Goal: Task Accomplishment & Management: Manage account settings

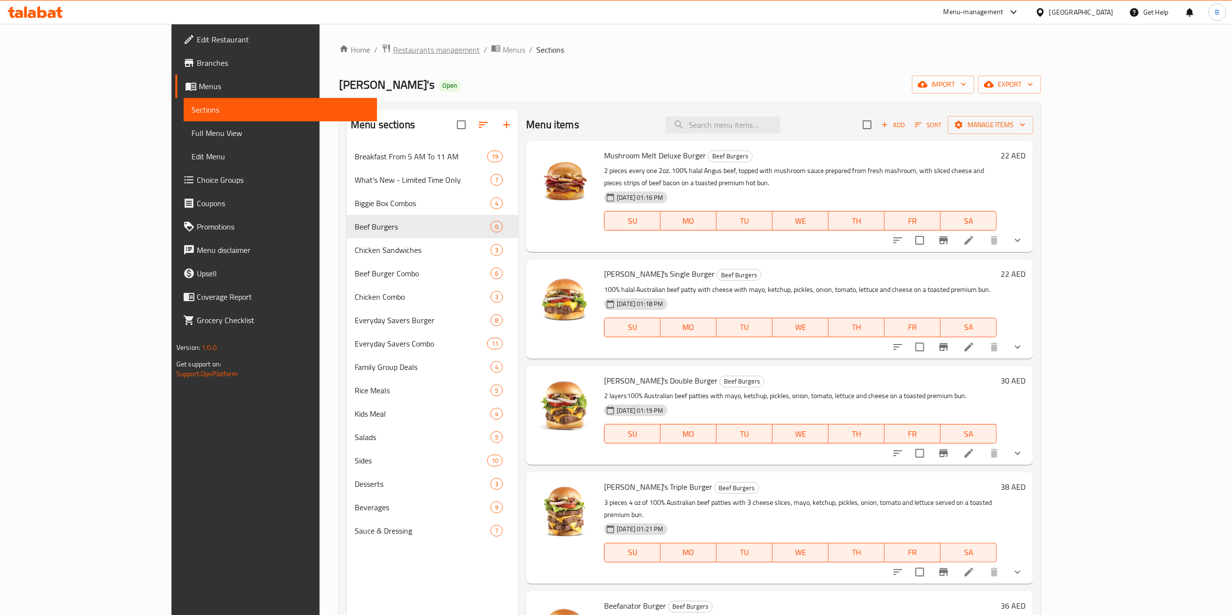
click at [393, 46] on span "Restaurants management" at bounding box center [436, 50] width 87 height 12
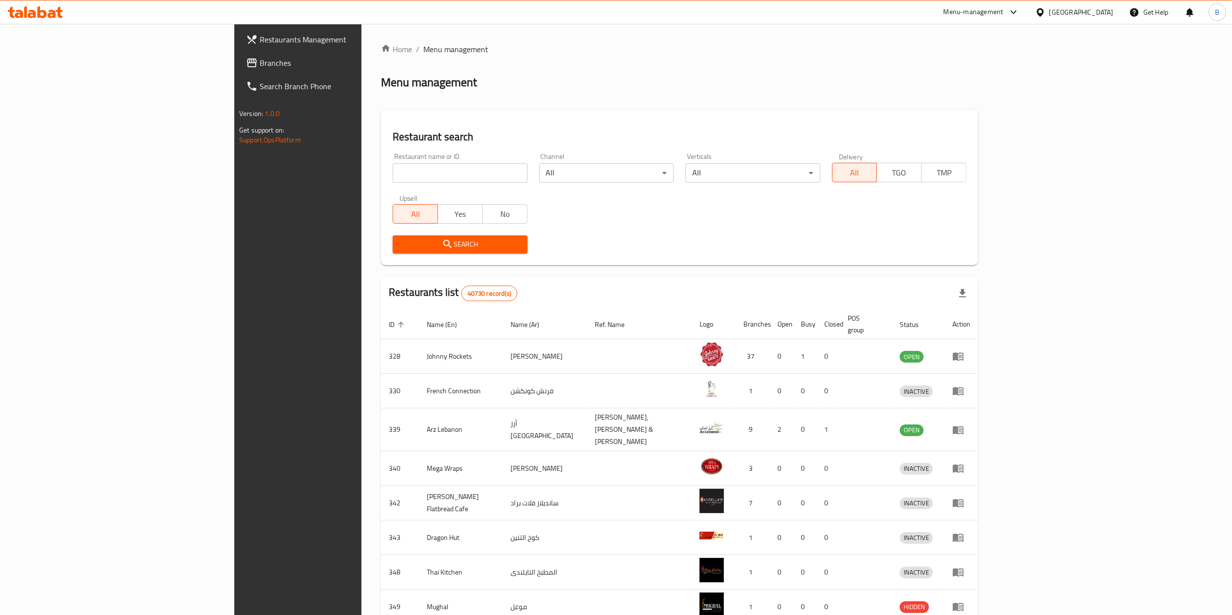
click at [393, 170] on input "search" at bounding box center [460, 172] width 134 height 19
paste input "8718"
type input "8718"
click button "Search" at bounding box center [460, 244] width 134 height 18
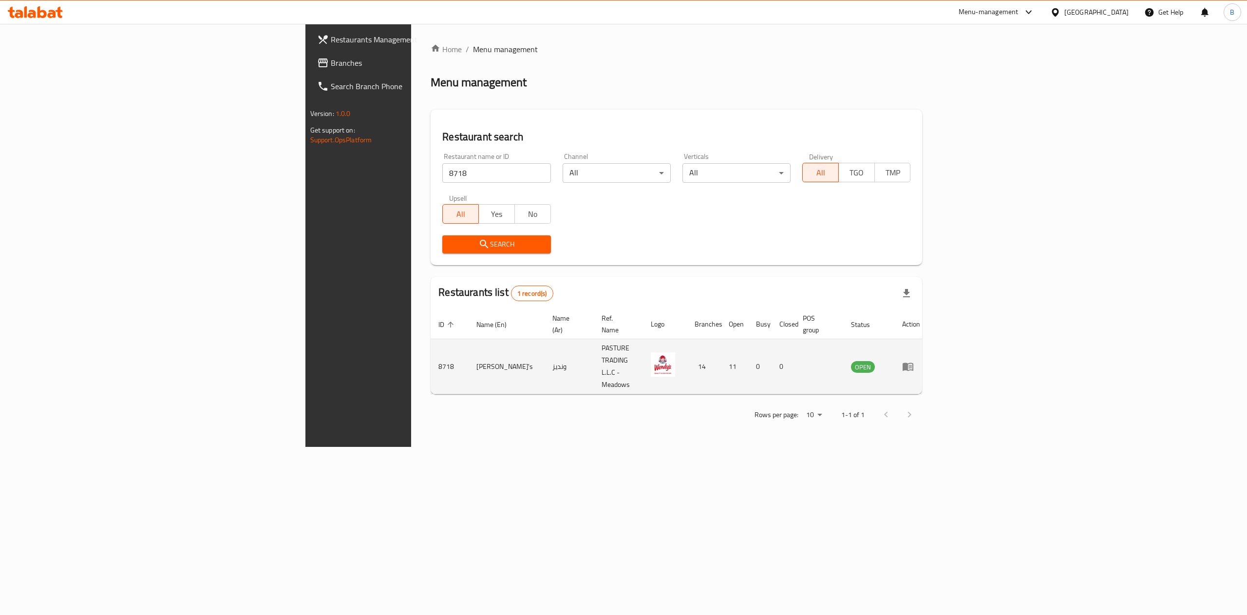
click at [914, 360] on icon "enhanced table" at bounding box center [908, 366] width 12 height 12
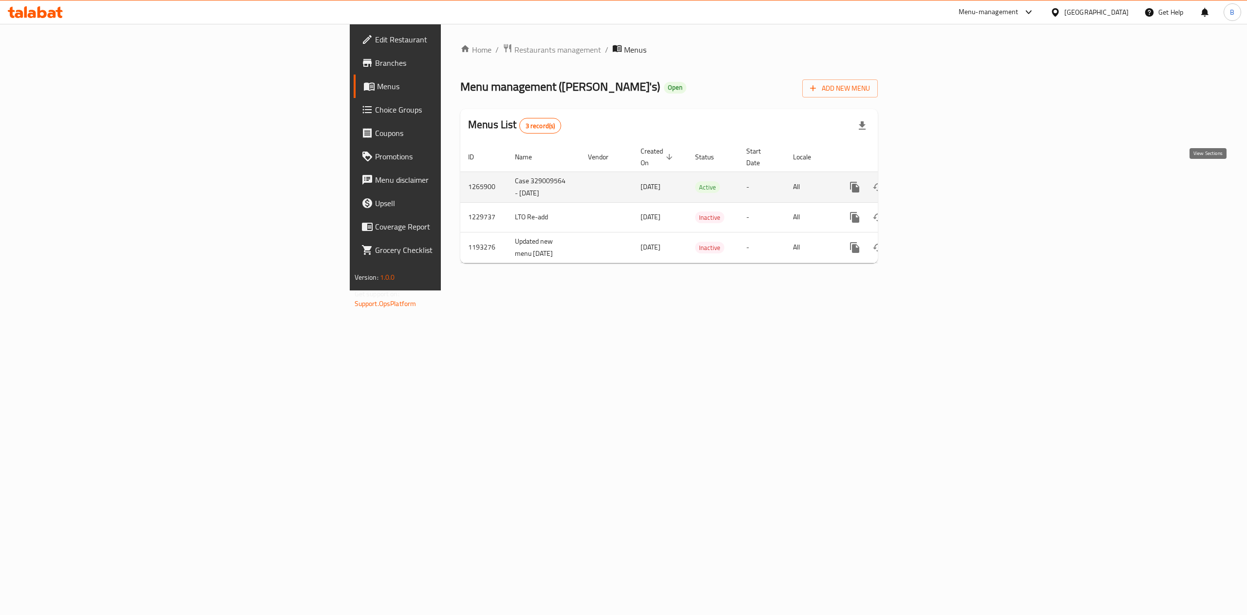
click at [931, 181] on icon "enhanced table" at bounding box center [925, 187] width 12 height 12
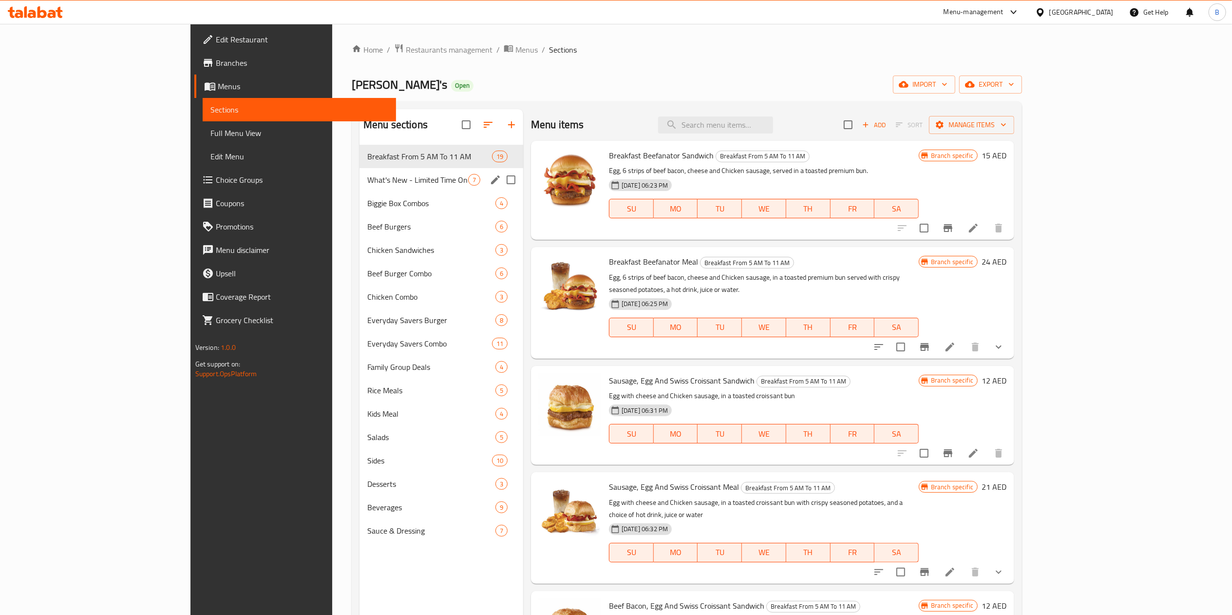
click at [359, 187] on div "What's New - Limited Time Only 7" at bounding box center [441, 179] width 164 height 23
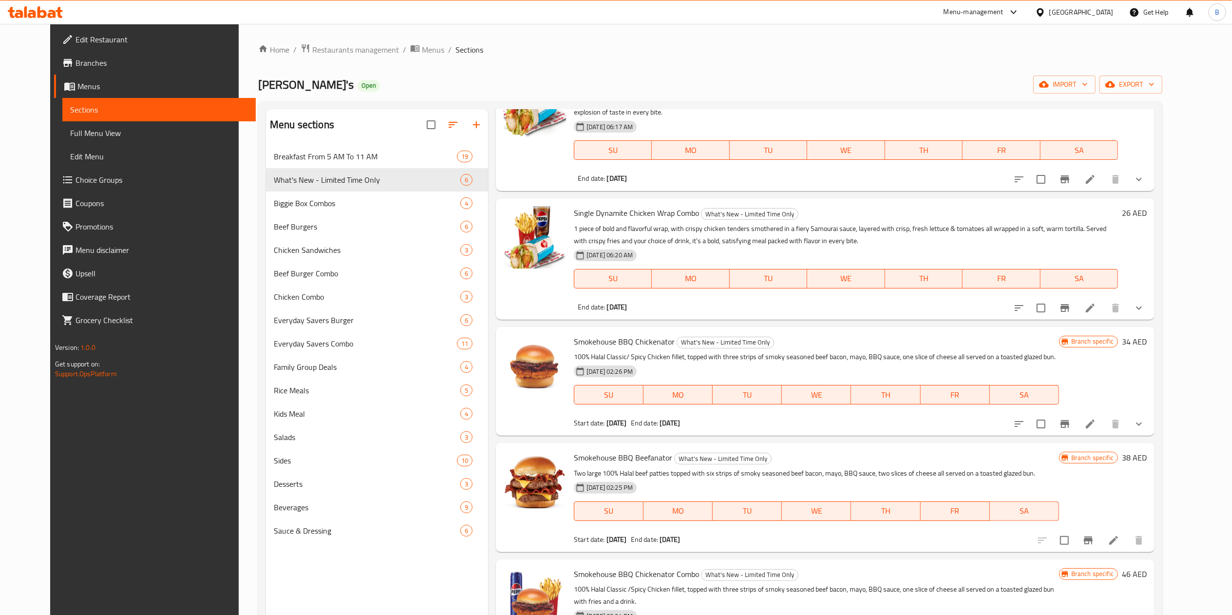
scroll to position [143, 0]
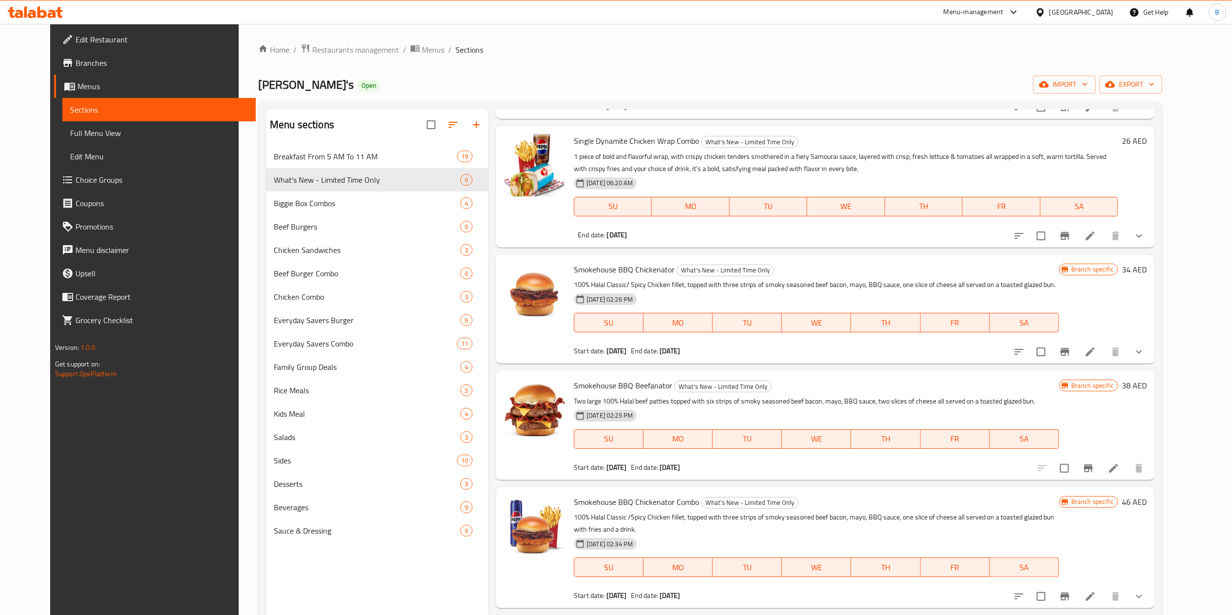
click at [587, 268] on span "Smokehouse BBQ Chickenator" at bounding box center [624, 269] width 101 height 15
copy span "Smokehouse"
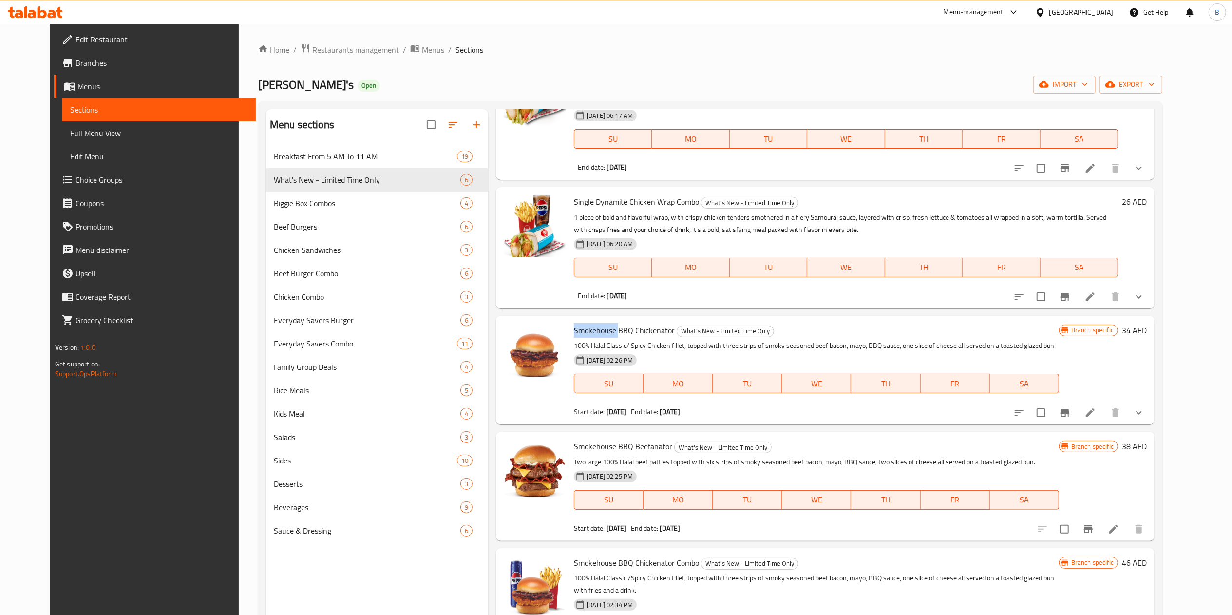
scroll to position [0, 0]
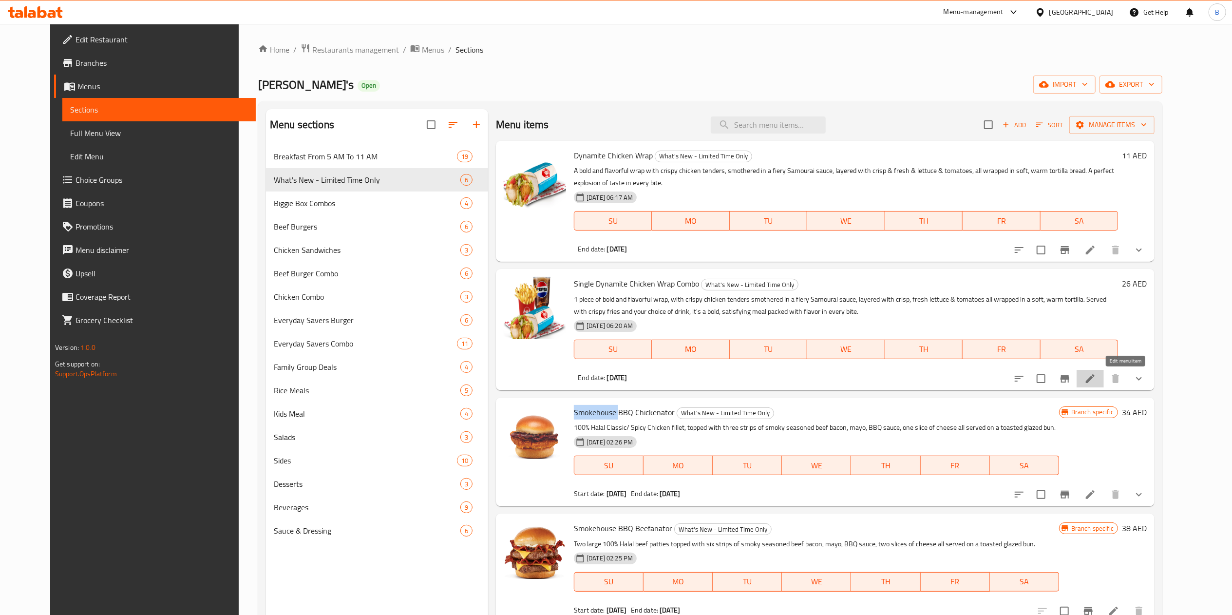
click at [1096, 381] on icon at bounding box center [1090, 379] width 12 height 12
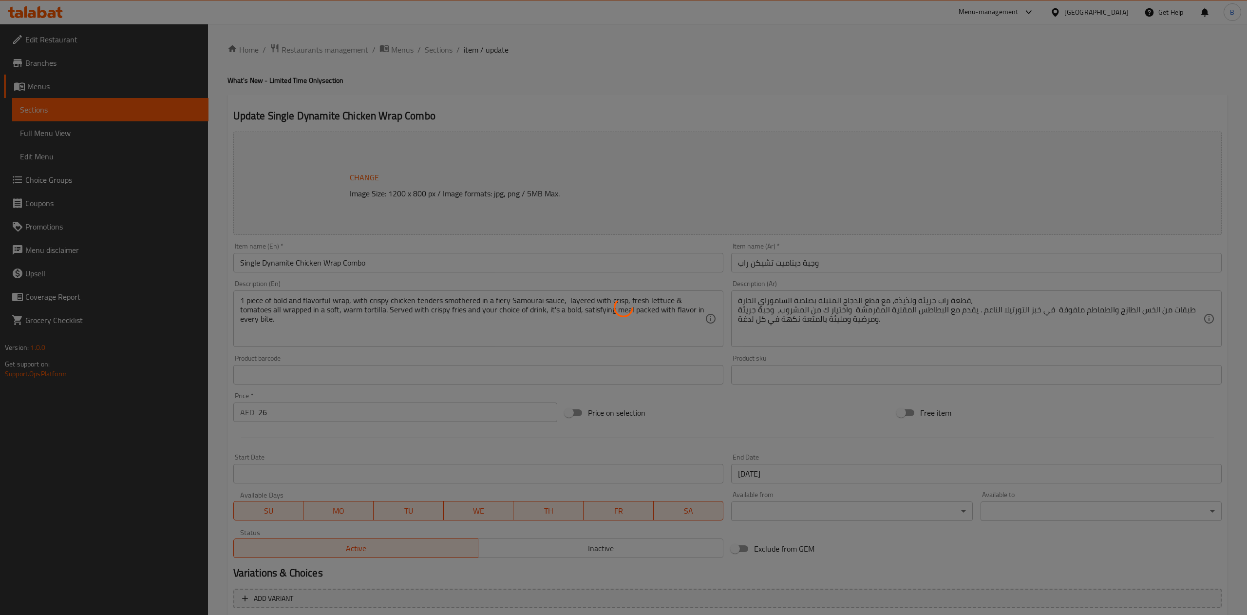
type input "اختيارك لحجم اللفة:"
type input "1"
type input "إختيارك من البطاطا المقلية:"
type input "1"
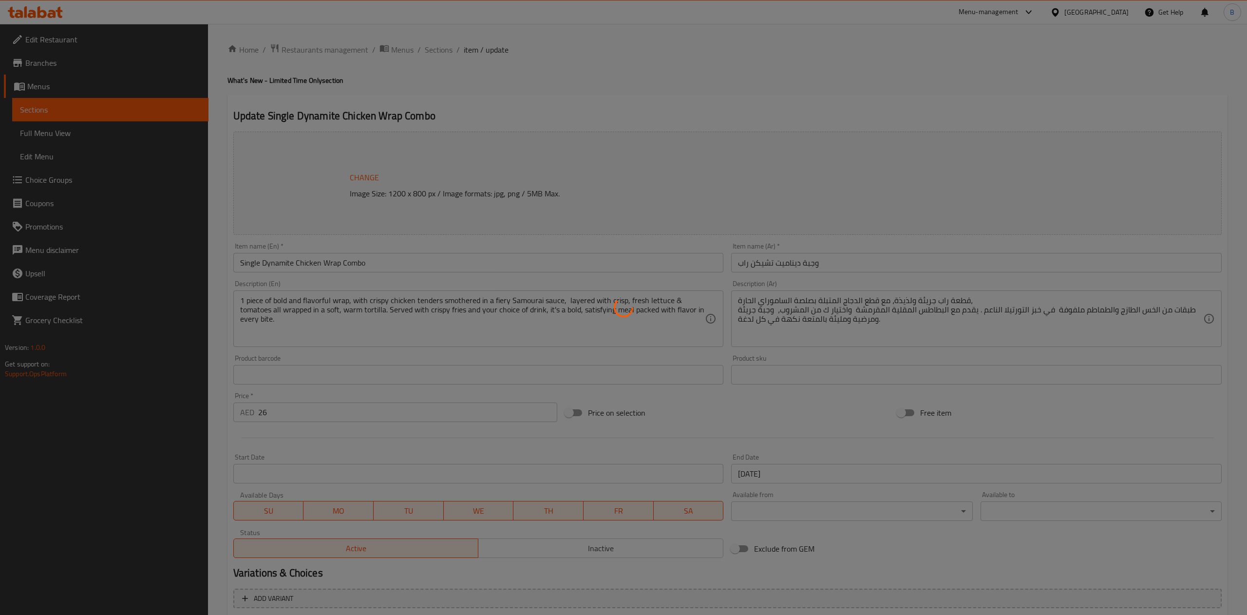
type input "1"
type input "إختيارك من المشروب:"
type input "1"
type input "إضافة الجبن إلى اللفافة:"
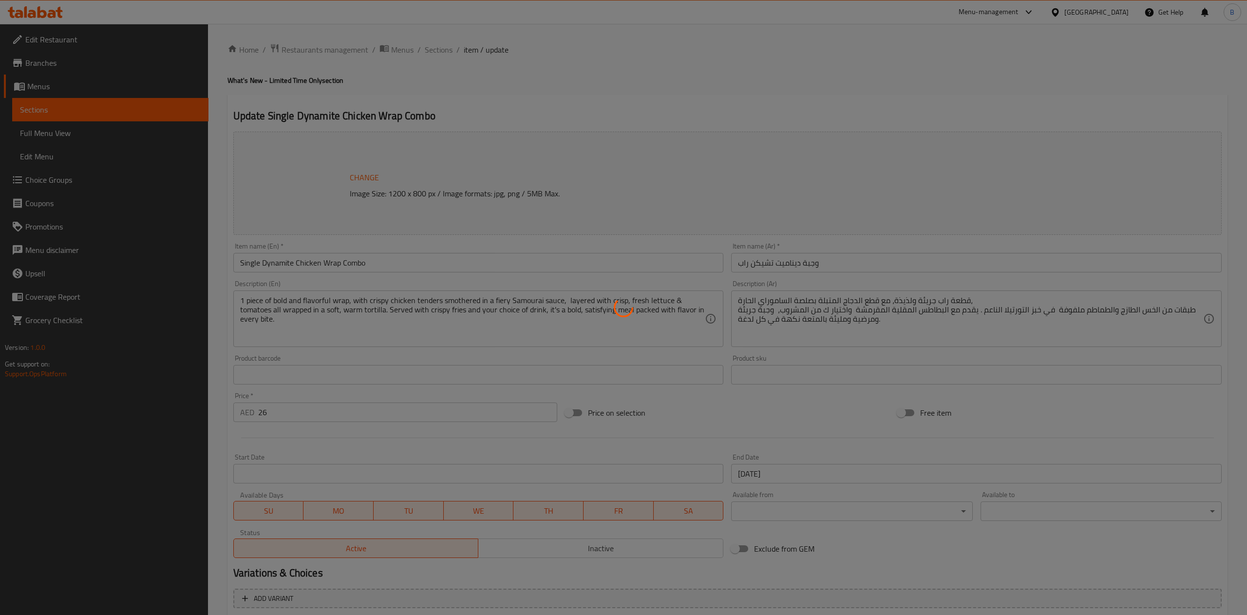
type input "0"
type input "1"
type input "إزالة المكونات:"
type input "0"
type input "2"
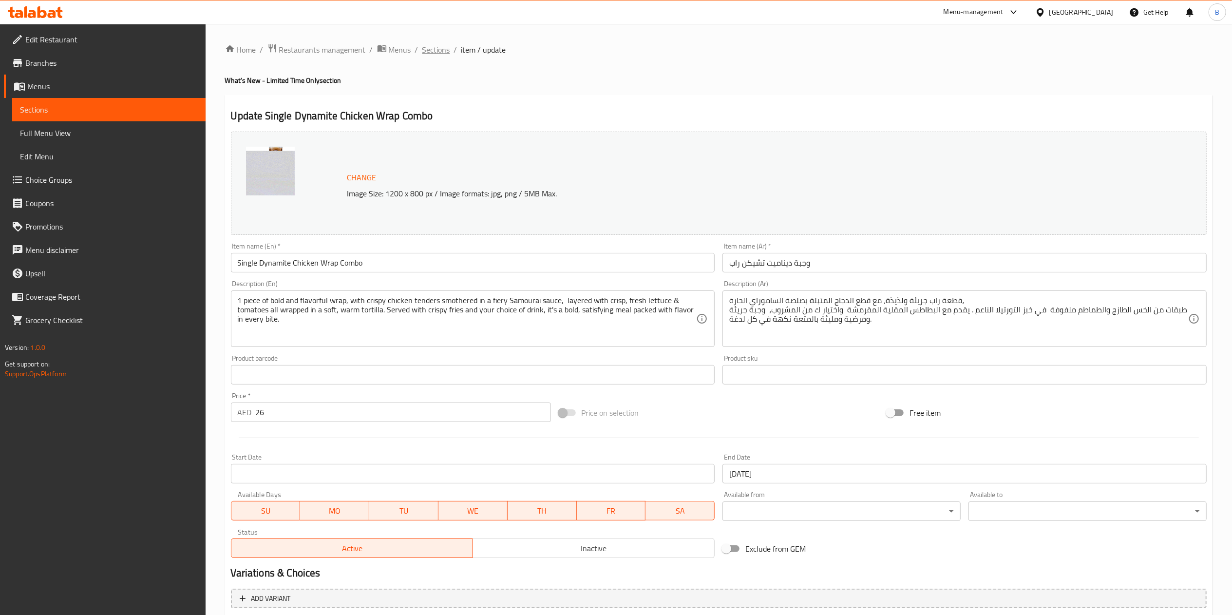
click at [437, 56] on span "Sections" at bounding box center [436, 50] width 28 height 12
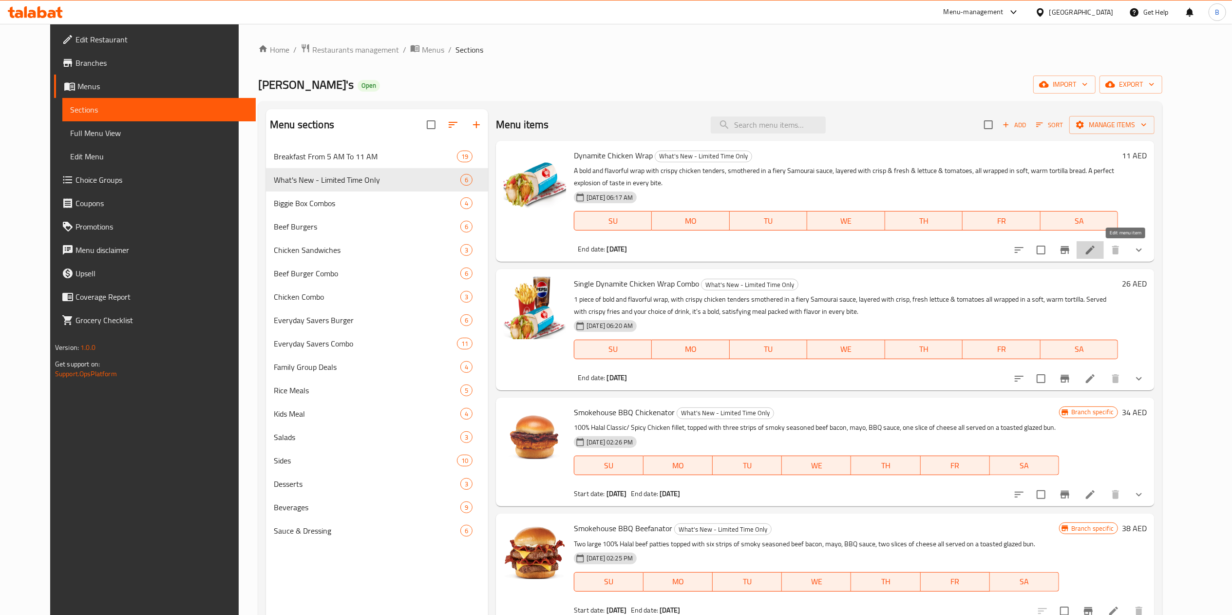
click at [1096, 248] on icon at bounding box center [1090, 250] width 12 height 12
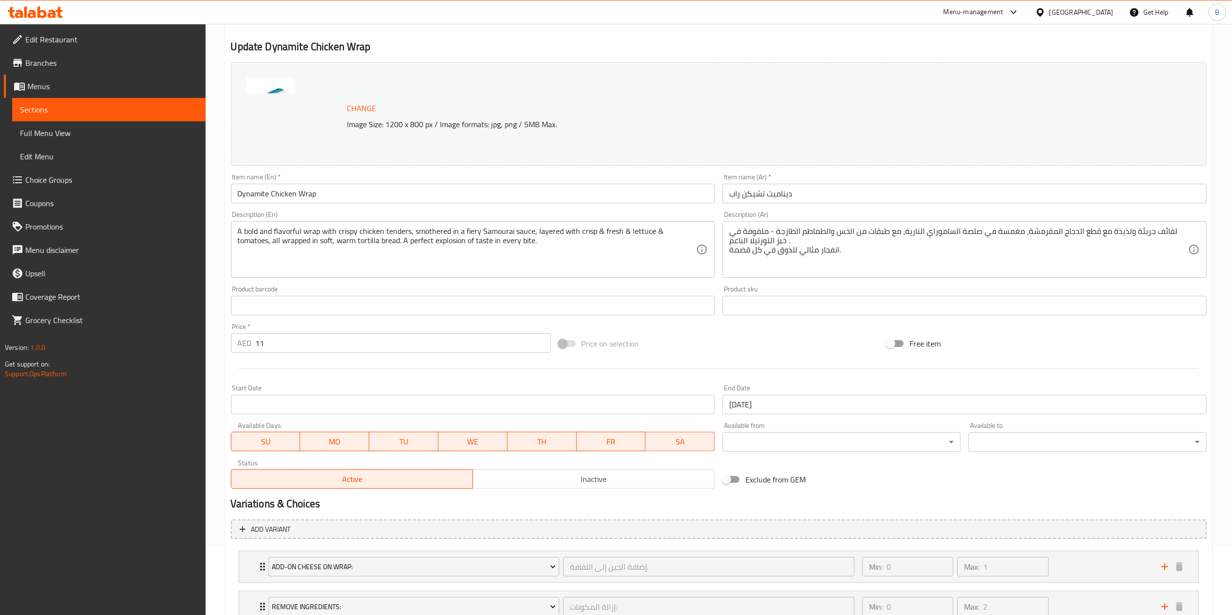
scroll to position [145, 0]
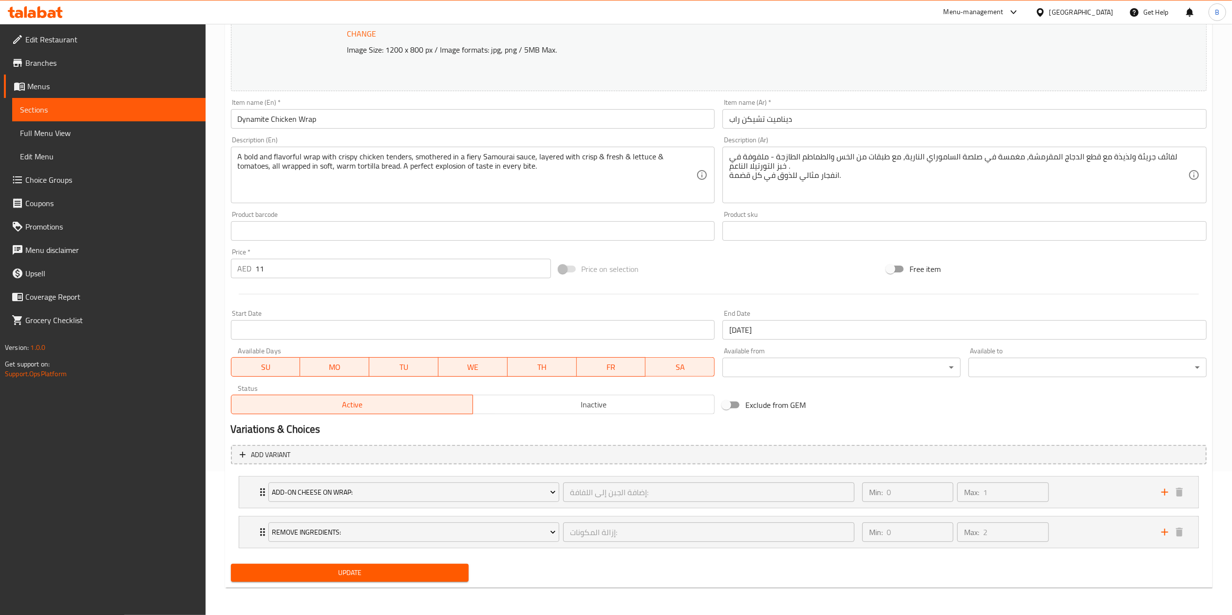
click at [252, 496] on div "Add-on Cheese on Wrap: إضافة الجبن إلى اللفافة: ​ Min: 0 ​ Max: 1 ​ Add-on Chee…" at bounding box center [719, 512] width 976 height 80
click at [255, 489] on div "Add-on Cheese on Wrap: إضافة الجبن إلى اللفافة: ​ Min: 0 ​ Max: 1 ​" at bounding box center [718, 491] width 959 height 31
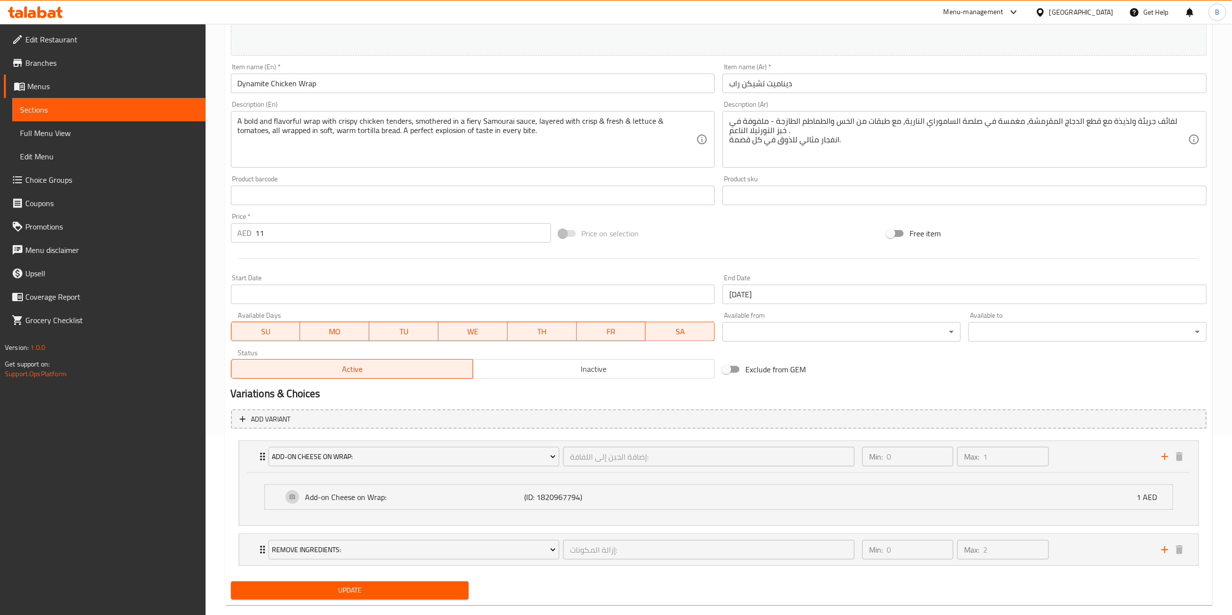
scroll to position [198, 0]
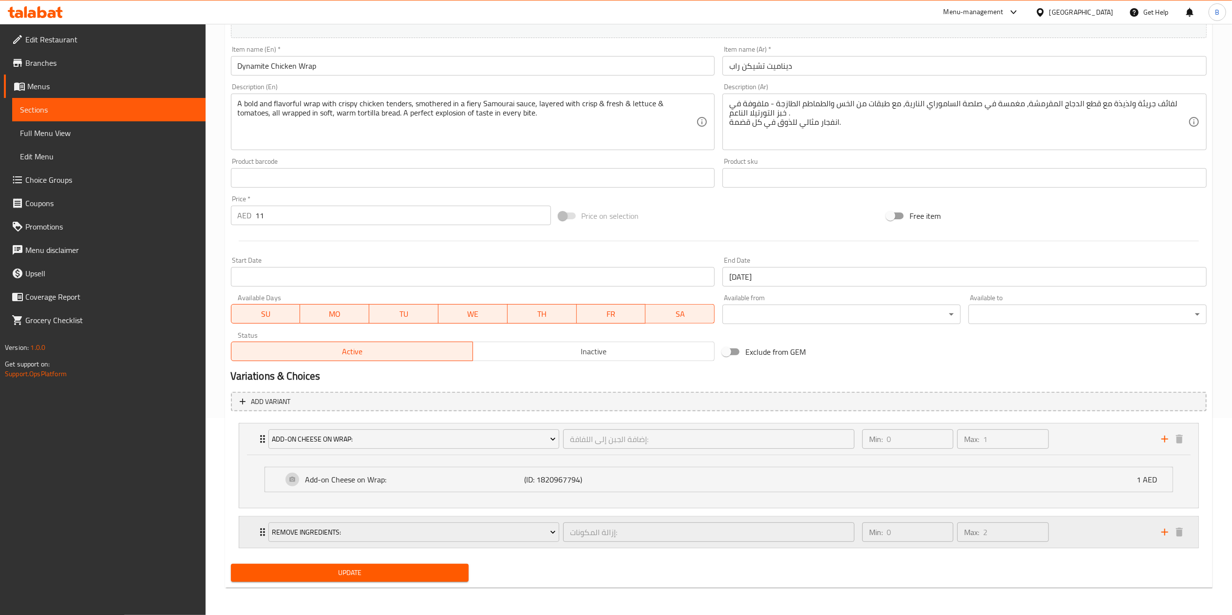
click at [254, 454] on div "Remove Ingredients: إزالة المكونات: ​ Min: 0 ​ Max: 2 ​" at bounding box center [718, 438] width 959 height 31
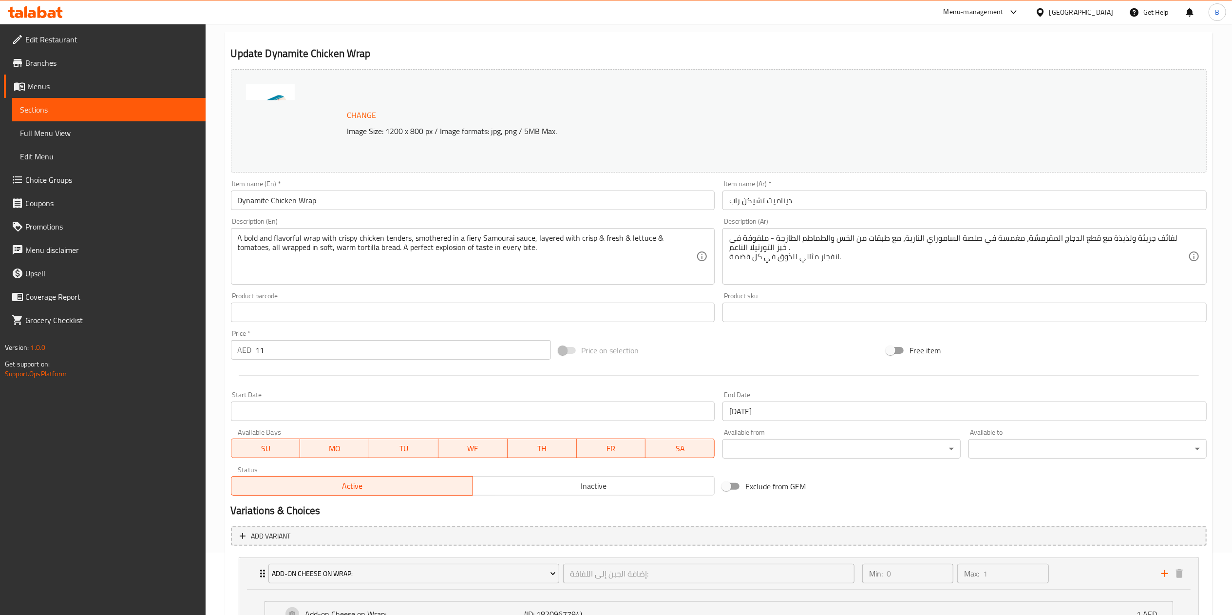
scroll to position [0, 0]
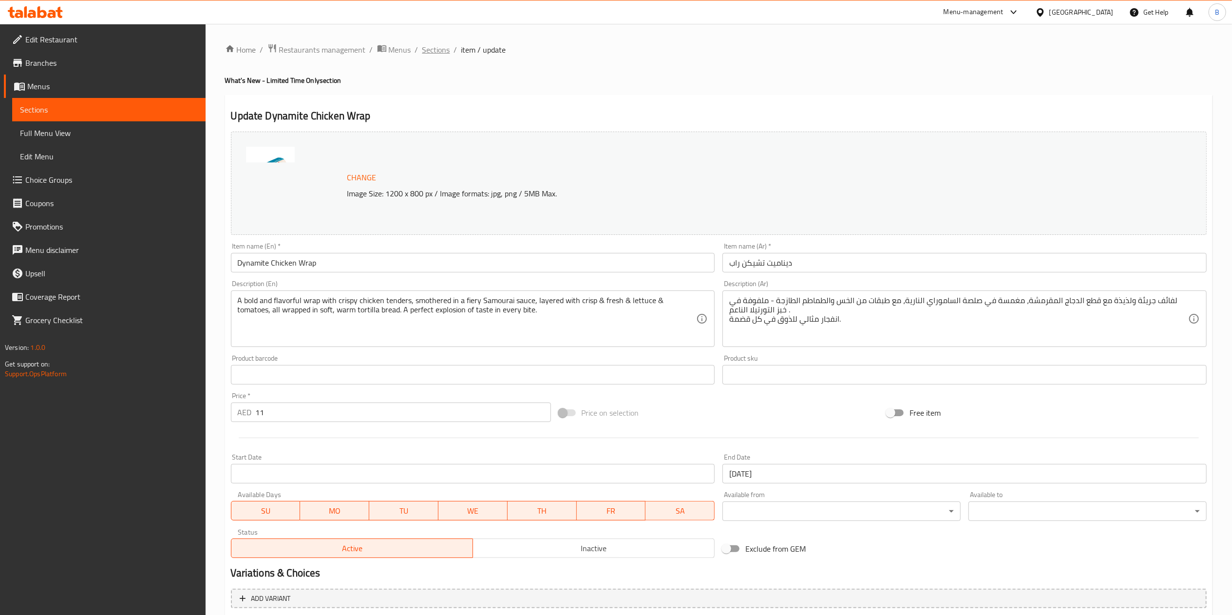
click at [443, 48] on span "Sections" at bounding box center [436, 50] width 28 height 12
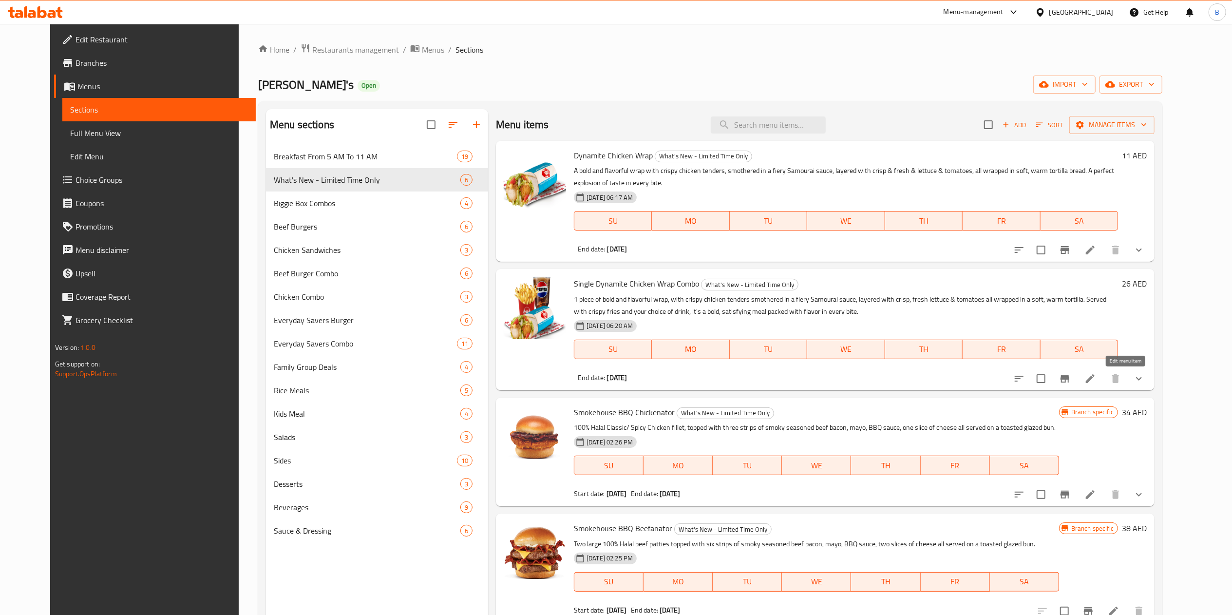
click at [1096, 380] on icon at bounding box center [1090, 379] width 12 height 12
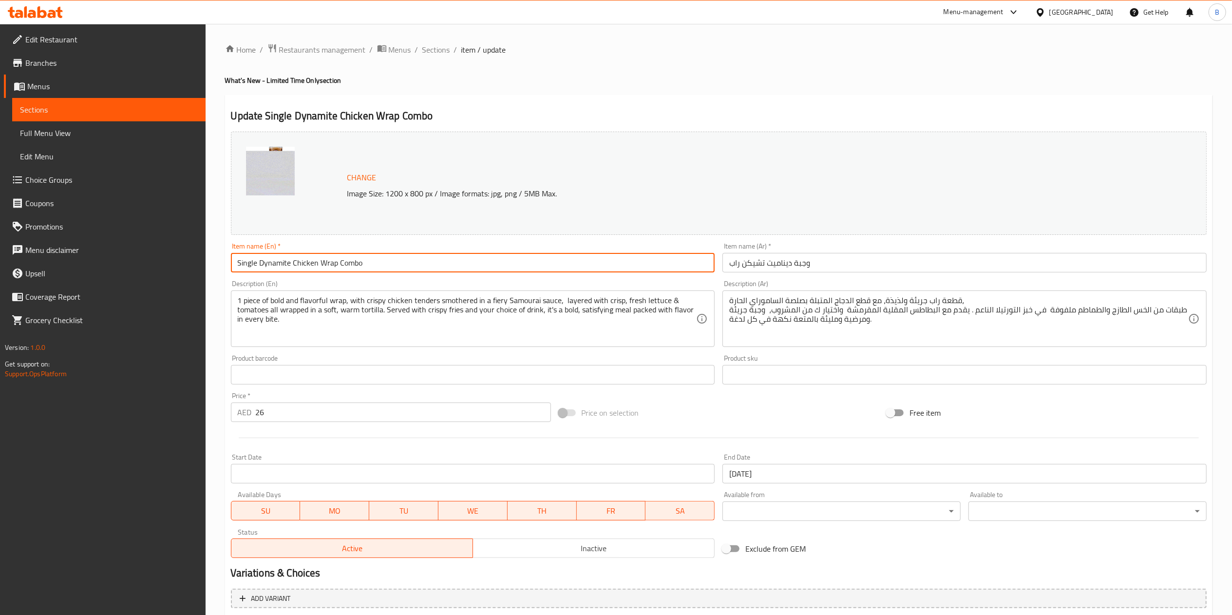
drag, startPoint x: 387, startPoint y: 263, endPoint x: 51, endPoint y: 269, distance: 336.1
click at [43, 268] on div "Edit Restaurant Branches Menus Sections Full Menu View Edit Menu Choice Groups …" at bounding box center [616, 451] width 1232 height 854
paste input "text"
type input "Dynamite Chicken Wrap Combo"
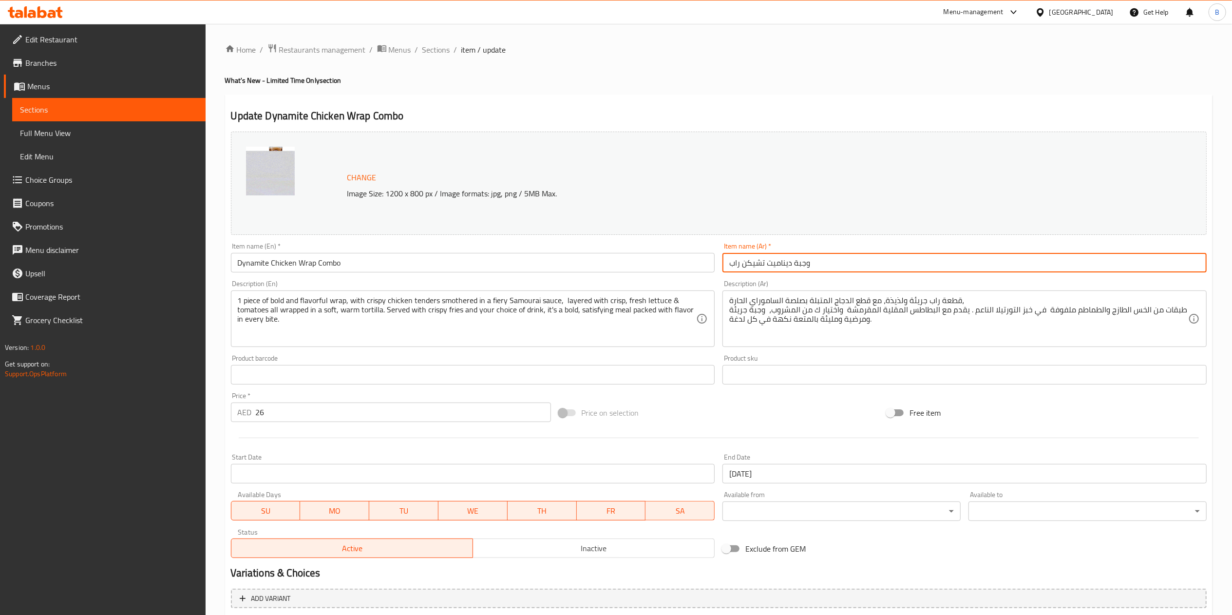
drag, startPoint x: 855, startPoint y: 262, endPoint x: 643, endPoint y: 271, distance: 212.5
click at [618, 270] on div "Change Image Size: 1200 x 800 px / Image formats: jpg, png / 5MB Max. Item name…" at bounding box center [718, 345] width 983 height 434
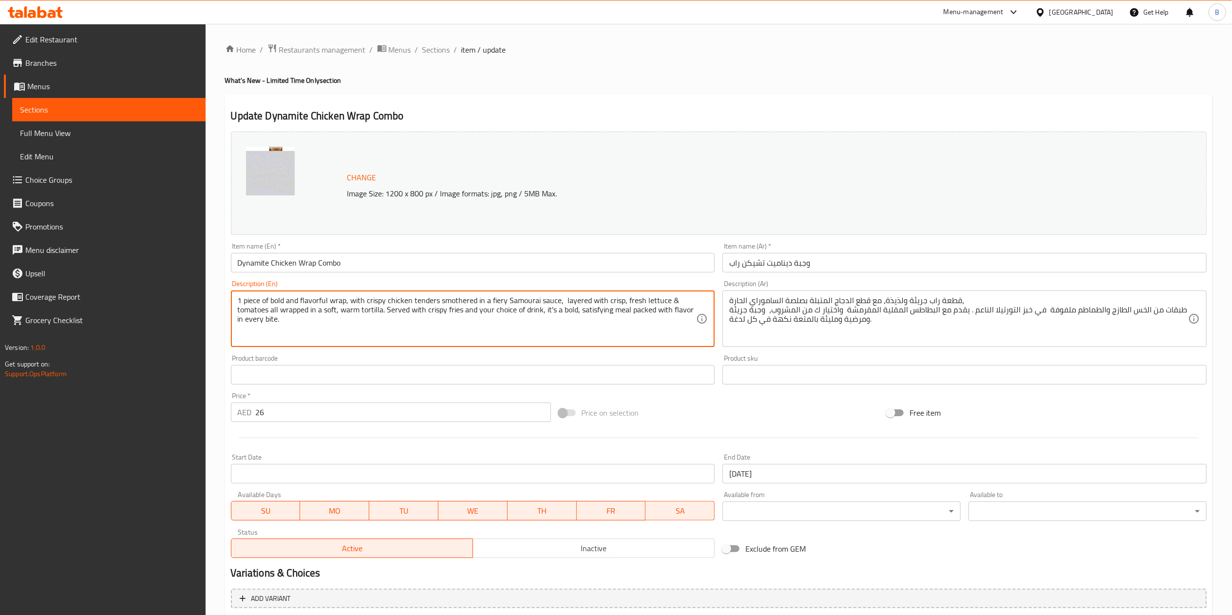
drag, startPoint x: 171, startPoint y: 299, endPoint x: 0, endPoint y: 237, distance: 182.3
paste textarea ""1 piece of bold and flavorful wrap, with crispy chicken tenders smothered in a…"
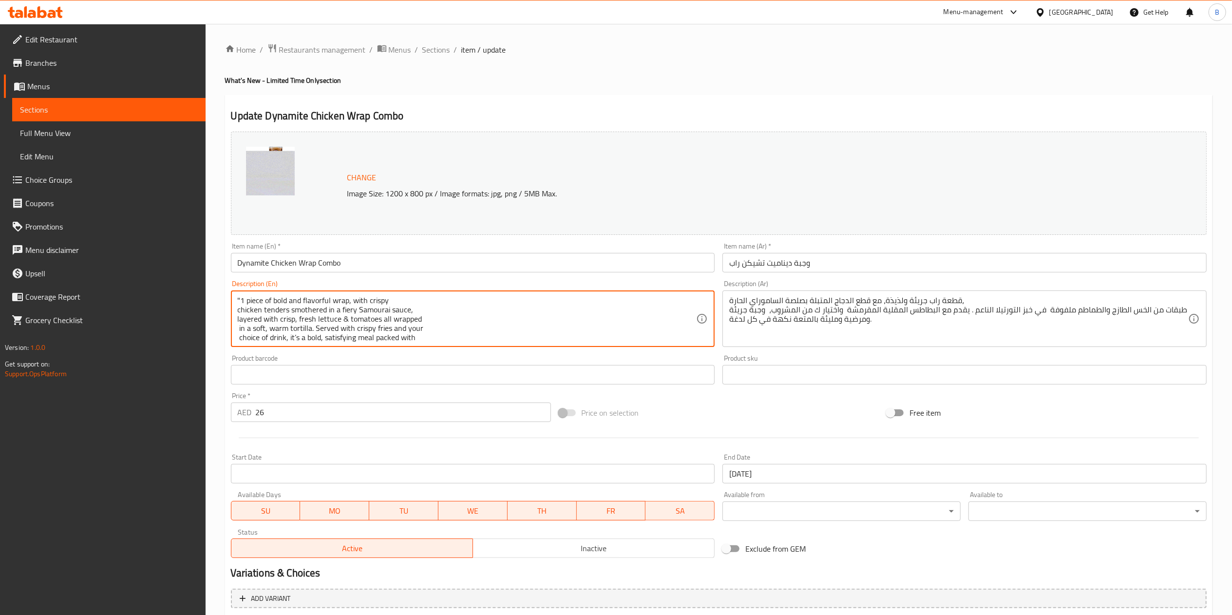
scroll to position [12, 0]
click at [233, 305] on div ""1 piece of bold and flavorful wrap, with crispy chicken tenders smothered in a…" at bounding box center [473, 318] width 484 height 57
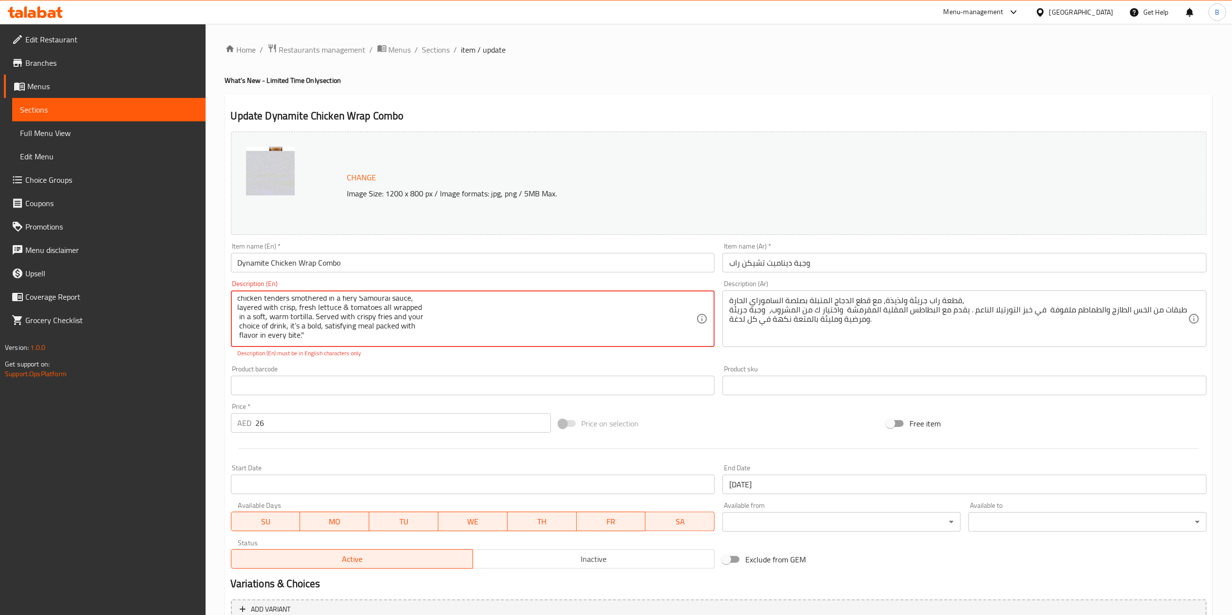
scroll to position [0, 0]
drag, startPoint x: 281, startPoint y: 336, endPoint x: 118, endPoint y: 221, distance: 199.6
click at [120, 230] on div "Edit Restaurant Branches Menus Sections Full Menu View Edit Menu Choice Groups …" at bounding box center [616, 456] width 1232 height 865
paste textarea "1 piece of bold and flavorful wrap, with crispy chicken tenders smothered in a …"
click at [238, 310] on textarea "1 piece of bold and flavorful wrap, with crispy chicken tenders smothered in a …" at bounding box center [467, 319] width 459 height 46
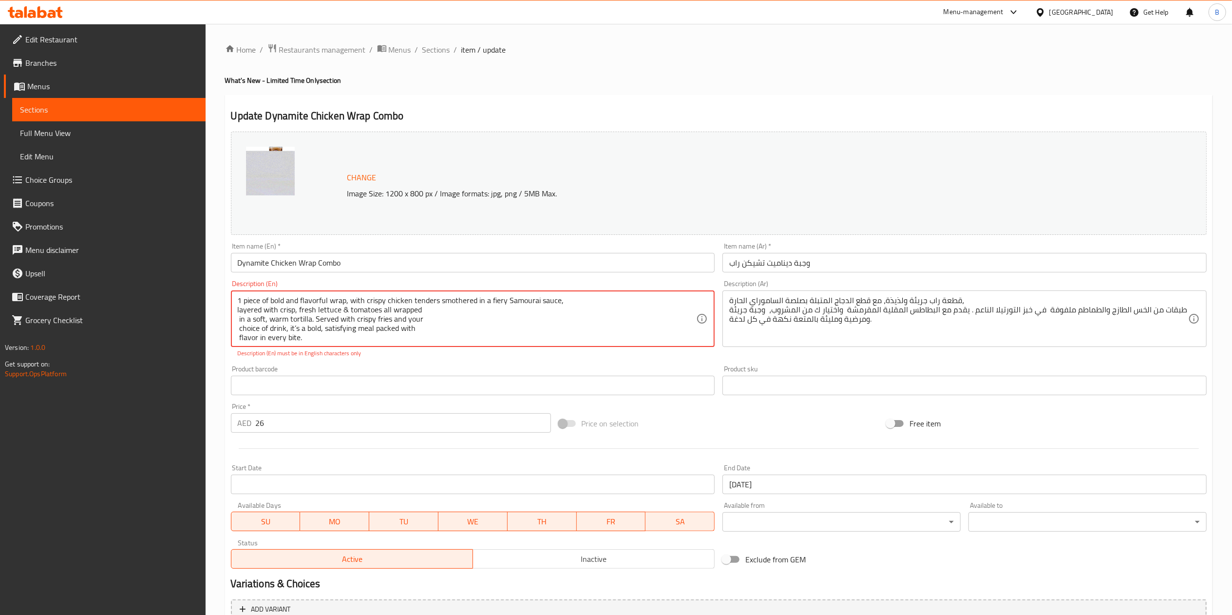
click at [236, 308] on div "1 piece of bold and flavorful wrap, with crispy chicken tenders smothered in a …" at bounding box center [473, 318] width 484 height 57
click at [238, 311] on textarea "1 piece of bold and flavorful wrap, with crispy chicken tenders smothered in a …" at bounding box center [467, 319] width 459 height 46
click at [236, 310] on div "1 piece of bold and flavorful wrap, with crispy chicken tenders smothered in a …" at bounding box center [473, 318] width 484 height 57
click at [238, 309] on textarea "1 piece of bold and flavorful wrap, with crispy chicken tenders smothered in a …" at bounding box center [467, 319] width 459 height 46
click at [239, 318] on textarea "1 piece of bold and flavorful wrap, with crispy chicken tenders smothered in a …" at bounding box center [467, 319] width 459 height 46
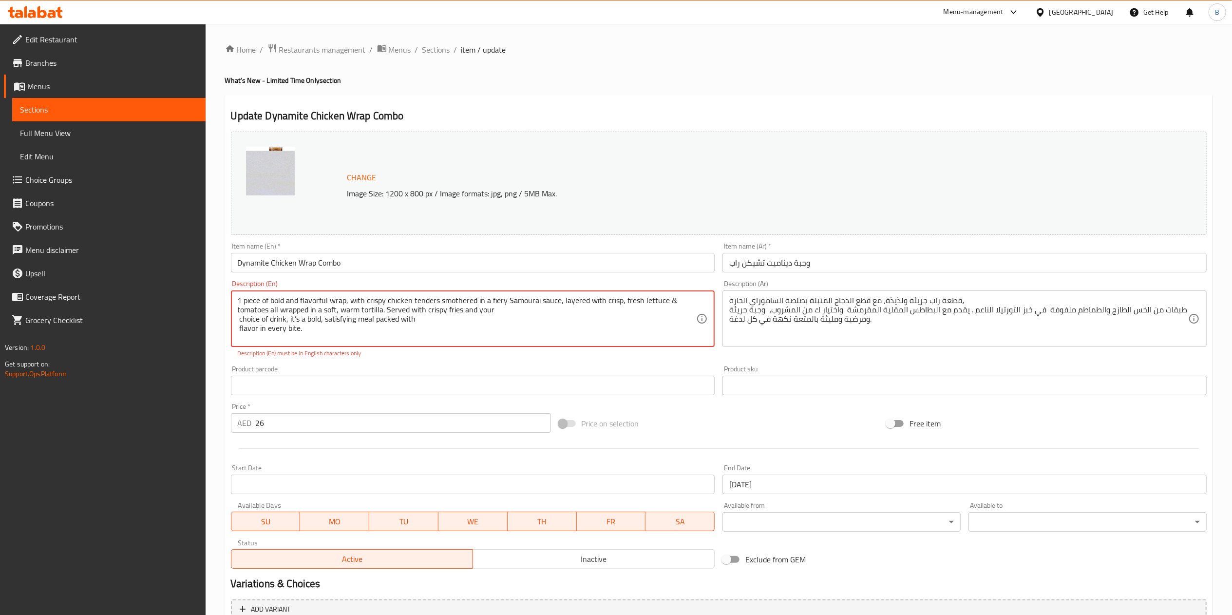
click at [240, 318] on textarea "1 piece of bold and flavorful wrap, with crispy chicken tenders smothered in a …" at bounding box center [467, 319] width 459 height 46
click at [240, 320] on textarea "1 piece of bold and flavorful wrap, with crispy chicken tenders smothered in a …" at bounding box center [467, 319] width 459 height 46
type textarea "1 piece of bold and flavorful wrap, with crispy chicken tenders smothered in a …"
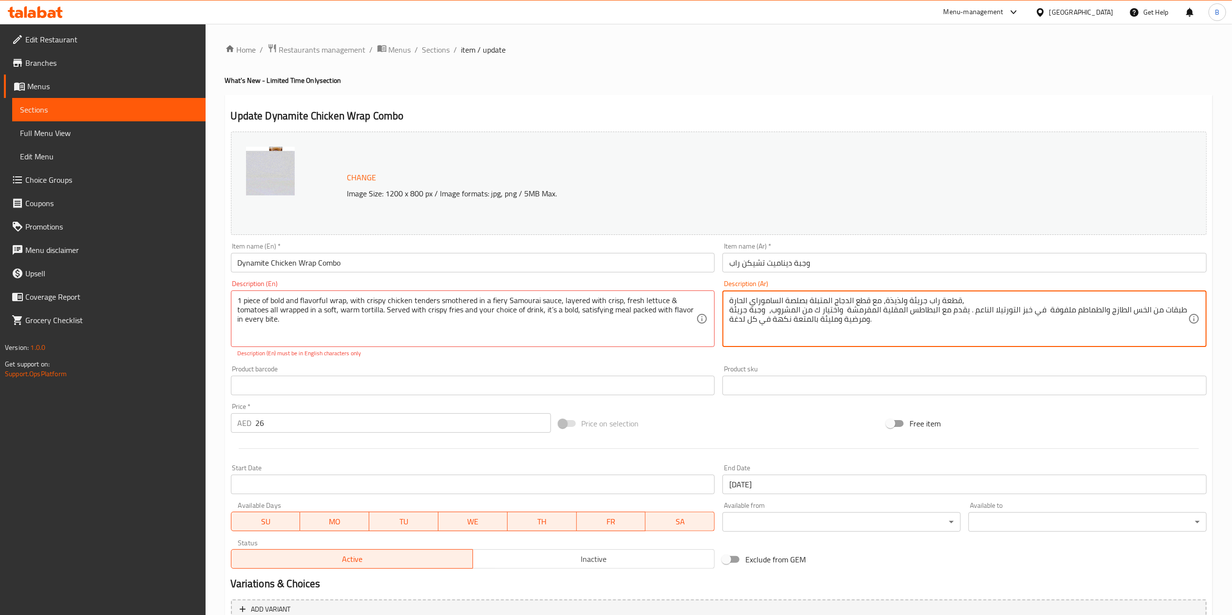
drag, startPoint x: 889, startPoint y: 330, endPoint x: 694, endPoint y: 268, distance: 204.9
paste textarea ""قطعة راب جريئة ولذيذة، مع قطع الدجاج المتبلة بصلصة الساموراي الحارة، طبقات من …"
drag, startPoint x: 733, startPoint y: 300, endPoint x: 716, endPoint y: 297, distance: 17.7
click at [717, 297] on div "Change Image Size: 1200 x 800 px / Image formats: jpg, png / 5MB Max. Item name…" at bounding box center [718, 350] width 983 height 445
type textarea "قطعة راب جريئة ولذيذة، مع قطع الدجاج المتبلة بصلصة الساموراي الحارة، طبقات من ا…"
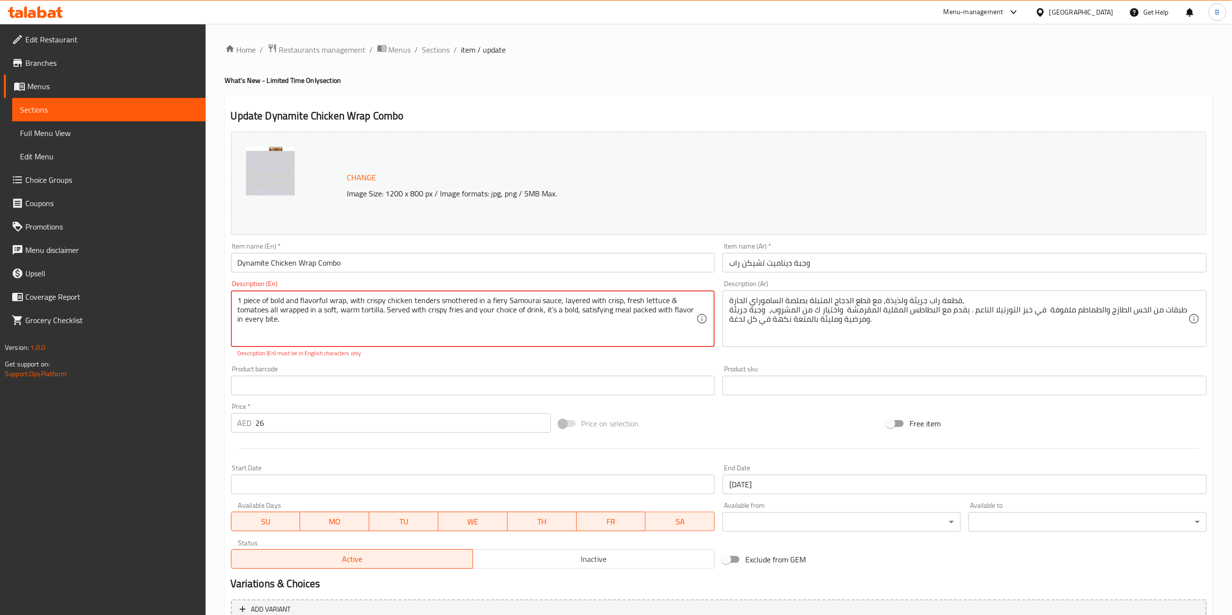
drag, startPoint x: 530, startPoint y: 298, endPoint x: 460, endPoint y: 323, distance: 74.7
click at [464, 321] on textarea "1 piece of bold and flavorful wrap, with crispy chicken tenders smothered in a …" at bounding box center [467, 319] width 459 height 46
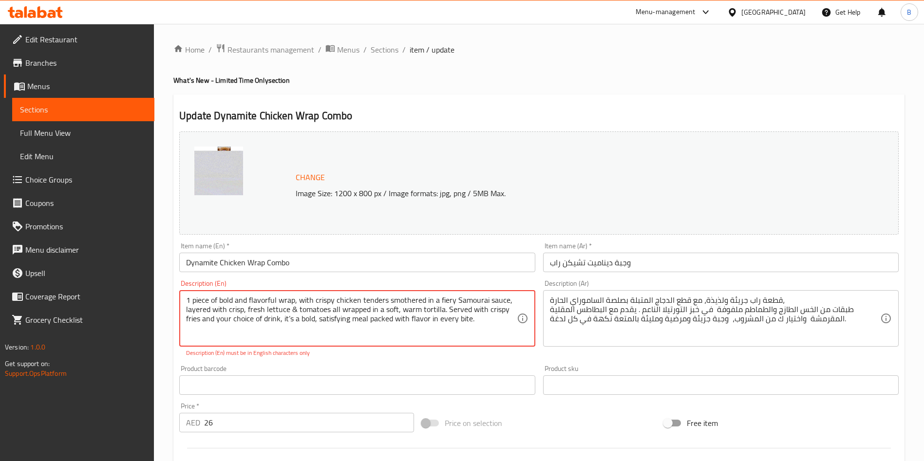
click at [290, 317] on textarea "1 piece of bold and flavorful wrap, with crispy chicken tenders smothered in a …" at bounding box center [351, 319] width 330 height 46
type textarea "1 piece of bold and flavorful wrap, with crispy chicken tenders smothered in a …"
click at [344, 275] on div "Item name (En)   * Dynamite Chicken Wrap Combo Item name (En) *" at bounding box center [356, 258] width 363 height 38
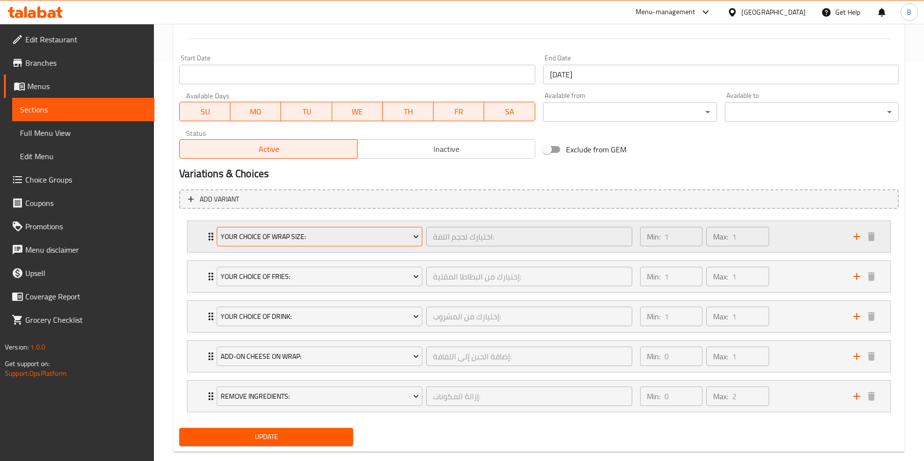
scroll to position [417, 0]
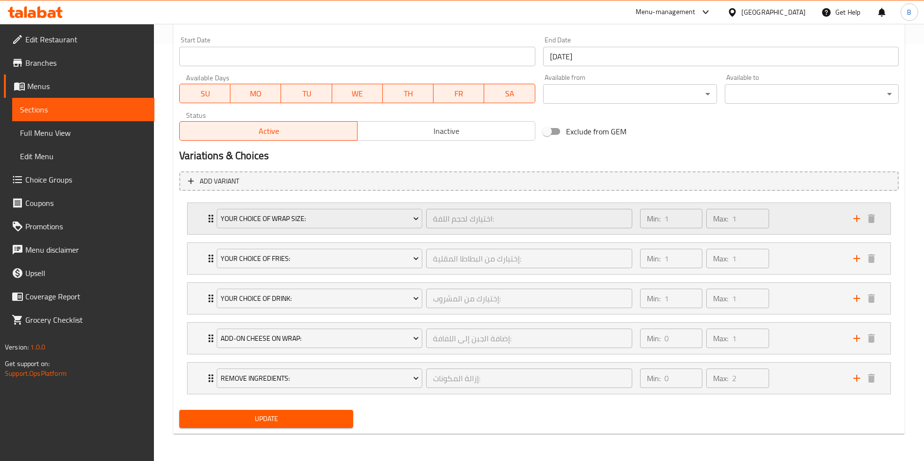
click at [202, 221] on div "Your Choice of Wrap Size: اختيارك لحجم اللفة: ​ Min: 1 ​ Max: 1 ​" at bounding box center [539, 218] width 703 height 31
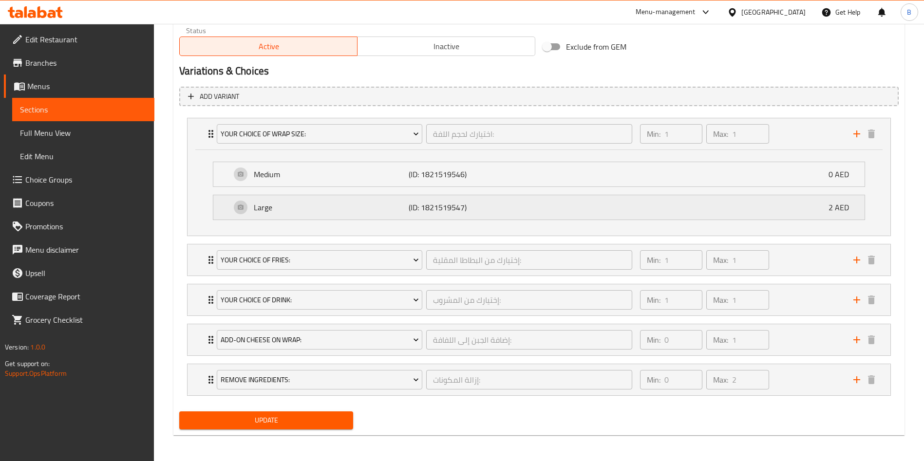
scroll to position [503, 0]
click at [203, 148] on div "Add-on Cheese on Wrap: إضافة الجبن إلى اللفافة: ​ Min: 0 ​ Max: 1 ​" at bounding box center [539, 132] width 703 height 31
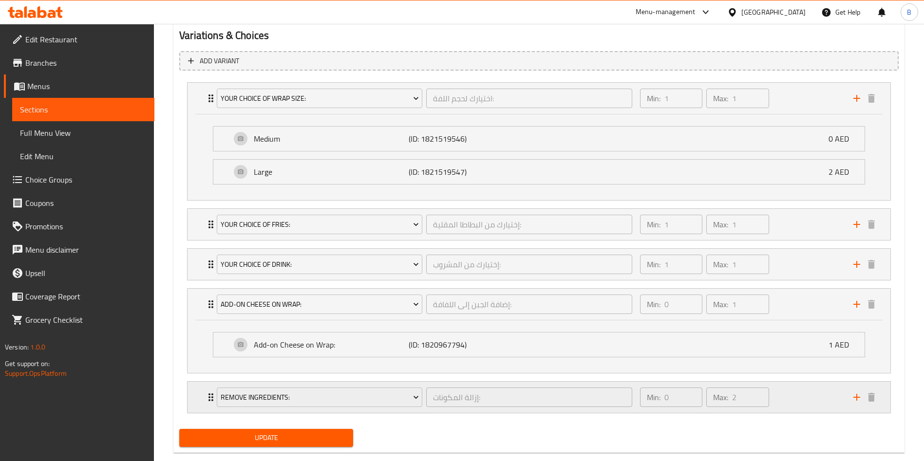
scroll to position [556, 0]
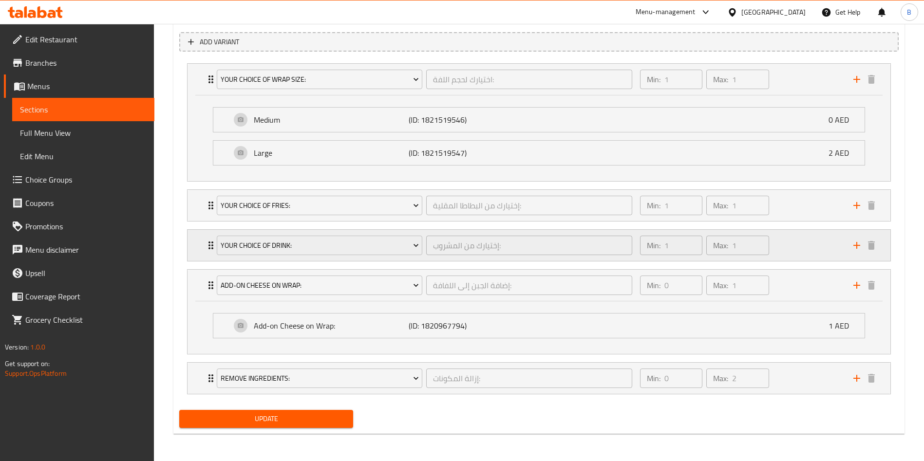
click at [206, 245] on icon "Expand" at bounding box center [211, 246] width 12 height 12
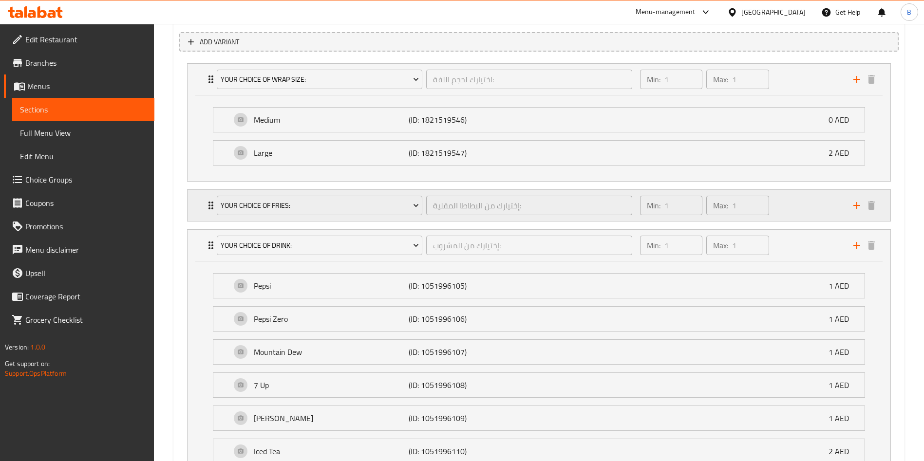
click at [208, 218] on div "Your Choice Of Fries: إختيارك من البطاطا المقلية: ​ Min: 1 ​ Max: 1 ​" at bounding box center [542, 205] width 674 height 31
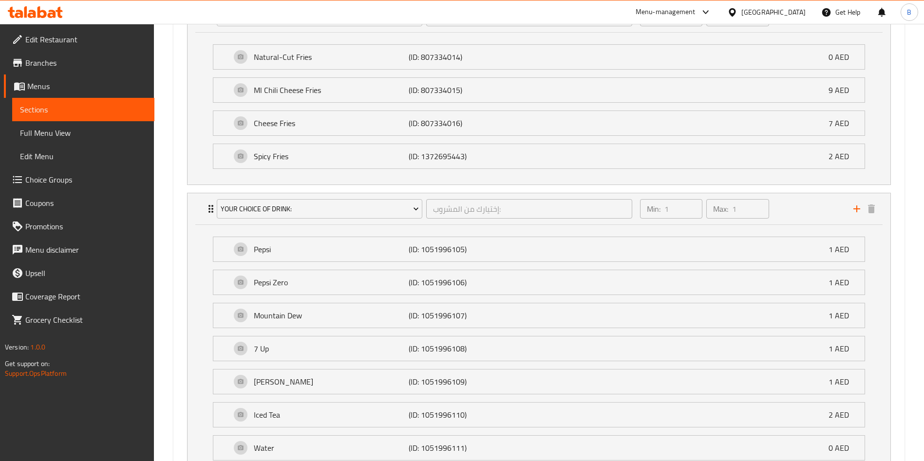
scroll to position [595, 0]
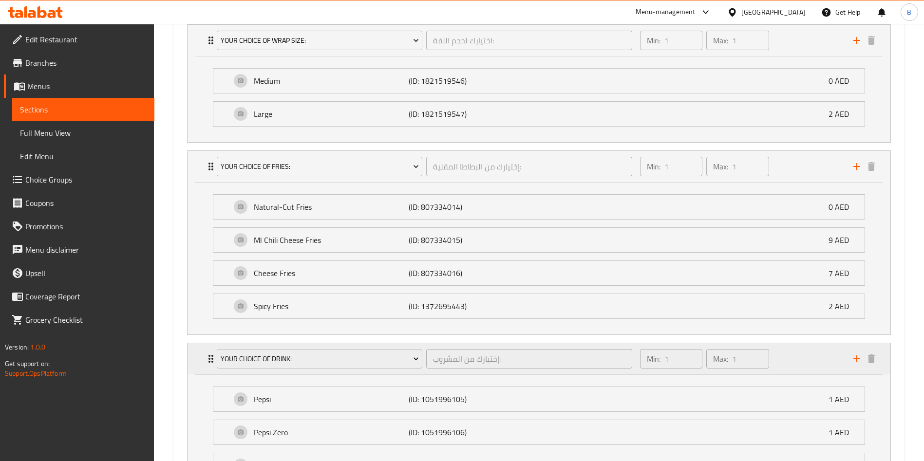
click at [207, 364] on icon "Expand" at bounding box center [211, 359] width 12 height 12
drag, startPoint x: 213, startPoint y: 182, endPoint x: 211, endPoint y: 177, distance: 5.7
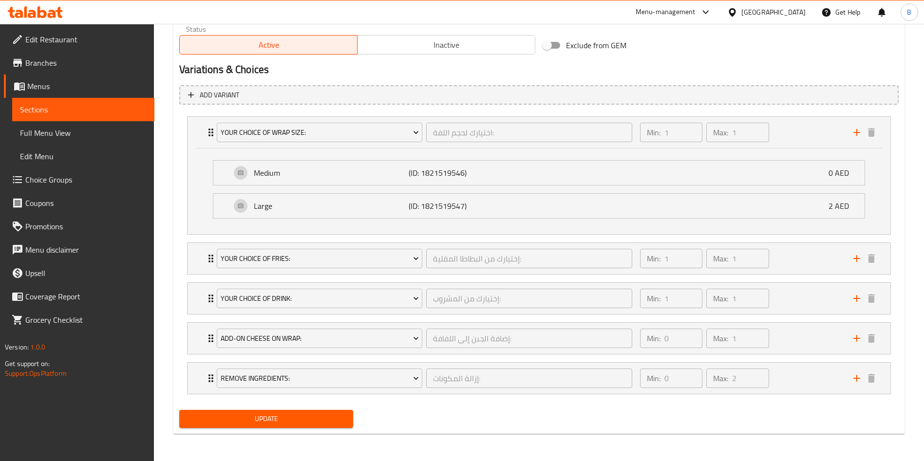
scroll to position [503, 0]
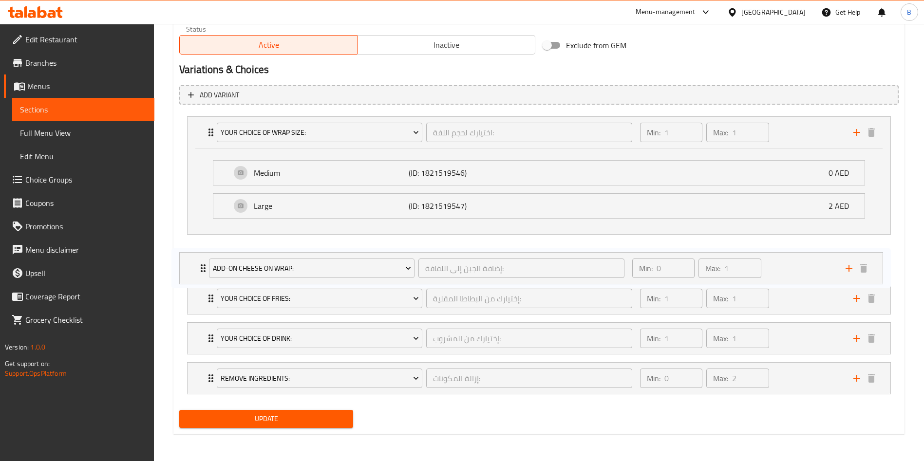
drag, startPoint x: 208, startPoint y: 341, endPoint x: 199, endPoint y: 268, distance: 73.2
click at [199, 268] on div "Your Choice of Wrap Size: اختيارك لحجم اللفة: ​ Min: 1 ​ Max: 1 ​ Medium (ID: 1…" at bounding box center [538, 256] width 719 height 286
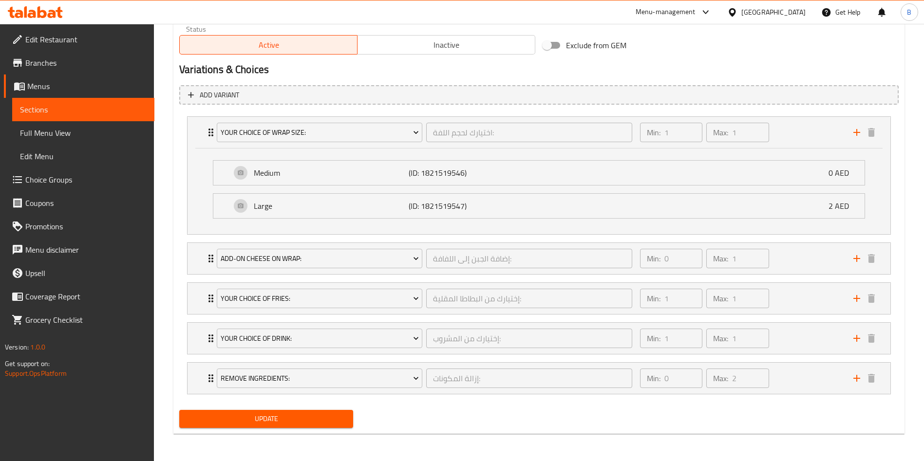
click at [430, 420] on div "Update" at bounding box center [538, 419] width 727 height 26
click at [214, 130] on div "Your Choice of Wrap Size: اختيارك لحجم اللفة: ​" at bounding box center [424, 132] width 427 height 31
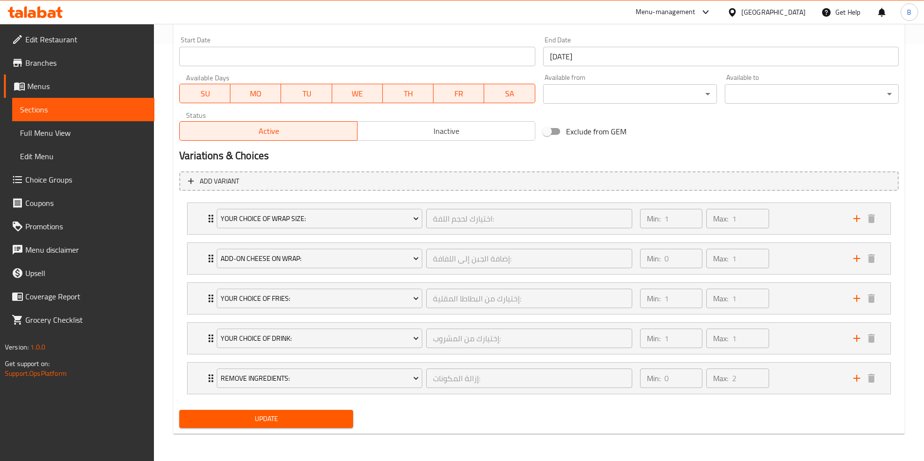
scroll to position [417, 0]
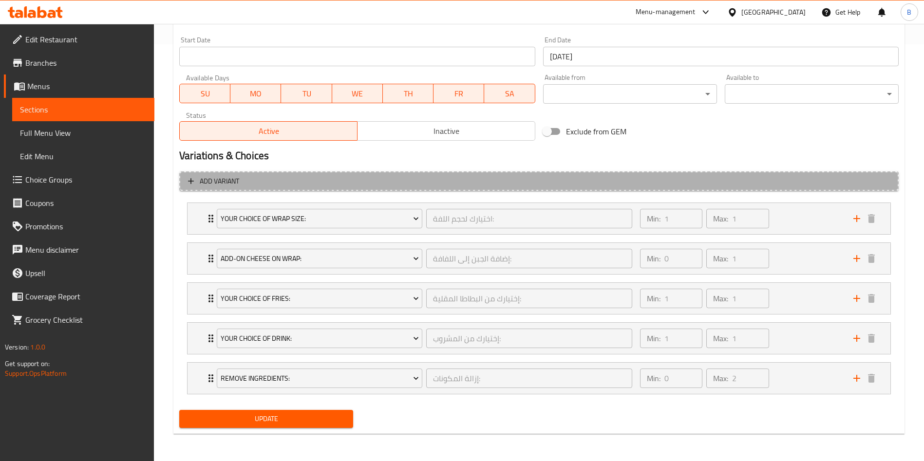
click at [190, 185] on icon "button" at bounding box center [191, 181] width 10 height 10
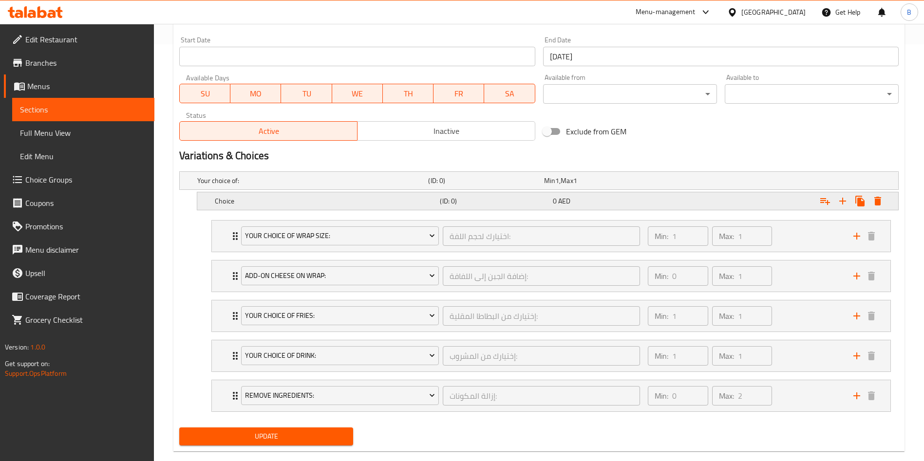
click at [540, 186] on h5 "(ID: 0)" at bounding box center [484, 181] width 112 height 10
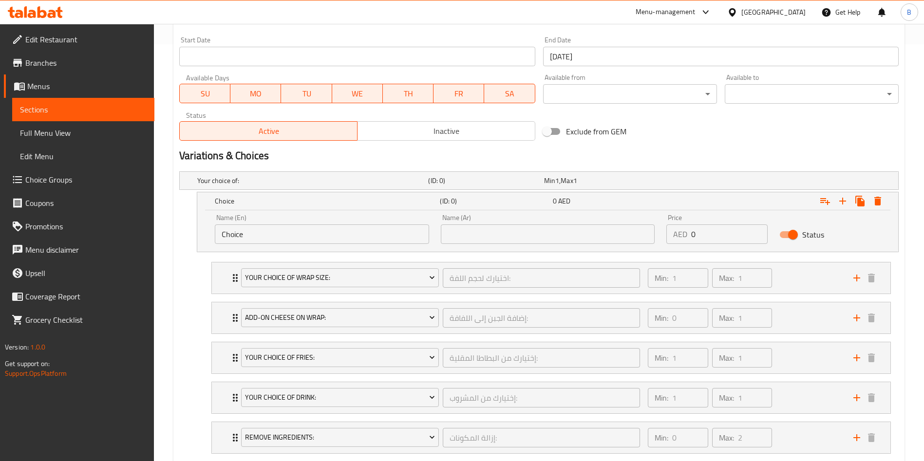
click at [280, 237] on input "Choice" at bounding box center [322, 234] width 214 height 19
drag, startPoint x: 194, startPoint y: 238, endPoint x: 176, endPoint y: 247, distance: 20.3
click at [167, 242] on div "Home / Restaurants management / Menus / Sections / item / update What's New - L…" at bounding box center [539, 64] width 770 height 914
paste input "Upgrade to Extra Dynamite Chicken Wrap"
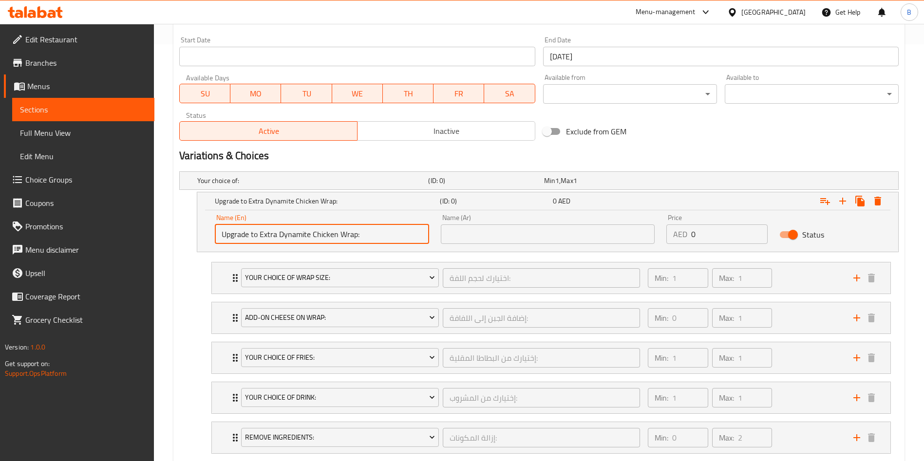
type input "Upgrade to Extra Dynamite Chicken Wrap:"
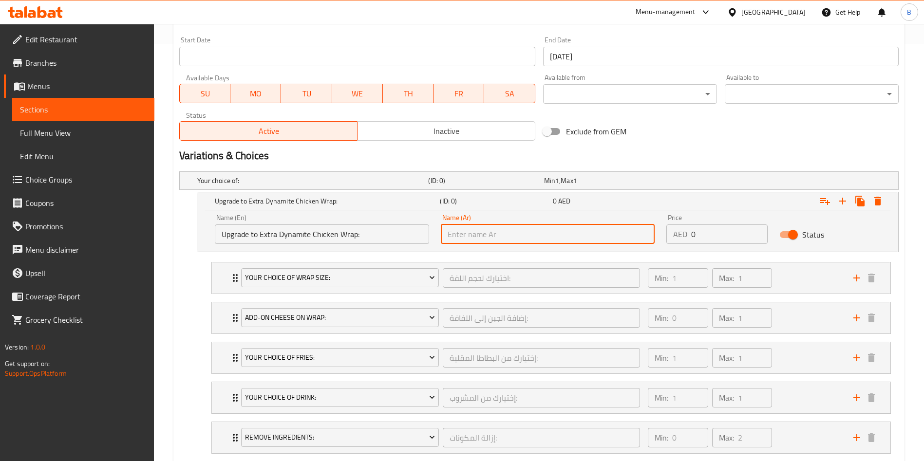
click at [468, 232] on input "text" at bounding box center [548, 234] width 214 height 19
paste input "ترقية إلى لفائف الدجاج الديناميت الإضافية:"
type input "ترقية إلى لفائف الدجاج الديناميت الإضافية:"
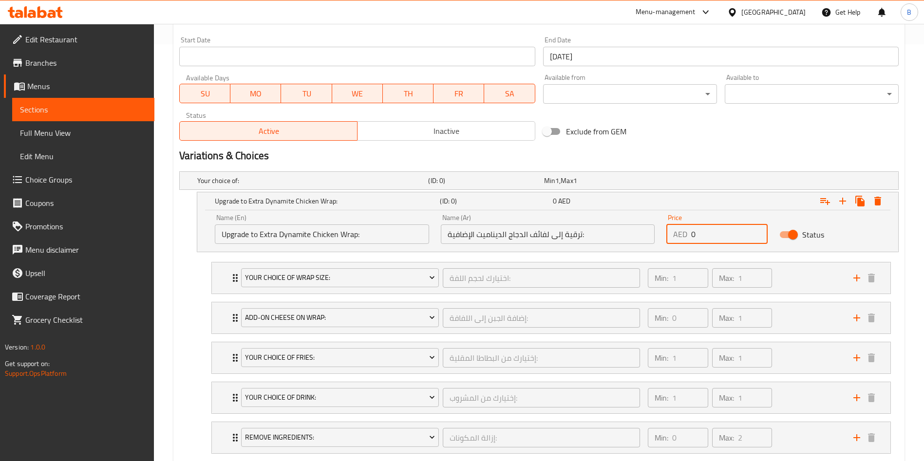
drag, startPoint x: 709, startPoint y: 232, endPoint x: 622, endPoint y: 232, distance: 87.7
click at [622, 232] on div "Name (En) Upgrade to Extra Dynamite Chicken Wrap: Name (En) Name (Ar) ترقية إلى…" at bounding box center [548, 228] width 678 height 41
type input "4"
click at [177, 235] on div "Your choice of: (ID: 0) Min 1 , Max 1 Name (En) Your choice of: Name (En) Name …" at bounding box center [538, 317] width 727 height 298
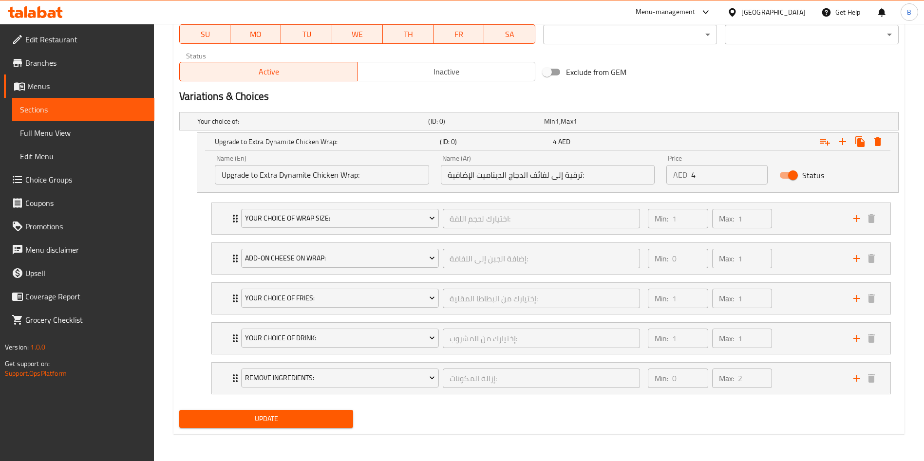
click at [535, 411] on div "Update" at bounding box center [538, 419] width 727 height 26
click at [910, 209] on div "Home / Restaurants management / Menus / Sections / item / update What's New - L…" at bounding box center [539, 5] width 770 height 914
click at [320, 417] on span "Update" at bounding box center [266, 419] width 158 height 12
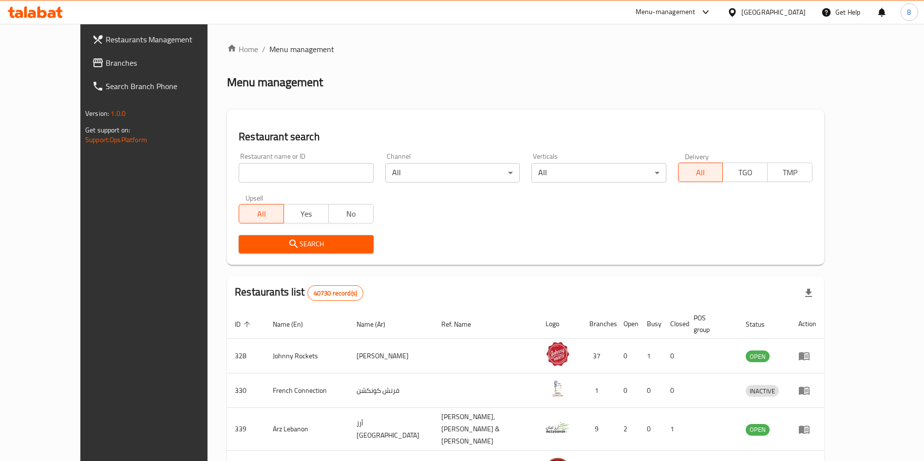
click at [325, 181] on input "search" at bounding box center [306, 172] width 134 height 19
type input "wendy"
click button "Search" at bounding box center [306, 244] width 134 height 18
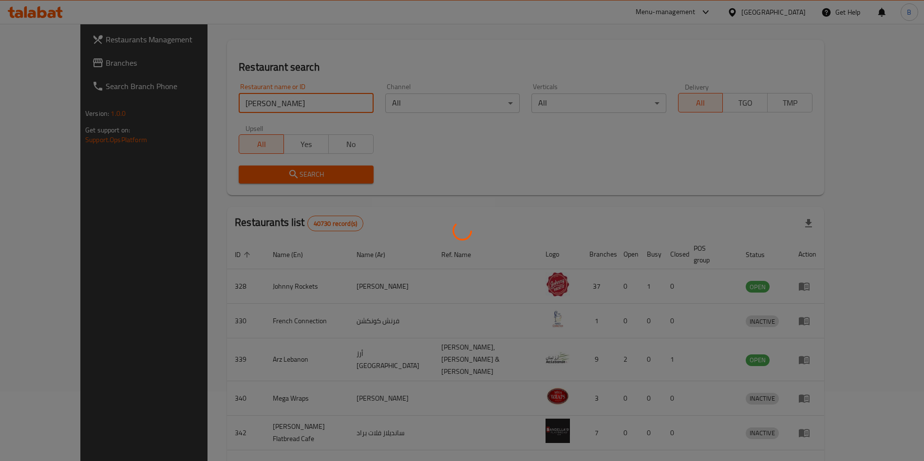
scroll to position [196, 0]
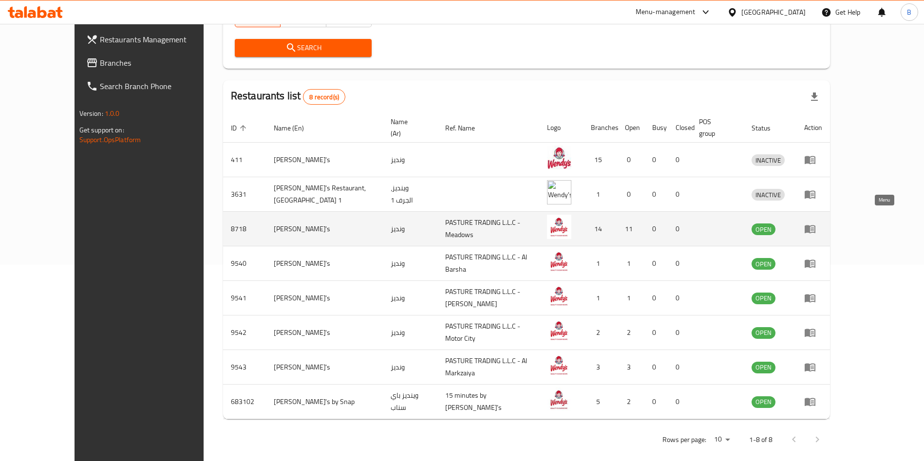
click at [822, 223] on link "enhanced table" at bounding box center [813, 229] width 18 height 12
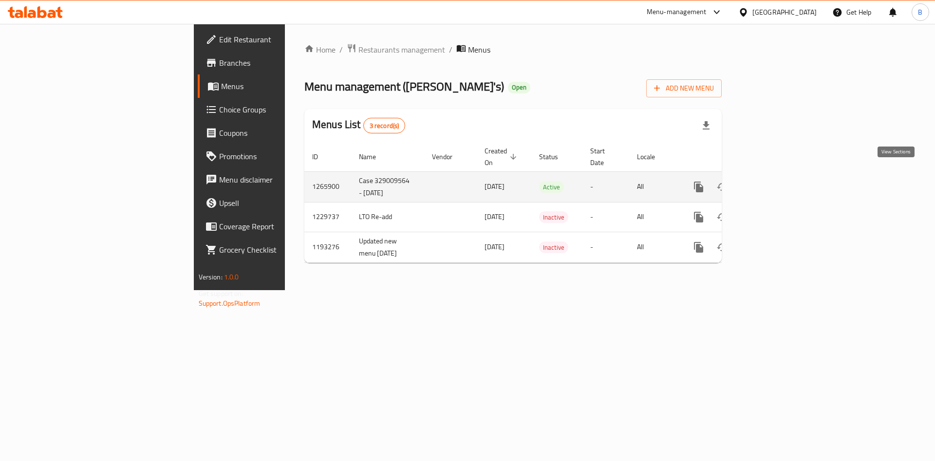
click at [775, 181] on icon "enhanced table" at bounding box center [769, 187] width 12 height 12
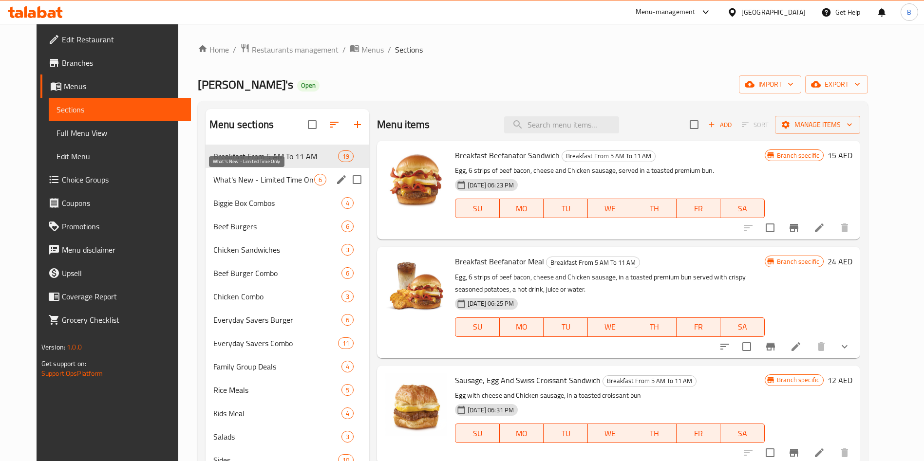
click at [249, 176] on span "What's New - Limited Time Only" at bounding box center [263, 180] width 101 height 12
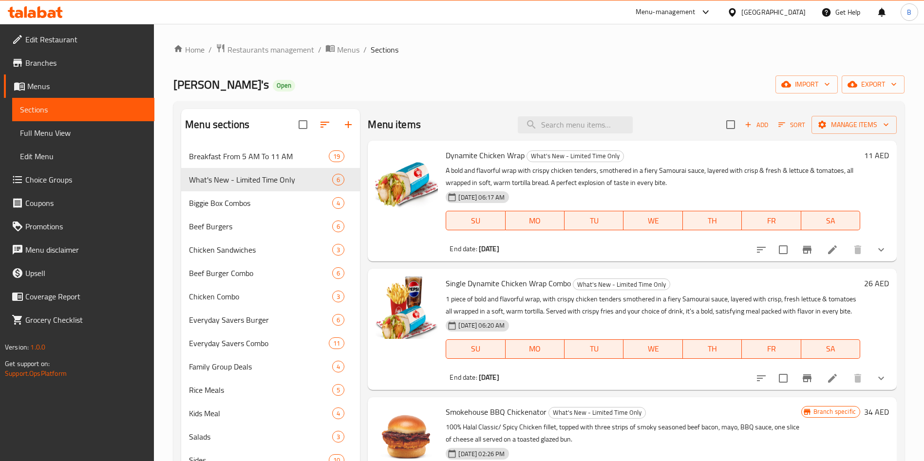
scroll to position [146, 0]
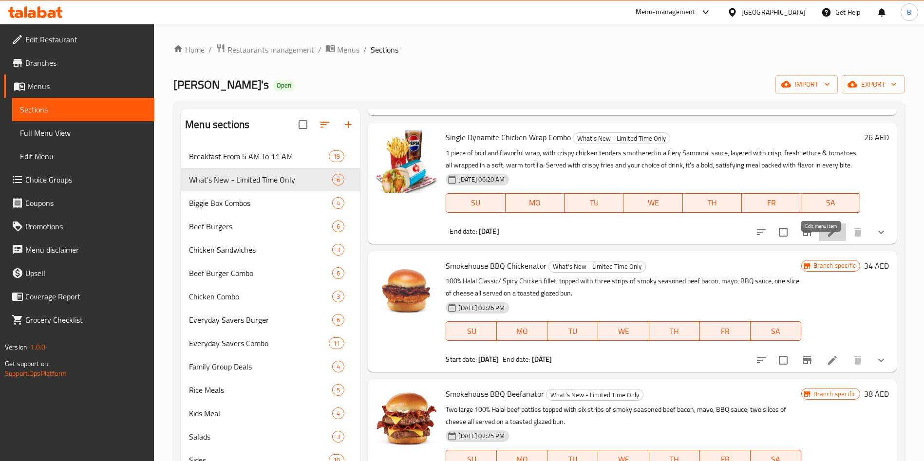
click at [827, 238] on icon at bounding box center [833, 232] width 12 height 12
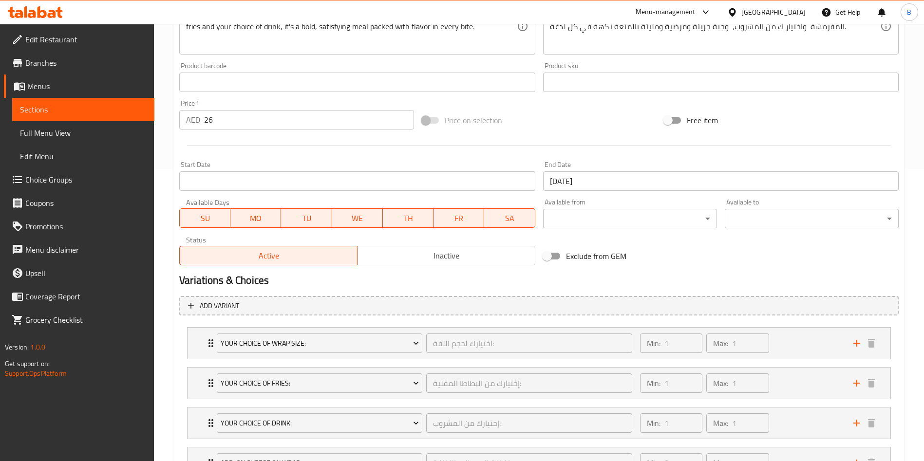
scroll to position [73, 0]
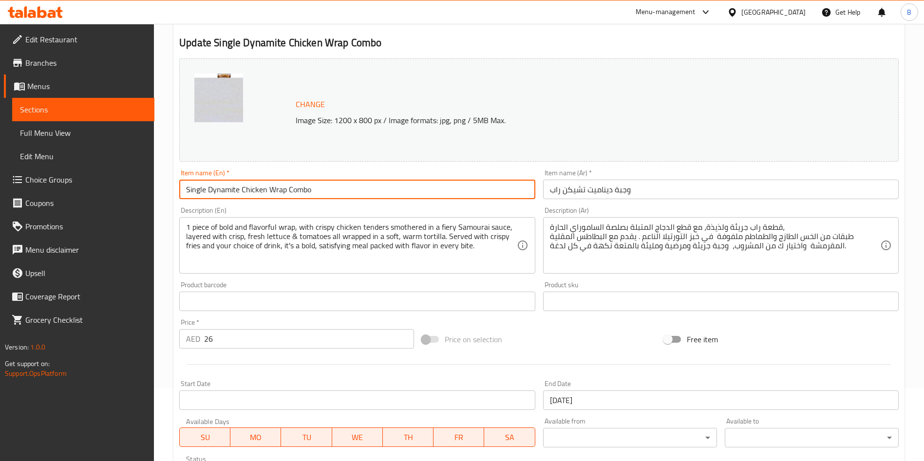
drag, startPoint x: 329, startPoint y: 193, endPoint x: 88, endPoint y: 204, distance: 241.8
click at [0, 194] on div "Edit Restaurant Branches Menus Sections Full Menu View Edit Menu Choice Groups …" at bounding box center [462, 378] width 924 height 854
click at [235, 188] on input "Single Dynamite Chicken Wrap Combo" at bounding box center [357, 189] width 356 height 19
click at [206, 192] on input "Single Dynamite Chicken Wrap Combo" at bounding box center [357, 189] width 356 height 19
click at [207, 187] on input "Single Dynamite Chicken Wrap Combo" at bounding box center [357, 189] width 356 height 19
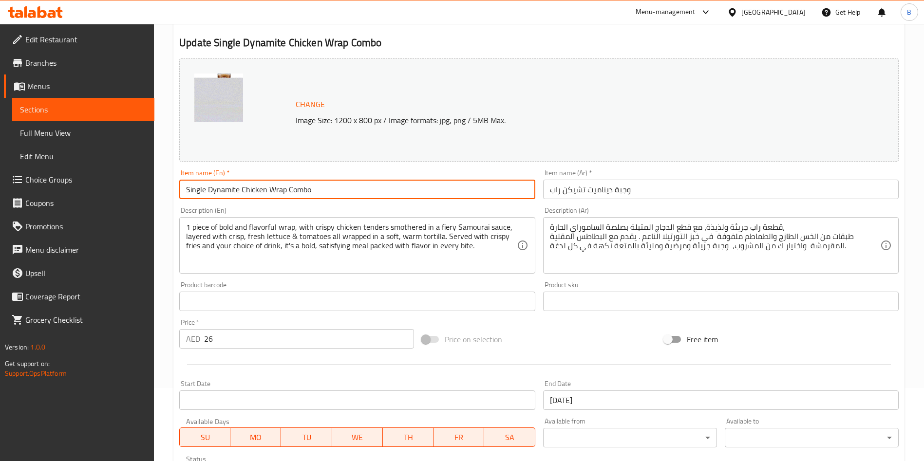
drag, startPoint x: 208, startPoint y: 188, endPoint x: 80, endPoint y: 182, distance: 128.2
click at [81, 187] on div "Edit Restaurant Branches Menus Sections Full Menu View Edit Menu Choice Groups …" at bounding box center [462, 378] width 924 height 854
type input "Dynamite Chicken Wrap Combo"
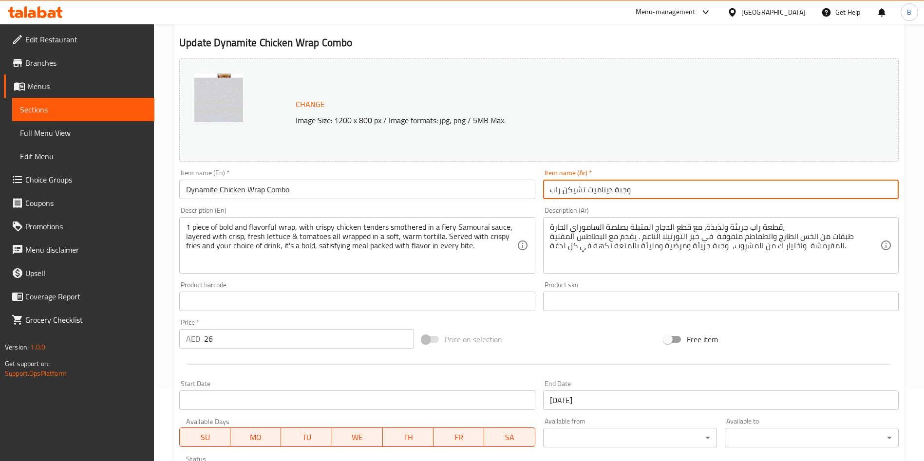
drag, startPoint x: 496, startPoint y: 188, endPoint x: 392, endPoint y: 188, distance: 104.2
click at [377, 188] on div "Change Image Size: 1200 x 800 px / Image formats: jpg, png / 5MB Max. Item name…" at bounding box center [538, 272] width 727 height 434
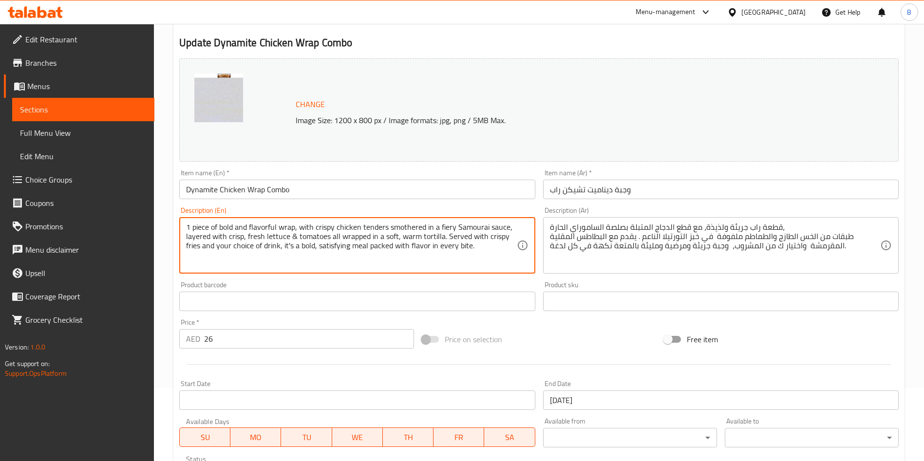
drag, startPoint x: 492, startPoint y: 250, endPoint x: 0, endPoint y: 129, distance: 506.7
paste textarea "chicken tenders smothered in a fiery Samourai sauce, layered with crisp, fresh …"
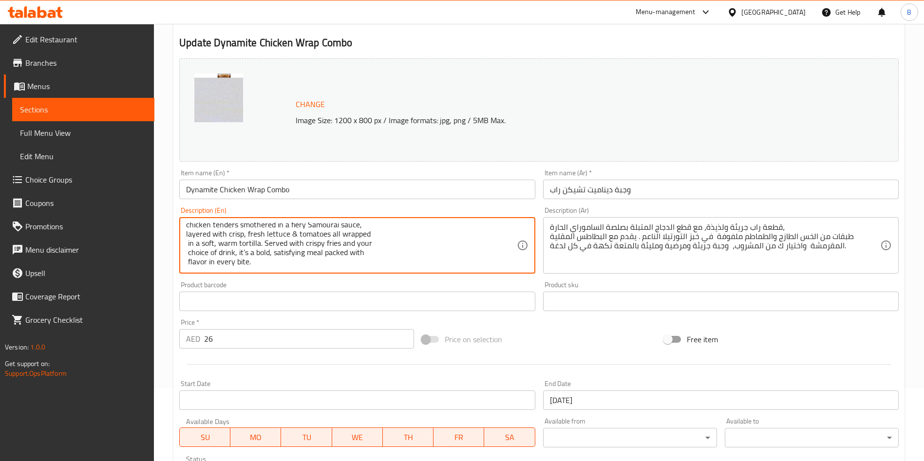
scroll to position [0, 0]
drag, startPoint x: 230, startPoint y: 253, endPoint x: 141, endPoint y: 181, distance: 114.7
click at [141, 178] on div "Edit Restaurant Branches Menus Sections Full Menu View Edit Menu Choice Groups …" at bounding box center [462, 378] width 924 height 854
click at [202, 232] on textarea "1 piece of bold and flavorful wrap, with crispy chicken tenders smothered in a …" at bounding box center [351, 246] width 330 height 46
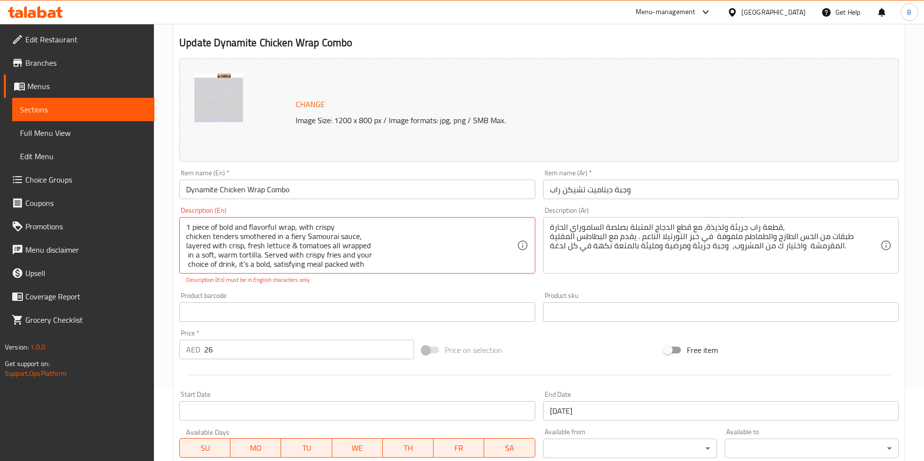
click at [185, 236] on div "1 piece of bold and flavorful wrap, with crispy chicken tenders smothered in a …" at bounding box center [357, 245] width 356 height 57
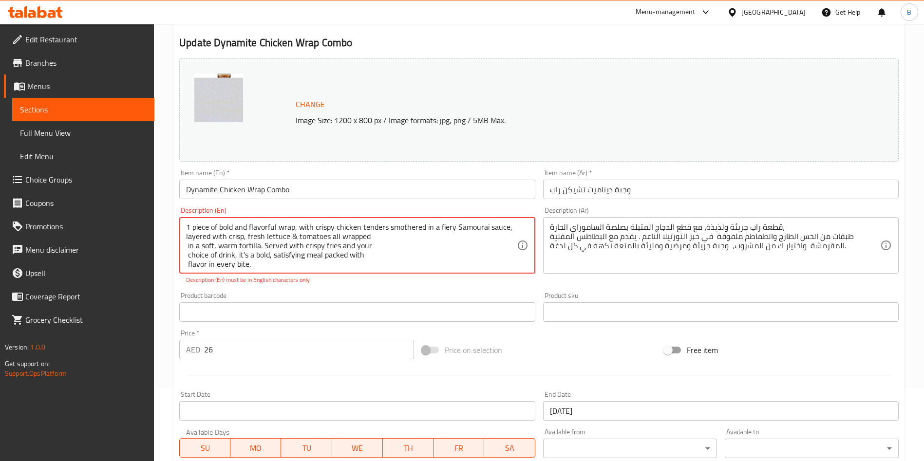
click at [183, 237] on div "1 piece of bold and flavorful wrap, with crispy chicken tenders smothered in a …" at bounding box center [357, 245] width 356 height 57
click at [187, 237] on textarea "1 piece of bold and flavorful wrap, with crispy chicken tenders smothered in a …" at bounding box center [351, 246] width 330 height 46
click at [186, 247] on div "1 piece of bold and flavorful wrap, with crispy chicken tenders smothered in a …" at bounding box center [357, 245] width 356 height 57
click at [186, 246] on textarea "1 piece of bold and flavorful wrap, with crispy chicken tenders smothered in a …" at bounding box center [351, 246] width 330 height 46
click at [188, 245] on textarea "1 piece of bold and flavorful wrap, with crispy chicken tenders smothered in a …" at bounding box center [351, 246] width 330 height 46
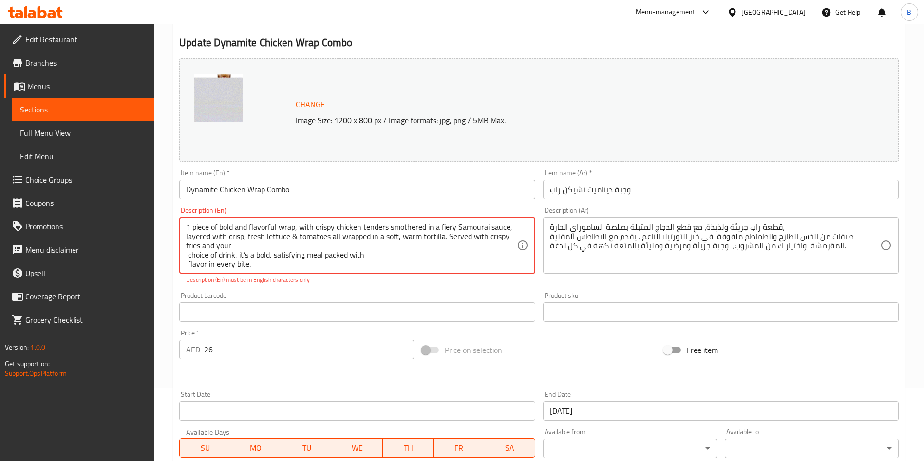
click at [187, 245] on textarea "1 piece of bold and flavorful wrap, with crispy chicken tenders smothered in a …" at bounding box center [351, 246] width 330 height 46
click at [189, 255] on textarea "1 piece of bold and flavorful wrap, with crispy chicken tenders smothered in a …" at bounding box center [351, 246] width 330 height 46
click at [187, 257] on textarea "1 piece of bold and flavorful wrap, with crispy chicken tenders smothered in a …" at bounding box center [351, 246] width 330 height 46
drag, startPoint x: 486, startPoint y: 246, endPoint x: 128, endPoint y: 176, distance: 364.2
click at [128, 176] on div "Edit Restaurant Branches Menus Sections Full Menu View Edit Menu Choice Groups …" at bounding box center [462, 383] width 924 height 865
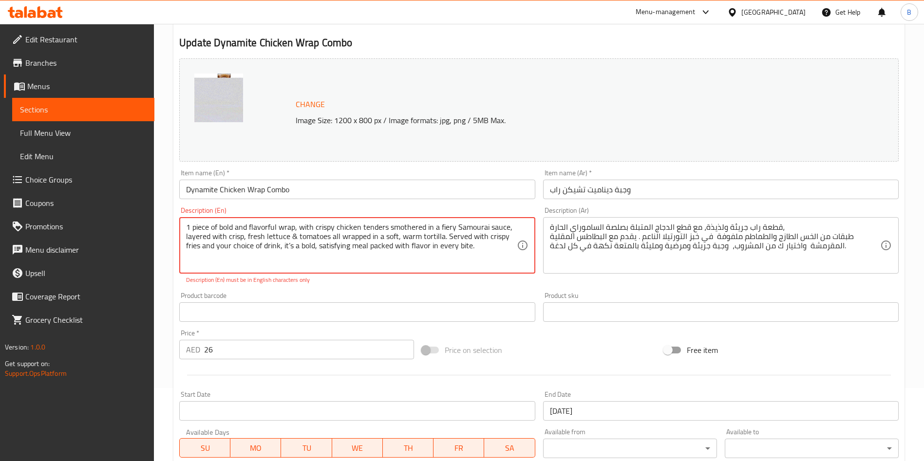
type textarea "1 piece of bold and flavorful wrap, with crispy chicken tenders smothered in a …"
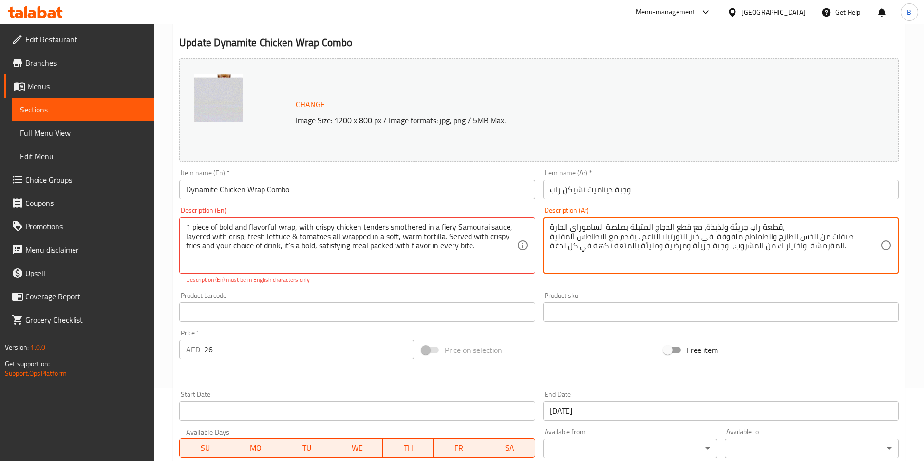
drag, startPoint x: 855, startPoint y: 246, endPoint x: 482, endPoint y: 151, distance: 385.5
click at [486, 154] on div "Change Image Size: 1200 x 800 px / Image formats: jpg, png / 5MB Max. Item name…" at bounding box center [538, 277] width 727 height 445
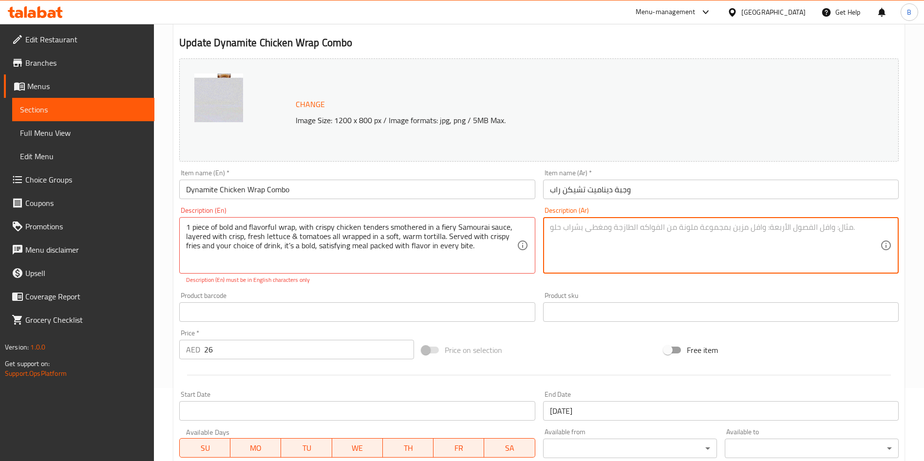
paste textarea ""قطعة راب جريئة ولذيذة، مع قطع الدجاج المتبلة بصلصة الساموراي الحارة، طبقات من …"
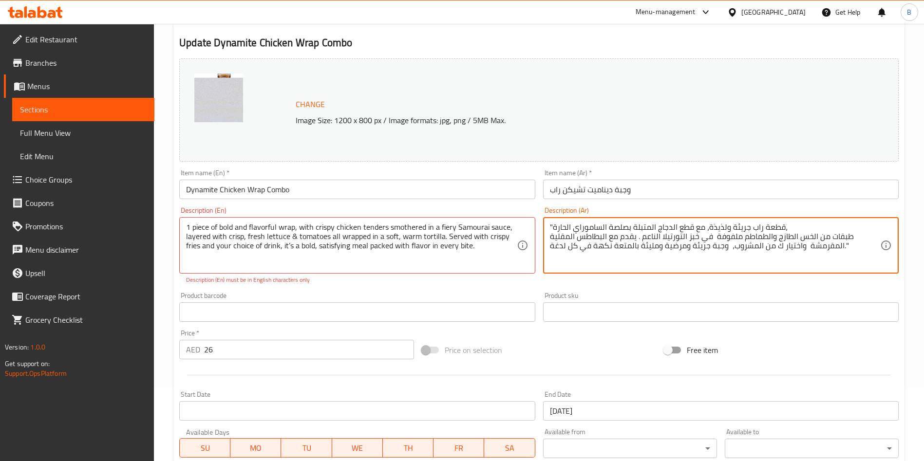
drag, startPoint x: 553, startPoint y: 226, endPoint x: 538, endPoint y: 220, distance: 16.1
click at [544, 225] on div ""قطعة راب جريئة ولذيذة، مع قطع الدجاج المتبلة بصلصة الساموراي الحارة، طبقات من …" at bounding box center [721, 245] width 356 height 57
click at [841, 244] on textarea "قطعة راب جريئة ولذيذة، مع قطع الدجاج المتبلة بصلصة الساموراي الحارة، طبقات من ا…" at bounding box center [715, 246] width 330 height 46
click at [846, 244] on textarea "قطعة راب جريئة ولذيذة، مع قطع الدجاج المتبلة بصلصة الساموراي الحارة، طبقات من ا…" at bounding box center [715, 246] width 330 height 46
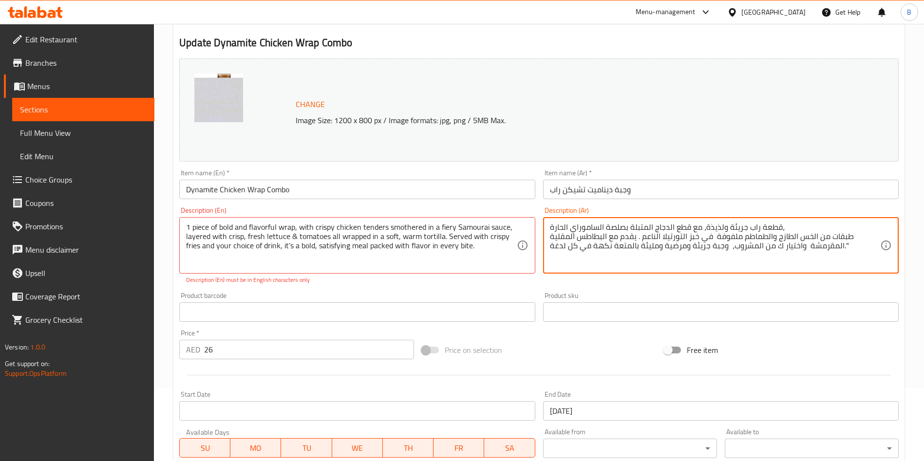
click at [844, 245] on textarea "قطعة راب جريئة ولذيذة، مع قطع الدجاج المتبلة بصلصة الساموراي الحارة، طبقات من ا…" at bounding box center [715, 246] width 330 height 46
drag, startPoint x: 847, startPoint y: 245, endPoint x: 841, endPoint y: 244, distance: 5.6
click at [841, 244] on textarea "قطعة راب جريئة ولذيذة، مع قطع الدجاج المتبلة بصلصة الساموراي الحارة، طبقات من ا…" at bounding box center [715, 246] width 330 height 46
click at [849, 269] on div "قطعة راب جريئة ولذيذة، مع قطع الدجاج المتبلة بصلصة الساموراي الحارة، طبقات من ا…" at bounding box center [721, 245] width 356 height 57
click at [837, 245] on textarea "قطعة راب جريئة ولذيذة، مع قطع الدجاج المتبلة بصلصة الساموراي الحارة، طبقات من ا…" at bounding box center [715, 246] width 330 height 46
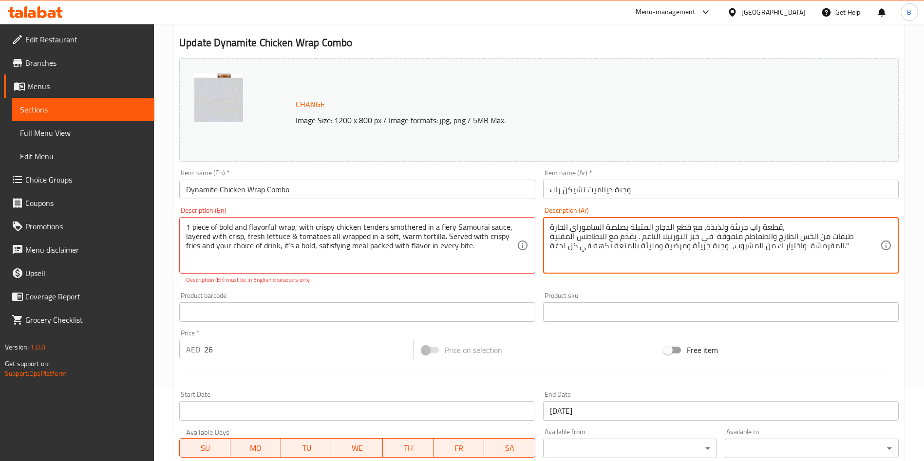
drag, startPoint x: 841, startPoint y: 243, endPoint x: 856, endPoint y: 247, distance: 15.1
click at [856, 247] on textarea "قطعة راب جريئة ولذيذة، مع قطع الدجاج المتبلة بصلصة الساموراي الحارة، طبقات من ا…" at bounding box center [715, 246] width 330 height 46
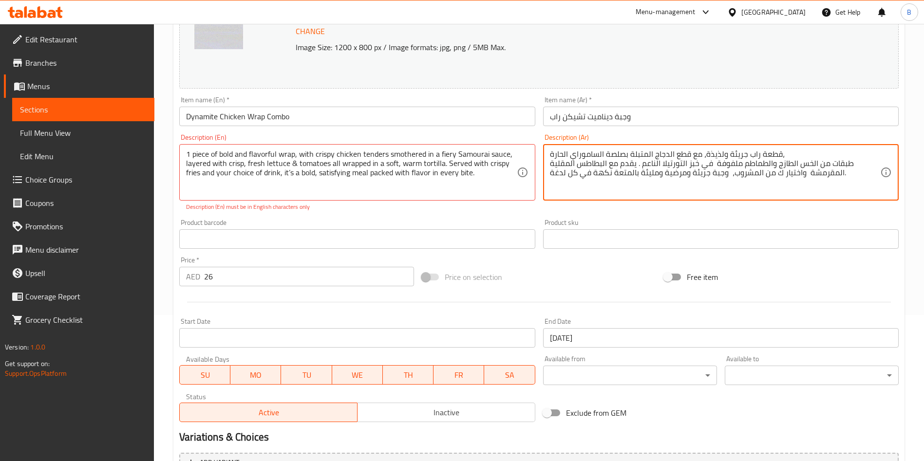
type textarea "قطعة راب جريئة ولذيذة، مع قطع الدجاج المتبلة بصلصة الساموراي الحارة، طبقات من ا…"
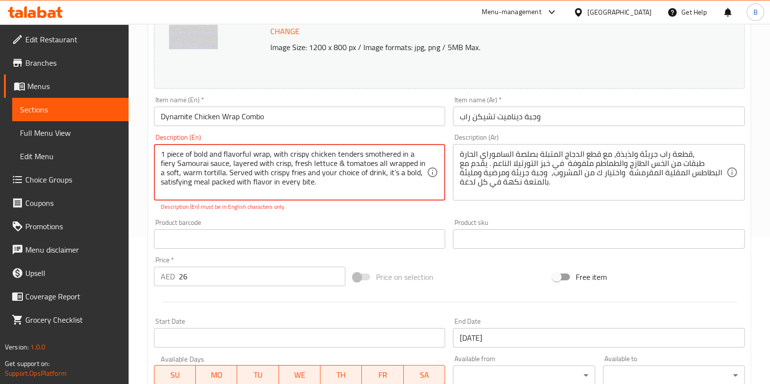
click at [392, 168] on textarea "1 piece of bold and flavorful wrap, with crispy chicken tenders smothered in a …" at bounding box center [294, 173] width 266 height 46
drag, startPoint x: 301, startPoint y: 173, endPoint x: 36, endPoint y: 143, distance: 267.7
click at [39, 135] on div "Edit Restaurant Branches Menus Sections Full Menu View Edit Menu Choice Groups …" at bounding box center [385, 310] width 770 height 865
drag, startPoint x: 375, startPoint y: 191, endPoint x: 382, endPoint y: 191, distance: 7.3
click at [375, 191] on textarea "1 piece of bold and flavorful wrap, with crispy chicken tenders smothered in a …" at bounding box center [294, 173] width 266 height 46
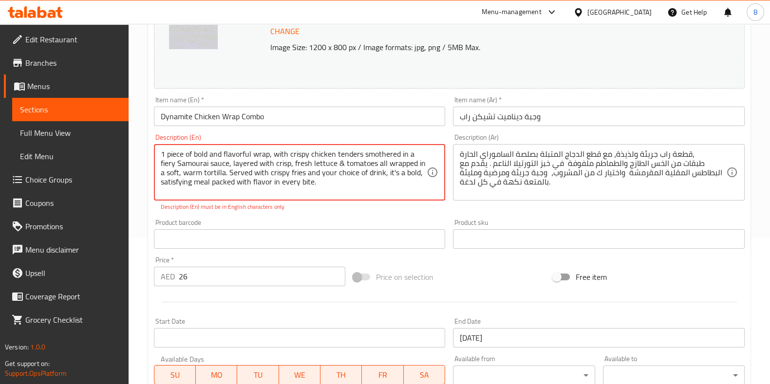
type textarea "1 piece of bold and flavorful wrap, with crispy chicken tenders smothered in a …"
click at [579, 203] on div "Description (Ar) قطعة راب جريئة ولذيذة، مع قطع الدجاج المتبلة بصلصة الساموراي ا…" at bounding box center [599, 172] width 300 height 85
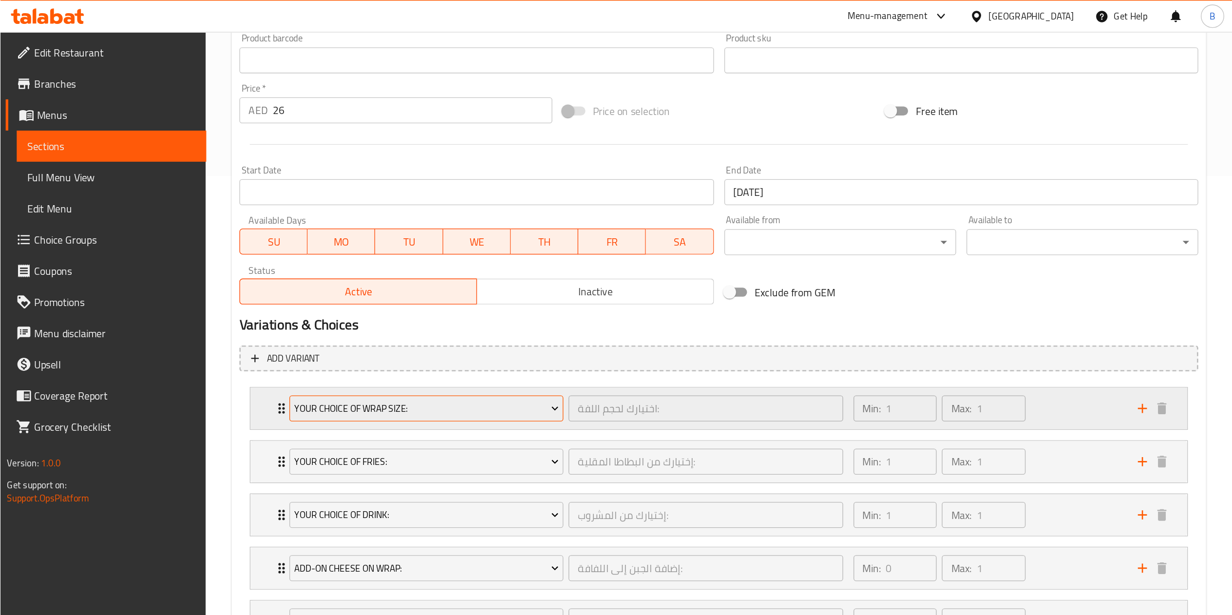
scroll to position [266, 0]
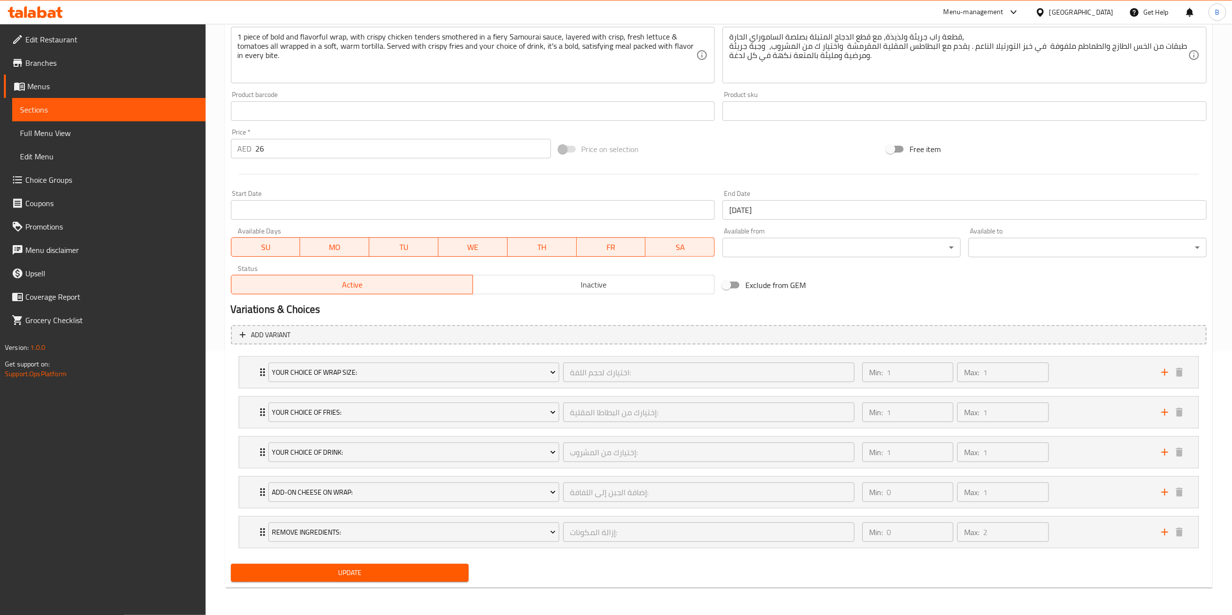
click at [414, 461] on span "Update" at bounding box center [350, 572] width 223 height 12
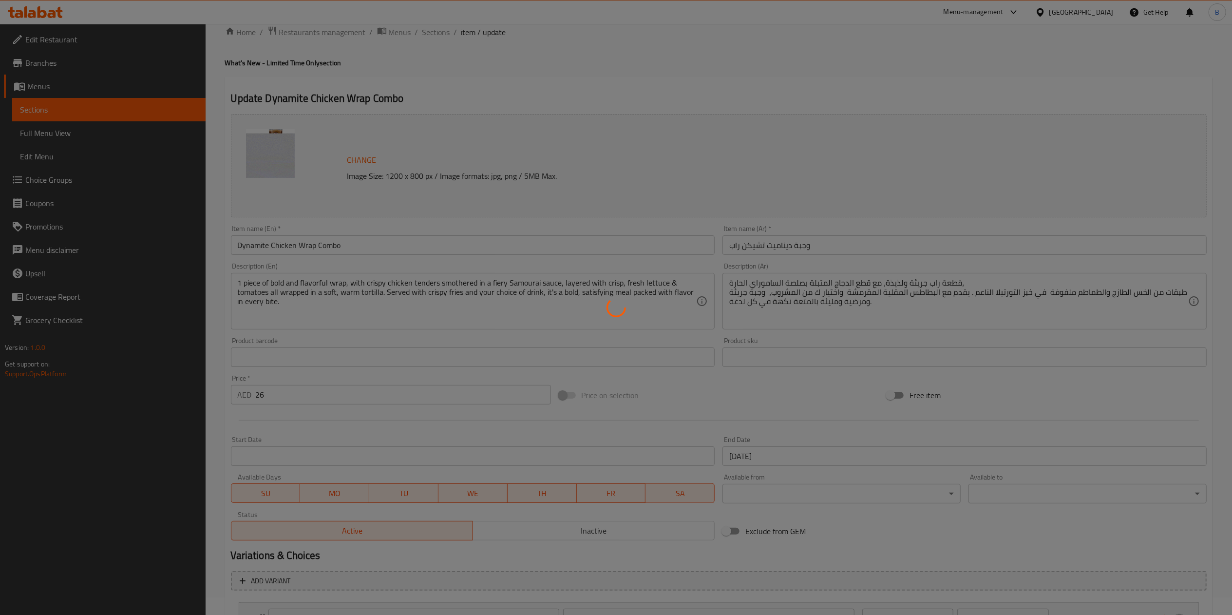
scroll to position [0, 0]
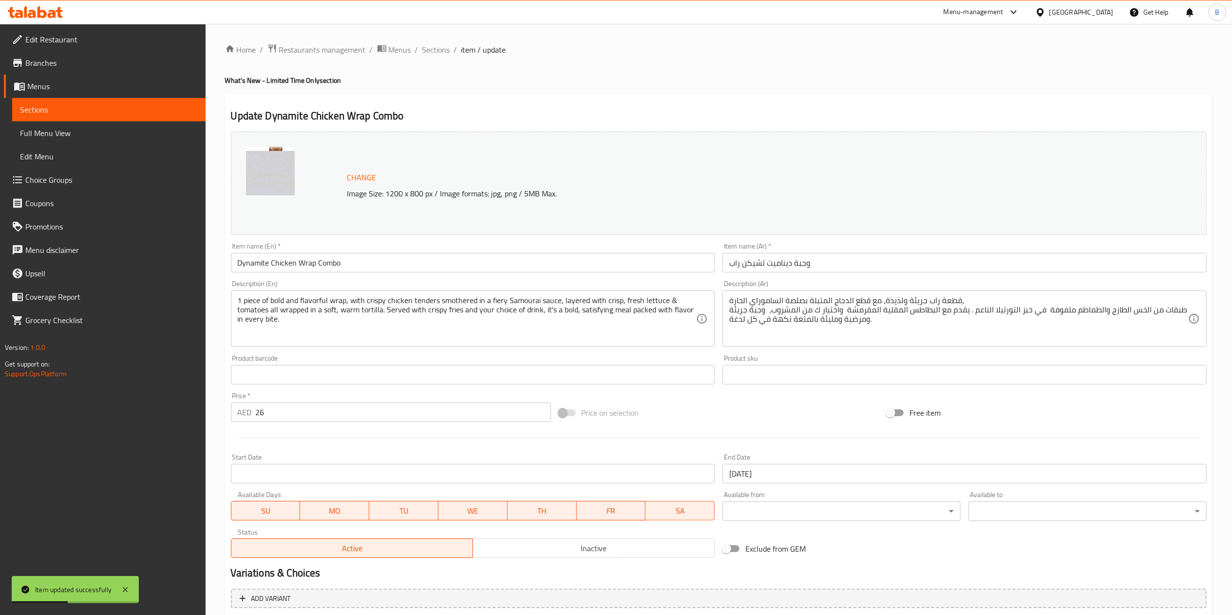
click at [44, 176] on span "Choice Groups" at bounding box center [111, 180] width 172 height 12
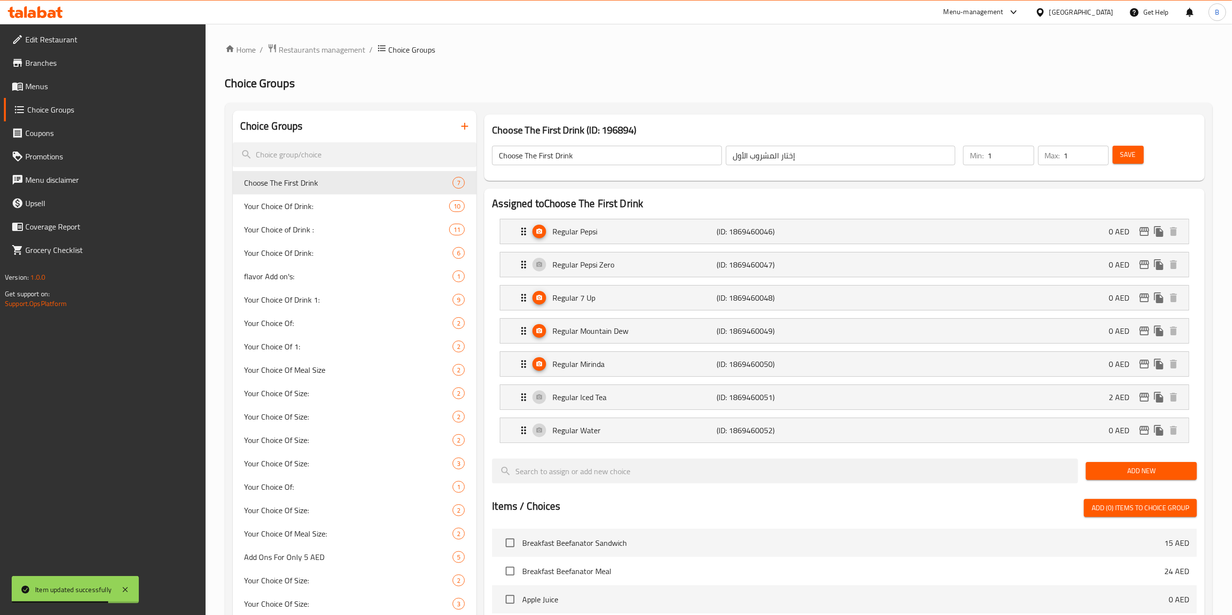
click at [466, 127] on icon "button" at bounding box center [464, 126] width 7 height 7
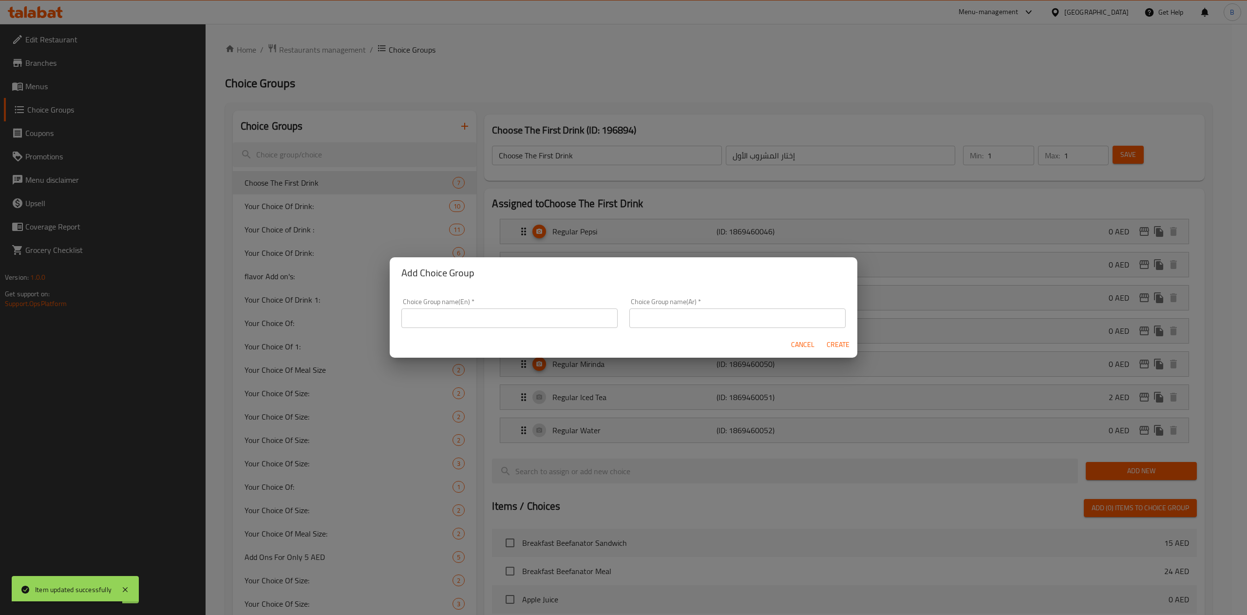
click at [483, 320] on input "text" at bounding box center [509, 317] width 216 height 19
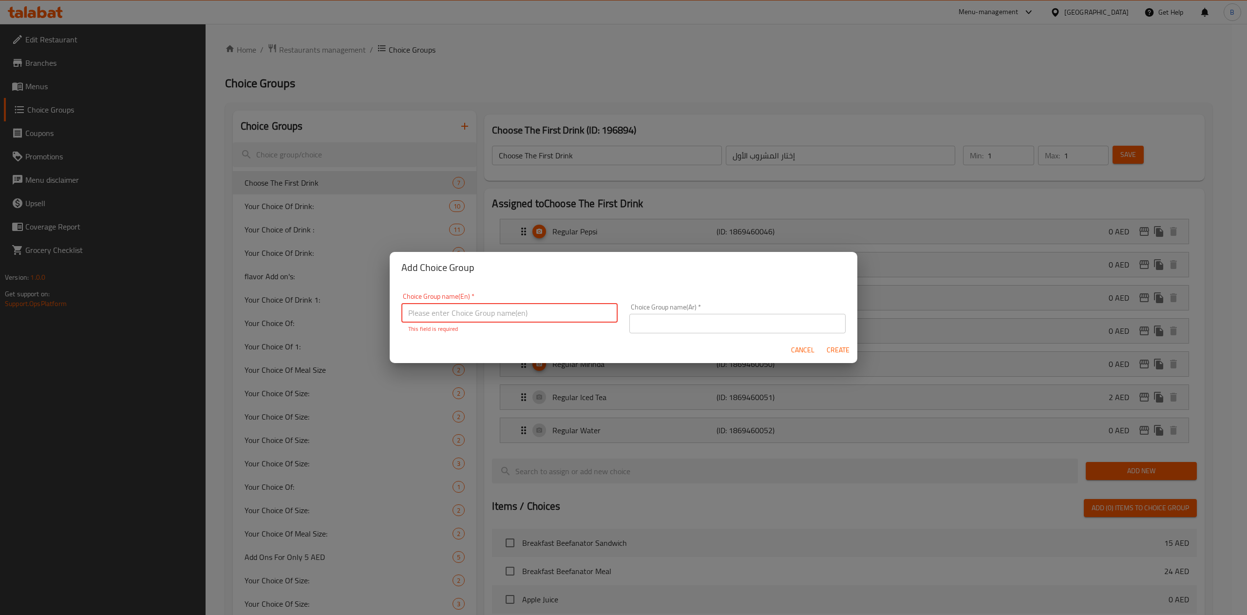
click at [564, 311] on input "text" at bounding box center [509, 312] width 216 height 19
paste input "Upgrade to Extra Dynamite Chicken Wrap: + 4 AED"
drag, startPoint x: 546, startPoint y: 313, endPoint x: 670, endPoint y: 314, distance: 124.7
click at [670, 314] on div "Choice Group name(En)   * Upgrade to Extra Dynamite Chicken Wrap: + 4 AED Choic…" at bounding box center [624, 313] width 456 height 52
type input "Upgrade to Extra Dynamite Chicken Wrap:"
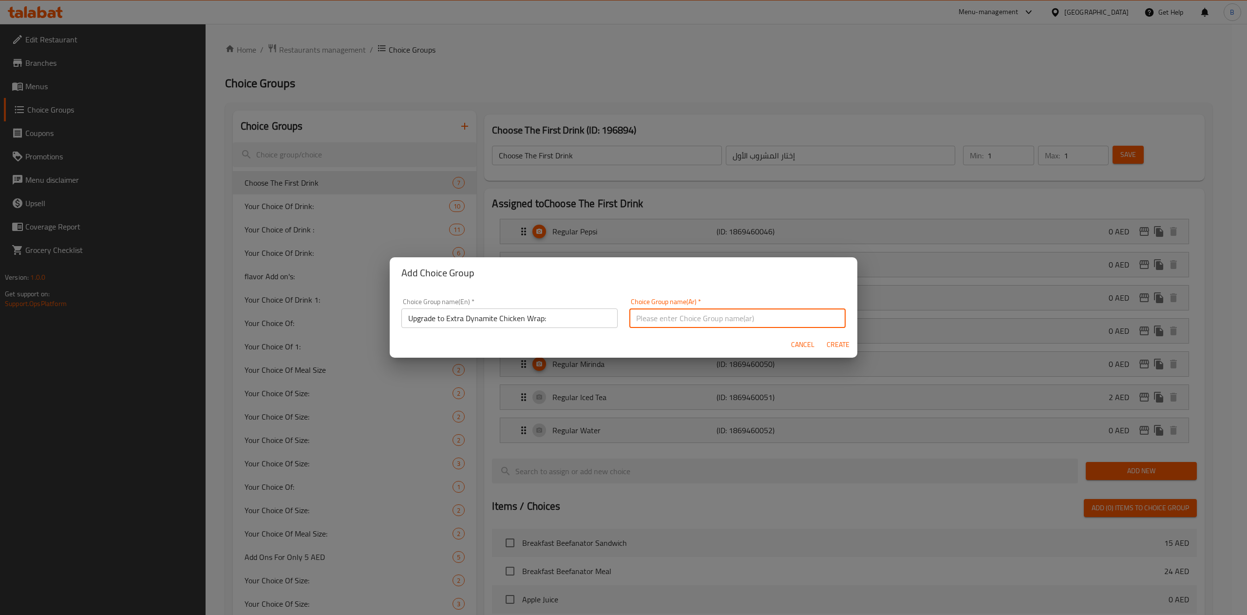
click at [667, 314] on input "text" at bounding box center [737, 317] width 216 height 19
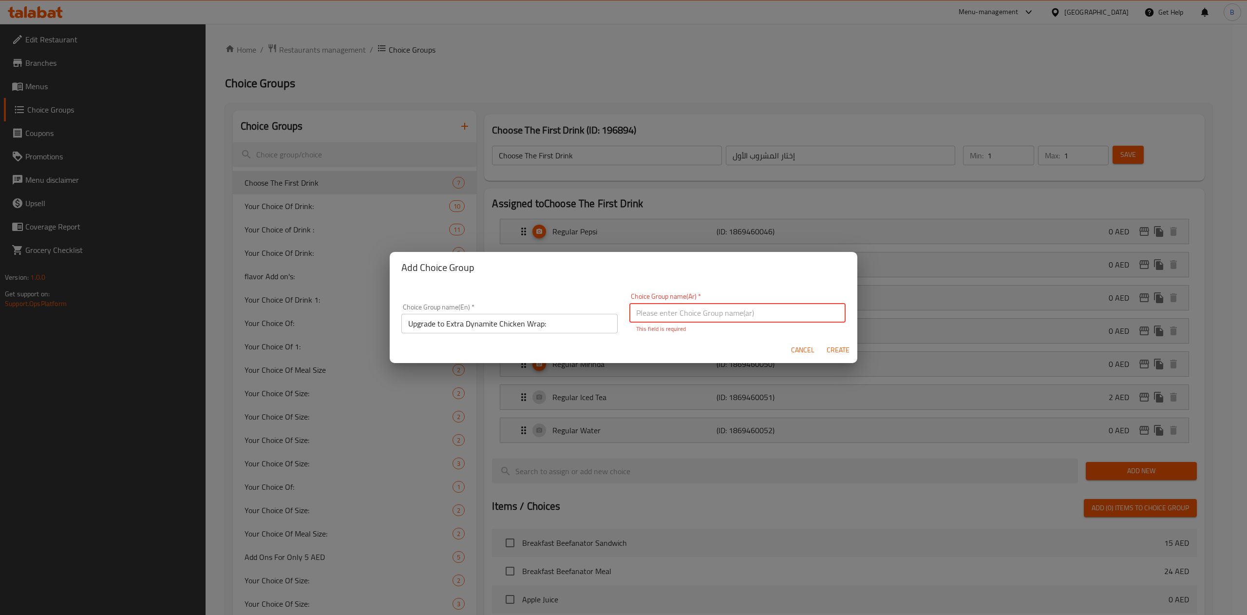
paste input "ترقية إلى لفائف الدجاج الديناميت الإضافية:"
type input "ترقية إلى لفائف الدجاج الديناميت الإضافية:"
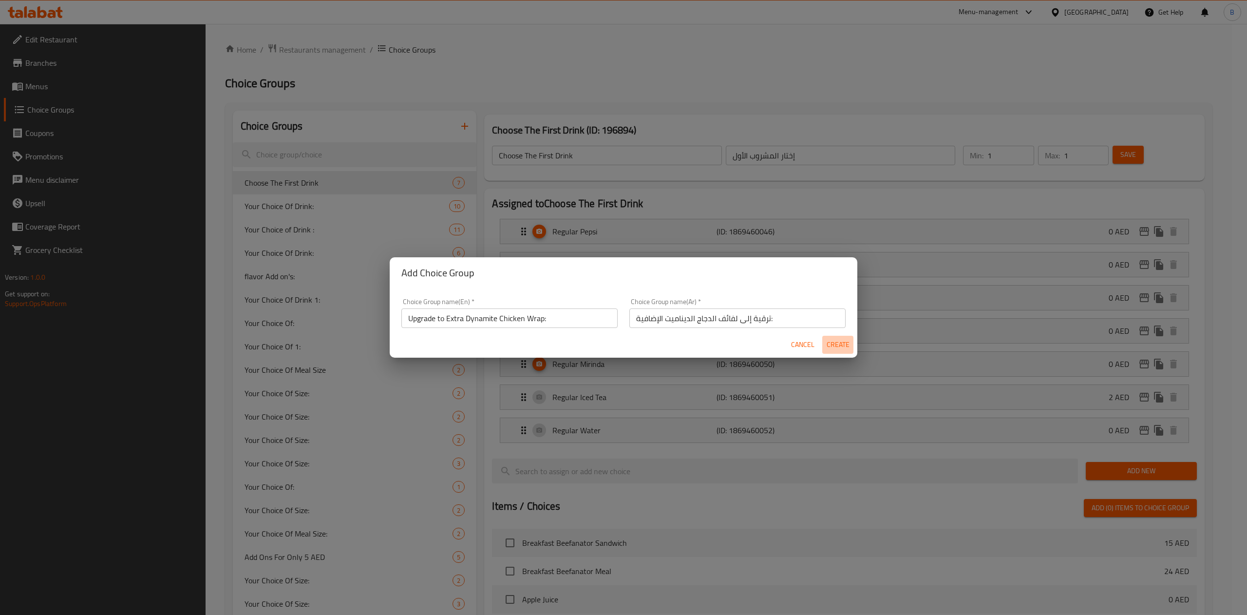
click at [833, 346] on span "Create" at bounding box center [837, 345] width 23 height 12
type input "Upgrade to Extra Dynamite Chicken Wrap:"
type input "ترقية إلى لفائف الدجاج الديناميت الإضافية:"
type input "0"
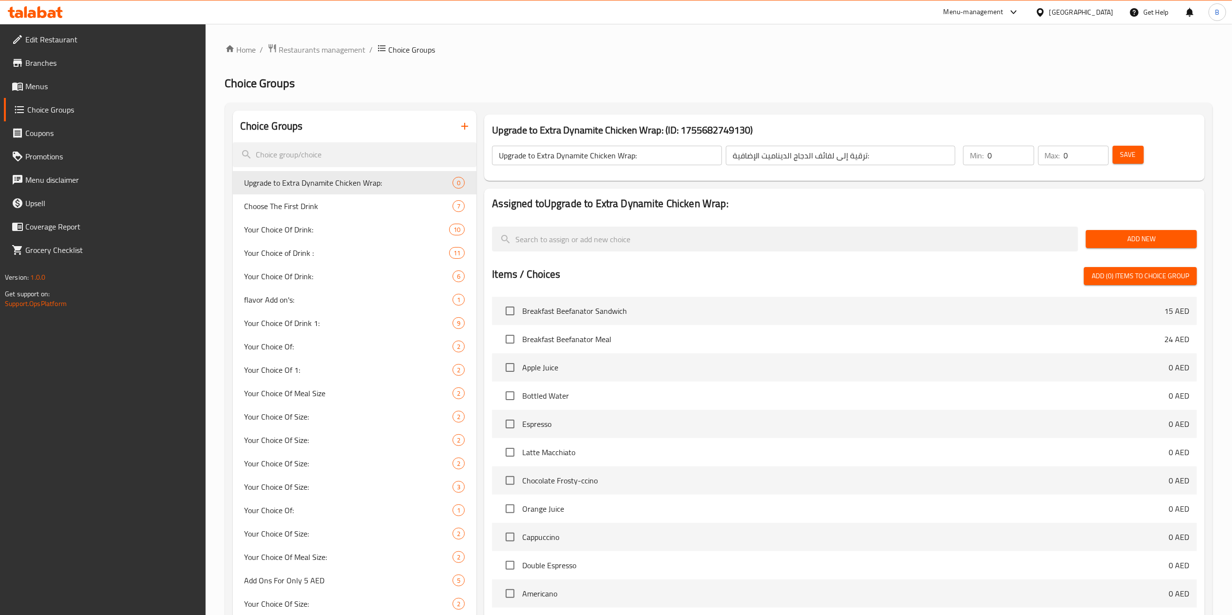
click at [923, 249] on div "Add New" at bounding box center [1141, 239] width 119 height 33
click at [923, 242] on span "Add New" at bounding box center [1140, 239] width 95 height 12
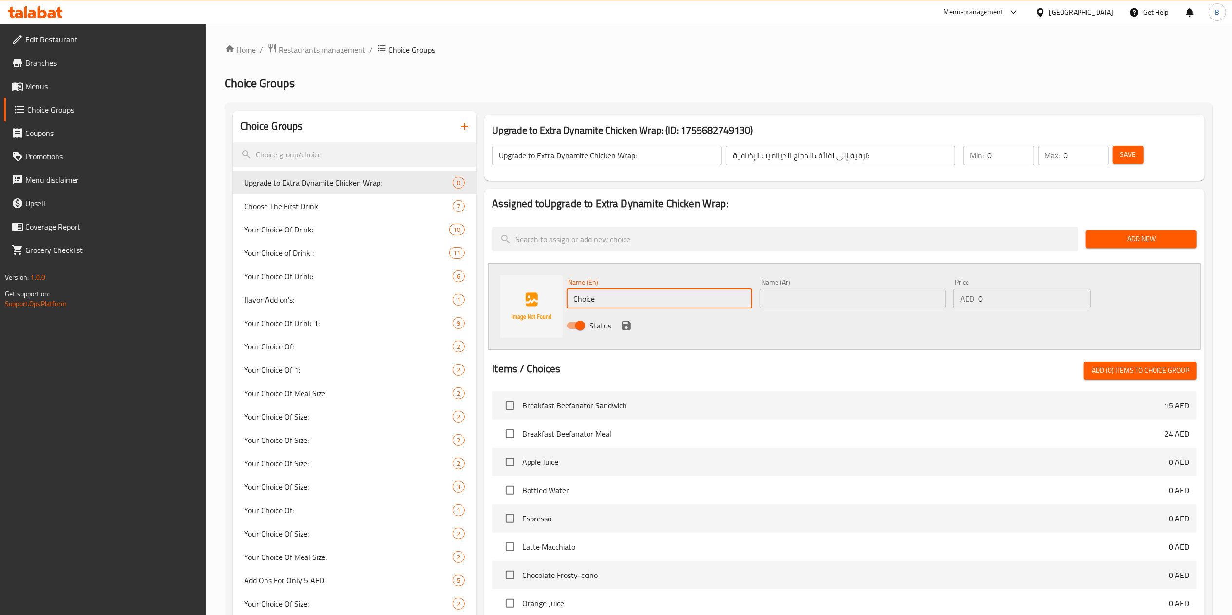
drag, startPoint x: 629, startPoint y: 300, endPoint x: 503, endPoint y: 288, distance: 127.2
click at [503, 288] on div "Name (En) Choice Name (En) Name (Ar) Name (Ar) Price AED 0 Price Status" at bounding box center [844, 306] width 713 height 87
paste input "Upgrade to Extra Dynamite Chicken Wrap: + 4 AED"
drag, startPoint x: 703, startPoint y: 303, endPoint x: 863, endPoint y: 307, distance: 159.8
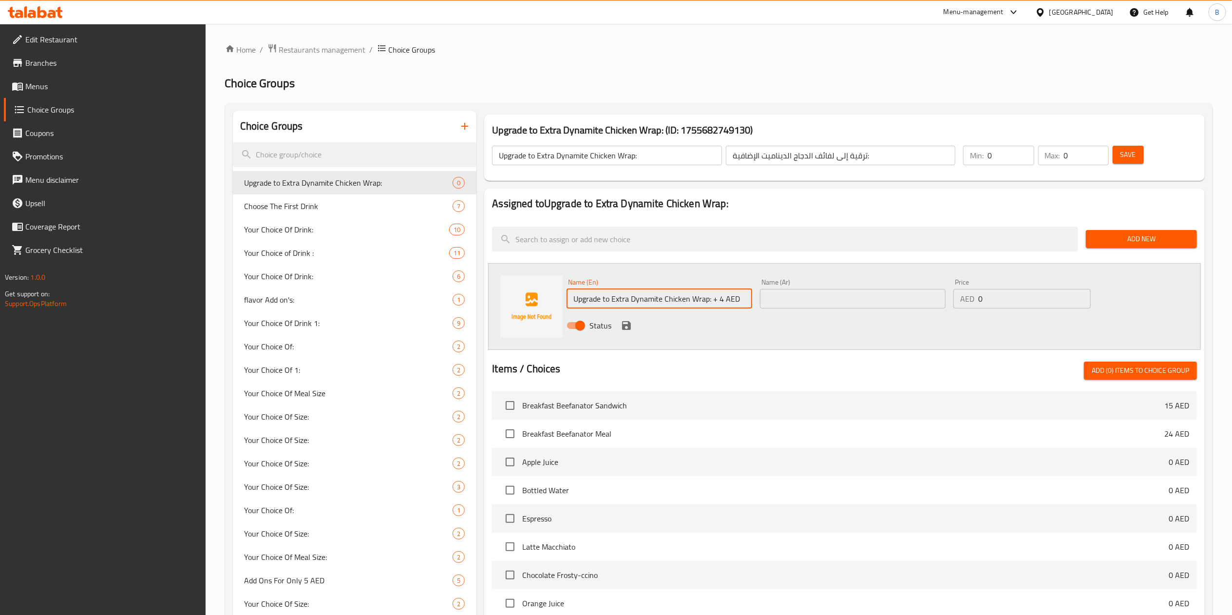
click at [862, 305] on div "Name (En) Upgrade to Extra Dynamite Chicken Wrap: + 4 AED Name (En) Name (Ar) N…" at bounding box center [853, 307] width 580 height 64
type input "Upgrade to Extra Dynamite Chicken Wrap"
click at [863, 307] on input "text" at bounding box center [853, 298] width 186 height 19
paste input "ترقية إلى لفائف الدجاج الديناميت الإضافية:"
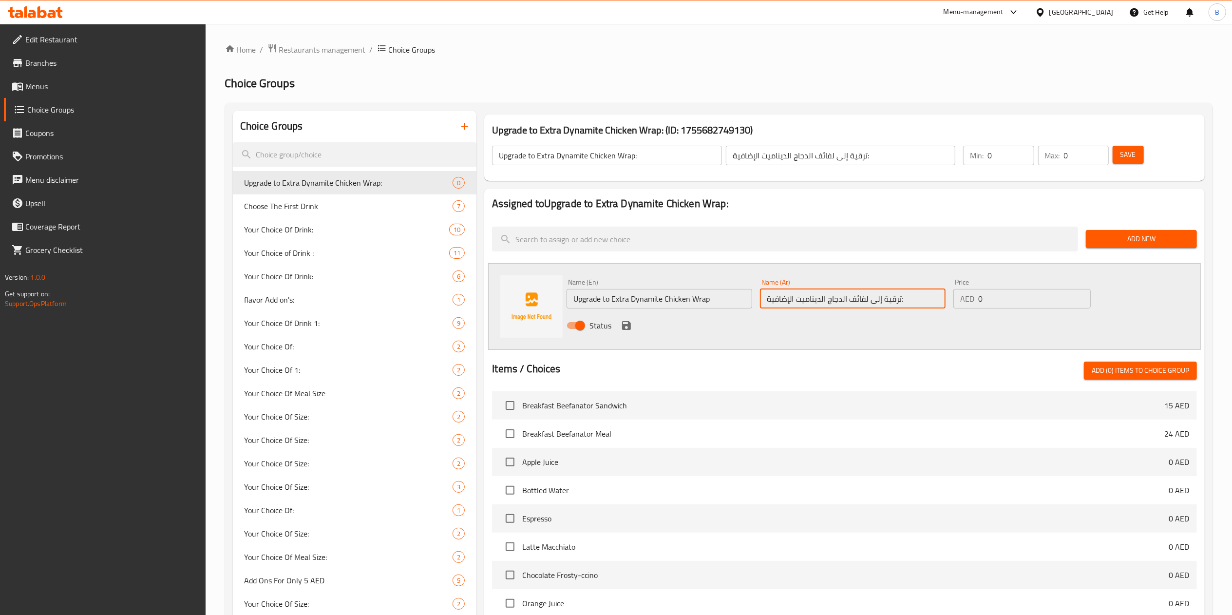
type input "ترقية إلى لفائف الدجاج الديناميت الإضافية:"
click at [727, 296] on input "Upgrade to Extra Dynamite Chicken Wrap" at bounding box center [659, 298] width 186 height 19
type input "Upgrade to Extra Dynamite Chicken Wrap:"
click at [923, 304] on input "0" at bounding box center [1034, 298] width 113 height 19
click at [923, 302] on input "0" at bounding box center [1034, 298] width 113 height 19
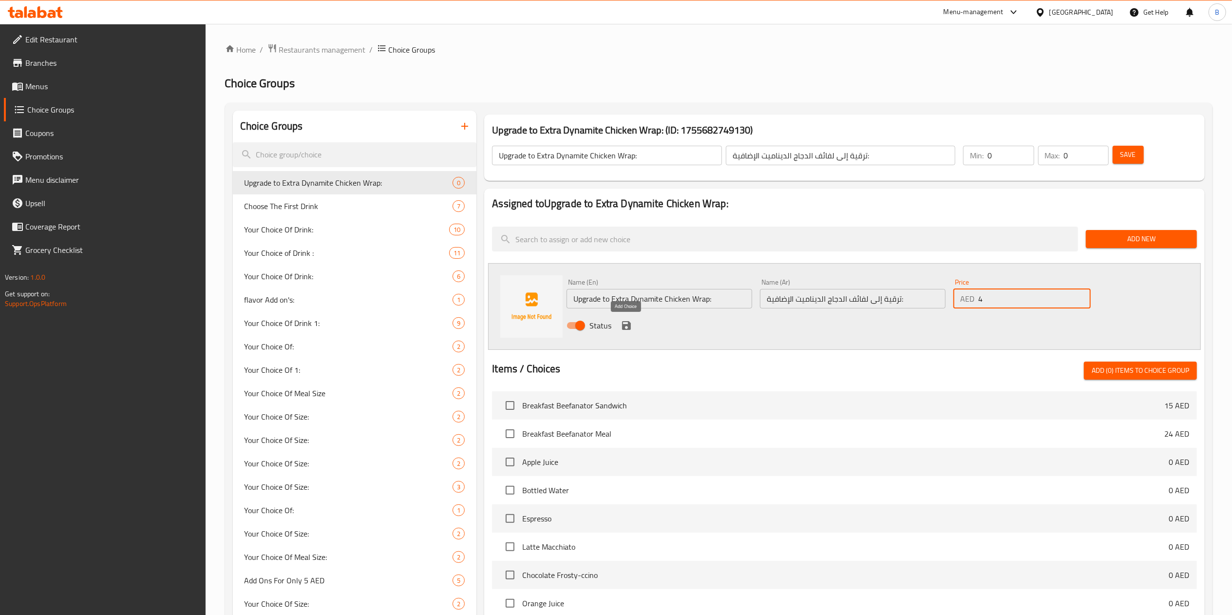
type input "4"
click at [622, 325] on icon "save" at bounding box center [626, 325] width 9 height 9
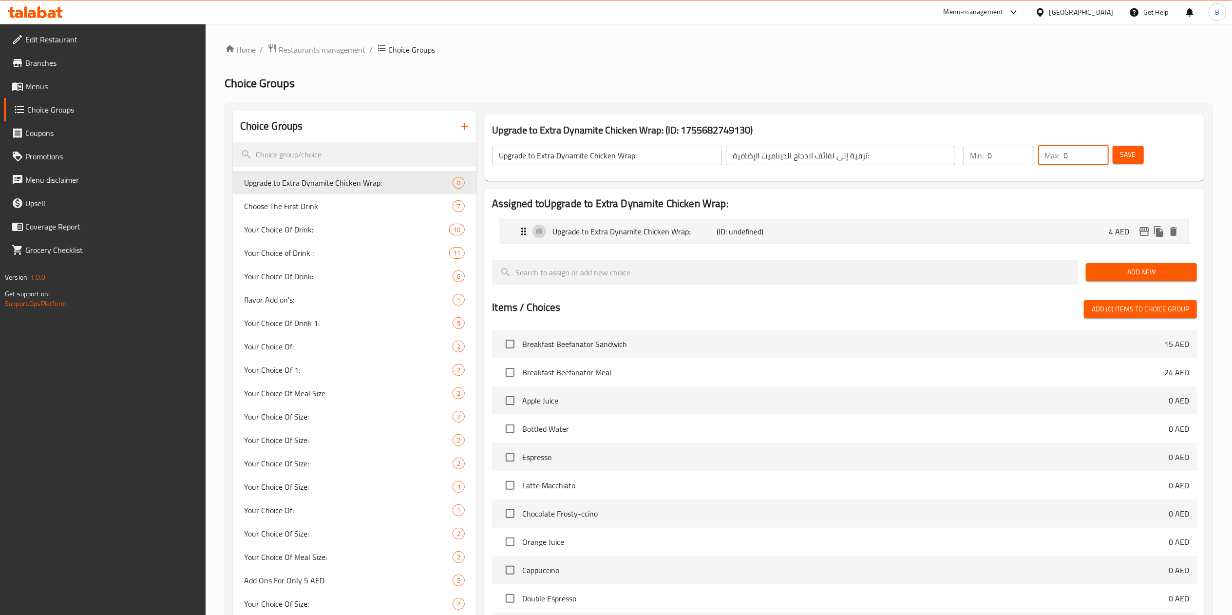
drag, startPoint x: 1073, startPoint y: 153, endPoint x: 1060, endPoint y: 153, distance: 12.2
click at [923, 153] on div "Max: 0 ​" at bounding box center [1073, 155] width 71 height 19
type input "1"
click at [923, 190] on div "Assigned to Upgrade to Extra Dynamite Chicken Wrap: Upgrade to Extra Dynamite C…" at bounding box center [844, 445] width 720 height 514
click at [923, 161] on span "Save" at bounding box center [1128, 155] width 16 height 12
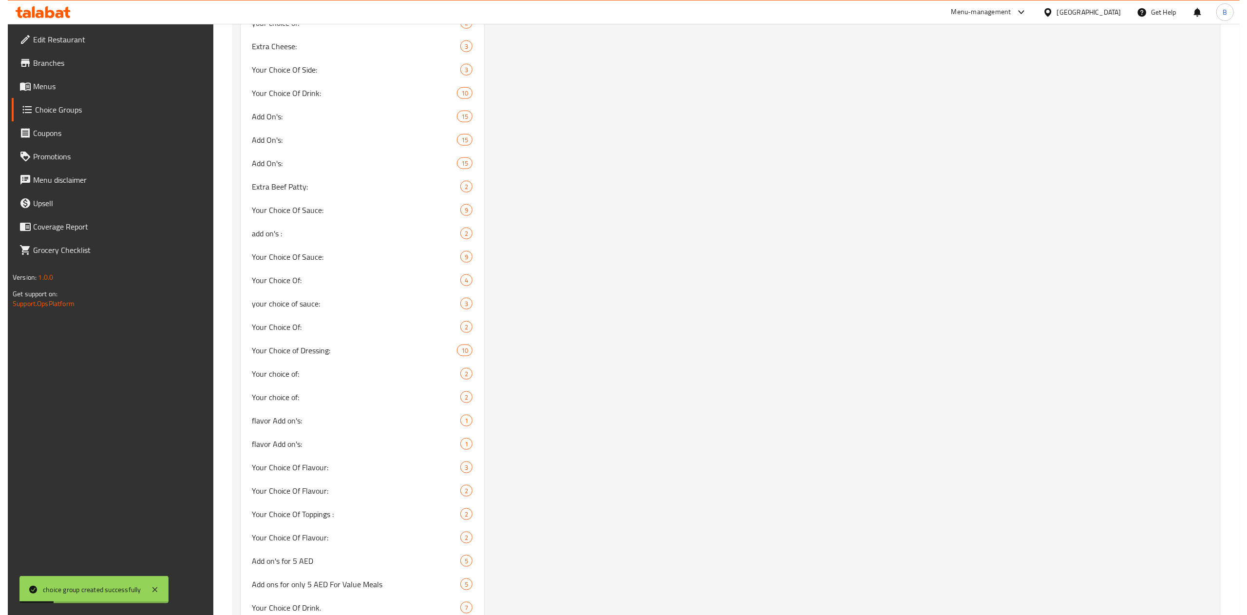
scroll to position [390, 0]
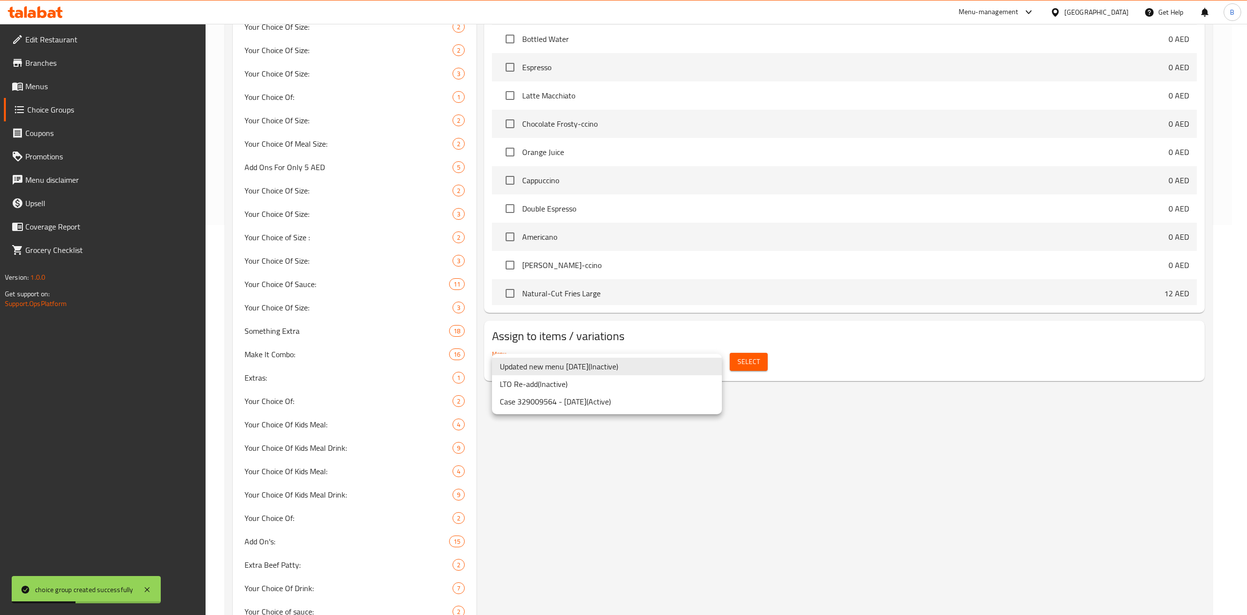
click at [608, 400] on li "Case 329009564 - 20 Nov. ( Active )" at bounding box center [607, 402] width 230 height 18
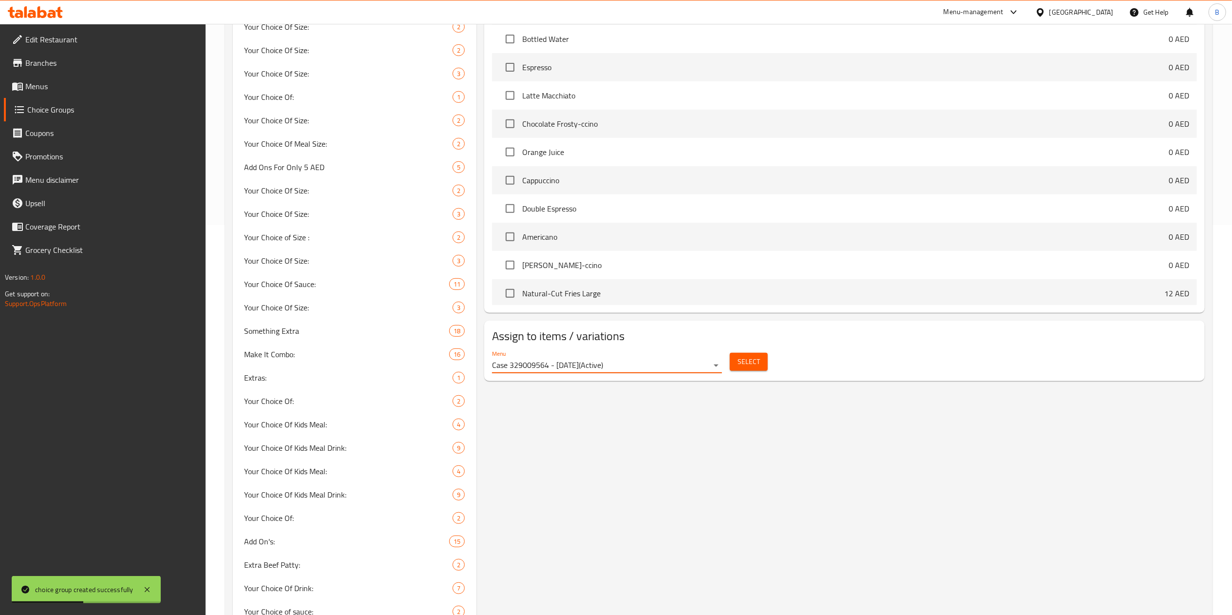
click at [743, 366] on span "Select" at bounding box center [748, 362] width 22 height 12
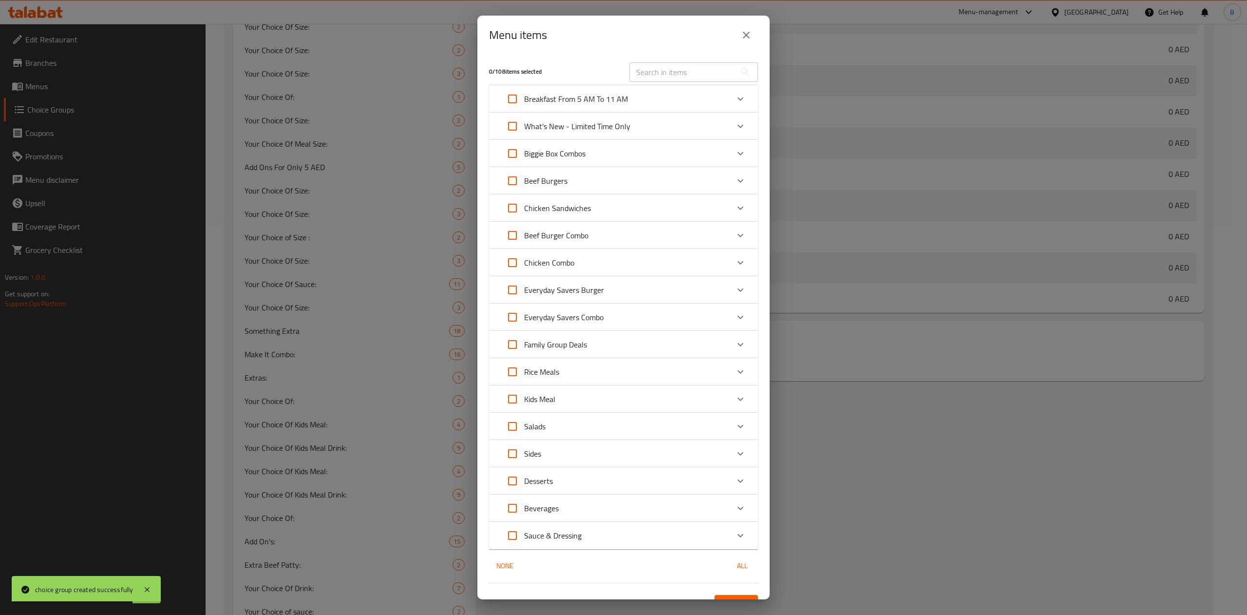
click at [596, 132] on p "What's New - Limited Time Only" at bounding box center [577, 126] width 106 height 12
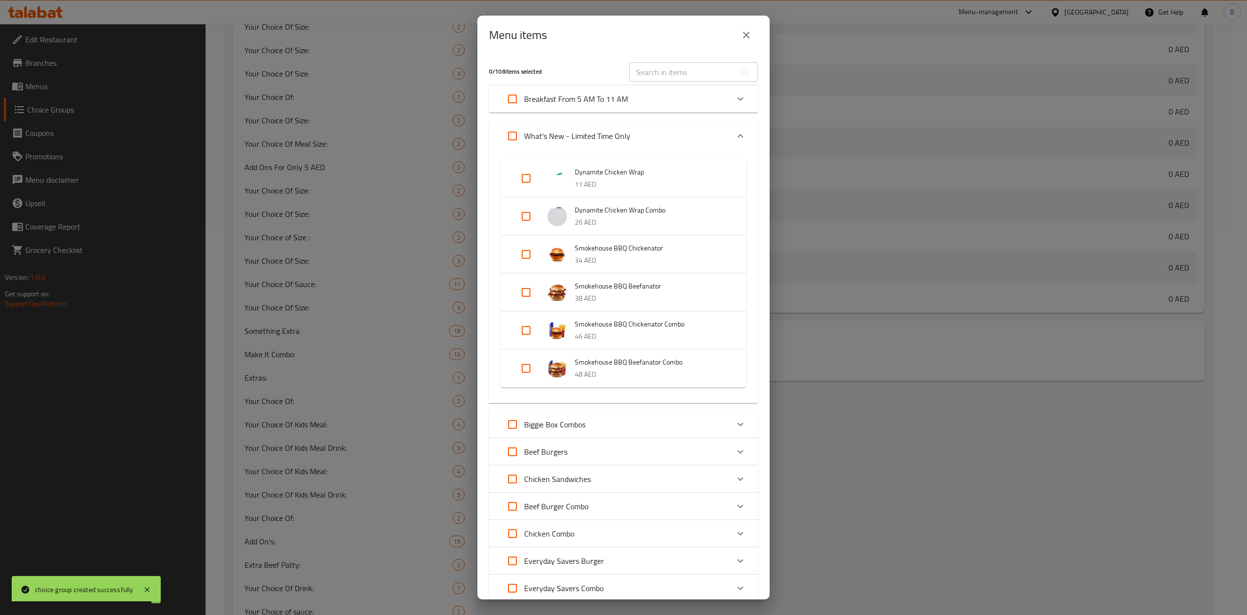
click at [527, 221] on input "Expand" at bounding box center [525, 216] width 23 height 23
checkbox input "true"
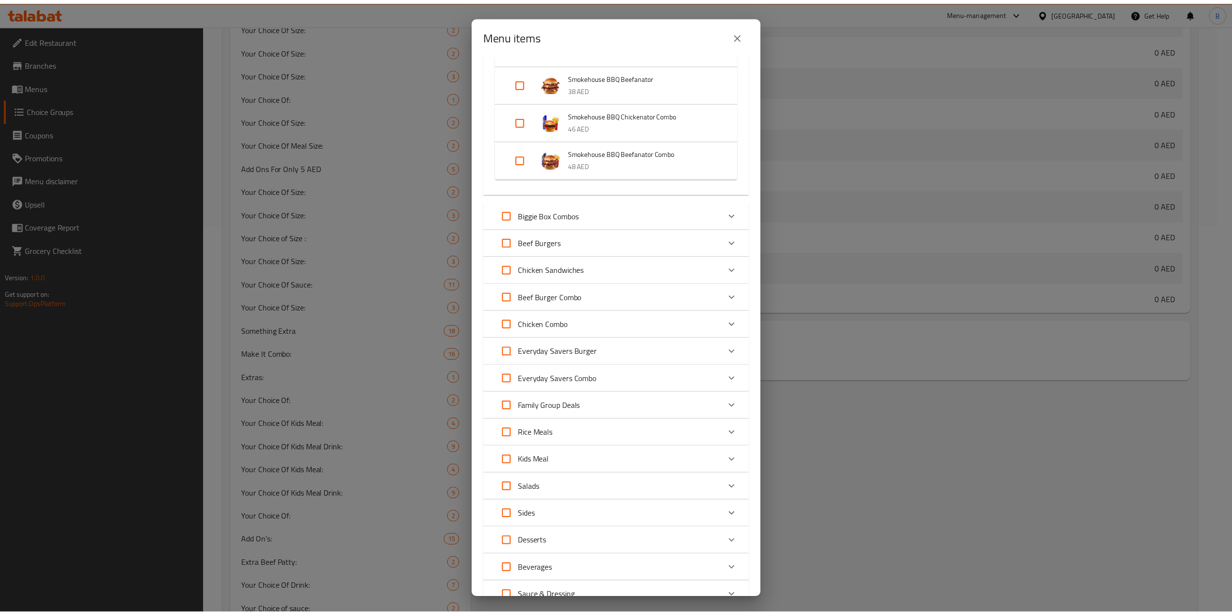
scroll to position [304, 0]
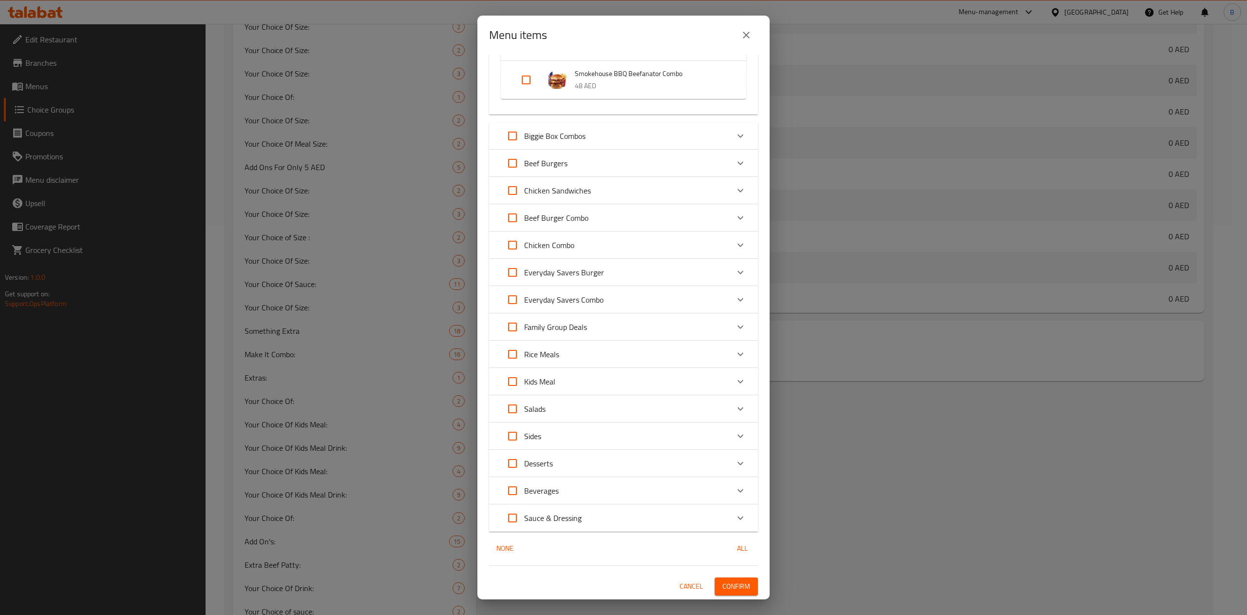
click at [722, 461] on span "Confirm" at bounding box center [736, 586] width 28 height 12
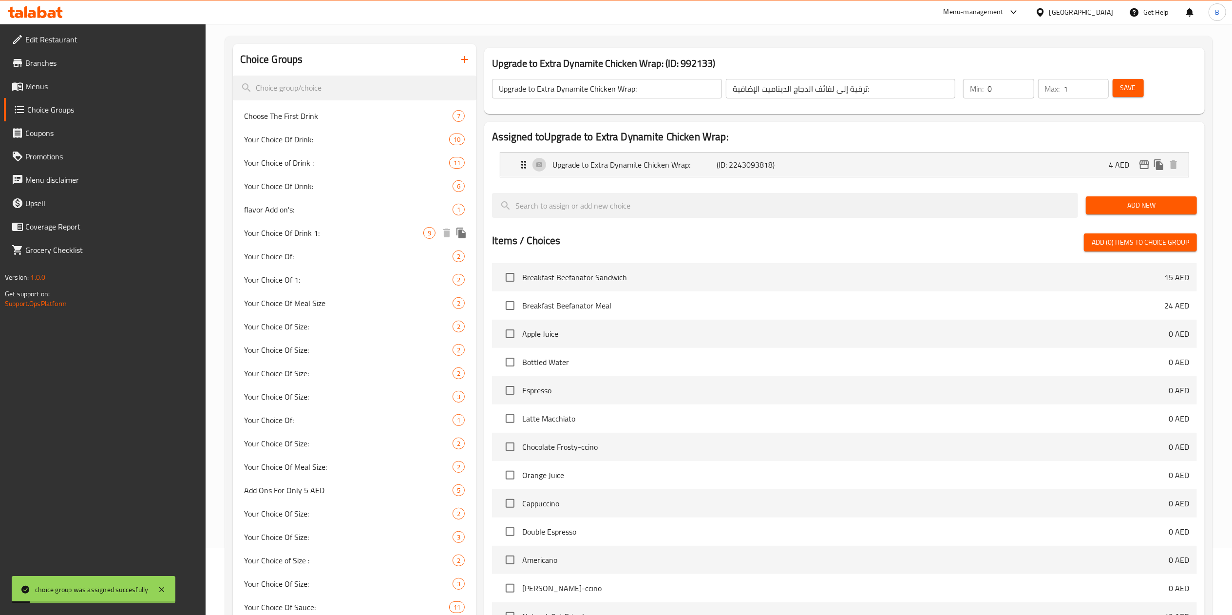
scroll to position [0, 0]
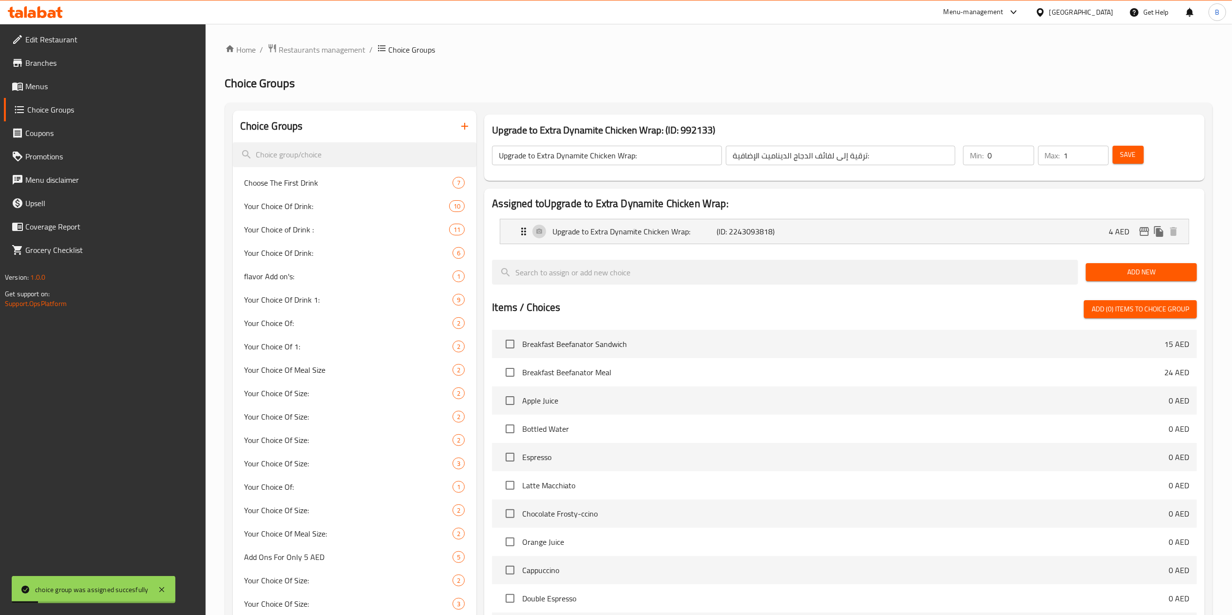
click at [46, 89] on span "Menus" at bounding box center [111, 86] width 172 height 12
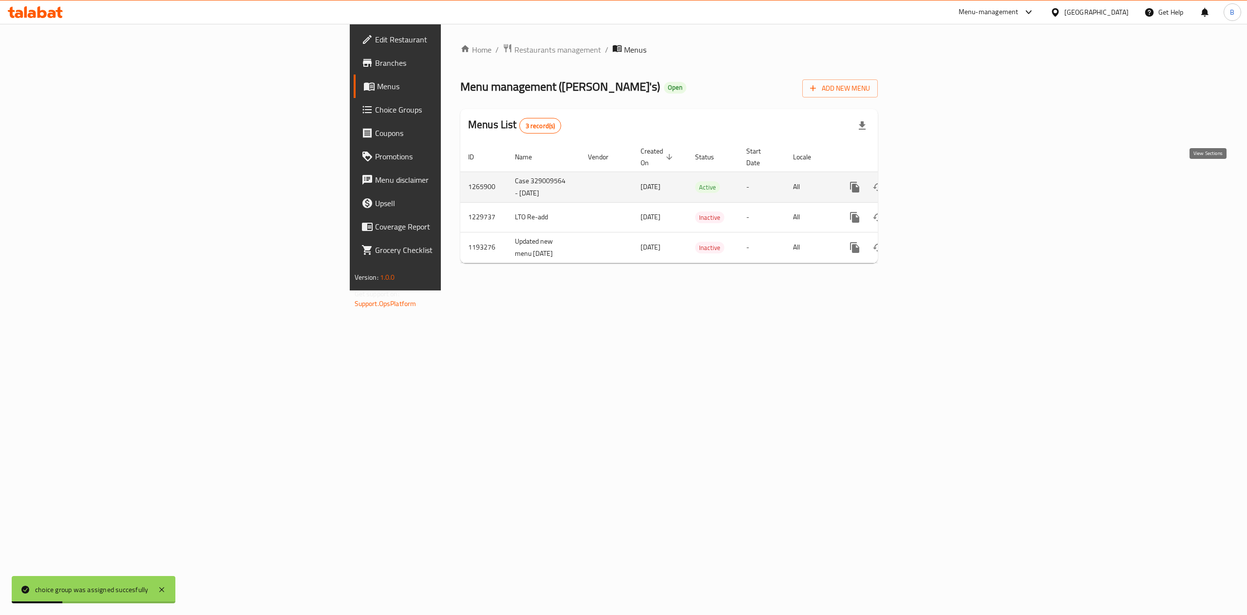
click at [923, 181] on icon "enhanced table" at bounding box center [925, 187] width 12 height 12
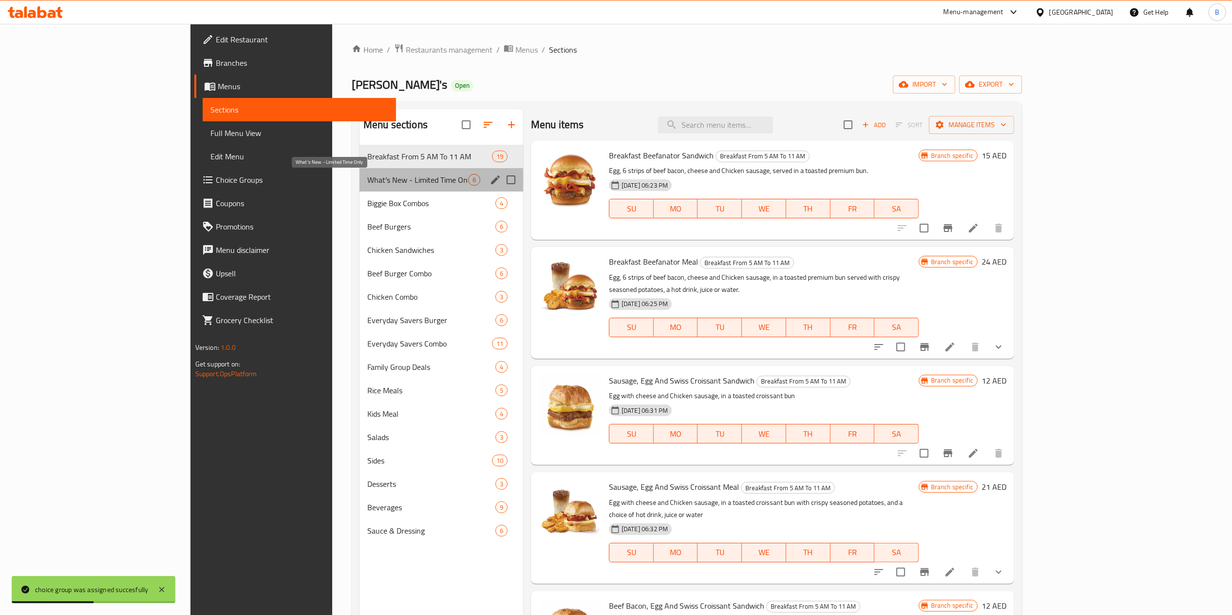
click at [367, 178] on span "What's New - Limited Time Only" at bounding box center [417, 180] width 101 height 12
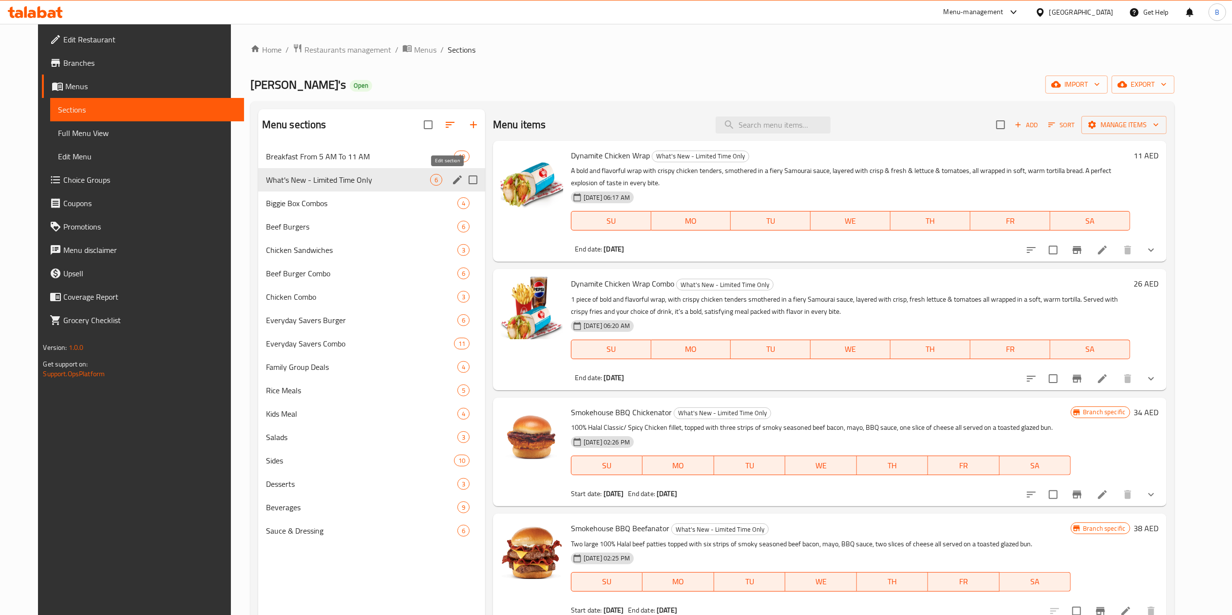
click at [453, 176] on icon "edit" at bounding box center [457, 179] width 9 height 9
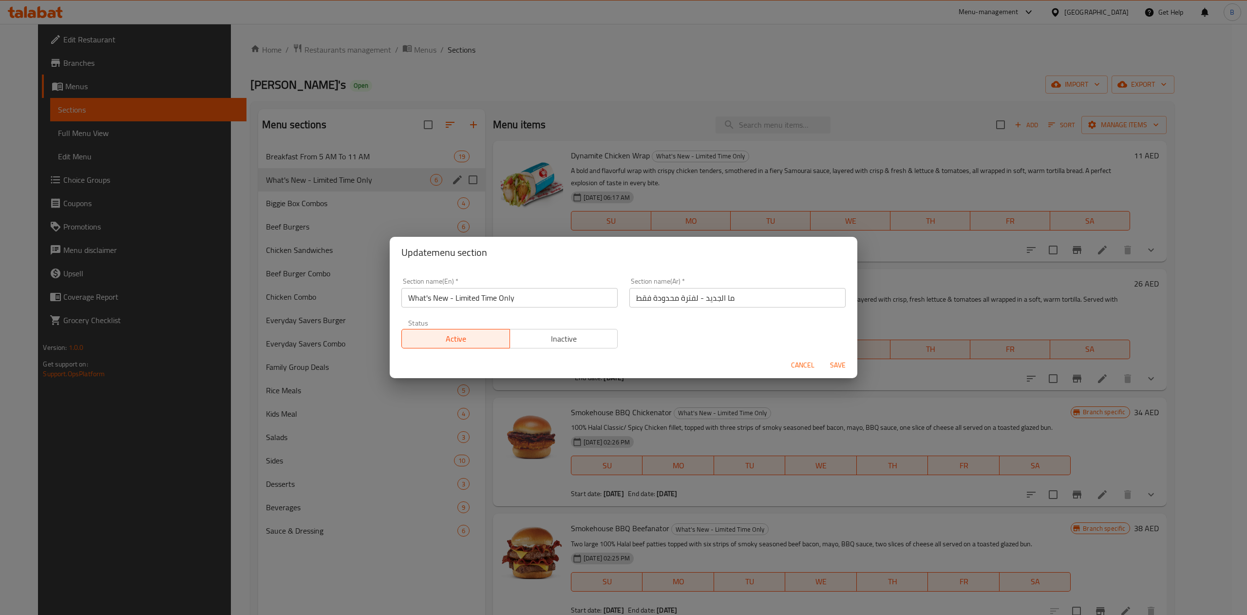
drag, startPoint x: 295, startPoint y: 299, endPoint x: 256, endPoint y: 300, distance: 39.0
click at [256, 300] on div "Update menu section Section name(En)   * What's New - Limited Time Only Section…" at bounding box center [623, 307] width 1247 height 615
paste input "’s New- Chicken Wrap"
type input "What’s New- Chicken Wrap"
click at [833, 361] on button "Save" at bounding box center [837, 365] width 31 height 18
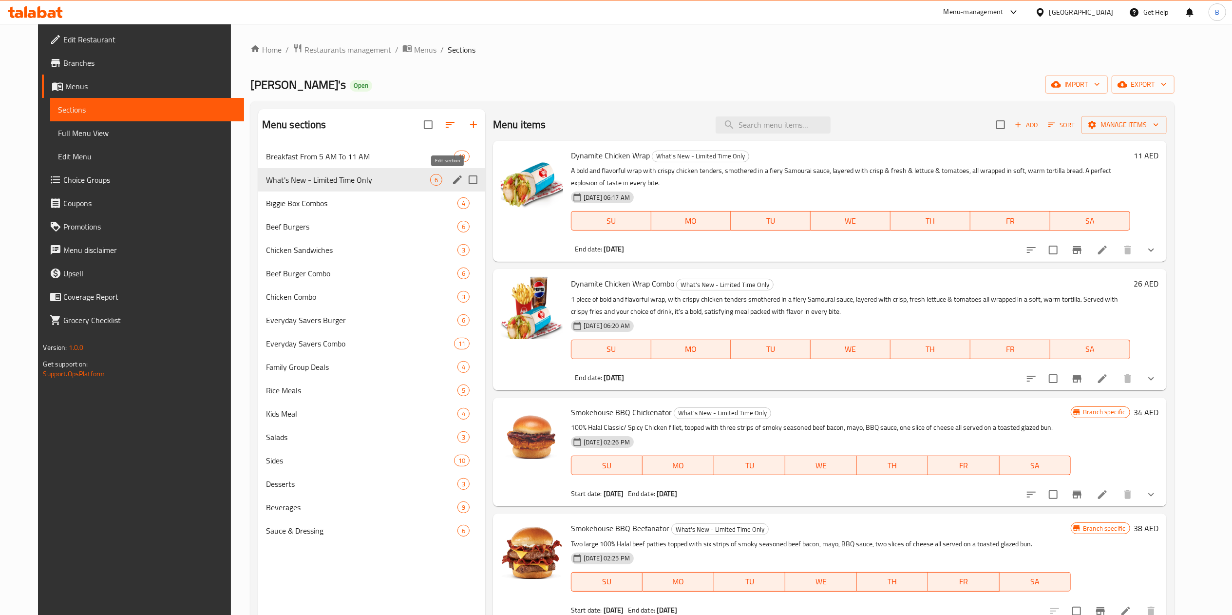
click at [450, 173] on button "edit" at bounding box center [457, 179] width 15 height 15
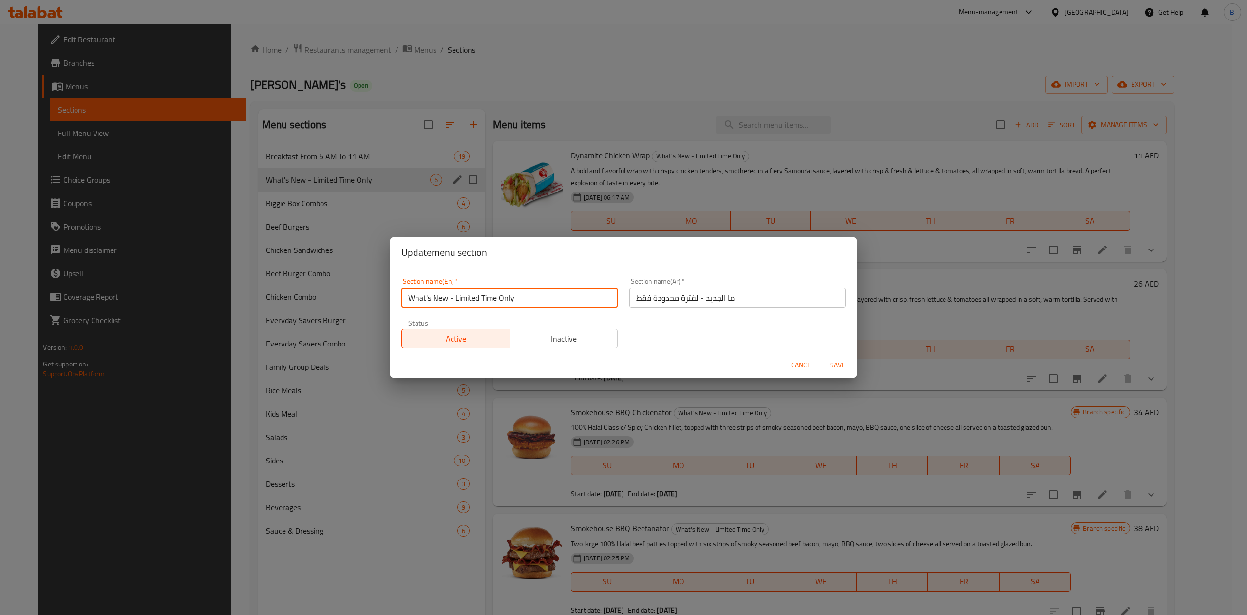
drag, startPoint x: 514, startPoint y: 294, endPoint x: 308, endPoint y: 294, distance: 206.0
click at [308, 294] on div "Update menu section Section name(En)   * What's New - Limited Time Only Section…" at bounding box center [623, 307] width 1247 height 615
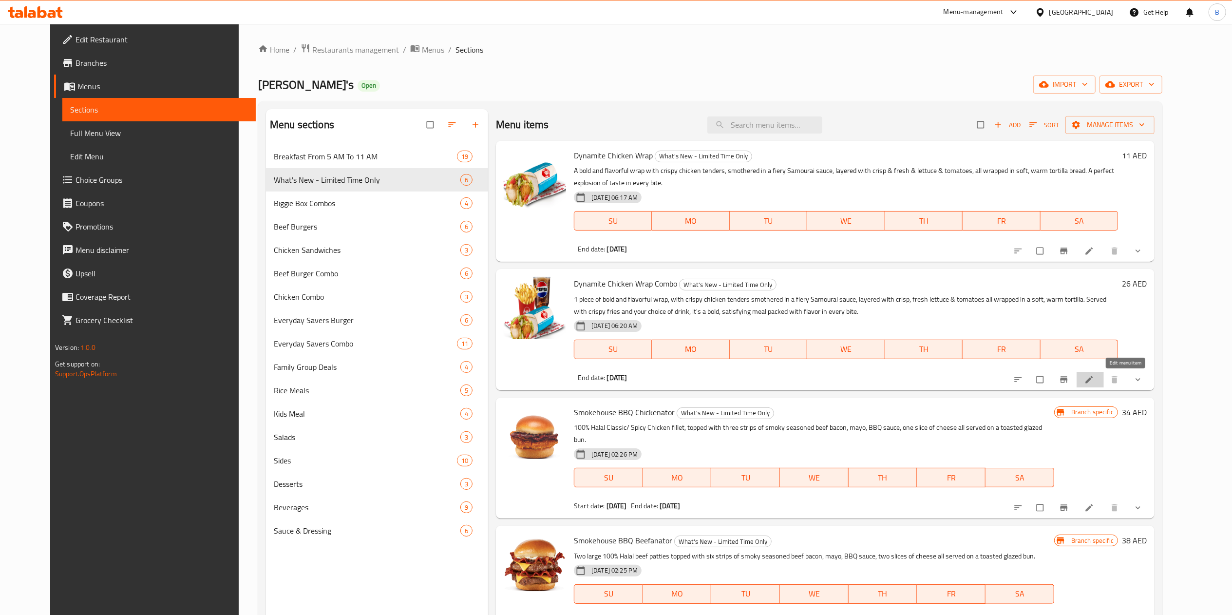
click at [1093, 381] on icon at bounding box center [1089, 379] width 7 height 7
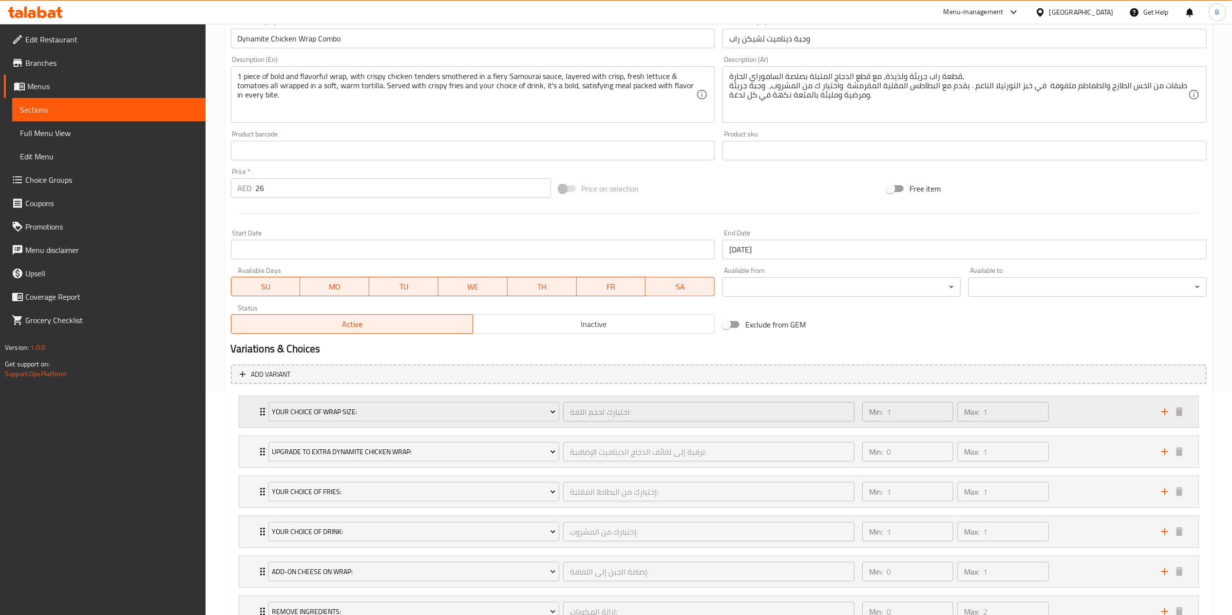
scroll to position [306, 0]
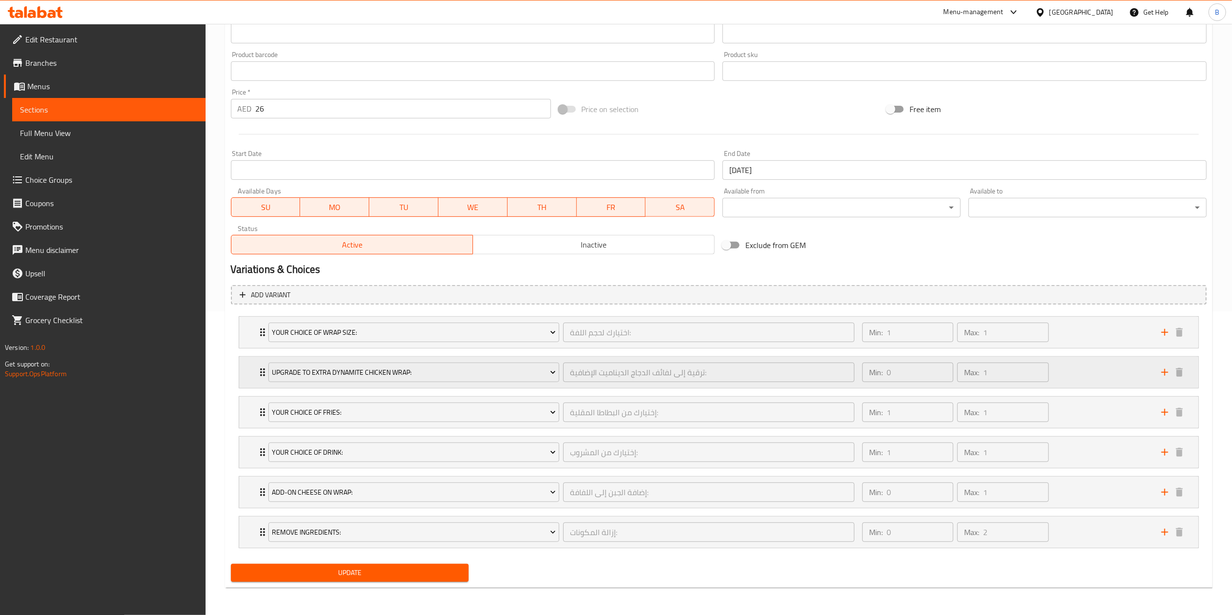
click at [262, 366] on icon "Expand" at bounding box center [263, 372] width 12 height 12
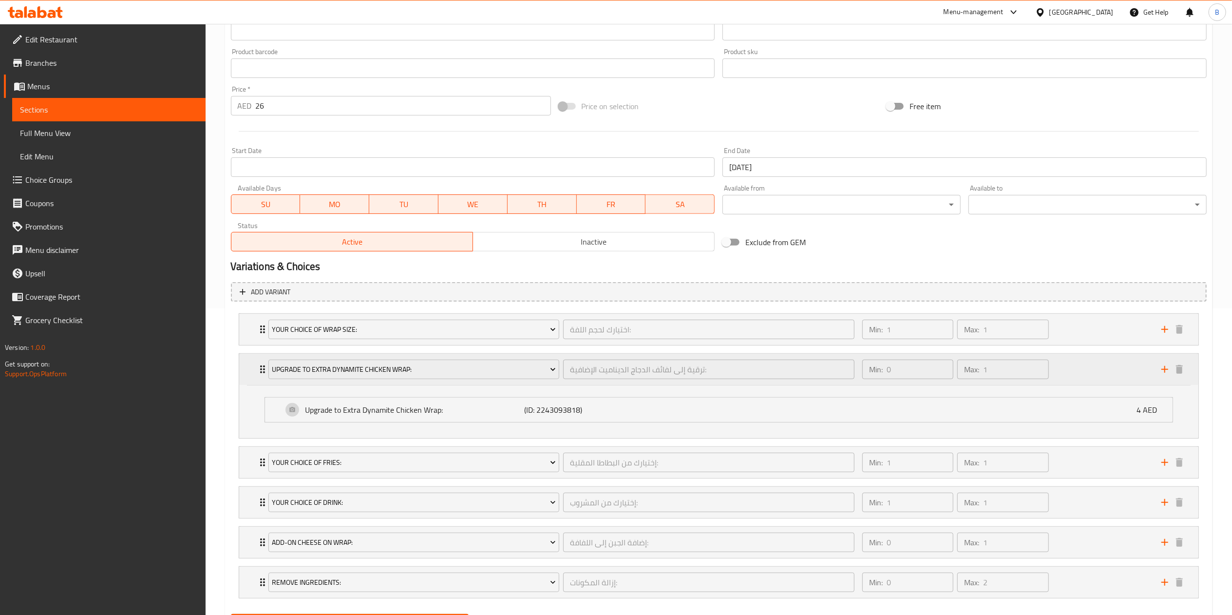
click at [258, 372] on icon "Expand" at bounding box center [263, 369] width 12 height 12
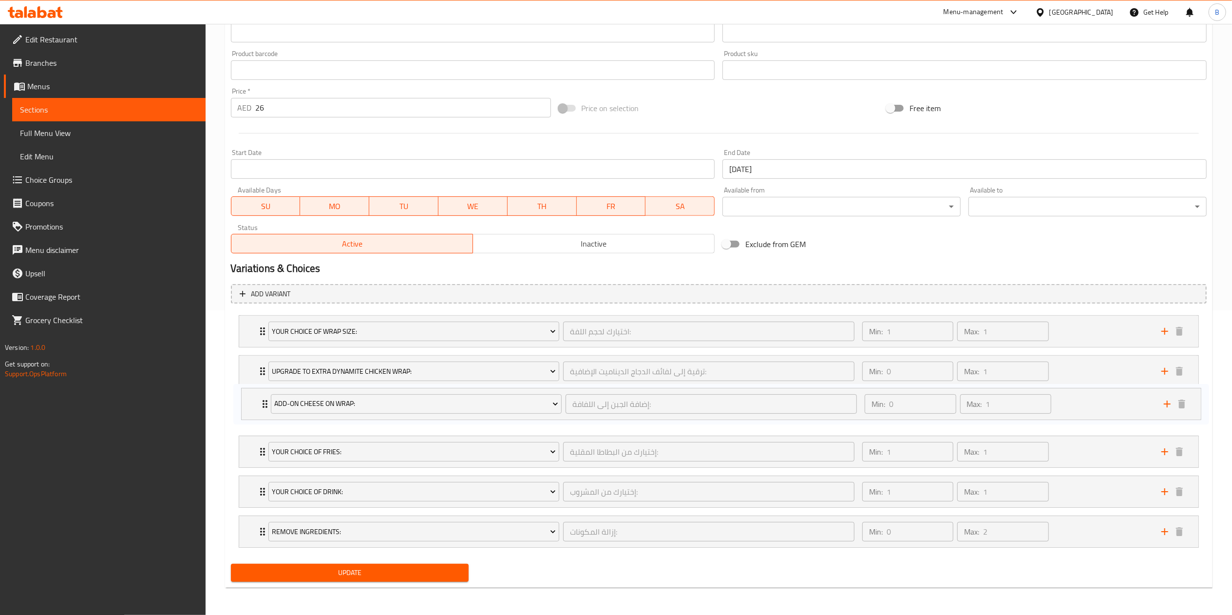
drag, startPoint x: 264, startPoint y: 489, endPoint x: 265, endPoint y: 397, distance: 91.6
click at [265, 397] on div "Your Choice of Wrap Size: اختيارك لحجم اللفة: ​ Min: 1 ​ Max: 1 ​ Medium (ID: 1…" at bounding box center [719, 431] width 976 height 240
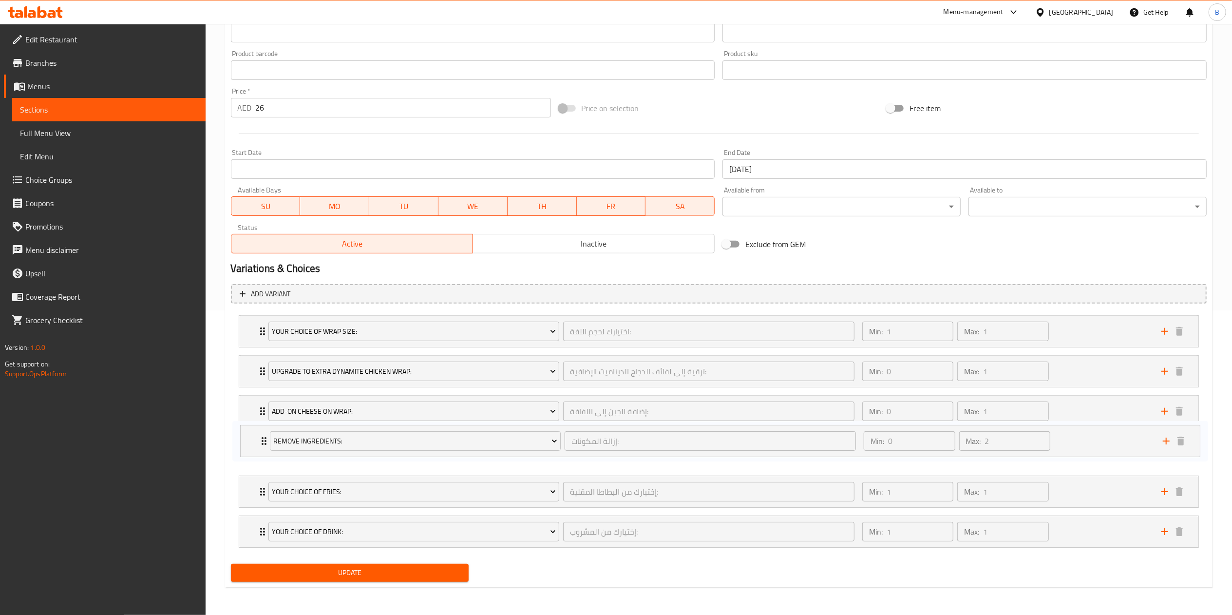
drag, startPoint x: 256, startPoint y: 532, endPoint x: 257, endPoint y: 436, distance: 95.5
click at [257, 436] on div "Your Choice of Wrap Size: اختيارك لحجم اللفة: ​ Min: 1 ​ Max: 1 ​ Medium (ID: 1…" at bounding box center [719, 431] width 976 height 240
click at [425, 571] on span "Update" at bounding box center [350, 572] width 223 height 12
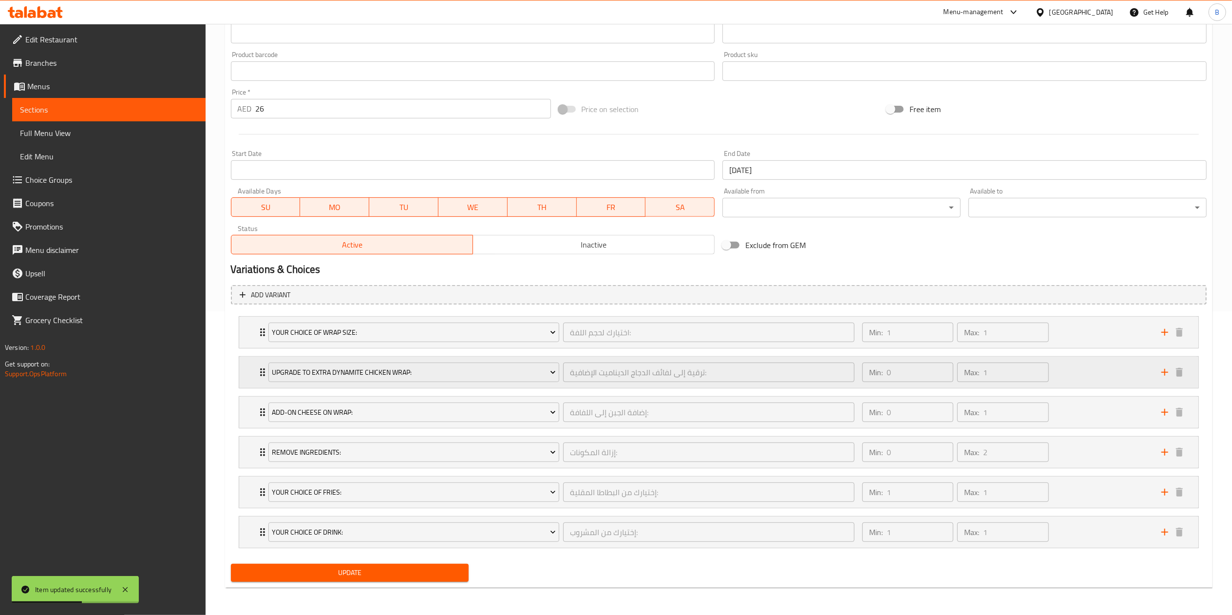
click at [257, 368] on icon "Expand" at bounding box center [263, 372] width 12 height 12
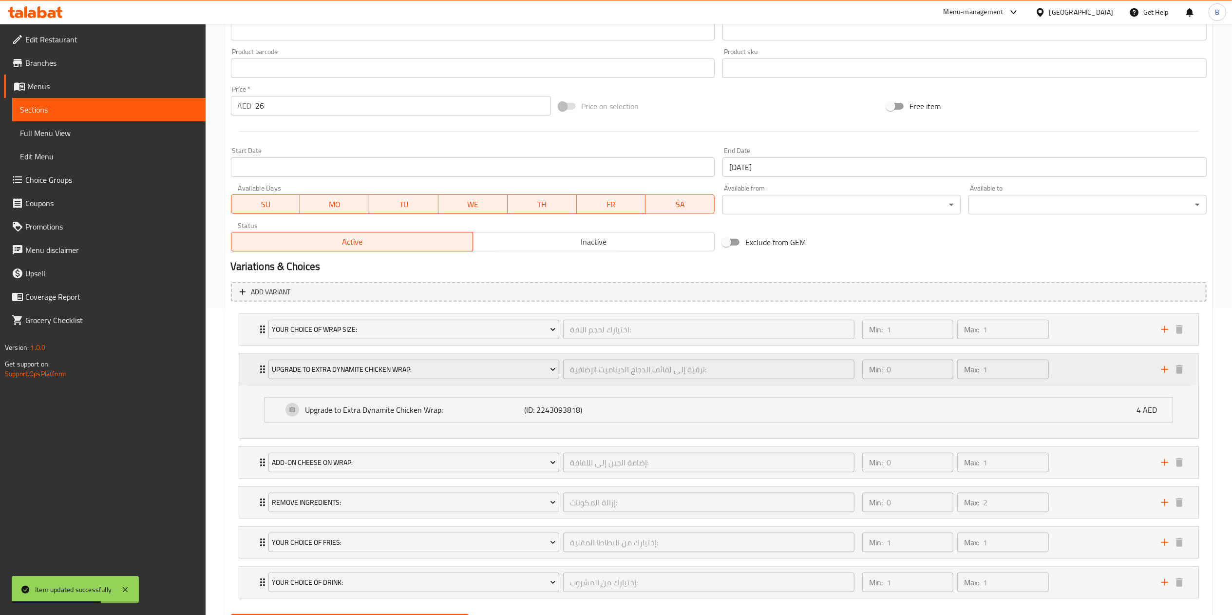
click at [257, 368] on icon "Expand" at bounding box center [263, 369] width 12 height 12
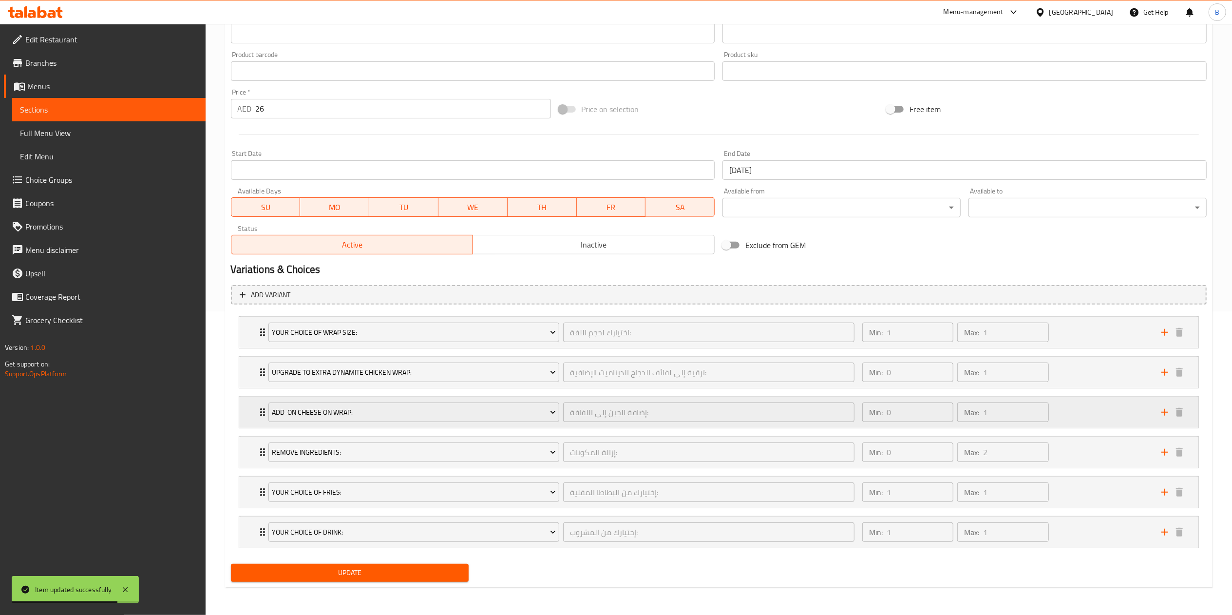
click at [252, 348] on div "Add-on Cheese on Wrap: إضافة الجبن إلى اللفافة: ​ Min: 0 ​ Max: 1 ​" at bounding box center [718, 332] width 959 height 31
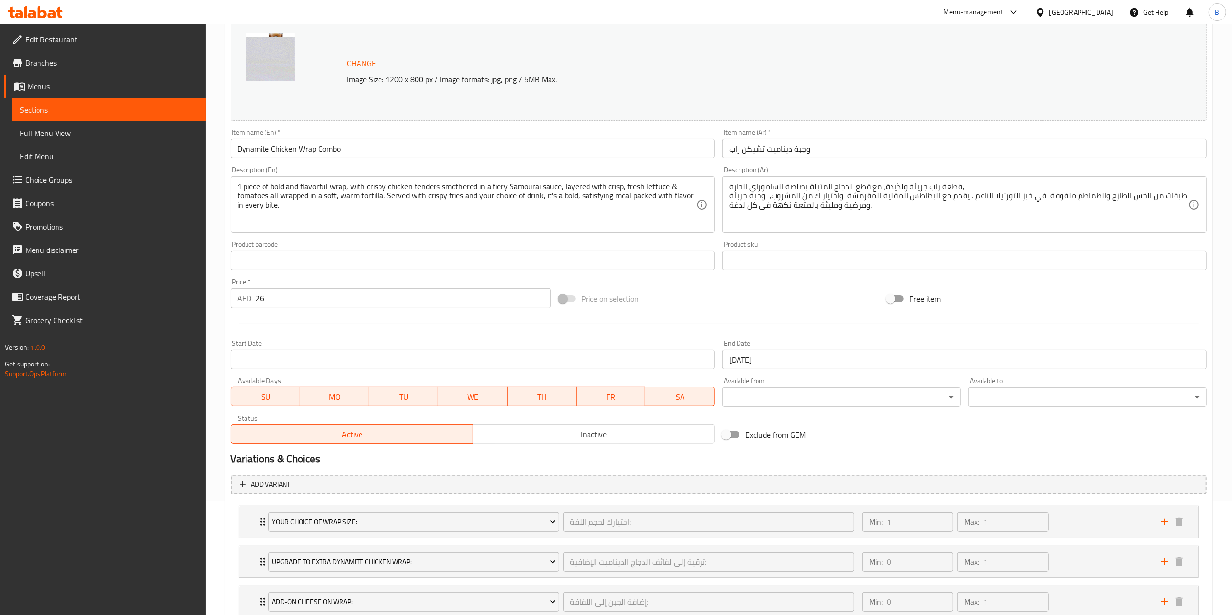
scroll to position [0, 0]
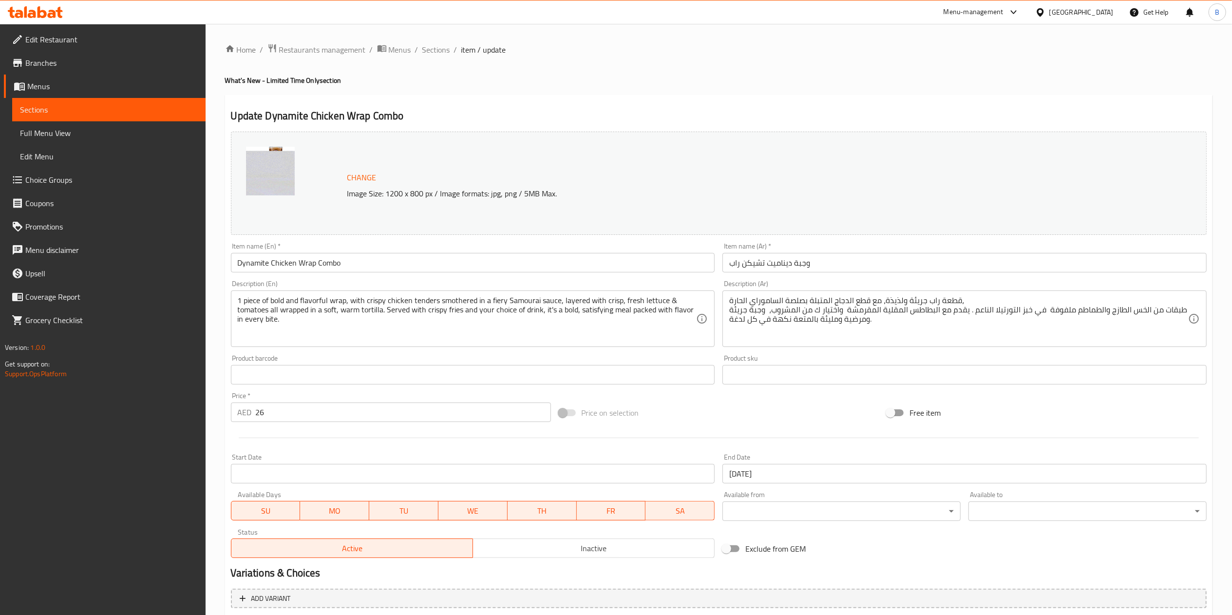
click at [108, 180] on span "Choice Groups" at bounding box center [111, 180] width 172 height 12
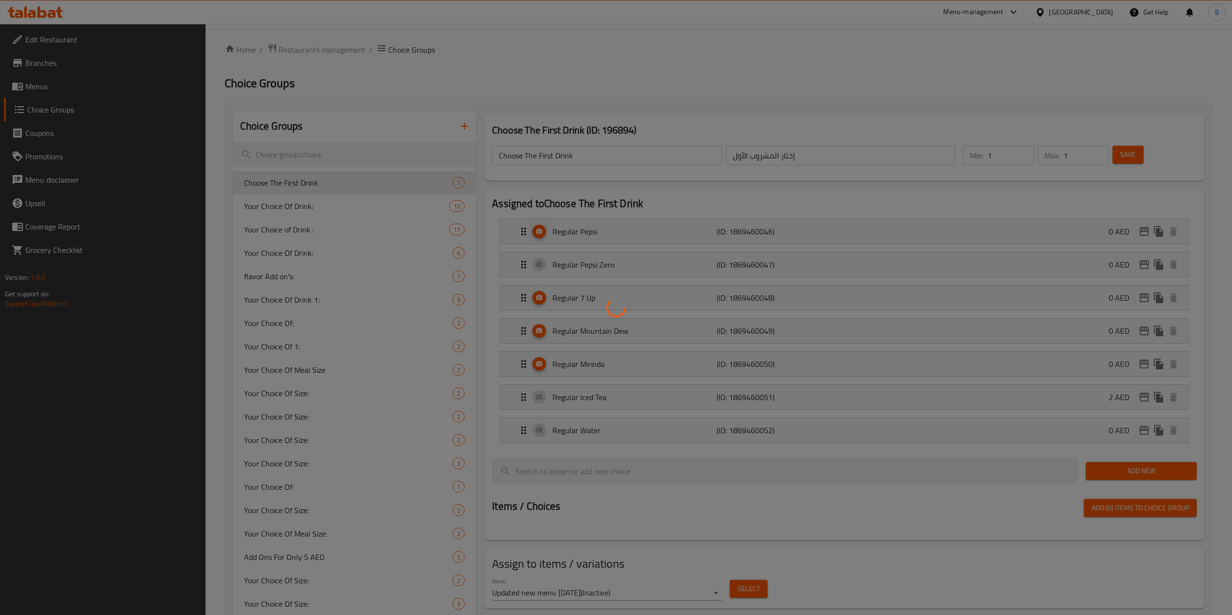
click at [364, 151] on div at bounding box center [616, 307] width 1232 height 615
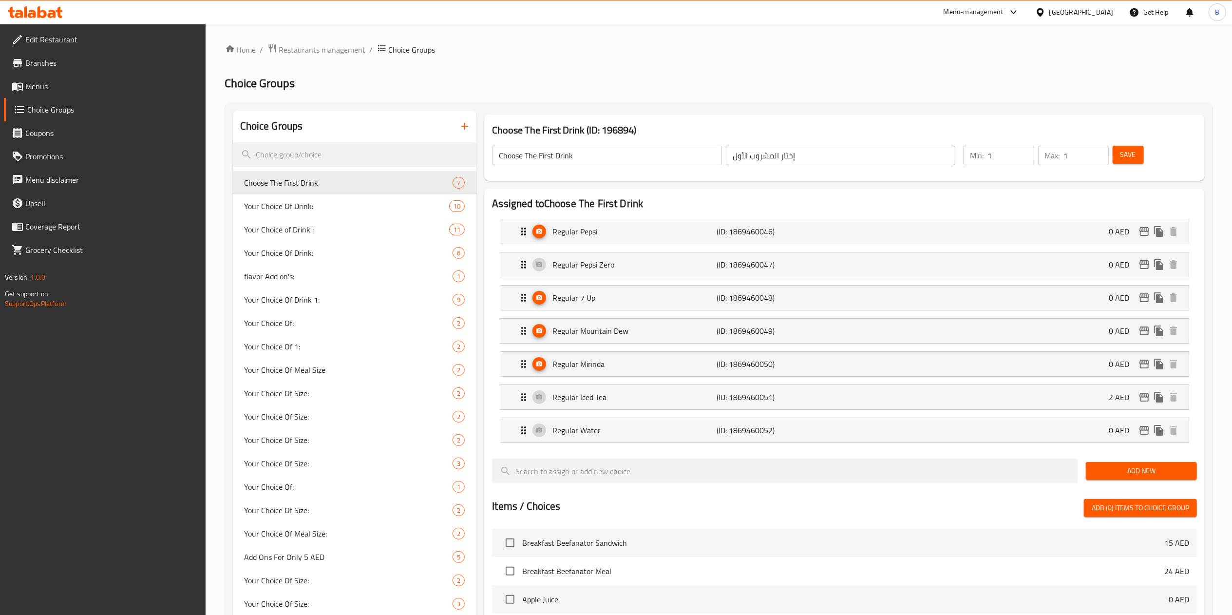
click at [366, 151] on input "search" at bounding box center [355, 154] width 244 height 25
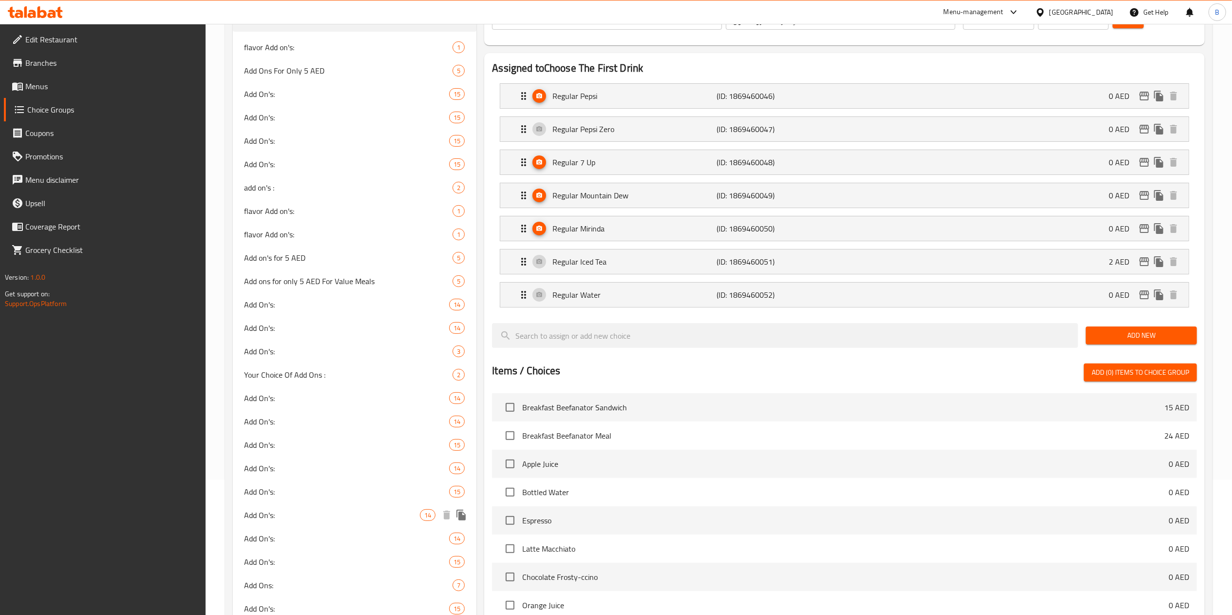
scroll to position [96, 0]
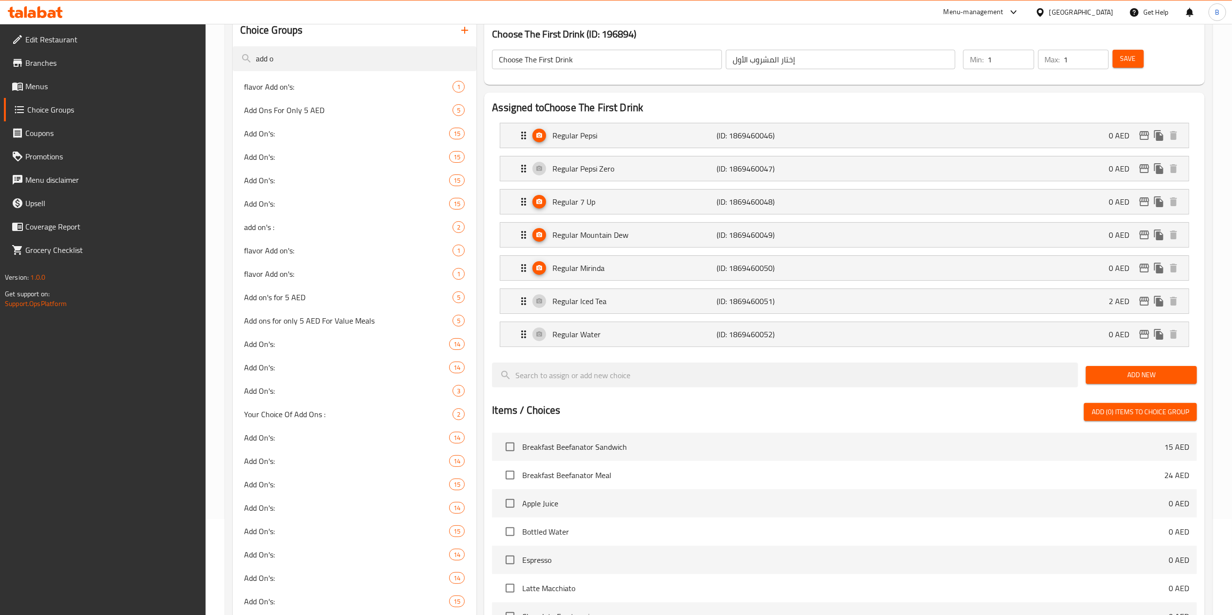
click at [285, 50] on input "add o" at bounding box center [355, 58] width 244 height 25
type input "add o"
click at [59, 79] on link "Menus" at bounding box center [105, 86] width 202 height 23
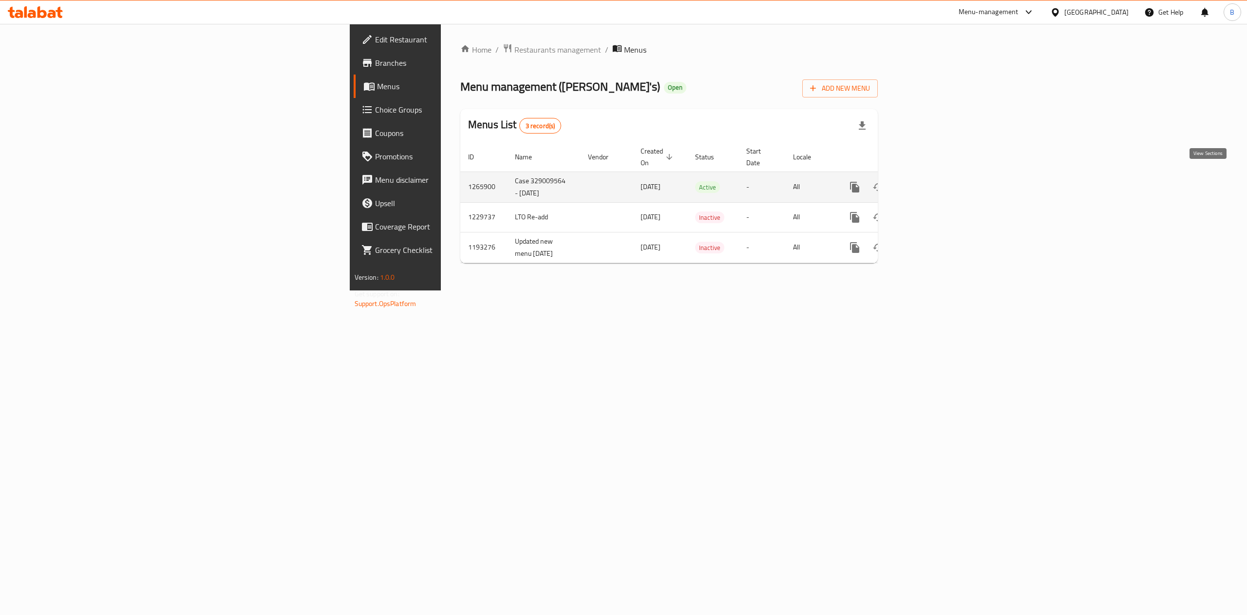
click at [931, 181] on icon "enhanced table" at bounding box center [925, 187] width 12 height 12
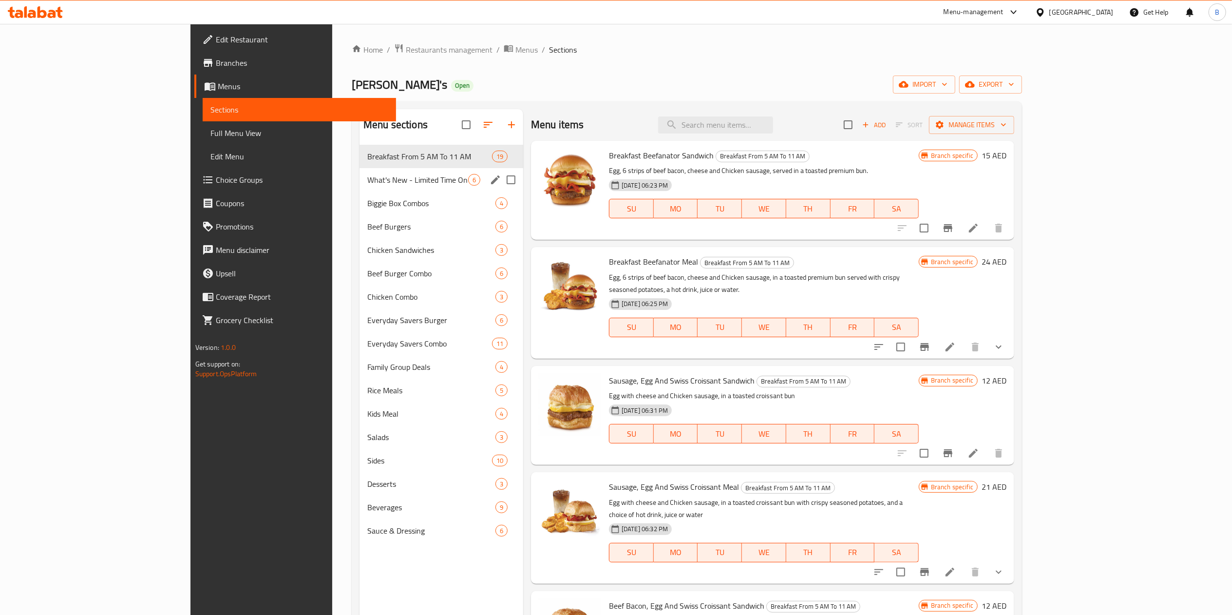
click at [367, 186] on span "What's New - Limited Time Only" at bounding box center [417, 180] width 101 height 12
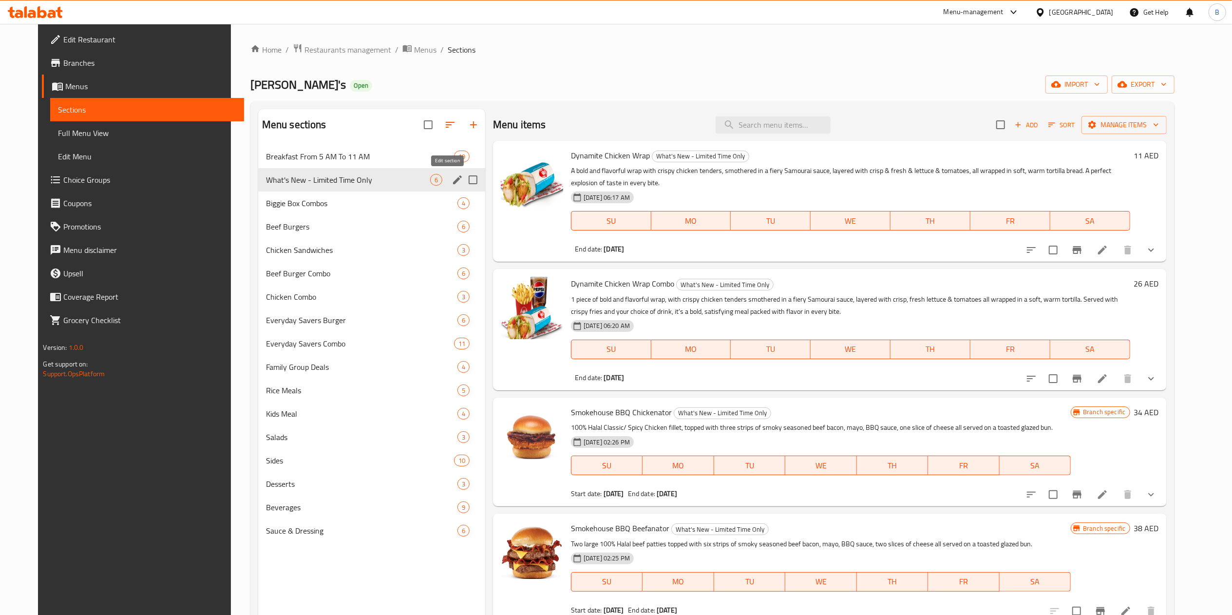
click at [452, 180] on icon "edit" at bounding box center [458, 180] width 12 height 12
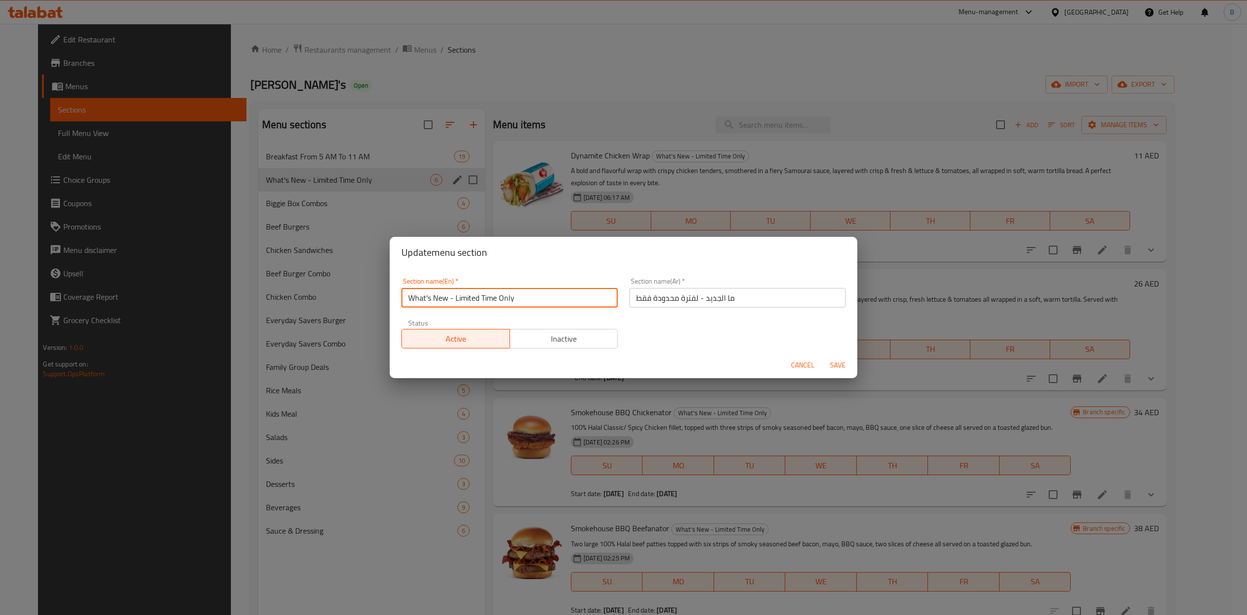
drag, startPoint x: 548, startPoint y: 298, endPoint x: 306, endPoint y: 298, distance: 242.6
click at [306, 298] on div "Update menu section Section name(En)   * What's New - Limited Time Only Section…" at bounding box center [623, 307] width 1247 height 615
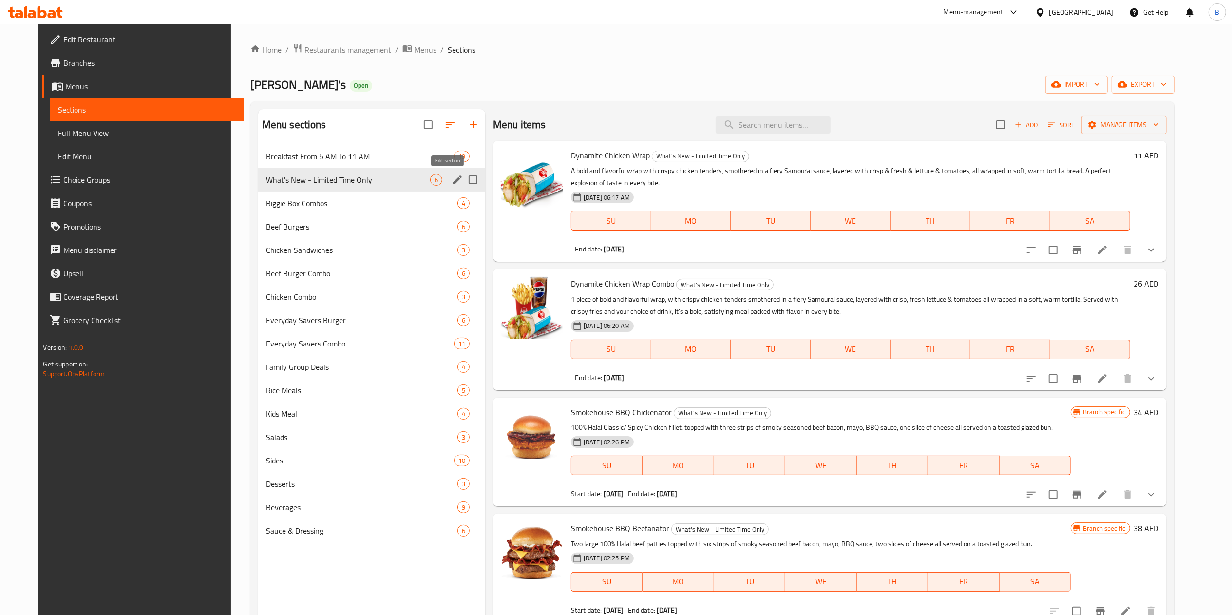
click at [450, 182] on button "edit" at bounding box center [457, 179] width 15 height 15
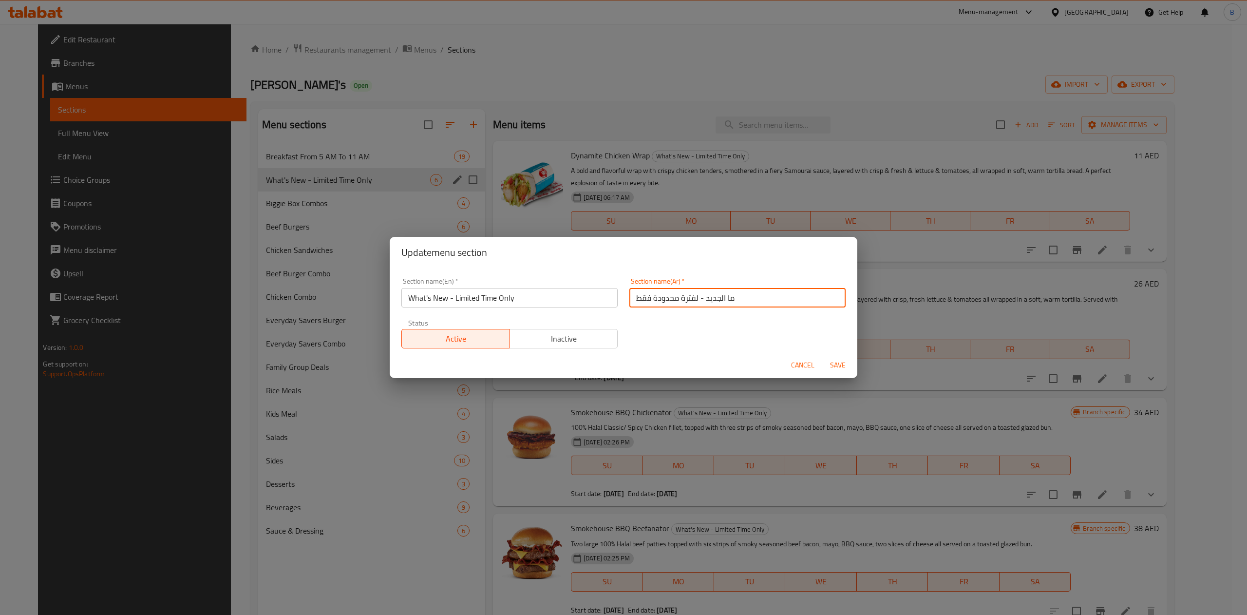
drag, startPoint x: 758, startPoint y: 292, endPoint x: 696, endPoint y: 294, distance: 62.8
click at [696, 294] on input "ما الجديد - لفترة محدودة فقط" at bounding box center [737, 297] width 216 height 19
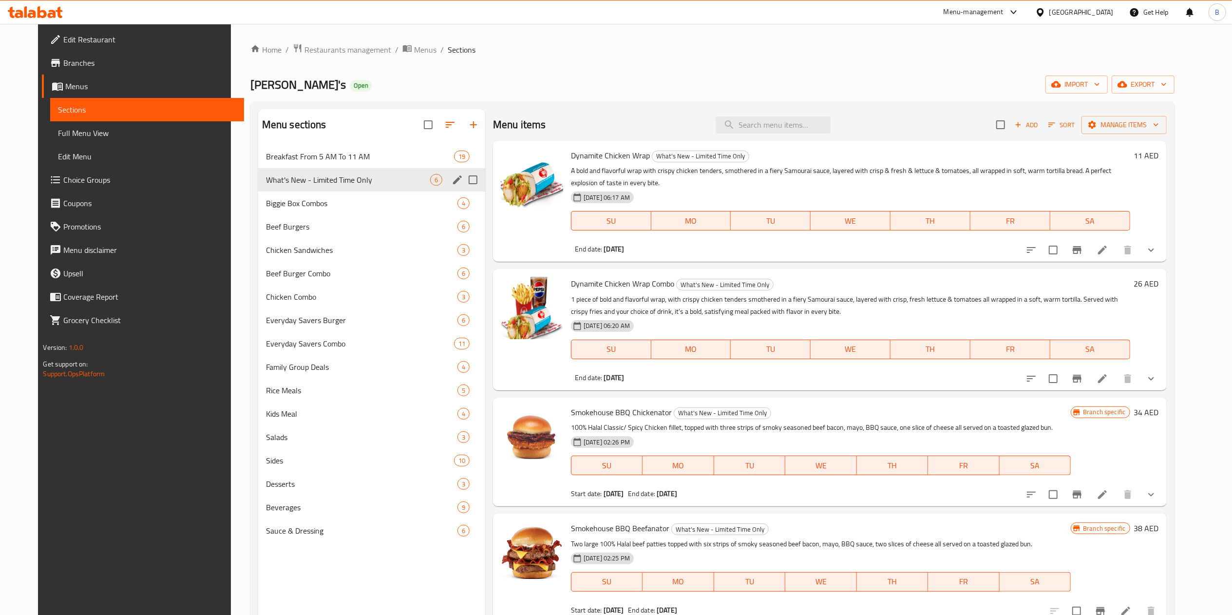
click at [452, 184] on icon "edit" at bounding box center [458, 180] width 12 height 12
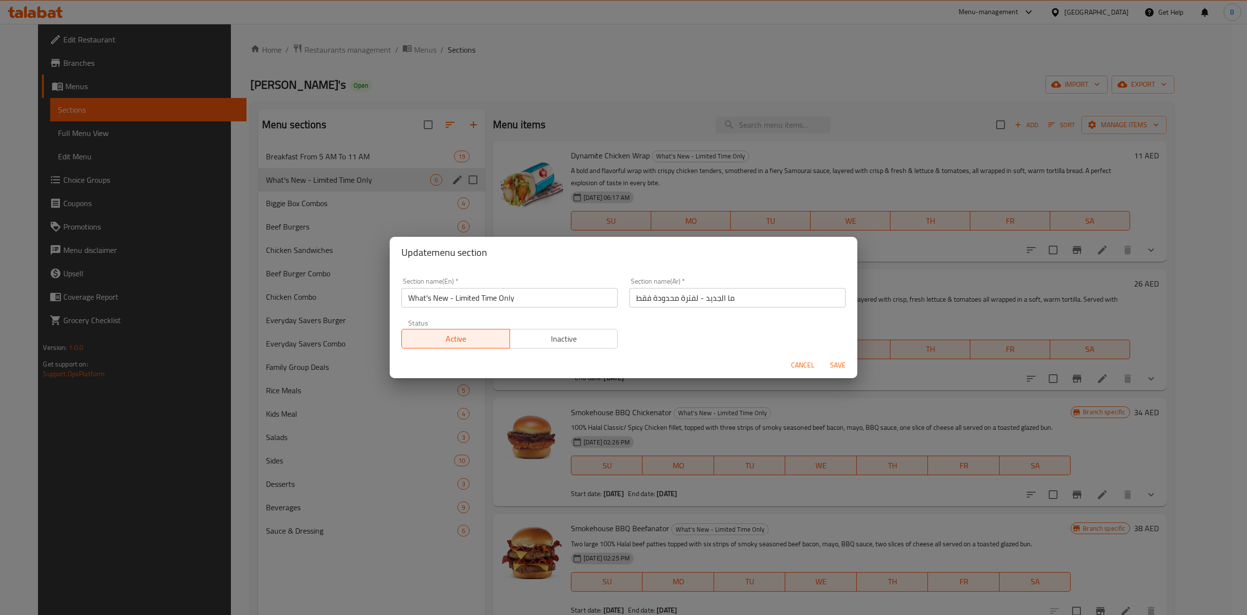
drag, startPoint x: 551, startPoint y: 294, endPoint x: 217, endPoint y: 293, distance: 334.6
click at [217, 294] on div "Update menu section Section name(En)   * What's New - Limited Time Only Section…" at bounding box center [623, 307] width 1247 height 615
paste input "’s New- Chicken Wrap"
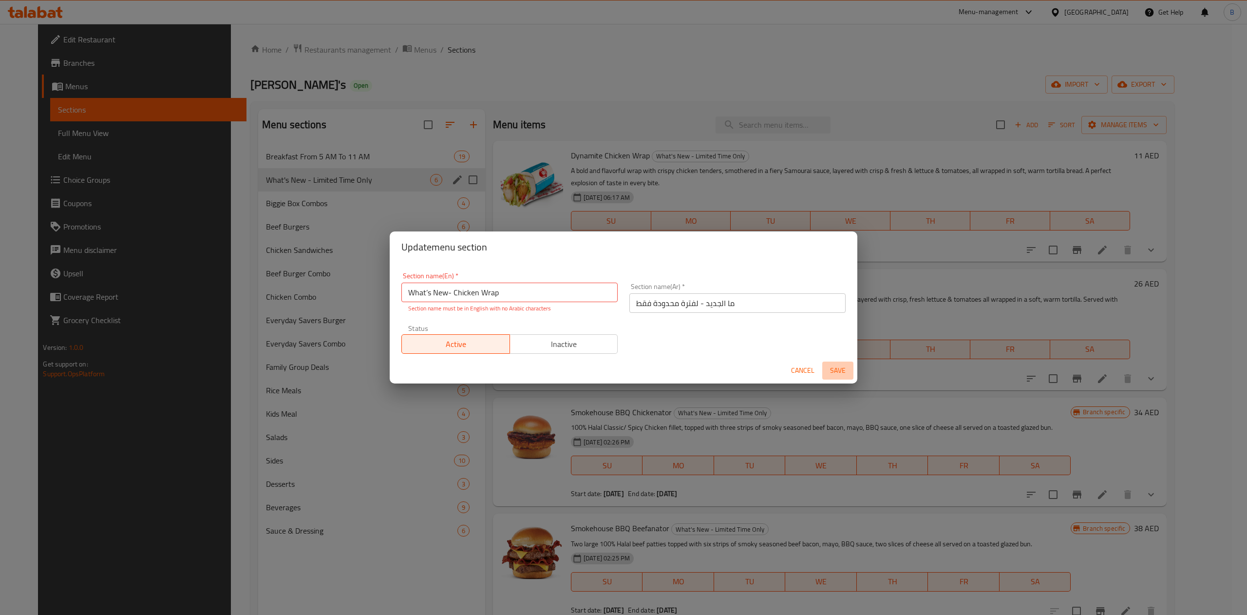
click span "Save"
click input "What’s New- Chicken Wrap"
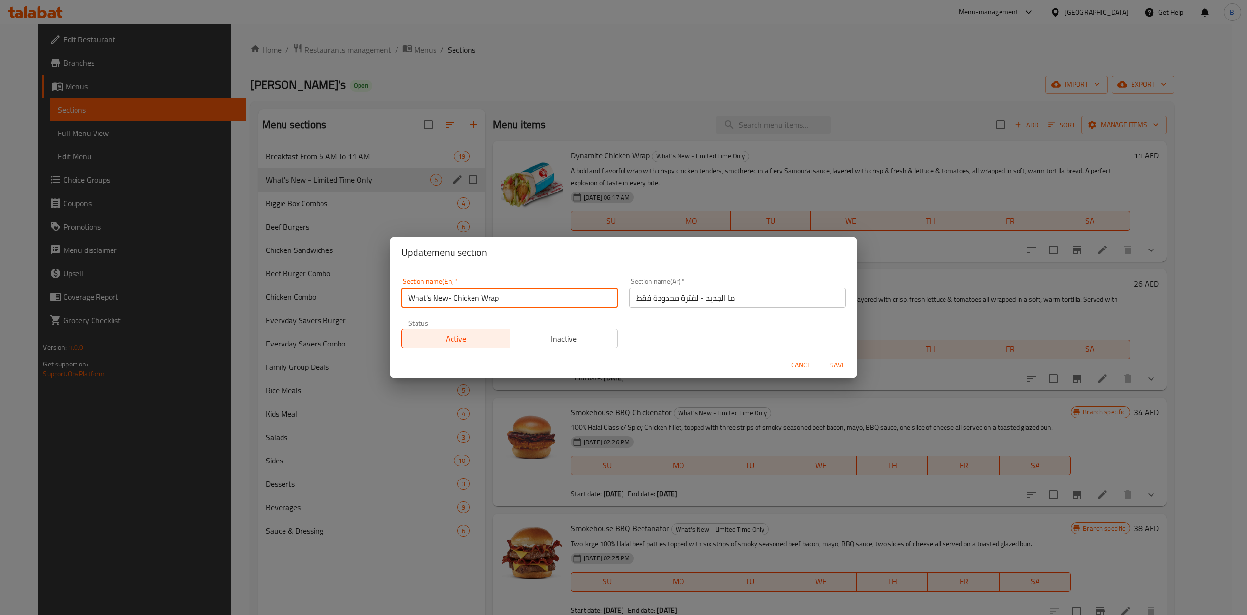
type input "What's New- Chicken Wrap"
click span "Save"
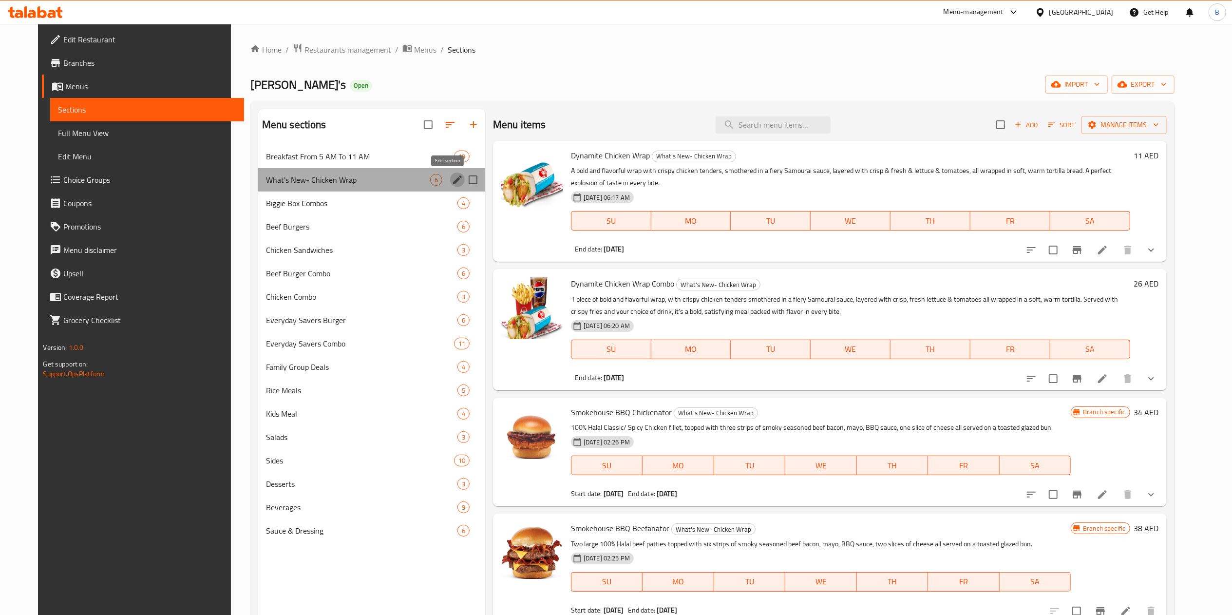
click icon "edit"
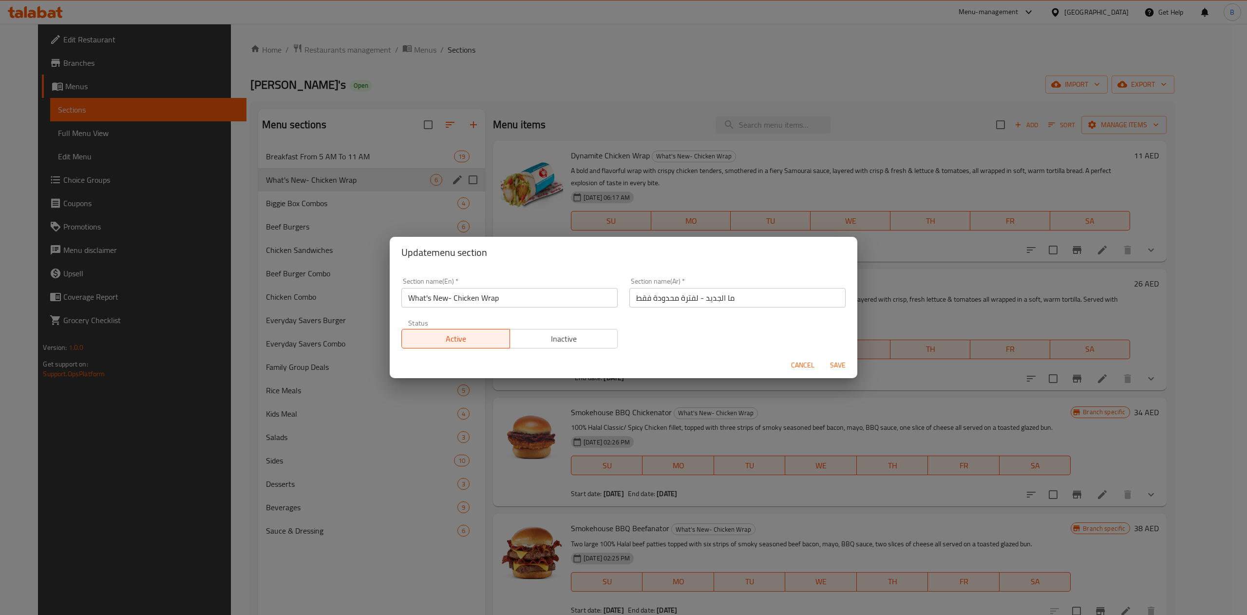
click input "ما الجديد - لفترة محدودة فقط"
paste input "ئف الدجاج"
type input "ما الجديد - لفائف الدجاج"
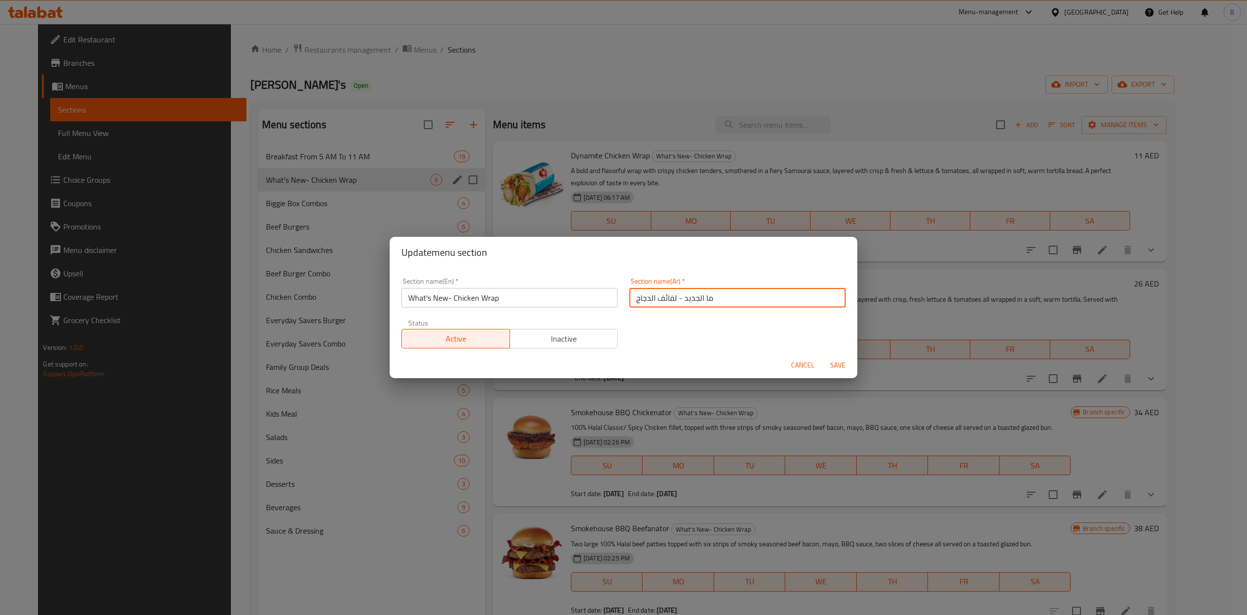
click span "Save"
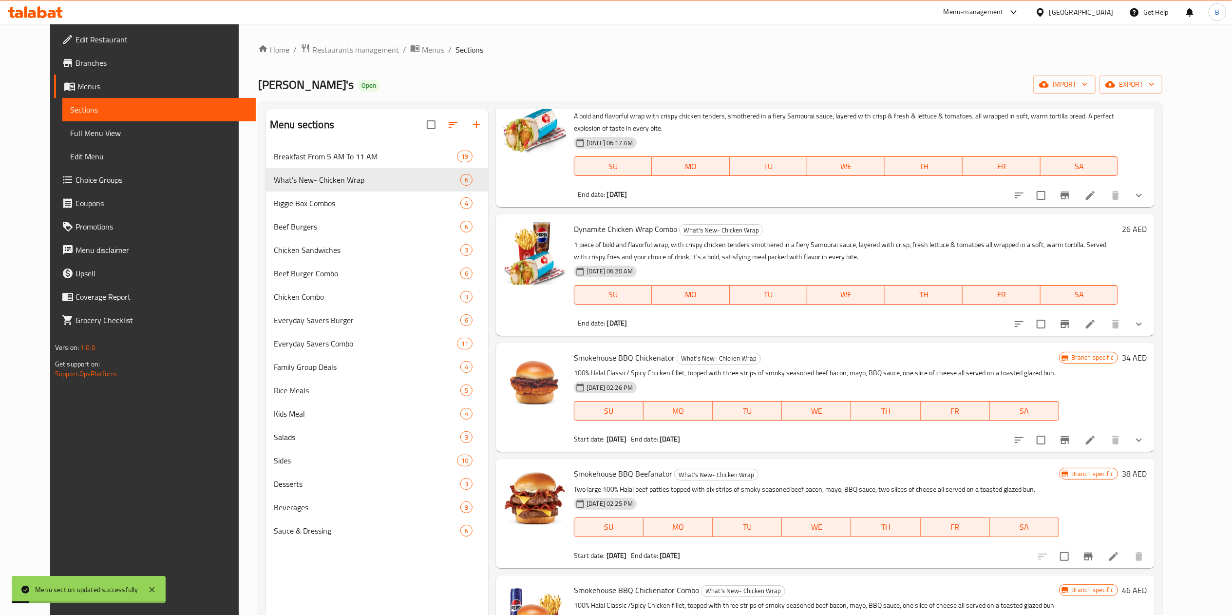
scroll to position [97, 0]
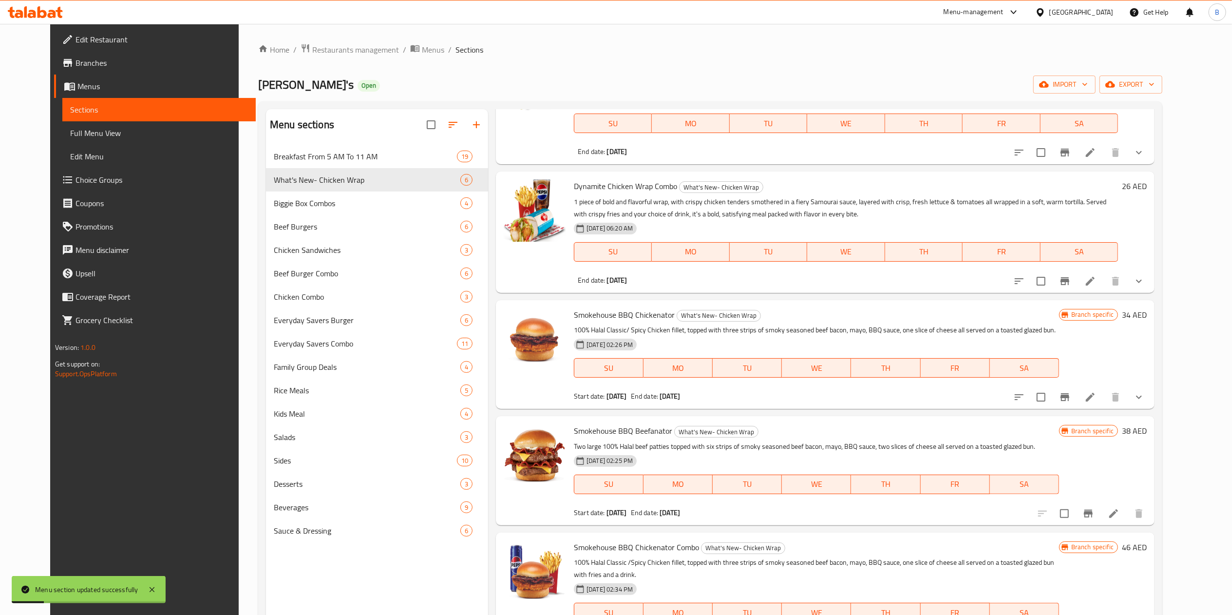
click icon
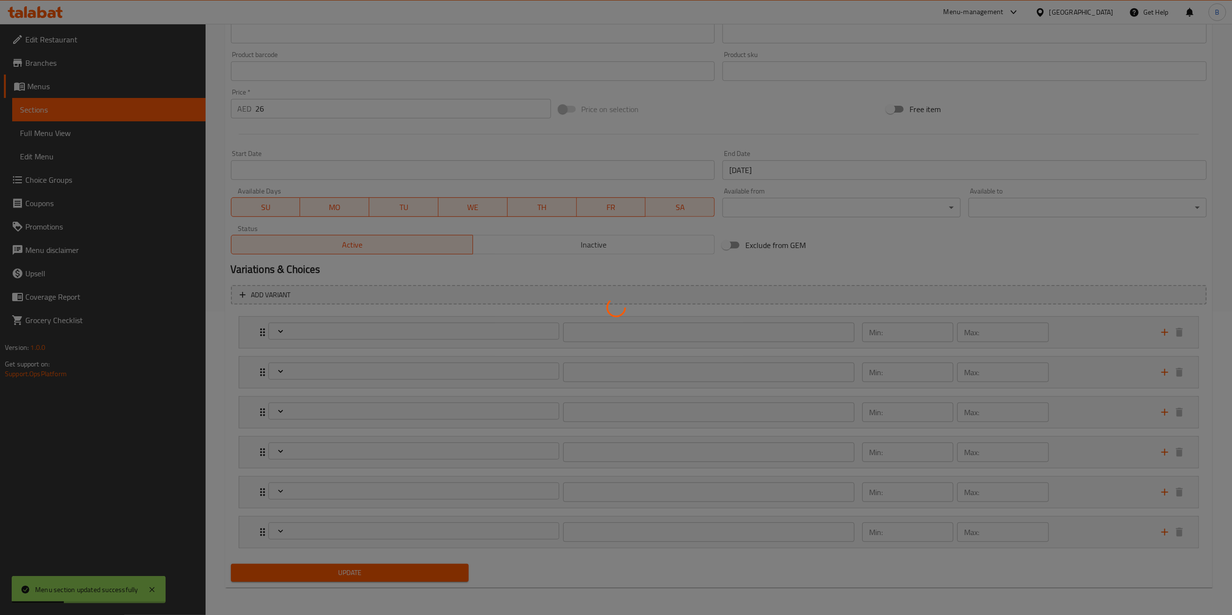
scroll to position [305, 0]
type input "اختيارك لحجم اللفة:"
type input "1"
type input "ترقية إلى لفائف الدجاج الديناميت الإضافية:"
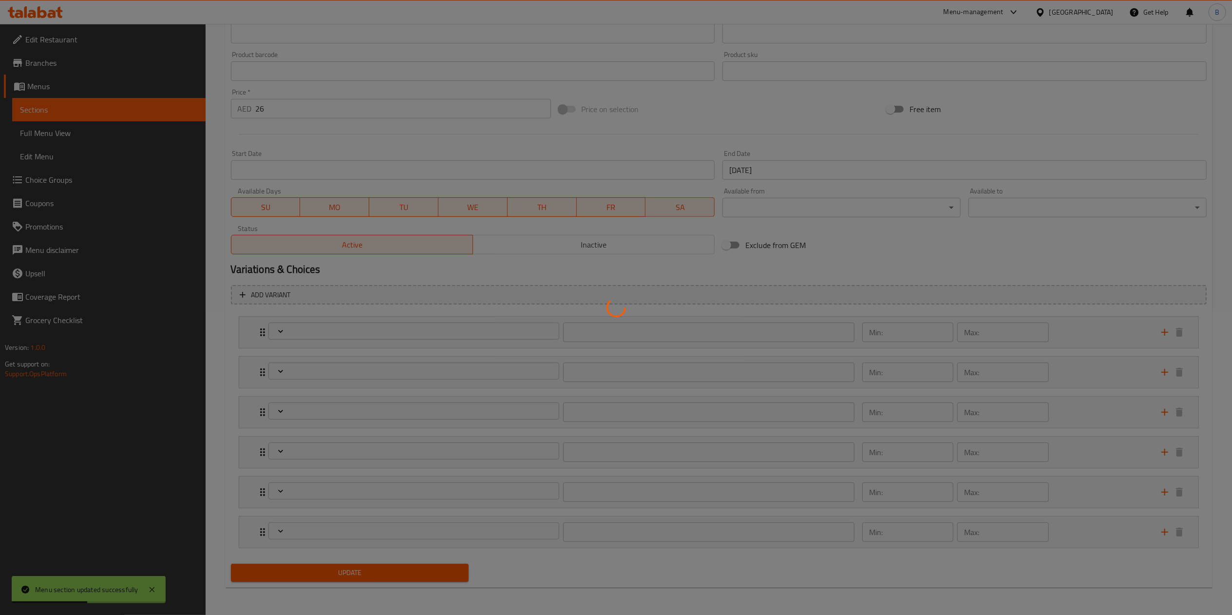
type input "0"
type input "1"
type input "إضافة الجبن إلى اللفافة:"
type input "0"
type input "1"
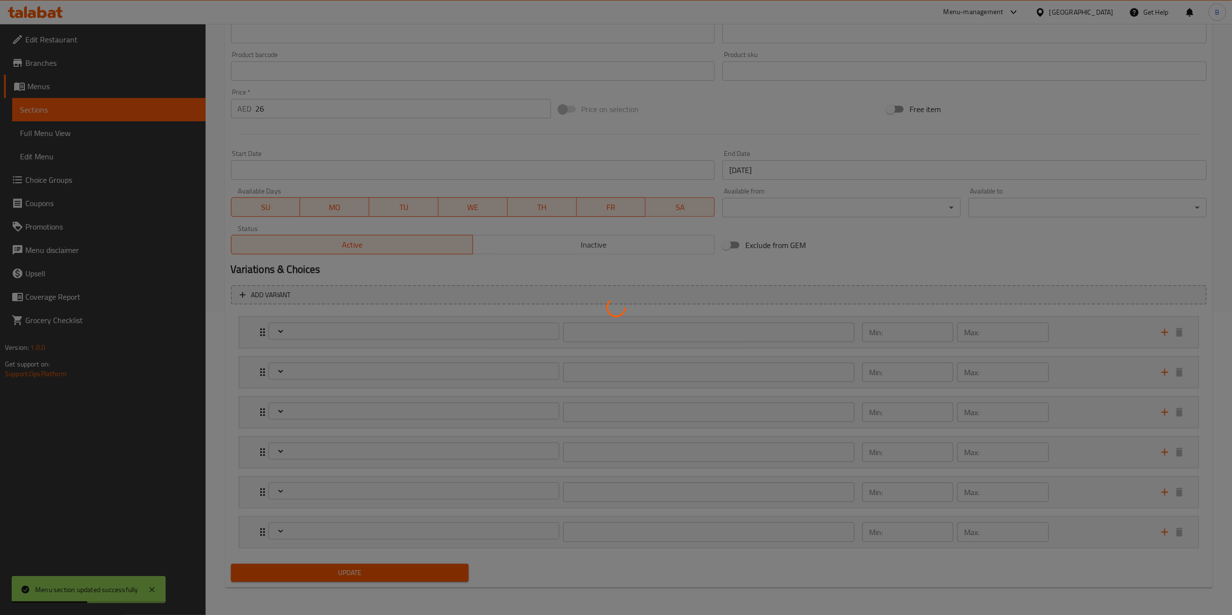
type input "إزالة المكونات:"
type input "0"
type input "2"
type input "إختيارك من البطاطا المقلية:"
type input "1"
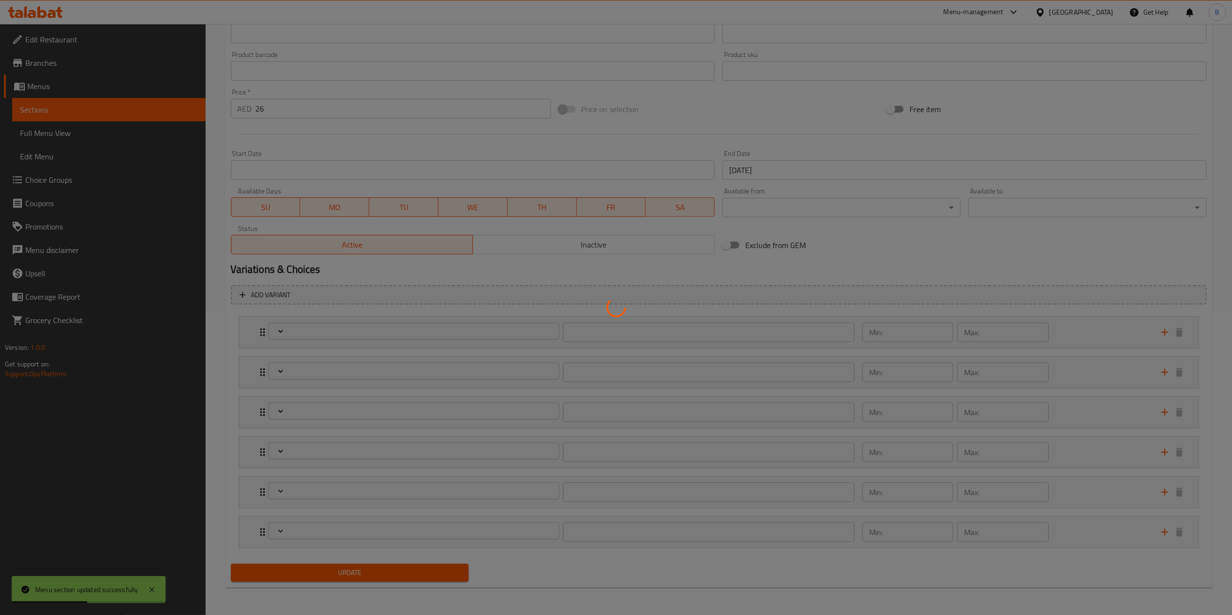
type input "1"
type input "إختيارك من المشروب:"
type input "1"
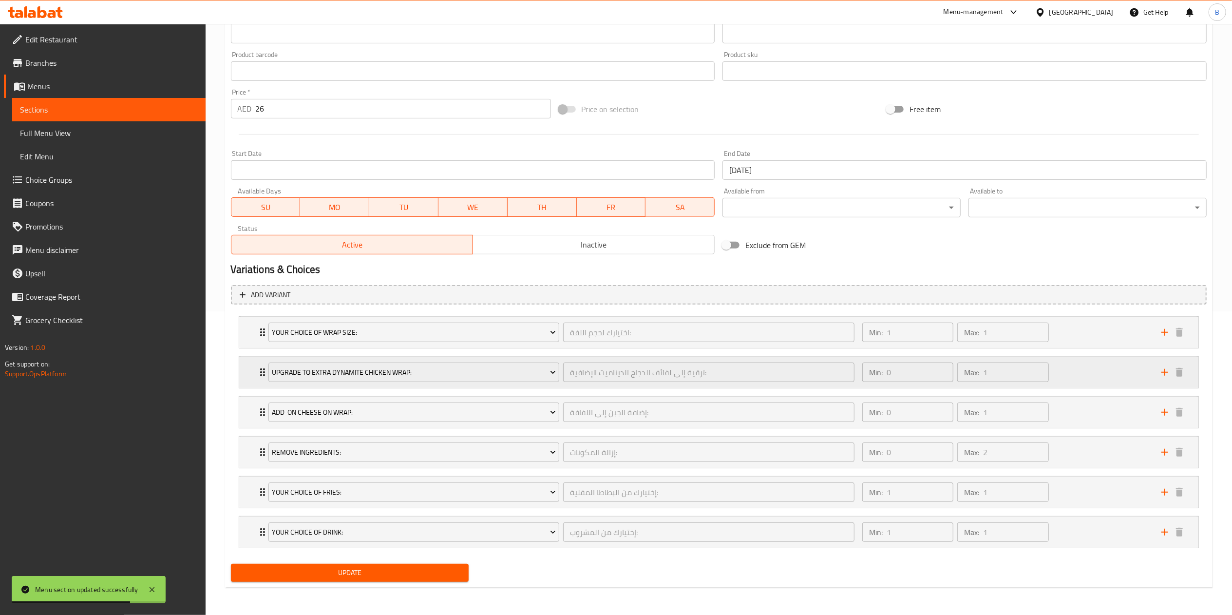
click div "Upgrade to Extra Dynamite Chicken Wrap: ترقية إلى لفائف الدجاج الديناميت الإضاف…"
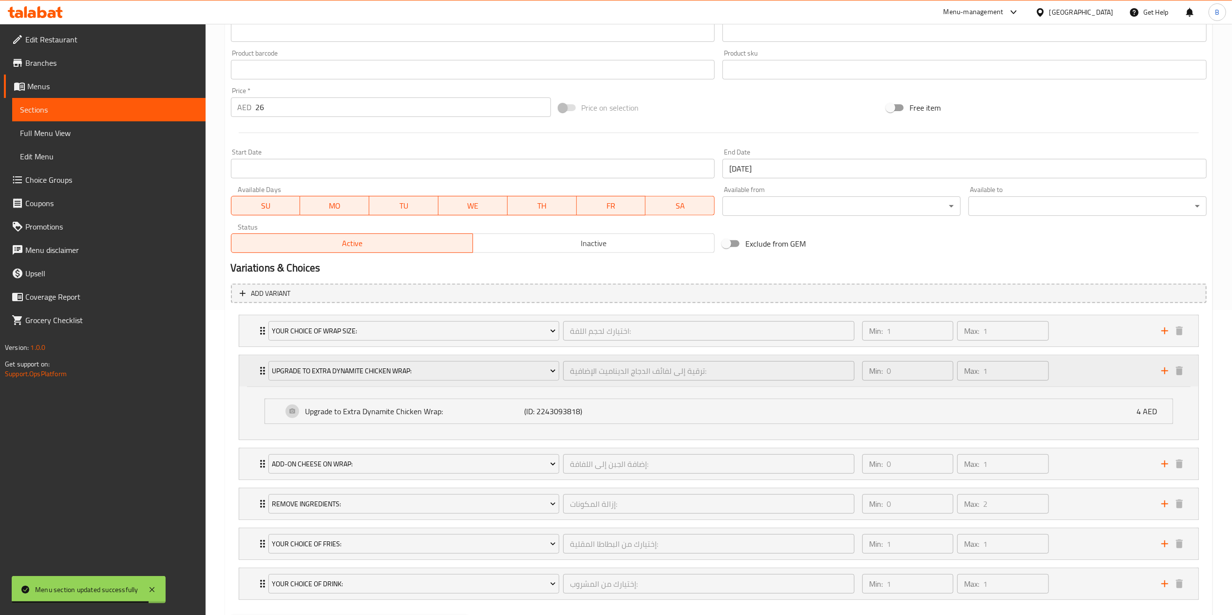
click div "Upgrade to Extra Dynamite Chicken Wrap: ترقية إلى لفائف الدجاج الديناميت الإضاف…"
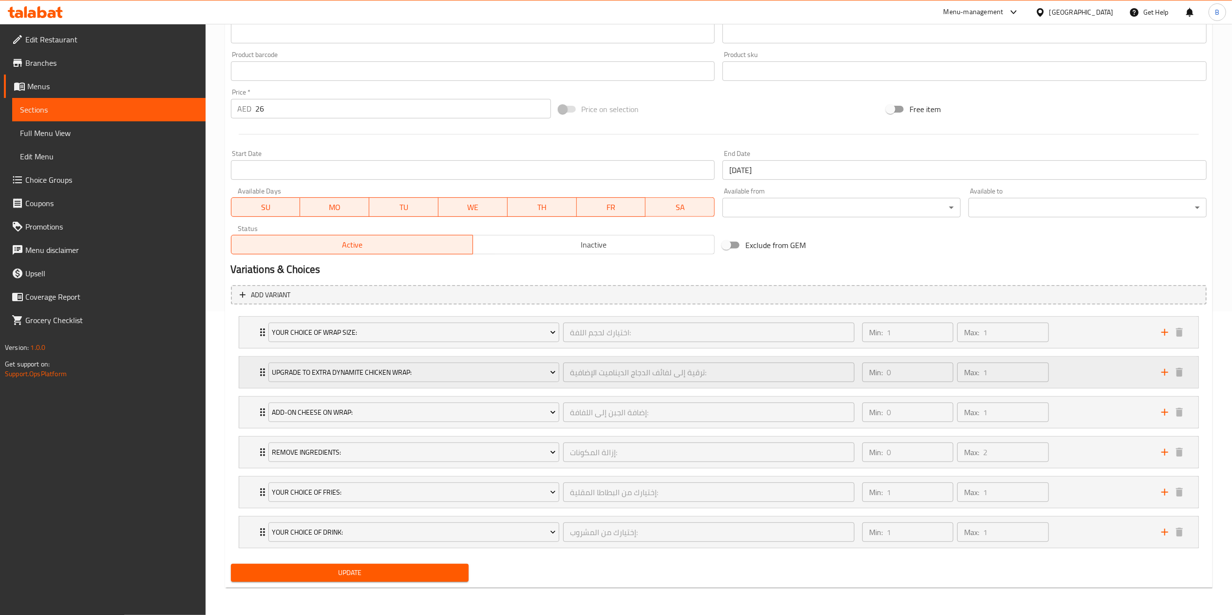
click div "Upgrade to Extra Dynamite Chicken Wrap: ترقية إلى لفائف الدجاج الديناميت الإضاف…"
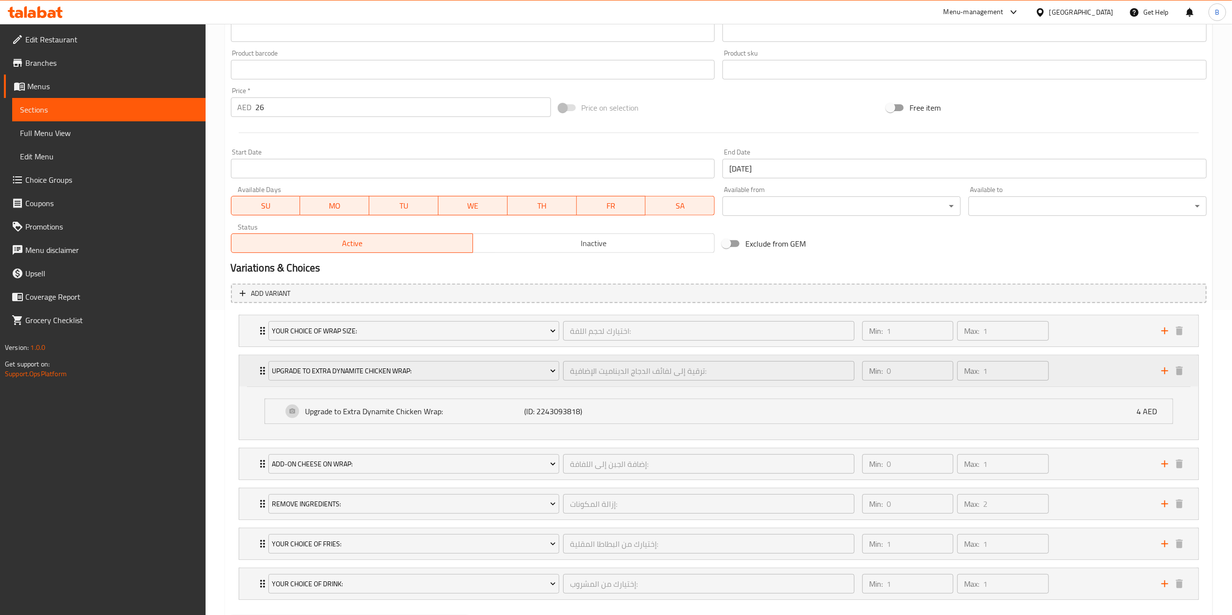
click icon "Expand"
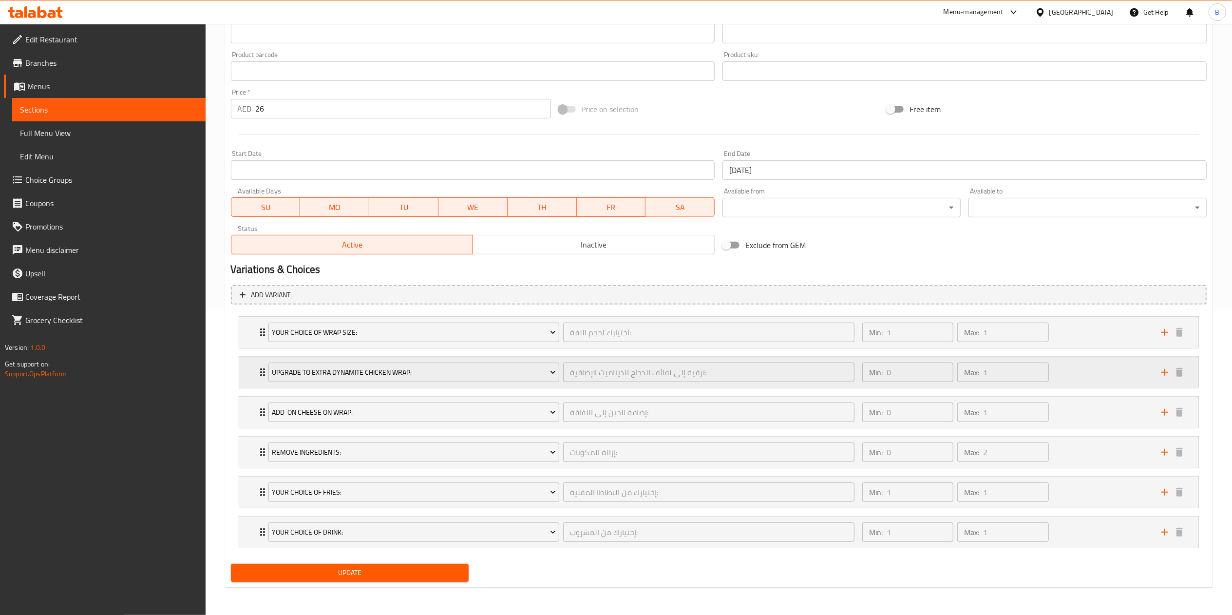
click icon "Expand"
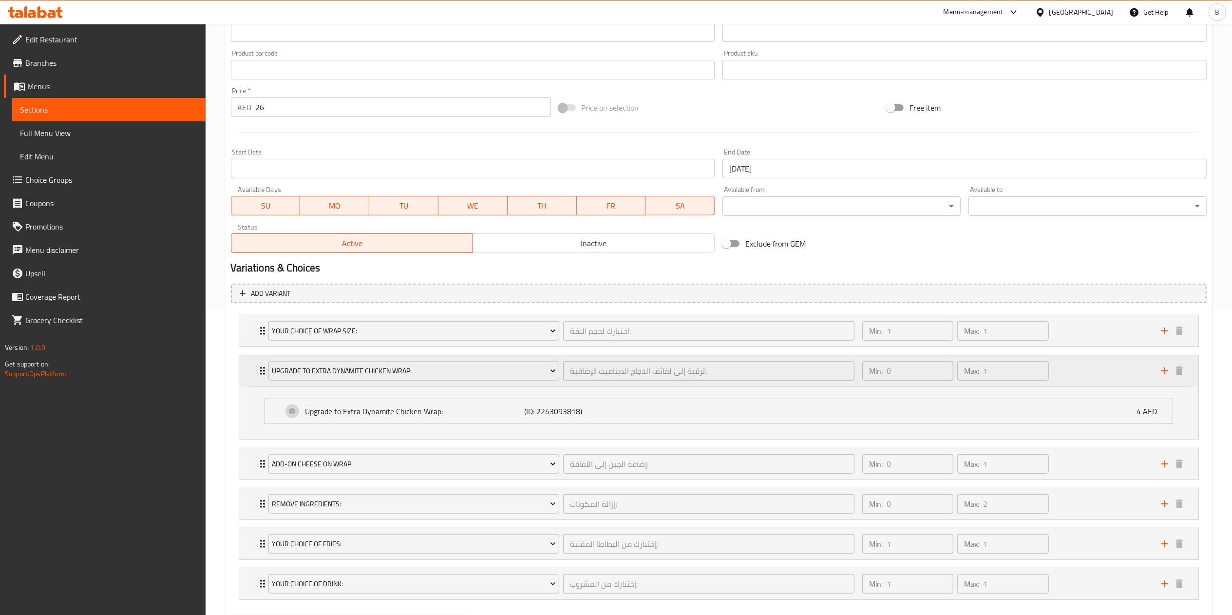
click icon "Expand"
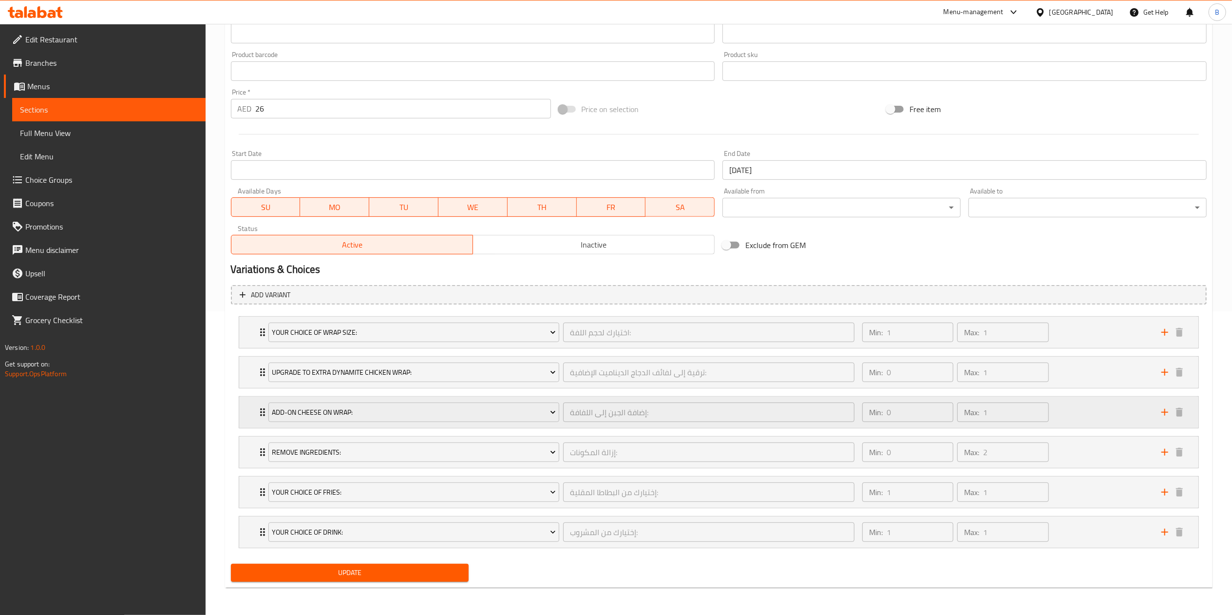
click icon "Expand"
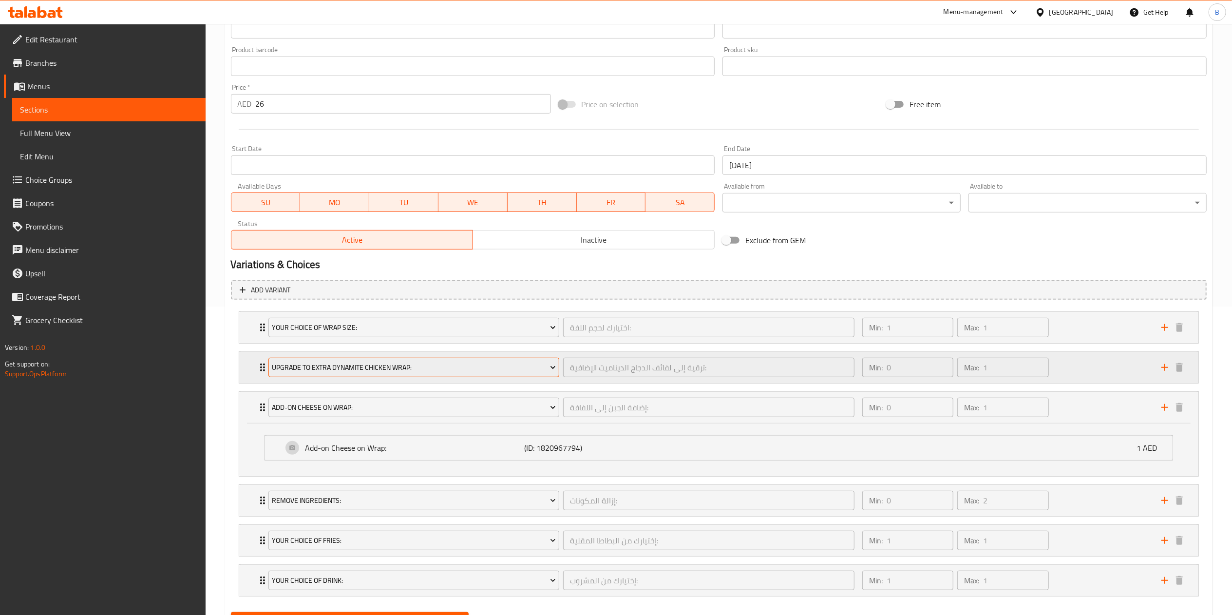
scroll to position [359, 0]
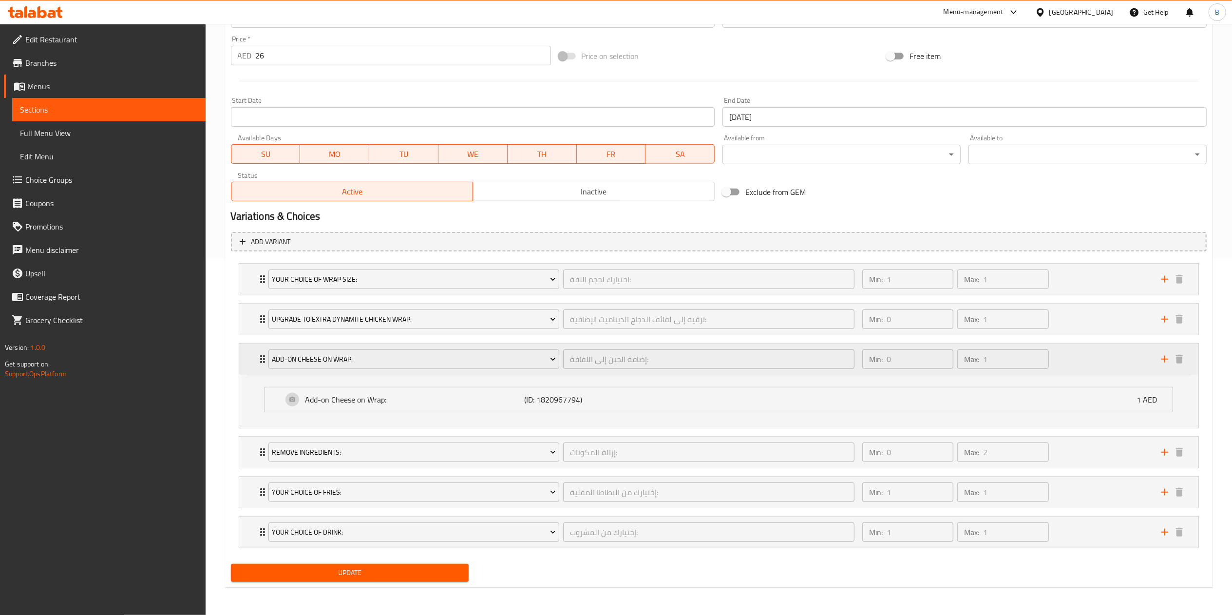
click div "Add-on Cheese on Wrap: إضافة الجبن إلى اللفافة: ​"
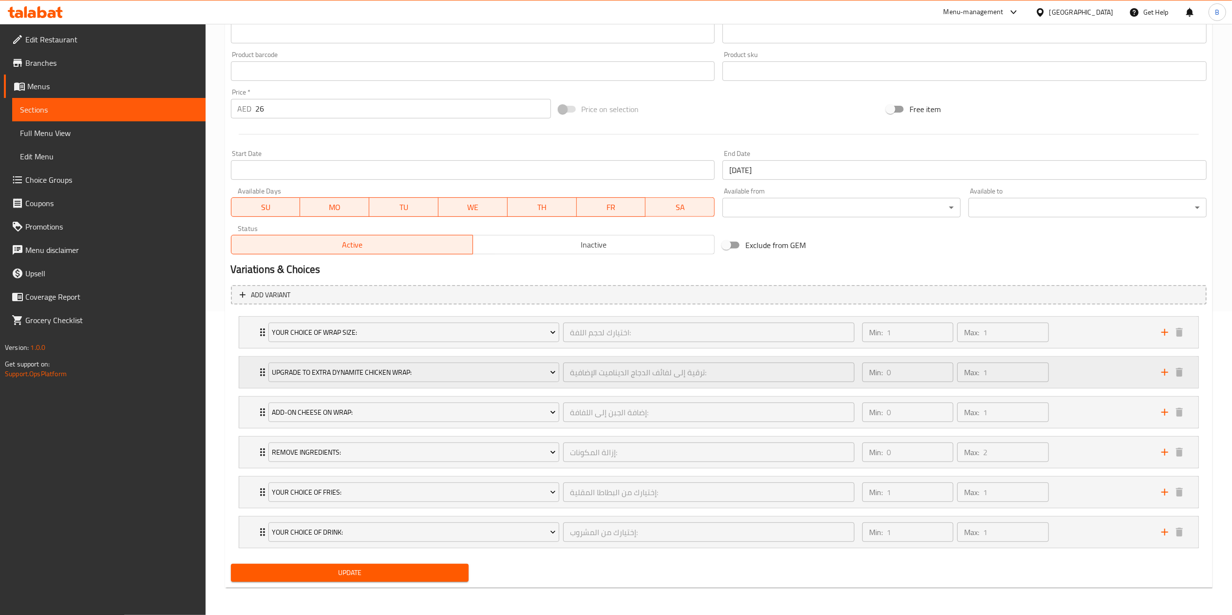
scroll to position [306, 0]
click div "Add-on Cheese on Wrap: إضافة الجبن إلى اللفافة: ​ Min: 0 ​ Max: 1 ​"
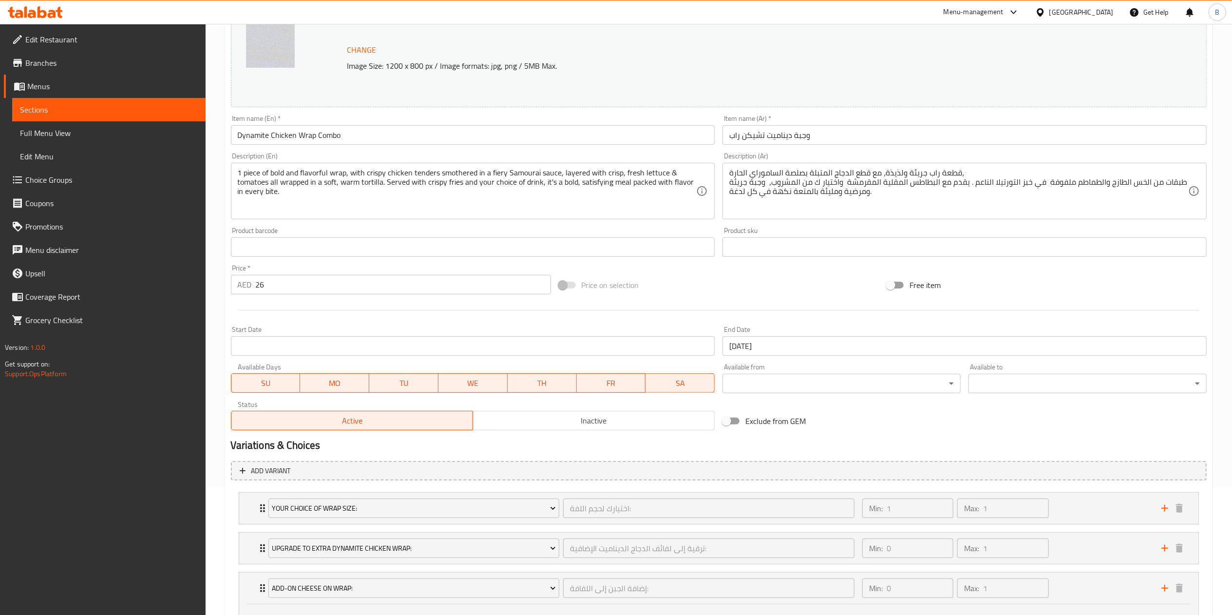
scroll to position [0, 0]
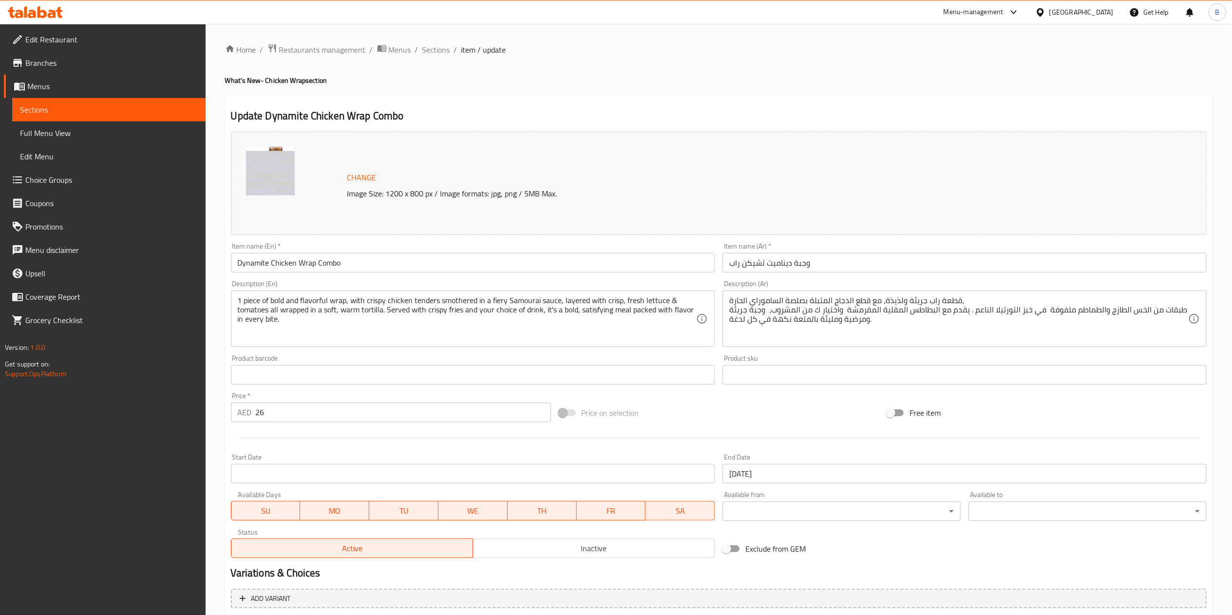
click div "Menu-management"
click div "Agent Campaigns Center"
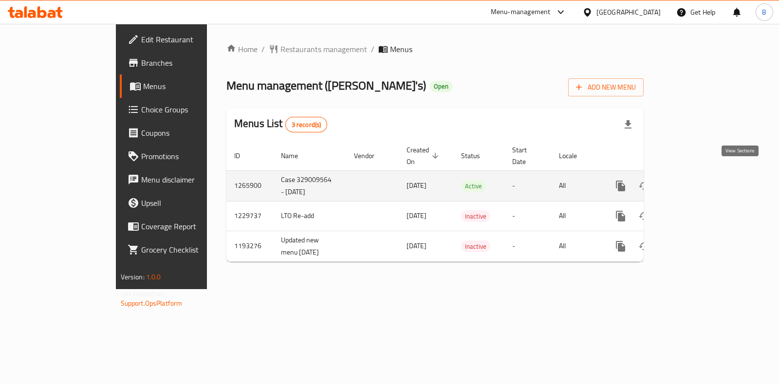
click at [697, 180] on icon "enhanced table" at bounding box center [691, 186] width 12 height 12
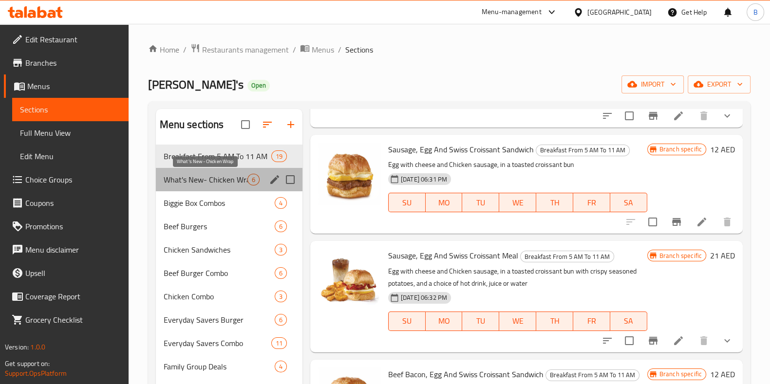
click at [188, 184] on span "What's New- Chicken Wrap" at bounding box center [206, 180] width 84 height 12
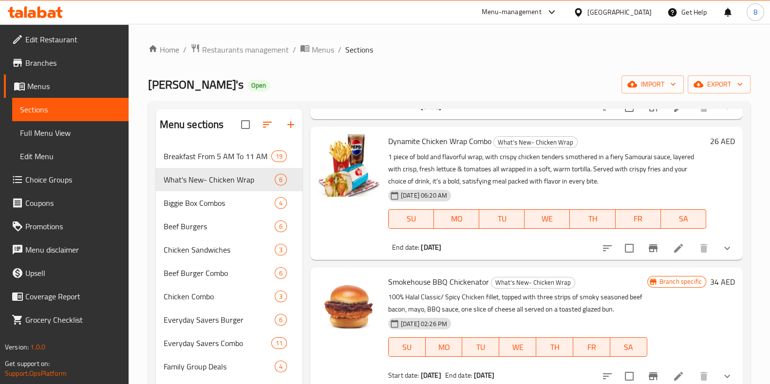
scroll to position [183, 0]
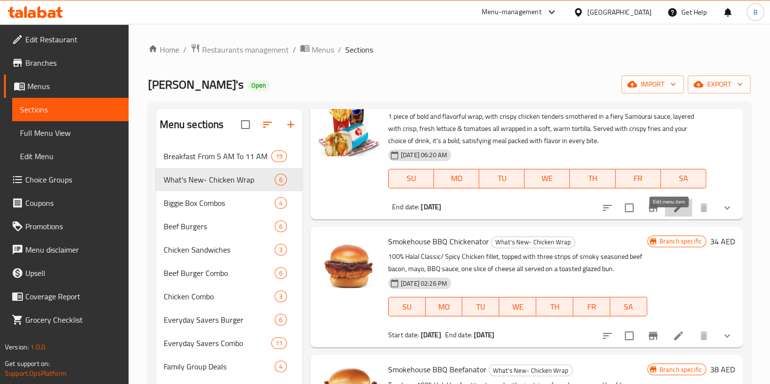
click at [674, 212] on icon at bounding box center [678, 208] width 9 height 9
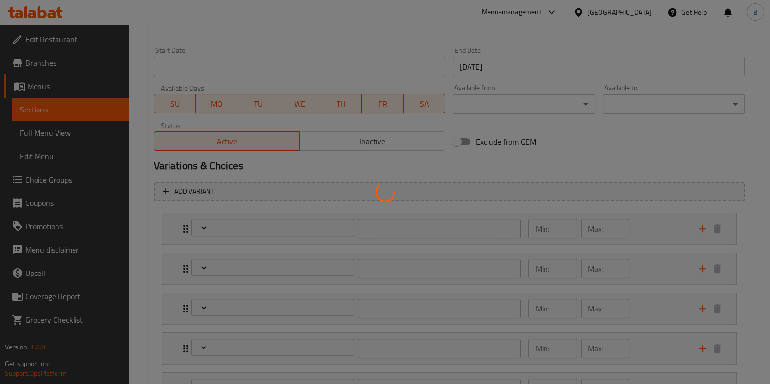
scroll to position [426, 0]
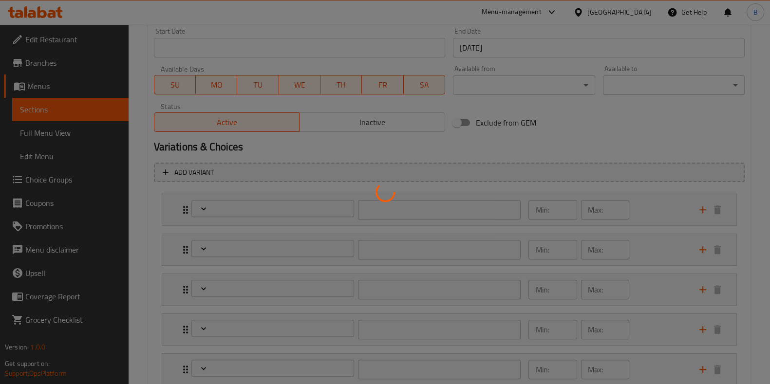
type input "اختيارك لحجم اللفة:"
type input "1"
type input "ترقية إلى لفائف الدجاج الديناميت الإضافية:"
type input "0"
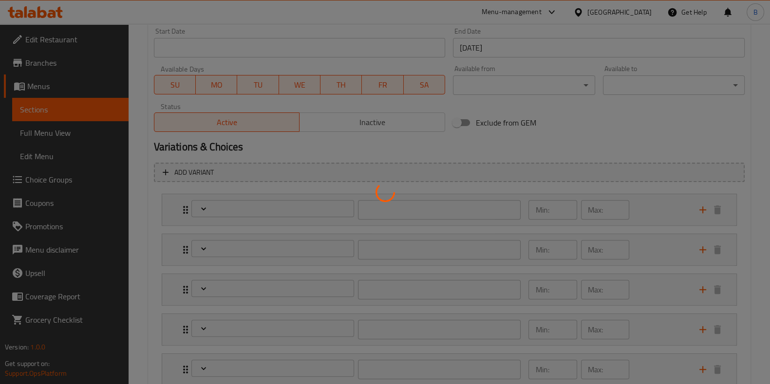
type input "1"
type input "إضافة الجبن إلى اللفافة:"
type input "0"
type input "1"
type input "إزالة المكونات:"
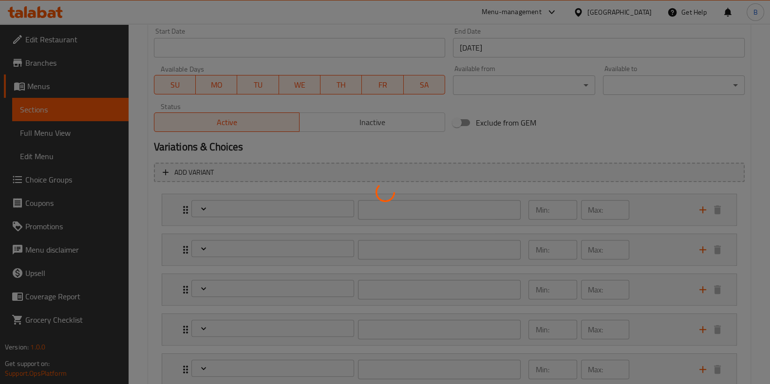
type input "0"
type input "2"
type input "إختيارك من البطاطا المقلية:"
type input "1"
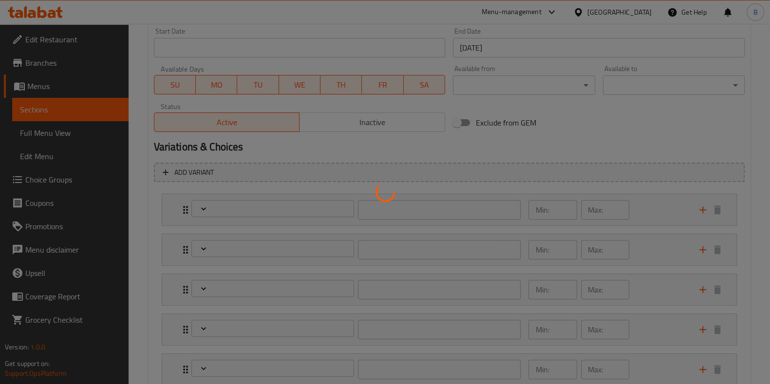
type input "إختيارك من المشروب:"
type input "1"
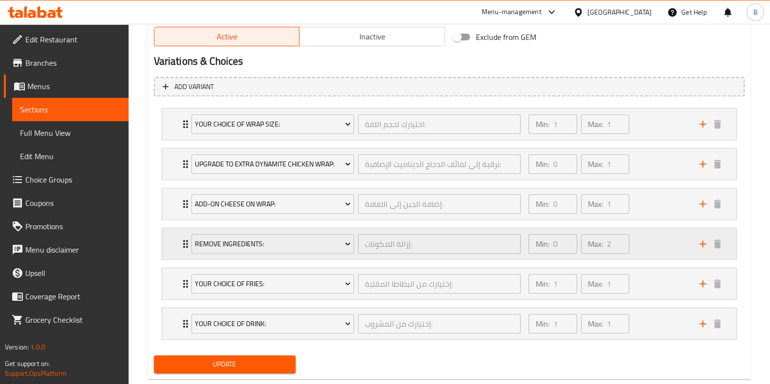
scroll to position [532, 0]
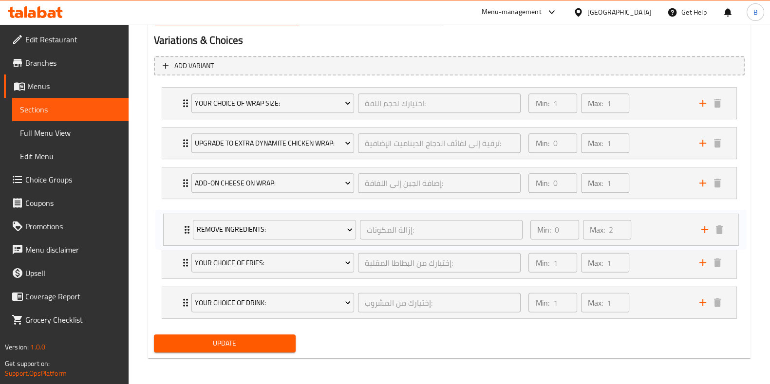
click at [185, 223] on div "Your Choice of Wrap Size: اختيارك لحجم اللفة: ​ Min: 1 ​ Max: 1 ​ Medium (ID: 1…" at bounding box center [449, 203] width 591 height 240
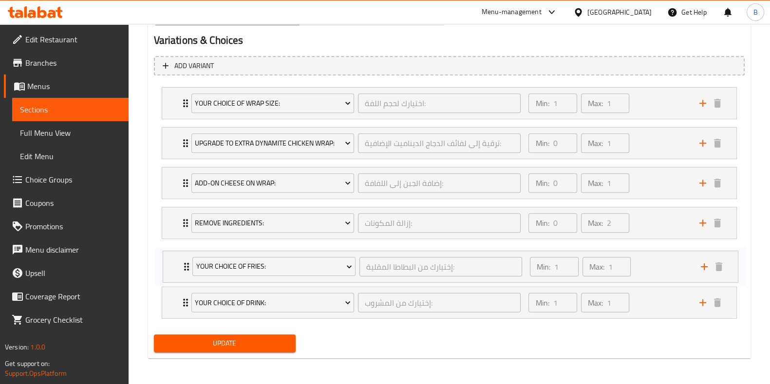
drag, startPoint x: 183, startPoint y: 266, endPoint x: 186, endPoint y: 271, distance: 5.9
click at [186, 271] on div "Your Choice of Wrap Size: اختيارك لحجم اللفة: ​ Min: 1 ​ Max: 1 ​ Medium (ID: 1…" at bounding box center [449, 203] width 591 height 240
click at [284, 339] on span "Update" at bounding box center [225, 344] width 126 height 12
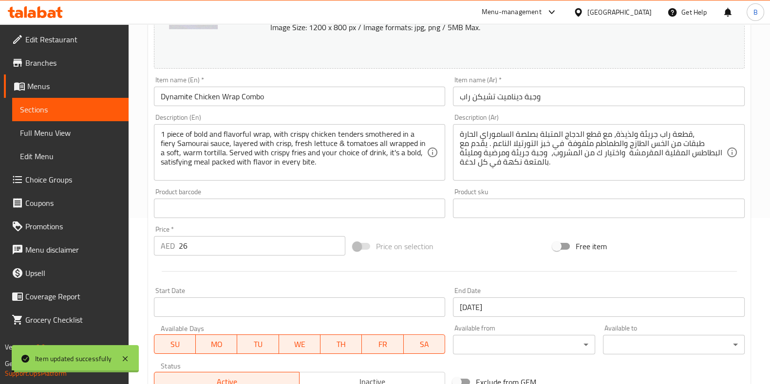
scroll to position [0, 0]
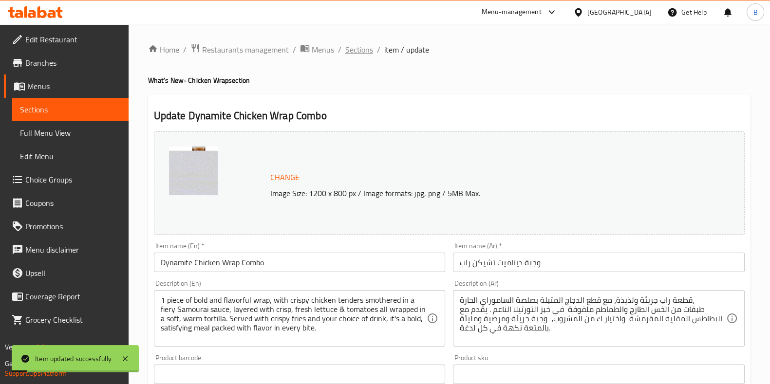
click at [366, 53] on span "Sections" at bounding box center [359, 50] width 28 height 12
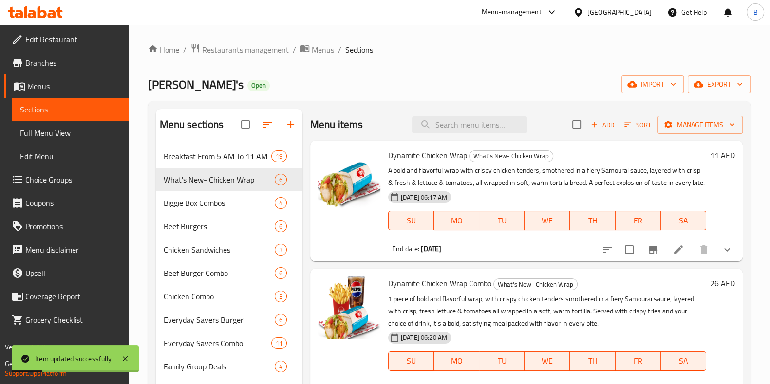
scroll to position [121, 0]
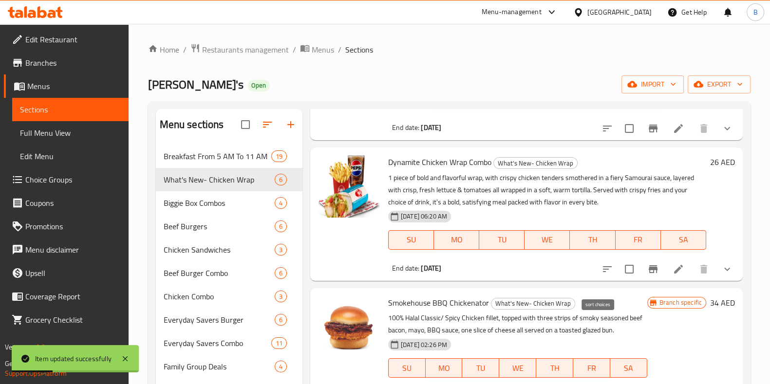
click at [603, 272] on icon "sort-choices" at bounding box center [607, 269] width 9 height 6
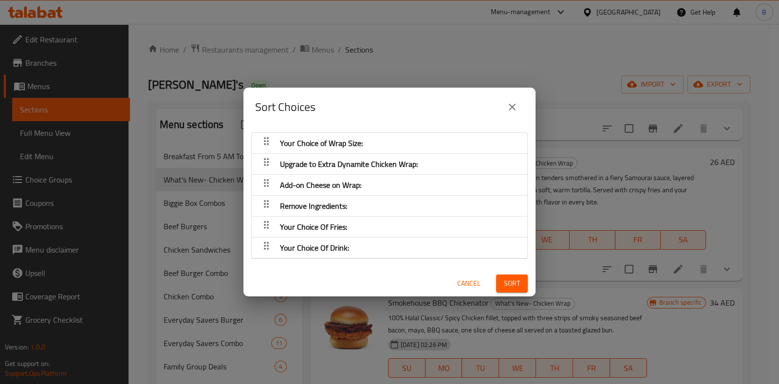
click at [518, 110] on icon "close" at bounding box center [513, 107] width 12 height 12
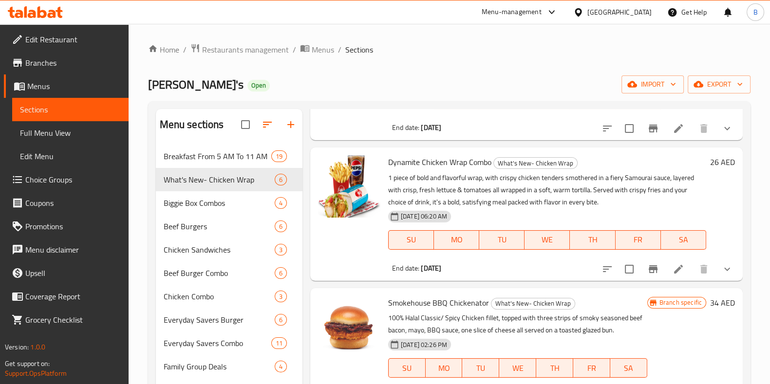
click at [45, 63] on span "Branches" at bounding box center [72, 63] width 95 height 12
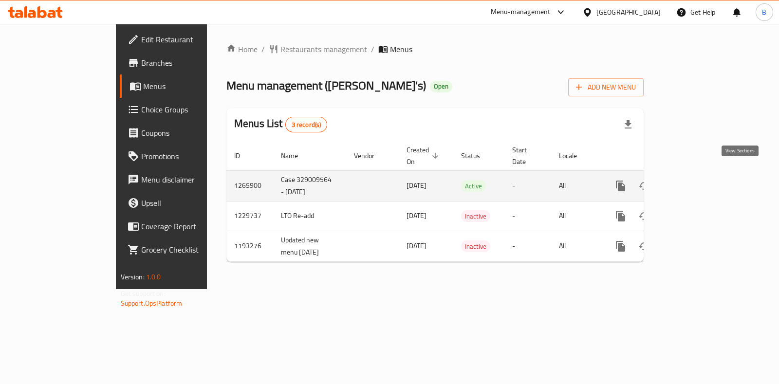
click at [697, 180] on icon "enhanced table" at bounding box center [691, 186] width 12 height 12
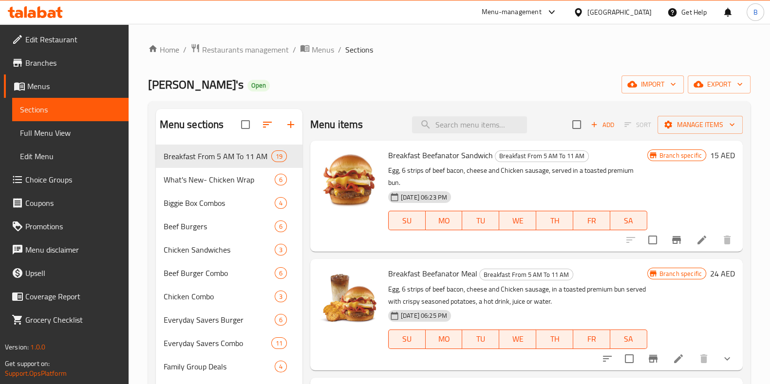
click at [51, 183] on span "Choice Groups" at bounding box center [72, 180] width 95 height 12
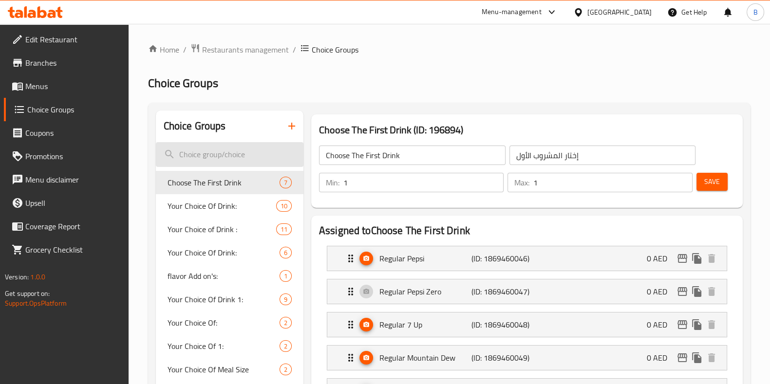
click at [218, 150] on input "search" at bounding box center [230, 154] width 148 height 25
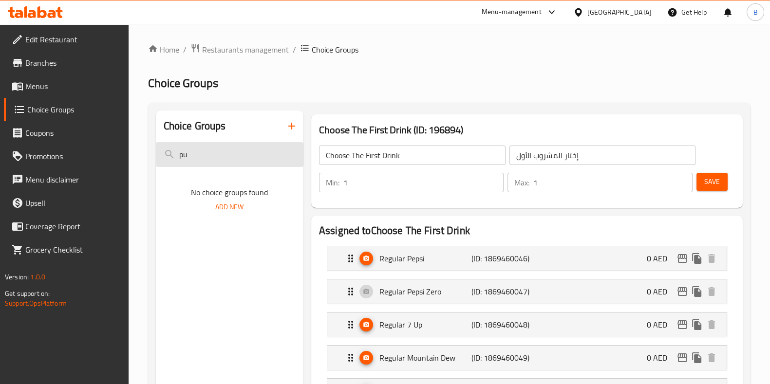
type input "p"
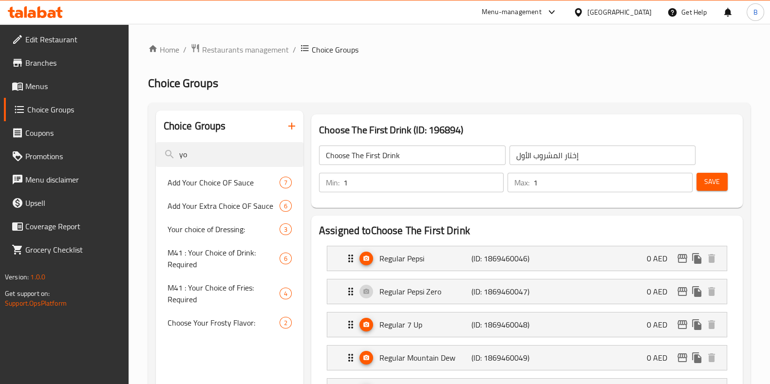
type input "yo"
click at [51, 81] on span "Menus" at bounding box center [72, 86] width 95 height 12
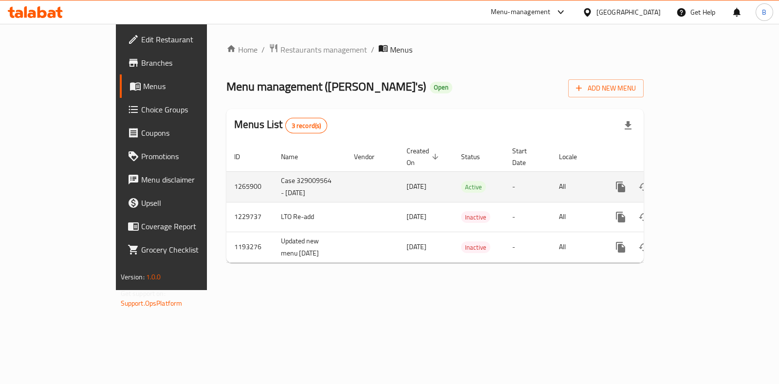
click at [703, 176] on link "enhanced table" at bounding box center [690, 186] width 23 height 23
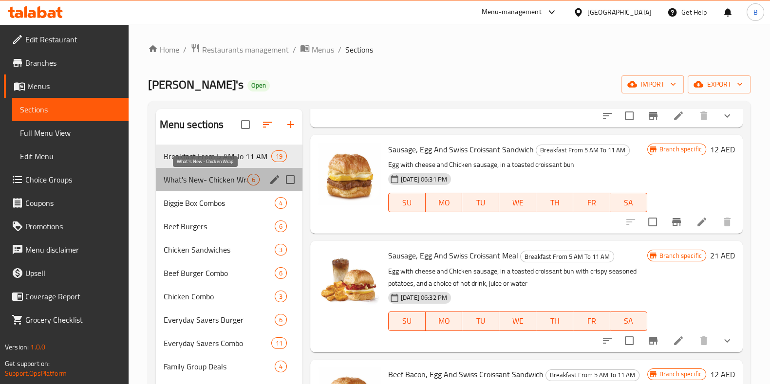
click at [215, 178] on span "What's New- Chicken Wrap" at bounding box center [206, 180] width 84 height 12
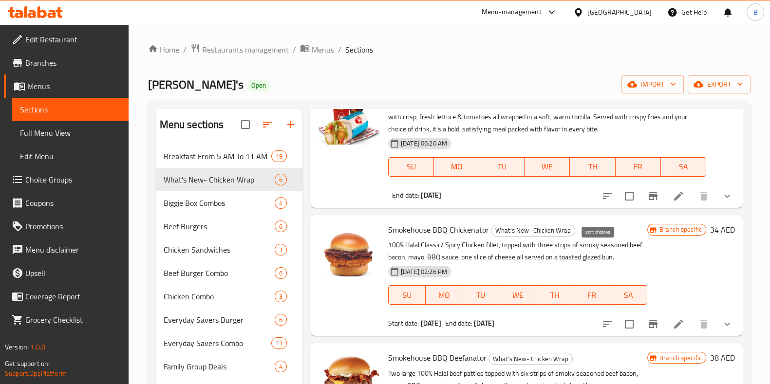
scroll to position [60, 0]
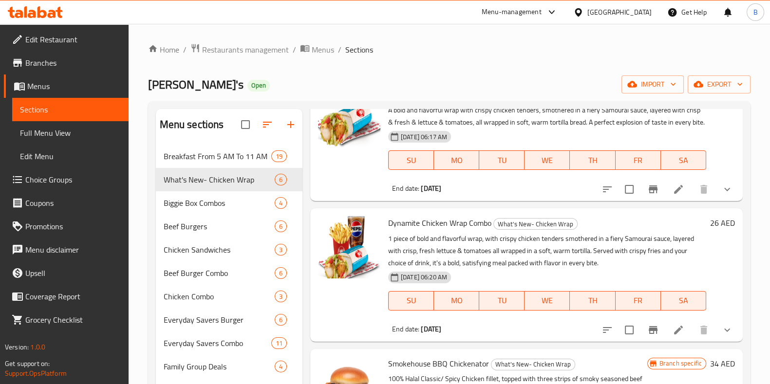
click at [62, 180] on span "Choice Groups" at bounding box center [72, 180] width 95 height 12
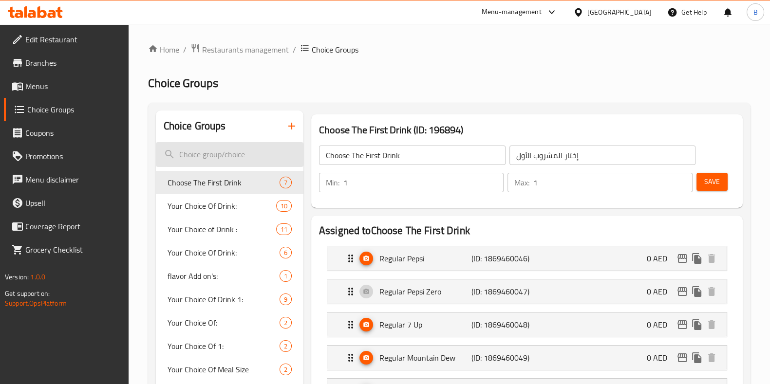
click at [215, 151] on input "search" at bounding box center [230, 154] width 148 height 25
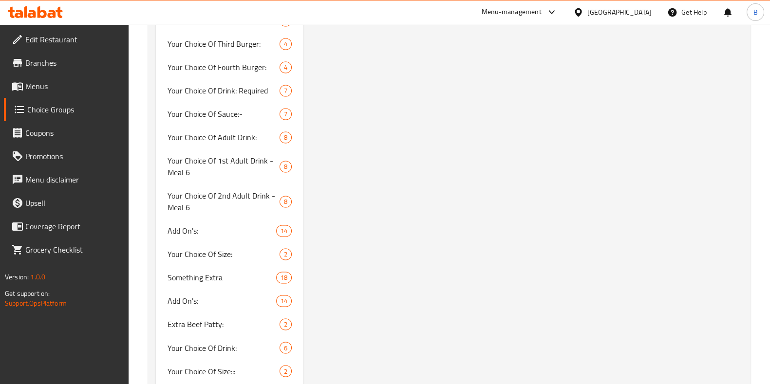
scroll to position [1962, 0]
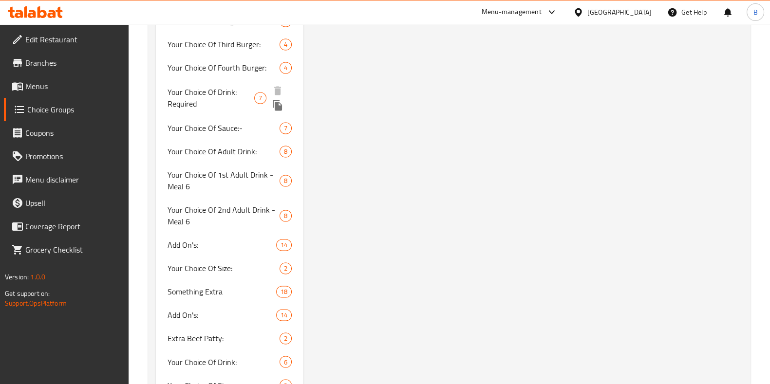
click at [223, 93] on span "Your Choice Of Drink: Required" at bounding box center [211, 97] width 87 height 23
type input "Your Choice Of Drink: Required"
type input "إختيارك من المشروب:"
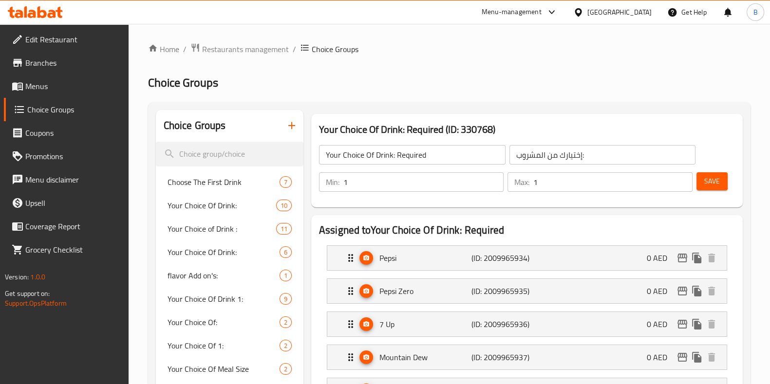
scroll to position [0, 0]
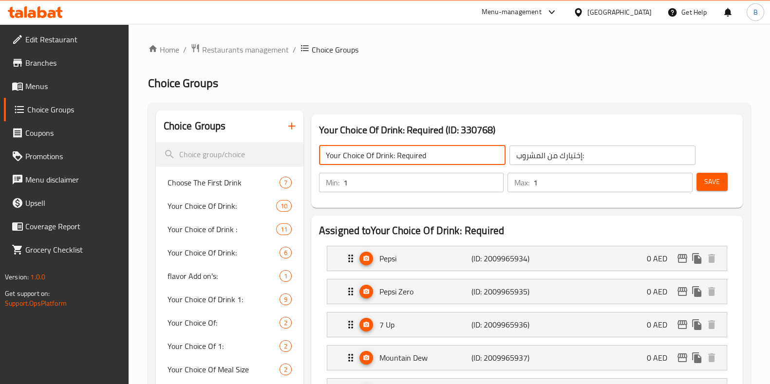
click at [330, 154] on input "Your Choice Of Drink: Required" at bounding box center [412, 155] width 187 height 19
click at [704, 188] on button "Save" at bounding box center [712, 182] width 31 height 18
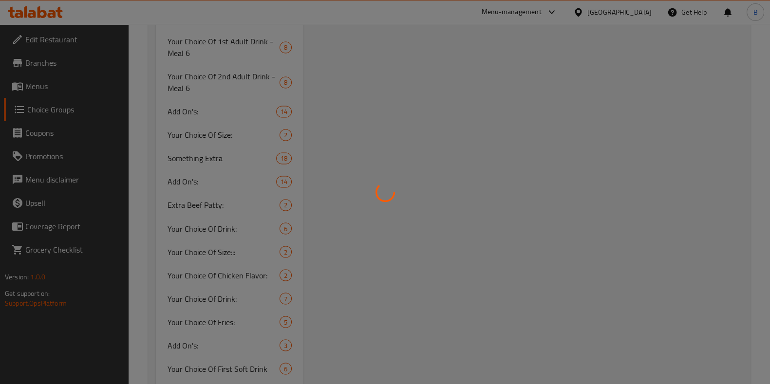
scroll to position [2070, 0]
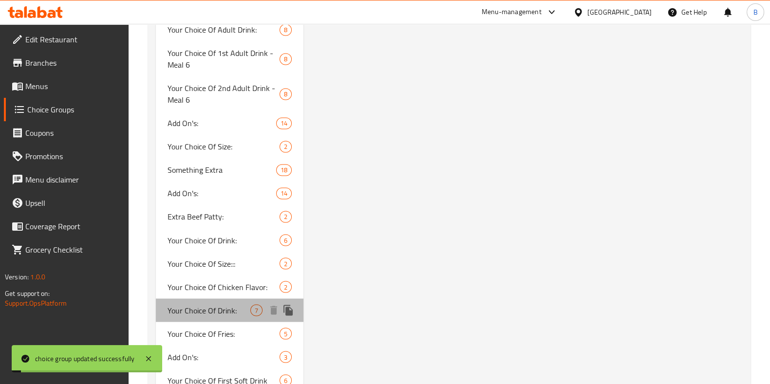
click at [239, 312] on span "Your Choice Of Drink:" at bounding box center [209, 310] width 83 height 12
type input "Your Choice Of Drink:"
type input "إختيارك من المشروب:"
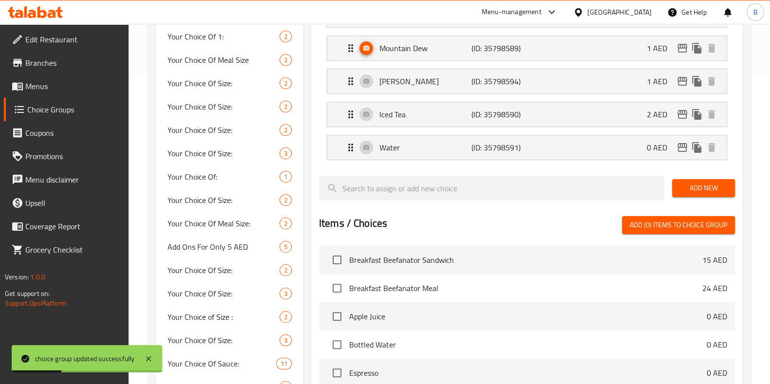
scroll to position [60, 0]
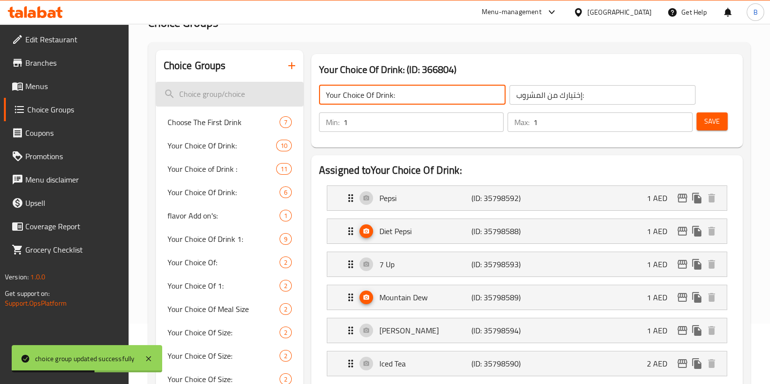
drag, startPoint x: 329, startPoint y: 94, endPoint x: 298, endPoint y: 91, distance: 31.3
type input "Your Choice Of Drink:"
click at [698, 123] on button "Save" at bounding box center [712, 122] width 31 height 18
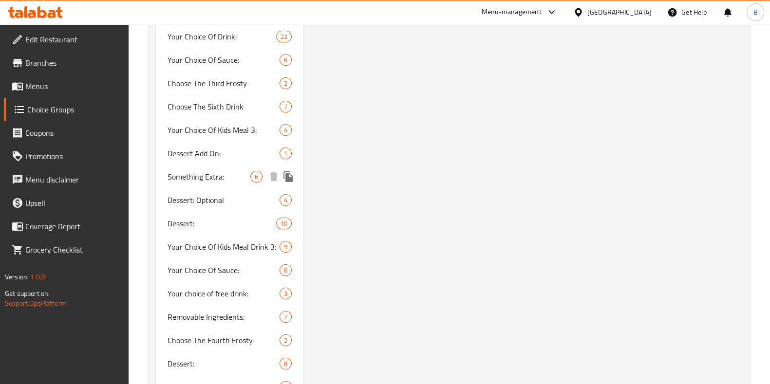
scroll to position [8897, 0]
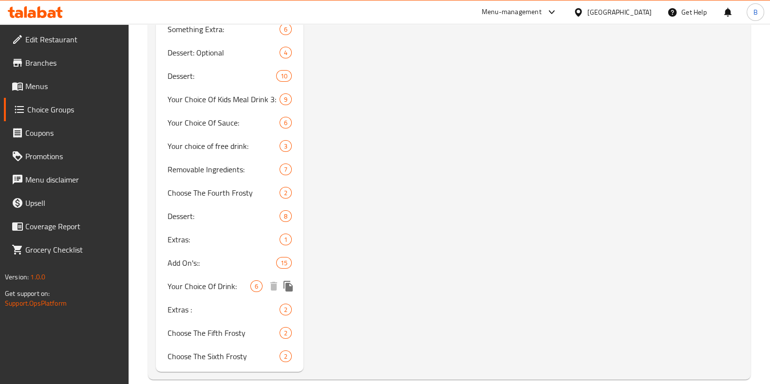
click at [171, 281] on span "Your Choice Of Drink:" at bounding box center [209, 287] width 83 height 12
type input "اختيارك من المشروب:"
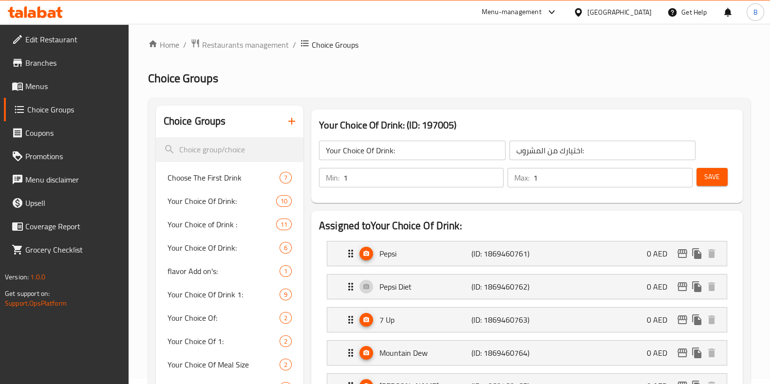
scroll to position [0, 0]
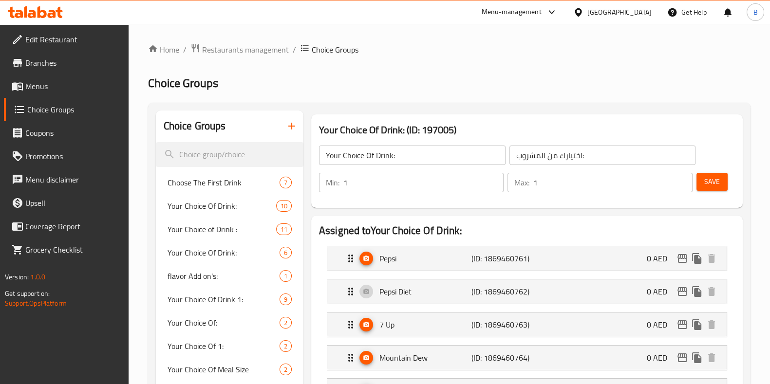
click at [327, 151] on input "Your Choice Of Drink:" at bounding box center [412, 155] width 187 height 19
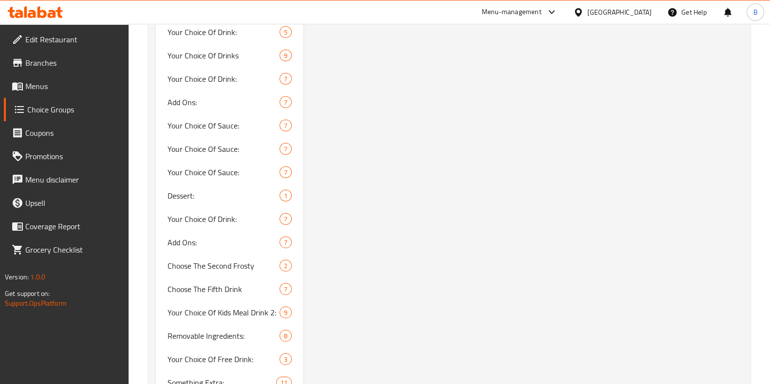
scroll to position [8897, 0]
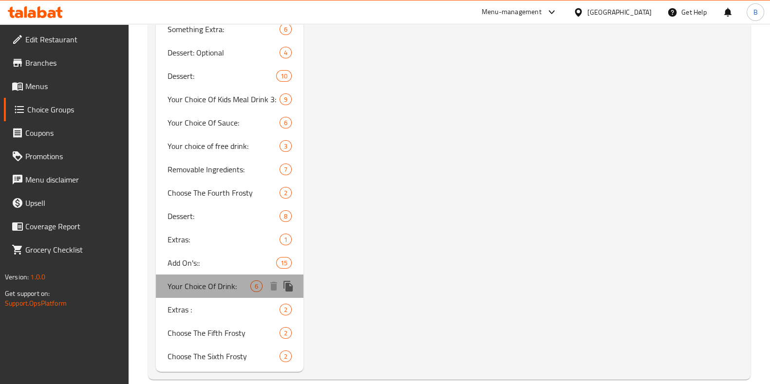
click at [223, 281] on span "Your Choice Of Drink:" at bounding box center [209, 287] width 83 height 12
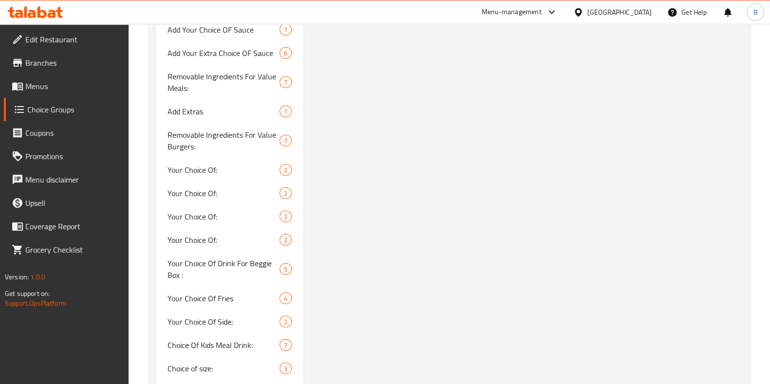
scroll to position [0, 0]
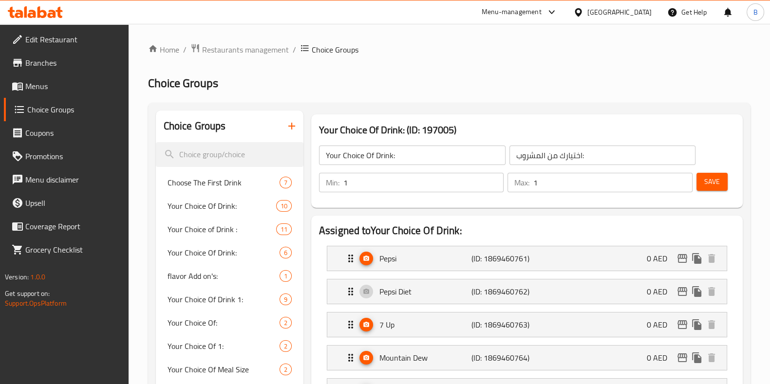
click at [330, 159] on input "Your Choice Of Drink:" at bounding box center [412, 155] width 187 height 19
click at [730, 179] on div "Min: 1 ​ Max: 1 ​ Save" at bounding box center [525, 182] width 424 height 31
click at [718, 184] on span "Save" at bounding box center [712, 182] width 16 height 12
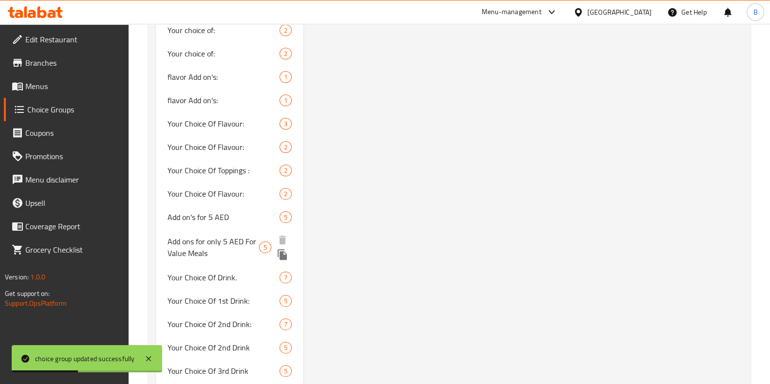
scroll to position [2024, 0]
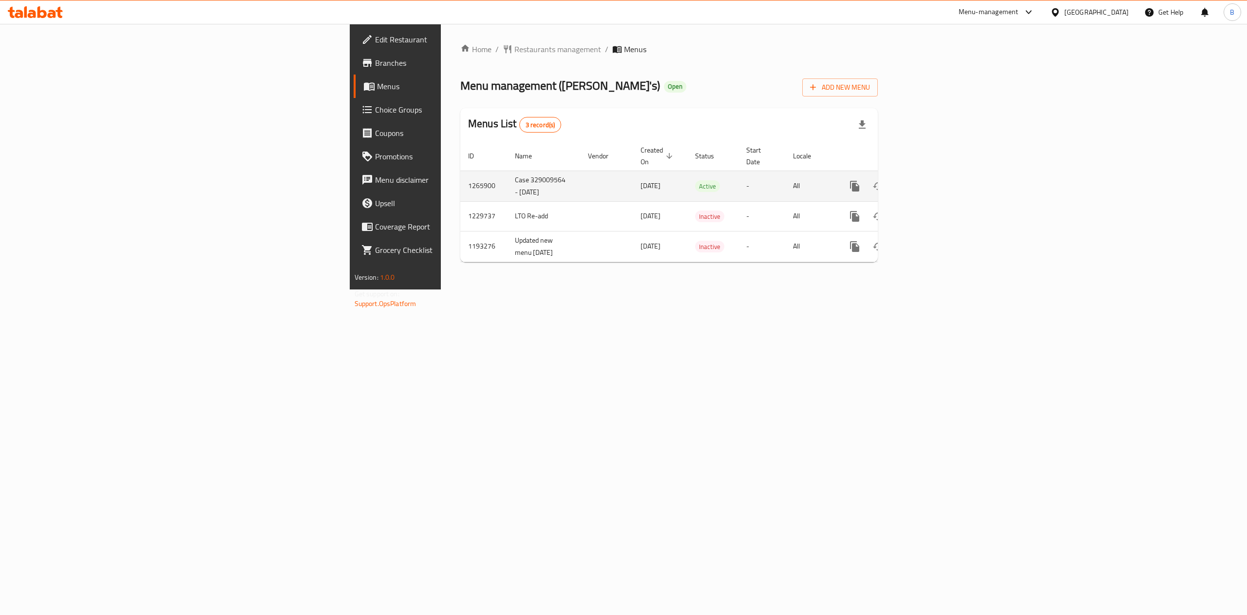
click at [931, 180] on icon "enhanced table" at bounding box center [925, 186] width 12 height 12
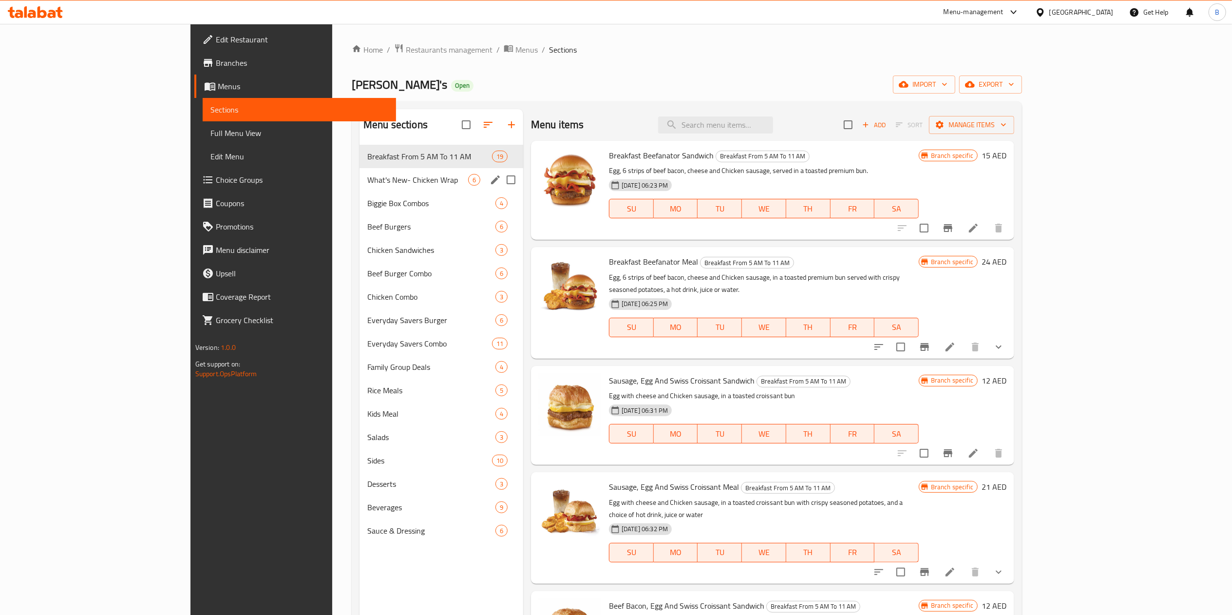
click at [367, 185] on span "What's New- Chicken Wrap" at bounding box center [417, 180] width 101 height 12
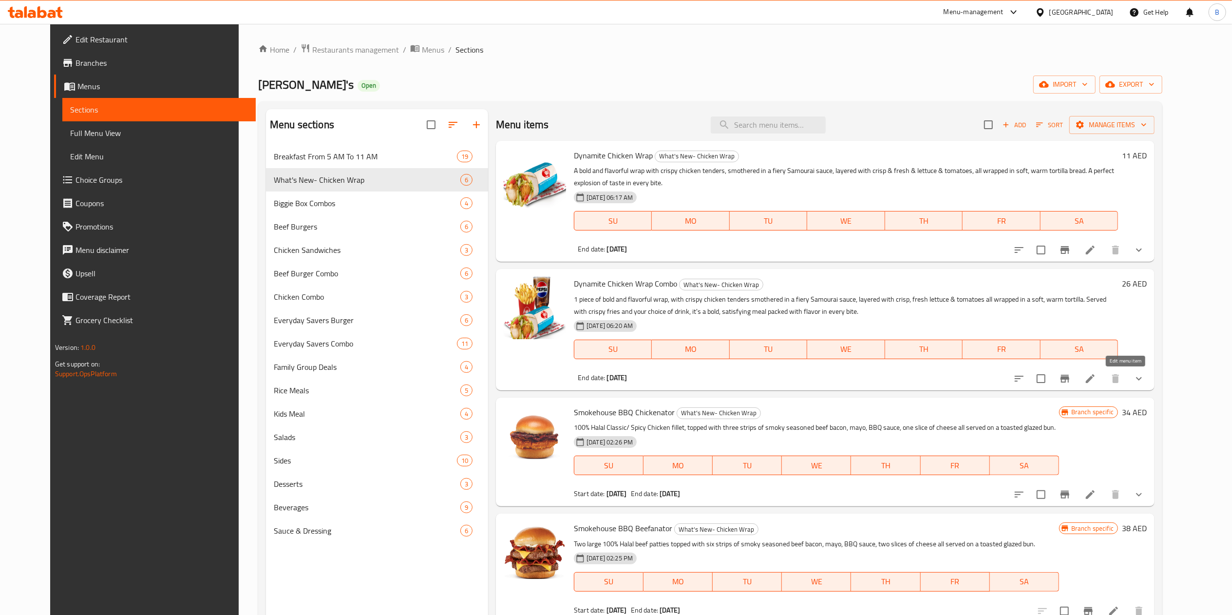
click at [1096, 377] on icon at bounding box center [1090, 379] width 12 height 12
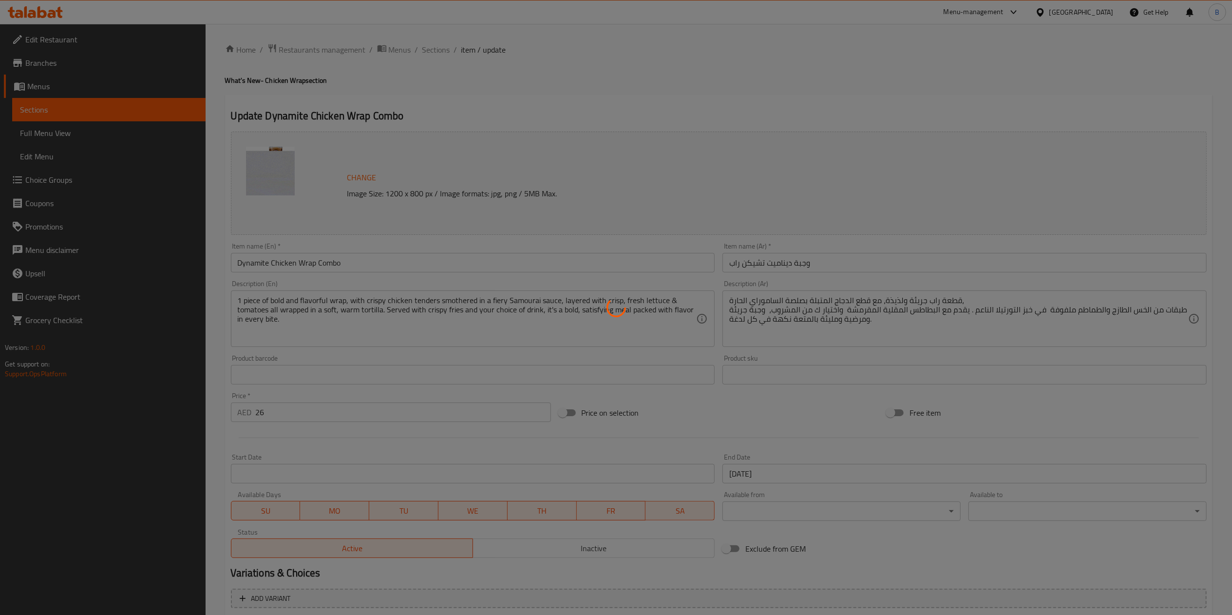
type input "اختيارك لحجم اللفة:"
type input "1"
type input "ترقية إلى لفائف الدجاج الديناميت الإضافية:"
type input "0"
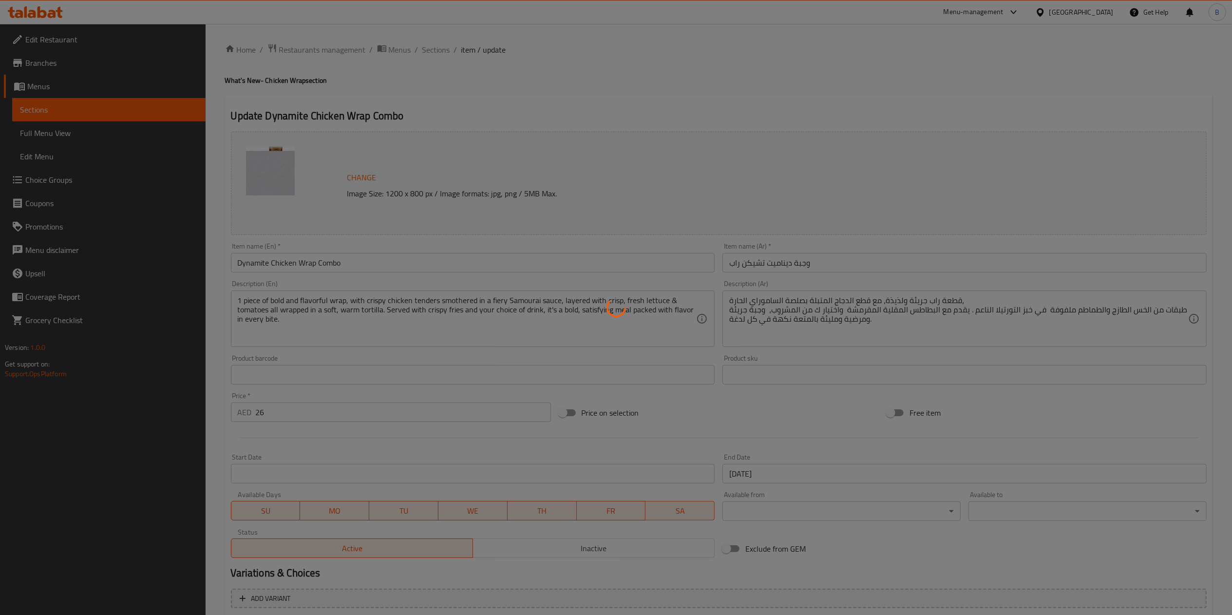
type input "1"
type input "إضافة الجبن إلى اللفافة:"
type input "0"
type input "1"
type input "إزالة المكونات:"
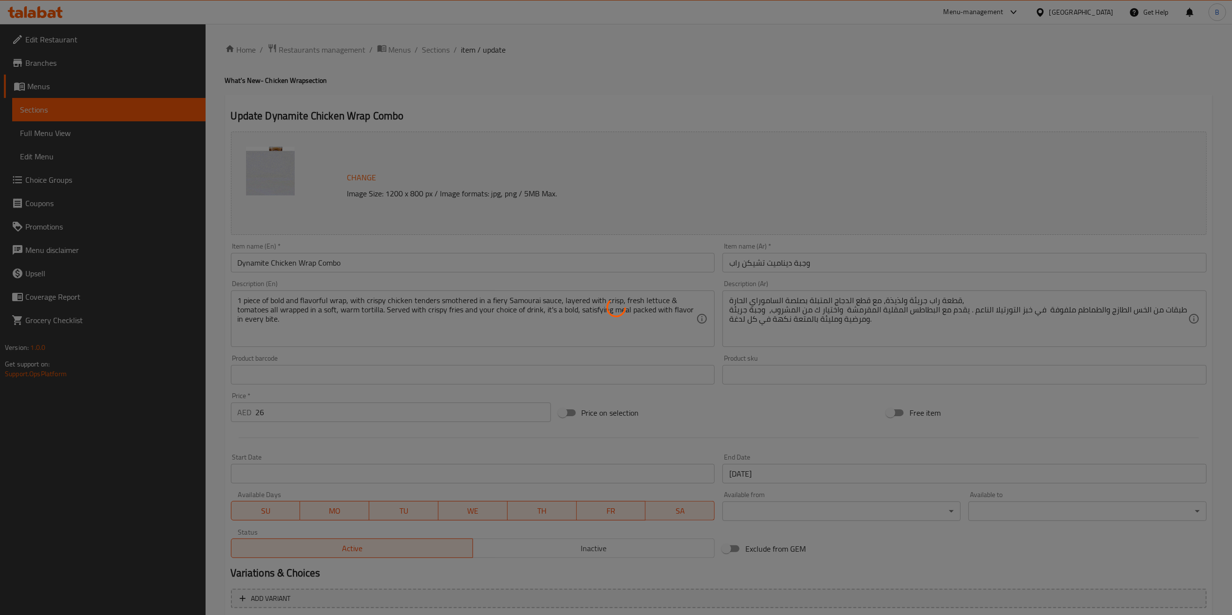
type input "0"
type input "2"
type input "إختيارك من البطاطا المقلية:"
type input "1"
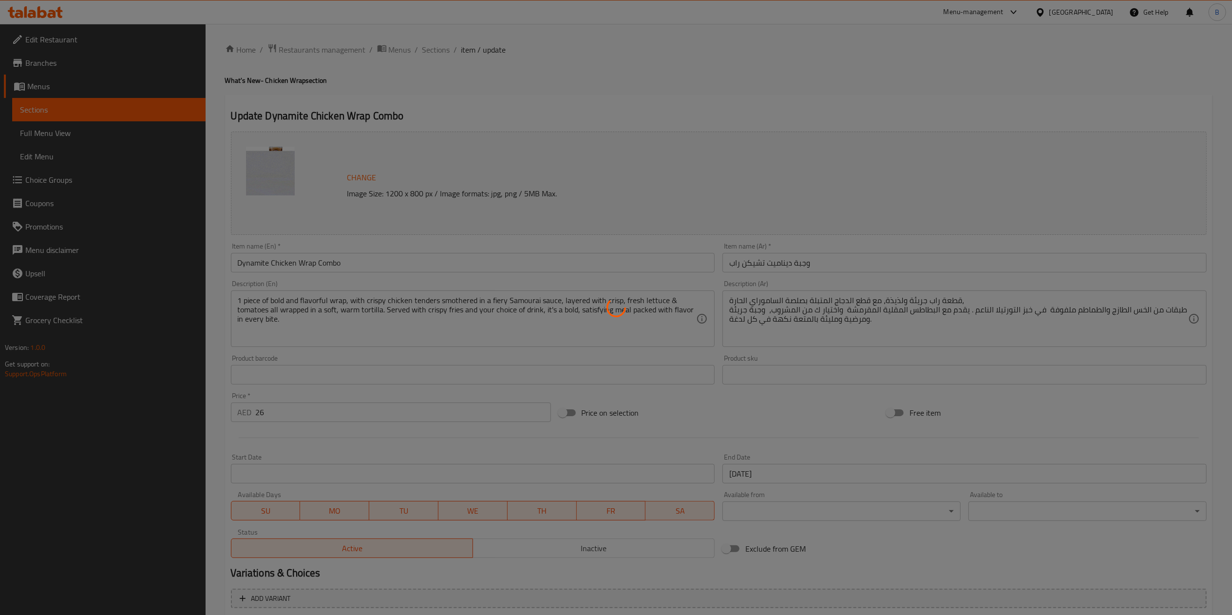
type input "إختيارك من المشروب:"
type input "1"
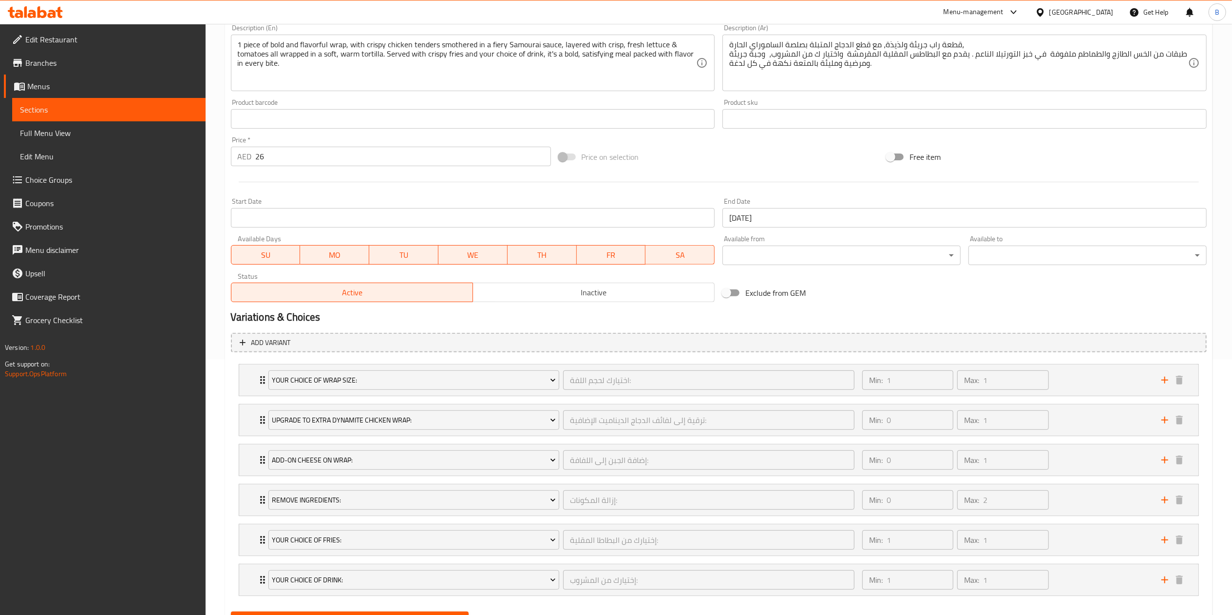
scroll to position [306, 0]
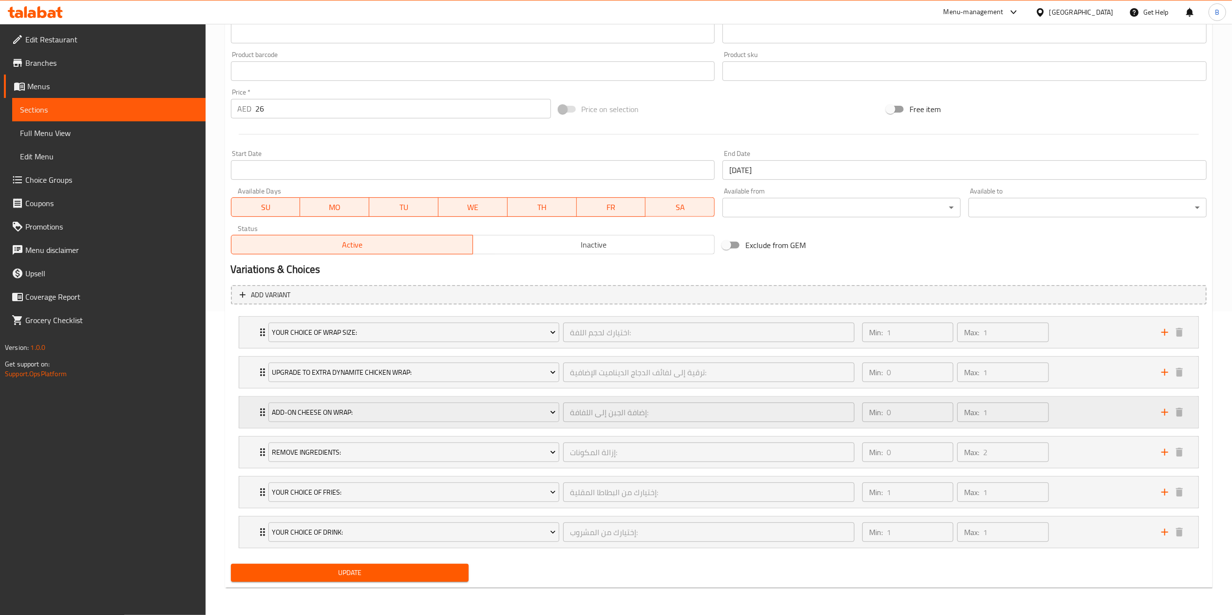
click at [318, 423] on div "Add-on Cheese on Wrap: إضافة الجبن إلى اللفافة: ​" at bounding box center [562, 411] width 598 height 31
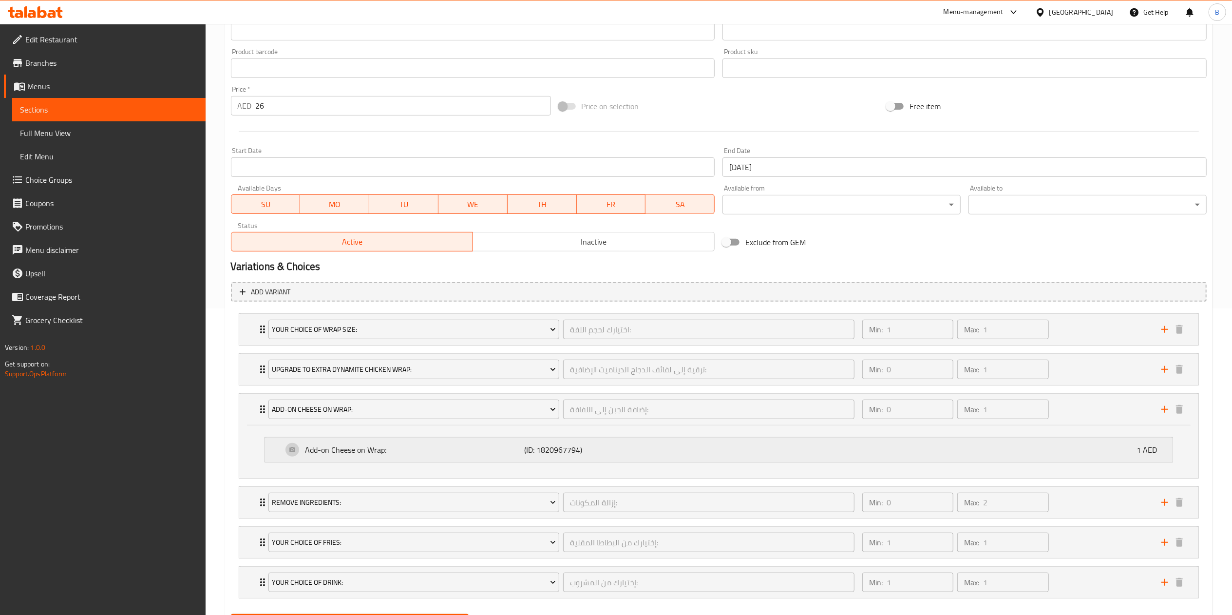
click at [404, 452] on p "Add-on Cheese on Wrap:" at bounding box center [414, 450] width 219 height 12
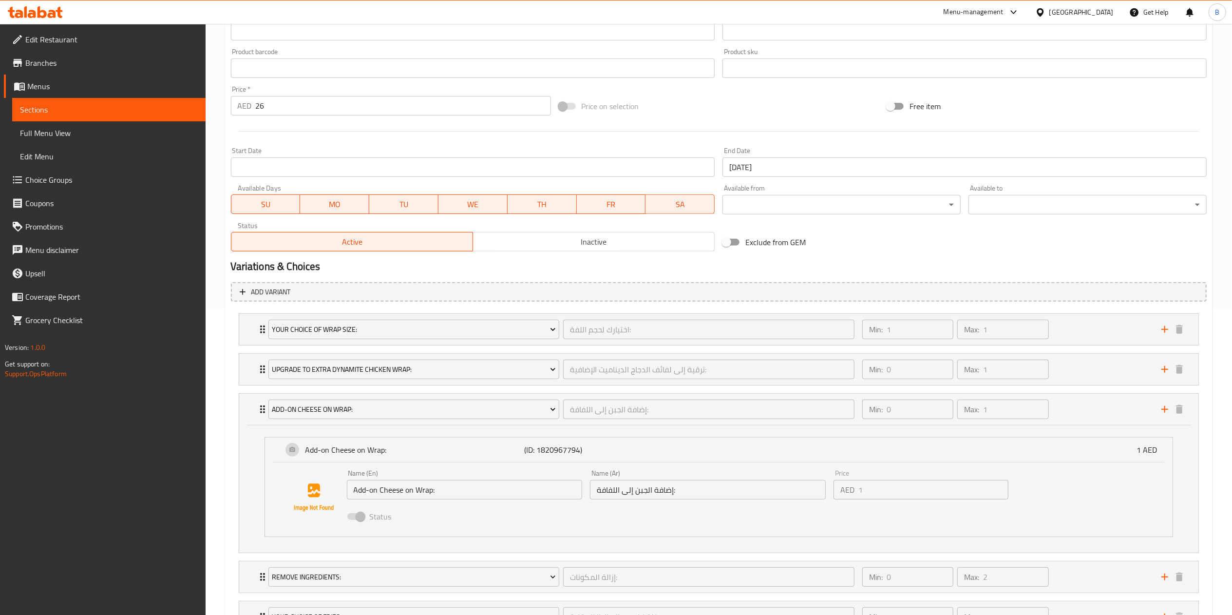
click at [437, 485] on input "Add-on Cheese on Wrap:" at bounding box center [465, 489] width 236 height 19
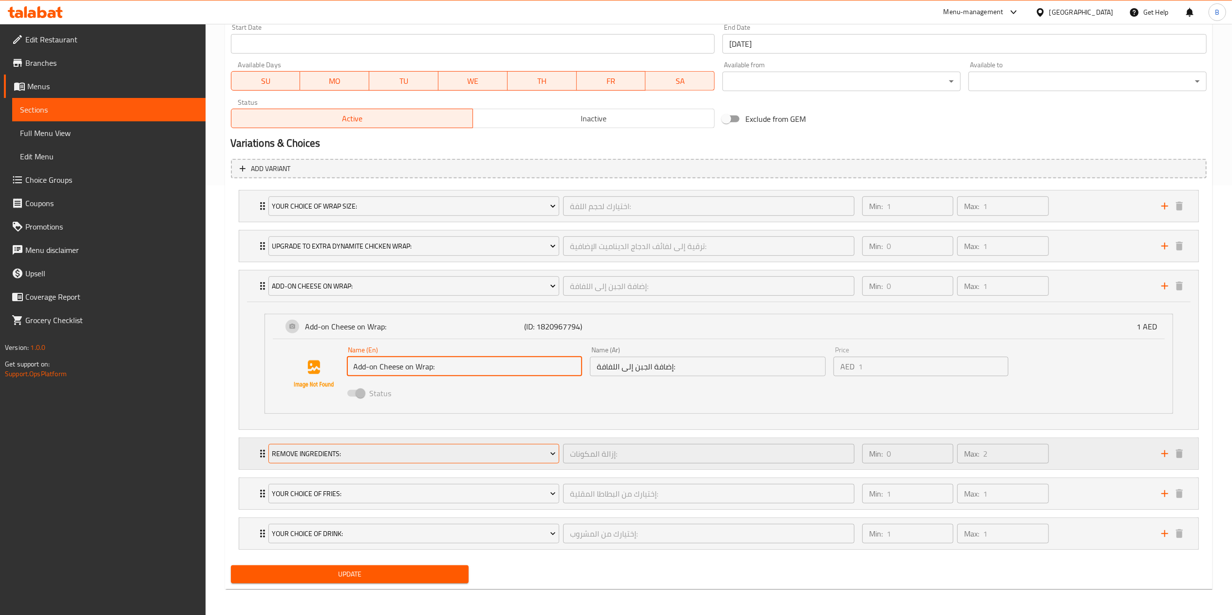
scroll to position [434, 0]
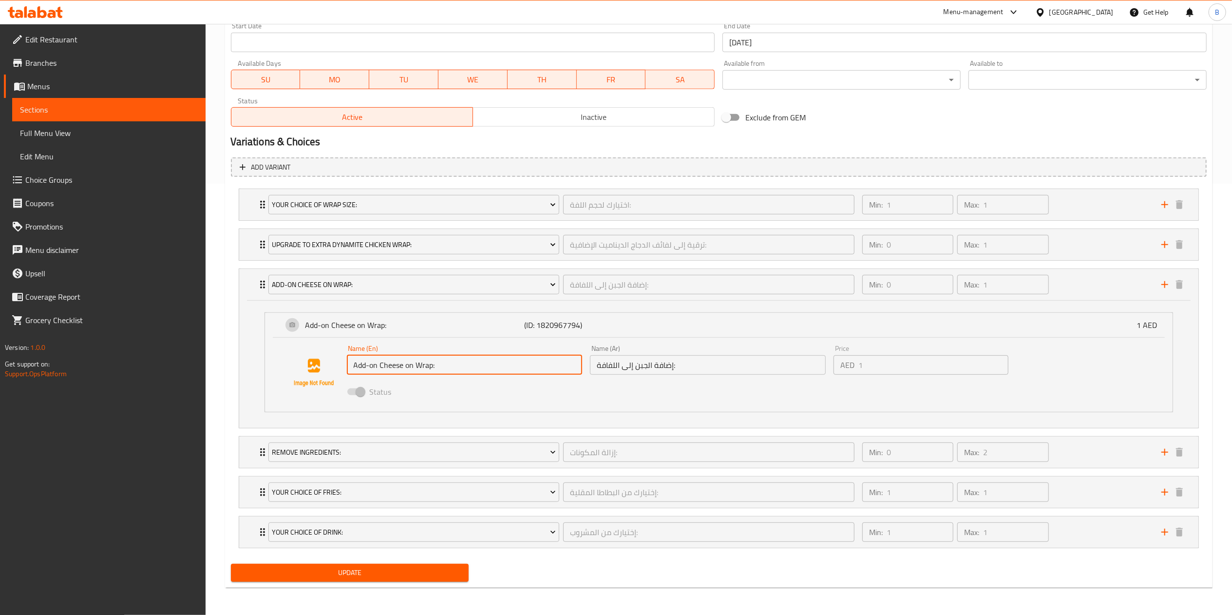
click at [63, 177] on span "Choice Groups" at bounding box center [111, 180] width 172 height 12
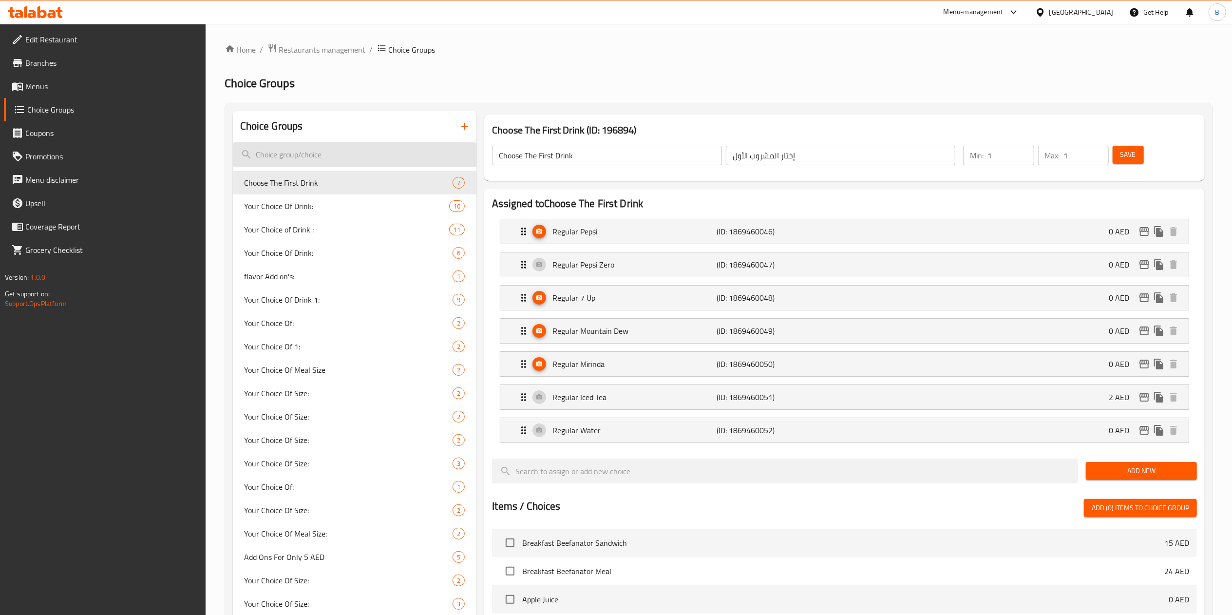
drag, startPoint x: 341, startPoint y: 142, endPoint x: 341, endPoint y: 164, distance: 21.4
click at [340, 142] on input "search" at bounding box center [355, 154] width 244 height 25
paste input "Add-on Cheese on Wrap:"
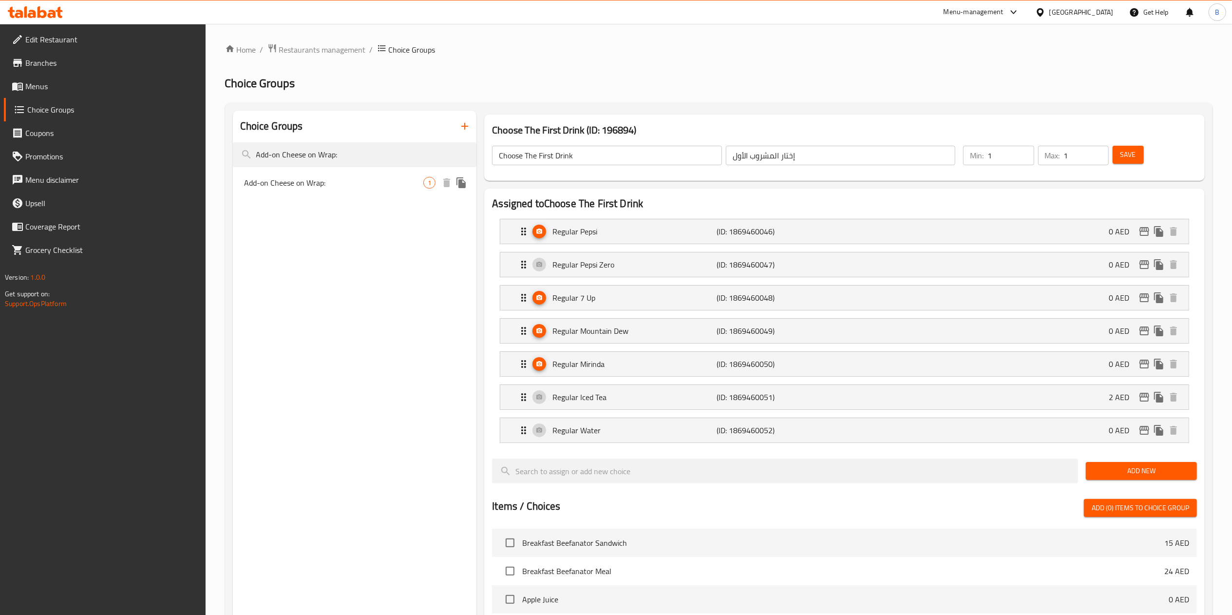
type input "Add-on Cheese on Wrap:"
drag, startPoint x: 373, startPoint y: 187, endPoint x: 397, endPoint y: 198, distance: 27.3
click at [372, 183] on span "Add-on Cheese on Wrap:" at bounding box center [334, 183] width 179 height 12
type input "Add-on Cheese on Wrap:"
type input "إضافة الجبن إلى اللفافة:"
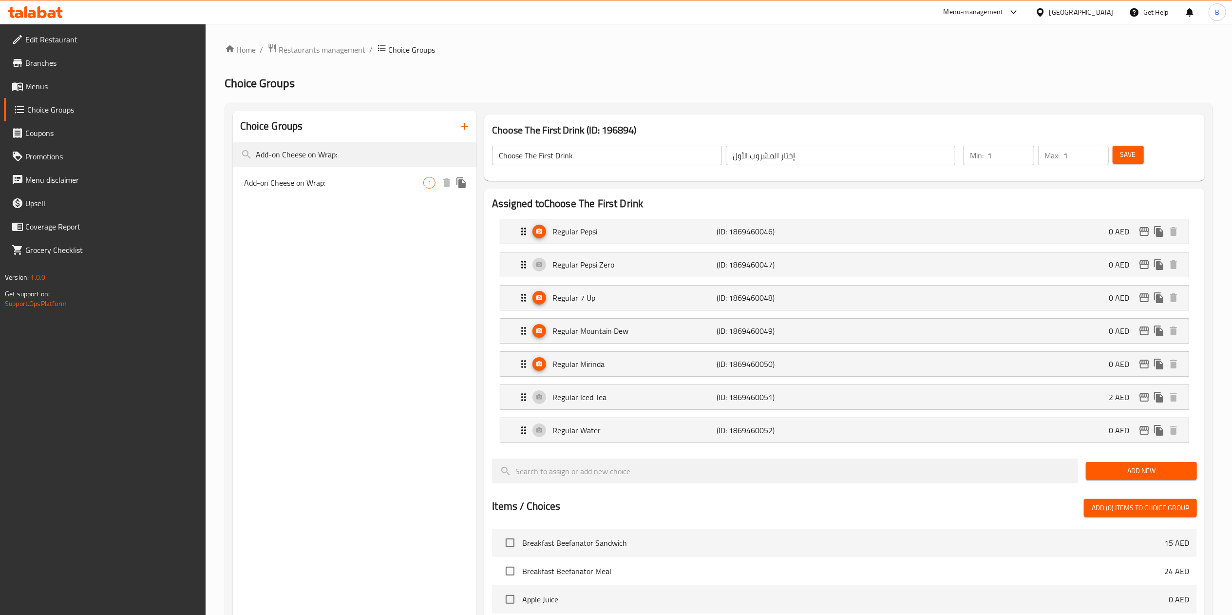
type input "0"
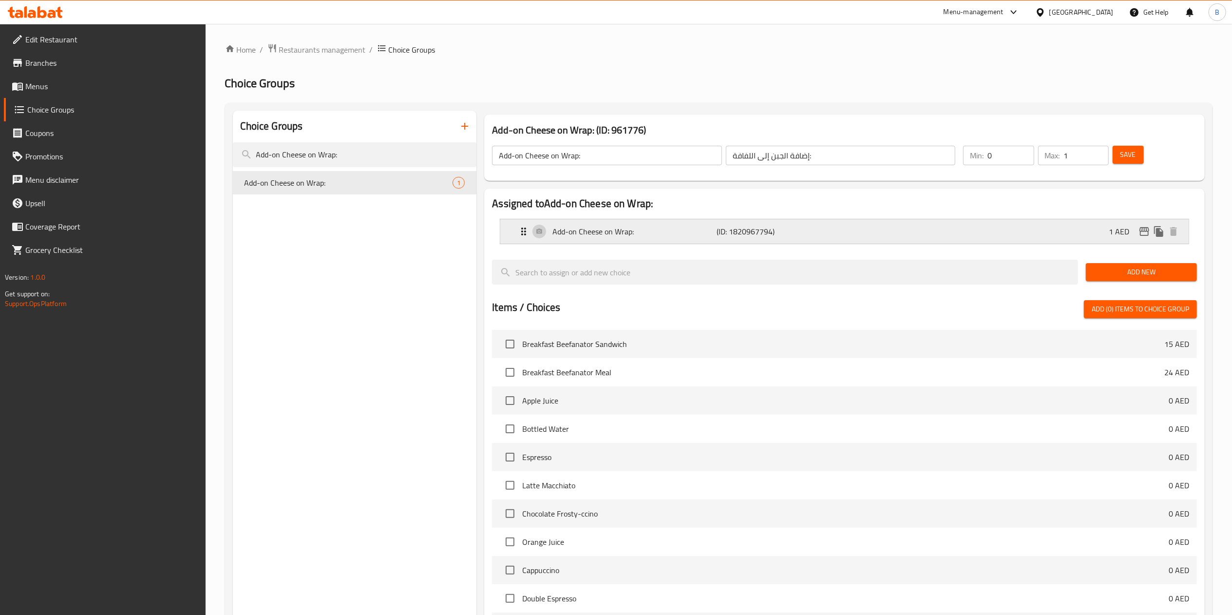
click at [649, 222] on div "Add-on Cheese on Wrap: (ID: 1820967794) 1 AED" at bounding box center [847, 231] width 659 height 24
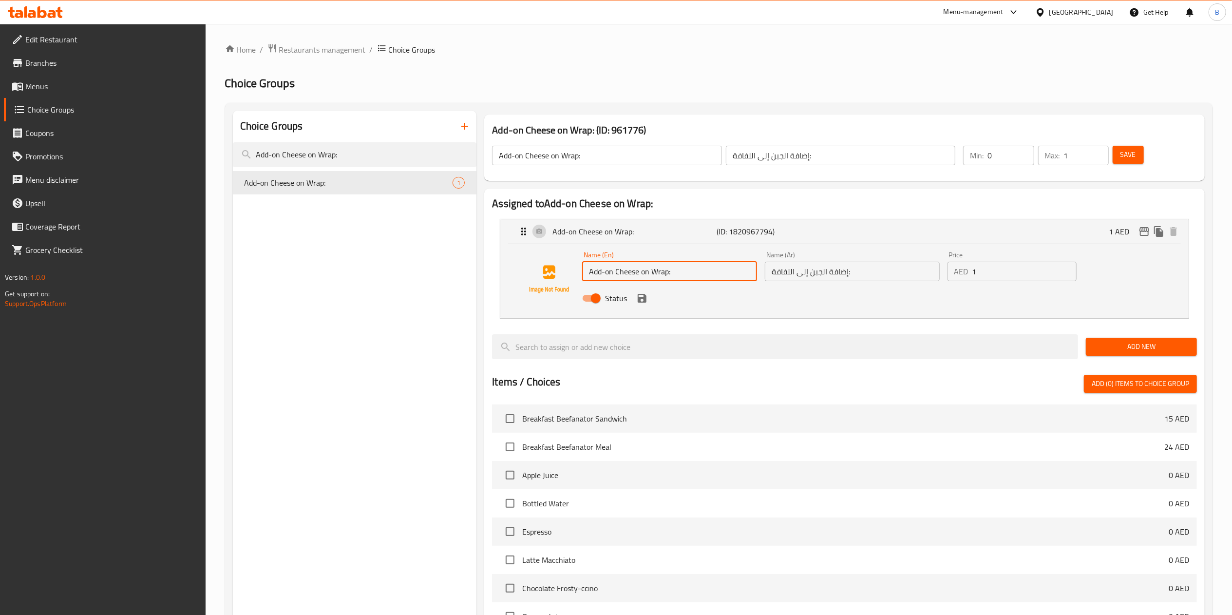
drag, startPoint x: 683, startPoint y: 272, endPoint x: 565, endPoint y: 272, distance: 117.4
click at [565, 272] on div "Name (En) Add-on Cheese on Wrap: Name (En) Name (Ar) إضافة الجبن إلى اللفافة: N…" at bounding box center [844, 279] width 657 height 66
paste input "add Extra Cheese"
click at [602, 277] on input "add Extra Cheese" at bounding box center [669, 271] width 175 height 19
drag, startPoint x: 593, startPoint y: 275, endPoint x: 573, endPoint y: 274, distance: 20.0
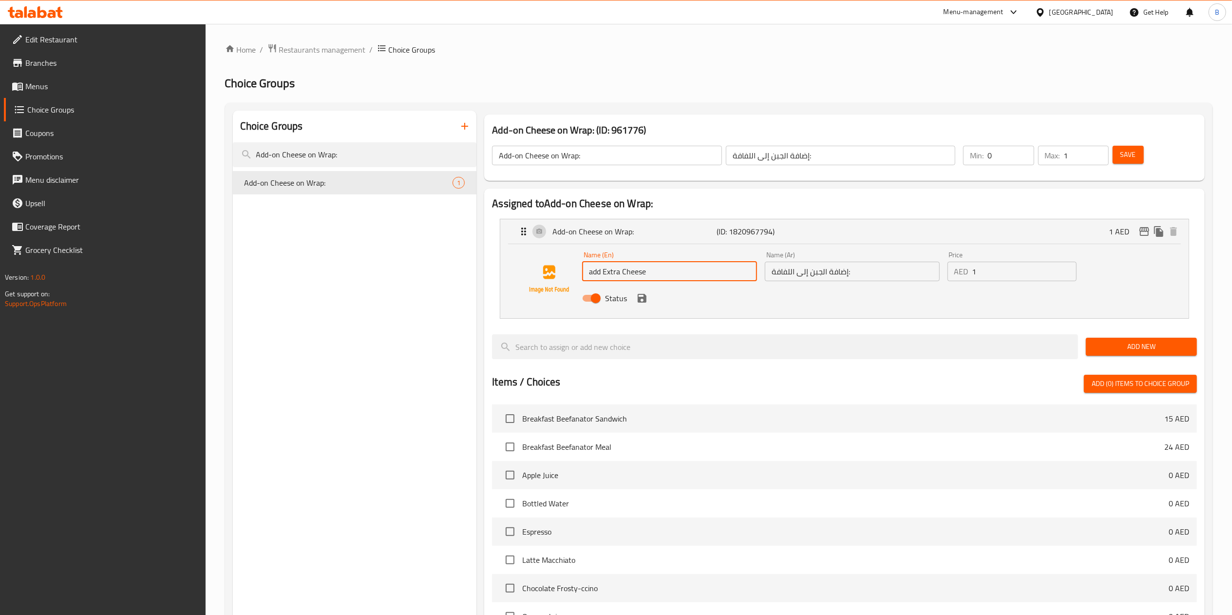
click at [573, 274] on div "Name (En) add Extra Cheese Name (En) Name (Ar) إضافة الجبن إلى اللفافة: Name (A…" at bounding box center [844, 279] width 657 height 66
click at [688, 279] on input "Add Extra Cheese" at bounding box center [669, 271] width 175 height 19
drag, startPoint x: 693, startPoint y: 275, endPoint x: 593, endPoint y: 275, distance: 99.4
click at [593, 275] on input "Add Extra Cheese" at bounding box center [669, 271] width 175 height 19
click at [579, 270] on img at bounding box center [549, 279] width 62 height 62
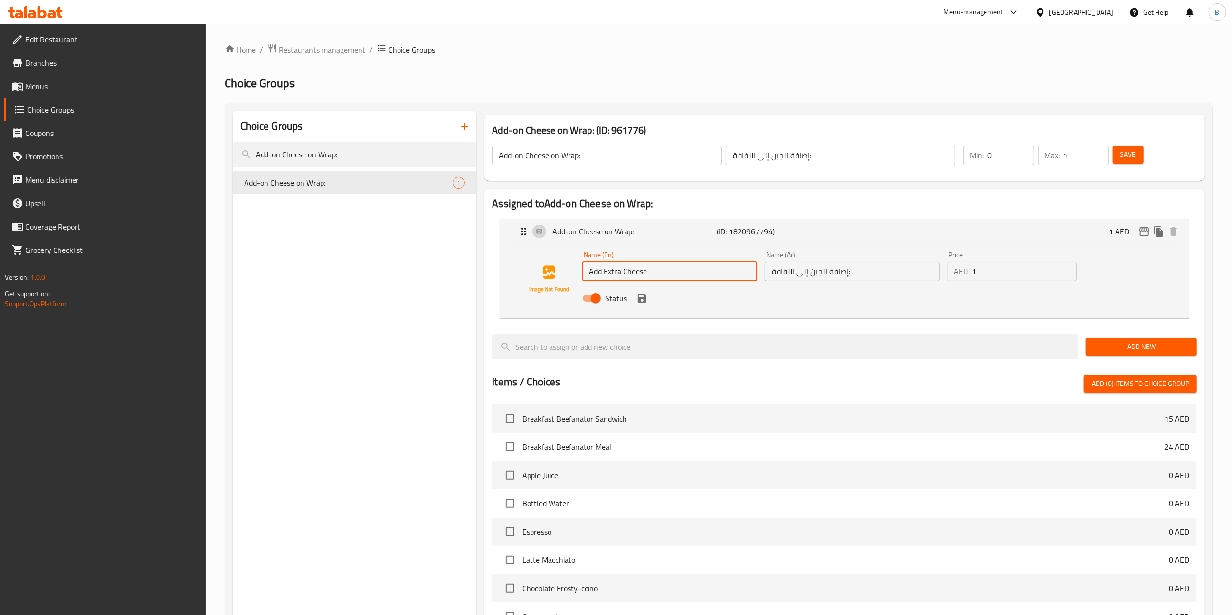
click at [606, 276] on input "Add Extra Cheese" at bounding box center [669, 271] width 175 height 19
click at [525, 153] on input "Add-on Cheese on Wrap:" at bounding box center [607, 155] width 230 height 19
click at [669, 283] on div "Name (En) Add Extra Cheese Name (En)" at bounding box center [669, 266] width 183 height 38
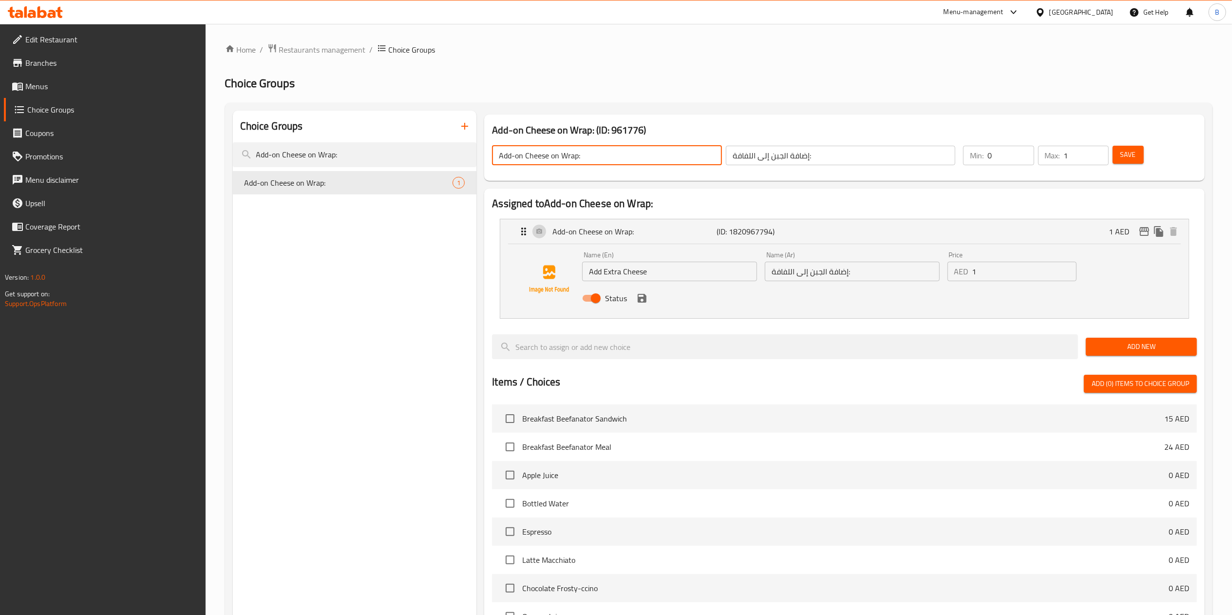
click at [684, 269] on input "Add Extra Cheese" at bounding box center [669, 271] width 175 height 19
drag, startPoint x: 687, startPoint y: 274, endPoint x: 694, endPoint y: 276, distance: 7.2
click at [689, 276] on input "Add Extra Cheese on Chicken wrap" at bounding box center [669, 271] width 175 height 19
drag, startPoint x: 719, startPoint y: 268, endPoint x: 437, endPoint y: 261, distance: 281.6
click at [437, 261] on div "Choice Groups Add-on Cheese on Wrap: Add-on Cheese on Wrap: 1 Add-on Cheese on …" at bounding box center [721, 480] width 976 height 738
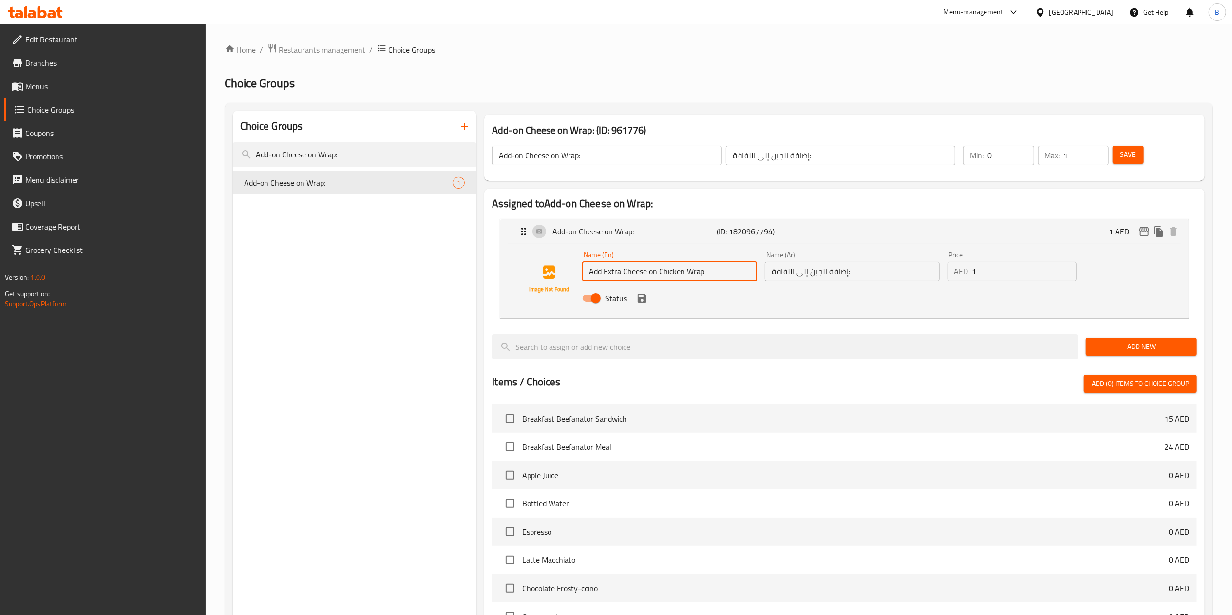
type input "Add Extra Cheese on Chicken Wrap"
click at [864, 272] on input "إضافة الجبن إلى اللفافة:" at bounding box center [852, 271] width 175 height 19
click at [865, 270] on input "إضافة الجبن إلى اللفافة:" at bounding box center [852, 271] width 175 height 19
click at [866, 270] on input "إضافة الجبن إلى اللفافة:" at bounding box center [852, 271] width 175 height 19
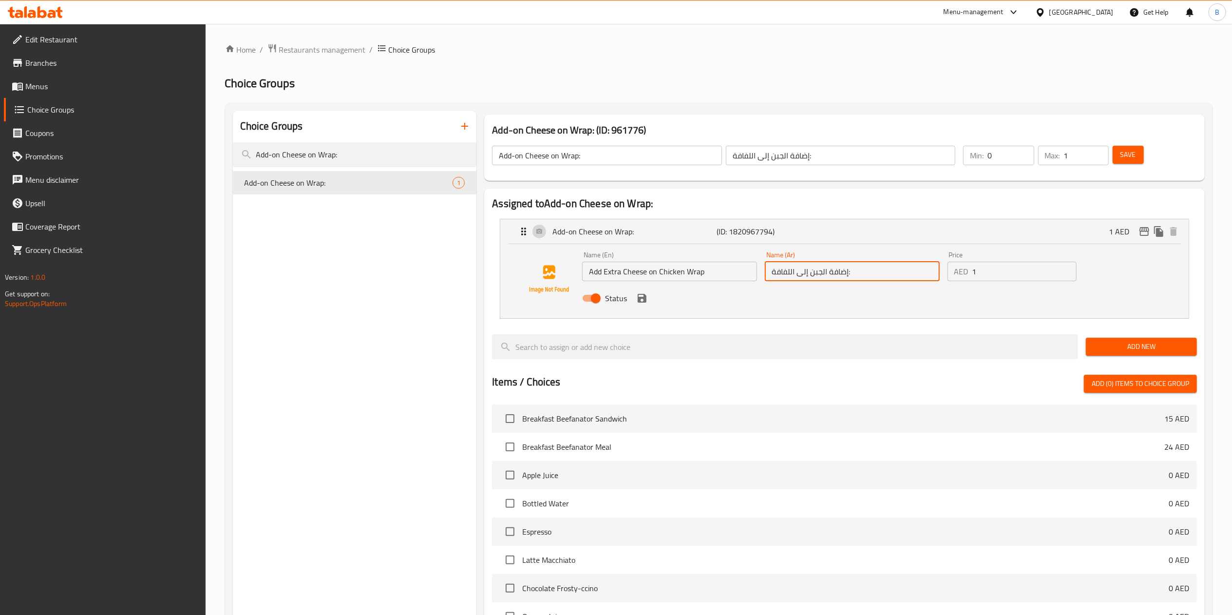
paste input "ضف المزيد من الجبن إلى لفائف الدجاج"
click at [645, 300] on icon "save" at bounding box center [642, 298] width 9 height 9
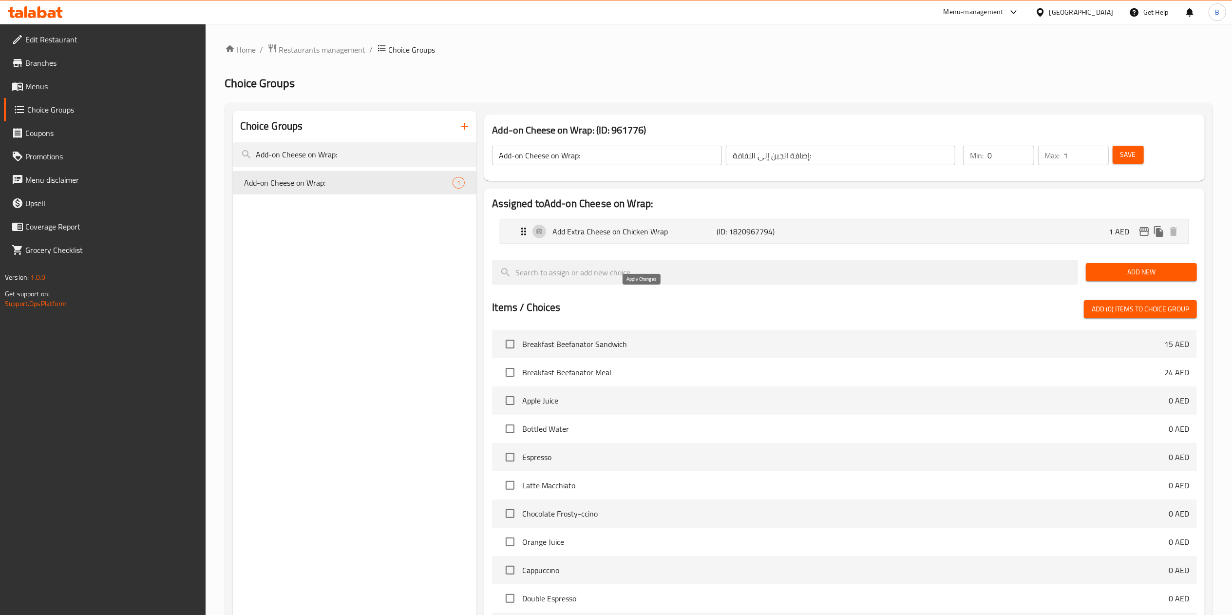
type input "أضف المزيد من الجبن إلى لفائف الدجاج"
click at [1130, 149] on span "Save" at bounding box center [1128, 155] width 16 height 12
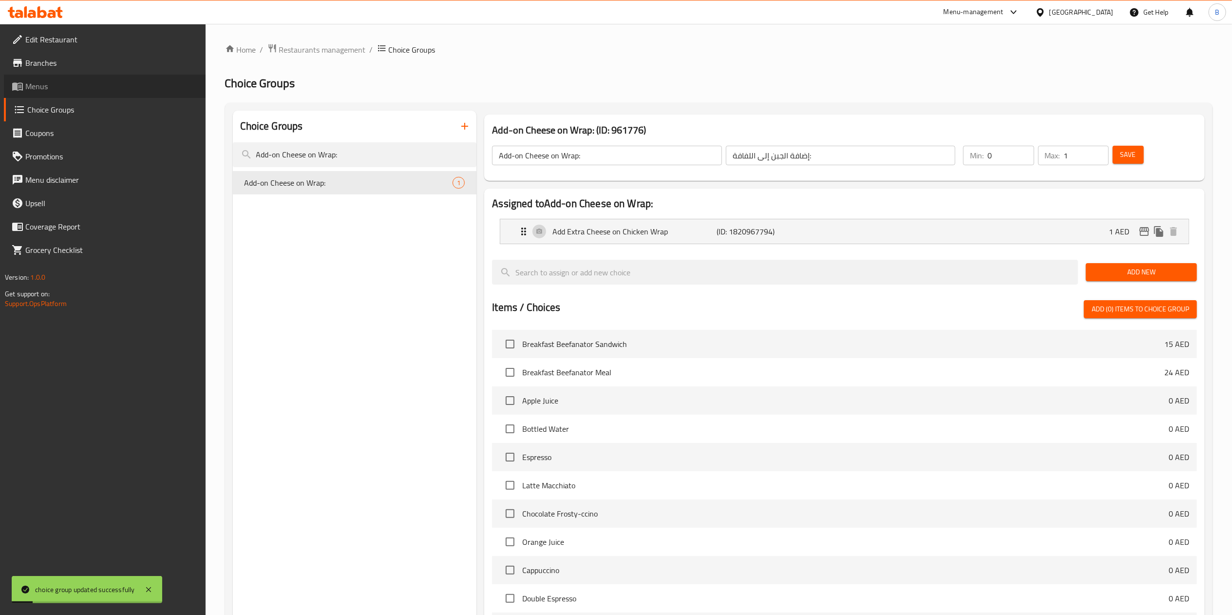
click at [51, 90] on span "Menus" at bounding box center [111, 86] width 172 height 12
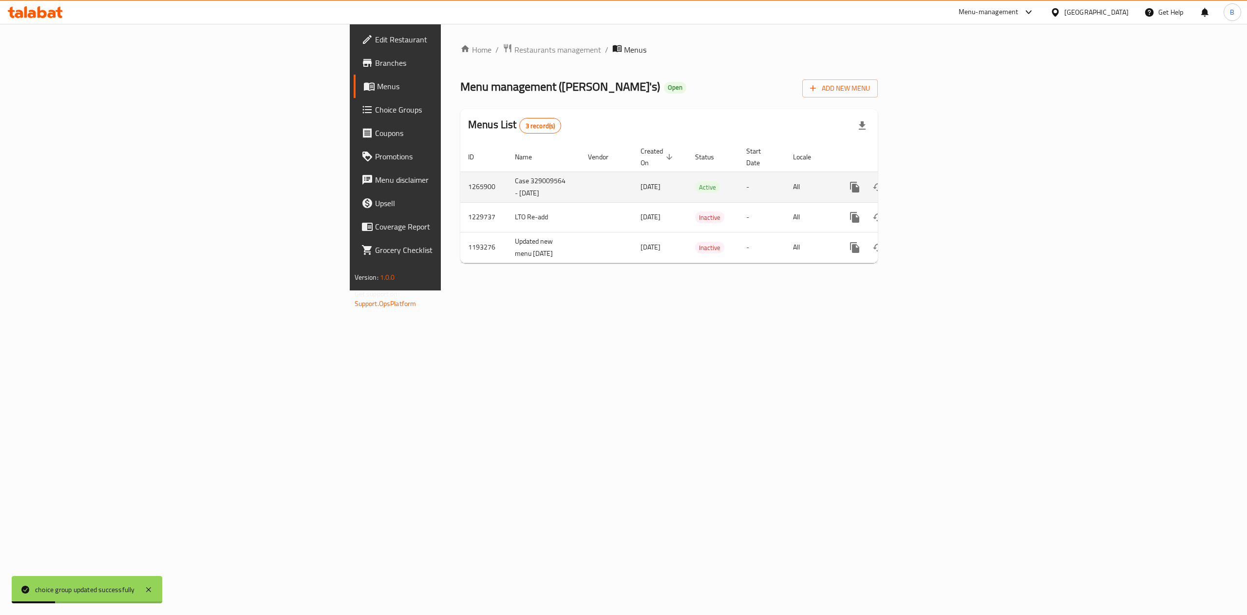
click at [937, 177] on link "enhanced table" at bounding box center [924, 186] width 23 height 23
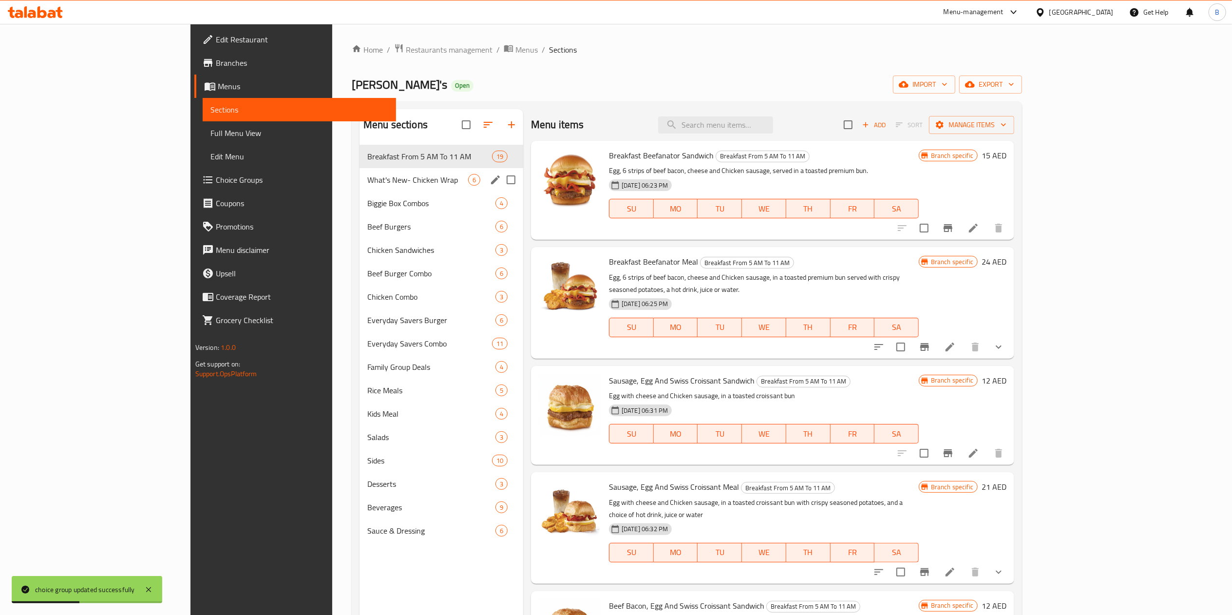
click at [367, 182] on span "What's New- Chicken Wrap" at bounding box center [417, 180] width 101 height 12
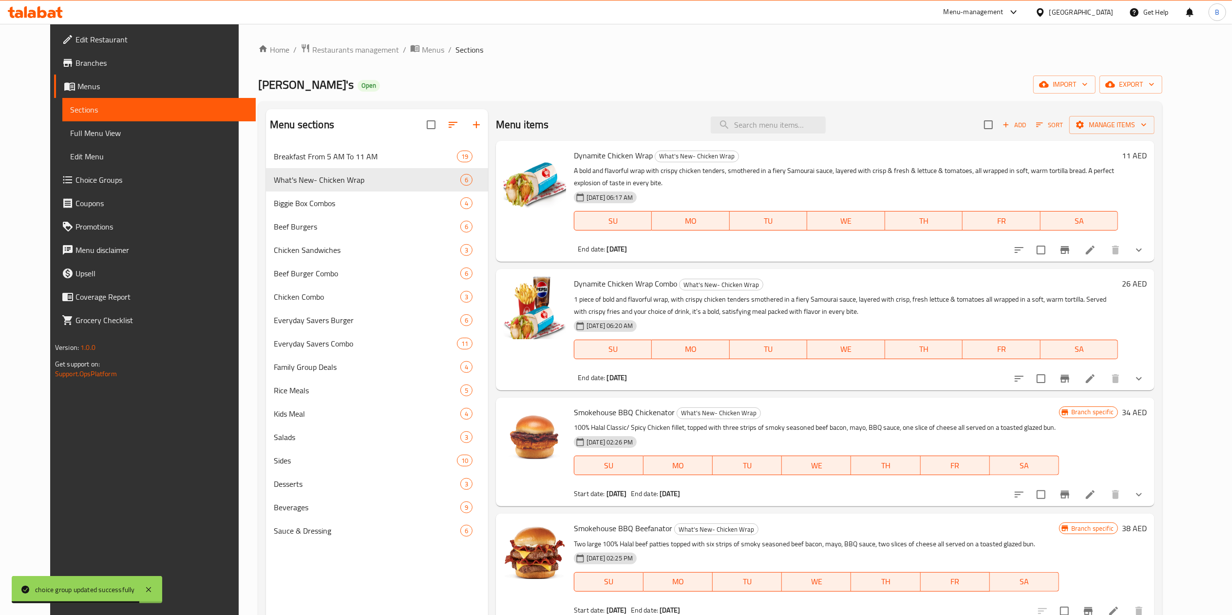
click at [1096, 376] on icon at bounding box center [1090, 379] width 12 height 12
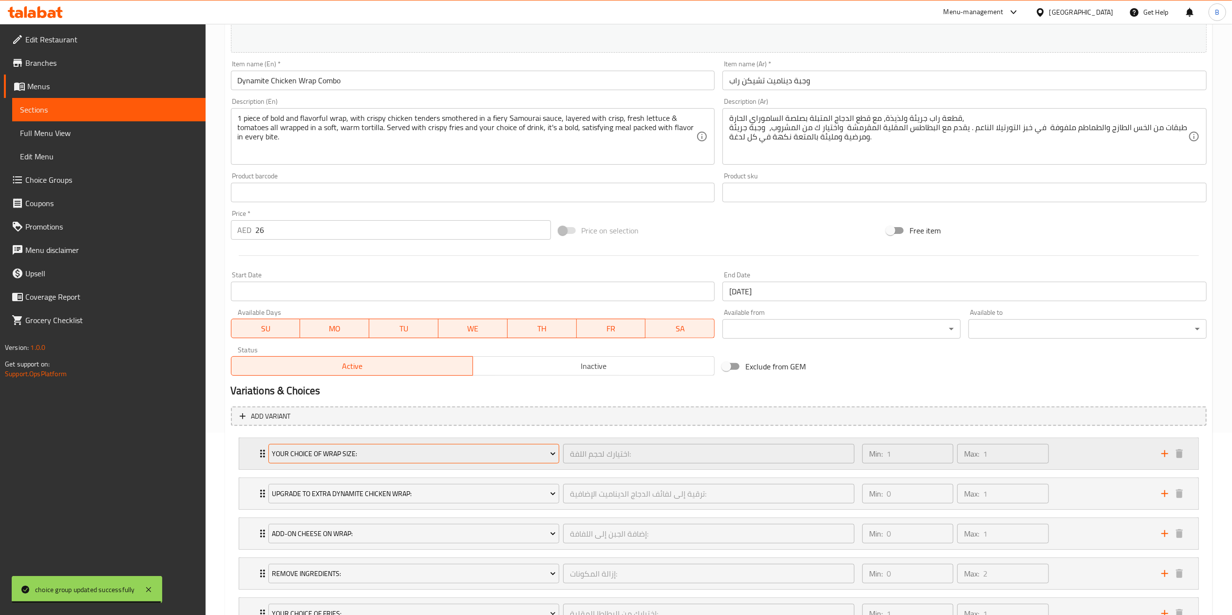
scroll to position [306, 0]
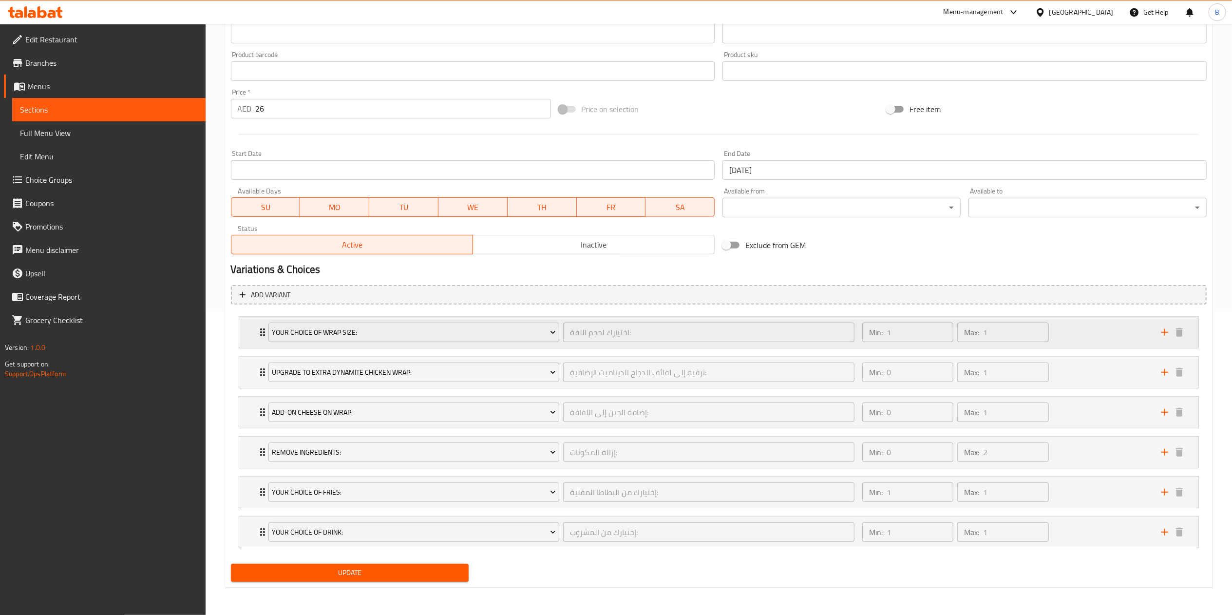
click at [260, 327] on icon "Expand" at bounding box center [263, 332] width 12 height 12
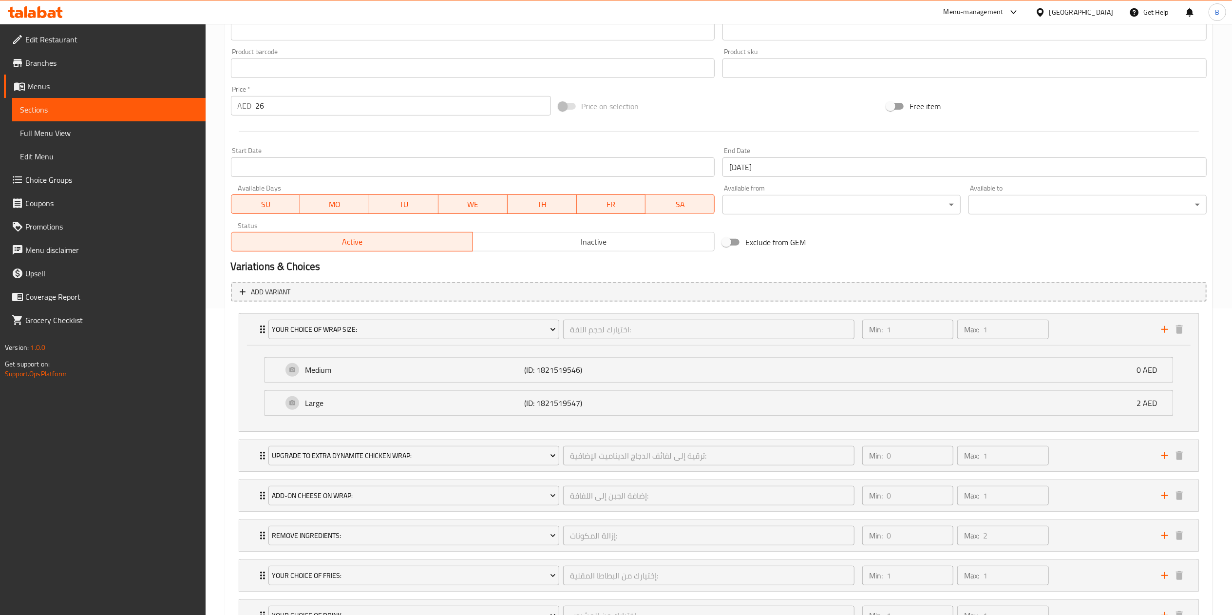
scroll to position [394, 0]
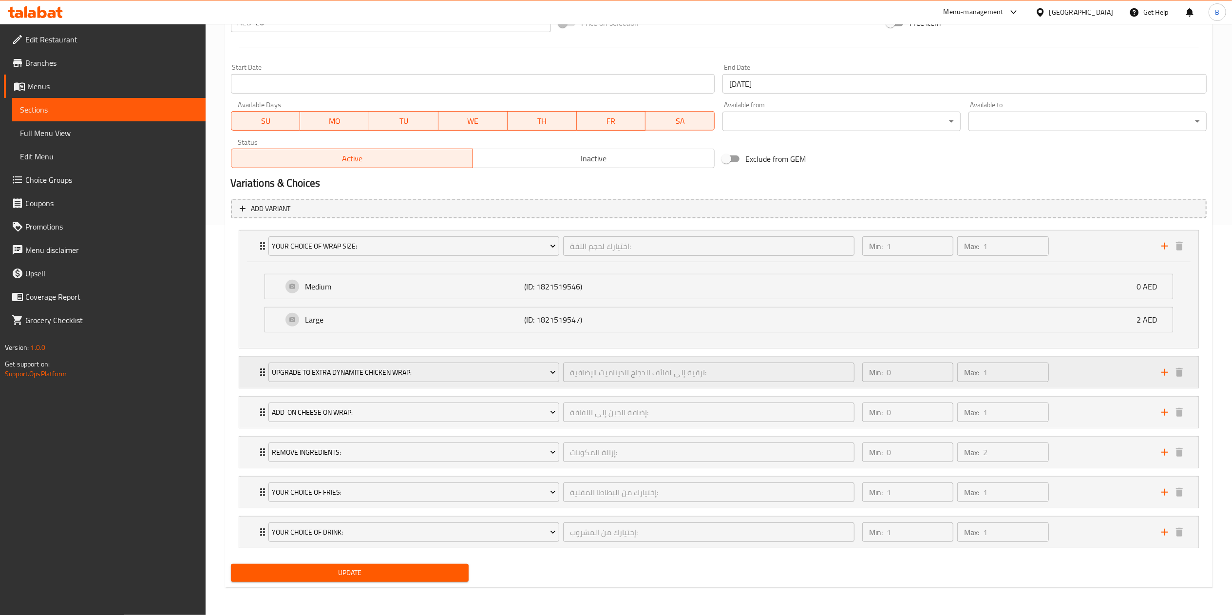
click at [250, 262] on div "Upgrade to Extra Dynamite Chicken Wrap: ترقية إلى لفائف الدجاج الديناميت الإضاف…" at bounding box center [718, 245] width 959 height 31
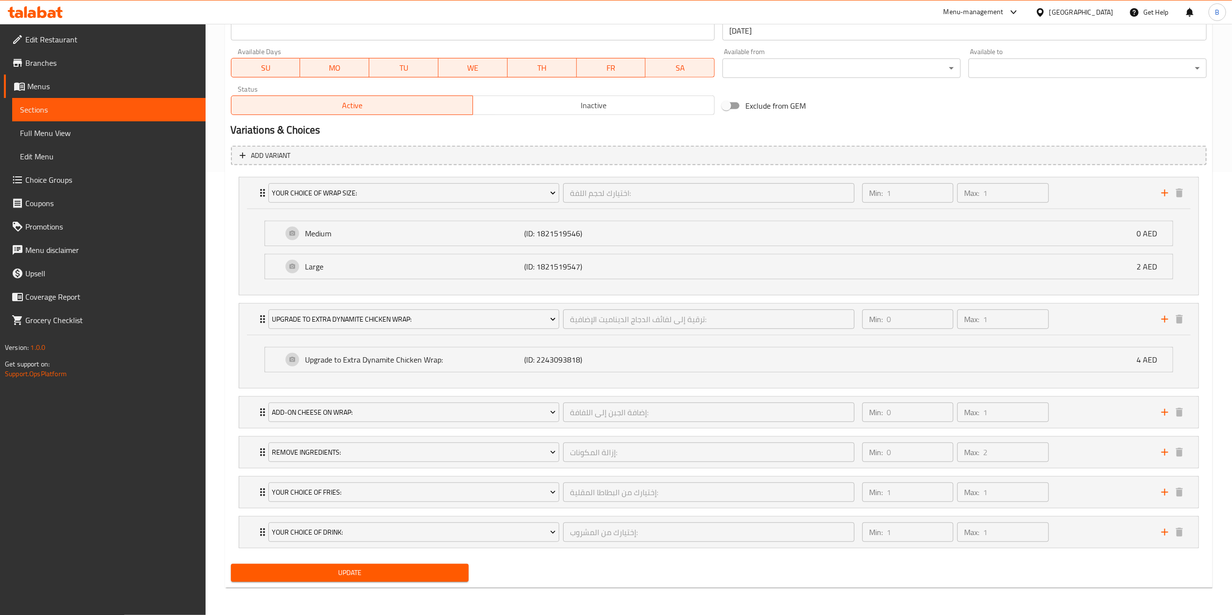
scroll to position [0, 0]
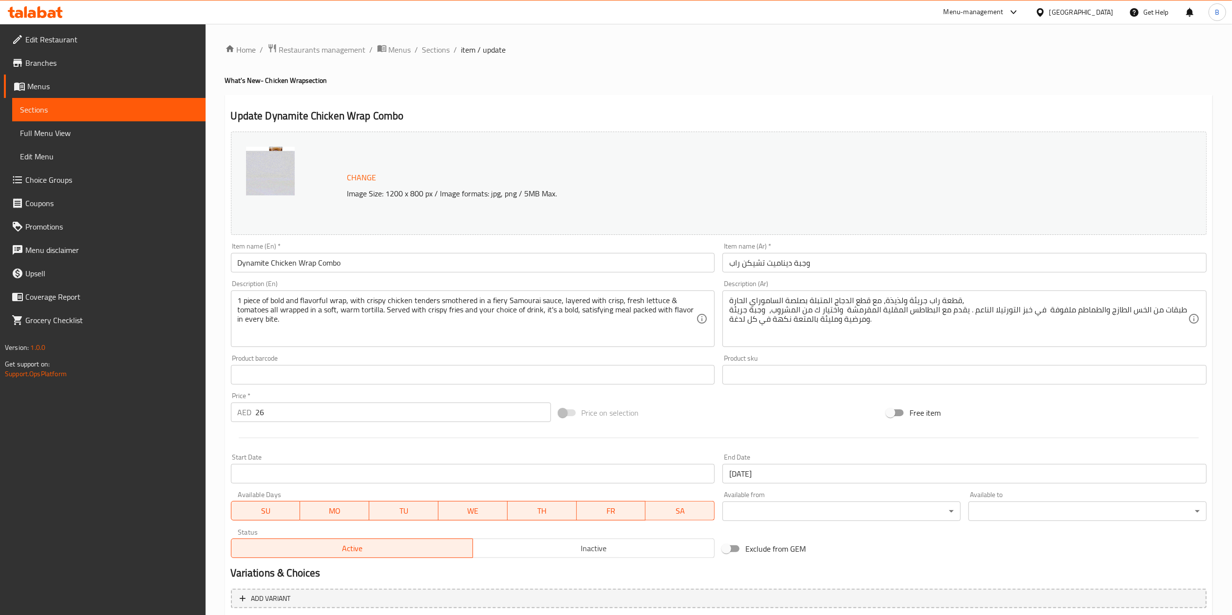
click at [55, 181] on span "Choice Groups" at bounding box center [111, 180] width 172 height 12
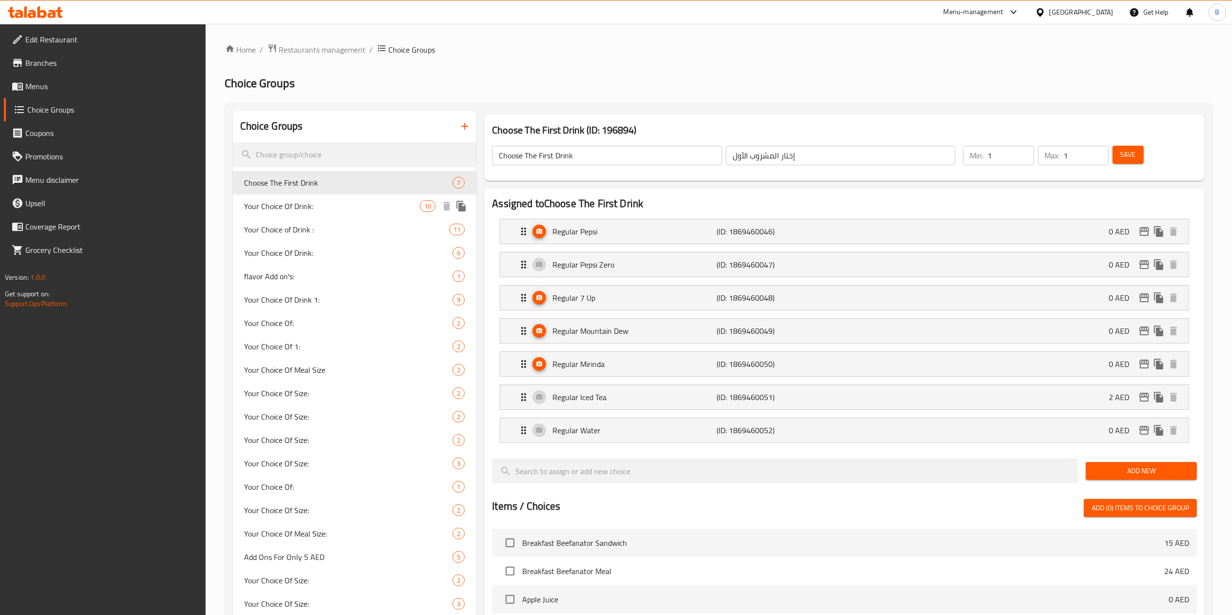
drag, startPoint x: 390, startPoint y: 177, endPoint x: 394, endPoint y: 207, distance: 30.4
click at [463, 130] on icon "button" at bounding box center [465, 126] width 12 height 12
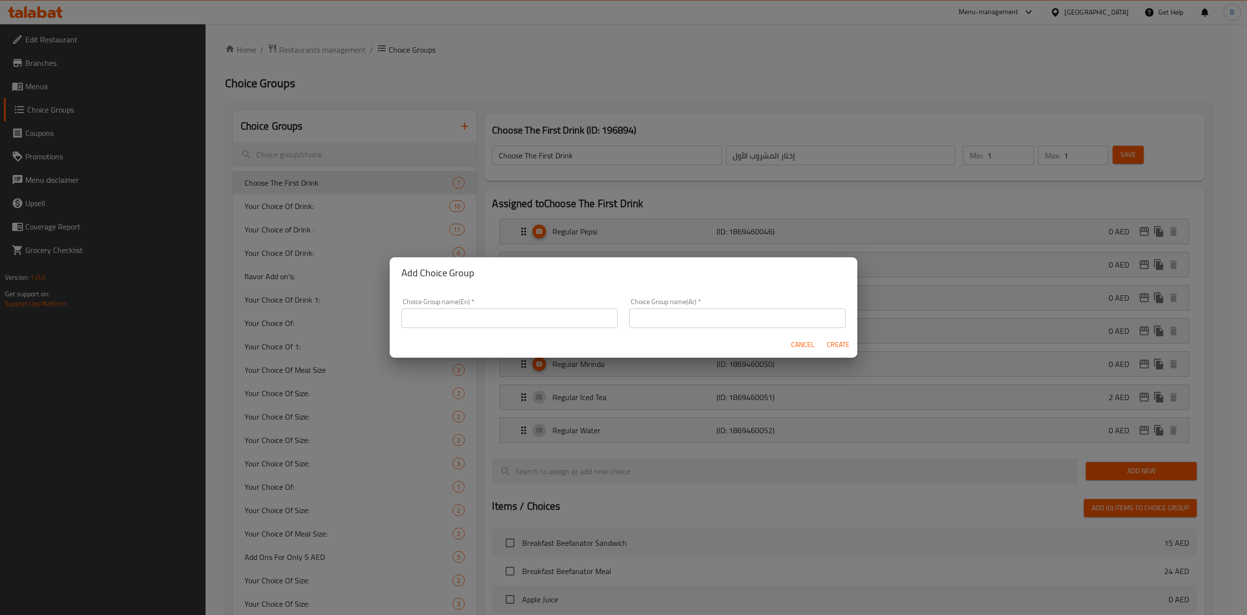
click at [848, 159] on div "Add Choice Group Choice Group name(En)   * Choice Group name(En) * Choice Group…" at bounding box center [623, 307] width 1247 height 615
click at [813, 345] on span "Cancel" at bounding box center [802, 345] width 23 height 12
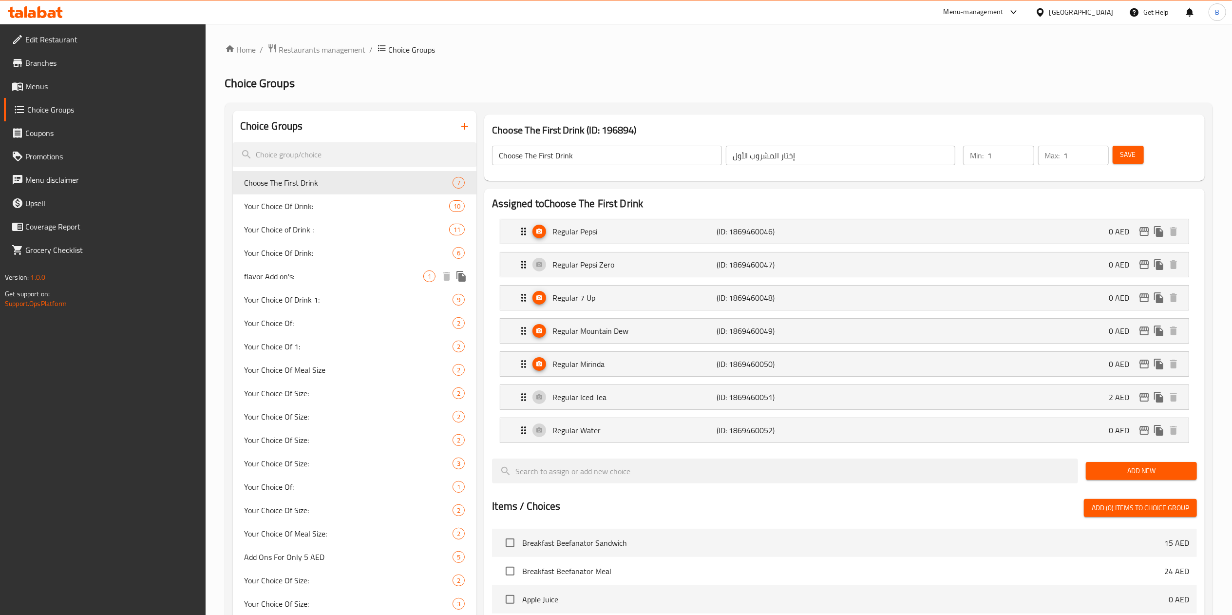
drag, startPoint x: 295, startPoint y: 310, endPoint x: 295, endPoint y: 277, distance: 33.1
drag, startPoint x: 291, startPoint y: 294, endPoint x: 288, endPoint y: 266, distance: 28.4
click at [42, 88] on span "Menus" at bounding box center [111, 86] width 172 height 12
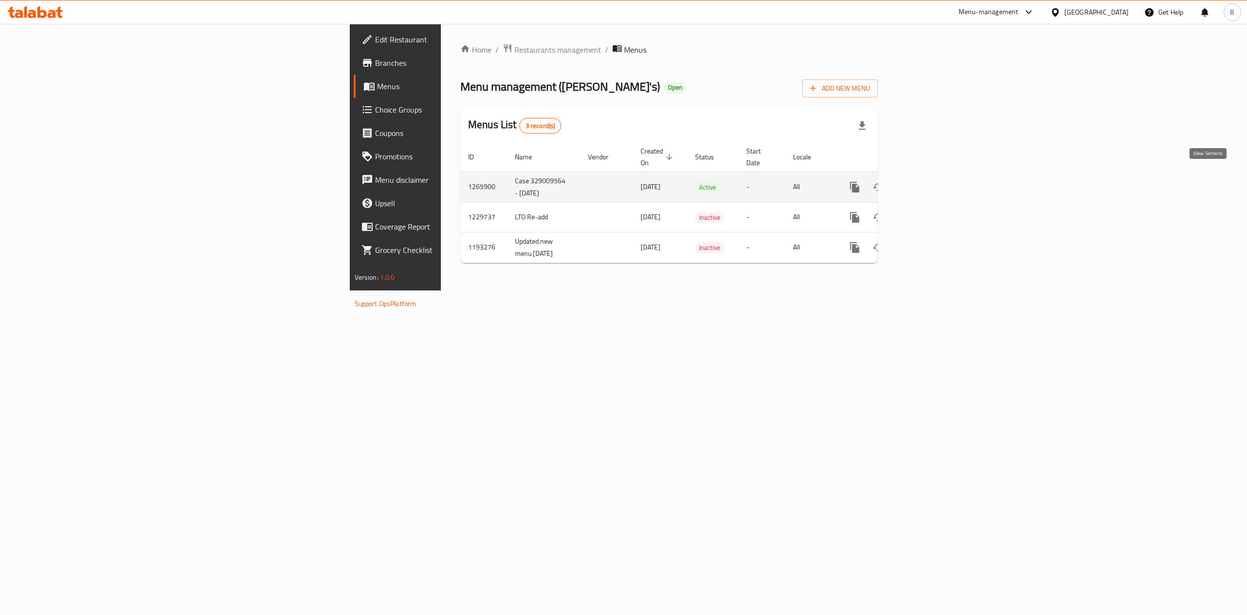
click at [931, 181] on icon "enhanced table" at bounding box center [925, 187] width 12 height 12
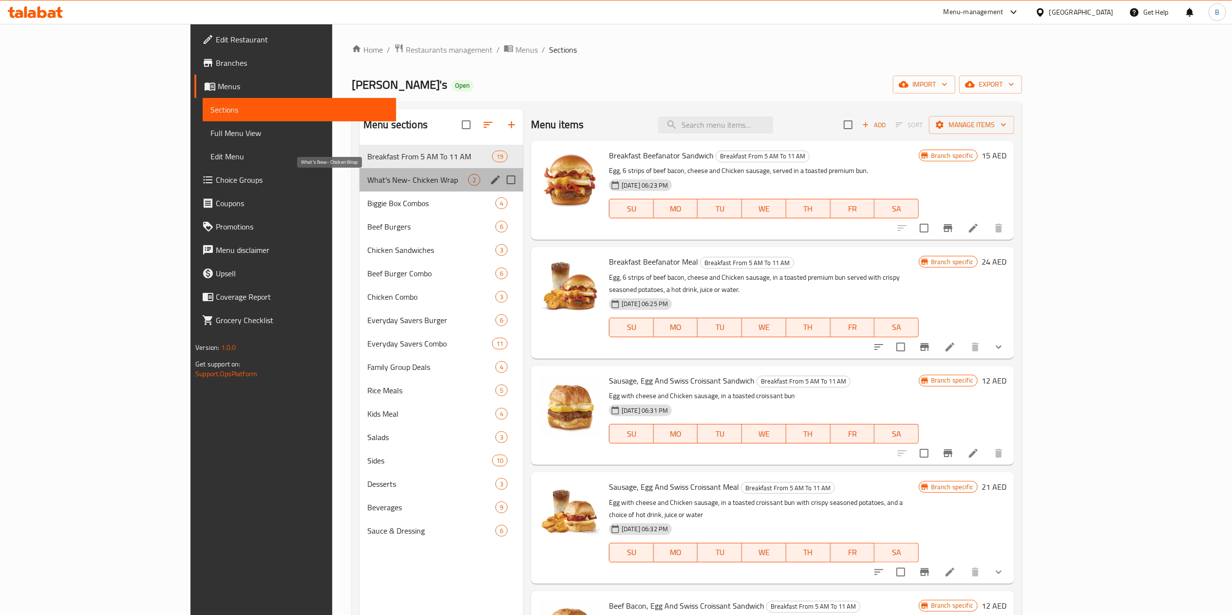
click at [367, 174] on span "What's New- Chicken Wrap" at bounding box center [417, 180] width 101 height 12
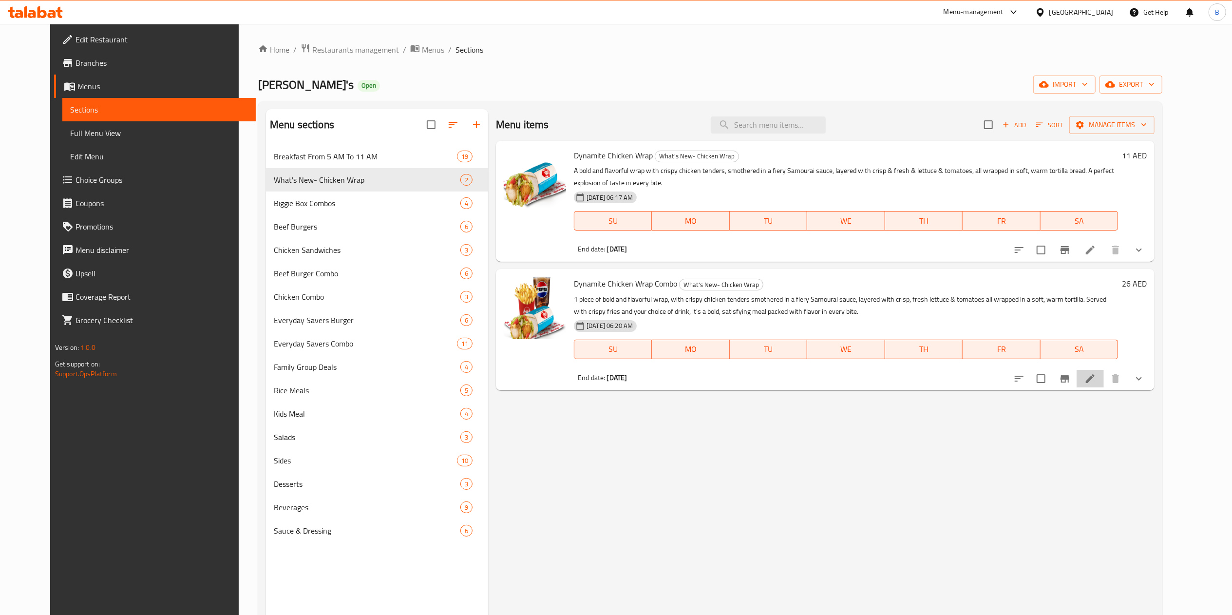
click at [1094, 378] on icon at bounding box center [1090, 378] width 9 height 9
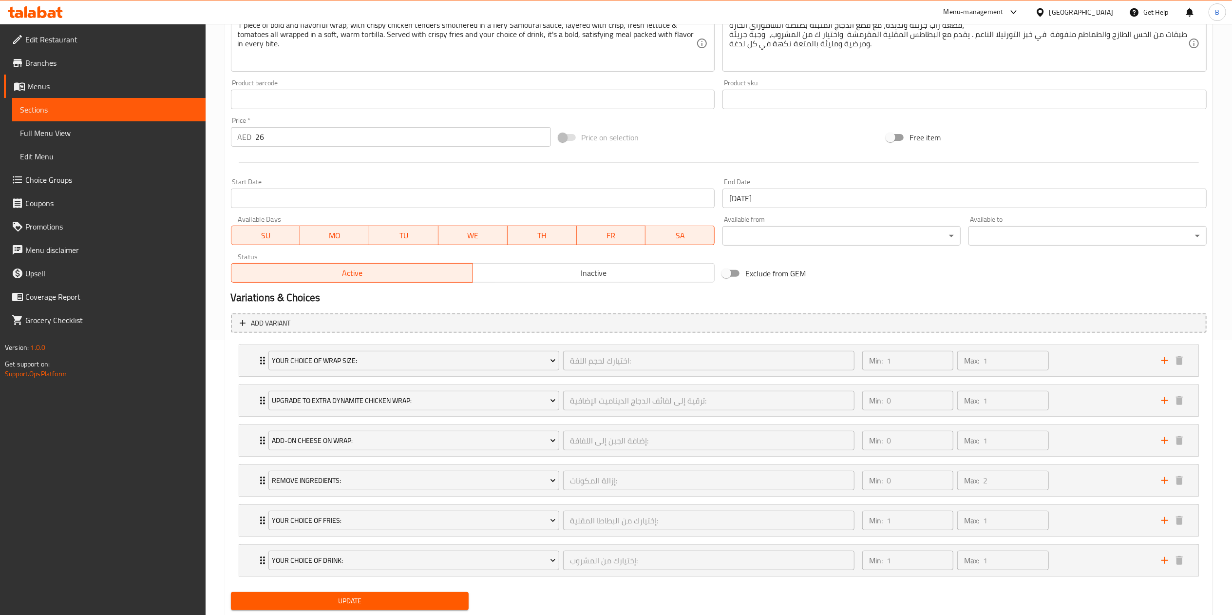
scroll to position [306, 0]
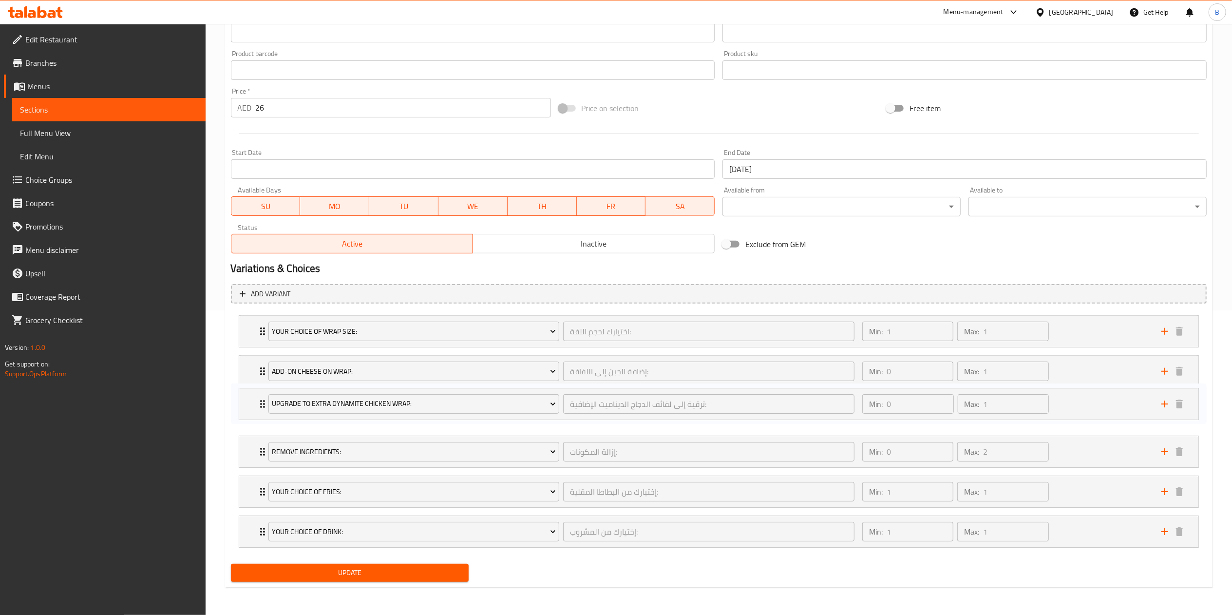
drag, startPoint x: 256, startPoint y: 373, endPoint x: 256, endPoint y: 409, distance: 36.0
click at [256, 409] on div "Your Choice of Wrap Size: اختيارك لحجم اللفة: ​ Min: 1 ​ Max: 1 ​ Medium (ID: 1…" at bounding box center [719, 431] width 976 height 240
drag, startPoint x: 257, startPoint y: 369, endPoint x: 260, endPoint y: 408, distance: 39.0
click at [260, 408] on div "Your Choice of Wrap Size: اختيارك لحجم اللفة: ​ Min: 1 ​ Max: 1 ​ Medium (ID: 1…" at bounding box center [719, 431] width 976 height 240
click at [357, 574] on span "Update" at bounding box center [350, 572] width 223 height 12
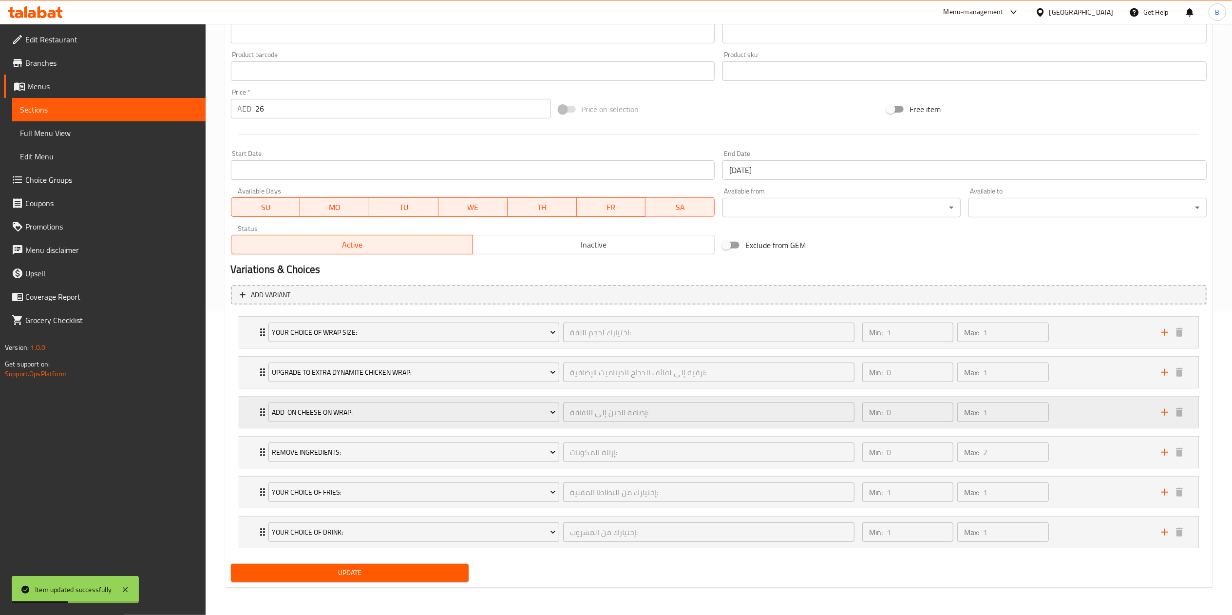
click at [257, 416] on icon "Expand" at bounding box center [263, 412] width 12 height 12
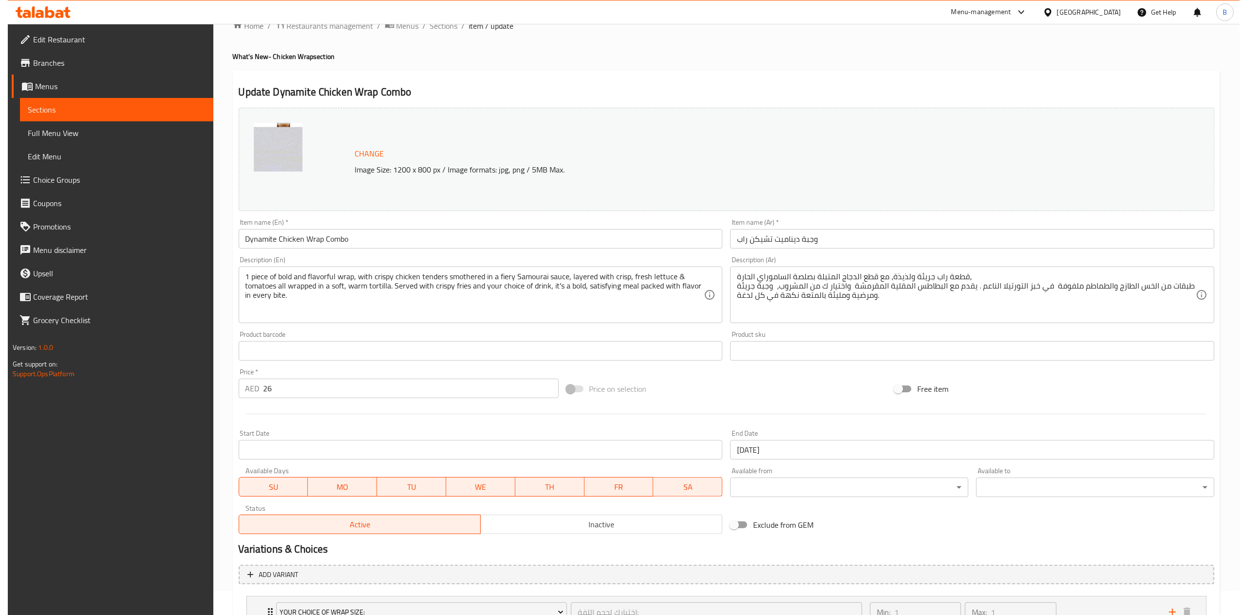
scroll to position [0, 0]
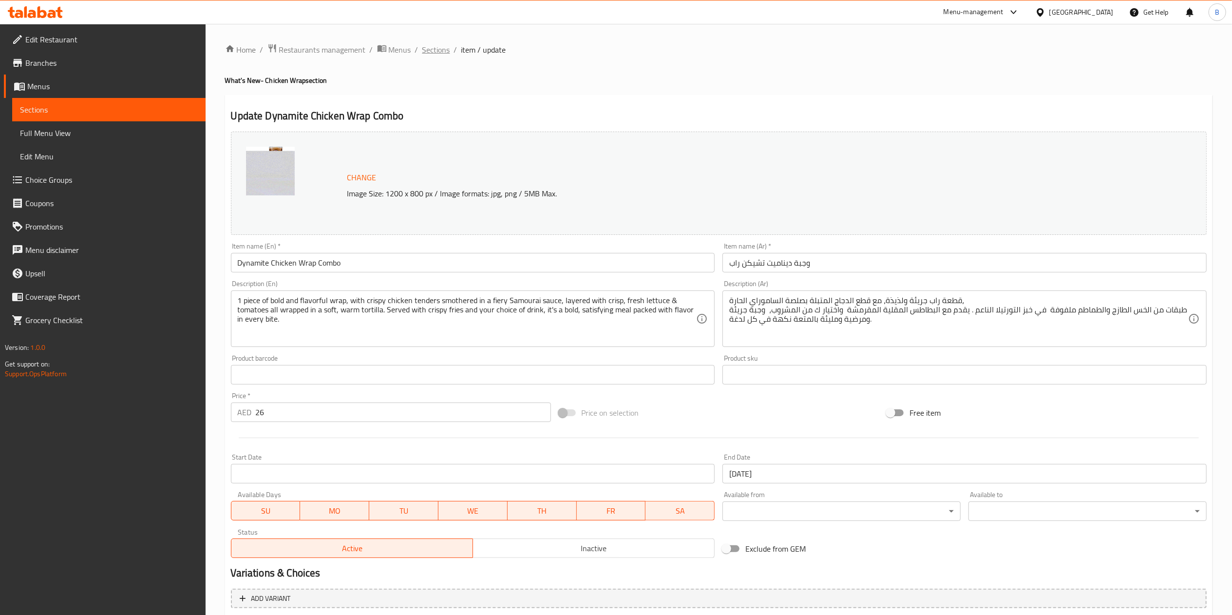
click at [444, 56] on span "Sections" at bounding box center [436, 50] width 28 height 12
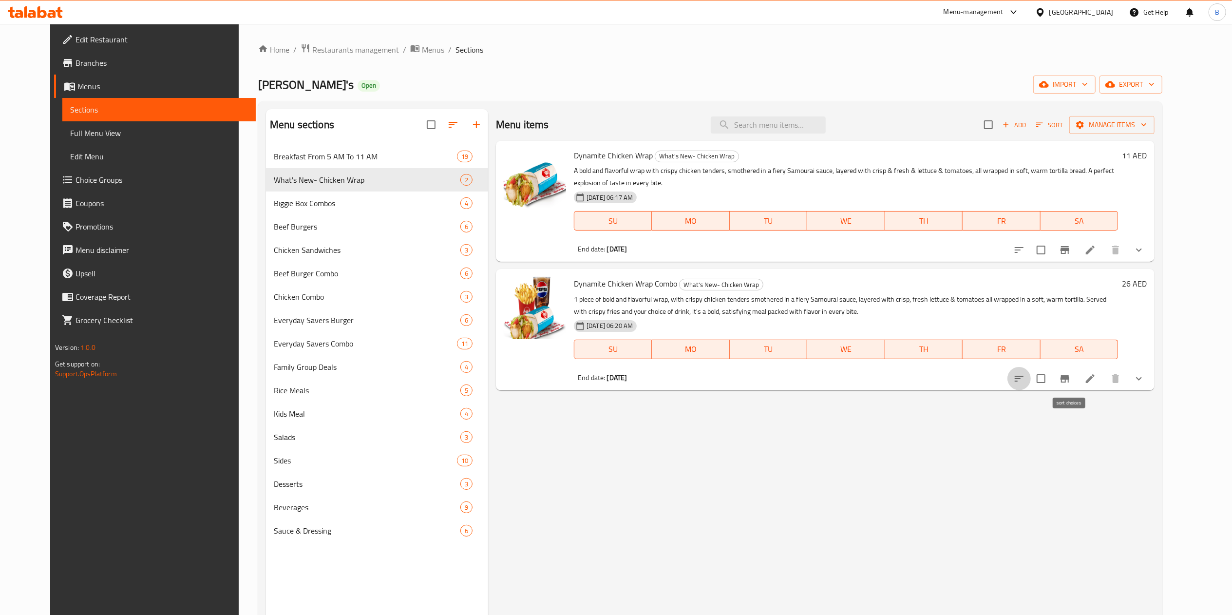
click at [1025, 383] on icon "sort-choices" at bounding box center [1019, 379] width 12 height 12
click at [1023, 383] on icon "sort-choices" at bounding box center [1018, 380] width 10 height 10
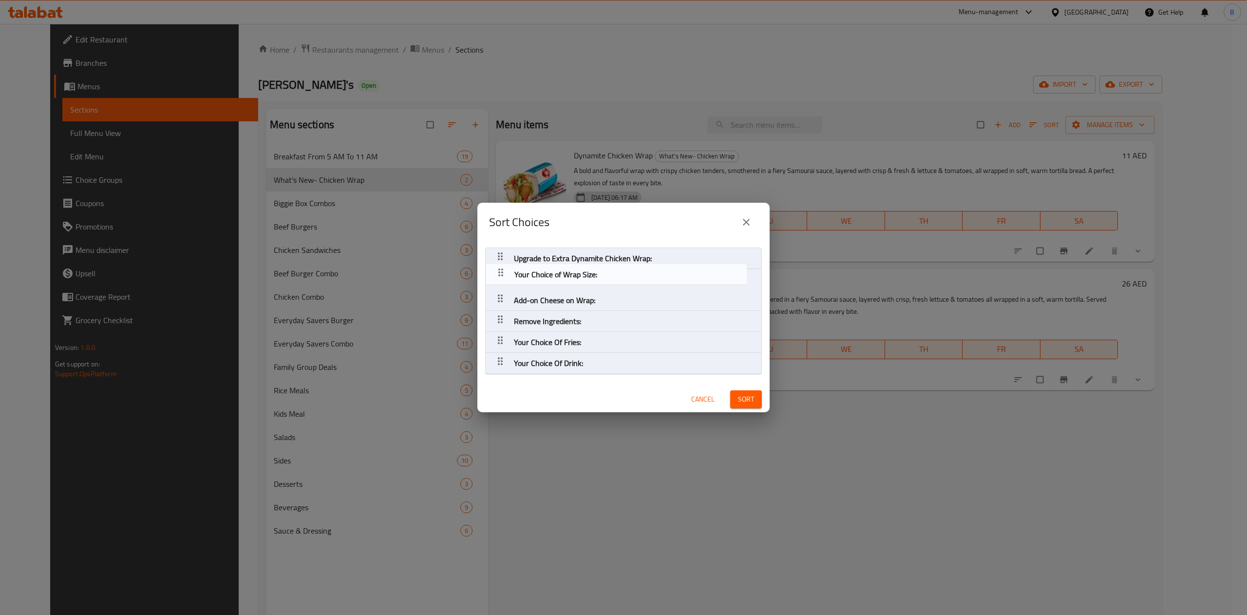
click at [505, 258] on nav "Your Choice of Wrap Size: Upgrade to Extra Dynamite Chicken Wrap: Add-on Cheese…" at bounding box center [623, 310] width 277 height 127
drag, startPoint x: 506, startPoint y: 277, endPoint x: 507, endPoint y: 307, distance: 30.7
click at [507, 311] on nav "Your Choice of Wrap Size: Upgrade to Extra Dynamite Chicken Wrap: Add-on Cheese…" at bounding box center [623, 310] width 277 height 127
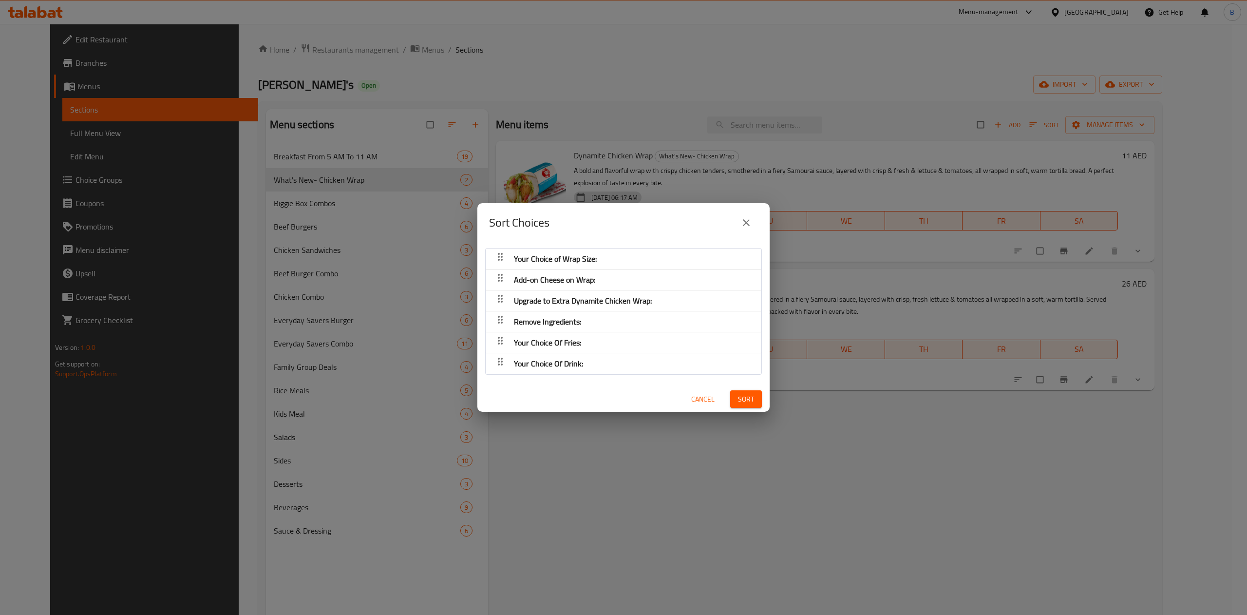
drag, startPoint x: 507, startPoint y: 294, endPoint x: 507, endPoint y: 280, distance: 14.1
click at [507, 280] on nav "Your Choice of Wrap Size: Add-on Cheese on Wrap: Upgrade to Extra Dynamite Chic…" at bounding box center [623, 311] width 277 height 127
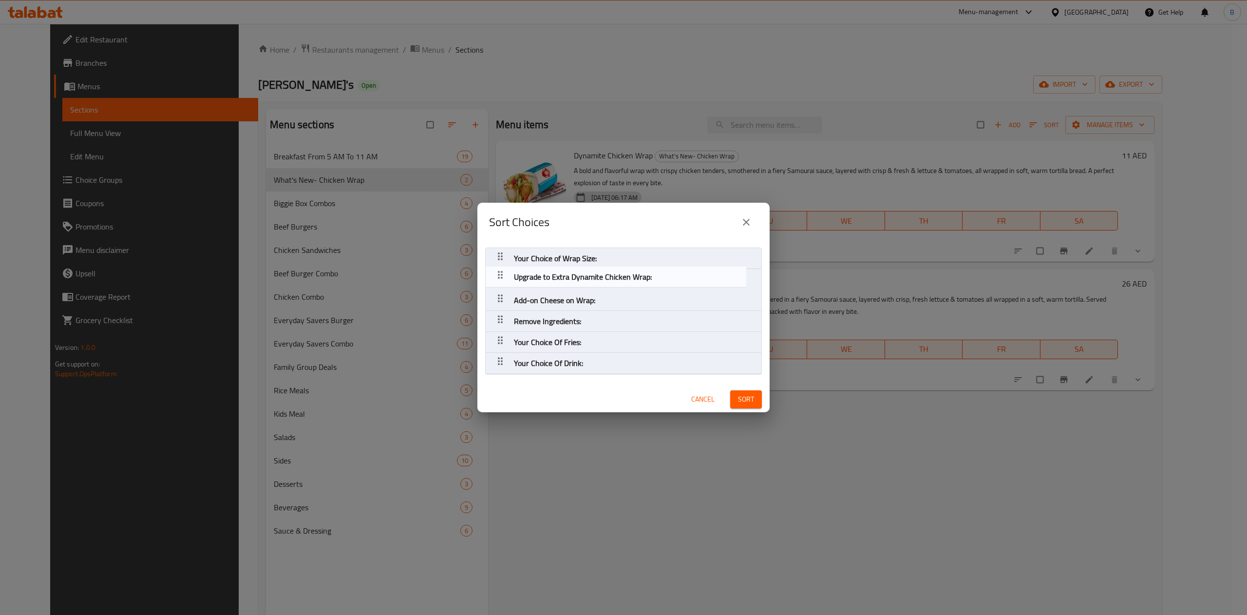
drag, startPoint x: 505, startPoint y: 301, endPoint x: 505, endPoint y: 274, distance: 26.8
click at [505, 274] on nav "Your Choice of Wrap Size: Add-on Cheese on Wrap: Upgrade to Extra Dynamite Chic…" at bounding box center [623, 310] width 277 height 127
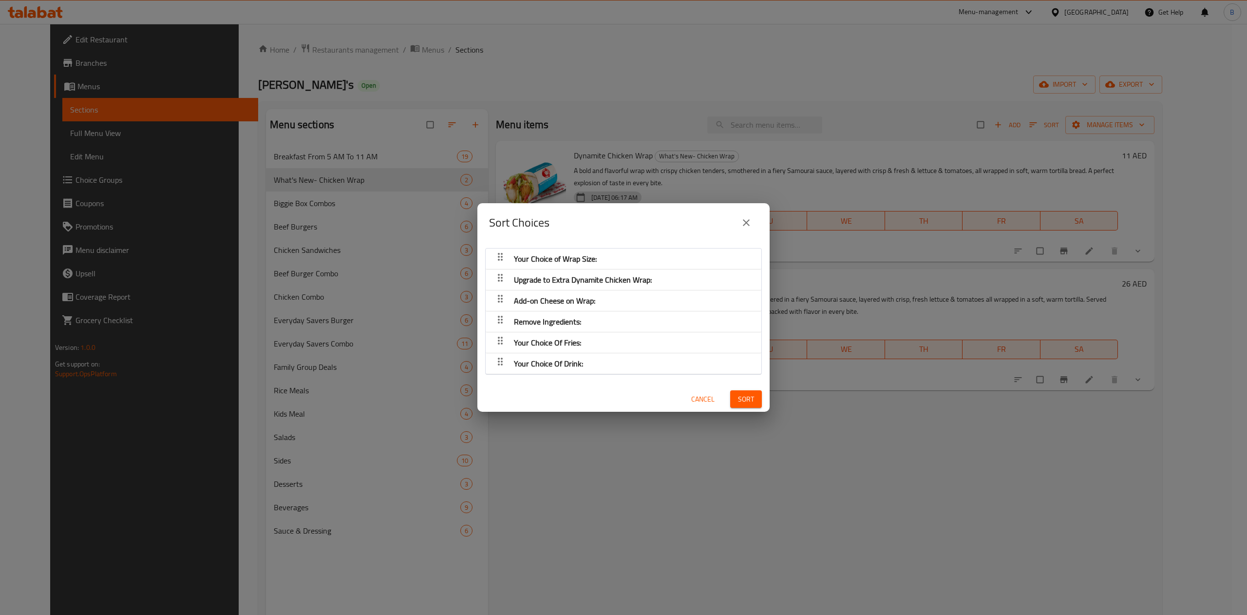
click at [738, 399] on span "Sort" at bounding box center [746, 399] width 16 height 12
click at [748, 223] on icon "close" at bounding box center [746, 223] width 12 height 12
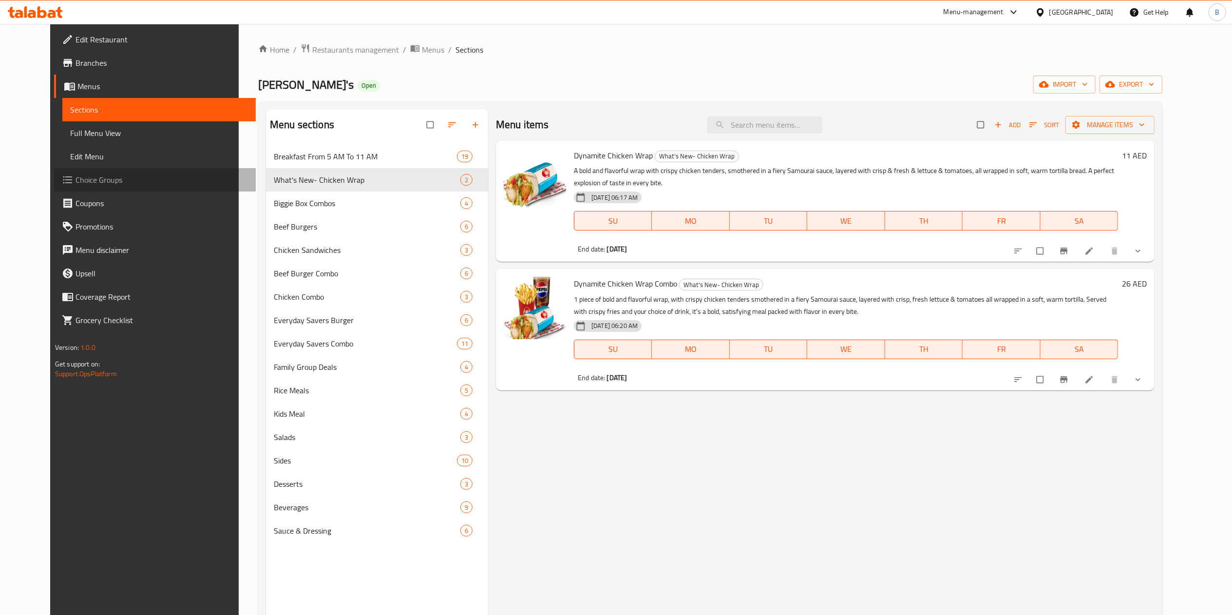
click at [75, 175] on span "Choice Groups" at bounding box center [161, 180] width 172 height 12
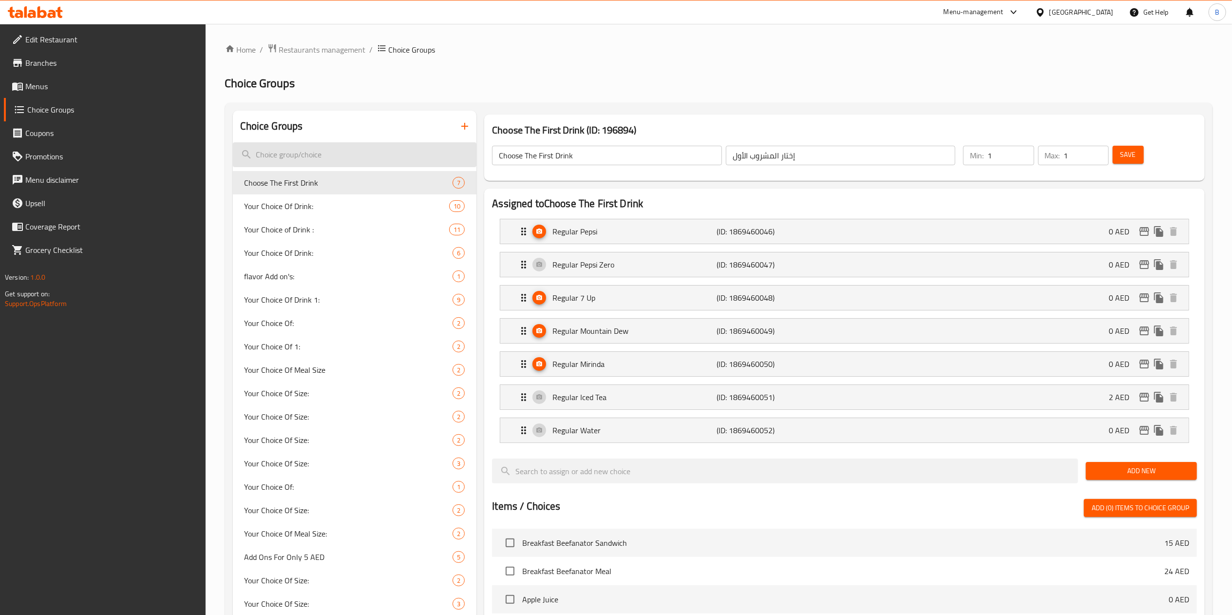
click at [293, 154] on input "search" at bounding box center [355, 154] width 244 height 25
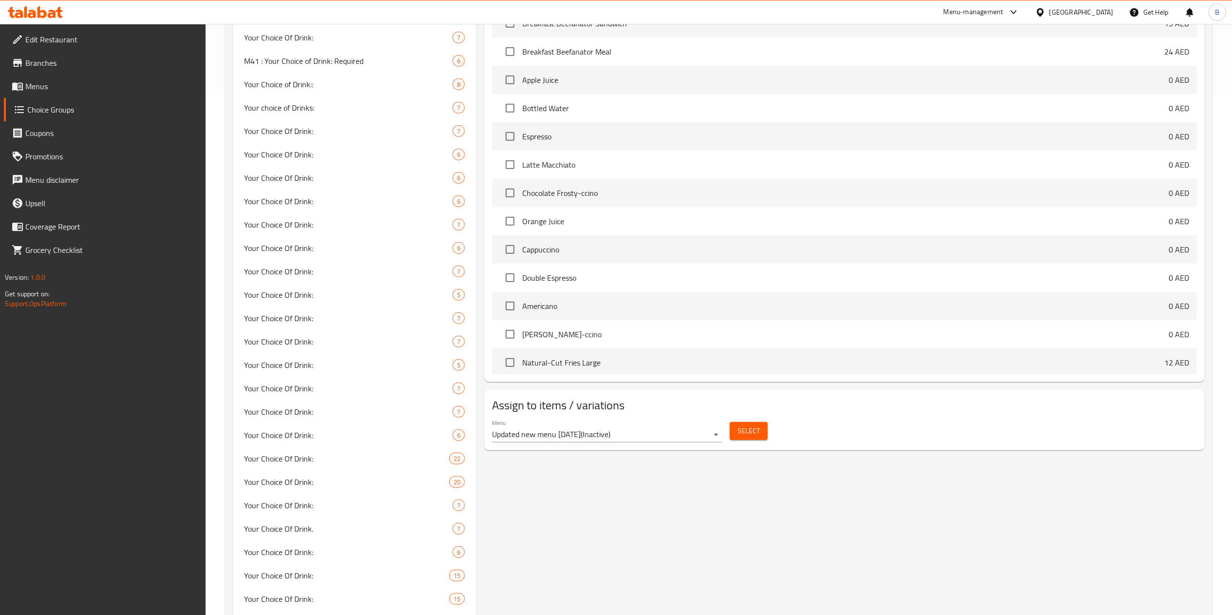
scroll to position [511, 0]
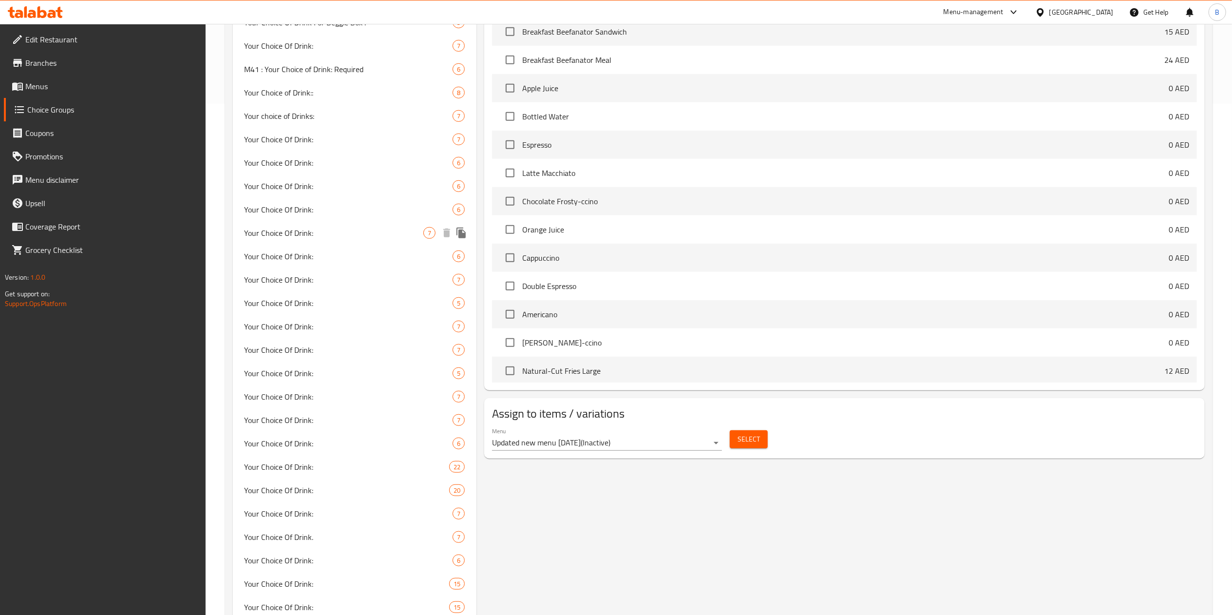
type input "your choice of drink"
click at [273, 221] on div "Your Choice Of Drink: 7" at bounding box center [355, 232] width 244 height 23
type input "Your Choice Of Drink:"
type input "إختيارك من المشروب:"
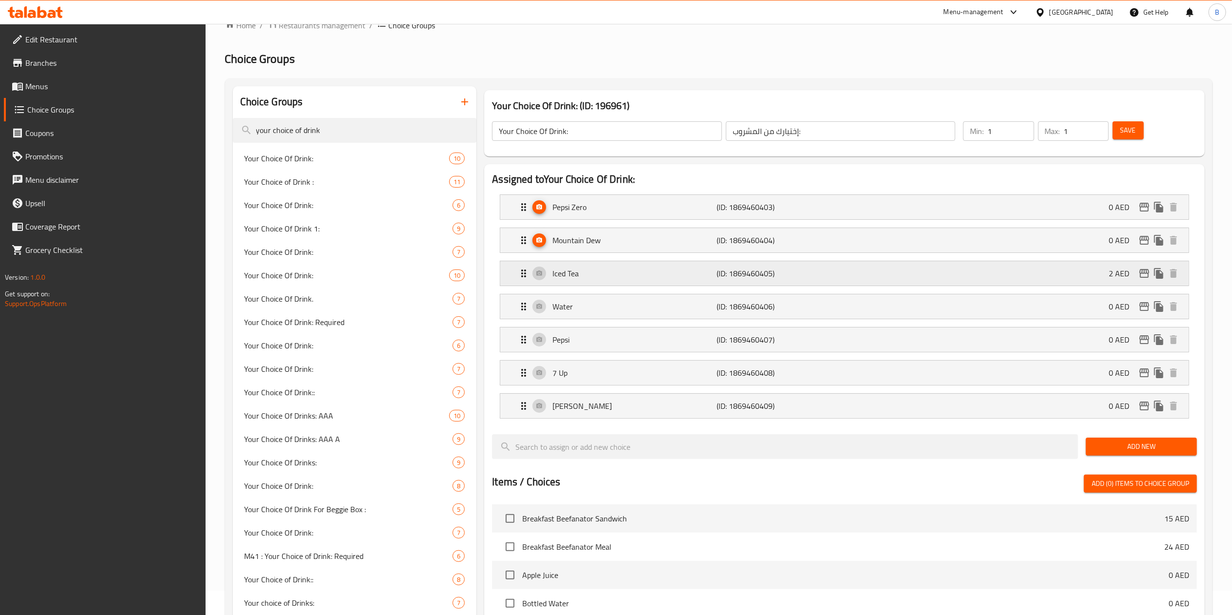
scroll to position [24, 0]
click at [502, 130] on input "Your Choice Of Drink:" at bounding box center [607, 131] width 230 height 19
type input "Your Choice Of Drink:"
click at [1126, 126] on span "Save" at bounding box center [1128, 131] width 16 height 12
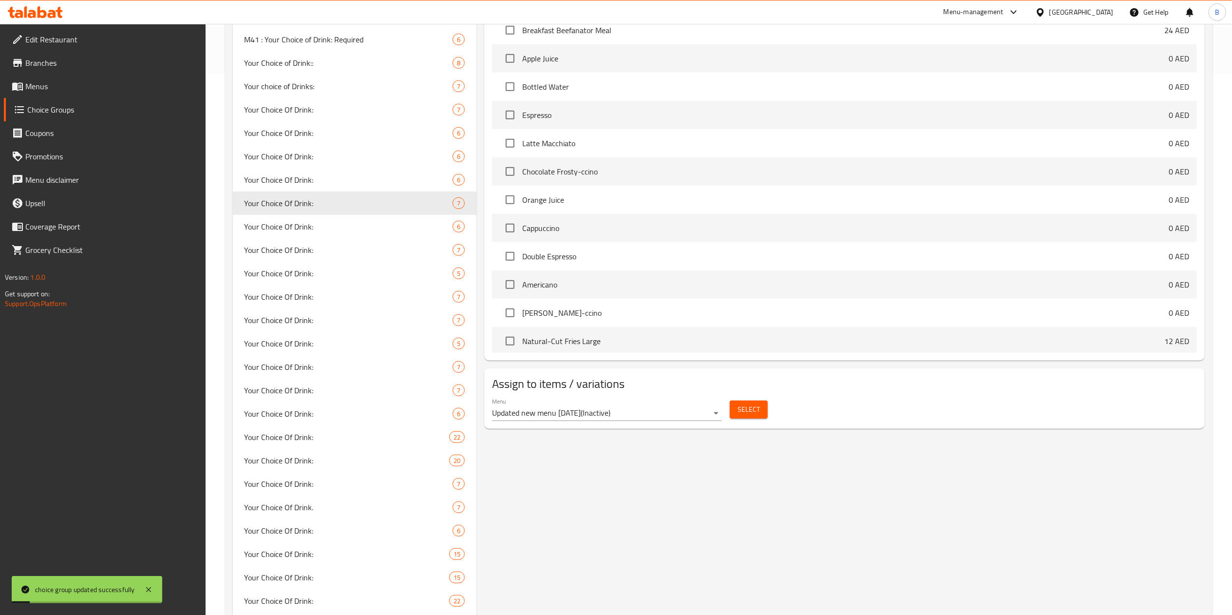
scroll to position [121, 0]
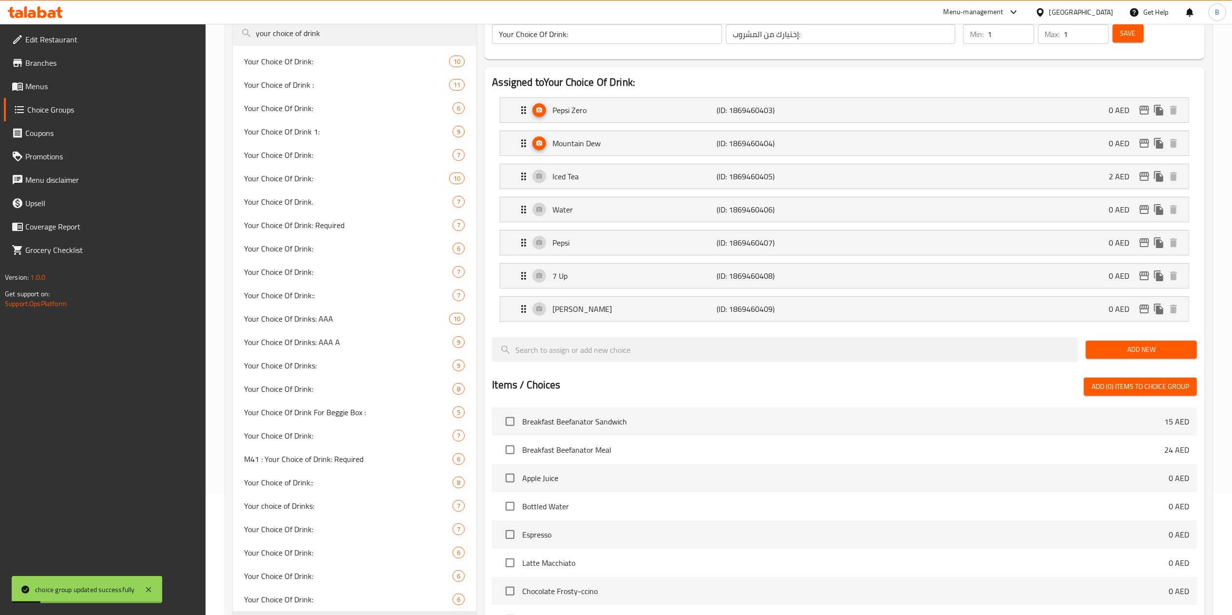
click at [55, 86] on span "Menus" at bounding box center [111, 86] width 172 height 12
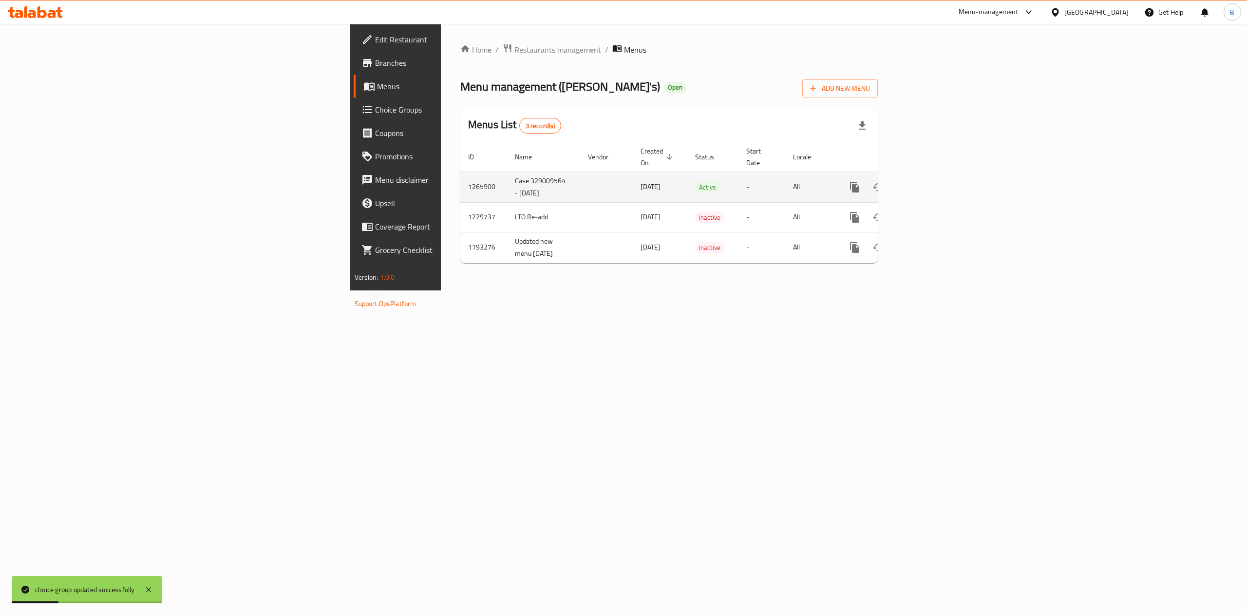
click at [937, 181] on link "enhanced table" at bounding box center [924, 186] width 23 height 23
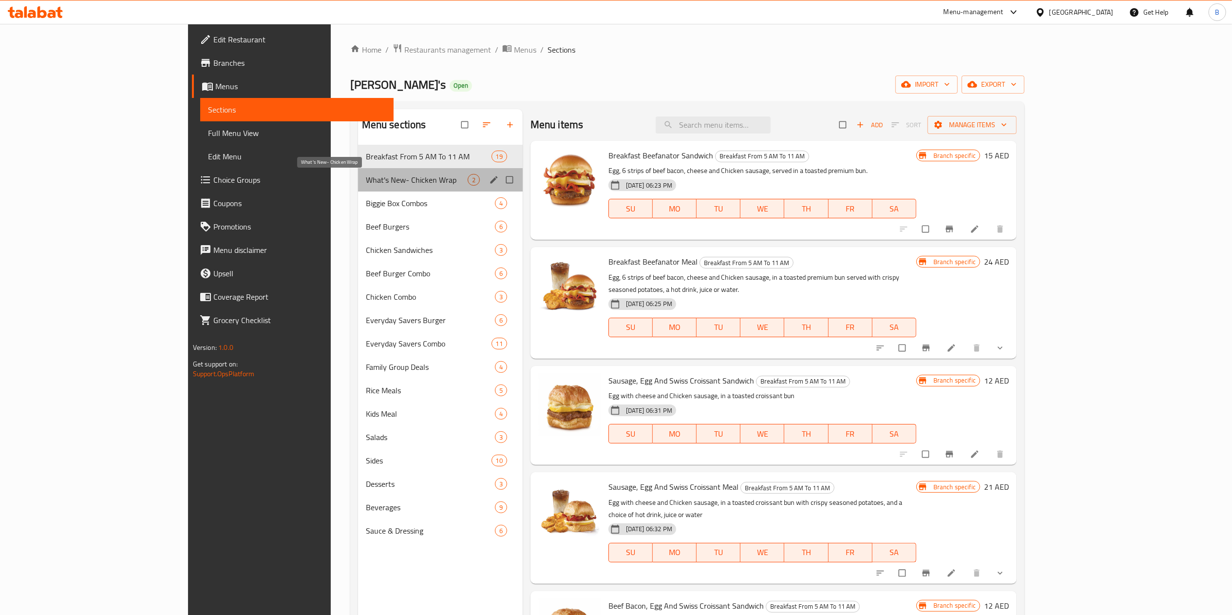
click at [366, 186] on span "What's New- Chicken Wrap" at bounding box center [417, 180] width 102 height 12
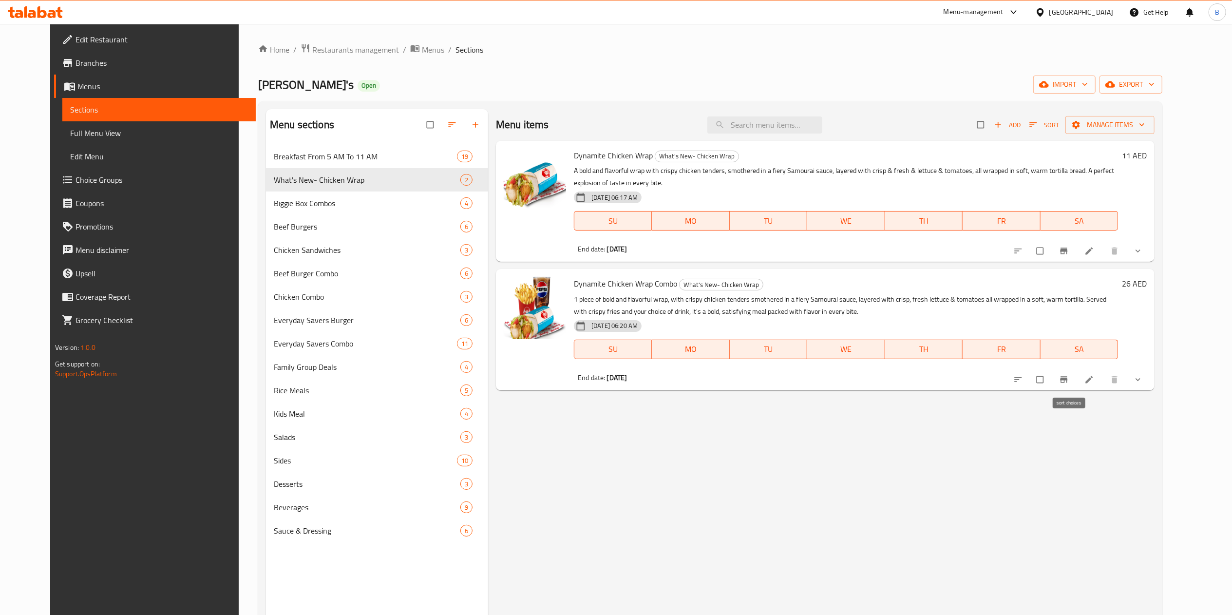
click at [1031, 385] on button "sort-choices" at bounding box center [1018, 379] width 23 height 21
click at [1023, 379] on icon "sort-choices" at bounding box center [1018, 380] width 10 height 10
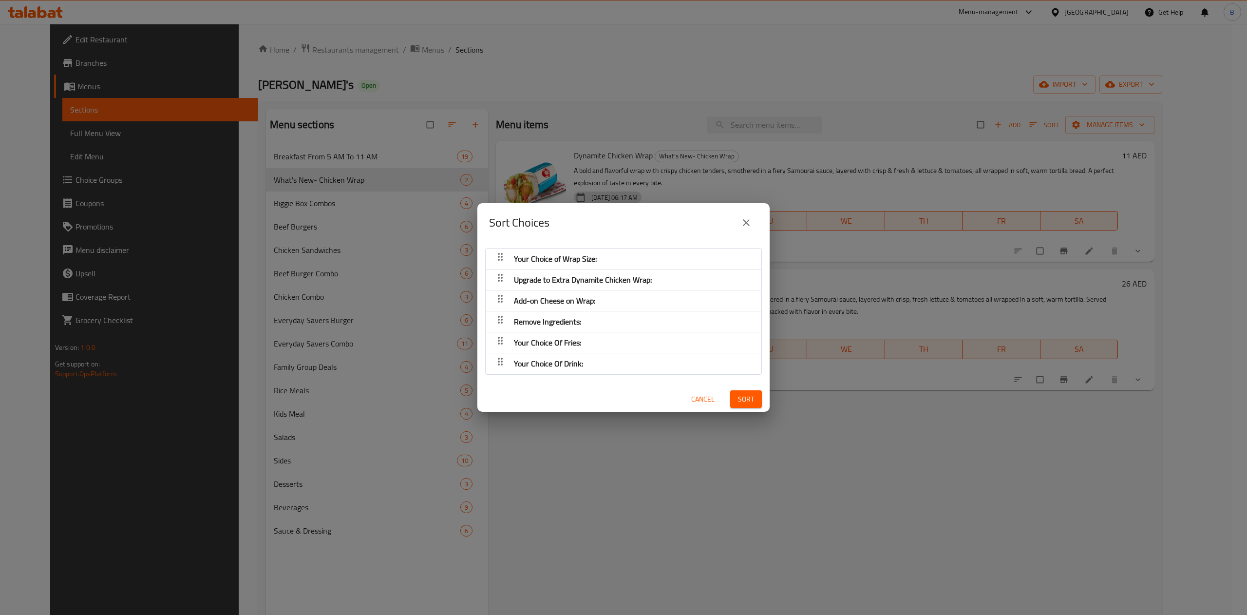
click at [576, 266] on span "Your Choice Of Drink:" at bounding box center [555, 258] width 83 height 15
click at [749, 223] on icon "close" at bounding box center [746, 223] width 12 height 12
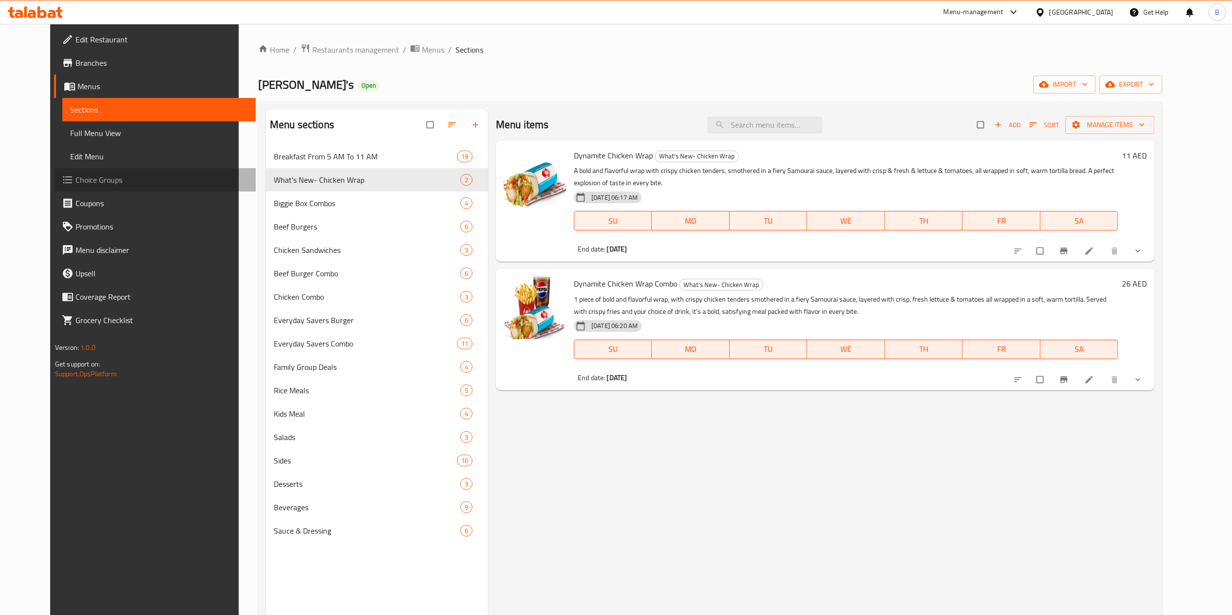
click at [75, 174] on span "Choice Groups" at bounding box center [161, 180] width 172 height 12
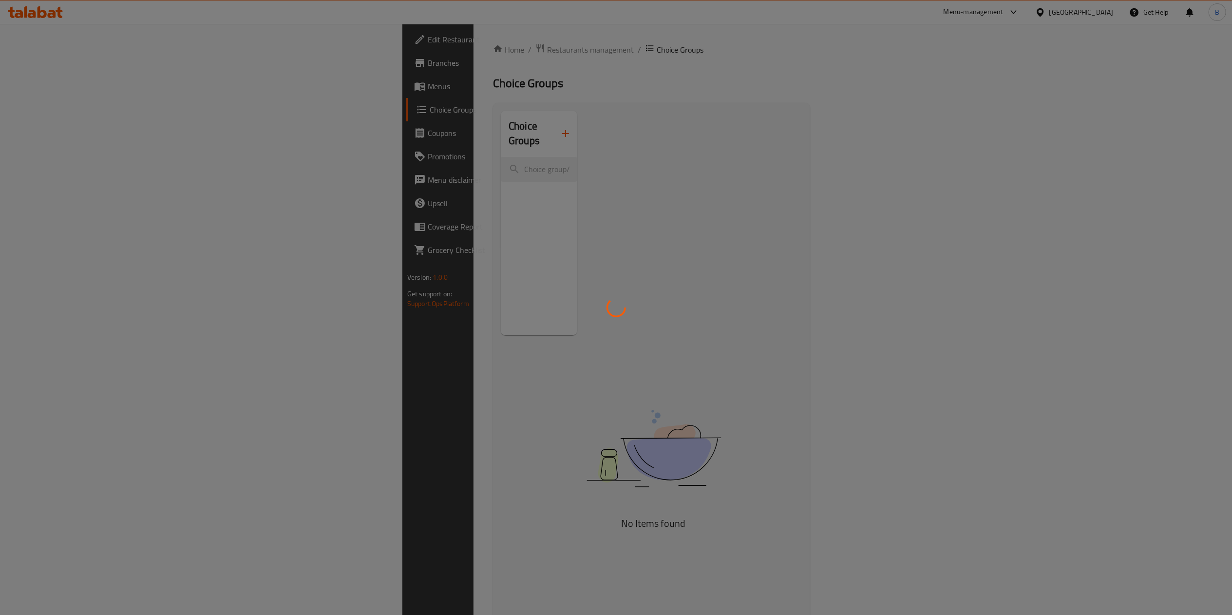
click at [288, 151] on div at bounding box center [616, 307] width 1232 height 615
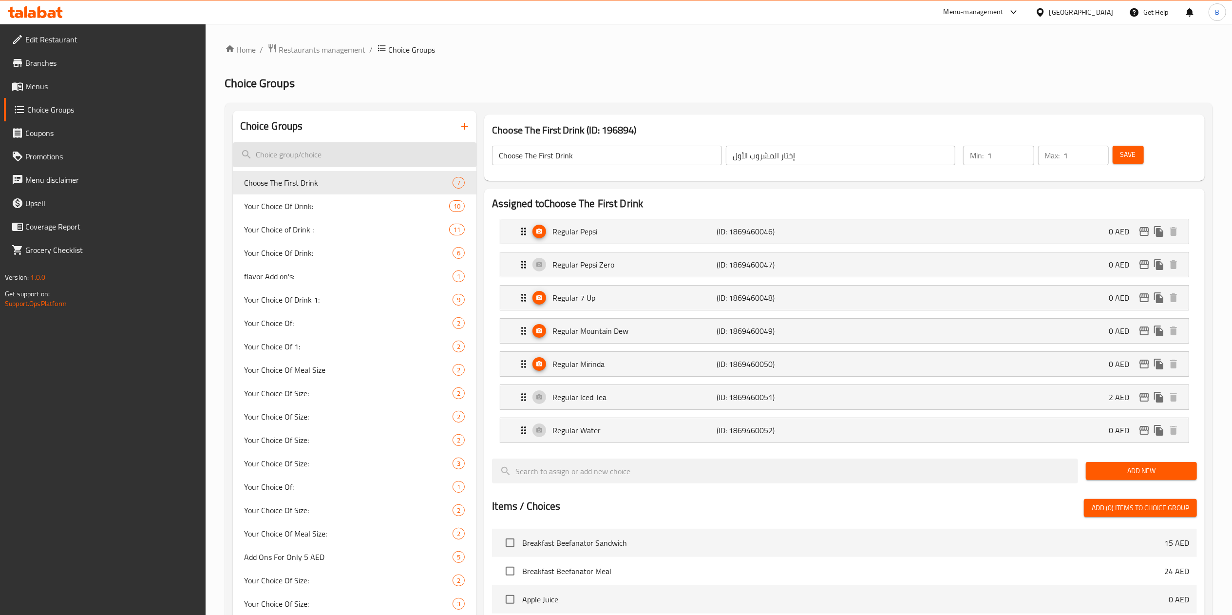
click at [286, 154] on input "search" at bounding box center [355, 154] width 244 height 25
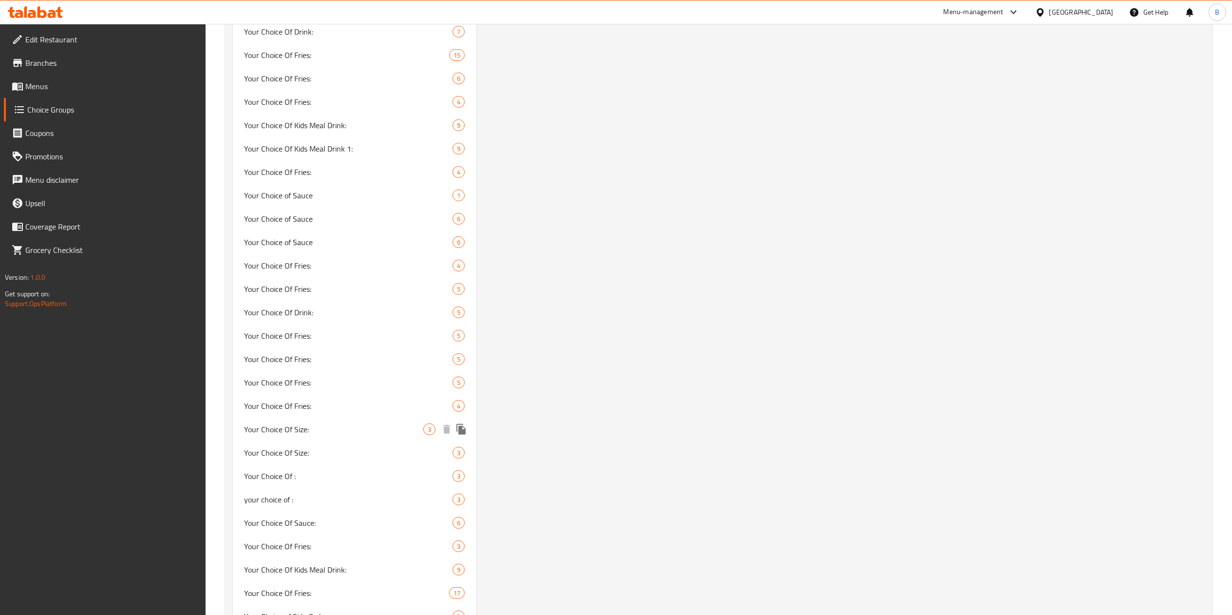
scroll to position [3757, 0]
type input "your choice of"
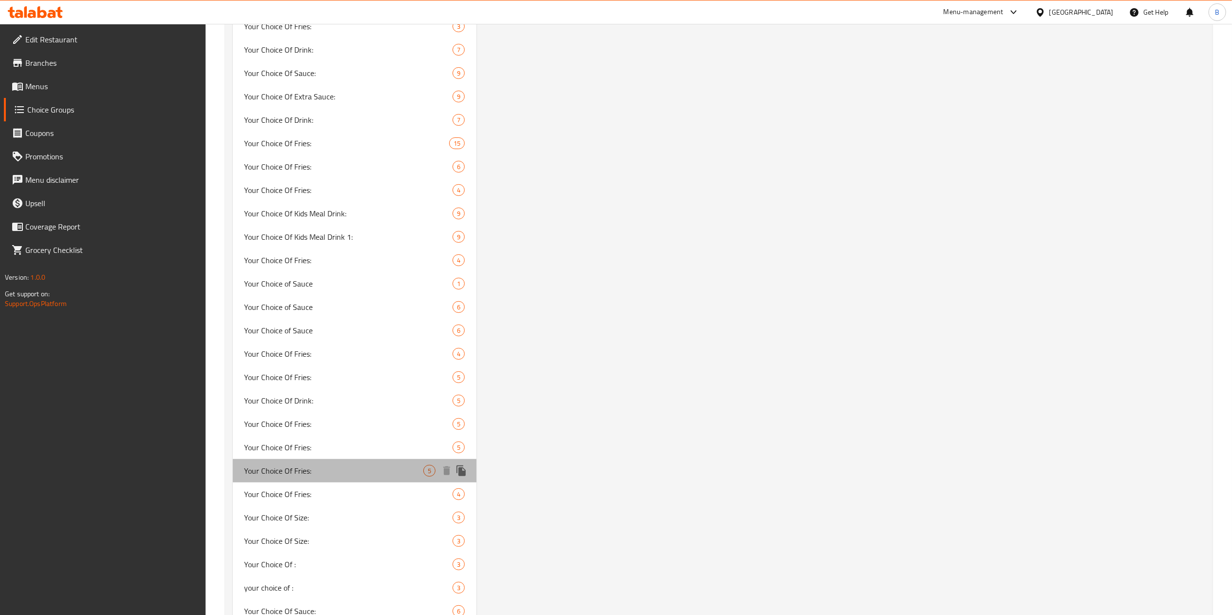
click at [318, 470] on span "Your Choice Of Fries:" at bounding box center [334, 471] width 179 height 12
type input "Your Choice Of Fries:"
type input "اختيارك من البطاطا:"
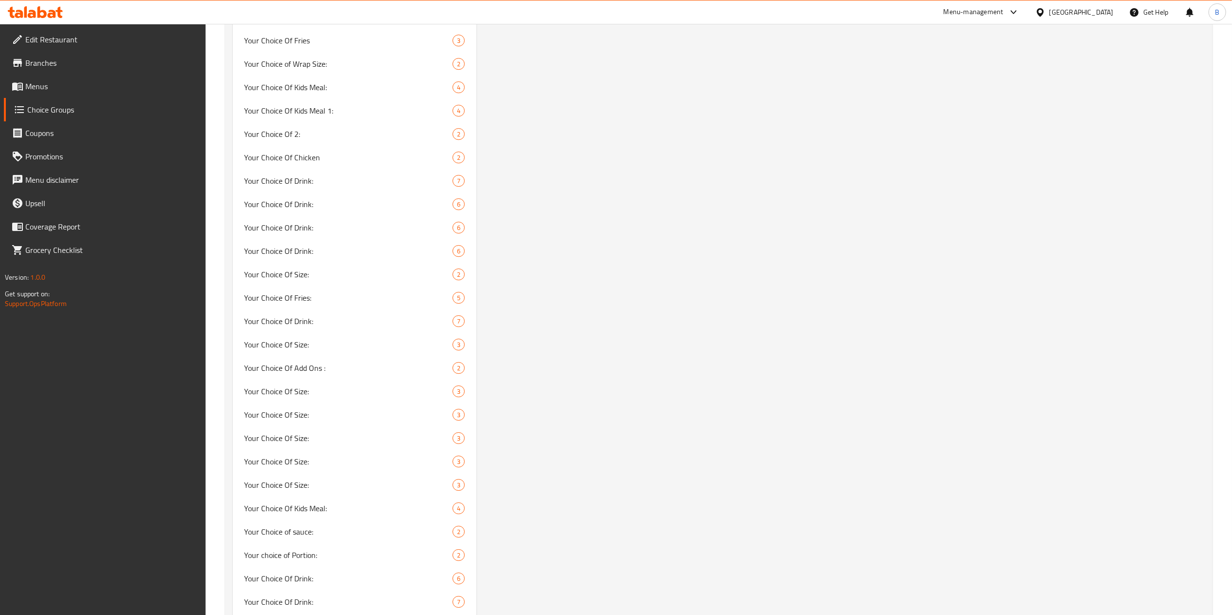
scroll to position [3075, 0]
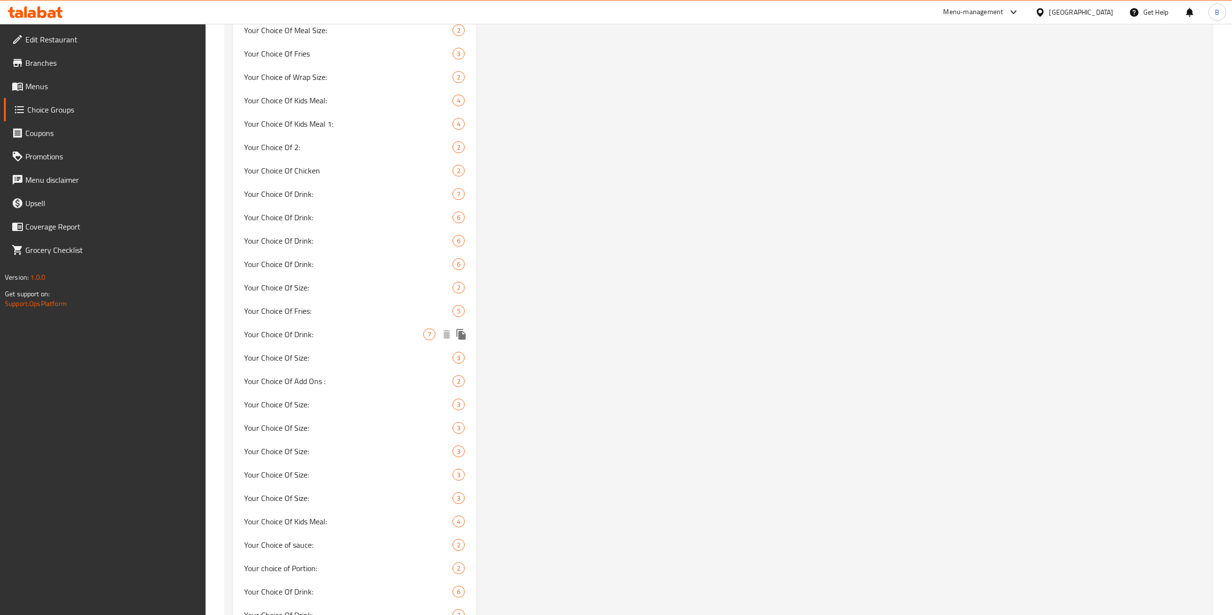
click at [347, 336] on span "Your Choice Of Drink:" at bounding box center [334, 334] width 179 height 12
type input "Your Choice Of Drink:"
type input "إختيارك من المشروب:"
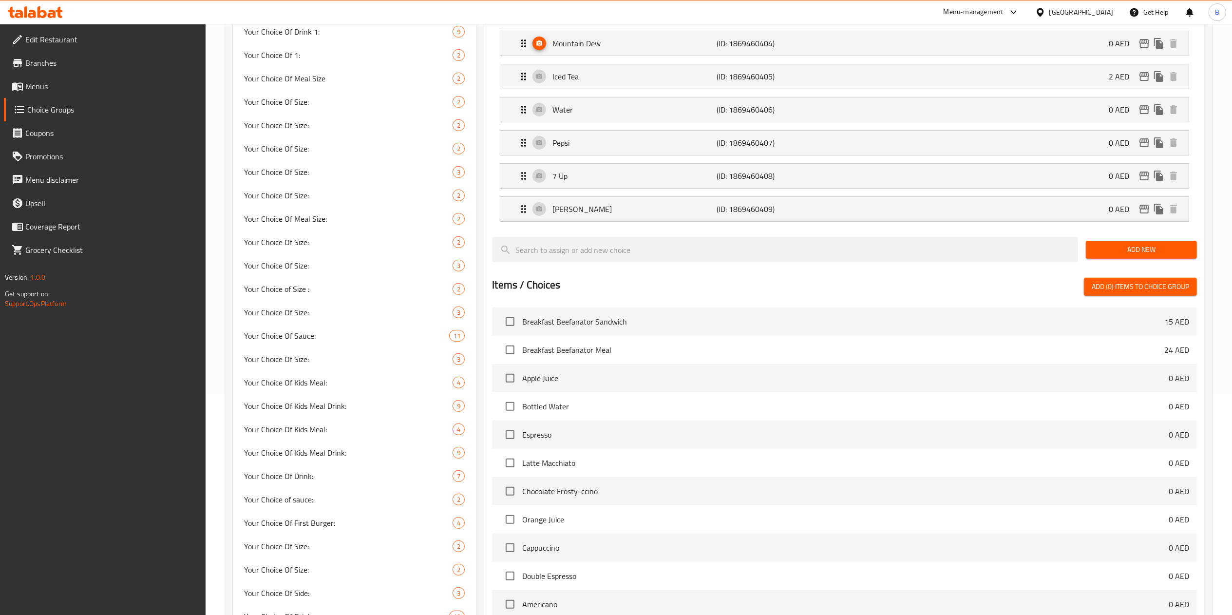
scroll to position [0, 0]
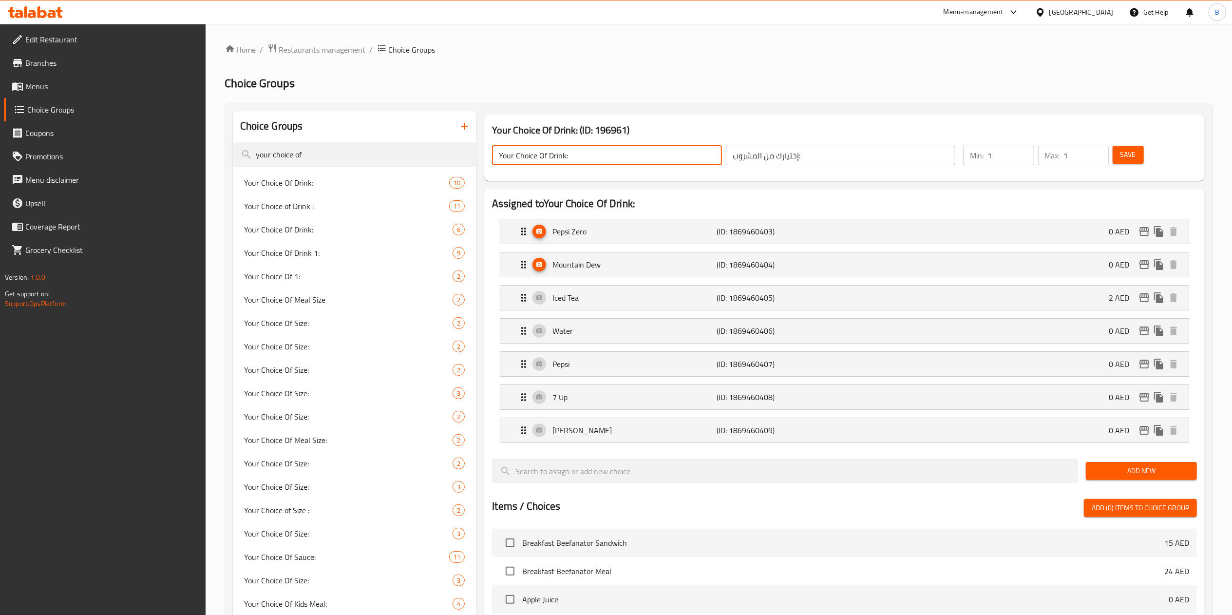
click at [503, 155] on input "Your Choice Of Drink:" at bounding box center [607, 155] width 230 height 19
type input "Your Choice Of Drink:"
click at [1124, 149] on button "Save" at bounding box center [1127, 155] width 31 height 18
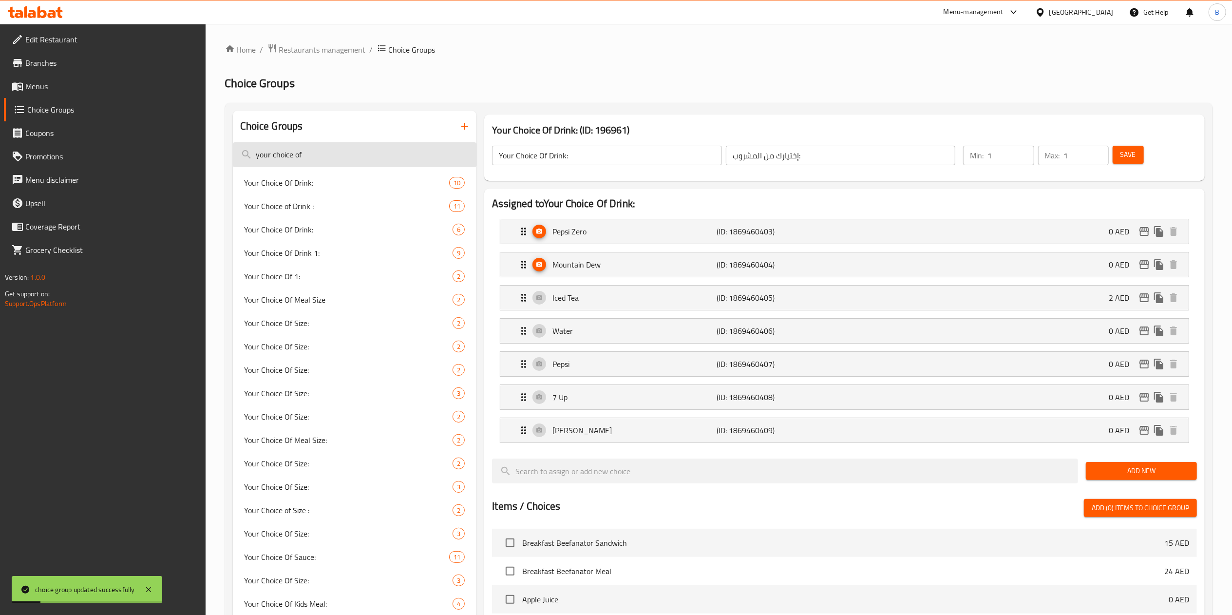
click at [338, 158] on input "your choice of" at bounding box center [355, 154] width 244 height 25
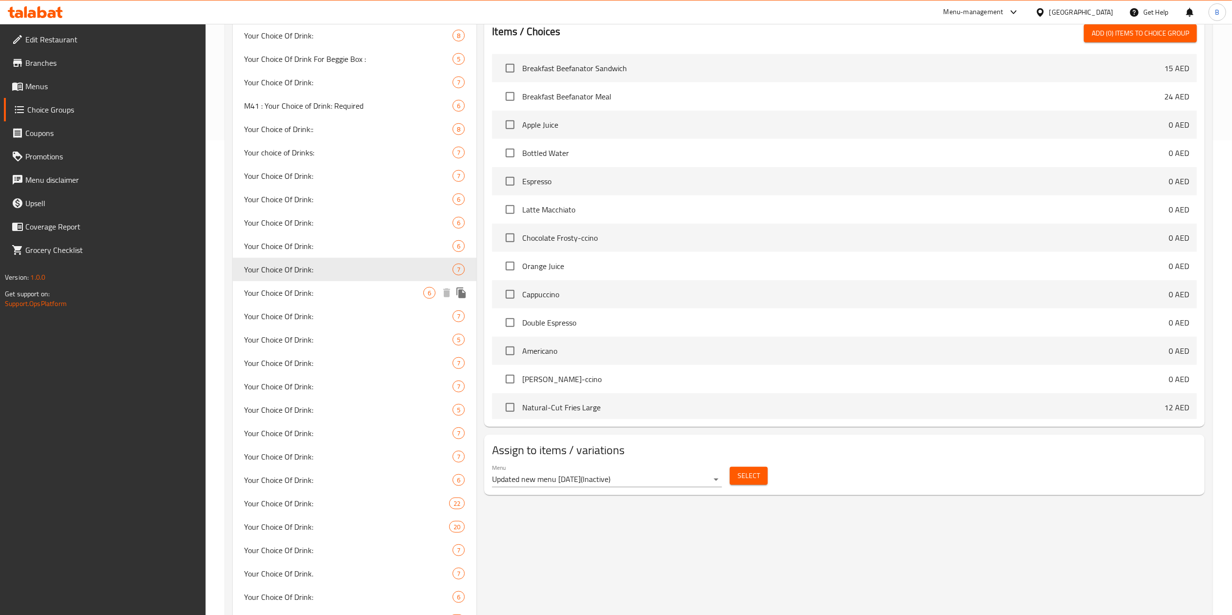
scroll to position [316, 0]
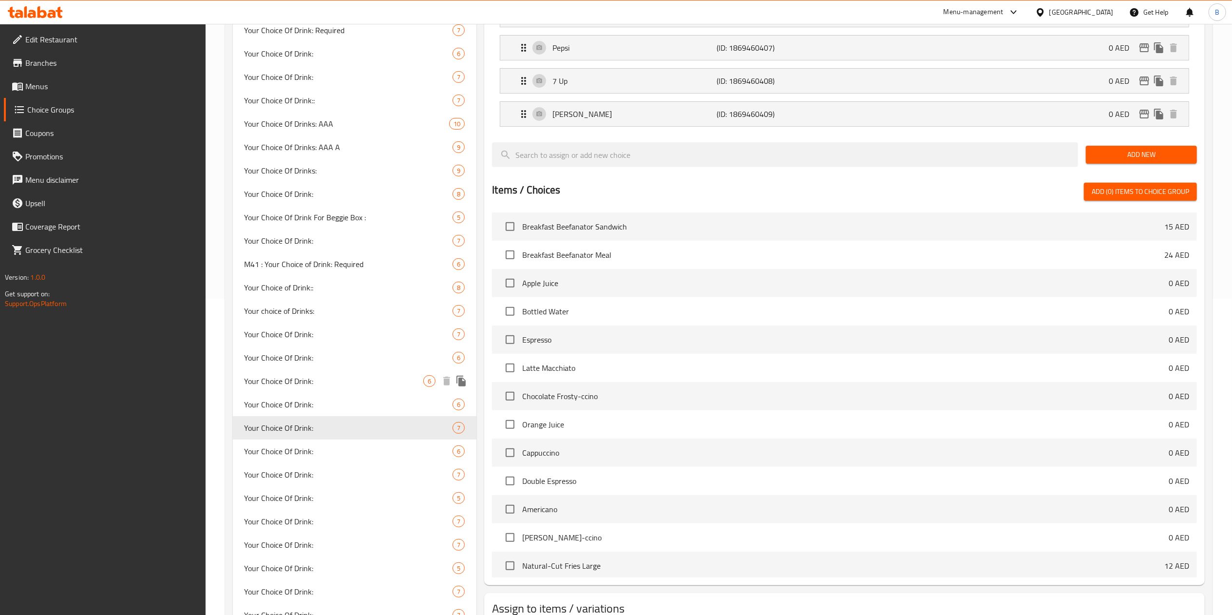
type input "your choice of drink"
click at [330, 379] on span "Your Choice Of Drink:" at bounding box center [334, 381] width 179 height 12
type input "Your Choice Of Drink:"
type input "إختيارك من المشروب:"
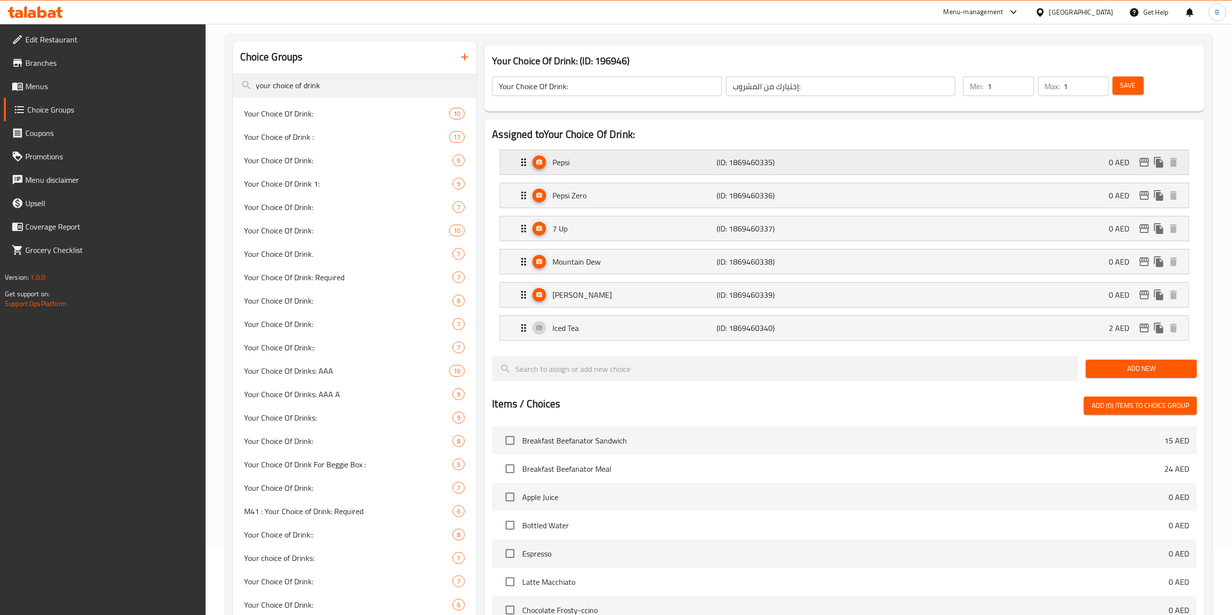
scroll to position [0, 0]
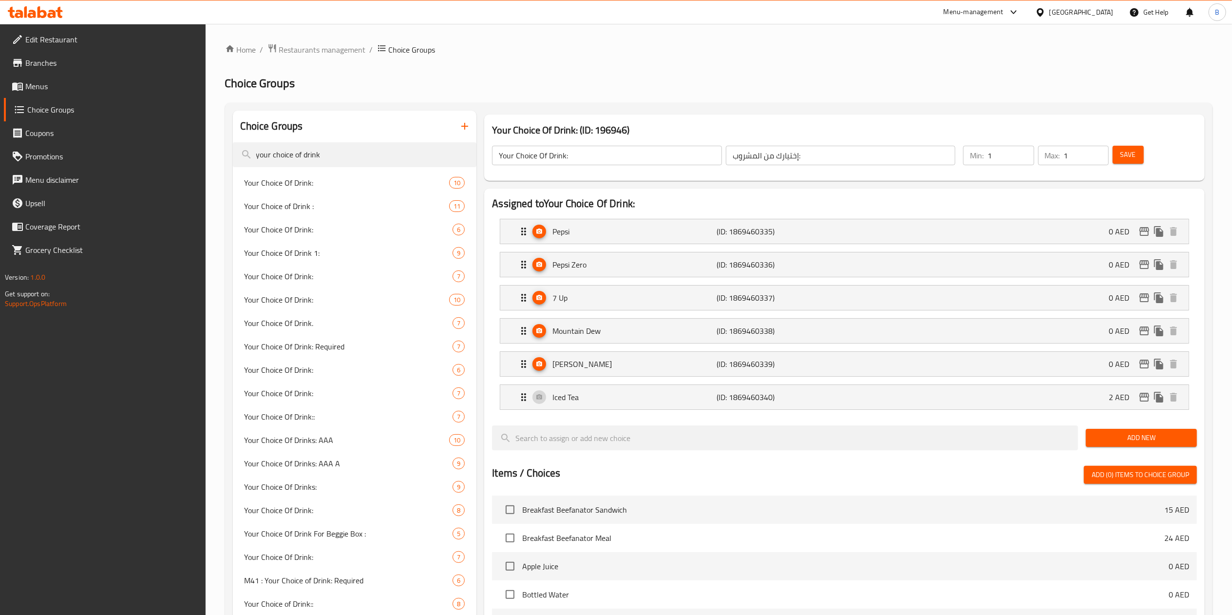
click at [504, 152] on input "Your Choice Of Drink:" at bounding box center [607, 155] width 230 height 19
click at [1119, 155] on button "Save" at bounding box center [1127, 155] width 31 height 18
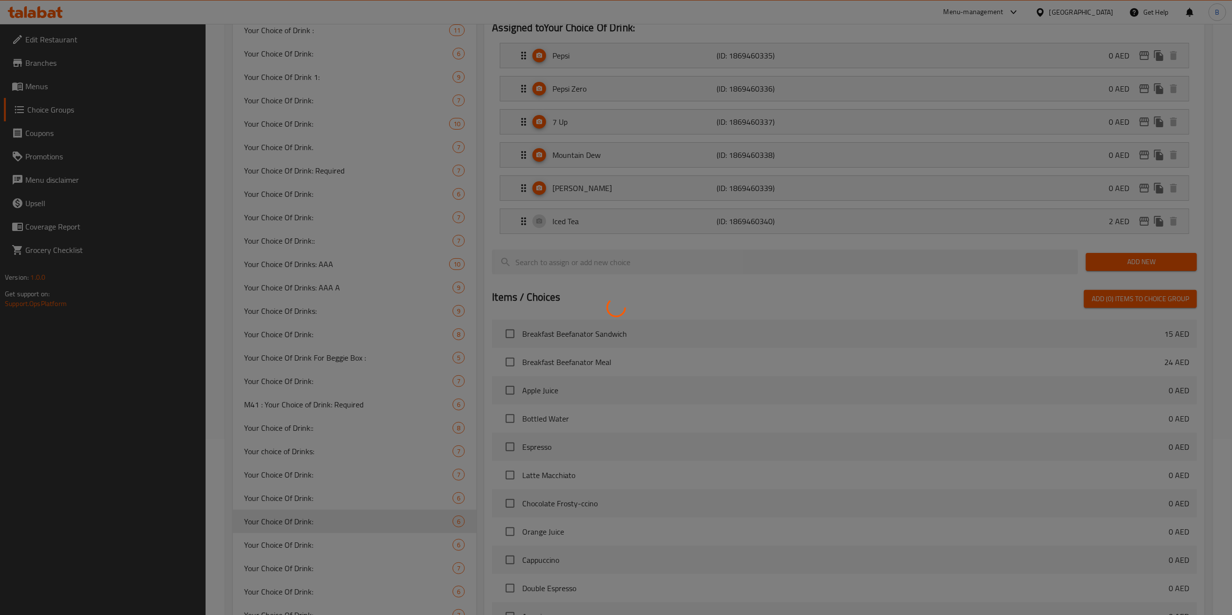
scroll to position [195, 0]
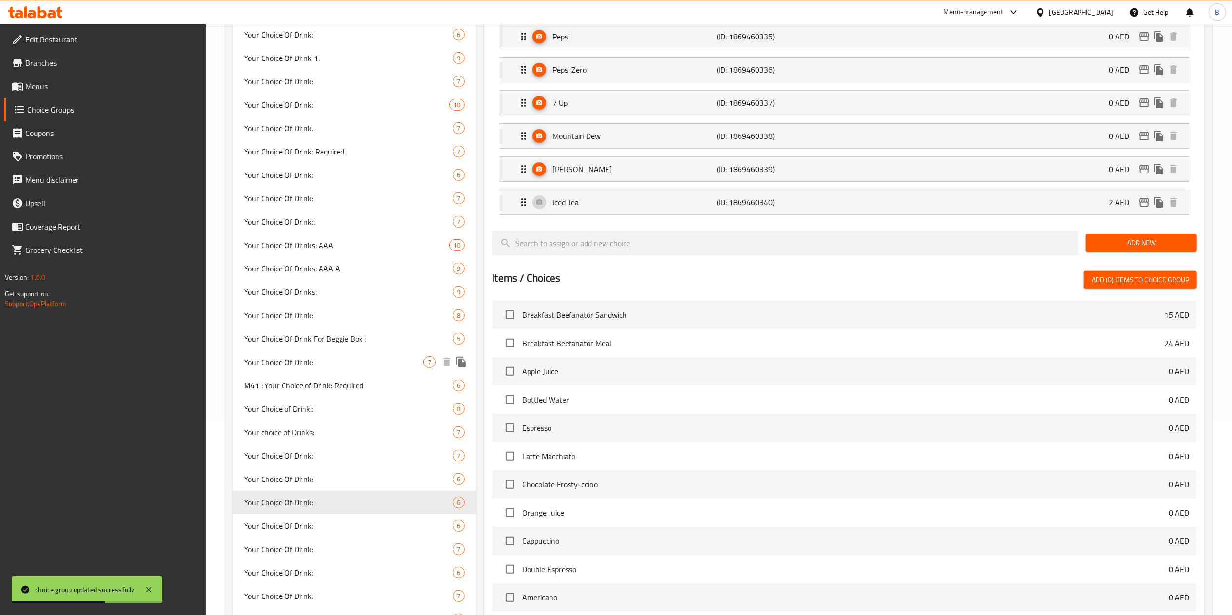
click at [297, 358] on span "Your Choice Of Drink:" at bounding box center [334, 362] width 179 height 12
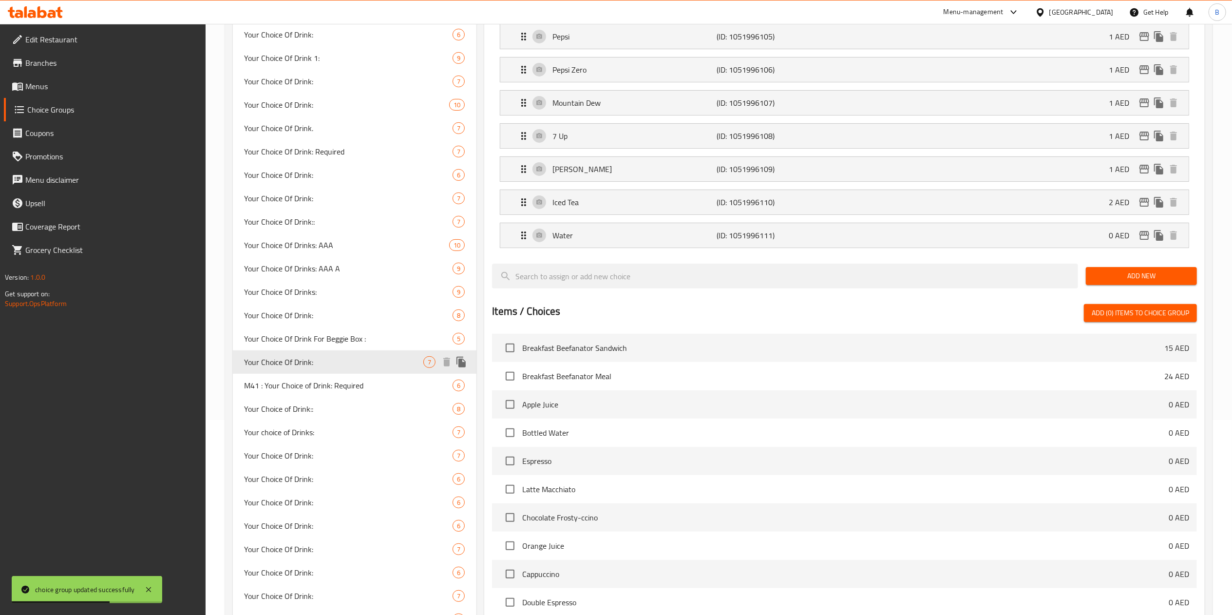
type input "Your Choice Of Drink:"
type input "إختيارك من المشروب:"
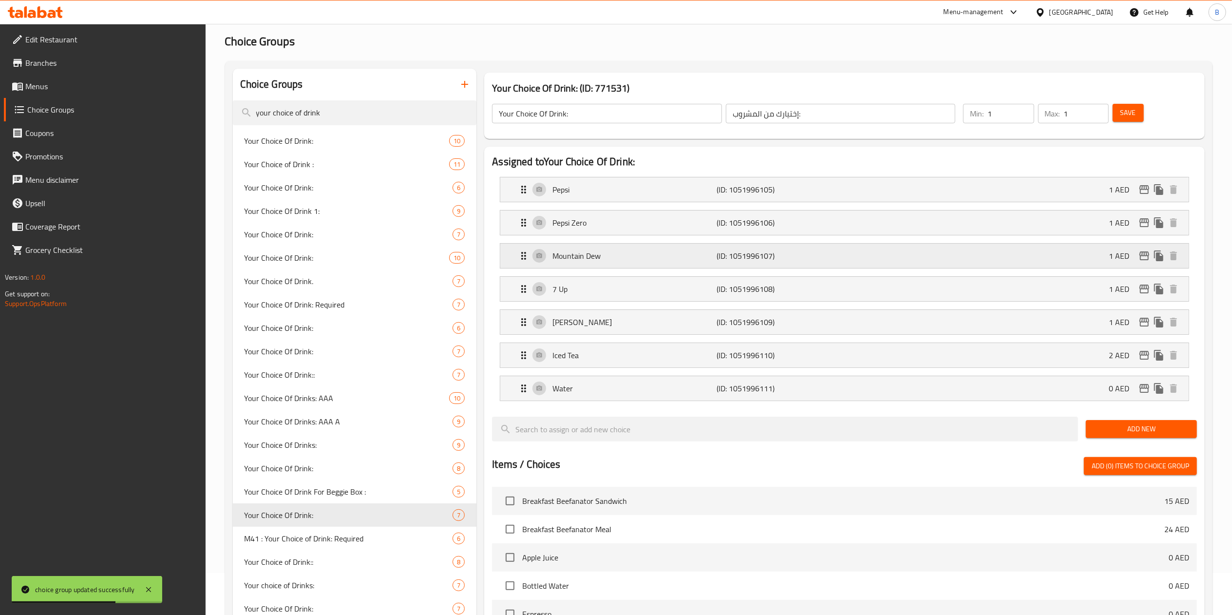
scroll to position [0, 0]
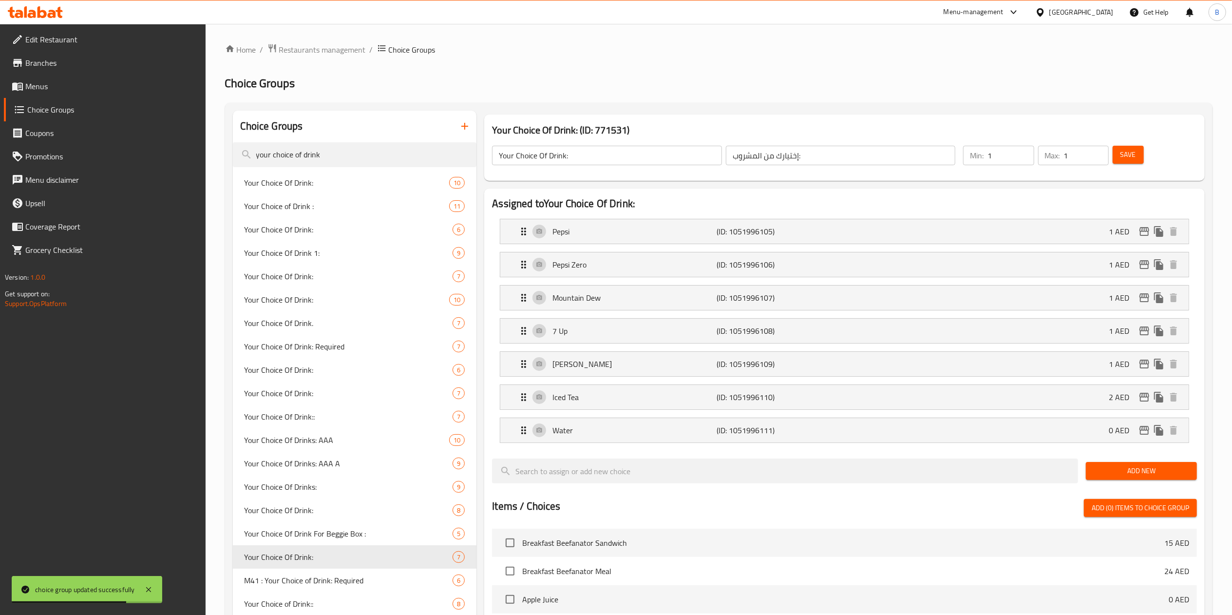
click at [505, 155] on input "Your Choice Of Drink:" at bounding box center [607, 155] width 230 height 19
click at [1127, 150] on span "Save" at bounding box center [1128, 155] width 16 height 12
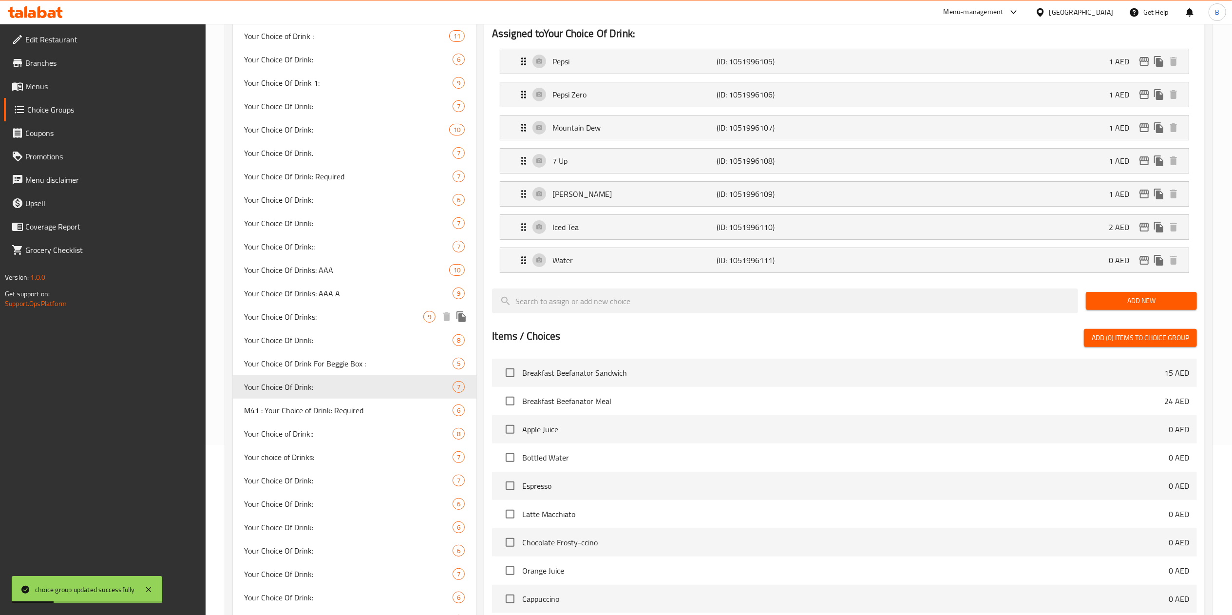
scroll to position [97, 0]
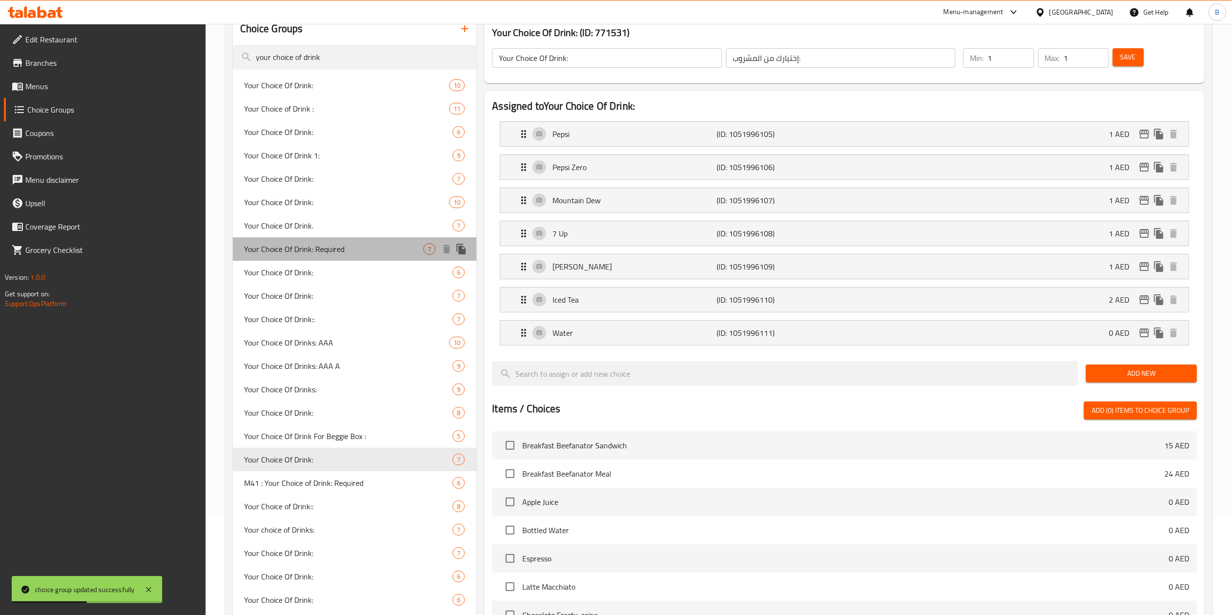
click at [347, 250] on span "Your Choice Of Drink: Required" at bounding box center [334, 249] width 179 height 12
type input "Your Choice Of Drink: Required"
type input "إختيارك من المشروب:"
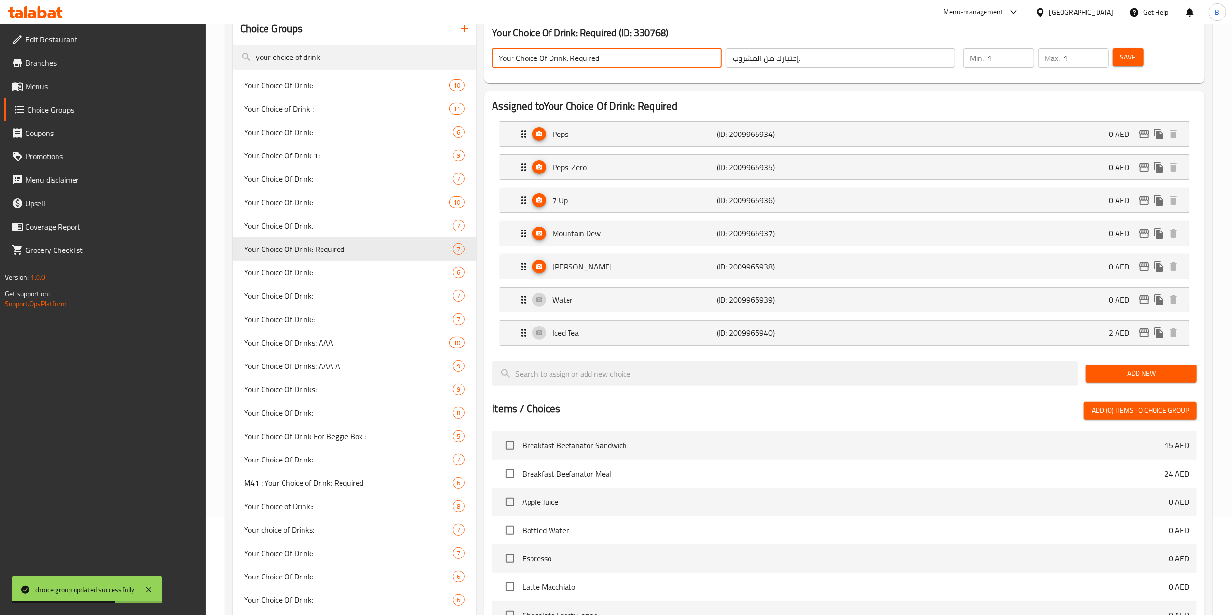
click at [499, 60] on input "Your Choice Of Drink: Required" at bounding box center [607, 57] width 230 height 19
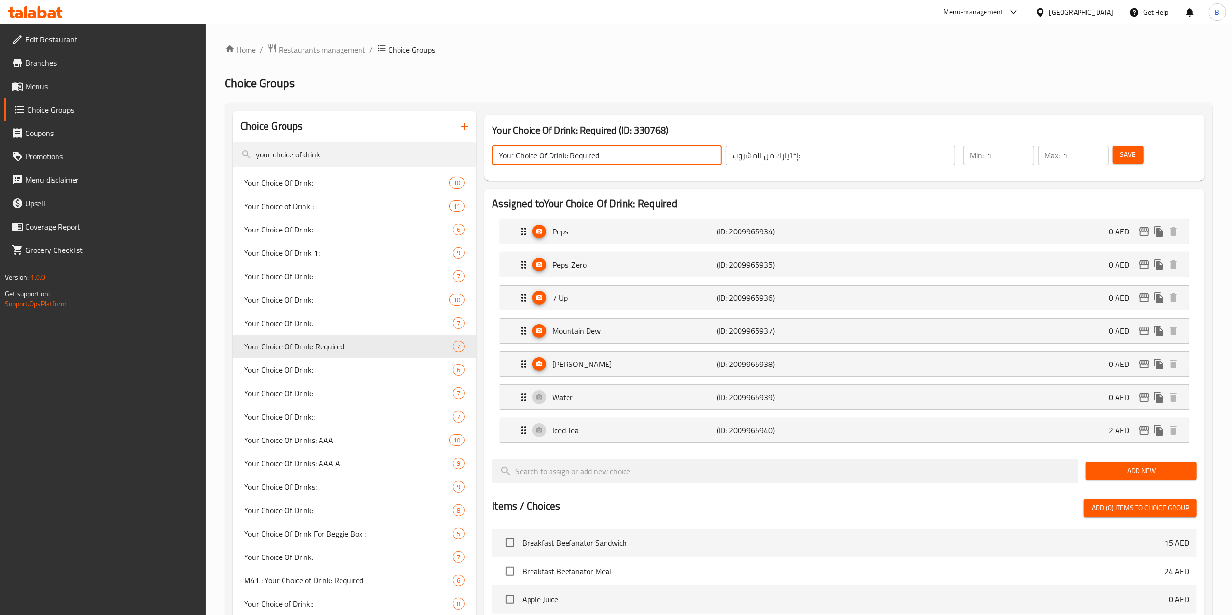
click at [28, 89] on span "Menus" at bounding box center [111, 86] width 172 height 12
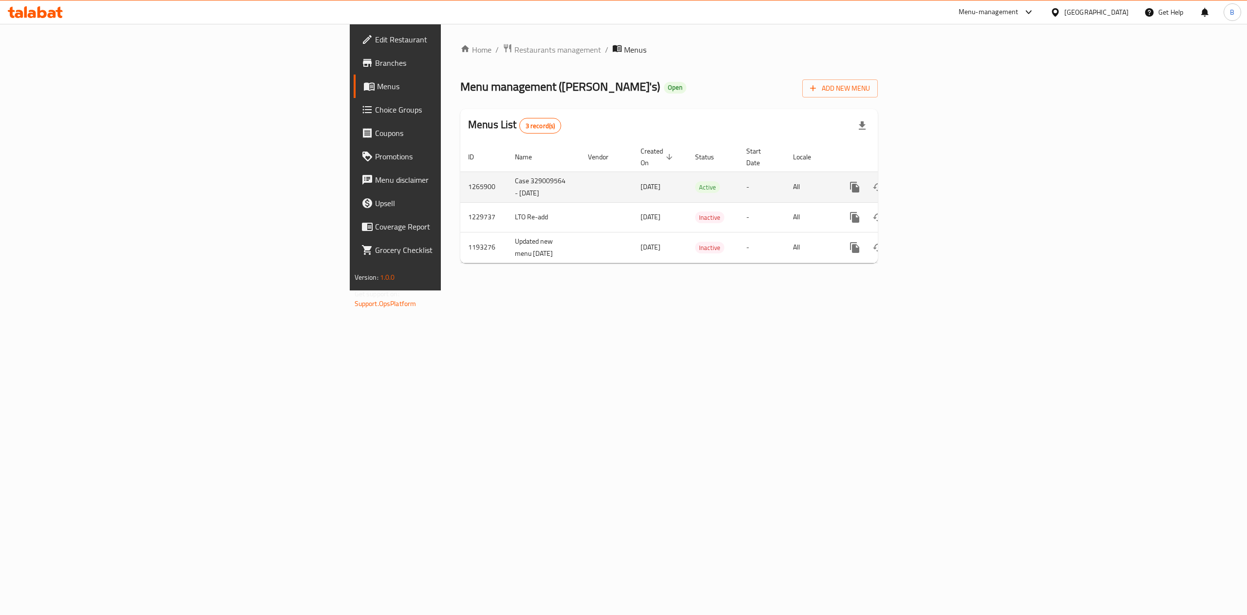
click at [944, 174] on td "enhanced table" at bounding box center [889, 186] width 109 height 31
click at [944, 173] on td "enhanced table" at bounding box center [889, 186] width 109 height 31
click at [937, 175] on link "enhanced table" at bounding box center [924, 186] width 23 height 23
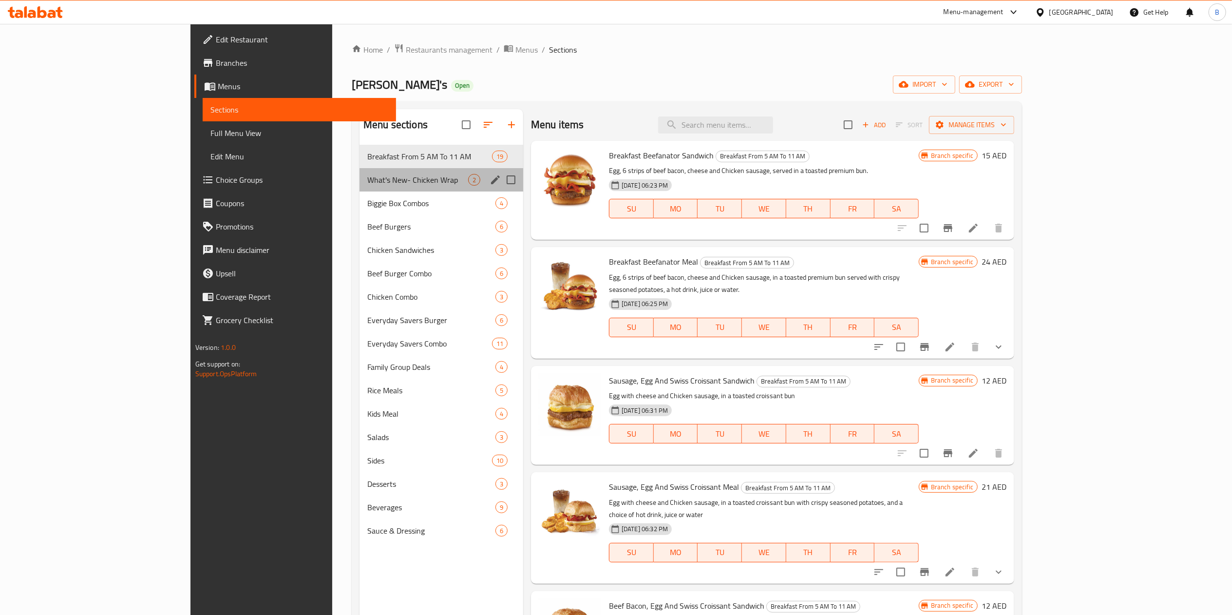
click at [359, 187] on div "What's New- Chicken Wrap 2" at bounding box center [441, 179] width 164 height 23
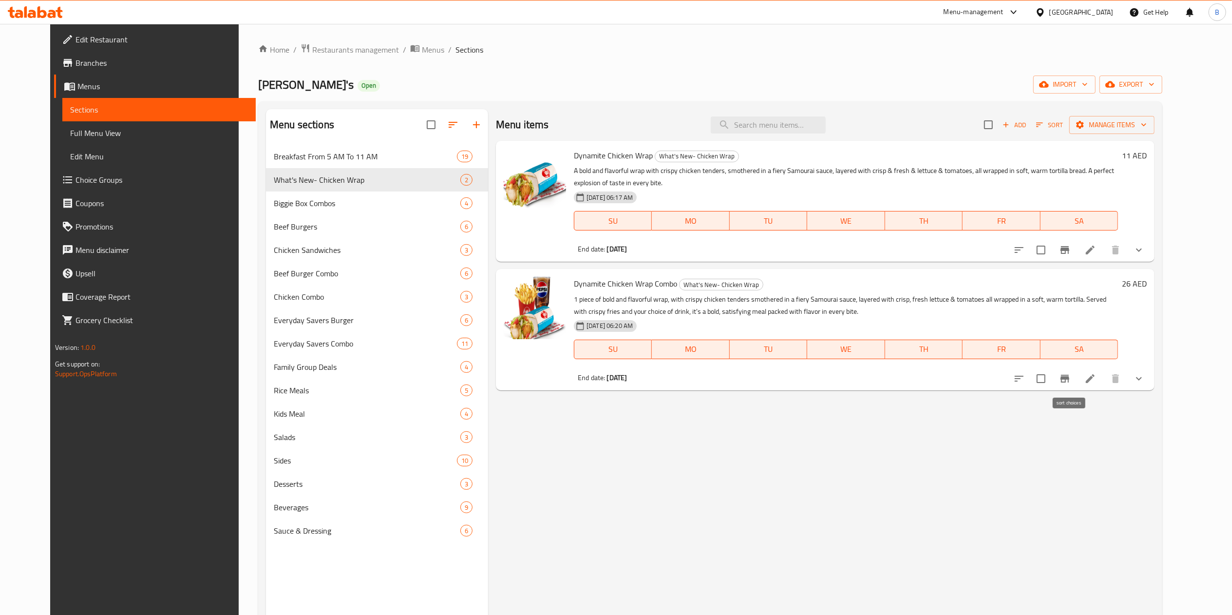
click at [1023, 381] on icon "sort-choices" at bounding box center [1019, 379] width 9 height 6
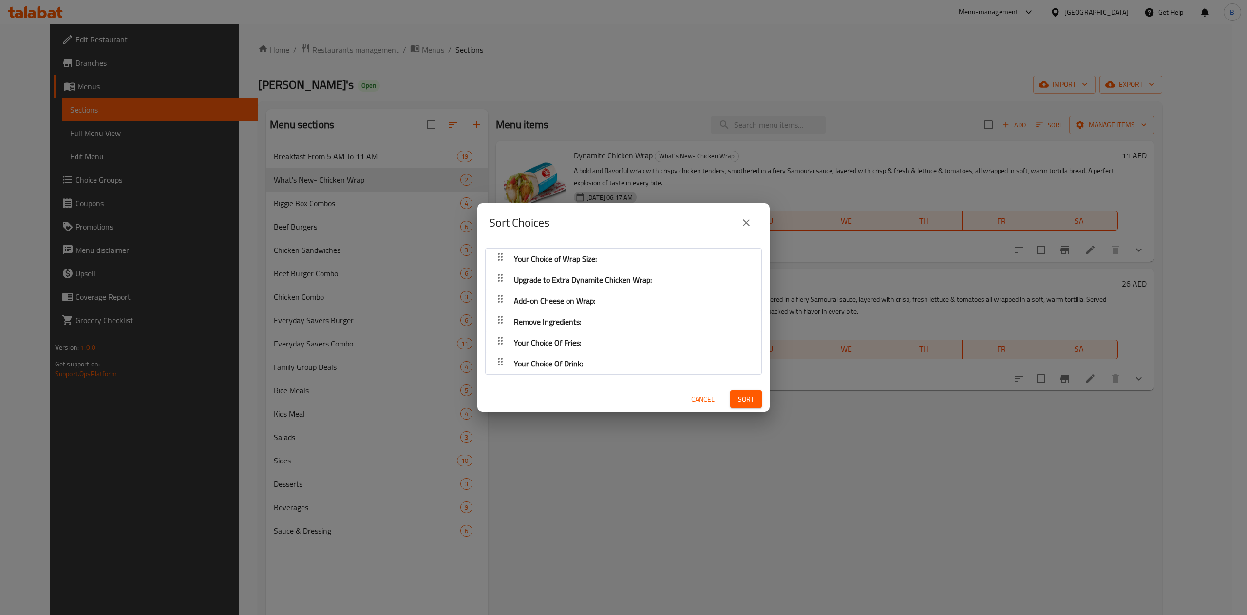
drag, startPoint x: 507, startPoint y: 298, endPoint x: 509, endPoint y: 276, distance: 22.5
click at [509, 276] on nav "Your Choice of Wrap Size: Upgrade to Extra Dynamite Chicken Wrap: Add-on Cheese…" at bounding box center [623, 311] width 277 height 127
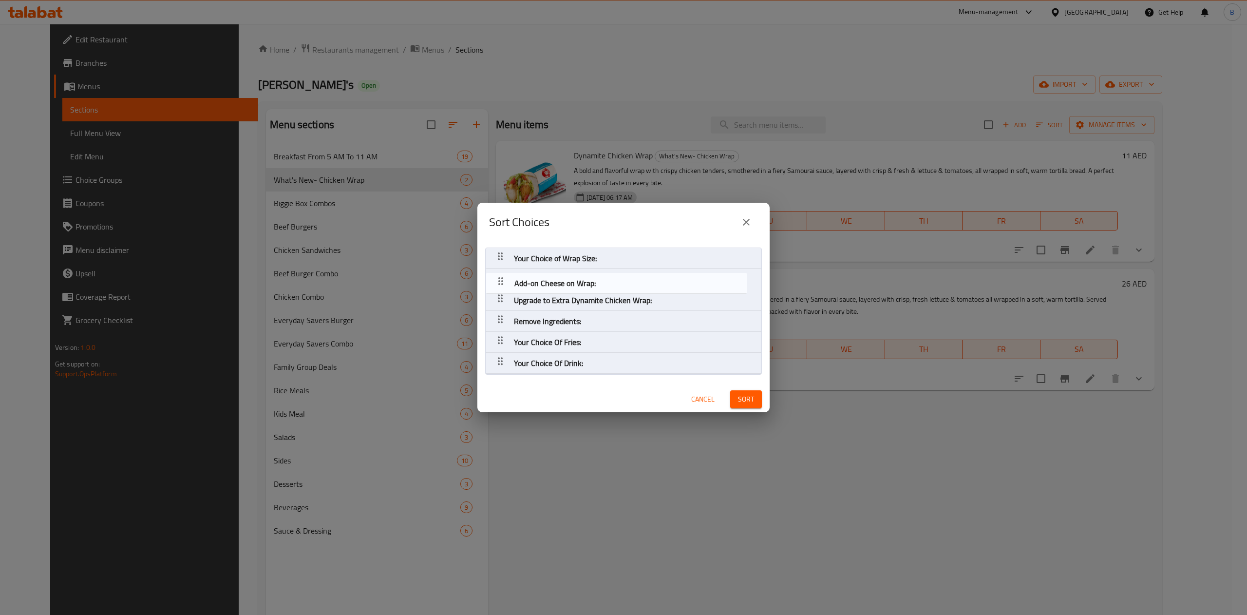
drag, startPoint x: 501, startPoint y: 296, endPoint x: 502, endPoint y: 273, distance: 22.9
click at [502, 273] on nav "Your Choice of Wrap Size: Upgrade to Extra Dynamite Chicken Wrap: Add-on Cheese…" at bounding box center [623, 310] width 277 height 127
drag, startPoint x: 499, startPoint y: 281, endPoint x: 502, endPoint y: 301, distance: 20.7
click at [502, 301] on nav "Your Choice of Wrap Size: Add-on Cheese on Wrap: Upgrade to Extra Dynamite Chic…" at bounding box center [623, 310] width 277 height 127
drag, startPoint x: 495, startPoint y: 317, endPoint x: 520, endPoint y: 344, distance: 36.9
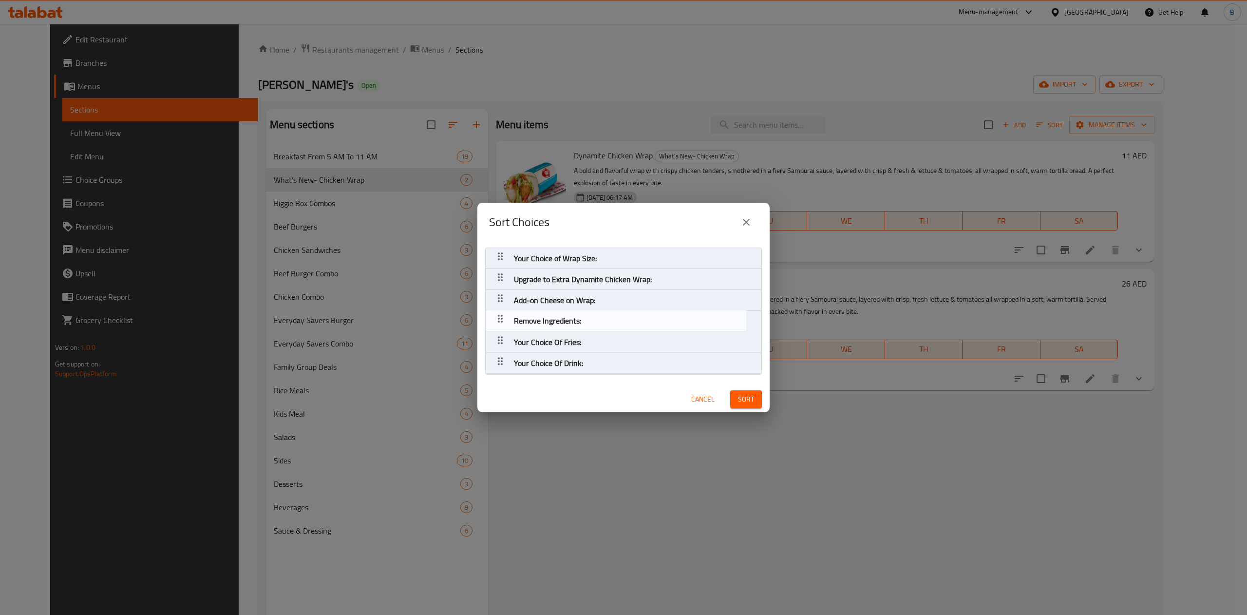
click at [495, 318] on nav "Your Choice of Wrap Size: Upgrade to Extra Dynamite Chicken Wrap: Add-on Cheese…" at bounding box center [623, 310] width 277 height 127
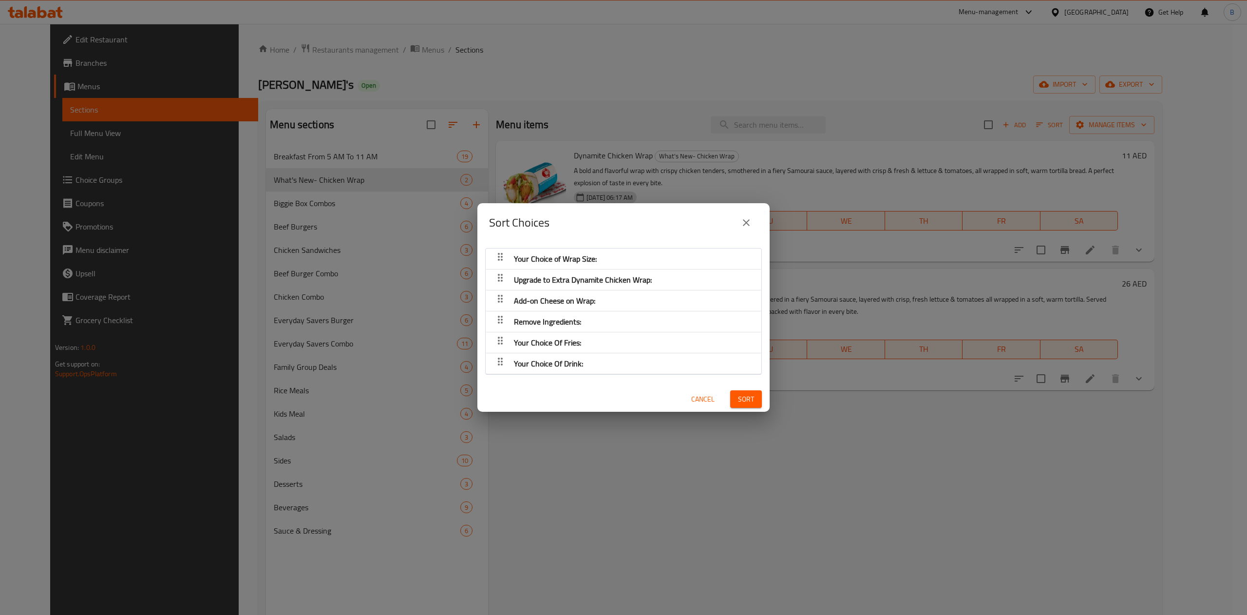
click at [743, 397] on button "Sort" at bounding box center [746, 399] width 32 height 18
click at [595, 266] on span "Add-on Cheese on Wrap:" at bounding box center [555, 258] width 83 height 15
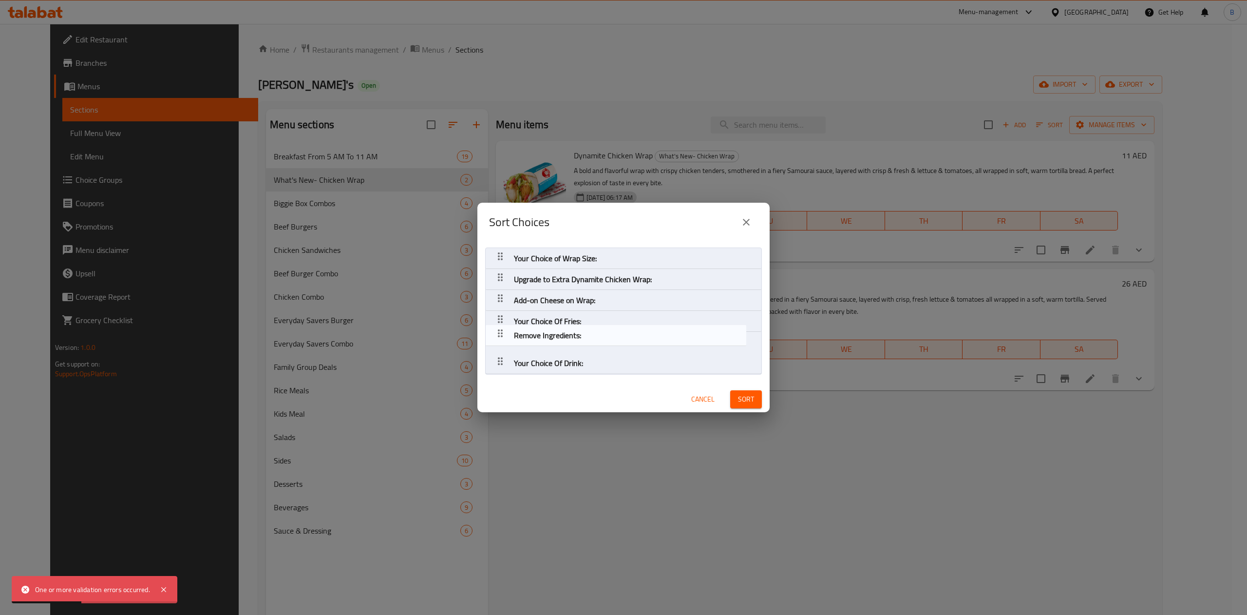
drag, startPoint x: 501, startPoint y: 325, endPoint x: 501, endPoint y: 343, distance: 17.5
click at [501, 343] on nav "Your Choice of Wrap Size: Upgrade to Extra Dynamite Chicken Wrap: Add-on Cheese…" at bounding box center [623, 310] width 277 height 127
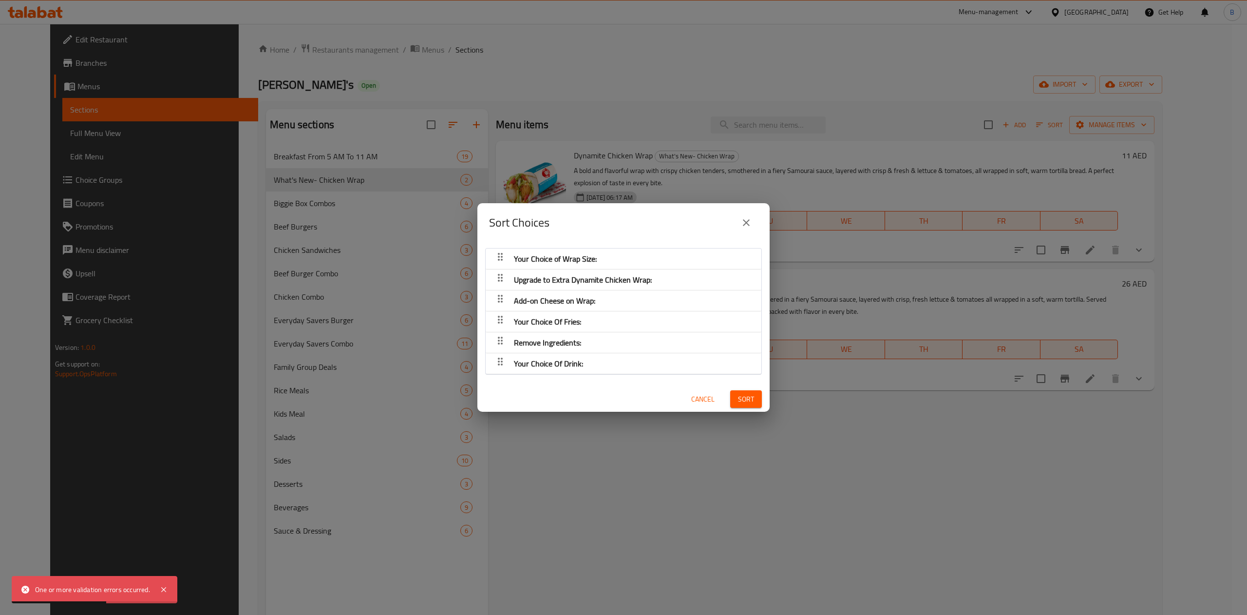
click at [738, 401] on span "Sort" at bounding box center [746, 399] width 16 height 12
click at [528, 266] on span "Your Choice Of Drink:" at bounding box center [555, 258] width 83 height 15
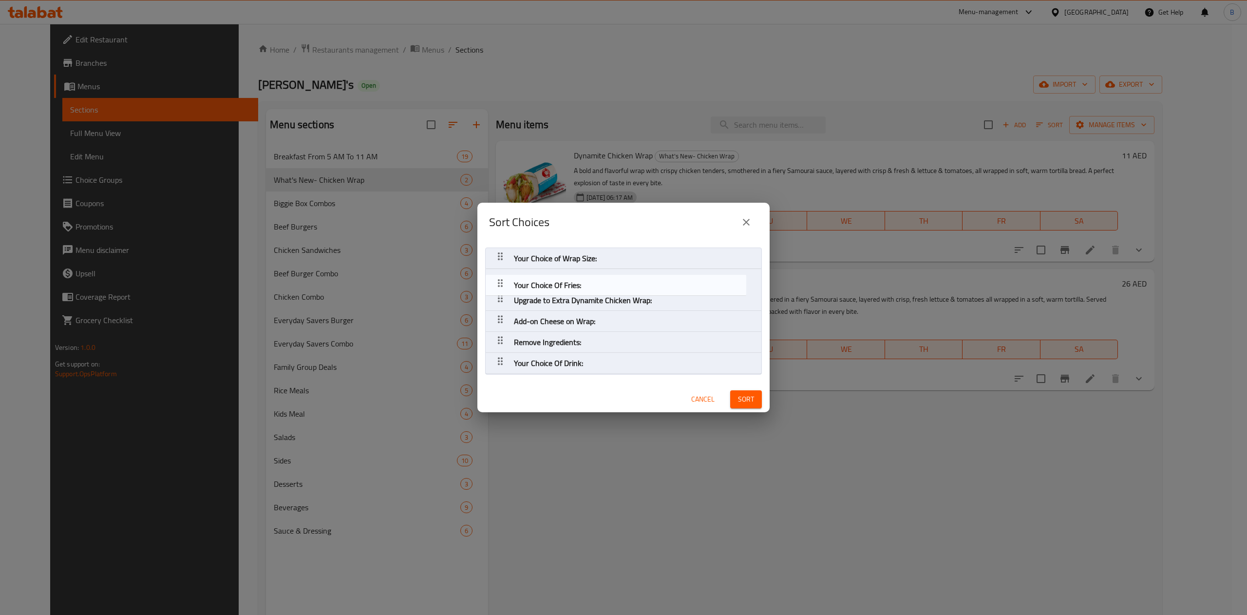
drag, startPoint x: 505, startPoint y: 324, endPoint x: 505, endPoint y: 284, distance: 40.4
click at [505, 284] on nav "Your Choice of Wrap Size: Upgrade to Extra Dynamite Chicken Wrap: Add-on Cheese…" at bounding box center [623, 310] width 277 height 127
drag, startPoint x: 501, startPoint y: 362, endPoint x: 503, endPoint y: 298, distance: 64.3
click at [503, 298] on nav "Your Choice of Wrap Size: Your Choice Of Fries: Upgrade to Extra Dynamite Chick…" at bounding box center [623, 310] width 277 height 127
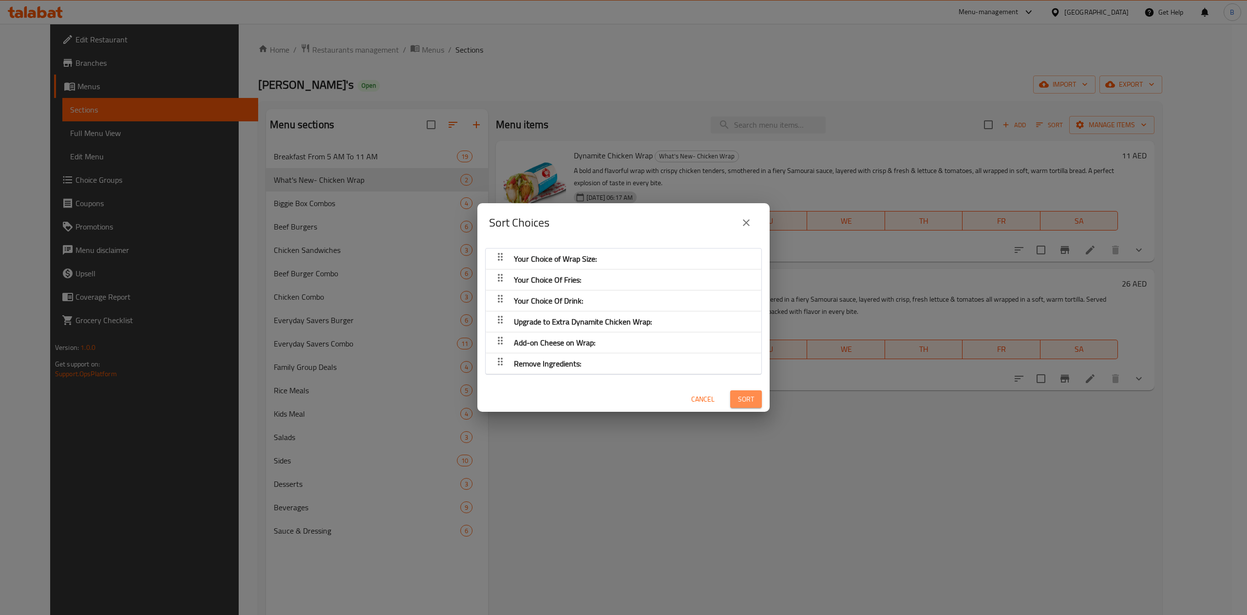
click at [738, 396] on button "Sort" at bounding box center [746, 399] width 32 height 18
click at [745, 226] on icon "close" at bounding box center [746, 223] width 12 height 12
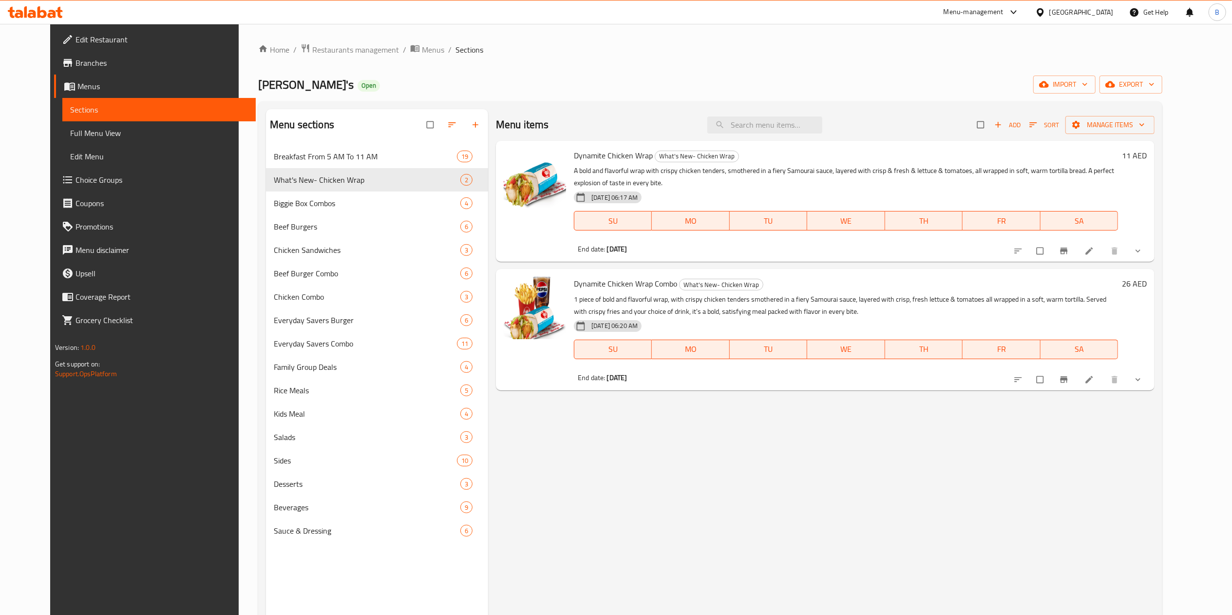
click at [1094, 379] on icon at bounding box center [1089, 380] width 10 height 10
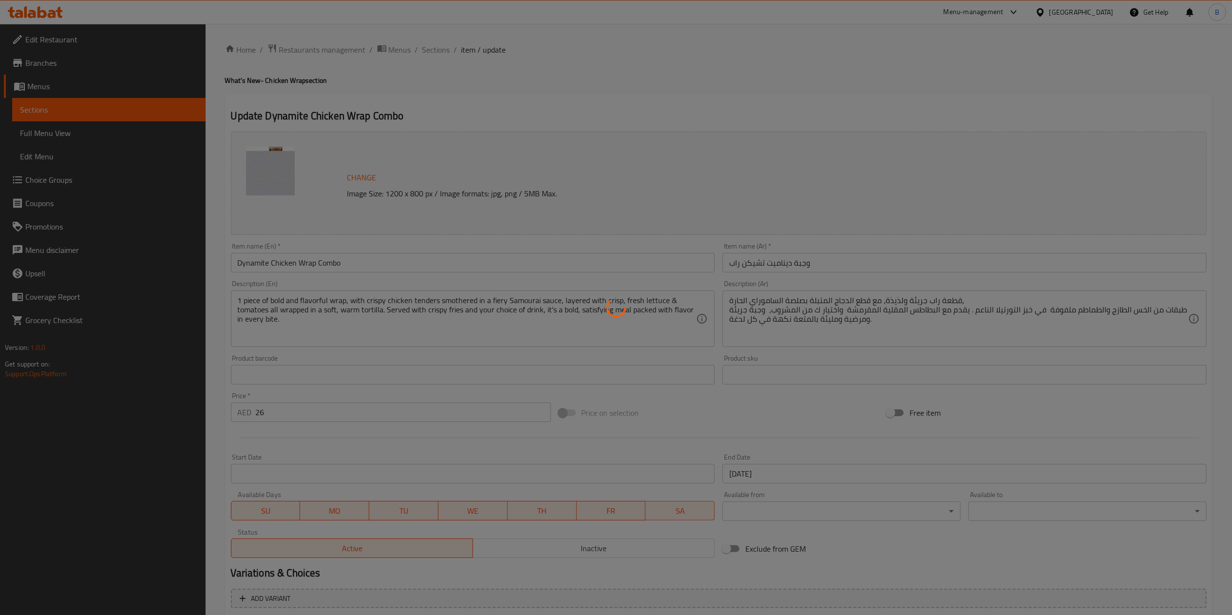
scroll to position [305, 0]
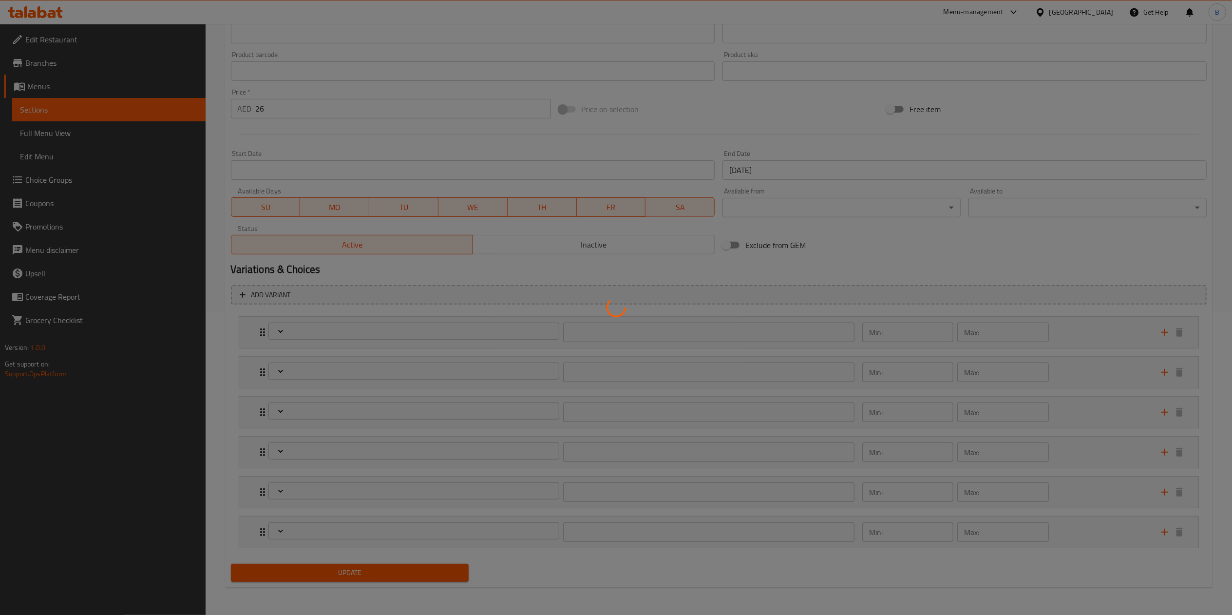
type input "اختيارك لحجم اللفة:"
type input "1"
type input "ترقية إلى لفائف الدجاج الديناميت الإضافية:"
type input "0"
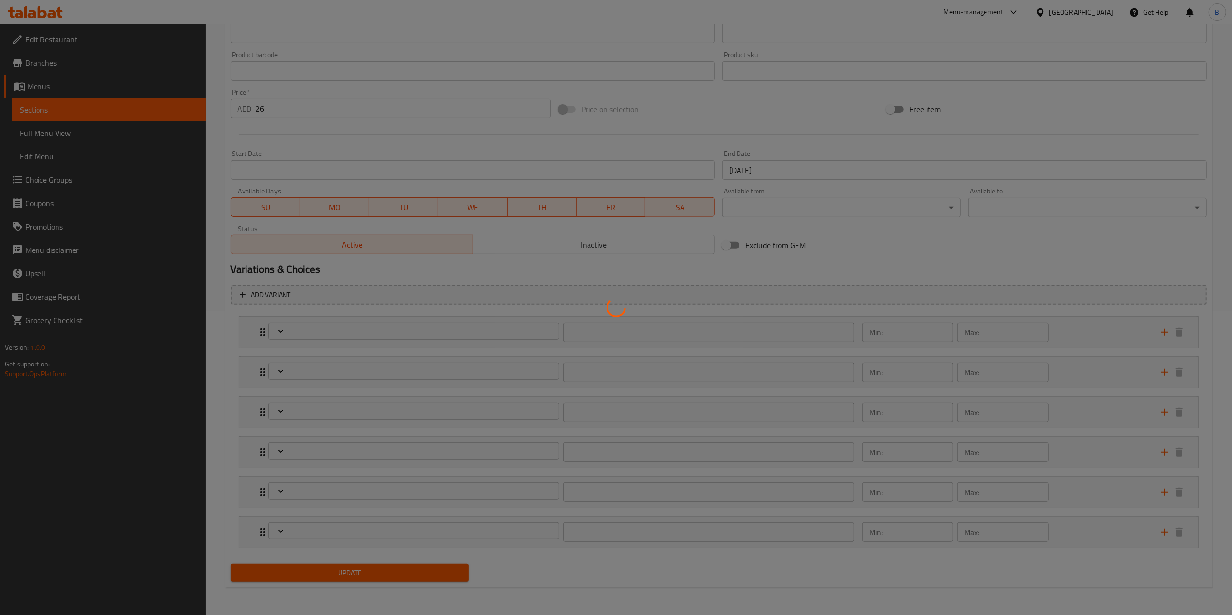
type input "1"
type input "إضافة الجبن إلى اللفافة:"
type input "0"
type input "1"
type input "إزالة المكونات:"
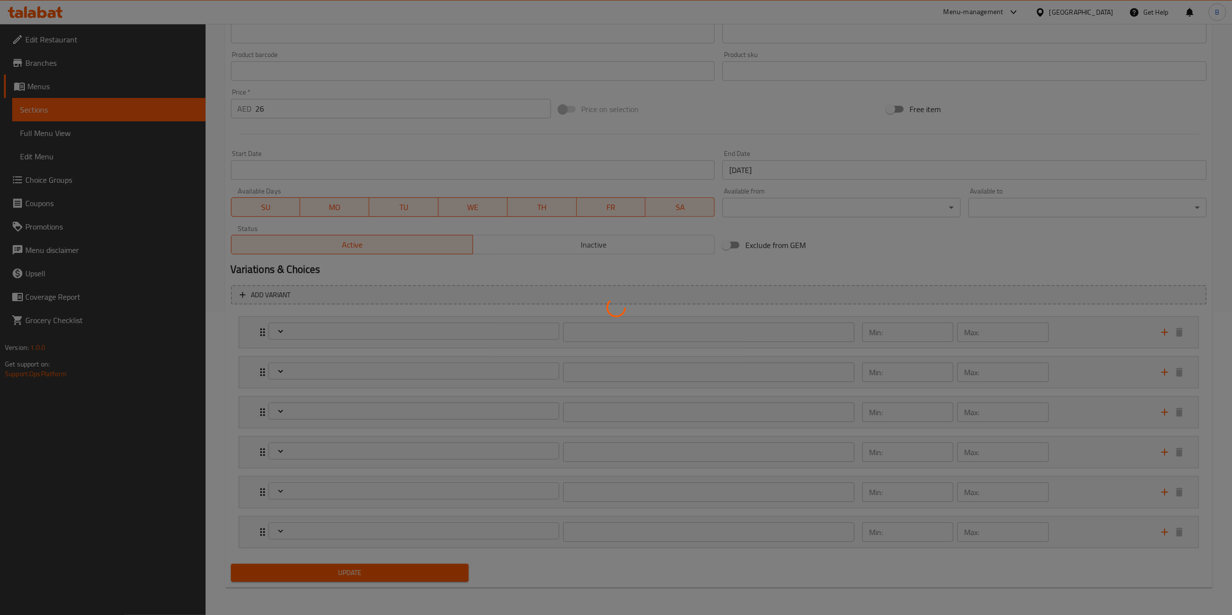
type input "0"
type input "2"
type input "إختيارك من البطاطا المقلية:"
type input "1"
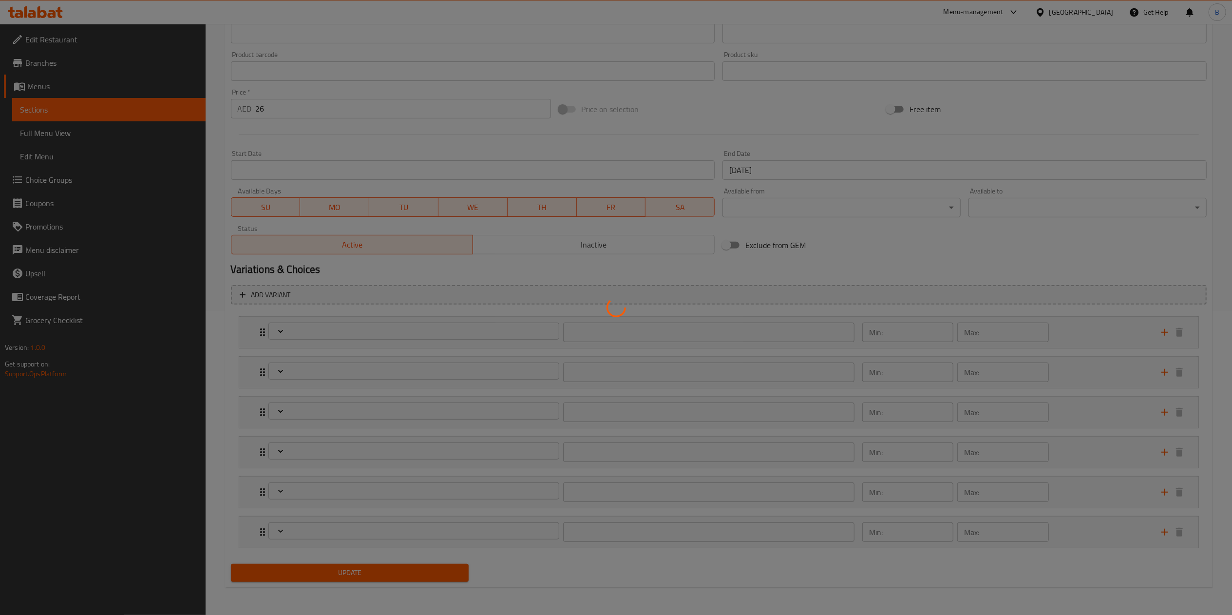
type input "إختيارك من المشروب:"
type input "1"
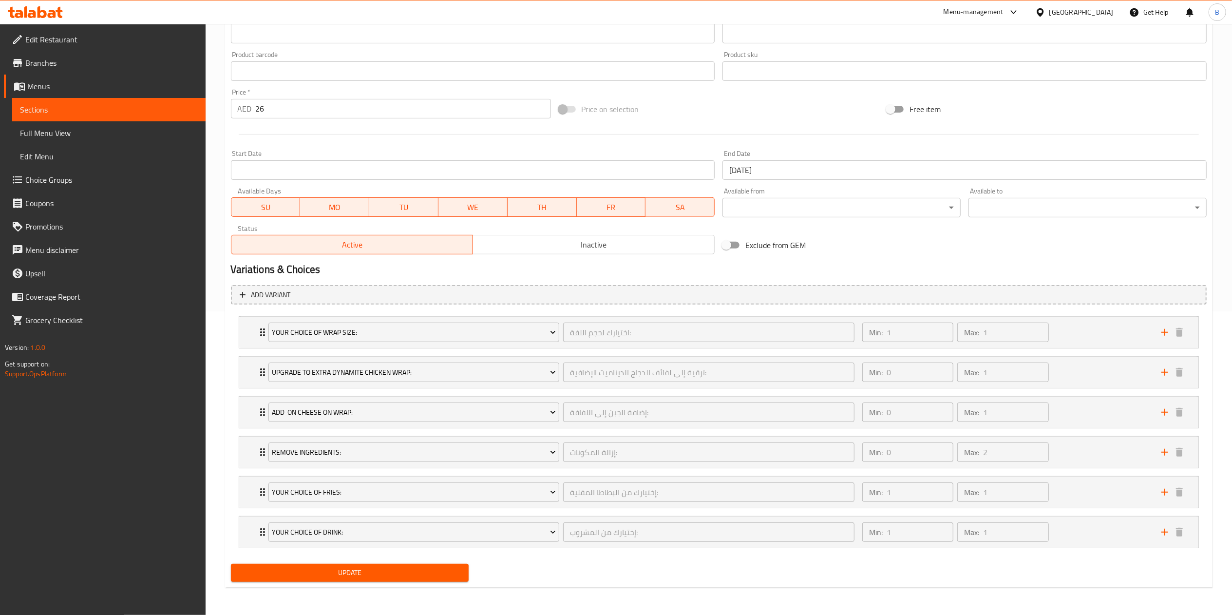
scroll to position [306, 0]
drag, startPoint x: 258, startPoint y: 494, endPoint x: 257, endPoint y: 366, distance: 128.1
click at [257, 366] on div "Your Choice of Wrap Size: اختيارك لحجم اللفة: ​ Min: 1 ​ Max: 1 ​ Medium (ID: 1…" at bounding box center [719, 431] width 976 height 240
drag, startPoint x: 254, startPoint y: 509, endPoint x: 258, endPoint y: 396, distance: 113.1
click at [258, 396] on div "Your Choice of Wrap Size: اختيارك لحجم اللفة: ​ Min: 1 ​ Max: 1 ​ Medium (ID: 1…" at bounding box center [719, 431] width 976 height 240
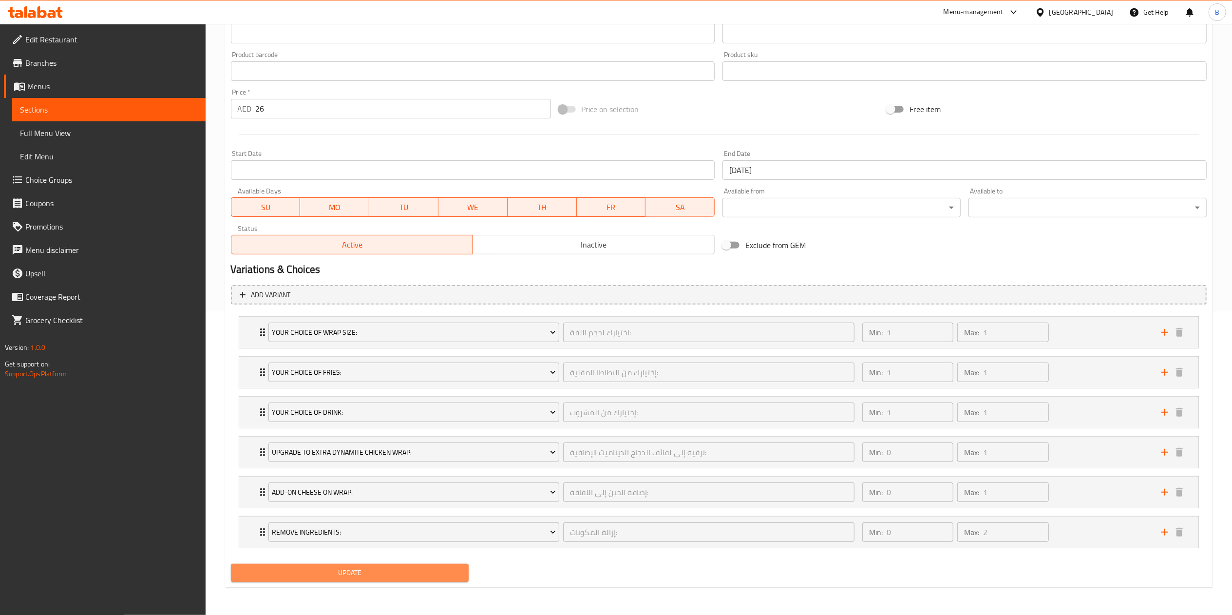
click at [449, 566] on button "Update" at bounding box center [350, 573] width 238 height 18
click at [265, 444] on div "Upgrade to Extra Dynamite Chicken Wrap: ترقية إلى لفائف الدجاج الديناميت الإضاف…" at bounding box center [562, 451] width 598 height 31
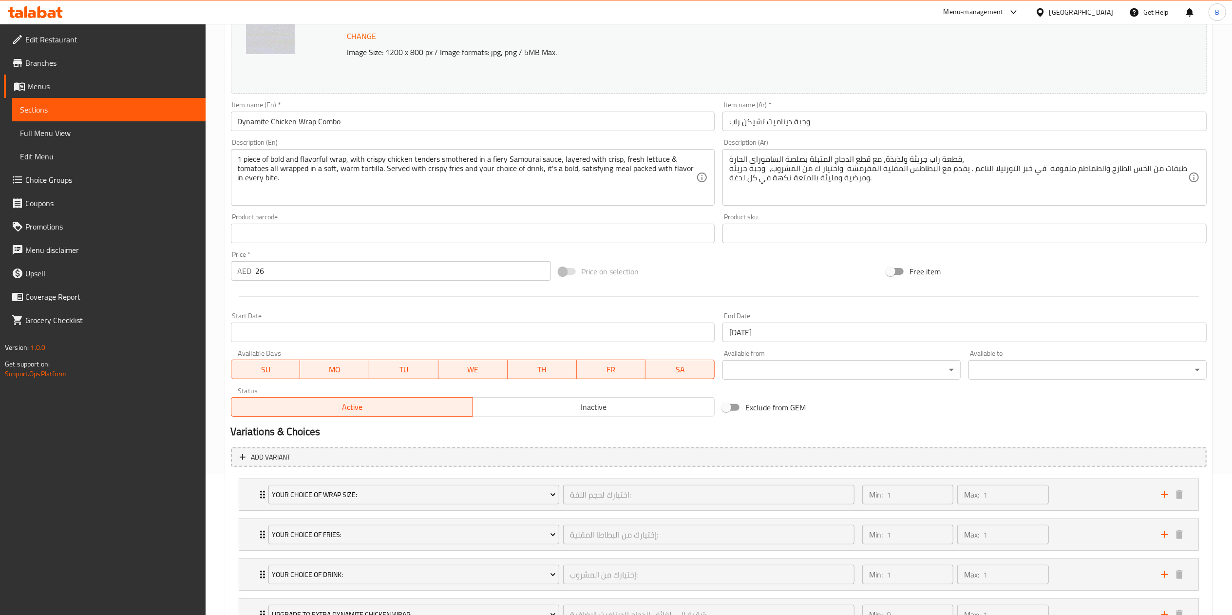
scroll to position [112, 0]
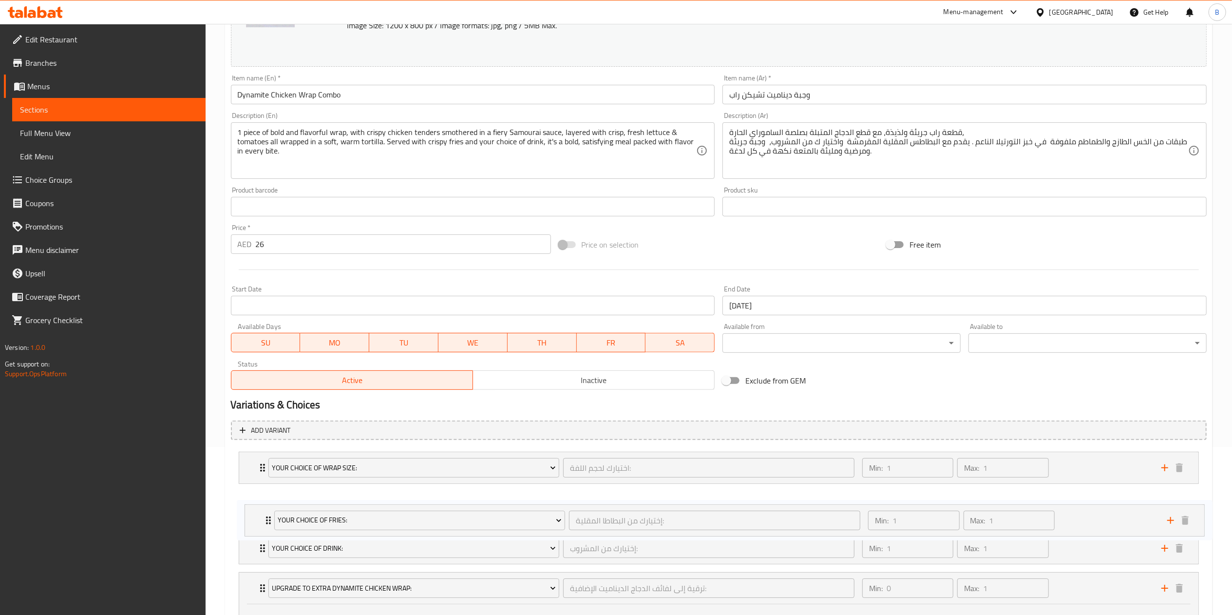
drag, startPoint x: 256, startPoint y: 559, endPoint x: 262, endPoint y: 513, distance: 46.2
click at [262, 513] on div "Your Choice of Wrap Size: اختيارك لحجم اللفة: ​ Min: 1 ​ Max: 1 ​ Medium (ID: 1…" at bounding box center [719, 594] width 976 height 293
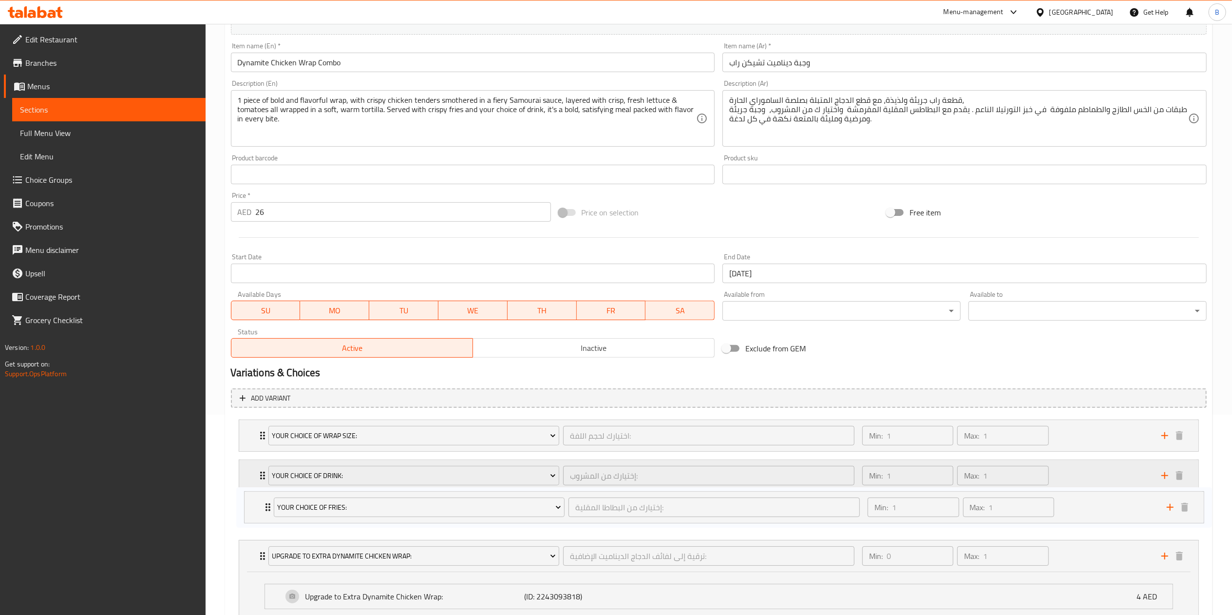
drag, startPoint x: 262, startPoint y: 517, endPoint x: 265, endPoint y: 481, distance: 36.7
click at [267, 487] on div "Your Choice of Wrap Size: اختيارك لحجم اللفة: ​ Min: 1 ​ Max: 1 ​ Medium (ID: 1…" at bounding box center [719, 561] width 976 height 293
click at [264, 463] on div "Your Choice of Wrap Size: اختيارك لحجم اللفة: ​ Min: 1 ​ Max: 1 ​ Medium (ID: 1…" at bounding box center [719, 561] width 976 height 293
click at [262, 469] on div "Your Choice of Wrap Size: اختيارك لحجم اللفة: ​ Min: 1 ​ Max: 1 ​ Medium (ID: 1…" at bounding box center [719, 534] width 976 height 240
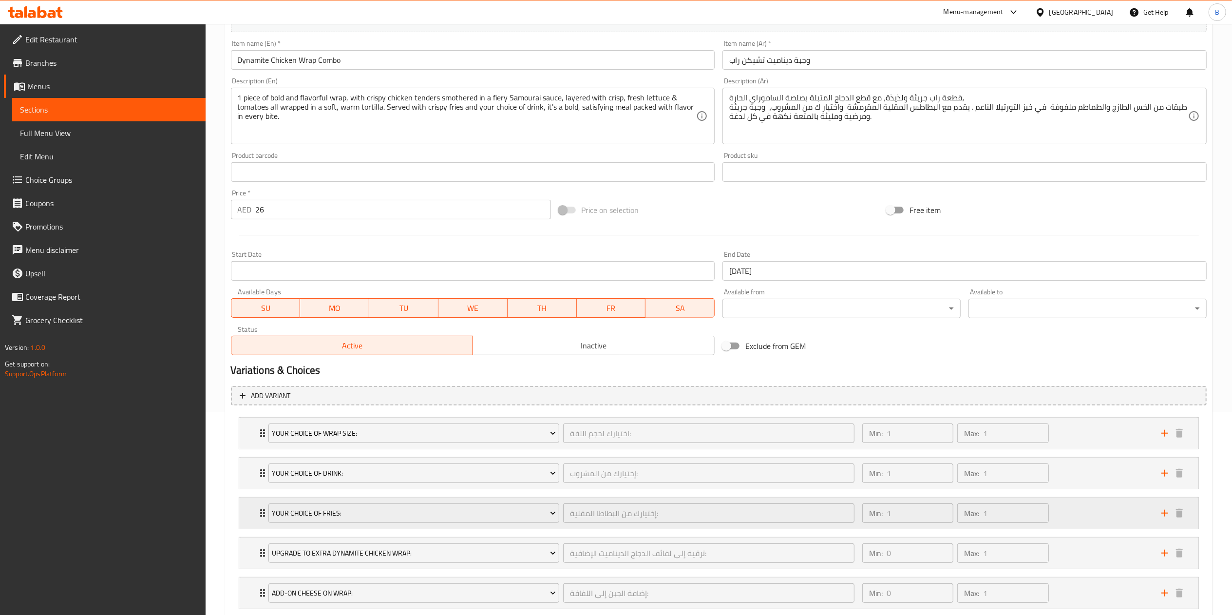
drag, startPoint x: 262, startPoint y: 470, endPoint x: 258, endPoint y: 503, distance: 33.3
click at [258, 503] on div "Your Choice of Wrap Size: اختيارك لحجم اللفة: ​ Min: 1 ​ Max: 1 ​ Medium (ID: 1…" at bounding box center [719, 533] width 976 height 240
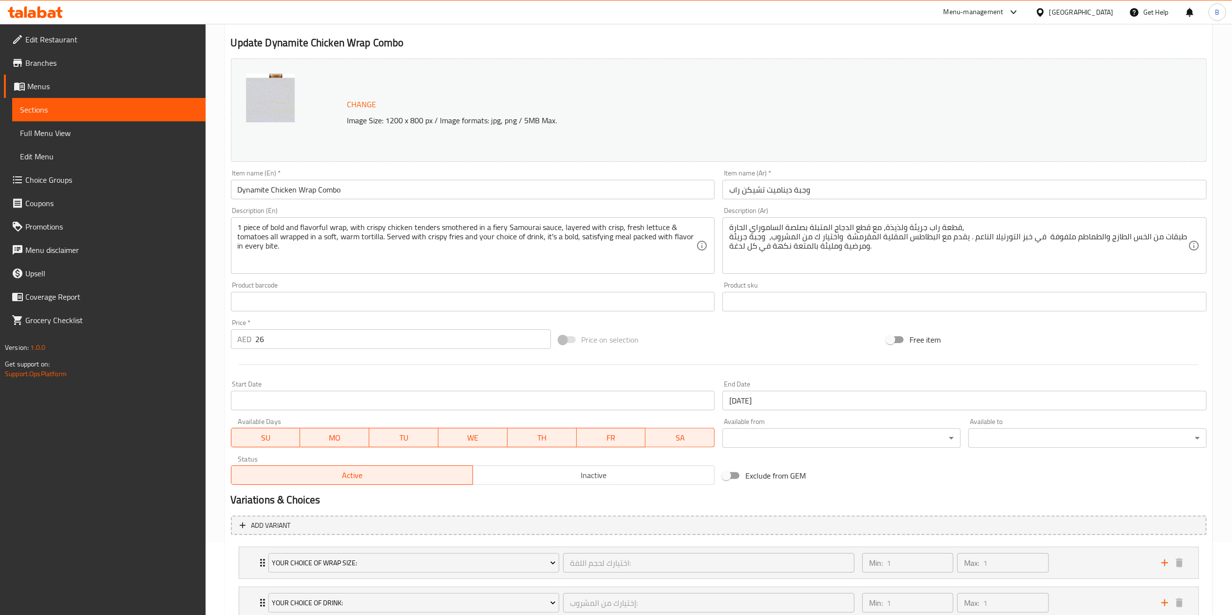
scroll to position [0, 0]
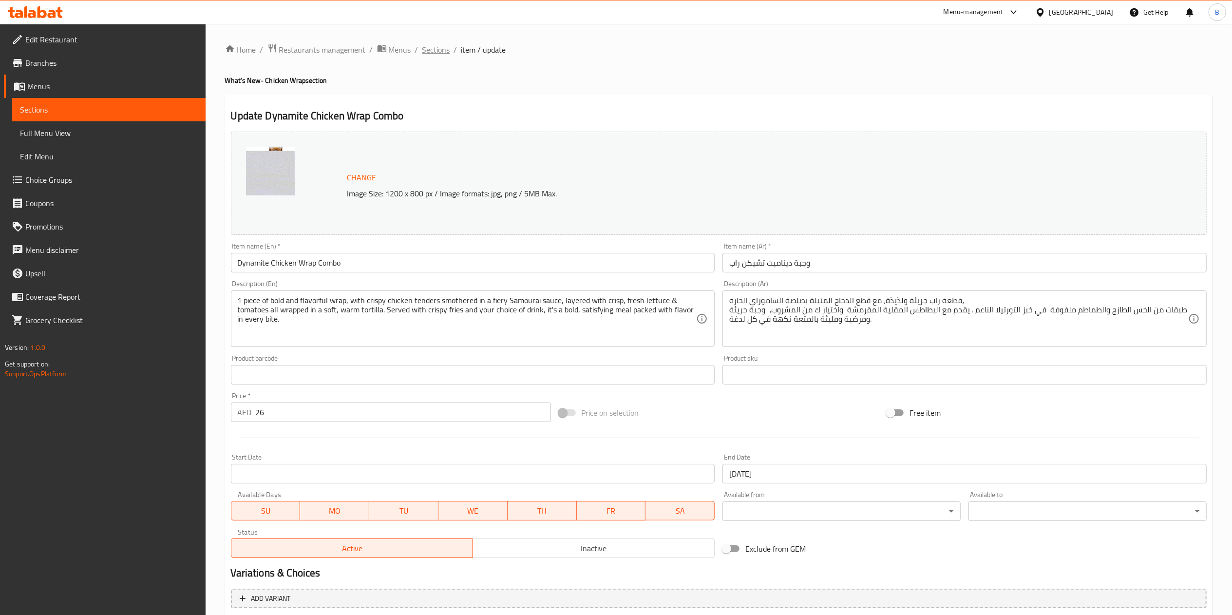
click at [437, 55] on span "Sections" at bounding box center [436, 50] width 28 height 12
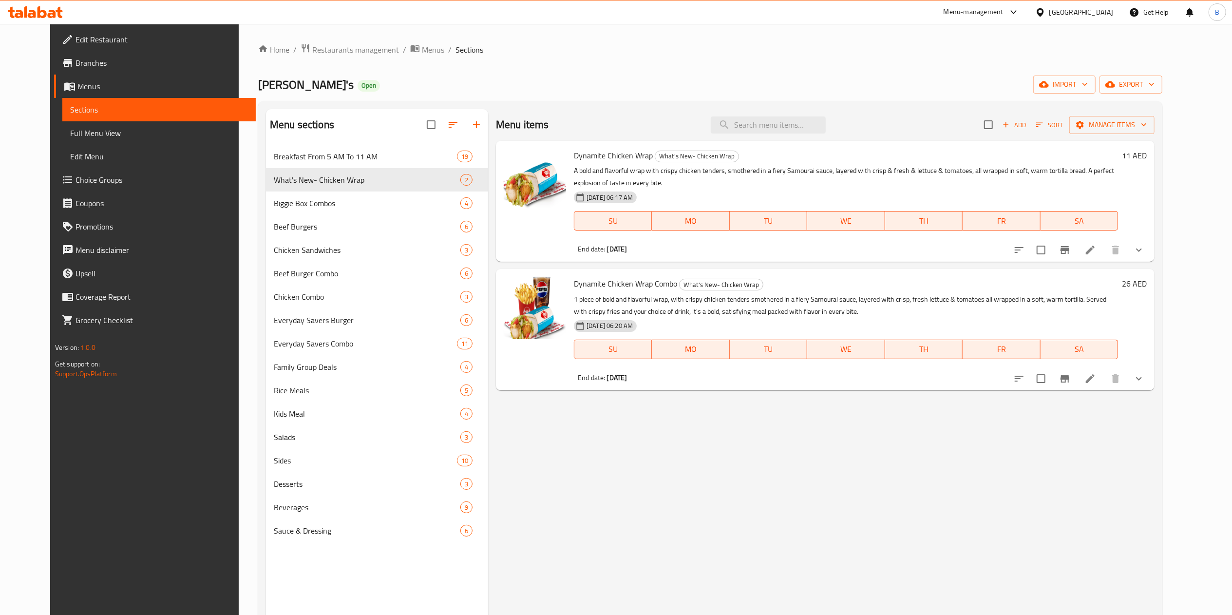
click at [1096, 378] on icon at bounding box center [1090, 379] width 12 height 12
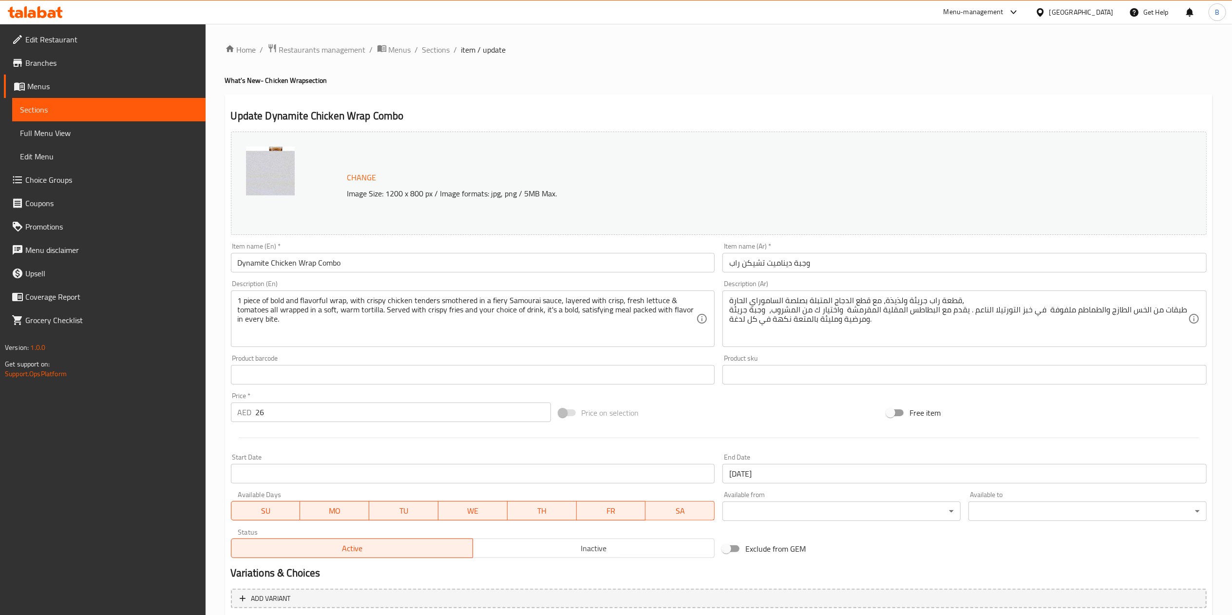
scroll to position [306, 0]
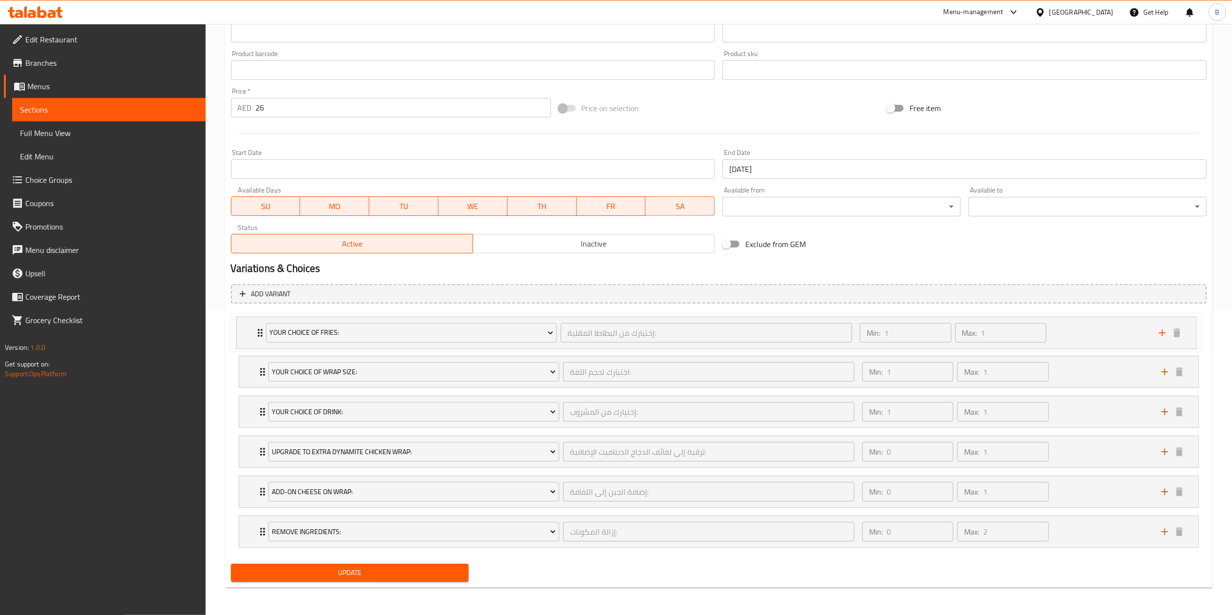
drag, startPoint x: 253, startPoint y: 368, endPoint x: 252, endPoint y: 325, distance: 42.9
click at [252, 325] on div "Your Choice of Wrap Size: اختيارك لحجم اللفة: ​ Min: 1 ​ Max: 1 ​ Medium (ID: 1…" at bounding box center [719, 431] width 976 height 240
click at [404, 571] on span "Update" at bounding box center [350, 572] width 223 height 12
drag, startPoint x: 259, startPoint y: 487, endPoint x: 256, endPoint y: 447, distance: 39.6
click at [256, 447] on div "Your Choice Of Fries: إختيارك من البطاطا المقلية: ​ Min: 1 ​ Max: 1 ​ Natural-C…" at bounding box center [719, 431] width 976 height 240
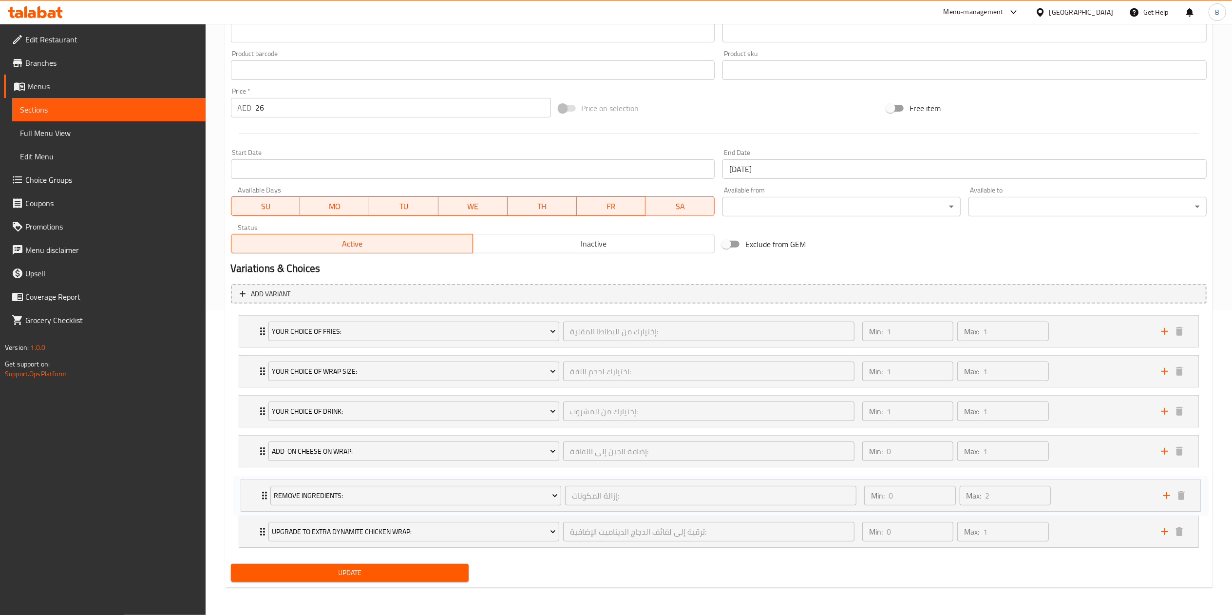
drag, startPoint x: 251, startPoint y: 531, endPoint x: 254, endPoint y: 490, distance: 41.0
click at [254, 490] on div "Your Choice Of Fries: إختيارك من البطاطا المقلية: ​ Min: 1 ​ Max: 1 ​ Natural-C…" at bounding box center [719, 431] width 976 height 240
drag, startPoint x: 261, startPoint y: 493, endPoint x: 265, endPoint y: 538, distance: 45.0
click at [265, 538] on div "Your Choice Of Fries: إختيارك من البطاطا المقلية: ​ Min: 1 ​ Max: 1 ​ Natural-C…" at bounding box center [719, 431] width 976 height 240
click at [279, 570] on span "Update" at bounding box center [350, 572] width 223 height 12
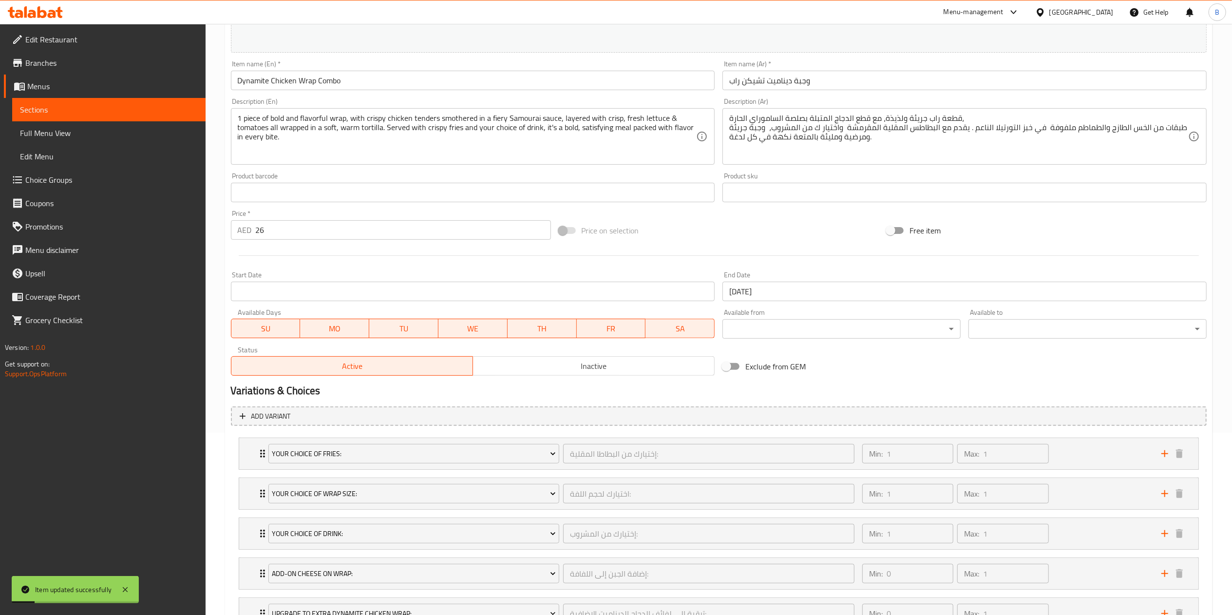
scroll to position [0, 0]
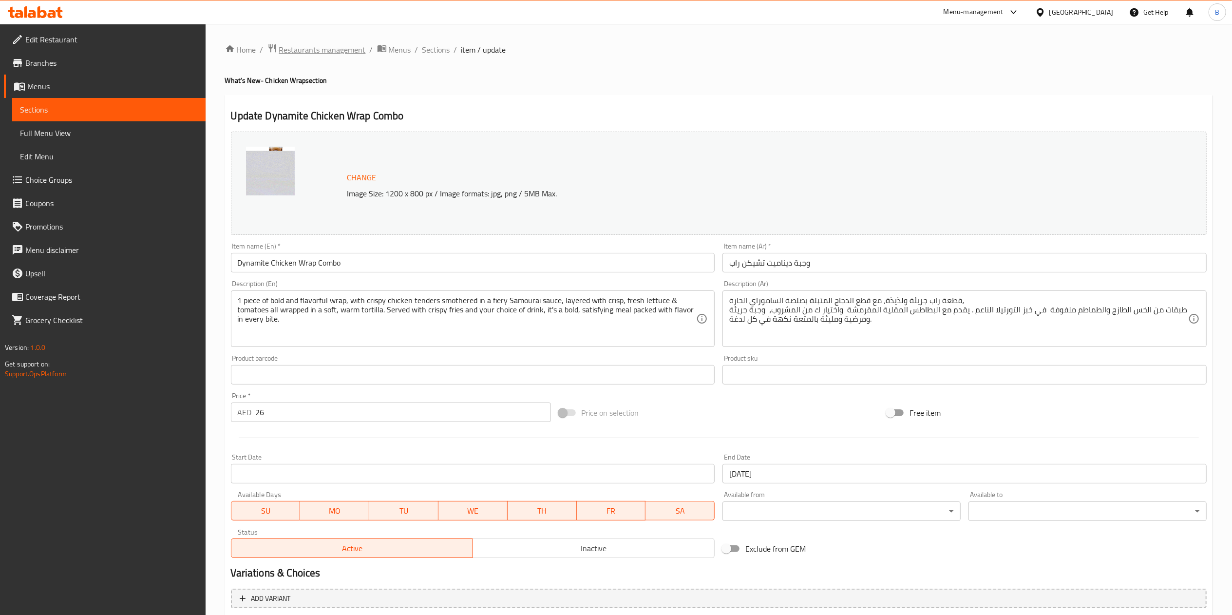
click at [324, 56] on span "Restaurants management" at bounding box center [322, 50] width 87 height 12
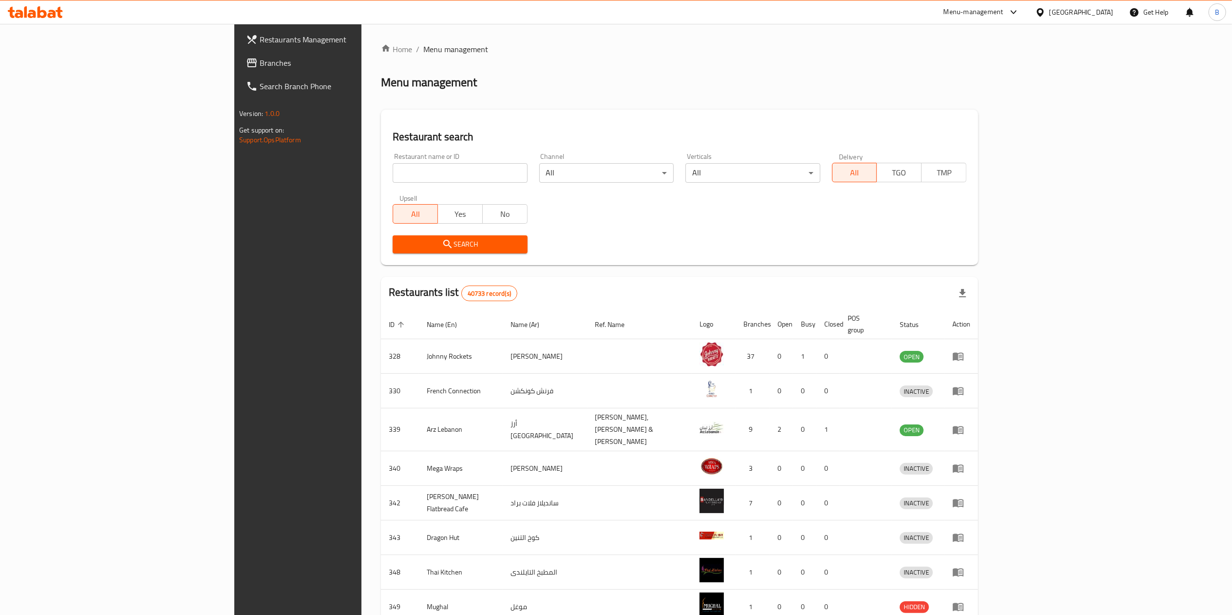
click at [393, 172] on input "search" at bounding box center [460, 172] width 134 height 19
type input "wendy"
click button "Search" at bounding box center [460, 244] width 134 height 18
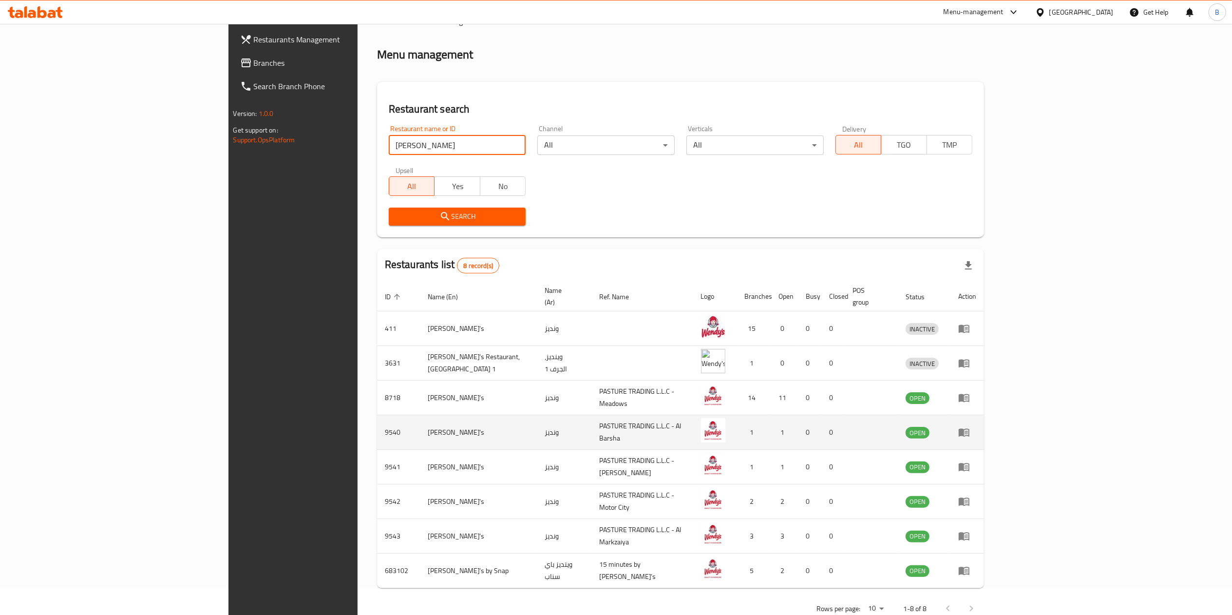
scroll to position [43, 0]
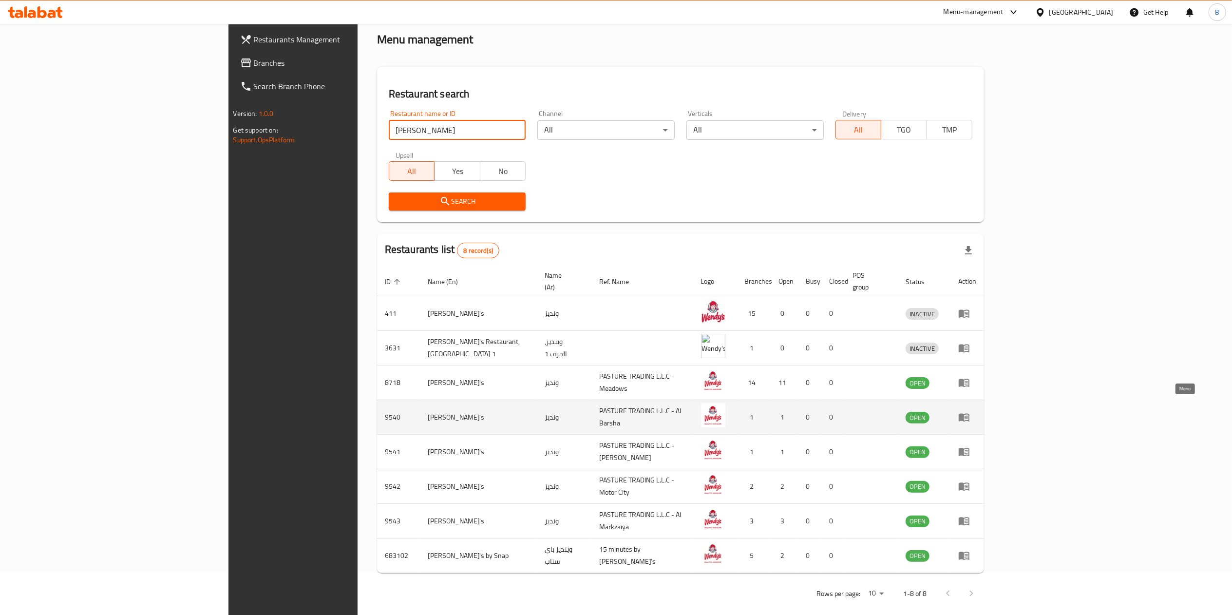
click at [976, 411] on link "enhanced table" at bounding box center [967, 417] width 18 height 12
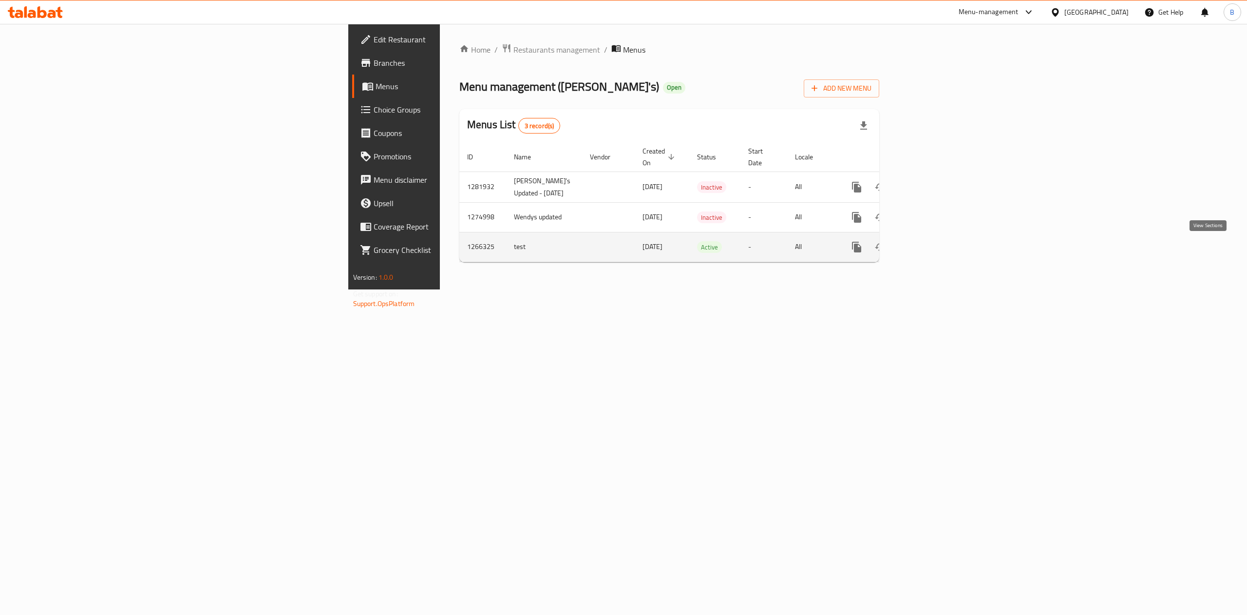
click at [939, 251] on link "enhanced table" at bounding box center [926, 246] width 23 height 23
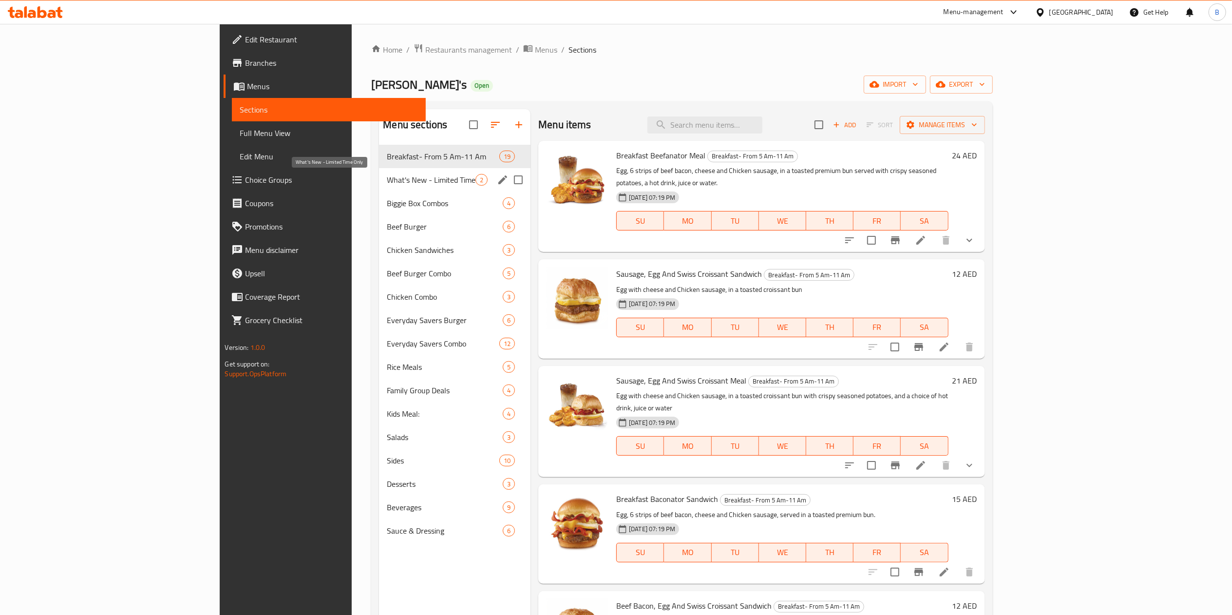
click at [387, 183] on span "What's New - Limited Time Only" at bounding box center [431, 180] width 89 height 12
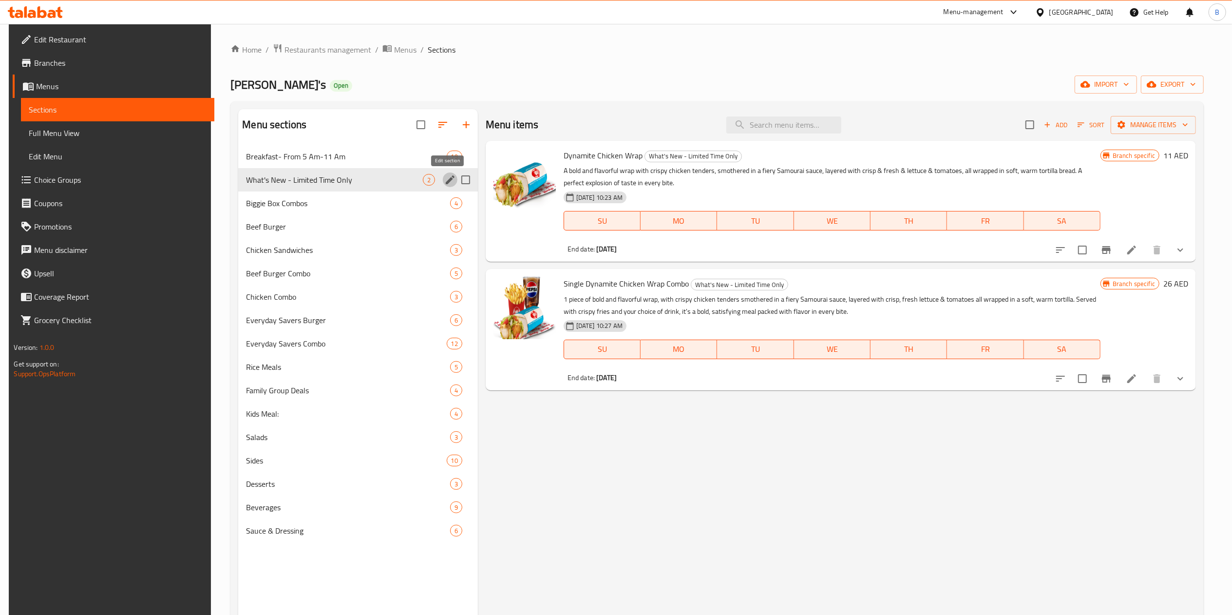
click at [450, 183] on icon "edit" at bounding box center [450, 180] width 12 height 12
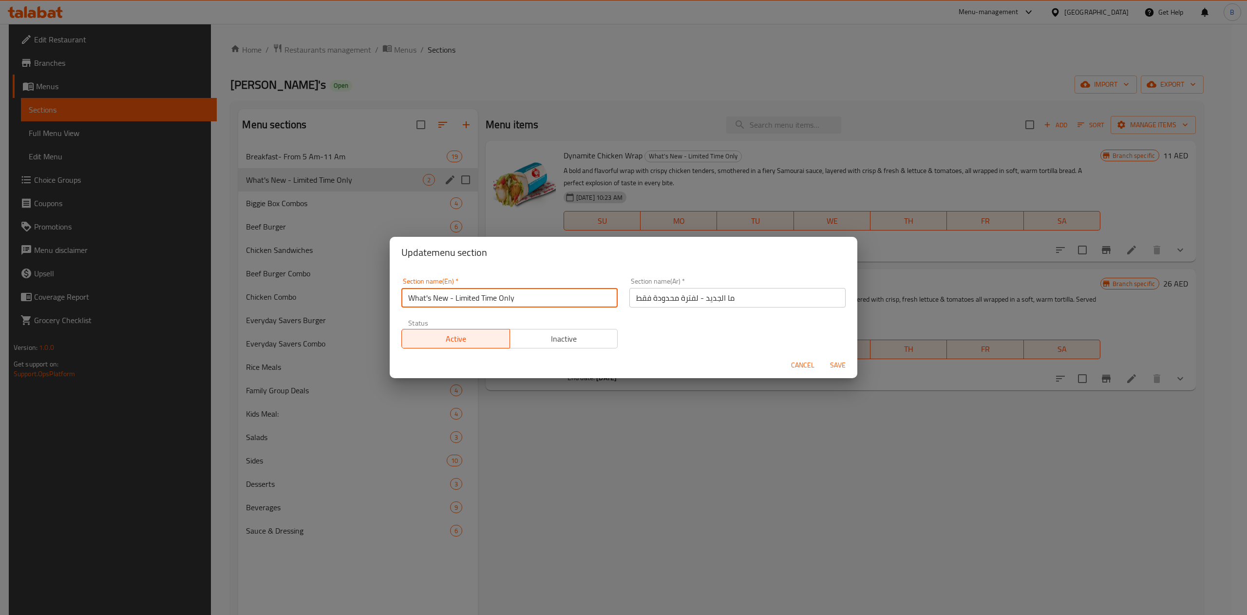
drag, startPoint x: 528, startPoint y: 297, endPoint x: 247, endPoint y: 289, distance: 280.7
click at [245, 288] on div "Update menu section Section name(En)   * What's New - Limited Time Only Section…" at bounding box center [623, 307] width 1247 height 615
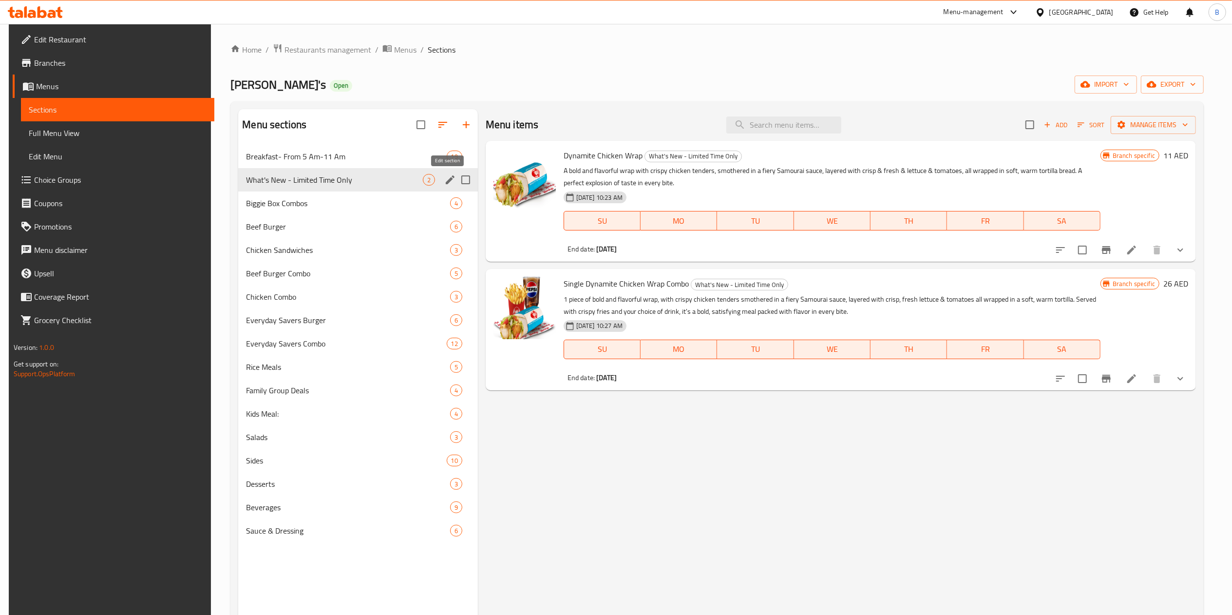
click at [448, 179] on icon "edit" at bounding box center [450, 179] width 9 height 9
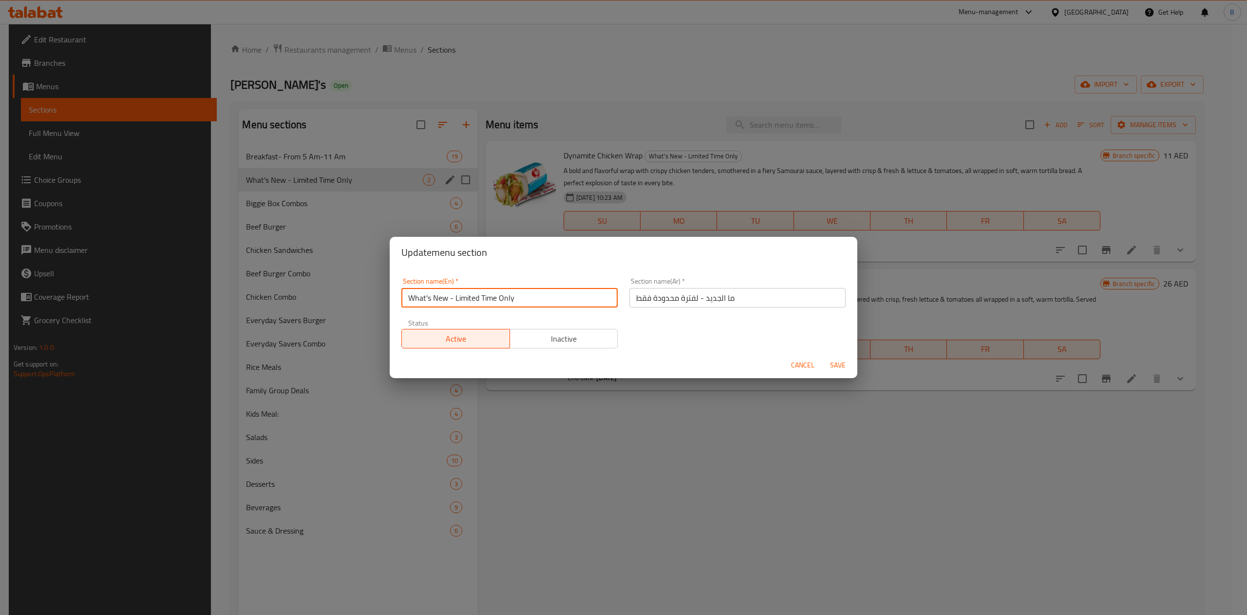
drag, startPoint x: 571, startPoint y: 289, endPoint x: 340, endPoint y: 290, distance: 231.4
click at [347, 290] on div "Update menu section Section name(En)   * What's New - Limited Time Only Section…" at bounding box center [623, 307] width 1247 height 615
paste input "’s New- Chicken Wrap"
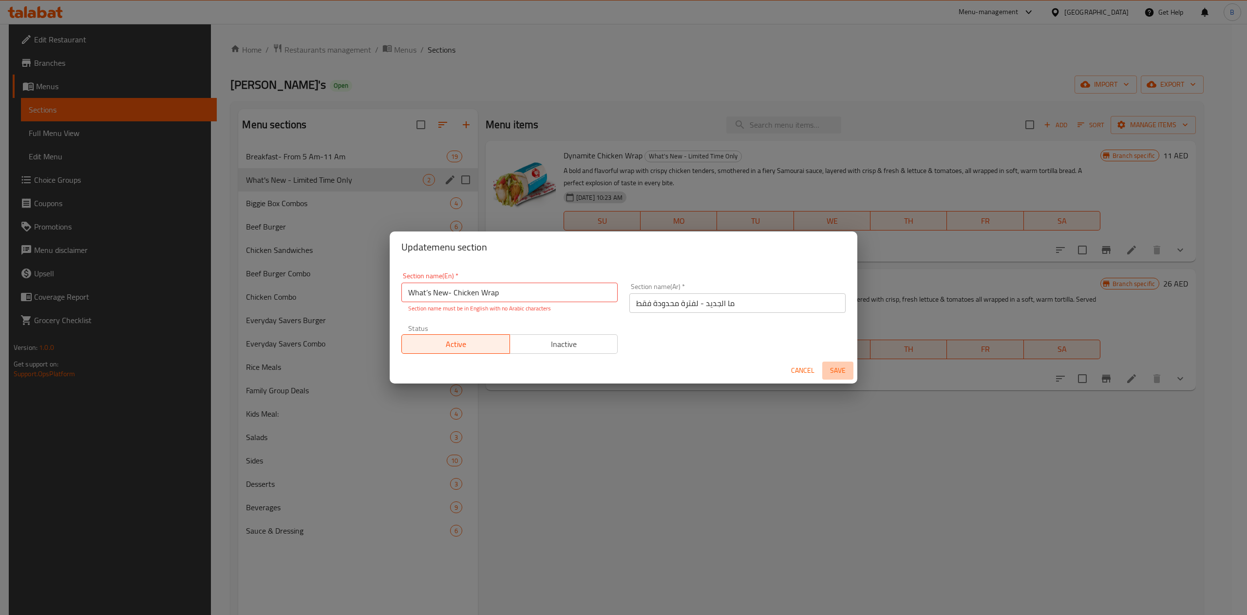
click at [843, 366] on span "Save" at bounding box center [837, 370] width 23 height 12
click at [427, 292] on input "What’s New- Chicken Wrap" at bounding box center [509, 292] width 216 height 19
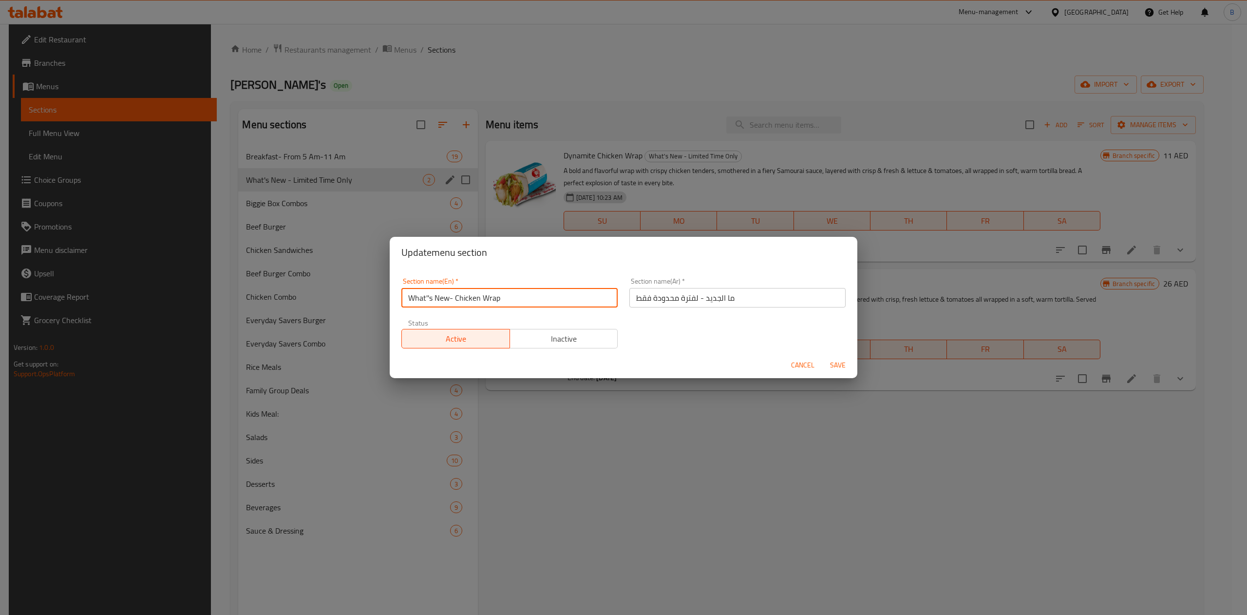
type input "What''s New- Chicken Wrap"
click at [837, 366] on span "Save" at bounding box center [837, 365] width 23 height 12
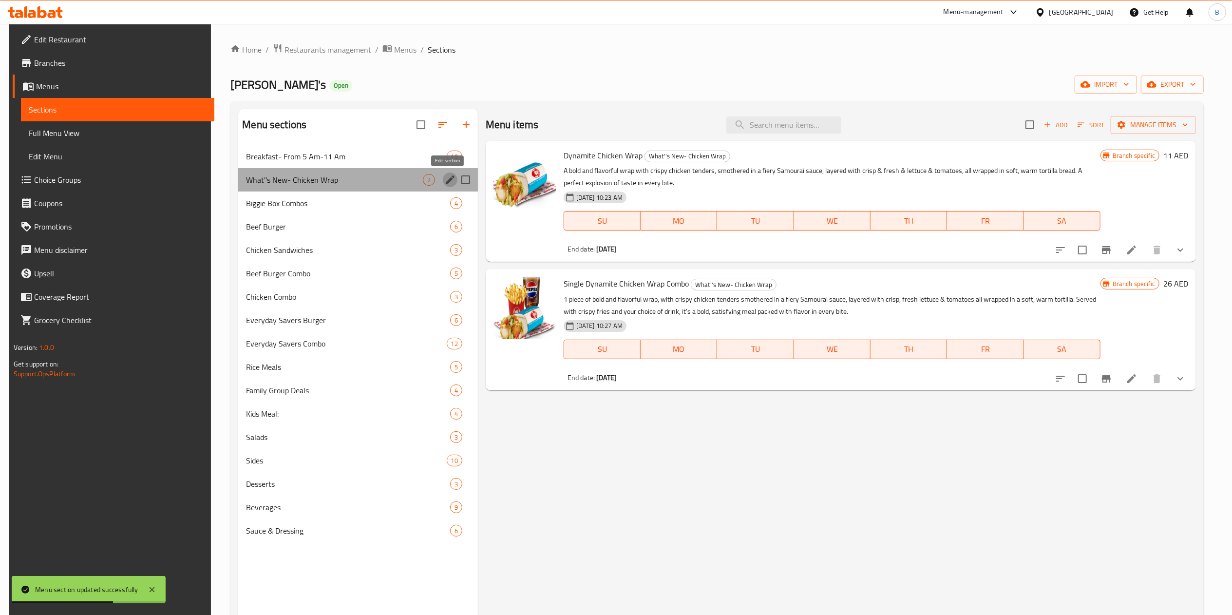
click at [444, 180] on icon "edit" at bounding box center [450, 180] width 12 height 12
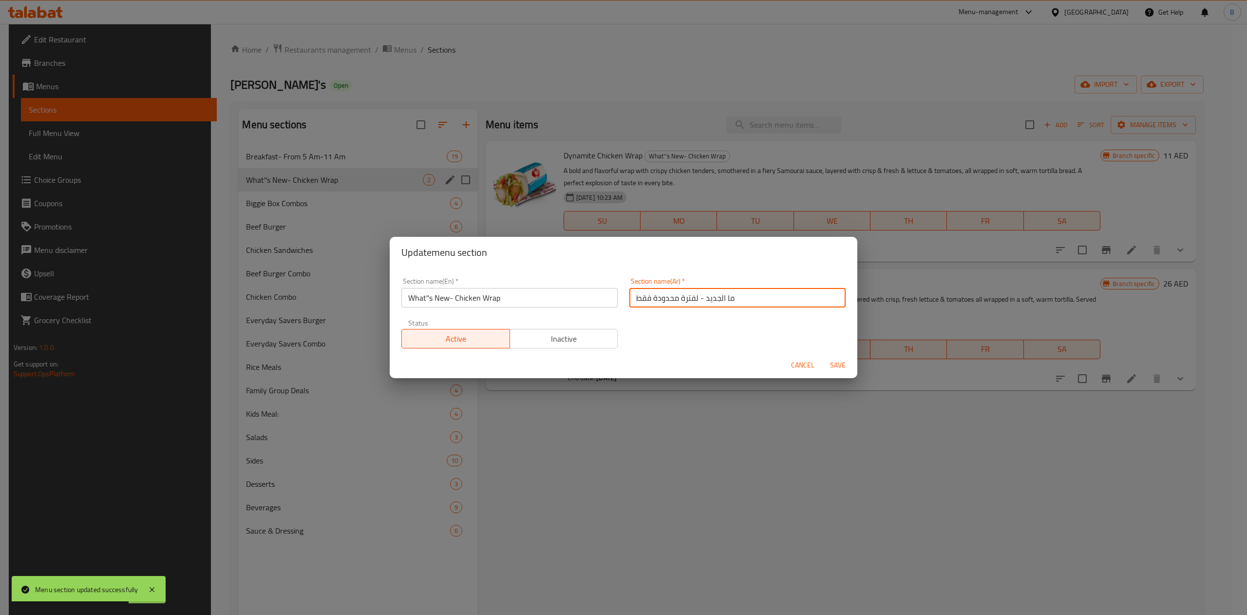
click at [721, 290] on input "ما الجديد - لفترة محدودة فقط" at bounding box center [737, 297] width 216 height 19
paste input "ئف الدجاج"
type input "ما الجديد - لفائف الدجاج"
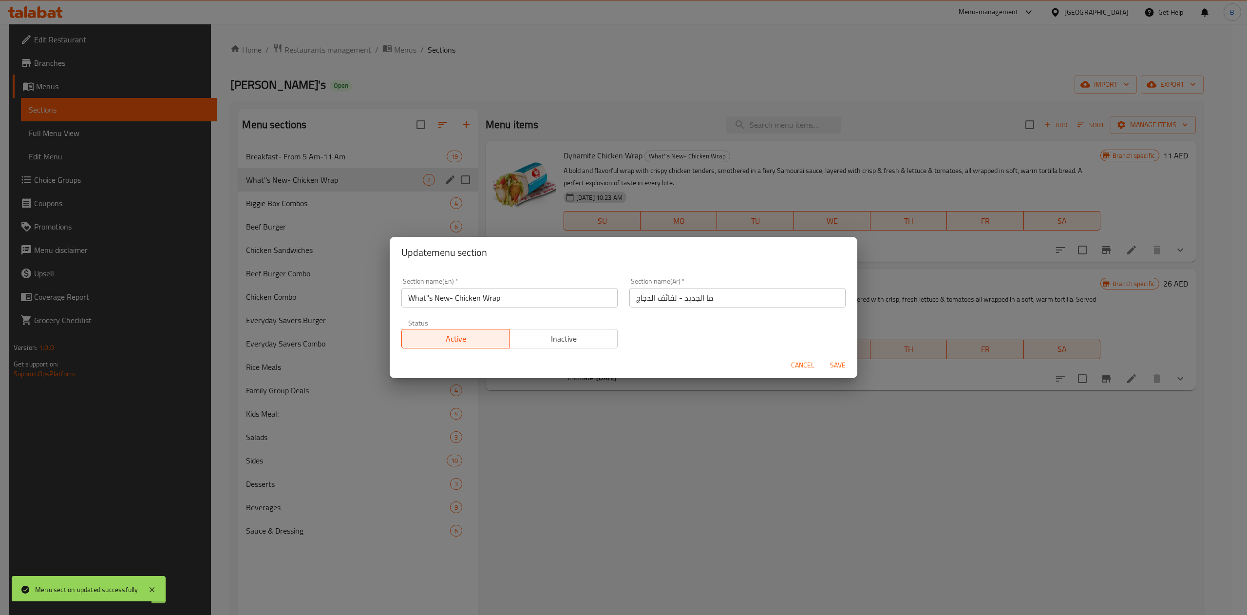
click at [819, 352] on form "Section name(En)   * What''s New- Chicken Wrap Section name(En) * Section name(…" at bounding box center [624, 323] width 468 height 110
click at [829, 362] on span "Save" at bounding box center [837, 365] width 23 height 12
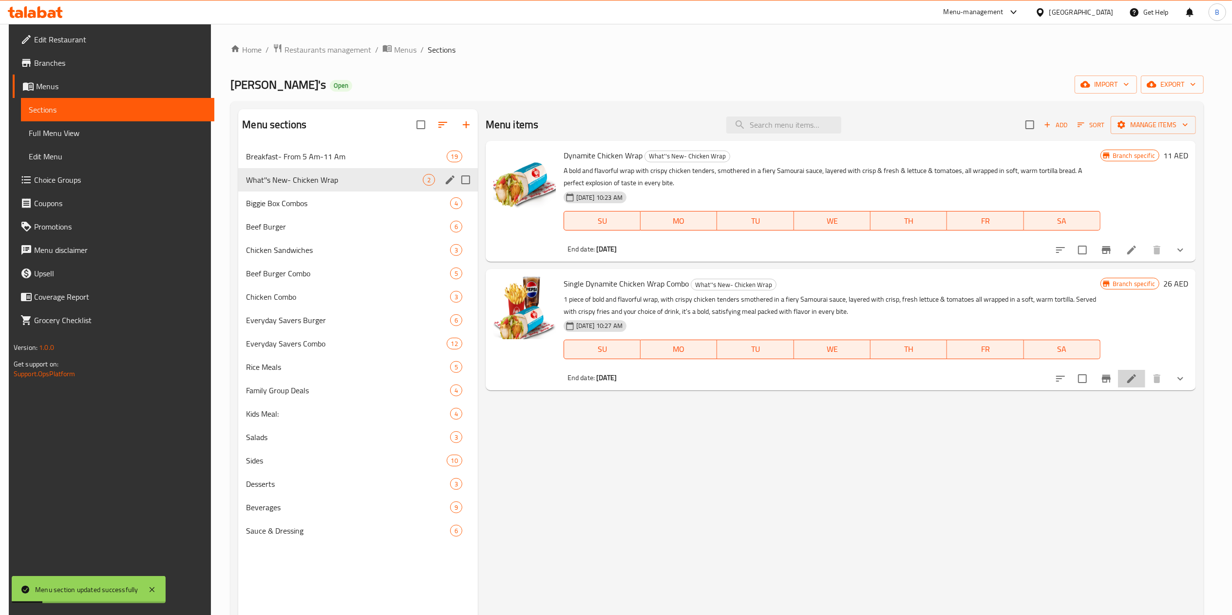
click at [1145, 381] on li at bounding box center [1131, 379] width 27 height 18
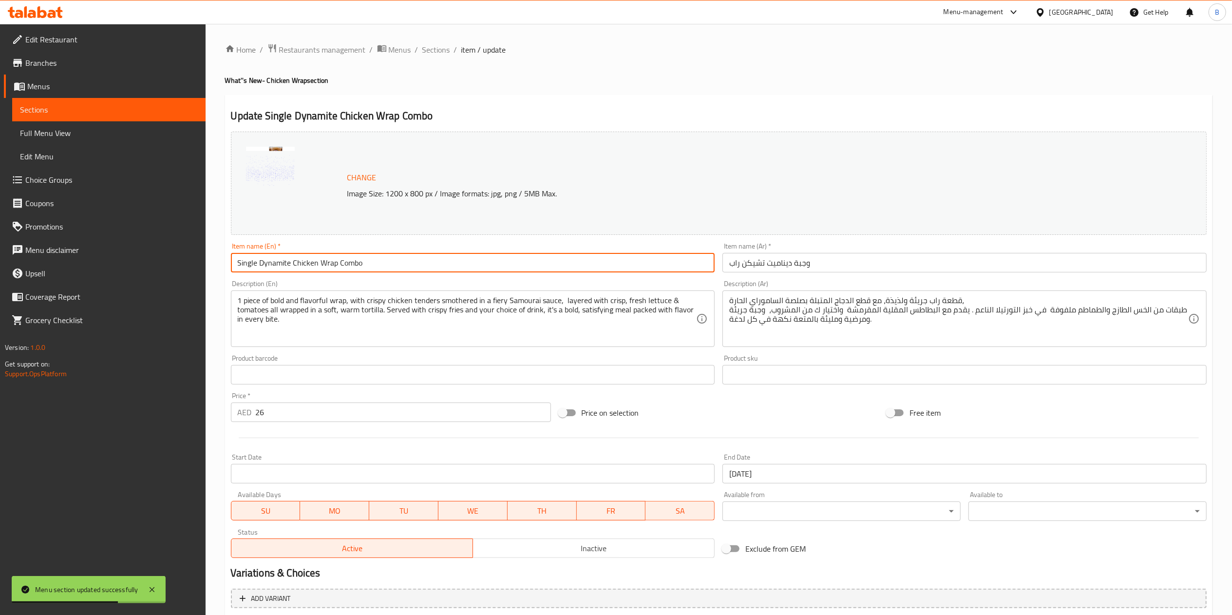
drag, startPoint x: 259, startPoint y: 264, endPoint x: 126, endPoint y: 280, distance: 134.4
click at [178, 257] on div "Edit Restaurant Branches Menus Sections Full Menu View Edit Menu Choice Groups …" at bounding box center [616, 451] width 1232 height 854
drag, startPoint x: 304, startPoint y: 261, endPoint x: 0, endPoint y: 213, distance: 307.6
click at [0, 218] on div "Edit Restaurant Branches Menus Sections Full Menu View Edit Menu Choice Groups …" at bounding box center [616, 451] width 1232 height 854
type input "Dynamite Chicken Wrap Combo"
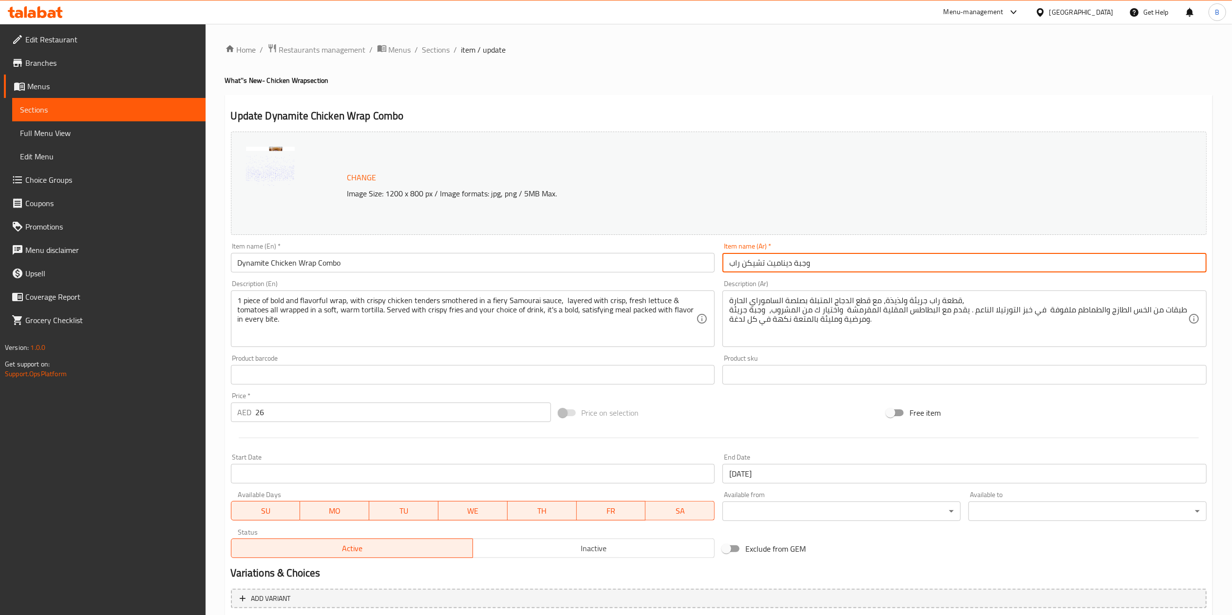
drag, startPoint x: 887, startPoint y: 263, endPoint x: 622, endPoint y: 276, distance: 265.8
click at [610, 277] on div "Change Image Size: 1200 x 800 px / Image formats: jpg, png / 5MB Max. Item name…" at bounding box center [718, 345] width 983 height 434
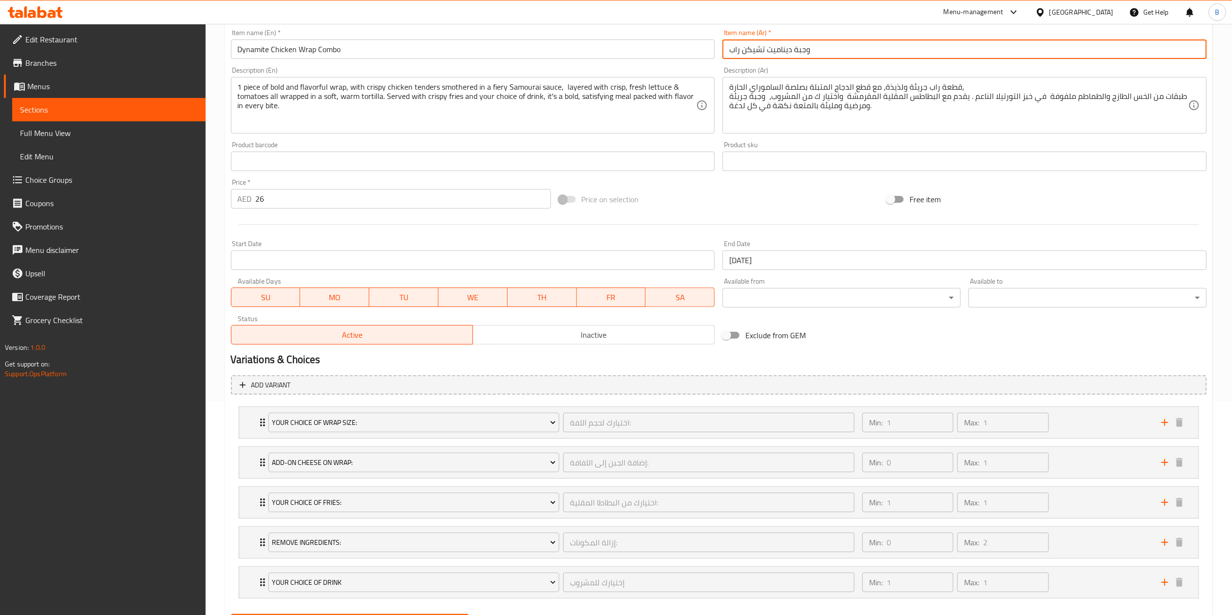
scroll to position [266, 0]
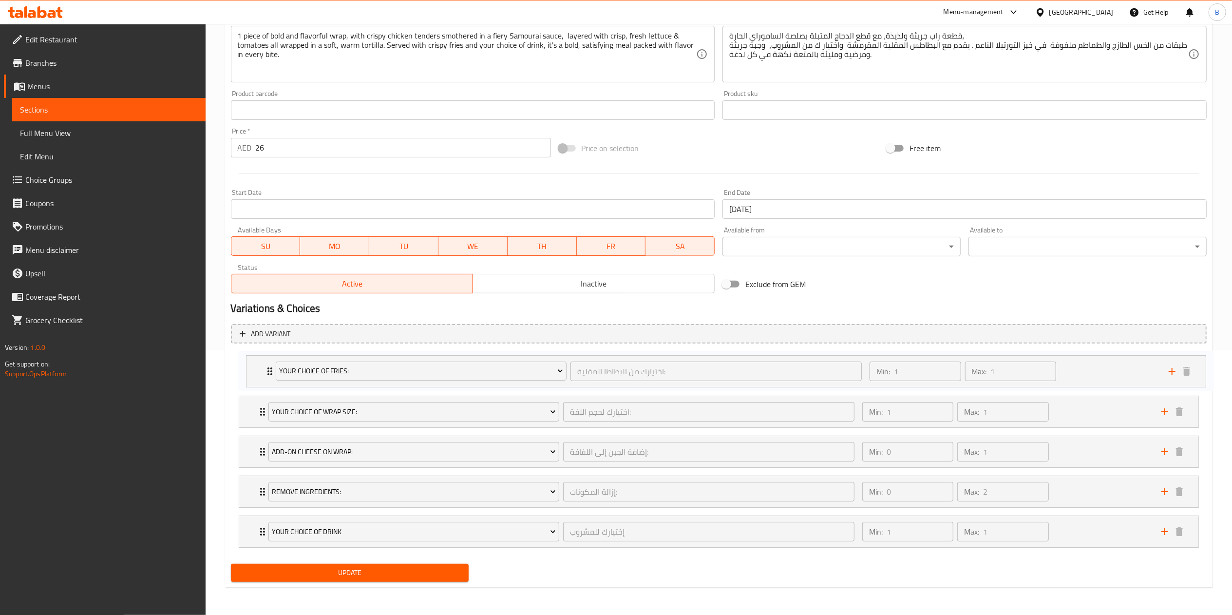
drag, startPoint x: 248, startPoint y: 445, endPoint x: 256, endPoint y: 359, distance: 86.0
click at [256, 359] on div "Your Choice of Wrap Size: اختيارك لحجم اللفة: ​ Min: 1 ​ Max: 1 ​ Medium (ID: 1…" at bounding box center [719, 451] width 976 height 200
drag, startPoint x: 262, startPoint y: 526, endPoint x: 256, endPoint y: 434, distance: 91.8
click at [256, 434] on div "Your Choice Of Fries: اختيارك من البطاطا المقلية: ​ Min: 1 ​ Max: 1 ​ Natural-C…" at bounding box center [719, 451] width 976 height 200
click at [431, 576] on span "Update" at bounding box center [350, 572] width 223 height 12
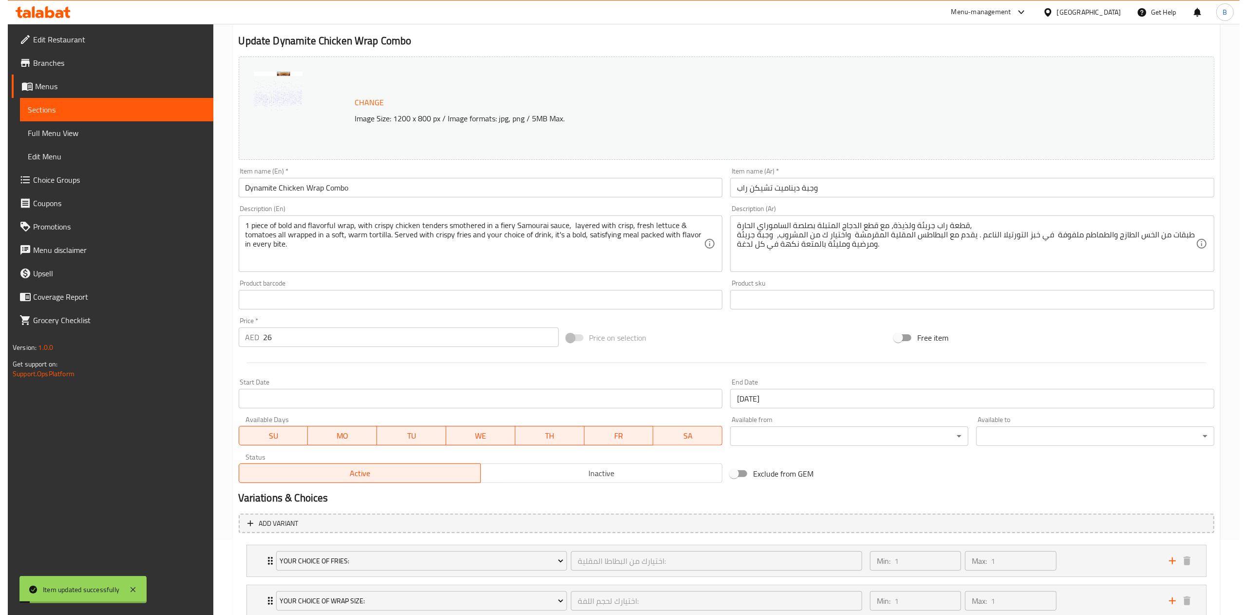
scroll to position [0, 0]
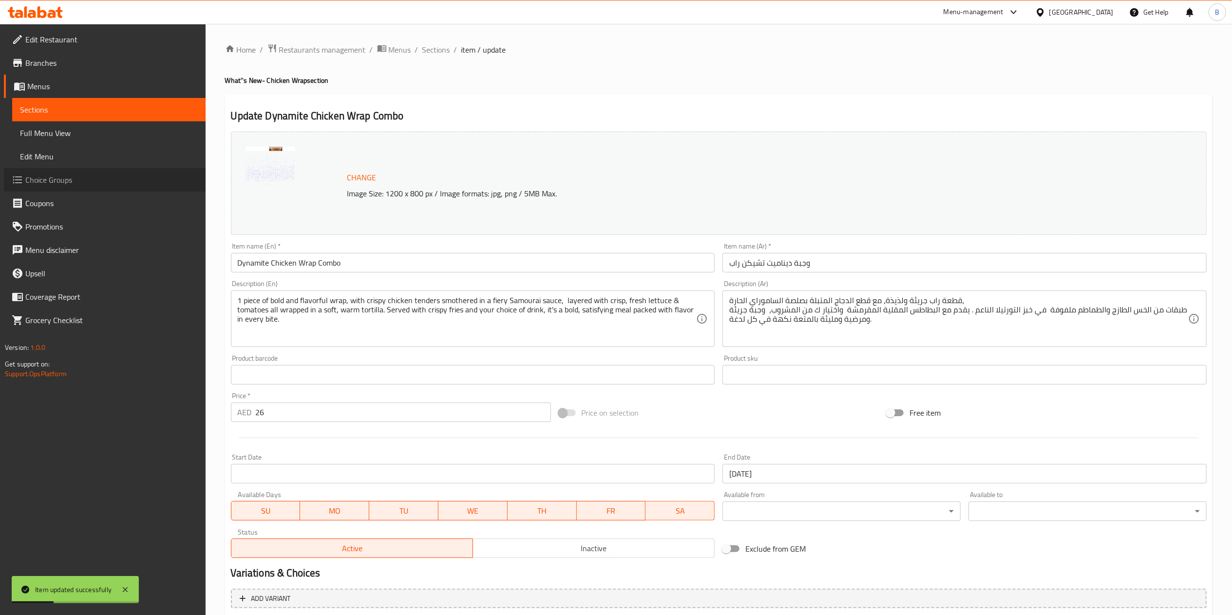
click at [62, 181] on span "Choice Groups" at bounding box center [111, 180] width 172 height 12
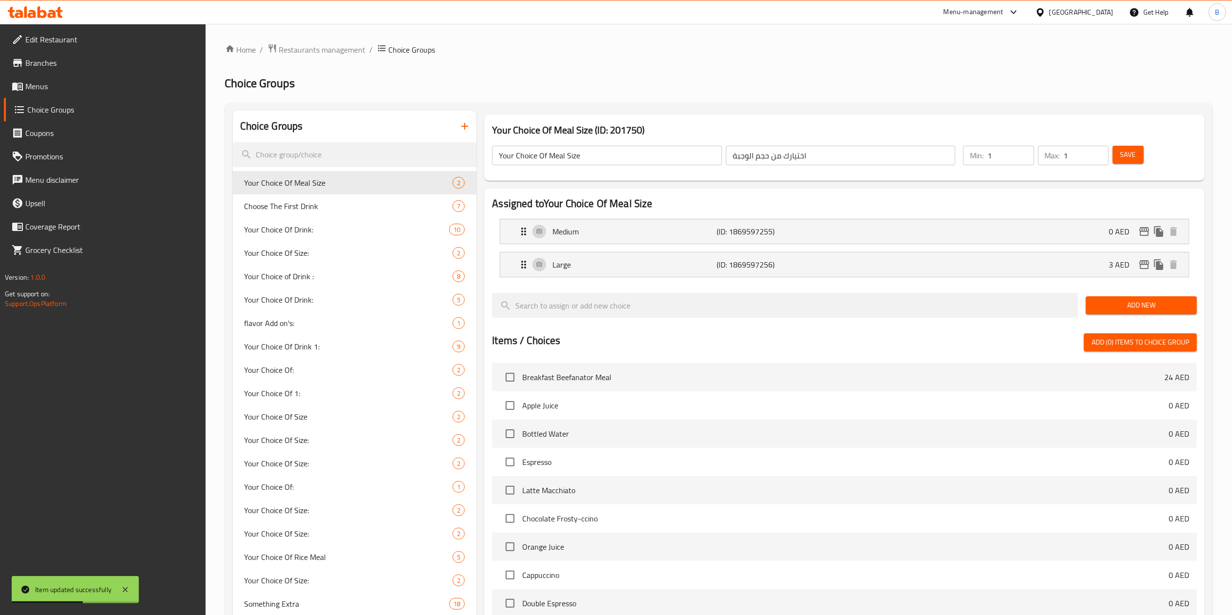
click at [464, 129] on icon "button" at bounding box center [465, 126] width 12 height 12
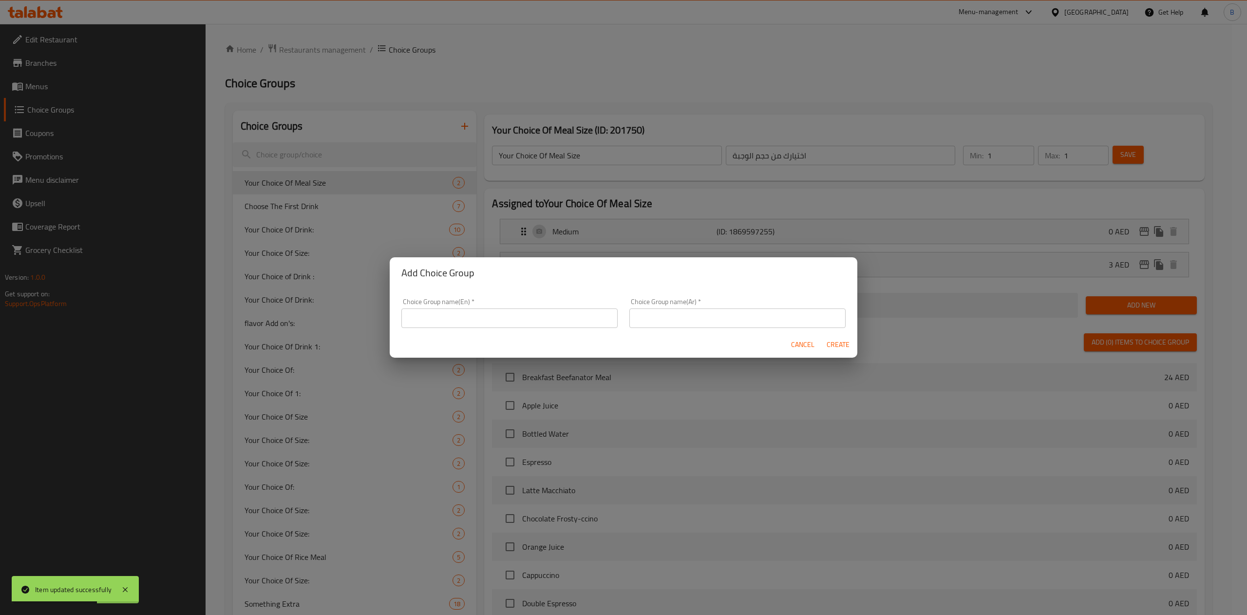
click at [521, 325] on input "text" at bounding box center [509, 317] width 216 height 19
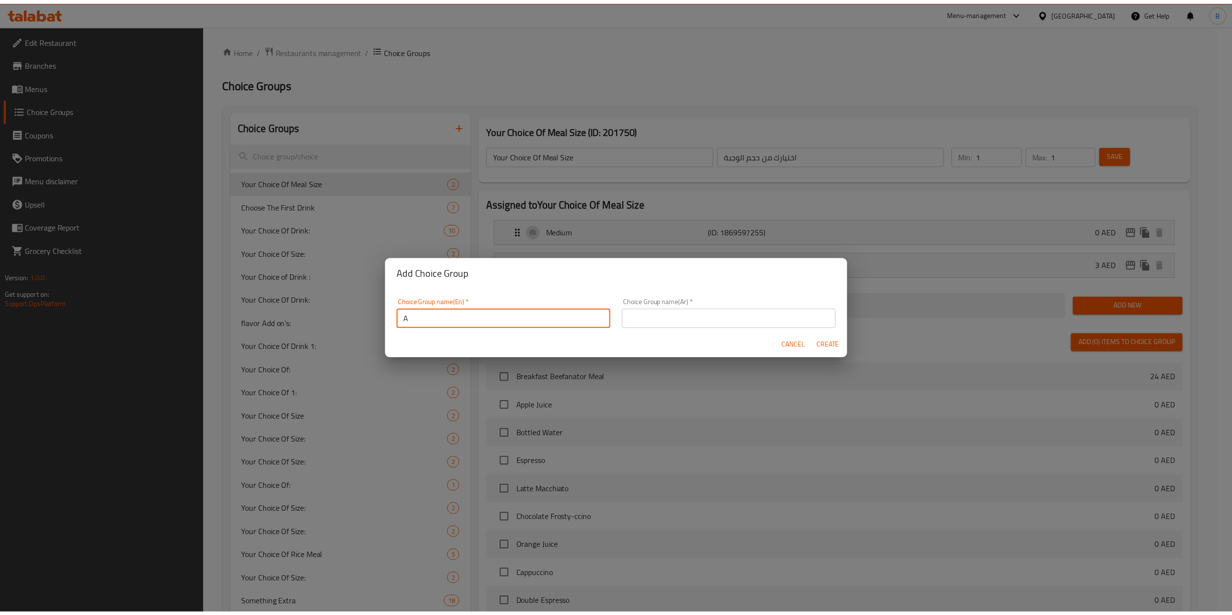
scroll to position [2, 0]
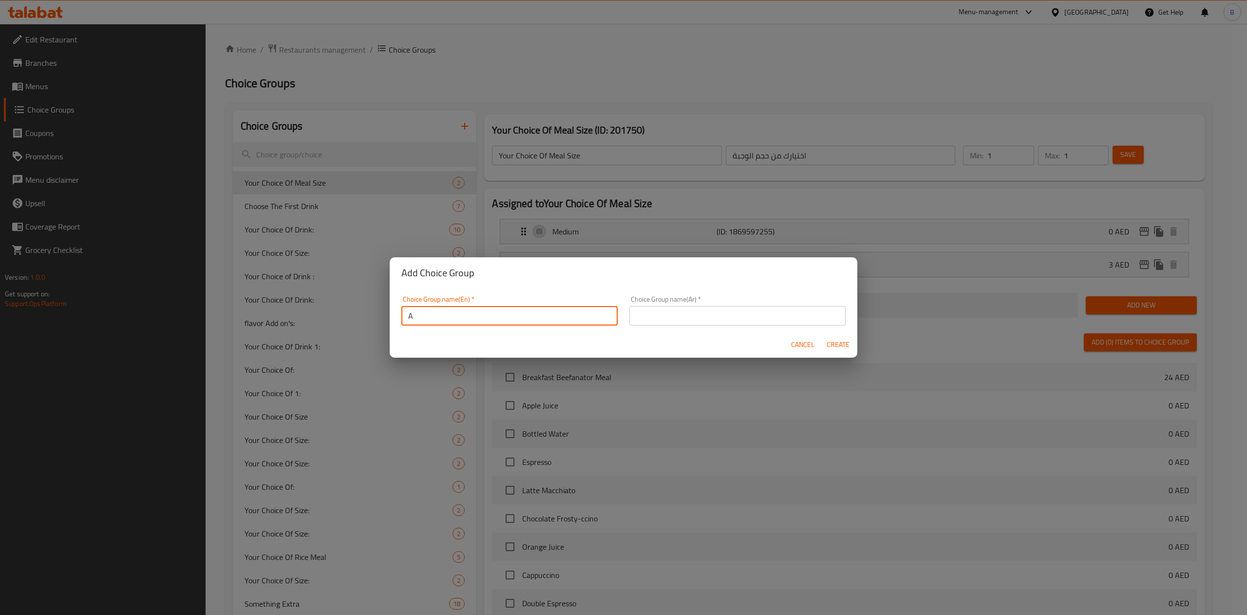
drag, startPoint x: 454, startPoint y: 318, endPoint x: 167, endPoint y: 320, distance: 287.4
click at [167, 320] on div "Add Choice Group Choice Group name(En)   * A Choice Group name(En) * Choice Gro…" at bounding box center [623, 307] width 1247 height 615
paste input "Upgrade to Extra Dynamite Chicken Wrap:"
type input "Upgrade to Extra Dynamite Chicken Wrap:"
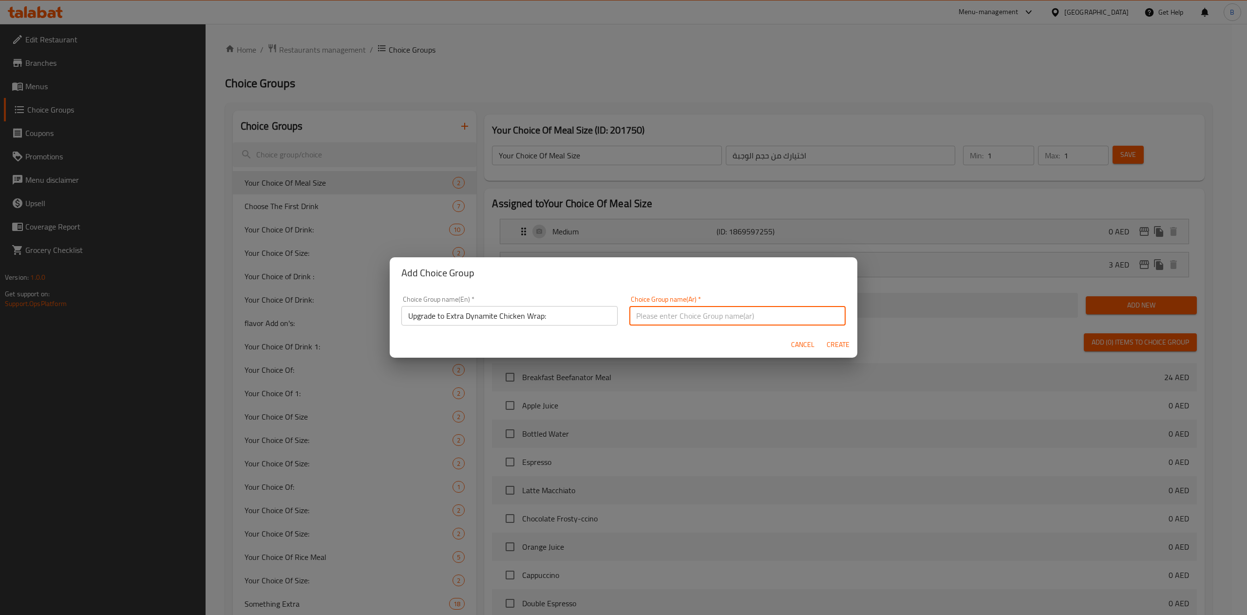
click at [680, 319] on input "text" at bounding box center [737, 315] width 216 height 19
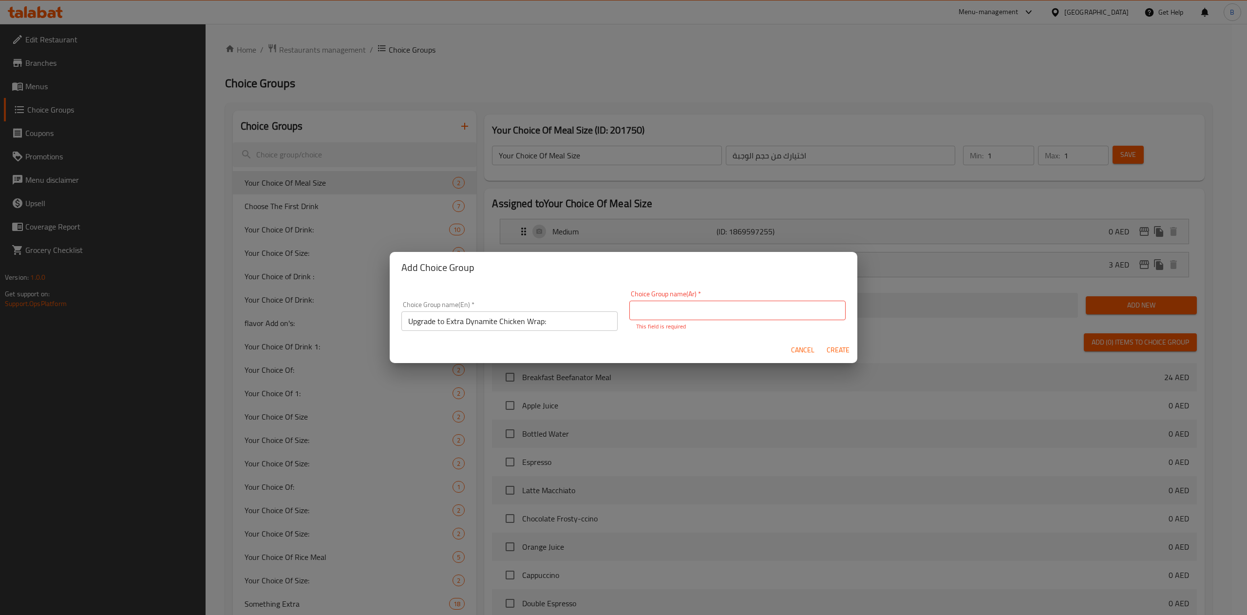
drag, startPoint x: 700, startPoint y: 300, endPoint x: 701, endPoint y: 305, distance: 5.4
click at [700, 300] on div "Choice Group name(Ar)   * Choice Group name(Ar) * This field is required" at bounding box center [737, 310] width 216 height 40
click at [701, 307] on input "text" at bounding box center [737, 310] width 216 height 19
paste input "ترقية إلى لفائف الدجاج الديناميت الإضافية:"
type input "ترقية إلى لفائف الدجاج الديناميت الإضافية:"
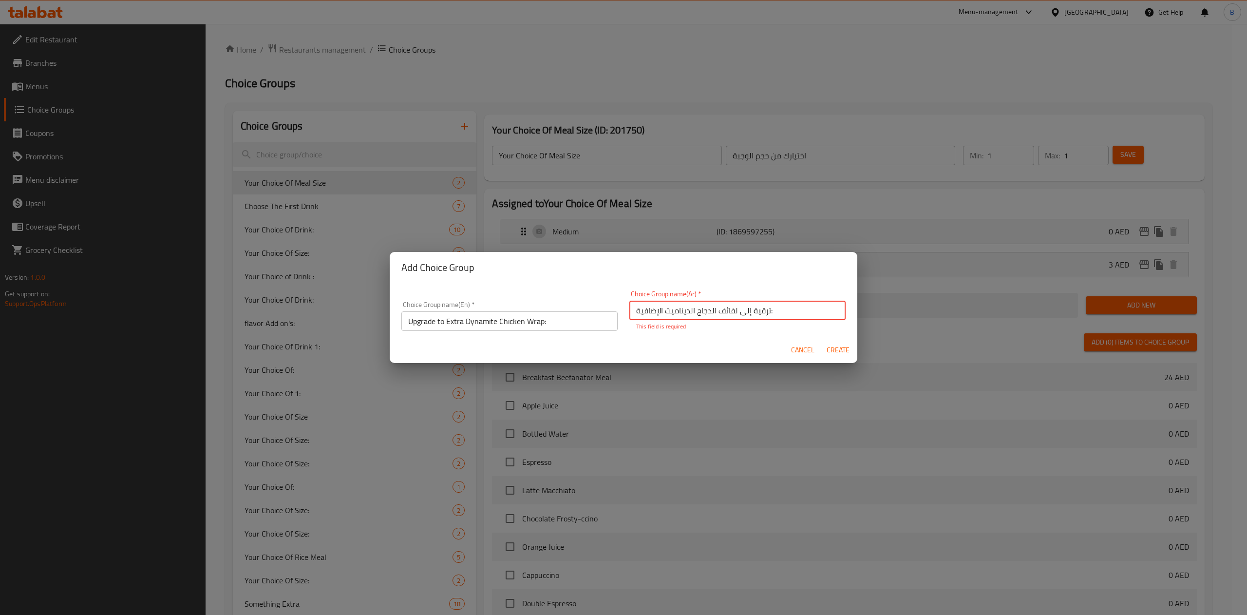
click at [840, 350] on span "Create" at bounding box center [837, 350] width 23 height 12
type input "Upgrade to Extra Dynamite Chicken Wrap:"
type input "ترقية إلى لفائف الدجاج الديناميت الإضافية:"
type input "0"
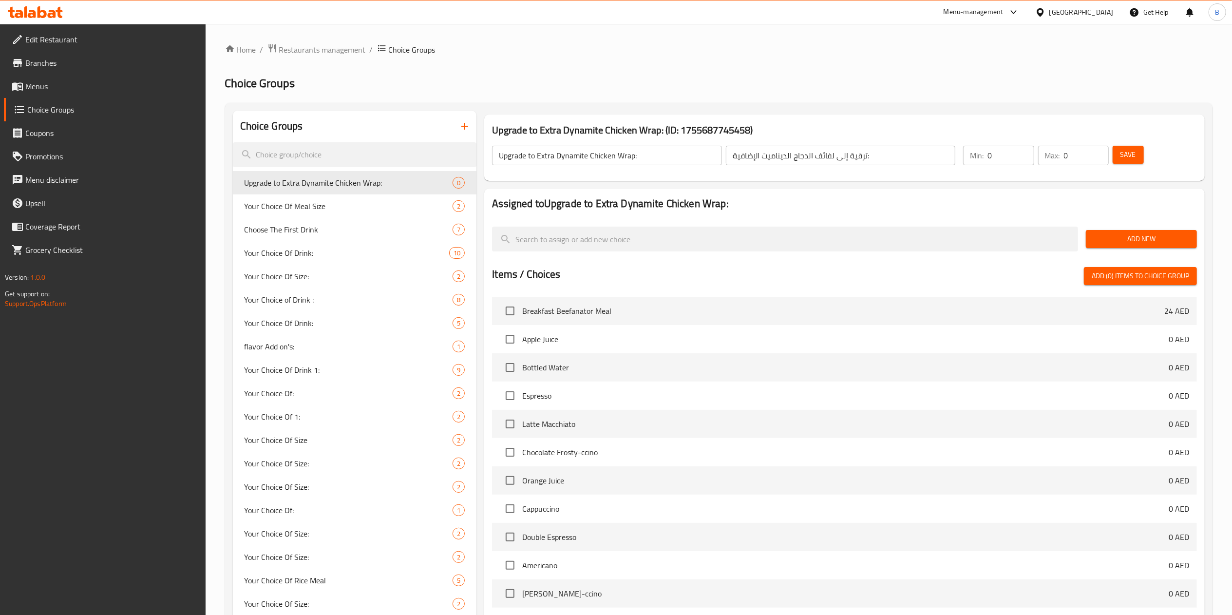
drag, startPoint x: 1060, startPoint y: 158, endPoint x: 1103, endPoint y: 151, distance: 42.9
click at [1062, 158] on div "Max: 0 ​" at bounding box center [1073, 155] width 71 height 19
drag, startPoint x: 1103, startPoint y: 151, endPoint x: 1093, endPoint y: 151, distance: 9.3
click at [1095, 151] on input "0" at bounding box center [1086, 155] width 45 height 19
drag, startPoint x: 1068, startPoint y: 151, endPoint x: 1004, endPoint y: 153, distance: 64.3
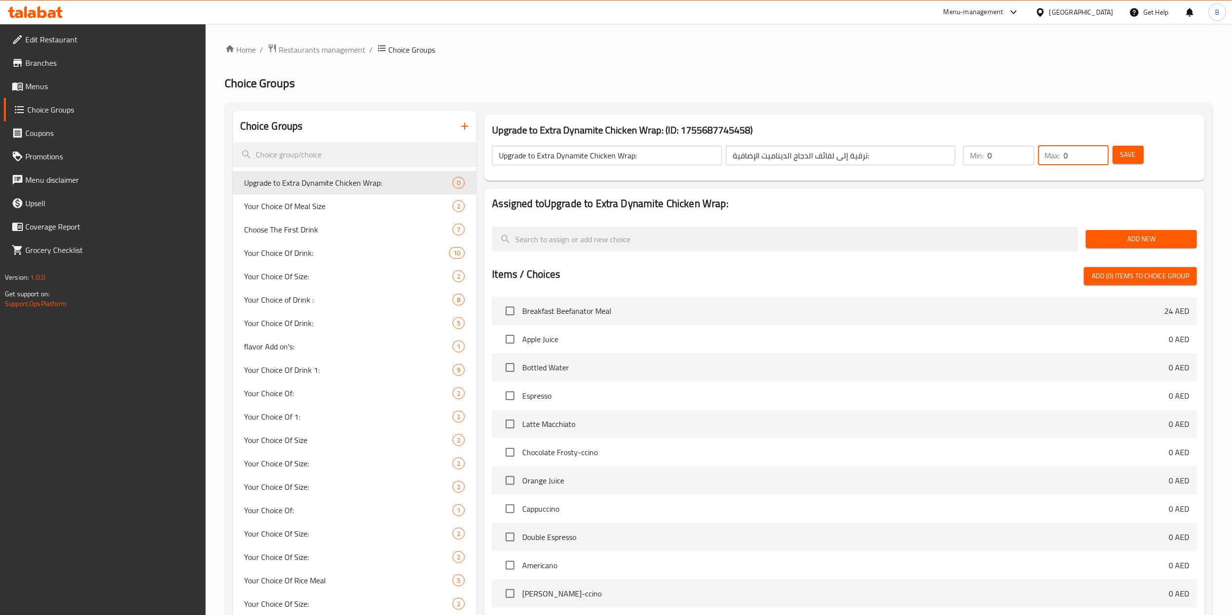
click at [1004, 153] on div "Min: 0 ​ Max: 0 ​" at bounding box center [1035, 155] width 153 height 27
type input "1"
click at [1129, 156] on span "Save" at bounding box center [1128, 155] width 16 height 12
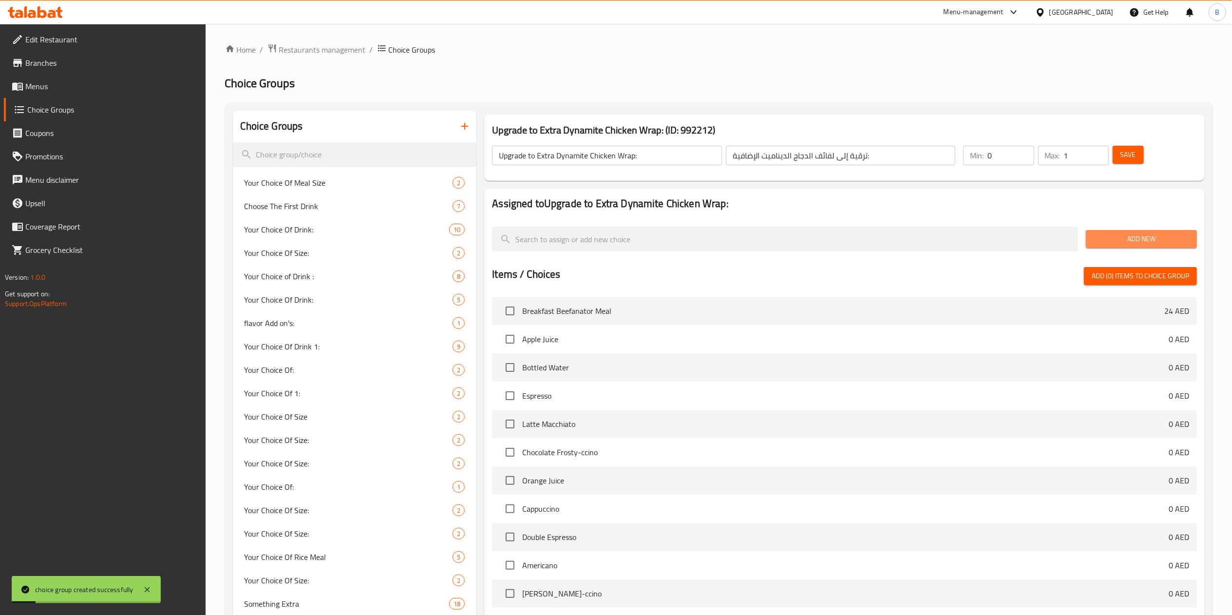
click at [1106, 235] on span "Add New" at bounding box center [1140, 239] width 95 height 12
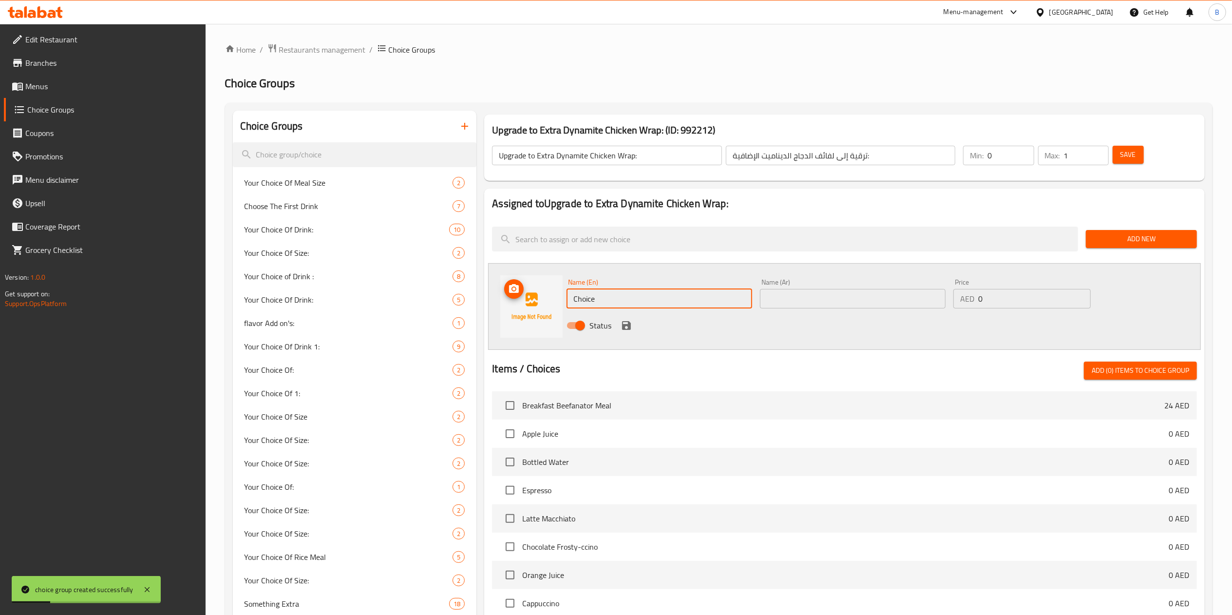
drag, startPoint x: 659, startPoint y: 296, endPoint x: 412, endPoint y: 288, distance: 247.1
paste input "Upgrade to Extra Dynamite Chicken Wrap:"
type input "Upgrade to Extra Dynamite Chicken Wrap:"
click at [844, 302] on input "text" at bounding box center [853, 298] width 186 height 19
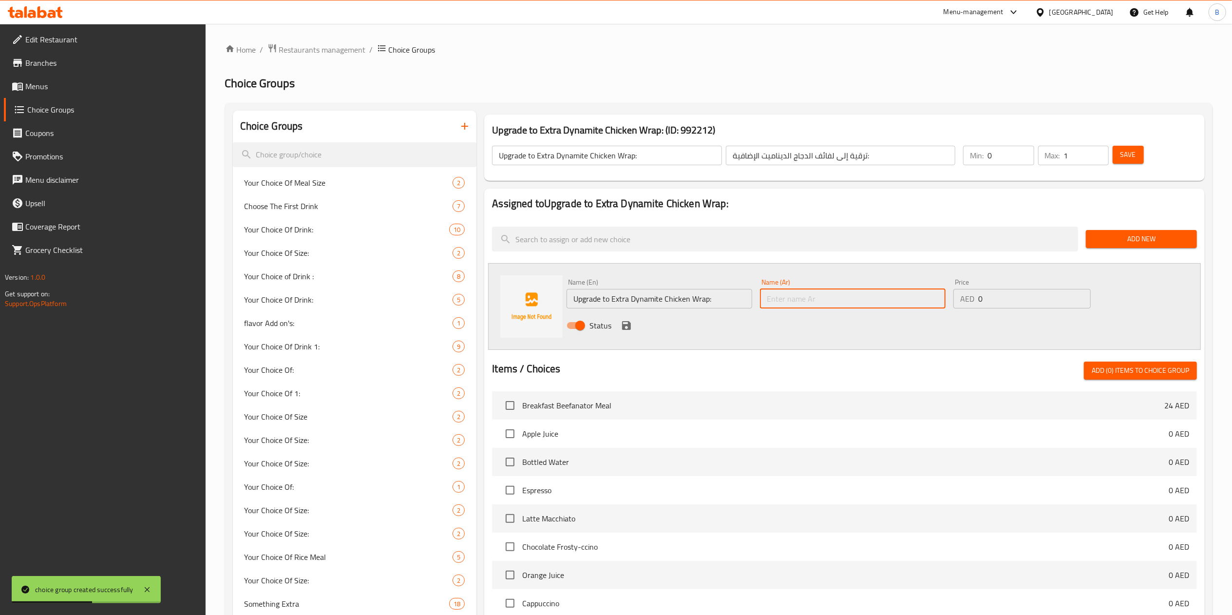
paste input "ترقية إلى لفائف الدجاج الديناميت الإضافية:"
type input "ترقية إلى لفائف الدجاج الديناميت الإضافية:"
drag, startPoint x: 960, startPoint y: 303, endPoint x: 976, endPoint y: 303, distance: 16.6
click at [961, 303] on p "AED" at bounding box center [967, 299] width 14 height 12
drag, startPoint x: 988, startPoint y: 300, endPoint x: 948, endPoint y: 300, distance: 40.4
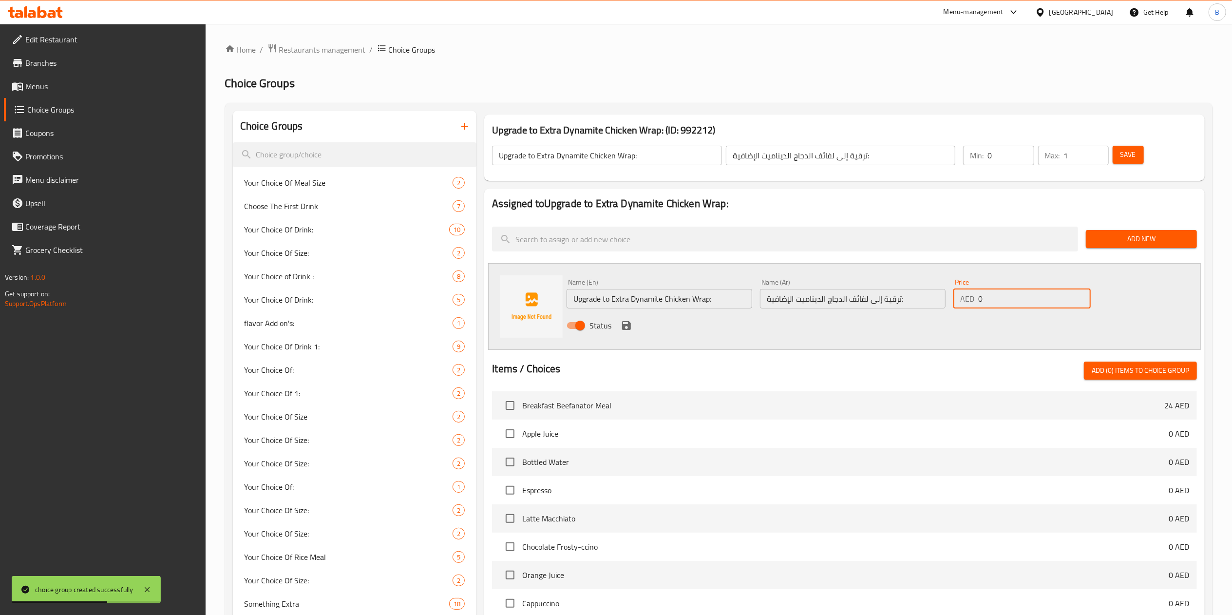
click at [948, 300] on div "Name (En) Upgrade to Extra Dynamite Chicken Wrap: Name (En) Name (Ar) ترقية إلى…" at bounding box center [853, 307] width 580 height 64
type input "4"
click at [628, 321] on icon "save" at bounding box center [627, 326] width 12 height 12
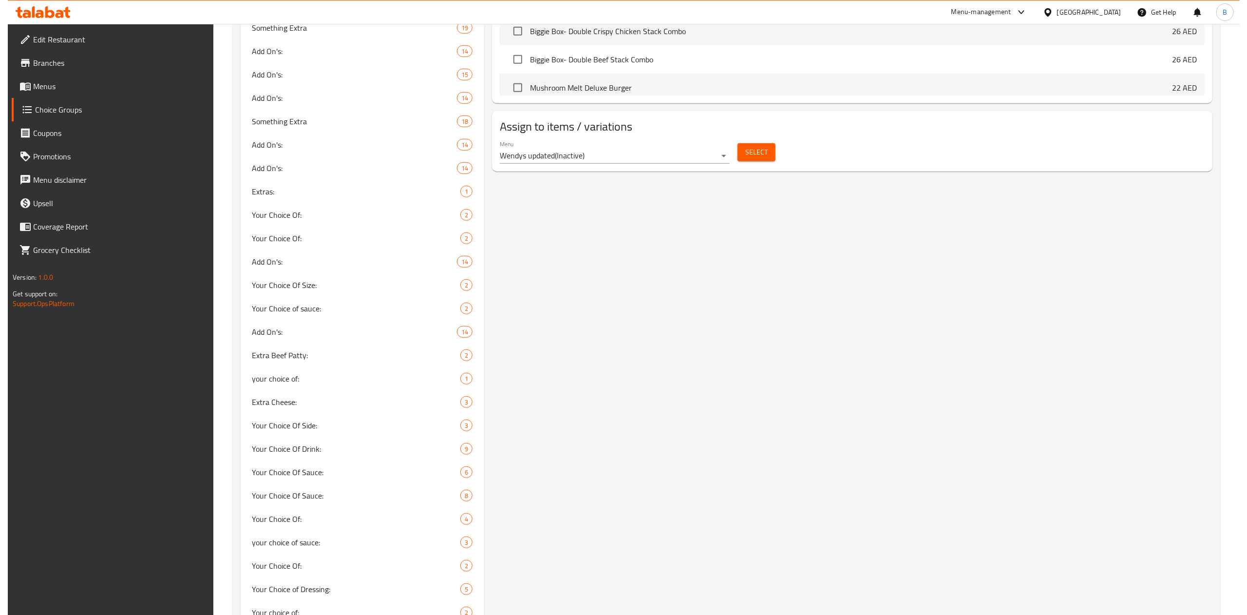
scroll to position [682, 0]
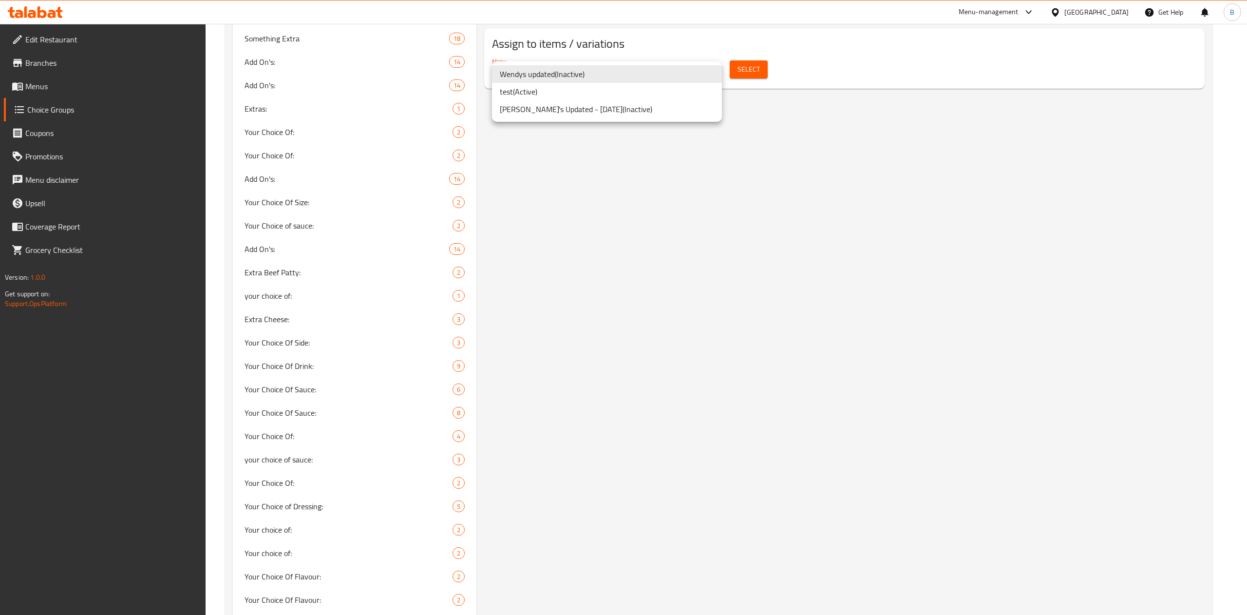
click at [540, 92] on li "test ( Active )" at bounding box center [607, 92] width 230 height 18
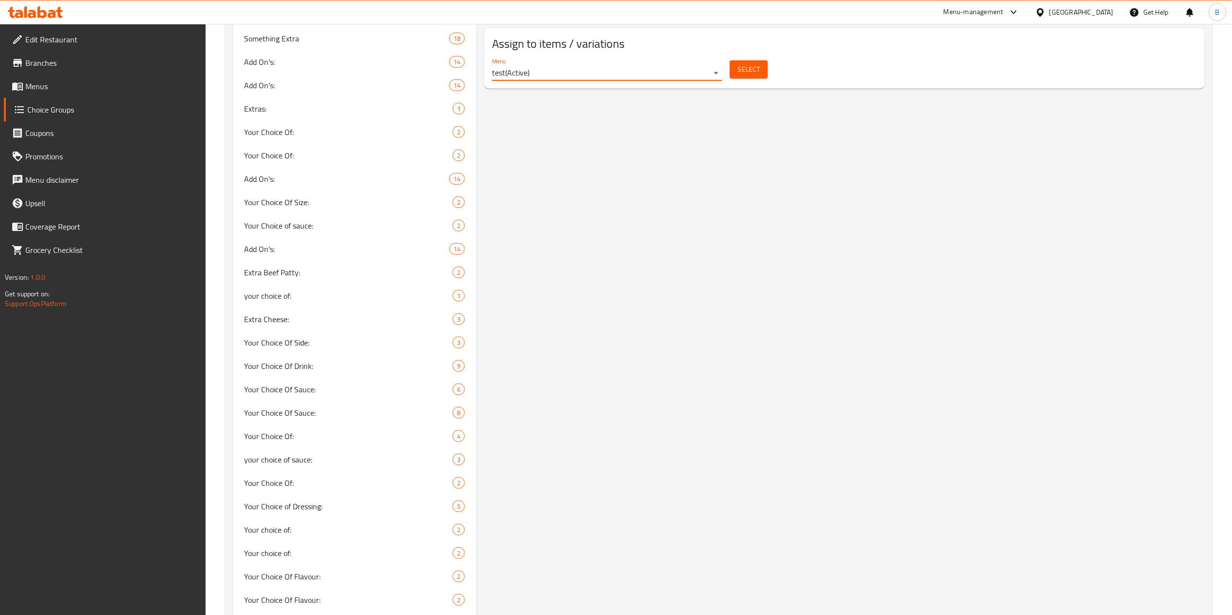
click at [749, 68] on span "Select" at bounding box center [748, 69] width 22 height 12
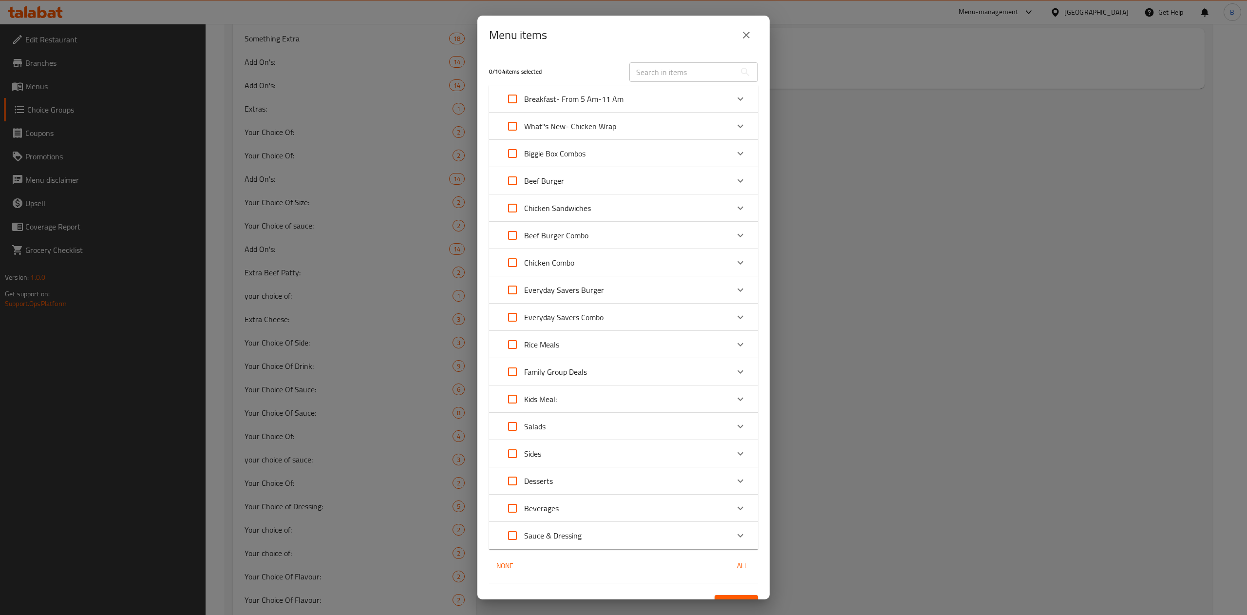
click at [573, 131] on p "What''s New- Chicken Wrap" at bounding box center [570, 126] width 92 height 12
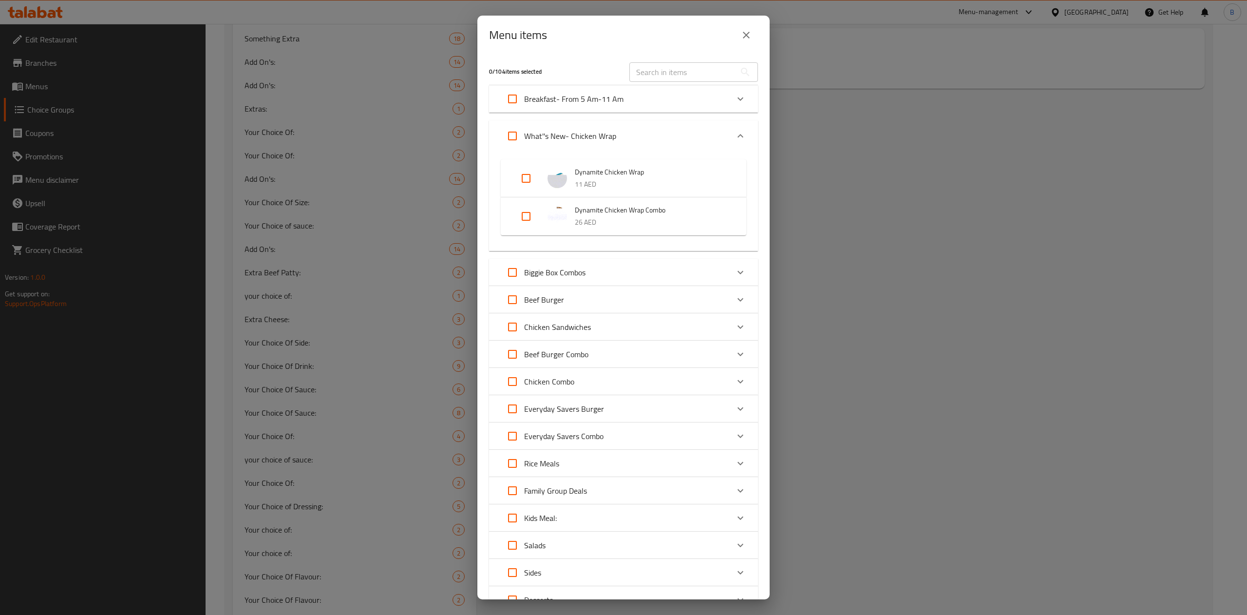
click at [532, 210] on input "Expand" at bounding box center [525, 216] width 23 height 23
checkbox input "true"
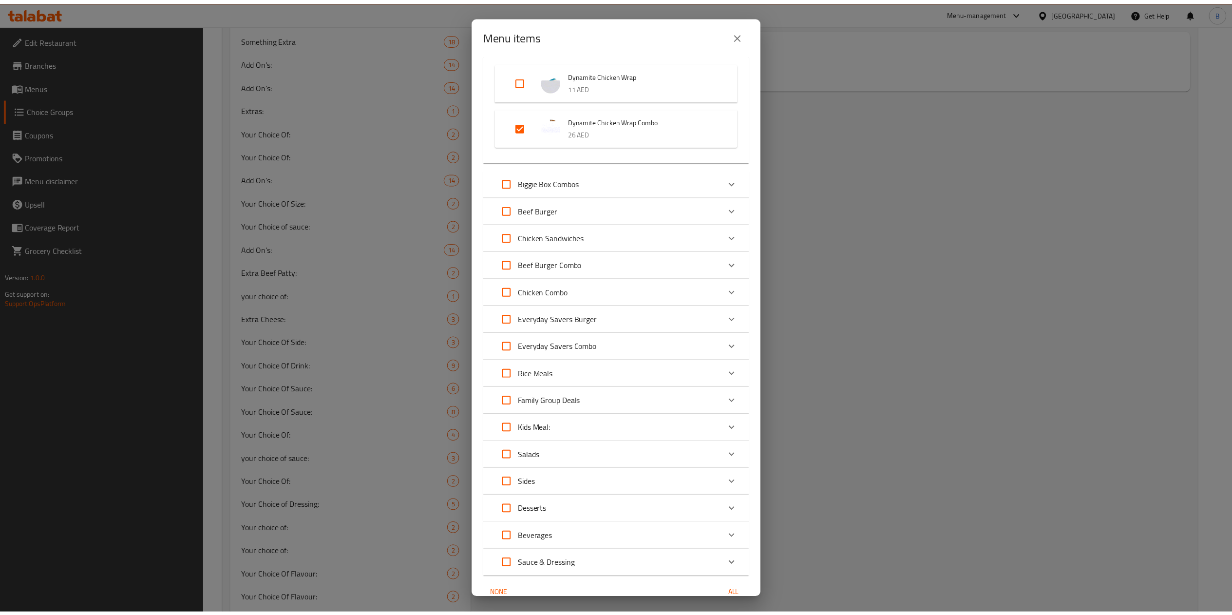
scroll to position [144, 0]
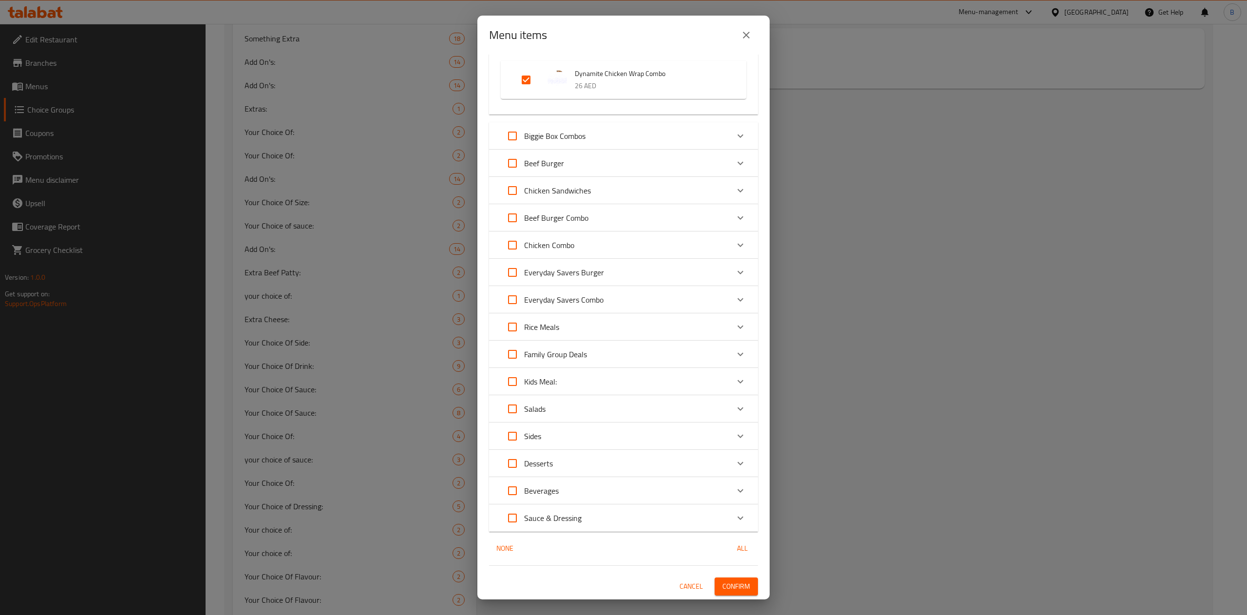
click at [721, 580] on button "Confirm" at bounding box center [736, 586] width 43 height 18
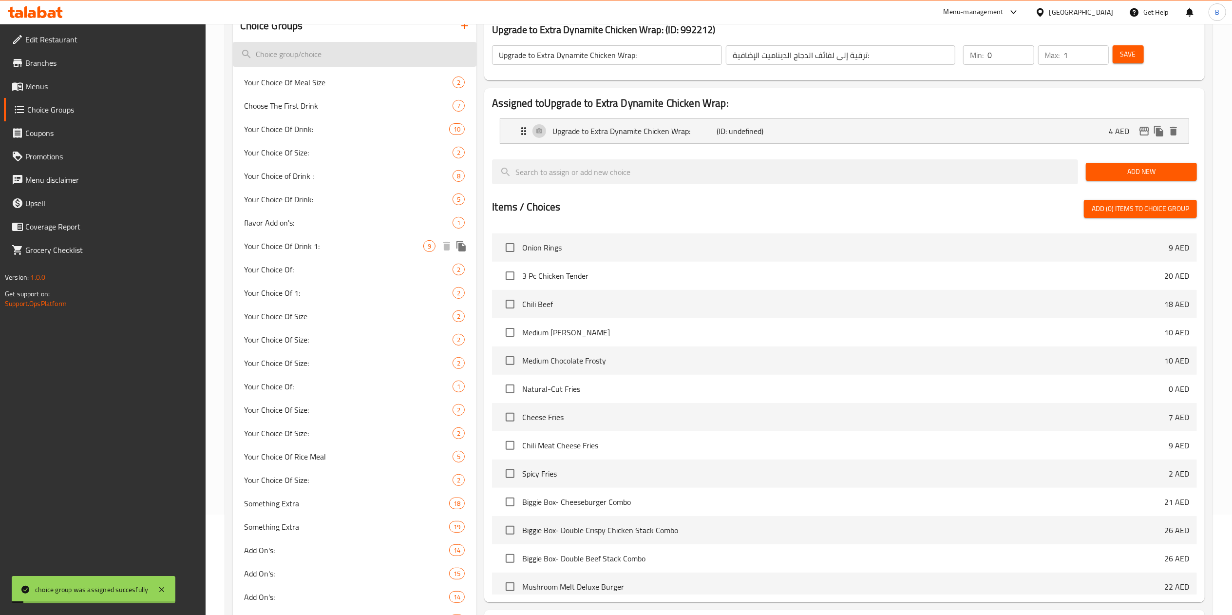
scroll to position [0, 0]
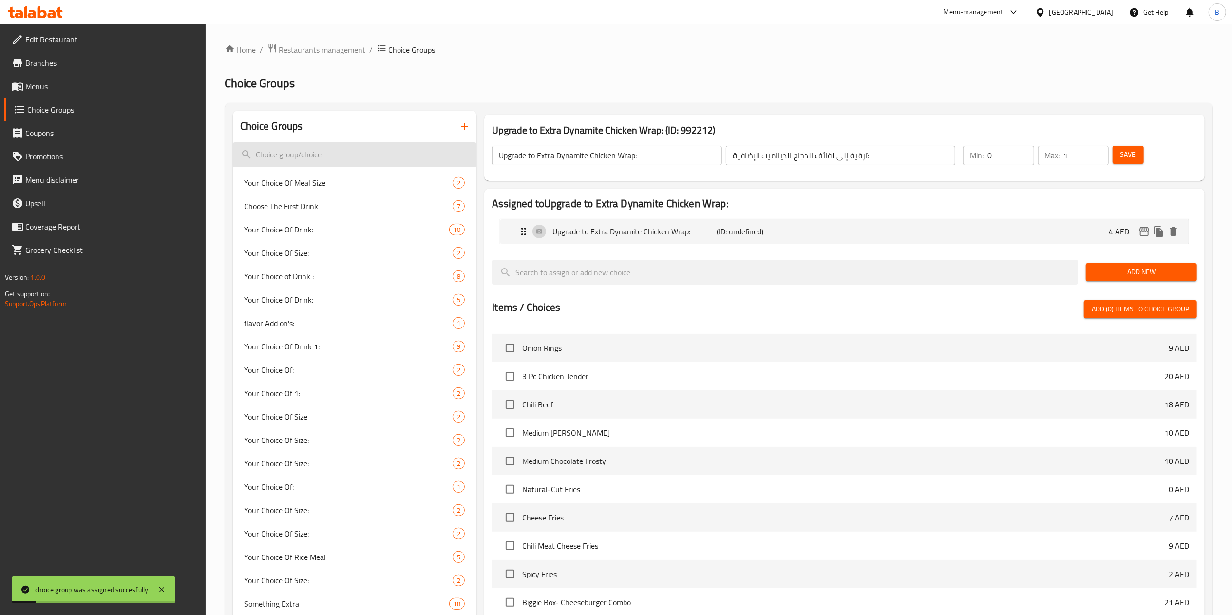
click at [294, 161] on input "search" at bounding box center [355, 154] width 244 height 25
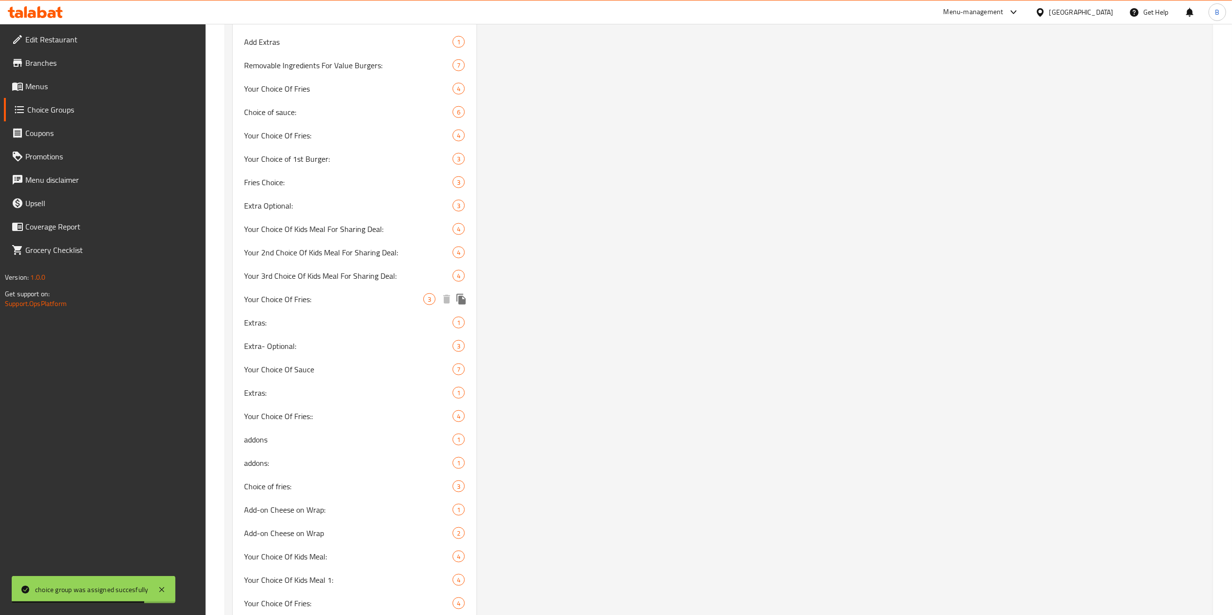
scroll to position [1169, 0]
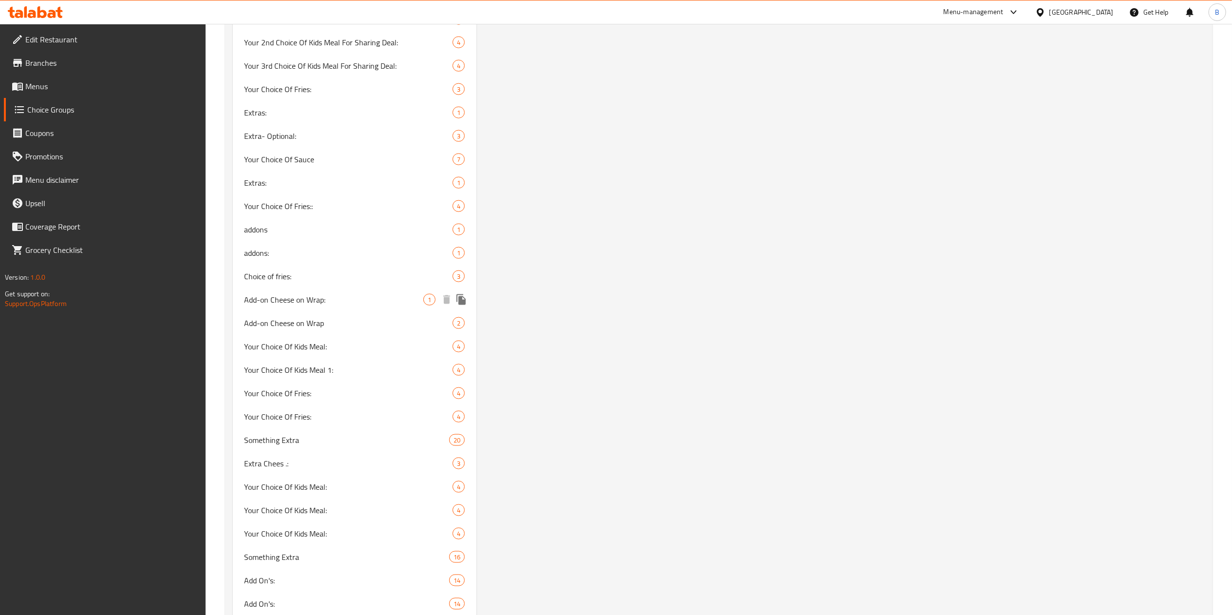
type input "cheese"
click at [299, 325] on span "Add-on Cheese on Wrap" at bounding box center [334, 323] width 179 height 12
type input "Add-on Cheese on Wrap"
type input "إضافة الجبن على اللفافة"
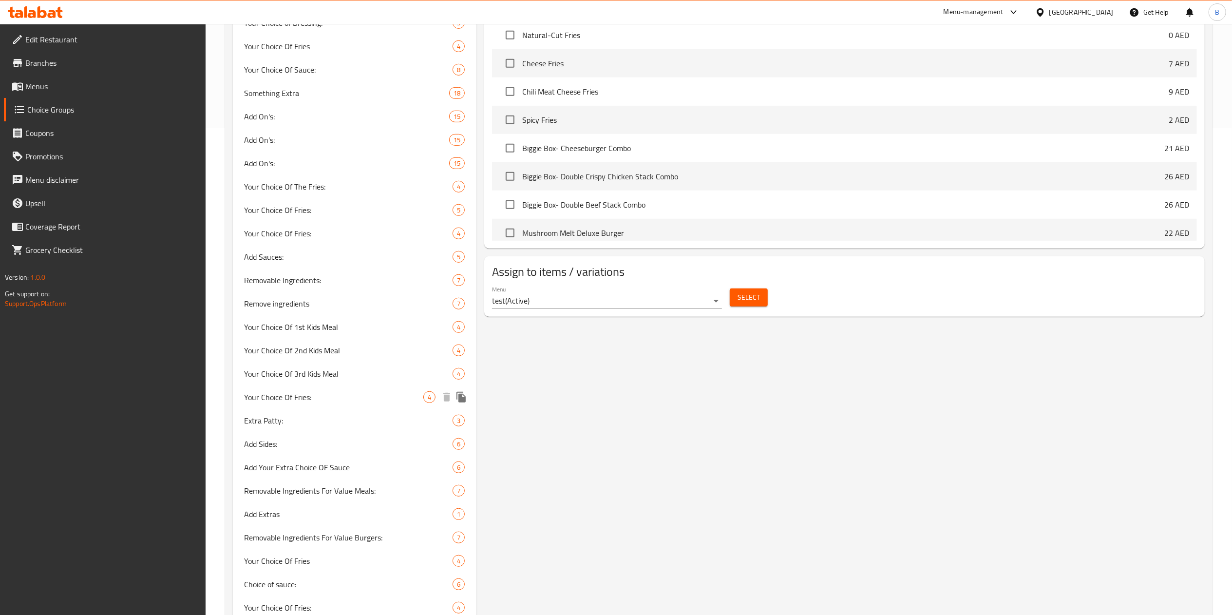
scroll to position [974, 0]
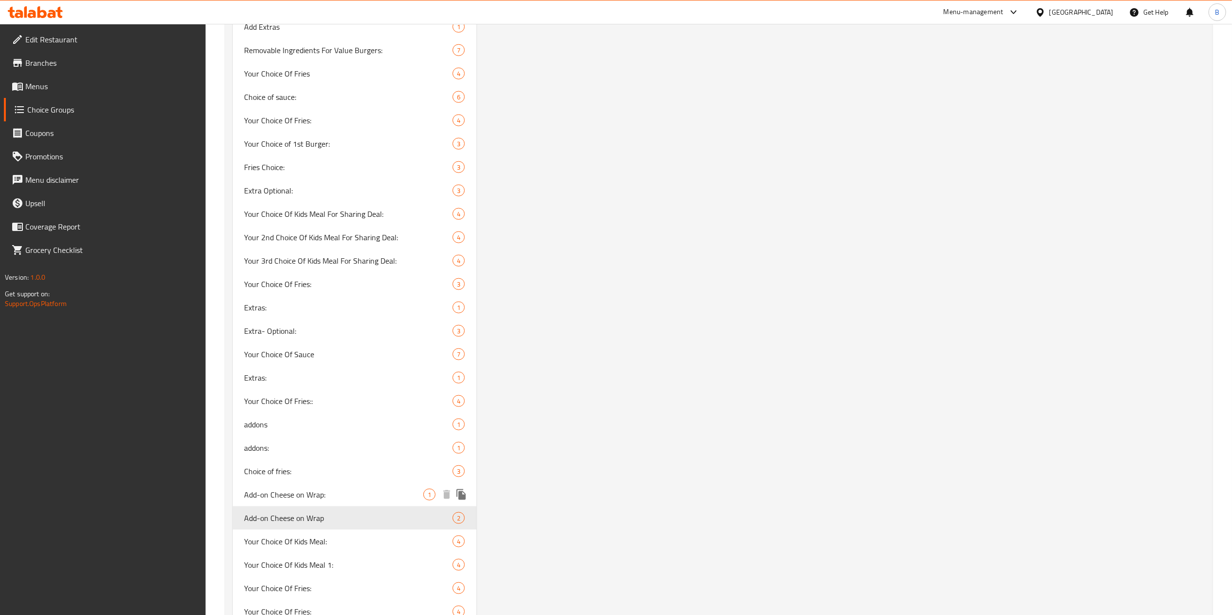
click at [302, 496] on span "Add-on Cheese on Wrap:" at bounding box center [334, 495] width 179 height 12
type input "Add-on Cheese on Wrap:"
type input "إضافة الجبن إلى اللفافة:"
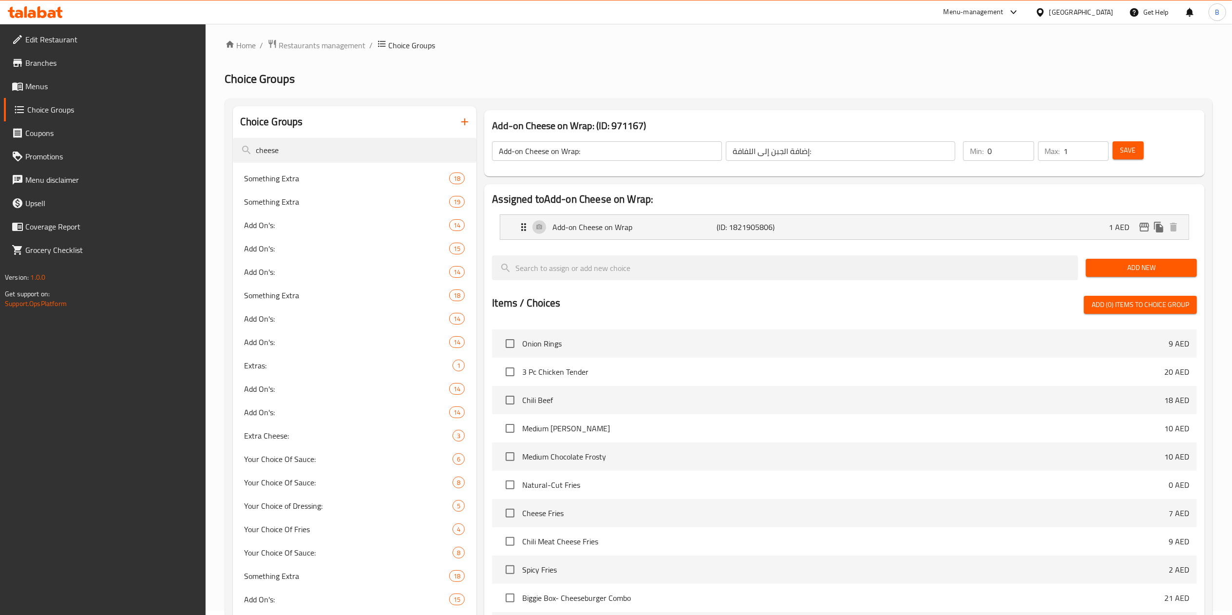
scroll to position [0, 0]
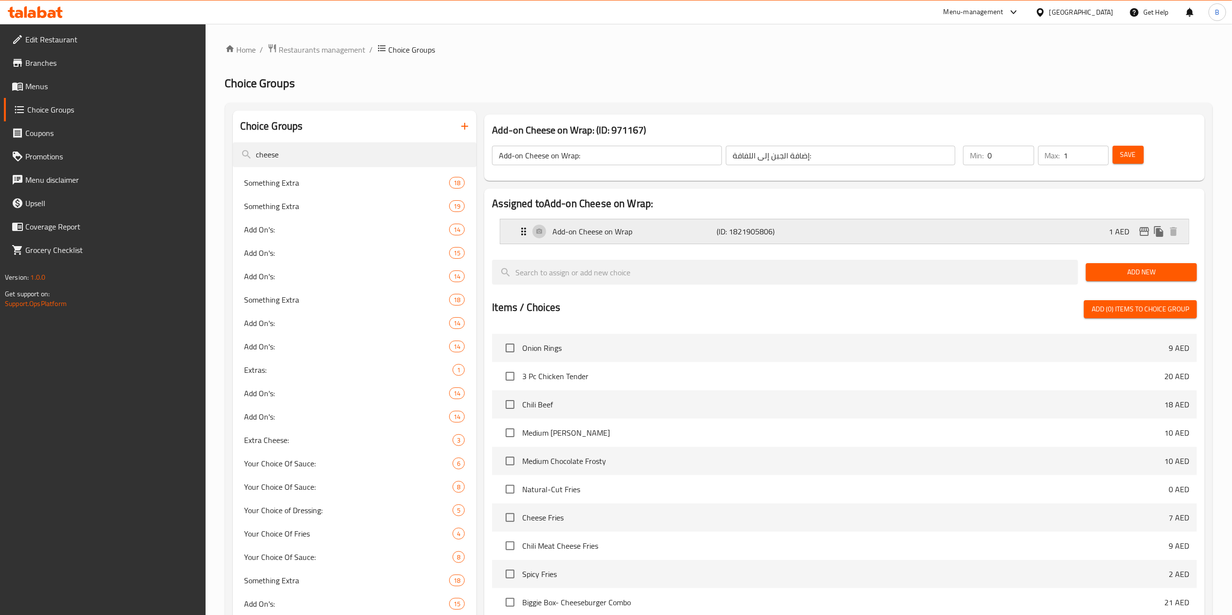
click at [663, 235] on p "Add-on Cheese on Wrap" at bounding box center [634, 232] width 164 height 12
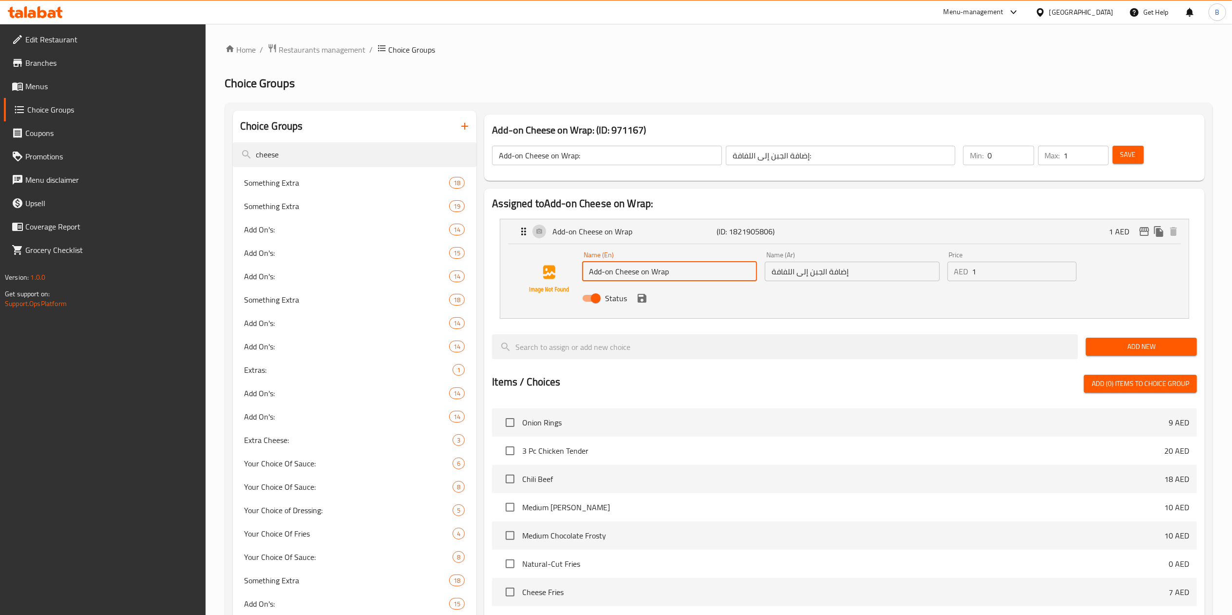
drag, startPoint x: 677, startPoint y: 274, endPoint x: 478, endPoint y: 276, distance: 199.2
paste input "Extra Cheese on Chicke"
type input "Add Extra Cheese on Chicken Wrap"
click at [879, 274] on input "إضافة الجبن إلى اللفافة" at bounding box center [852, 271] width 175 height 19
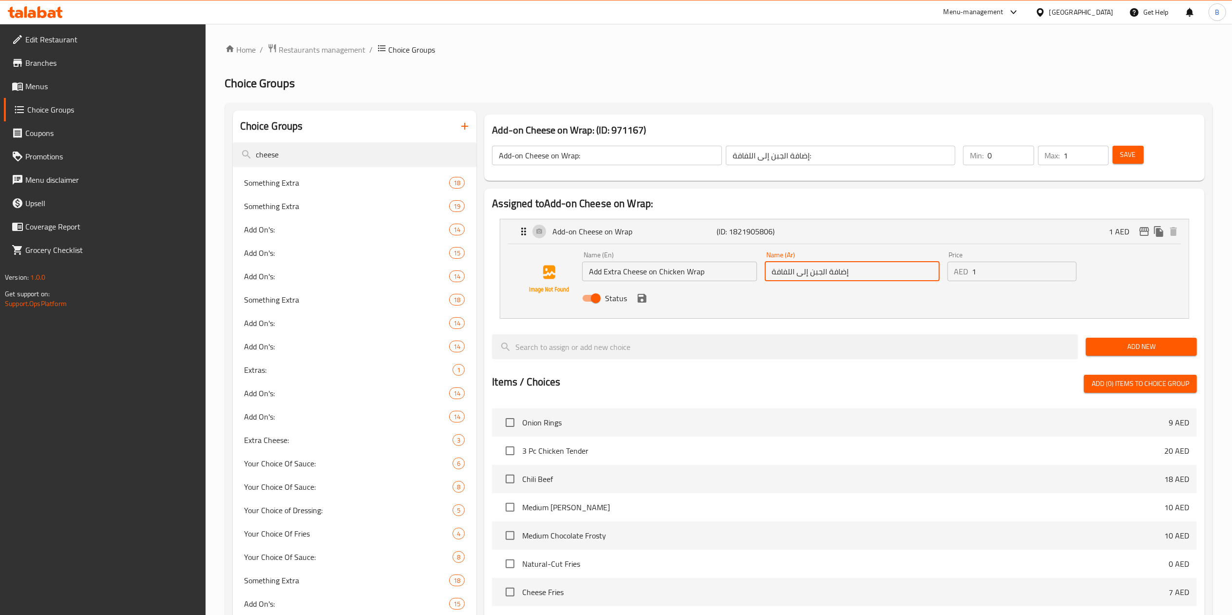
click at [879, 274] on input "إضافة الجبن إلى اللفافة" at bounding box center [852, 271] width 175 height 19
paste input "ضف المزيد من الجبن إلى لفائف الدجاج"
type input "أضف المزيد من الجبن إلى لفائف الدجاج"
click at [1129, 153] on span "Save" at bounding box center [1128, 155] width 16 height 12
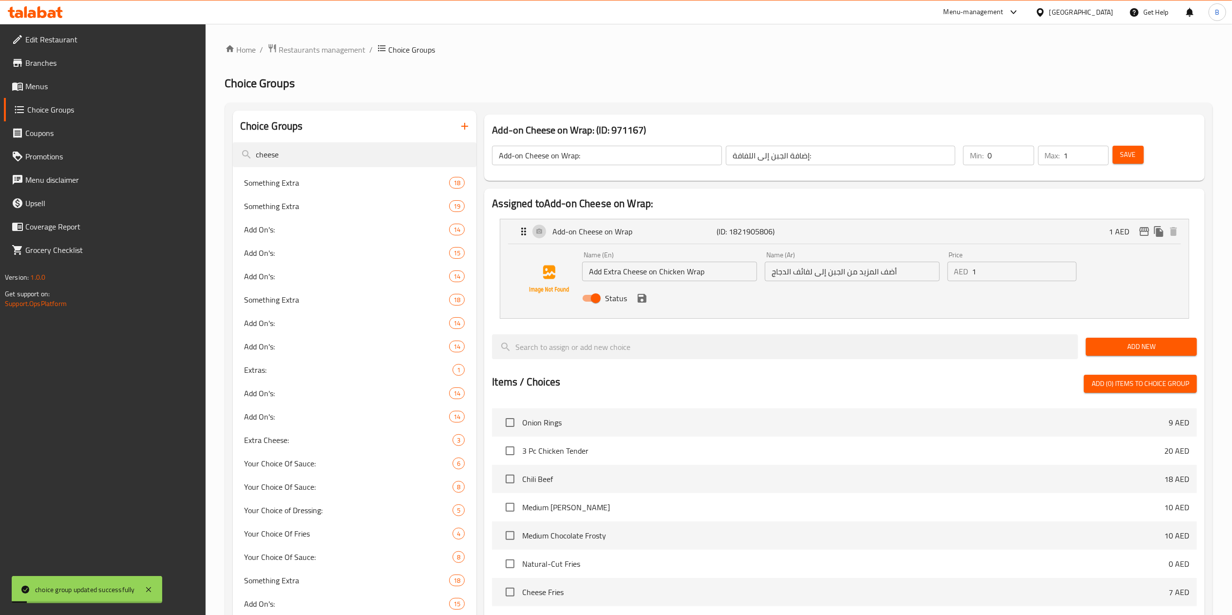
click at [646, 303] on icon "save" at bounding box center [642, 298] width 12 height 12
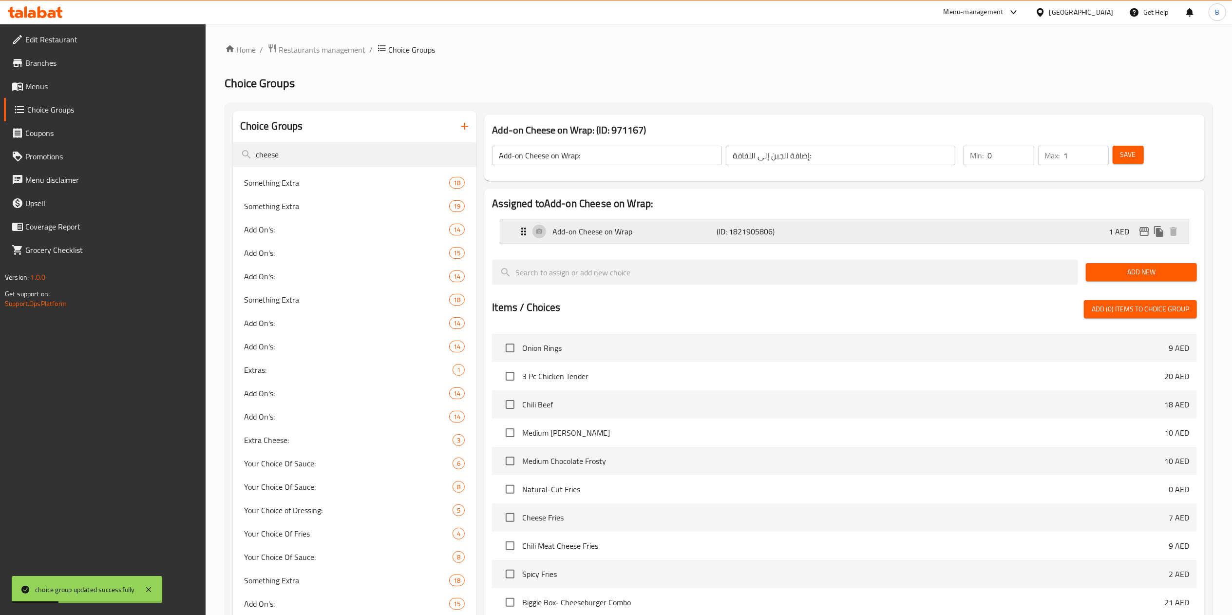
click at [727, 234] on p "(ID: 1821905806)" at bounding box center [771, 232] width 110 height 12
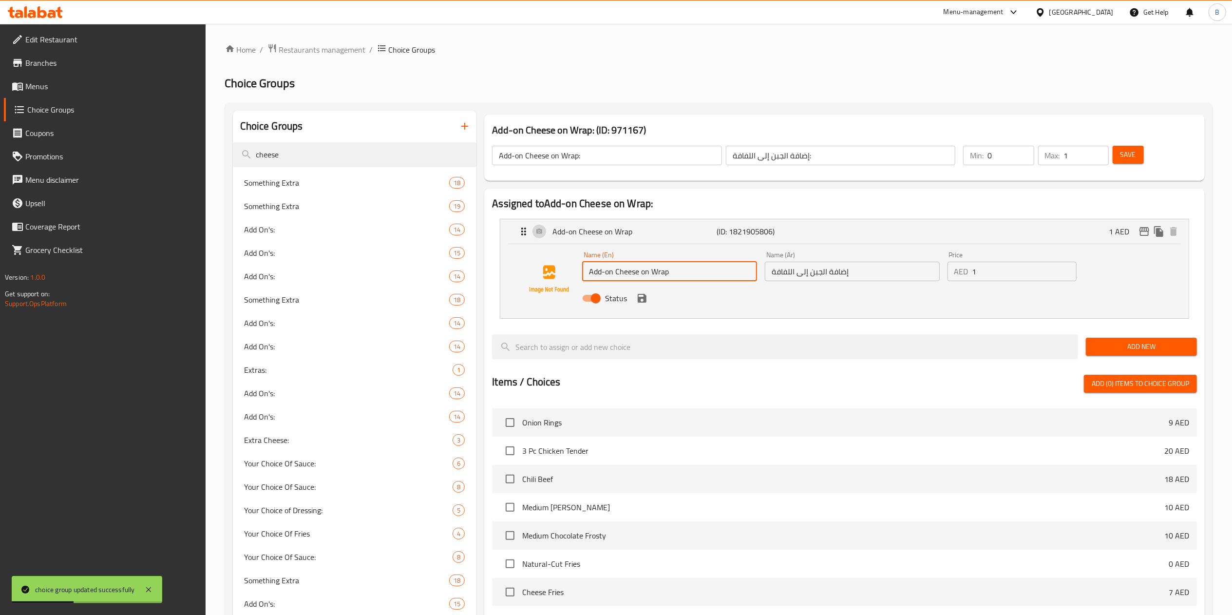
drag, startPoint x: 668, startPoint y: 278, endPoint x: 483, endPoint y: 301, distance: 186.6
paste input "Extra Cheese on Chicke"
type input "Add Extra Cheese on Chicken Wrap"
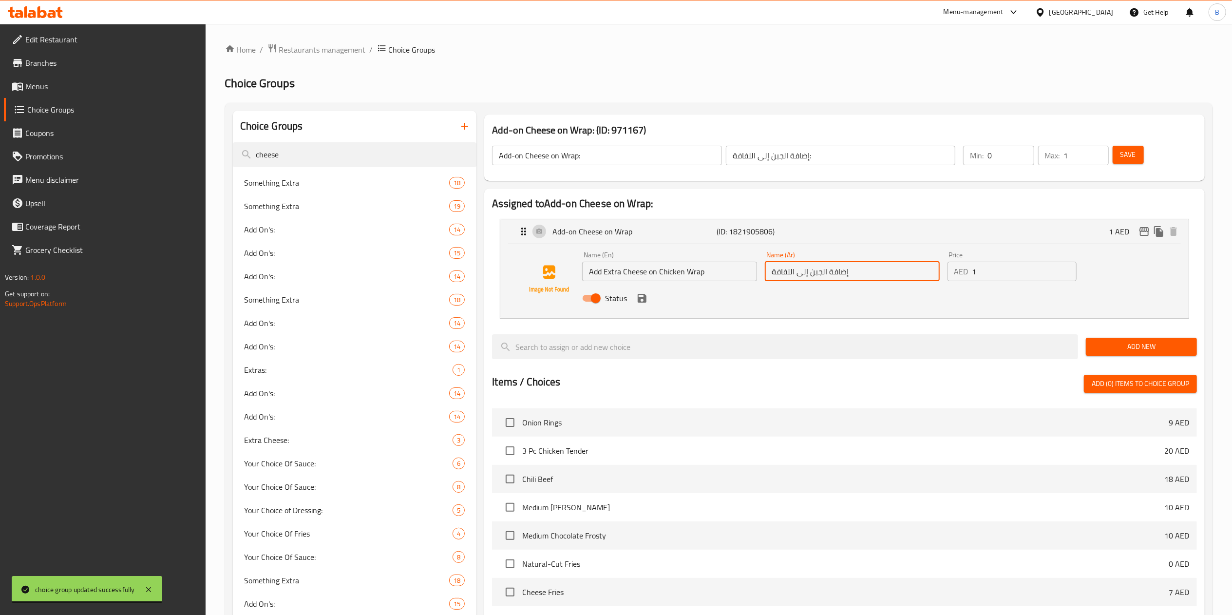
drag, startPoint x: 869, startPoint y: 276, endPoint x: 728, endPoint y: 282, distance: 141.8
click at [728, 282] on div "Name (En) Add Extra Cheese on Chicken Wrap Name (En) Name (Ar) إضافة الجبن إلى …" at bounding box center [851, 279] width 547 height 64
paste input "ضف المزيد من الجبن إلى لفائف الدجاج"
click at [649, 307] on div "Status" at bounding box center [851, 298] width 547 height 26
click at [647, 298] on icon "save" at bounding box center [642, 298] width 12 height 12
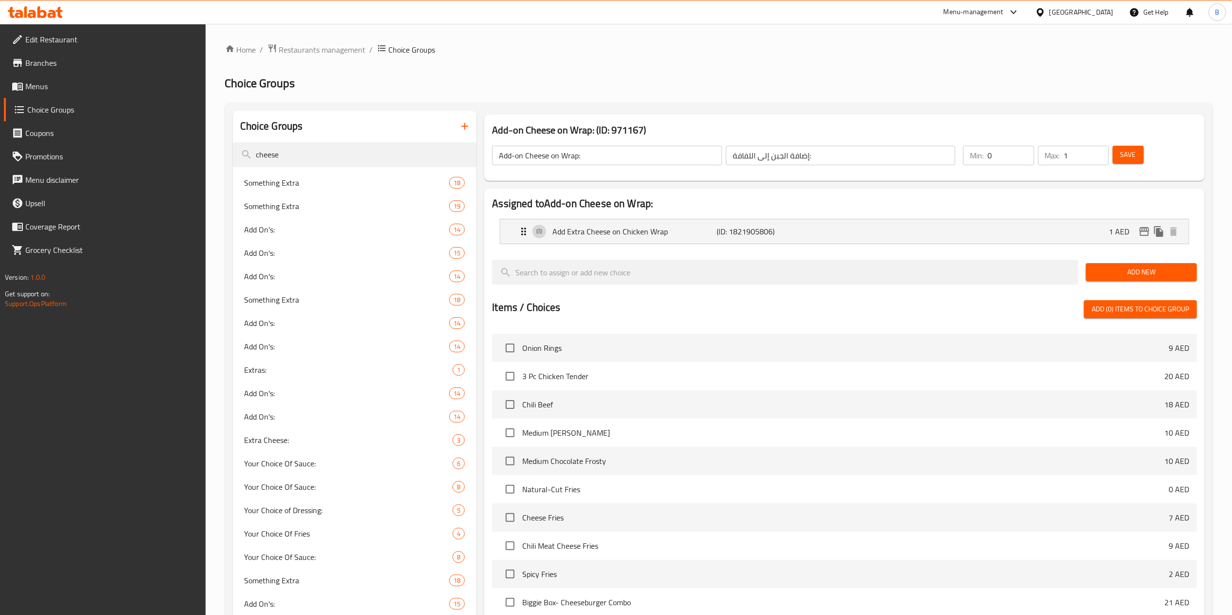
type input "أضف المزيد من الجبن إلى لفائف الدجاج"
click at [1129, 160] on span "Save" at bounding box center [1128, 155] width 16 height 12
click at [55, 82] on span "Menus" at bounding box center [111, 86] width 172 height 12
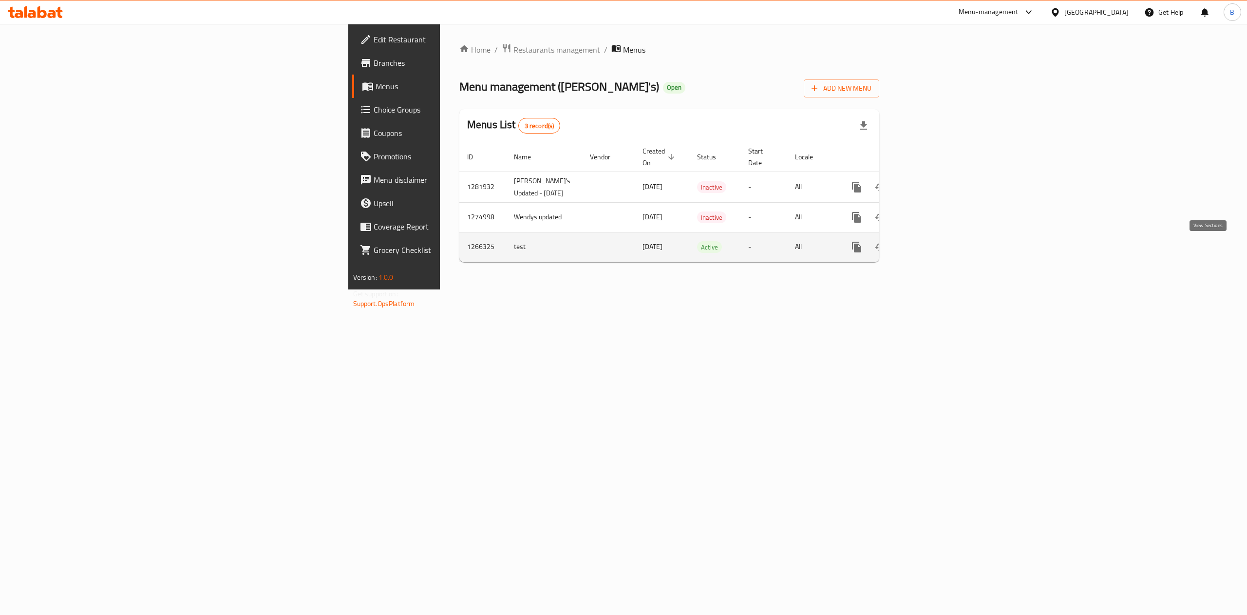
click at [933, 244] on icon "enhanced table" at bounding box center [927, 247] width 12 height 12
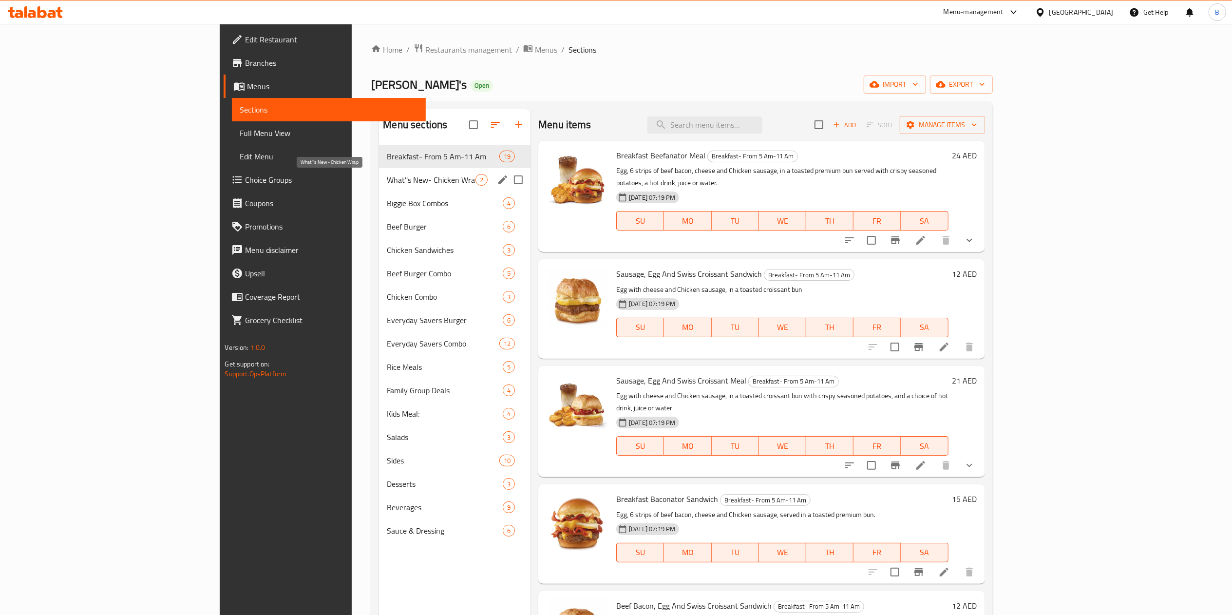
click at [387, 185] on span "What''s New- Chicken Wrap" at bounding box center [431, 180] width 89 height 12
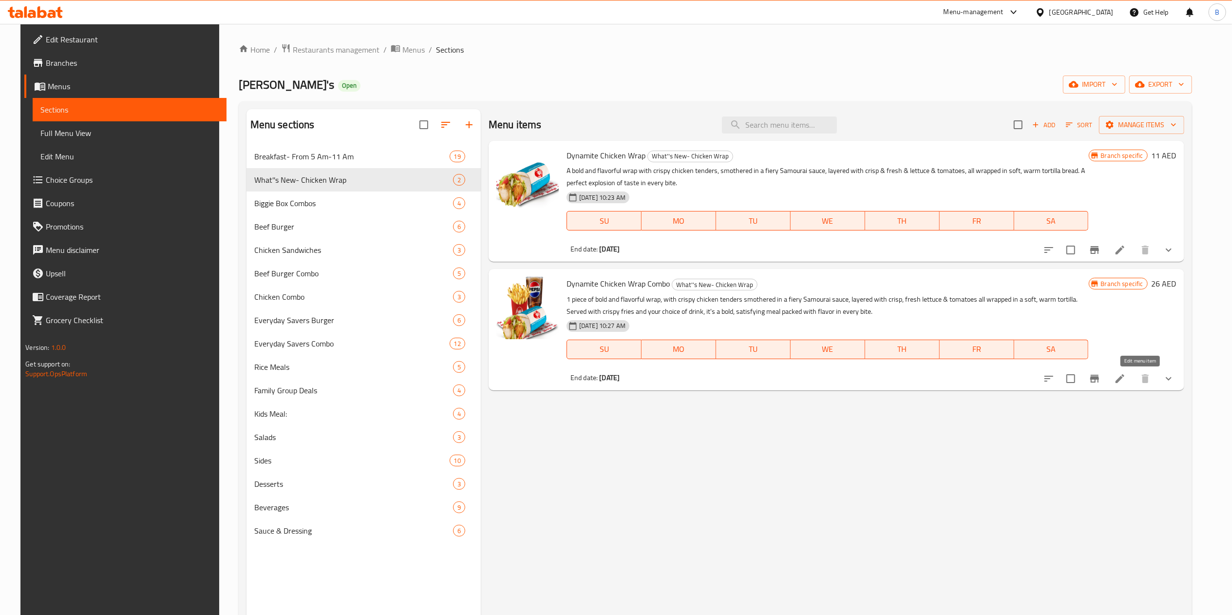
click at [1126, 379] on icon at bounding box center [1120, 379] width 12 height 12
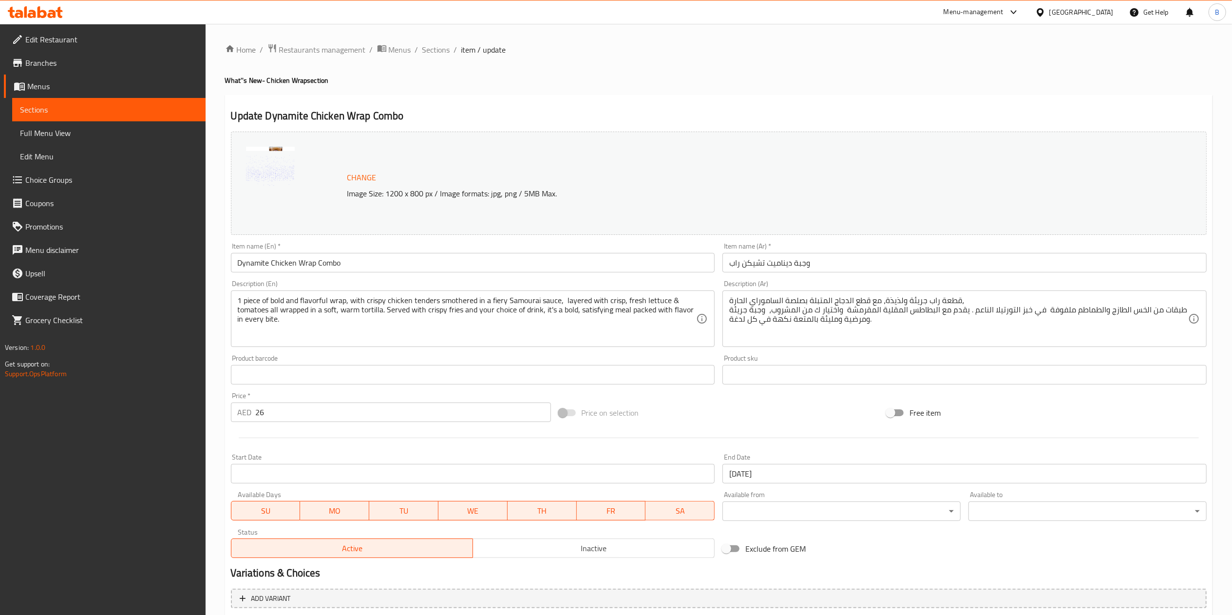
scroll to position [306, 0]
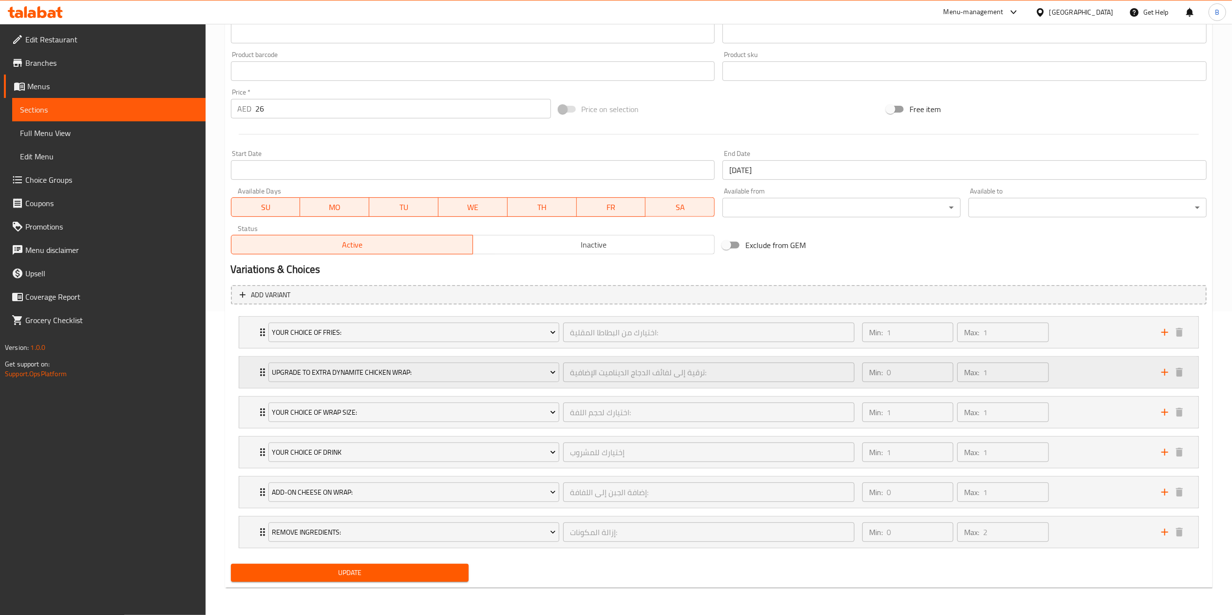
click at [259, 374] on icon "Expand" at bounding box center [263, 372] width 12 height 12
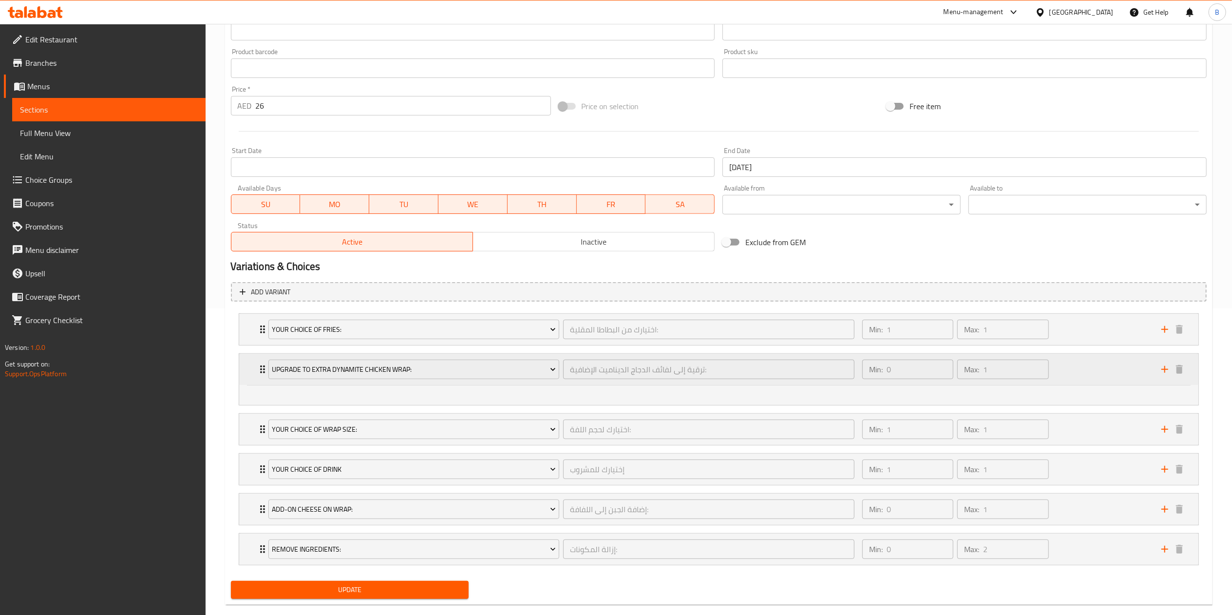
click at [263, 372] on div "Upgrade to Extra Dynamite Chicken Wrap: ترقية إلى لفائف الدجاج الديناميت الإضاف…" at bounding box center [562, 369] width 598 height 31
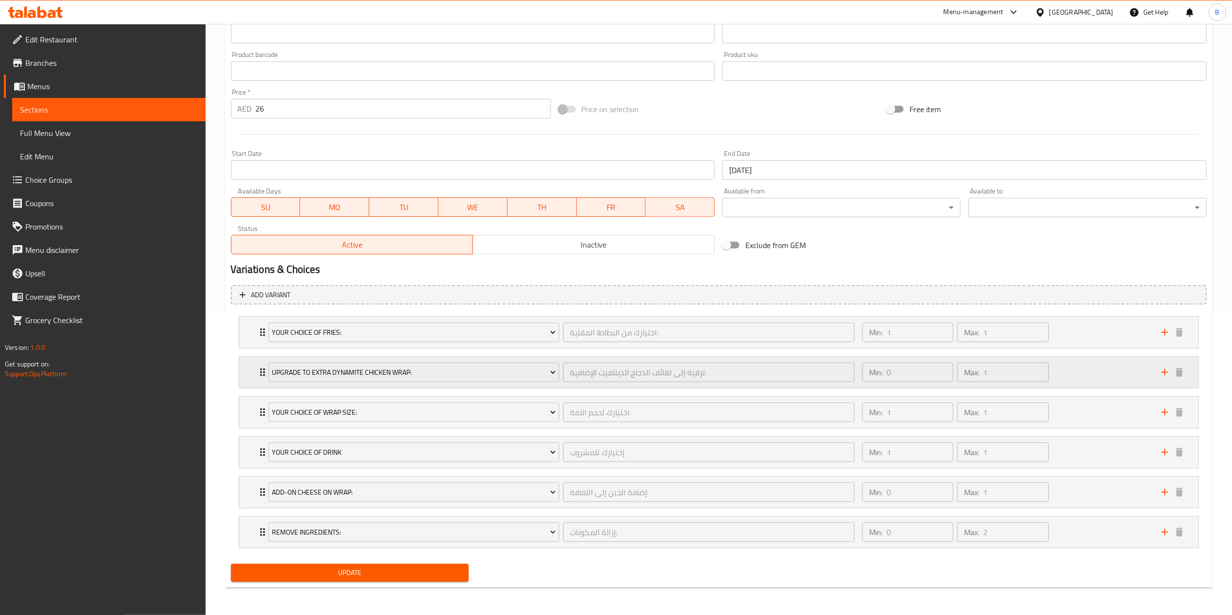
click at [263, 372] on div "Upgrade to Extra Dynamite Chicken Wrap: ترقية إلى لفائف الدجاج الديناميت الإضاف…" at bounding box center [562, 372] width 598 height 31
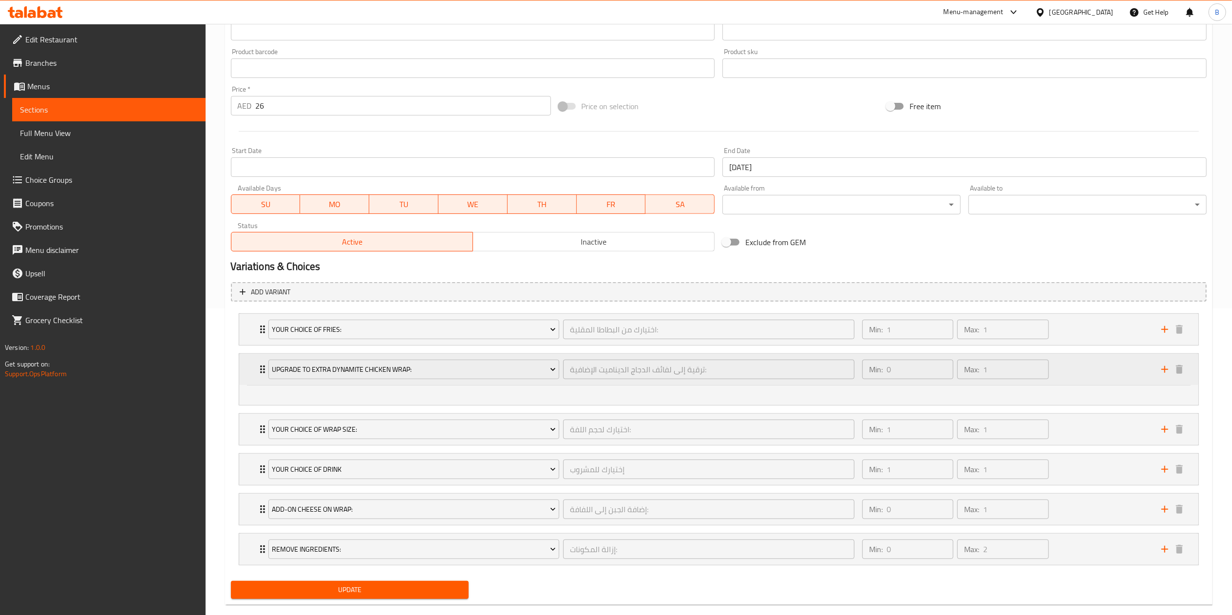
click at [263, 374] on div "Upgrade to Extra Dynamite Chicken Wrap: ترقية إلى لفائف الدجاج الديناميت الإضاف…" at bounding box center [562, 369] width 598 height 31
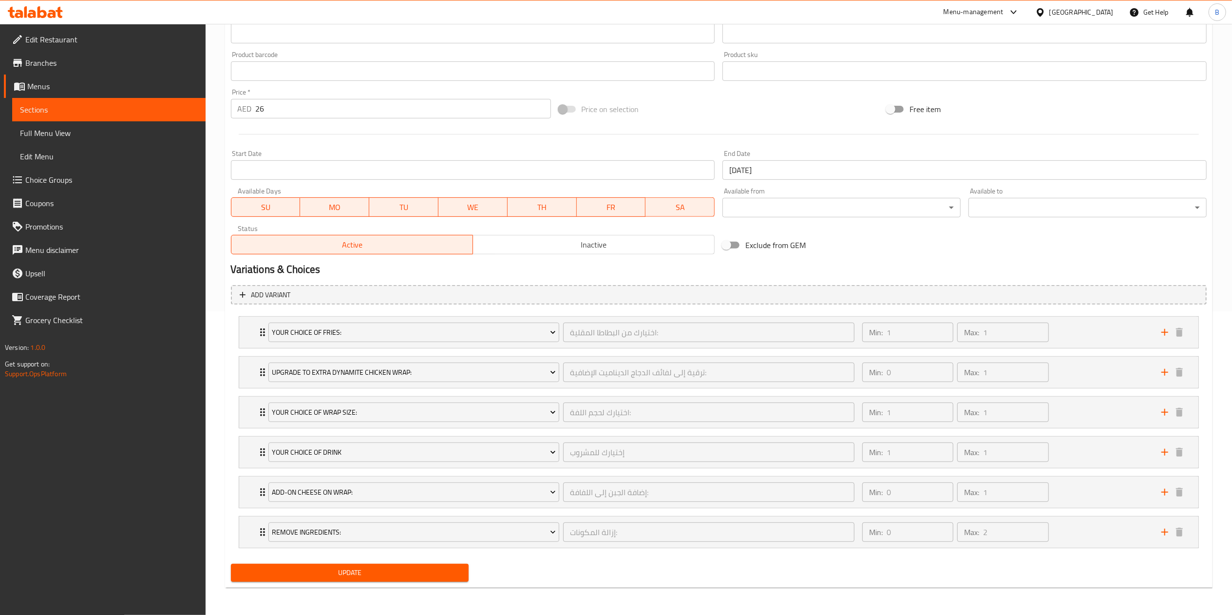
click at [51, 171] on link "Choice Groups" at bounding box center [105, 179] width 202 height 23
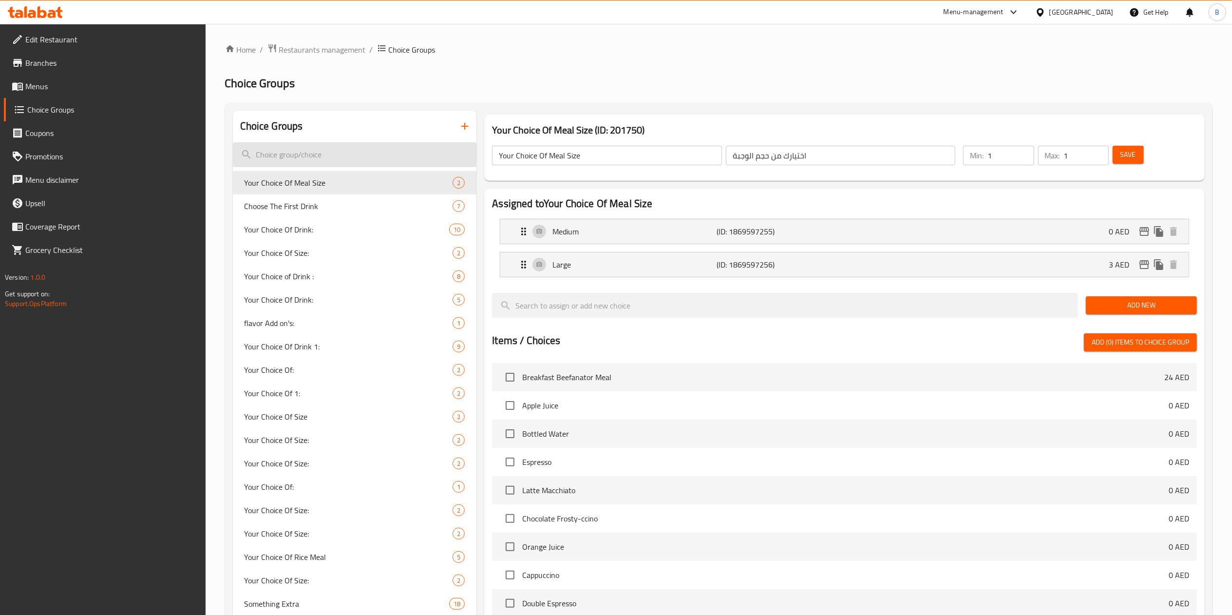
click at [375, 146] on input "search" at bounding box center [355, 154] width 244 height 25
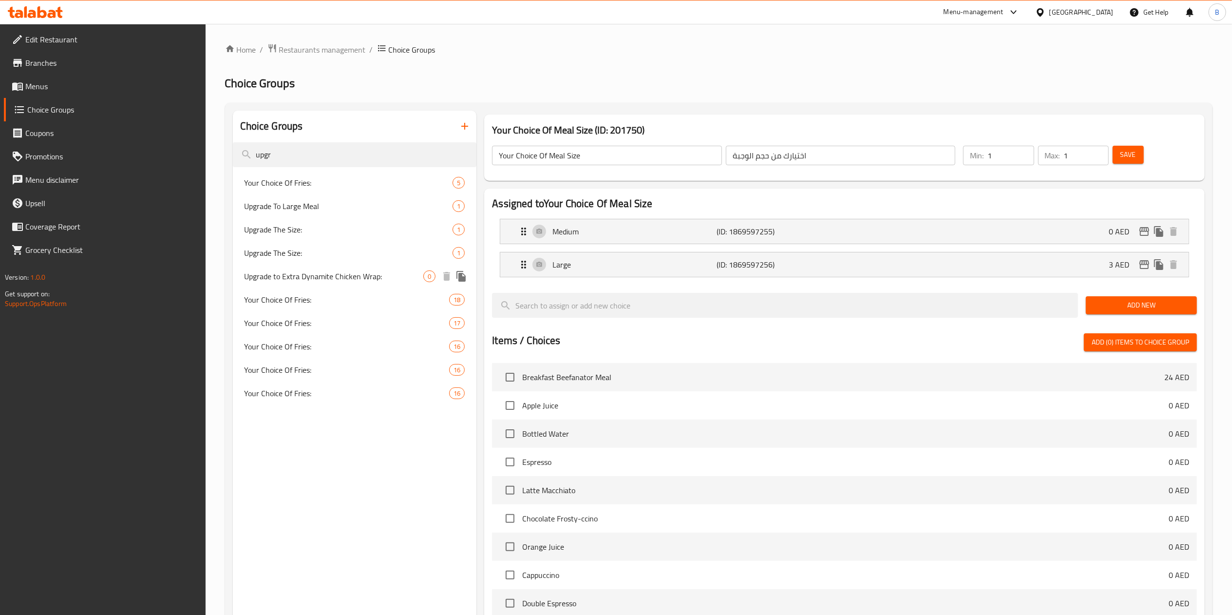
type input "upgr"
click at [410, 279] on span "Upgrade to Extra Dynamite Chicken Wrap:" at bounding box center [334, 276] width 179 height 12
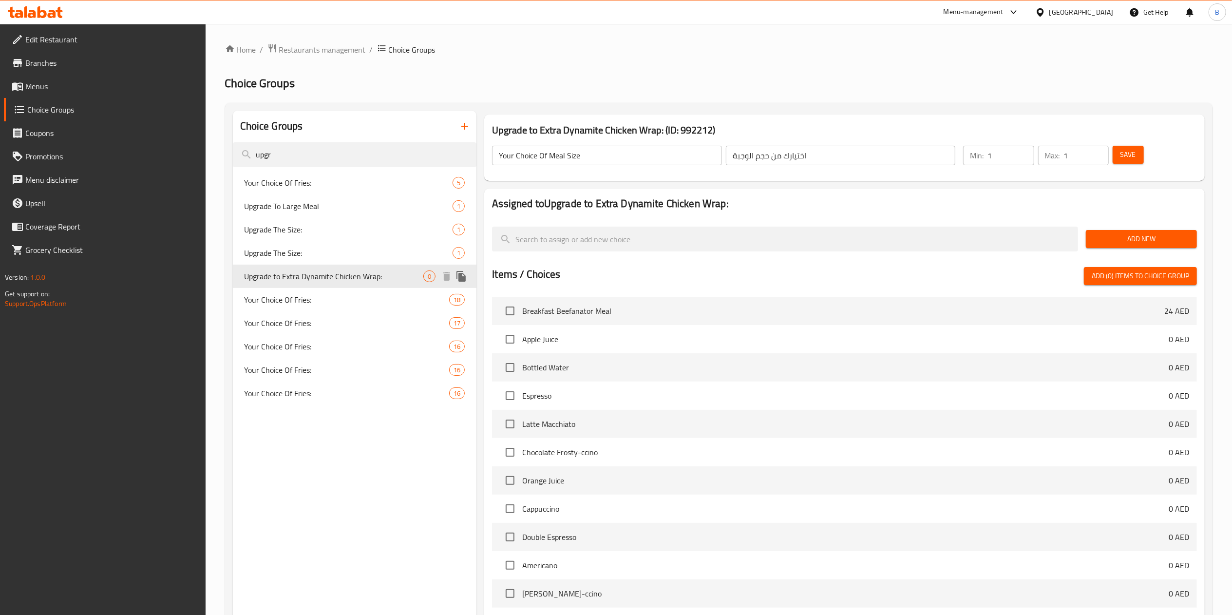
type input "Upgrade to Extra Dynamite Chicken Wrap:"
type input "ترقية إلى لفائف الدجاج الديناميت الإضافية:"
type input "0"
click at [1124, 235] on span "Add New" at bounding box center [1140, 239] width 95 height 12
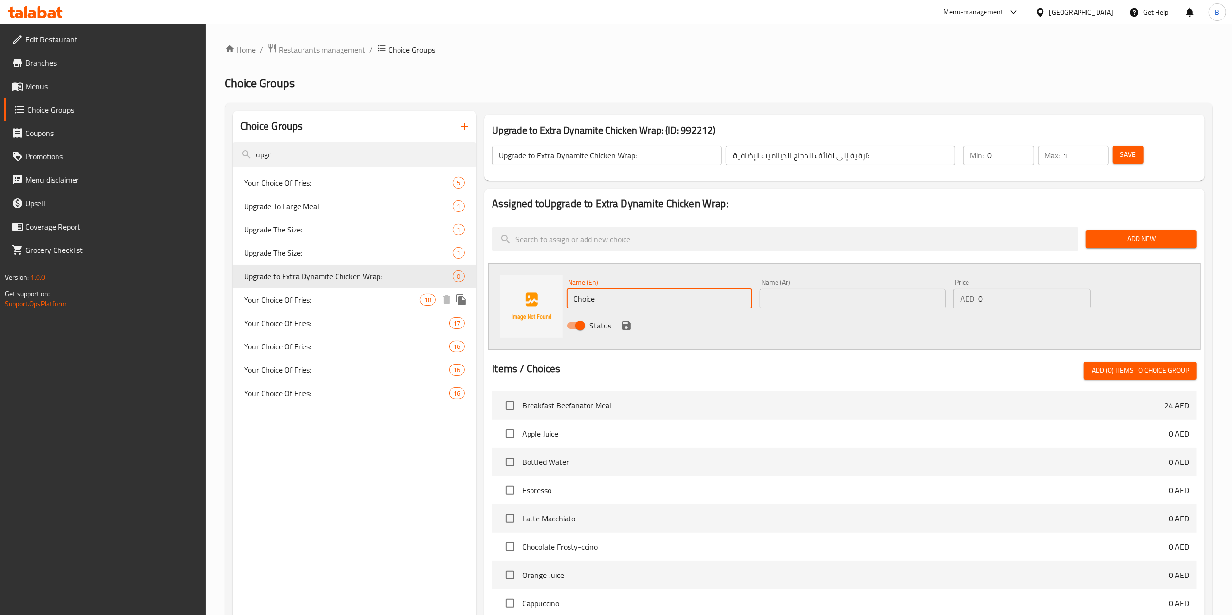
drag, startPoint x: 633, startPoint y: 301, endPoint x: 437, endPoint y: 292, distance: 196.5
click at [437, 292] on div "Choice Groups upgr Your Choice Of Fries: 5 Upgrade To Large Meal 1 Upgrade The …" at bounding box center [721, 473] width 976 height 725
paste input "Upgrade to Extra Dynamite Chicken Wrap:"
type input "Upgrade to Extra Dynamite Chicken Wrap:"
click at [831, 305] on input "text" at bounding box center [853, 298] width 186 height 19
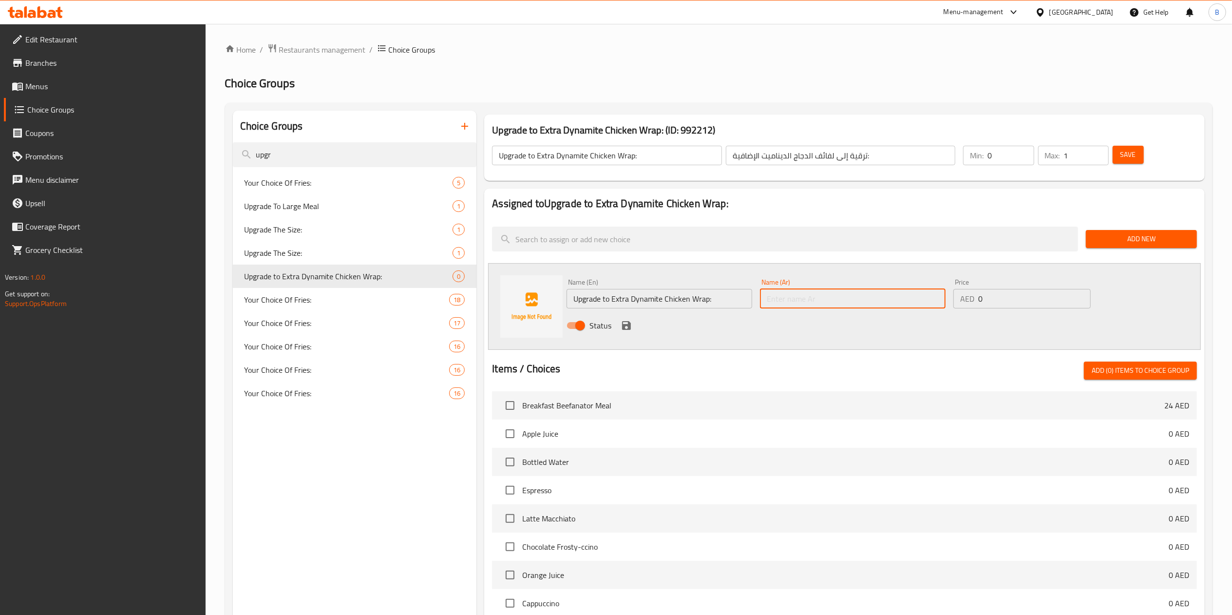
paste input "ترقية إلى لفائف الدجاج الديناميت الإضافية:"
type input "ترقية إلى لفائف الدجاج الديناميت الإضافية:"
drag, startPoint x: 965, startPoint y: 300, endPoint x: 925, endPoint y: 300, distance: 39.5
click at [925, 300] on div "Name (En) Upgrade to Extra Dynamite Chicken Wrap: Name (En) Name (Ar) ترقية إلى…" at bounding box center [853, 307] width 580 height 64
type input "4"
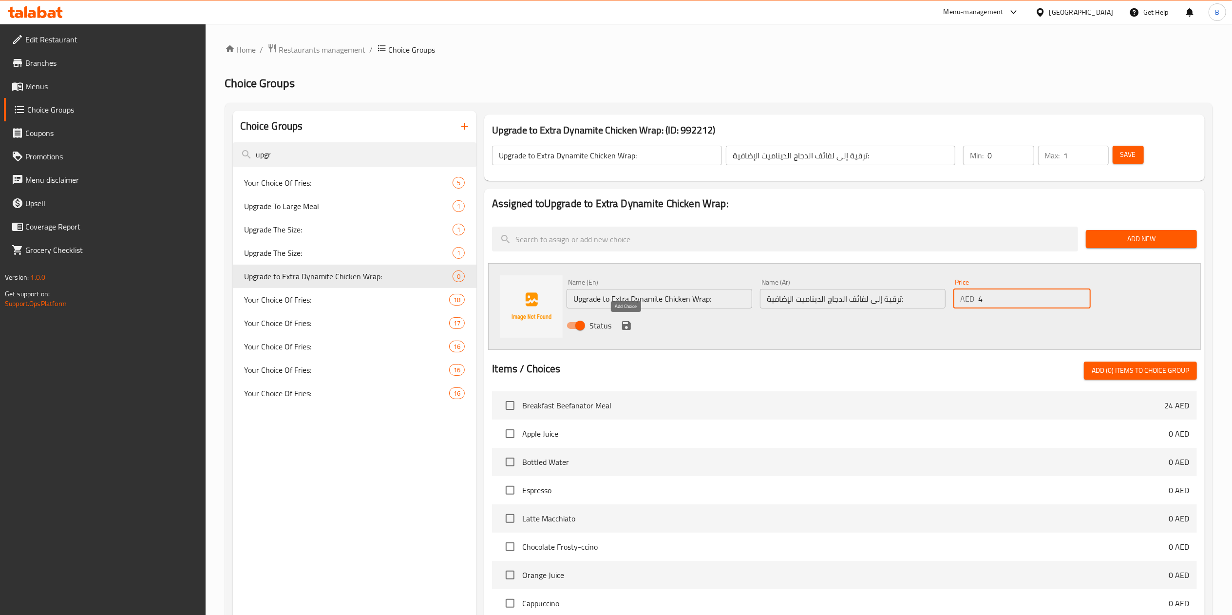
click at [627, 325] on icon "save" at bounding box center [626, 325] width 9 height 9
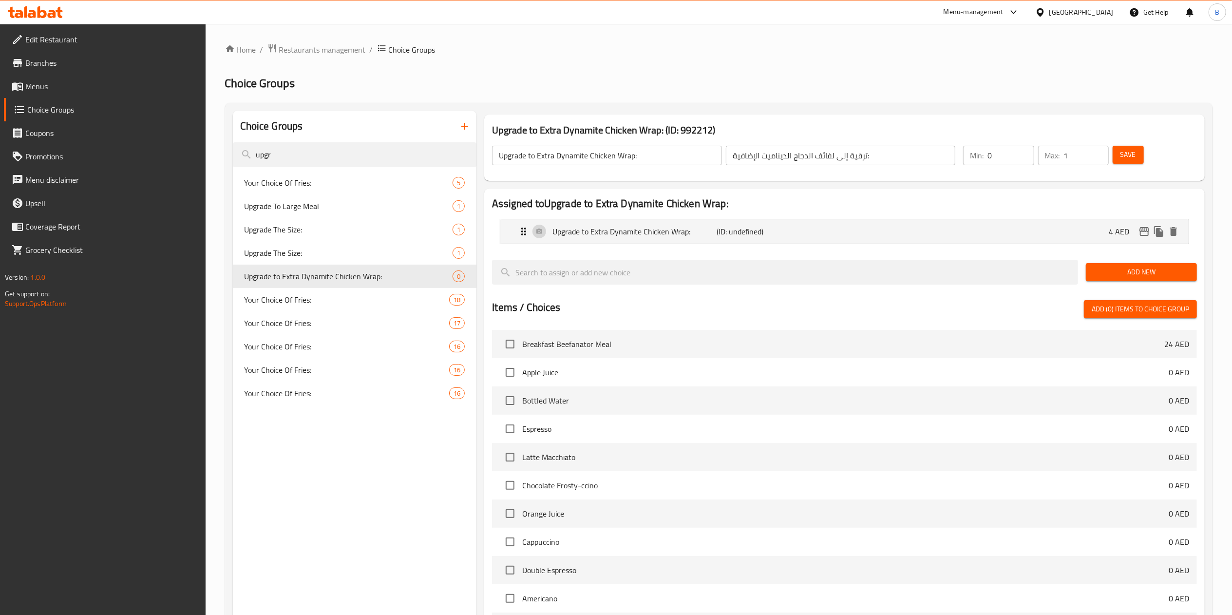
click at [1134, 159] on span "Save" at bounding box center [1128, 155] width 16 height 12
click at [79, 89] on span "Menus" at bounding box center [111, 86] width 172 height 12
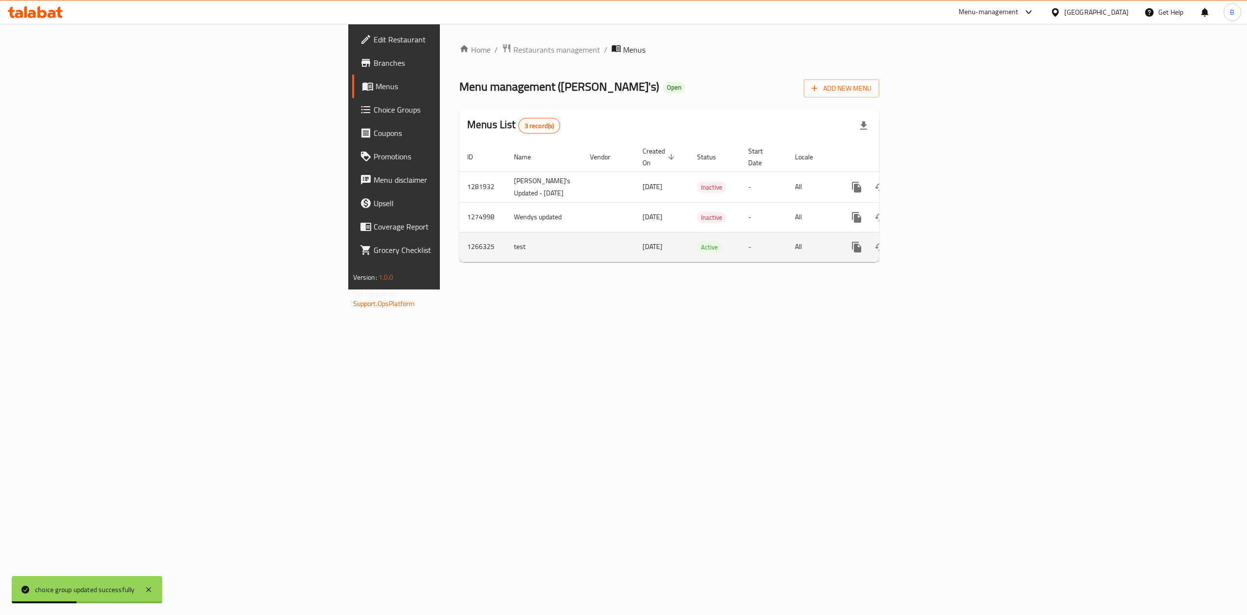
click at [939, 258] on link "enhanced table" at bounding box center [926, 246] width 23 height 23
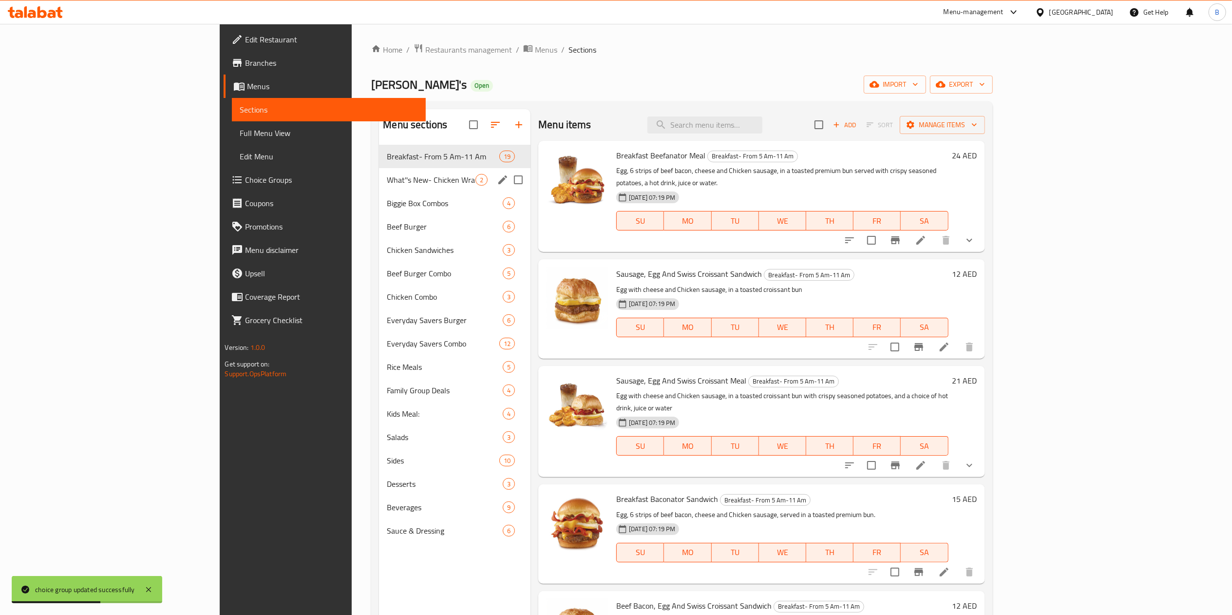
click at [387, 180] on span "What''s New- Chicken Wrap" at bounding box center [431, 180] width 89 height 12
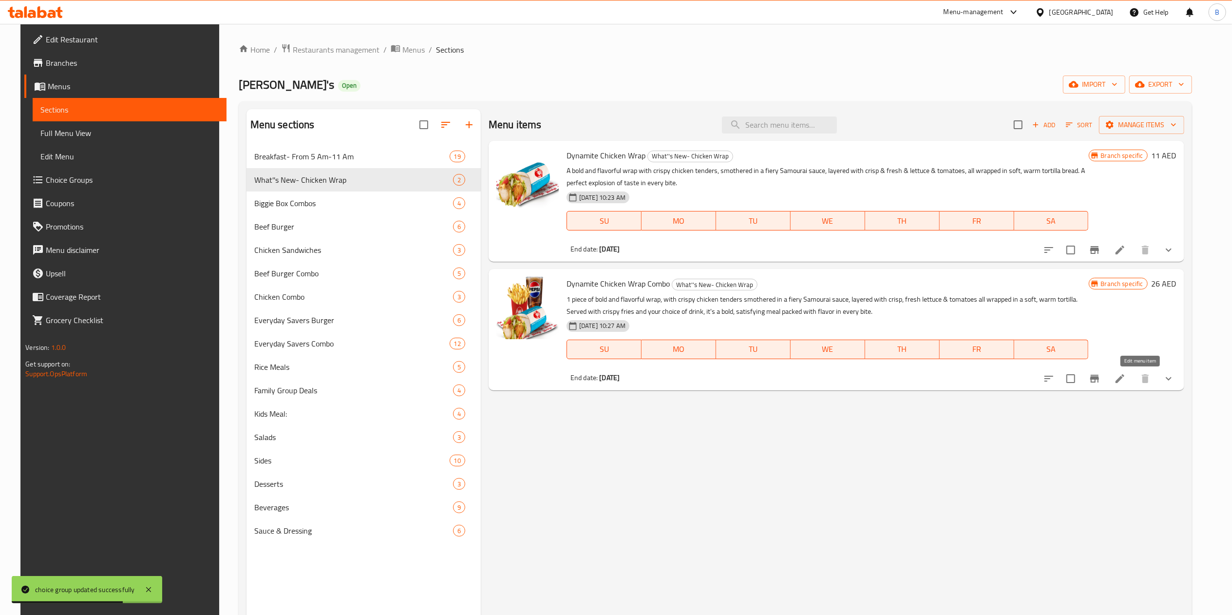
click at [1126, 376] on icon at bounding box center [1120, 379] width 12 height 12
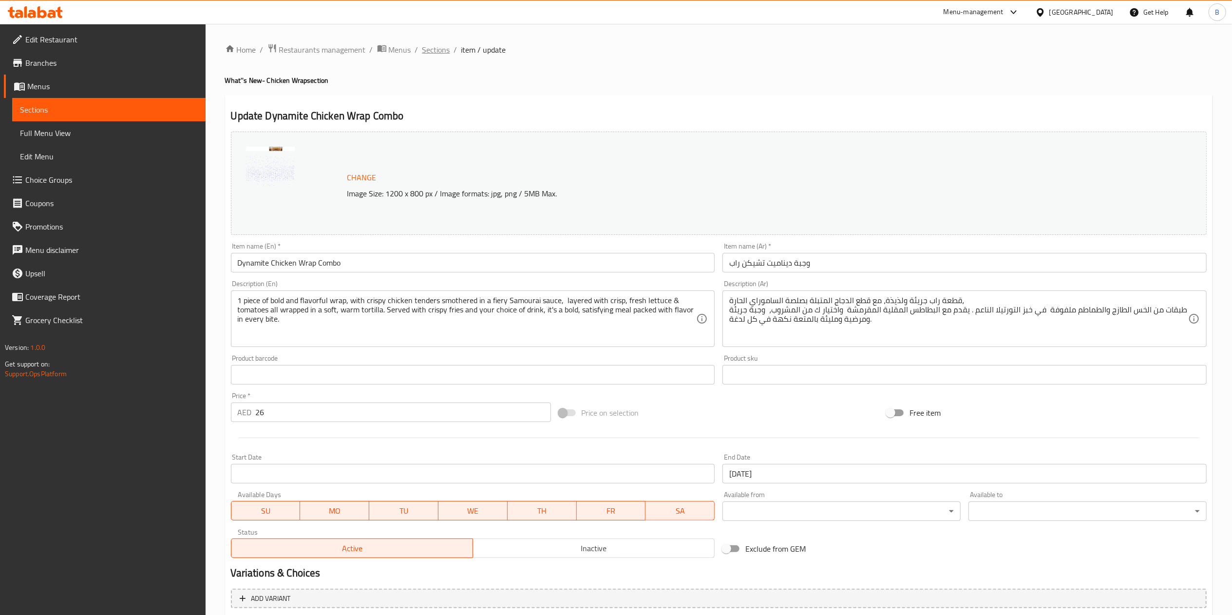
click at [445, 54] on span "Sections" at bounding box center [436, 50] width 28 height 12
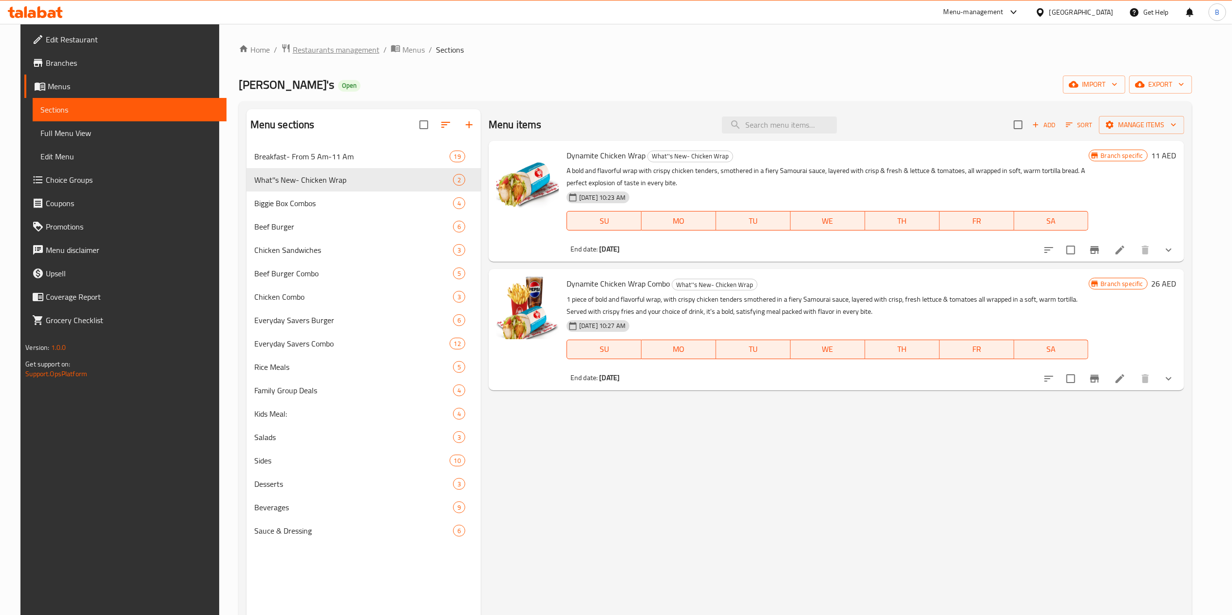
click at [338, 47] on span "Restaurants management" at bounding box center [336, 50] width 87 height 12
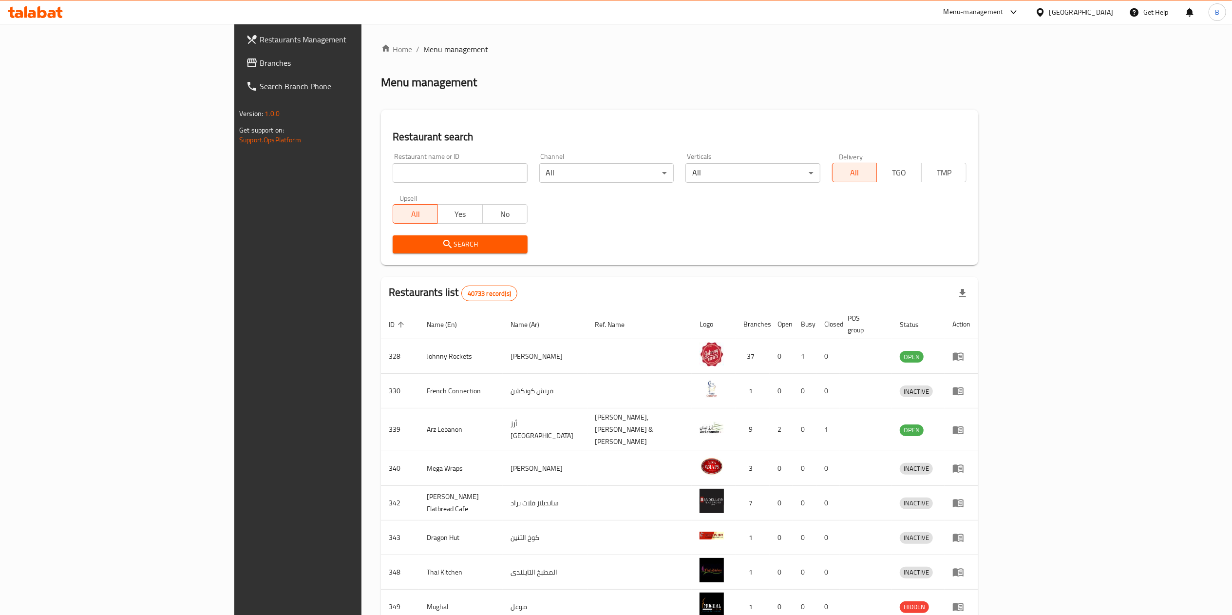
click at [393, 171] on input "search" at bounding box center [460, 172] width 134 height 19
click at [393, 164] on input "search" at bounding box center [460, 172] width 134 height 19
type input "[PERSON_NAME]"
click button "Search" at bounding box center [460, 244] width 134 height 18
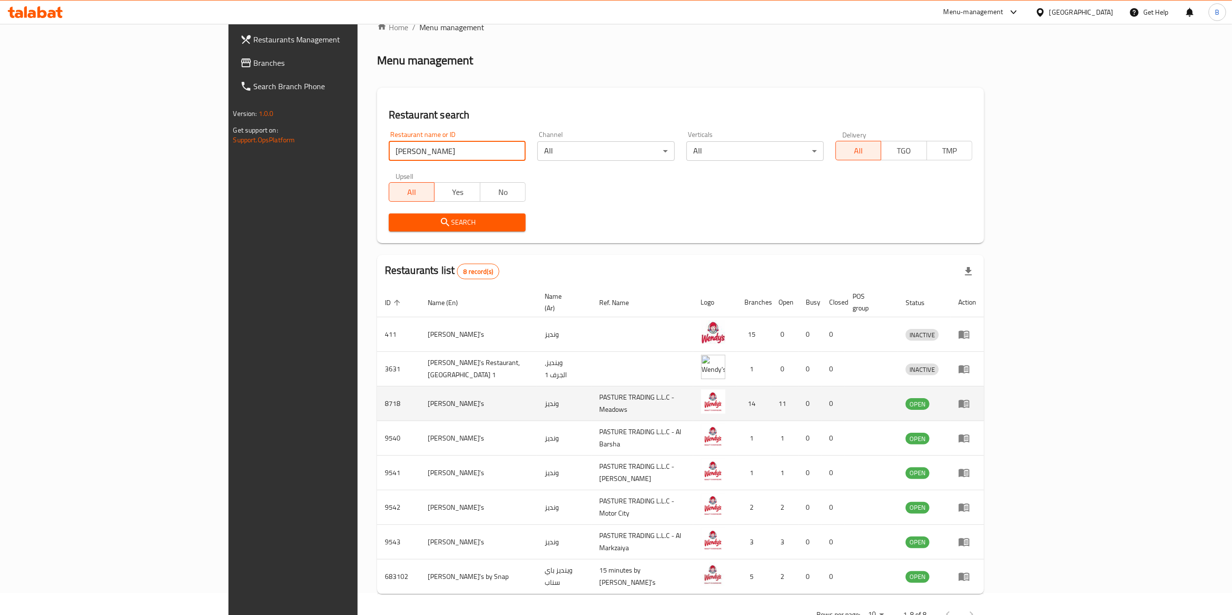
scroll to position [43, 0]
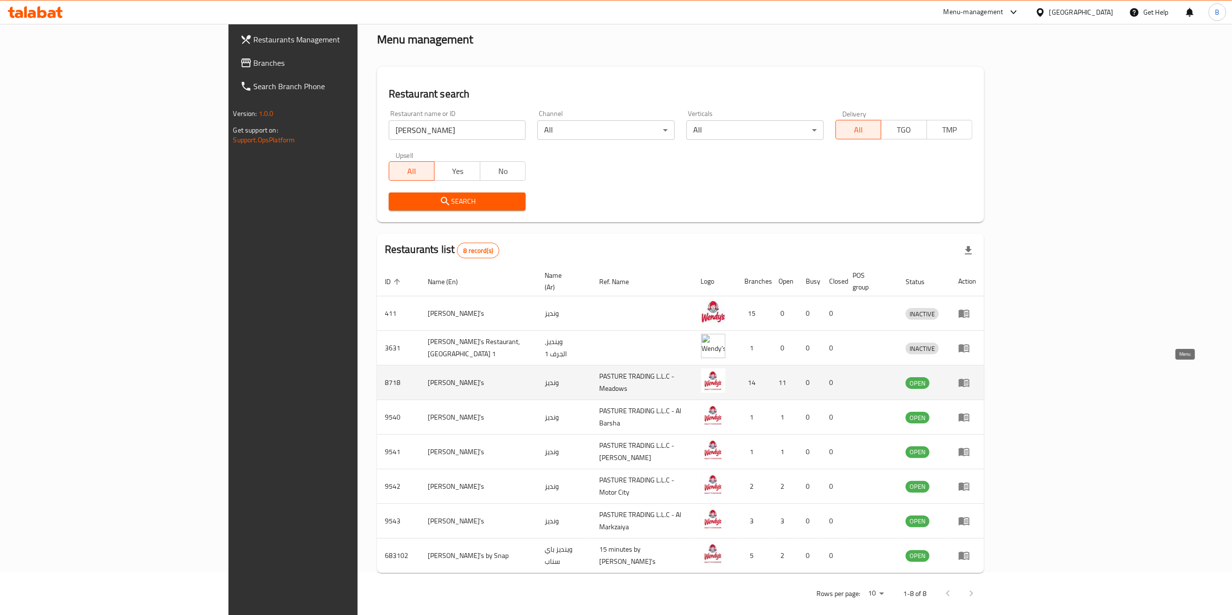
click at [969, 379] on icon "enhanced table" at bounding box center [964, 383] width 11 height 8
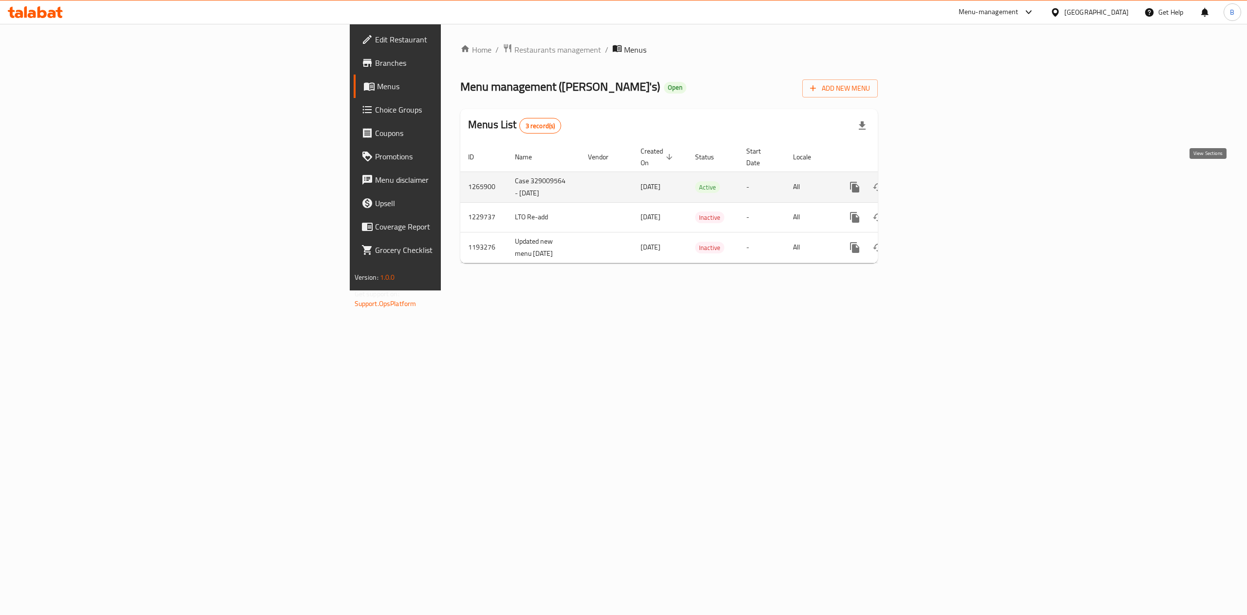
click at [937, 175] on link "enhanced table" at bounding box center [924, 186] width 23 height 23
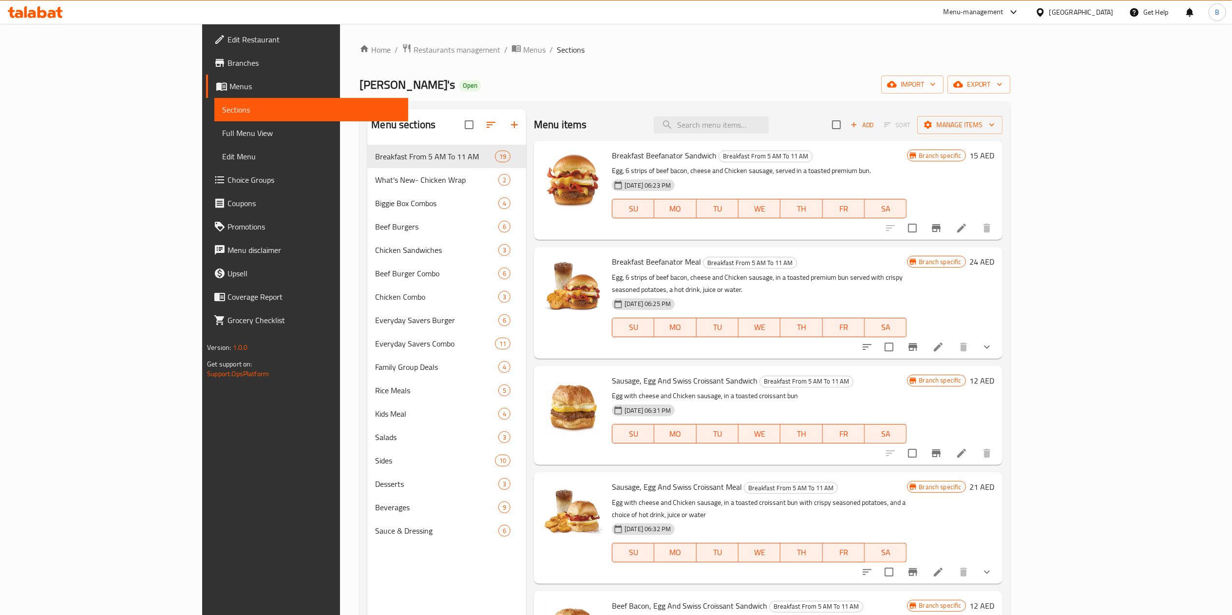
click at [367, 191] on div "Breakfast From 5 AM To 11 AM 19 What's New- Chicken Wrap 2 Biggie Box Combos 4 …" at bounding box center [446, 343] width 159 height 397
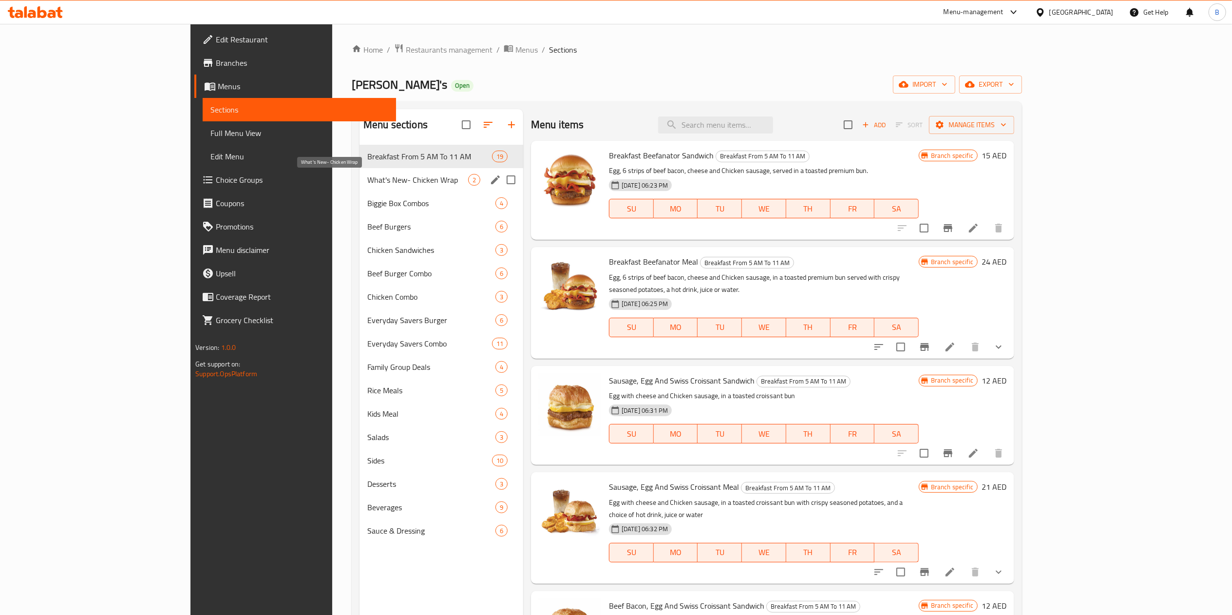
click at [367, 183] on span "What's New- Chicken Wrap" at bounding box center [417, 180] width 101 height 12
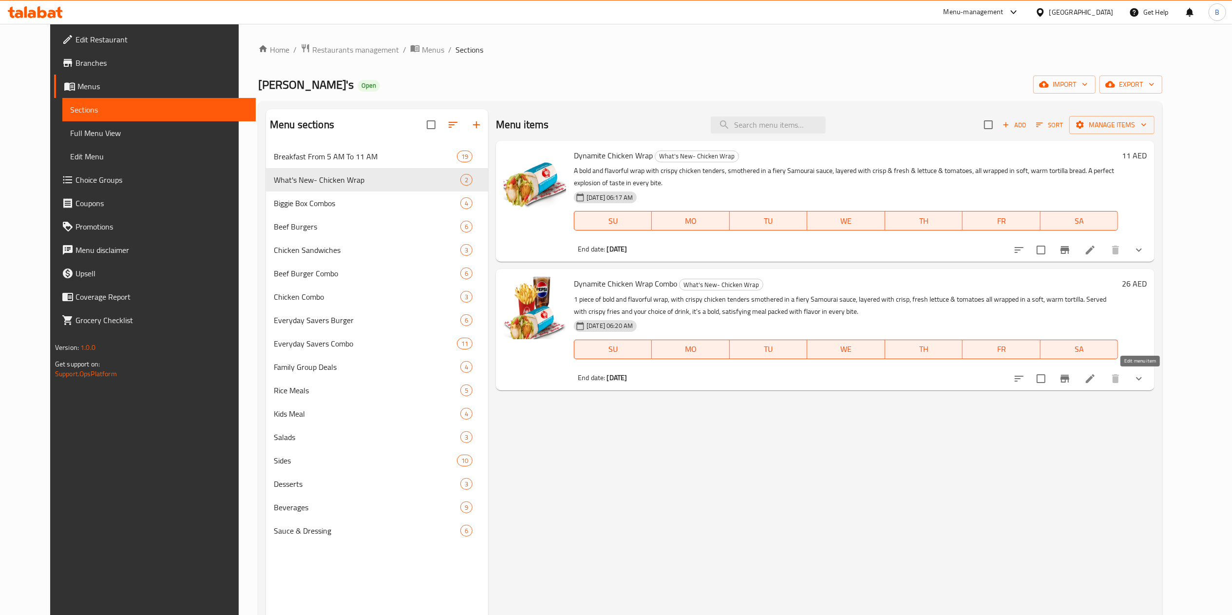
click at [1096, 377] on icon at bounding box center [1090, 379] width 12 height 12
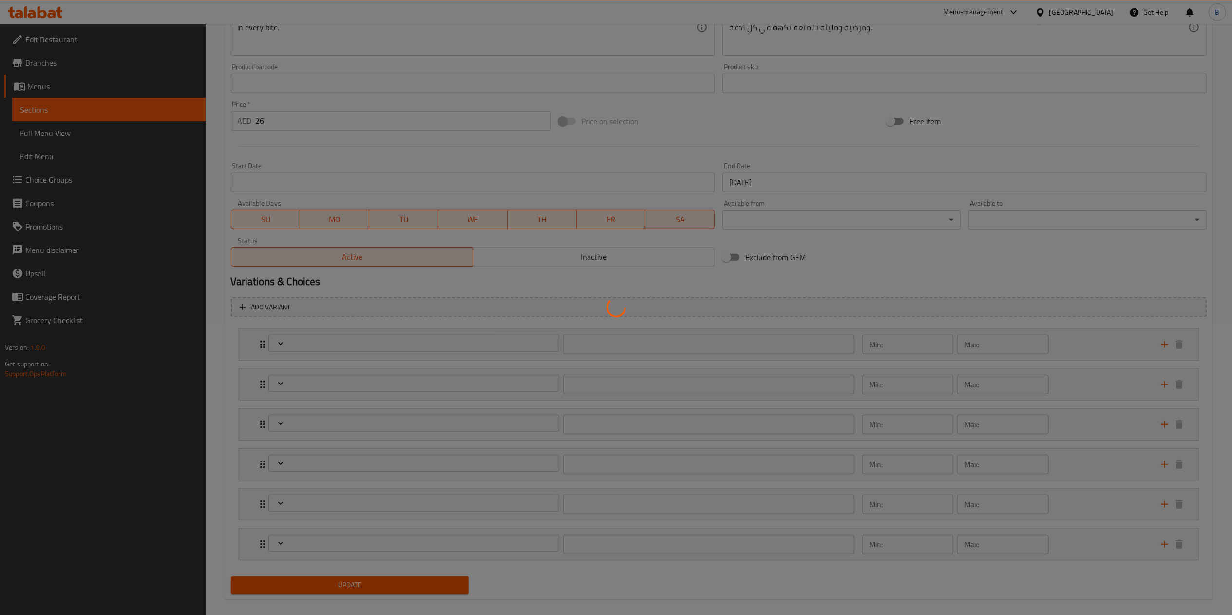
type input "إختيارك من البطاطا المقلية:"
type input "1"
type input "اختيارك لحجم اللفة:"
type input "1"
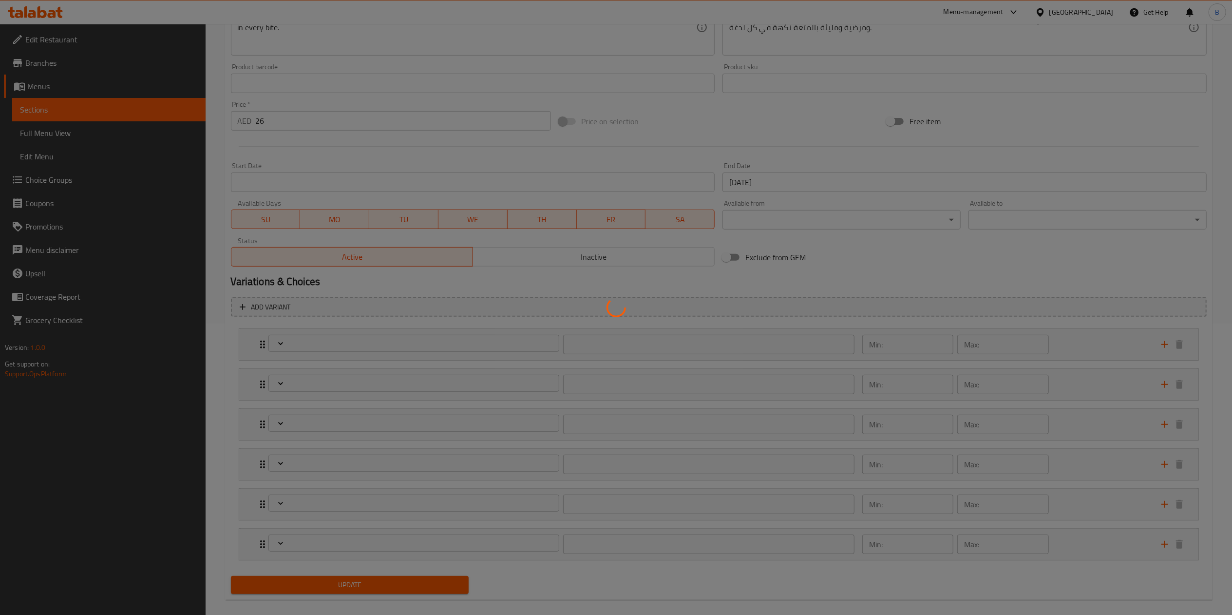
type input "1"
type input "إختيارك من المشروب:"
type input "1"
type input "إضافة الجبن إلى اللفافة:"
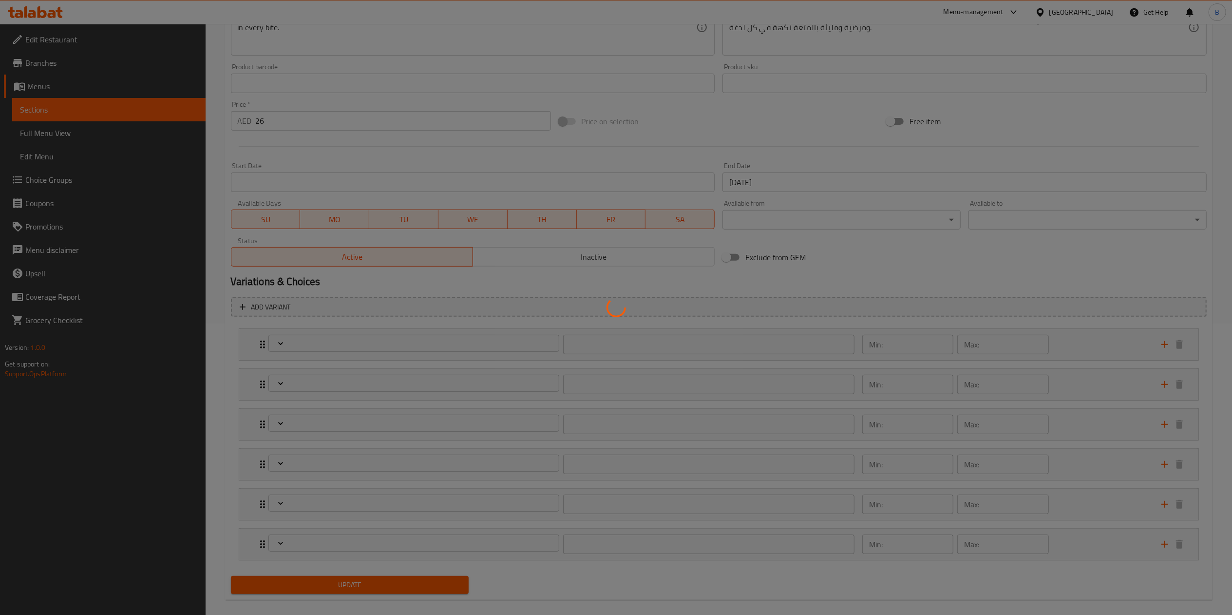
type input "0"
type input "1"
type input "ترقية إلى لفائف الدجاج الديناميت الإضافية:"
type input "0"
type input "1"
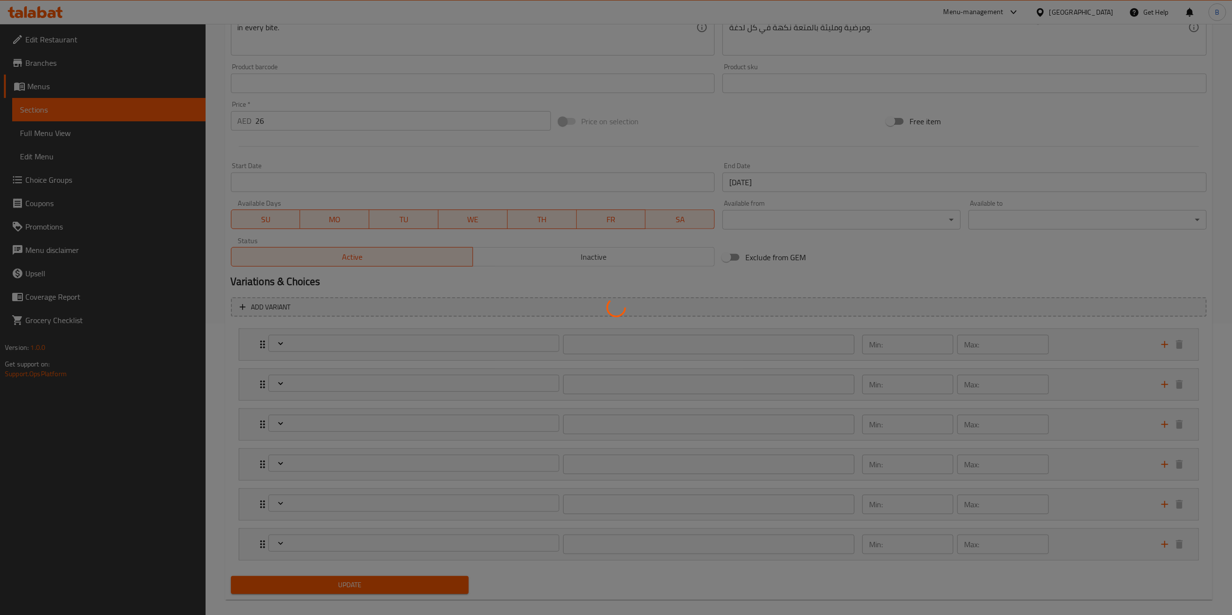
type input "إزالة المكونات:"
type input "0"
type input "2"
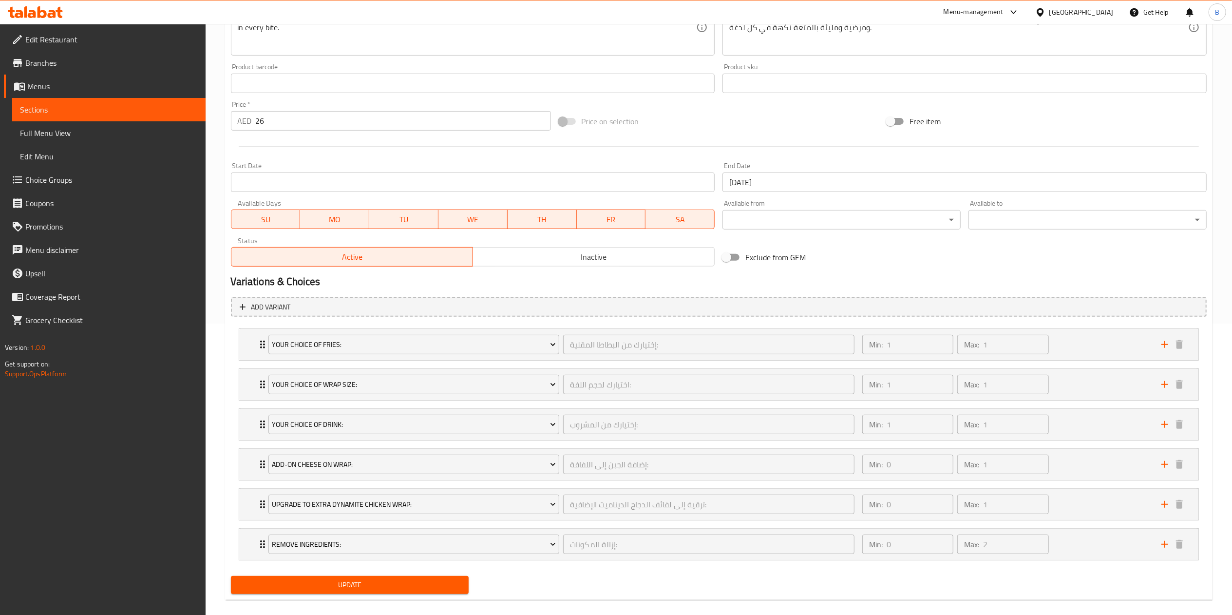
scroll to position [305, 0]
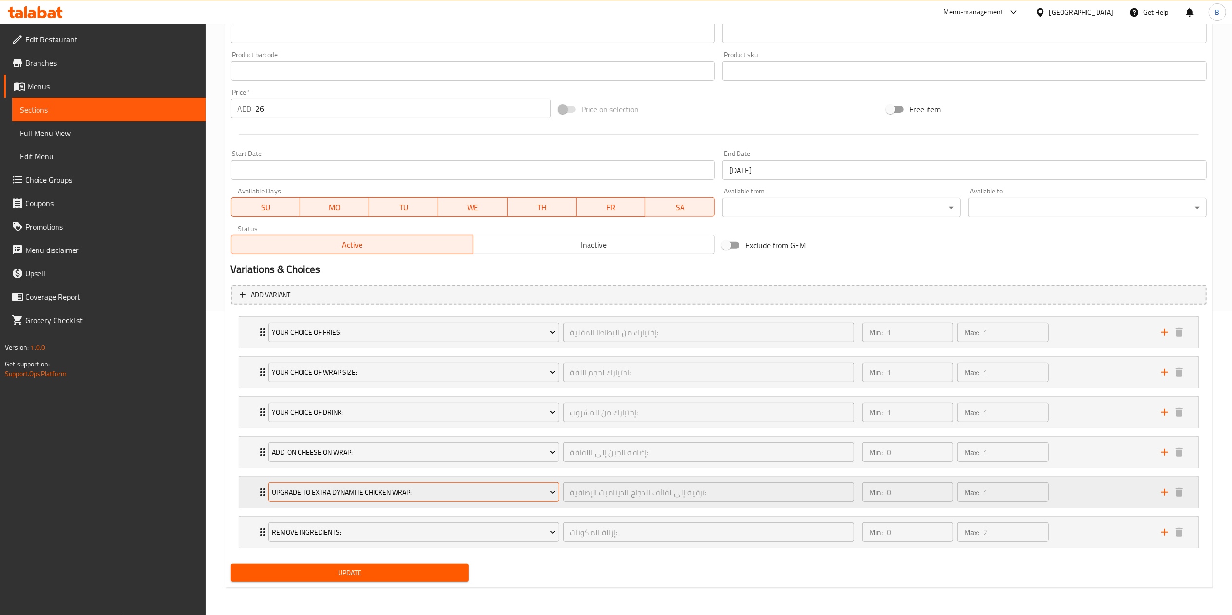
click at [336, 494] on span "Upgrade to Extra Dynamite Chicken Wrap:" at bounding box center [414, 492] width 284 height 12
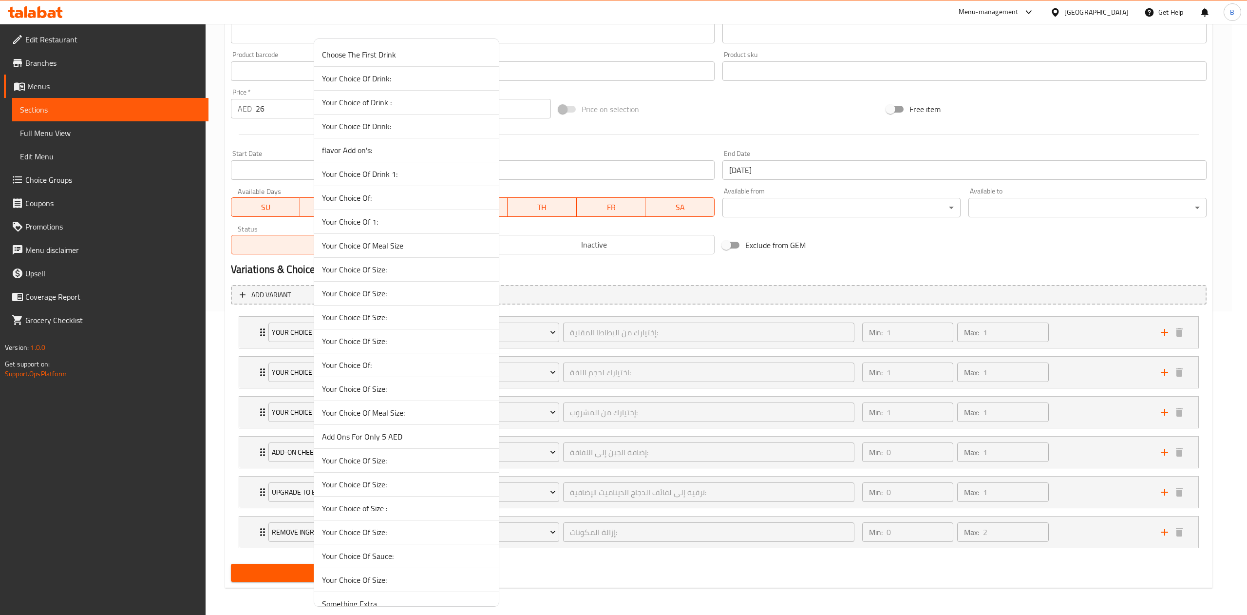
click at [350, 423] on li "Your Choice Of Meal Size:" at bounding box center [406, 413] width 185 height 24
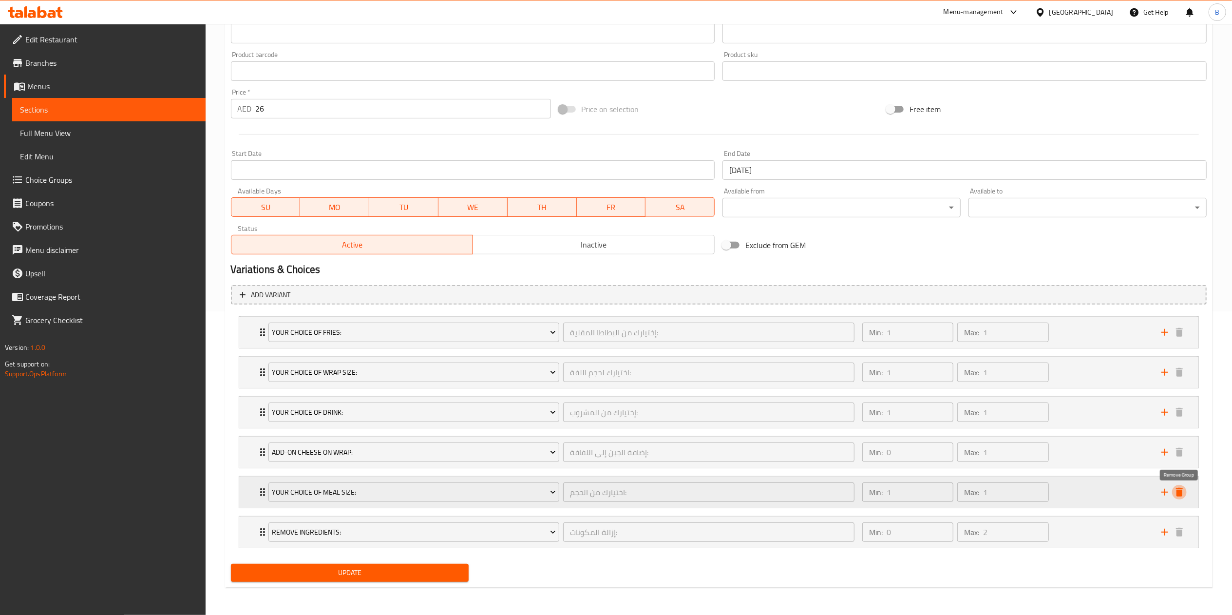
click at [1178, 487] on icon "delete" at bounding box center [1179, 492] width 12 height 12
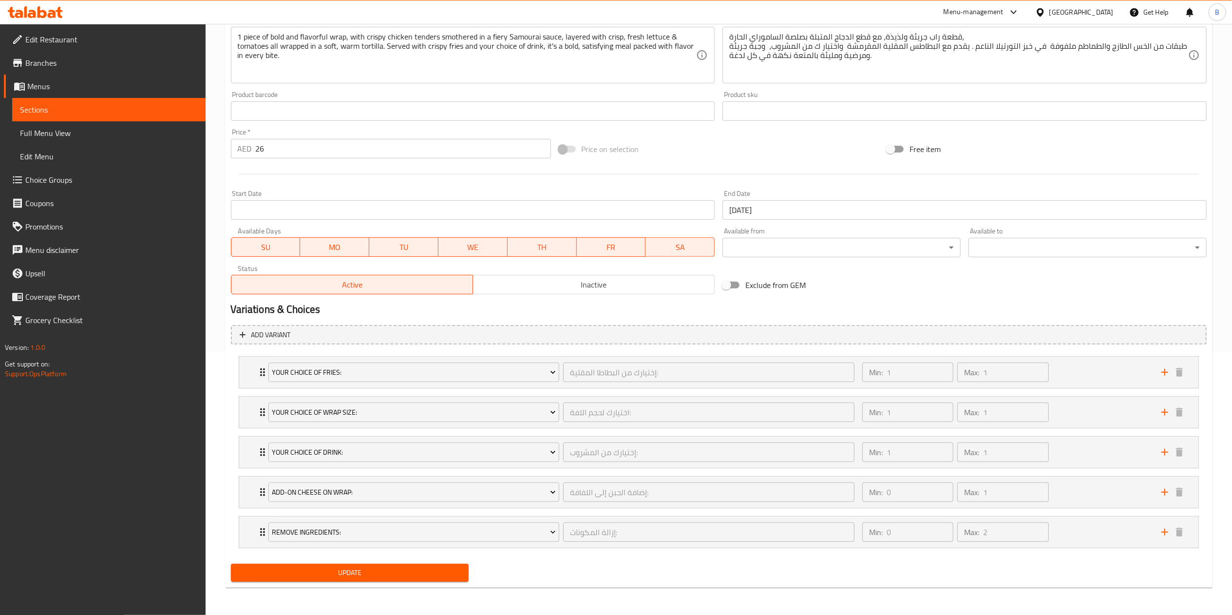
click at [336, 571] on span "Update" at bounding box center [350, 572] width 223 height 12
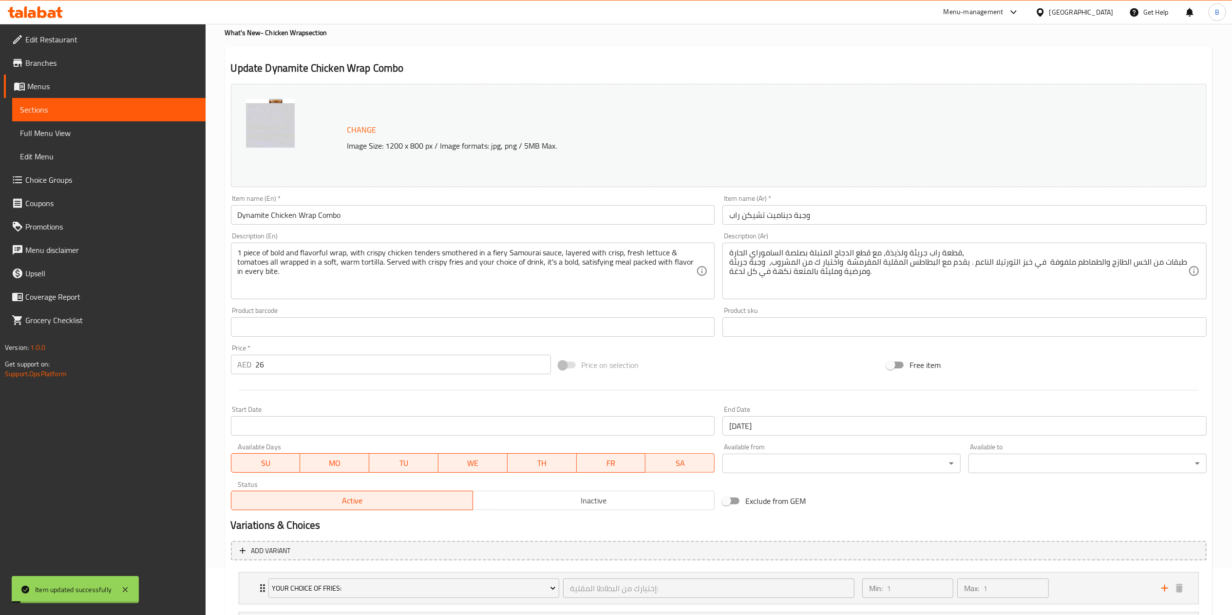
scroll to position [0, 0]
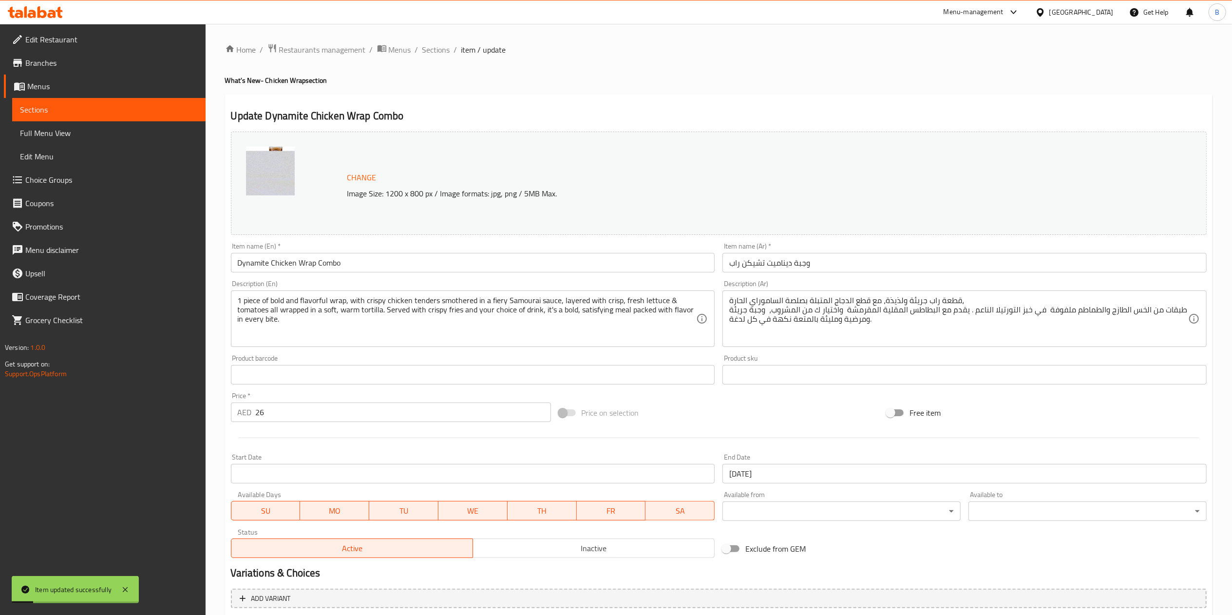
click at [449, 52] on ol "Home / Restaurants management / Menus / Sections / item / update" at bounding box center [718, 49] width 987 height 13
click at [436, 52] on span "Sections" at bounding box center [436, 50] width 28 height 12
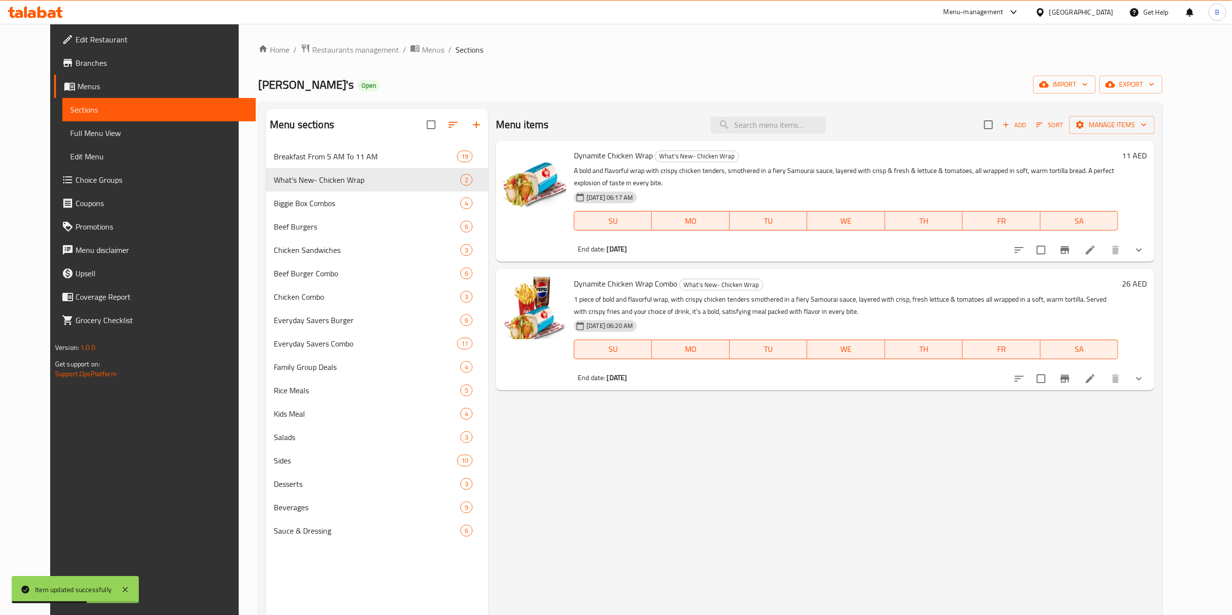
click at [1150, 245] on button "show more" at bounding box center [1138, 249] width 23 height 23
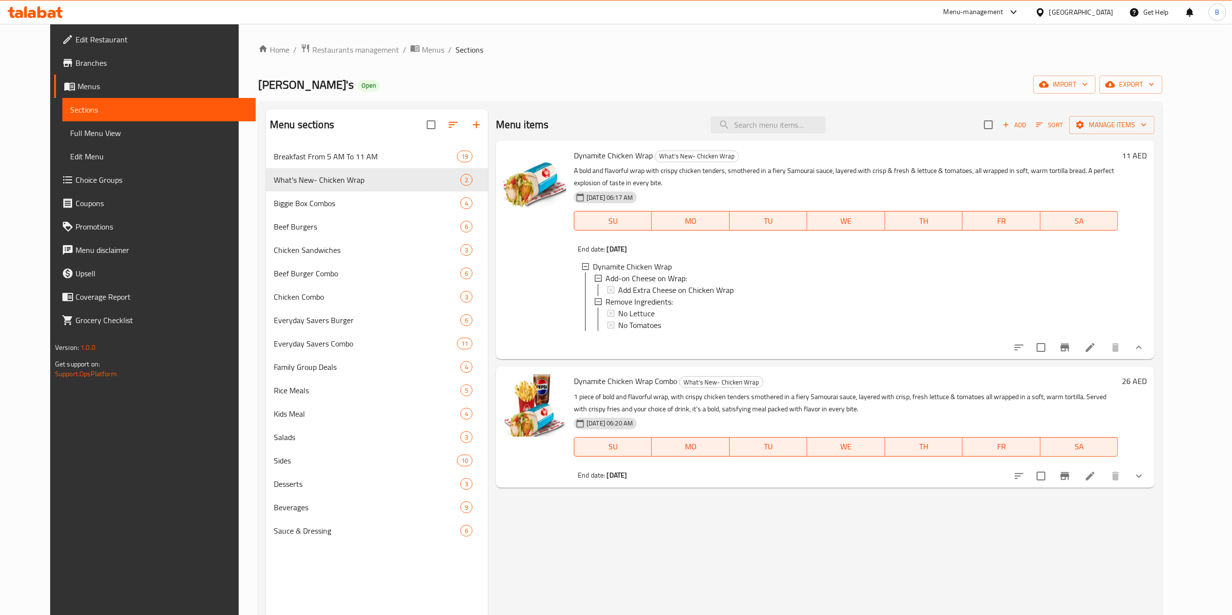
click at [1147, 265] on div "11 AED" at bounding box center [1132, 250] width 29 height 203
click at [1122, 185] on div "Dynamite Chicken Wrap What's New- Chicken Wrap A bold and flavorful wrap with c…" at bounding box center [846, 250] width 552 height 210
click at [1122, 164] on div "Dynamite Chicken Wrap What's New- Chicken Wrap A bold and flavorful wrap with c…" at bounding box center [846, 250] width 552 height 210
click at [835, 162] on h6 "Dynamite Chicken Wrap What's New- Chicken Wrap" at bounding box center [846, 156] width 544 height 14
click at [748, 152] on h6 "Dynamite Chicken Wrap What's New- Chicken Wrap" at bounding box center [846, 156] width 544 height 14
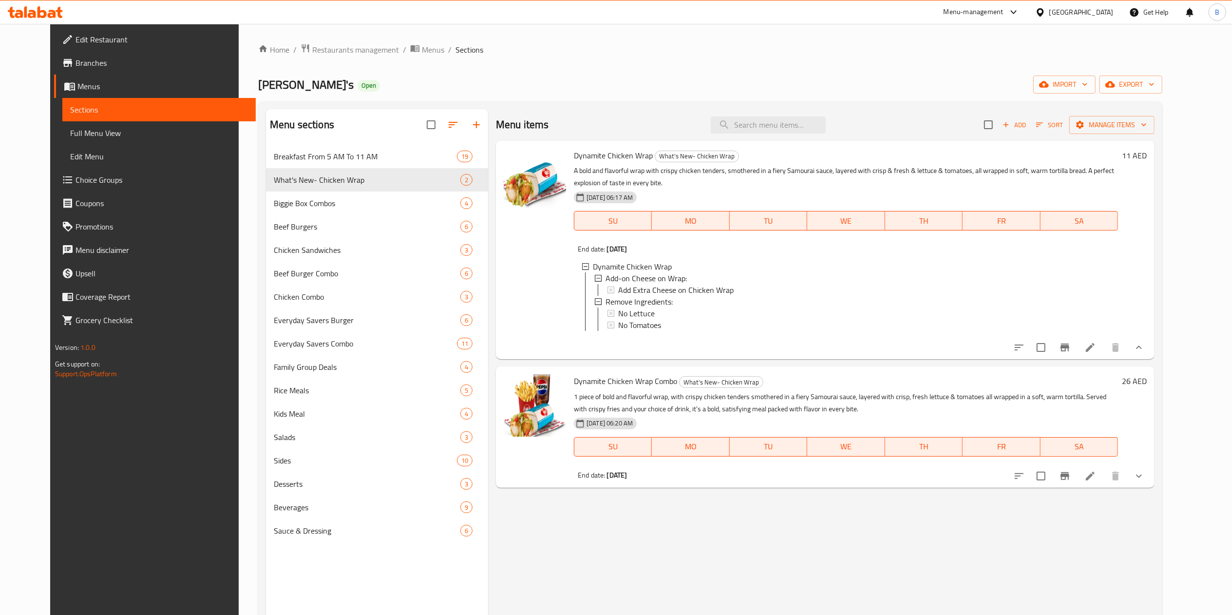
click at [956, 61] on div "Home / Restaurants management / Menus / Sections Wendy's Open import export Men…" at bounding box center [710, 387] width 904 height 688
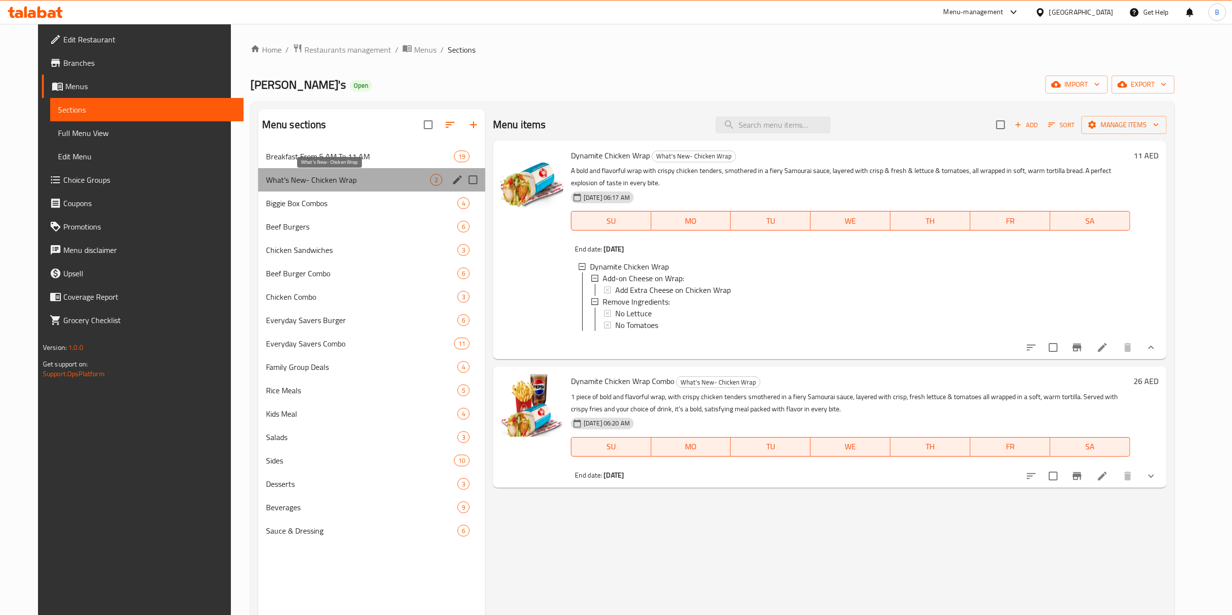
click at [344, 181] on span "What's New- Chicken Wrap" at bounding box center [348, 180] width 164 height 12
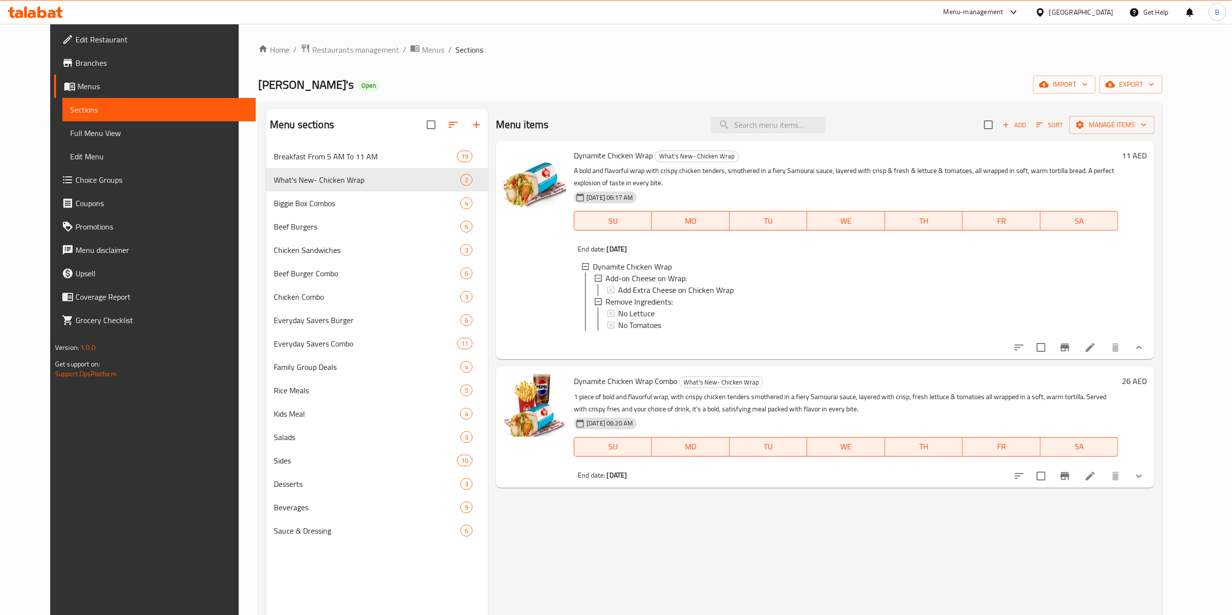
click at [283, 139] on div "Menu sections" at bounding box center [377, 125] width 222 height 32
click at [289, 153] on span "Breakfast From 5 AM To 11 AM" at bounding box center [365, 157] width 183 height 12
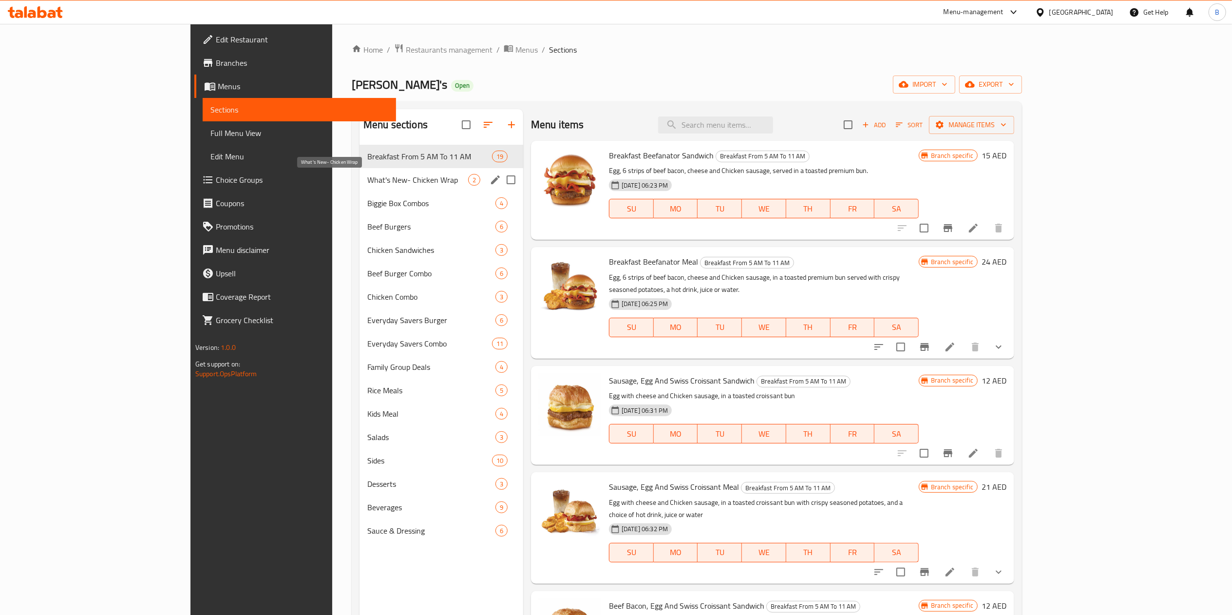
click at [367, 183] on span "What's New- Chicken Wrap" at bounding box center [417, 180] width 101 height 12
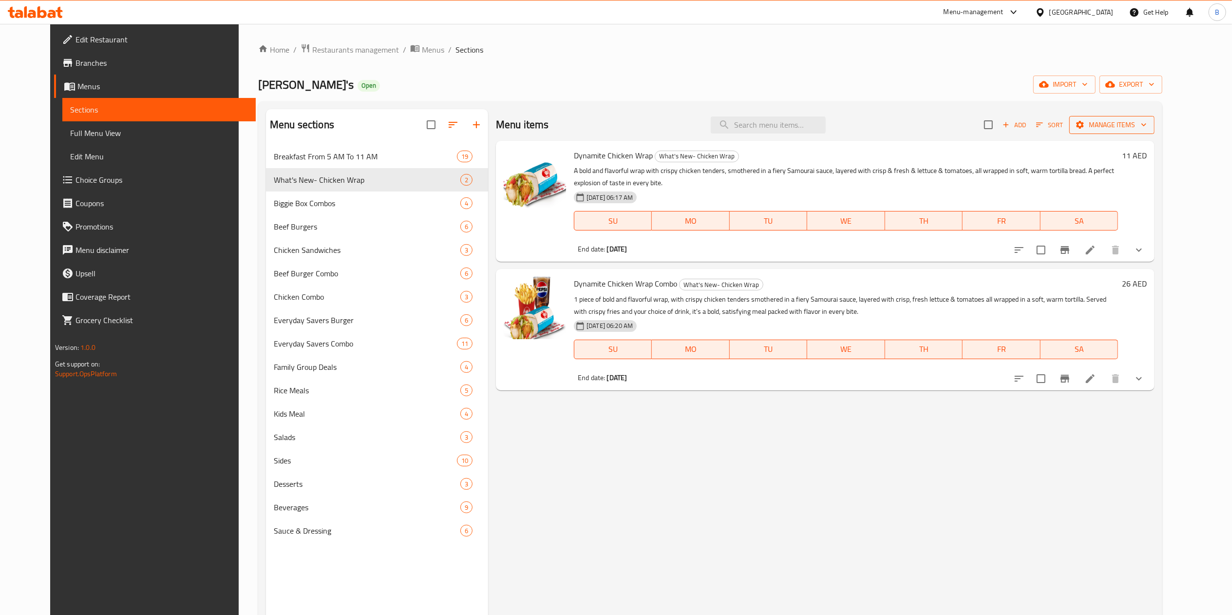
click at [1144, 125] on span "Manage items" at bounding box center [1112, 125] width 70 height 12
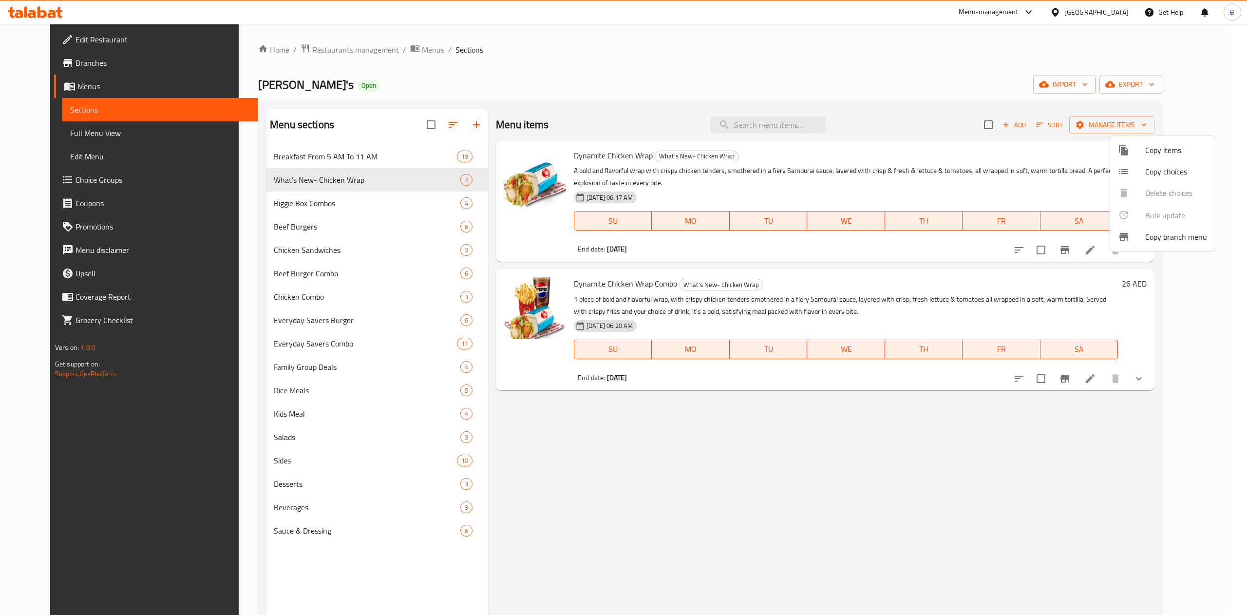
click at [1170, 148] on span "Copy items" at bounding box center [1176, 150] width 62 height 12
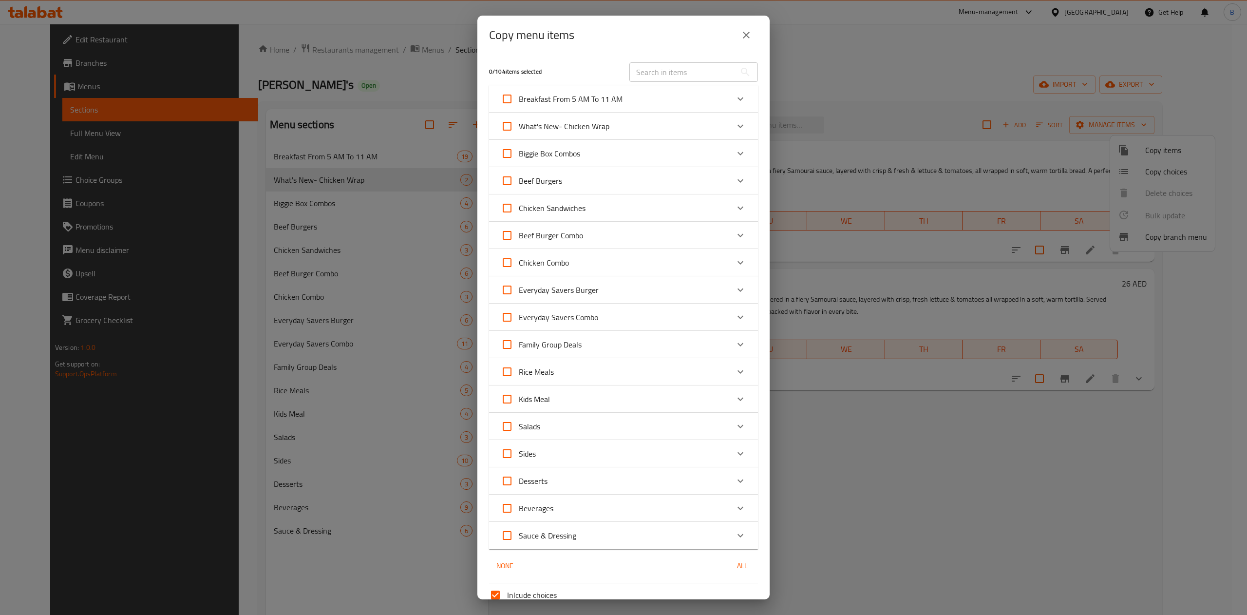
click at [727, 113] on div "What's New- Chicken Wrap" at bounding box center [623, 126] width 269 height 27
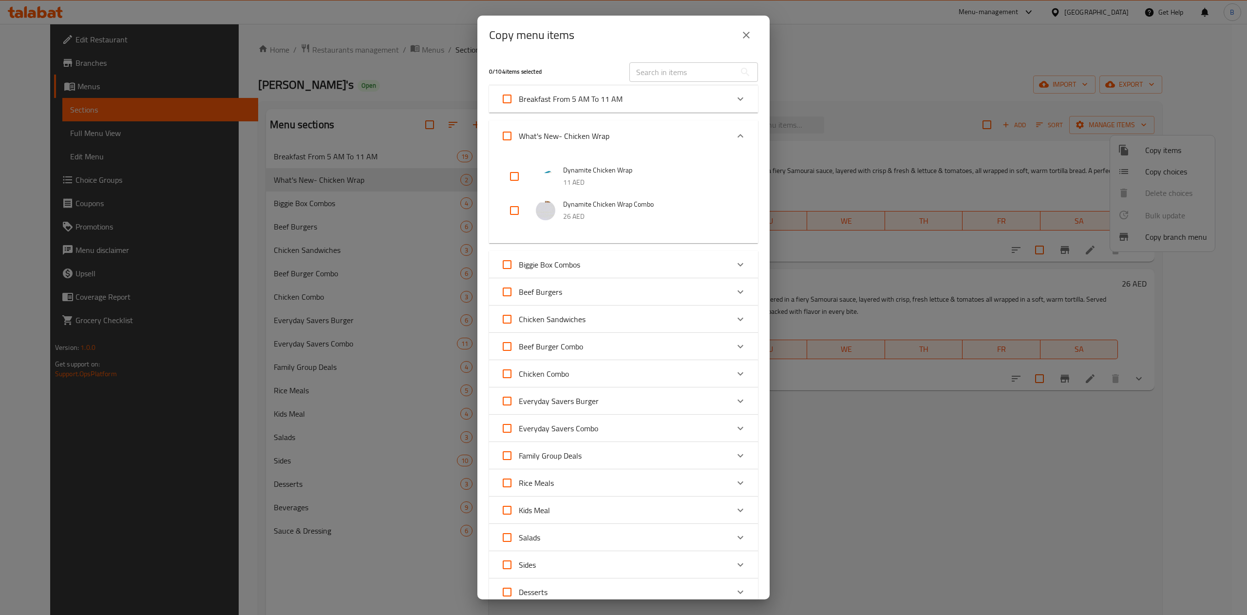
drag, startPoint x: 521, startPoint y: 186, endPoint x: 527, endPoint y: 186, distance: 6.3
click at [521, 185] on input "checkbox" at bounding box center [514, 176] width 23 height 23
checkbox input "true"
click at [523, 213] on input "checkbox" at bounding box center [514, 210] width 23 height 23
checkbox input "true"
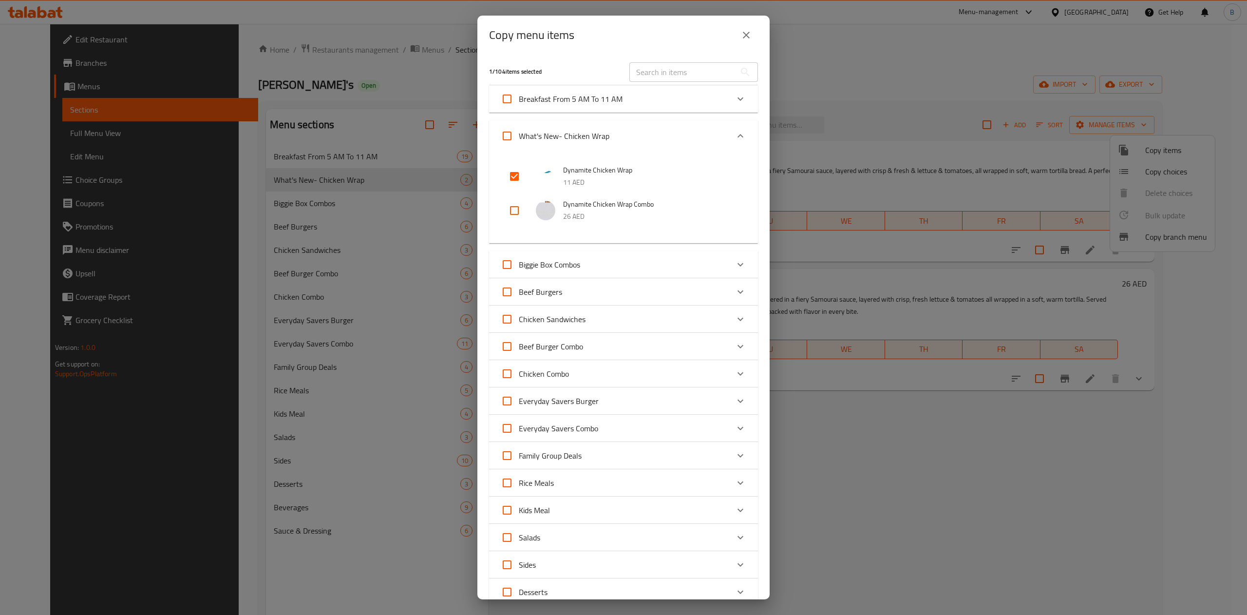
checkbox input "true"
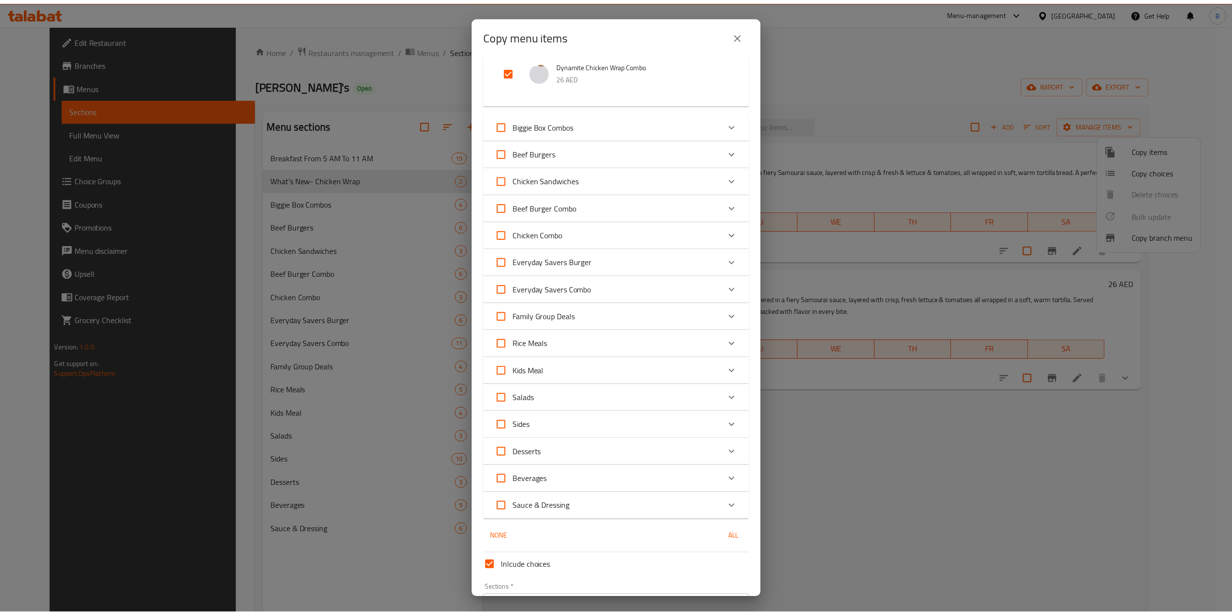
scroll to position [201, 0]
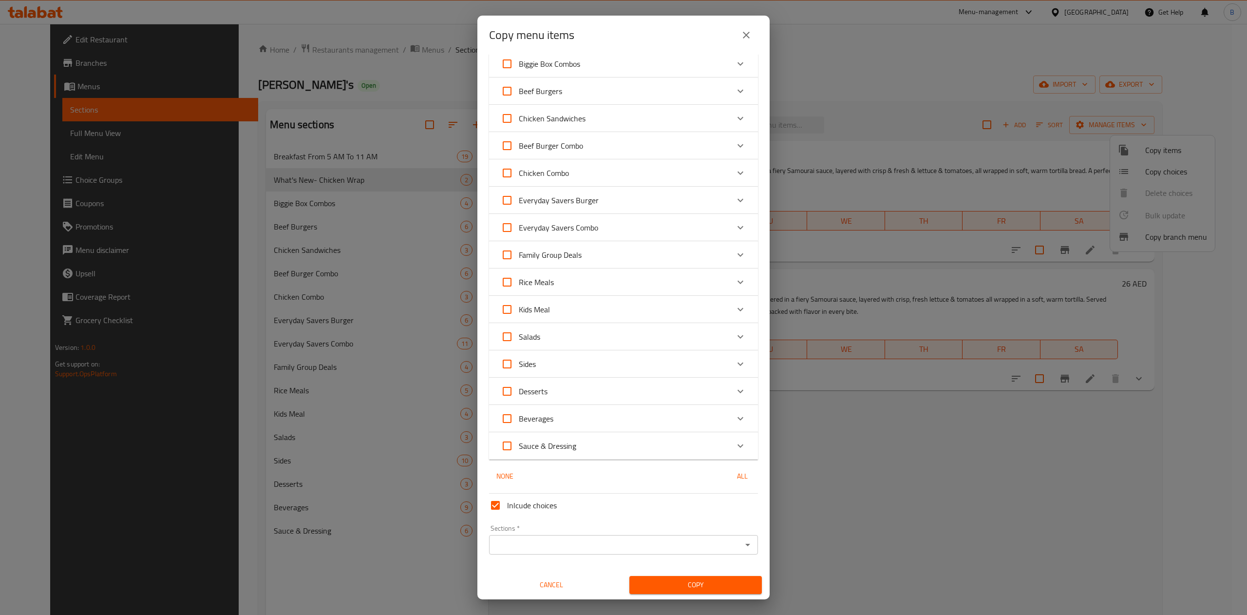
click at [632, 542] on input "Sections   *" at bounding box center [615, 545] width 247 height 14
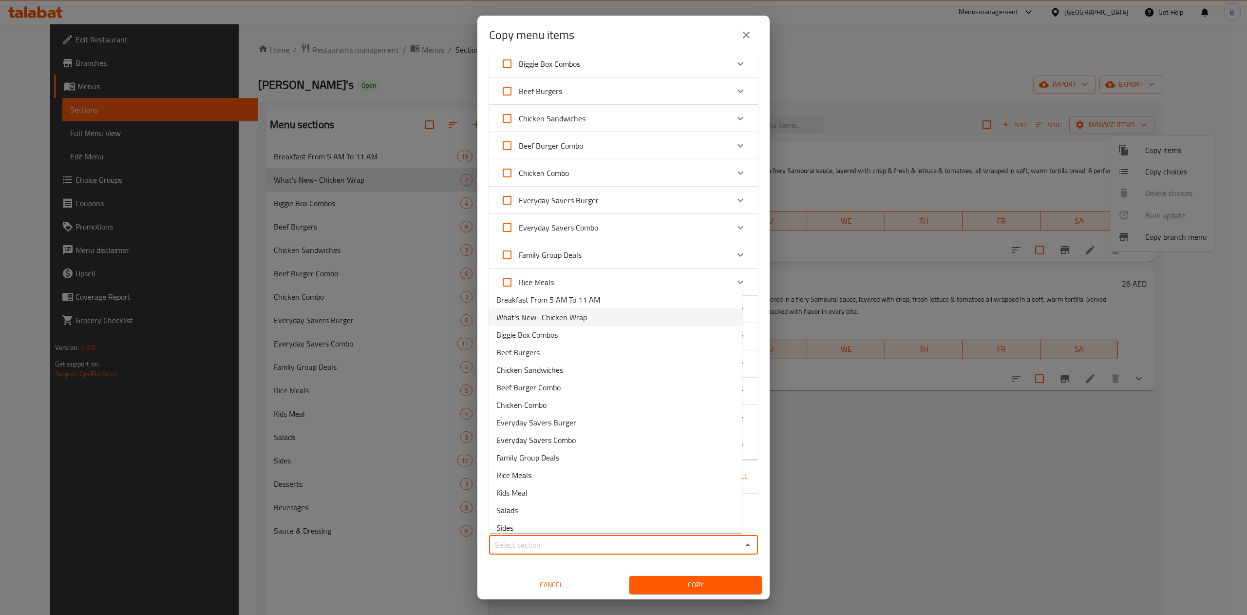
click at [546, 317] on span "What's New- Chicken Wrap" at bounding box center [541, 317] width 91 height 12
type input "What's New- Chicken Wrap"
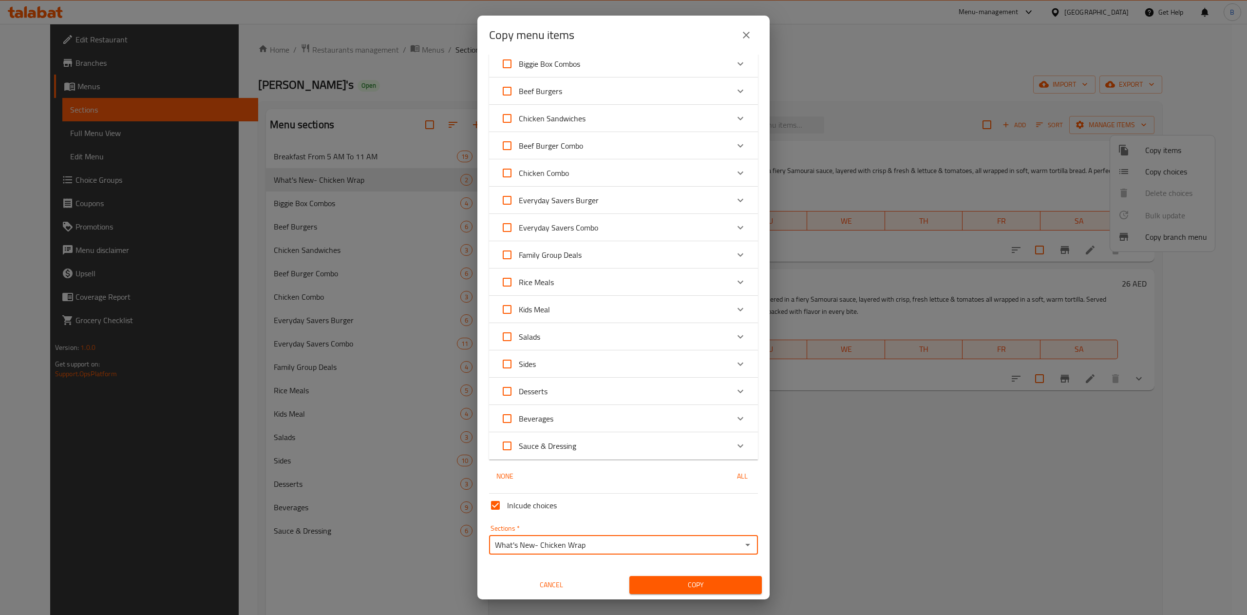
click at [677, 582] on span "Copy" at bounding box center [695, 585] width 117 height 12
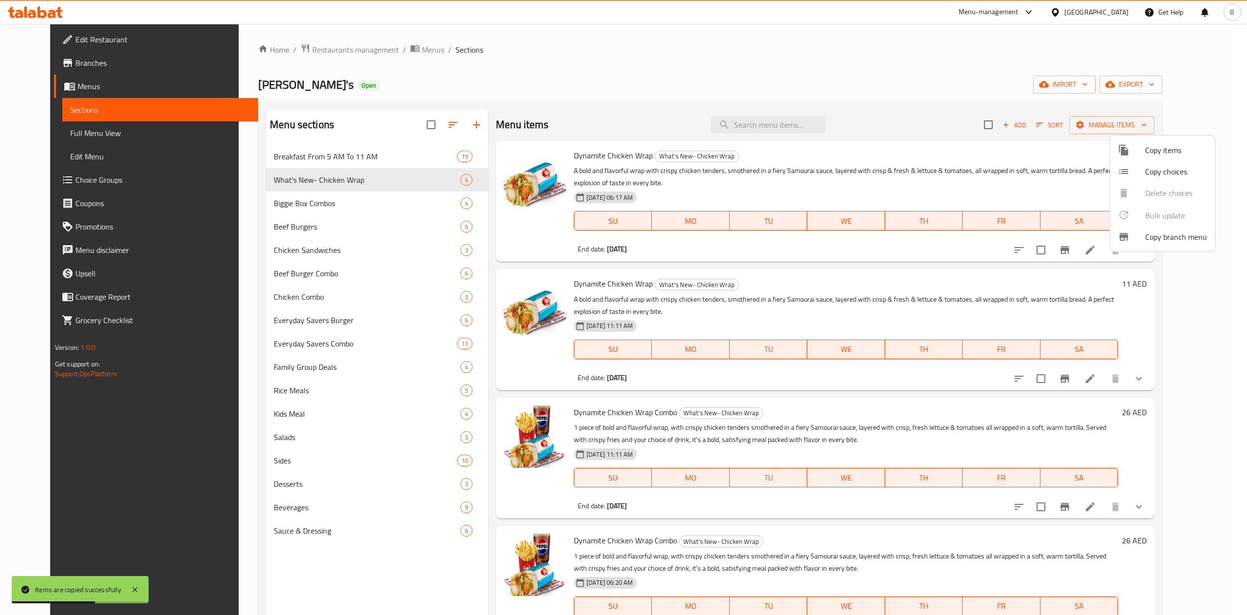
click at [891, 66] on div at bounding box center [623, 307] width 1247 height 615
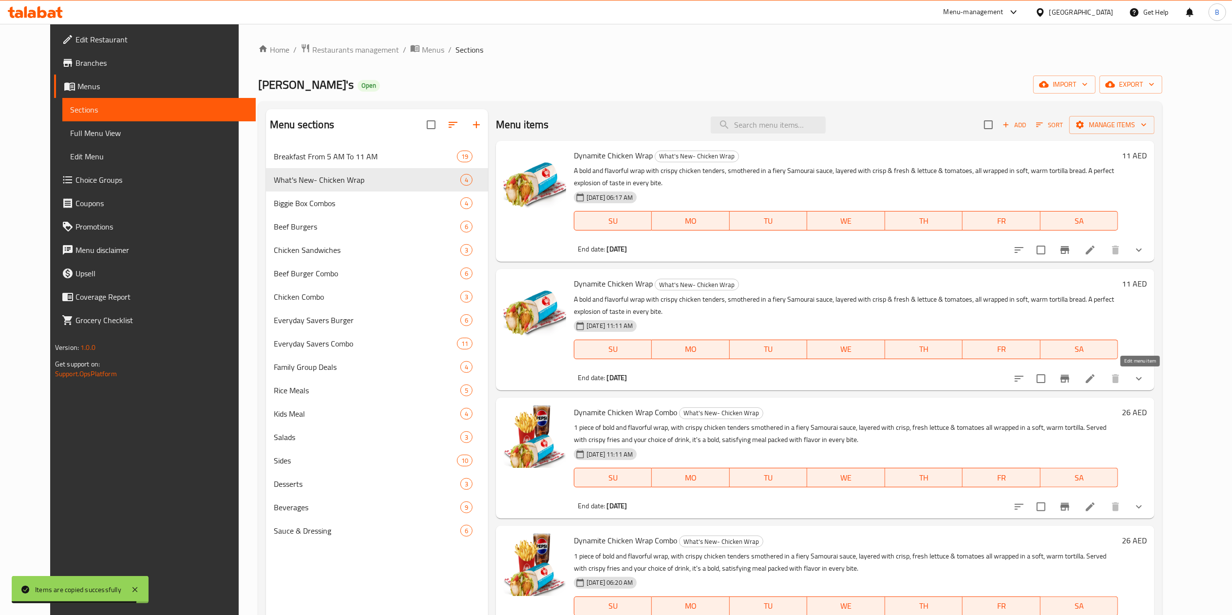
click at [1096, 379] on icon at bounding box center [1090, 379] width 12 height 12
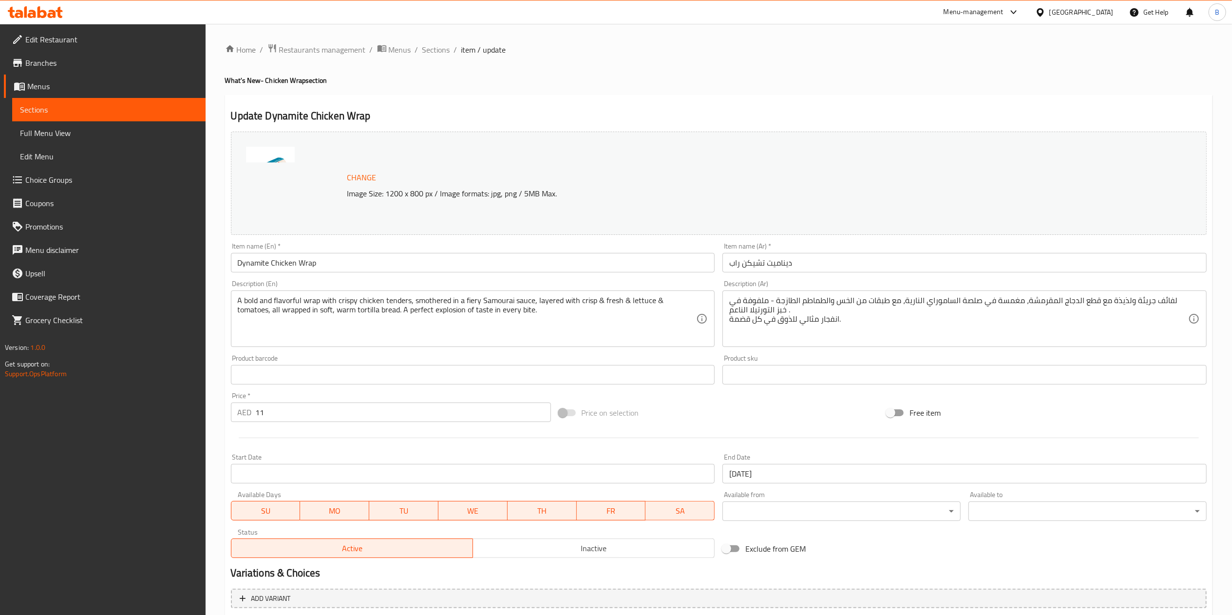
click at [454, 54] on li "/" at bounding box center [455, 50] width 3 height 12
click at [443, 52] on span "Sections" at bounding box center [436, 50] width 28 height 12
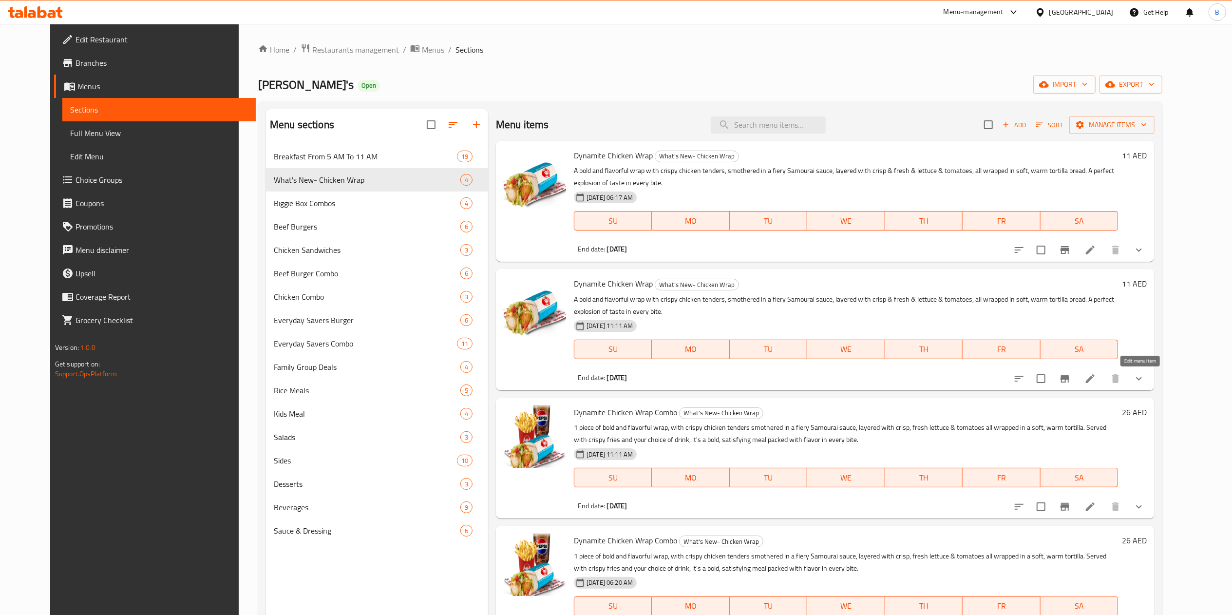
click at [1096, 374] on icon at bounding box center [1090, 379] width 12 height 12
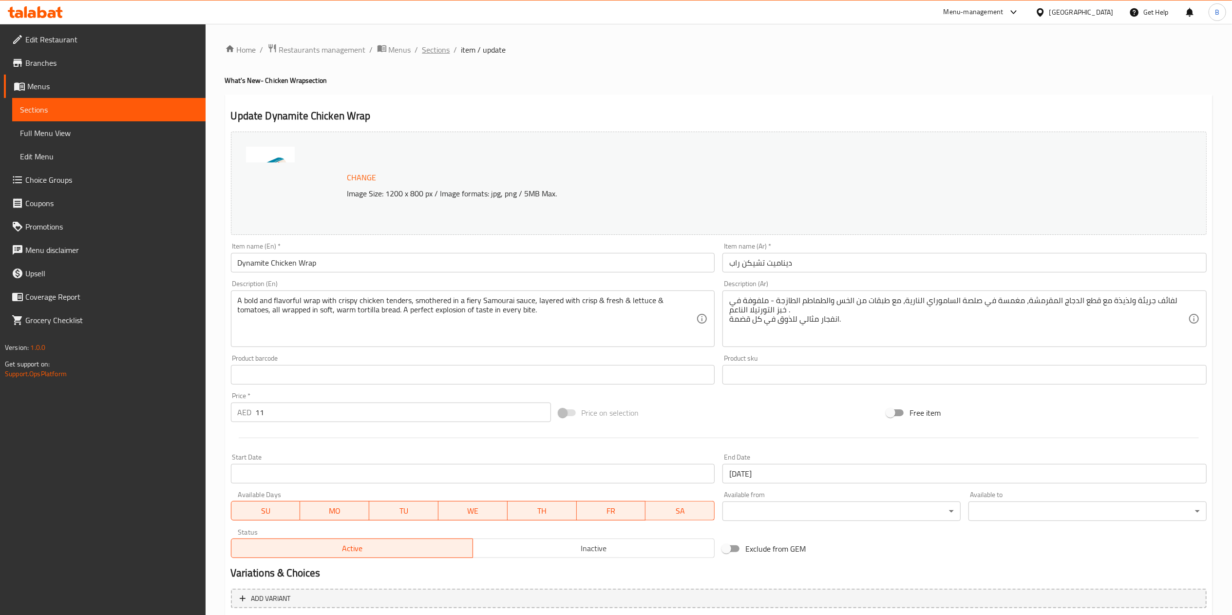
drag, startPoint x: 426, startPoint y: 54, endPoint x: 444, endPoint y: 75, distance: 28.0
click at [426, 55] on span "Sections" at bounding box center [436, 50] width 28 height 12
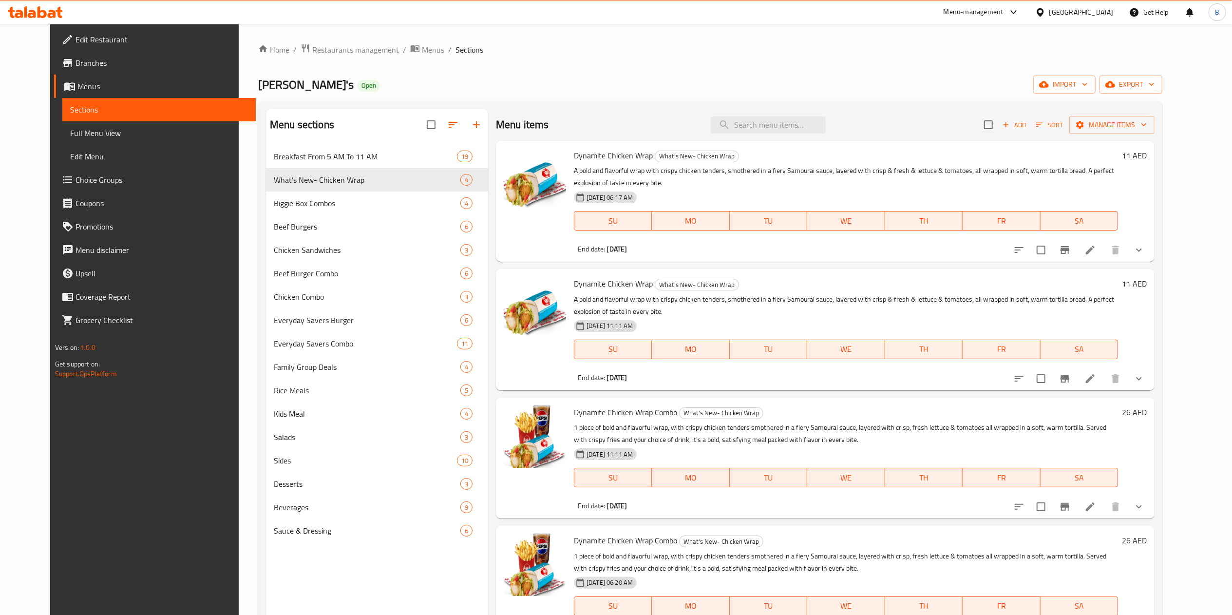
click at [1096, 383] on icon at bounding box center [1090, 379] width 12 height 12
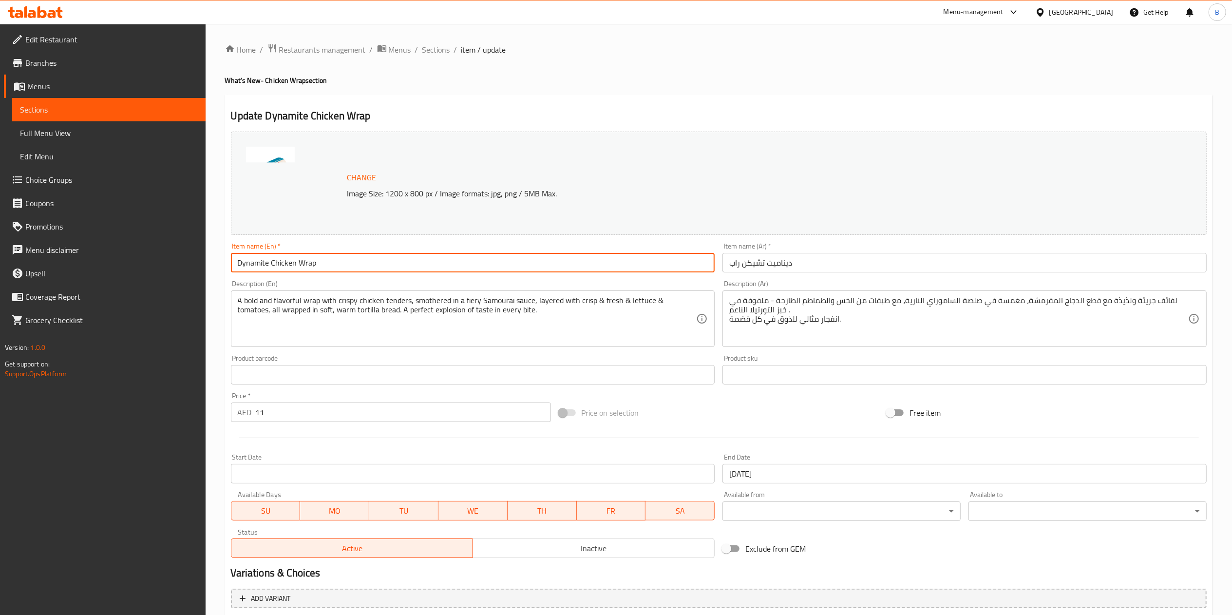
drag, startPoint x: 534, startPoint y: 262, endPoint x: 20, endPoint y: 331, distance: 518.4
click at [0, 333] on div "Edit Restaurant Branches Menus Sections Full Menu View Edit Menu Choice Groups …" at bounding box center [616, 391] width 1232 height 735
paste input "Extra"
type input "Extra Dynamite Chicken Wrap"
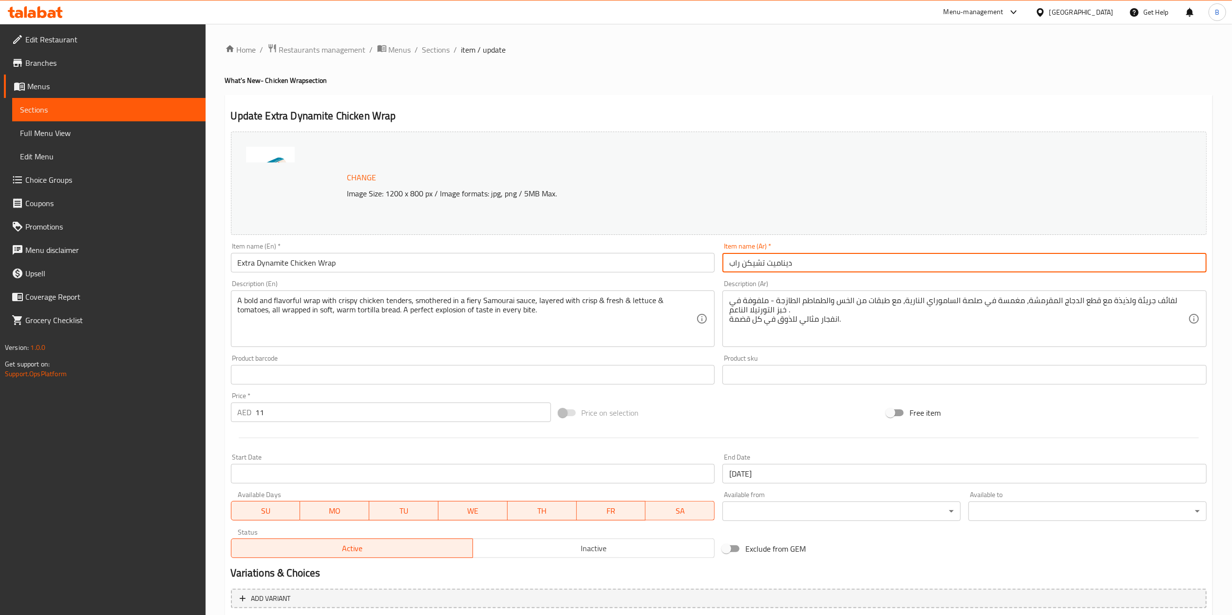
drag, startPoint x: 883, startPoint y: 266, endPoint x: 657, endPoint y: 279, distance: 226.8
click at [657, 279] on div "Change Image Size: 1200 x 800 px / Image formats: jpg, png / 5MB Max. Item name…" at bounding box center [718, 345] width 983 height 434
paste input "اب دجاج إكسترا داينامايت"
type input "راب دجاج إكسترا داينامايت"
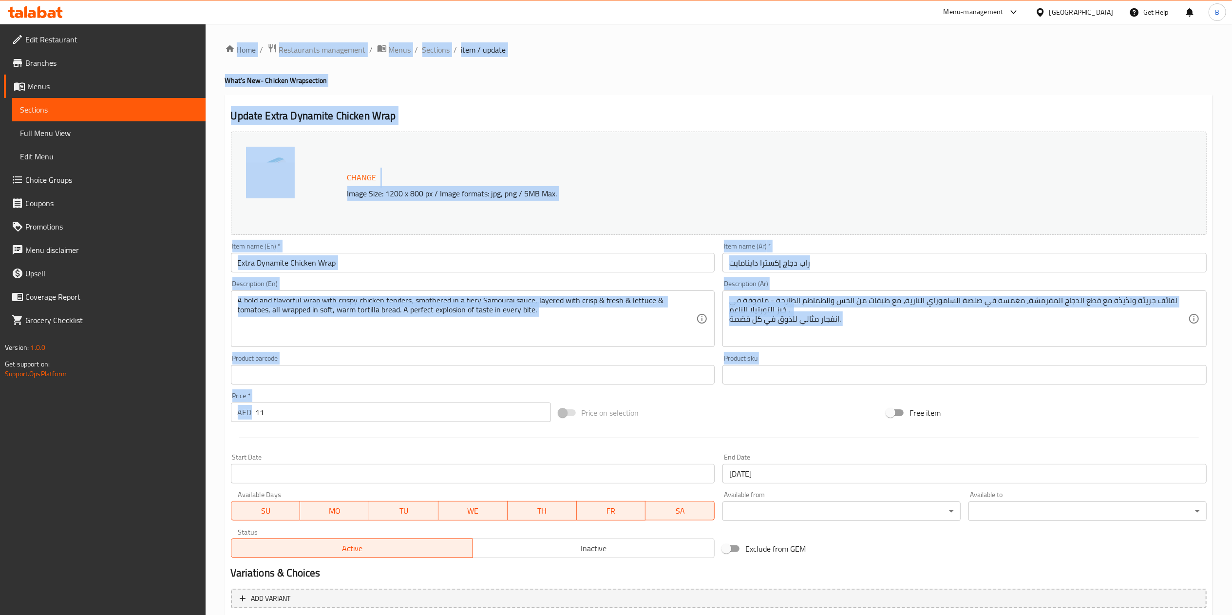
drag, startPoint x: 141, startPoint y: 430, endPoint x: 90, endPoint y: 434, distance: 51.3
click at [90, 434] on div "Edit Restaurant Branches Menus Sections Full Menu View Edit Menu Choice Groups …" at bounding box center [616, 391] width 1232 height 735
click at [275, 415] on input "11" at bounding box center [403, 411] width 295 height 19
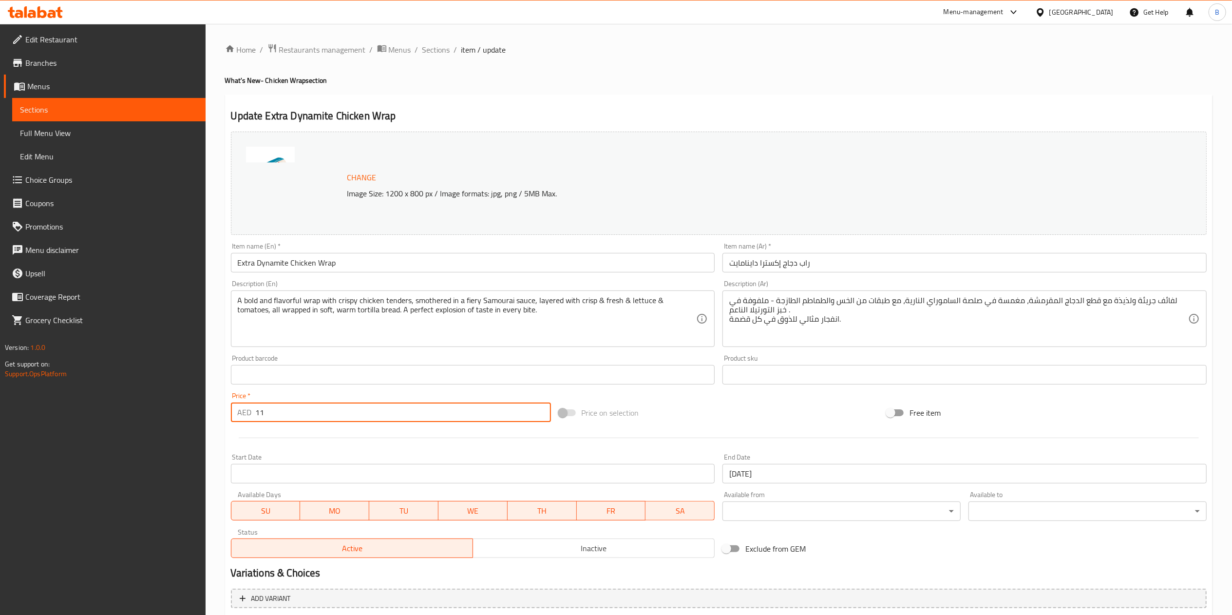
click at [276, 414] on input "11" at bounding box center [403, 411] width 295 height 19
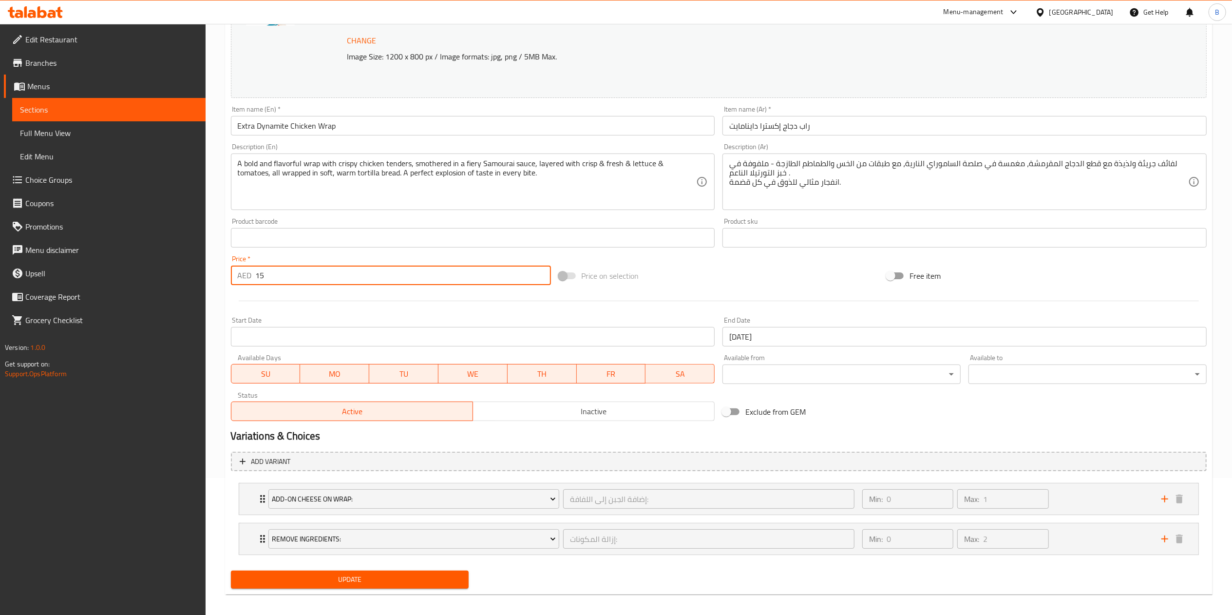
scroll to position [145, 0]
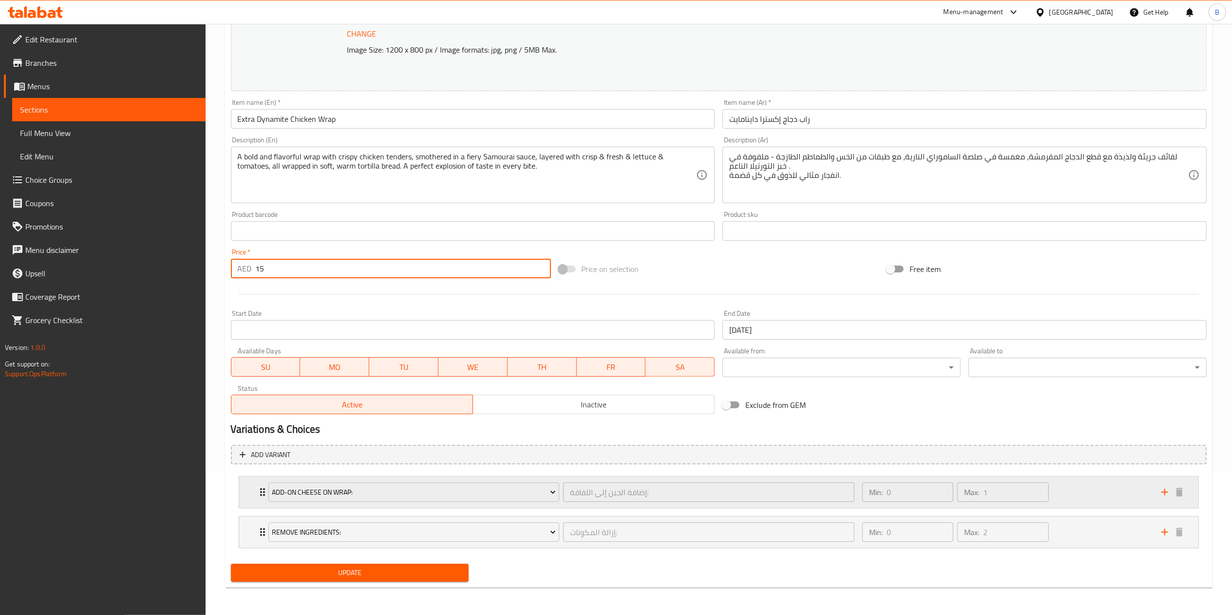
click at [251, 494] on div "Add-on Cheese on Wrap: إضافة الجبن إلى اللفافة: ​ Min: 0 ​ Max: 1 ​" at bounding box center [718, 491] width 959 height 31
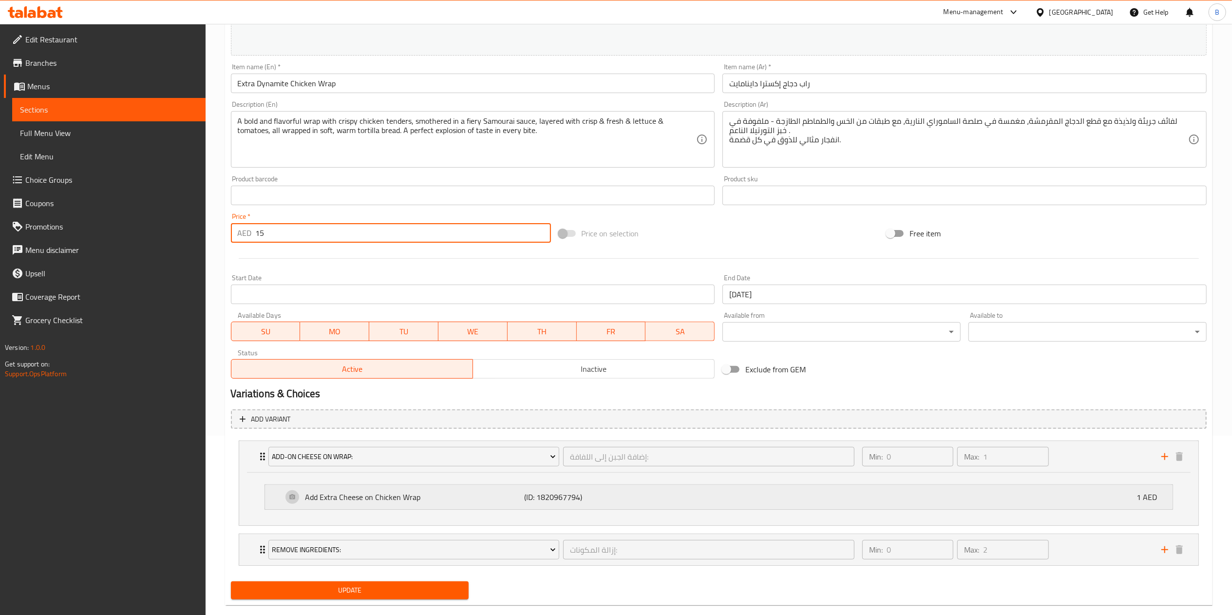
scroll to position [198, 0]
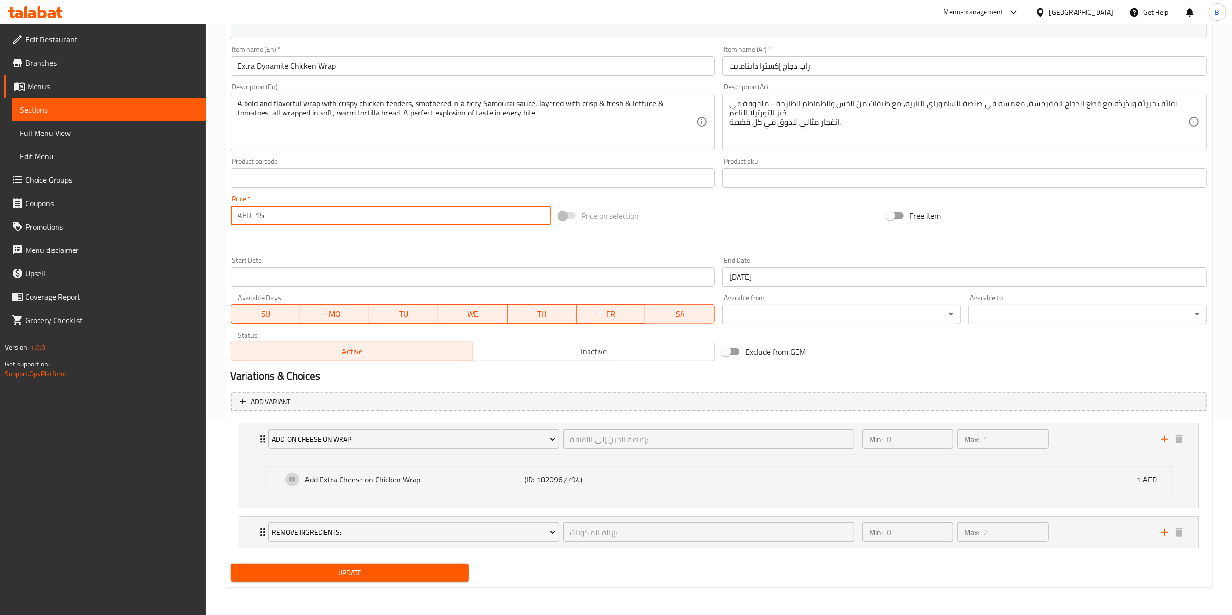
type input "15"
click at [398, 570] on span "Update" at bounding box center [350, 572] width 223 height 12
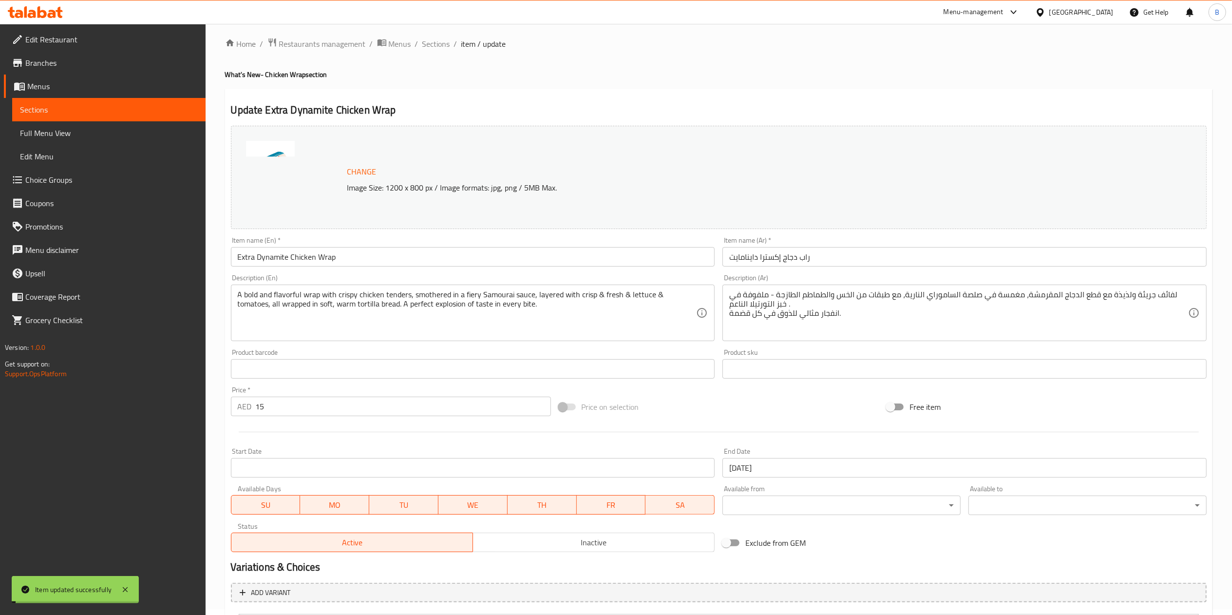
scroll to position [0, 0]
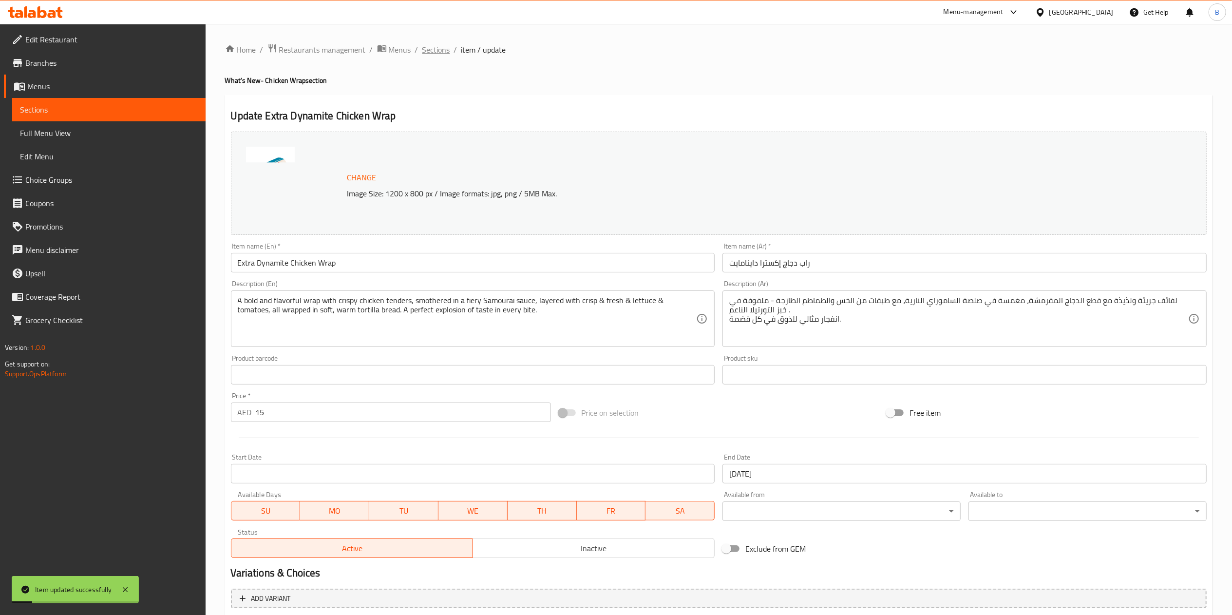
click at [433, 54] on span "Sections" at bounding box center [436, 50] width 28 height 12
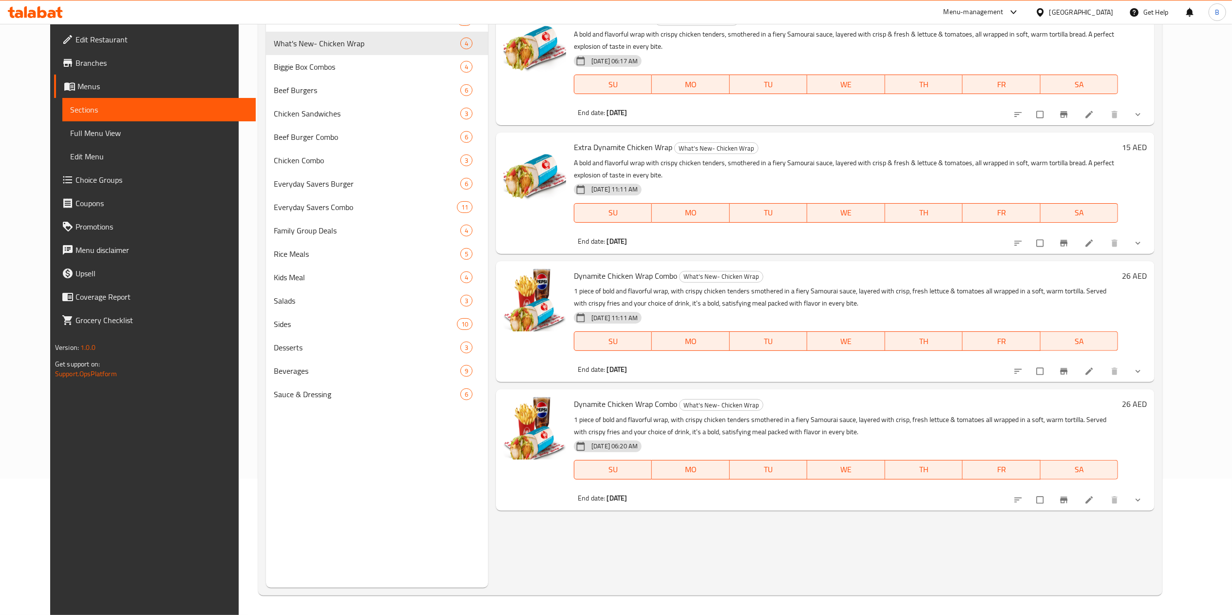
scroll to position [137, 0]
click at [1093, 500] on icon at bounding box center [1089, 499] width 7 height 7
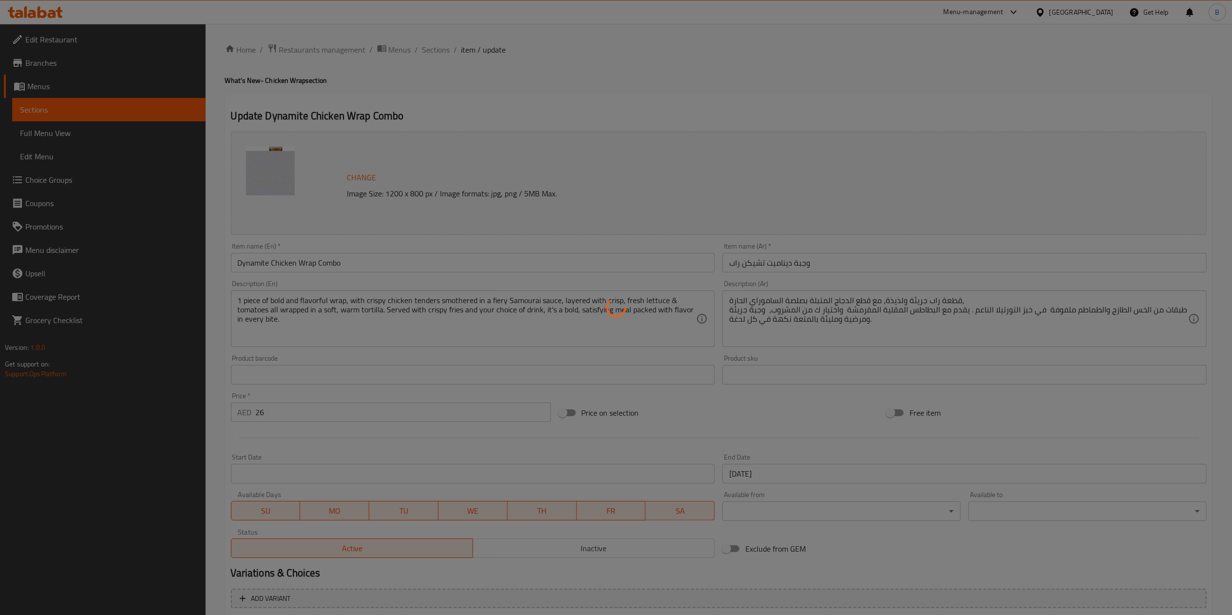
type input "إختيارك من البطاطا المقلية:"
type input "1"
type input "اختيارك لحجم اللفة:"
type input "1"
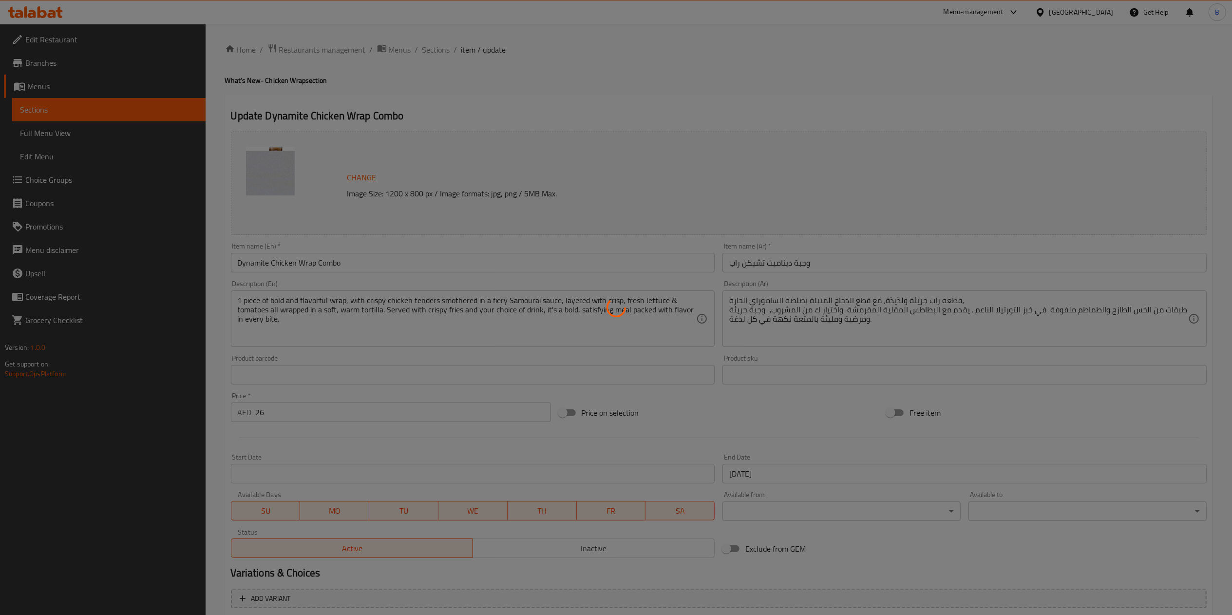
type input "1"
type input "إختيارك من المشروب:"
type input "1"
type input "إضافة الجبن إلى اللفافة:"
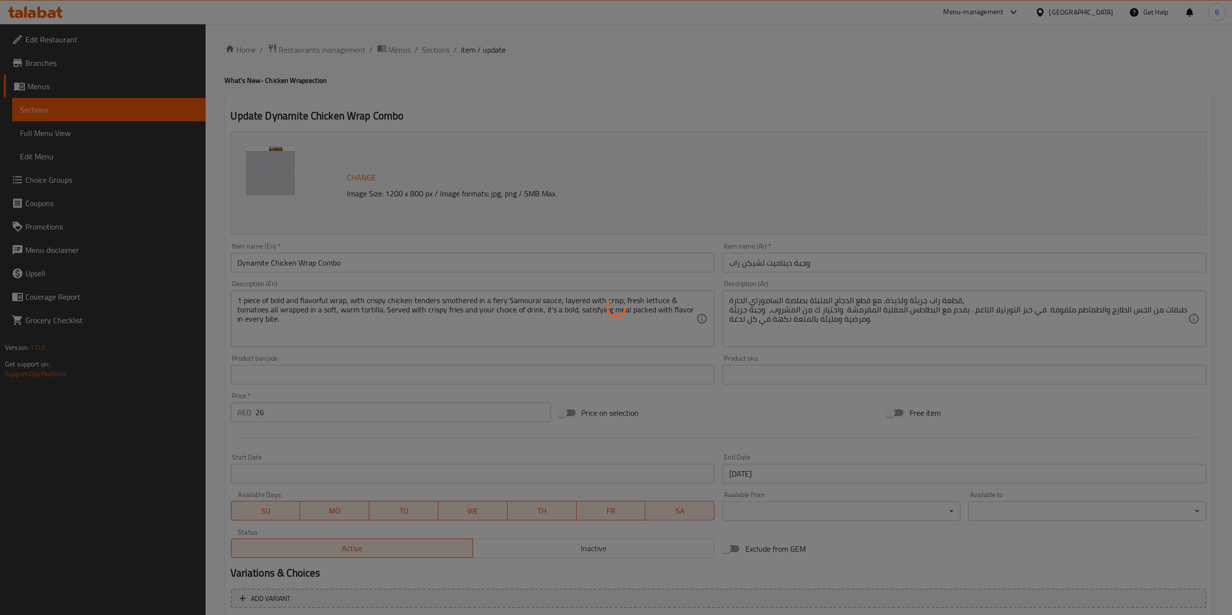
type input "0"
type input "1"
type input "إزالة المكونات:"
type input "0"
type input "2"
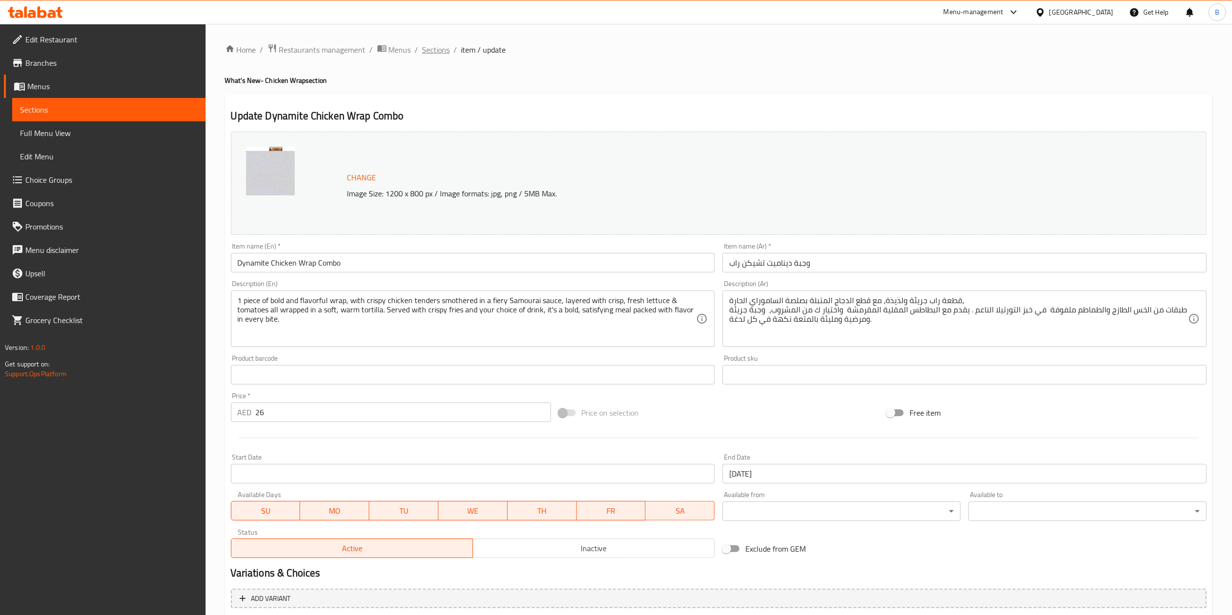
click at [435, 46] on span "Sections" at bounding box center [436, 50] width 28 height 12
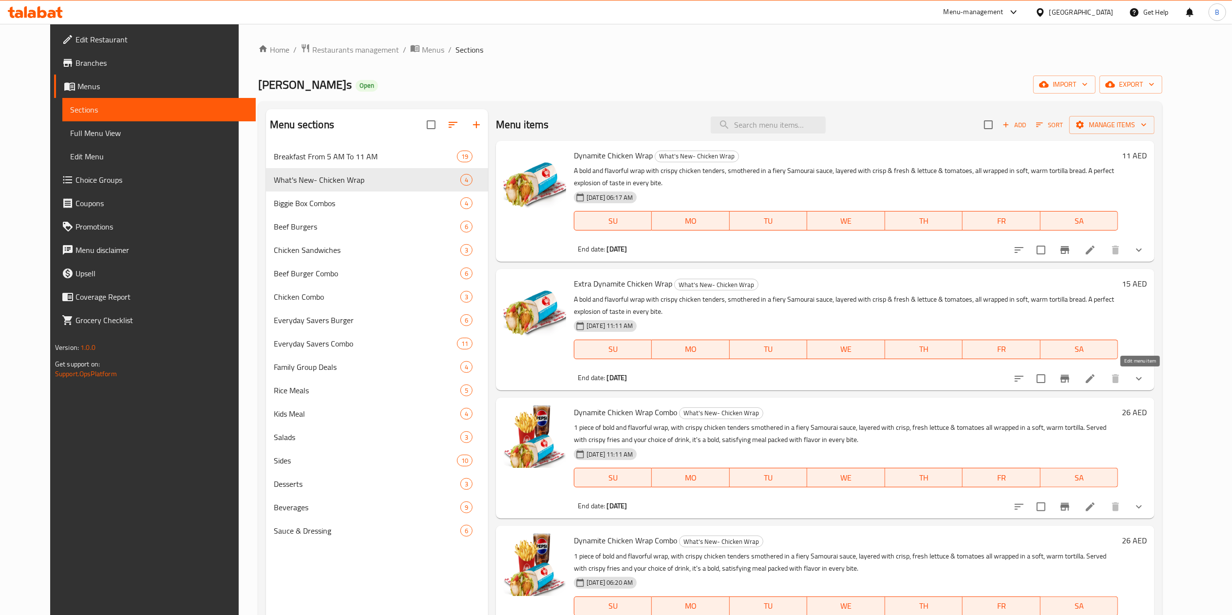
click at [1096, 380] on icon at bounding box center [1090, 379] width 12 height 12
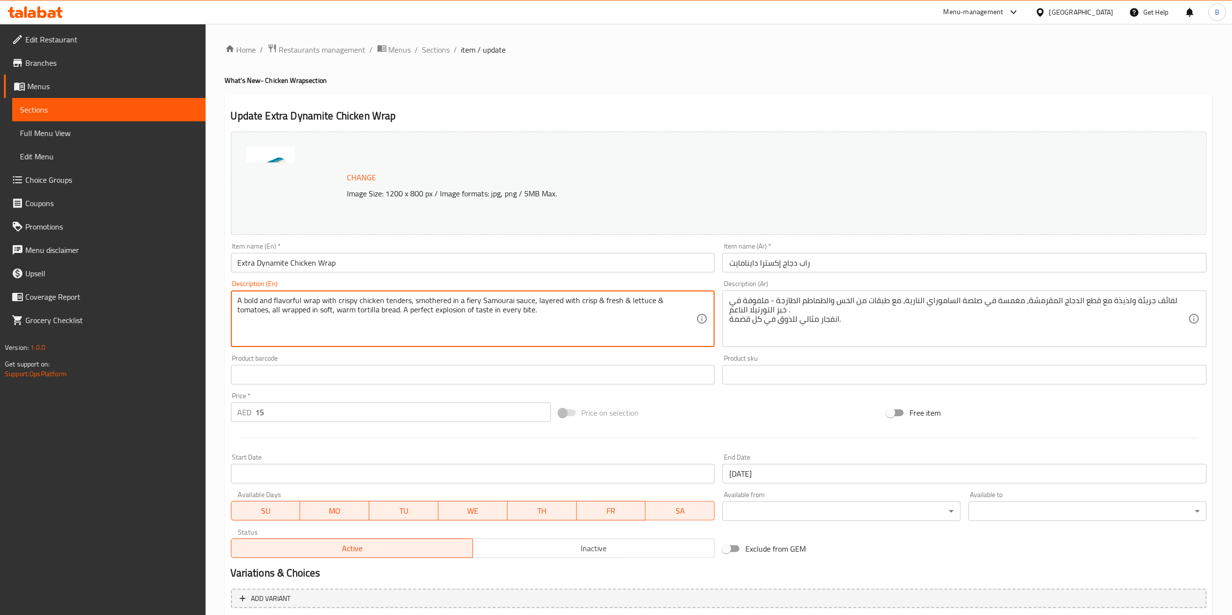
drag, startPoint x: 538, startPoint y: 313, endPoint x: 3, endPoint y: 262, distance: 537.7
paste textarea ""A bold and flavorful wrap with 2 chicken tenders, smothered in a fiery Samurai…"
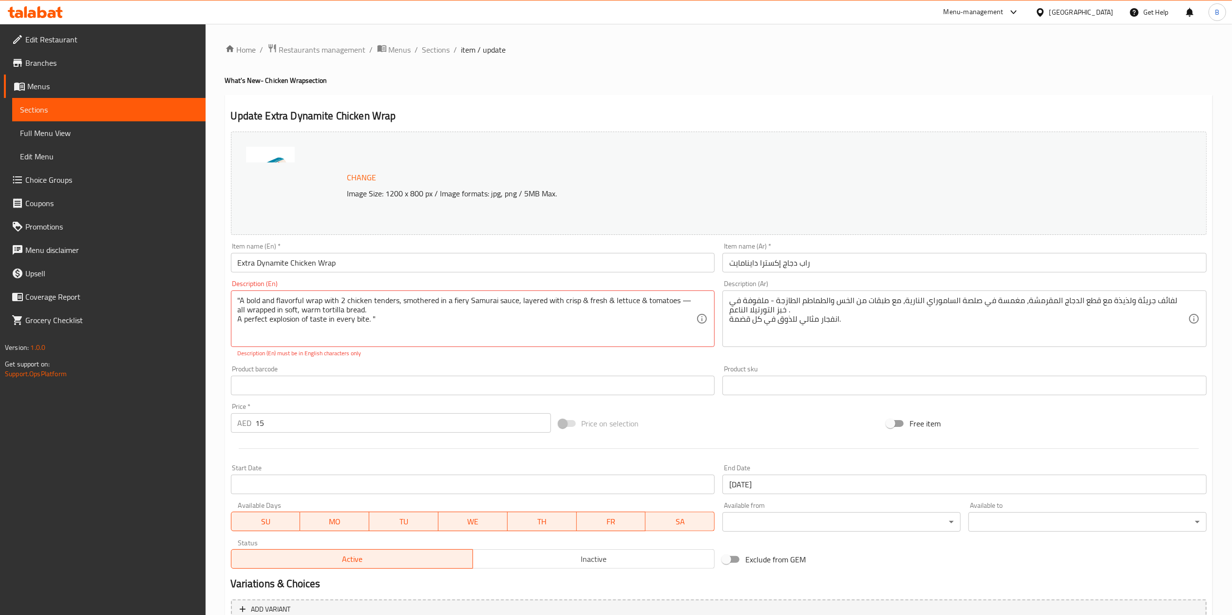
click at [238, 321] on textarea ""A bold and flavorful wrap with 2 chicken tenders, smothered in a fiery Samurai…" at bounding box center [467, 319] width 459 height 46
click at [508, 309] on textarea ""A bold and flavorful wrap with 2 chicken tenders, smothered in a fiery Samurai…" at bounding box center [467, 319] width 459 height 46
drag, startPoint x: 240, startPoint y: 301, endPoint x: 178, endPoint y: 314, distance: 63.6
click at [178, 314] on div "Edit Restaurant Branches Menus Sections Full Menu View Edit Menu Choice Groups …" at bounding box center [616, 396] width 1232 height 745
drag, startPoint x: 244, startPoint y: 296, endPoint x: 238, endPoint y: 298, distance: 5.9
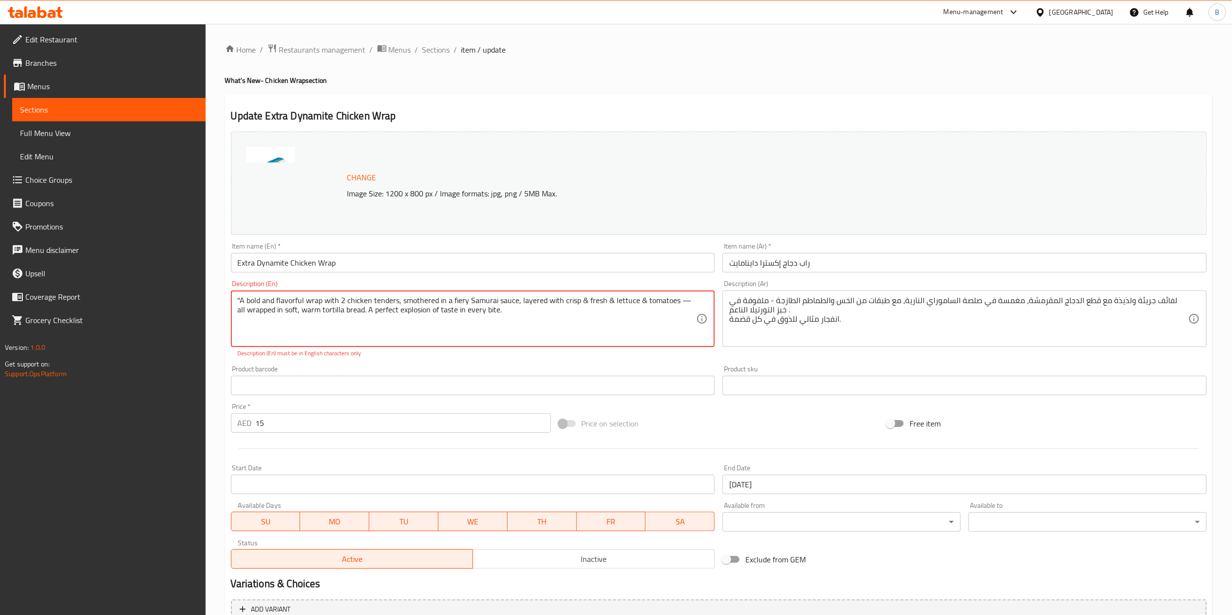
click at [242, 296] on textarea ""A bold and flavorful wrap with 2 chicken tenders, smothered in a fiery Samurai…" at bounding box center [467, 319] width 459 height 46
drag, startPoint x: 235, startPoint y: 295, endPoint x: 240, endPoint y: 300, distance: 6.9
click at [240, 300] on div ""A bold and flavorful wrap with 2 chicken tenders, smothered in a fiery Samurai…" at bounding box center [473, 318] width 484 height 57
click at [241, 299] on textarea ""A bold and flavorful wrap with 2 chicken tenders, smothered in a fiery Samurai…" at bounding box center [467, 319] width 459 height 46
type textarea "A bold and flavorful wrap with 2 chicken tenders, smothered in a fiery Samurai …"
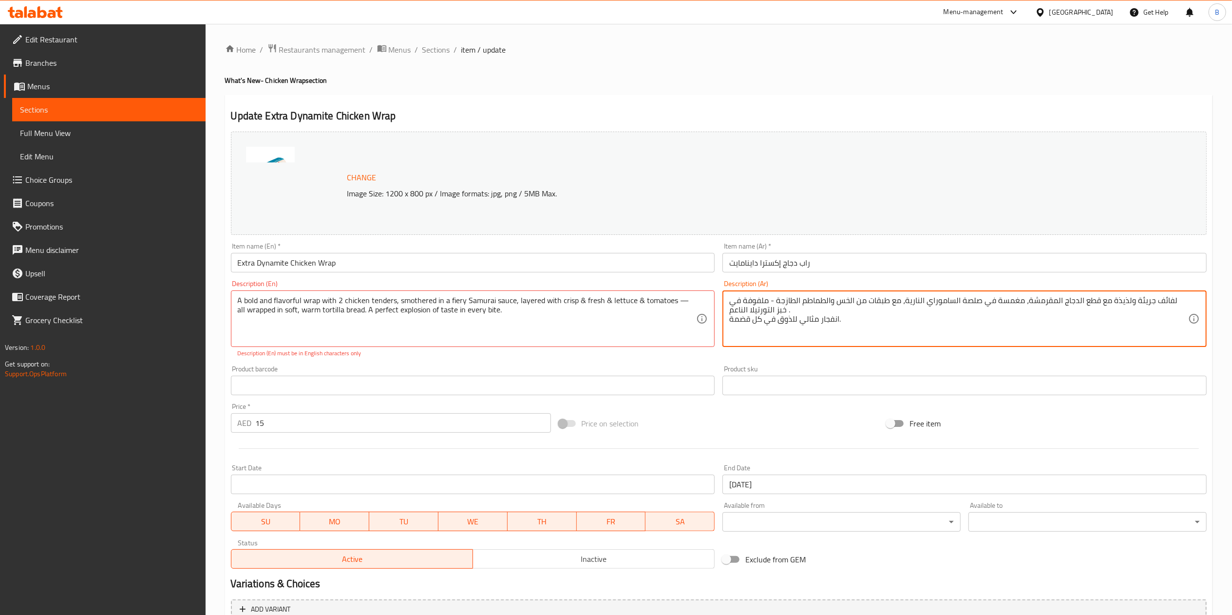
drag, startPoint x: 873, startPoint y: 322, endPoint x: 756, endPoint y: 296, distance: 120.4
click at [949, 310] on textarea "لفائف جريئة ولذيذة مع قطع الدجاج المقرمشة، مغمسة في صلصة الساموراي النارية، مع …" at bounding box center [958, 319] width 459 height 46
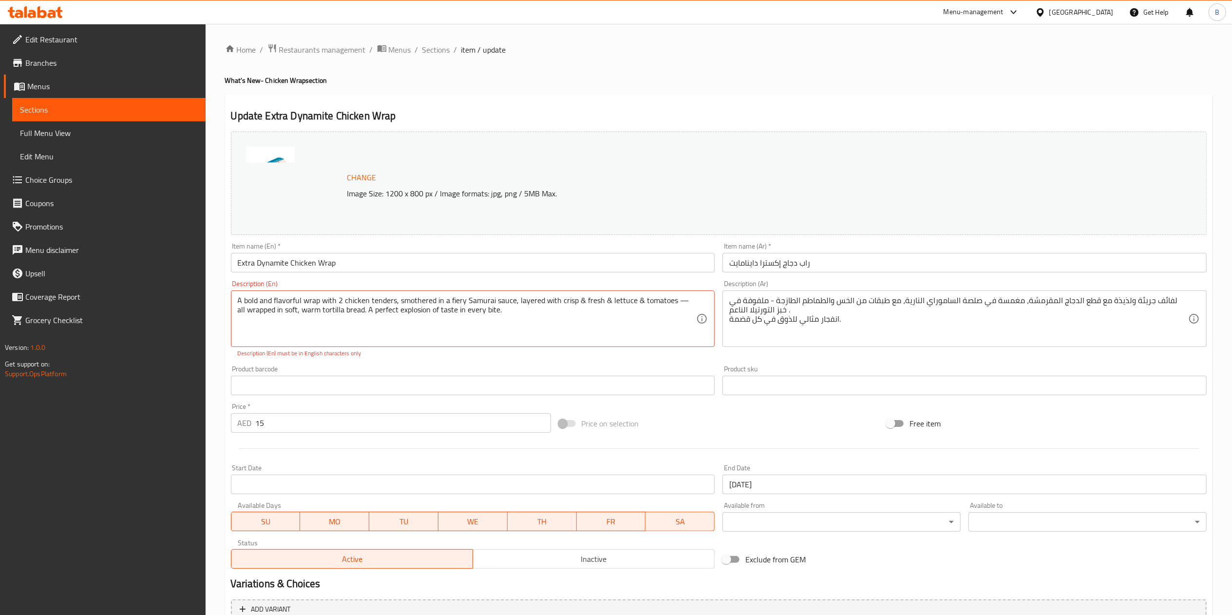
drag, startPoint x: 727, startPoint y: 298, endPoint x: 877, endPoint y: 333, distance: 153.7
click at [887, 343] on div "لفائف جريئة ولذيذة مع قطع الدجاج المقرمشة، مغمسة في صلصة الساموراي النارية، مع …" at bounding box center [964, 318] width 484 height 57
drag, startPoint x: 1191, startPoint y: 301, endPoint x: 830, endPoint y: 315, distance: 361.7
click at [829, 317] on div "لفائف جريئة ولذيذة مع قطع الدجاج المقرمشة، مغمسة في صلصة الساموراي النارية، مع …" at bounding box center [964, 318] width 484 height 57
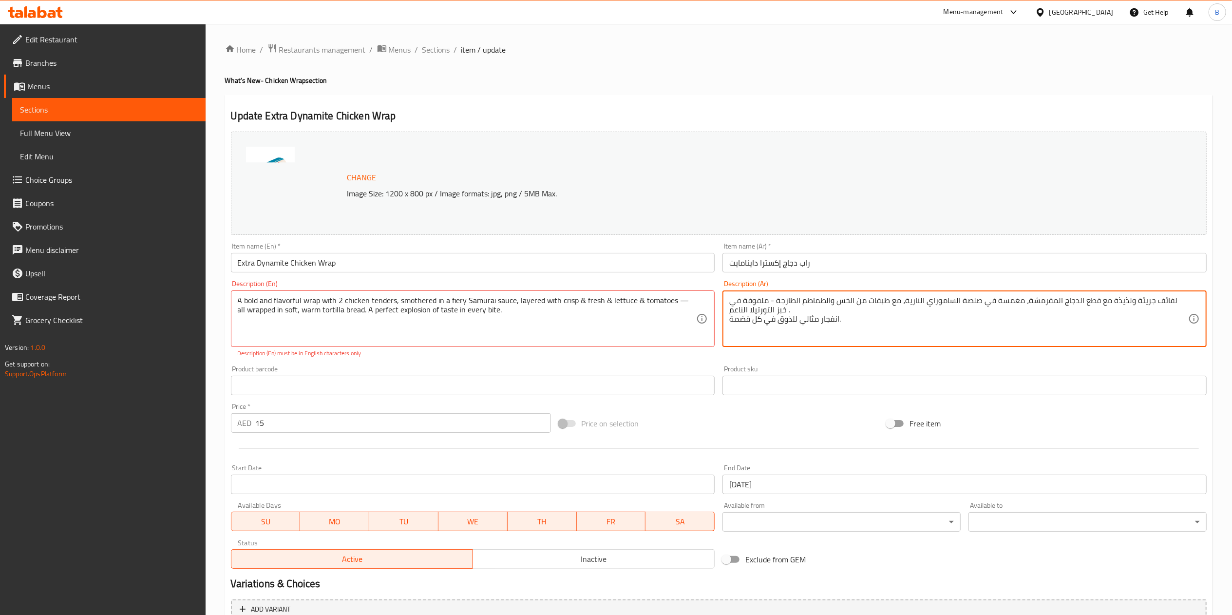
click at [832, 313] on textarea "لفائف جريئة ولذيذة مع قطع الدجاج المقرمشة، مغمسة في صلصة الساموراي النارية، مع …" at bounding box center [958, 319] width 459 height 46
type textarea "ل"
paste textarea "راب جريء وغني بالنكهات، يحتوي على قطعتين من تندرز الدجاج المغطاة بصلصة السامورا…"
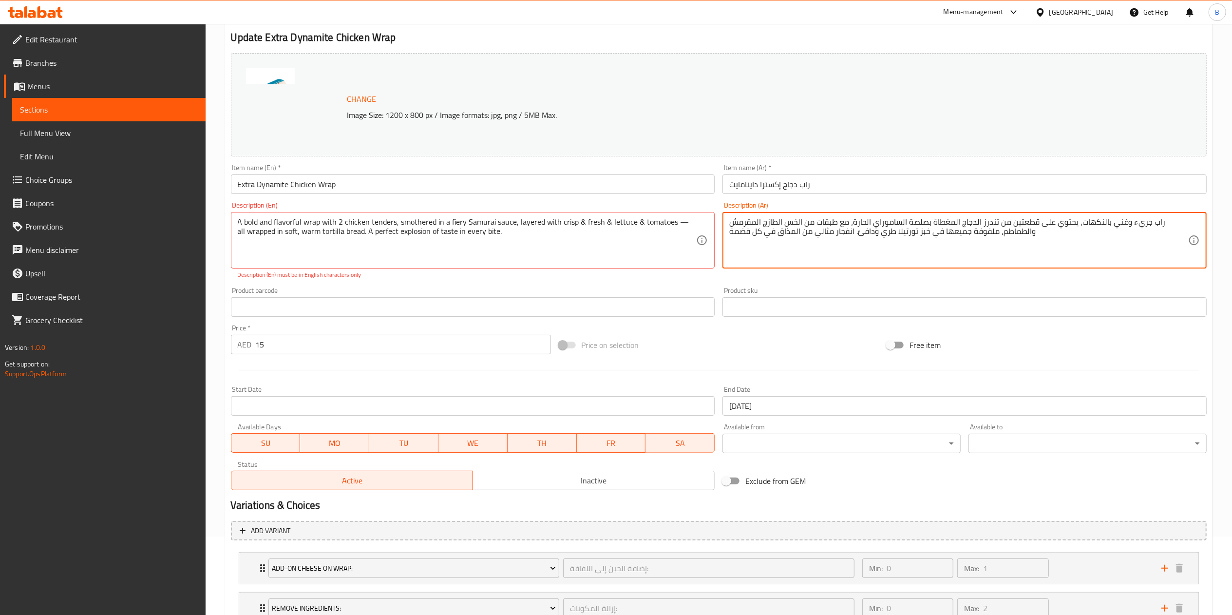
scroll to position [155, 0]
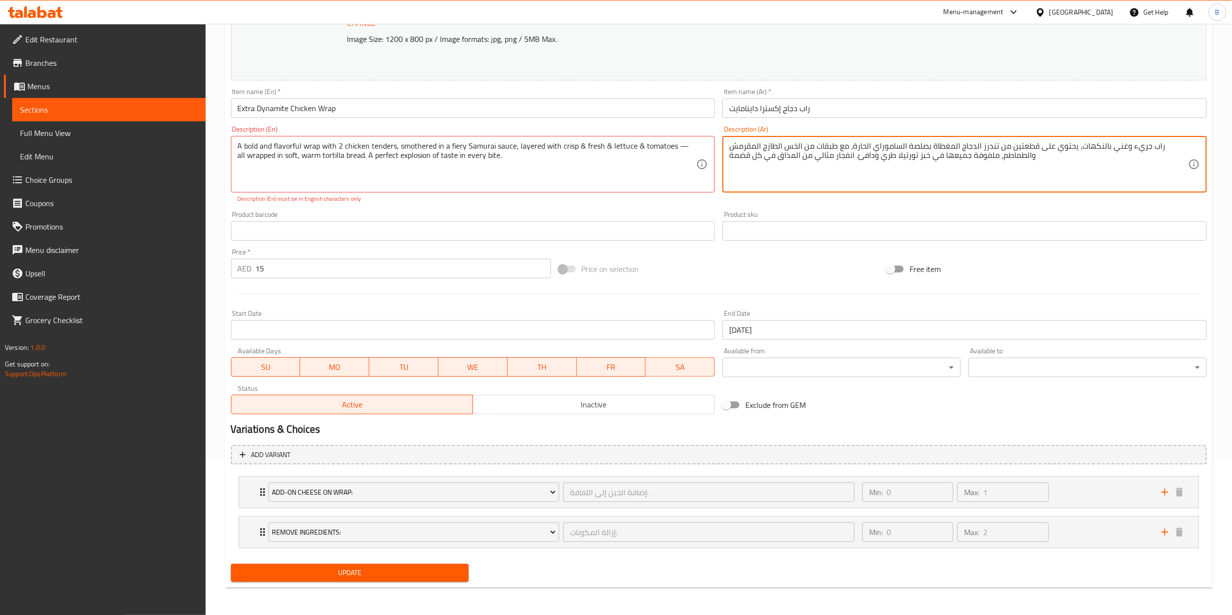
type textarea "راب جريء وغني بالنكهات، يحتوي على قطعتين من تندرز الدجاج المغطاة بصلصة السامورا…"
click at [434, 576] on span "Update" at bounding box center [350, 572] width 223 height 12
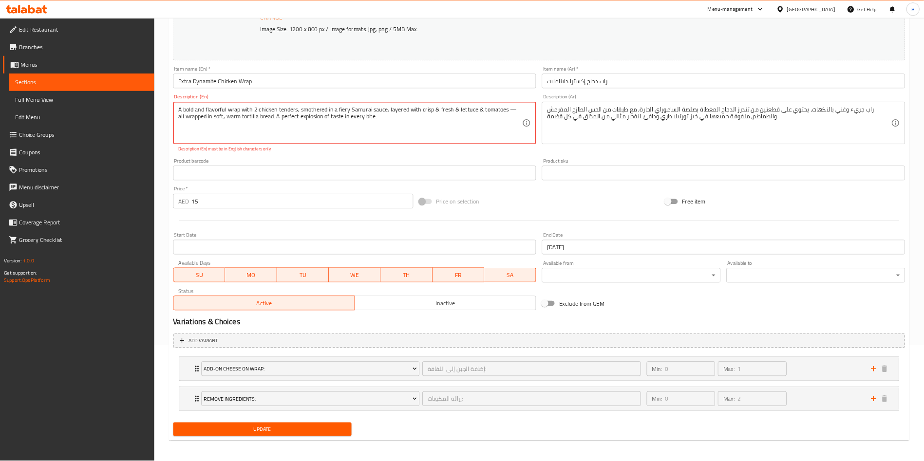
scroll to position [155, 0]
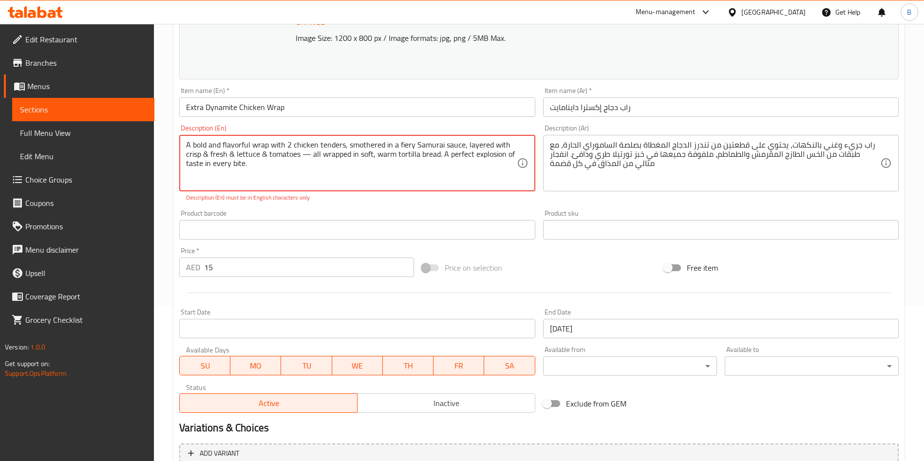
click at [308, 156] on textarea "A bold and flavorful wrap with 2 chicken tenders, smothered in a fiery Samurai …" at bounding box center [351, 163] width 330 height 46
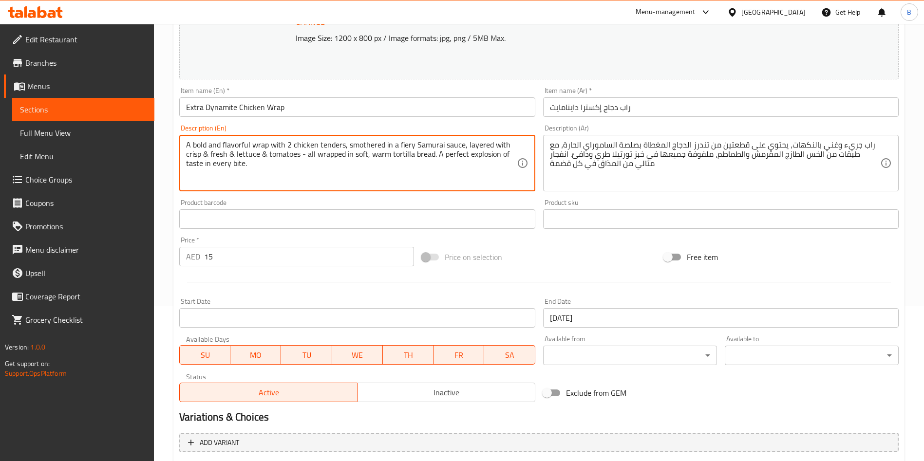
type textarea "A bold and flavorful wrap with 2 chicken tenders, smothered in a fiery Samurai …"
click at [345, 219] on input "text" at bounding box center [357, 218] width 356 height 19
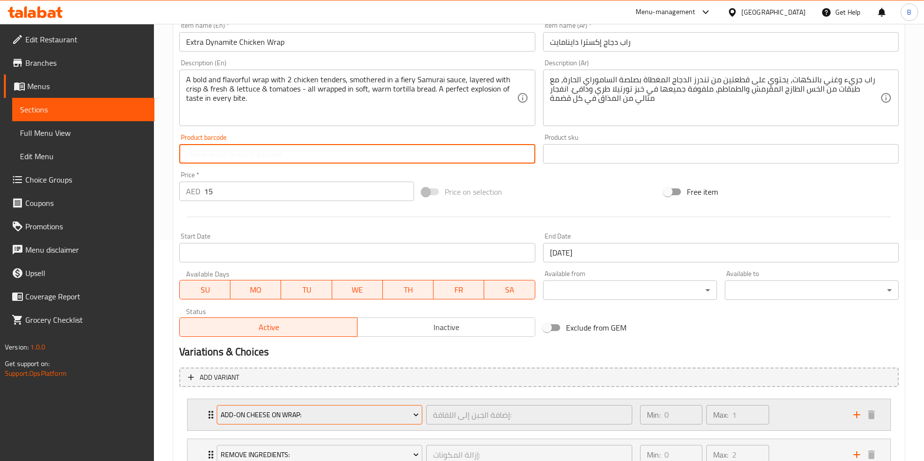
scroll to position [297, 0]
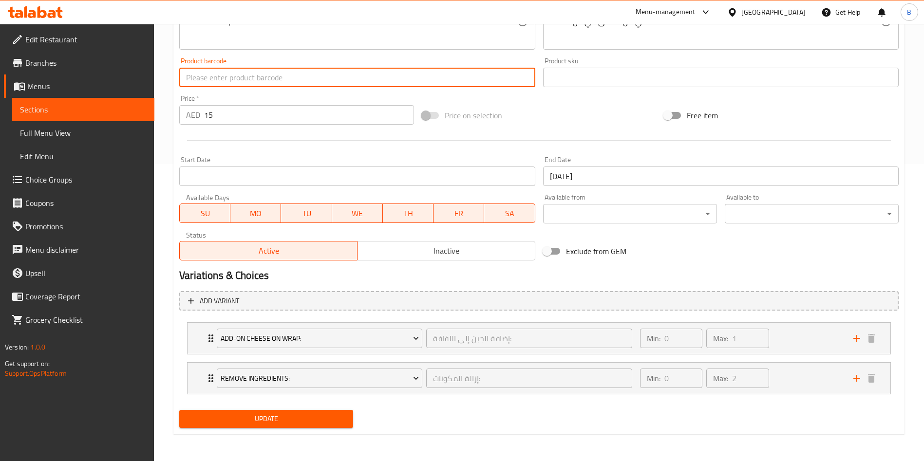
click at [304, 419] on span "Update" at bounding box center [266, 419] width 158 height 12
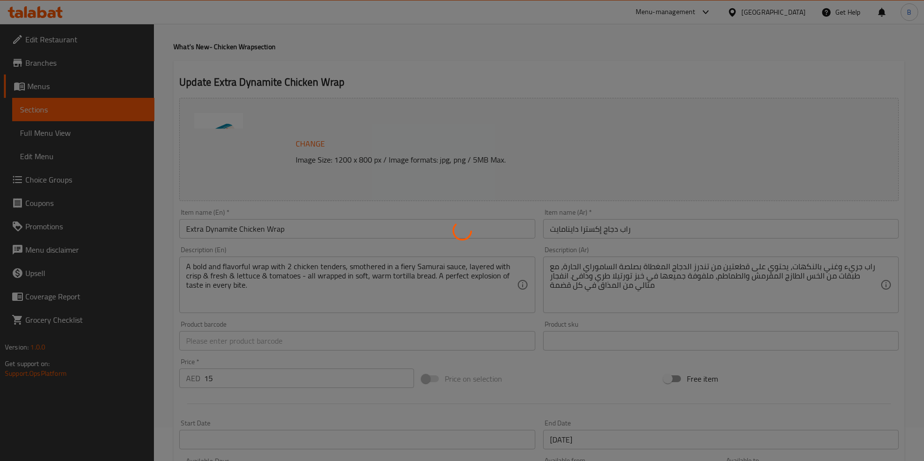
scroll to position [0, 0]
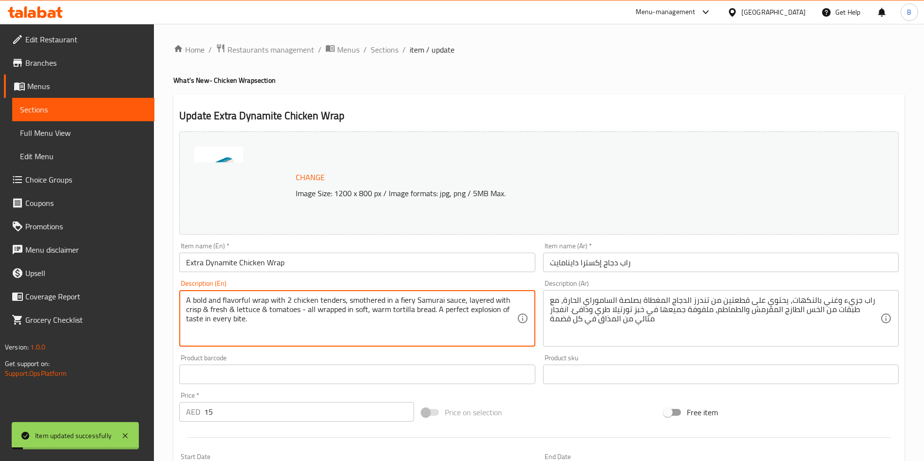
drag, startPoint x: 280, startPoint y: 325, endPoint x: 65, endPoint y: 247, distance: 228.5
click at [389, 44] on span "Sections" at bounding box center [385, 50] width 28 height 12
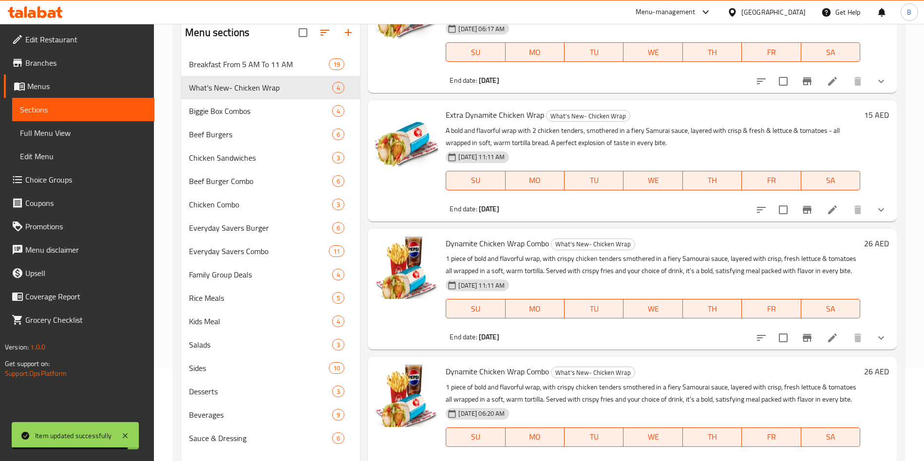
scroll to position [136, 0]
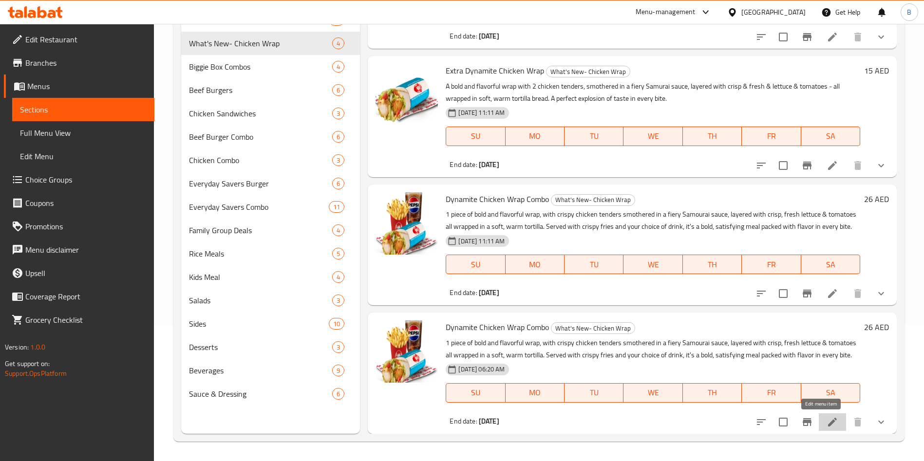
click at [827, 422] on icon at bounding box center [833, 422] width 12 height 12
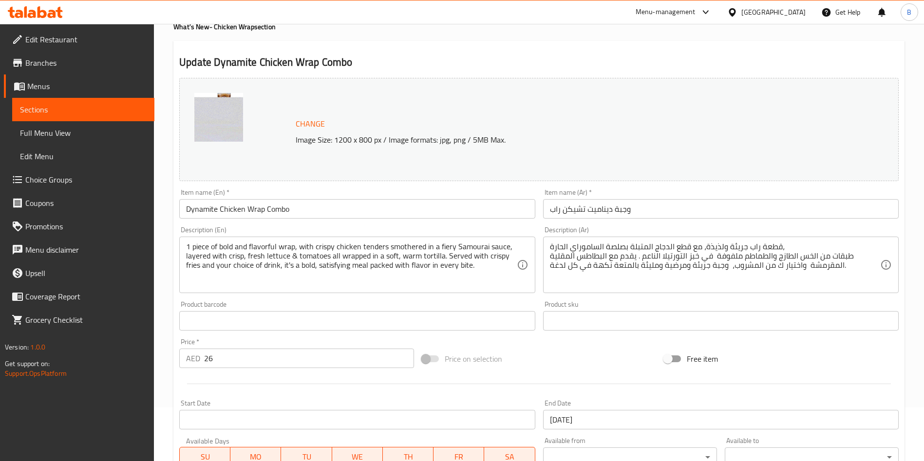
scroll to position [73, 0]
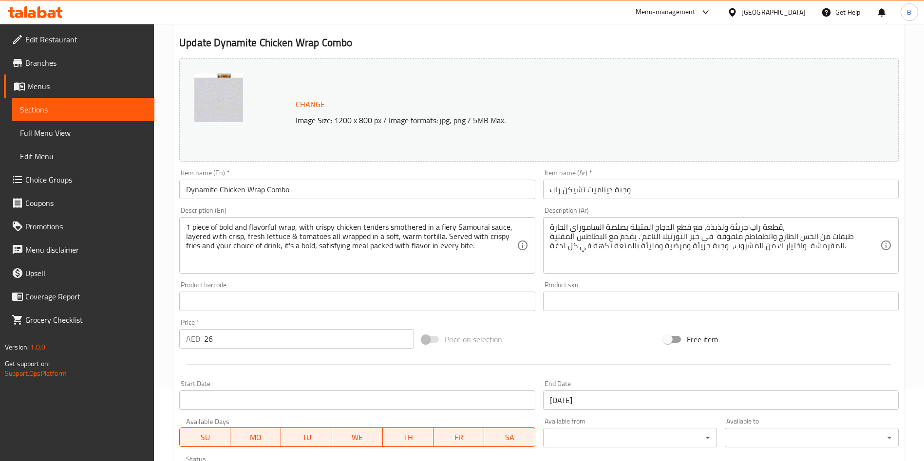
drag, startPoint x: 310, startPoint y: 191, endPoint x: 0, endPoint y: 211, distance: 310.5
click at [0, 210] on div "Edit Restaurant Branches Menus Sections Full Menu View Edit Menu Choice Groups …" at bounding box center [462, 378] width 924 height 854
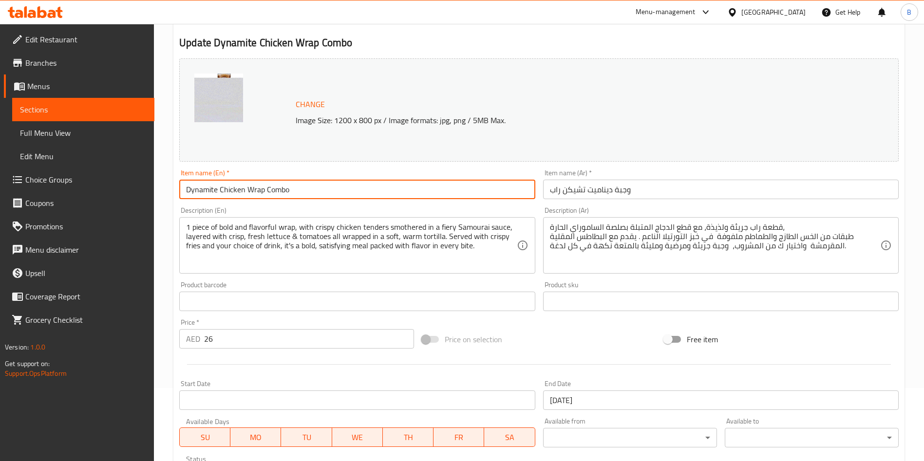
paste input "Extra"
type input "Extra Dynamite Chicken Wrap Combo"
click at [655, 191] on input "وجبة ديناميت تشيكن راب" at bounding box center [721, 189] width 356 height 19
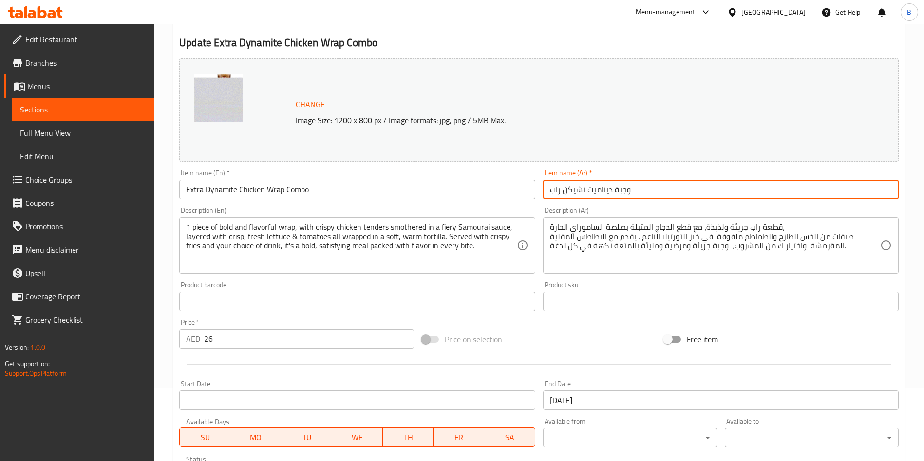
click at [655, 191] on input "وجبة ديناميت تشيكن راب" at bounding box center [721, 189] width 356 height 19
paste input "راب دجاج إكسترا داينامايت"
type input "راب دجاج إكسترا داينامايت"
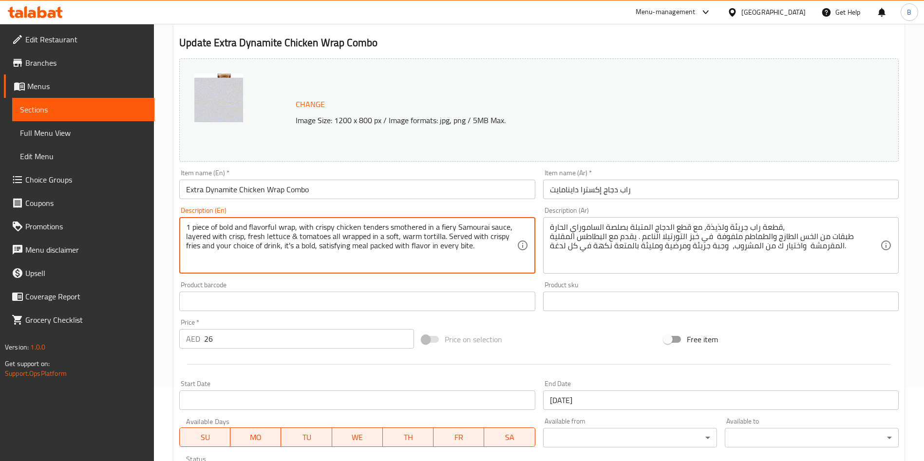
drag, startPoint x: 485, startPoint y: 247, endPoint x: 7, endPoint y: 207, distance: 479.6
paste textarea ""A bold and flavorful wrap, with 2 chicken tenders smothered in a fiery Samurai…"
drag, startPoint x: 189, startPoint y: 226, endPoint x: 173, endPoint y: 223, distance: 16.4
click at [173, 223] on div "Update Extra Dynamite Chicken Wrap Combo Change Image Size: 1200 x 800 px / Ima…" at bounding box center [538, 399] width 731 height 757
click at [259, 254] on textarea "A bold and flavorful wrap, with 2 chicken tenders smothered in a fiery Samurai …" at bounding box center [351, 246] width 330 height 46
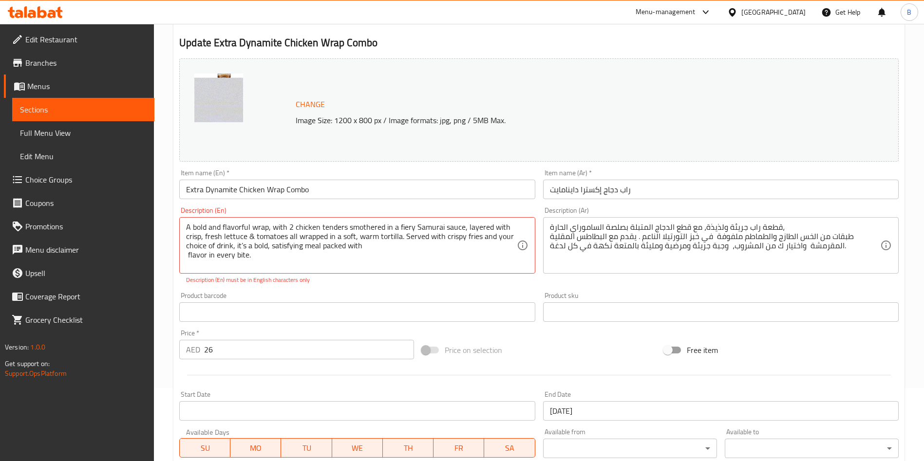
click at [186, 257] on div "A bold and flavorful wrap, with 2 chicken tenders smothered in a fiery Samurai …" at bounding box center [357, 245] width 356 height 57
drag, startPoint x: 185, startPoint y: 257, endPoint x: 192, endPoint y: 257, distance: 7.8
click at [191, 257] on div "A bold and flavorful wrap, with 2 chicken tenders smothered in a fiery Samurai …" at bounding box center [357, 245] width 356 height 57
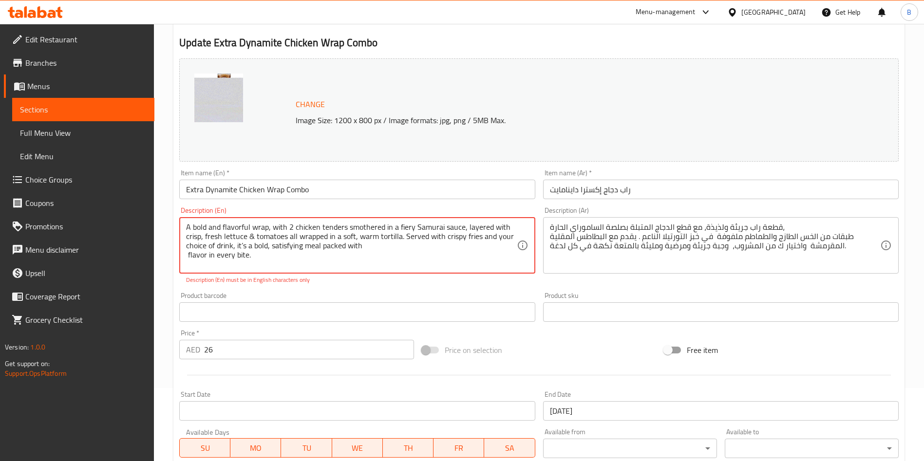
click at [192, 257] on textarea "A bold and flavorful wrap, with 2 chicken tenders smothered in a fiery Samurai …" at bounding box center [351, 246] width 330 height 46
type textarea "A bold and flavorful wrap, with 2 chicken tenders smothered in a fiery Samurai …"
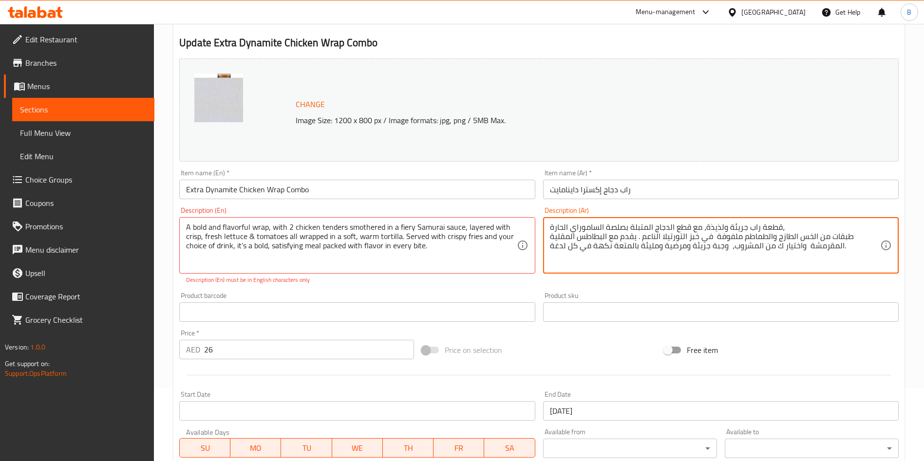
drag, startPoint x: 849, startPoint y: 247, endPoint x: 773, endPoint y: 226, distance: 78.2
click at [773, 224] on textarea "قطعة راب جريئة ولذيذة، مع قطع الدجاج المتبلة بصلصة الساموراي الحارة، طبقات من ا…" at bounding box center [715, 246] width 330 height 46
type textarea "ق"
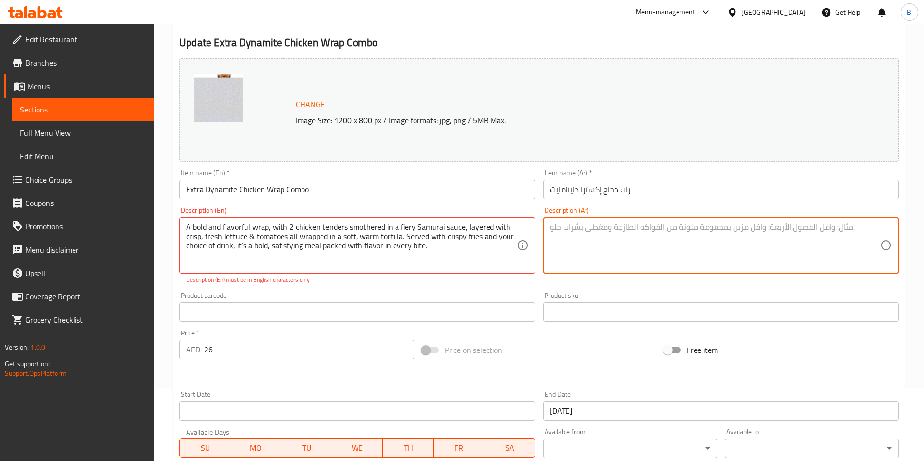
paste textarea "راب جريء وغني بالنكهات، يحتوي على قطعتين من التندرز الدجاج المغطاة بصلصة السامو…"
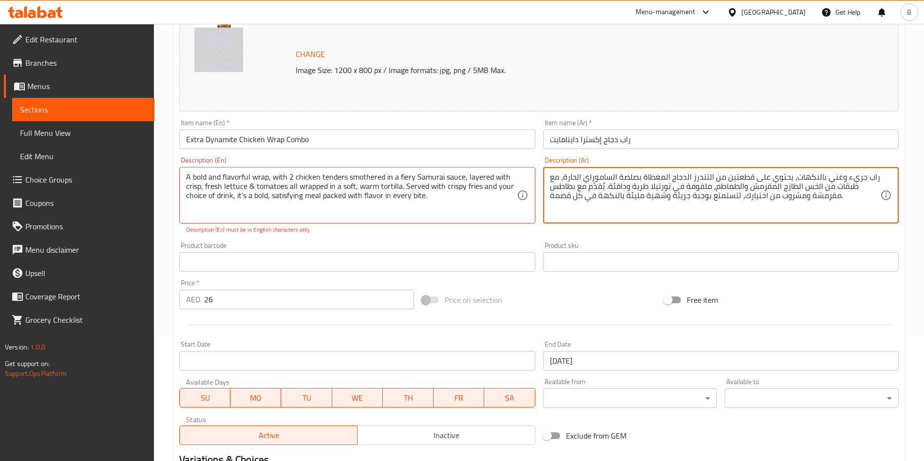
scroll to position [146, 0]
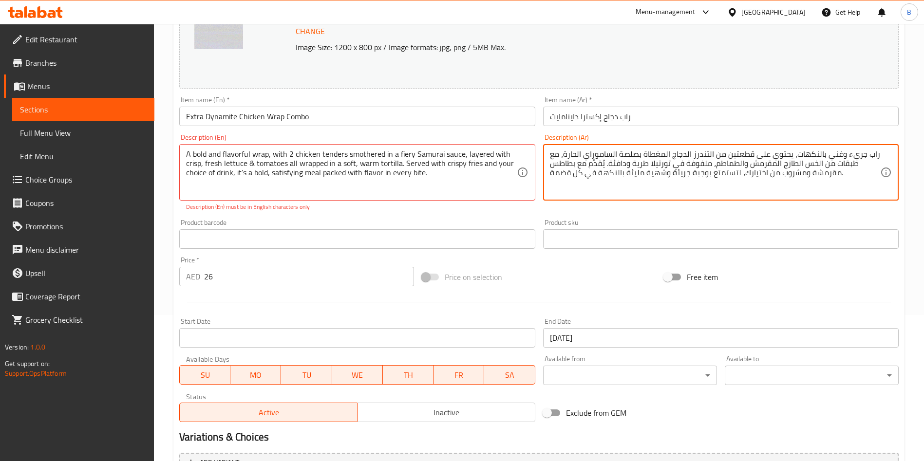
type textarea "راب جريء وغني بالنكهات، يحتوي على قطعتين من التندرز الدجاج المغطاة بصلصة السامو…"
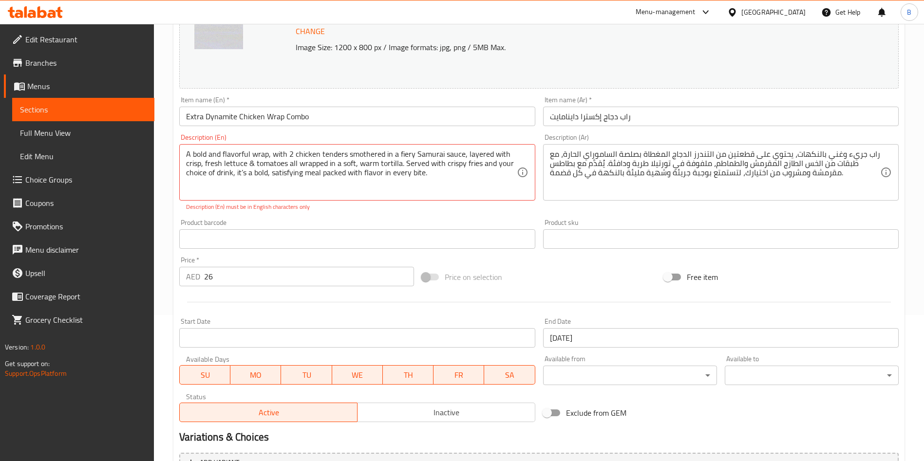
drag, startPoint x: 305, startPoint y: 207, endPoint x: 316, endPoint y: 222, distance: 18.1
click at [305, 208] on p "Description (En) must be in English characters only" at bounding box center [357, 207] width 342 height 9
click at [331, 223] on div "Product barcode Product barcode" at bounding box center [357, 234] width 356 height 30
type textarea "A bold and flavorful wrap, with 2 chicken tenders smothered in a fiery Samurai …"
click at [318, 218] on div "Product barcode Product barcode" at bounding box center [356, 234] width 363 height 38
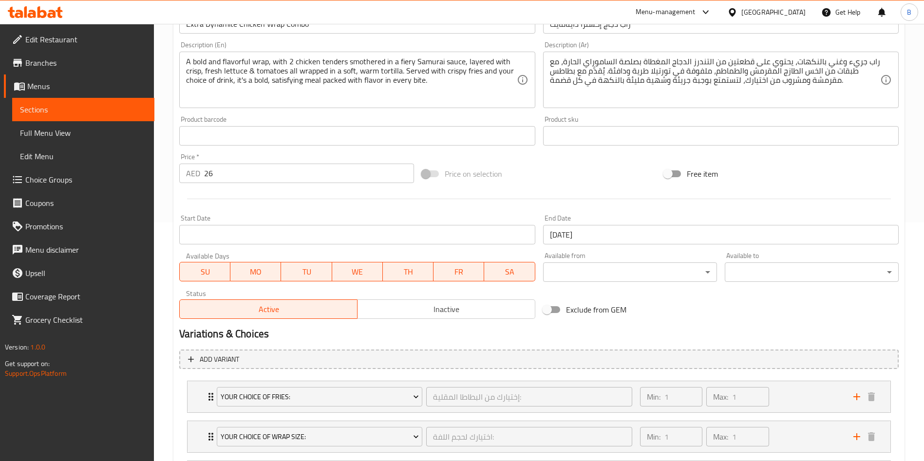
scroll to position [292, 0]
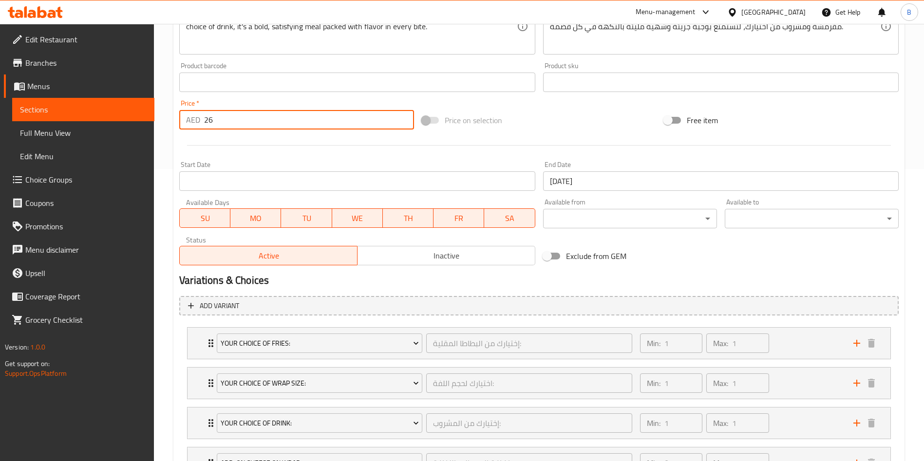
drag, startPoint x: 181, startPoint y: 124, endPoint x: 158, endPoint y: 123, distance: 22.9
click at [156, 125] on div "Home / Restaurants management / Menus / Sections / item / update What's New- Ch…" at bounding box center [539, 159] width 770 height 854
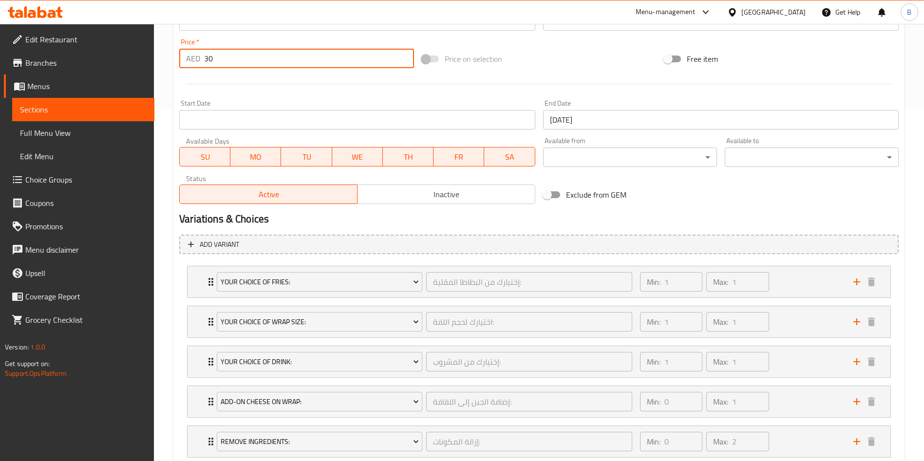
scroll to position [417, 0]
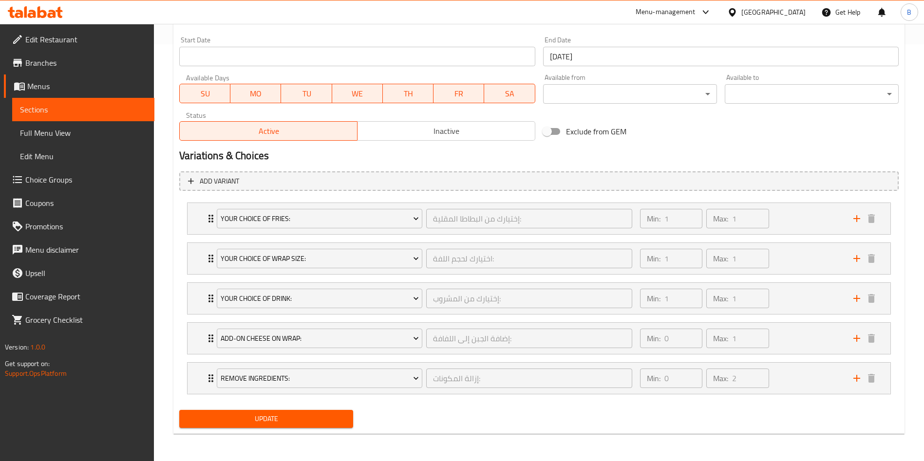
type input "30"
click at [324, 421] on span "Update" at bounding box center [266, 419] width 158 height 12
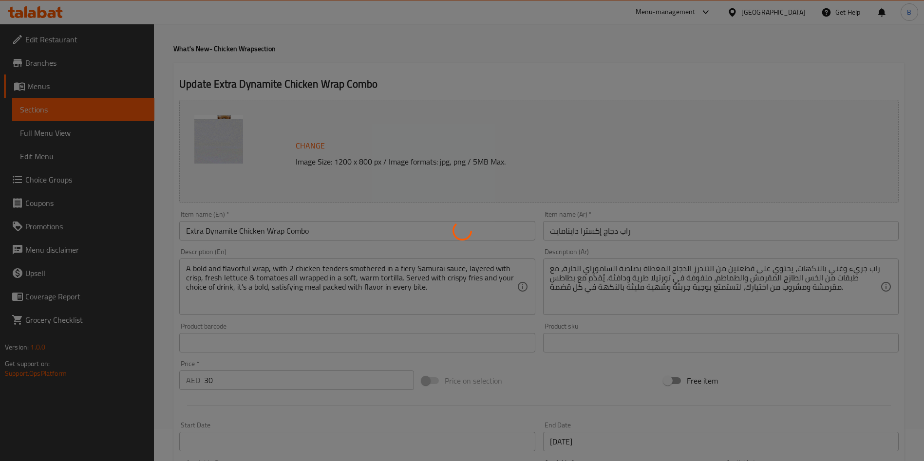
scroll to position [0, 0]
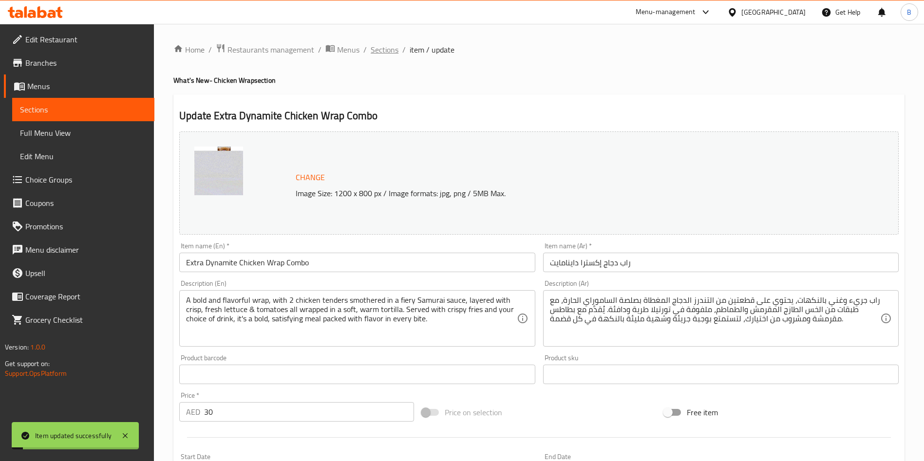
click at [392, 56] on span "Sections" at bounding box center [385, 50] width 28 height 12
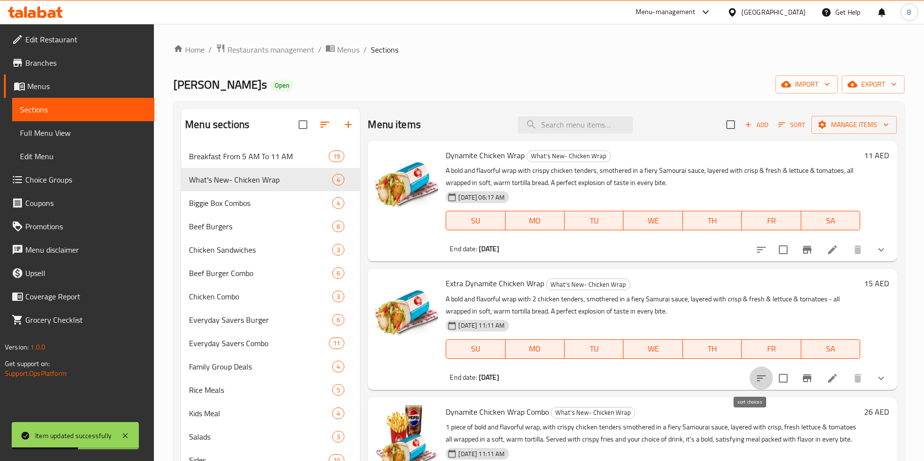
click at [755, 375] on icon "sort-choices" at bounding box center [761, 379] width 12 height 12
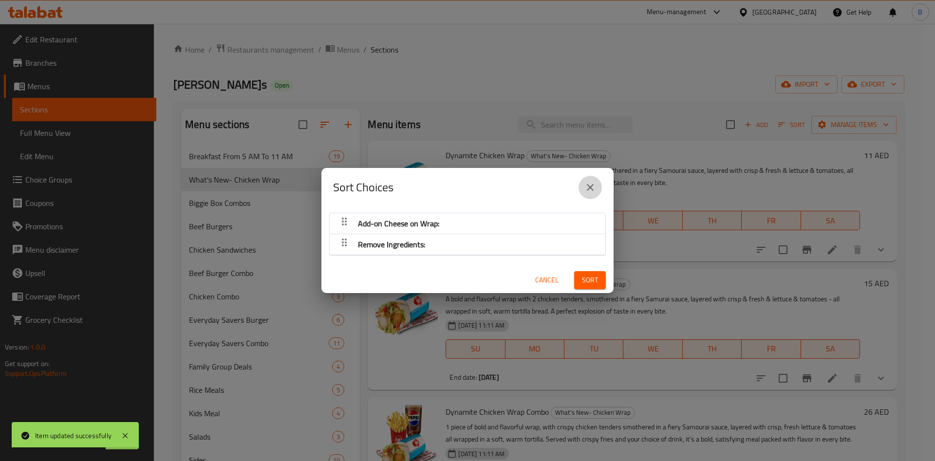
click at [594, 187] on icon "close" at bounding box center [590, 188] width 12 height 12
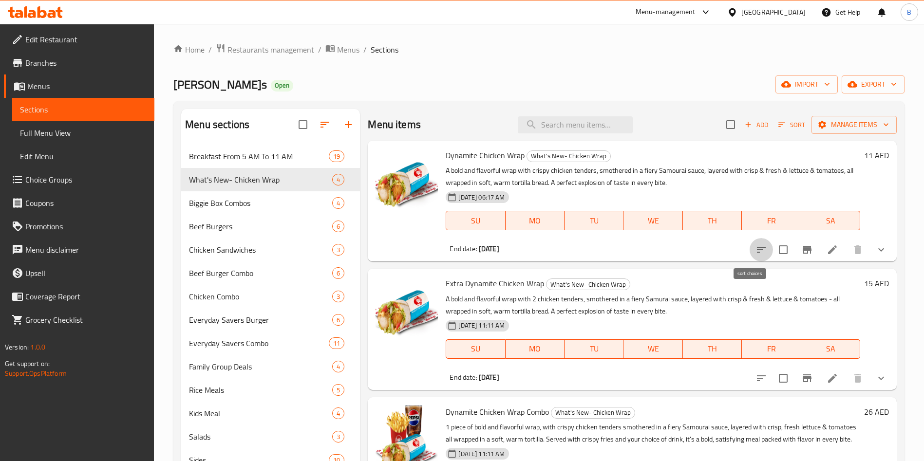
click at [755, 244] on icon "sort-choices" at bounding box center [761, 250] width 12 height 12
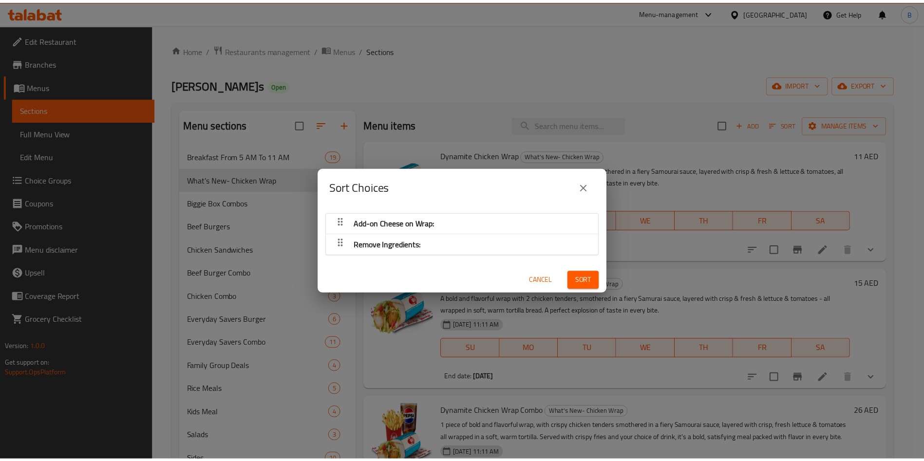
scroll to position [2, 0]
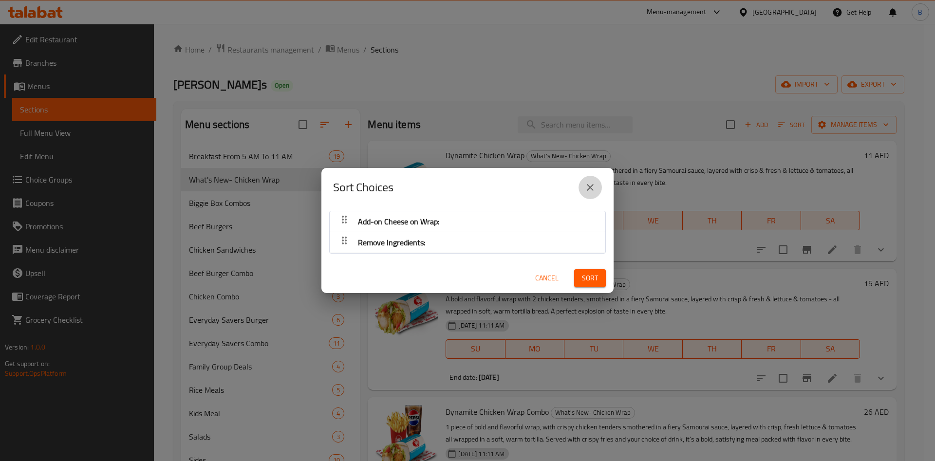
click at [587, 189] on icon "close" at bounding box center [590, 188] width 12 height 12
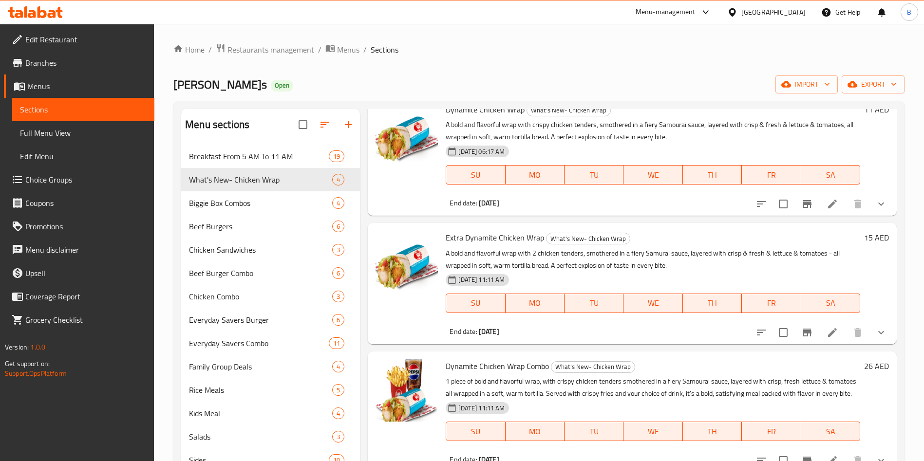
scroll to position [89, 0]
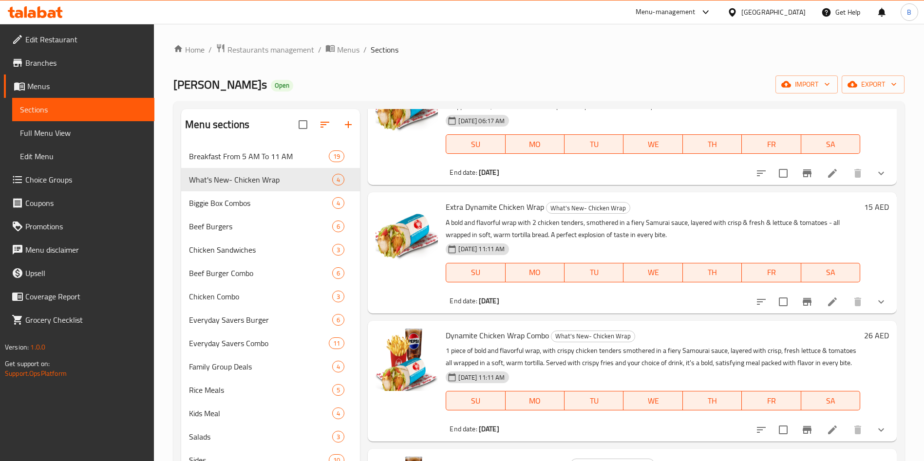
click at [755, 296] on icon "sort-choices" at bounding box center [761, 302] width 12 height 12
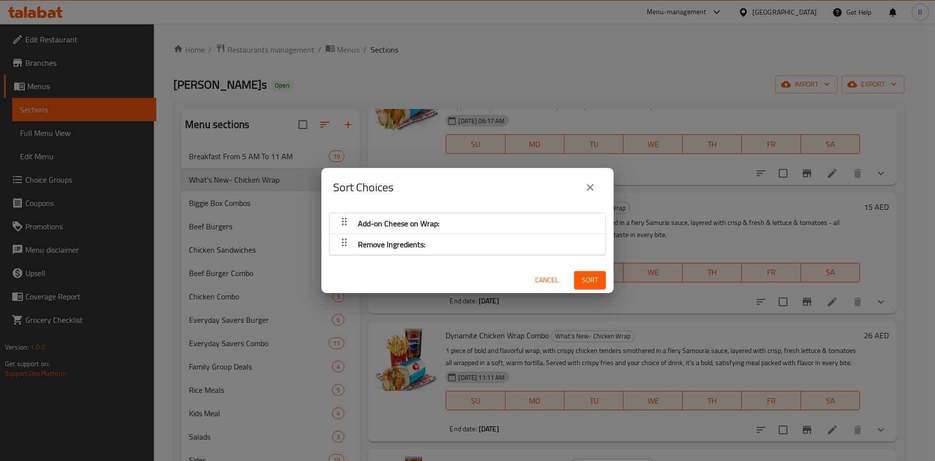
click at [603, 182] on div "Sort Choices" at bounding box center [467, 187] width 292 height 39
click at [584, 183] on icon "close" at bounding box center [590, 188] width 12 height 12
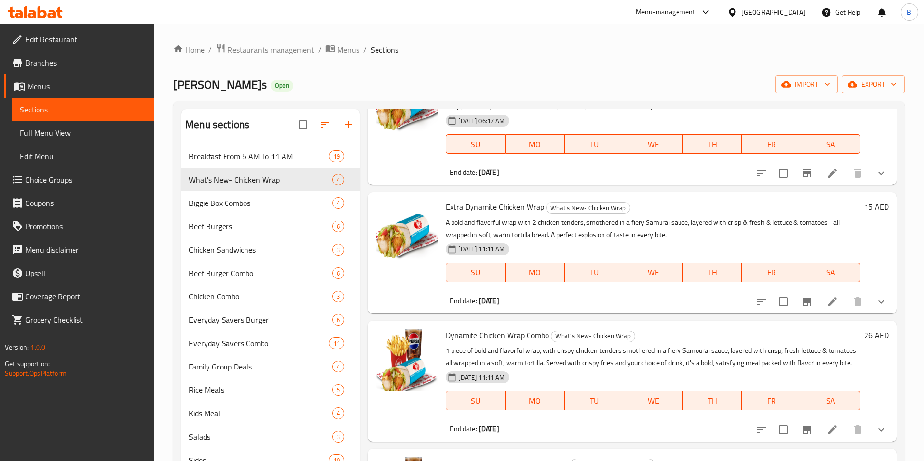
click at [750, 166] on button "sort-choices" at bounding box center [761, 173] width 23 height 23
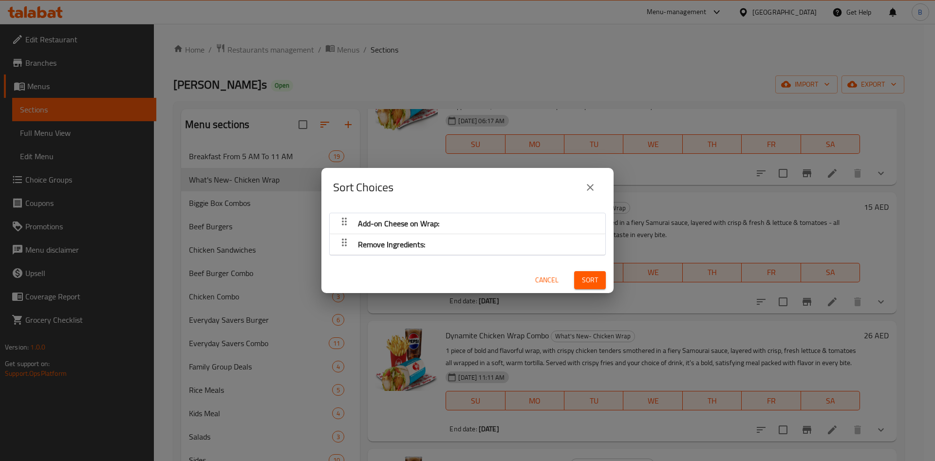
click at [581, 185] on button "close" at bounding box center [590, 187] width 23 height 23
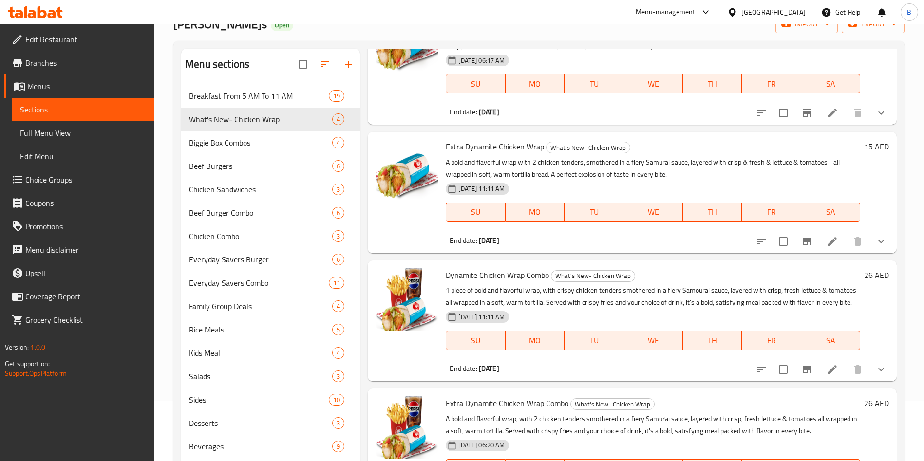
scroll to position [136, 0]
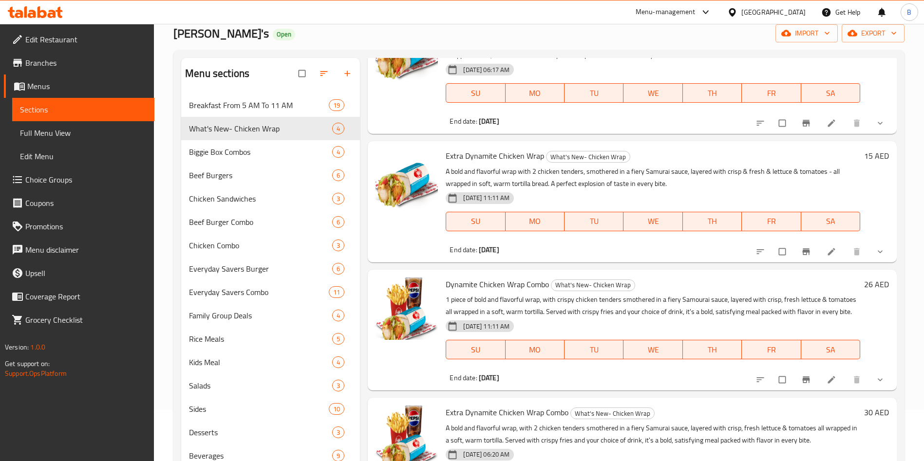
scroll to position [136, 0]
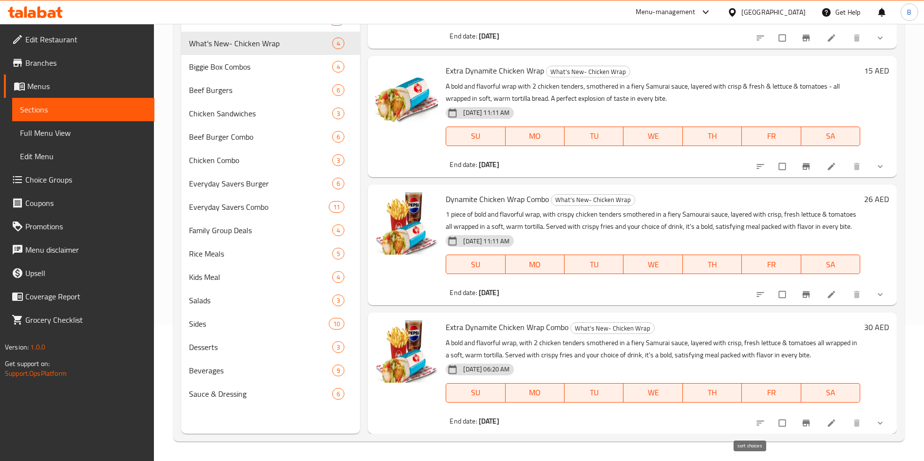
click at [755, 426] on icon "sort-choices" at bounding box center [760, 423] width 10 height 10
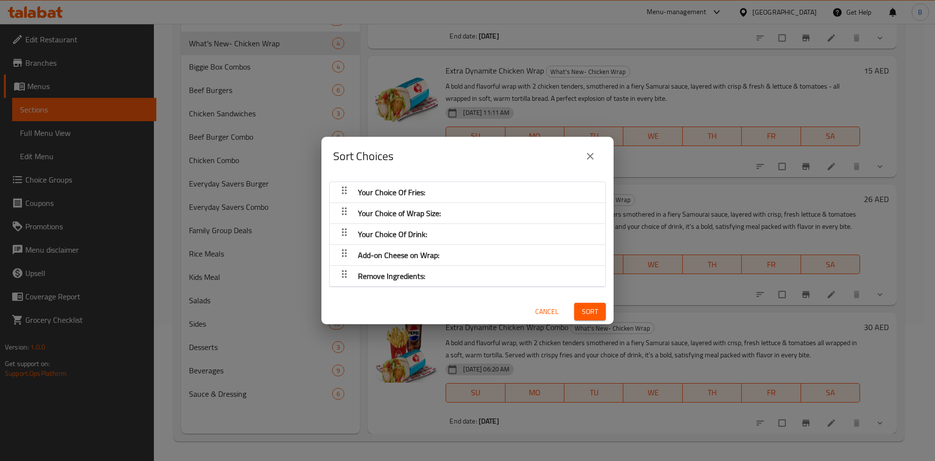
click at [597, 150] on button "close" at bounding box center [590, 156] width 23 height 23
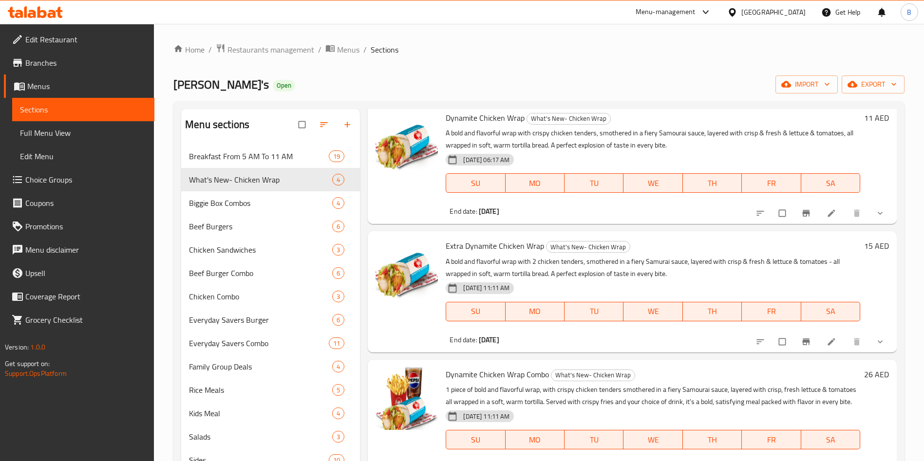
scroll to position [0, 0]
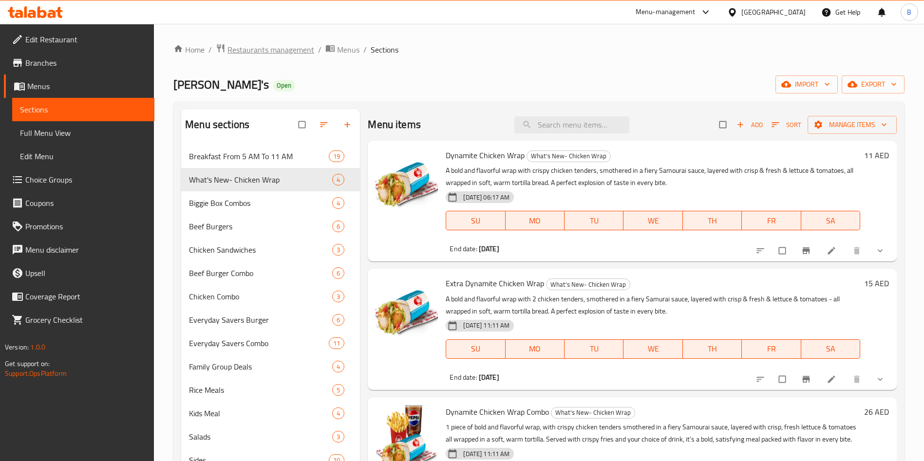
click at [276, 49] on span "Restaurants management" at bounding box center [270, 50] width 87 height 12
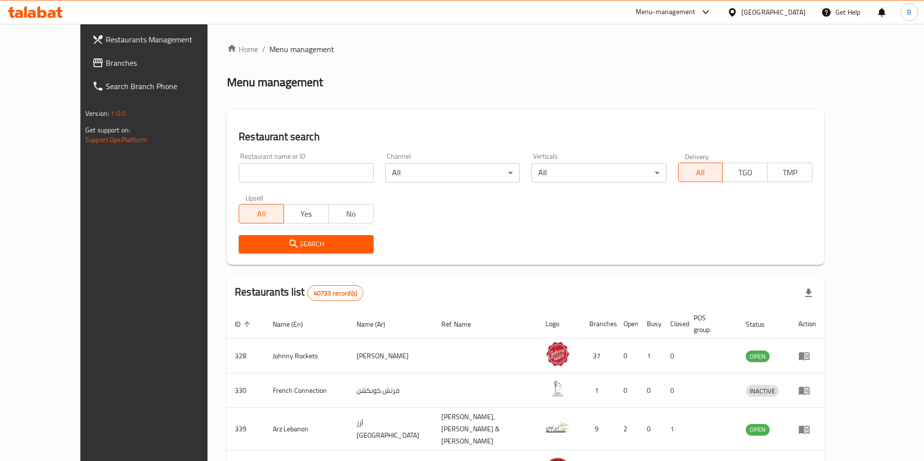
click at [266, 175] on input "search" at bounding box center [306, 172] width 134 height 19
type input "[PERSON_NAME]"
click button "Search" at bounding box center [306, 244] width 134 height 18
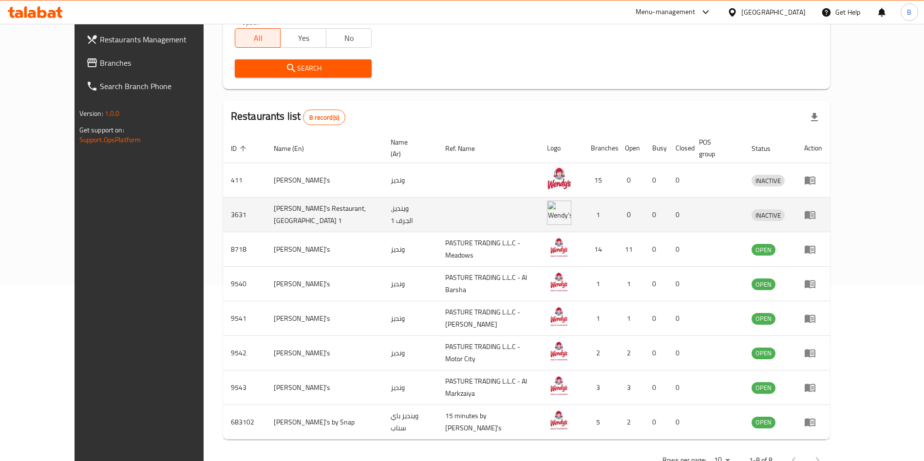
scroll to position [196, 0]
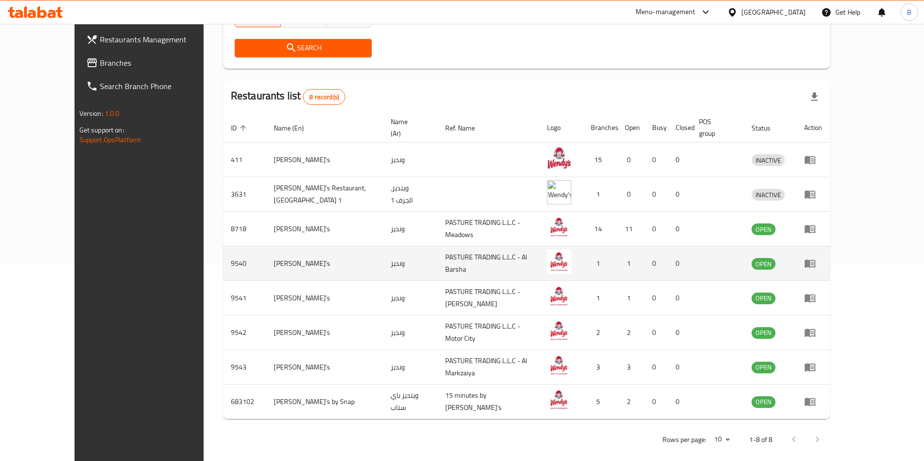
click at [822, 258] on link "enhanced table" at bounding box center [813, 264] width 18 height 12
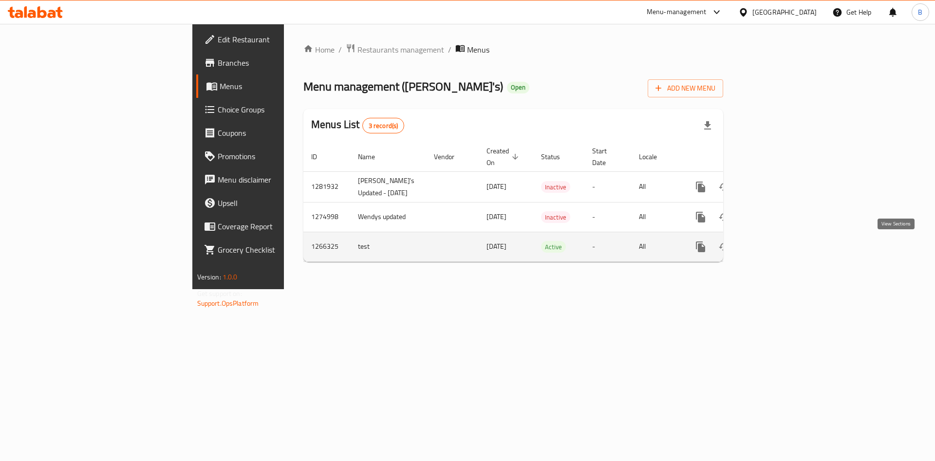
click at [777, 243] on icon "enhanced table" at bounding box center [771, 247] width 12 height 12
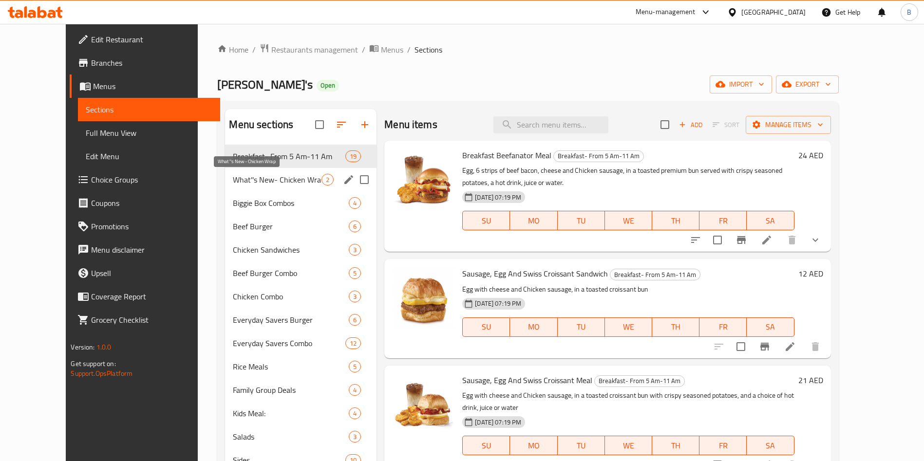
drag, startPoint x: 260, startPoint y: 201, endPoint x: 264, endPoint y: 189, distance: 12.5
click at [260, 198] on span "Biggie Box Combos" at bounding box center [291, 203] width 116 height 12
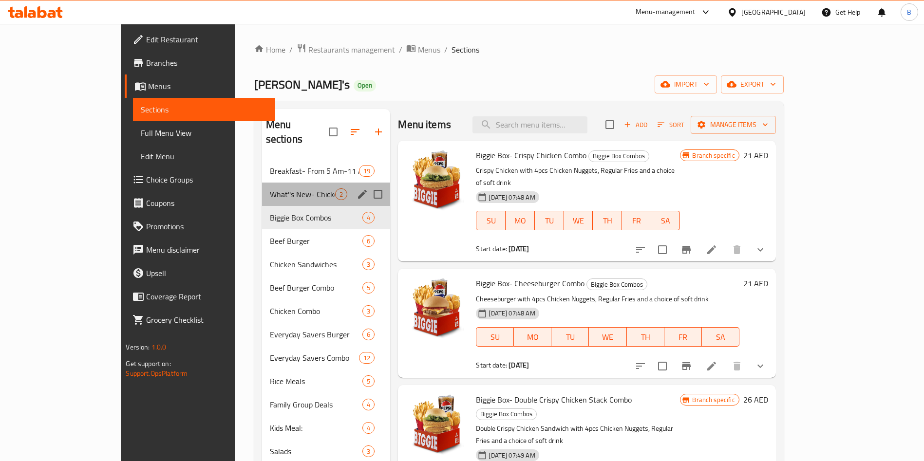
click at [265, 187] on div "What''s New- Chicken Wrap 2" at bounding box center [326, 194] width 129 height 23
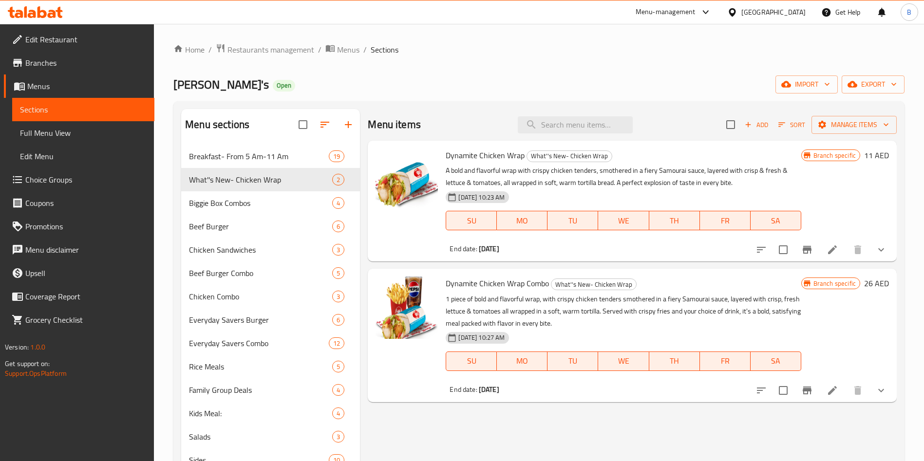
click at [830, 395] on icon at bounding box center [833, 391] width 12 height 12
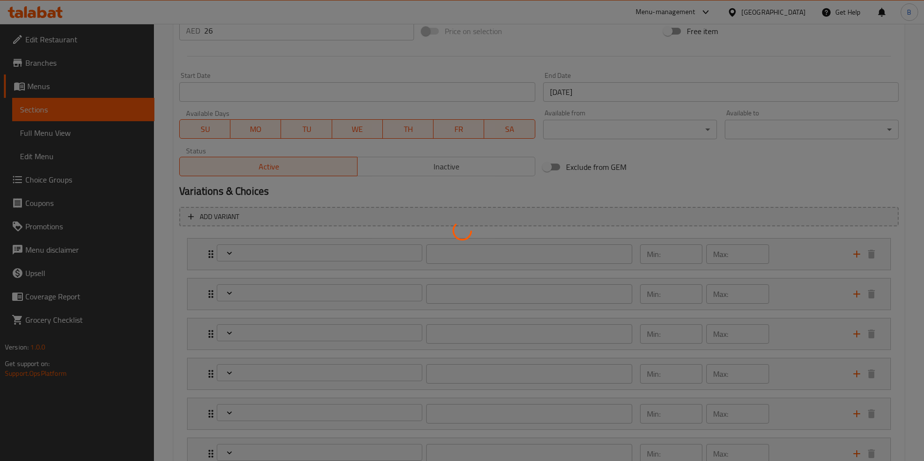
scroll to position [457, 0]
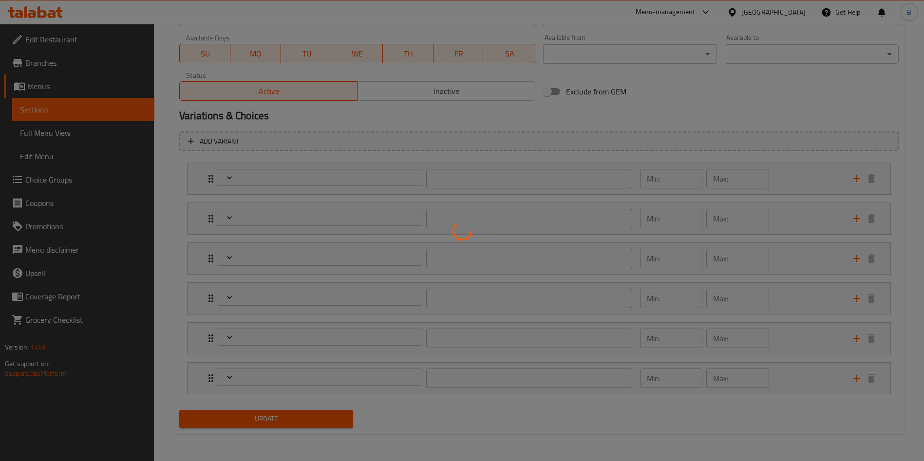
type input "اختيارك من البطاطا المقلية:"
type input "1"
type input "ترقية إلى لفائف الدجاج الديناميت الإضافية:"
type input "0"
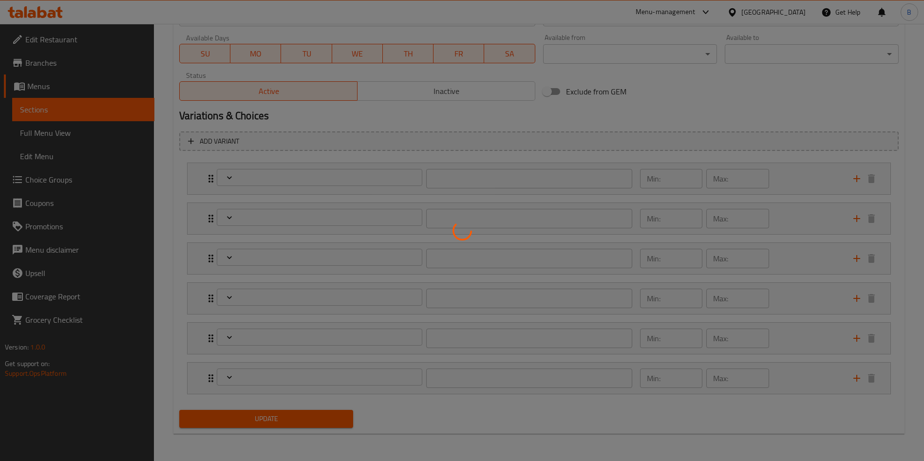
type input "1"
type input "اختيارك لحجم اللفة:"
type input "1"
type input "إختيارك للمشروب"
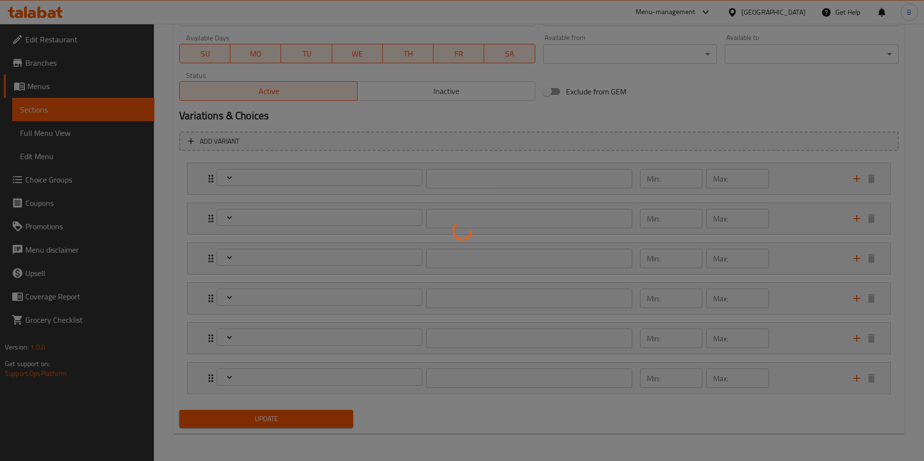
type input "1"
type input "إضافة الجبن إلى اللفافة:"
type input "0"
type input "1"
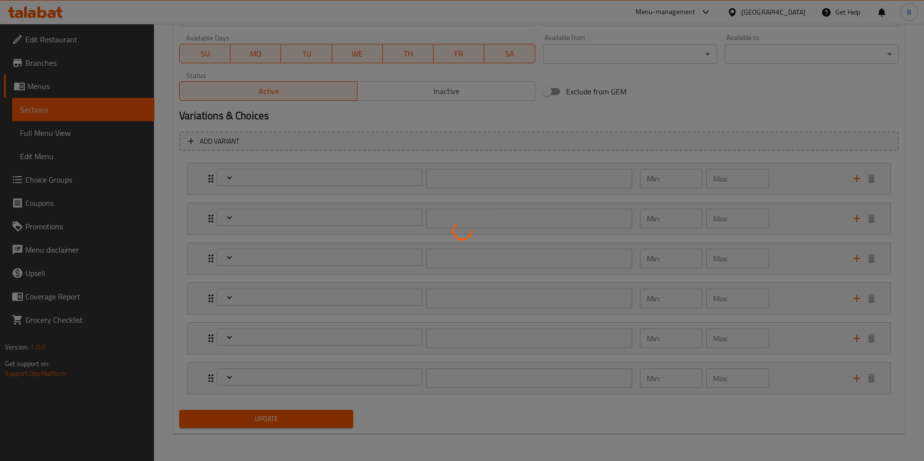
type input "إزالة المكونات:"
type input "0"
type input "2"
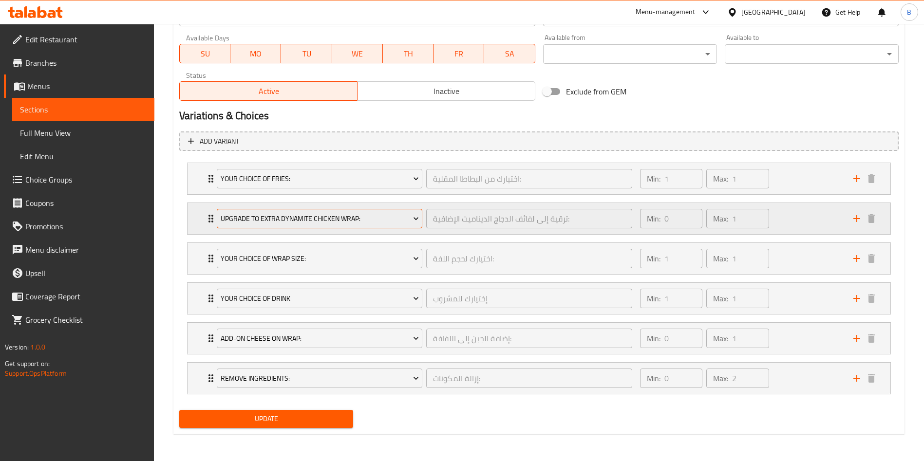
click at [276, 214] on span "Upgrade to Extra Dynamite Chicken Wrap:" at bounding box center [320, 219] width 198 height 12
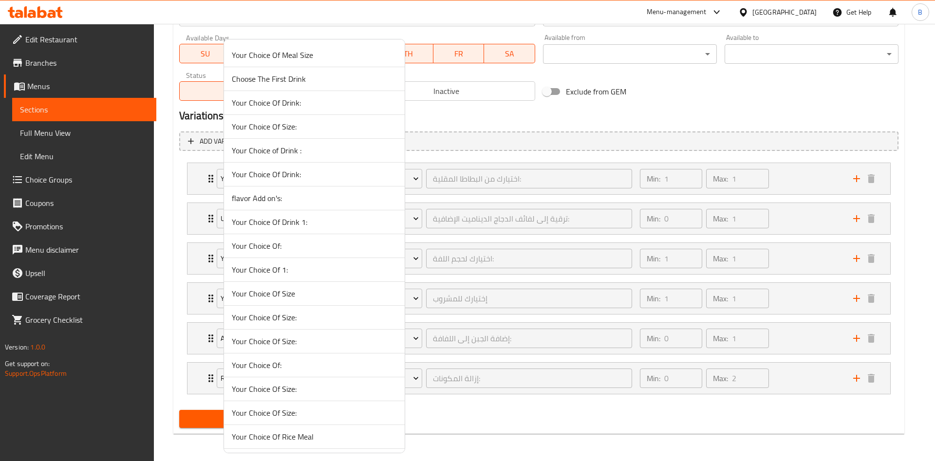
click at [276, 231] on li "Your Choice Of Drink 1:" at bounding box center [314, 222] width 181 height 24
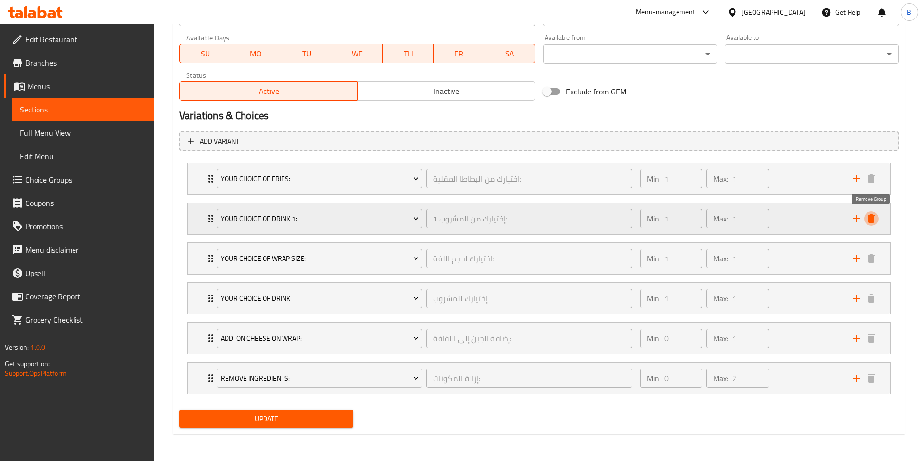
click at [870, 223] on icon "delete" at bounding box center [871, 218] width 7 height 9
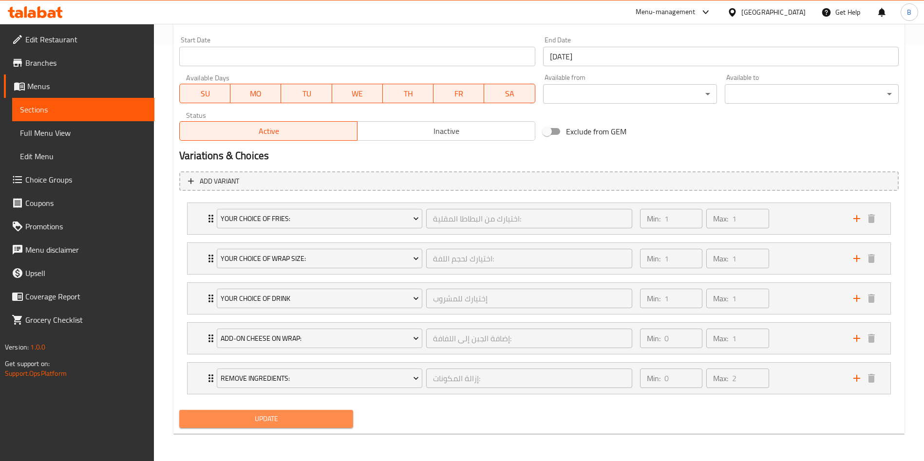
click at [335, 419] on span "Update" at bounding box center [266, 419] width 158 height 12
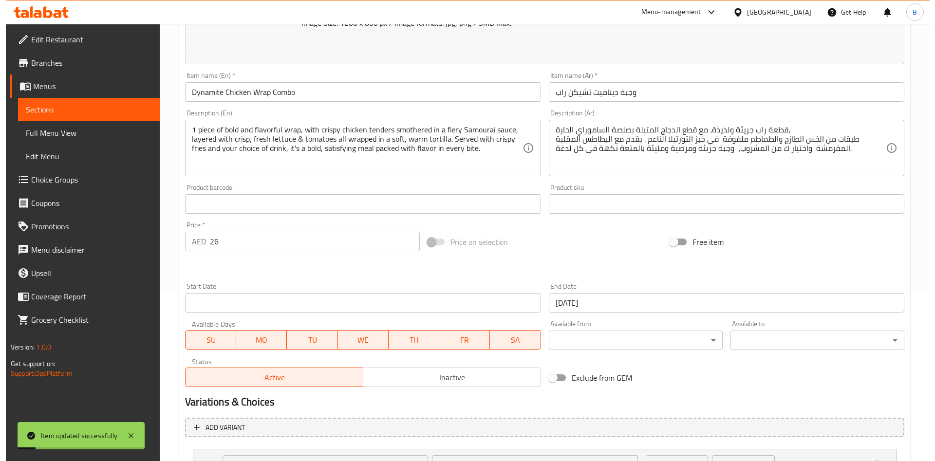
scroll to position [0, 0]
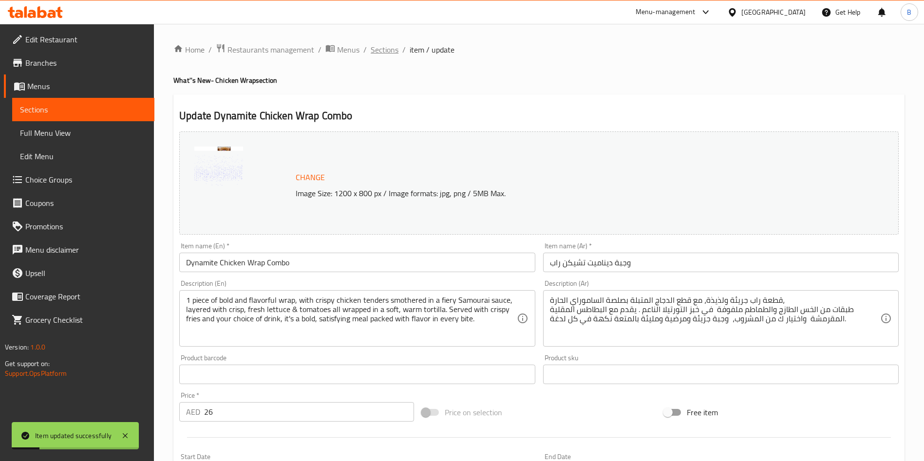
drag, startPoint x: 399, startPoint y: 56, endPoint x: 393, endPoint y: 52, distance: 7.6
click at [397, 54] on ol "Home / Restaurants management / Menus / Sections / item / update" at bounding box center [538, 49] width 731 height 13
click at [381, 49] on span "Sections" at bounding box center [385, 50] width 28 height 12
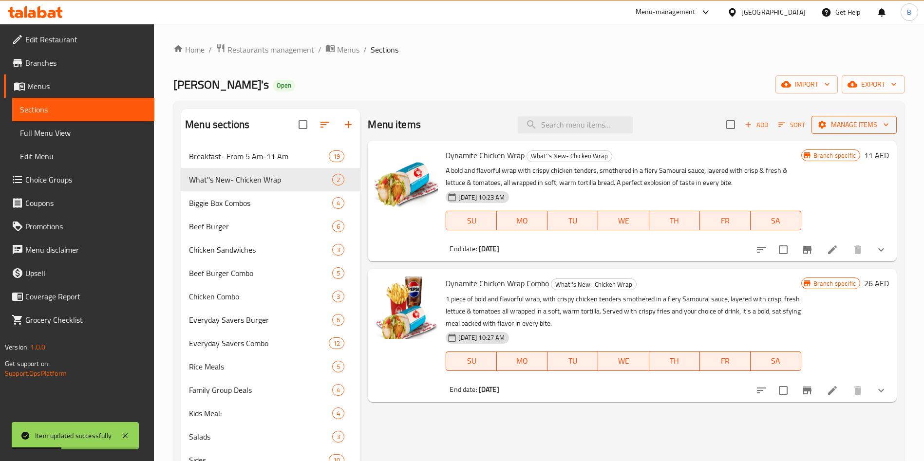
click at [832, 123] on span "Manage items" at bounding box center [854, 125] width 70 height 12
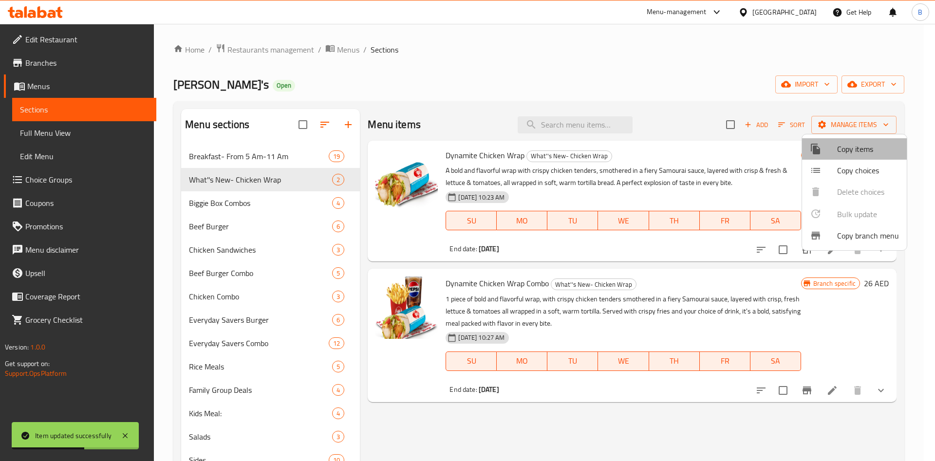
click at [863, 148] on span "Copy items" at bounding box center [868, 149] width 62 height 12
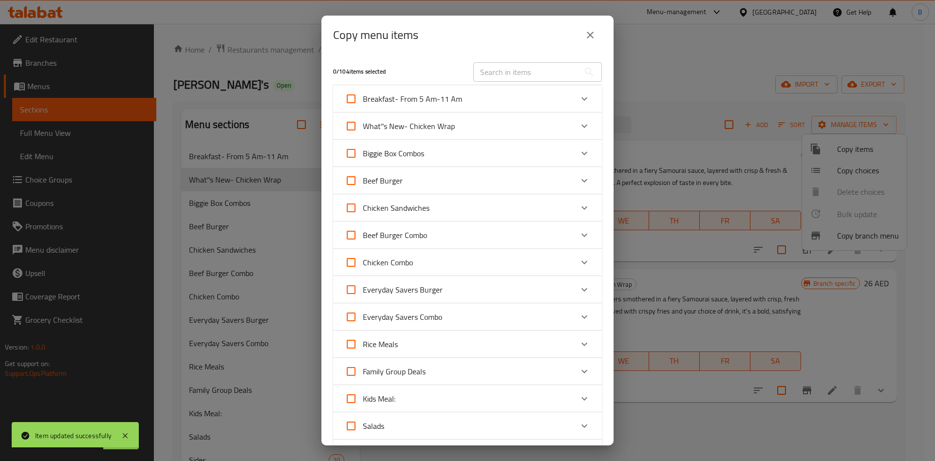
drag, startPoint x: 581, startPoint y: 124, endPoint x: 560, endPoint y: 142, distance: 27.6
click at [580, 124] on div "Expand" at bounding box center [584, 125] width 23 height 23
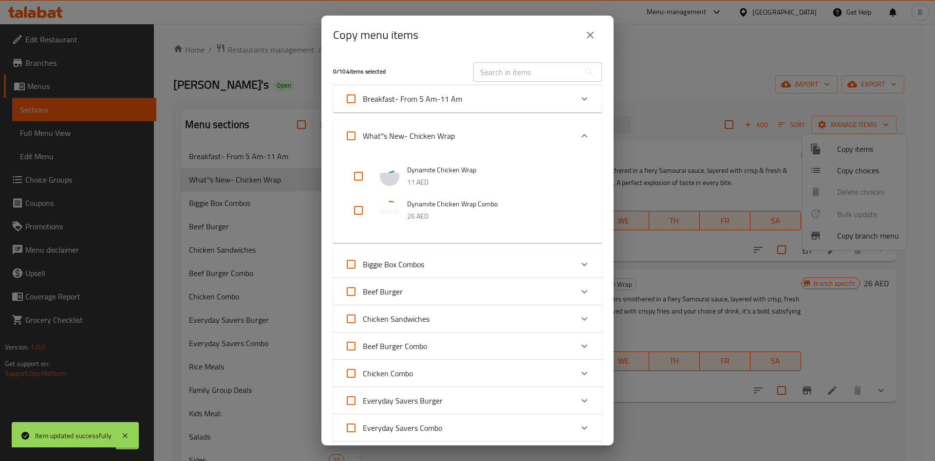
click at [351, 143] on input "What''s New- Chicken Wrap" at bounding box center [350, 135] width 23 height 23
checkbox input "true"
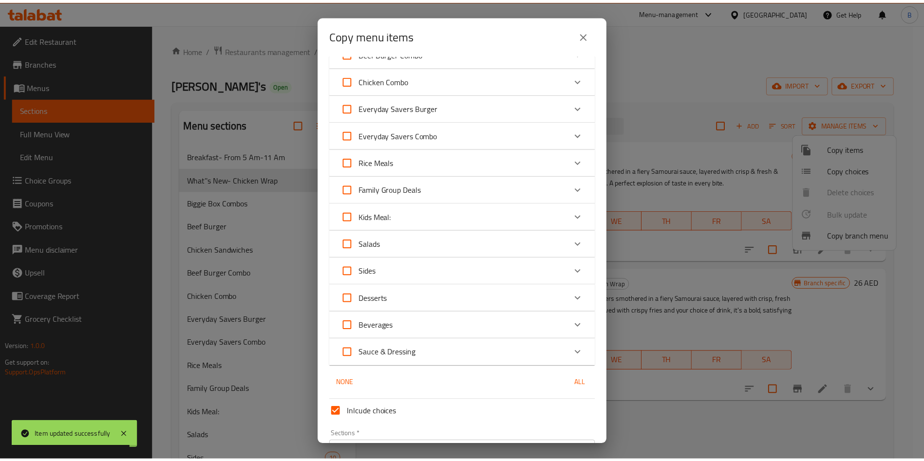
scroll to position [355, 0]
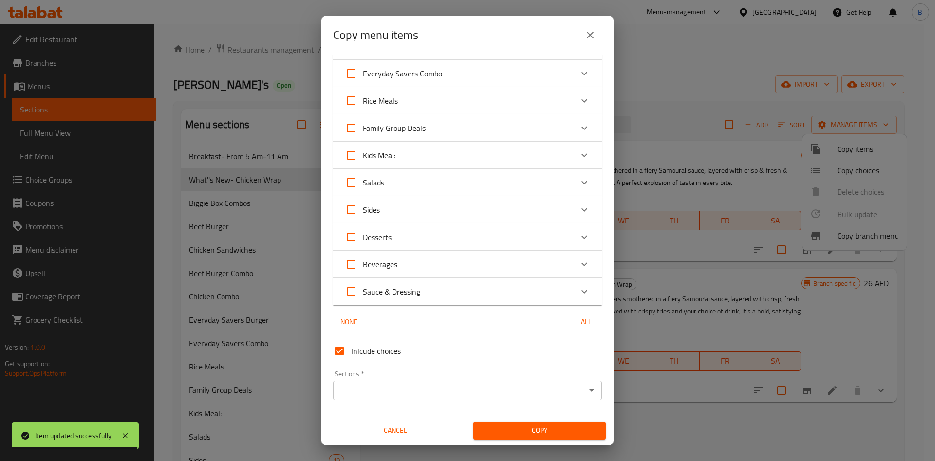
click at [395, 383] on div "Sections *" at bounding box center [467, 390] width 269 height 19
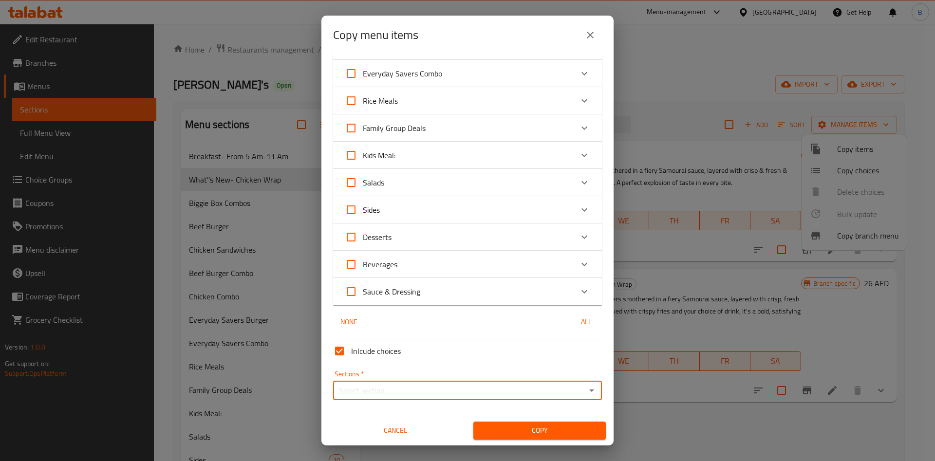
click at [570, 388] on input "Sections   *" at bounding box center [459, 391] width 247 height 14
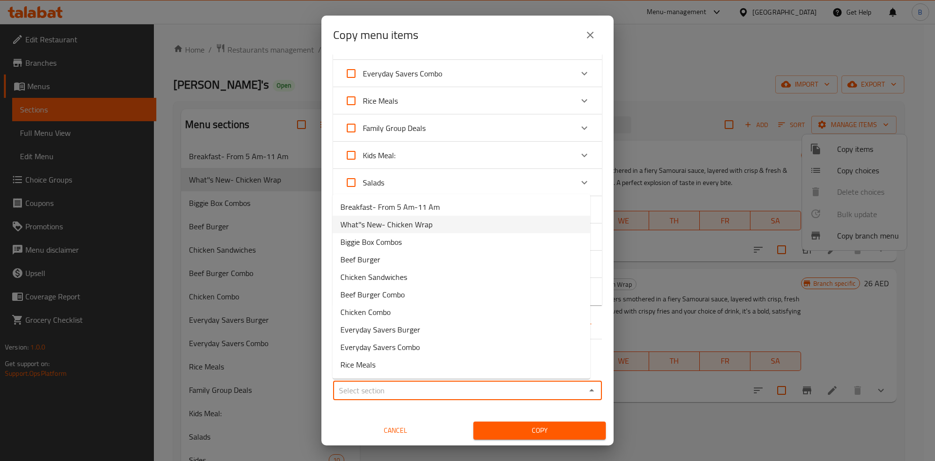
click at [371, 222] on span "What''s New- Chicken Wrap" at bounding box center [386, 225] width 92 height 12
type input "What''s New- Chicken Wrap"
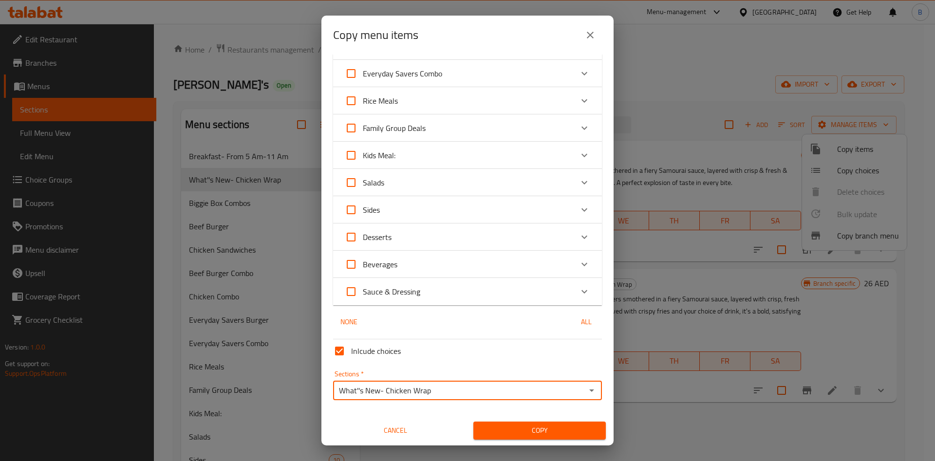
click at [529, 441] on div "Copy" at bounding box center [540, 431] width 144 height 30
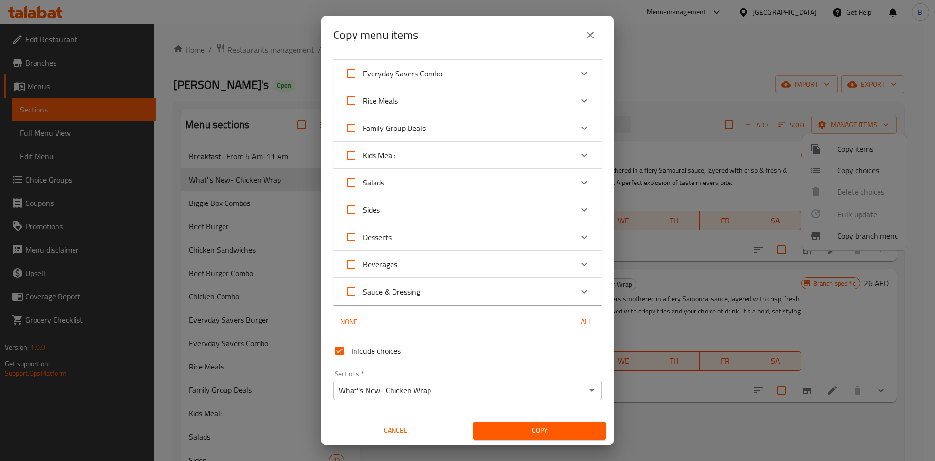
click at [532, 435] on span "Copy" at bounding box center [539, 431] width 117 height 12
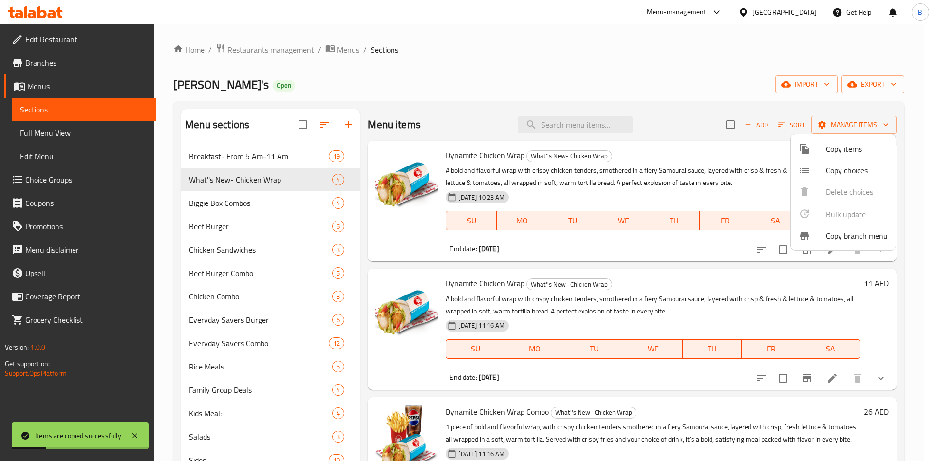
click at [825, 370] on div at bounding box center [467, 230] width 935 height 461
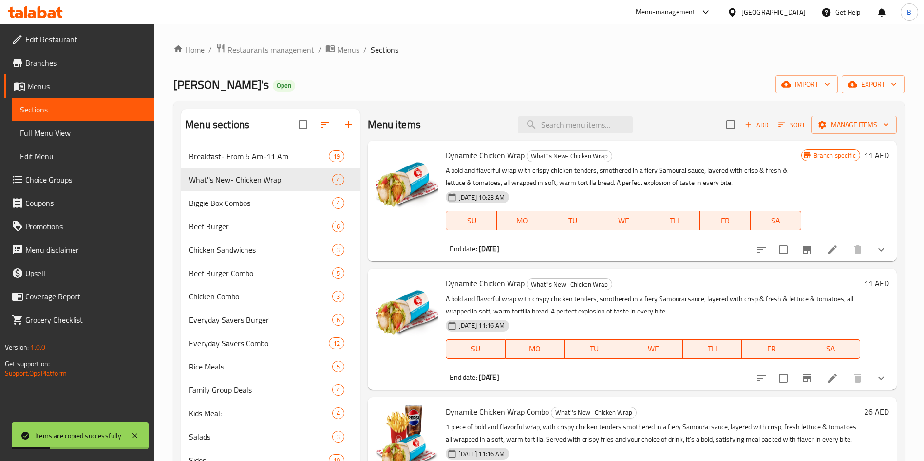
click at [827, 378] on icon at bounding box center [833, 379] width 12 height 12
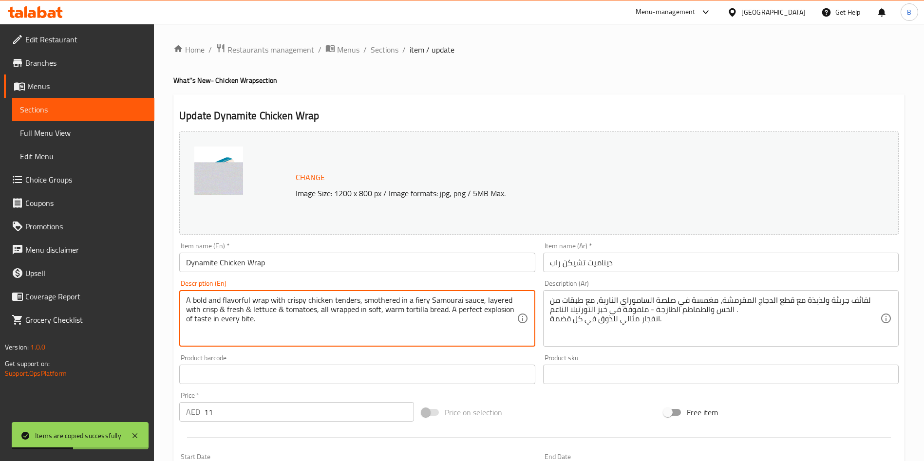
drag, startPoint x: 222, startPoint y: 313, endPoint x: 73, endPoint y: 268, distance: 156.1
paste textarea ""Bold and flavorful wrap, with chicken tender strip smothered in a fiery Samura…"
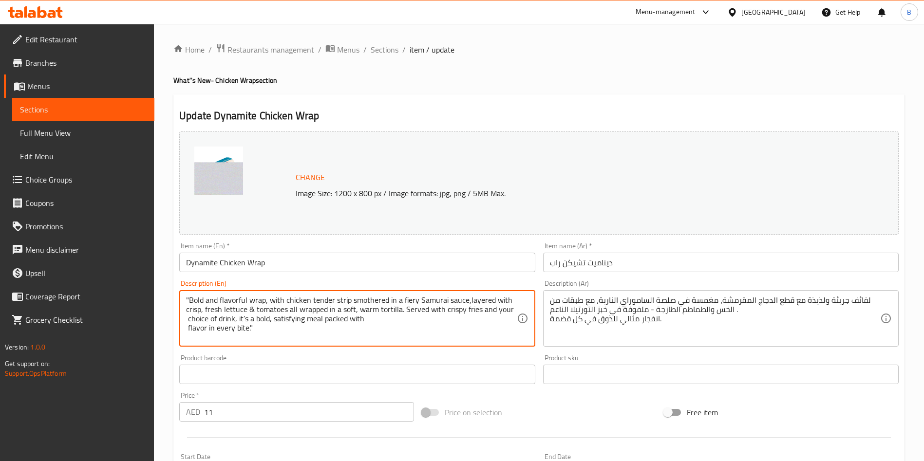
drag, startPoint x: 189, startPoint y: 298, endPoint x: 165, endPoint y: 296, distance: 24.4
click at [165, 296] on div "Home / Restaurants management / Menus / Sections / item / update What''s New- C…" at bounding box center [539, 391] width 770 height 735
click at [185, 320] on div "Bold and flavorful wrap, with chicken tender strip smothered in a fiery Samurai…" at bounding box center [357, 318] width 356 height 57
click at [187, 320] on textarea "Bold and flavorful wrap, with chicken tender strip smothered in a fiery Samurai…" at bounding box center [351, 319] width 330 height 46
click at [188, 320] on textarea "Bold and flavorful wrap, with chicken tender strip smothered in a fiery Samurai…" at bounding box center [351, 319] width 330 height 46
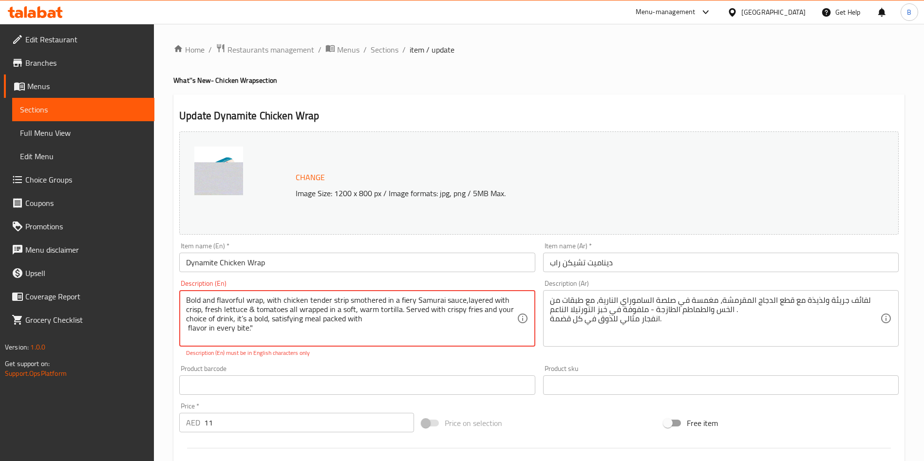
click at [463, 301] on textarea "Bold and flavorful wrap, with chicken tender strip smothered in a fiery Samurai…" at bounding box center [351, 319] width 330 height 46
click at [465, 301] on textarea "Bold and flavorful wrap, with chicken tender strip smothered in a fiery Samurai…" at bounding box center [351, 319] width 330 height 46
click at [188, 327] on textarea "Bold and flavorful wrap, with chicken tender strip smothered in a fiery Samurai…" at bounding box center [351, 319] width 330 height 46
drag, startPoint x: 435, startPoint y: 324, endPoint x: 42, endPoint y: 210, distance: 409.9
click at [29, 209] on div "Edit Restaurant Branches Menus Sections Full Menu View Edit Menu Choice Groups …" at bounding box center [462, 396] width 924 height 745
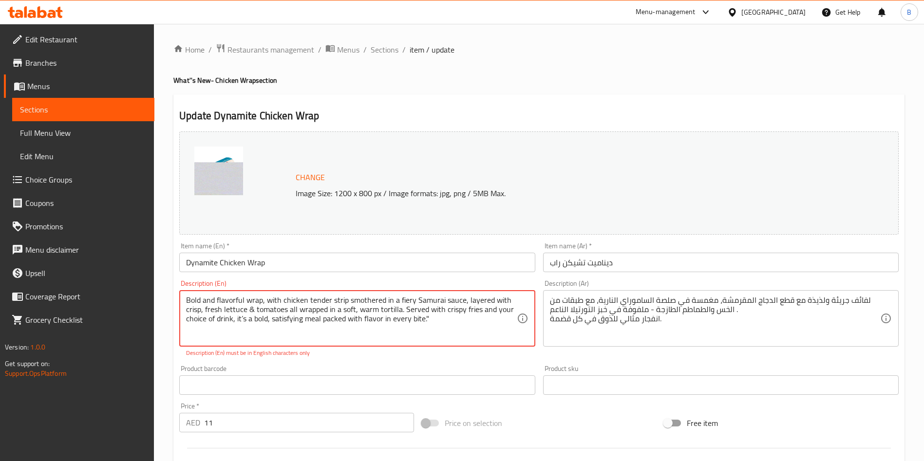
paste textarea ""A bold and flavorful wrap with 2 chicken tenders, smothered in a fiery Samurai…"
drag, startPoint x: 189, startPoint y: 301, endPoint x: 172, endPoint y: 298, distance: 17.5
click at [172, 298] on div "Home / Restaurants management / Menus / Sections / item / update What''s New- C…" at bounding box center [539, 396] width 770 height 745
click at [185, 320] on div "A bold and flavorful wrap with 2 chicken tenders, smothered in a fiery Samurai …" at bounding box center [357, 318] width 356 height 57
click at [189, 322] on textarea "A bold and flavorful wrap with 2 chicken tenders, smothered in a fiery Samurai …" at bounding box center [351, 319] width 330 height 46
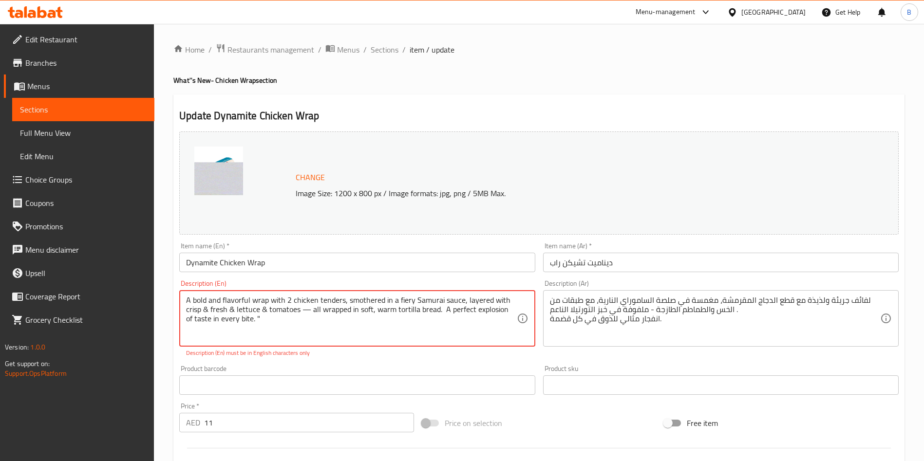
click at [302, 312] on textarea "A bold and flavorful wrap with 2 chicken tenders, smothered in a fiery Samurai …" at bounding box center [351, 319] width 330 height 46
click at [303, 312] on textarea "A bold and flavorful wrap with 2 chicken tenders, smothered in a fiery Samurai …" at bounding box center [351, 319] width 330 height 46
click at [269, 321] on textarea "A bold and flavorful wrap with 2 chicken tenders, smothered in a fiery Samurai …" at bounding box center [351, 319] width 330 height 46
type textarea "A bold and flavorful wrap with 2 chicken tenders, smothered in a fiery Samurai …"
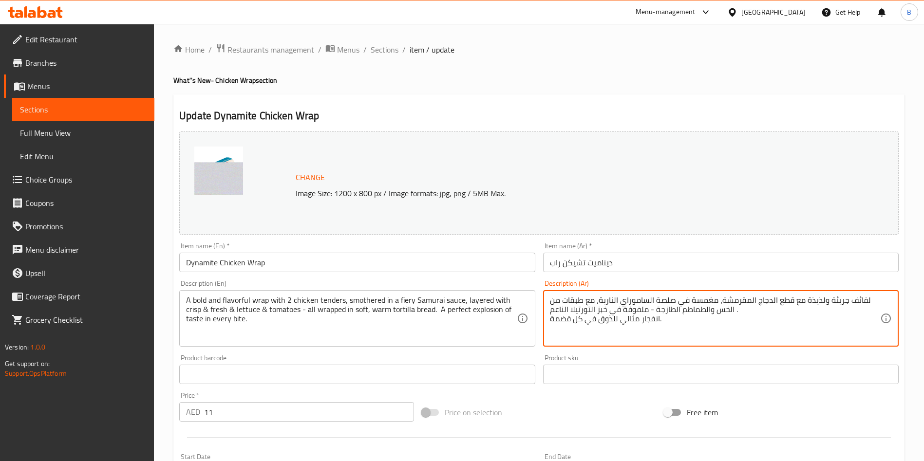
drag, startPoint x: 673, startPoint y: 317, endPoint x: 508, endPoint y: 263, distance: 173.3
type textarea "لفائف جريئة ولذيذة مع قطع الدجاج المقرمشة، مغمسة في صلصة الساموراي النارية، مع …"
click at [719, 302] on textarea "لفائف جريئة ولذيذة مع قطع الدجاج المقرمشة، مغمسة في صلصة الساموراي النارية، مع …" at bounding box center [715, 319] width 330 height 46
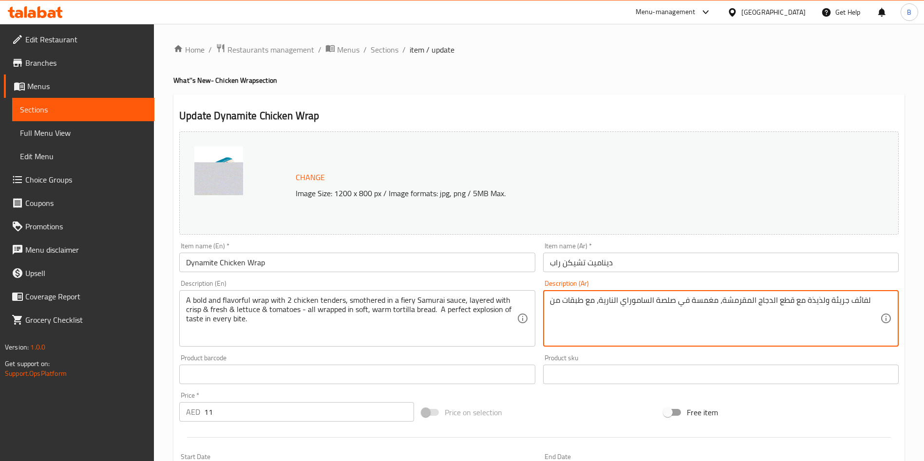
click at [719, 302] on textarea "لفائف جريئة ولذيذة مع قطع الدجاج المقرمشة، مغمسة في صلصة الساموراي النارية، مع …" at bounding box center [715, 319] width 330 height 46
paste textarea "راب جريء وغني بالنكهات، يحتوي على قطعتين من تندرز الدجاج المغطاة بصلصة السامورا…"
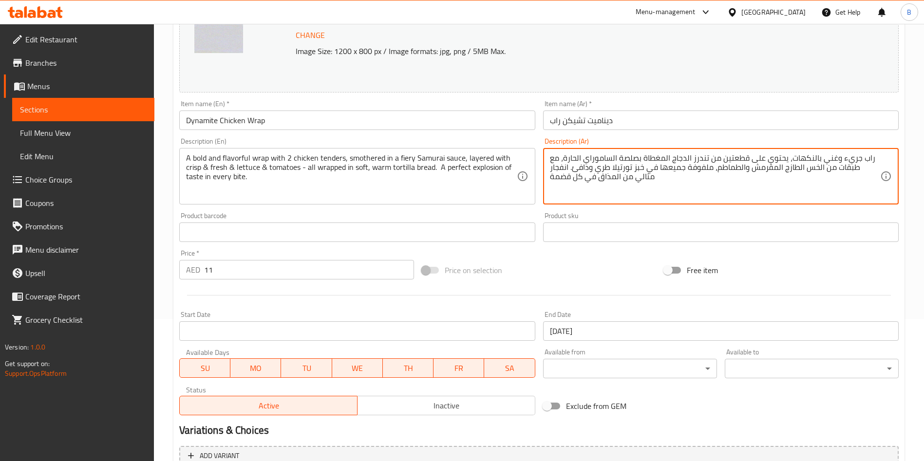
scroll to position [146, 0]
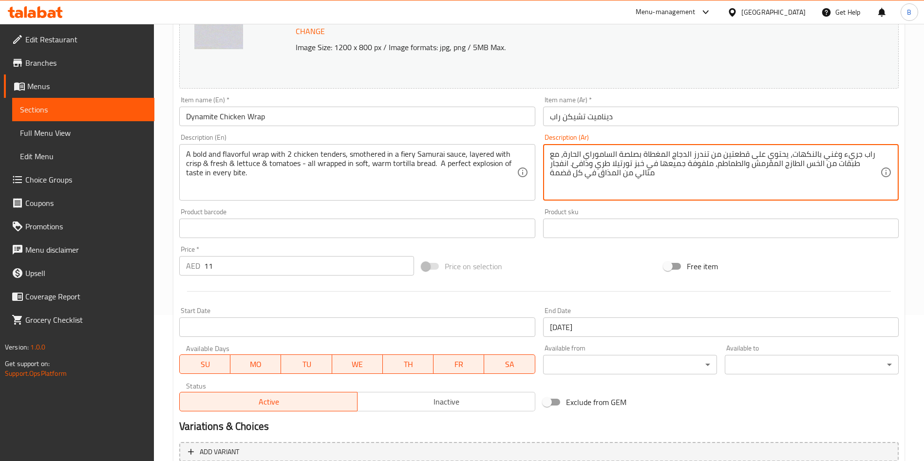
type textarea "راب جريء وغني بالنكهات، يحتوي على قطعتين من تندرز الدجاج المغطاة بصلصة السامورا…"
click at [249, 266] on input "11" at bounding box center [309, 265] width 210 height 19
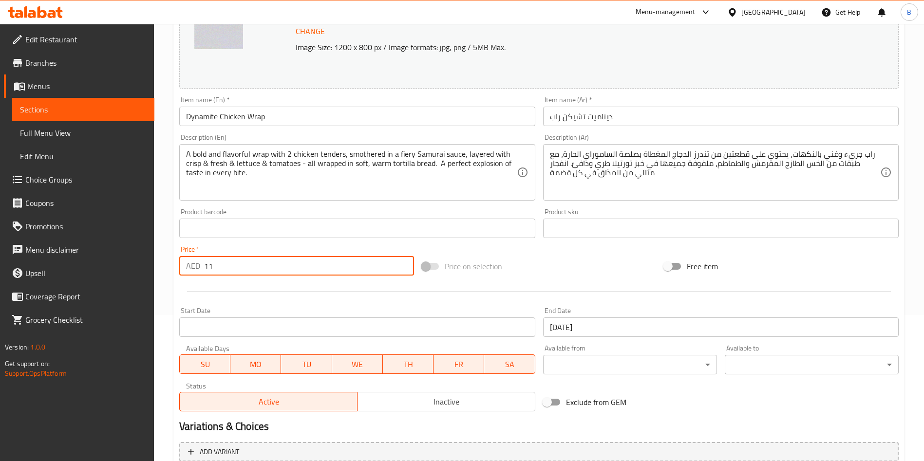
type input "1"
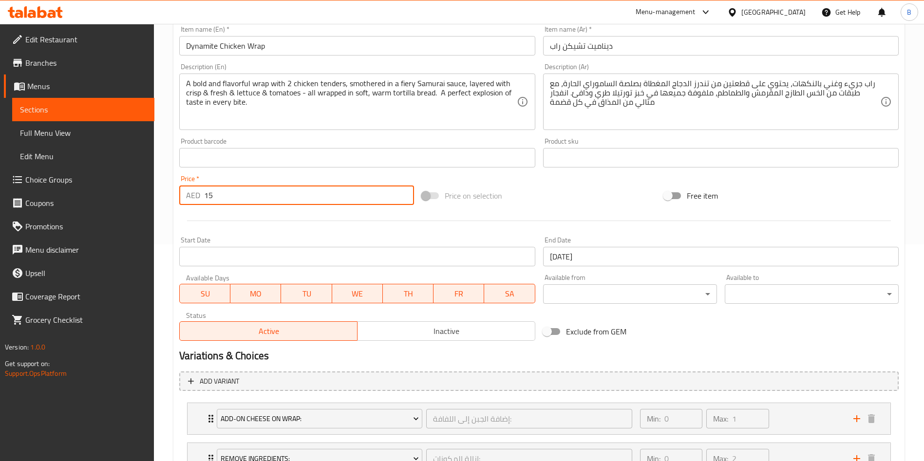
scroll to position [297, 0]
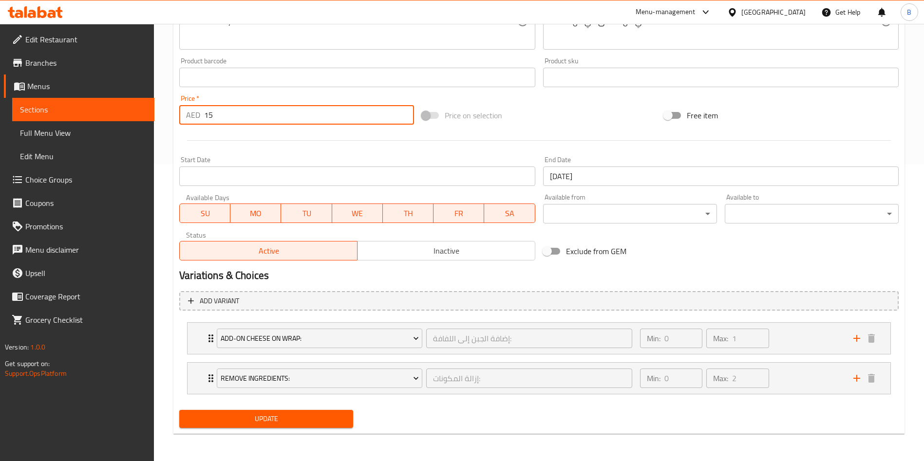
type input "15"
click at [266, 417] on span "Update" at bounding box center [266, 419] width 158 height 12
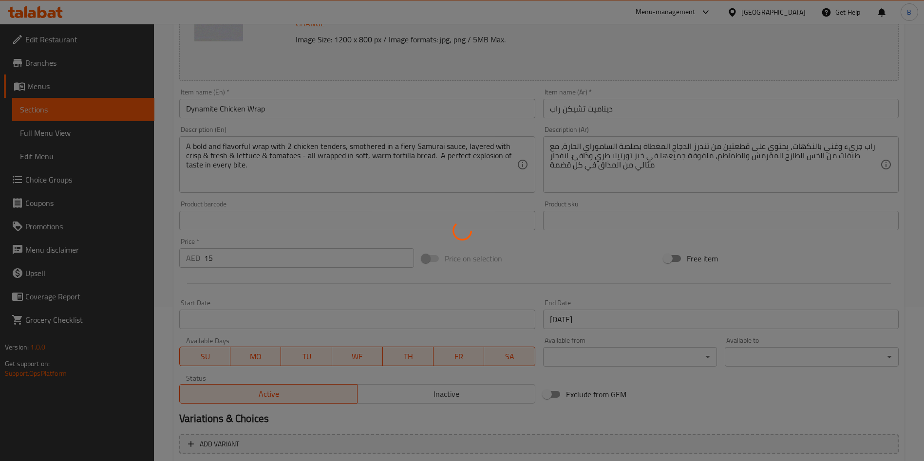
scroll to position [0, 0]
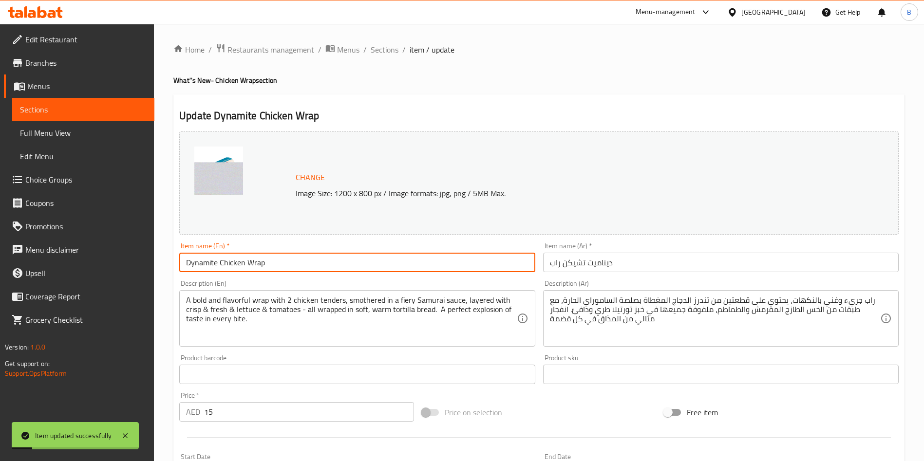
drag, startPoint x: 243, startPoint y: 262, endPoint x: 75, endPoint y: 261, distance: 168.0
click at [70, 262] on div "Edit Restaurant Branches Menus Sections Full Menu View Edit Menu Choice Groups …" at bounding box center [462, 391] width 924 height 735
paste input "Extra"
type input "Extra Dynamite Chicken Wrap"
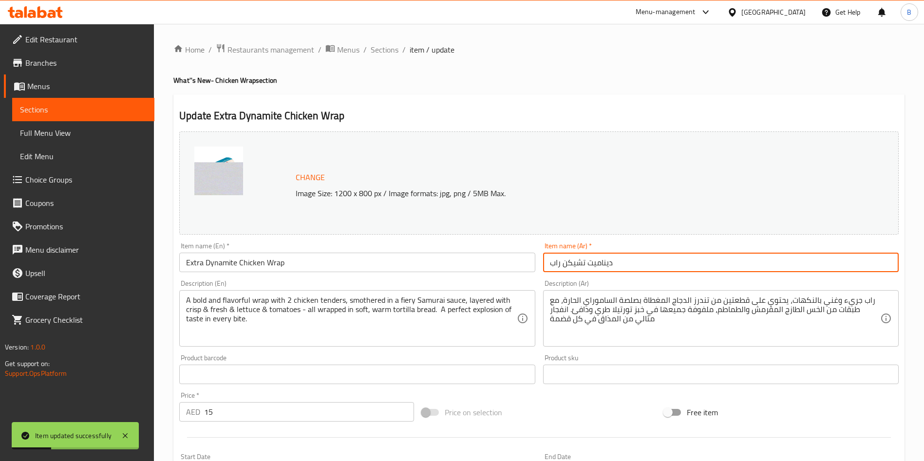
click at [637, 266] on input "ديناميت تشيكن راب" at bounding box center [721, 262] width 356 height 19
paste input "اب دجاج إكسترا داينامايت"
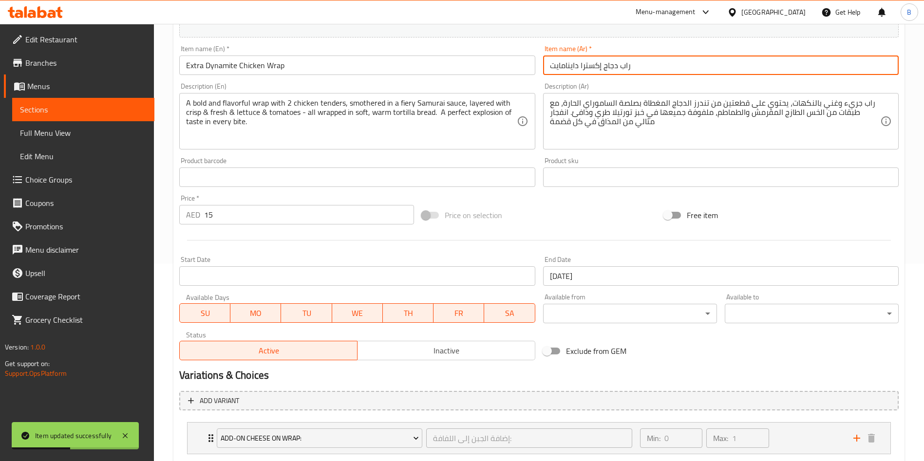
scroll to position [297, 0]
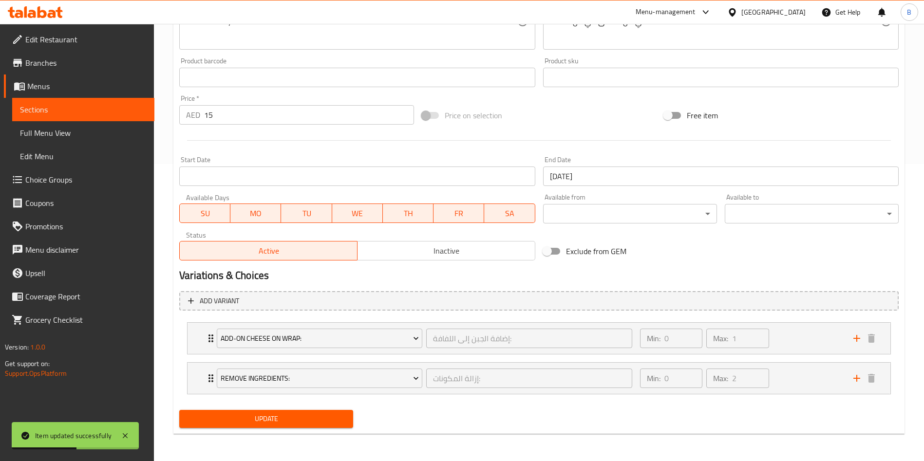
type input "راب دجاج إكسترا داينامايت"
click at [232, 421] on span "Update" at bounding box center [266, 419] width 158 height 12
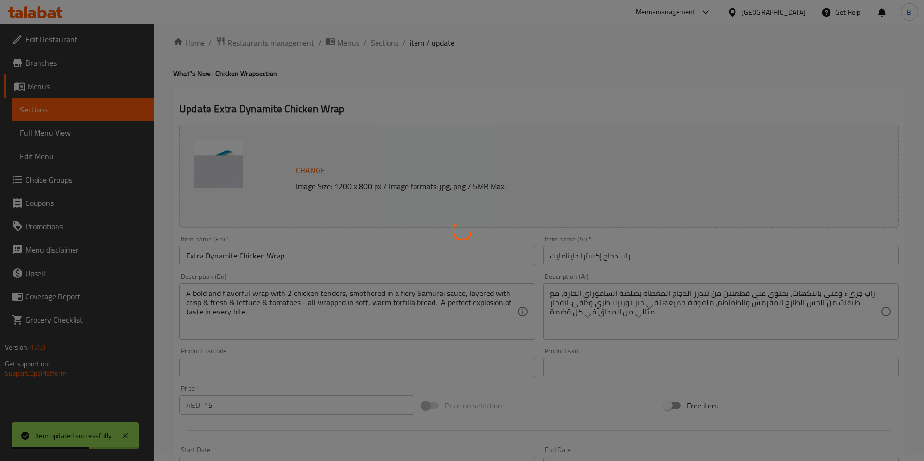
scroll to position [0, 0]
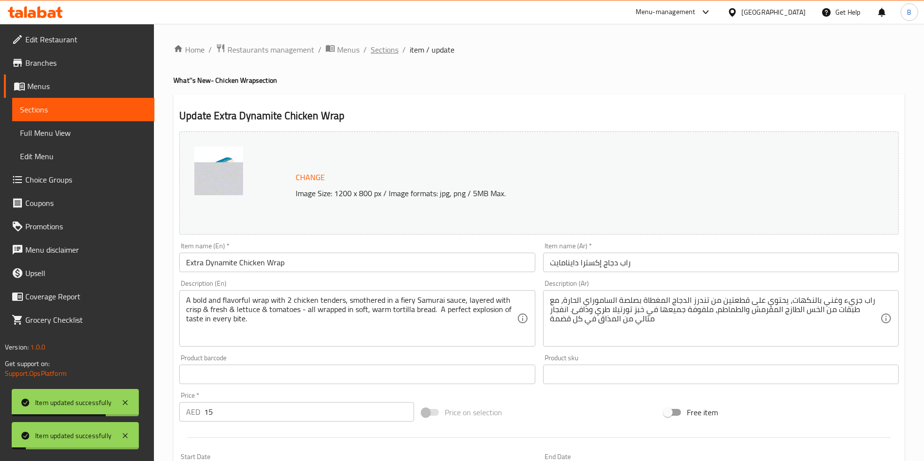
click at [387, 54] on span "Sections" at bounding box center [385, 50] width 28 height 12
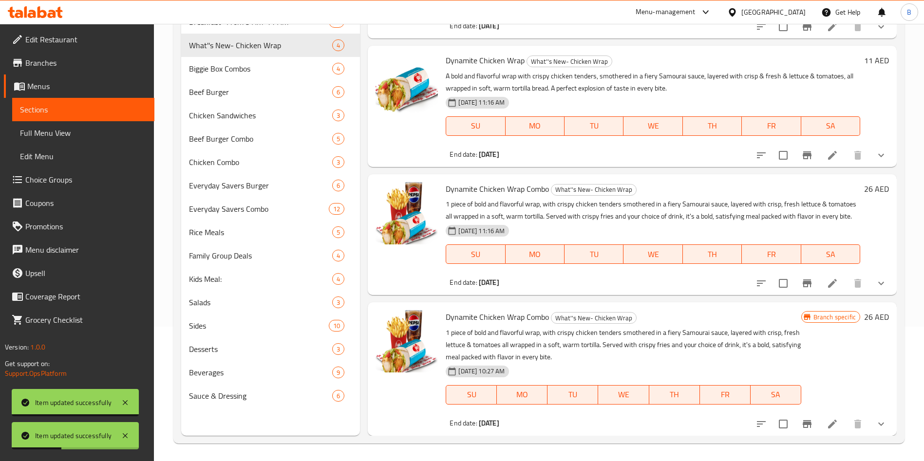
scroll to position [136, 0]
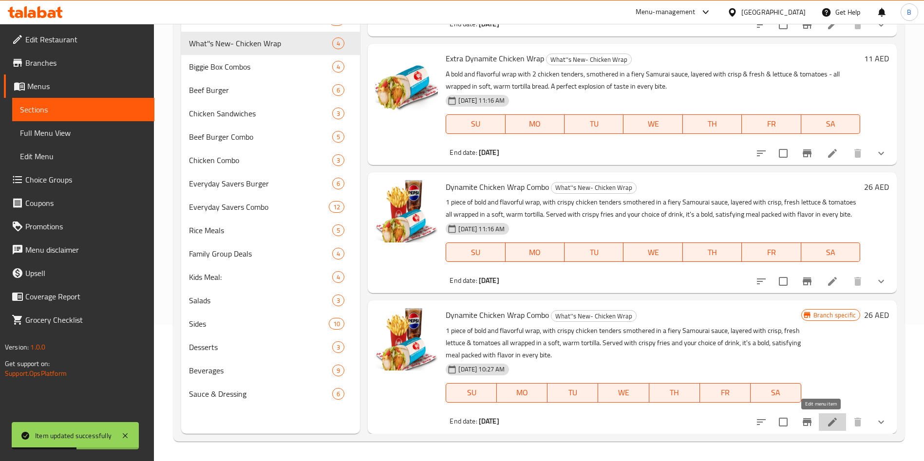
click at [827, 426] on icon at bounding box center [833, 422] width 12 height 12
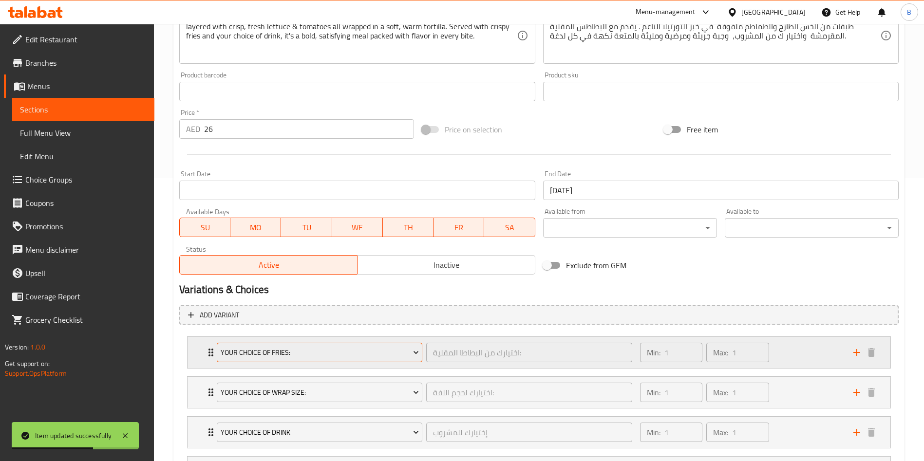
scroll to position [146, 0]
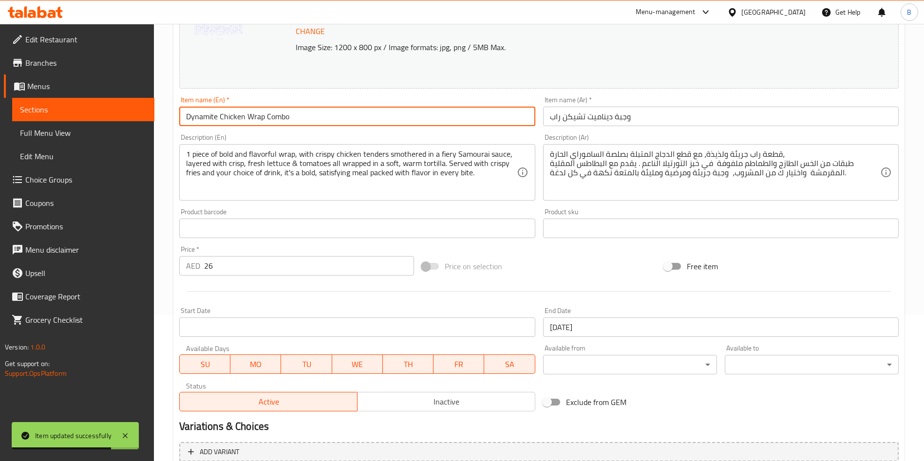
drag, startPoint x: 358, startPoint y: 119, endPoint x: 0, endPoint y: 150, distance: 358.8
click at [0, 150] on div "Edit Restaurant Branches Menus Sections Full Menu View Edit Menu Choice Groups …" at bounding box center [462, 305] width 924 height 854
paste input "Extra"
type input "Extra Dynamite Chicken Wrap Combo"
click at [622, 113] on input "وجبة ديناميت تشيكن راب" at bounding box center [721, 116] width 356 height 19
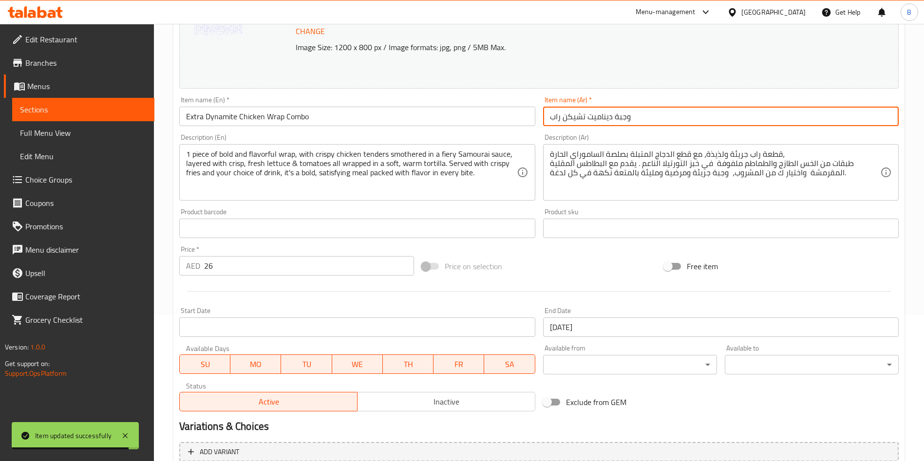
click at [622, 113] on input "وجبة ديناميت تشيكن راب" at bounding box center [721, 116] width 356 height 19
paste input "راب دجاج إكسترا داينامايت"
type input "راب دجاج إكسترا داينامايت"
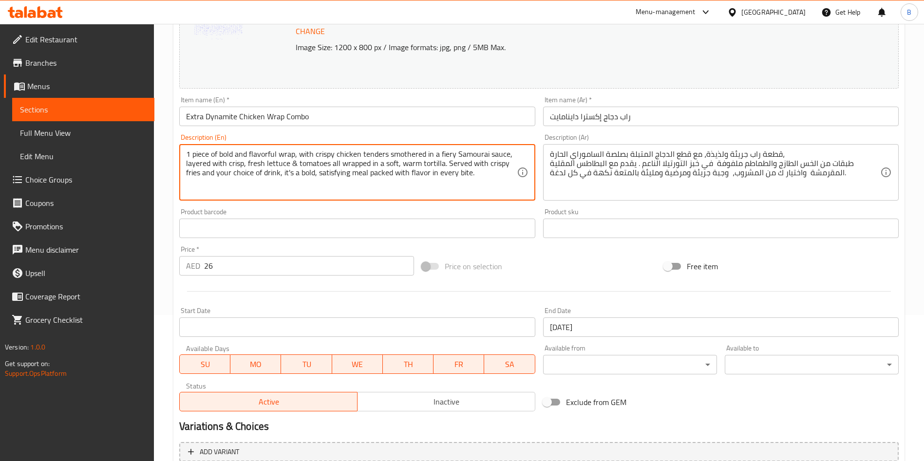
drag, startPoint x: 289, startPoint y: 168, endPoint x: 68, endPoint y: 117, distance: 226.9
paste textarea ""A bold and flavorful wrap, with 2 chicken tenders smothered in a fiery Samurai…"
drag, startPoint x: 189, startPoint y: 150, endPoint x: 169, endPoint y: 147, distance: 21.2
click at [169, 147] on div "Home / Restaurants management / Menus / Sections / item / update What''s New- C…" at bounding box center [539, 305] width 770 height 854
click at [185, 180] on div "A bold and flavorful wrap, with 2 chicken tenders smothered in a fiery Samurai …" at bounding box center [357, 172] width 356 height 57
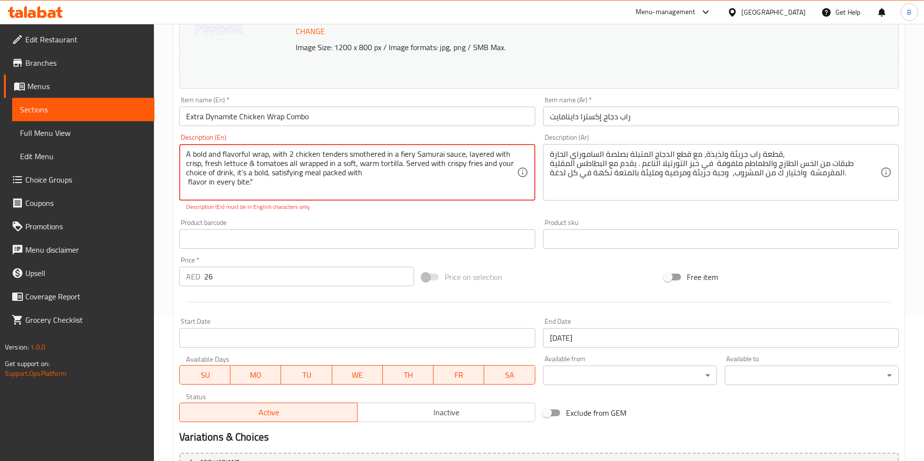
click at [188, 183] on textarea "A bold and flavorful wrap, with 2 chicken tenders smothered in a fiery Samurai …" at bounding box center [351, 173] width 330 height 46
click at [455, 176] on textarea "A bold and flavorful wrap, with 2 chicken tenders smothered in a fiery Samurai …" at bounding box center [351, 173] width 330 height 46
click at [244, 170] on textarea "A bold and flavorful wrap, with 2 chicken tenders smothered in a fiery Samurai …" at bounding box center [351, 173] width 330 height 46
type textarea "A bold and flavorful wrap, with 2 chicken tenders smothered in a fiery Samurai …"
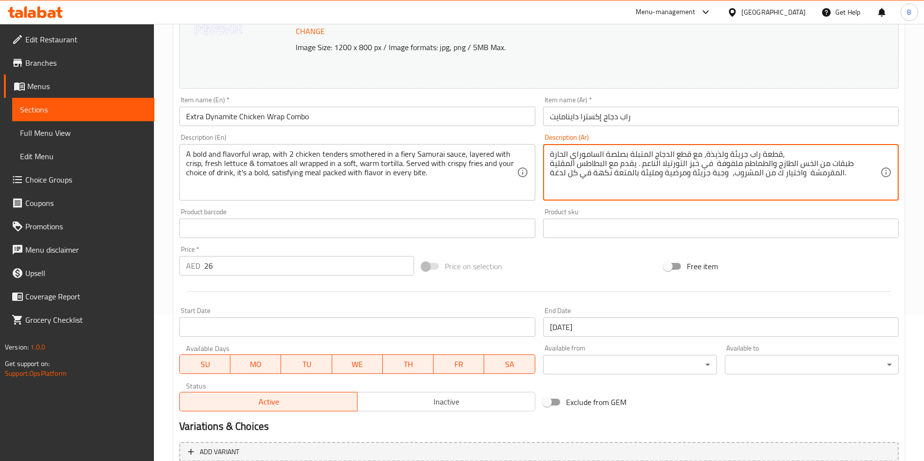
drag, startPoint x: 847, startPoint y: 171, endPoint x: 774, endPoint y: 142, distance: 78.2
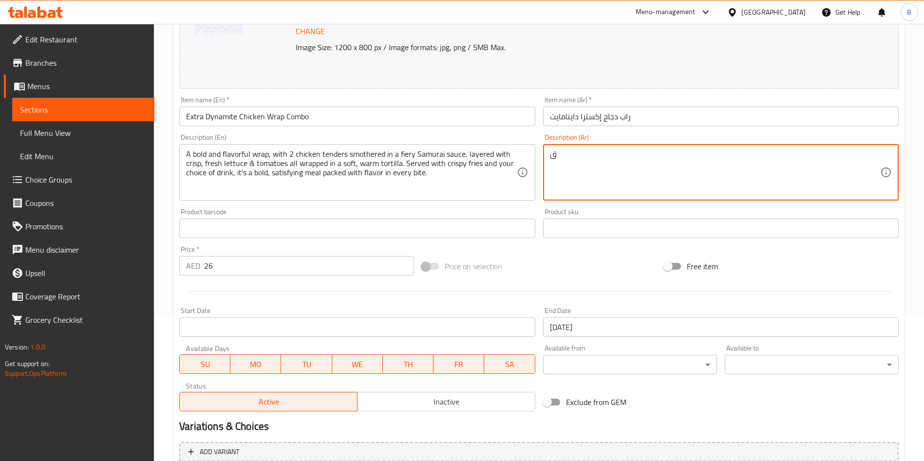
paste textarea "راب جريء وغني بالنكهات، يحتوي على قطعتين من التندرز الدجاج المغطاة بصلصة السامو…"
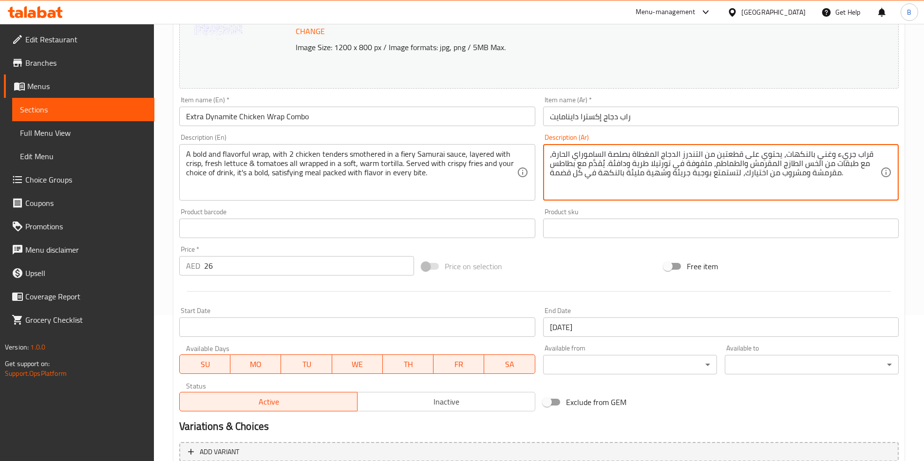
drag, startPoint x: 849, startPoint y: 174, endPoint x: 516, endPoint y: 143, distance: 335.1
click at [516, 143] on div "Change Image Size: 1200 x 800 px / Image formats: jpg, png / 5MB Max. Item name…" at bounding box center [538, 198] width 727 height 434
type textarea "قراب جريء وغني بالنكهات، يحتوي على قطعتين من التندرز الدجاج المغطاة بصلصة السام…"
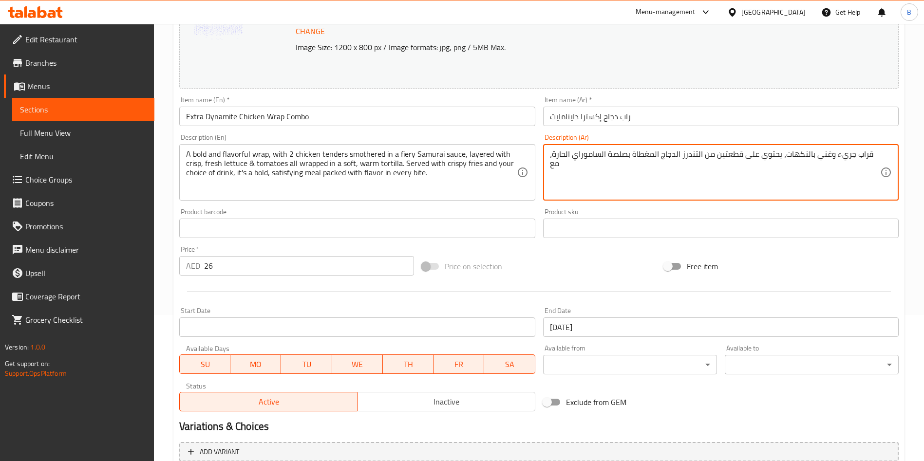
click at [742, 157] on textarea "قراب جريء وغني بالنكهات، يحتوي على قطعتين من التندرز الدجاج المغطاة بصلصة السام…" at bounding box center [715, 173] width 330 height 46
paste textarea "راب جريء وغني بالنكهات، يحتوي على قطعتين من التندرز الدجاج المغطاة بصلصة السامو…"
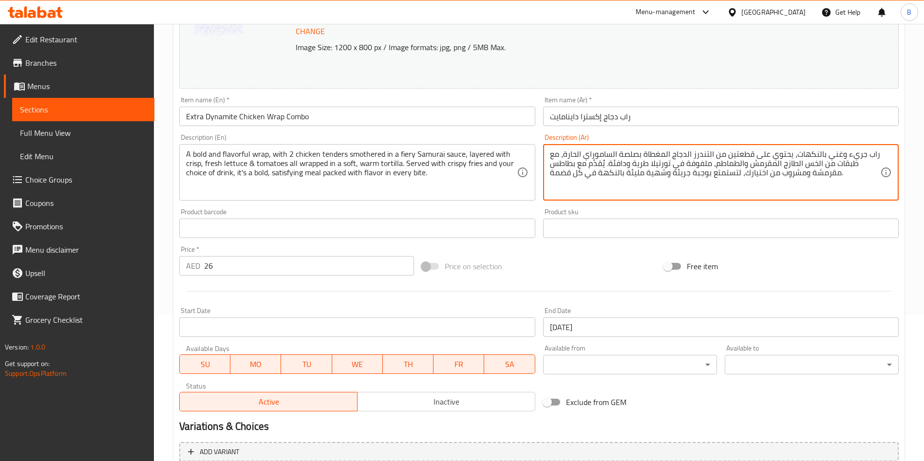
type textarea "راب جريء وغني بالنكهات، يحتوي على قطعتين من التندرز الدجاج المغطاة بصلصة السامو…"
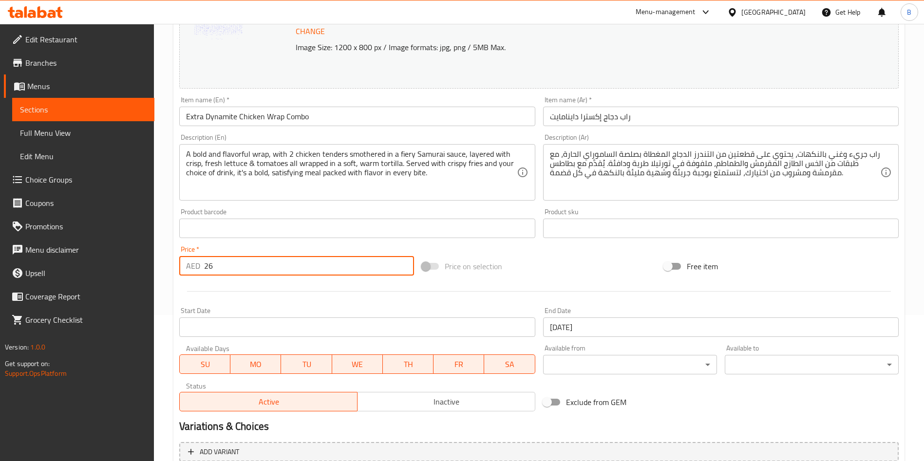
drag, startPoint x: 226, startPoint y: 266, endPoint x: 30, endPoint y: 282, distance: 196.4
click at [31, 282] on div "Edit Restaurant Branches Menus Sections Full Menu View Edit Menu Choice Groups …" at bounding box center [462, 305] width 924 height 854
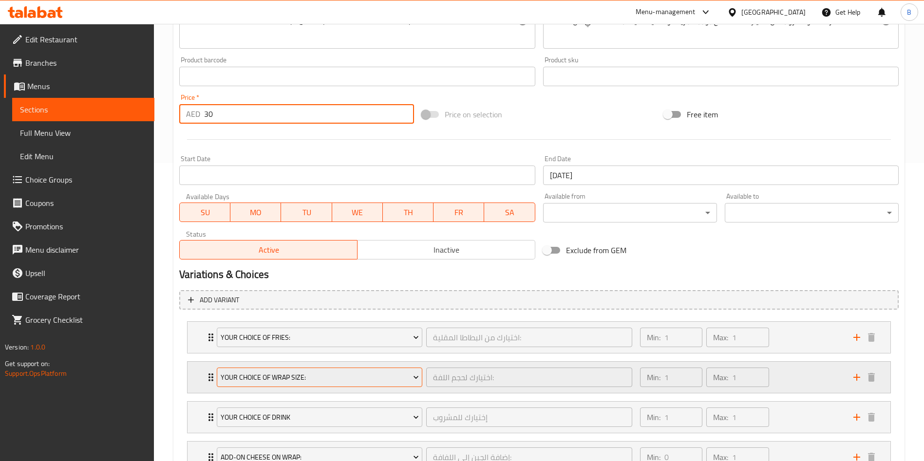
scroll to position [417, 0]
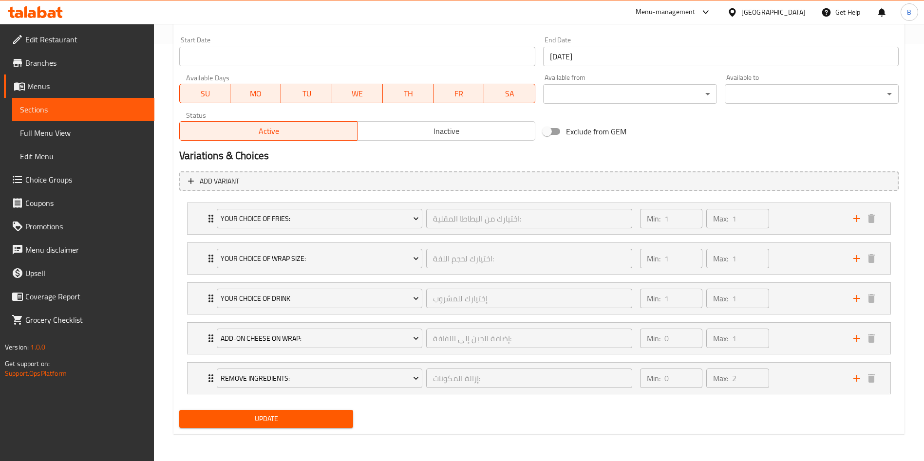
type input "30"
click at [293, 417] on span "Update" at bounding box center [266, 419] width 158 height 12
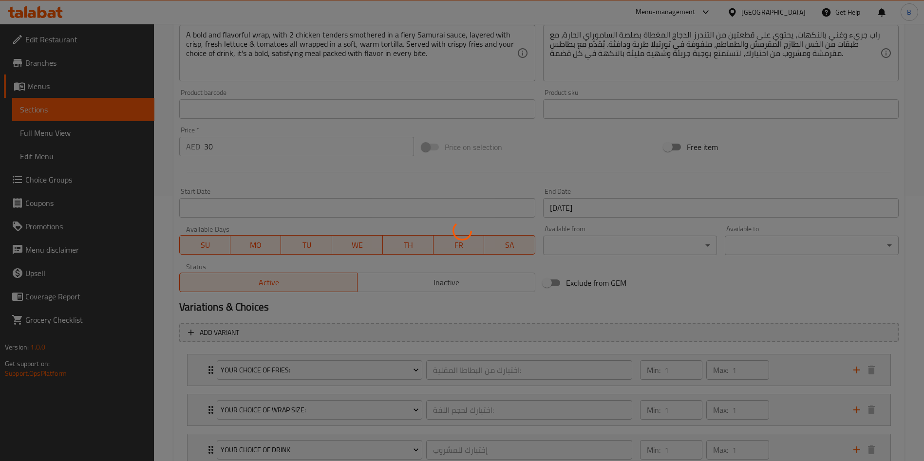
scroll to position [0, 0]
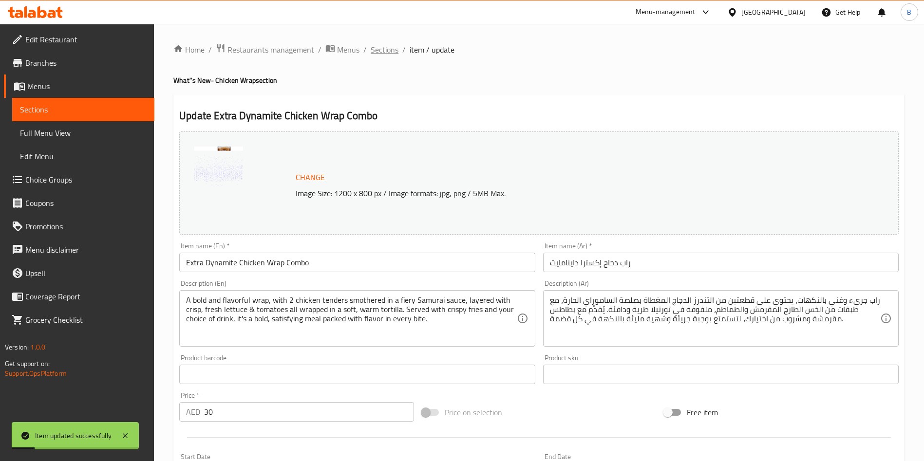
click at [389, 47] on span "Sections" at bounding box center [385, 50] width 28 height 12
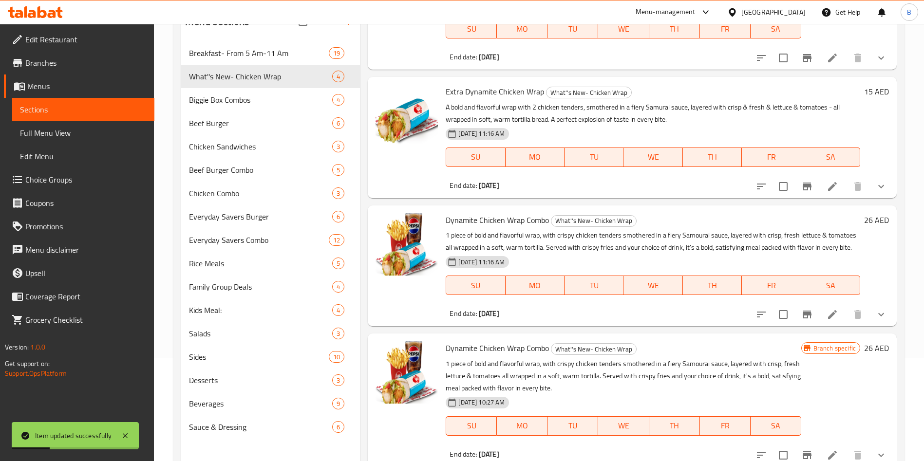
scroll to position [136, 0]
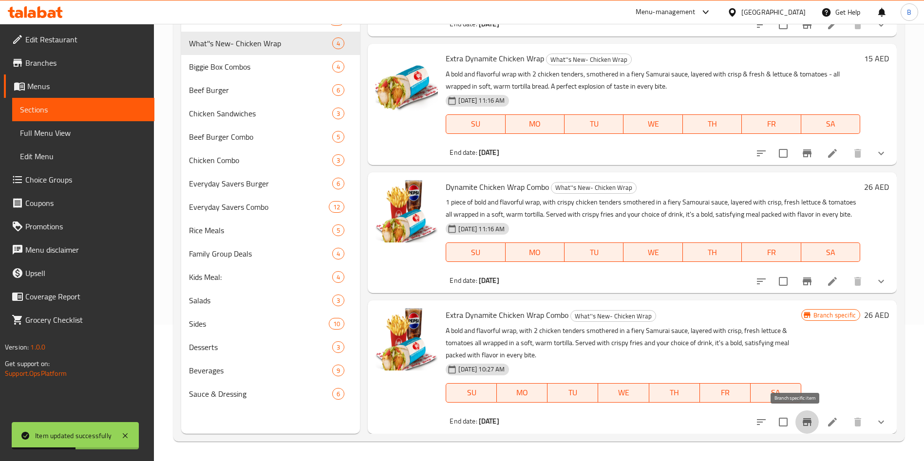
click at [801, 424] on icon "Branch-specific-item" at bounding box center [807, 422] width 12 height 12
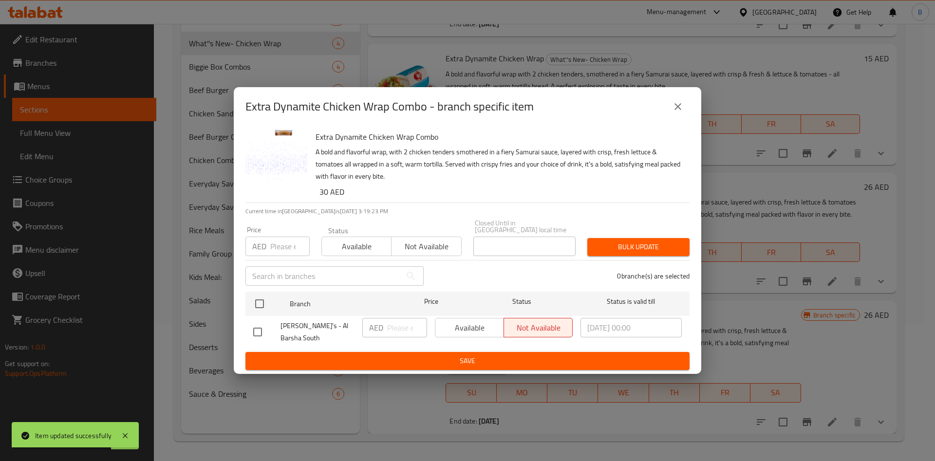
click at [679, 109] on icon "close" at bounding box center [678, 107] width 12 height 12
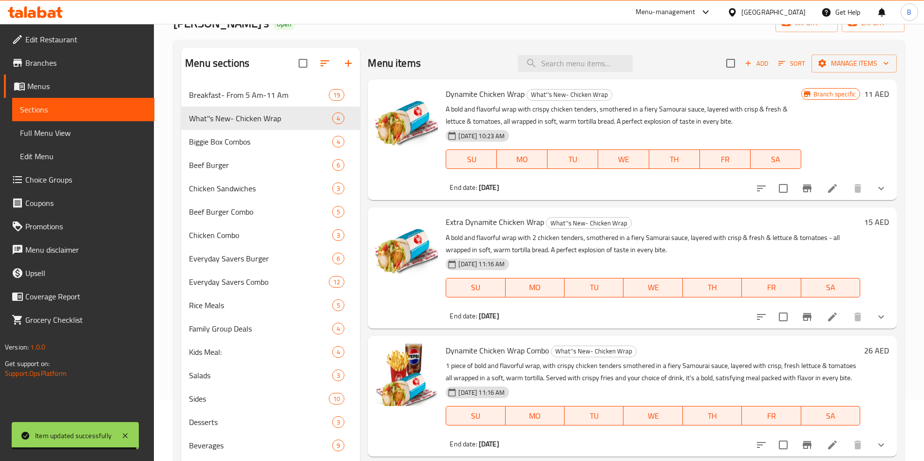
scroll to position [0, 0]
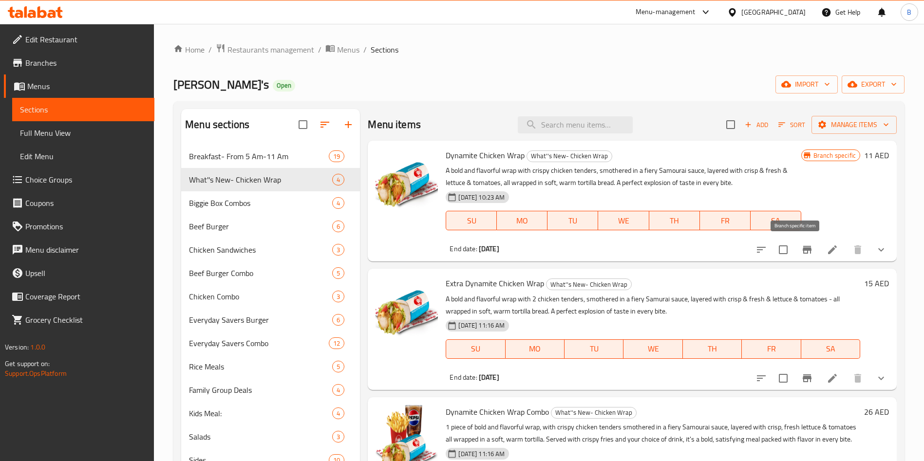
click at [795, 242] on button "Branch-specific-item" at bounding box center [806, 249] width 23 height 23
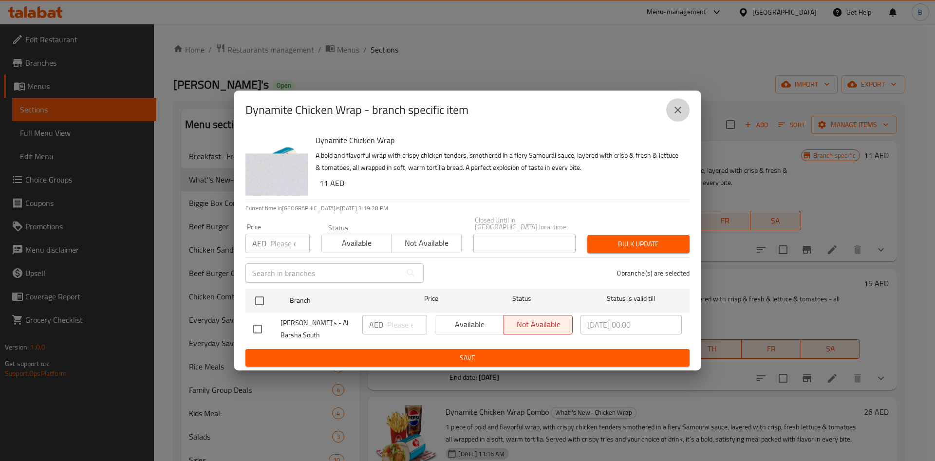
click at [679, 109] on icon "close" at bounding box center [678, 110] width 7 height 7
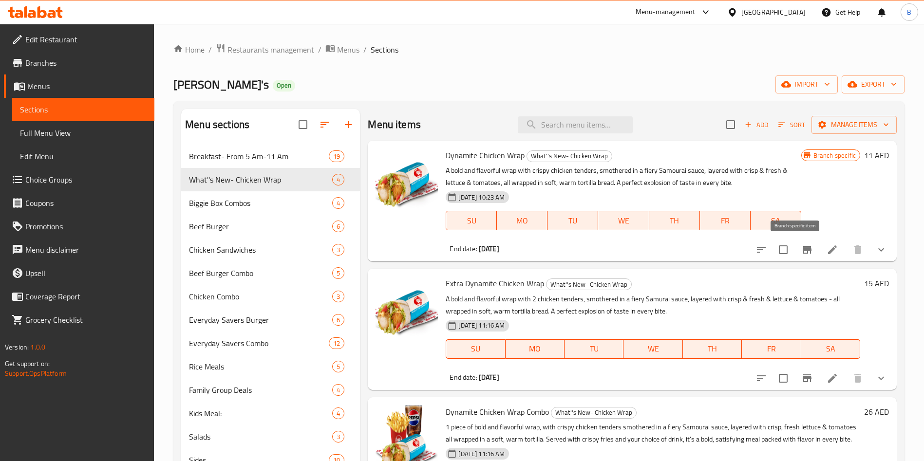
click at [798, 256] on button "Branch-specific-item" at bounding box center [806, 249] width 23 height 23
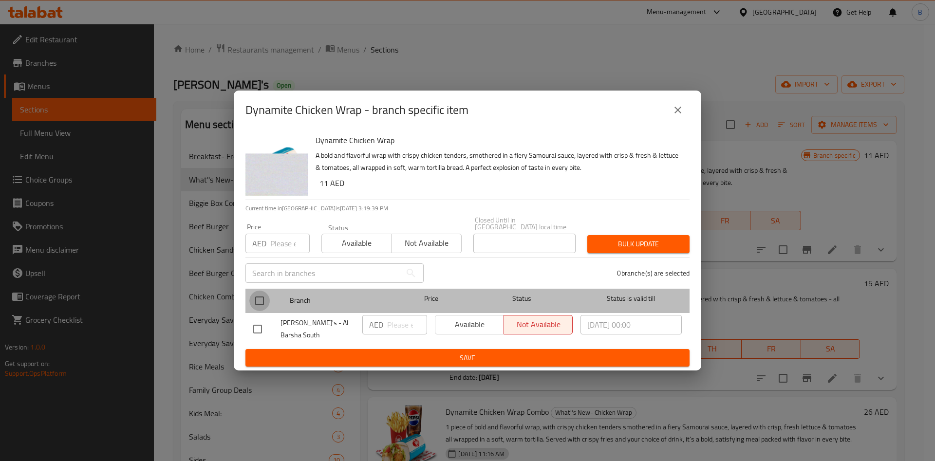
click at [262, 302] on input "checkbox" at bounding box center [259, 301] width 20 height 20
checkbox input "true"
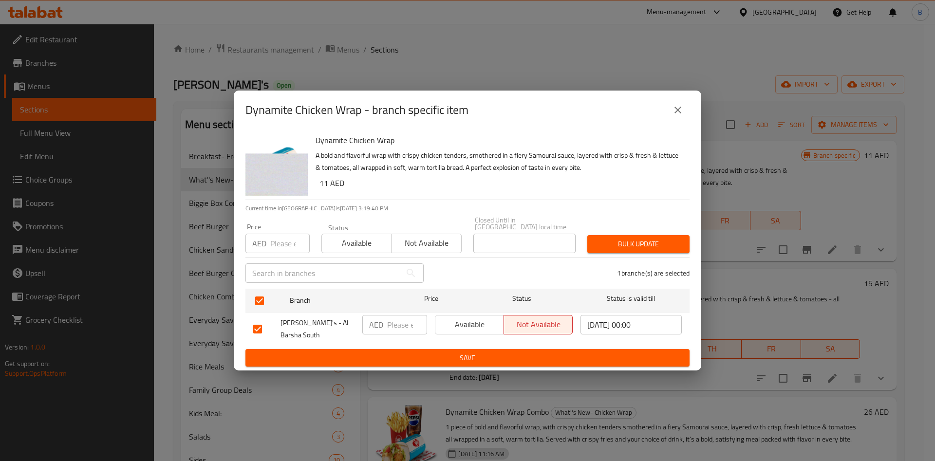
click at [485, 323] on span "Available" at bounding box center [469, 325] width 61 height 14
click at [520, 362] on span "Save" at bounding box center [467, 358] width 429 height 12
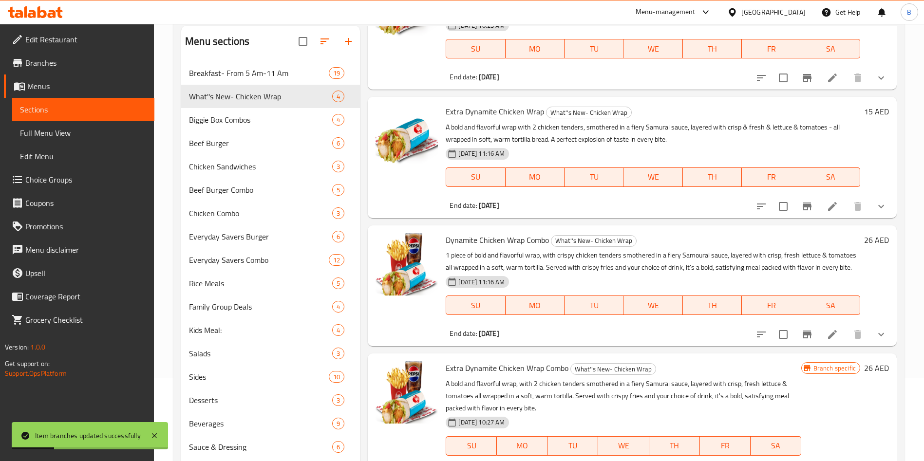
scroll to position [136, 0]
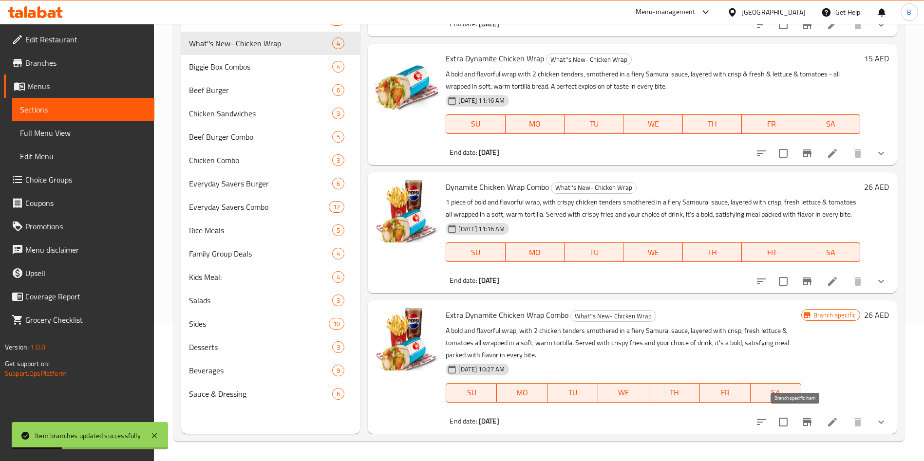
click at [795, 425] on button "Branch-specific-item" at bounding box center [806, 422] width 23 height 23
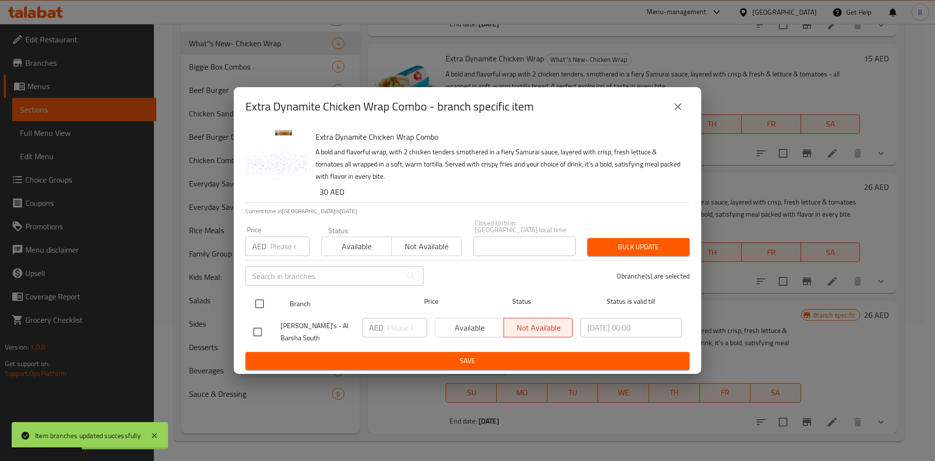
drag, startPoint x: 258, startPoint y: 302, endPoint x: 423, endPoint y: 298, distance: 165.2
click at [258, 302] on input "checkbox" at bounding box center [259, 304] width 20 height 20
checkbox input "true"
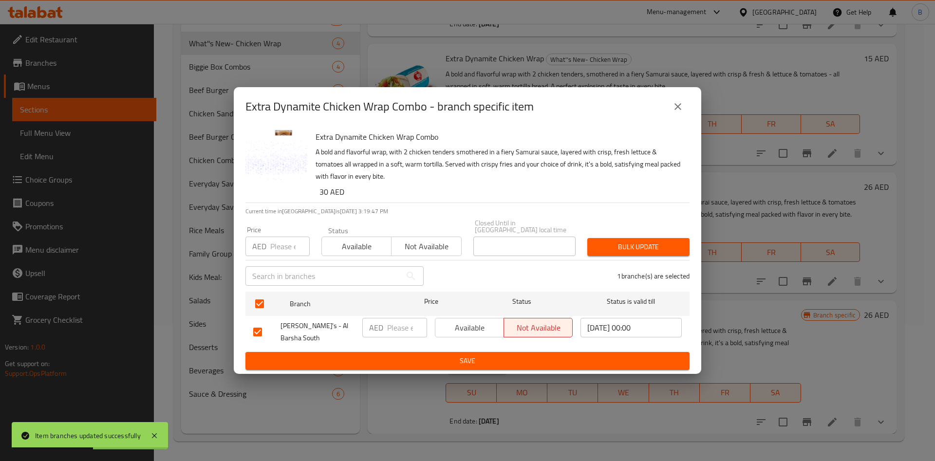
drag, startPoint x: 438, startPoint y: 322, endPoint x: 451, endPoint y: 323, distance: 12.3
click at [443, 322] on button "Available" at bounding box center [469, 327] width 69 height 19
click at [501, 367] on button "Save" at bounding box center [467, 361] width 444 height 18
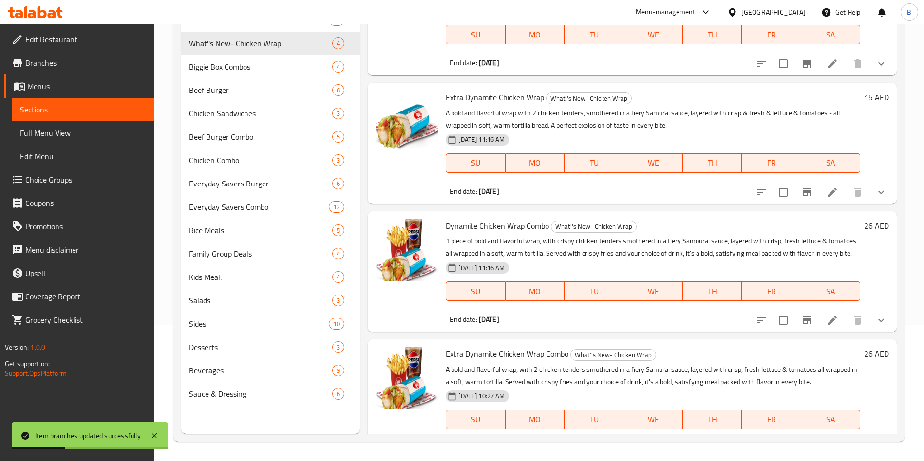
scroll to position [89, 0]
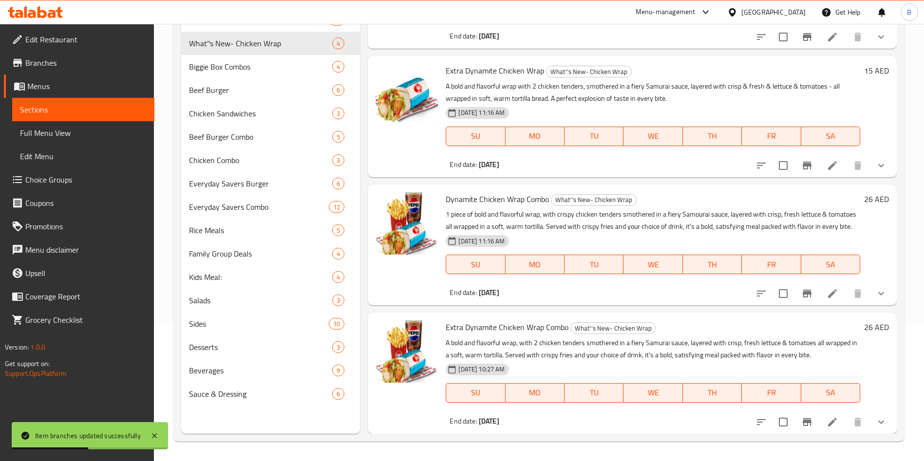
click at [864, 320] on h6 "26 AED" at bounding box center [876, 327] width 25 height 14
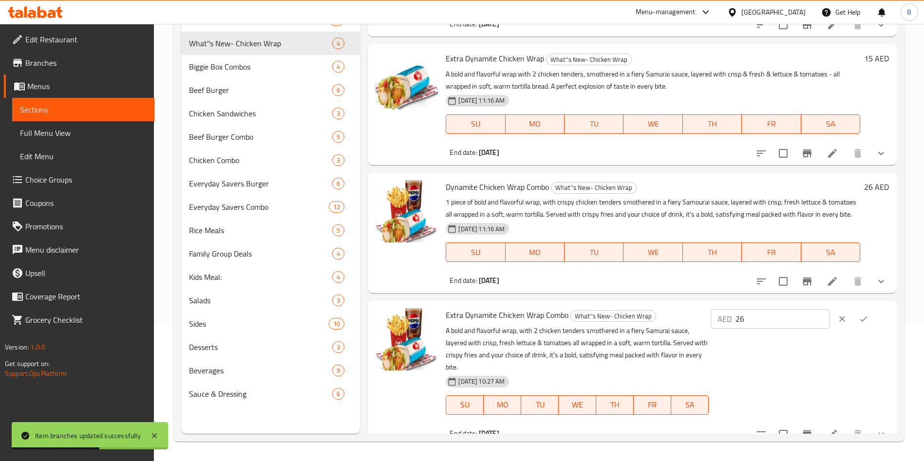
drag, startPoint x: 759, startPoint y: 334, endPoint x: 620, endPoint y: 338, distance: 138.9
click at [621, 338] on div "Extra Dynamite Chicken Wrap Combo What''s New- Chicken Wrap A bold and flavorfu…" at bounding box center [667, 372] width 451 height 137
type input "30"
click at [865, 323] on button "ok" at bounding box center [863, 318] width 21 height 21
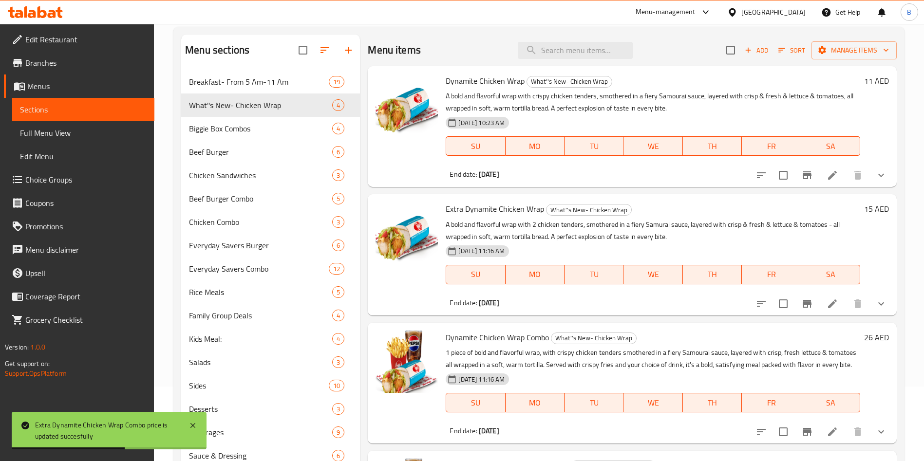
scroll to position [0, 0]
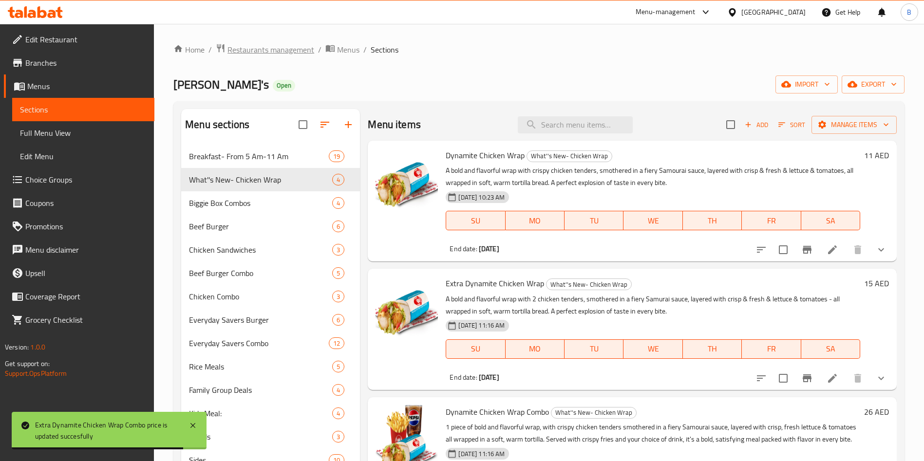
click at [273, 54] on span "Restaurants management" at bounding box center [270, 50] width 87 height 12
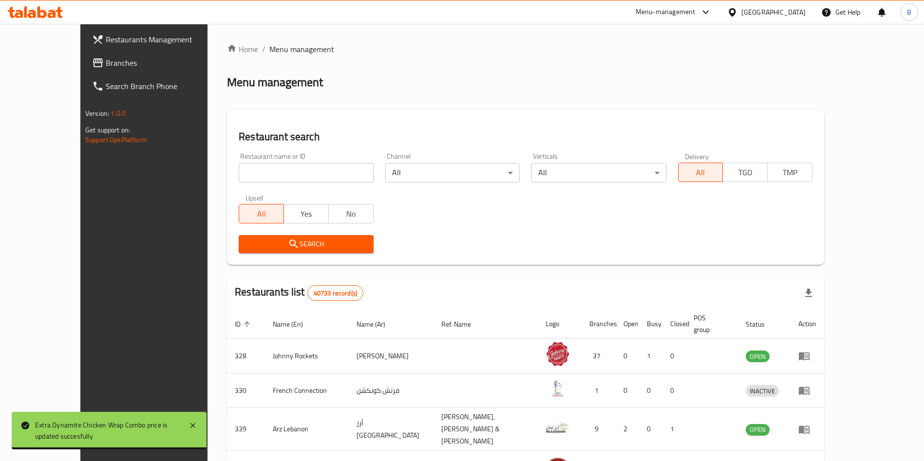
click at [260, 174] on input "search" at bounding box center [306, 172] width 134 height 19
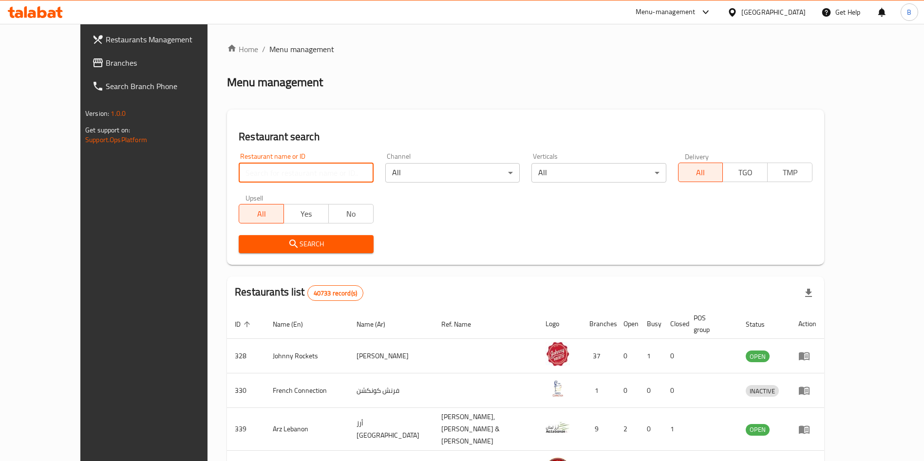
type input "[PERSON_NAME]"
click button "Search" at bounding box center [306, 244] width 134 height 18
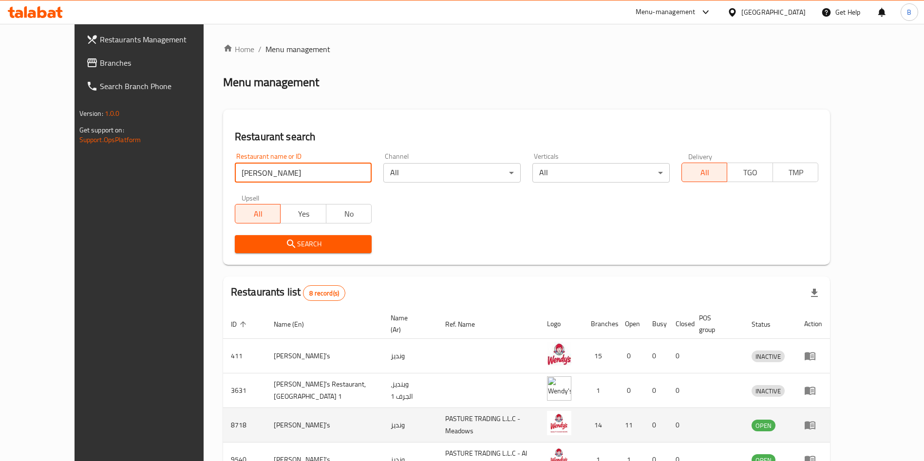
click at [815, 422] on icon "enhanced table" at bounding box center [810, 426] width 11 height 8
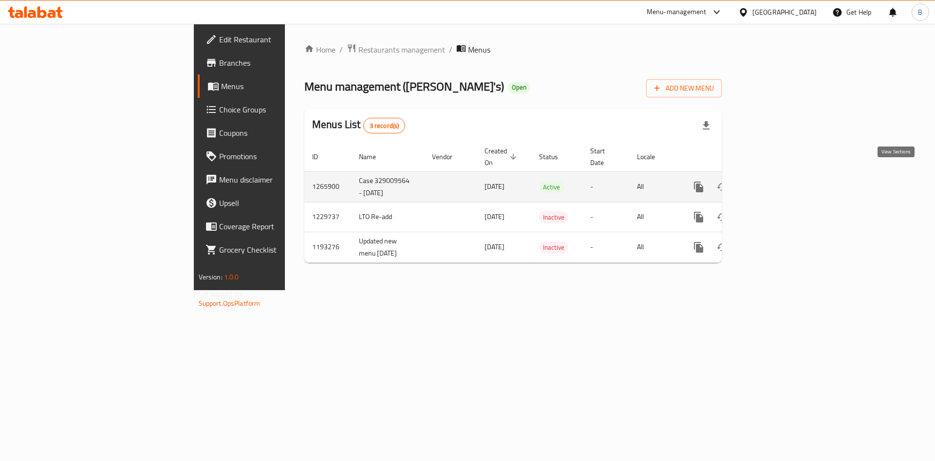
drag, startPoint x: 901, startPoint y: 175, endPoint x: 907, endPoint y: 191, distance: 17.7
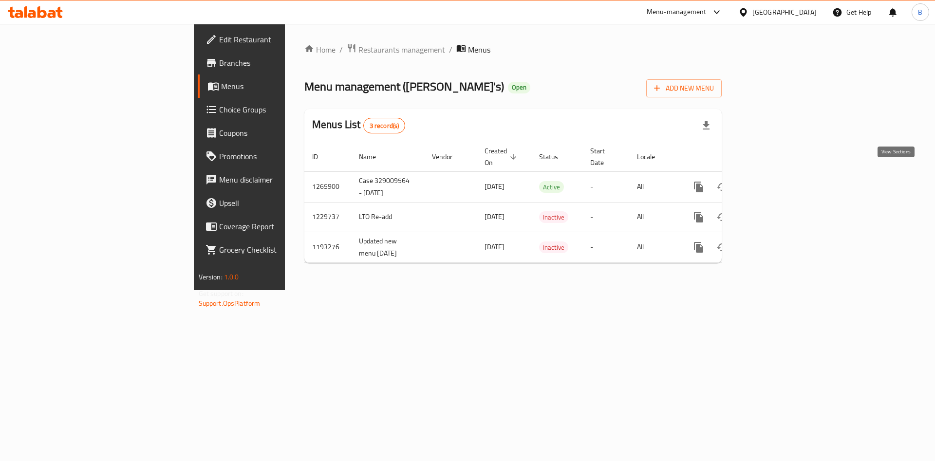
click at [775, 181] on icon "enhanced table" at bounding box center [769, 187] width 12 height 12
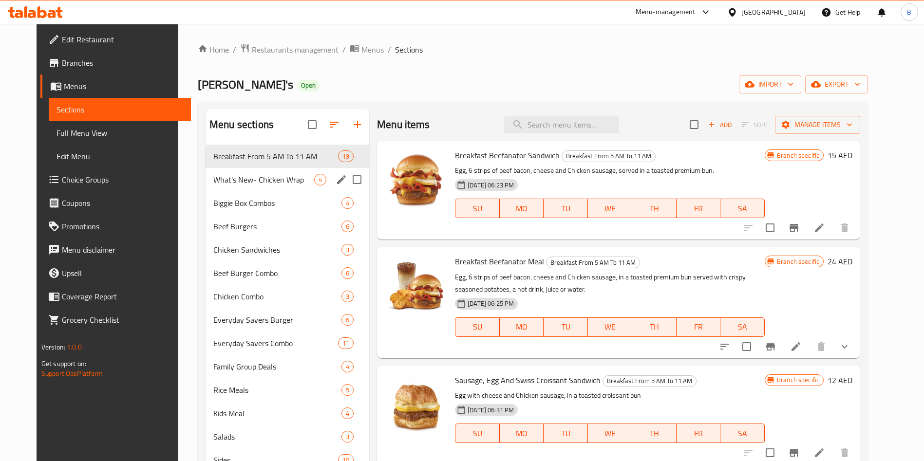
click at [257, 185] on span "What's New- Chicken Wrap" at bounding box center [263, 180] width 101 height 12
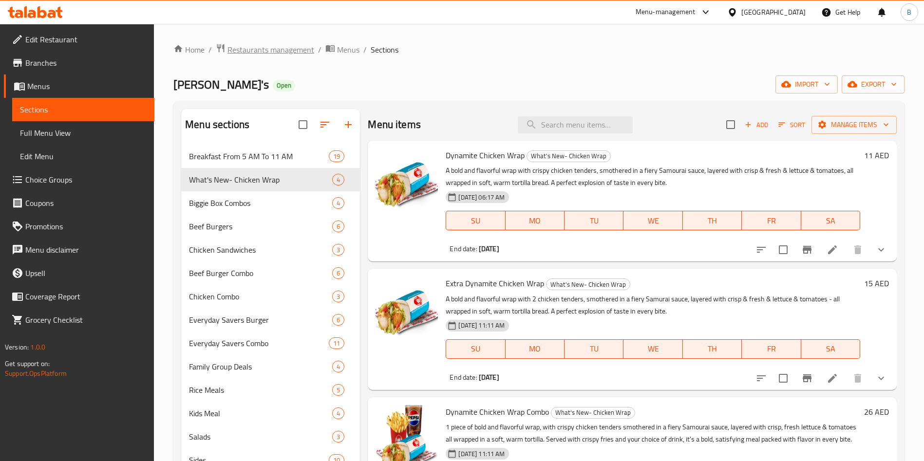
click at [289, 46] on span "Restaurants management" at bounding box center [270, 50] width 87 height 12
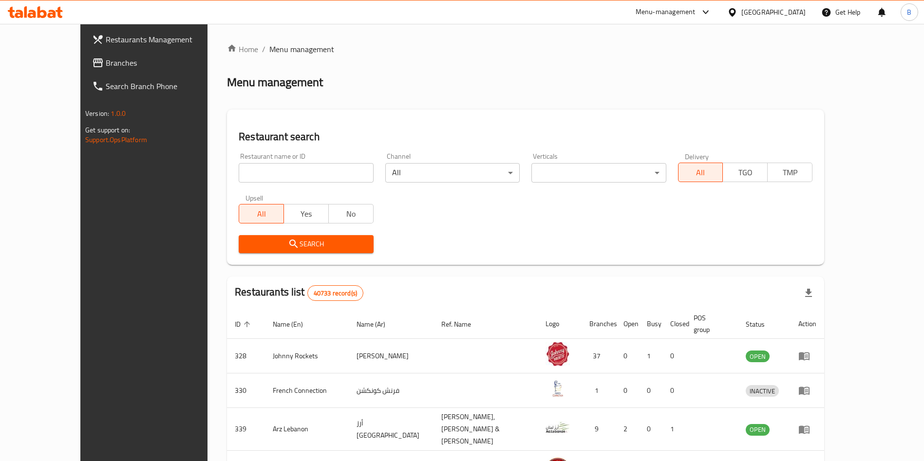
click at [245, 159] on div "Restaurant name or ID Restaurant name or ID" at bounding box center [306, 168] width 134 height 30
click at [245, 169] on input "search" at bounding box center [306, 172] width 134 height 19
type input "[PERSON_NAME]"
click button "Search" at bounding box center [306, 244] width 134 height 18
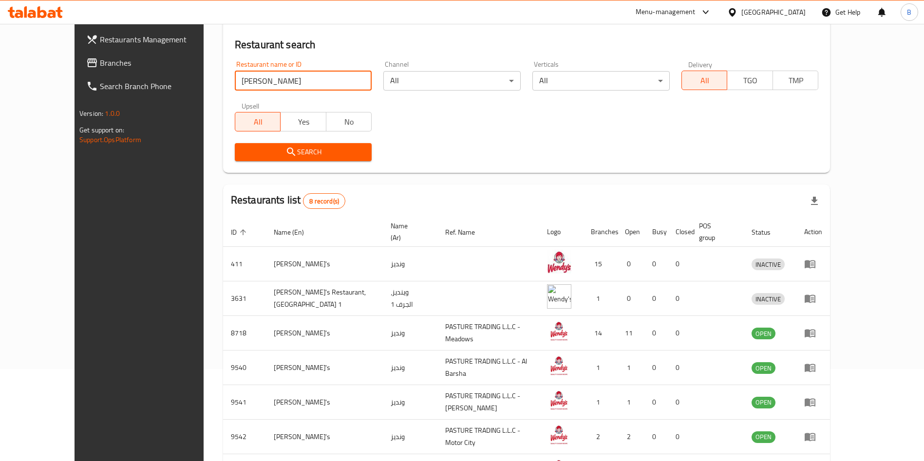
scroll to position [196, 0]
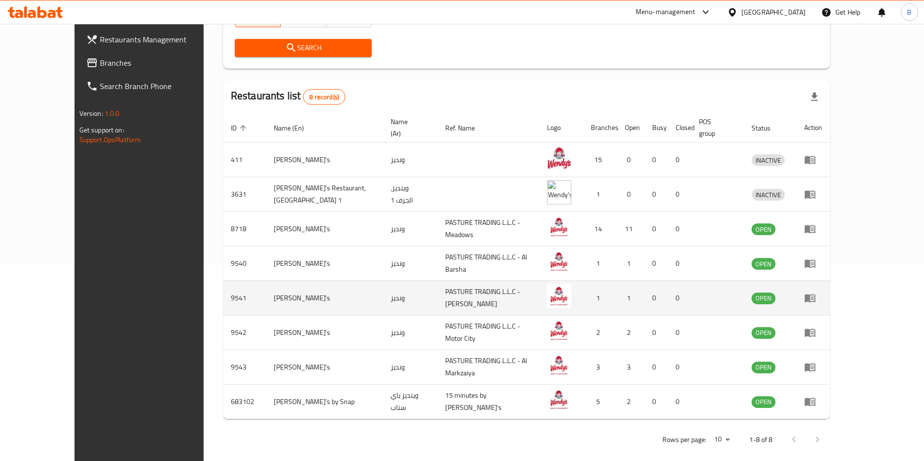
click at [815, 295] on icon "enhanced table" at bounding box center [810, 299] width 11 height 8
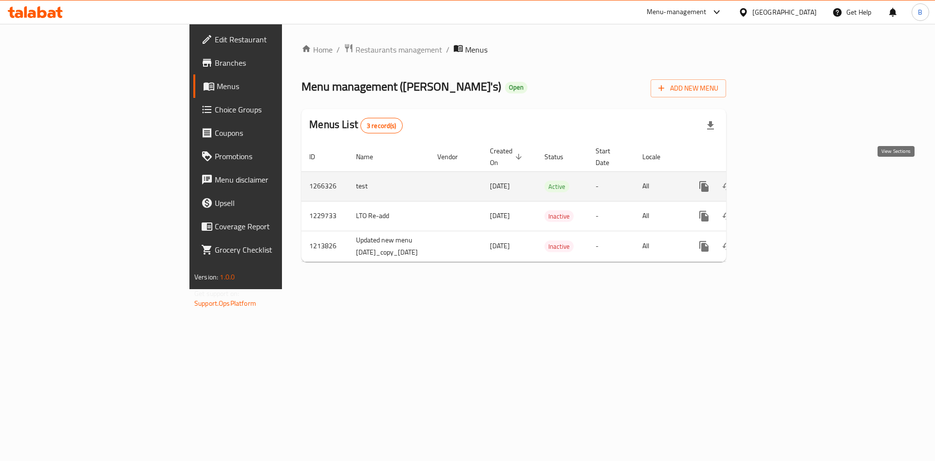
click at [779, 182] on icon "enhanced table" at bounding box center [774, 186] width 9 height 9
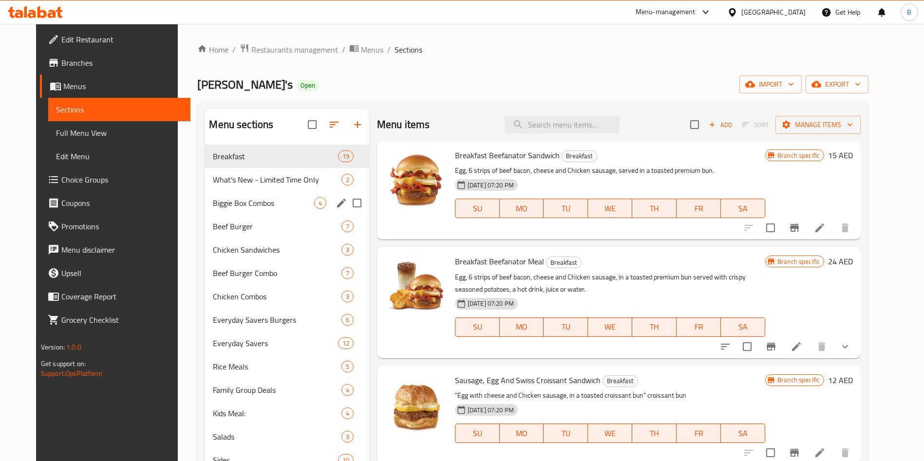
click at [247, 186] on div "What's New - Limited Time Only 2" at bounding box center [287, 179] width 164 height 23
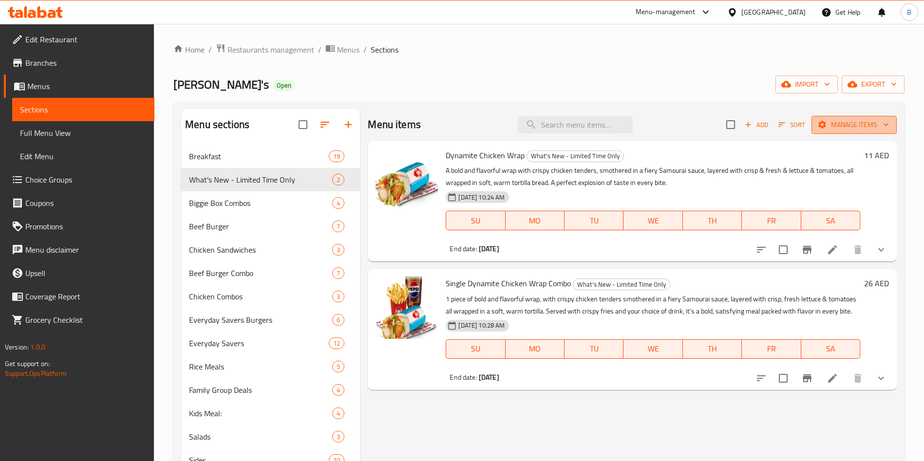
click at [842, 127] on span "Manage items" at bounding box center [854, 125] width 70 height 12
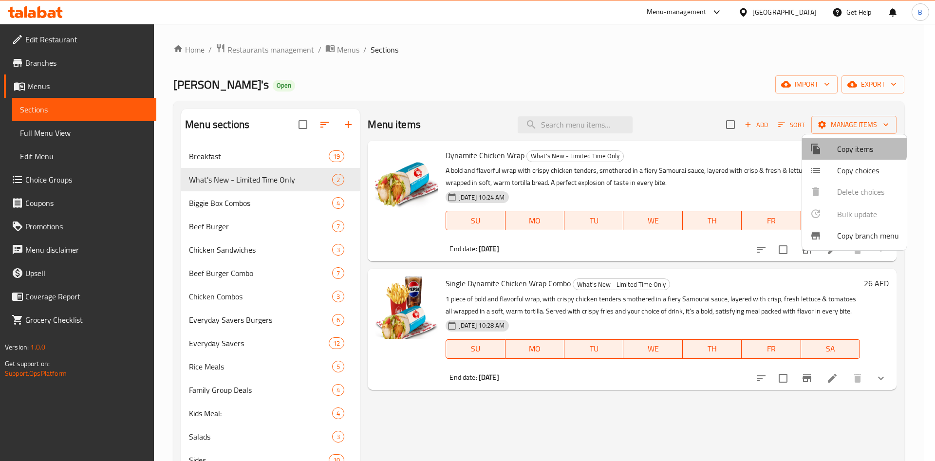
click at [842, 146] on span "Copy items" at bounding box center [868, 149] width 62 height 12
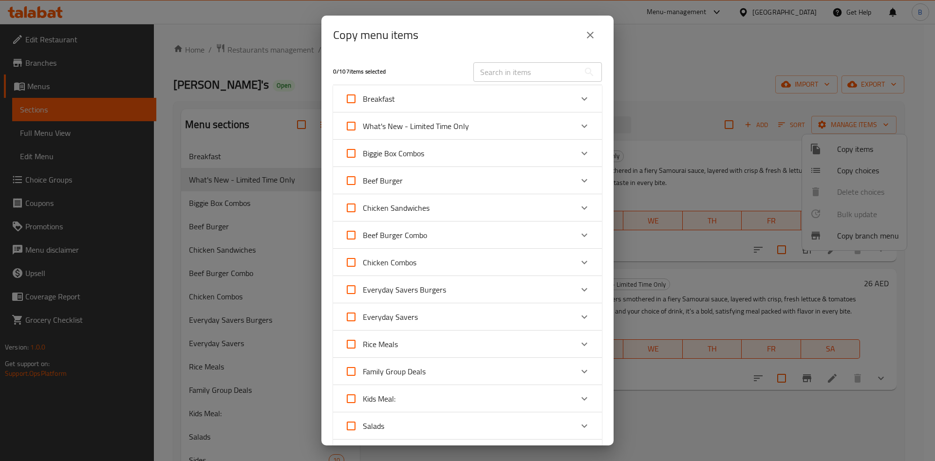
click at [351, 127] on input "What's New - Limited Time Only" at bounding box center [350, 125] width 23 height 23
checkbox input "true"
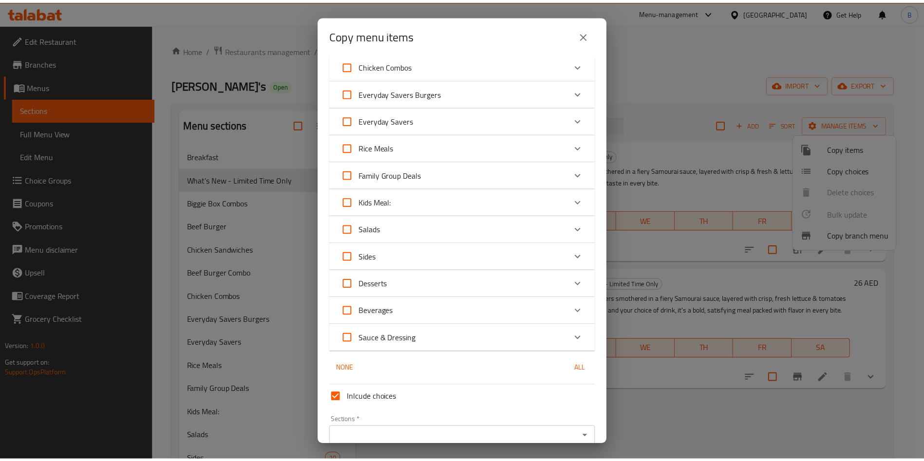
scroll to position [244, 0]
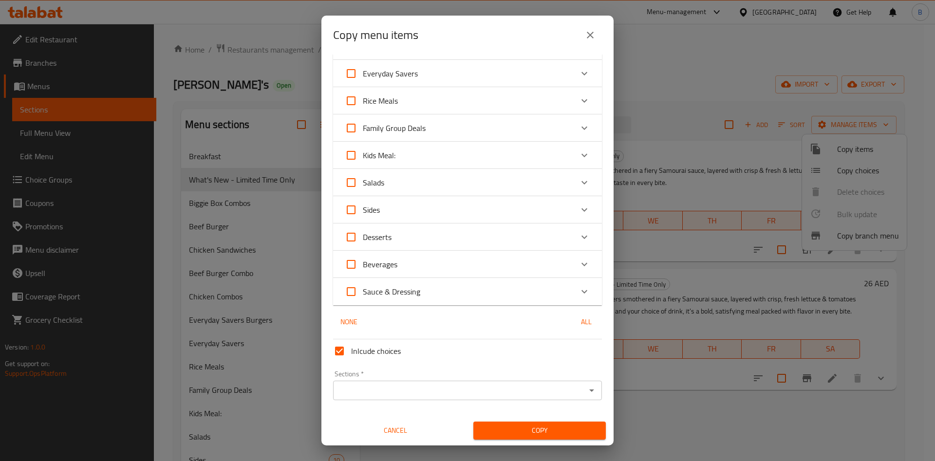
click at [422, 382] on div "Sections *" at bounding box center [467, 390] width 269 height 19
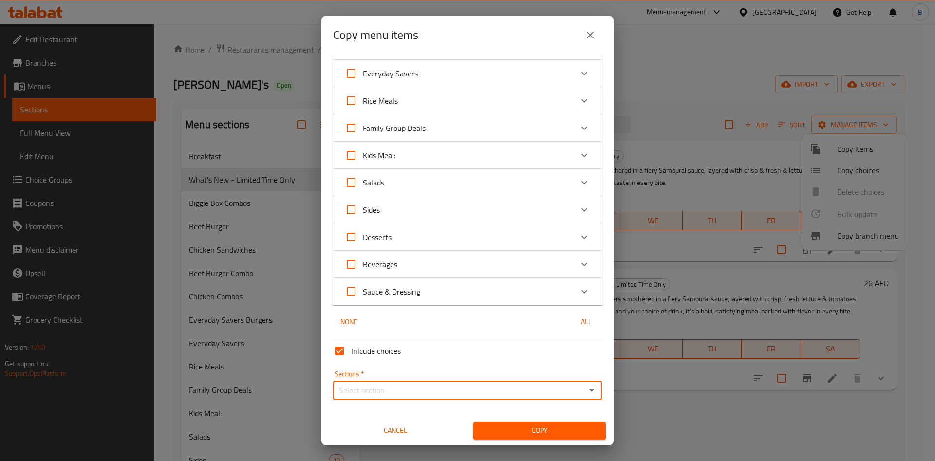
click at [573, 393] on div "Sections *" at bounding box center [467, 390] width 269 height 19
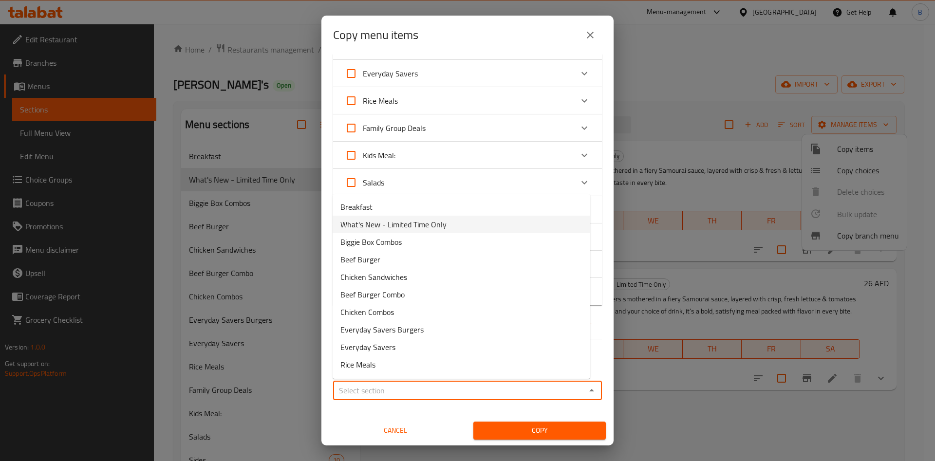
click at [372, 222] on span "What's New - Limited Time Only" at bounding box center [393, 225] width 106 height 12
type input "What's New - Limited Time Only"
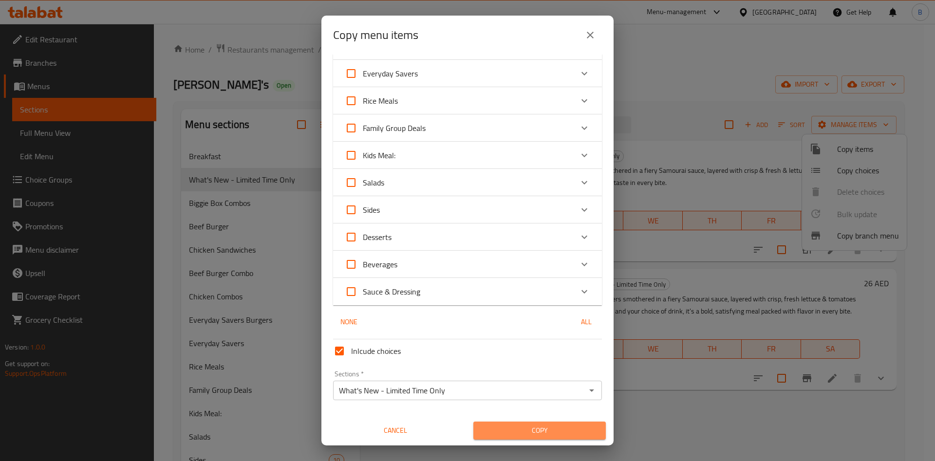
click at [534, 431] on span "Copy" at bounding box center [539, 431] width 117 height 12
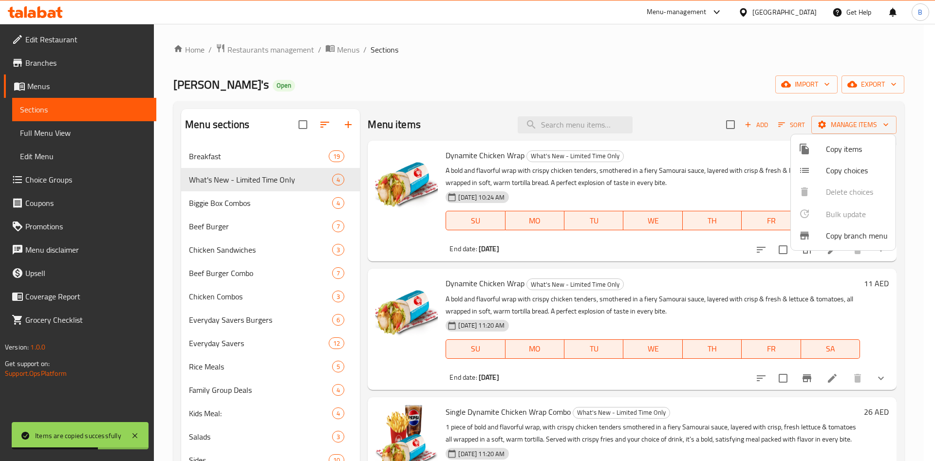
click at [819, 379] on div at bounding box center [467, 230] width 935 height 461
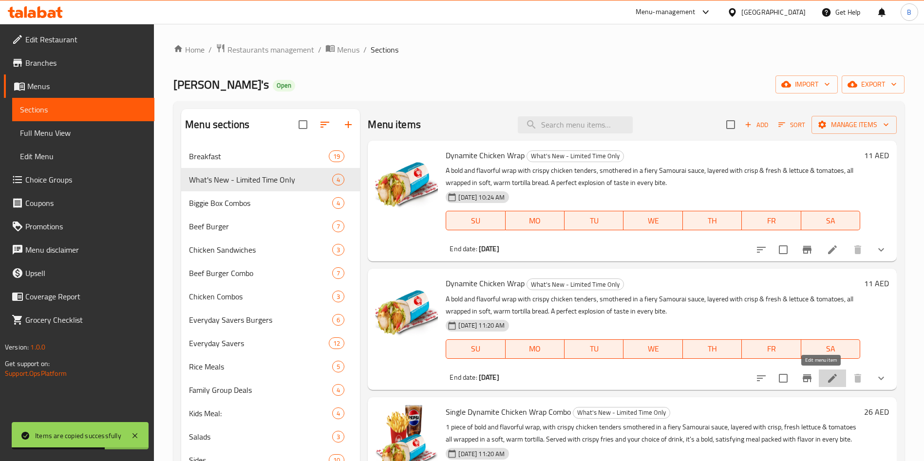
click at [820, 384] on li at bounding box center [832, 379] width 27 height 18
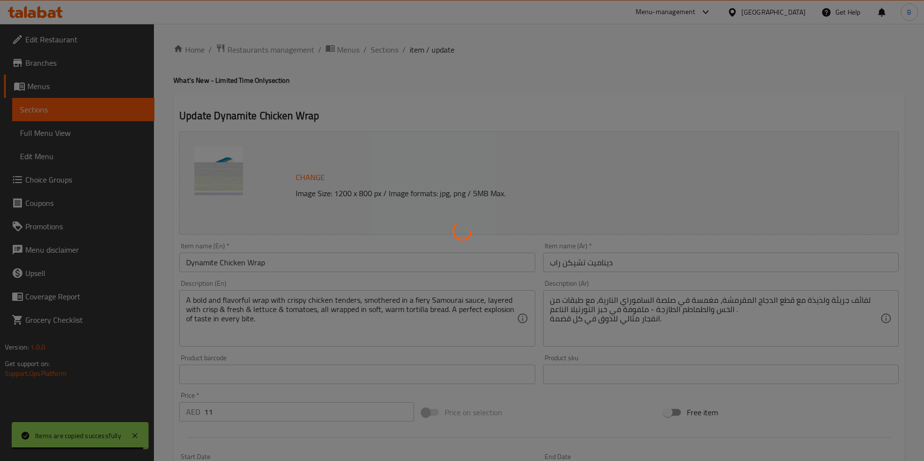
type input "إضافة الجبن على اللفافة:"
type input "0"
type input "1"
type input "إزالة المكونات:"
type input "0"
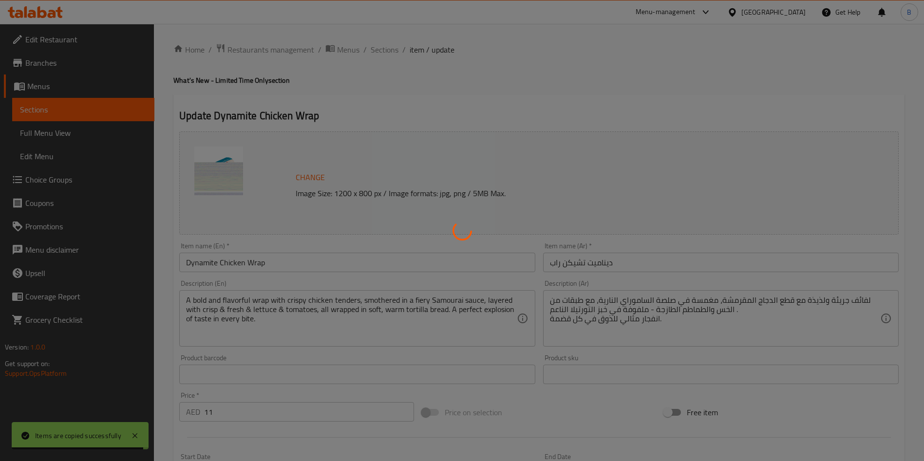
type input "2"
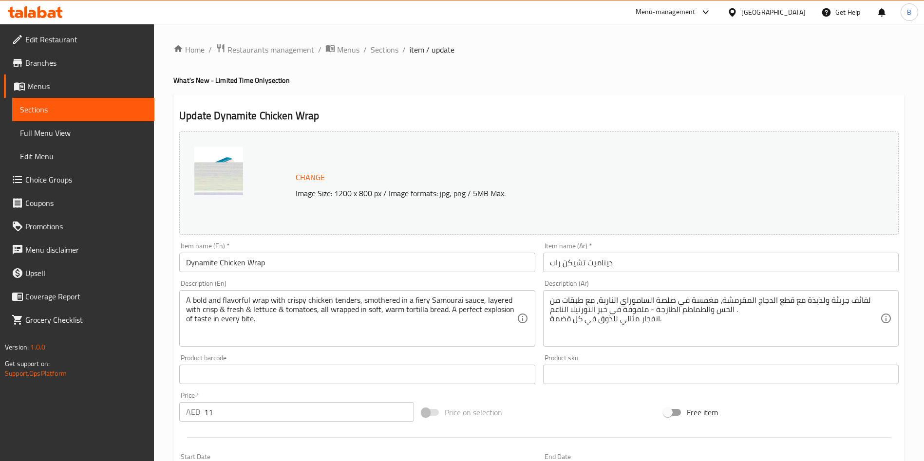
click at [259, 257] on input "Dynamite Chicken Wrap" at bounding box center [357, 262] width 356 height 19
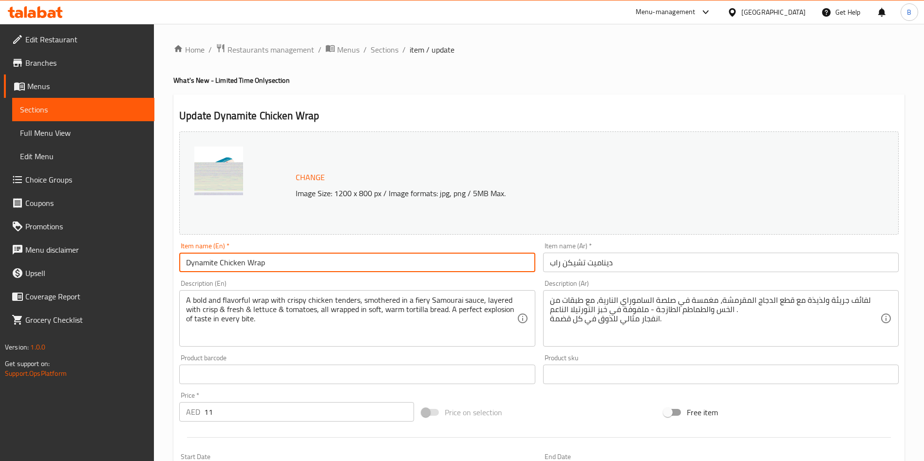
click at [259, 257] on input "Dynamite Chicken Wrap" at bounding box center [357, 262] width 356 height 19
click at [260, 257] on input "Dynamite Chicken Wrap" at bounding box center [357, 262] width 356 height 19
paste input "Extra"
type input "Extra Dynamite Chicken Wrap"
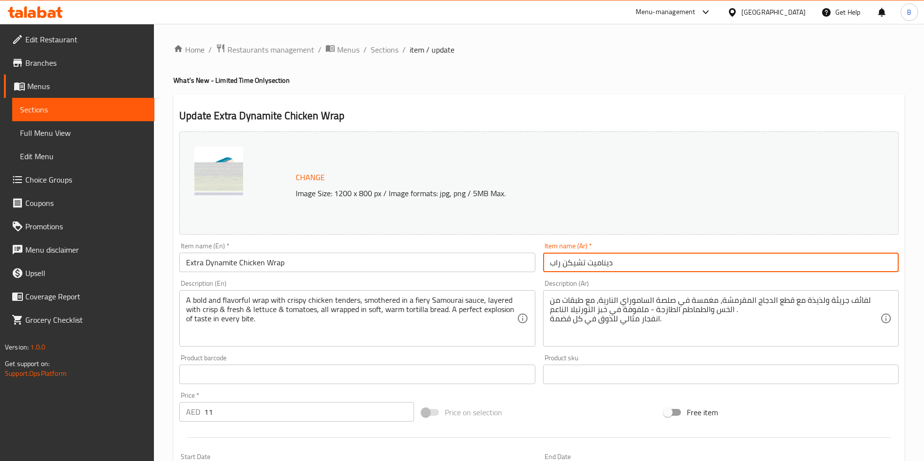
click at [613, 256] on input "ديناميت تشيكن راب" at bounding box center [721, 262] width 356 height 19
paste input "اب دجاج إكسترا داينامايت"
type input "راب دجاج إكسترا داينامايت"
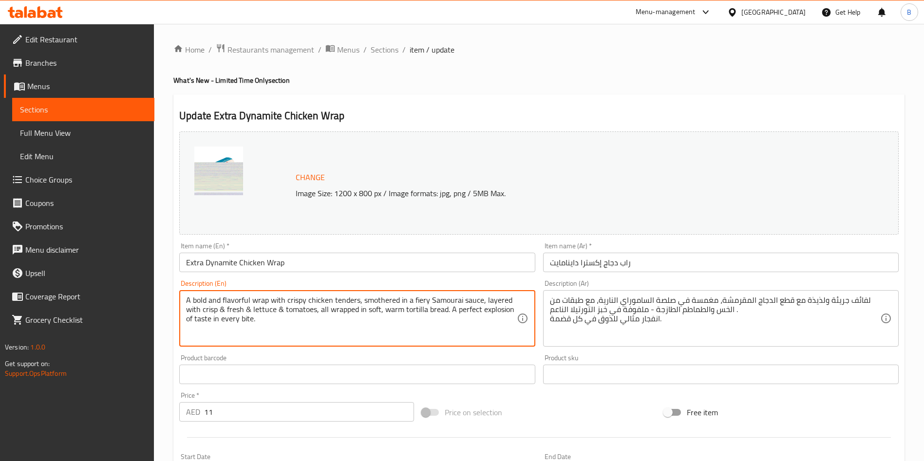
drag, startPoint x: 325, startPoint y: 325, endPoint x: 124, endPoint y: 264, distance: 210.6
drag, startPoint x: 393, startPoint y: 318, endPoint x: 308, endPoint y: 332, distance: 85.4
click at [307, 332] on textarea "A bold and flavorful wrap with crispy chicken tenders, smothered in a fiery Sam…" at bounding box center [351, 319] width 330 height 46
paste textarea ""A bold and flavorful wrap with 2 chicken tenders, smothered in a fiery Samurai…"
drag, startPoint x: 189, startPoint y: 301, endPoint x: 183, endPoint y: 298, distance: 7.6
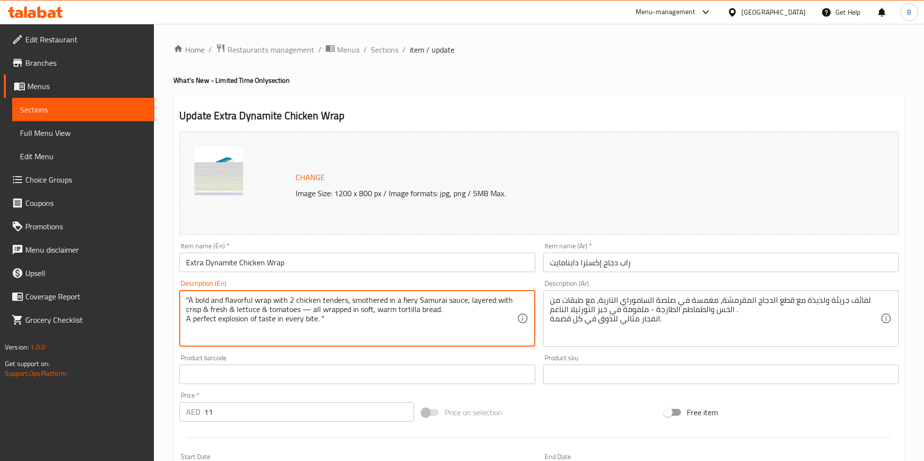
click at [183, 298] on div ""A bold and flavorful wrap with 2 chicken tenders, smothered in a fiery Samurai…" at bounding box center [357, 318] width 356 height 57
click at [185, 320] on div "A bold and flavorful wrap with 2 chicken tenders, smothered in a fiery Samurai …" at bounding box center [357, 318] width 356 height 57
click at [187, 321] on textarea "A bold and flavorful wrap with 2 chicken tenders, smothered in a fiery Samurai …" at bounding box center [351, 319] width 330 height 46
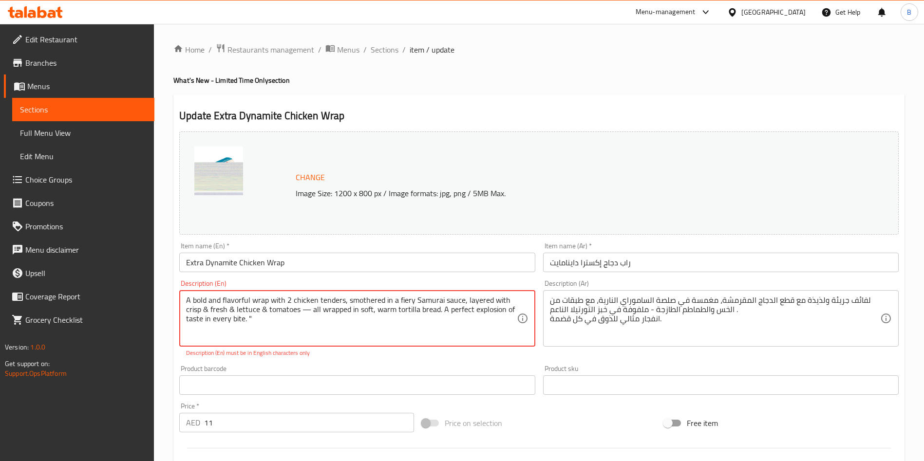
click at [309, 311] on textarea "A bold and flavorful wrap with 2 chicken tenders, smothered in a fiery Samurai …" at bounding box center [351, 319] width 330 height 46
click at [306, 310] on textarea "A bold and flavorful wrap with 2 chicken tenders, smothered in a fiery Samurai …" at bounding box center [351, 319] width 330 height 46
click at [296, 324] on textarea "A bold and flavorful wrap with 2 chicken tenders, smothered in a fiery Samurai …" at bounding box center [351, 319] width 330 height 46
click at [443, 336] on textarea "A bold and flavorful wrap with 2 chicken tenders, smothered in a fiery Samurai …" at bounding box center [351, 319] width 330 height 46
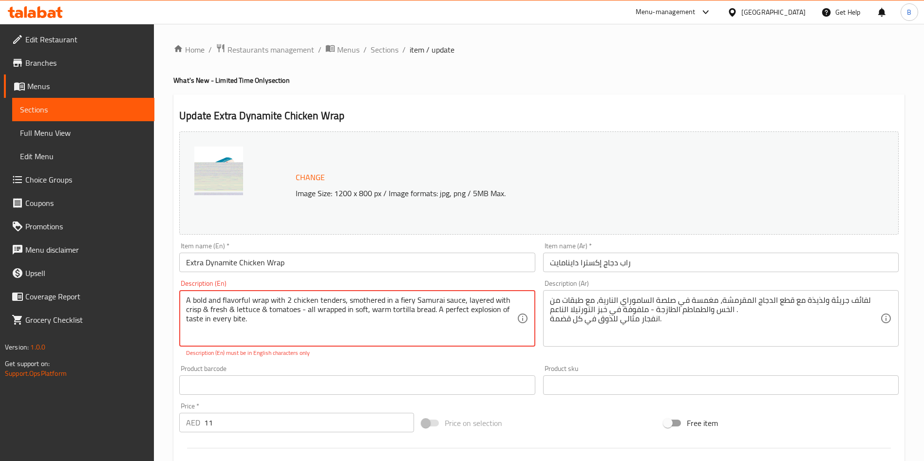
type textarea "A bold and flavorful wrap with 2 chicken tenders, smothered in a fiery Samurai …"
click at [268, 386] on div "Product barcode Product barcode" at bounding box center [356, 380] width 363 height 38
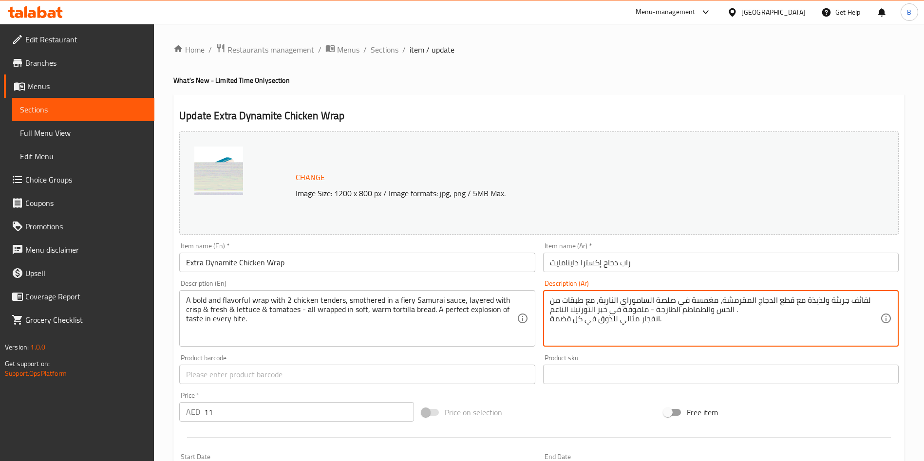
click at [559, 300] on textarea "لفائف جريئة ولذيذة مع قطع الدجاج المقرمشة، مغمسة في صلصة الساموراي النارية، مع …" at bounding box center [715, 319] width 330 height 46
click at [550, 314] on textarea "انفجار مثالي للذوق في كل قضمة." at bounding box center [715, 319] width 330 height 46
type textarea "انفجار مثالي للذوق في كل قضمة."
click at [567, 292] on div "انفجار مثالي للذوق في كل قضمة. Description (Ar)" at bounding box center [721, 318] width 356 height 57
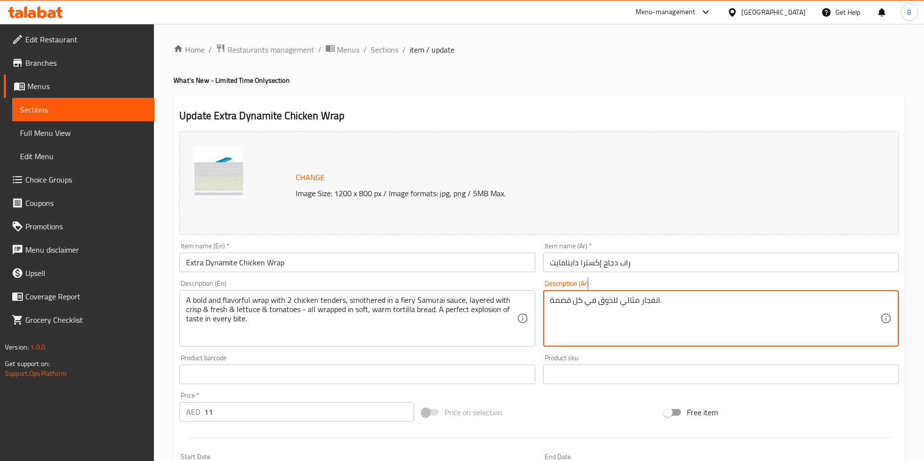
click at [567, 292] on div "انفجار مثالي للذوق في كل قضمة. Description (Ar)" at bounding box center [721, 318] width 356 height 57
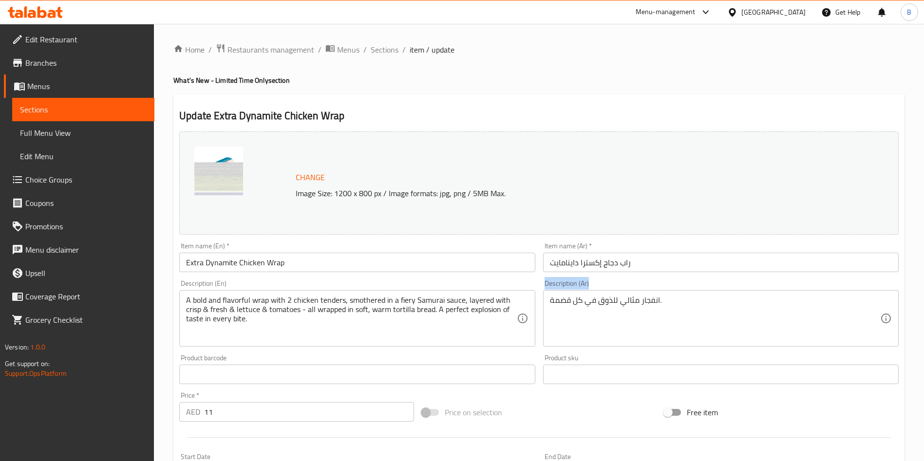
click at [567, 292] on div "انفجار مثالي للذوق في كل قضمة. Description (Ar)" at bounding box center [721, 318] width 356 height 57
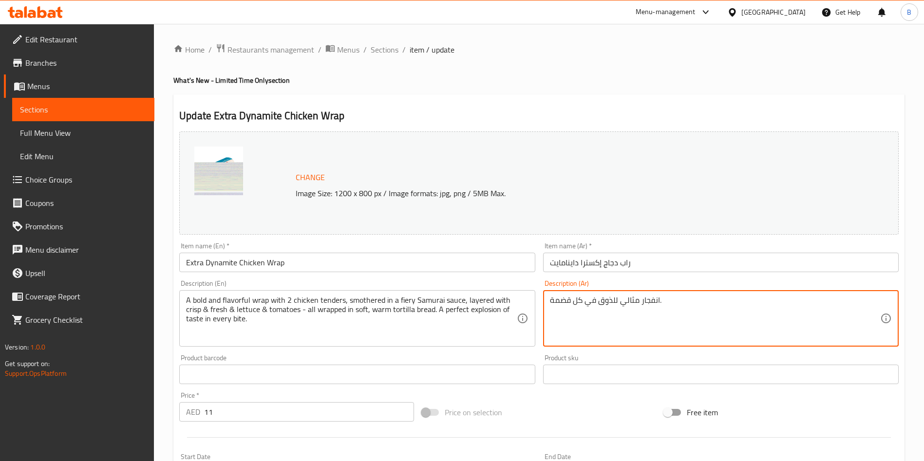
click at [579, 298] on textarea "انفجار مثالي للذوق في كل قضمة." at bounding box center [715, 319] width 330 height 46
click at [580, 297] on textarea "انفجار مثالي للذوق في كل قضمة." at bounding box center [715, 319] width 330 height 46
paste textarea "راب جريء وغني بالنكهات، يحتوي على قطعتين من تندرز الدجاج المغطاة بصلصة السامورا…"
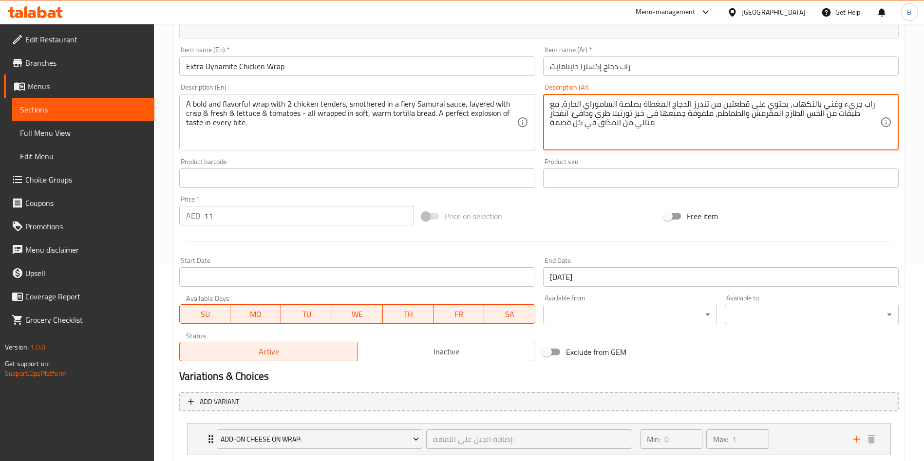
scroll to position [219, 0]
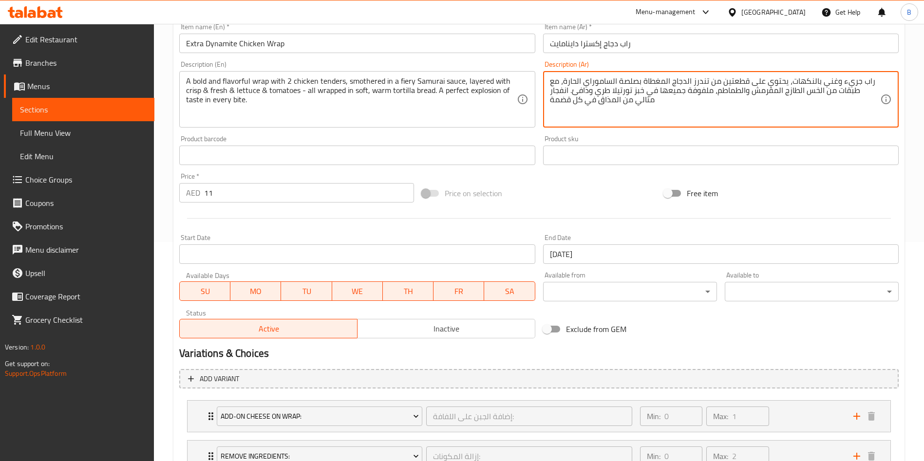
type textarea "راب جريء وغني بالنكهات، يحتوي على قطعتين من تندرز الدجاج المغطاة بصلصة السامورا…"
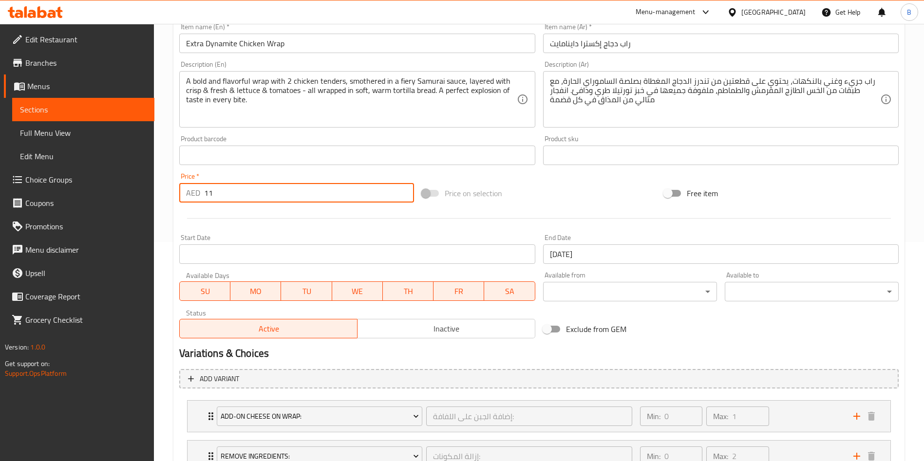
drag, startPoint x: 203, startPoint y: 198, endPoint x: 0, endPoint y: 253, distance: 210.1
click at [0, 251] on div "Edit Restaurant Branches Menus Sections Full Menu View Edit Menu Choice Groups …" at bounding box center [462, 172] width 924 height 735
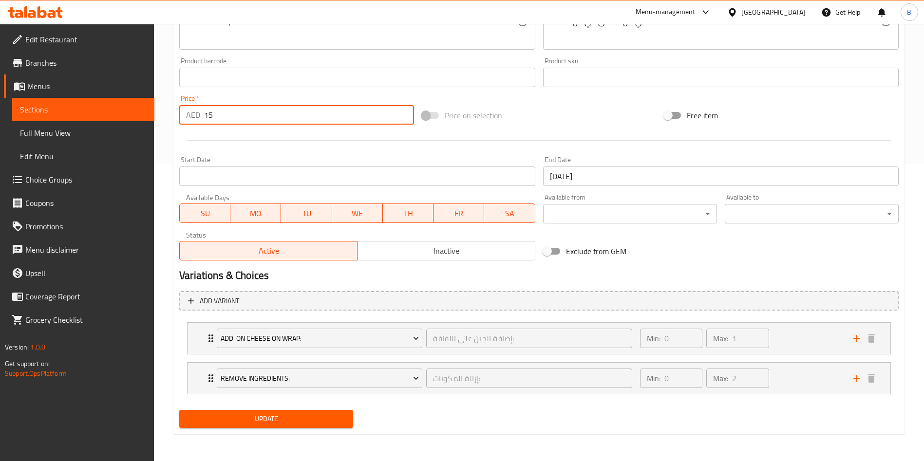
type input "15"
click at [299, 415] on span "Update" at bounding box center [266, 419] width 158 height 12
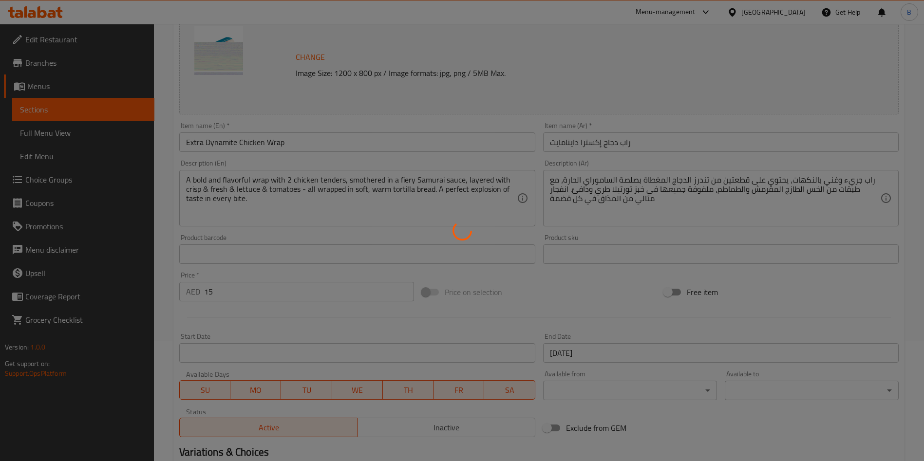
scroll to position [0, 0]
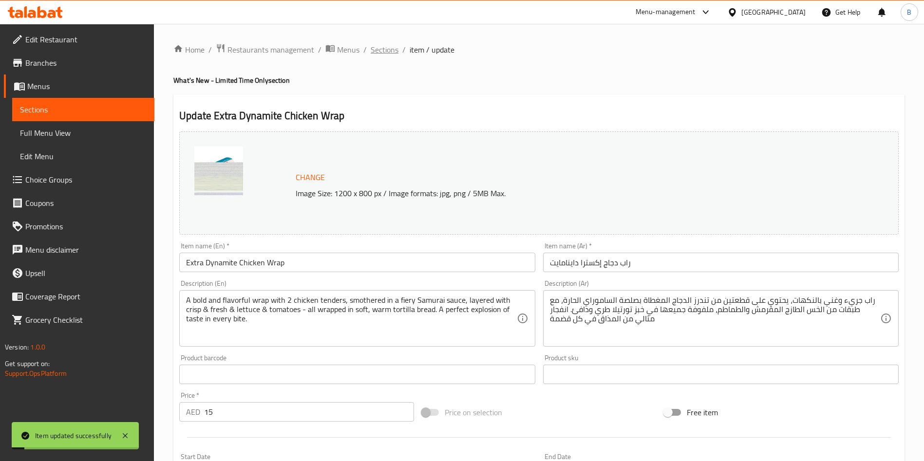
click at [391, 47] on span "Sections" at bounding box center [385, 50] width 28 height 12
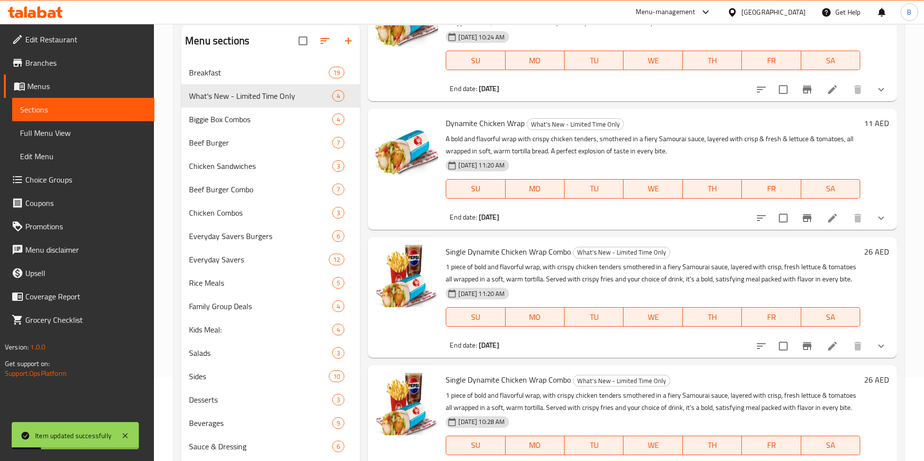
scroll to position [136, 0]
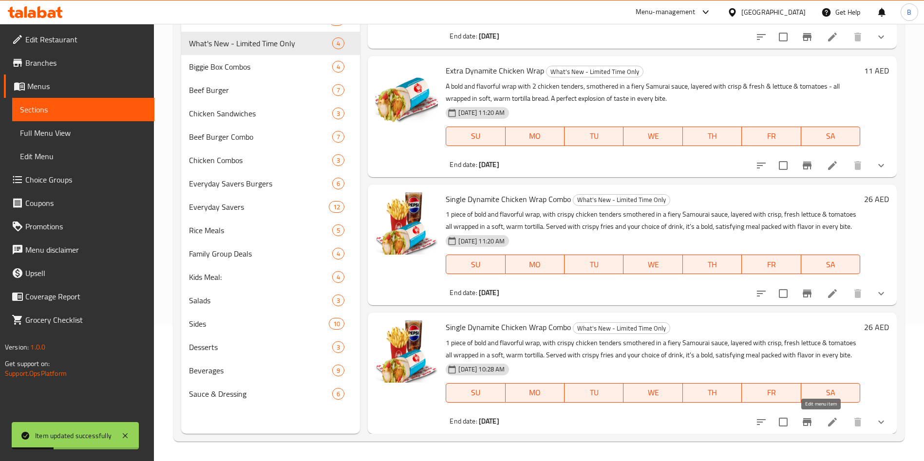
click at [828, 419] on icon at bounding box center [832, 422] width 9 height 9
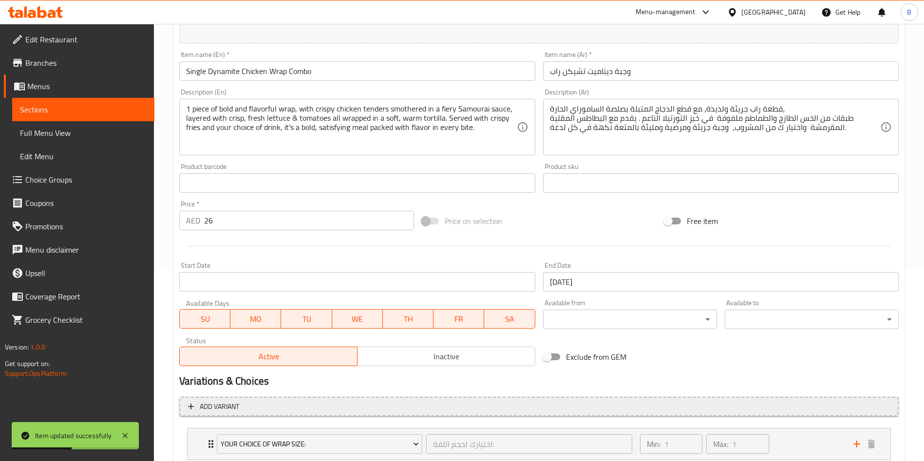
scroll to position [125, 0]
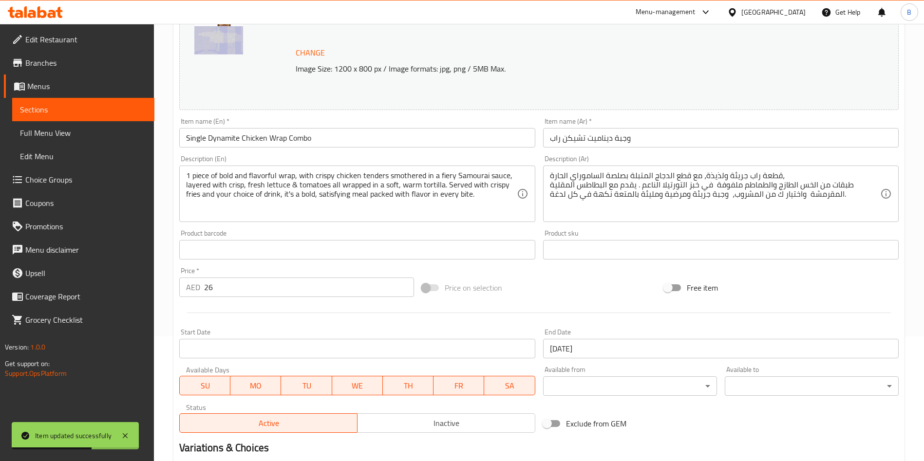
click at [358, 132] on input "Single Dynamite Chicken Wrap Combo" at bounding box center [357, 137] width 356 height 19
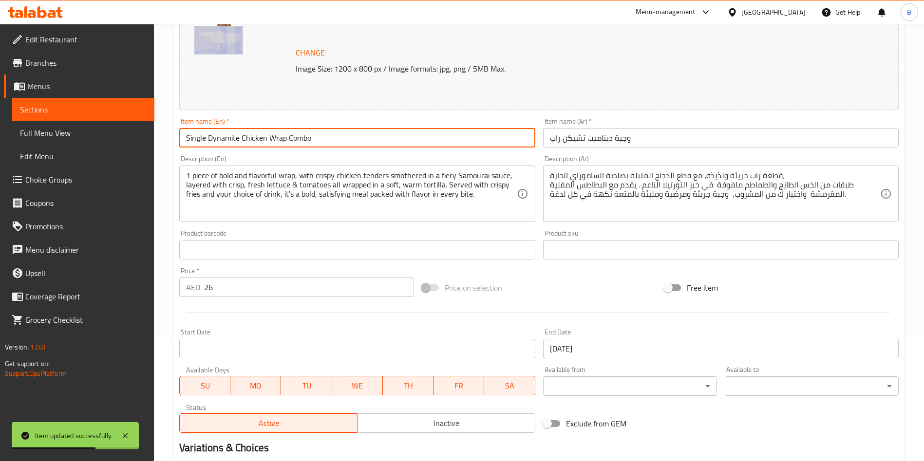
click at [358, 132] on input "Single Dynamite Chicken Wrap Combo" at bounding box center [357, 137] width 356 height 19
paste input "Extra"
type input "Extra Dynamite Chicken Wrap Combo"
click at [656, 130] on input "وجبة ديناميت تشيكن راب" at bounding box center [721, 137] width 356 height 19
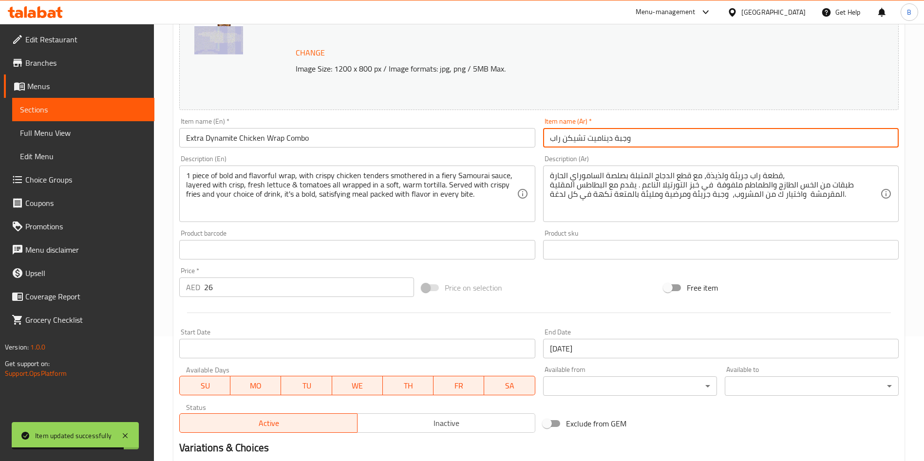
click at [656, 130] on input "وجبة ديناميت تشيكن راب" at bounding box center [721, 137] width 356 height 19
paste input "راب دجاج إكسترا داينامايت"
type input "راب دجاج إكسترا داينامايت"
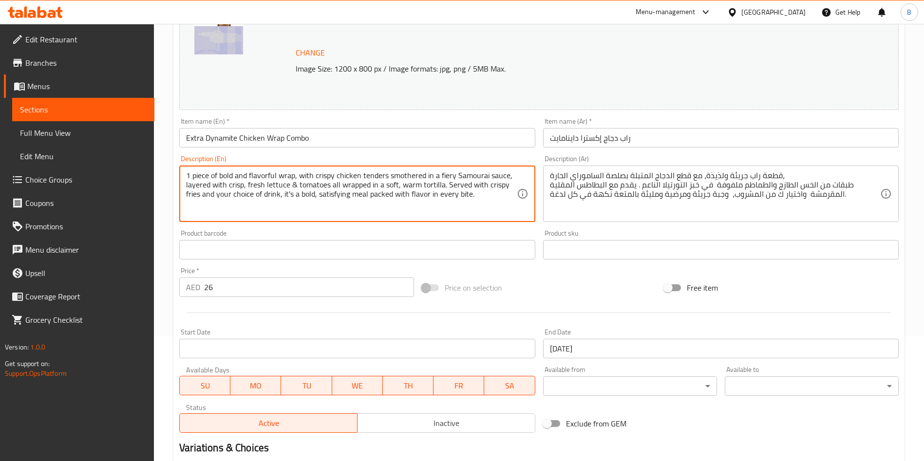
click at [350, 200] on textarea "1 piece of bold and flavorful wrap, with crispy chicken tenders smothered in a …" at bounding box center [351, 194] width 330 height 46
click at [352, 200] on textarea "1 piece of bold and flavorful wrap, with crispy chicken tenders smothered in a …" at bounding box center [351, 194] width 330 height 46
click at [490, 197] on textarea "1 piece of bold and flavorful wrap, with crispy chicken tenders smothered in a …" at bounding box center [351, 194] width 330 height 46
drag, startPoint x: 498, startPoint y: 196, endPoint x: 133, endPoint y: 168, distance: 365.9
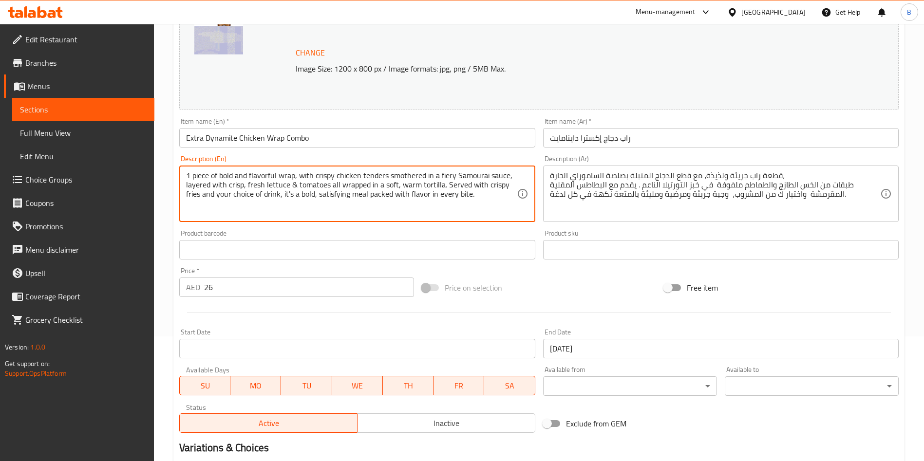
click at [133, 168] on div "Edit Restaurant Branches Menus Sections Full Menu View Edit Menu Choice Groups …" at bounding box center [462, 326] width 924 height 854
paste textarea ""A bold and flavorful wrap, with 2 chicken tenders smothered in a fiery Samurai…"
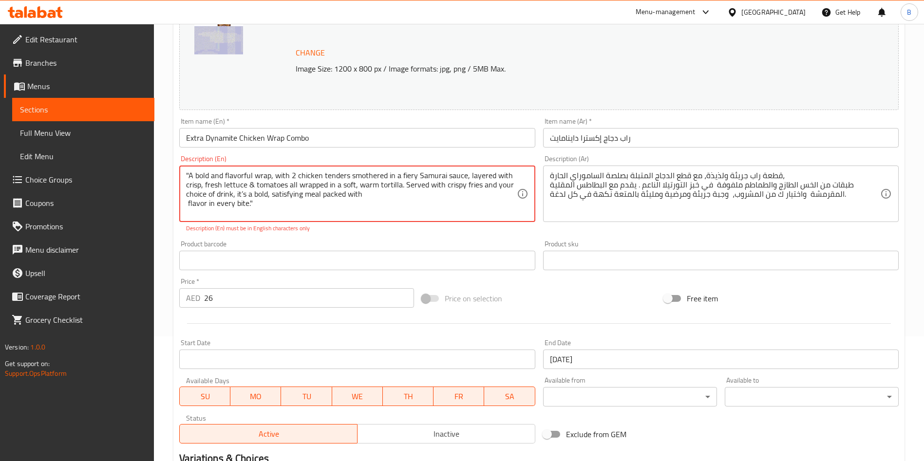
click at [189, 176] on textarea ""A bold and flavorful wrap, with 2 chicken tenders smothered in a fiery Samurai…" at bounding box center [351, 194] width 330 height 46
click at [184, 203] on div "A bold and flavorful wrap, with 2 chicken tenders smothered in a fiery Samurai …" at bounding box center [357, 194] width 356 height 57
click at [188, 203] on textarea "A bold and flavorful wrap, with 2 chicken tenders smothered in a fiery Samurai …" at bounding box center [351, 194] width 330 height 46
click at [454, 193] on textarea "A bold and flavorful wrap, with 2 chicken tenders smothered in a fiery Samurai …" at bounding box center [351, 194] width 330 height 46
click at [243, 196] on textarea "A bold and flavorful wrap, with 2 chicken tenders smothered in a fiery Samurai …" at bounding box center [351, 194] width 330 height 46
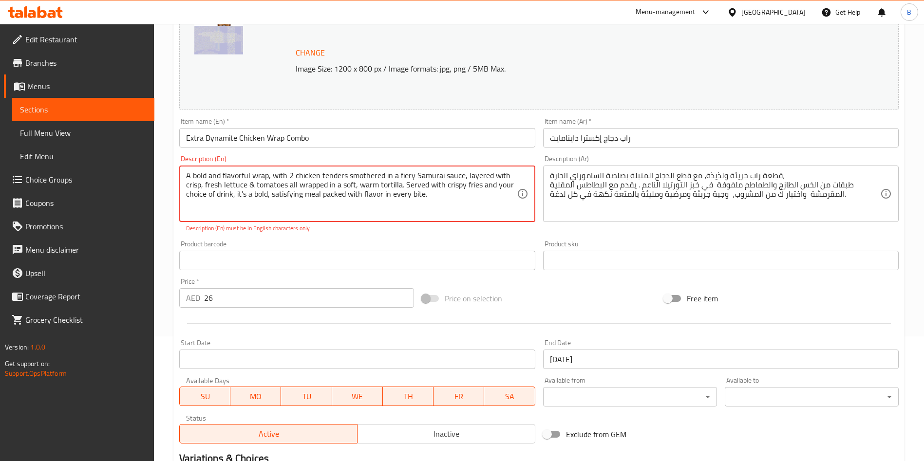
type textarea "A bold and flavorful wrap, with 2 chicken tenders smothered in a fiery Samurai …"
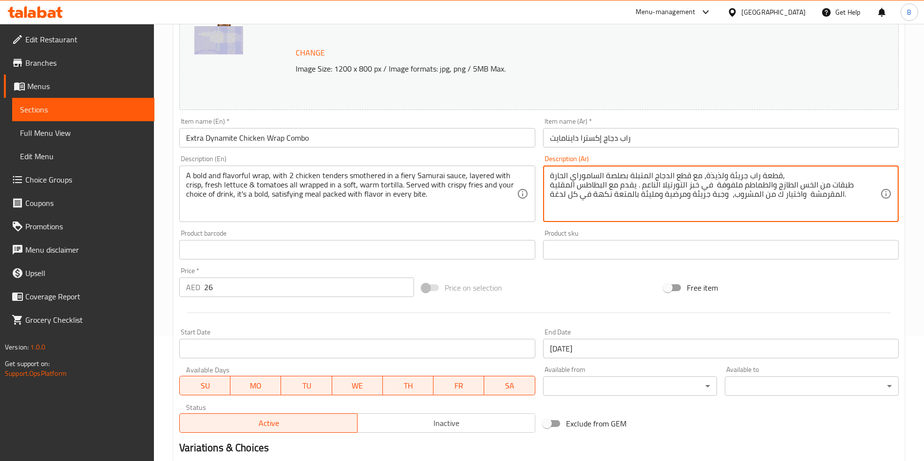
drag, startPoint x: 853, startPoint y: 195, endPoint x: 487, endPoint y: 147, distance: 369.5
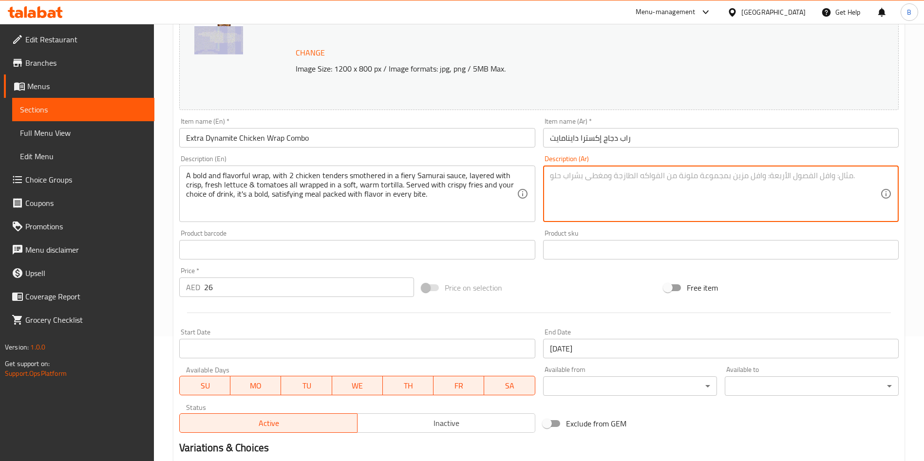
paste textarea "راب جريء وغني بالنكهات، يحتوي على قطعتين من التندرز الدجاج المغطاة بصلصة السامو…"
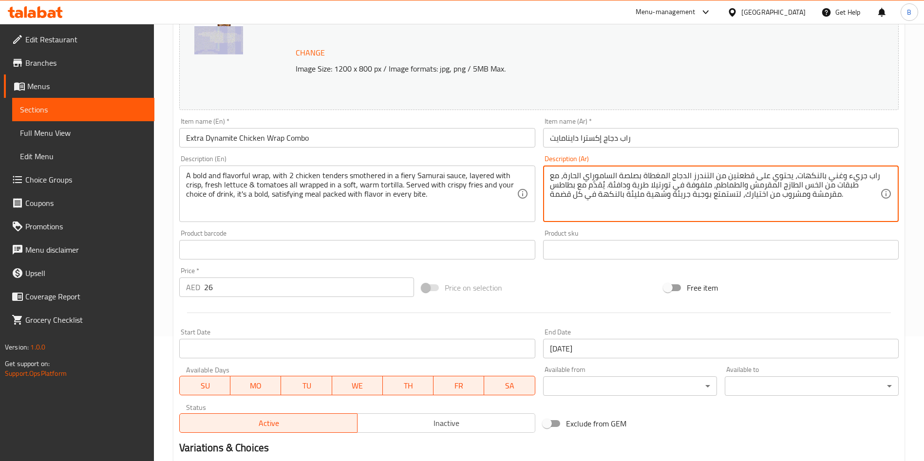
type textarea "راب جريء وغني بالنكهات، يحتوي على قطعتين من التندرز الدجاج المغطاة بصلصة السامو…"
click at [287, 294] on input "26" at bounding box center [309, 287] width 210 height 19
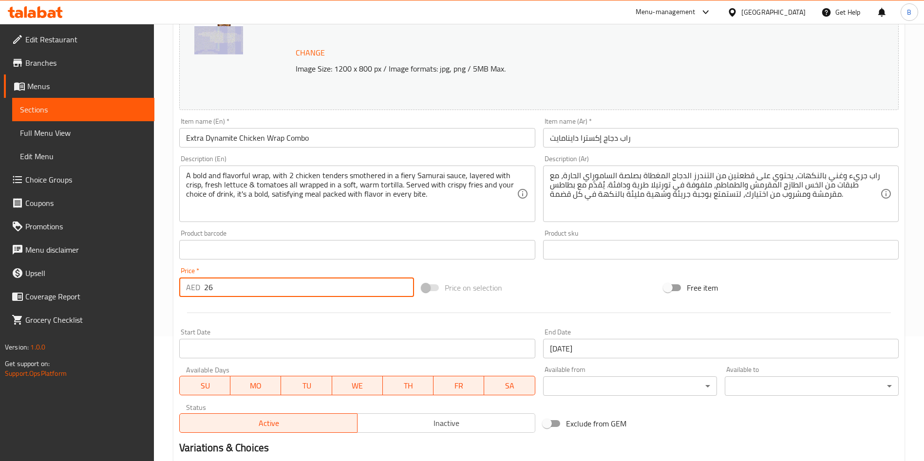
type input "2"
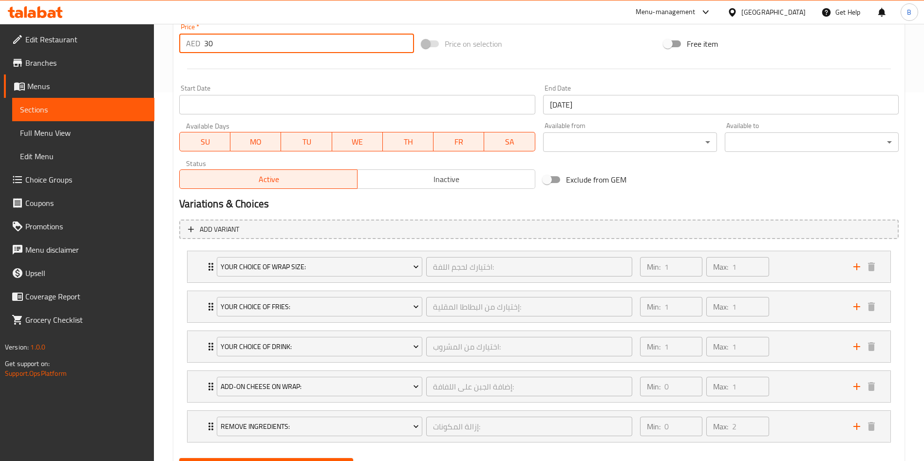
scroll to position [417, 0]
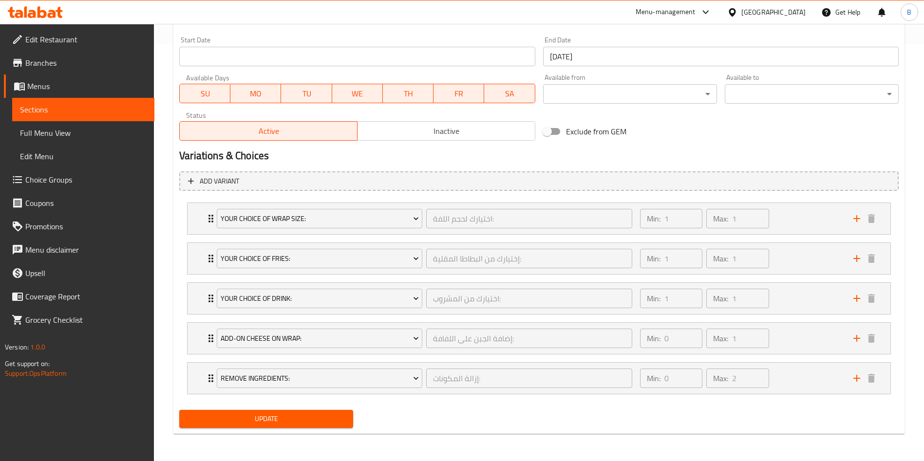
type input "30"
click at [301, 425] on span "Update" at bounding box center [266, 419] width 158 height 12
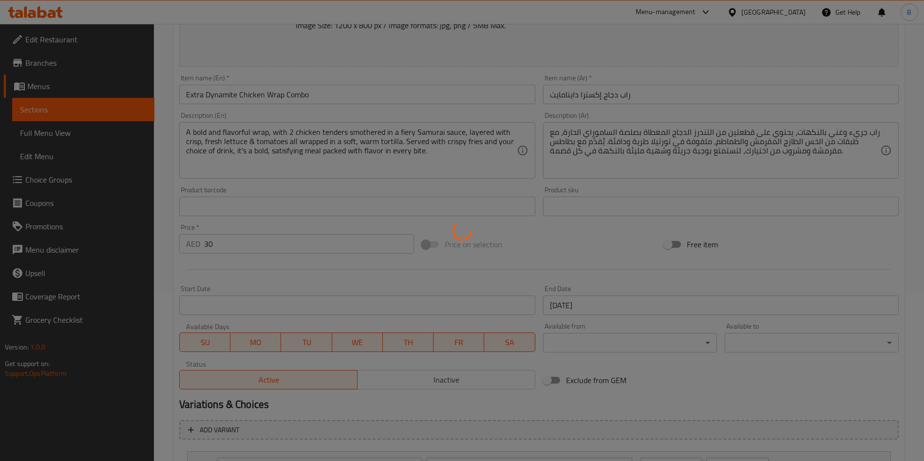
scroll to position [0, 0]
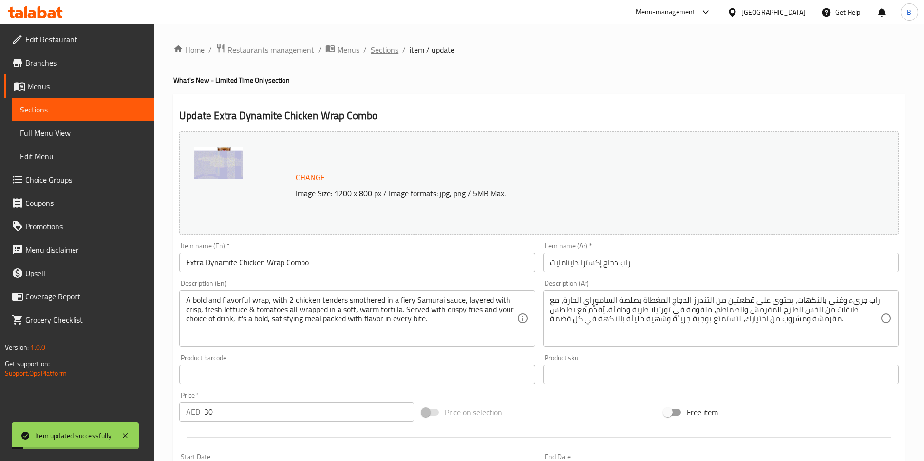
click at [390, 46] on span "Sections" at bounding box center [385, 50] width 28 height 12
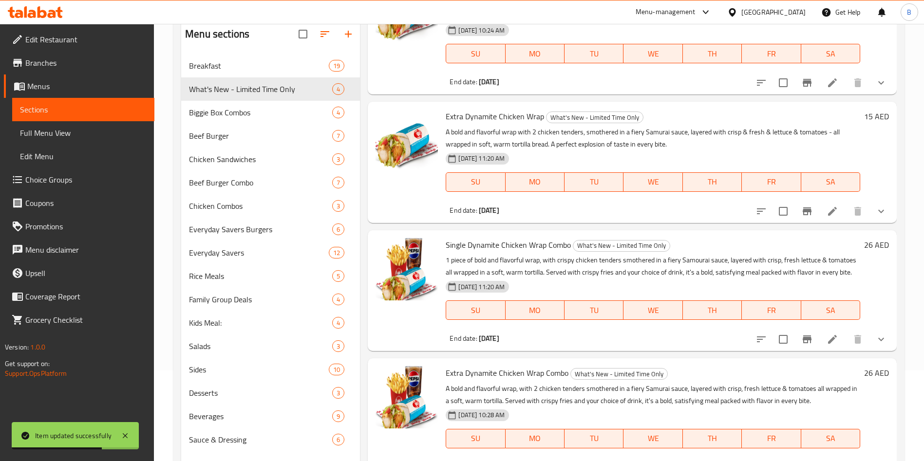
scroll to position [136, 0]
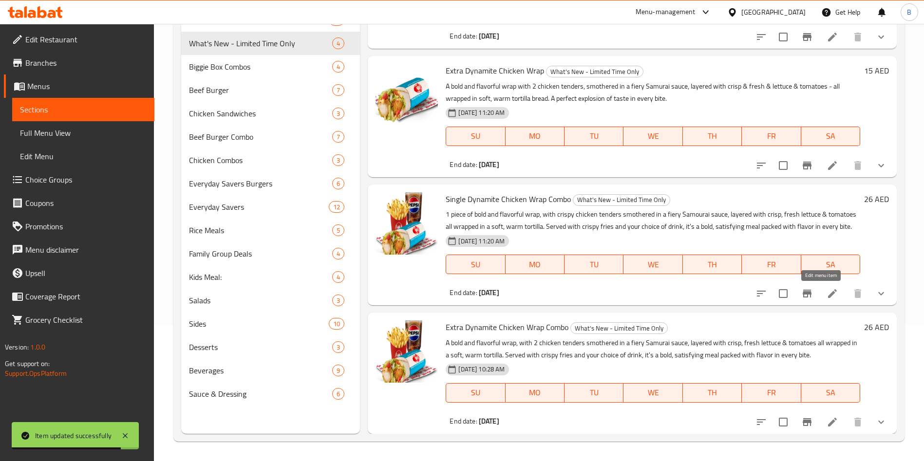
click at [827, 295] on icon at bounding box center [833, 294] width 12 height 12
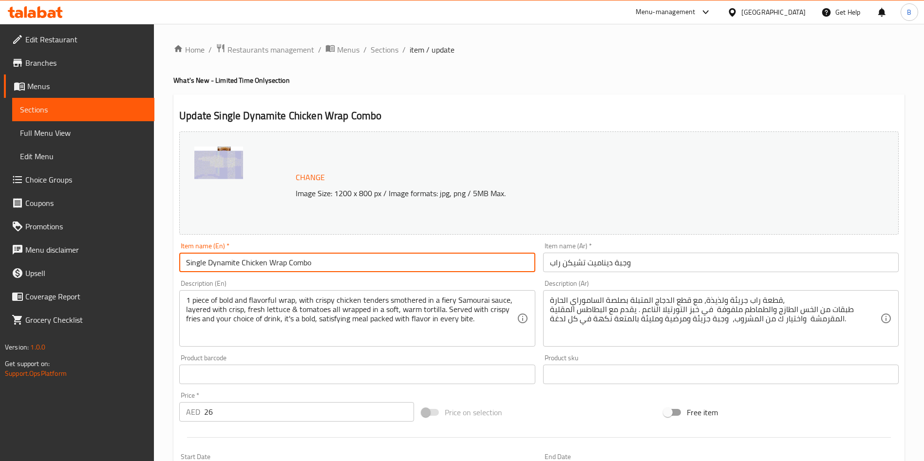
drag, startPoint x: 365, startPoint y: 256, endPoint x: 4, endPoint y: 284, distance: 362.1
click at [0, 284] on div "Edit Restaurant Branches Menus Sections Full Menu View Edit Menu Choice Groups …" at bounding box center [462, 451] width 924 height 854
paste input "text"
type input "Dynamite Chicken Wrap Combo"
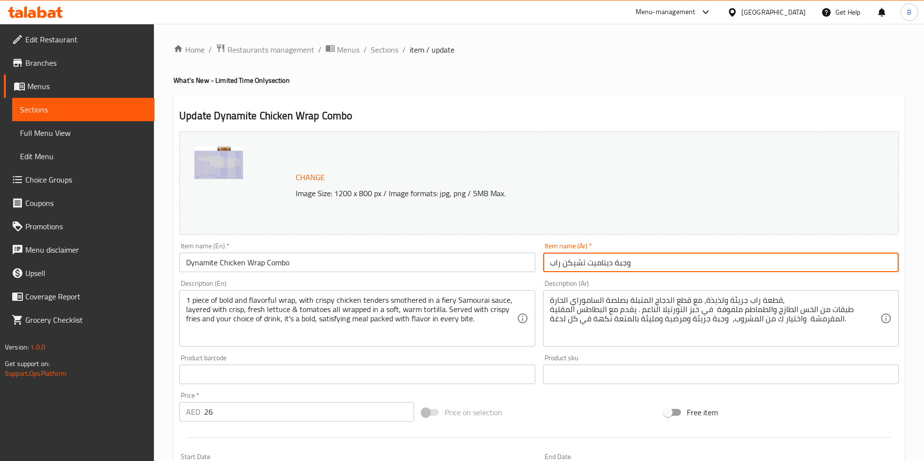
click at [660, 253] on input "وجبة ديناميت تشيكن راب" at bounding box center [721, 262] width 356 height 19
click at [661, 253] on input "وجبة ديناميت تشيكن راب" at bounding box center [721, 262] width 356 height 19
click at [664, 253] on input "وجبة ديناميت تشيكن راب" at bounding box center [721, 262] width 356 height 19
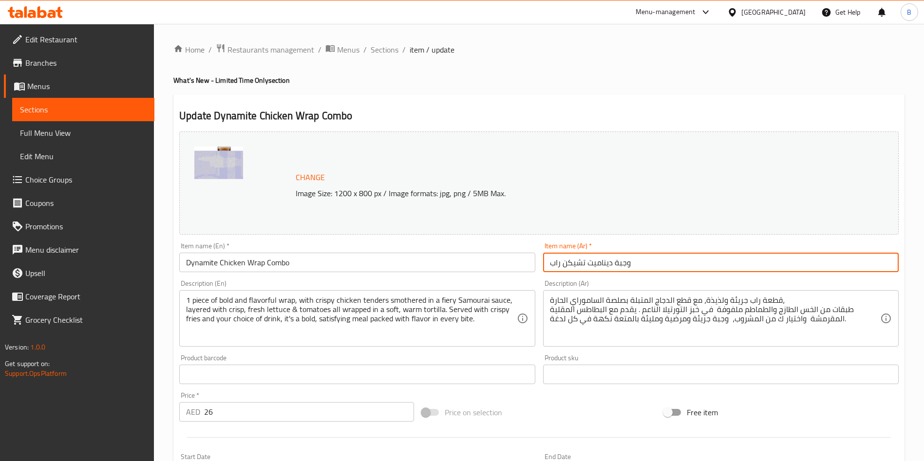
click at [664, 253] on input "وجبة ديناميت تشيكن راب" at bounding box center [721, 262] width 356 height 19
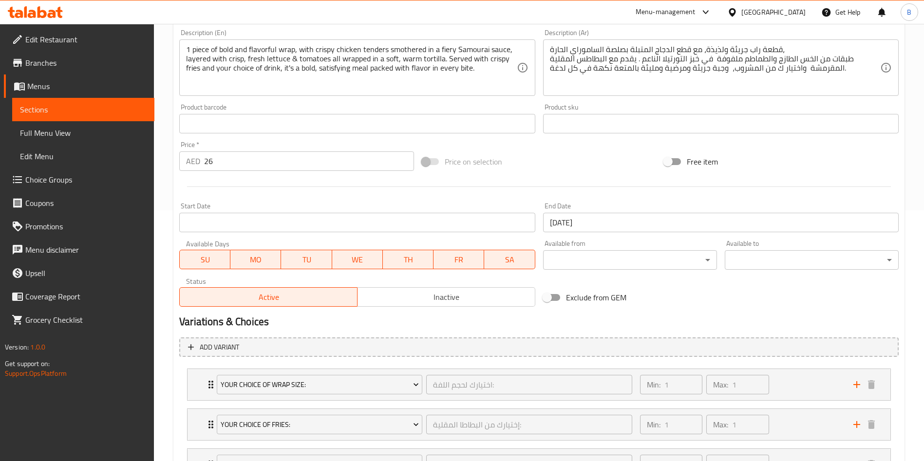
scroll to position [417, 0]
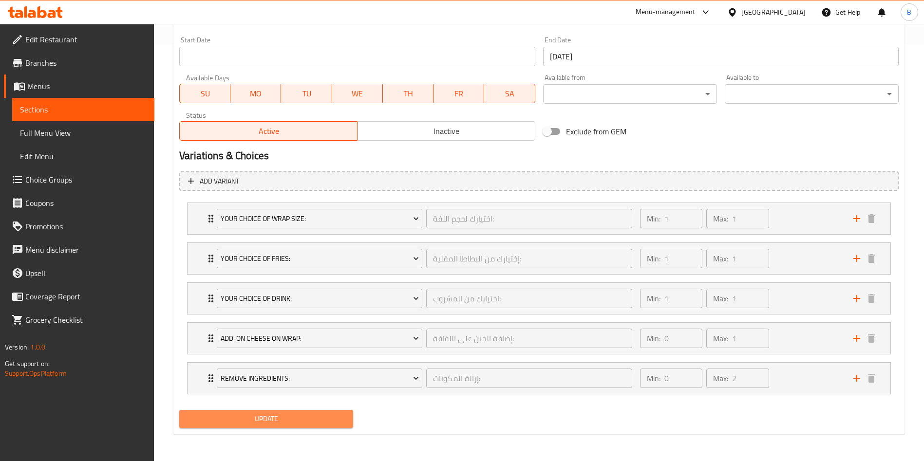
click at [339, 412] on button "Update" at bounding box center [266, 419] width 174 height 18
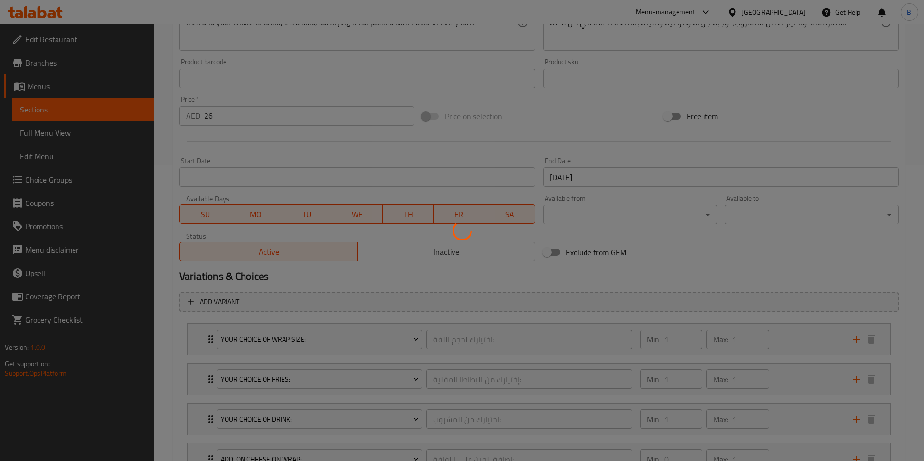
scroll to position [0, 0]
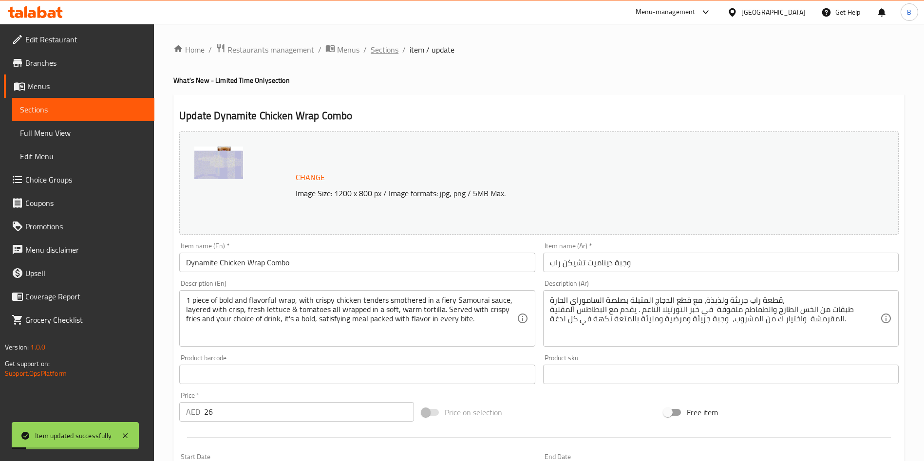
drag, startPoint x: 389, startPoint y: 54, endPoint x: 391, endPoint y: 59, distance: 5.1
click at [390, 54] on span "Sections" at bounding box center [385, 50] width 28 height 12
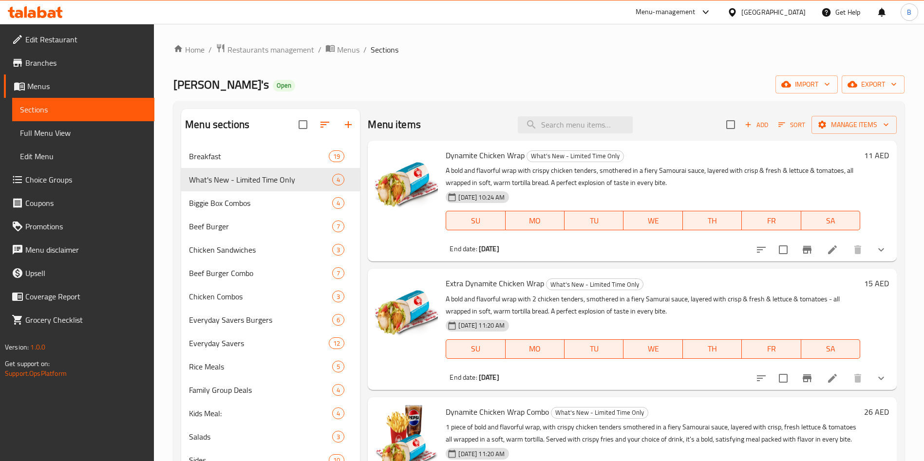
drag, startPoint x: 275, startPoint y: 53, endPoint x: 279, endPoint y: 71, distance: 18.0
click at [275, 53] on span "Restaurants management" at bounding box center [270, 50] width 87 height 12
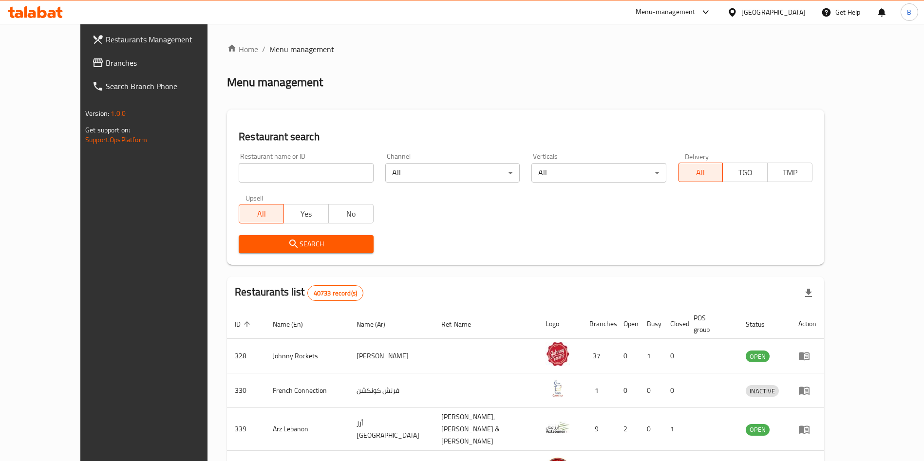
drag, startPoint x: 255, startPoint y: 166, endPoint x: 263, endPoint y: 166, distance: 8.3
click at [255, 166] on input "search" at bounding box center [306, 172] width 134 height 19
type input "[PERSON_NAME]"
click button "Search" at bounding box center [306, 244] width 134 height 18
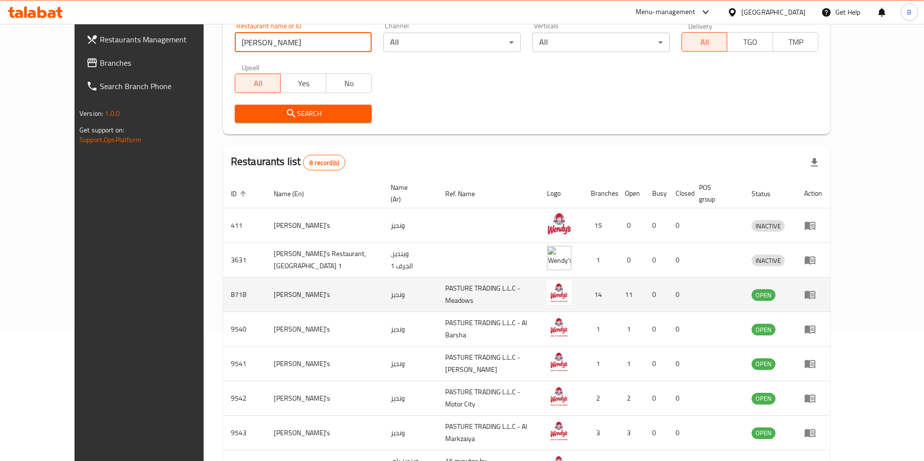
scroll to position [196, 0]
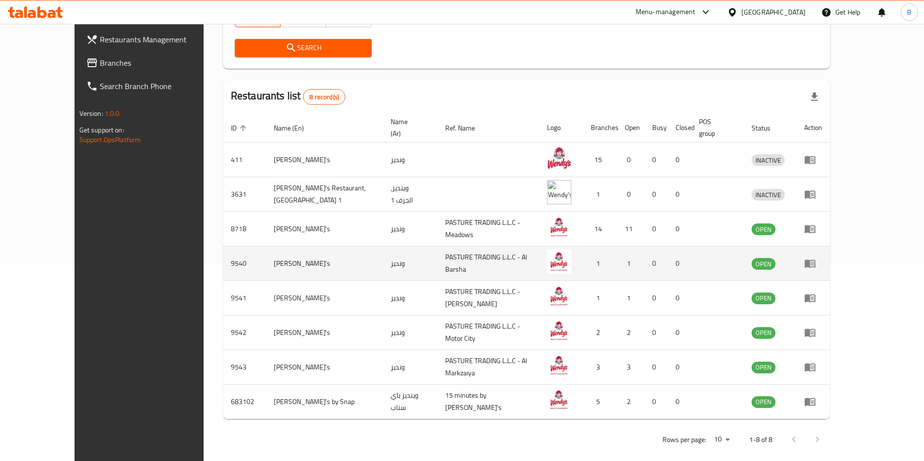
click at [816, 258] on icon "enhanced table" at bounding box center [810, 264] width 12 height 12
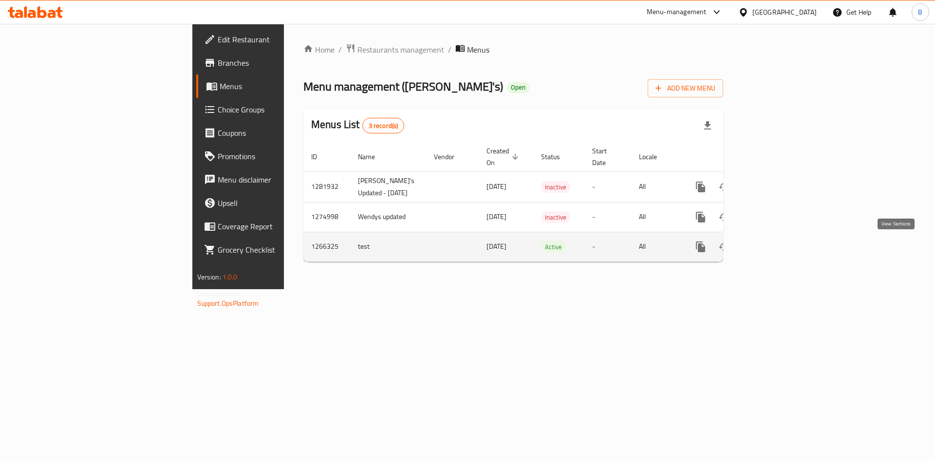
click at [783, 242] on link "enhanced table" at bounding box center [770, 246] width 23 height 23
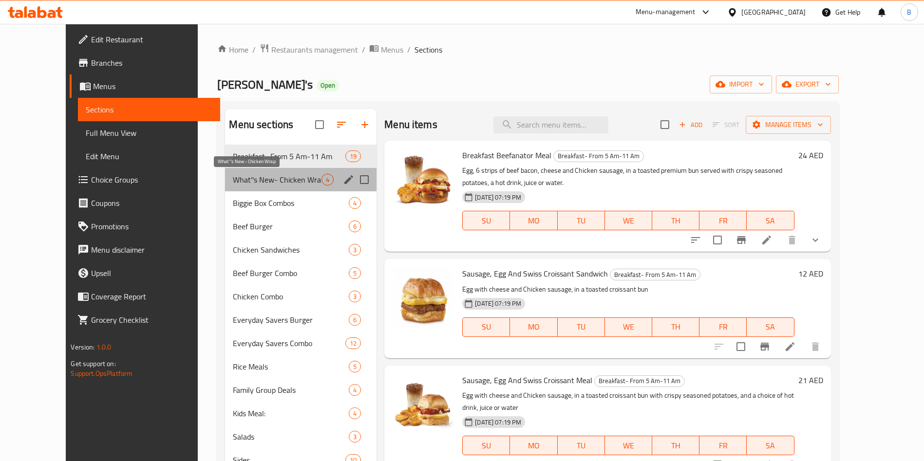
click at [233, 181] on span "What''s New- Chicken Wrap" at bounding box center [277, 180] width 89 height 12
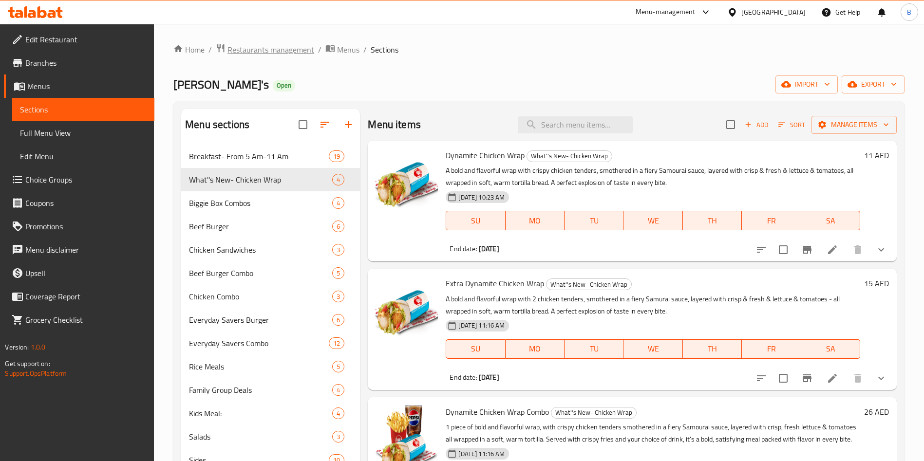
click at [254, 51] on span "Restaurants management" at bounding box center [270, 50] width 87 height 12
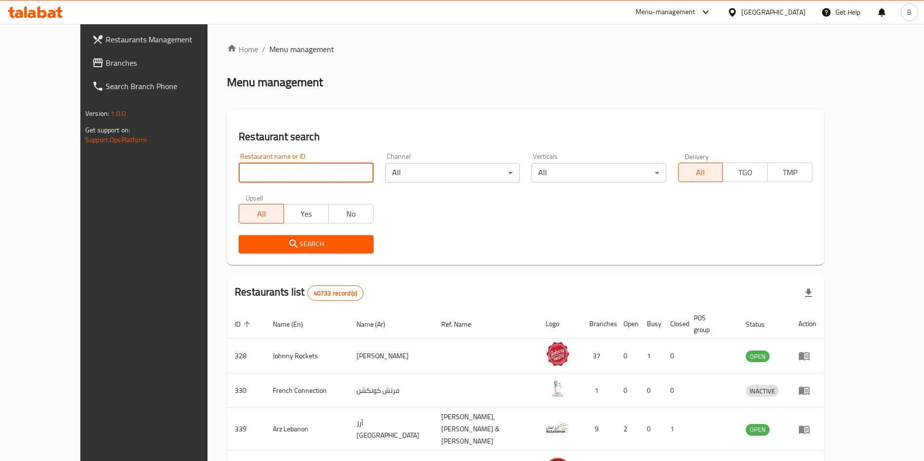
drag, startPoint x: 253, startPoint y: 173, endPoint x: 263, endPoint y: 182, distance: 13.5
click at [253, 173] on input "search" at bounding box center [306, 172] width 134 height 19
type input "[PERSON_NAME]"
click button "Search" at bounding box center [306, 244] width 134 height 18
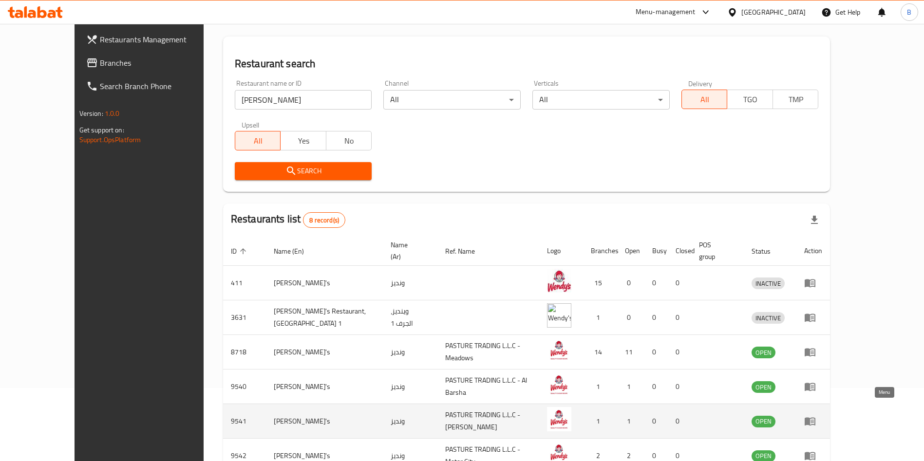
click at [815, 418] on icon "enhanced table" at bounding box center [810, 422] width 11 height 8
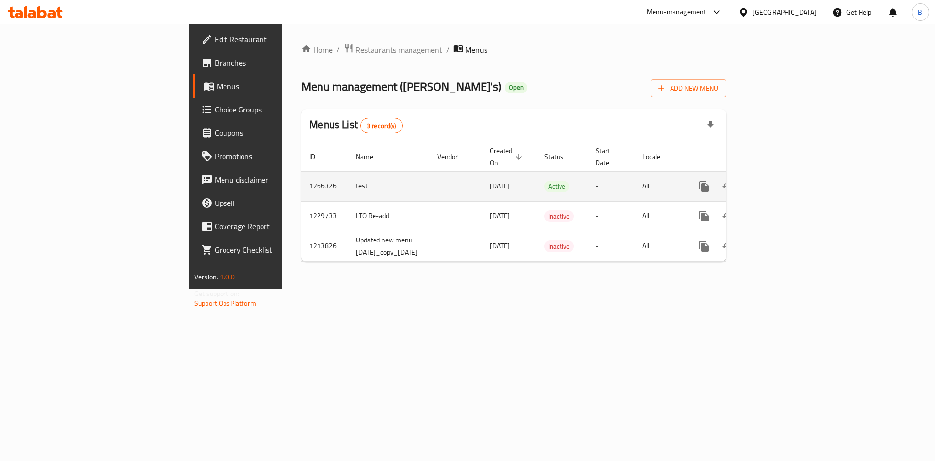
drag, startPoint x: 904, startPoint y: 166, endPoint x: 904, endPoint y: 178, distance: 12.2
click at [786, 175] on div "enhanced table" at bounding box center [740, 186] width 94 height 23
click at [779, 182] on icon "enhanced table" at bounding box center [774, 186] width 9 height 9
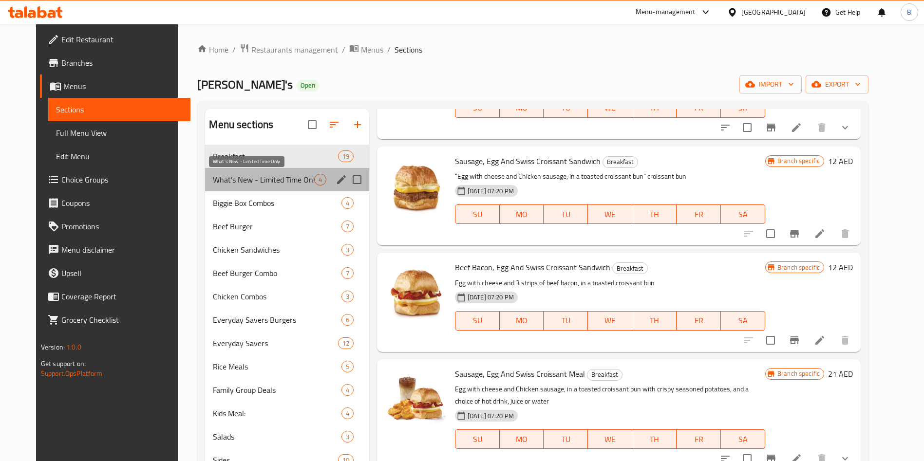
click at [278, 177] on span "What's New - Limited Time Only" at bounding box center [263, 180] width 101 height 12
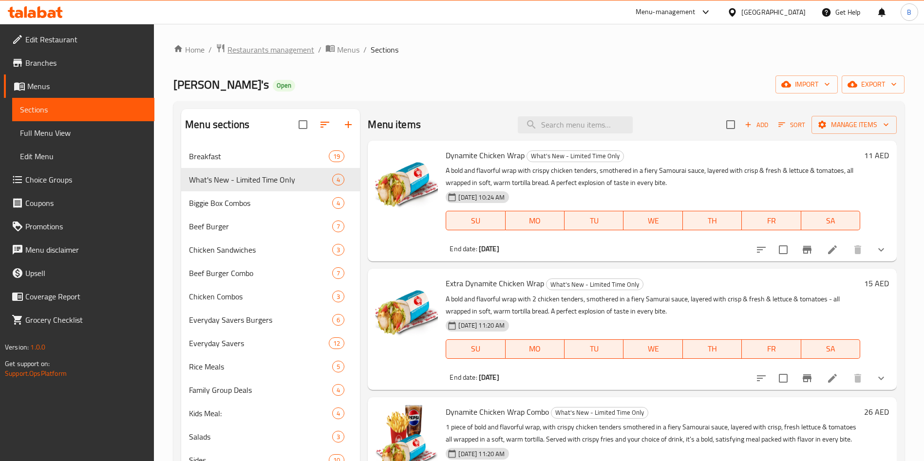
click at [261, 46] on span "Restaurants management" at bounding box center [270, 50] width 87 height 12
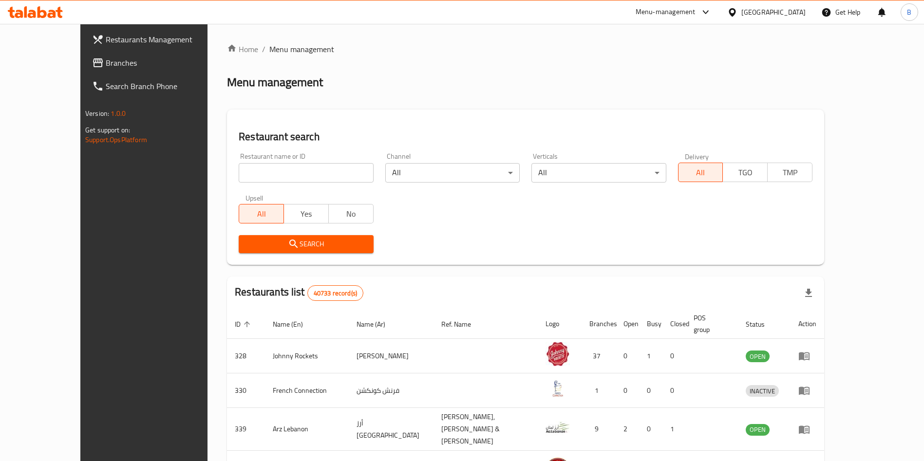
drag, startPoint x: 234, startPoint y: 175, endPoint x: 241, endPoint y: 184, distance: 11.5
click at [239, 174] on input "search" at bounding box center [306, 172] width 134 height 19
type input "[PERSON_NAME]"
click button "Search" at bounding box center [306, 244] width 134 height 18
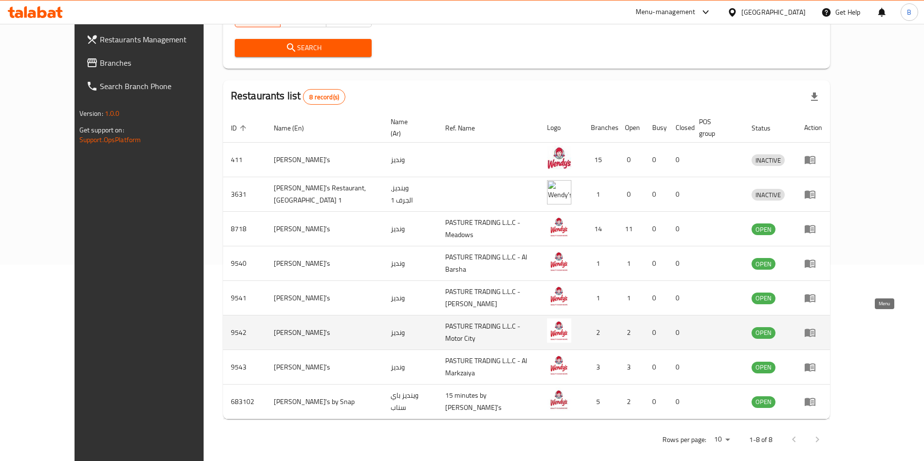
click at [816, 327] on icon "enhanced table" at bounding box center [810, 333] width 12 height 12
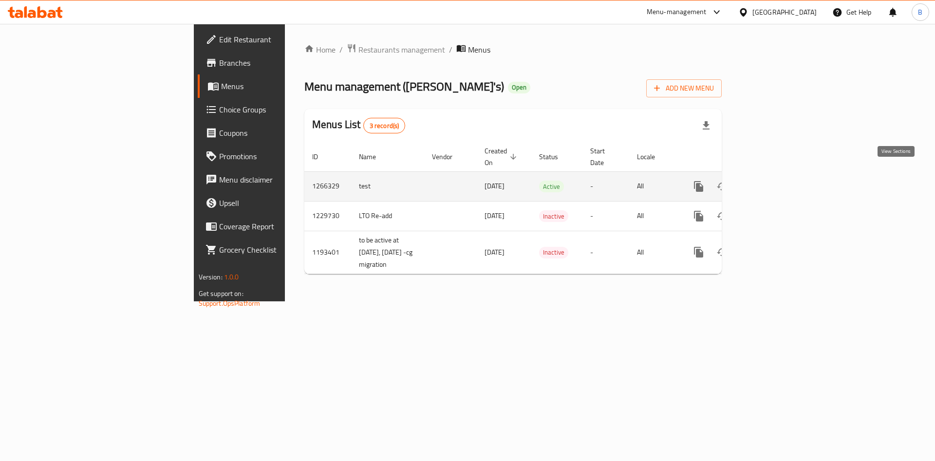
click at [775, 181] on icon "enhanced table" at bounding box center [769, 187] width 12 height 12
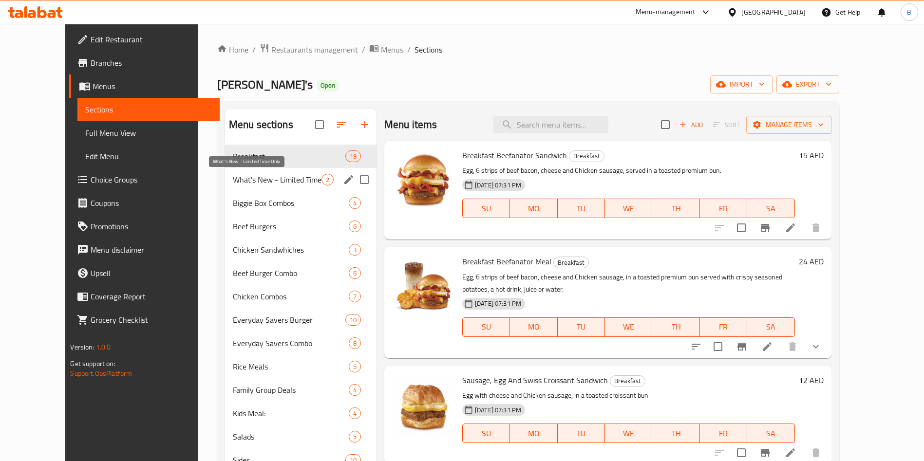
click at [235, 184] on span "What's New - Limited Time Only" at bounding box center [277, 180] width 89 height 12
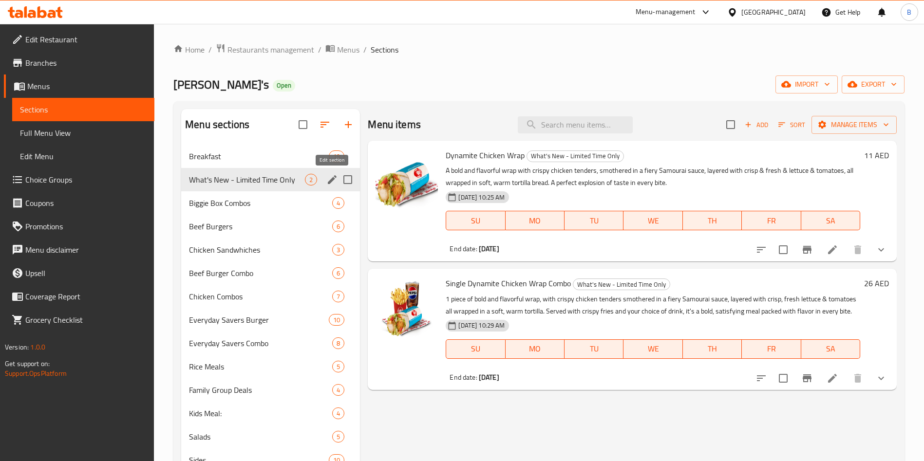
click at [330, 182] on icon "edit" at bounding box center [332, 179] width 9 height 9
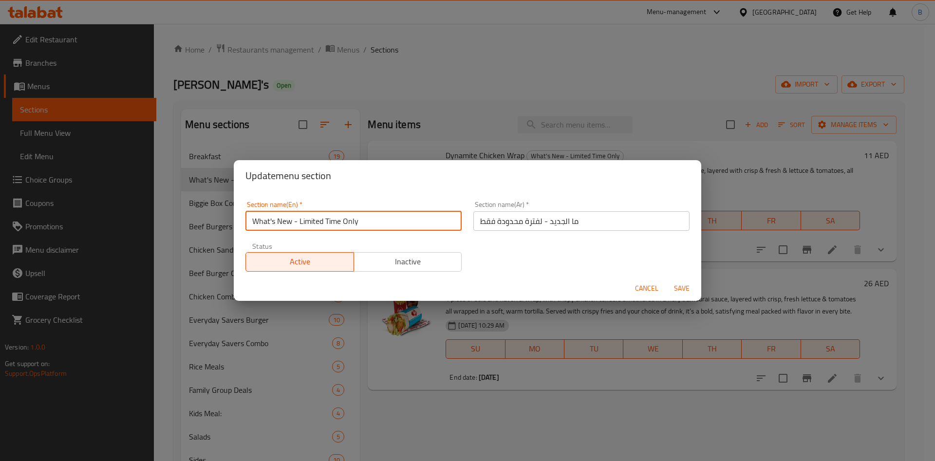
drag, startPoint x: 368, startPoint y: 219, endPoint x: 132, endPoint y: 211, distance: 236.3
click at [123, 211] on div "Update menu section Section name(En)   * What's New - Limited Time Only Section…" at bounding box center [467, 230] width 935 height 461
click at [414, 226] on input "What's New - Limited Time Only" at bounding box center [353, 220] width 216 height 19
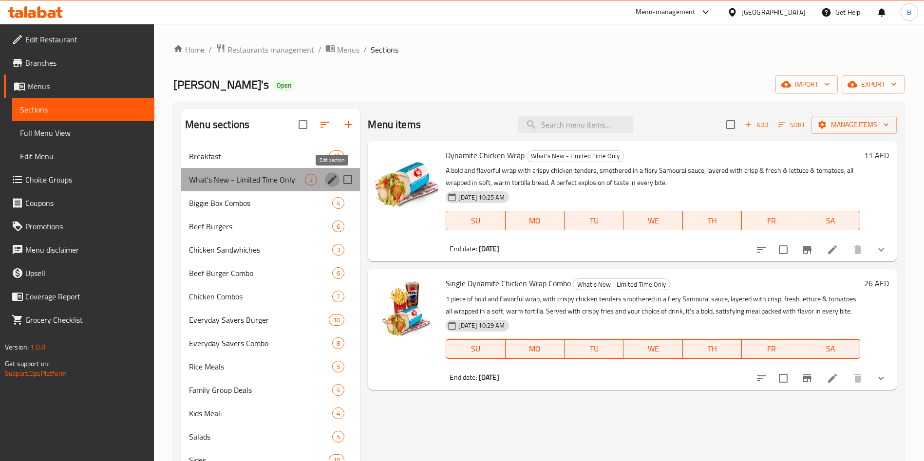
click at [329, 181] on icon "edit" at bounding box center [332, 179] width 9 height 9
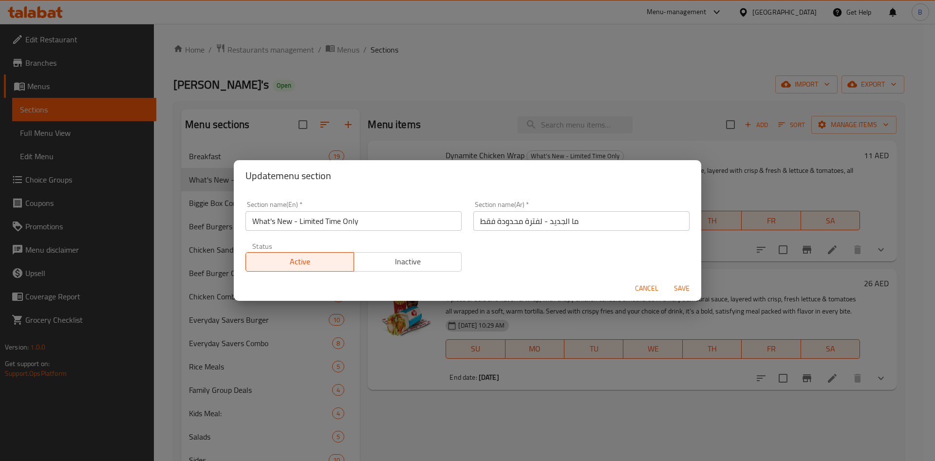
click at [394, 225] on input "What's New - Limited Time Only" at bounding box center [353, 220] width 216 height 19
paste input "’s New- Chicken Wrap"
click at [680, 284] on button "Save" at bounding box center [681, 289] width 31 height 18
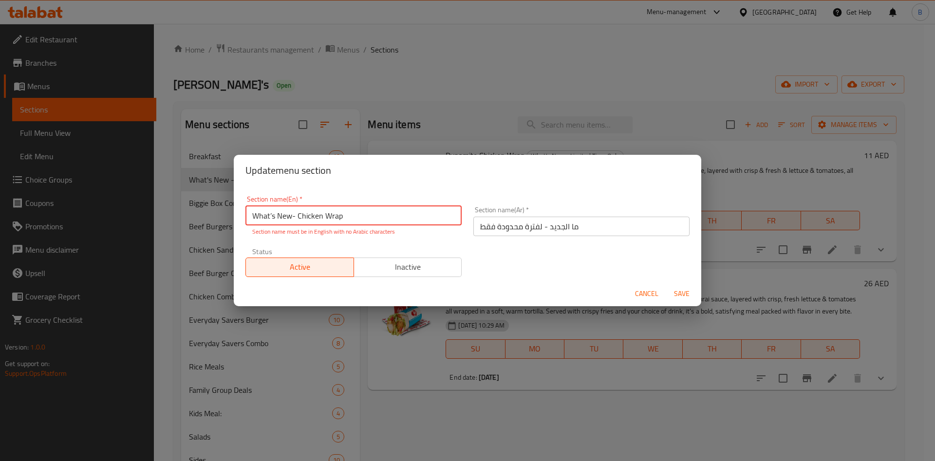
click at [296, 217] on input "What’s New- Chicken Wrap" at bounding box center [353, 215] width 216 height 19
click at [272, 214] on input "What’s New - Chicken Wrap" at bounding box center [353, 215] width 216 height 19
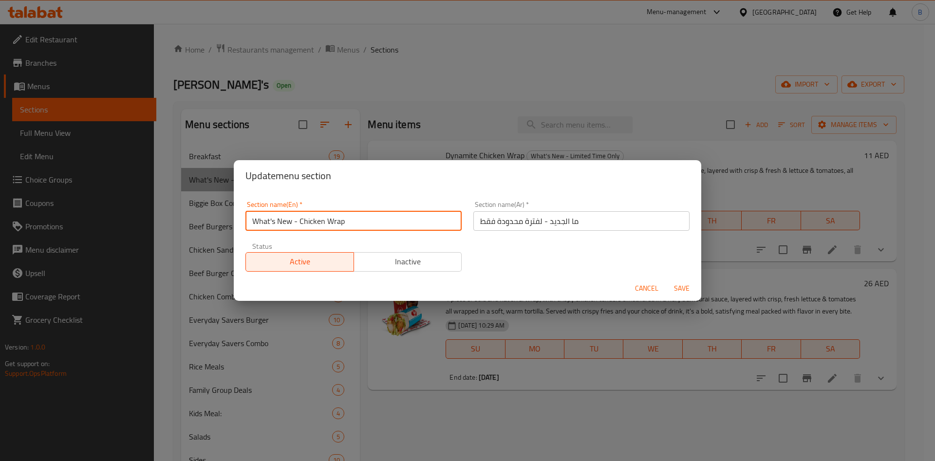
drag, startPoint x: 120, startPoint y: 257, endPoint x: 1, endPoint y: 273, distance: 119.9
click at [1, 273] on div "Update menu section Section name(En)   * What's New - Chicken Wrap Section name…" at bounding box center [467, 230] width 935 height 461
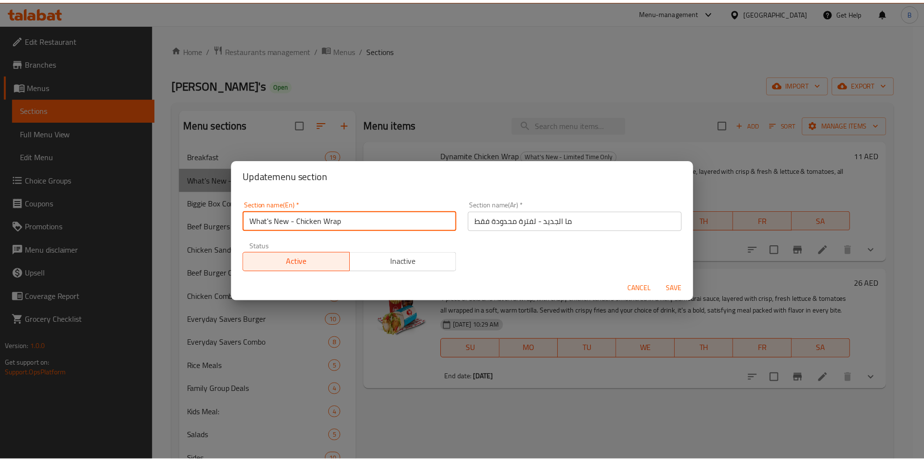
scroll to position [2, 0]
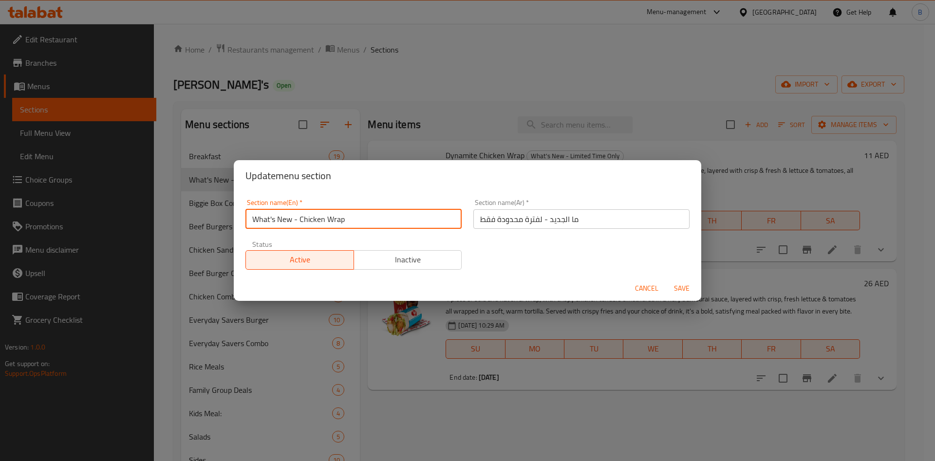
type input "What's New - Chicken Wrap"
click at [677, 286] on span "Save" at bounding box center [681, 289] width 23 height 12
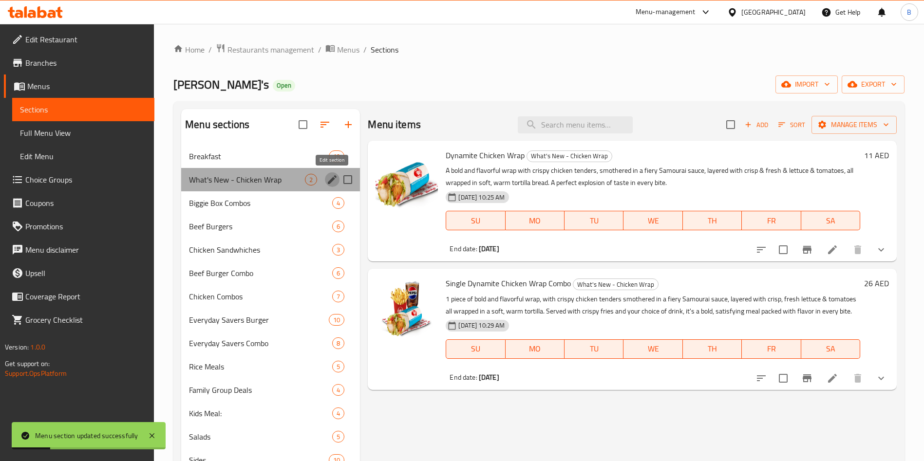
click at [333, 175] on icon "edit" at bounding box center [332, 180] width 12 height 12
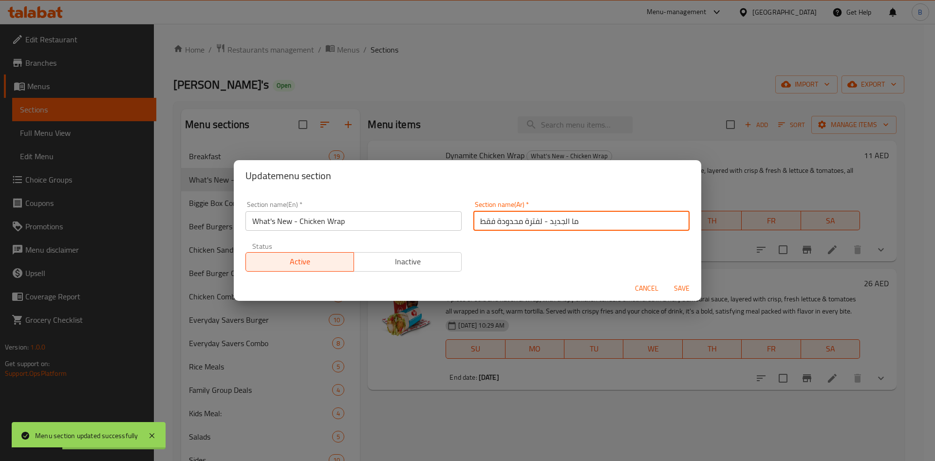
click at [563, 216] on input "ما الجديد - لفترة محدودة فقط" at bounding box center [581, 220] width 216 height 19
click at [562, 216] on input "ما الجديد - لفترة محدودة فقط" at bounding box center [581, 220] width 216 height 19
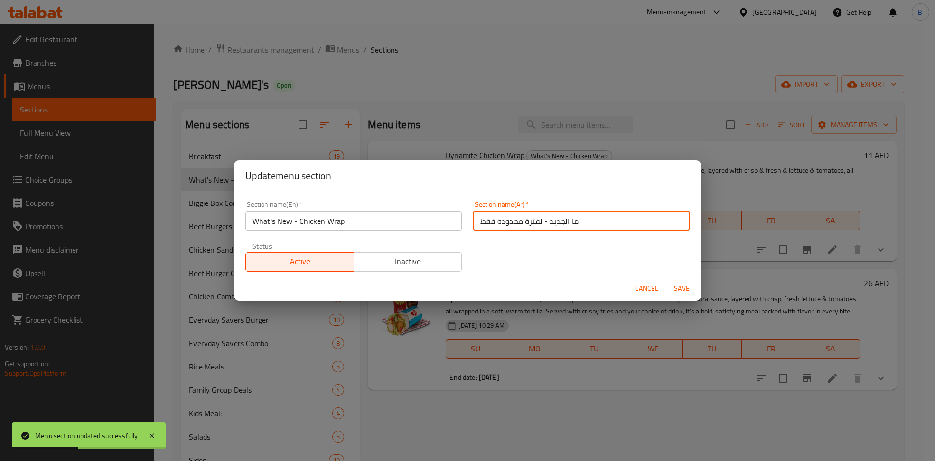
paste input "ئف الدجاج"
type input "ما الجديد - لفائف الدجاج"
click at [678, 285] on span "Save" at bounding box center [681, 289] width 23 height 12
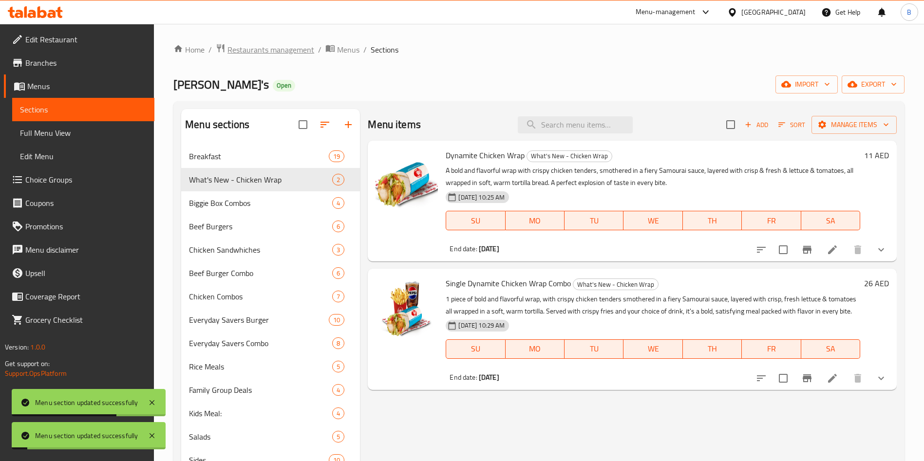
click at [277, 54] on span "Restaurants management" at bounding box center [270, 50] width 87 height 12
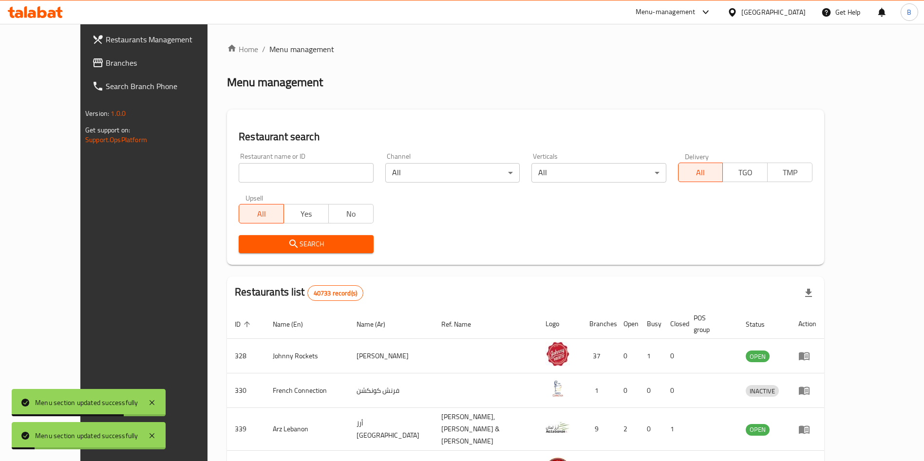
click at [248, 176] on input "search" at bounding box center [306, 172] width 134 height 19
type input "[PERSON_NAME]"
click button "Search" at bounding box center [306, 244] width 134 height 18
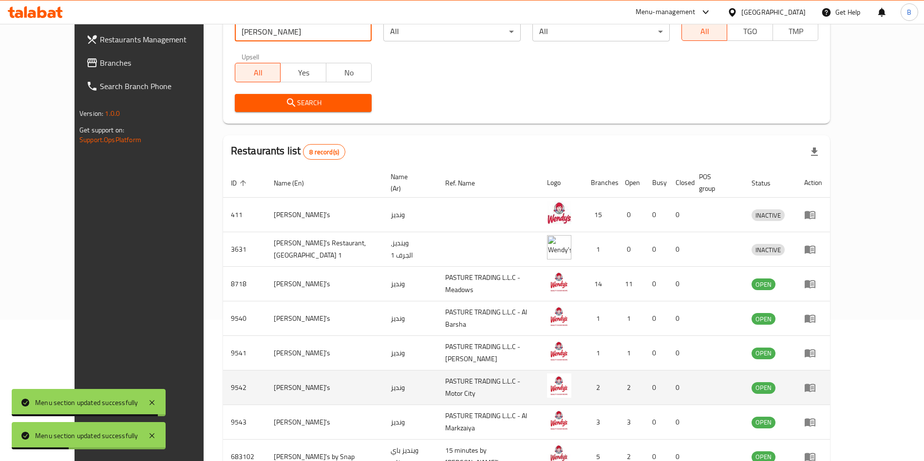
scroll to position [146, 0]
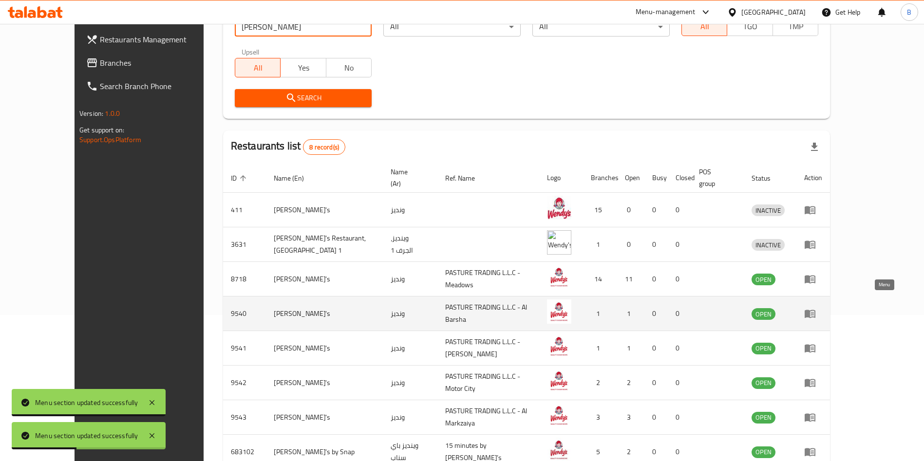
click at [816, 308] on icon "enhanced table" at bounding box center [810, 314] width 12 height 12
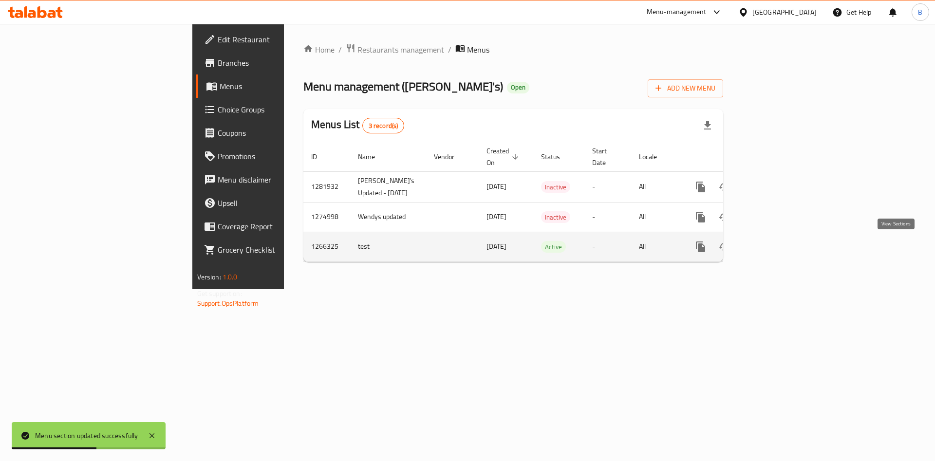
click at [777, 246] on icon "enhanced table" at bounding box center [771, 247] width 12 height 12
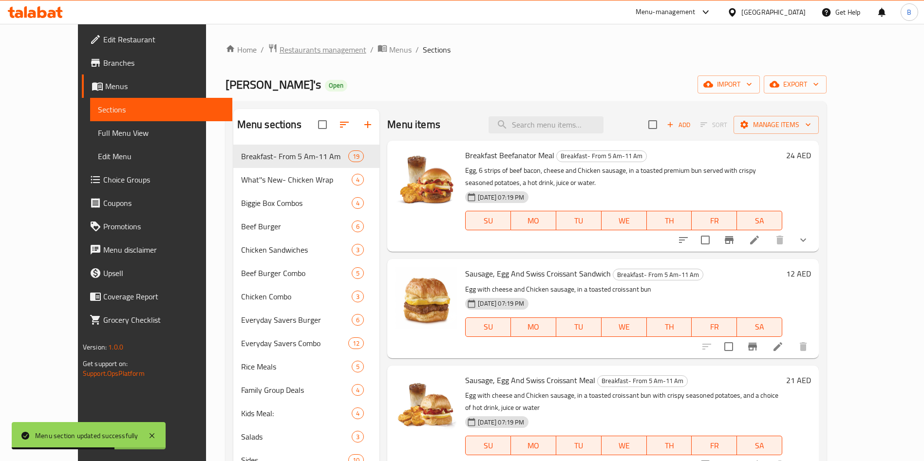
click at [280, 56] on span "Restaurants management" at bounding box center [323, 50] width 87 height 12
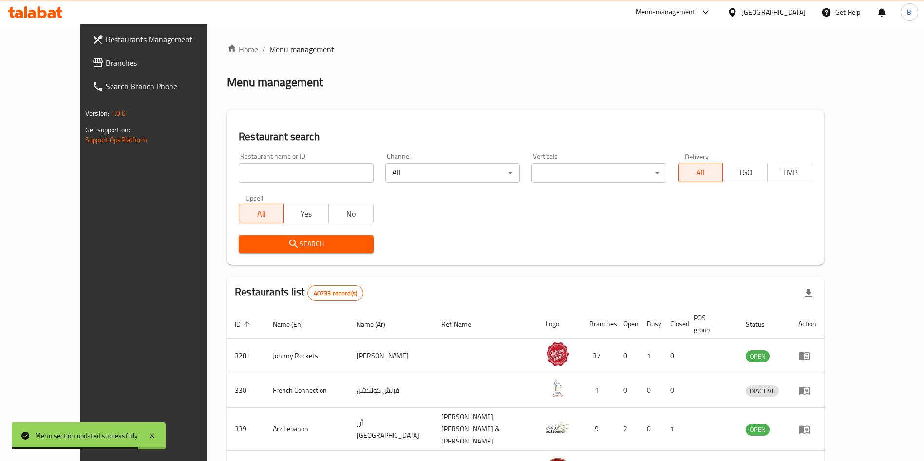
click at [272, 177] on input "search" at bounding box center [306, 172] width 134 height 19
type input "[PERSON_NAME]"
click button "Search" at bounding box center [306, 244] width 134 height 18
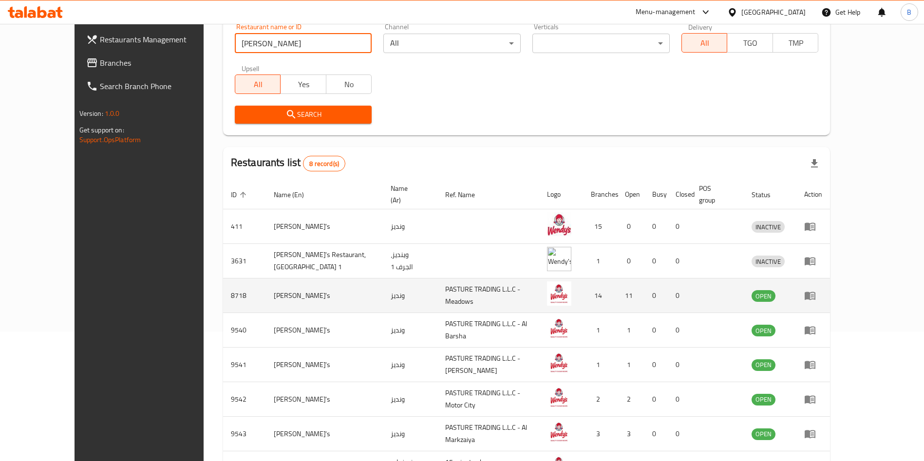
scroll to position [196, 0]
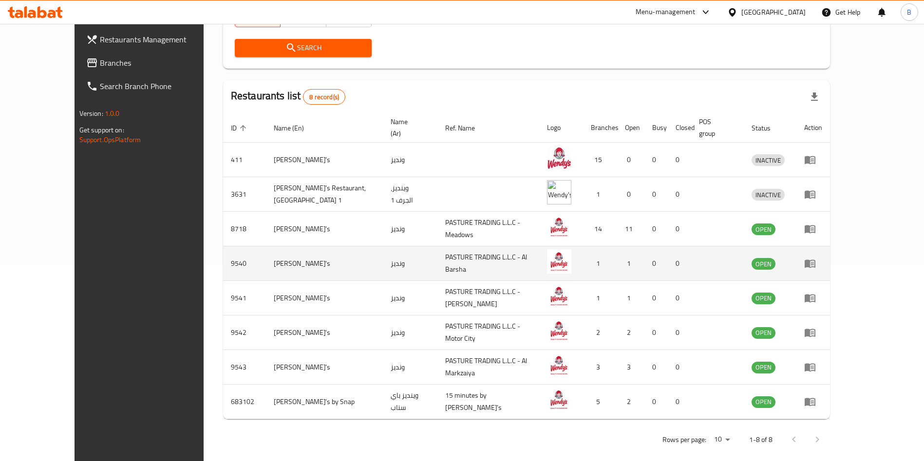
click at [815, 260] on icon "enhanced table" at bounding box center [810, 264] width 11 height 8
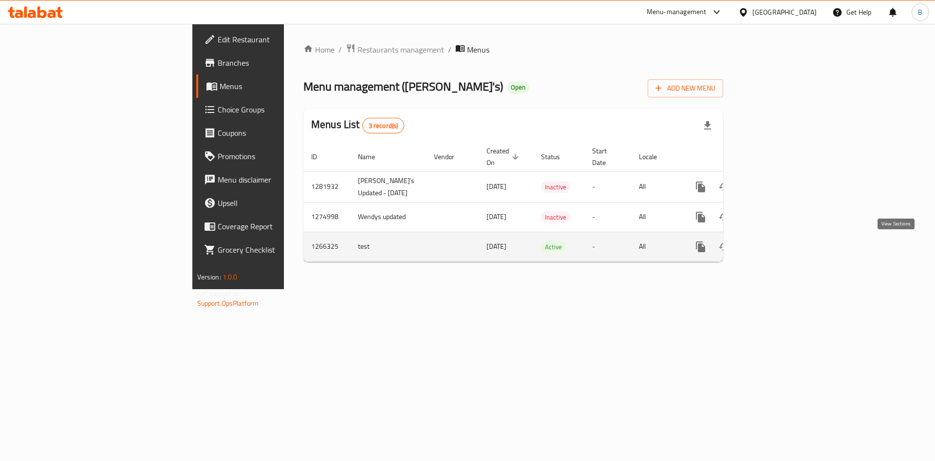
click at [777, 245] on icon "enhanced table" at bounding box center [771, 247] width 12 height 12
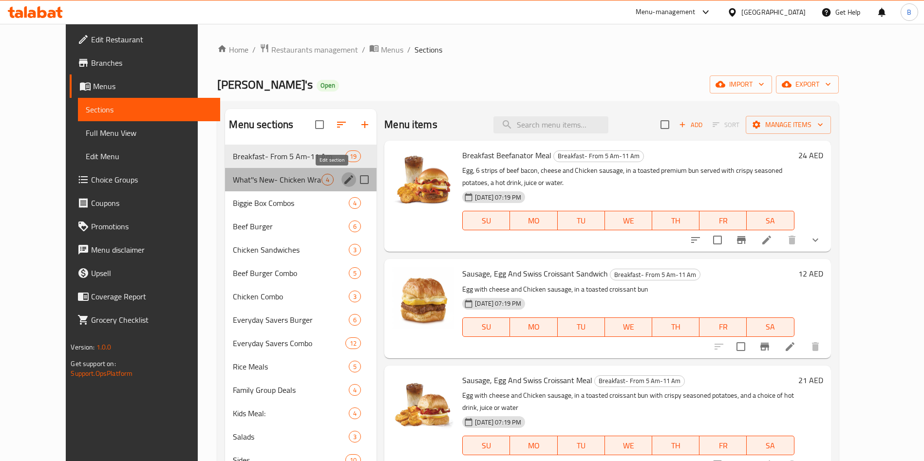
click at [343, 179] on icon "edit" at bounding box center [349, 180] width 12 height 12
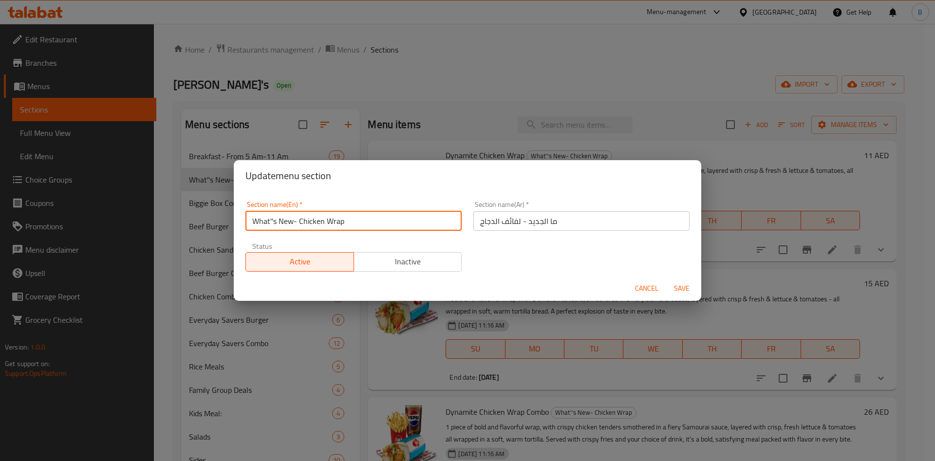
click at [273, 220] on input "What''s New- Chicken Wrap" at bounding box center [353, 220] width 216 height 19
type input "What's New- Chicken Wrap"
click at [678, 291] on span "Save" at bounding box center [681, 289] width 23 height 12
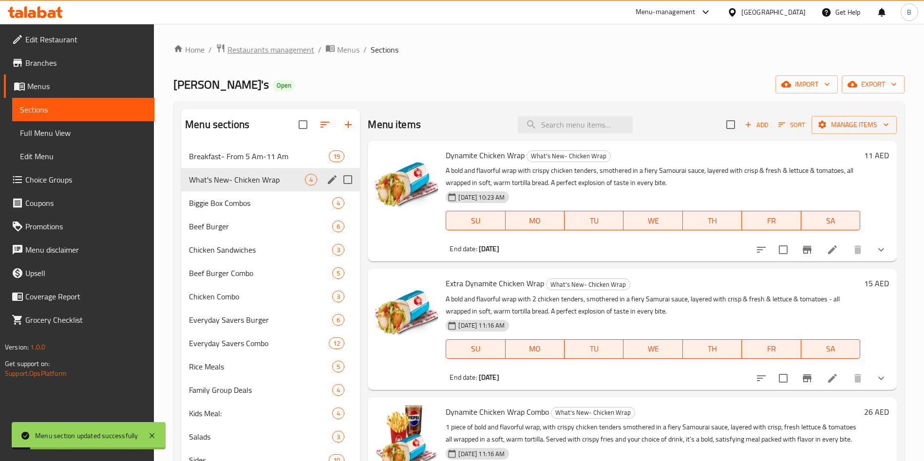
click at [284, 51] on span "Restaurants management" at bounding box center [270, 50] width 87 height 12
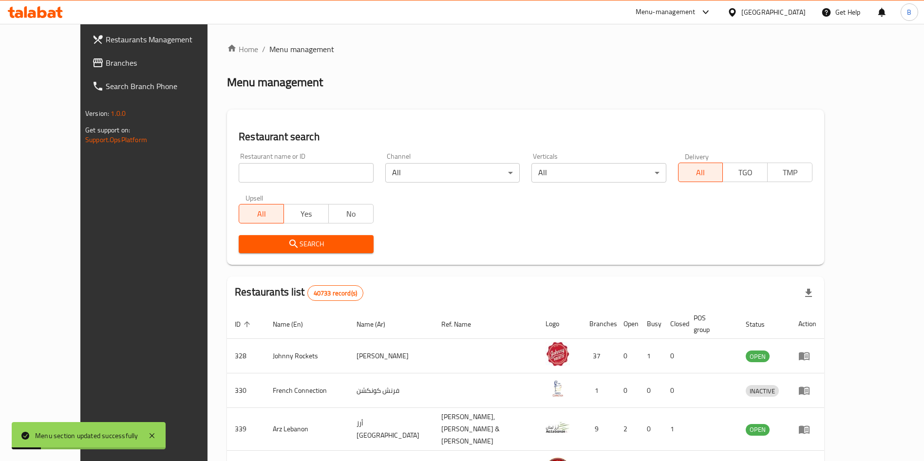
click at [239, 174] on input "search" at bounding box center [306, 172] width 134 height 19
type input "[PERSON_NAME]"
click button "Search" at bounding box center [306, 244] width 134 height 18
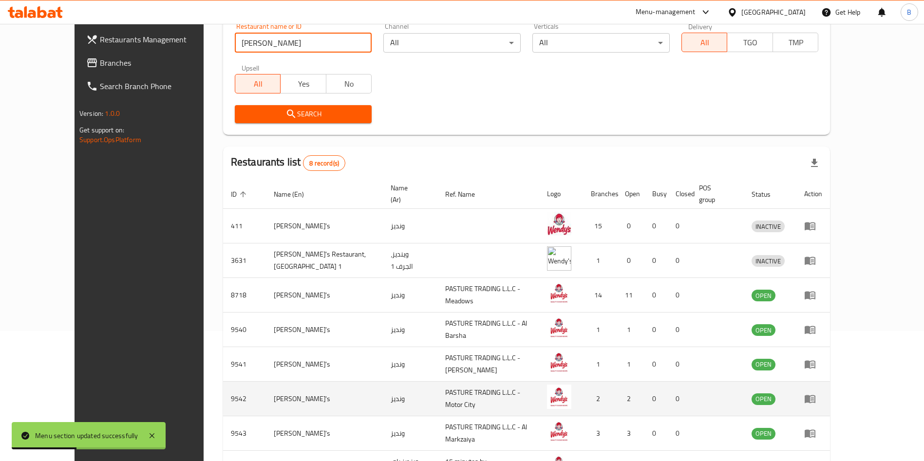
scroll to position [196, 0]
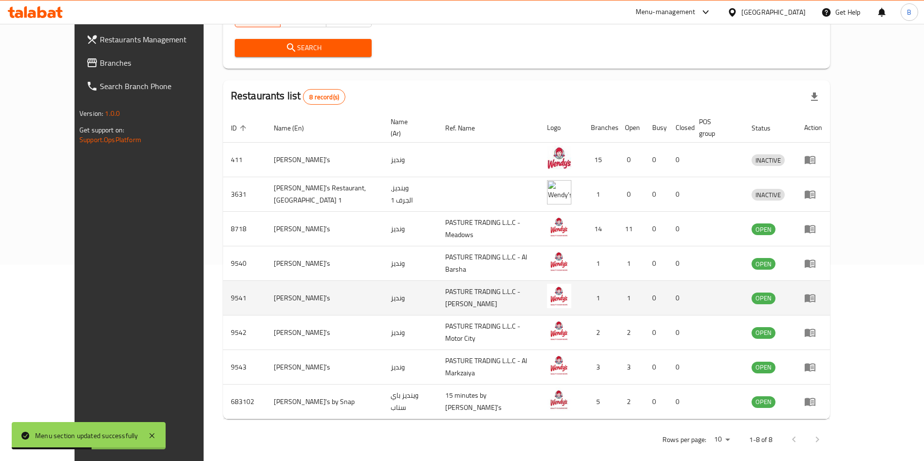
click at [816, 292] on icon "enhanced table" at bounding box center [810, 298] width 12 height 12
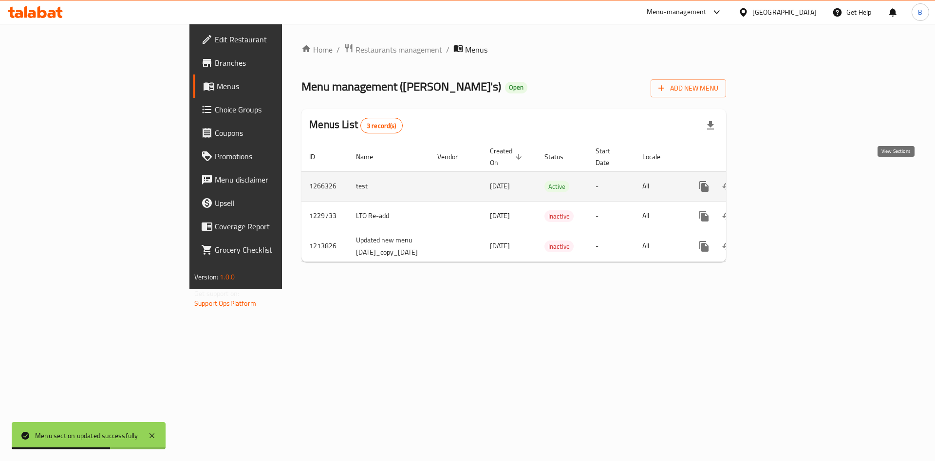
click at [779, 182] on icon "enhanced table" at bounding box center [774, 186] width 9 height 9
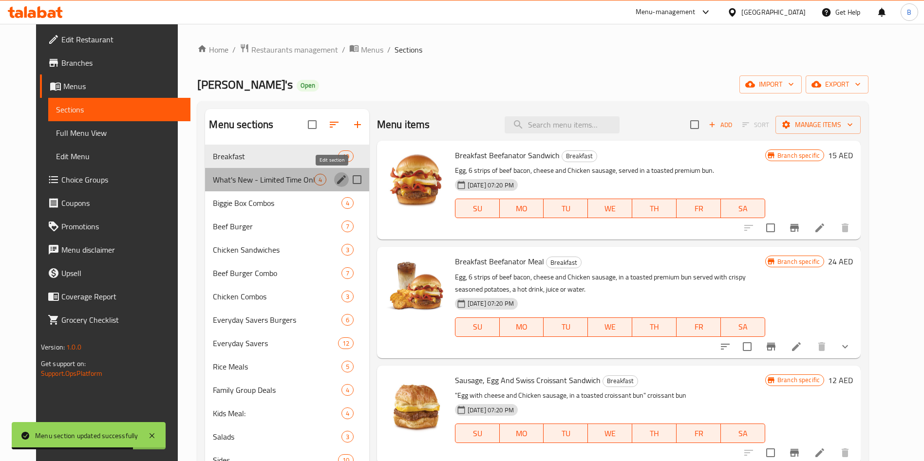
click at [336, 178] on icon "edit" at bounding box center [342, 180] width 12 height 12
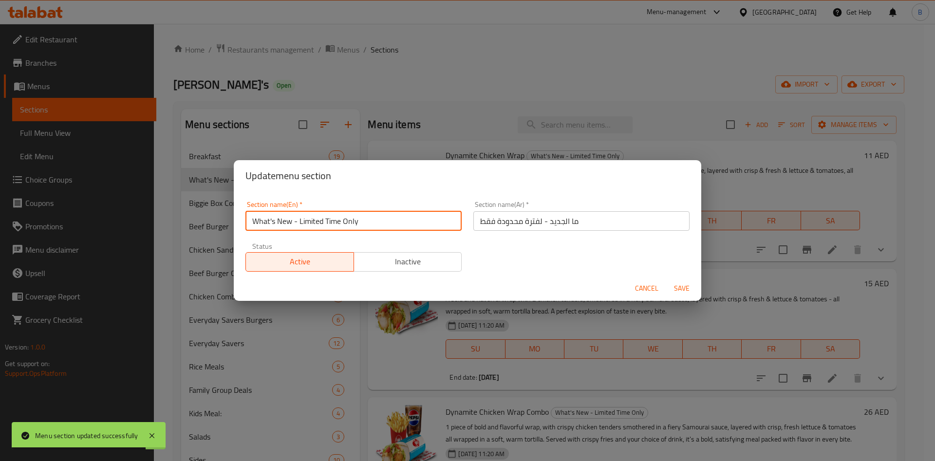
click at [412, 220] on input "What's New - Limited Time Only" at bounding box center [353, 220] width 216 height 19
click at [411, 220] on input "What's New - Limited Time Only" at bounding box center [353, 220] width 216 height 19
click at [412, 220] on input "What's New - Limited Time Only" at bounding box center [353, 220] width 216 height 19
click at [577, 218] on input "ما الجديد - لفترة محدودة فقط" at bounding box center [581, 220] width 216 height 19
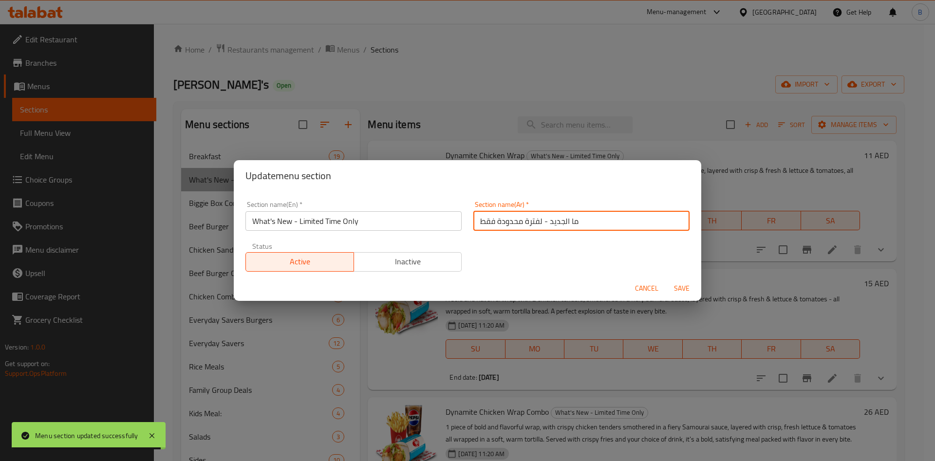
click at [577, 218] on input "ما الجديد - لفترة محدودة فقط" at bounding box center [581, 220] width 216 height 19
click at [578, 217] on input "ما الجديد - لفترة محدودة فقط" at bounding box center [581, 220] width 216 height 19
paste input "ئف الدجاج"
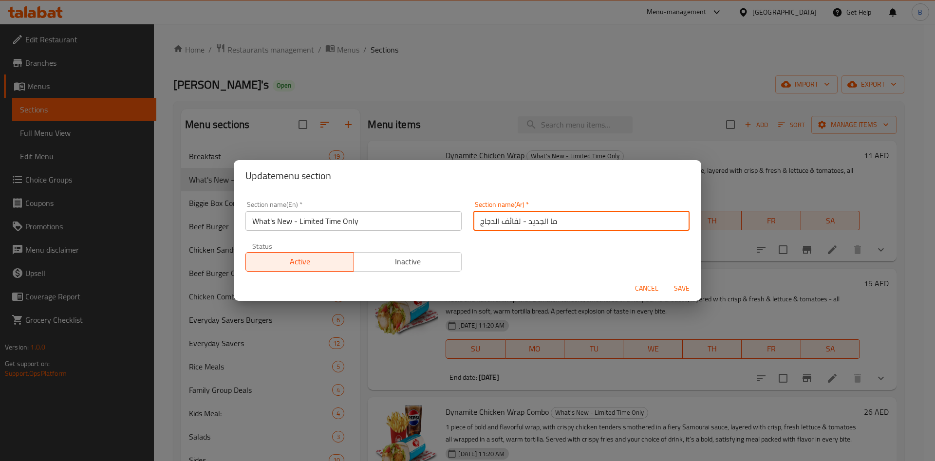
type input "ما الجديد - لفائف الدجاج"
click at [677, 284] on span "Save" at bounding box center [681, 289] width 23 height 12
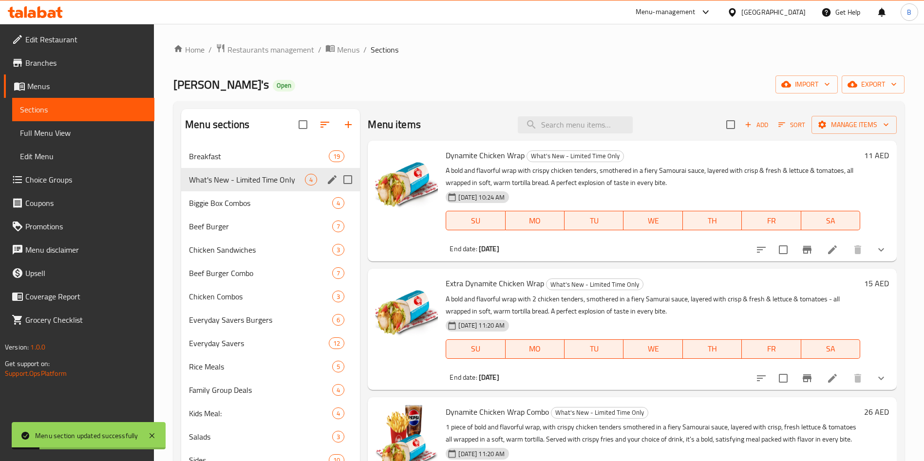
click at [332, 178] on icon "edit" at bounding box center [332, 179] width 9 height 9
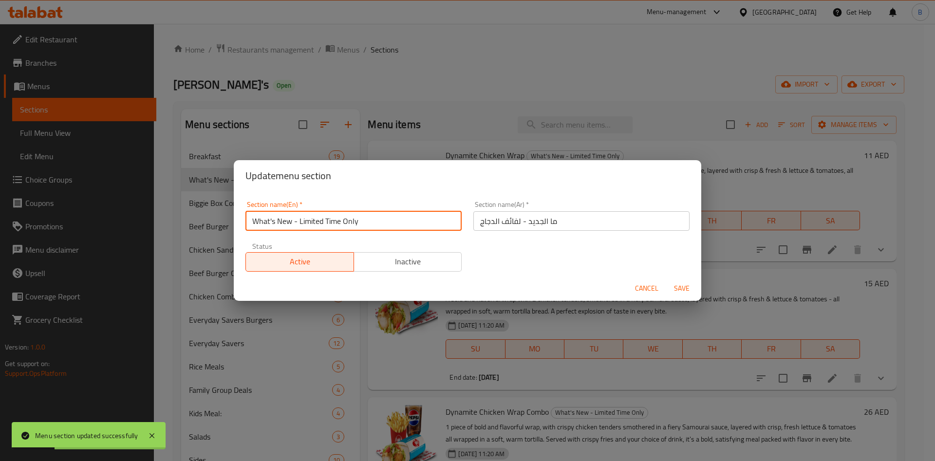
drag, startPoint x: 289, startPoint y: 225, endPoint x: 1, endPoint y: 227, distance: 287.4
click at [0, 229] on div "Update menu section Section name(En)   * What's New - Limited Time Only Section…" at bounding box center [467, 230] width 935 height 461
paste input "Chicken Wrap"
type input "What's New - Chicken Wrap"
click at [657, 285] on span "Cancel" at bounding box center [646, 289] width 23 height 12
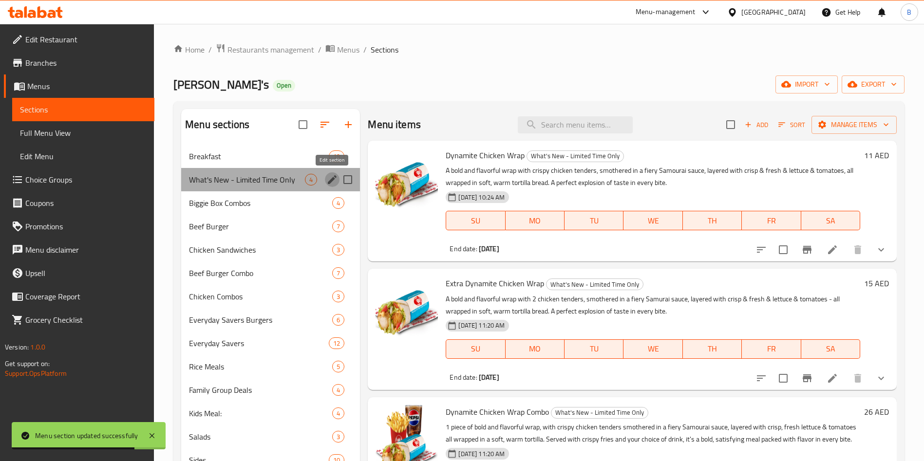
click at [332, 181] on icon "edit" at bounding box center [332, 179] width 9 height 9
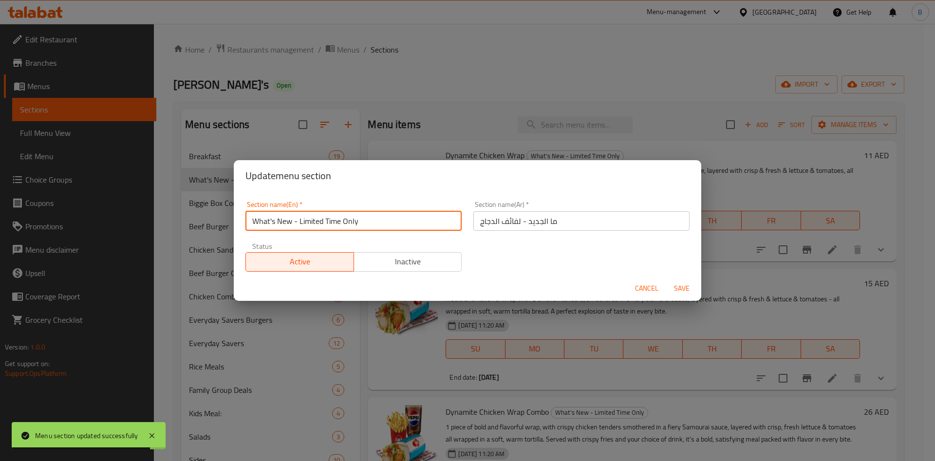
drag, startPoint x: 383, startPoint y: 220, endPoint x: 67, endPoint y: 216, distance: 315.6
click at [68, 217] on div "Update menu section Section name(En)   * What's New - Limited Time Only Section…" at bounding box center [467, 230] width 935 height 461
paste input "Chicken Wrap"
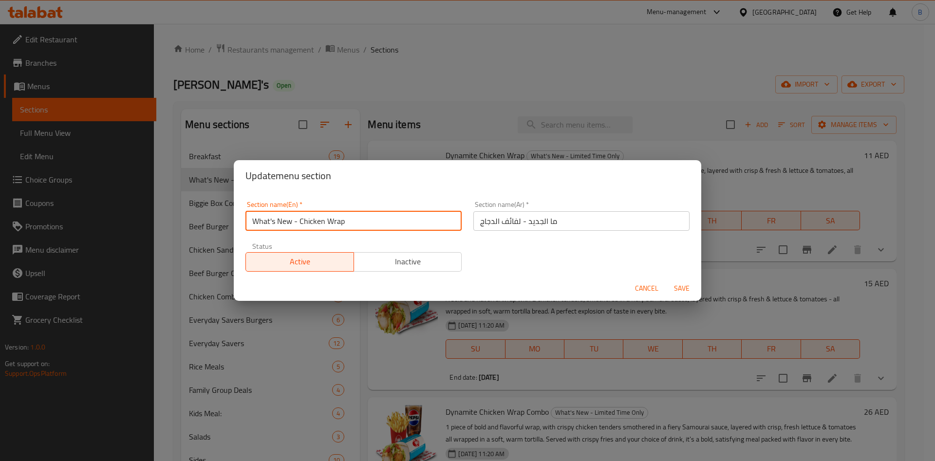
type input "What's New - Chicken Wrap"
click at [687, 287] on span "Save" at bounding box center [681, 289] width 23 height 12
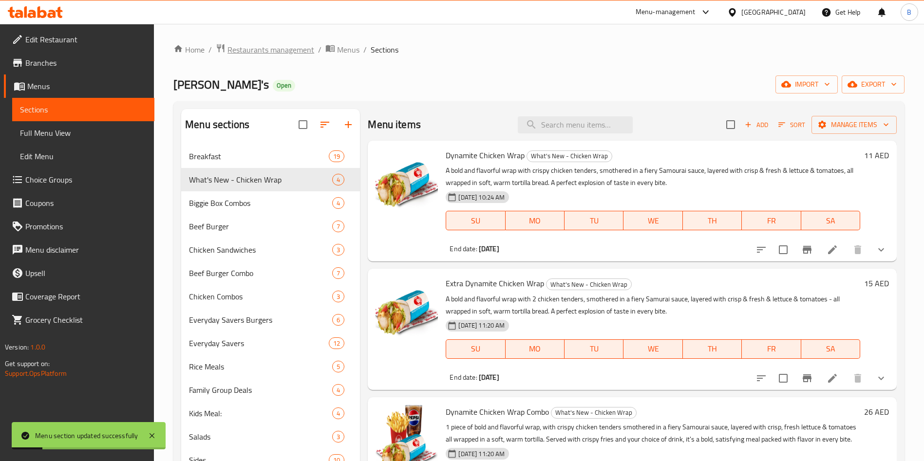
click at [272, 51] on span "Restaurants management" at bounding box center [270, 50] width 87 height 12
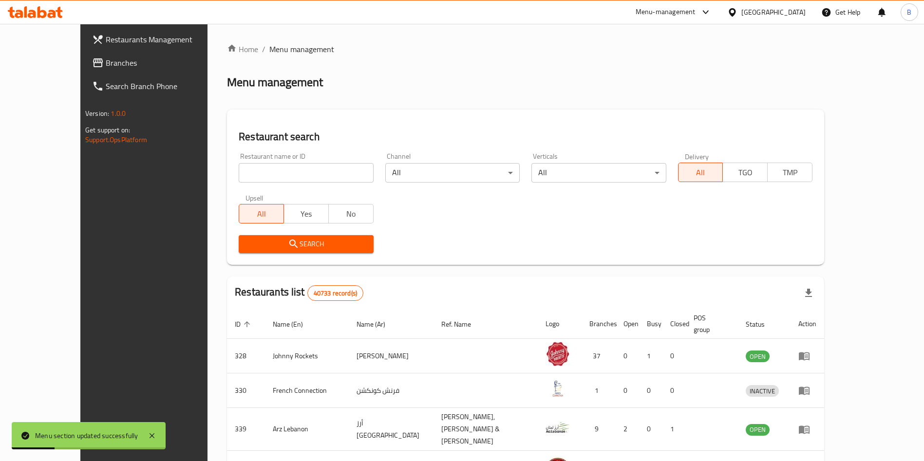
click at [269, 172] on input "search" at bounding box center [306, 172] width 134 height 19
type input "[PERSON_NAME]"
click button "Search" at bounding box center [306, 244] width 134 height 18
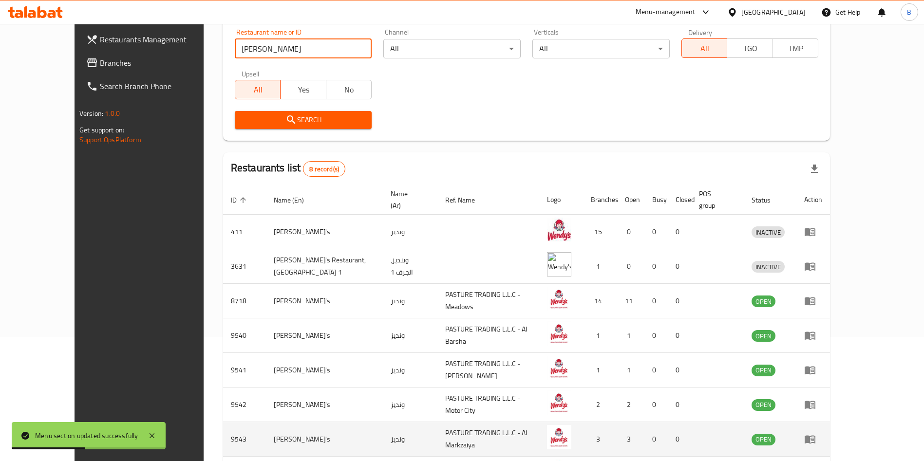
scroll to position [196, 0]
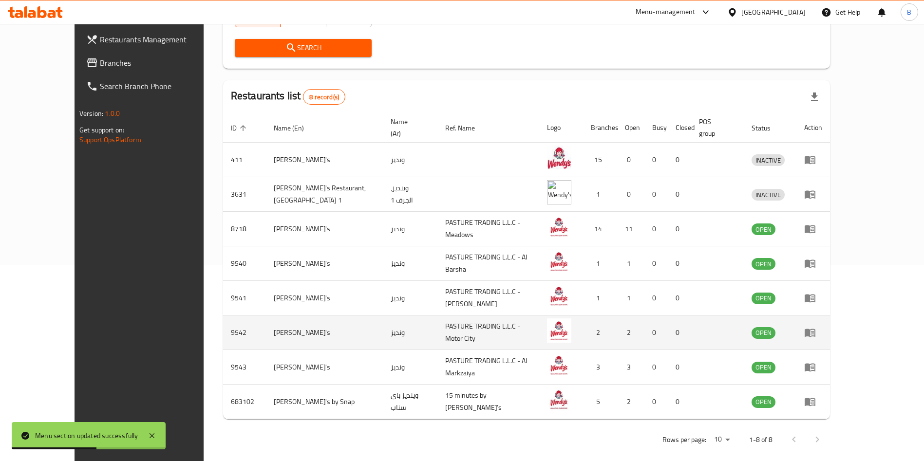
click at [816, 327] on icon "enhanced table" at bounding box center [810, 333] width 12 height 12
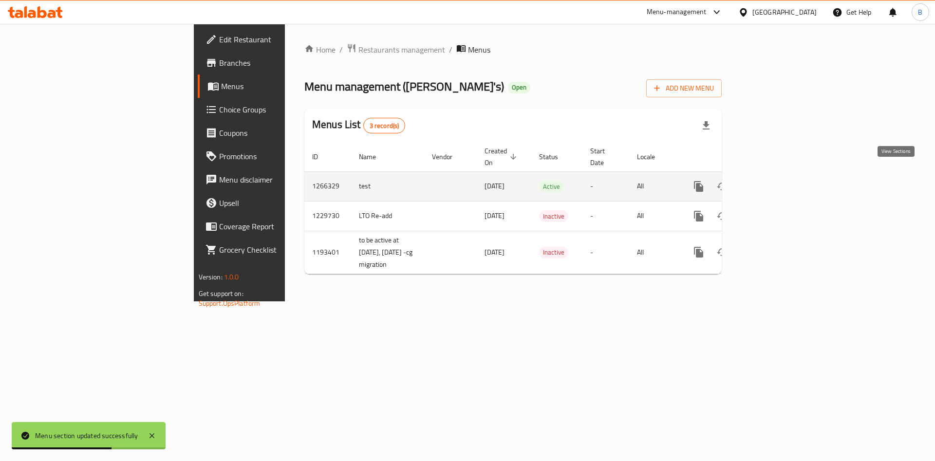
click at [775, 181] on icon "enhanced table" at bounding box center [769, 187] width 12 height 12
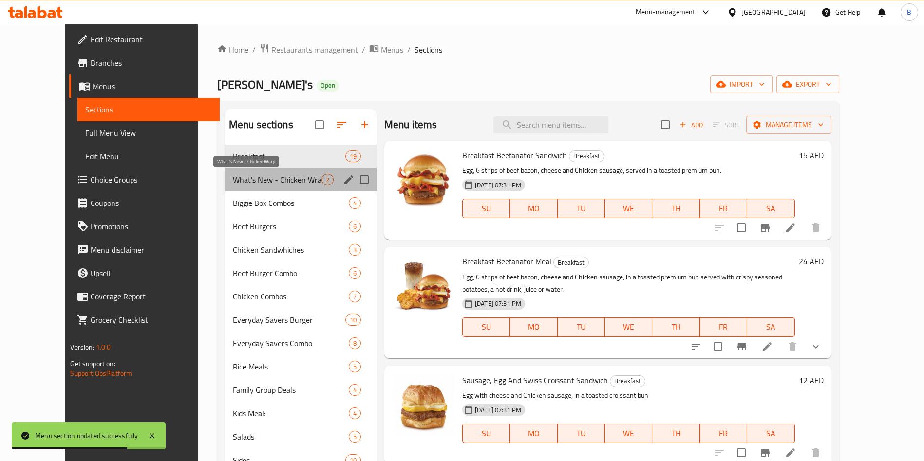
drag, startPoint x: 258, startPoint y: 184, endPoint x: 294, endPoint y: 200, distance: 40.1
click at [257, 184] on span "What's New - Chicken Wrap" at bounding box center [277, 180] width 89 height 12
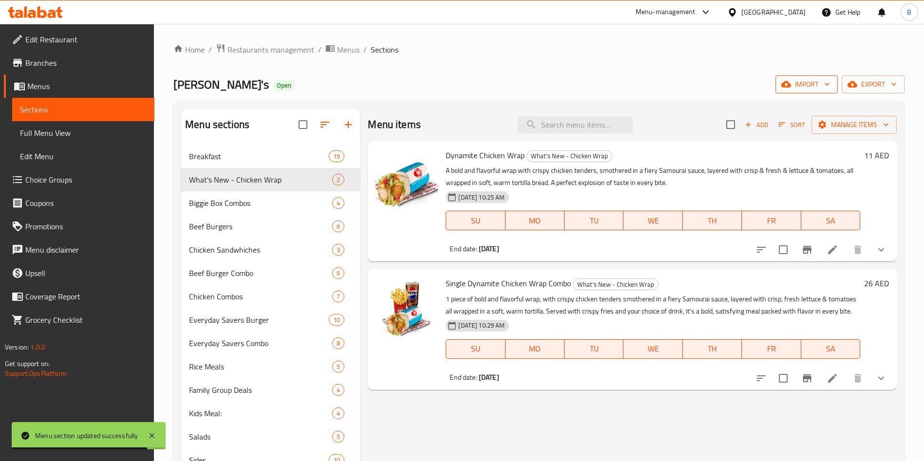
click at [822, 79] on span "import" at bounding box center [806, 84] width 47 height 12
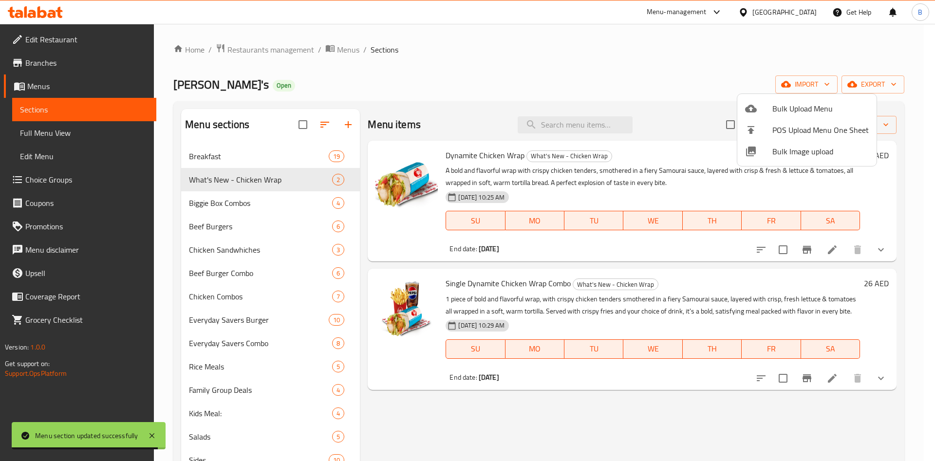
click at [633, 80] on div at bounding box center [467, 230] width 935 height 461
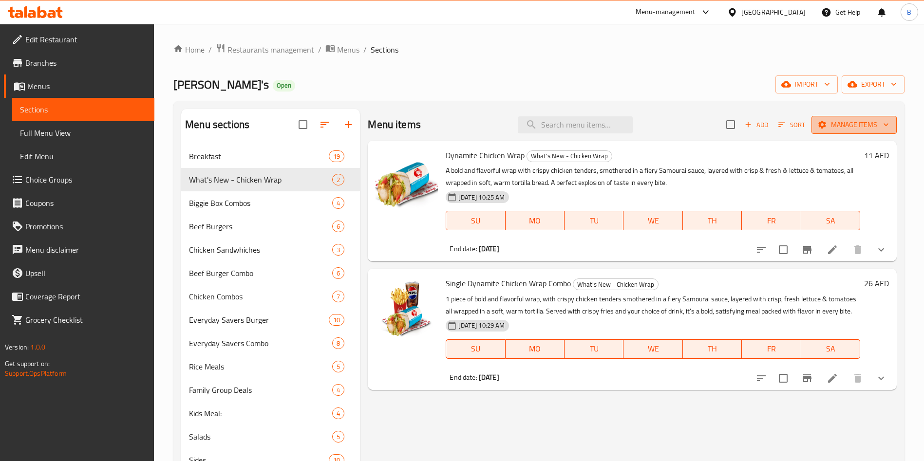
click at [853, 124] on span "Manage items" at bounding box center [854, 125] width 70 height 12
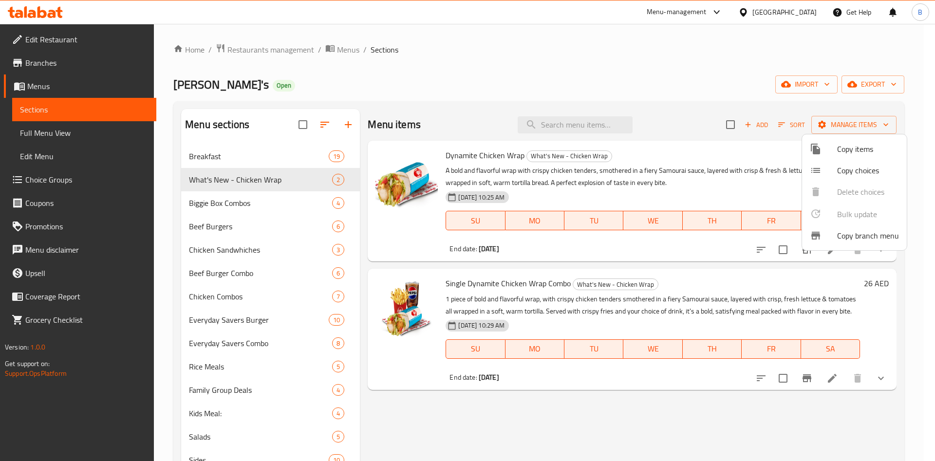
click at [860, 147] on span "Copy items" at bounding box center [868, 149] width 62 height 12
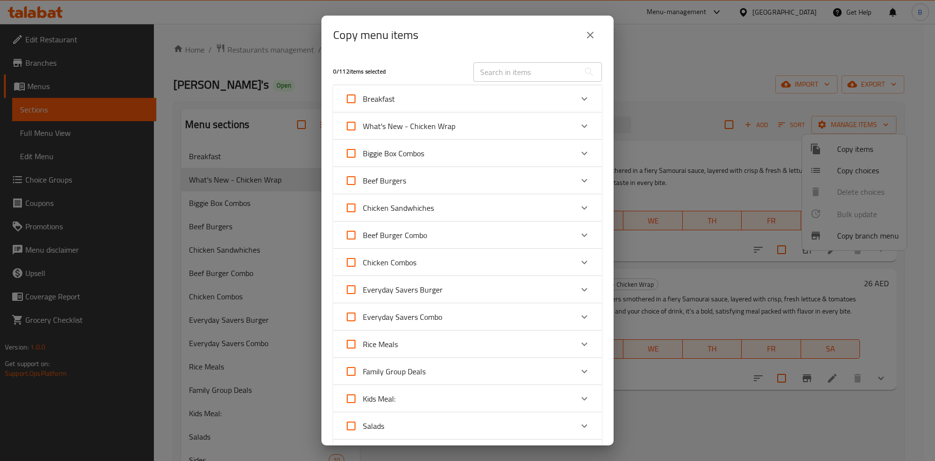
click at [356, 127] on input "What's New - Chicken Wrap" at bounding box center [350, 125] width 23 height 23
checkbox input "true"
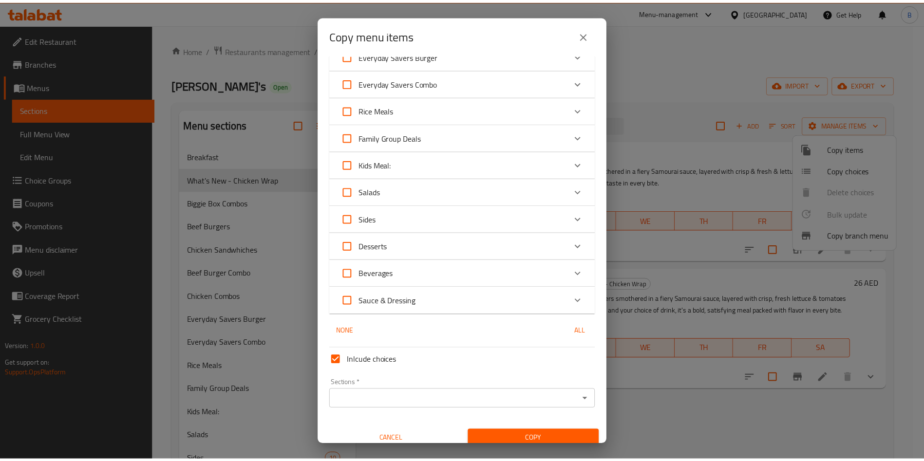
scroll to position [244, 0]
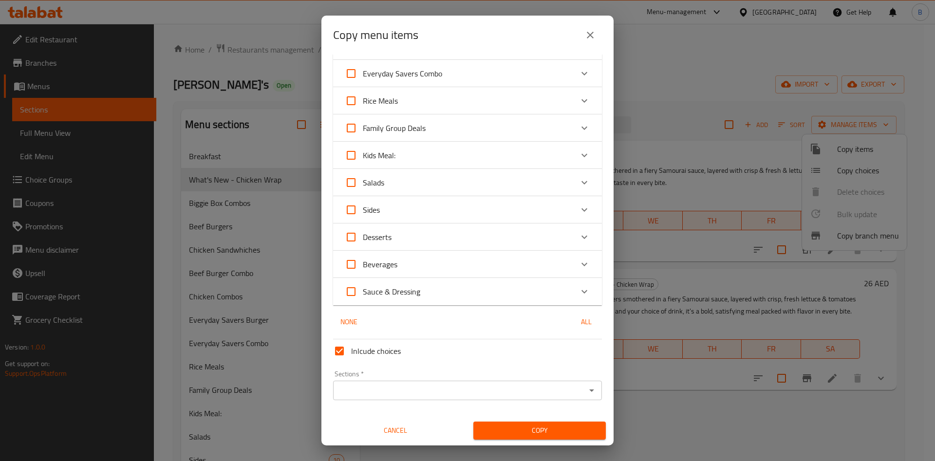
click at [588, 388] on div "Sections *" at bounding box center [467, 390] width 269 height 19
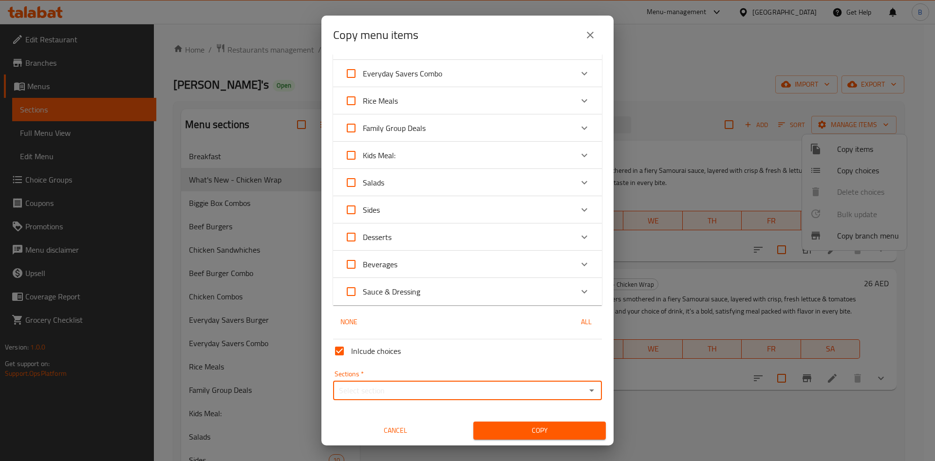
click at [586, 391] on icon "Open" at bounding box center [592, 391] width 12 height 12
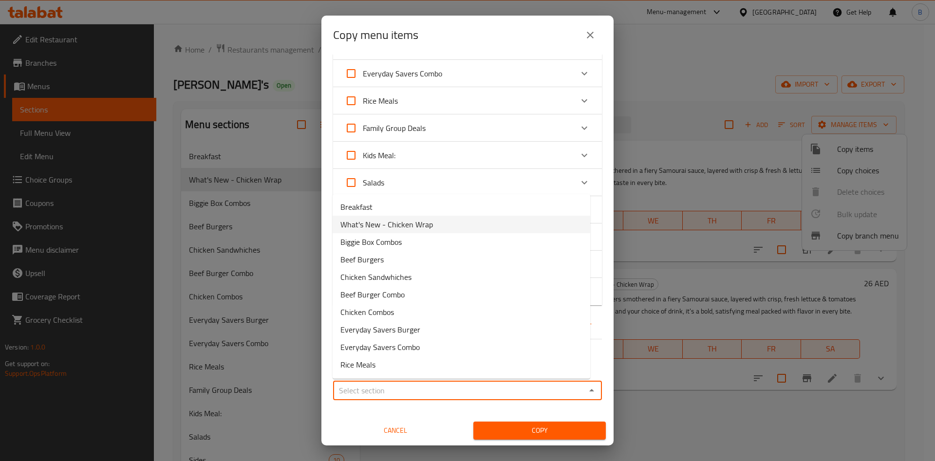
click at [429, 225] on span "What's New - Chicken Wrap" at bounding box center [386, 225] width 93 height 12
type input "What's New - Chicken Wrap"
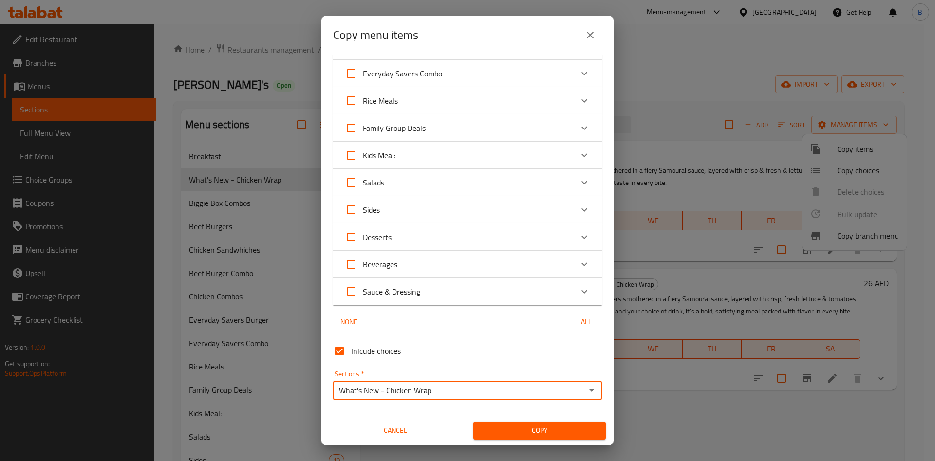
click at [541, 426] on span "Copy" at bounding box center [539, 431] width 117 height 12
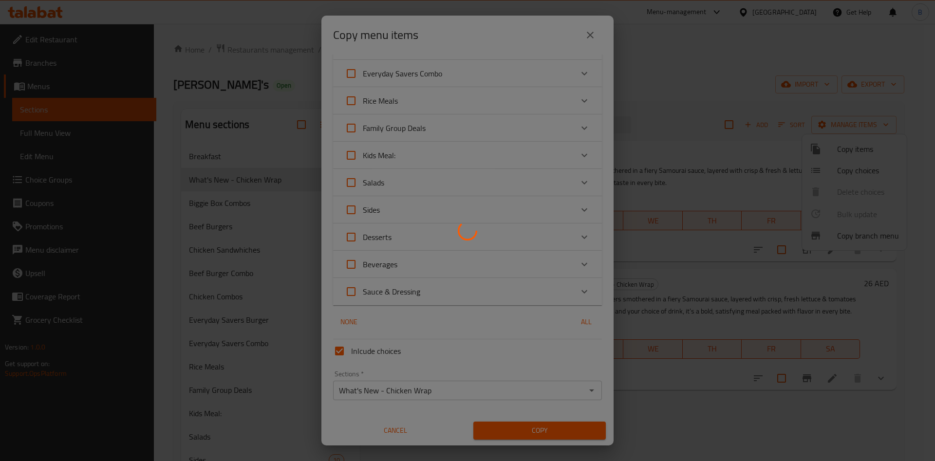
click at [565, 431] on div at bounding box center [467, 230] width 935 height 461
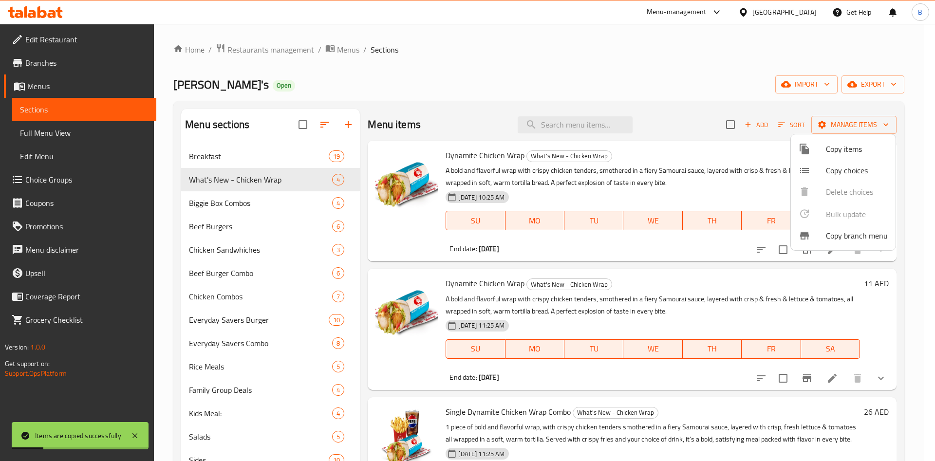
click at [824, 389] on div at bounding box center [467, 230] width 935 height 461
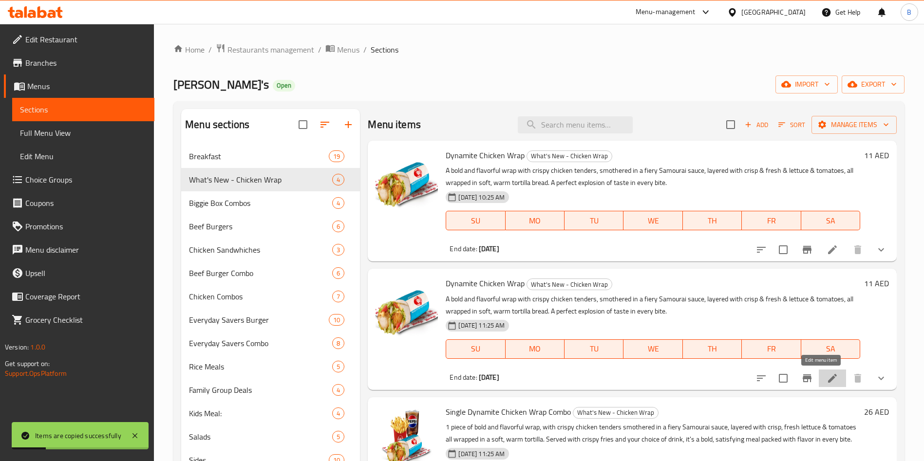
click at [827, 380] on icon at bounding box center [833, 379] width 12 height 12
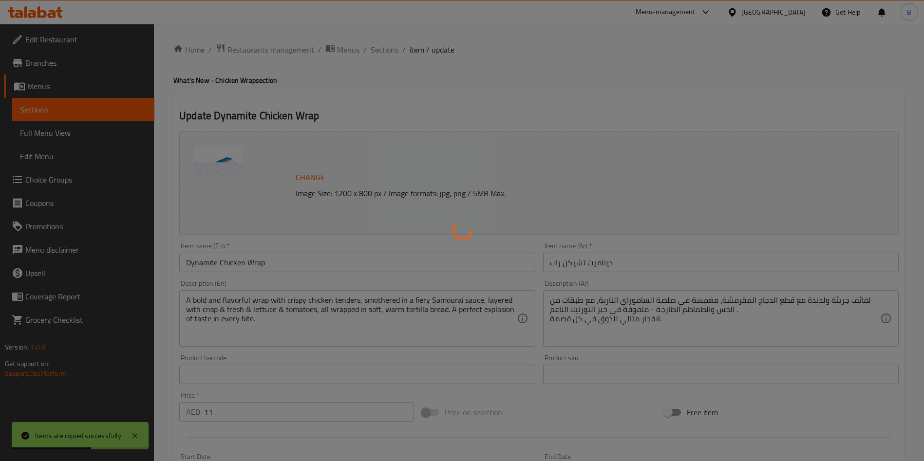
type input "إضافة الجبن على اللفافة:"
type input "0"
type input "1"
type input "إزالة المكونات:"
type input "0"
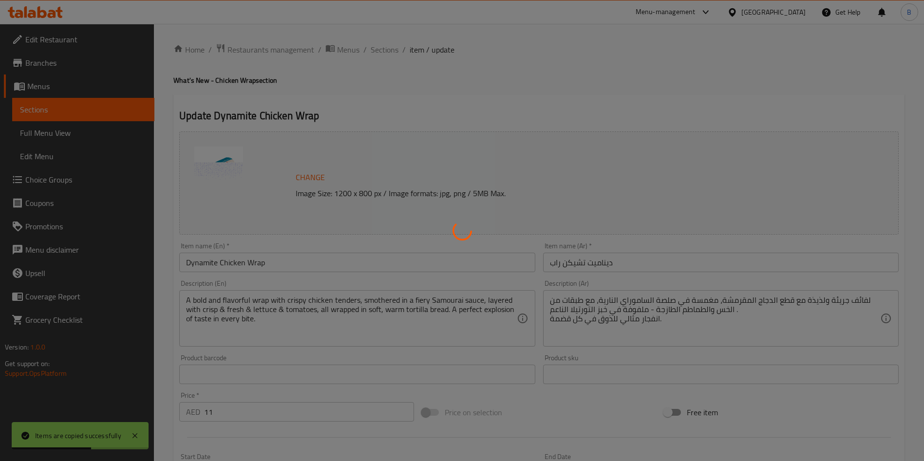
type input "2"
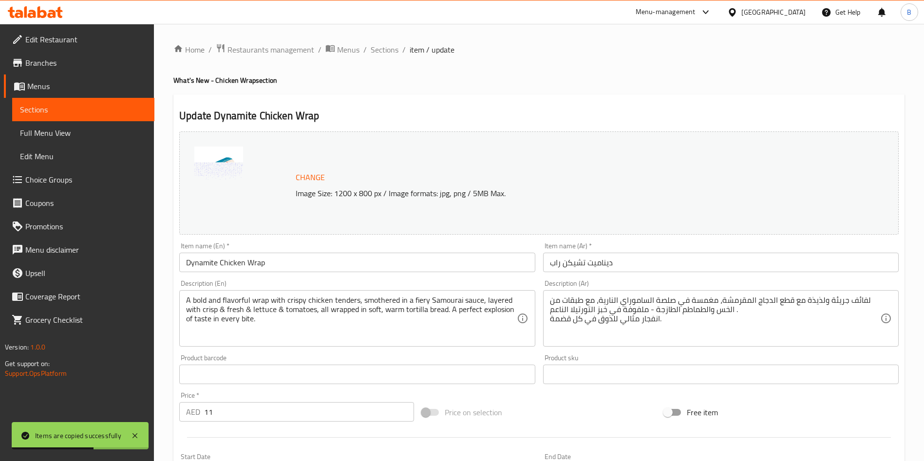
click at [291, 264] on div at bounding box center [462, 230] width 924 height 461
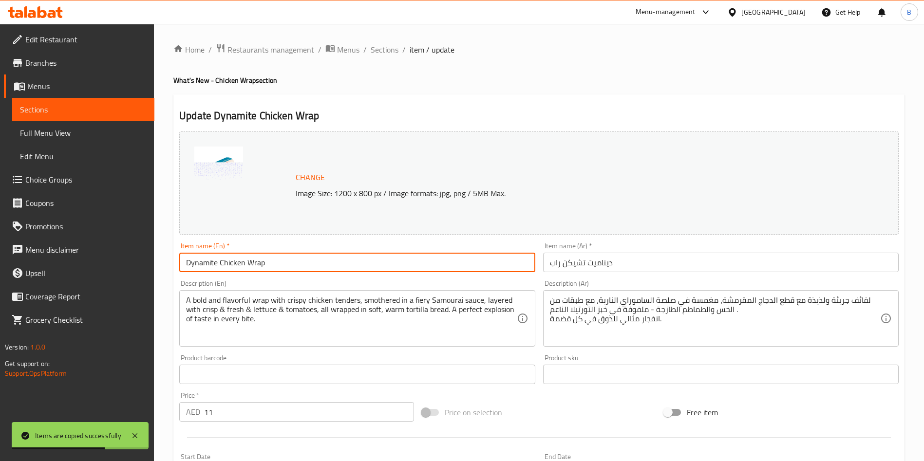
drag, startPoint x: 286, startPoint y: 266, endPoint x: 0, endPoint y: 313, distance: 289.7
click at [0, 313] on div "Edit Restaurant Branches Menus Sections Full Menu View Edit Menu Choice Groups …" at bounding box center [462, 391] width 924 height 735
paste input "Extra"
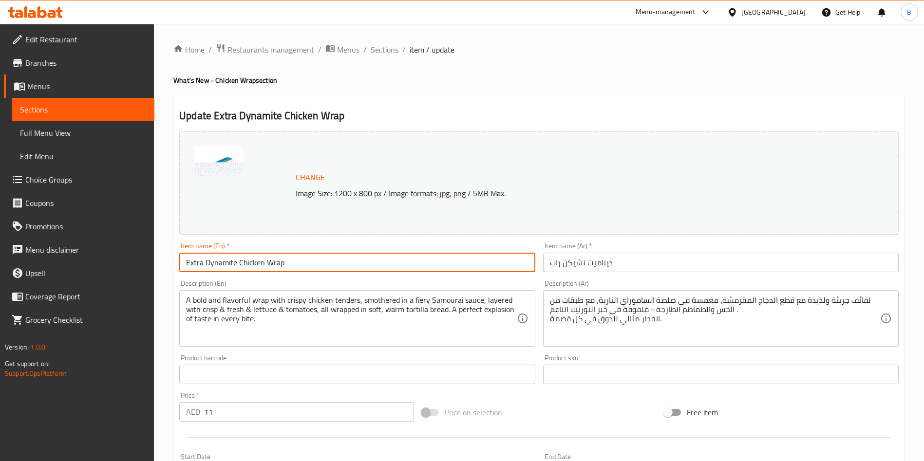
type input "Extra Dynamite Chicken Wrap"
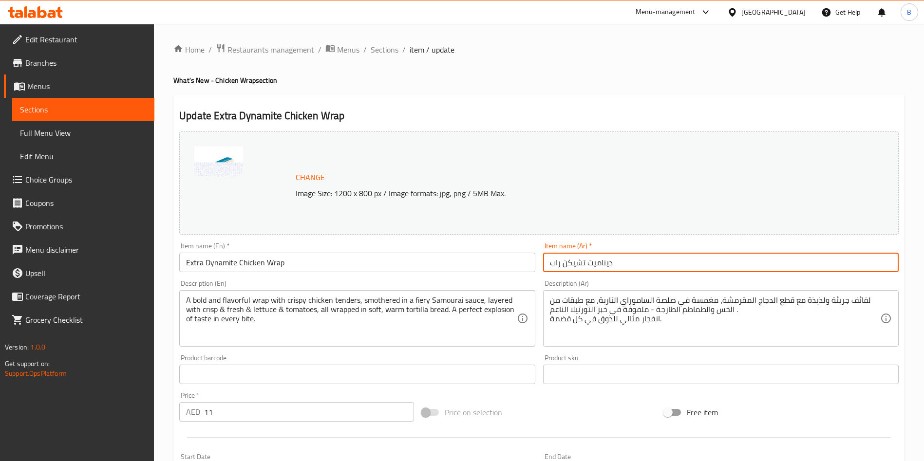
click at [725, 264] on input "ديناميت تشيكن راب" at bounding box center [721, 262] width 356 height 19
paste input "اب دجاج إكسترا داينامايت"
type input "راب دجاج إكسترا داينامايت"
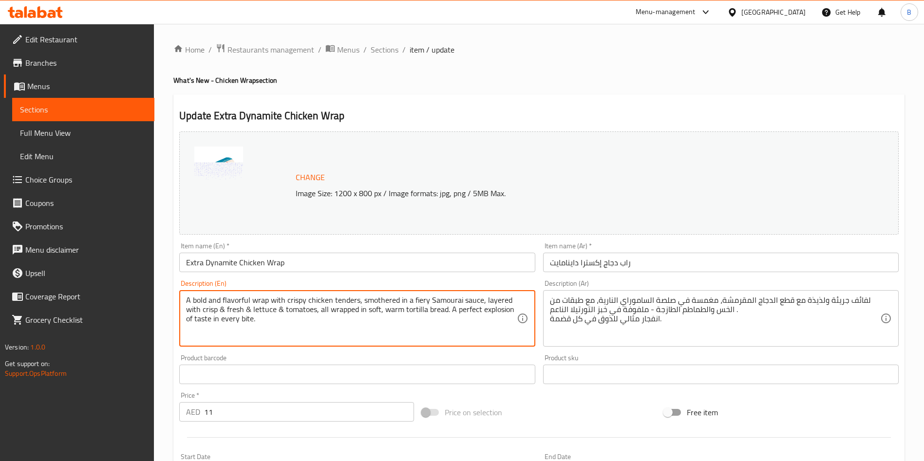
drag, startPoint x: 308, startPoint y: 315, endPoint x: 157, endPoint y: 254, distance: 162.8
click at [281, 330] on textarea "A bold and flavorful wrap with crispy chicken tenders, smothered in a fiery Sam…" at bounding box center [351, 319] width 330 height 46
drag, startPoint x: 272, startPoint y: 324, endPoint x: 116, endPoint y: 256, distance: 170.8
click at [116, 256] on div "Edit Restaurant Branches Menus Sections Full Menu View Edit Menu Choice Groups …" at bounding box center [462, 391] width 924 height 735
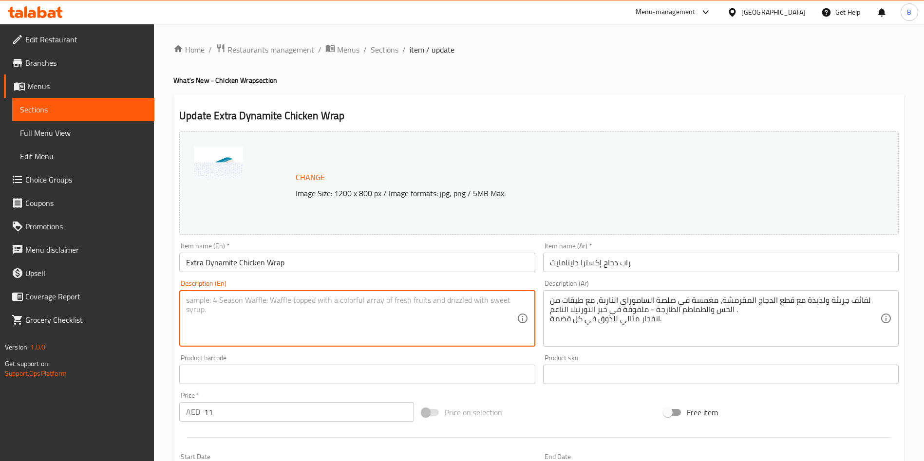
paste textarea ""A bold and flavorful wrap with 2 chicken tenders, smothered in a fiery Samurai…"
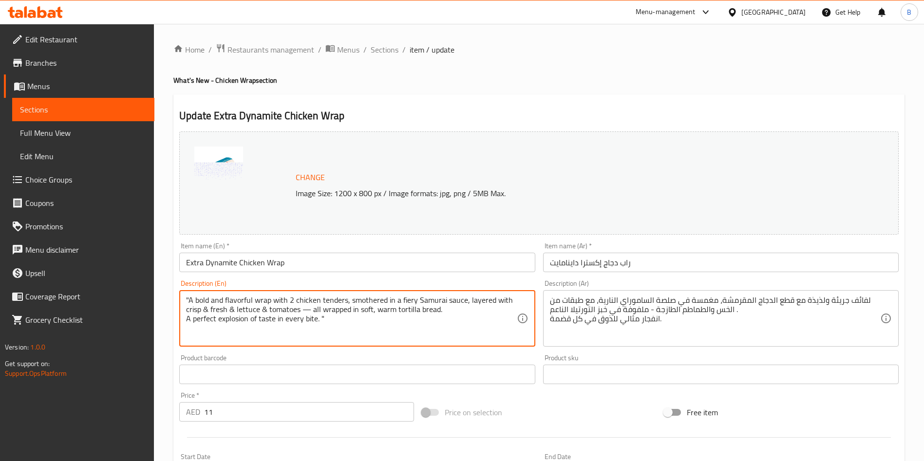
drag, startPoint x: 190, startPoint y: 297, endPoint x: 166, endPoint y: 300, distance: 24.5
click at [166, 299] on div "Home / Restaurants management / Menus / Sections / item / update What's New - C…" at bounding box center [539, 391] width 770 height 735
click at [184, 321] on div "A bold and flavorful wrap with 2 chicken tenders, smothered in a fiery Samurai …" at bounding box center [357, 318] width 356 height 57
click at [188, 320] on textarea "A bold and flavorful wrap with 2 chicken tenders, smothered in a fiery Samurai …" at bounding box center [351, 319] width 330 height 46
click at [303, 309] on textarea "A bold and flavorful wrap with 2 chicken tenders, smothered in a fiery Samurai …" at bounding box center [351, 319] width 330 height 46
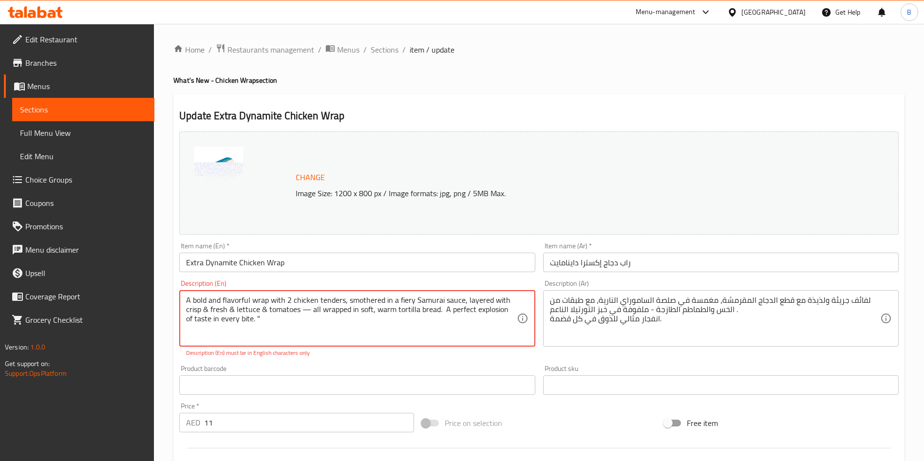
click at [303, 309] on textarea "A bold and flavorful wrap with 2 chicken tenders, smothered in a fiery Samurai …" at bounding box center [351, 319] width 330 height 46
click at [292, 312] on textarea "A bold and flavorful wrap with 2 chicken tenders, smothered in a fiery Samurai …" at bounding box center [351, 319] width 330 height 46
click at [290, 319] on textarea "A bold and flavorful wrap with 2 chicken tenders, smothered in a fiery Samurai …" at bounding box center [351, 319] width 330 height 46
type textarea "A bold and flavorful wrap with 2 chicken tenders, smothered in a fiery Samurai …"
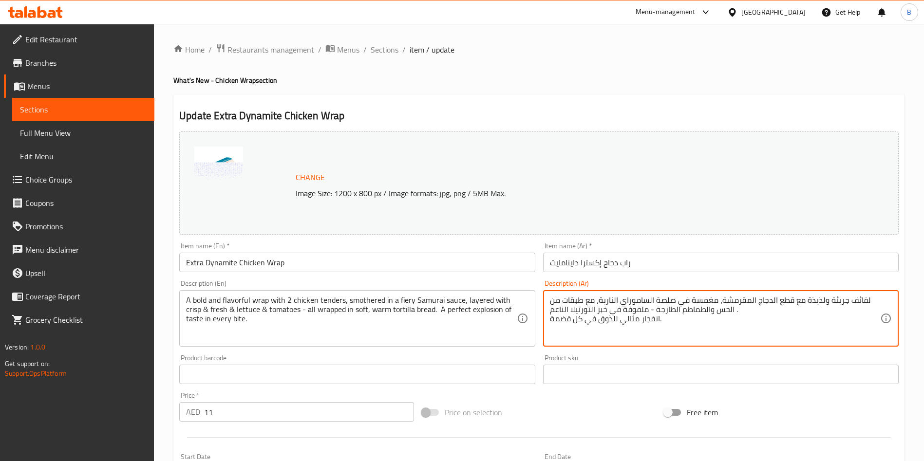
drag, startPoint x: 690, startPoint y: 324, endPoint x: 553, endPoint y: 266, distance: 148.0
click at [632, 297] on textarea "لفائف جريئة ولذيذة مع قطع الدجاج المقرمشة، مغمسة في صلصة الساموراي النارية، مع …" at bounding box center [715, 319] width 330 height 46
paste textarea "راب جريء وغني بالنكهات، يحتوي على قطعتين من تندرز الدجاج المغطاة بصلصة السامورا…"
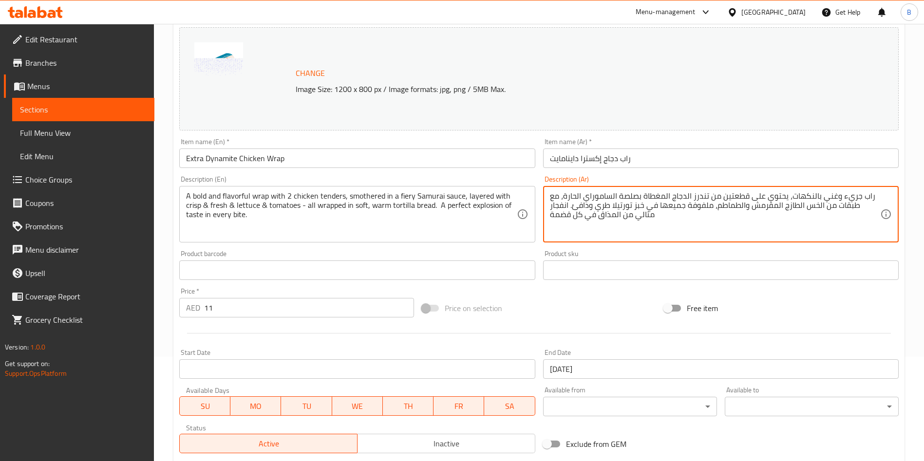
scroll to position [297, 0]
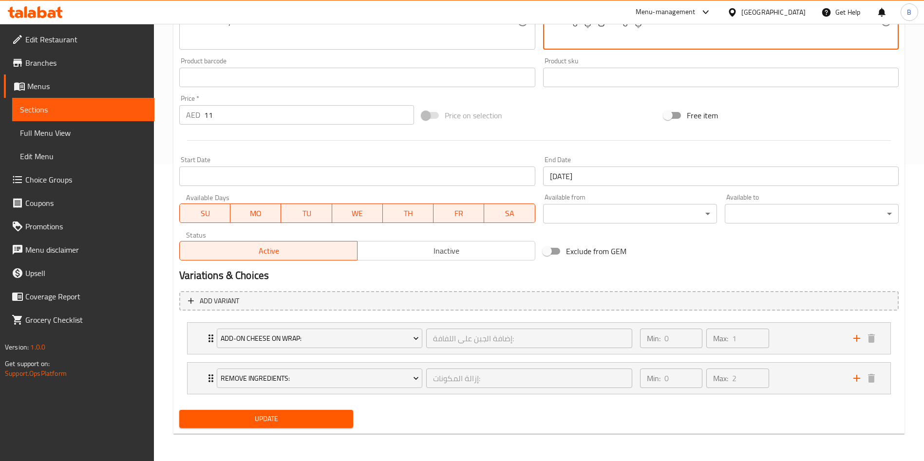
type textarea "راب جريء وغني بالنكهات، يحتوي على قطعتين من تندرز الدجاج المغطاة بصلصة السامورا…"
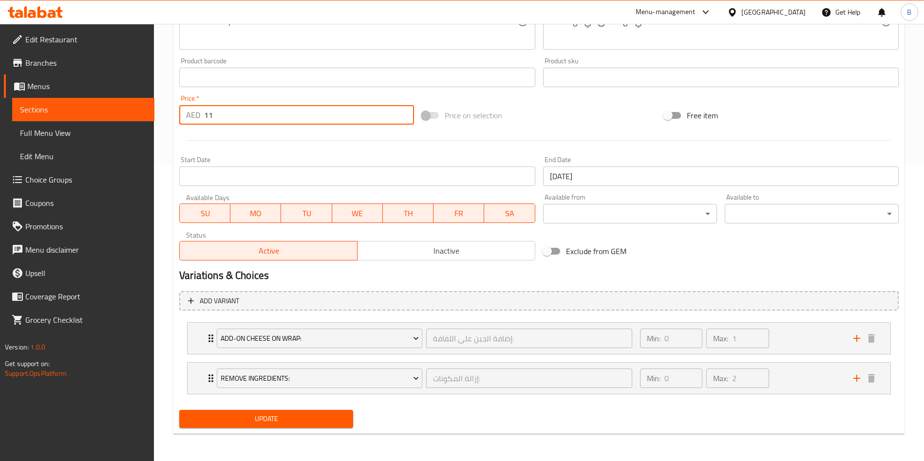
drag, startPoint x: 248, startPoint y: 113, endPoint x: 0, endPoint y: 150, distance: 250.6
click at [0, 151] on div "Edit Restaurant Branches Menus Sections Full Menu View Edit Menu Choice Groups …" at bounding box center [462, 94] width 924 height 735
type input "15"
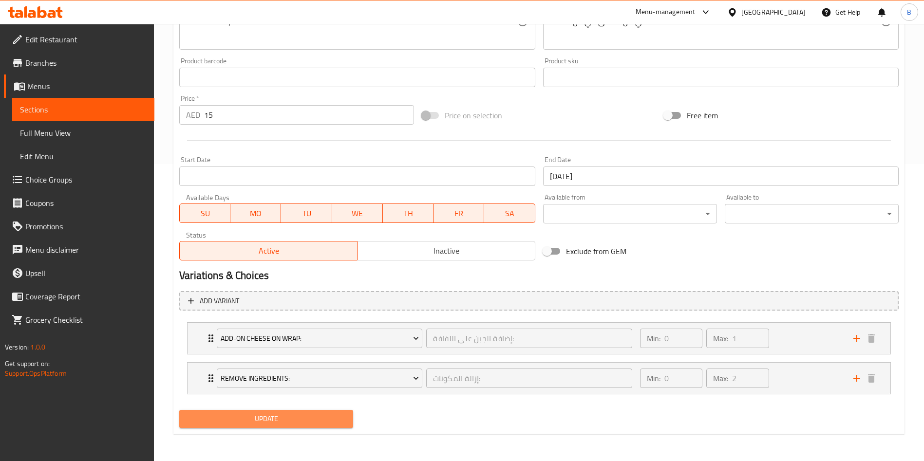
click at [297, 419] on span "Update" at bounding box center [266, 419] width 158 height 12
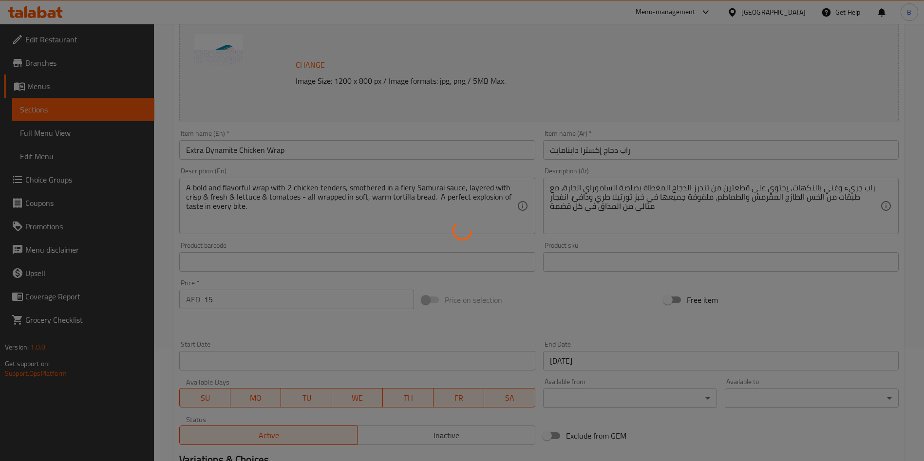
scroll to position [0, 0]
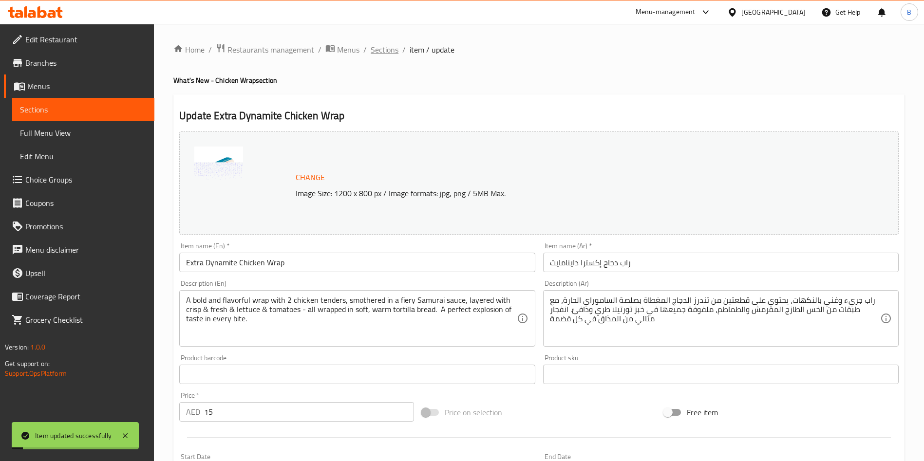
click at [386, 44] on span "Sections" at bounding box center [385, 50] width 28 height 12
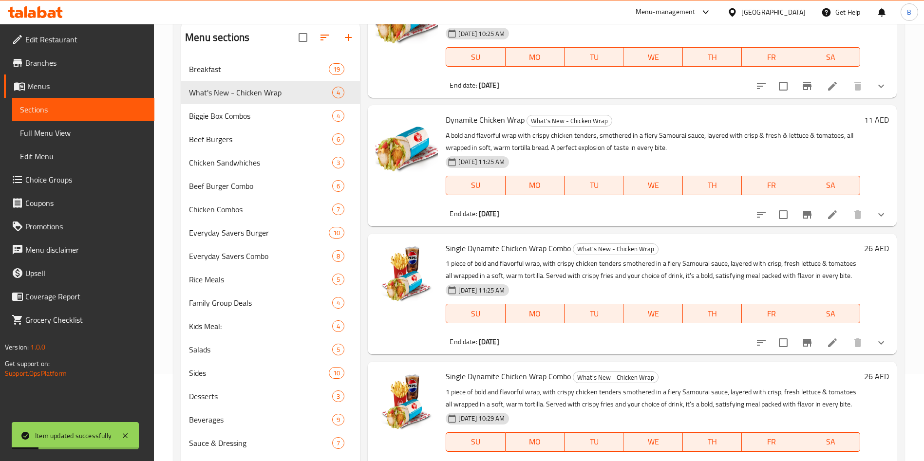
scroll to position [136, 0]
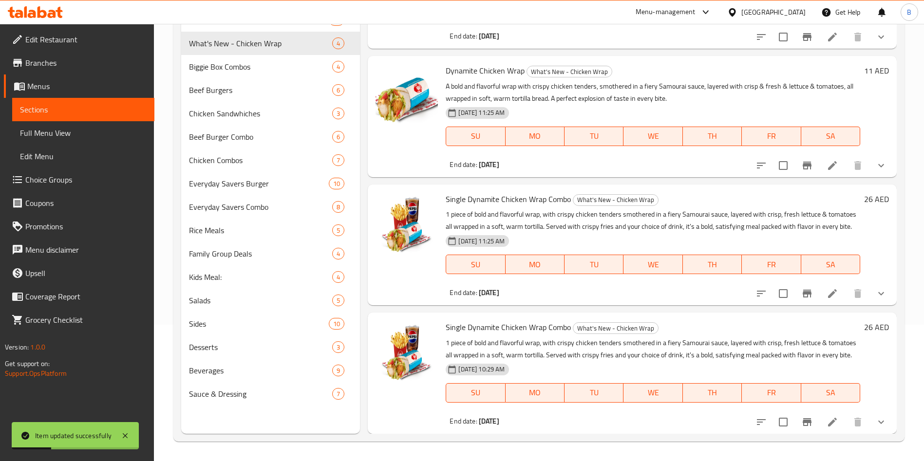
click at [827, 418] on icon at bounding box center [833, 422] width 12 height 12
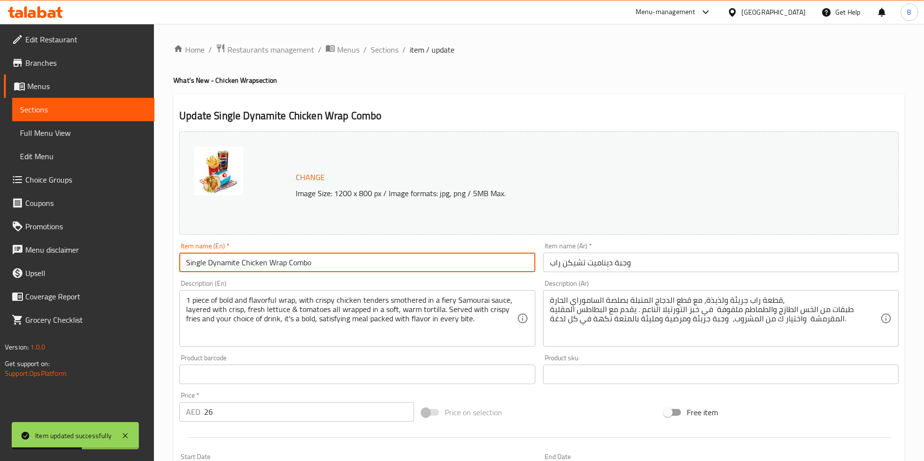
drag, startPoint x: 333, startPoint y: 262, endPoint x: 0, endPoint y: 268, distance: 332.7
click at [0, 268] on div "Edit Restaurant Branches Menus Sections Full Menu View Edit Menu Choice Groups …" at bounding box center [462, 451] width 924 height 854
paste input "Extra"
type input "Extra Dynamite Chicken Wrap Combo"
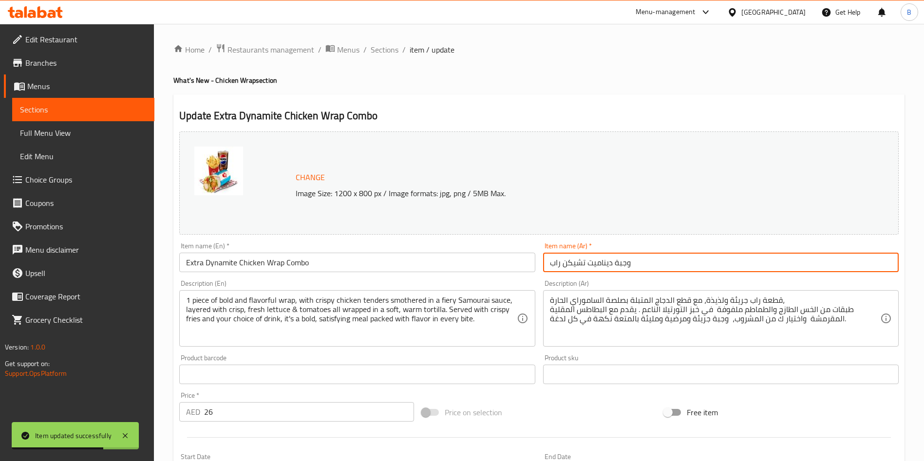
drag, startPoint x: 675, startPoint y: 270, endPoint x: 397, endPoint y: 283, distance: 277.4
click at [396, 283] on div "Change Image Size: 1200 x 800 px / Image formats: jpg, png / 5MB Max. Item name…" at bounding box center [538, 345] width 727 height 434
paste input "راب دجاج إكسترا داينامايت"
type input "راب دجاج إكسترا داينامايت"
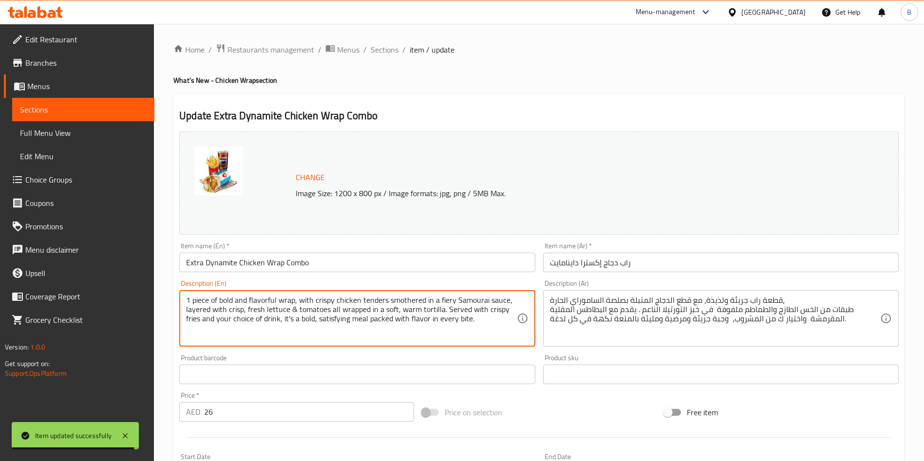
drag, startPoint x: 474, startPoint y: 324, endPoint x: 106, endPoint y: 254, distance: 374.8
paste textarea ""A bold and flavorful wrap, with 2 chicken tenders smothered in a fiery Samurai…"
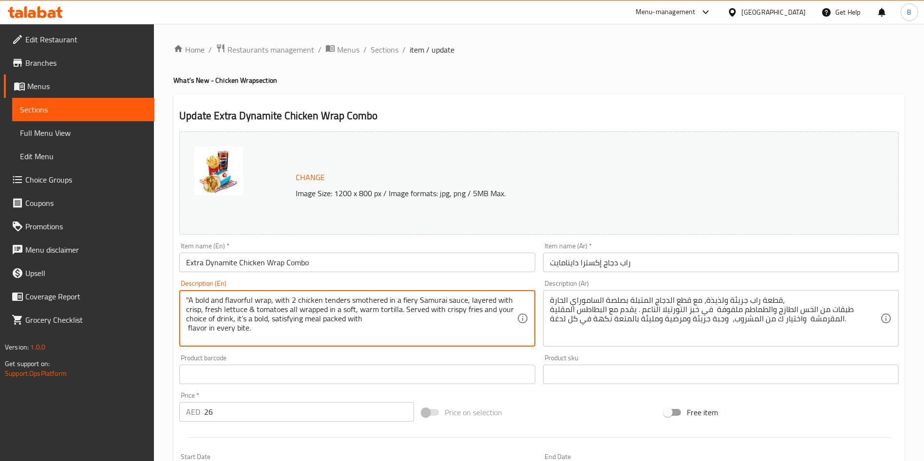
click at [188, 331] on textarea ""A bold and flavorful wrap, with 2 chicken tenders smothered in a fiery Samurai…" at bounding box center [351, 319] width 330 height 46
click at [189, 299] on textarea ""A bold and flavorful wrap, with 2 chicken tenders smothered in a fiery Samurai…" at bounding box center [351, 319] width 330 height 46
type textarea "A bold and flavorful wrap, with 2 chicken tenders smothered in a fiery Samurai …"
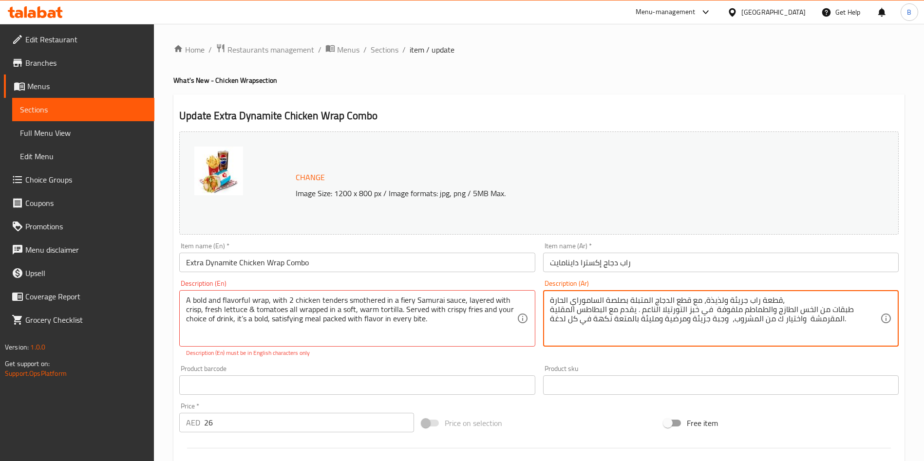
drag, startPoint x: 760, startPoint y: 302, endPoint x: 471, endPoint y: 263, distance: 292.0
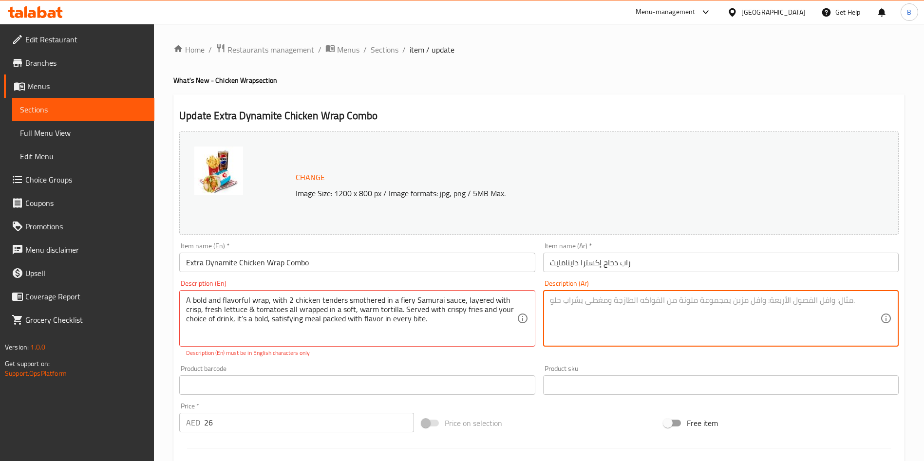
paste textarea "راب جريء وغني بالنكهات، يحتوي على قطعتين من التندرز الدجاج المغطاة بصلصة السامو…"
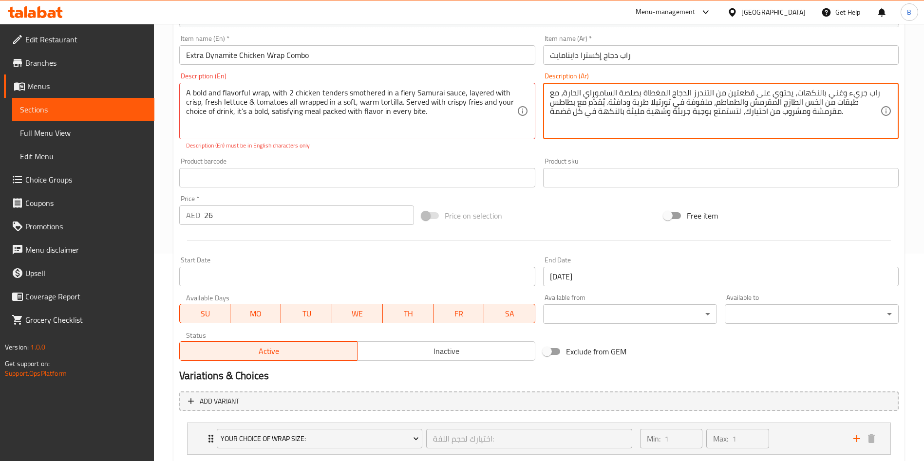
scroll to position [219, 0]
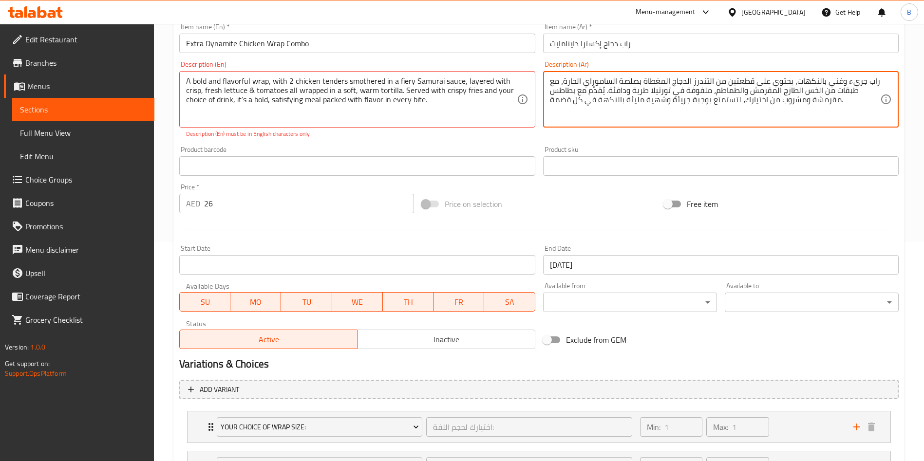
type textarea "راب جريء وغني بالنكهات، يحتوي على قطعتين من التندرز الدجاج المغطاة بصلصة السامو…"
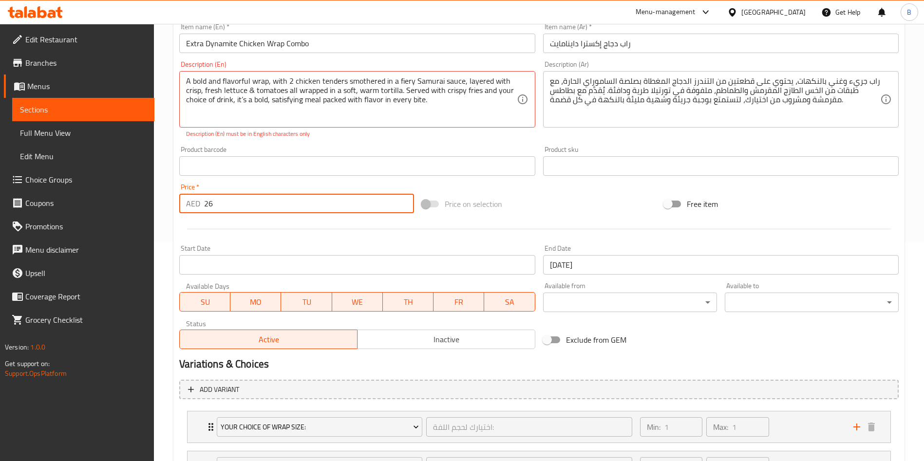
drag, startPoint x: 215, startPoint y: 212, endPoint x: 0, endPoint y: 325, distance: 242.7
click at [0, 318] on div "Edit Restaurant Branches Menus Sections Full Menu View Edit Menu Choice Groups …" at bounding box center [462, 237] width 924 height 865
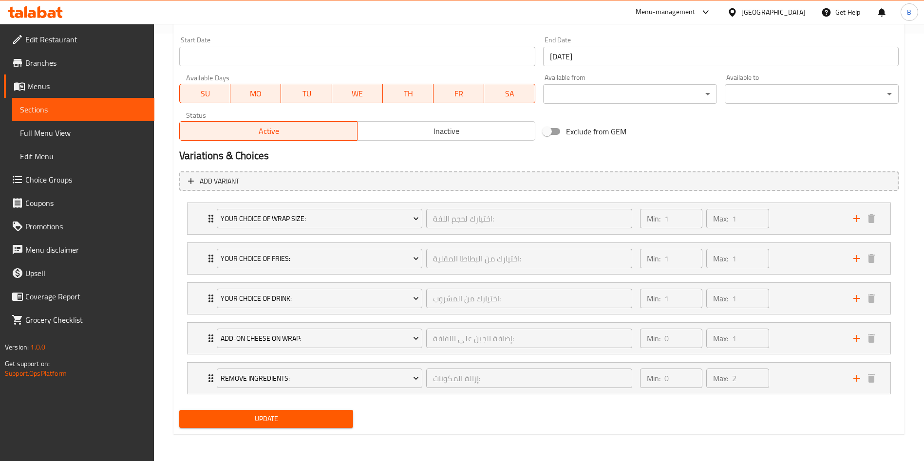
type input "30"
click at [322, 419] on span "Update" at bounding box center [266, 419] width 158 height 12
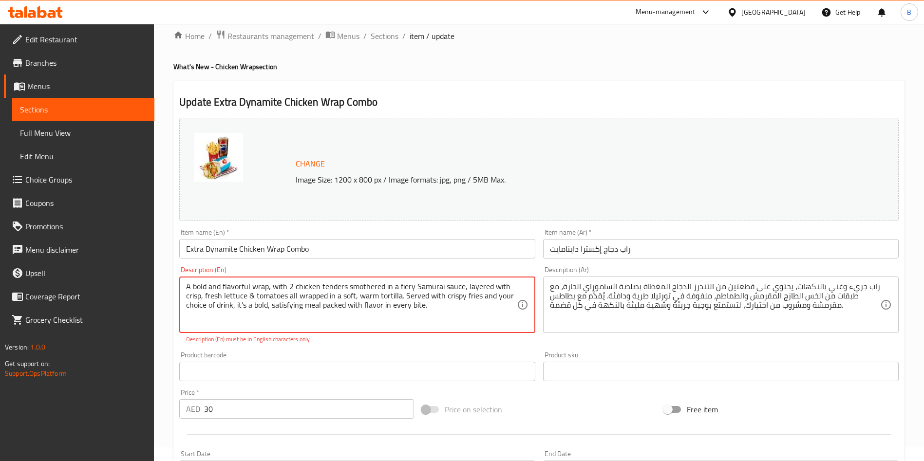
scroll to position [0, 0]
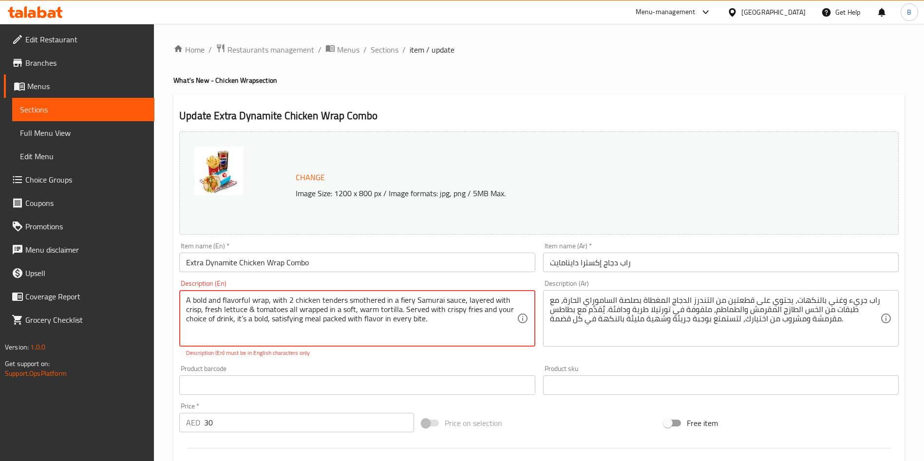
click at [240, 321] on textarea "A bold and flavorful wrap, with 2 chicken tenders smothered in a fiery Samurai …" at bounding box center [351, 319] width 330 height 46
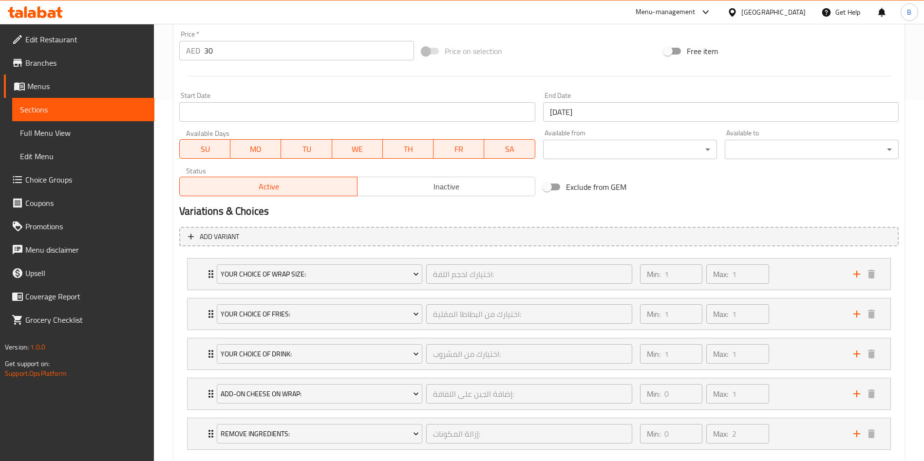
scroll to position [417, 0]
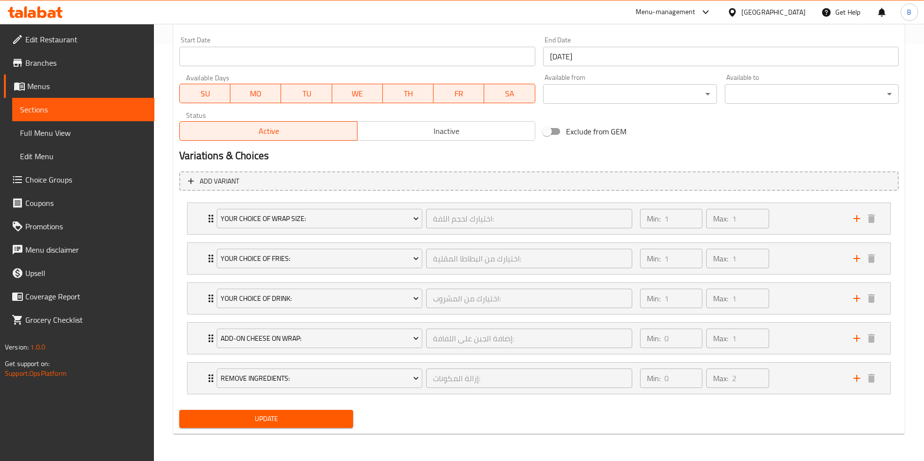
type textarea "A bold and flavorful wrap, with 2 chicken tenders smothered in a fiery Samurai …"
click at [338, 419] on span "Update" at bounding box center [266, 419] width 158 height 12
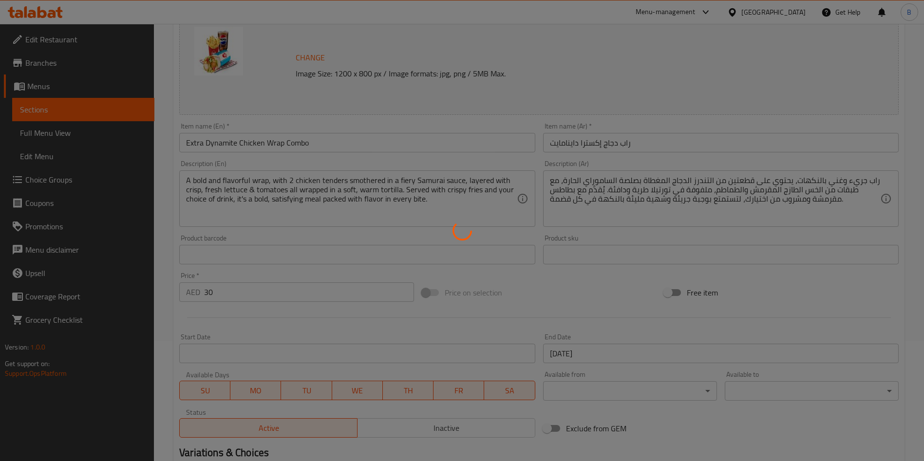
scroll to position [0, 0]
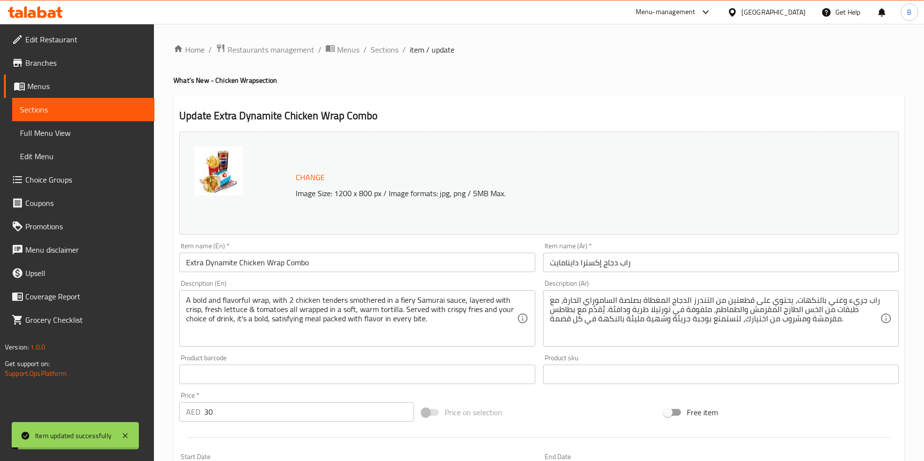
click at [396, 48] on span "Sections" at bounding box center [385, 50] width 28 height 12
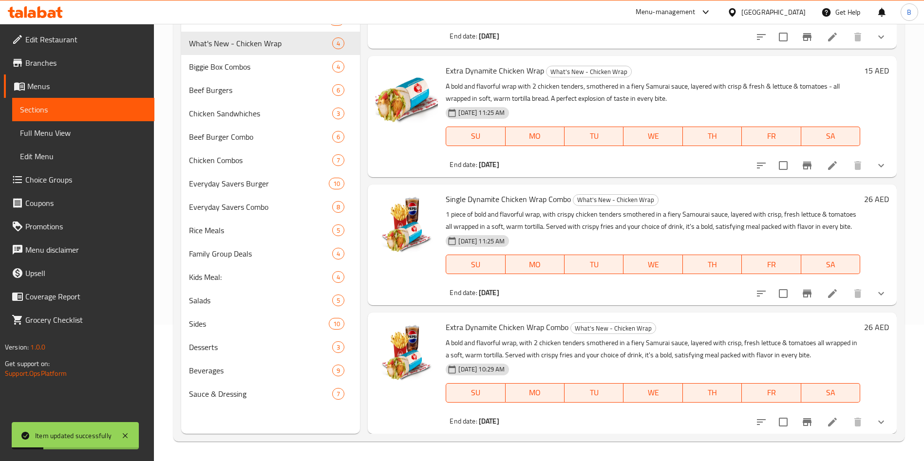
scroll to position [89, 0]
click at [827, 293] on icon at bounding box center [833, 294] width 12 height 12
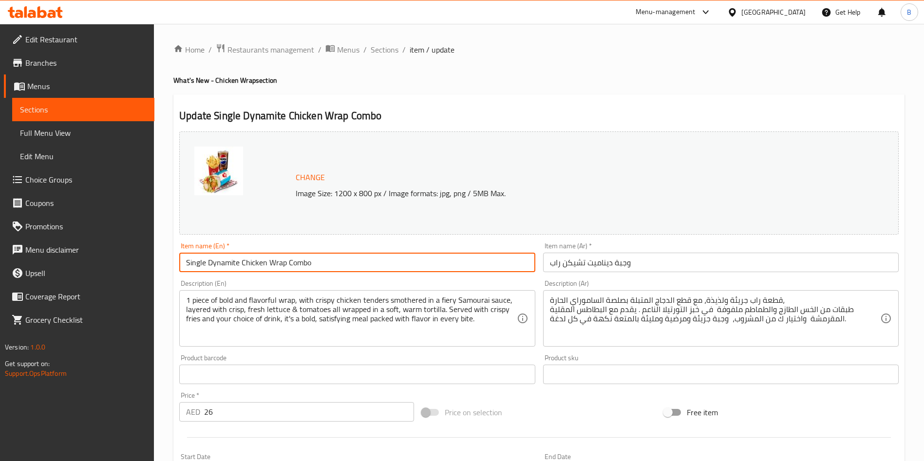
drag, startPoint x: 207, startPoint y: 265, endPoint x: 90, endPoint y: 265, distance: 117.4
click at [90, 265] on div "Edit Restaurant Branches Menus Sections Full Menu View Edit Menu Choice Groups …" at bounding box center [462, 451] width 924 height 854
type input "Dynamite Chicken Wrap Combo"
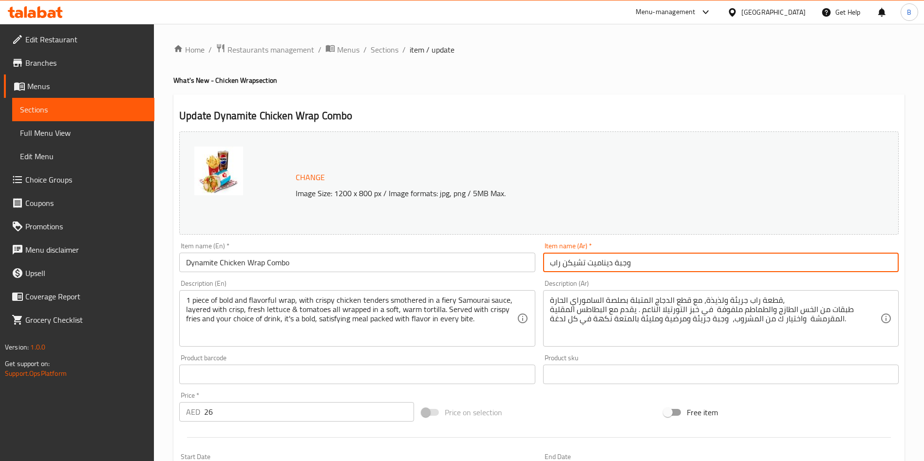
drag, startPoint x: 681, startPoint y: 256, endPoint x: 526, endPoint y: 277, distance: 157.3
click at [506, 277] on div "Change Image Size: 1200 x 800 px / Image formats: jpg, png / 5MB Max. Item name…" at bounding box center [538, 345] width 727 height 434
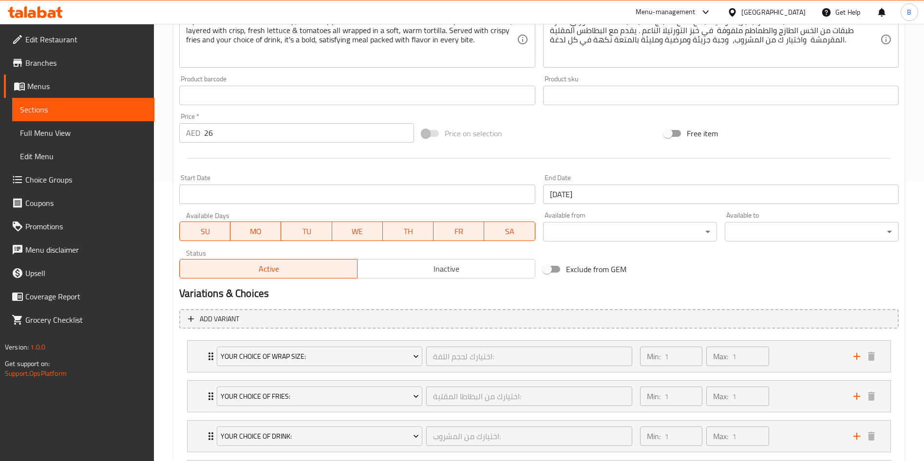
scroll to position [417, 0]
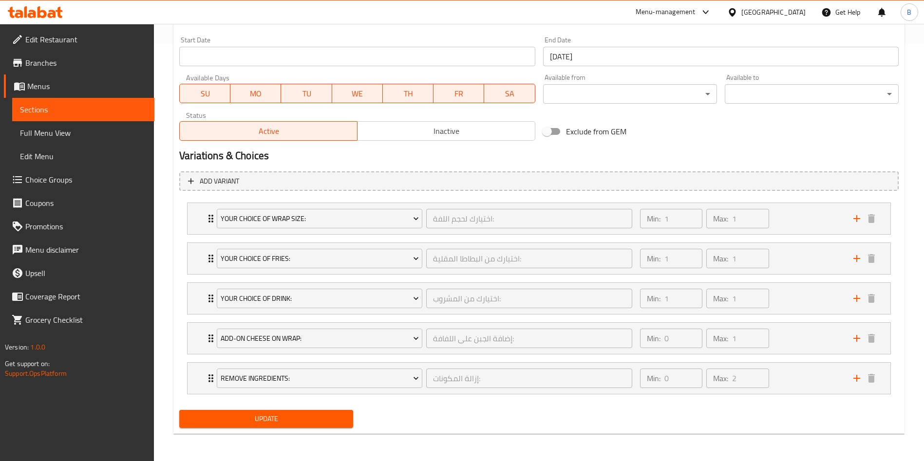
click at [323, 409] on div "Update" at bounding box center [266, 419] width 182 height 26
click at [338, 404] on div "Add variant Your Choice of Wrap Size: اختيارك لحجم اللفة: ​ Min: 1 ​ Max: 1 ​ M…" at bounding box center [538, 287] width 727 height 239
drag, startPoint x: 345, startPoint y: 418, endPoint x: 350, endPoint y: 419, distance: 5.0
click at [345, 418] on span "Update" at bounding box center [266, 419] width 158 height 12
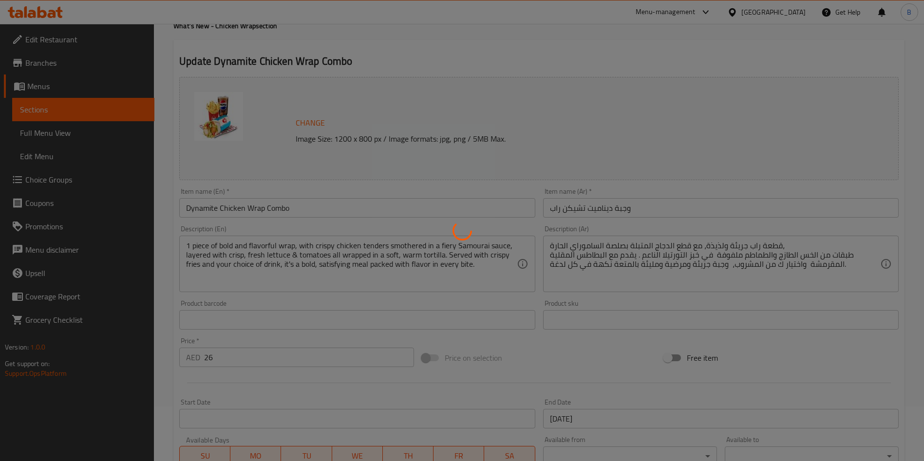
scroll to position [0, 0]
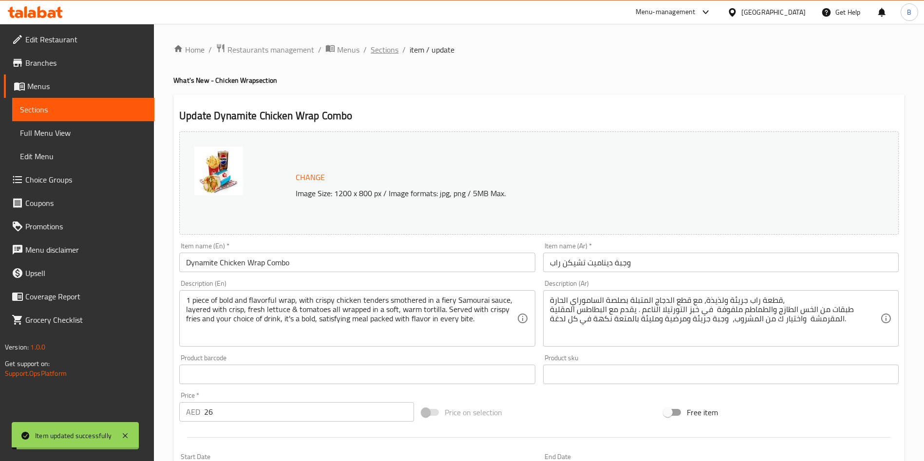
click at [381, 47] on span "Sections" at bounding box center [385, 50] width 28 height 12
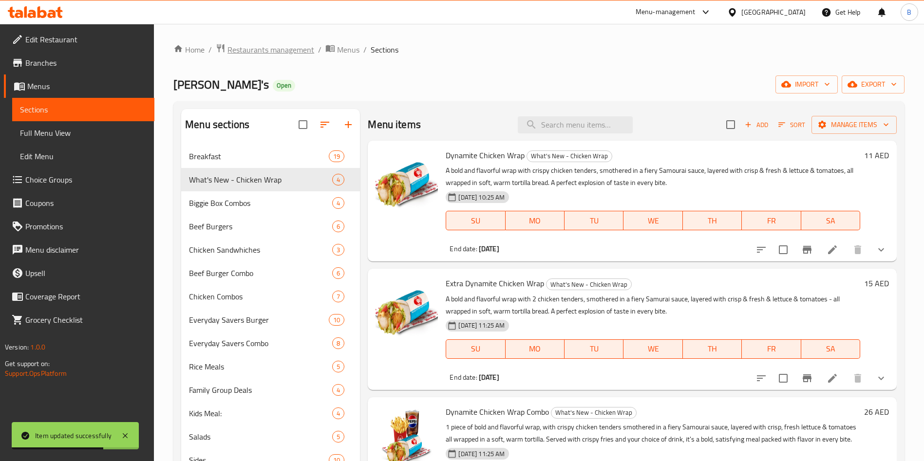
click at [274, 48] on span "Restaurants management" at bounding box center [270, 50] width 87 height 12
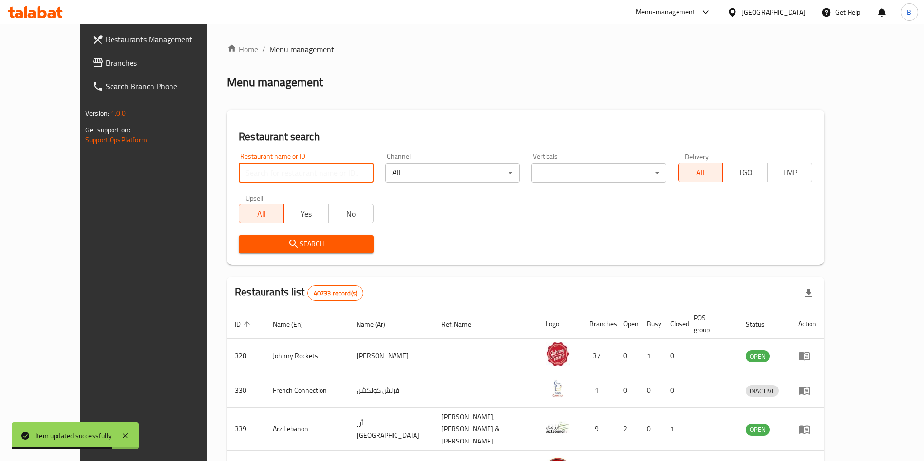
click at [252, 171] on input "search" at bounding box center [306, 172] width 134 height 19
type input "[PERSON_NAME]"
click button "Search" at bounding box center [306, 244] width 134 height 18
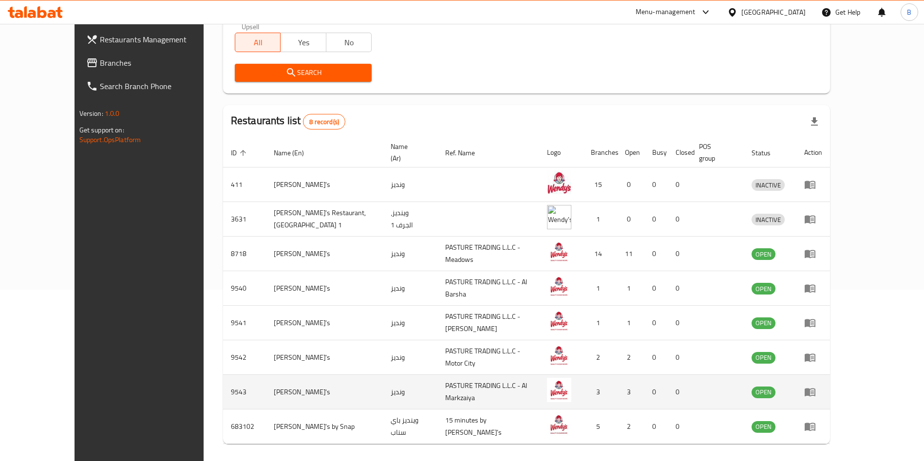
scroll to position [196, 0]
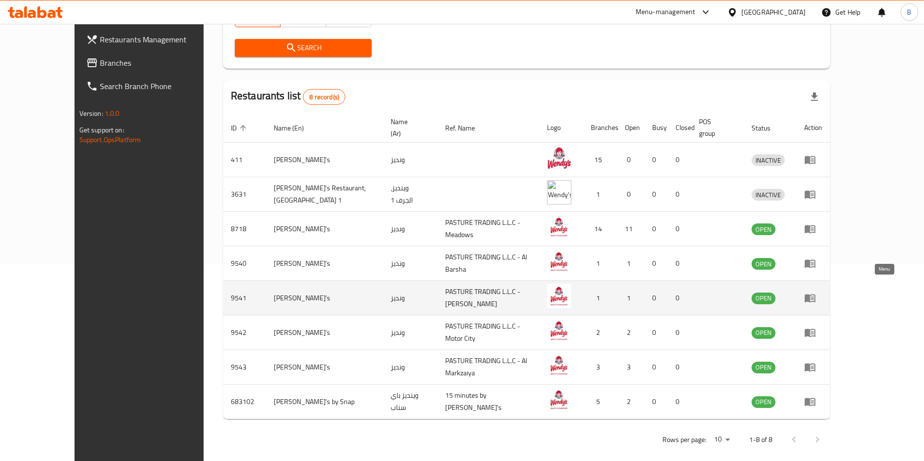
click at [815, 295] on icon "enhanced table" at bounding box center [810, 299] width 11 height 8
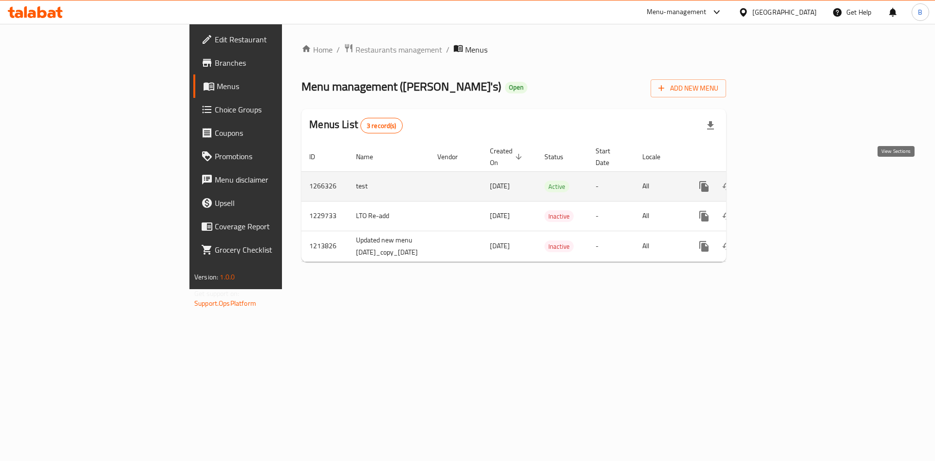
click at [780, 181] on icon "enhanced table" at bounding box center [775, 187] width 12 height 12
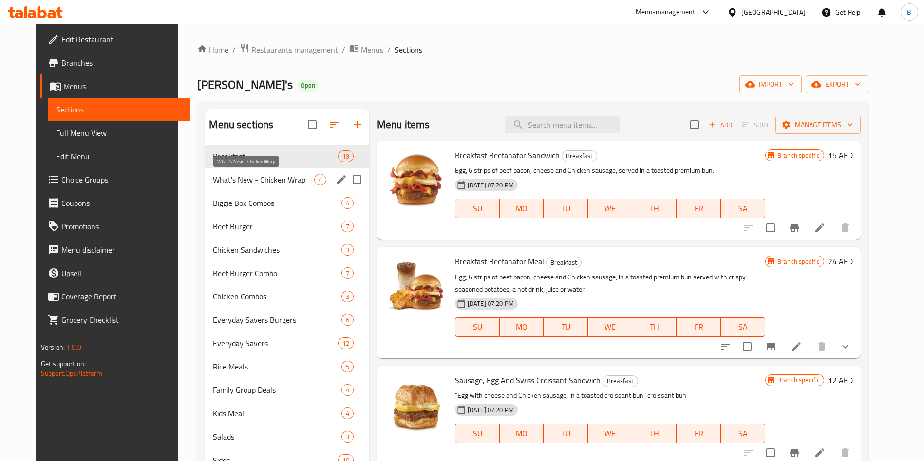
click at [243, 183] on span "What's New - Chicken Wrap" at bounding box center [263, 180] width 101 height 12
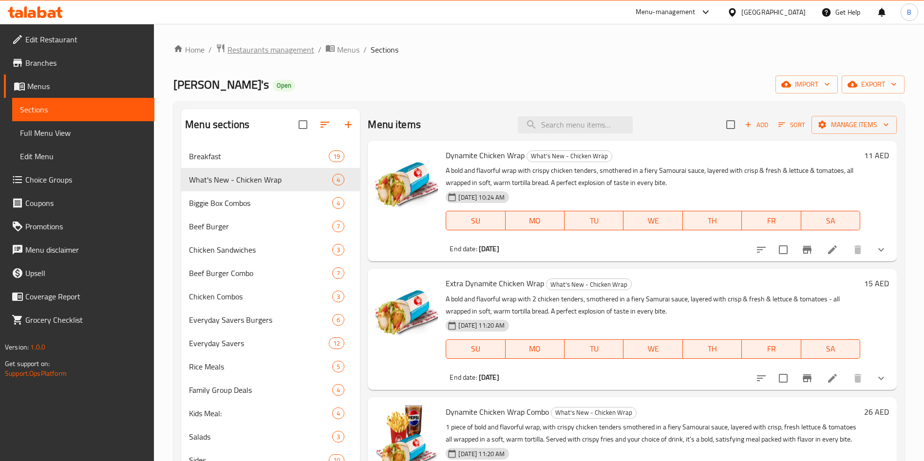
click at [268, 46] on span "Restaurants management" at bounding box center [270, 50] width 87 height 12
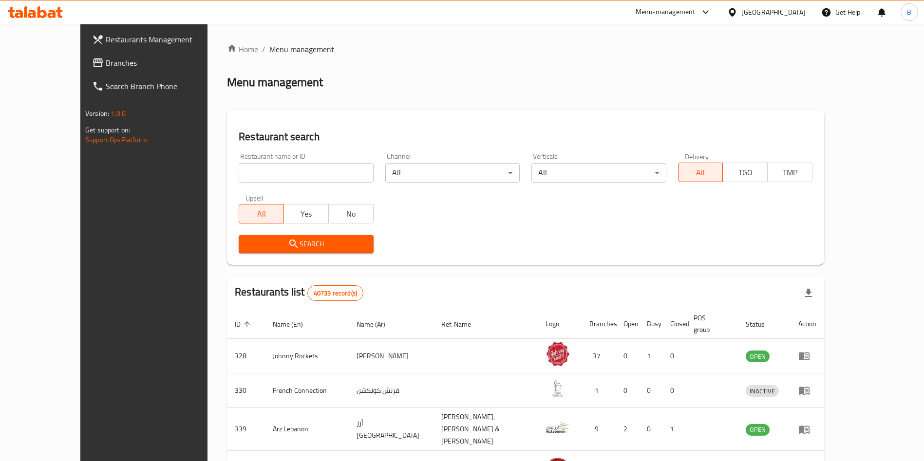
click at [242, 180] on input "search" at bounding box center [306, 172] width 134 height 19
type input "[PERSON_NAME]"
click button "Search" at bounding box center [306, 244] width 134 height 18
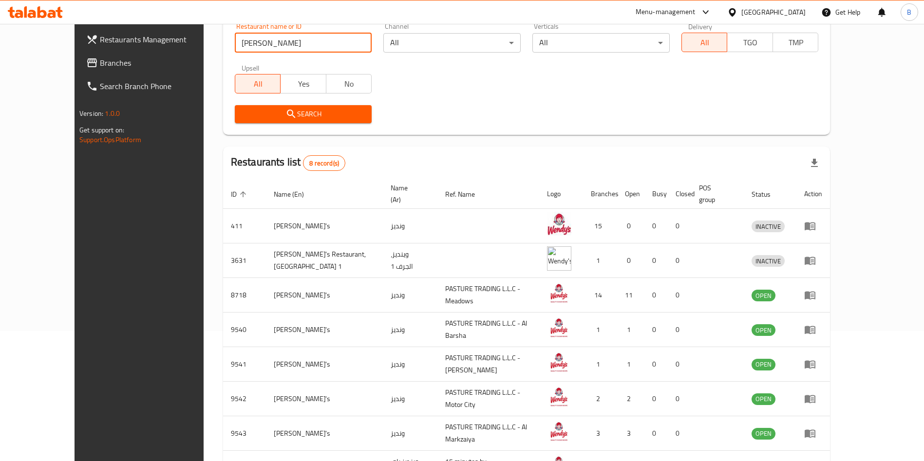
scroll to position [196, 0]
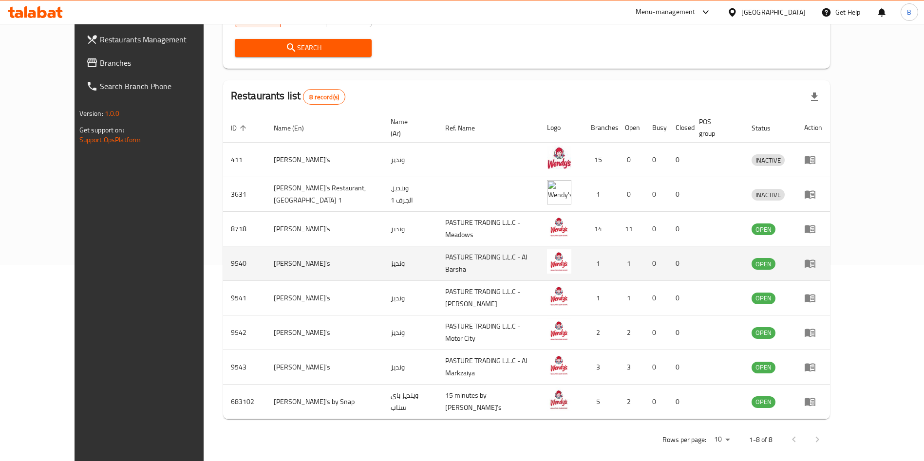
click at [815, 260] on icon "enhanced table" at bounding box center [810, 264] width 11 height 8
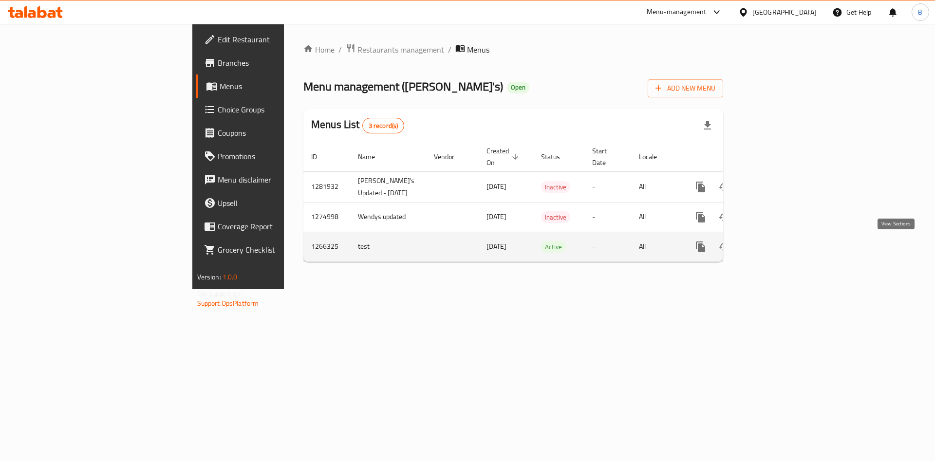
click at [777, 243] on icon "enhanced table" at bounding box center [771, 247] width 12 height 12
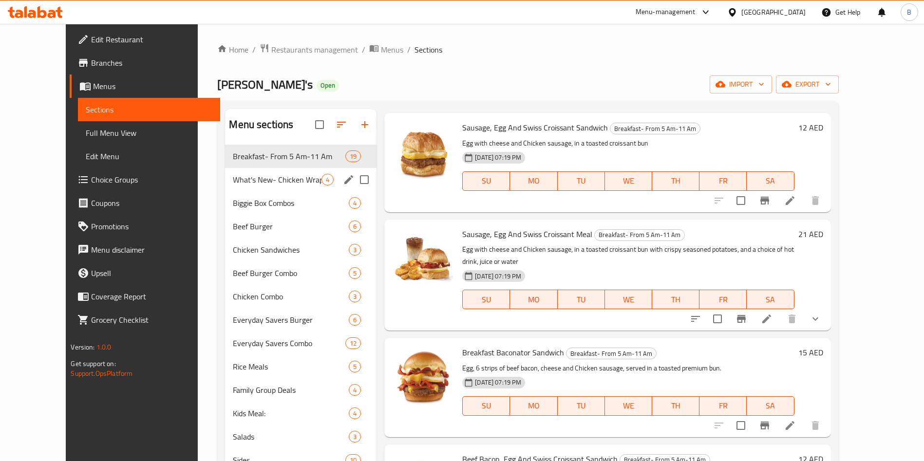
click at [260, 170] on div "What's New- Chicken Wrap 4" at bounding box center [300, 179] width 151 height 23
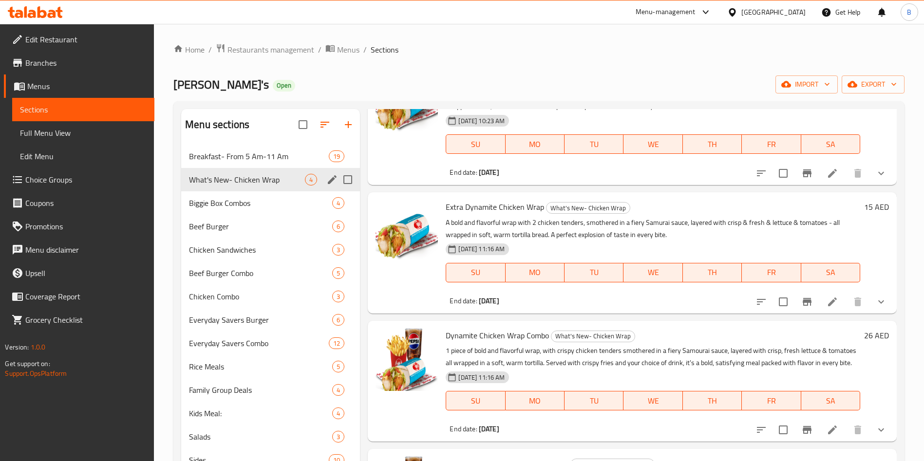
scroll to position [89, 0]
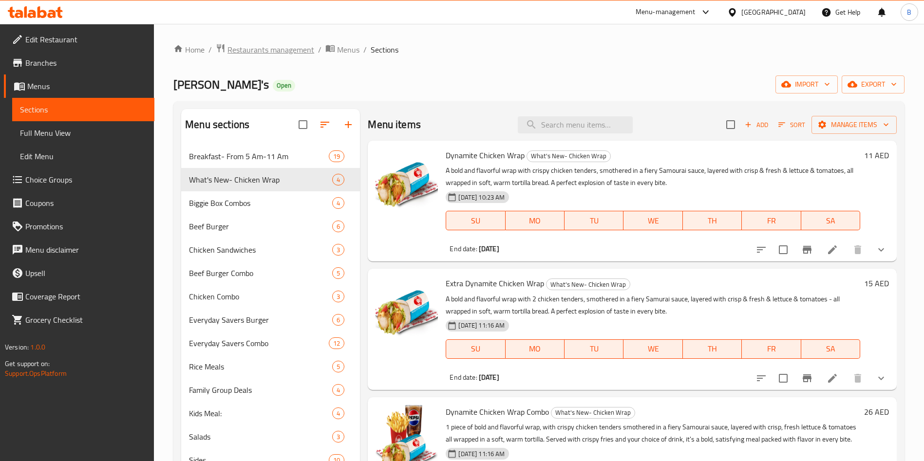
click at [248, 56] on span "Restaurants management" at bounding box center [270, 50] width 87 height 12
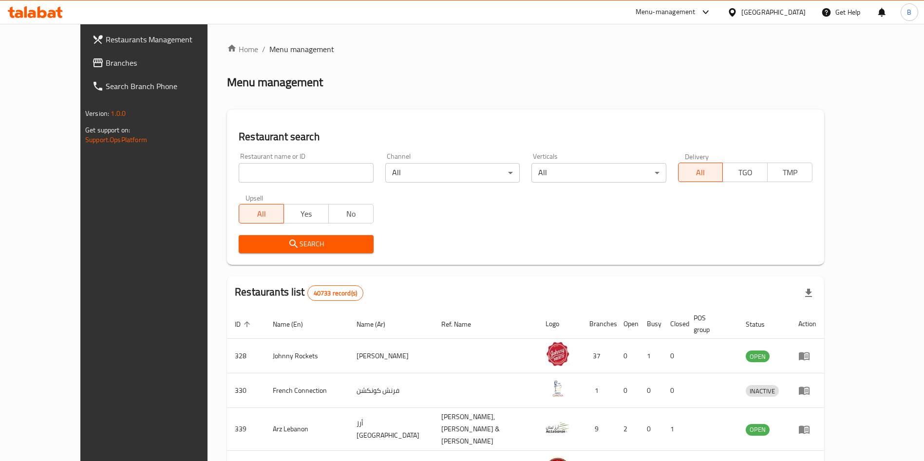
drag, startPoint x: 271, startPoint y: 163, endPoint x: 270, endPoint y: 176, distance: 13.2
click at [271, 165] on input "search" at bounding box center [306, 172] width 134 height 19
type input "wendy"
click button "Search" at bounding box center [306, 244] width 134 height 18
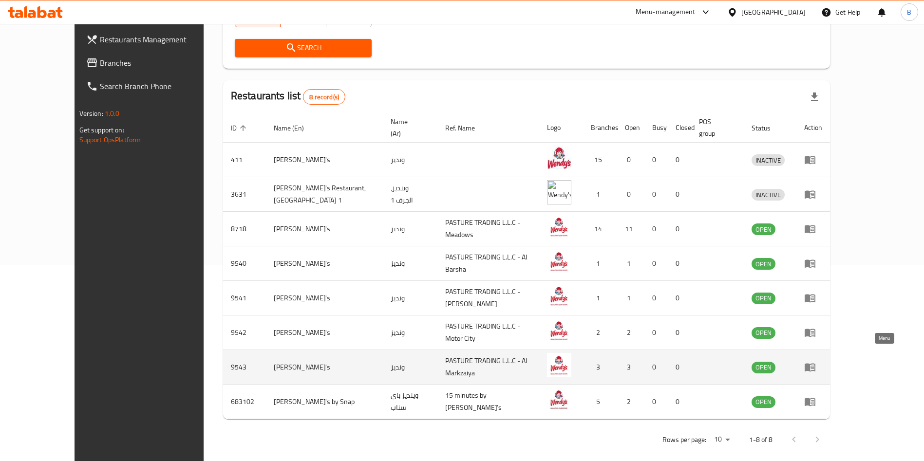
click at [815, 364] on icon "enhanced table" at bounding box center [810, 368] width 11 height 8
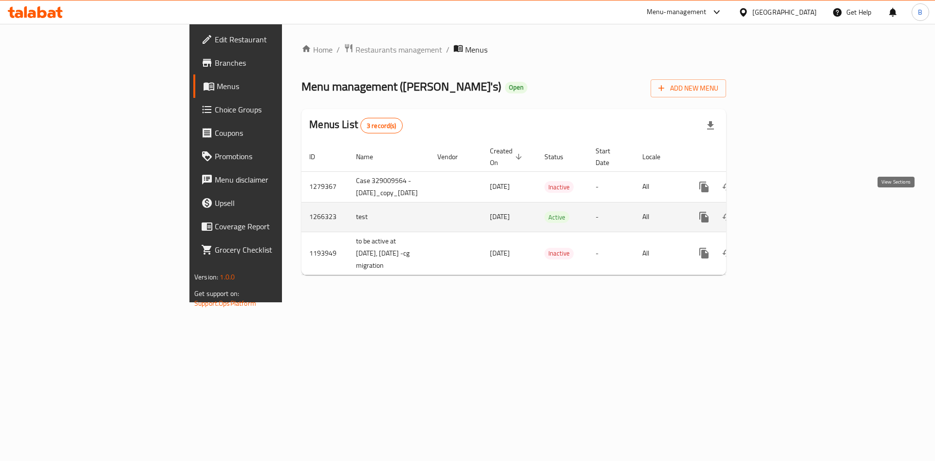
click at [780, 211] on icon "enhanced table" at bounding box center [775, 217] width 12 height 12
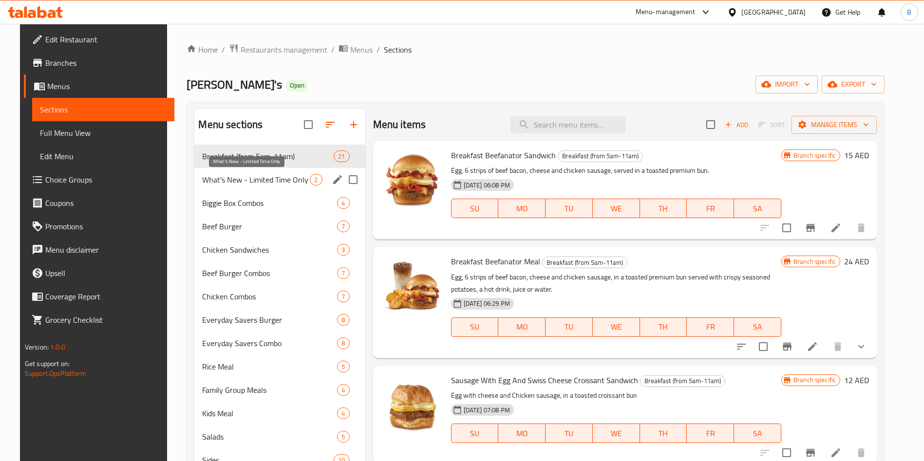
click at [242, 174] on span "What's New - Limited Time Only" at bounding box center [256, 180] width 108 height 12
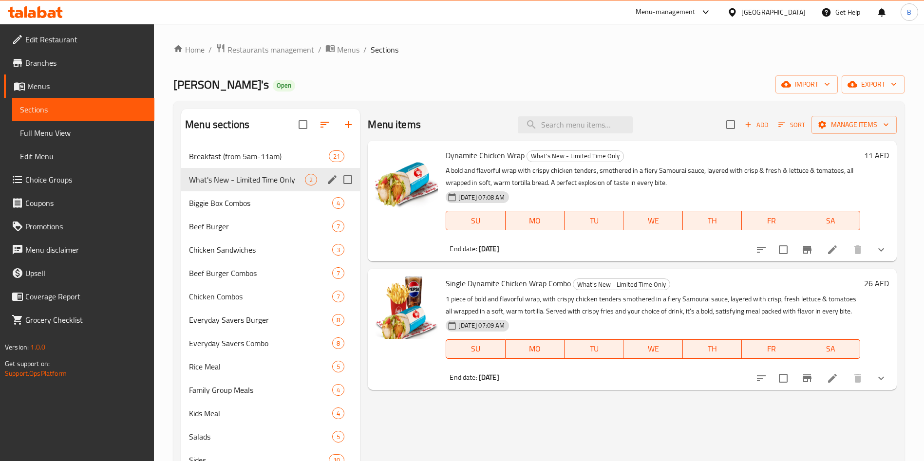
click at [333, 181] on icon "edit" at bounding box center [332, 179] width 9 height 9
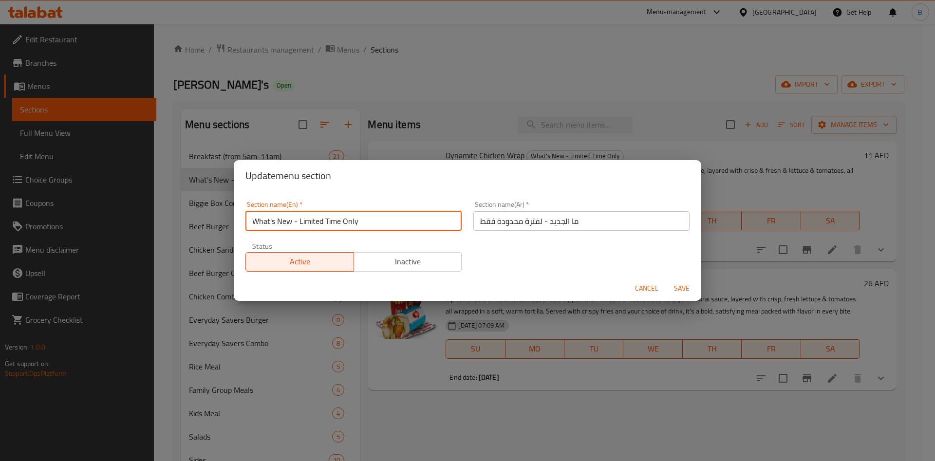
drag, startPoint x: 386, startPoint y: 225, endPoint x: 153, endPoint y: 249, distance: 233.7
click at [21, 232] on div "Update menu section Section name(En)   * What's New - Limited Time Only Section…" at bounding box center [467, 230] width 935 height 461
paste input "Chicken Wrap"
type input "What's New - Chicken Wrap"
click at [687, 284] on span "Save" at bounding box center [681, 289] width 23 height 12
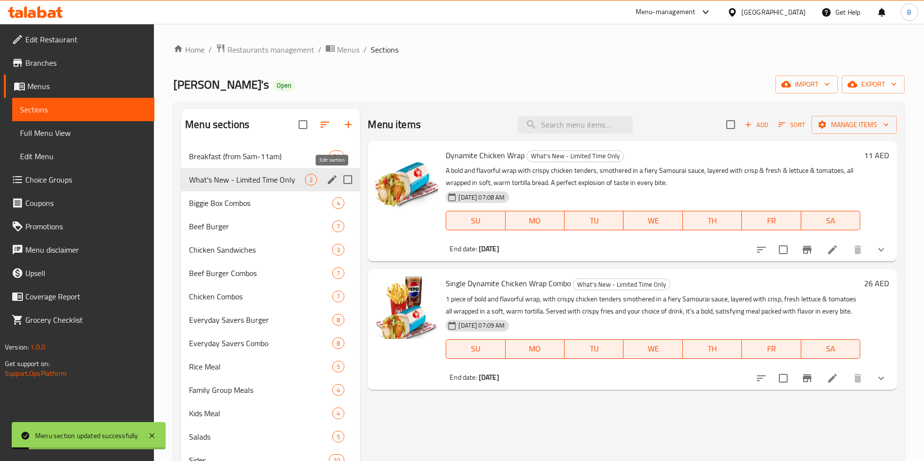
click at [329, 184] on icon "edit" at bounding box center [332, 180] width 12 height 12
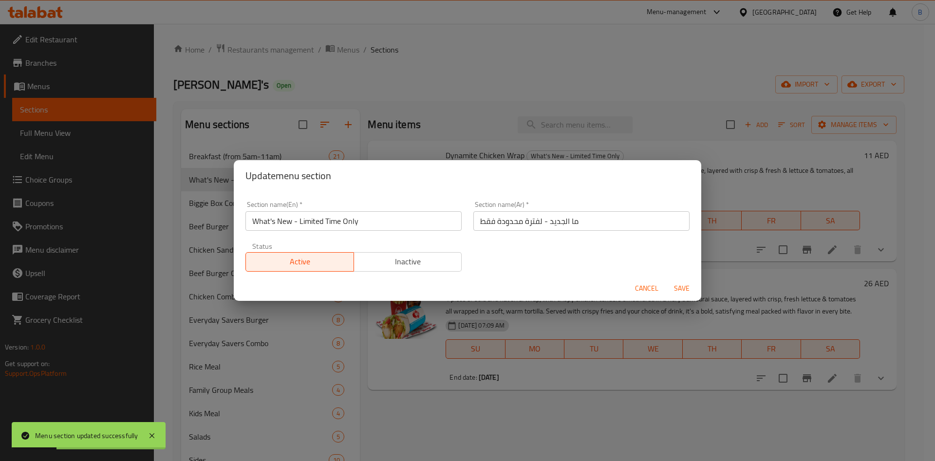
click at [652, 284] on span "Cancel" at bounding box center [646, 289] width 23 height 12
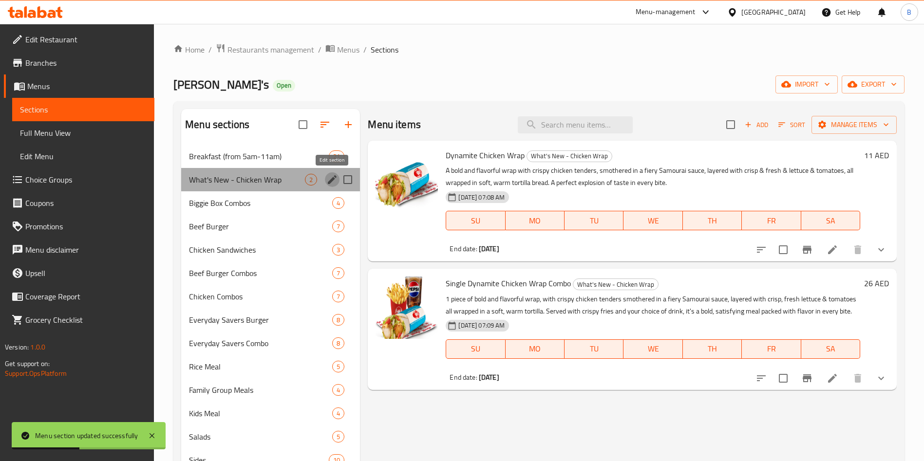
click at [328, 183] on icon "edit" at bounding box center [332, 180] width 12 height 12
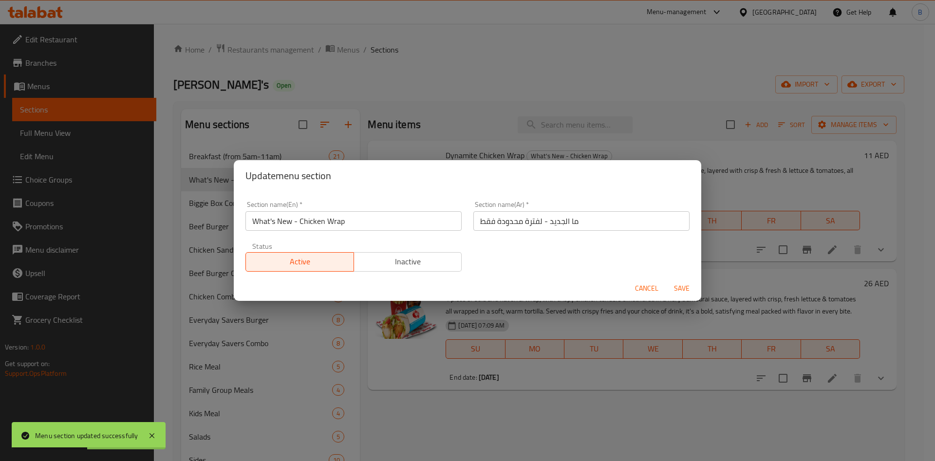
click at [537, 214] on input "ما الجديد - لفترة محدودة فقط" at bounding box center [581, 220] width 216 height 19
paste input "ئف الدجاج"
type input "ما الجديد - لفائف الدجاج"
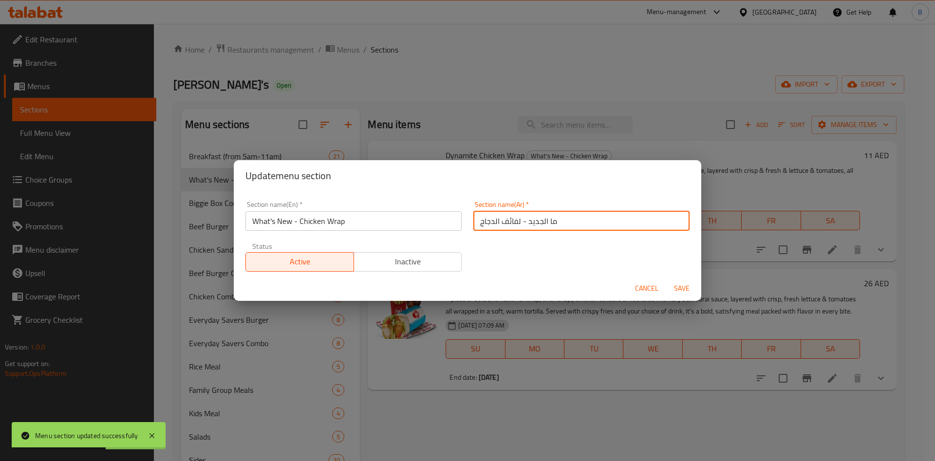
click at [684, 285] on span "Save" at bounding box center [681, 289] width 23 height 12
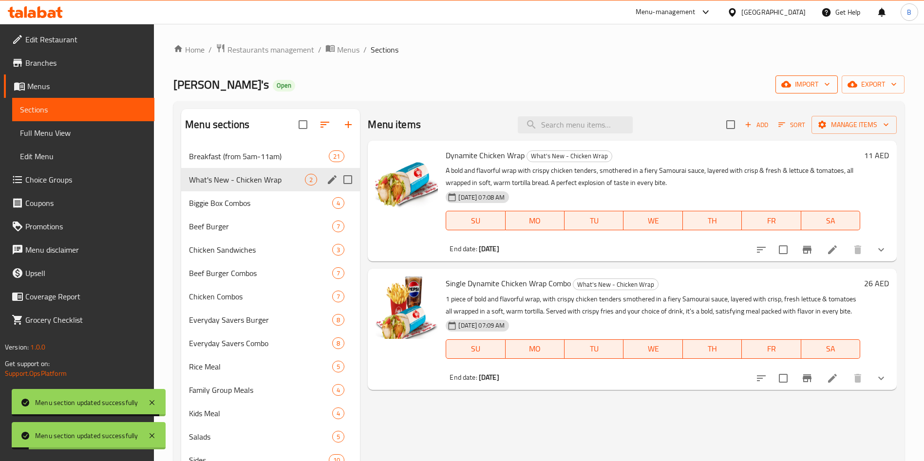
click at [823, 86] on icon "button" at bounding box center [827, 84] width 10 height 10
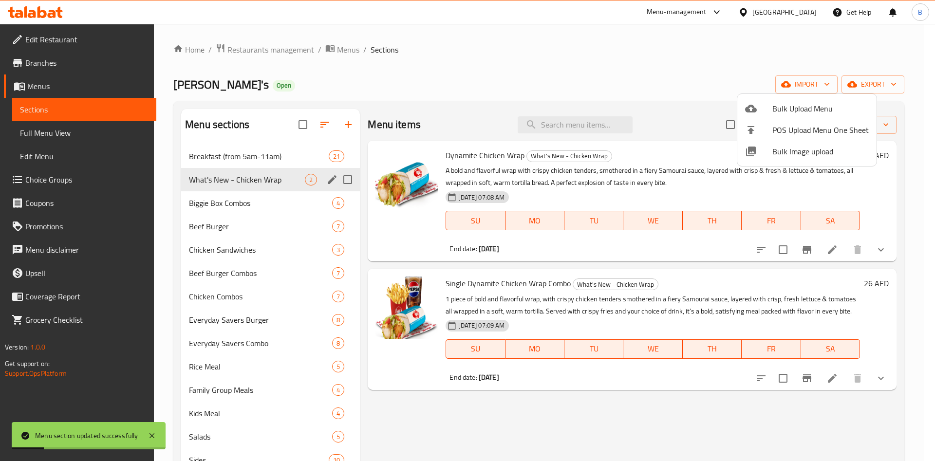
click at [883, 81] on div at bounding box center [467, 230] width 935 height 461
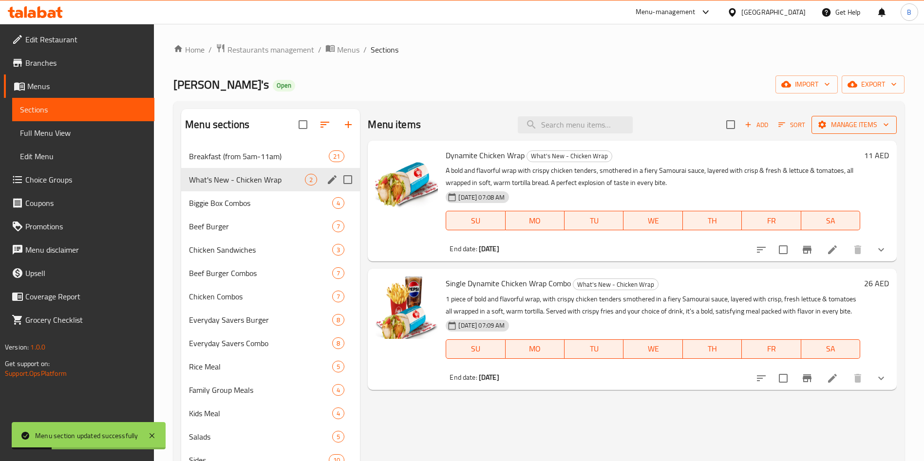
click at [876, 123] on span "Manage items" at bounding box center [854, 125] width 70 height 12
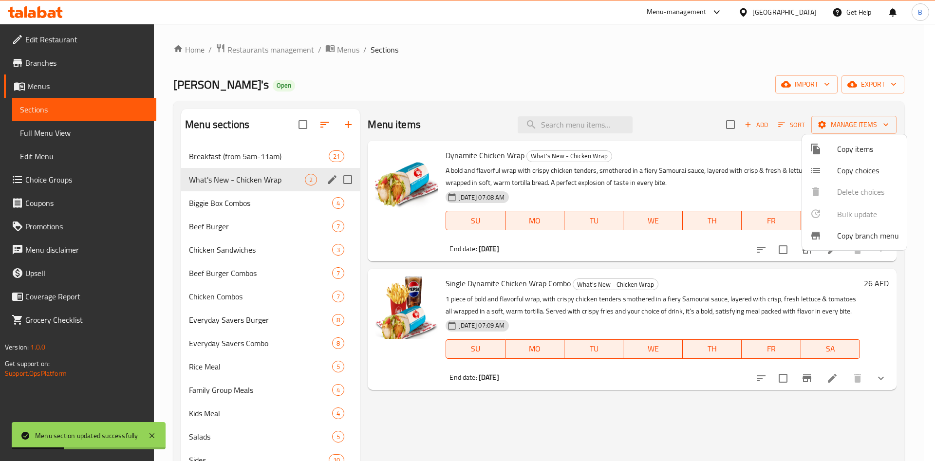
click at [840, 147] on span "Copy items" at bounding box center [868, 149] width 62 height 12
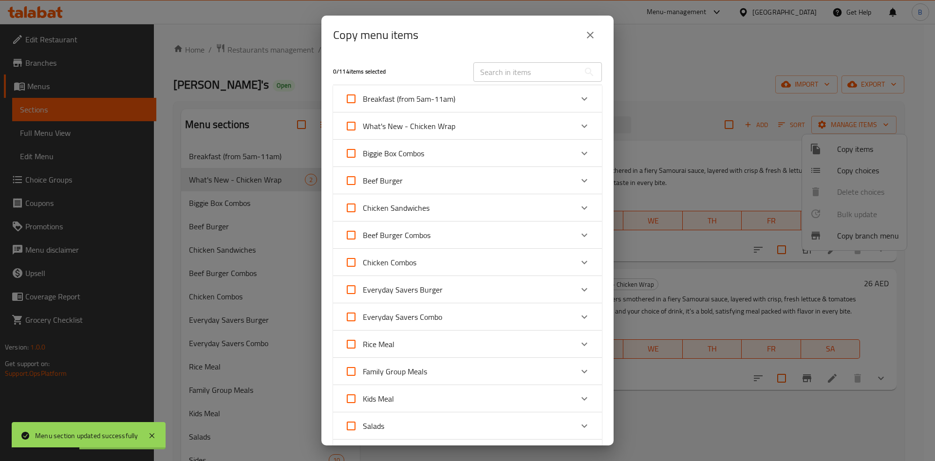
click at [345, 127] on input "What's New - Chicken Wrap" at bounding box center [350, 125] width 23 height 23
checkbox input "true"
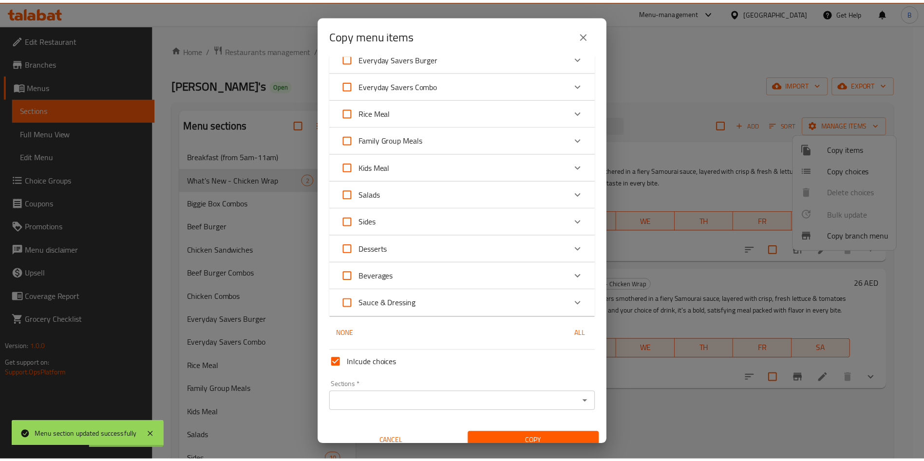
scroll to position [244, 0]
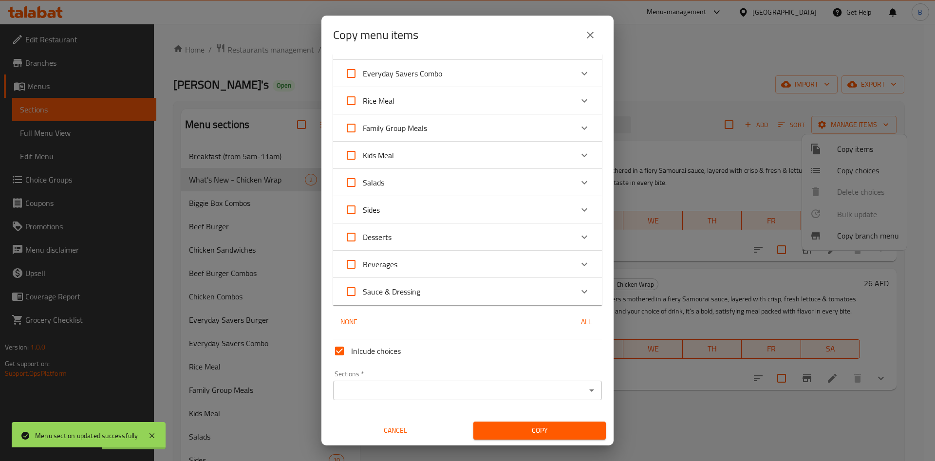
click at [588, 388] on div "Sections *" at bounding box center [467, 390] width 269 height 19
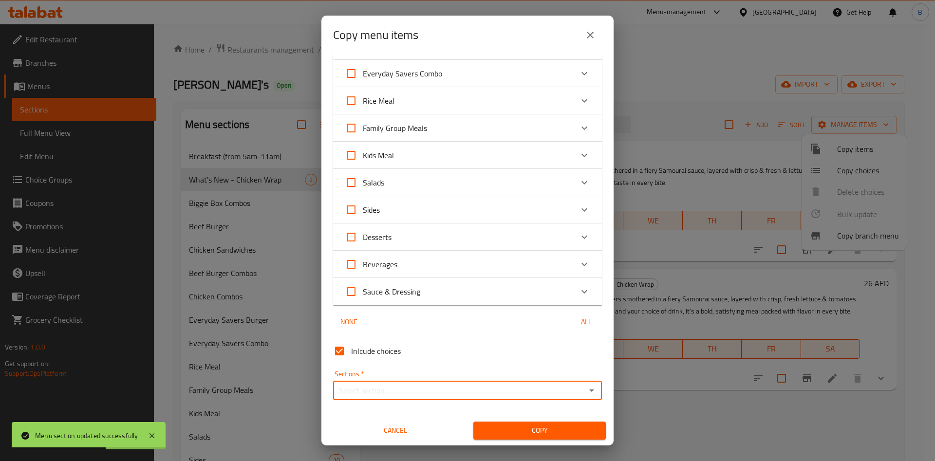
click at [586, 387] on icon "Open" at bounding box center [592, 391] width 12 height 12
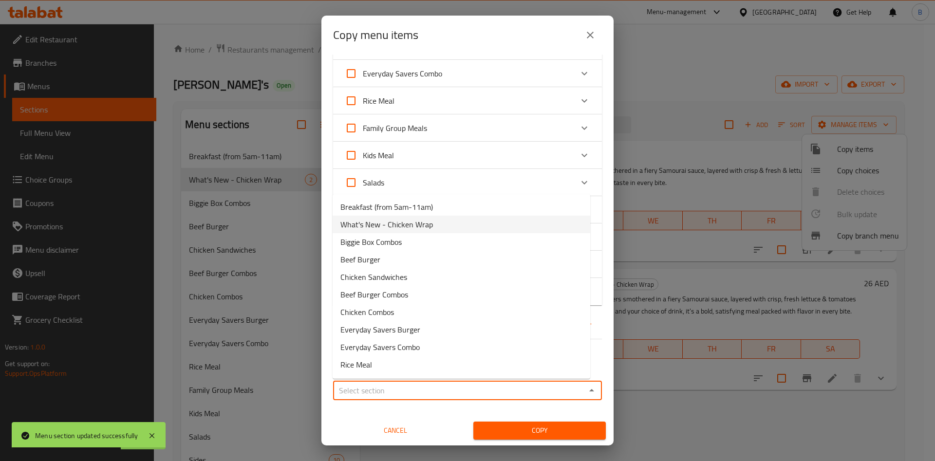
click at [403, 223] on span "What's New - Chicken Wrap" at bounding box center [386, 225] width 93 height 12
type input "What's New - Chicken Wrap"
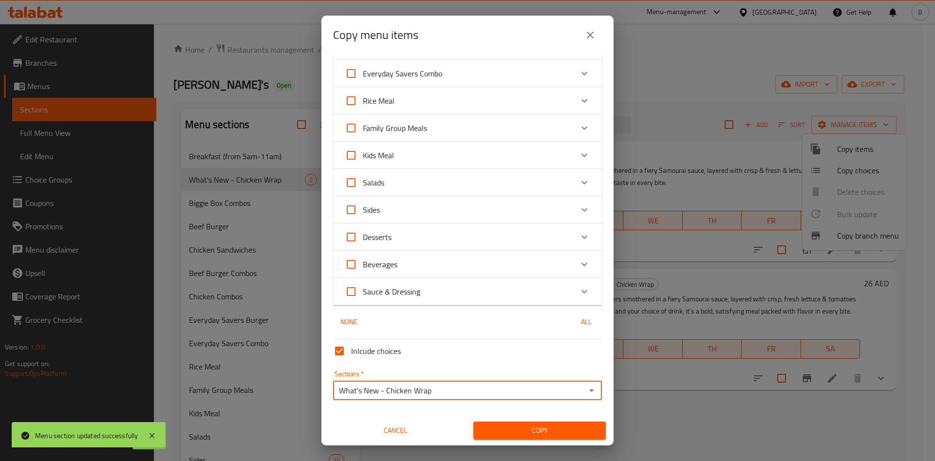
click at [548, 434] on span "Copy" at bounding box center [539, 431] width 117 height 12
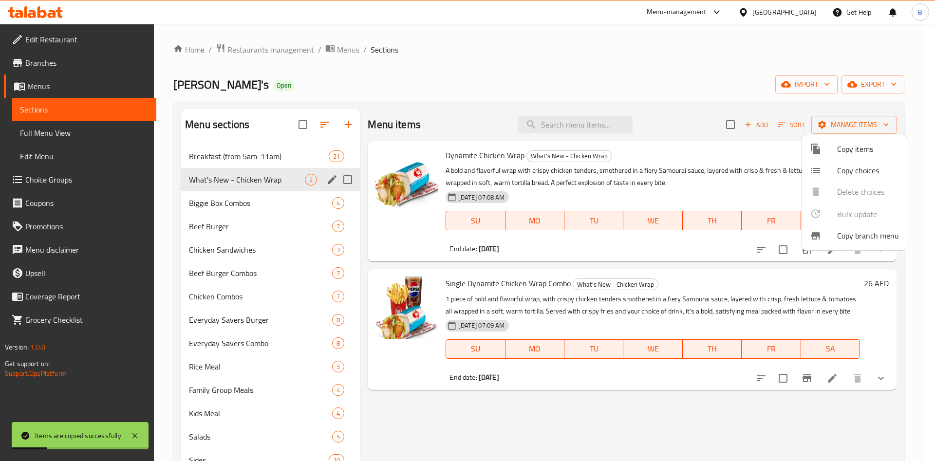
click at [759, 422] on div at bounding box center [467, 230] width 935 height 461
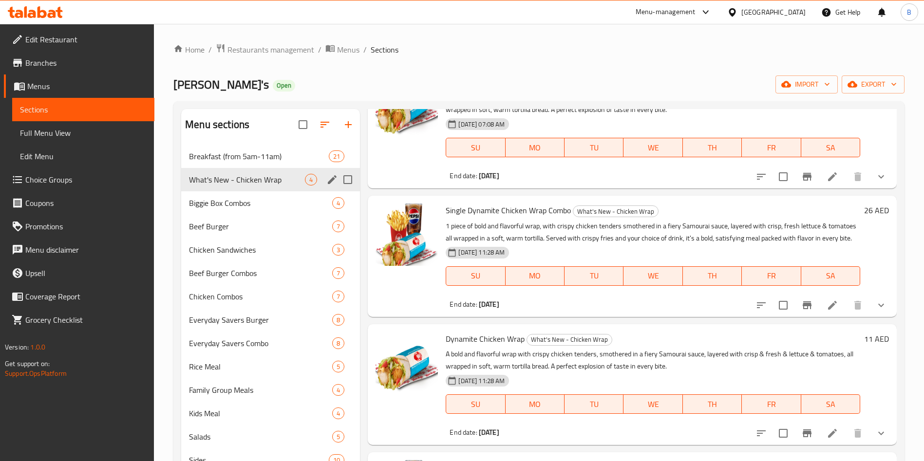
scroll to position [0, 0]
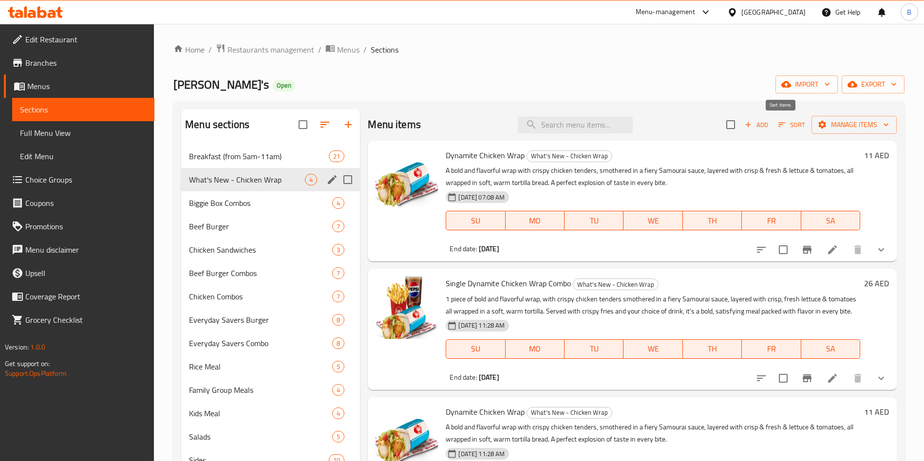
click at [781, 125] on span "Sort" at bounding box center [791, 124] width 27 height 11
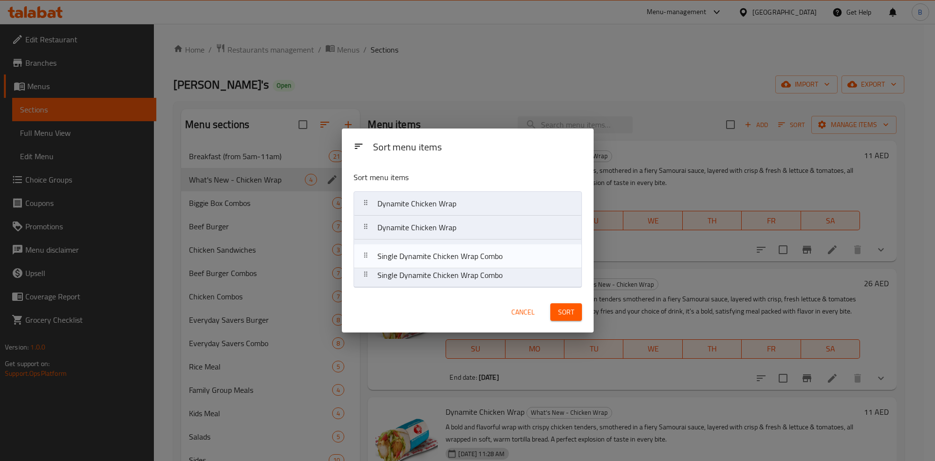
drag, startPoint x: 454, startPoint y: 232, endPoint x: 454, endPoint y: 264, distance: 31.2
click at [454, 264] on nav "Dynamite Chicken Wrap Single Dynamite Chicken Wrap Combo Dynamite Chicken Wrap …" at bounding box center [468, 239] width 228 height 96
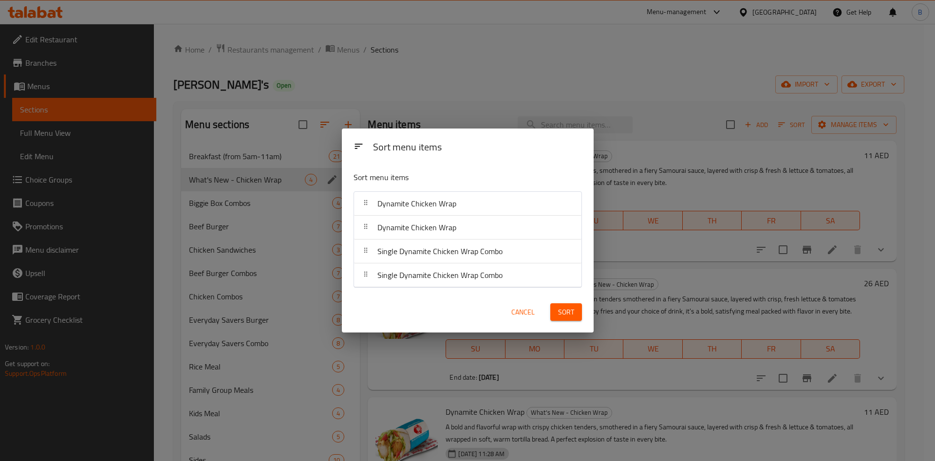
click at [550, 311] on button "Sort" at bounding box center [566, 312] width 32 height 18
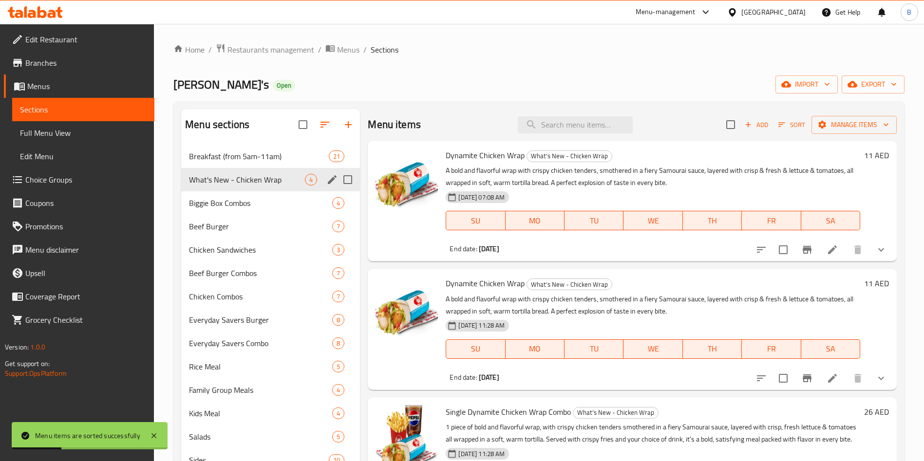
click at [828, 380] on icon at bounding box center [832, 378] width 9 height 9
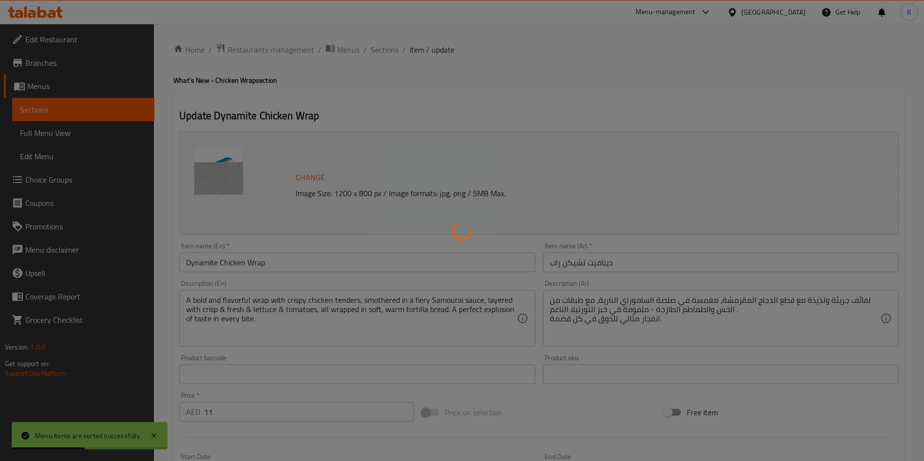
type input "إضافة الجبن على اللفافة:"
type input "0"
type input "1"
type input "إزالة المكونات:"
type input "0"
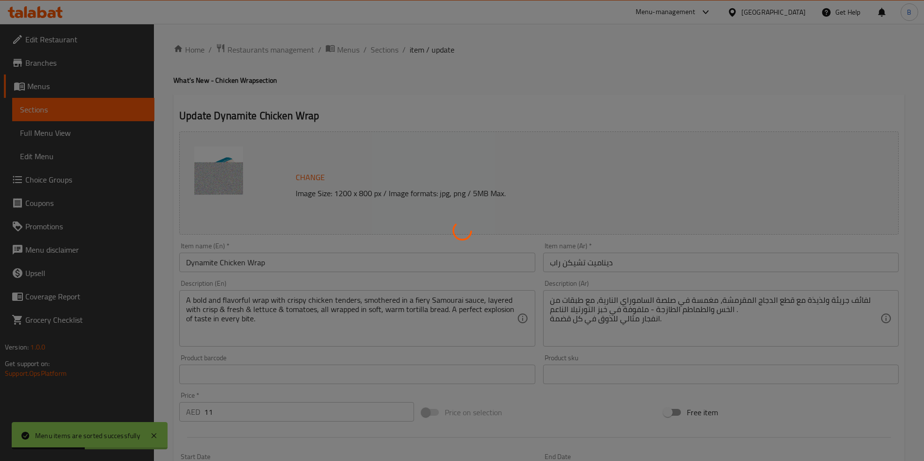
type input "2"
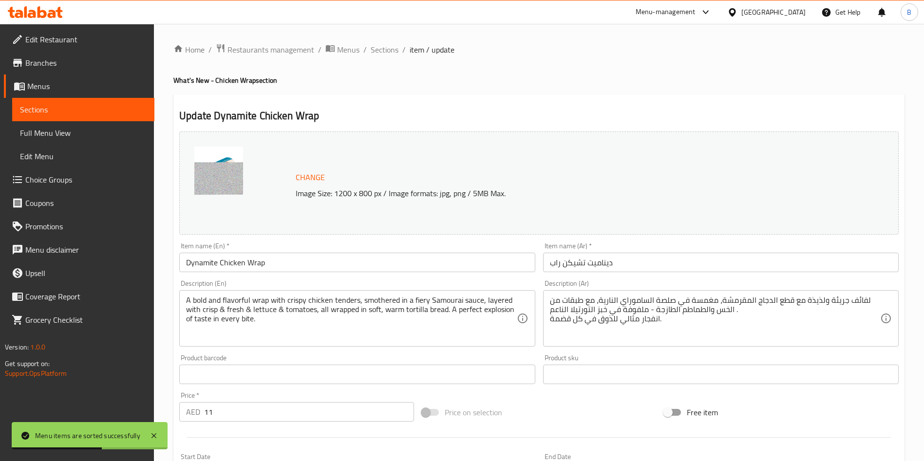
drag, startPoint x: 326, startPoint y: 260, endPoint x: 0, endPoint y: 271, distance: 326.0
click at [0, 271] on div "Edit Restaurant Branches Menus Sections Full Menu View Edit Menu Choice Groups …" at bounding box center [462, 391] width 924 height 735
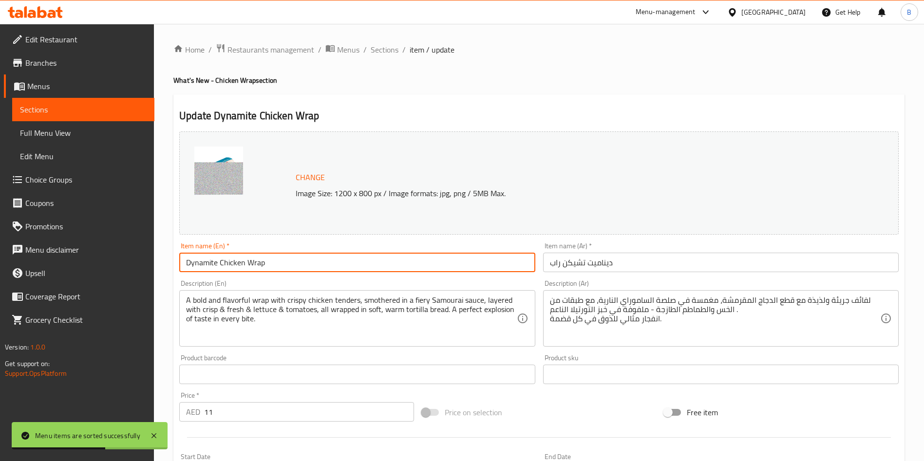
paste input "Extra"
type input "Extra Dynamite Chicken Wrap"
drag, startPoint x: 679, startPoint y: 261, endPoint x: 480, endPoint y: 277, distance: 199.9
click at [480, 277] on div "Change Image Size: 1200 x 800 px / Image formats: jpg, png / 5MB Max. Item name…" at bounding box center [538, 345] width 727 height 434
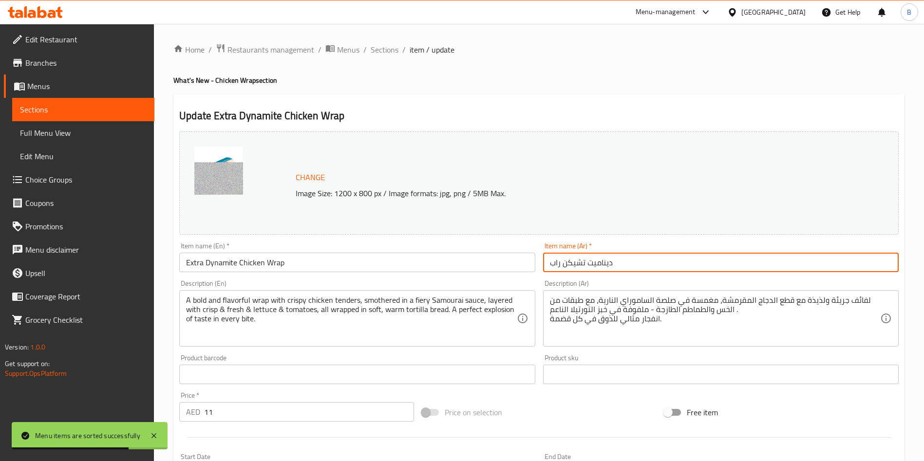
paste input "اب دجاج إكسترا داينامايت"
type input "راب دجاج إكسترا داينامايت"
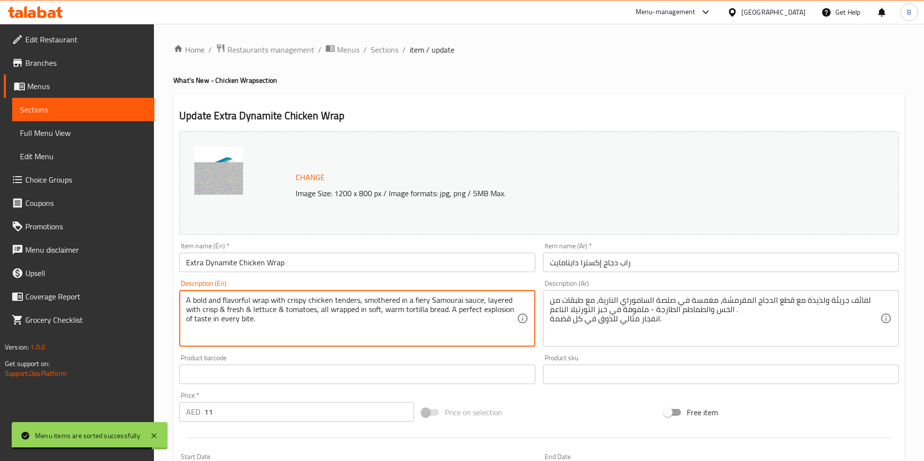
drag, startPoint x: 377, startPoint y: 332, endPoint x: 21, endPoint y: 207, distance: 378.0
paste textarea ""A bold and flavorful wrap with 2 chicken tenders, smothered in a fiery Samurai…"
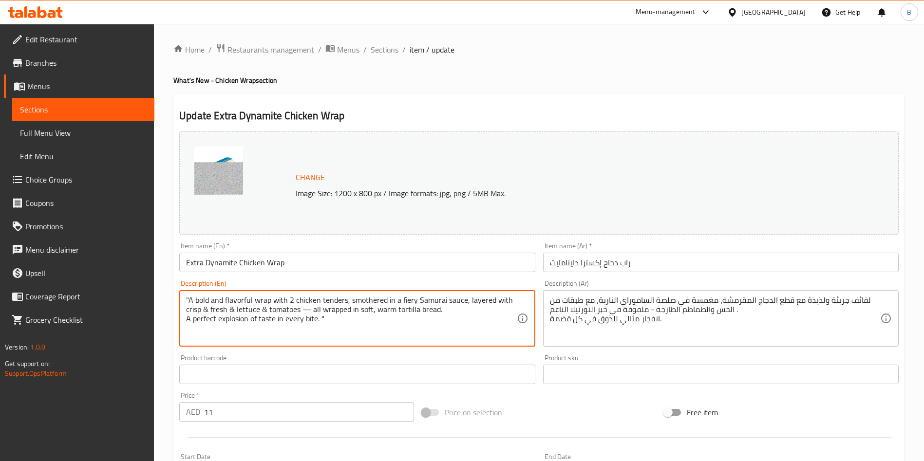
drag, startPoint x: 188, startPoint y: 300, endPoint x: 160, endPoint y: 290, distance: 29.7
click at [159, 291] on div "Home / Restaurants management / Menus / Sections / item / update What's New - C…" at bounding box center [539, 391] width 770 height 735
click at [189, 318] on textarea "A bold and flavorful wrap with 2 chicken tenders, smothered in a fiery Samurai …" at bounding box center [351, 319] width 330 height 46
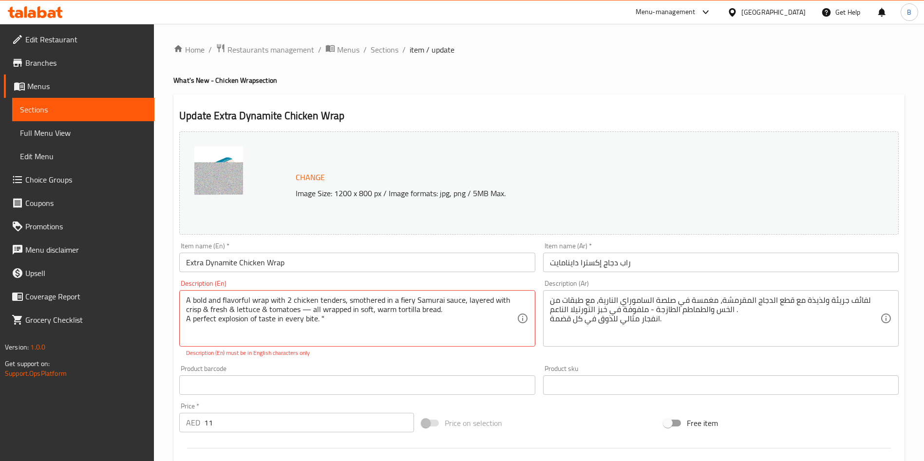
click at [186, 319] on div "A bold and flavorful wrap with 2 chicken tenders, smothered in a fiery Samurai …" at bounding box center [357, 318] width 356 height 57
click at [306, 315] on textarea "A bold and flavorful wrap with 2 chicken tenders, smothered in a fiery Samurai …" at bounding box center [351, 319] width 330 height 46
click at [302, 311] on textarea "A bold and flavorful wrap with 2 chicken tenders, smothered in a fiery Samurai …" at bounding box center [351, 319] width 330 height 46
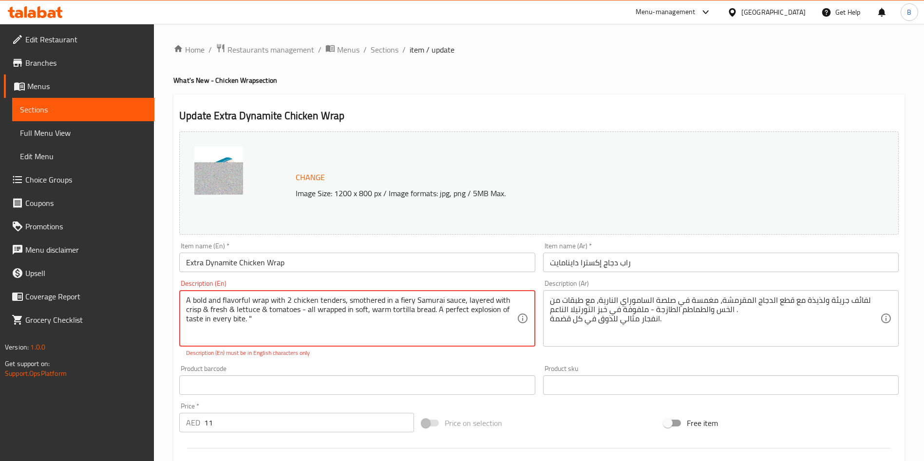
click at [273, 316] on textarea "A bold and flavorful wrap with 2 chicken tenders, smothered in a fiery Samurai …" at bounding box center [351, 319] width 330 height 46
click at [274, 321] on textarea "A bold and flavorful wrap with 2 chicken tenders, smothered in a fiery Samurai …" at bounding box center [351, 319] width 330 height 46
type textarea "A bold and flavorful wrap with 2 chicken tenders, smothered in a fiery Samurai …"
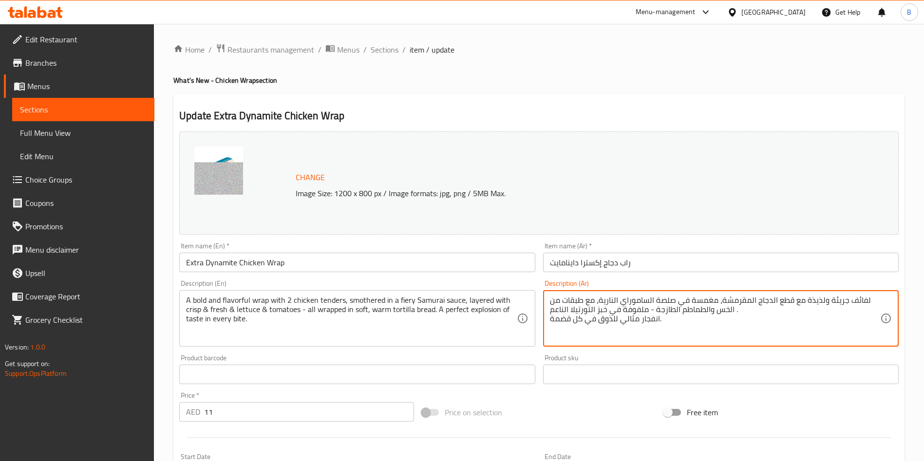
drag, startPoint x: 518, startPoint y: 293, endPoint x: 429, endPoint y: 263, distance: 93.8
click at [763, 301] on textarea "لفائف جريئة ولذيذة مع قطع الدجاج المقرمشة، مغمسة في صلصة الساموراي النارية، مع …" at bounding box center [715, 319] width 330 height 46
paste textarea "راب جريء وغني بالنكهات، يحتوي على قطعتين من تندرز الدجاج المغطاة بصلصة السامورا…"
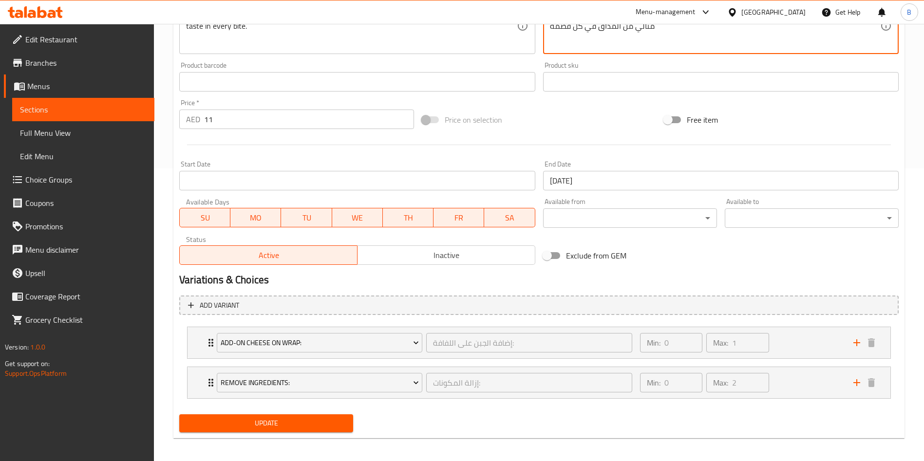
scroll to position [297, 0]
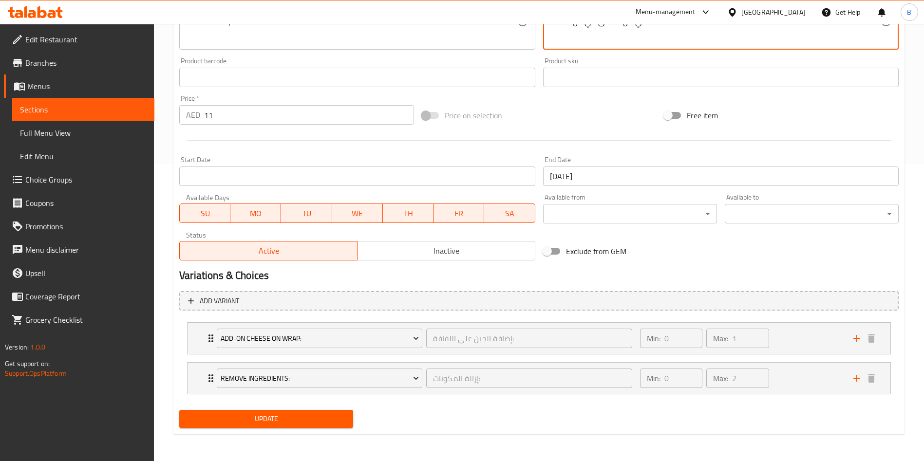
type textarea "راب جريء وغني بالنكهات، يحتوي على قطعتين من تندرز الدجاج المغطاة بصلصة السامورا…"
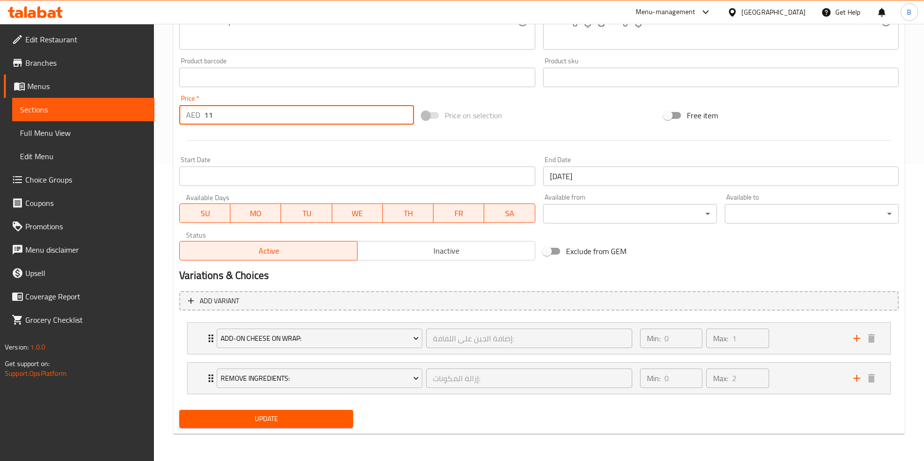
drag, startPoint x: 225, startPoint y: 121, endPoint x: 0, endPoint y: 171, distance: 230.6
click at [0, 166] on div "Edit Restaurant Branches Menus Sections Full Menu View Edit Menu Choice Groups …" at bounding box center [462, 94] width 924 height 735
type input "15"
click at [287, 415] on span "Update" at bounding box center [266, 419] width 158 height 12
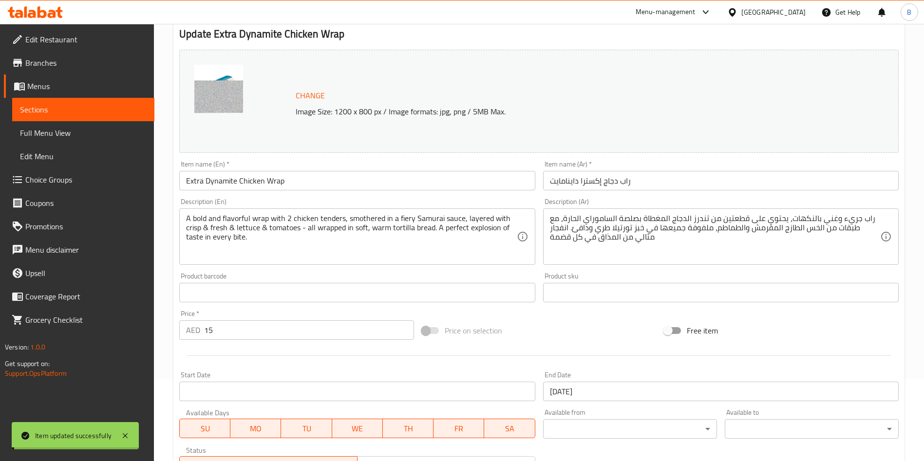
scroll to position [0, 0]
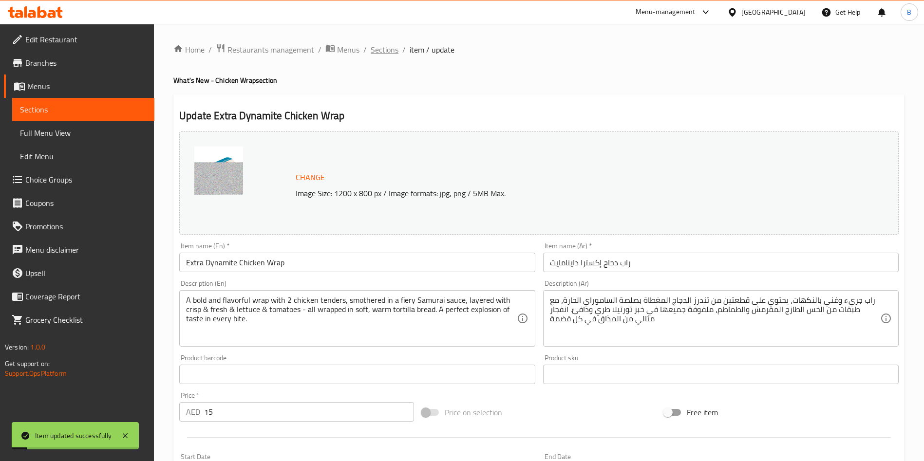
click at [378, 52] on span "Sections" at bounding box center [385, 50] width 28 height 12
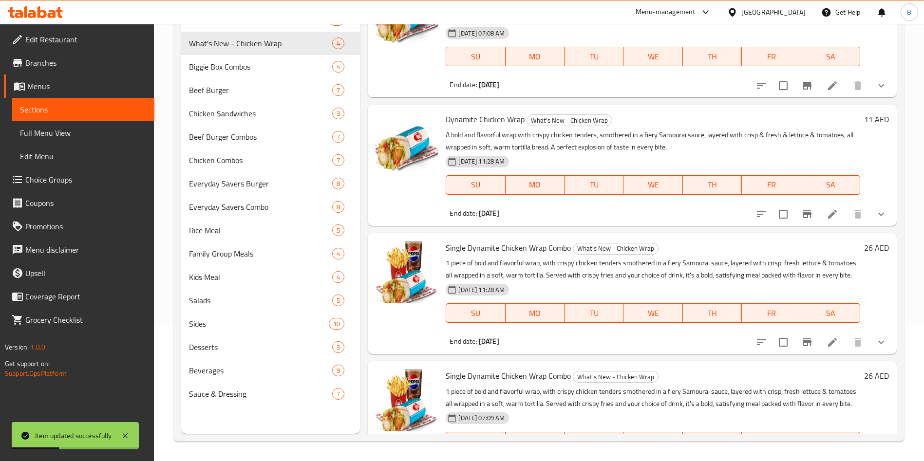
scroll to position [101, 0]
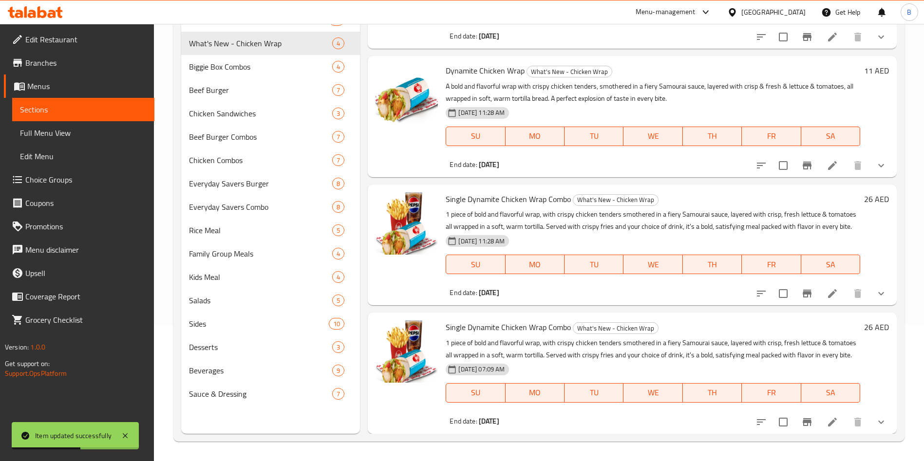
click at [828, 421] on icon at bounding box center [832, 422] width 9 height 9
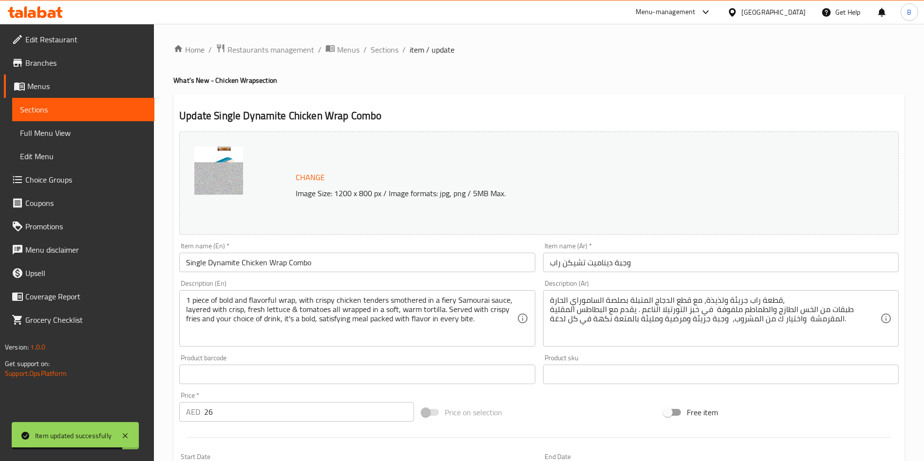
drag, startPoint x: 20, startPoint y: 263, endPoint x: 0, endPoint y: 263, distance: 20.0
click at [0, 263] on div "Edit Restaurant Branches Menus Sections Full Menu View Edit Menu Choice Groups …" at bounding box center [462, 451] width 924 height 854
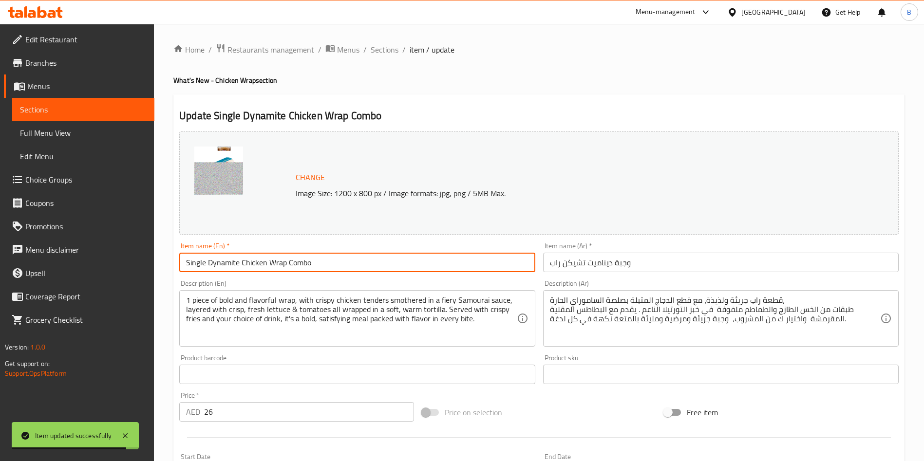
paste input "Extra"
type input "Extra Dynamite Chicken Wrap Combo"
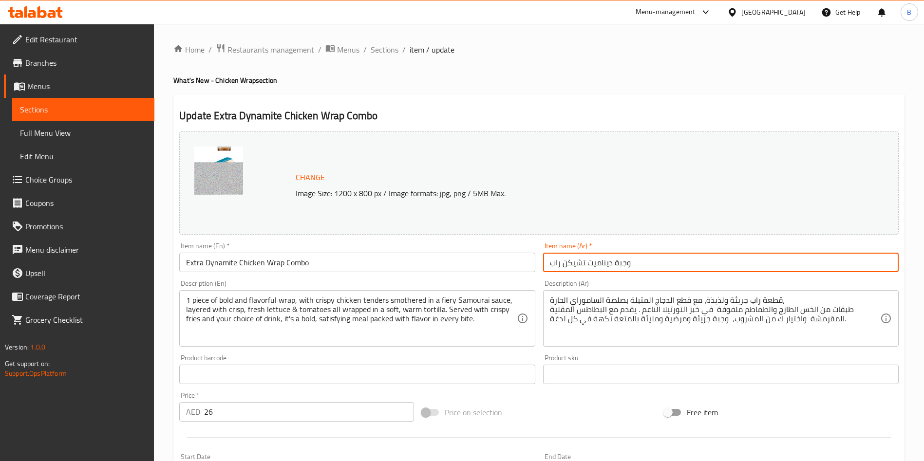
drag, startPoint x: 679, startPoint y: 259, endPoint x: 443, endPoint y: 265, distance: 235.8
click at [434, 265] on div "Change Image Size: 1200 x 800 px / Image formats: jpg, png / 5MB Max. Item name…" at bounding box center [538, 345] width 727 height 434
paste input "راب دجاج إكسترا داينامايت"
type input "راب دجاج إكسترا داينامايت"
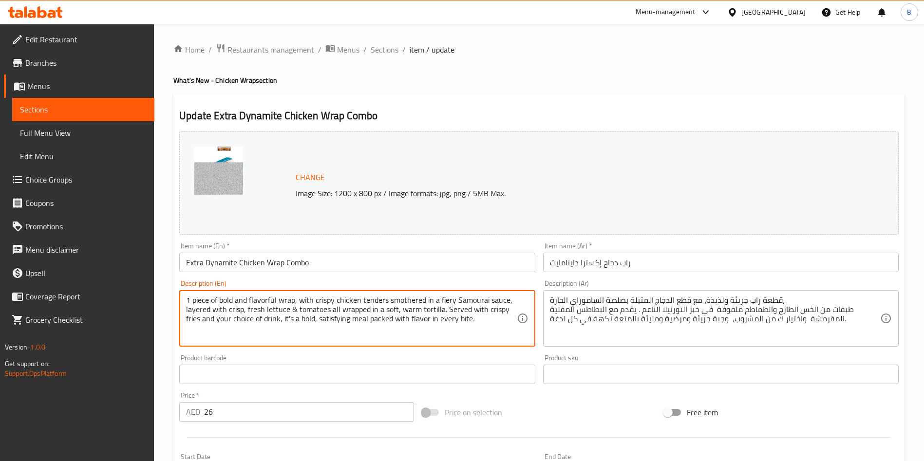
drag, startPoint x: 491, startPoint y: 321, endPoint x: 4, endPoint y: 228, distance: 496.0
paste textarea ""A bold and flavorful wrap, with 2 chicken tenders smothered in a fiery Samurai…"
click at [188, 296] on textarea ""A bold and flavorful wrap, with 2 chicken tenders smothered in a fiery Samurai…" at bounding box center [351, 319] width 330 height 46
click at [186, 331] on div "A bold and flavorful wrap, with 2 chicken tenders smothered in a fiery Samurai …" at bounding box center [357, 318] width 356 height 57
click at [439, 318] on textarea "A bold and flavorful wrap, with 2 chicken tenders smothered in a fiery Samurai …" at bounding box center [351, 319] width 330 height 46
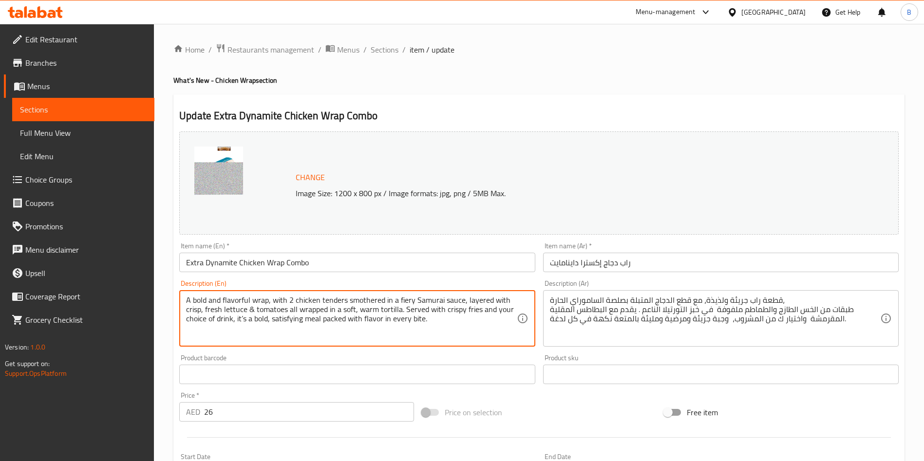
click at [245, 320] on textarea "A bold and flavorful wrap, with 2 chicken tenders smothered in a fiery Samurai …" at bounding box center [351, 319] width 330 height 46
type textarea "A bold and flavorful wrap, with 2 chicken tenders smothered in a fiery Samurai …"
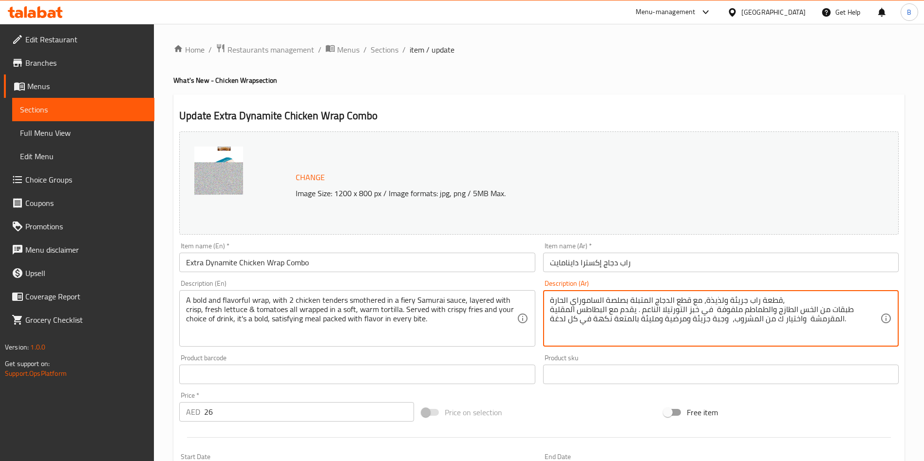
drag, startPoint x: 860, startPoint y: 317, endPoint x: 458, endPoint y: 214, distance: 415.4
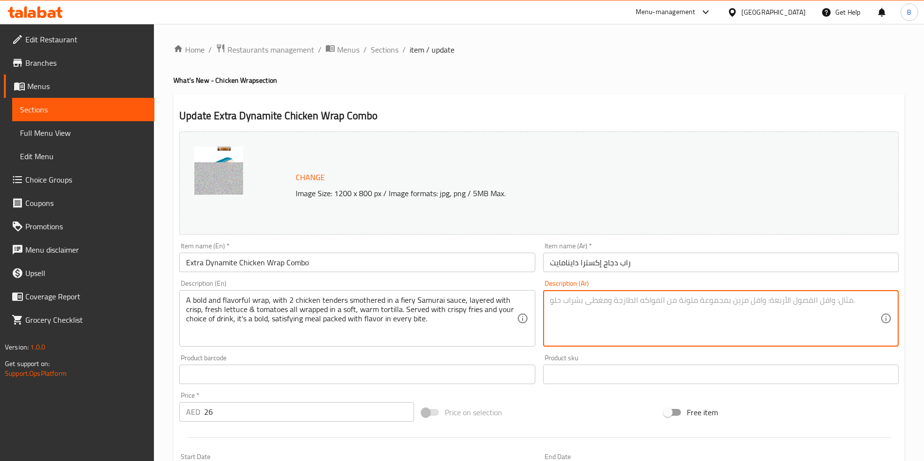
paste textarea "راب جريء وغني بالنكهات، يحتوي على قطعتين من التندرز الدجاج المغطاة بصلصة السامو…"
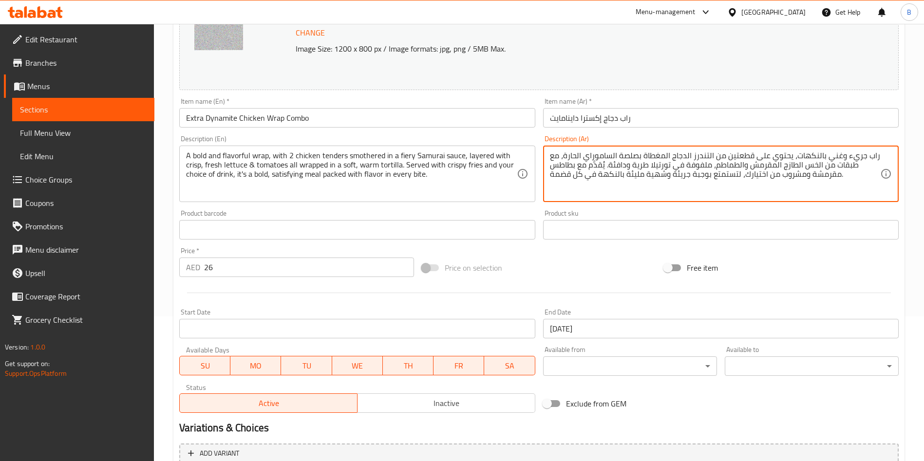
scroll to position [146, 0]
type textarea "راب جريء وغني بالنكهات، يحتوي على قطعتين من التندرز الدجاج المغطاة بصلصة السامو…"
drag, startPoint x: 27, startPoint y: 301, endPoint x: 0, endPoint y: 363, distance: 68.5
click at [0, 361] on div "Edit Restaurant Branches Menus Sections Full Menu View Edit Menu Choice Groups …" at bounding box center [462, 305] width 924 height 854
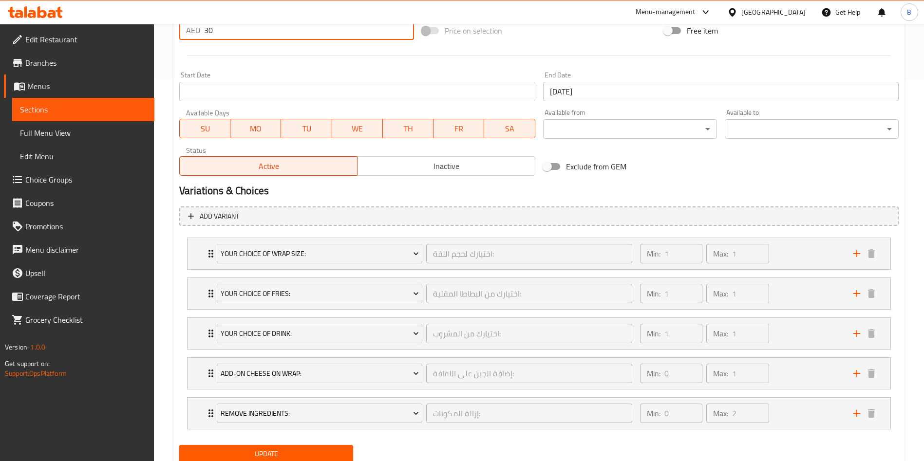
scroll to position [417, 0]
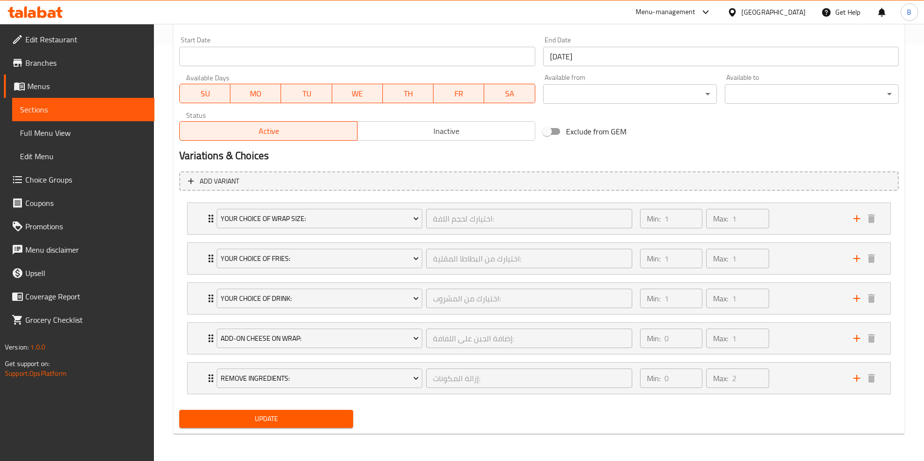
type input "30"
click at [305, 430] on div "Update" at bounding box center [266, 419] width 182 height 26
click at [311, 427] on button "Update" at bounding box center [266, 419] width 174 height 18
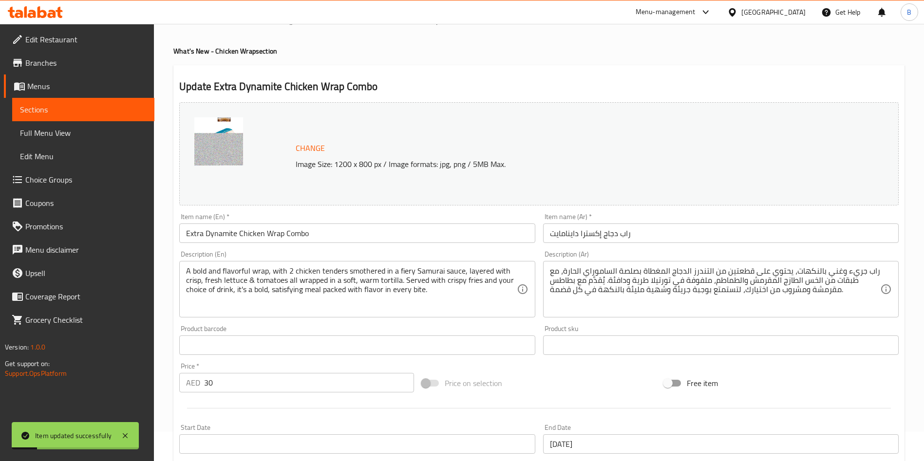
scroll to position [0, 0]
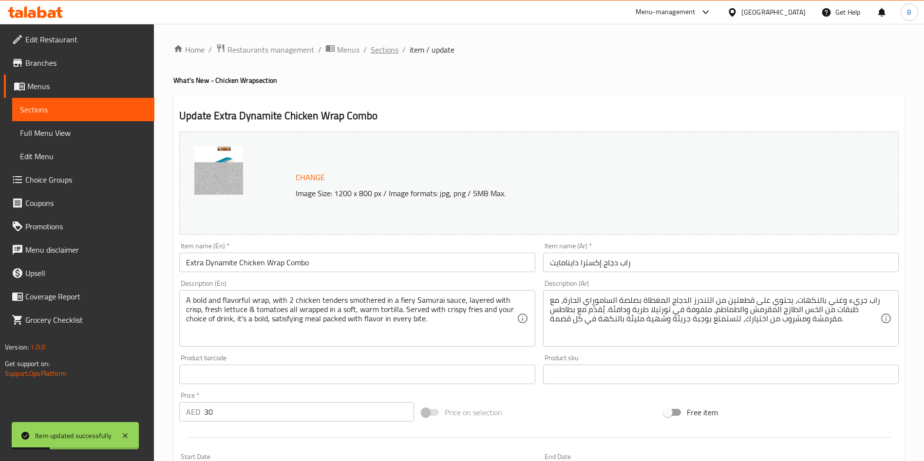
click at [376, 54] on span "Sections" at bounding box center [385, 50] width 28 height 12
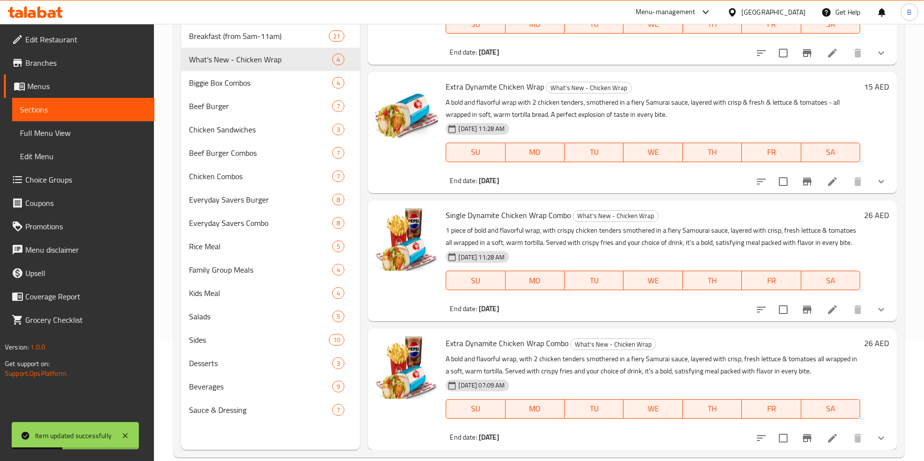
scroll to position [136, 0]
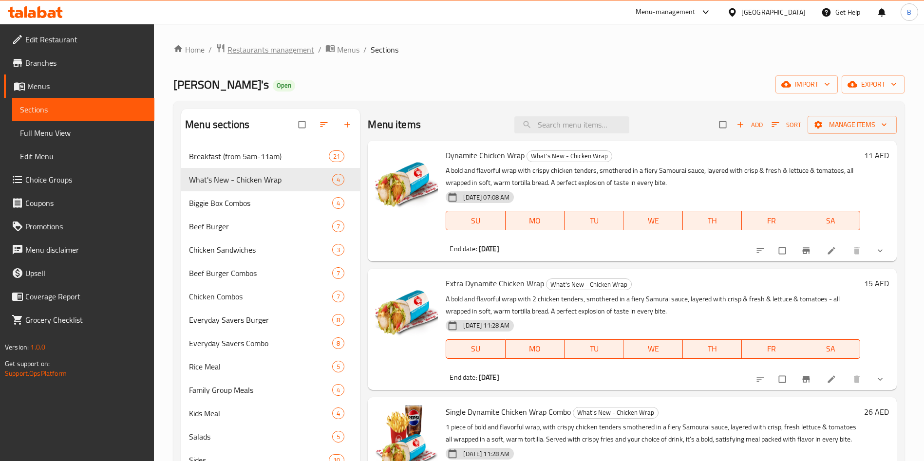
click at [242, 45] on span "Restaurants management" at bounding box center [270, 50] width 87 height 12
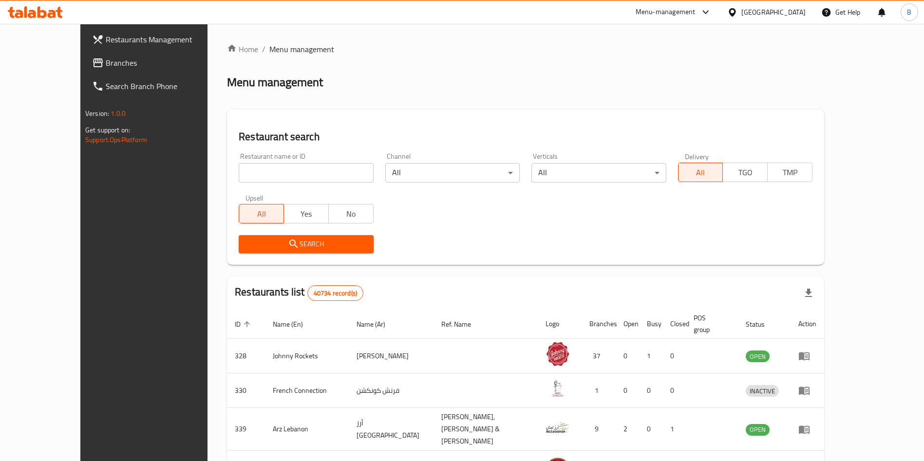
click at [239, 171] on input "search" at bounding box center [306, 172] width 134 height 19
type input "[PERSON_NAME]"
click button "Search" at bounding box center [306, 244] width 134 height 18
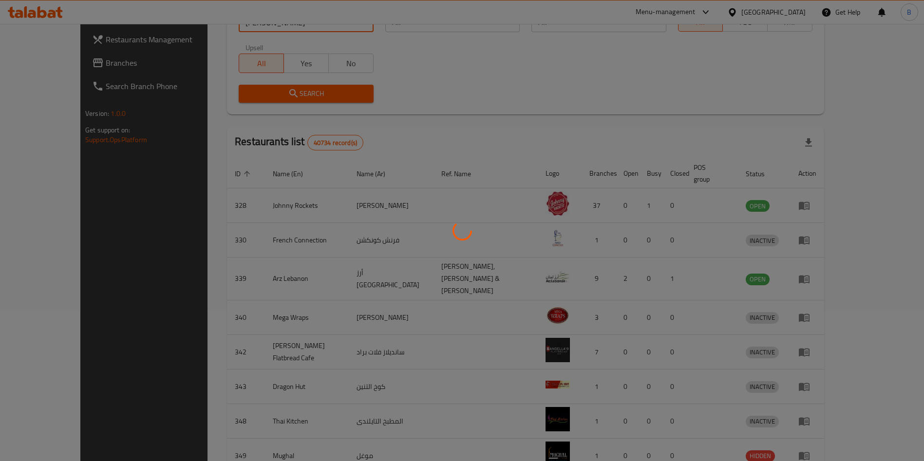
scroll to position [196, 0]
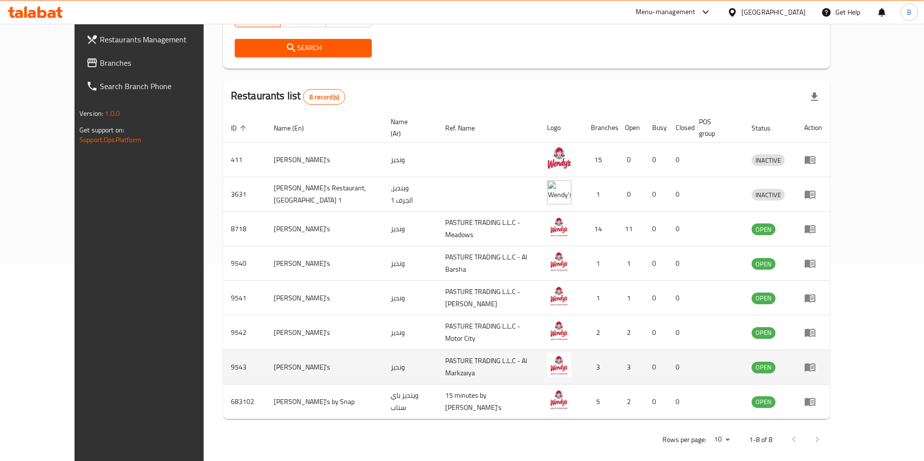
click at [816, 361] on icon "enhanced table" at bounding box center [810, 367] width 12 height 12
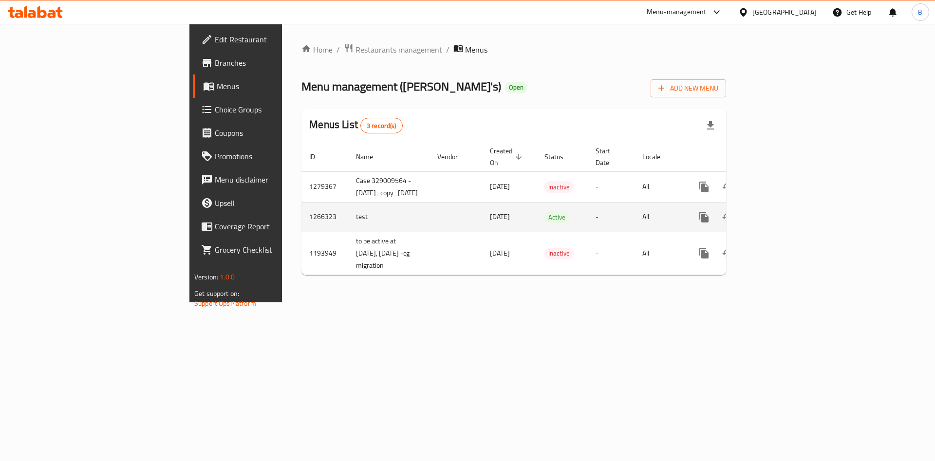
drag, startPoint x: 908, startPoint y: 212, endPoint x: 904, endPoint y: 206, distance: 7.3
click at [794, 212] on td "enhanced table" at bounding box center [739, 217] width 109 height 30
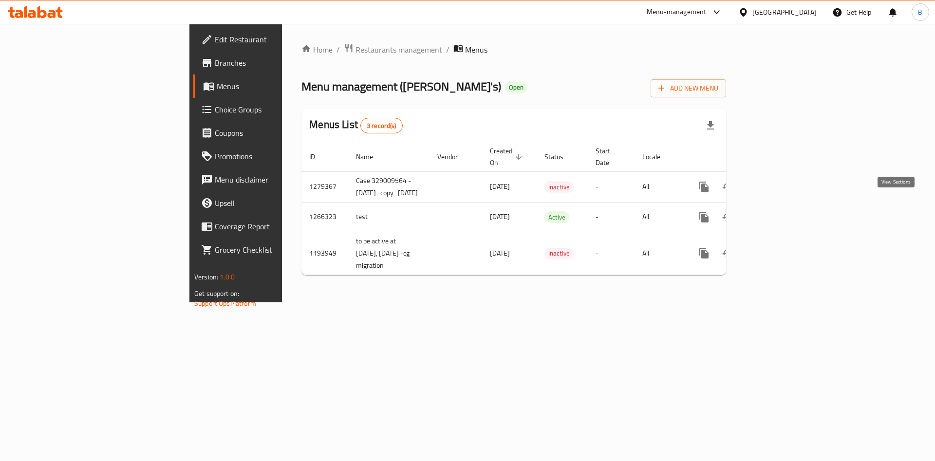
click at [786, 207] on link "enhanced table" at bounding box center [774, 217] width 23 height 23
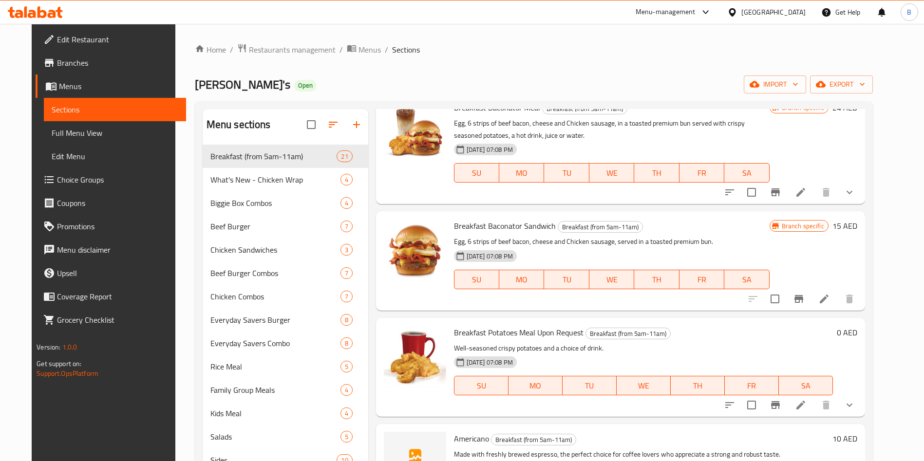
scroll to position [1169, 0]
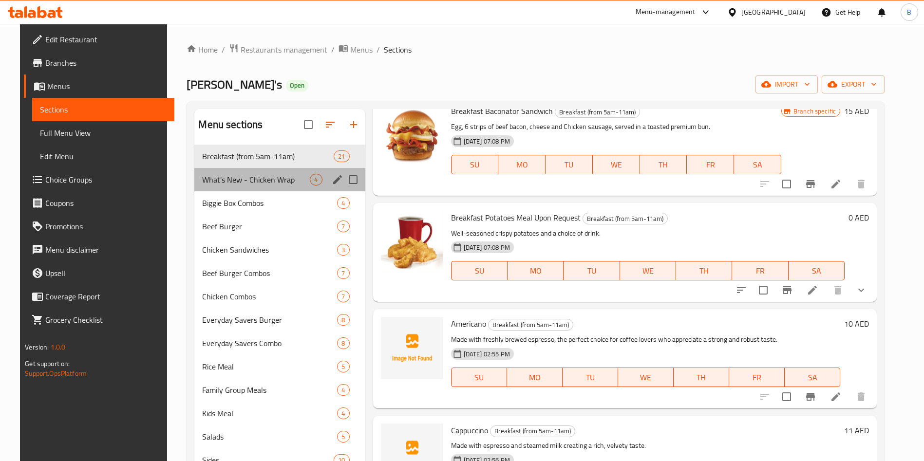
drag, startPoint x: 212, startPoint y: 171, endPoint x: 229, endPoint y: 180, distance: 18.7
click at [214, 173] on div "What's New - Chicken Wrap 4" at bounding box center [279, 179] width 170 height 23
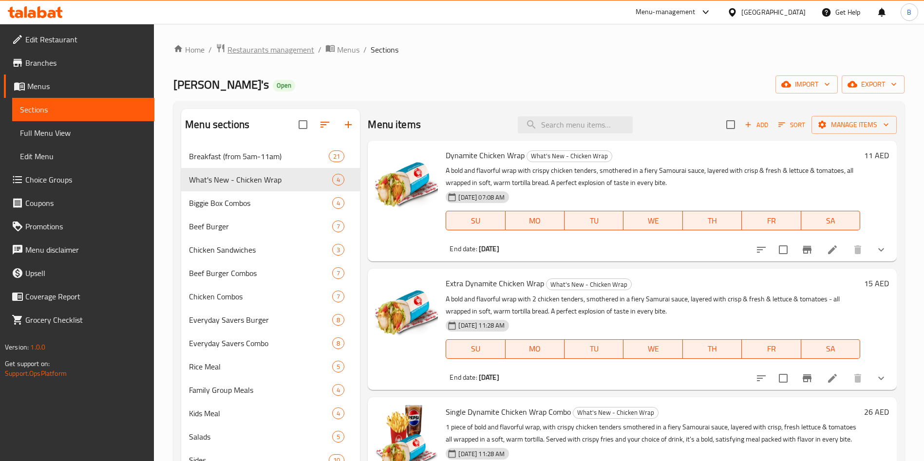
drag, startPoint x: 258, startPoint y: 48, endPoint x: 256, endPoint y: 67, distance: 18.6
click at [257, 50] on span "Restaurants management" at bounding box center [270, 50] width 87 height 12
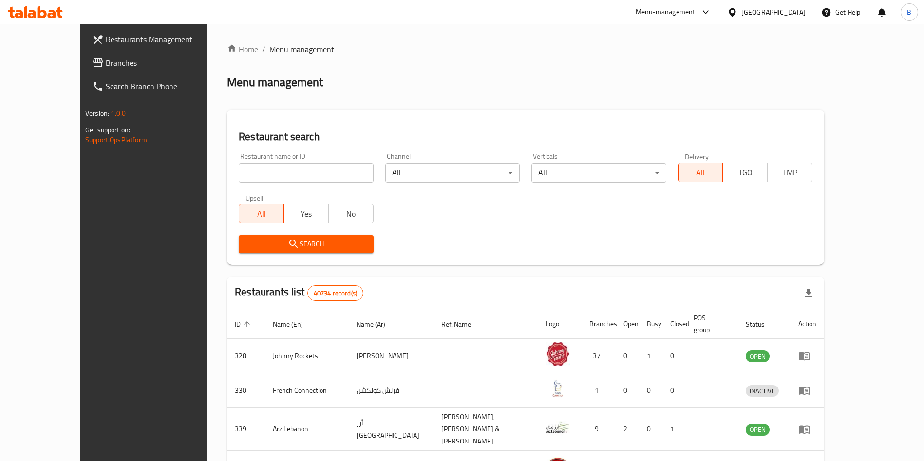
click at [245, 175] on input "search" at bounding box center [306, 172] width 134 height 19
type input "[PERSON_NAME]"
click button "Search" at bounding box center [306, 244] width 134 height 18
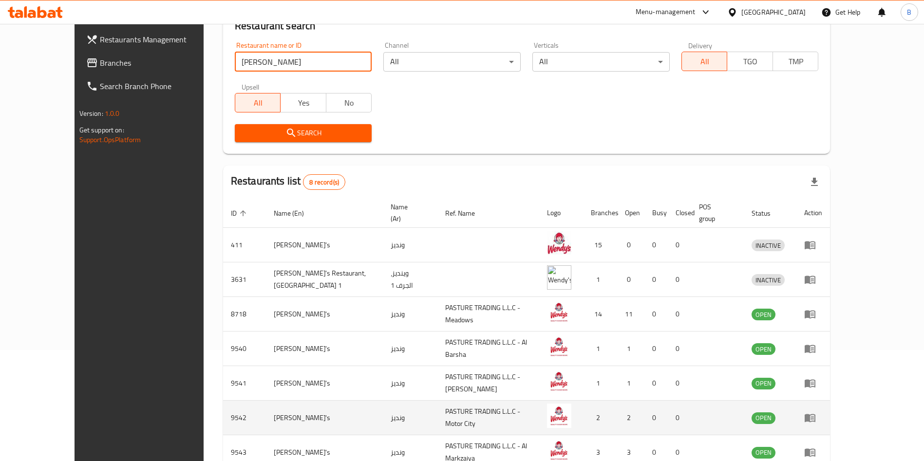
scroll to position [196, 0]
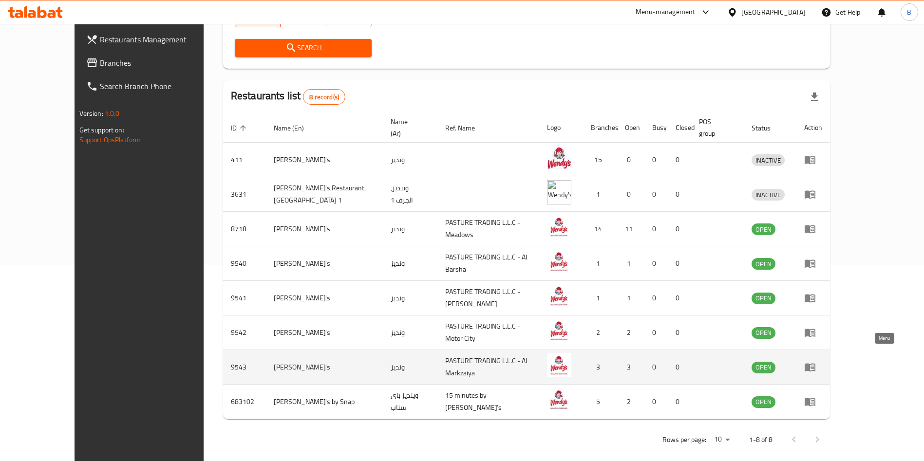
click at [815, 364] on icon "enhanced table" at bounding box center [810, 368] width 11 height 8
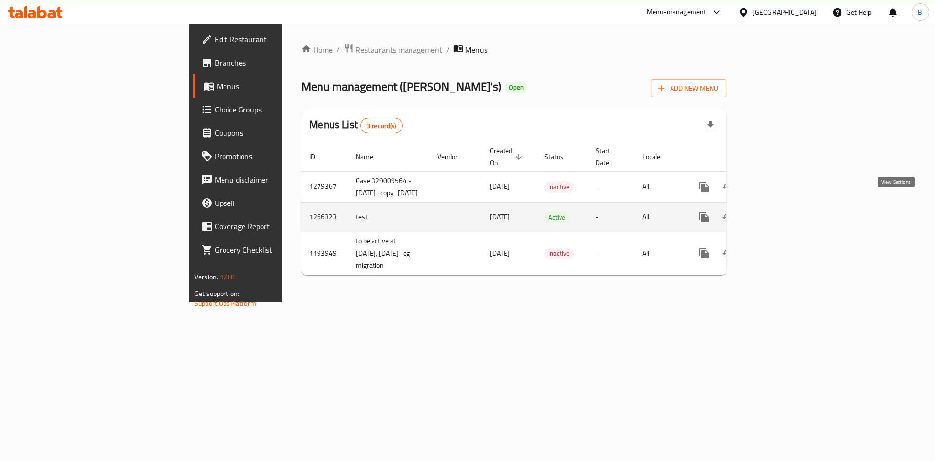
click at [786, 214] on link "enhanced table" at bounding box center [774, 217] width 23 height 23
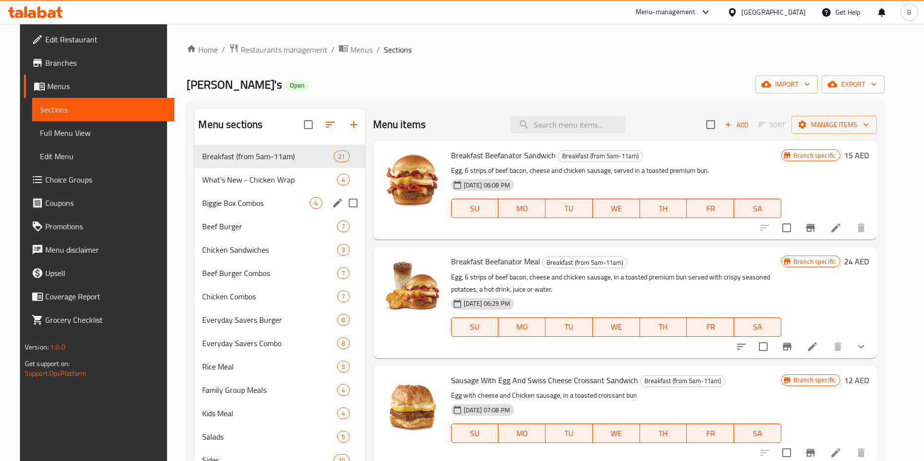
click at [273, 191] on div "Biggie Box Combos 4" at bounding box center [279, 202] width 170 height 23
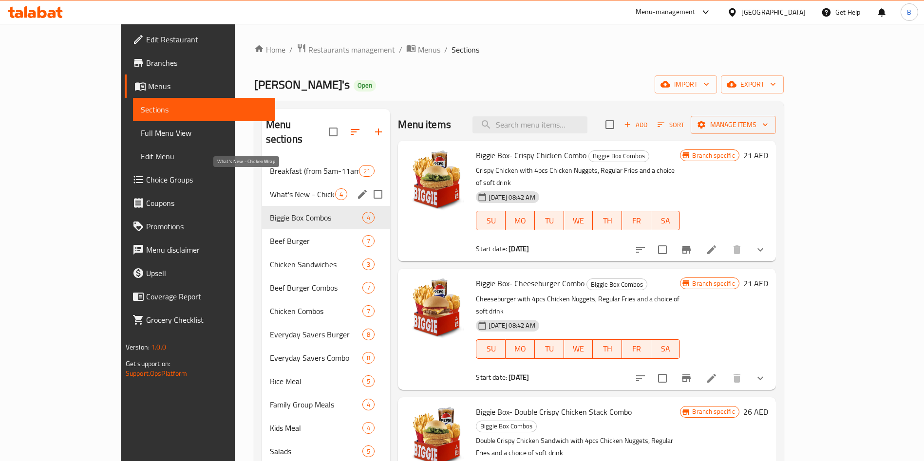
click at [270, 188] on span "What's New - Chicken Wrap" at bounding box center [303, 194] width 66 height 12
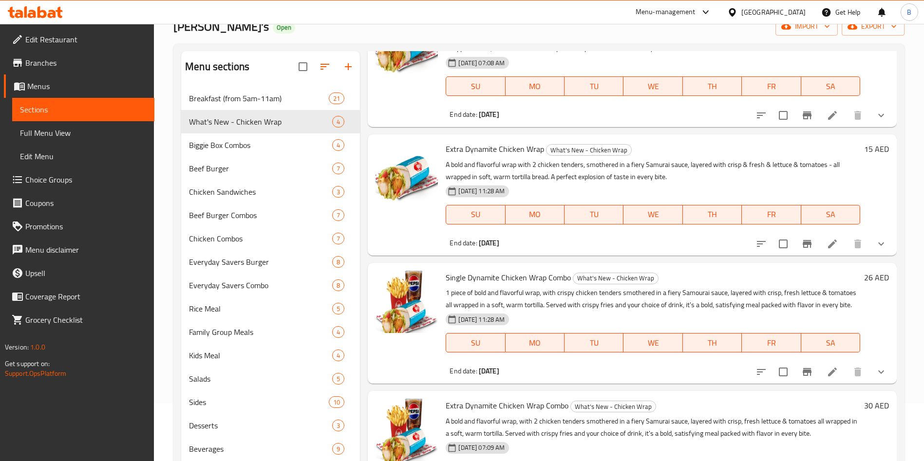
scroll to position [136, 0]
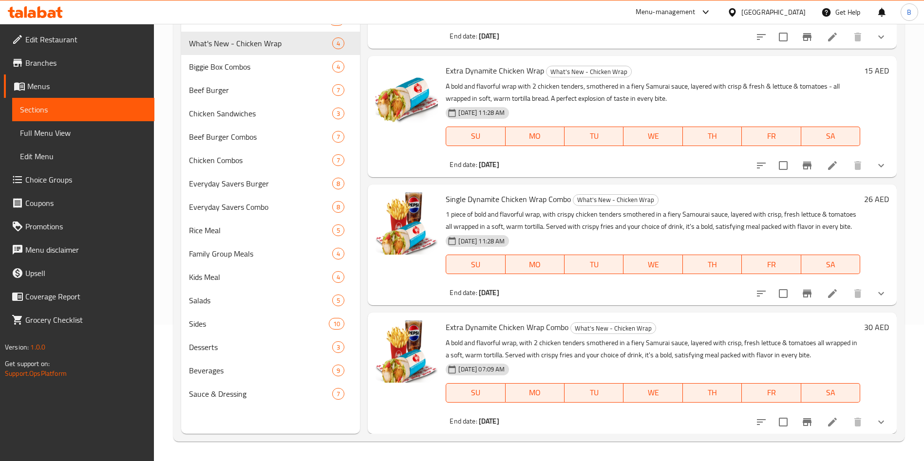
click at [829, 295] on li at bounding box center [832, 294] width 27 height 18
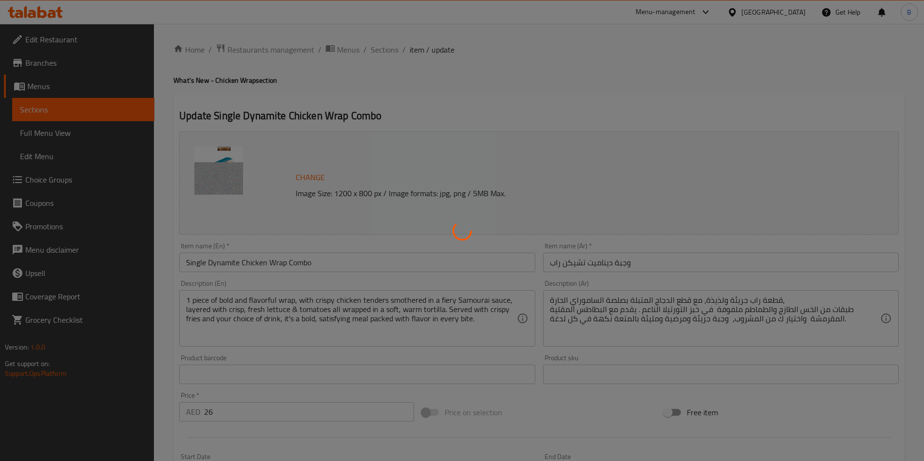
type input "اختيارك لحجم اللفة:"
type input "1"
type input "اختيارك من البطاطا المقلية:"
type input "1"
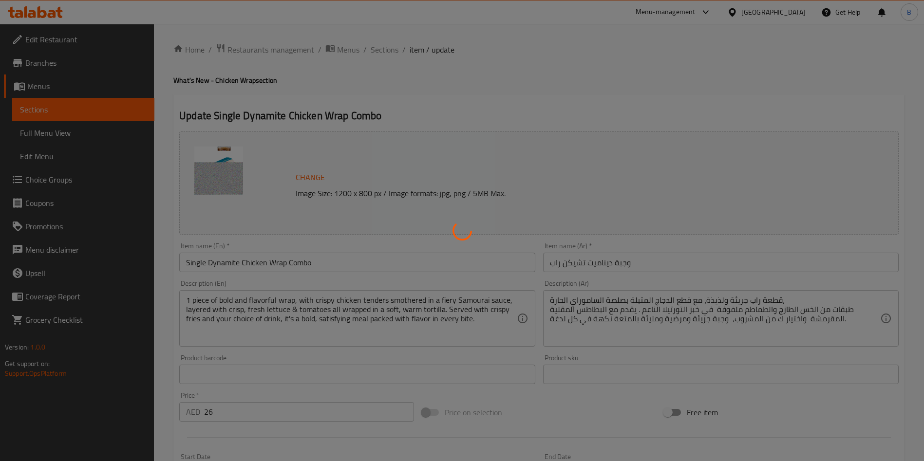
type input "1"
type input "اختيارك من المشروب:"
type input "1"
type input "إضافة الجبن على اللفافة:"
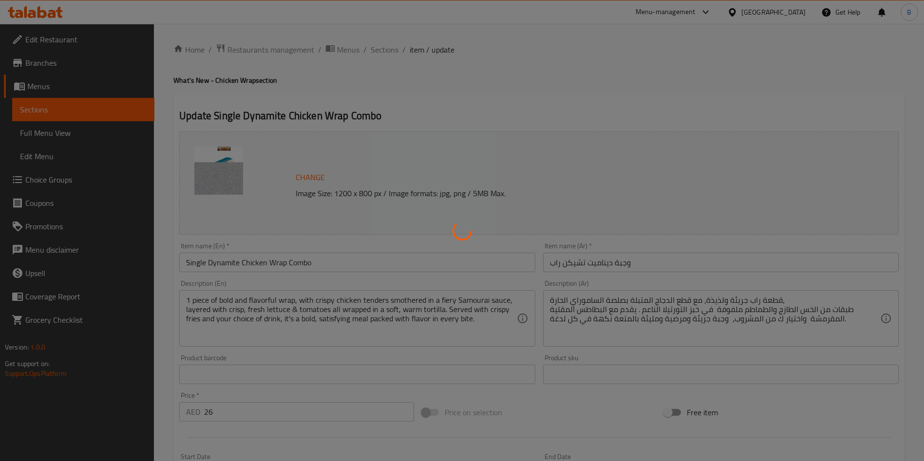
type input "0"
type input "1"
type input "إزالة المكونات:"
type input "0"
type input "2"
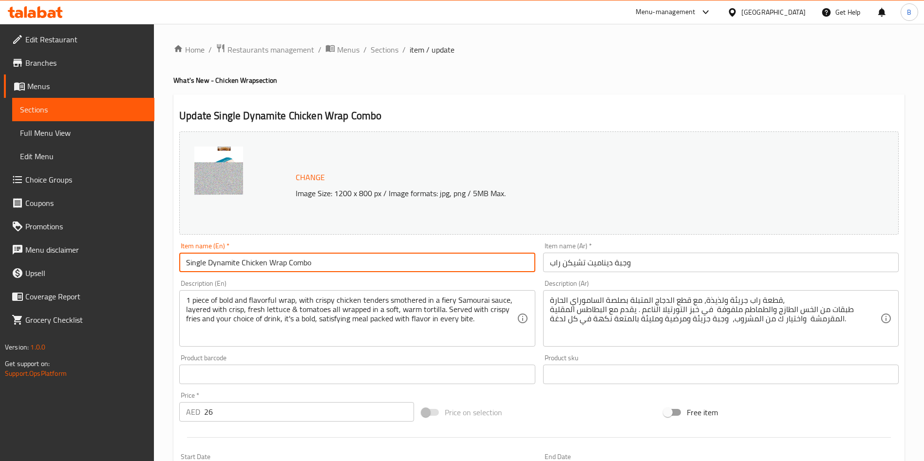
drag, startPoint x: 210, startPoint y: 262, endPoint x: 72, endPoint y: 262, distance: 137.8
click at [74, 262] on div "Edit Restaurant Branches Menus Sections Full Menu View Edit Menu Choice Groups …" at bounding box center [462, 451] width 924 height 854
type input "Dynamite Chicken Wrap Combo"
drag, startPoint x: 389, startPoint y: 257, endPoint x: 51, endPoint y: 161, distance: 351.7
click at [0, 244] on div "Edit Restaurant Branches Menus Sections Full Menu View Edit Menu Choice Groups …" at bounding box center [462, 451] width 924 height 854
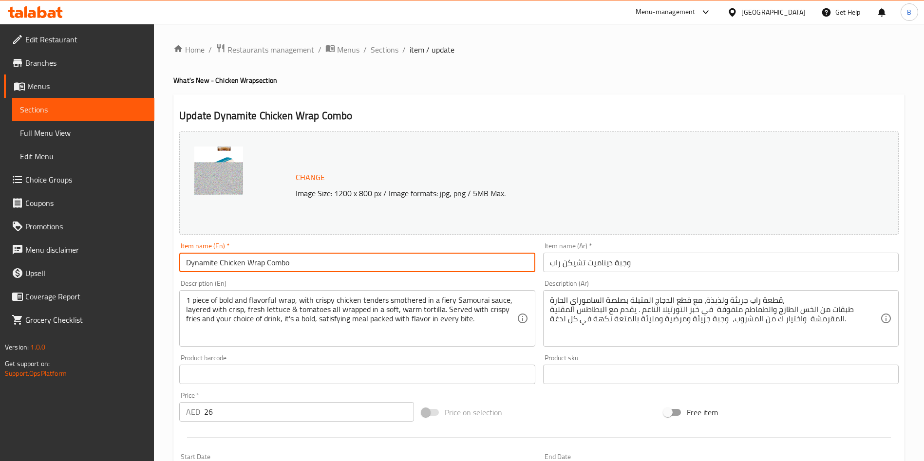
click at [687, 270] on input "وجبة ديناميت تشيكن راب" at bounding box center [721, 262] width 356 height 19
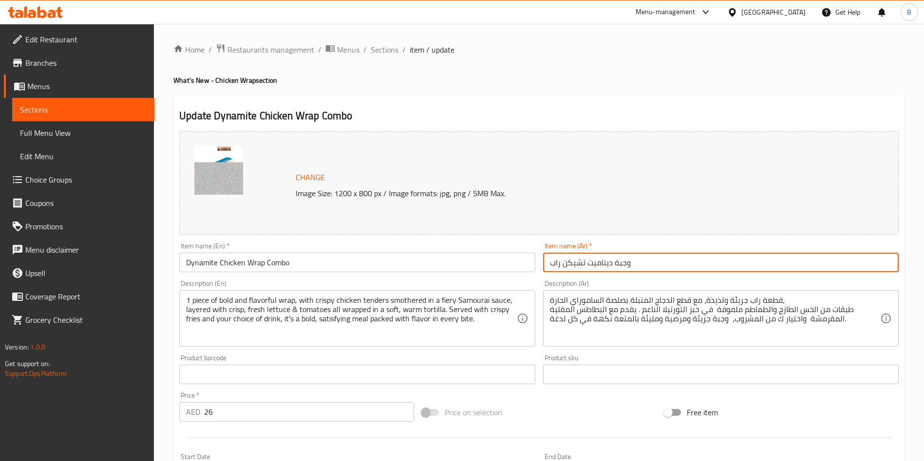
click at [687, 270] on input "وجبة ديناميت تشيكن راب" at bounding box center [721, 262] width 356 height 19
paste input "اب دجاج ديناميت كومبو"
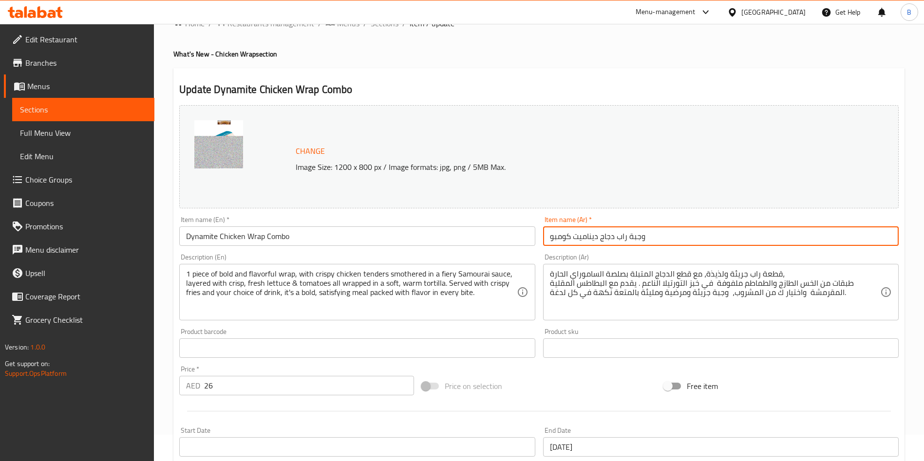
scroll to position [417, 0]
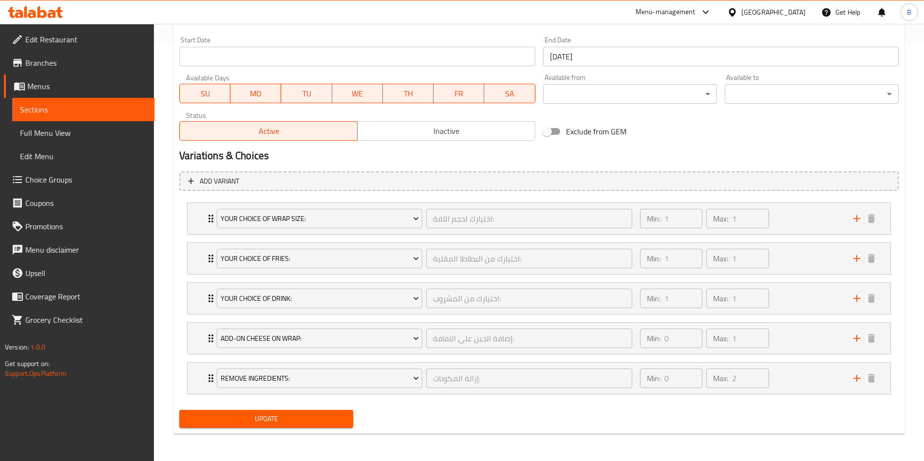
type input "وجبة راب دجاج ديناميت كومبو"
click at [305, 421] on span "Update" at bounding box center [266, 419] width 158 height 12
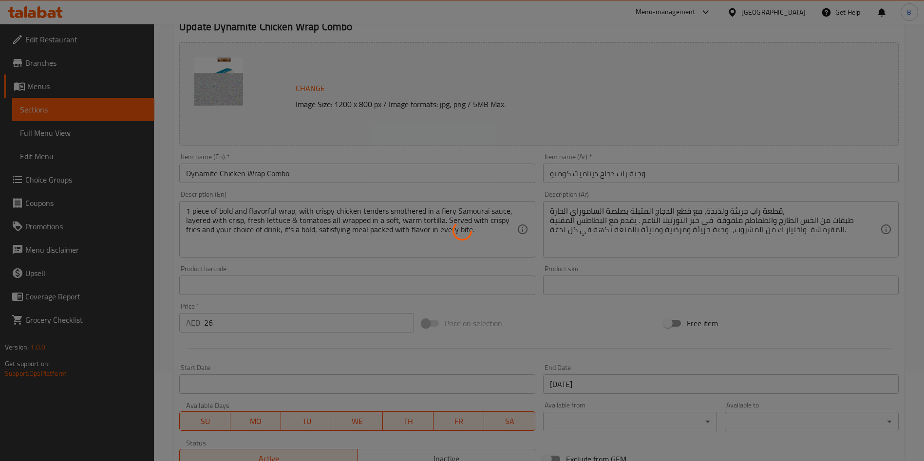
scroll to position [0, 0]
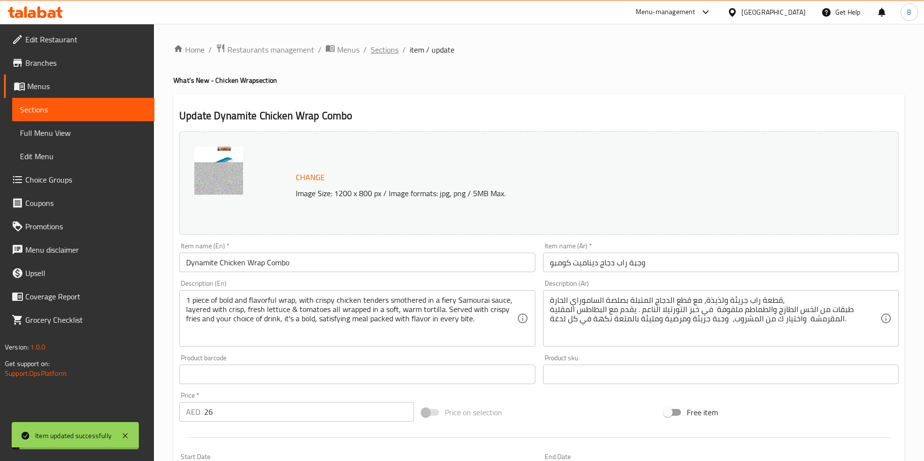
click at [378, 56] on span "Sections" at bounding box center [385, 50] width 28 height 12
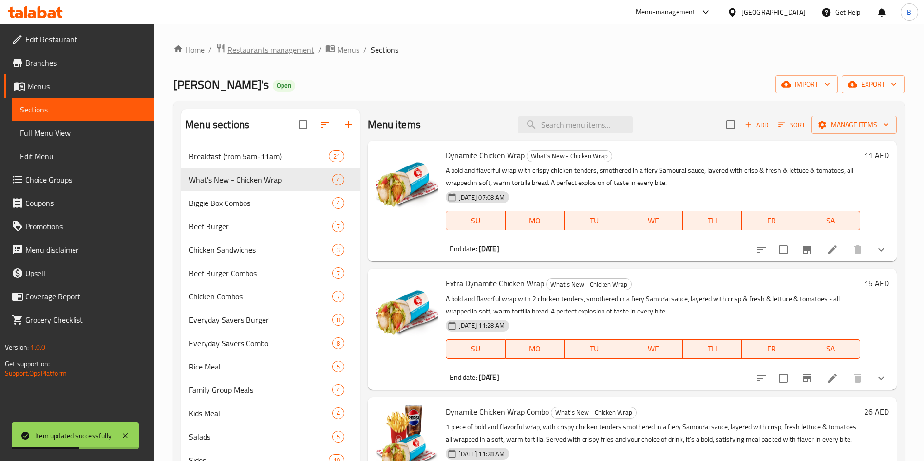
click at [261, 47] on span "Restaurants management" at bounding box center [270, 50] width 87 height 12
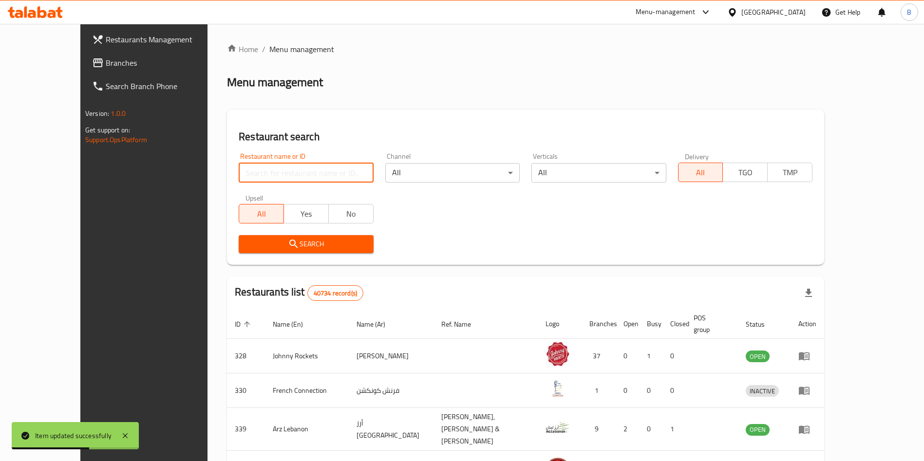
click at [304, 171] on input "search" at bounding box center [306, 172] width 134 height 19
type input "[PERSON_NAME]"
click button "Search" at bounding box center [306, 244] width 134 height 18
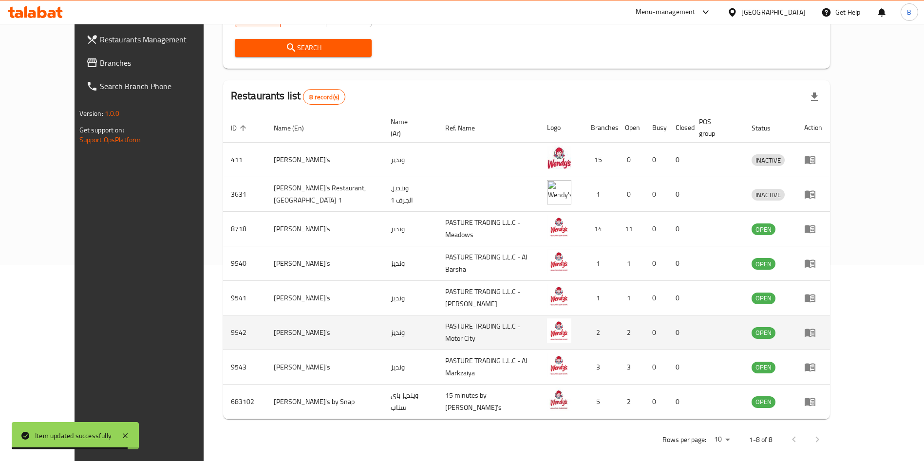
click at [816, 327] on icon "enhanced table" at bounding box center [810, 333] width 12 height 12
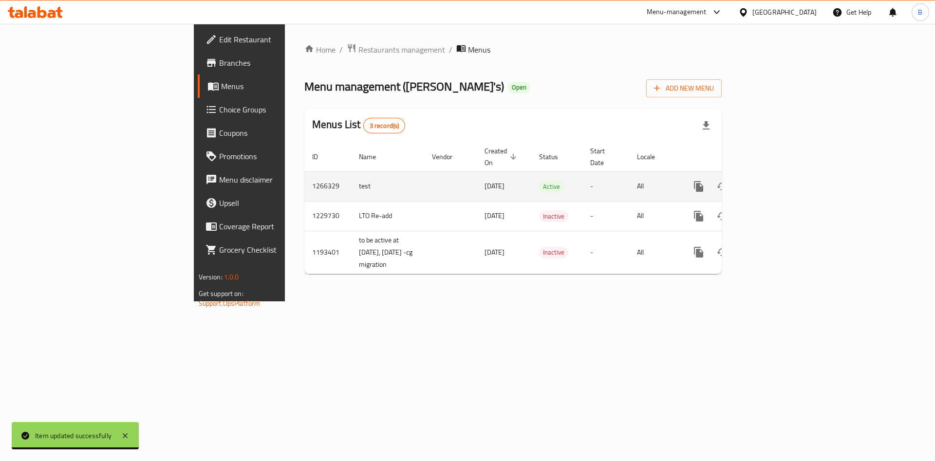
click at [775, 181] on icon "enhanced table" at bounding box center [769, 187] width 12 height 12
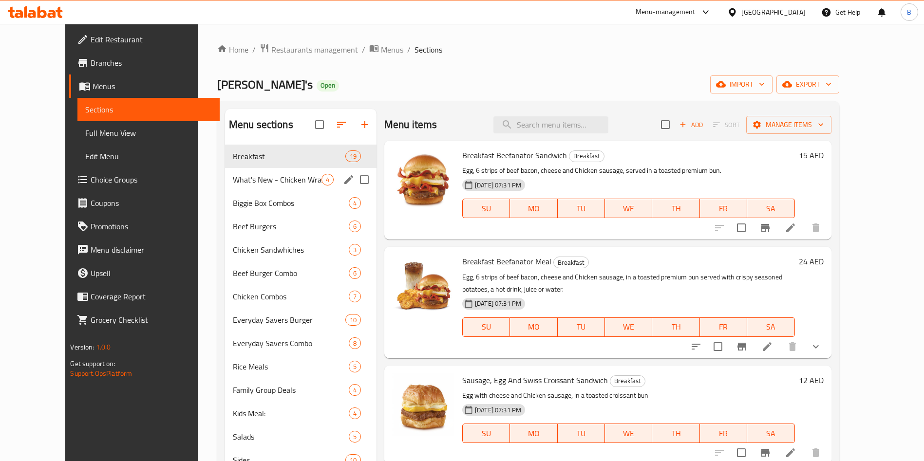
click at [233, 185] on span "What's New - Chicken Wrap" at bounding box center [277, 180] width 89 height 12
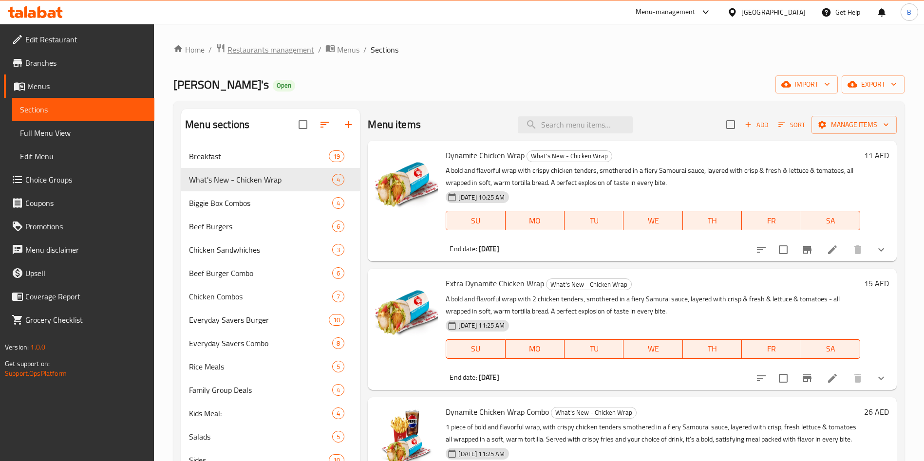
click at [268, 47] on span "Restaurants management" at bounding box center [270, 50] width 87 height 12
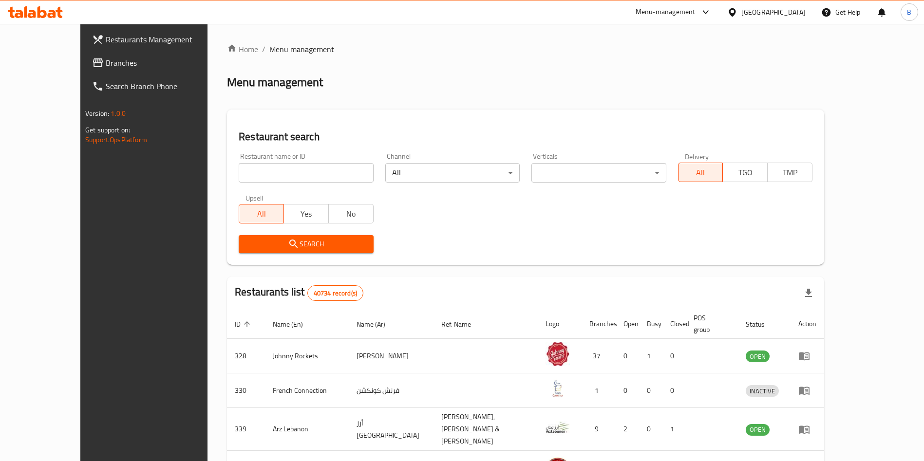
click at [278, 52] on span "Menu management" at bounding box center [301, 49] width 65 height 12
drag, startPoint x: 234, startPoint y: 170, endPoint x: 272, endPoint y: 181, distance: 39.5
click at [239, 170] on input "search" at bounding box center [306, 172] width 134 height 19
type input "[PERSON_NAME]"
click button "Search" at bounding box center [306, 244] width 134 height 18
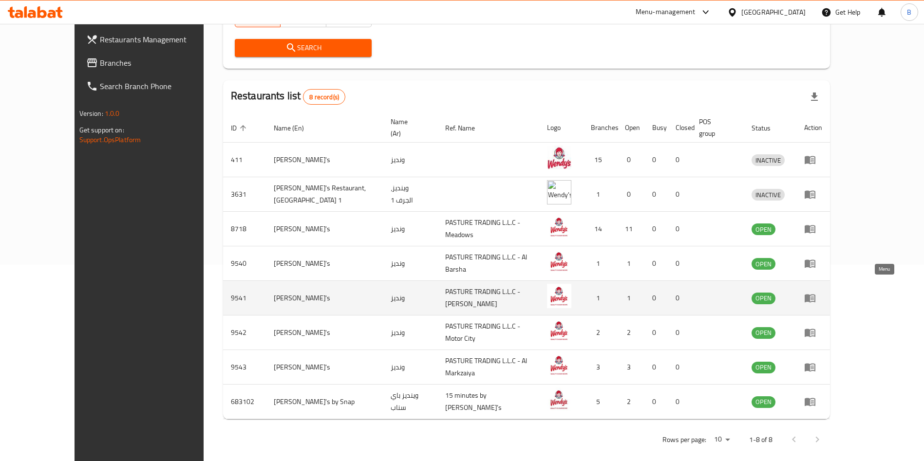
click at [816, 292] on icon "enhanced table" at bounding box center [810, 298] width 12 height 12
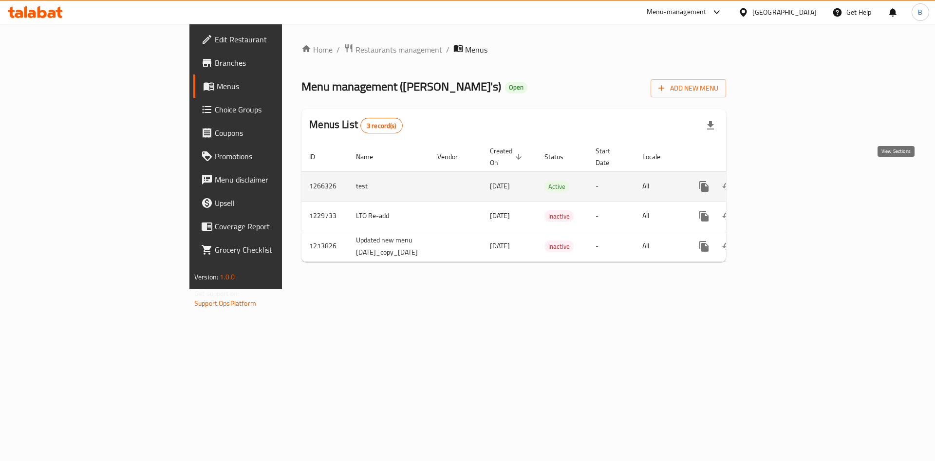
click at [780, 181] on icon "enhanced table" at bounding box center [775, 187] width 12 height 12
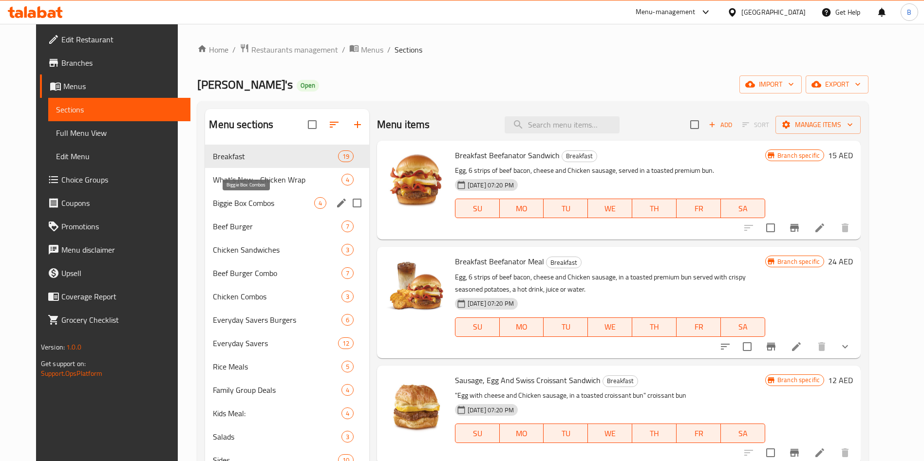
click at [254, 189] on div "Breakfast 19 What's New - Chicken Wrap 4 Biggie Box Combos 4 Beef Burger 7 Chic…" at bounding box center [287, 343] width 164 height 397
drag, startPoint x: 270, startPoint y: 178, endPoint x: 298, endPoint y: 187, distance: 29.1
click at [270, 178] on span "What's New - Chicken Wrap" at bounding box center [263, 180] width 101 height 12
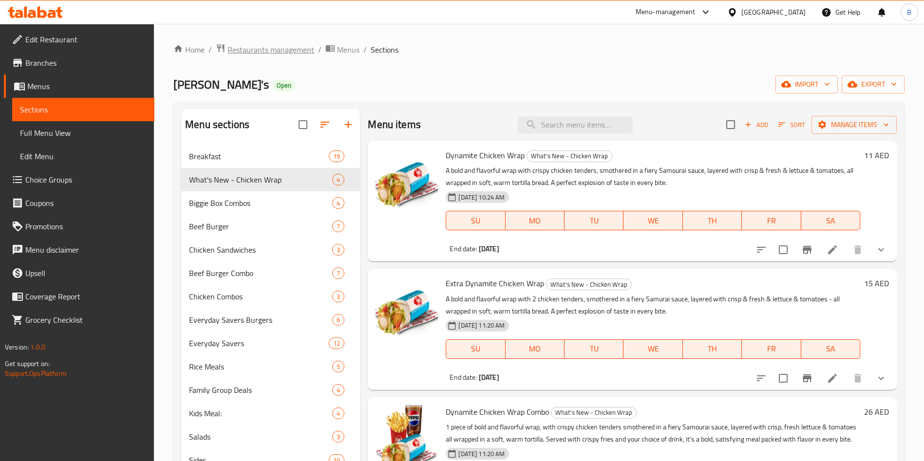
click at [273, 45] on span "Restaurants management" at bounding box center [270, 50] width 87 height 12
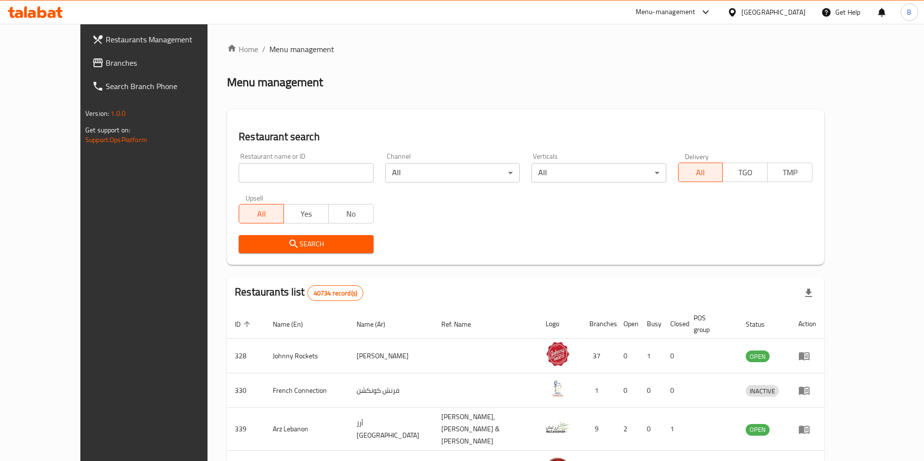
drag, startPoint x: 268, startPoint y: 171, endPoint x: 282, endPoint y: 180, distance: 15.5
click at [268, 172] on input "search" at bounding box center [306, 172] width 134 height 19
type input "[PERSON_NAME]"
click button "Search" at bounding box center [306, 244] width 134 height 18
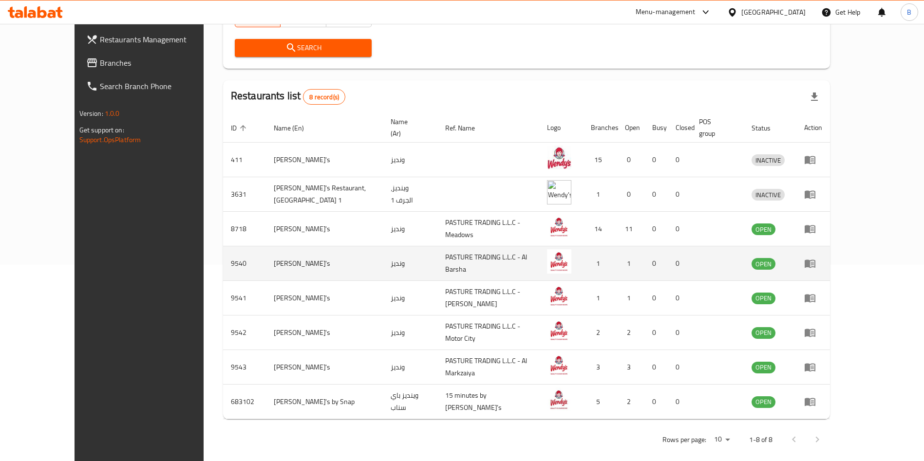
click at [815, 260] on icon "enhanced table" at bounding box center [810, 264] width 11 height 8
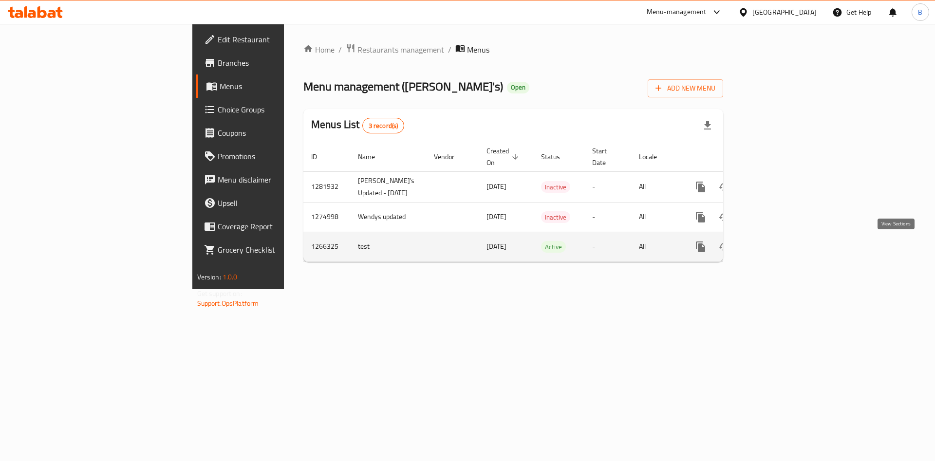
click at [777, 248] on icon "enhanced table" at bounding box center [771, 247] width 12 height 12
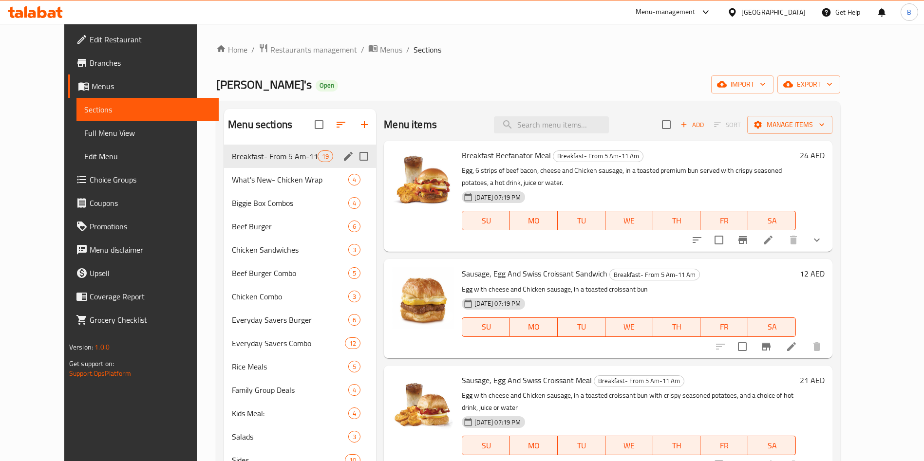
click at [258, 163] on div "Breakfast- From 5 Am-11 Am 19" at bounding box center [300, 156] width 152 height 23
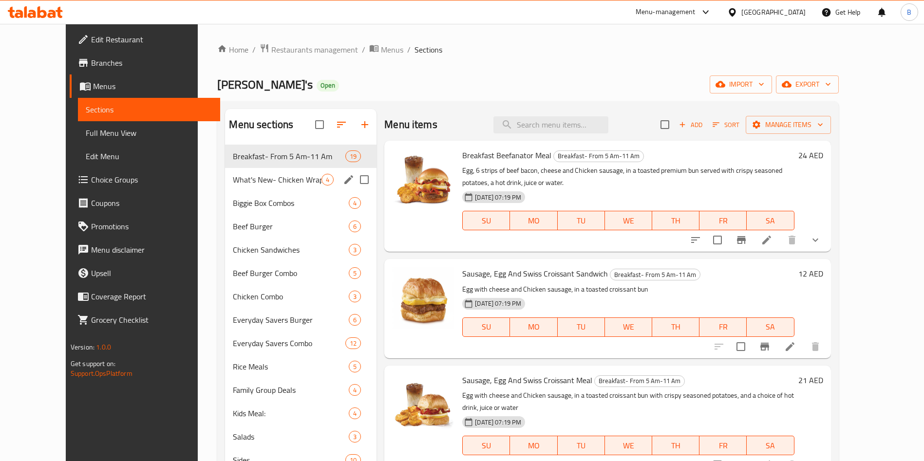
click at [249, 185] on span "What's New- Chicken Wrap" at bounding box center [277, 180] width 89 height 12
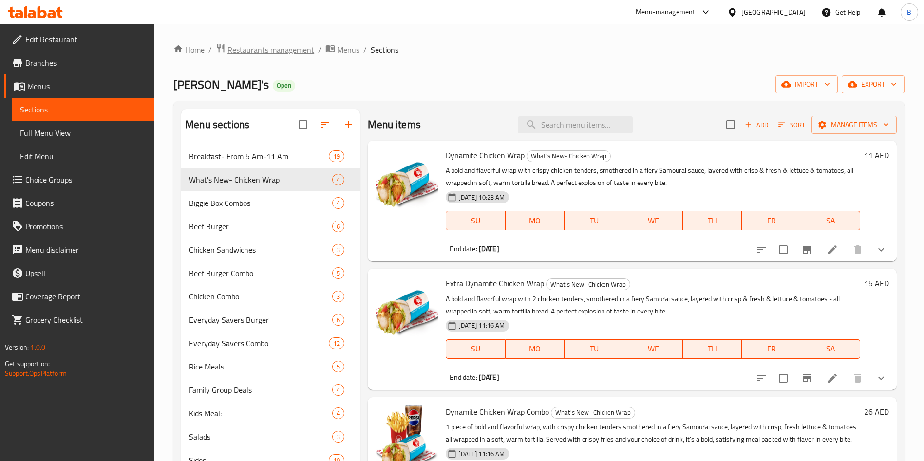
click at [259, 48] on span "Restaurants management" at bounding box center [270, 50] width 87 height 12
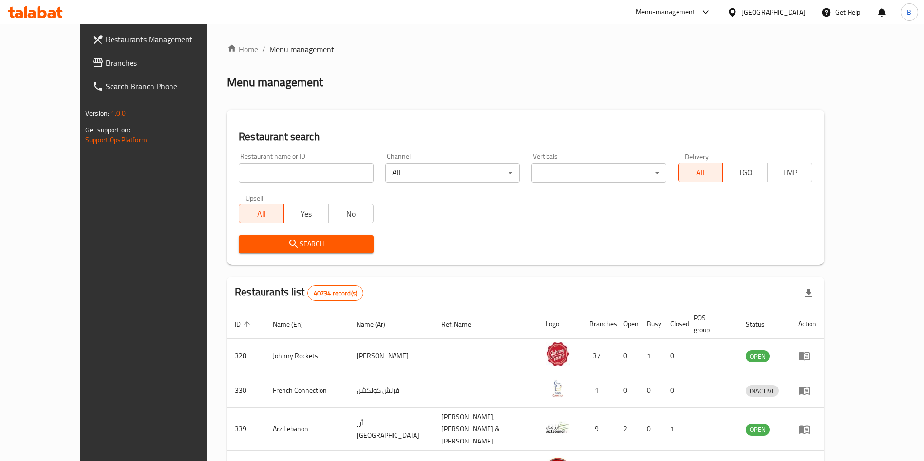
click at [239, 169] on input "search" at bounding box center [306, 172] width 134 height 19
type input "[PERSON_NAME]"
click button "Search" at bounding box center [306, 244] width 134 height 18
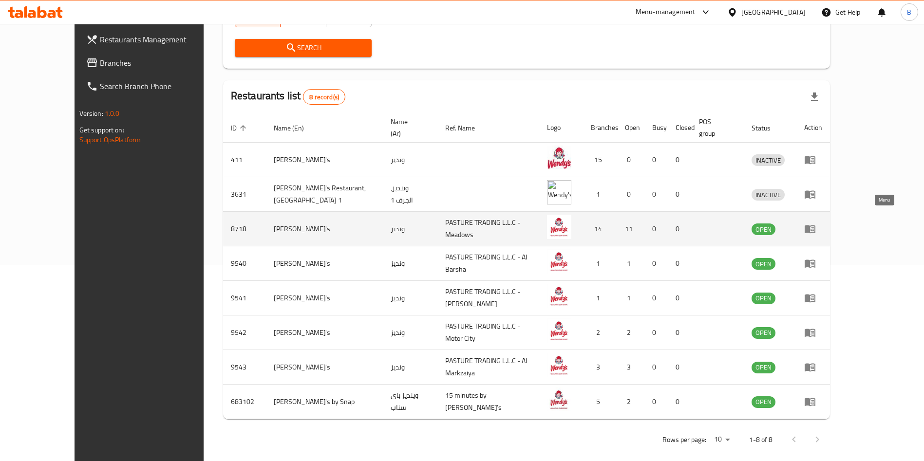
click at [822, 223] on link "enhanced table" at bounding box center [813, 229] width 18 height 12
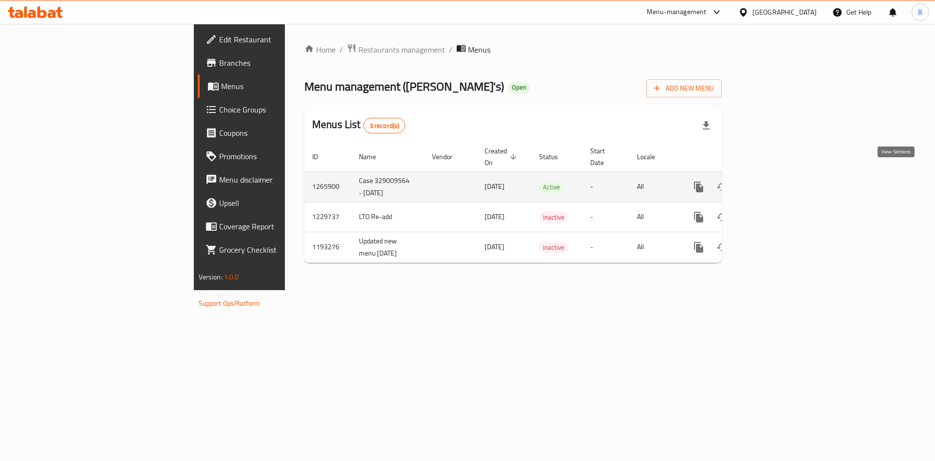
click at [775, 181] on icon "enhanced table" at bounding box center [769, 187] width 12 height 12
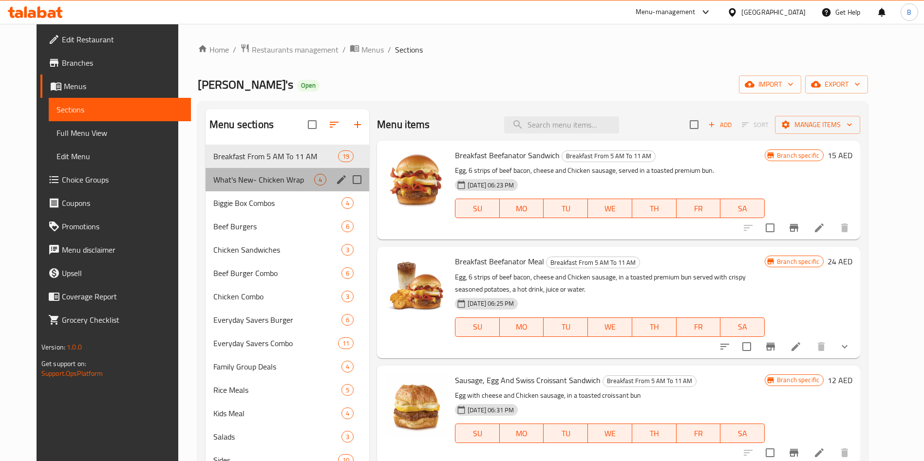
click at [280, 188] on div "What's New- Chicken Wrap 4" at bounding box center [288, 179] width 164 height 23
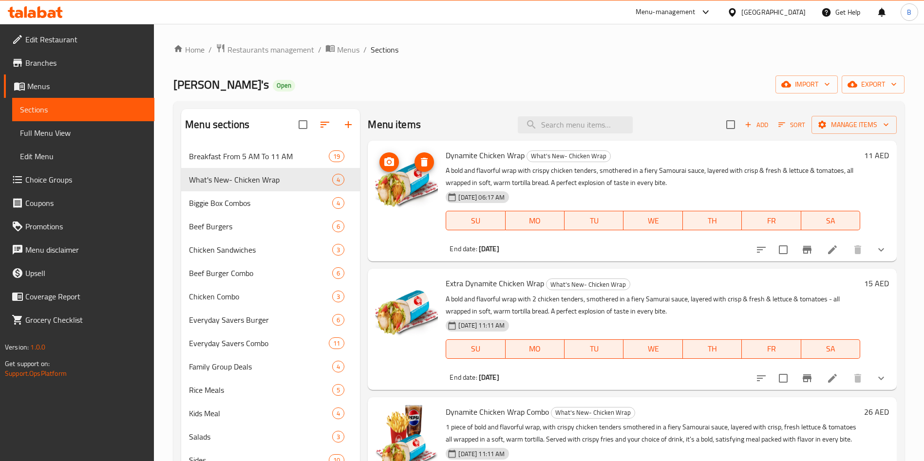
click at [400, 172] on img at bounding box center [407, 180] width 62 height 62
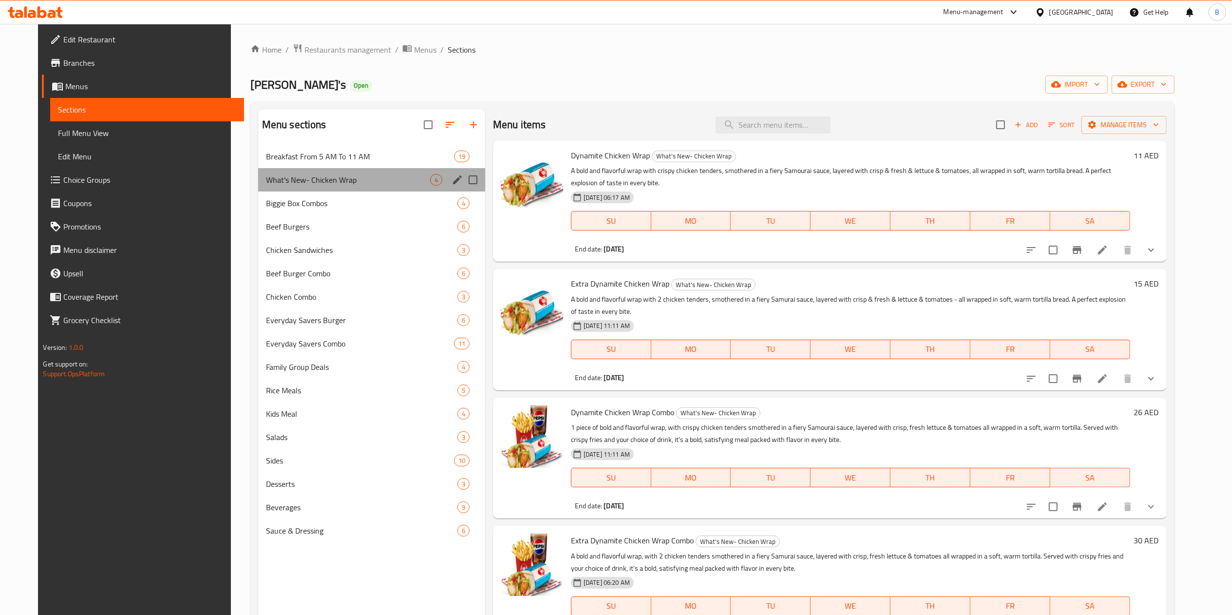
click at [308, 170] on div "What's New- Chicken Wrap 4" at bounding box center [371, 179] width 227 height 23
click at [313, 162] on span "Breakfast From 5 AM To 11 AM" at bounding box center [360, 157] width 188 height 12
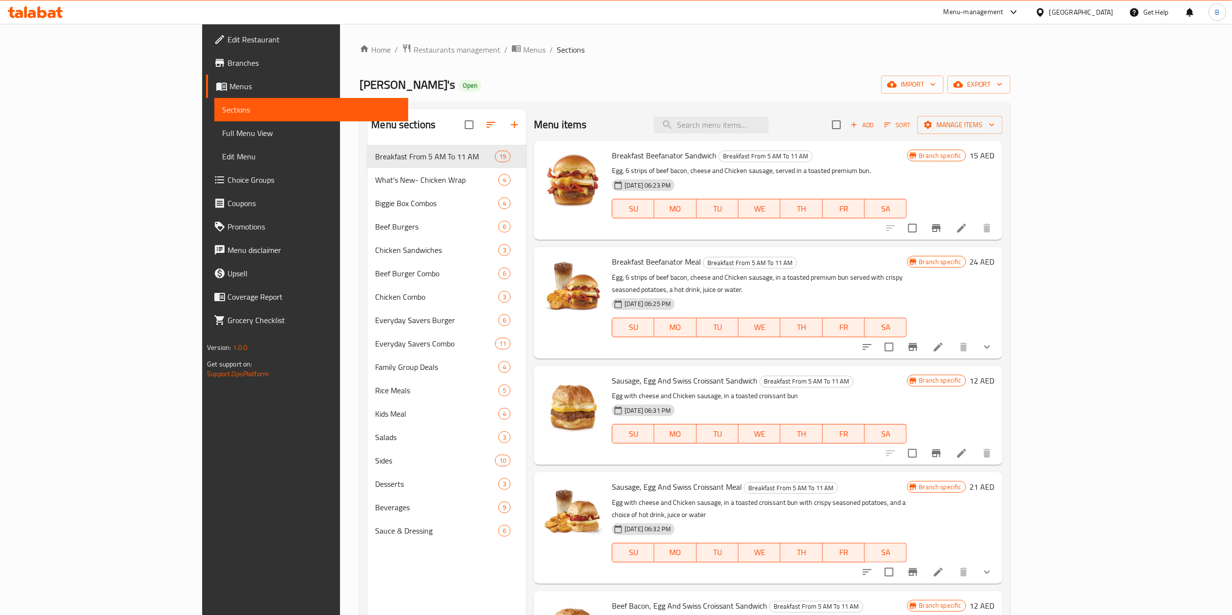
click at [227, 177] on span "Choice Groups" at bounding box center [313, 180] width 172 height 12
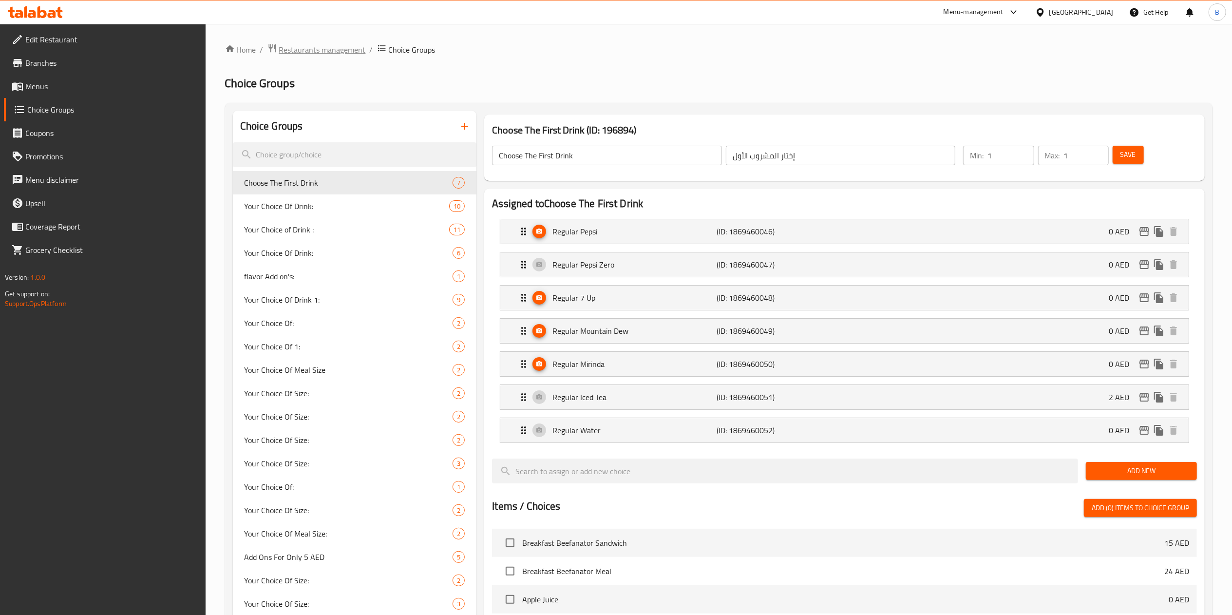
click at [289, 44] on span "Restaurants management" at bounding box center [322, 50] width 87 height 12
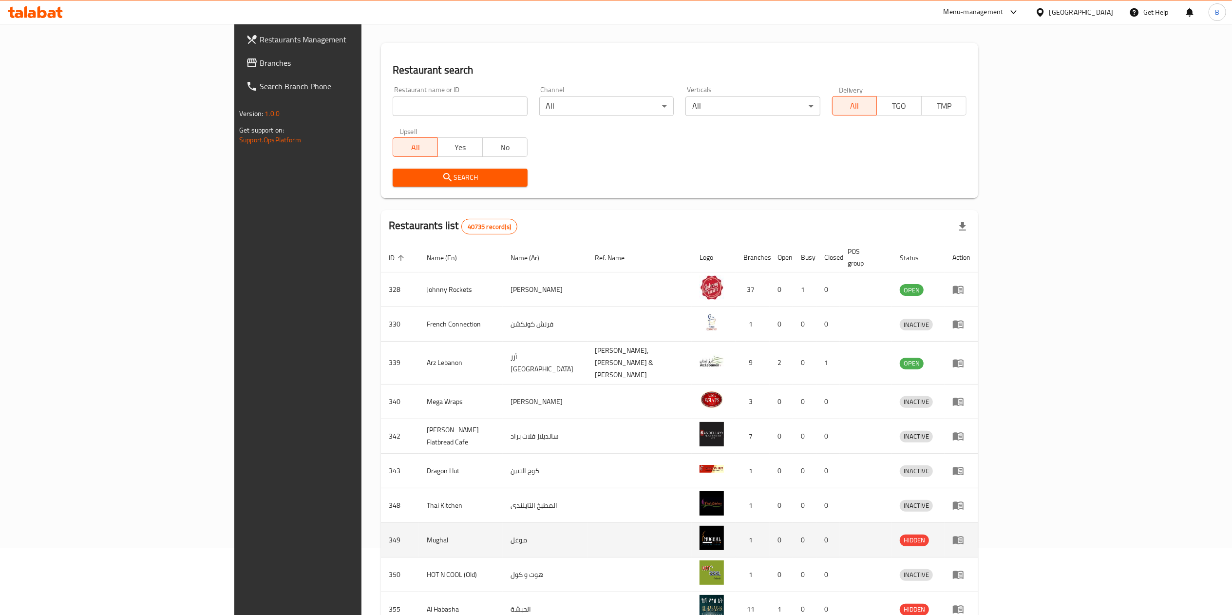
scroll to position [112, 0]
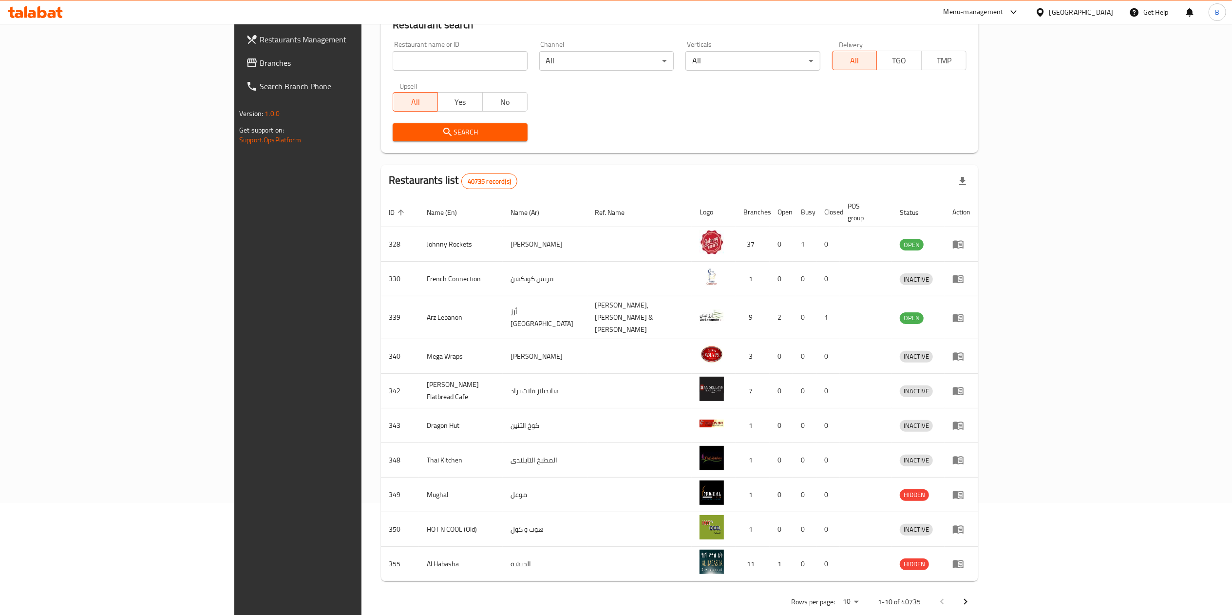
click at [393, 55] on input "search" at bounding box center [460, 60] width 134 height 19
type input "[PERSON_NAME]"
click button "Search" at bounding box center [460, 132] width 134 height 18
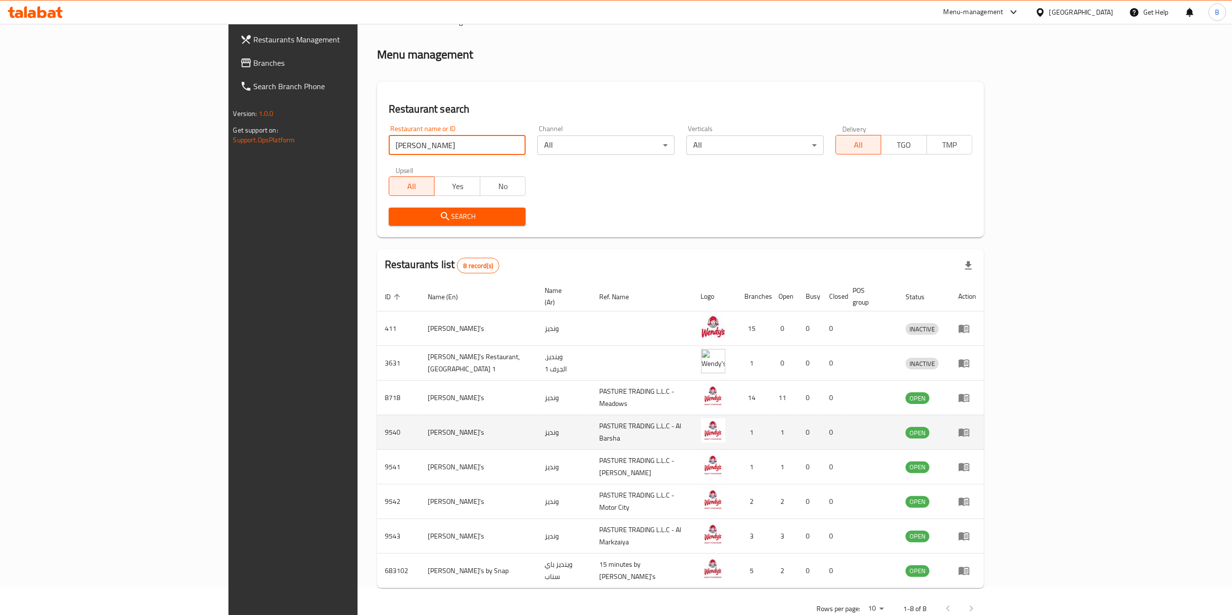
scroll to position [43, 0]
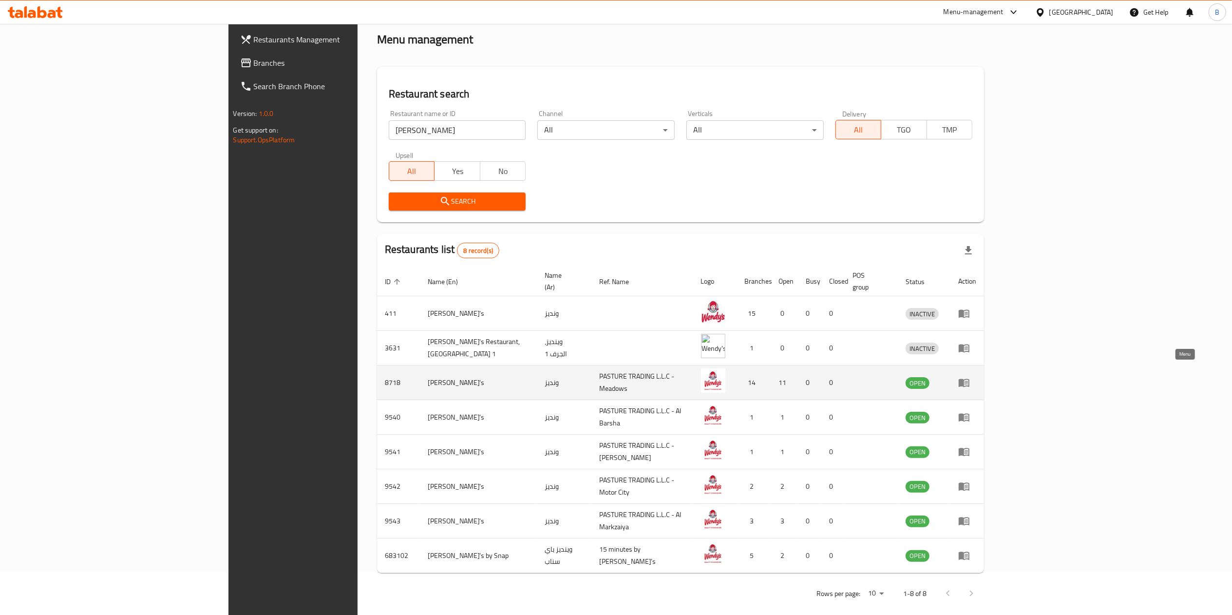
click at [935, 379] on icon "enhanced table" at bounding box center [964, 383] width 11 height 8
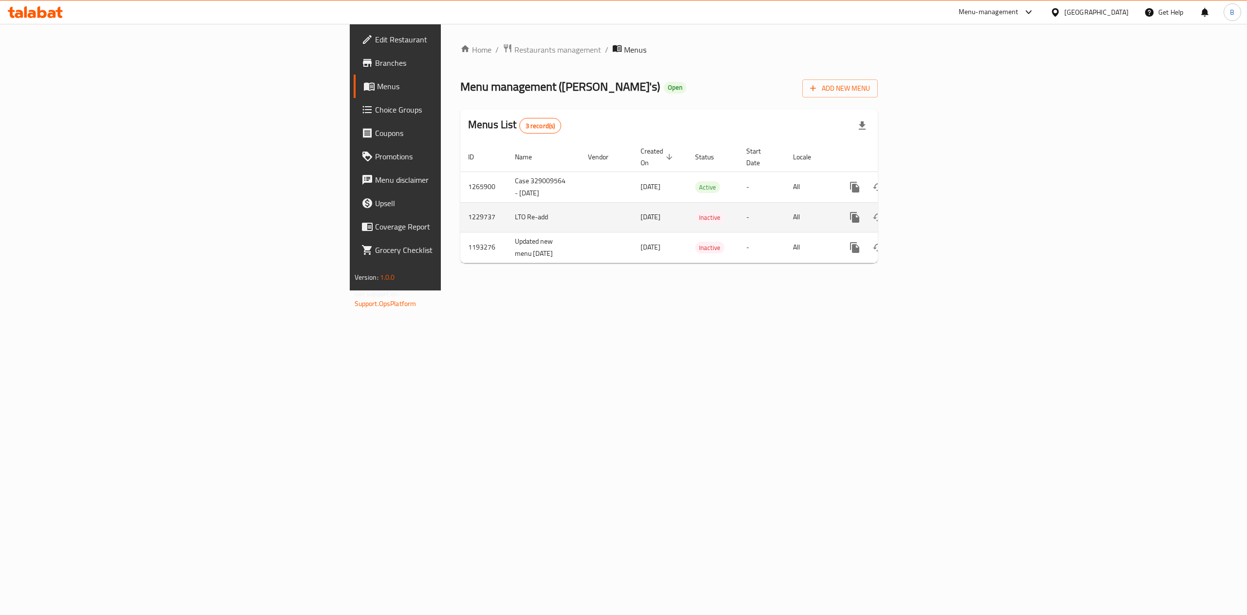
click at [935, 202] on td "enhanced table" at bounding box center [889, 217] width 109 height 30
click at [931, 181] on icon "enhanced table" at bounding box center [925, 187] width 12 height 12
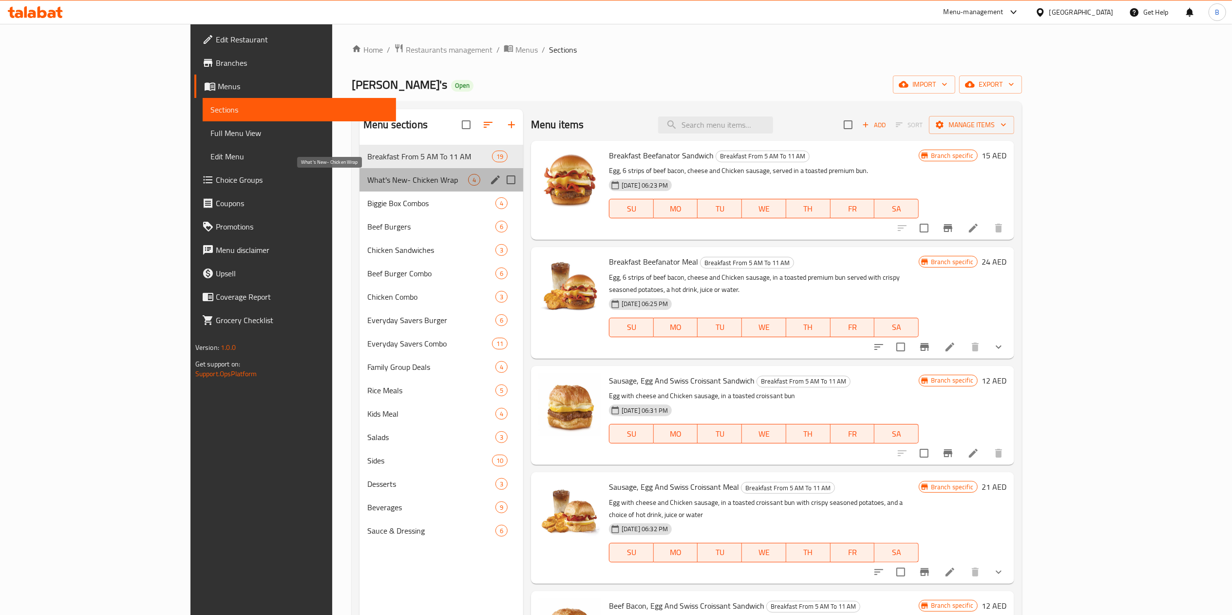
drag, startPoint x: 296, startPoint y: 175, endPoint x: 363, endPoint y: 179, distance: 66.8
click at [367, 175] on span "What's New- Chicken Wrap" at bounding box center [417, 180] width 101 height 12
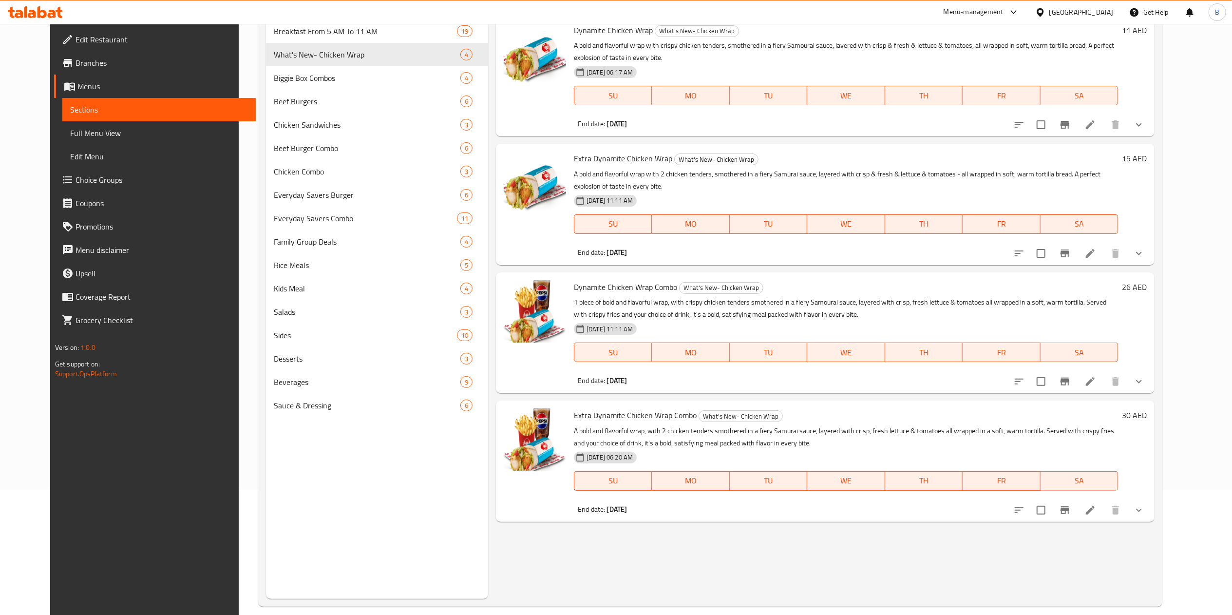
scroll to position [137, 0]
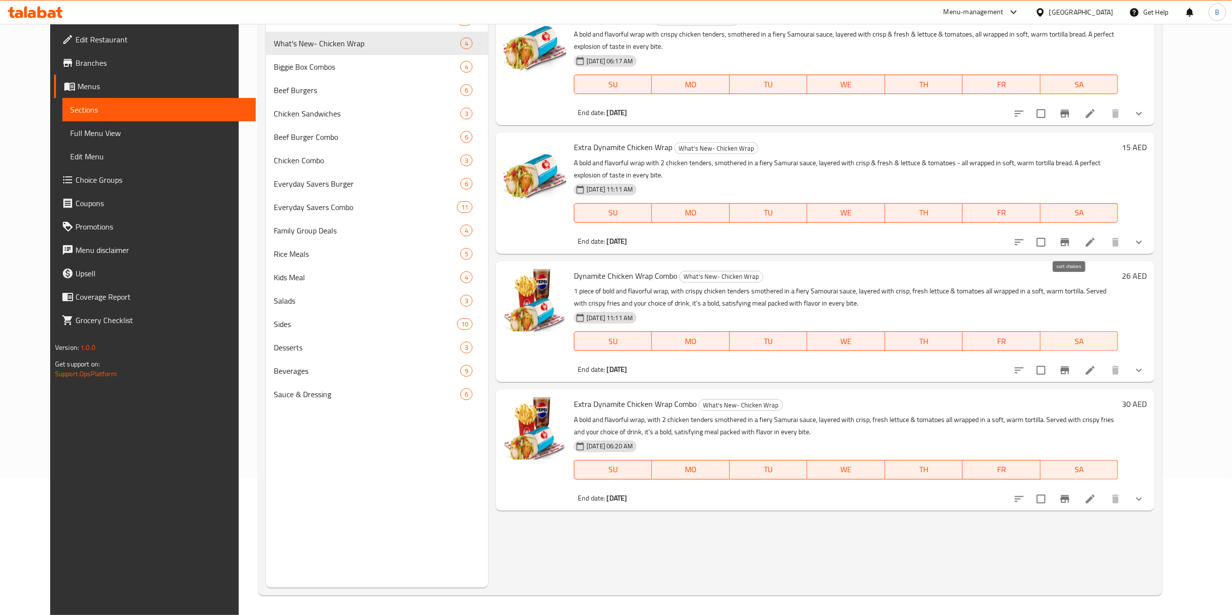
click at [935, 241] on icon "sort-choices" at bounding box center [1019, 242] width 12 height 12
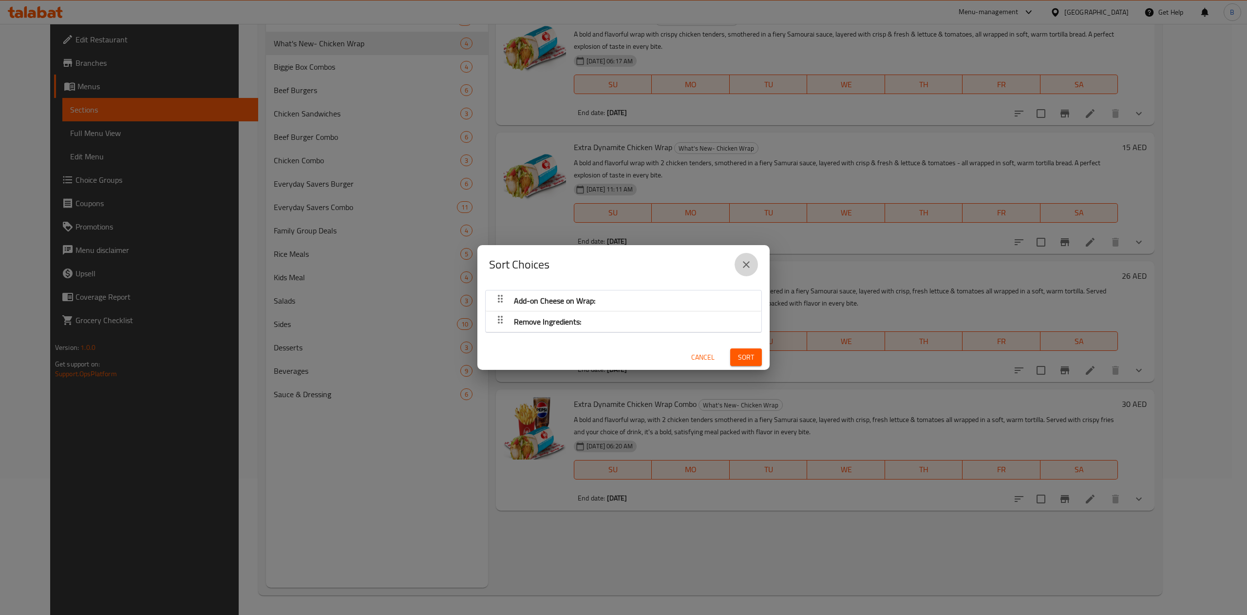
click at [753, 257] on button "close" at bounding box center [746, 264] width 23 height 23
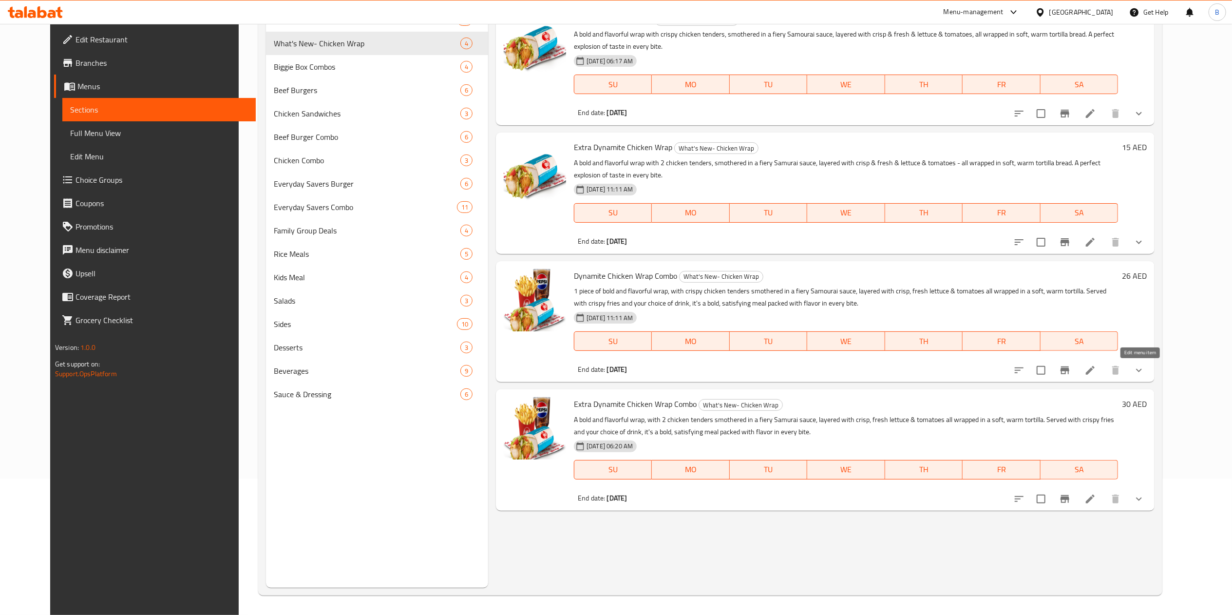
click at [935, 369] on icon at bounding box center [1090, 370] width 9 height 9
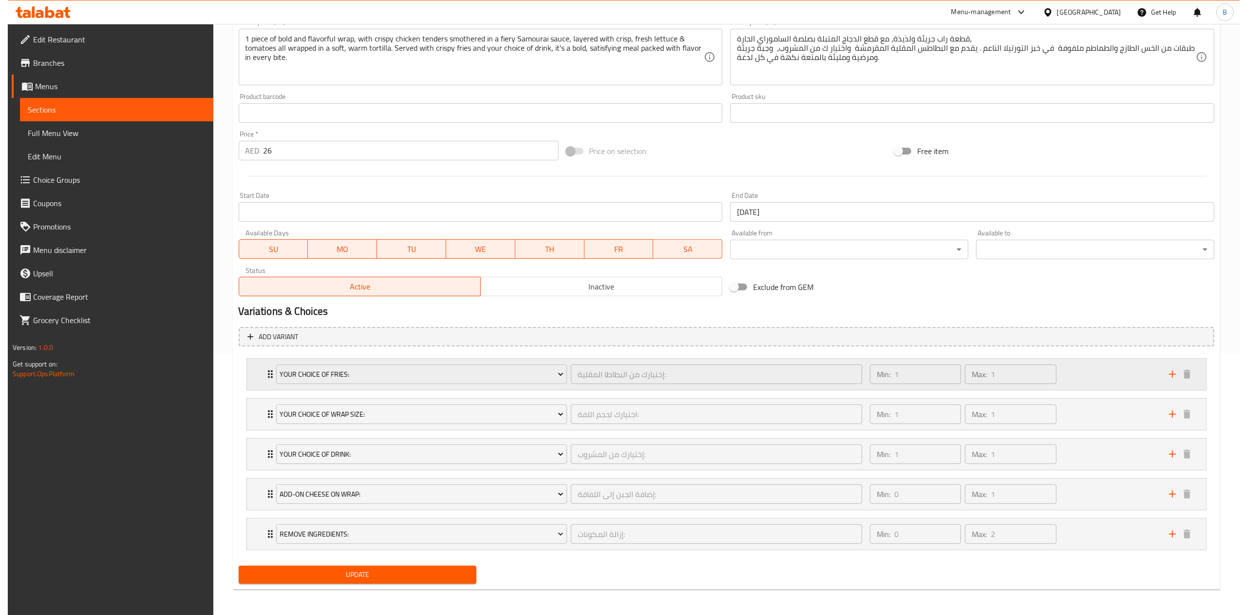
scroll to position [266, 0]
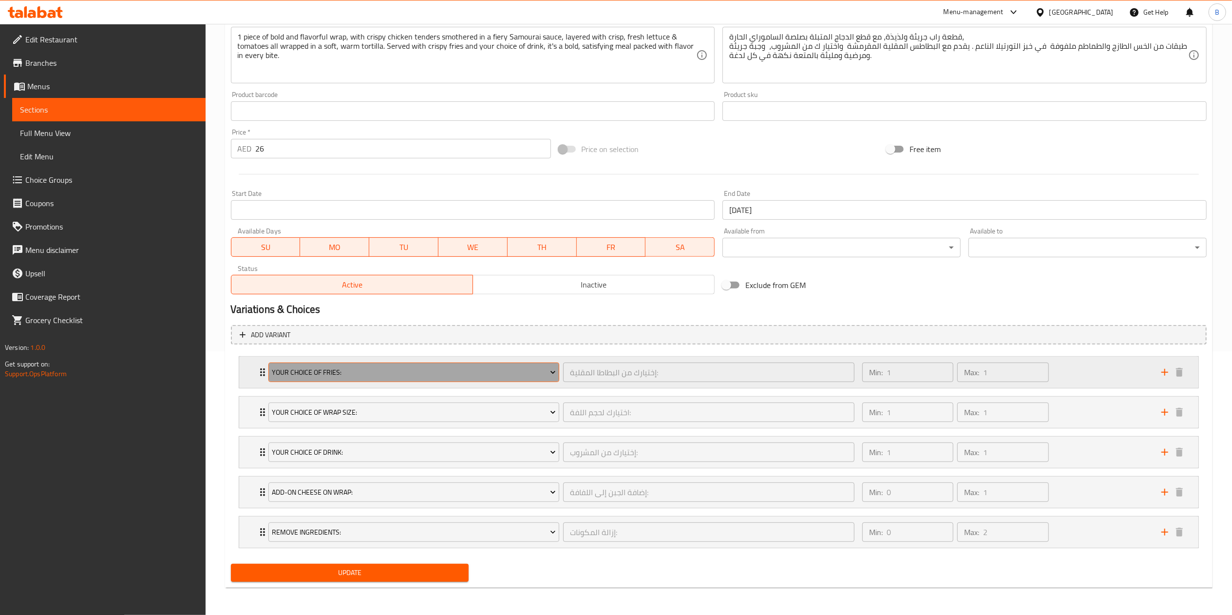
click at [406, 376] on span "Your Choice Of Fries:" at bounding box center [414, 372] width 284 height 12
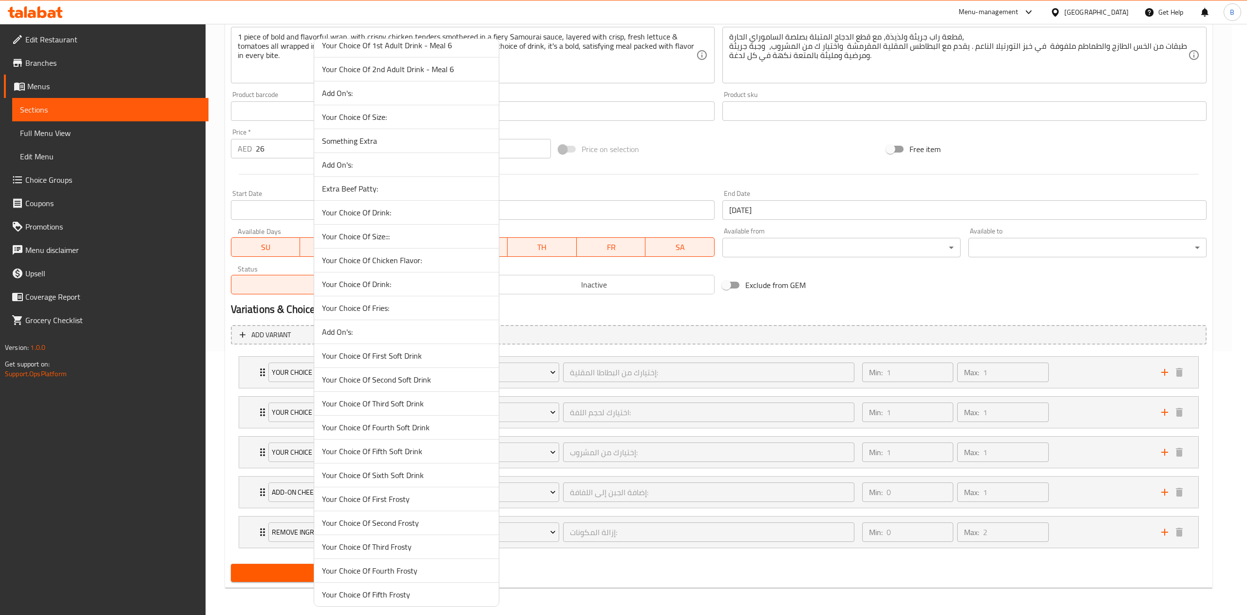
scroll to position [2327, 0]
click at [379, 431] on span "Your Choice Of Fries::" at bounding box center [406, 425] width 169 height 12
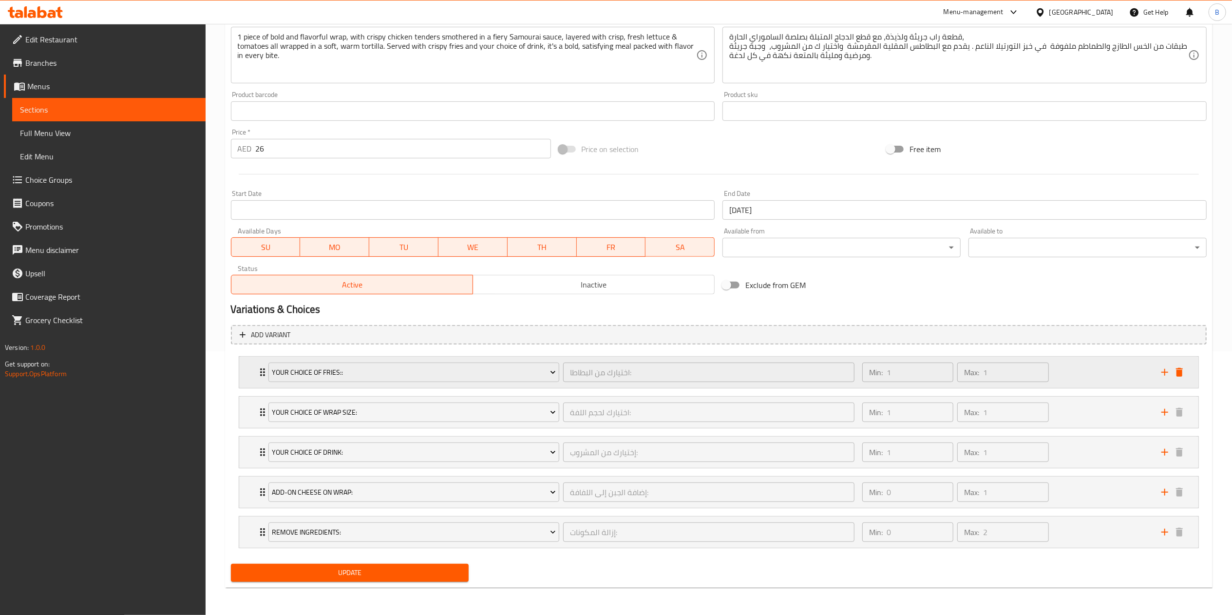
click at [250, 378] on div "Your Choice Of Fries:: اختيارك من البطاطا: ​ Min: 1 ​ Max: 1 ​" at bounding box center [718, 372] width 959 height 31
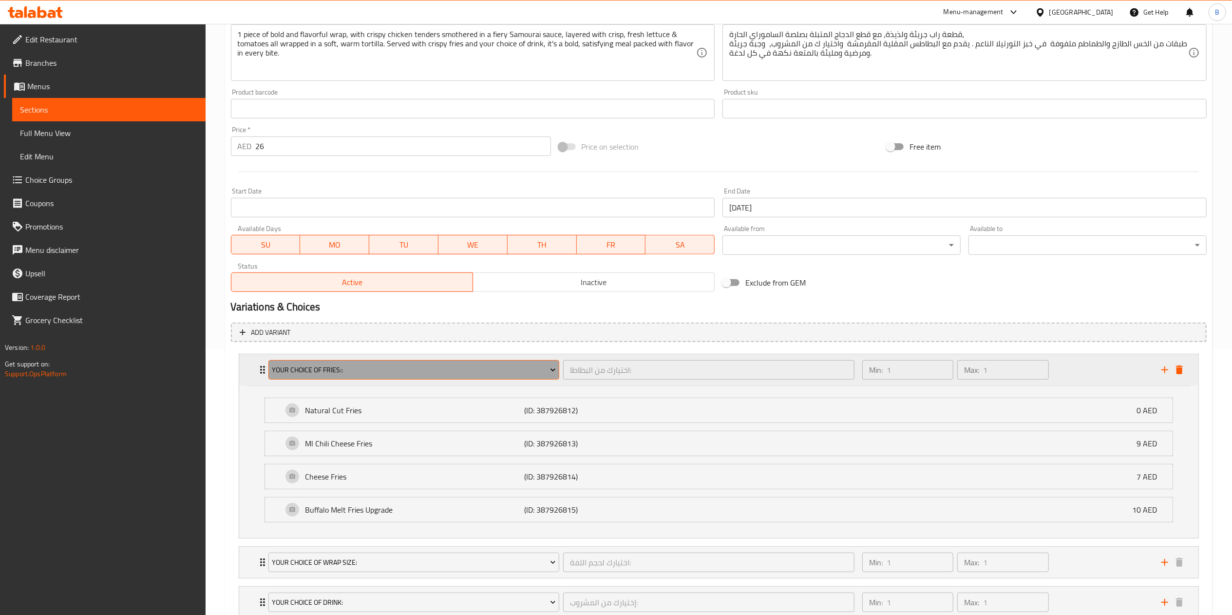
click at [416, 362] on button "Your Choice Of Fries::" at bounding box center [413, 369] width 291 height 19
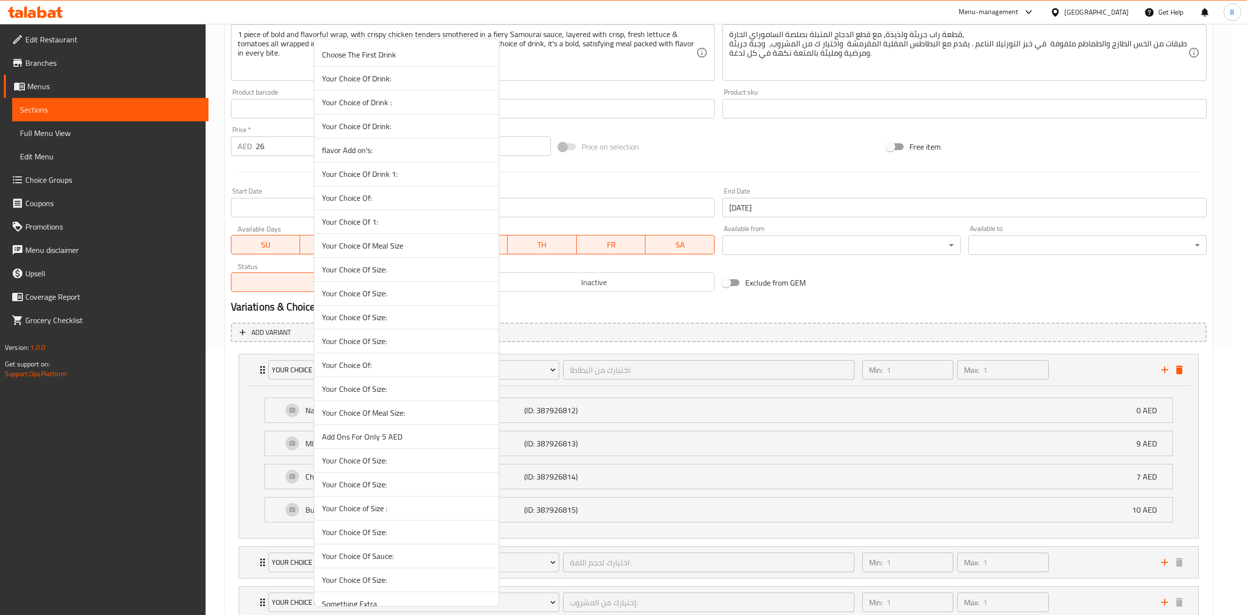
scroll to position [1510, 0]
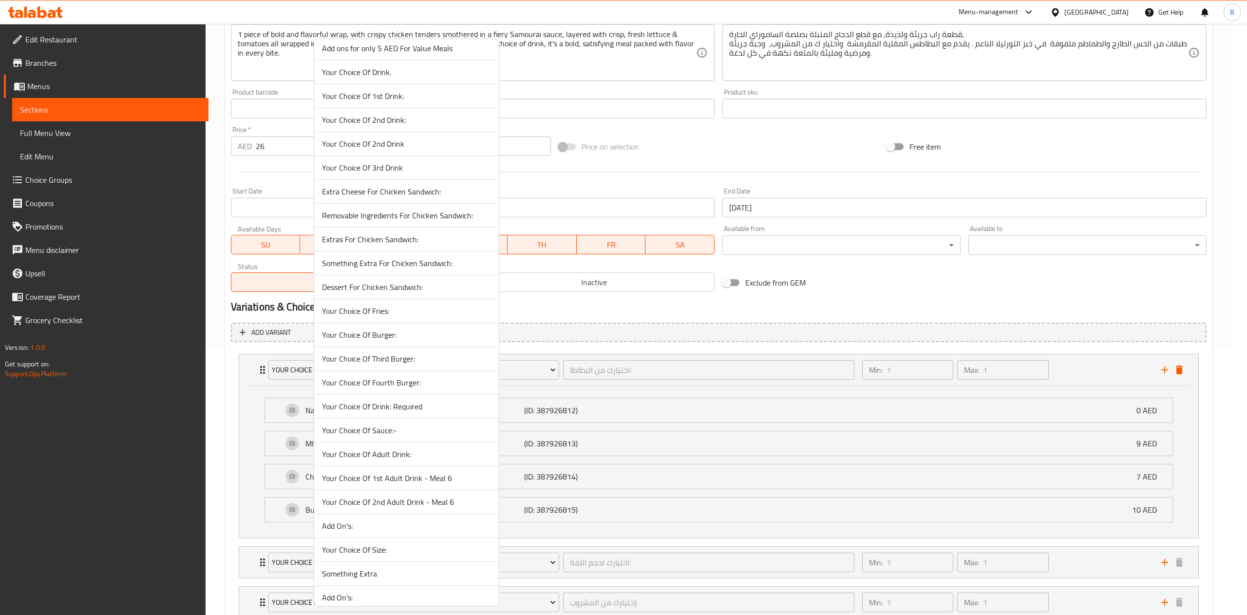
click at [361, 317] on span "Your Choice Of Fries:" at bounding box center [406, 311] width 169 height 12
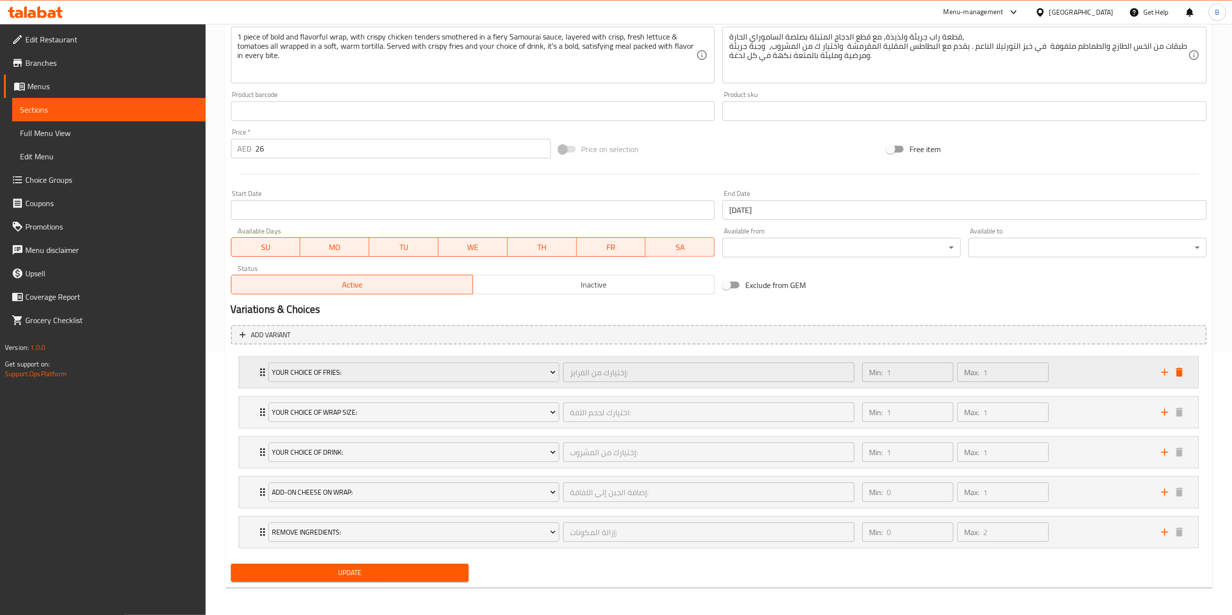
click at [255, 369] on div "Your Choice Of Fries: إختيارك من الفرايز: ​ Min: 1 ​ Max: 1 ​" at bounding box center [718, 372] width 959 height 31
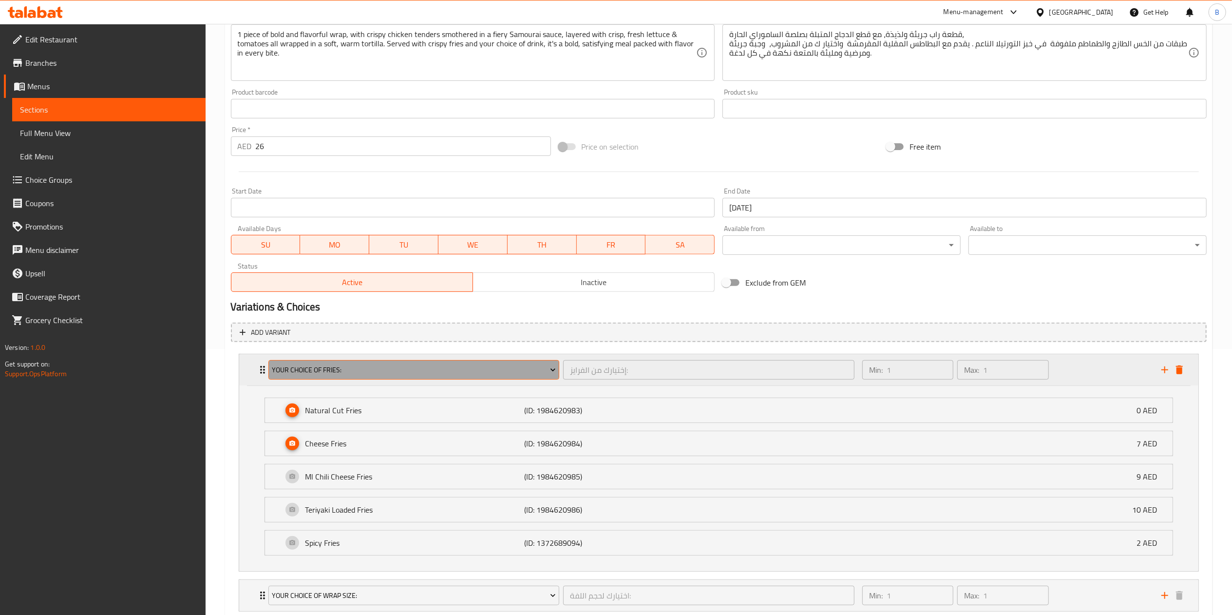
click at [408, 376] on span "Your Choice Of Fries:" at bounding box center [414, 370] width 284 height 12
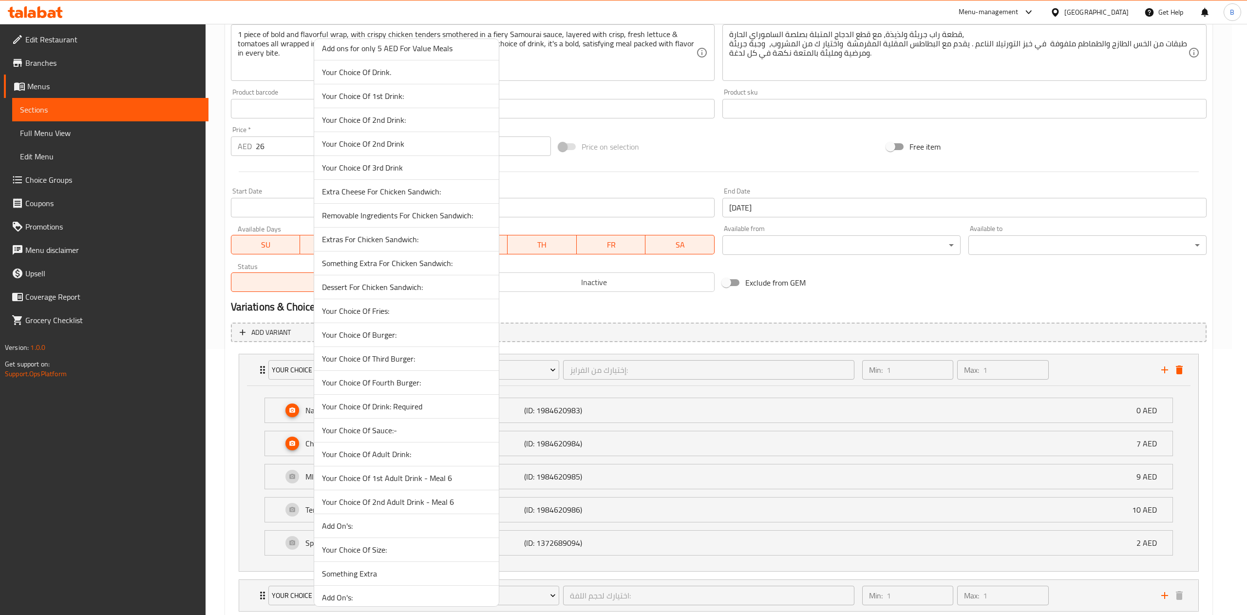
scroll to position [1942, 0]
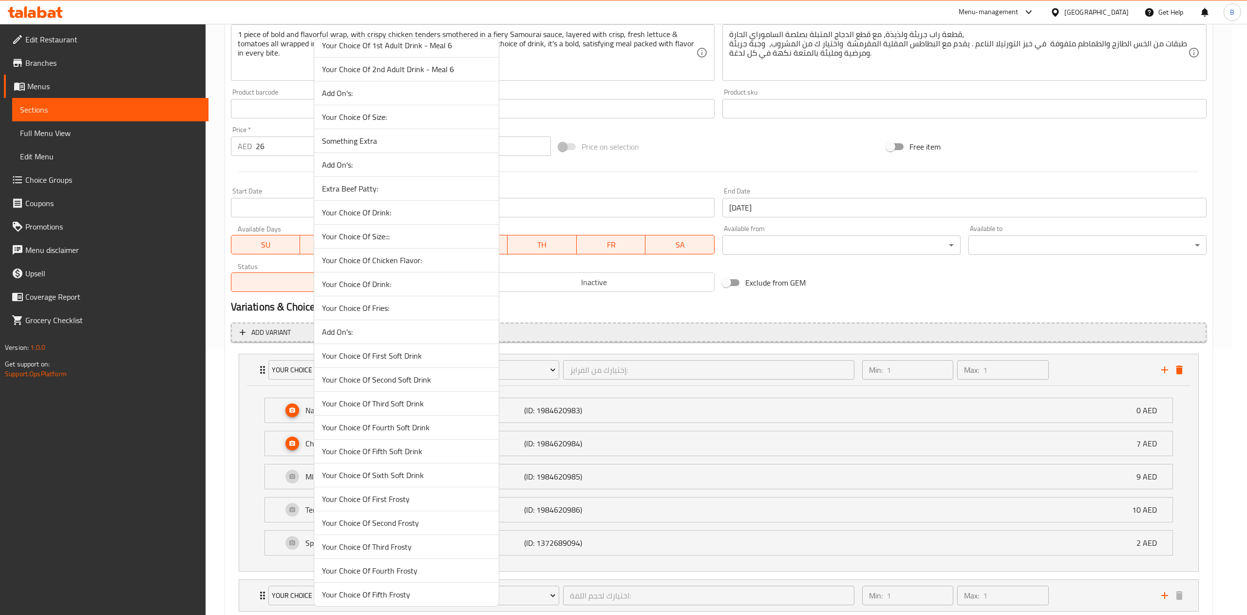
click at [428, 314] on span "Your Choice Of Fries:" at bounding box center [406, 308] width 169 height 12
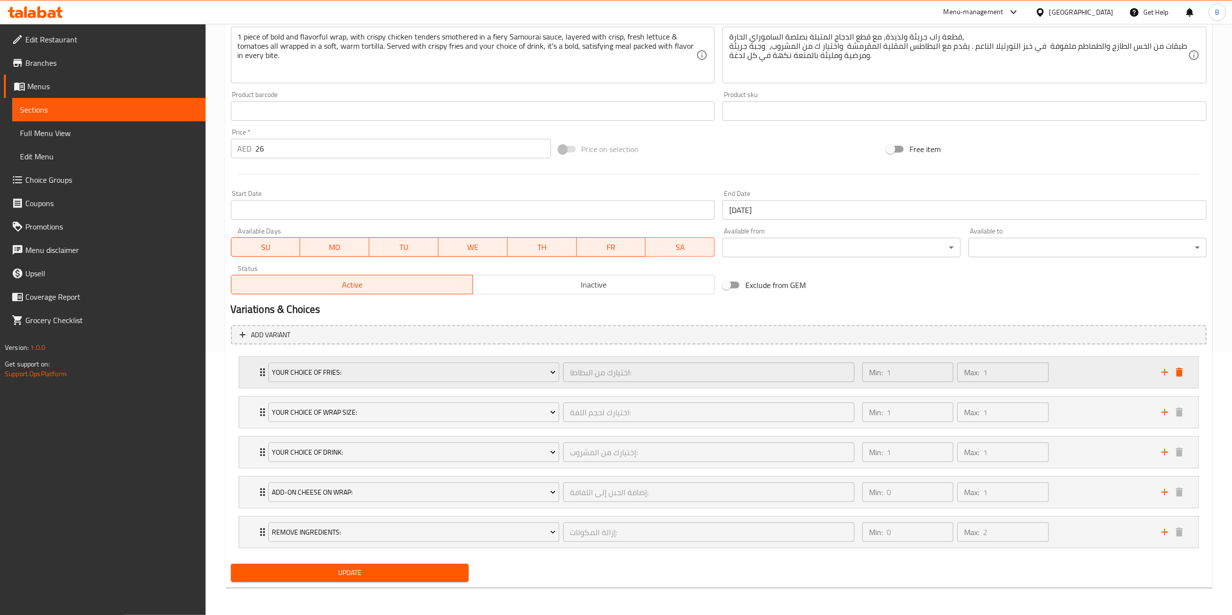
click at [254, 366] on div "Your Choice Of Fries: اختيارك من البطاطا: ​ Min: 1 ​ Max: 1 ​" at bounding box center [718, 372] width 959 height 31
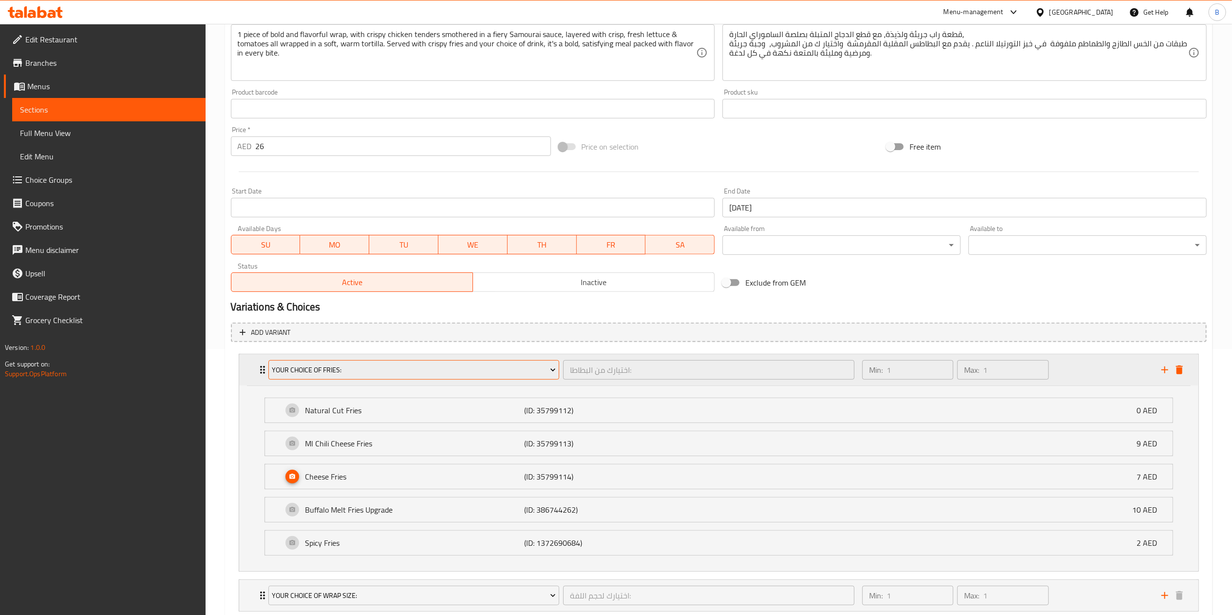
click at [474, 377] on button "Your Choice Of Fries:" at bounding box center [413, 369] width 291 height 19
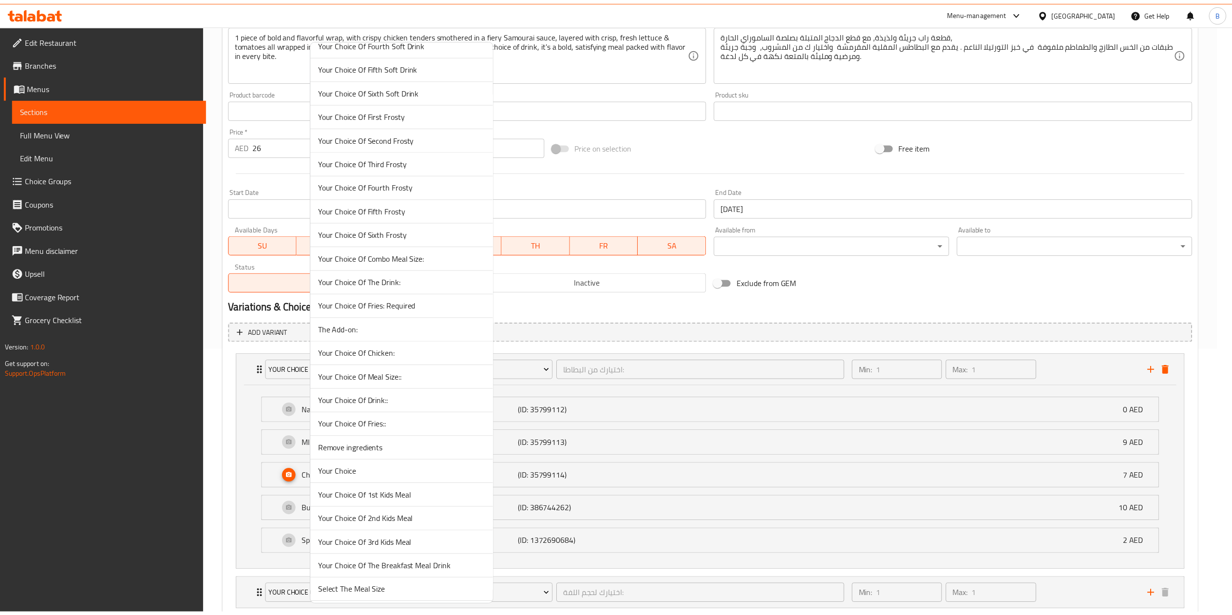
scroll to position [2711, 0]
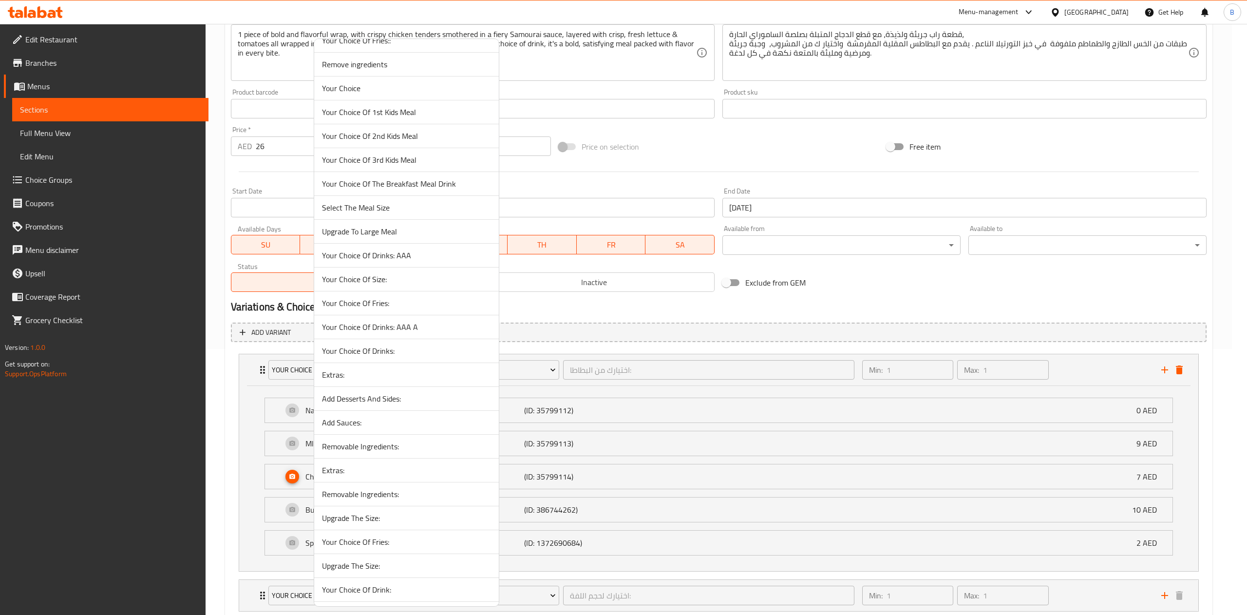
click at [406, 309] on span "Your Choice Of Fries:" at bounding box center [406, 303] width 169 height 12
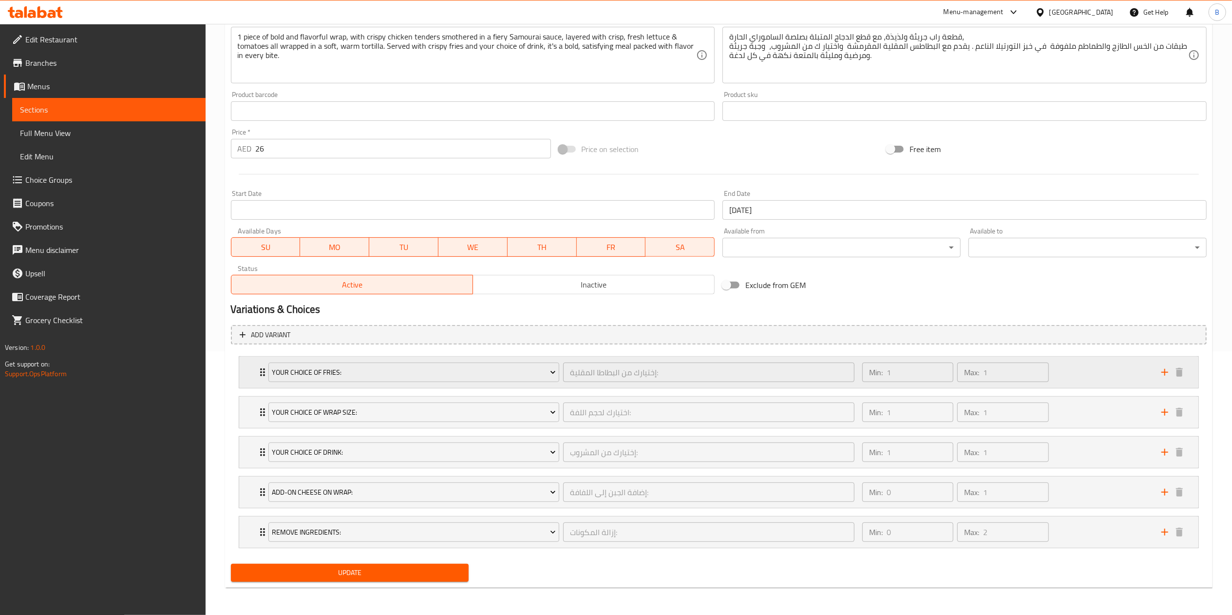
click at [257, 379] on div "Your Choice Of Fries: إختيارك من البطاطا المقلية: ​ Min: 1 ​ Max: 1 ​" at bounding box center [722, 372] width 930 height 31
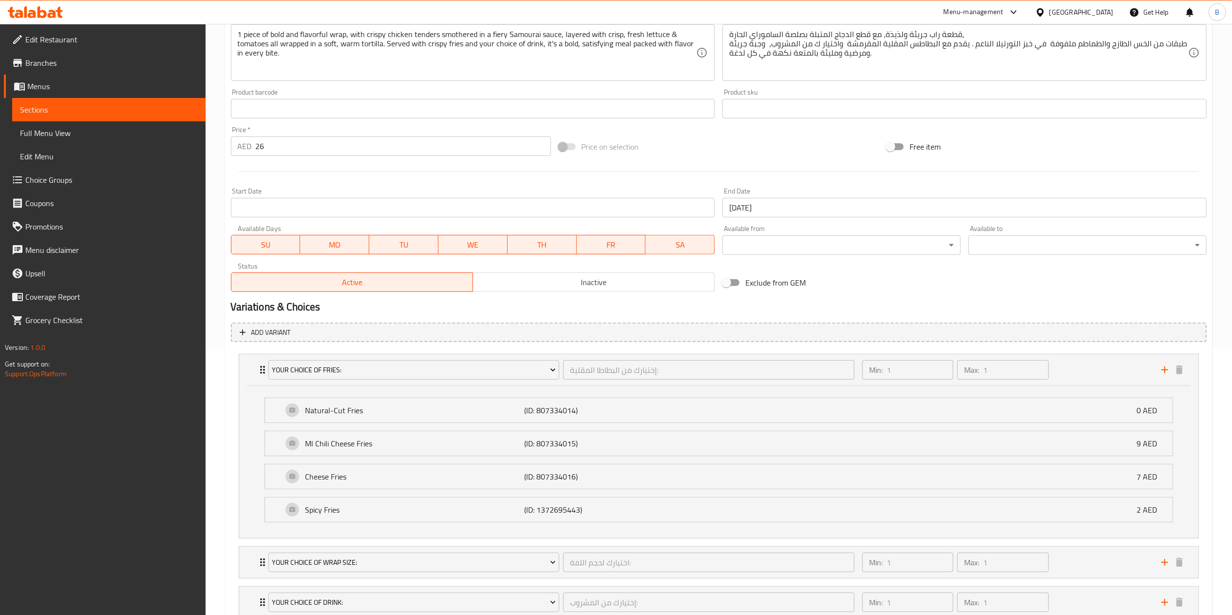
click at [214, 450] on div "Home / Restaurants management / Menus / Sections / item / update What's New- Ch…" at bounding box center [719, 261] width 1026 height 1007
click at [225, 436] on div "Update Dynamite Chicken Wrap Combo Change Image Size: 1200 x 800 px / Image for…" at bounding box center [718, 283] width 987 height 909
click at [935, 300] on h2 "Variations & Choices" at bounding box center [719, 307] width 976 height 15
click at [935, 379] on div "Home / Restaurants management / Menus / Sections / item / update What's New- Ch…" at bounding box center [719, 261] width 1026 height 1007
click at [935, 373] on div "Min: 1 ​ Max: 1 ​" at bounding box center [1005, 369] width 299 height 31
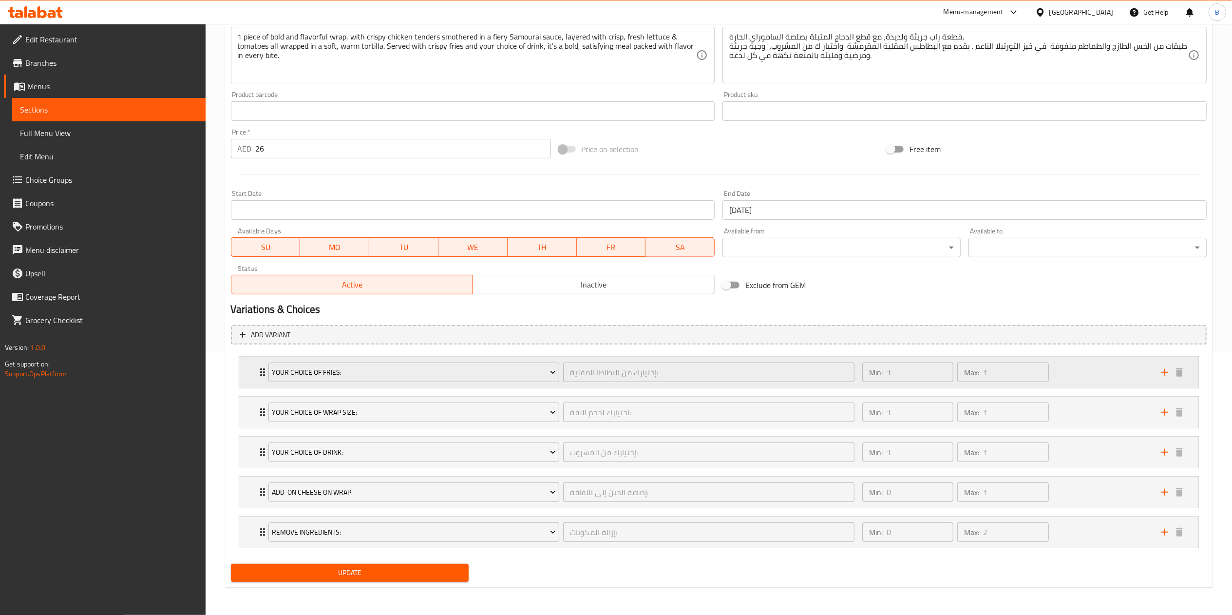
click at [253, 371] on div "Your Choice Of Fries: إختيارك من البطاطا المقلية: ​ Min: 1 ​ Max: 1 ​" at bounding box center [718, 372] width 959 height 31
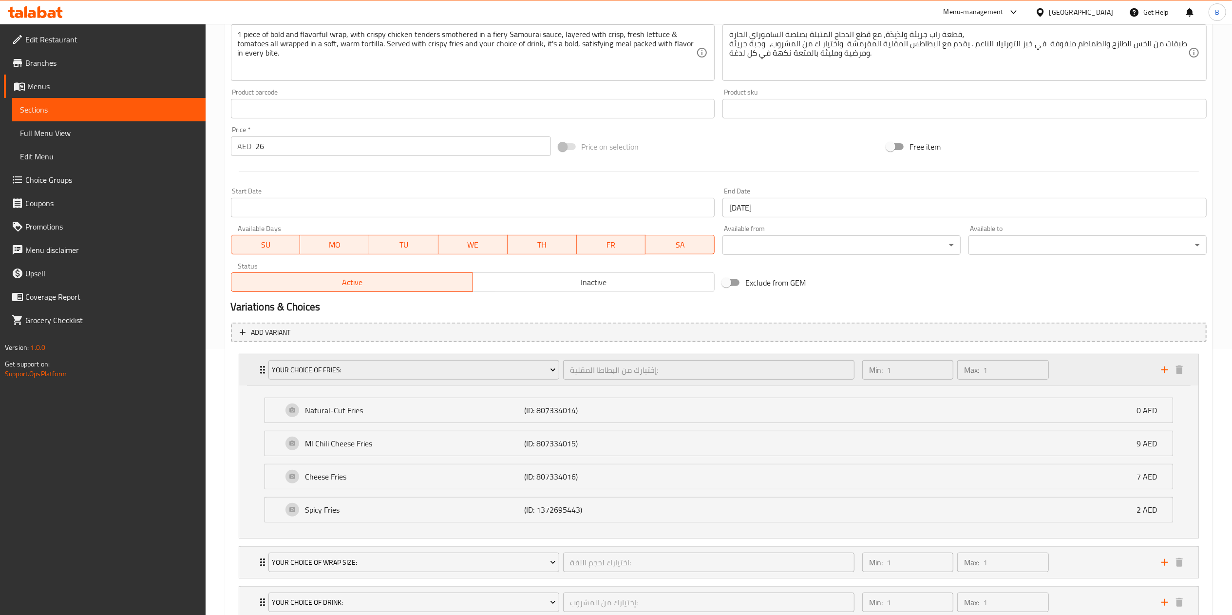
click at [254, 365] on div "Your Choice Of Fries: إختيارك من البطاطا المقلية: ​ Min: 1 ​ Max: 1 ​" at bounding box center [718, 369] width 959 height 31
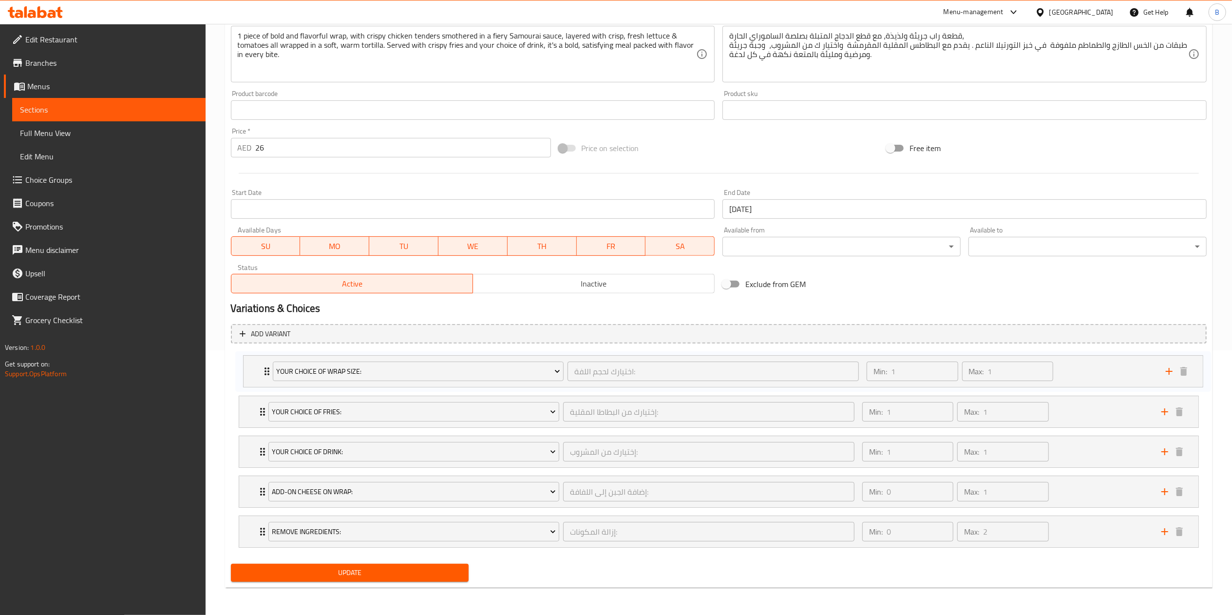
drag, startPoint x: 262, startPoint y: 418, endPoint x: 267, endPoint y: 369, distance: 49.0
click at [267, 369] on div "Your Choice Of Fries: إختيارك من البطاطا المقلية: ​ Min: 1 ​ Max: 1 ​ Natural-C…" at bounding box center [719, 451] width 976 height 200
click at [396, 461] on span "Update" at bounding box center [350, 572] width 223 height 12
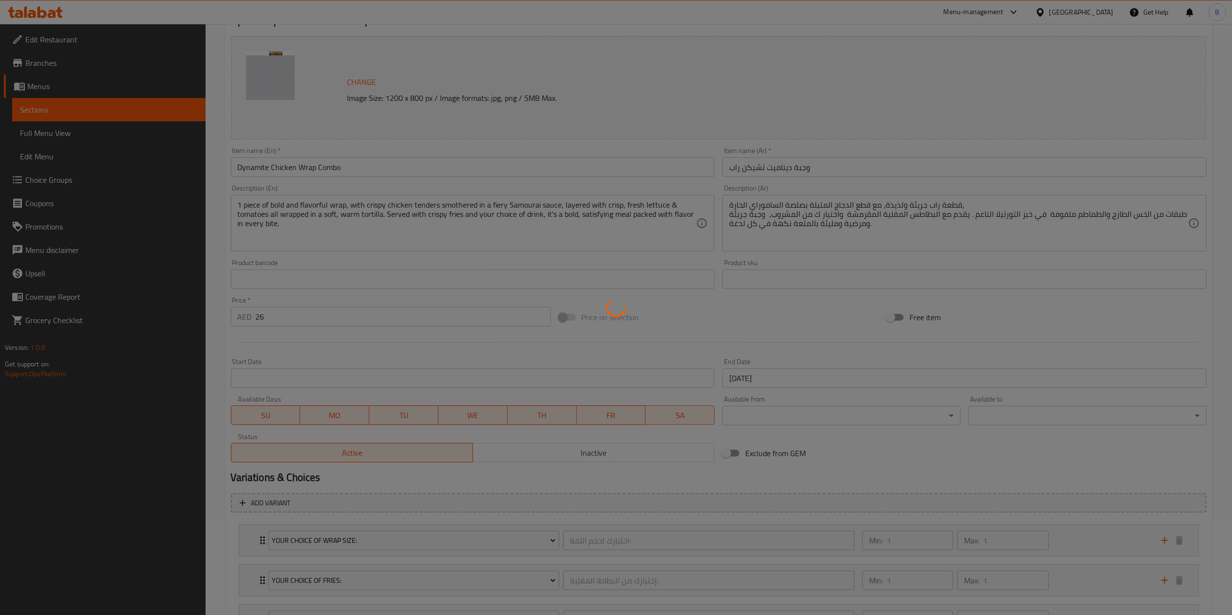
scroll to position [0, 0]
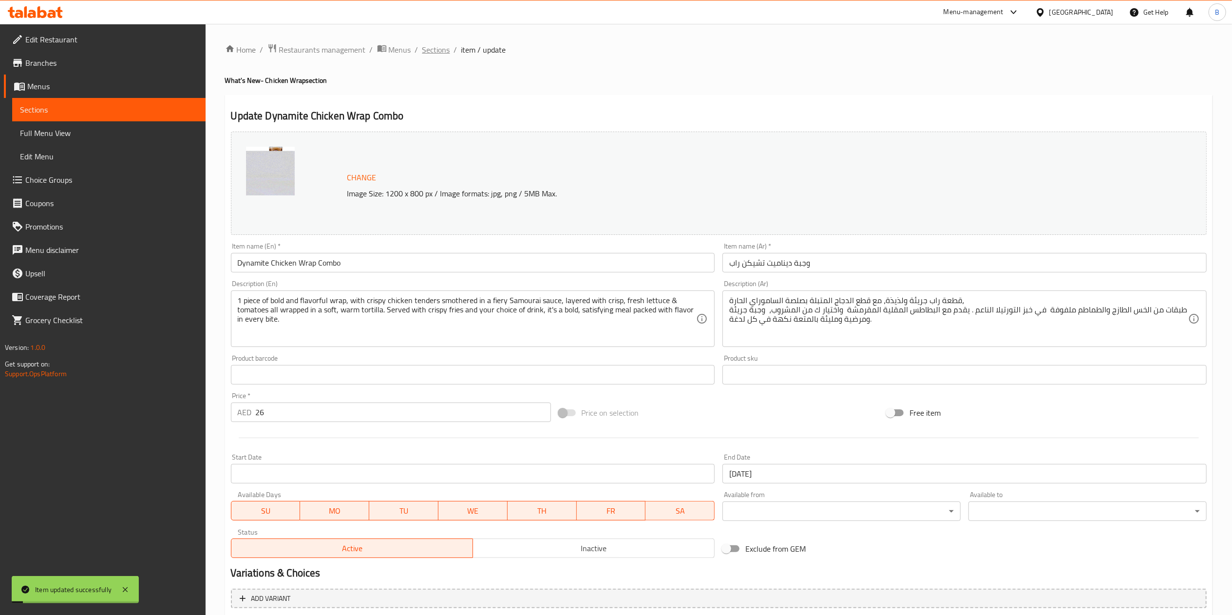
click at [445, 46] on span "Sections" at bounding box center [436, 50] width 28 height 12
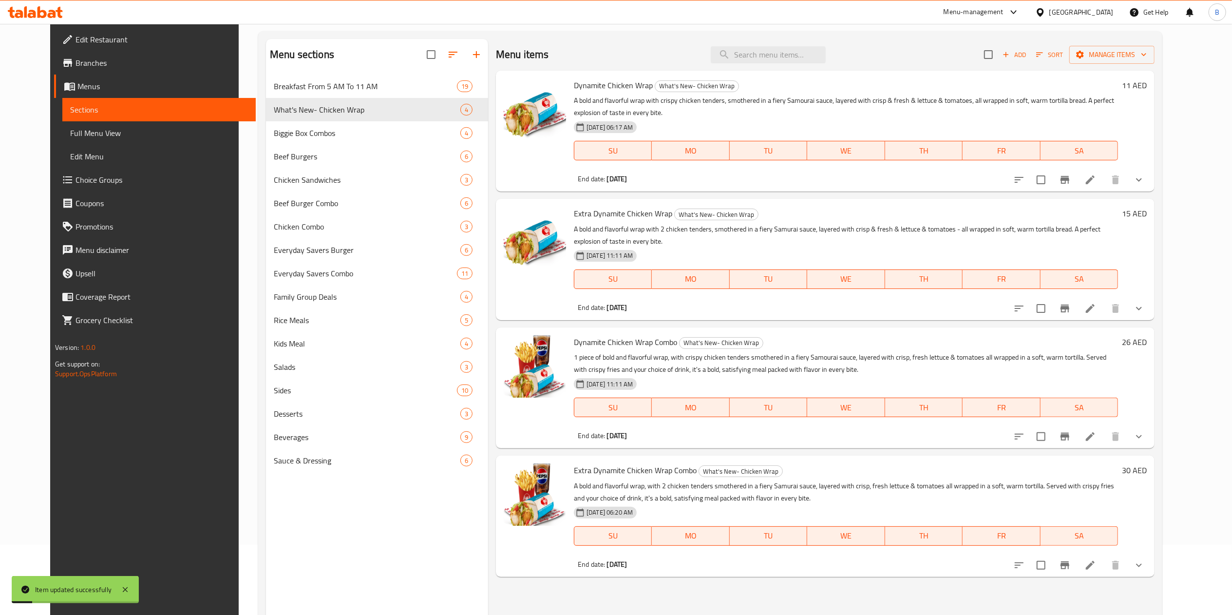
scroll to position [137, 0]
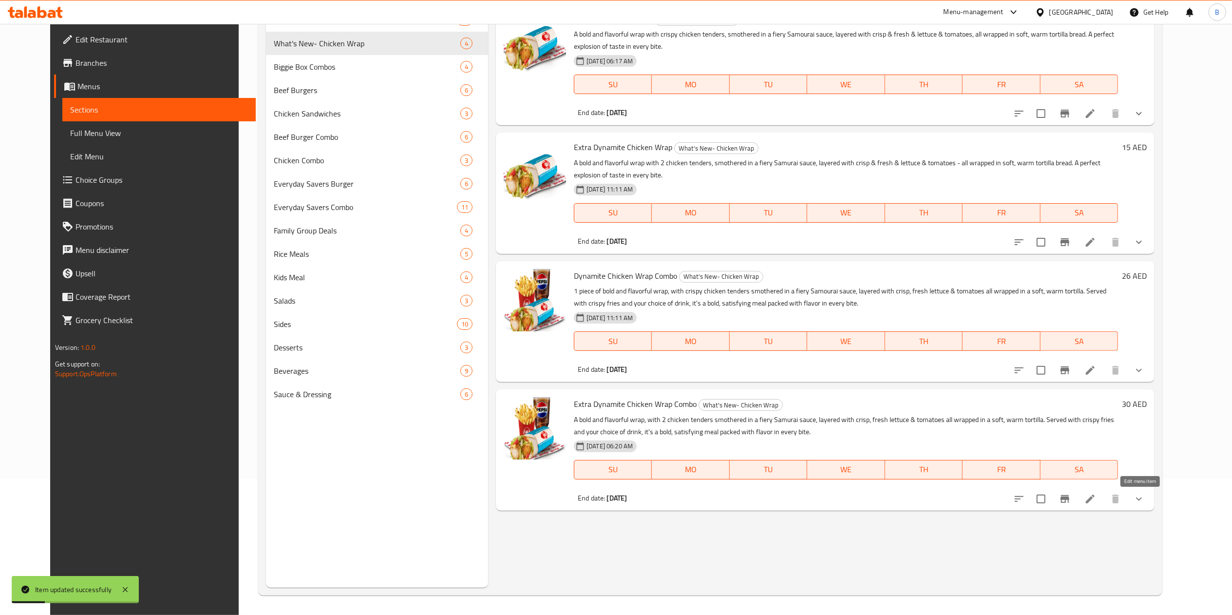
click at [935, 461] on icon at bounding box center [1090, 499] width 12 height 12
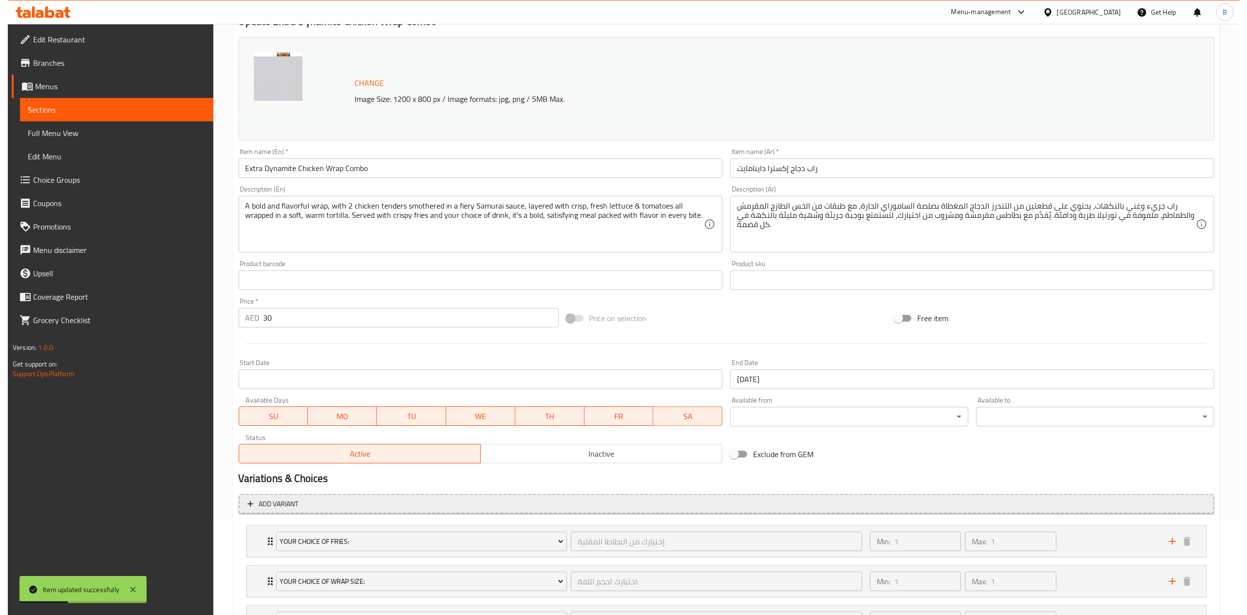
scroll to position [266, 0]
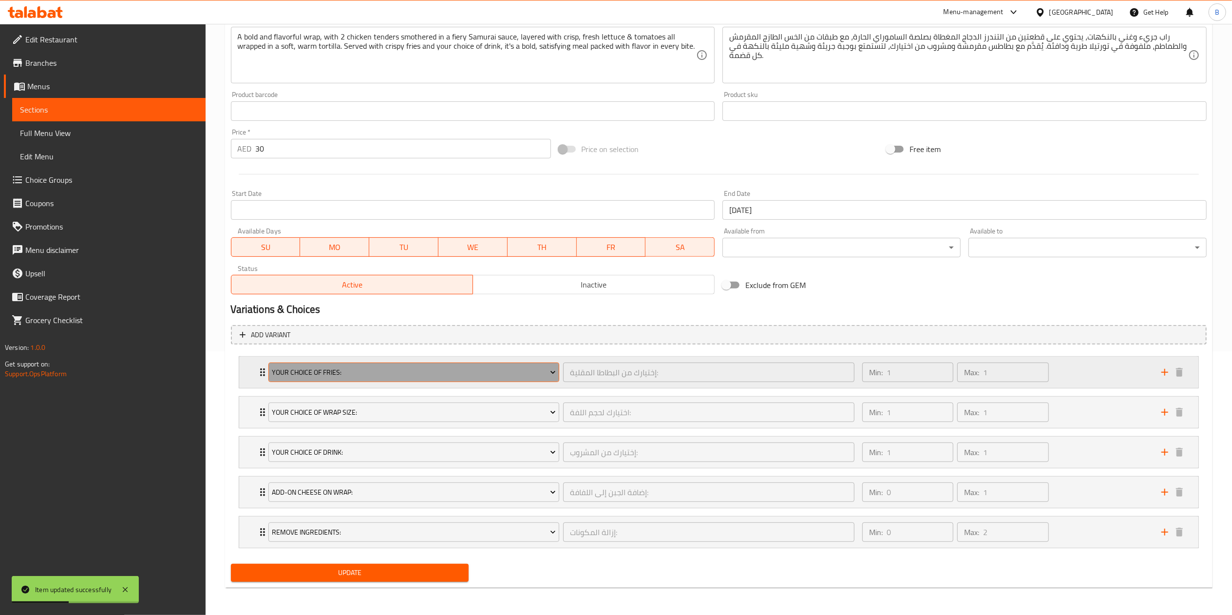
click at [297, 366] on span "Your Choice Of Fries:" at bounding box center [414, 372] width 284 height 12
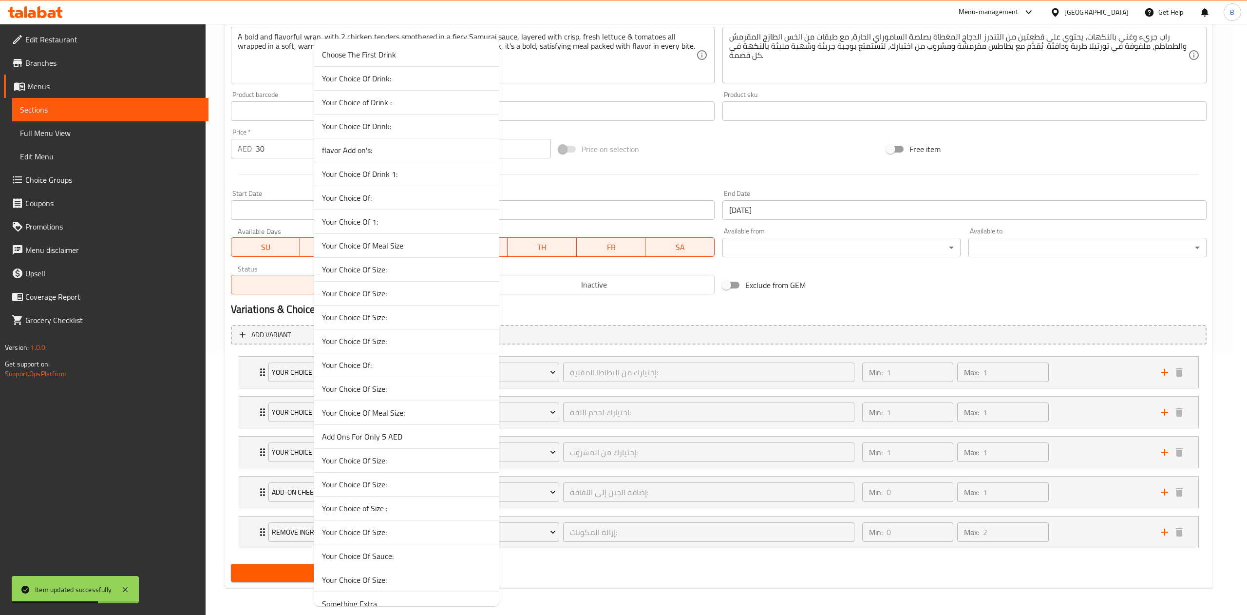
scroll to position [1510, 0]
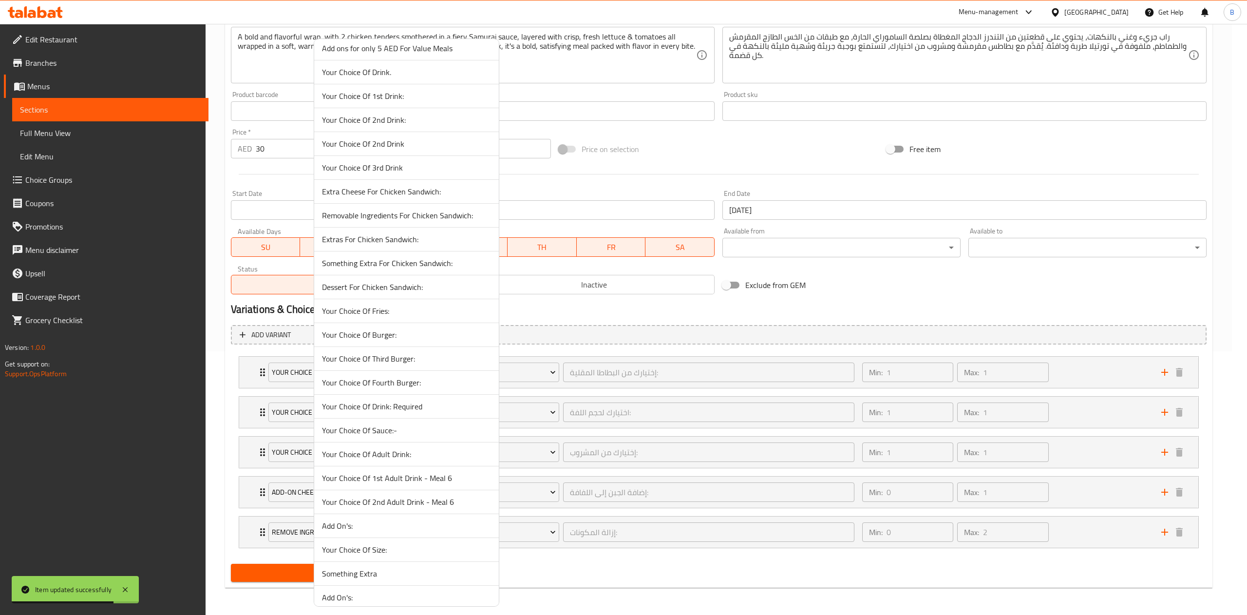
click at [407, 317] on span "Your Choice Of Fries:" at bounding box center [406, 311] width 169 height 12
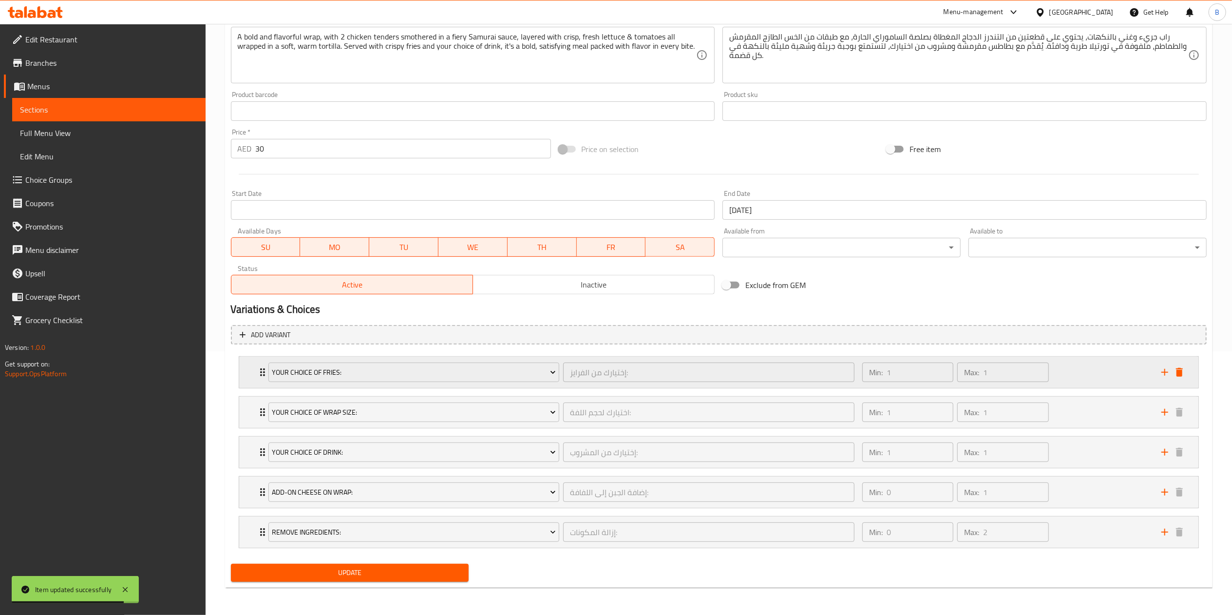
click at [254, 366] on div "Your Choice Of Fries: إختيارك من الفرايز: ​ Min: 1 ​ Max: 1 ​" at bounding box center [718, 372] width 959 height 31
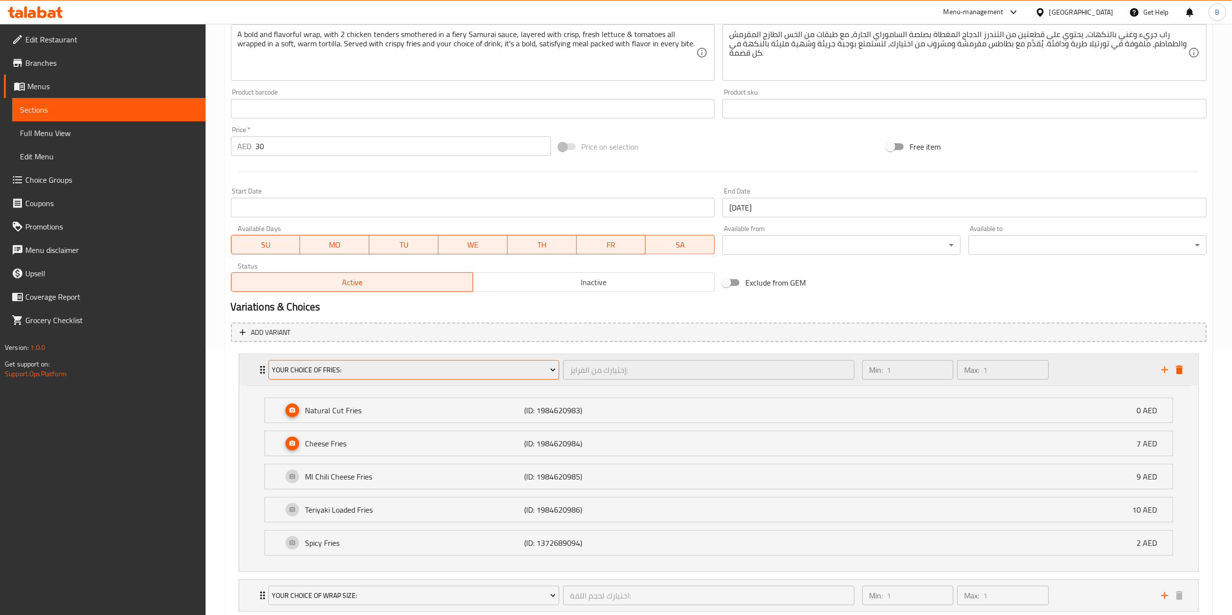
click at [513, 369] on span "Your Choice Of Fries:" at bounding box center [414, 370] width 284 height 12
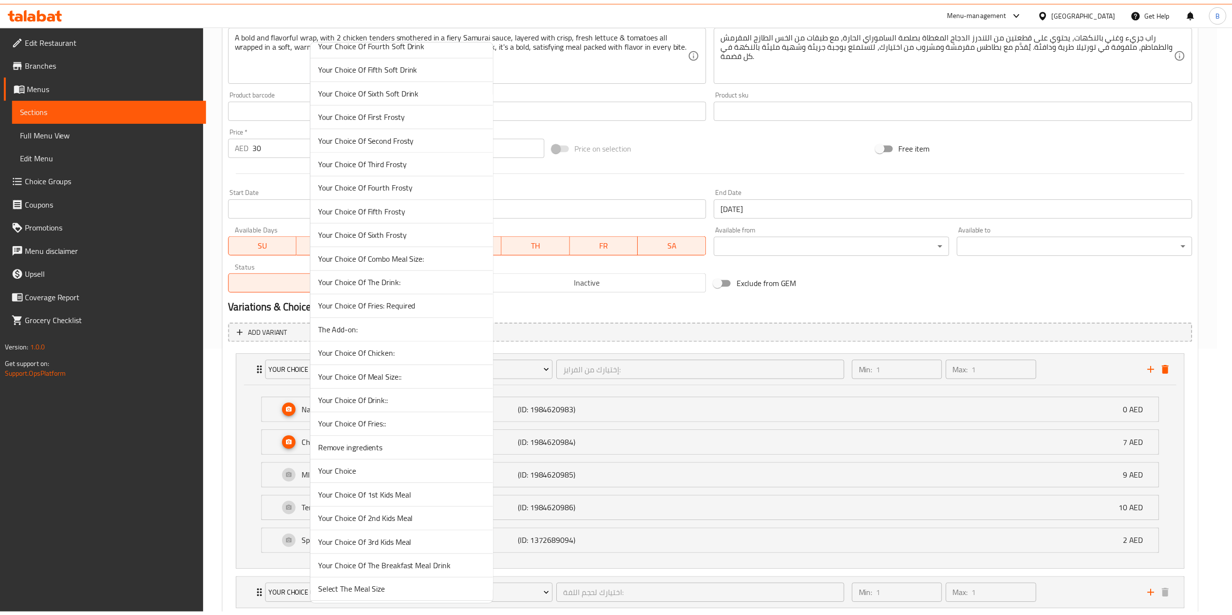
scroll to position [2711, 0]
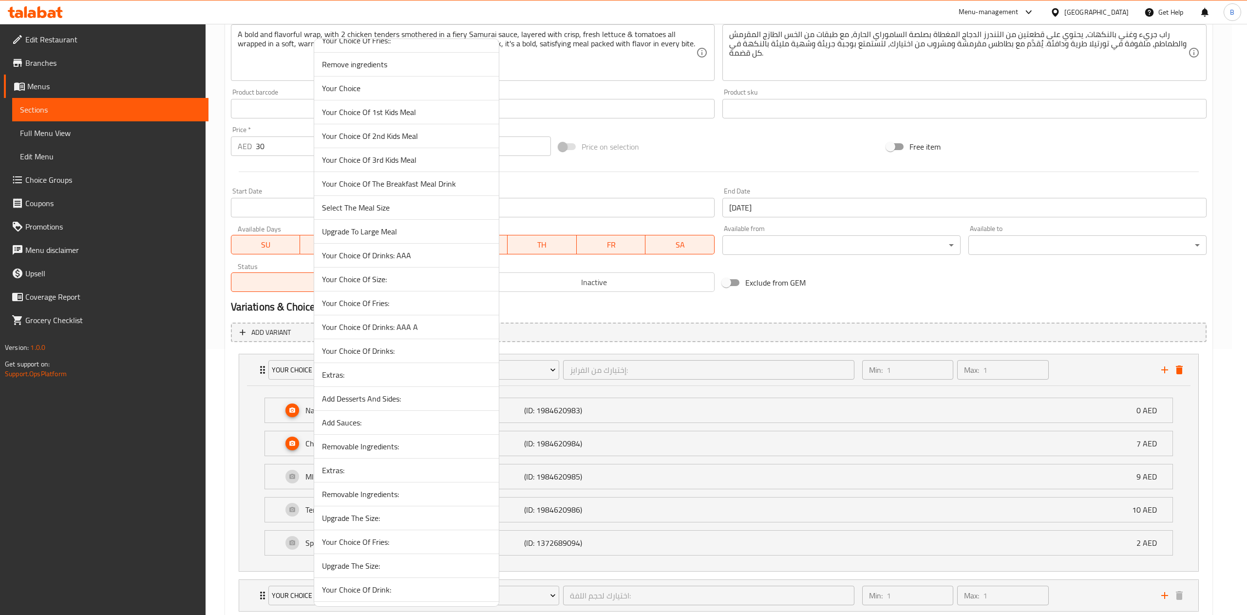
click at [384, 309] on span "Your Choice Of Fries:" at bounding box center [406, 303] width 169 height 12
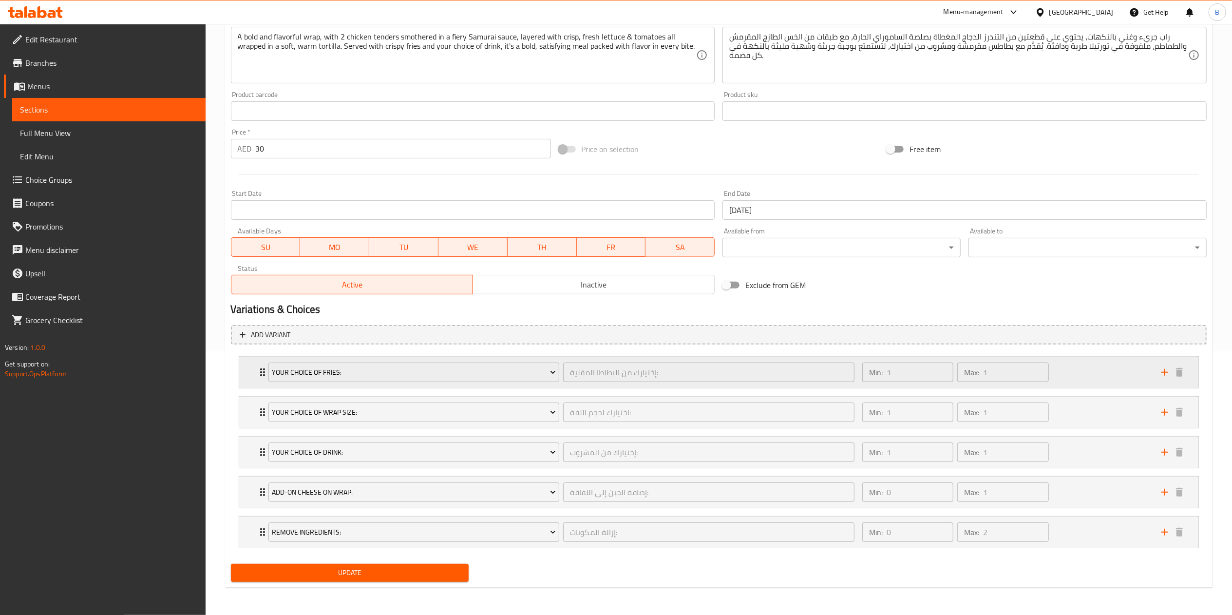
click at [259, 367] on icon "Expand" at bounding box center [263, 372] width 12 height 12
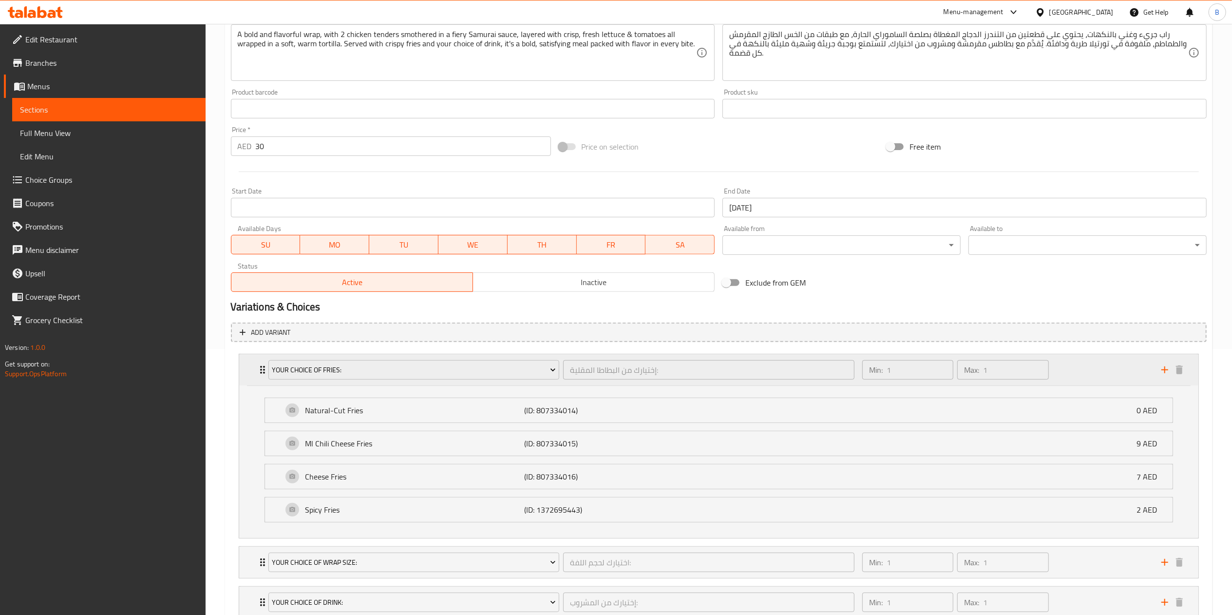
click at [257, 371] on icon "Expand" at bounding box center [263, 370] width 12 height 12
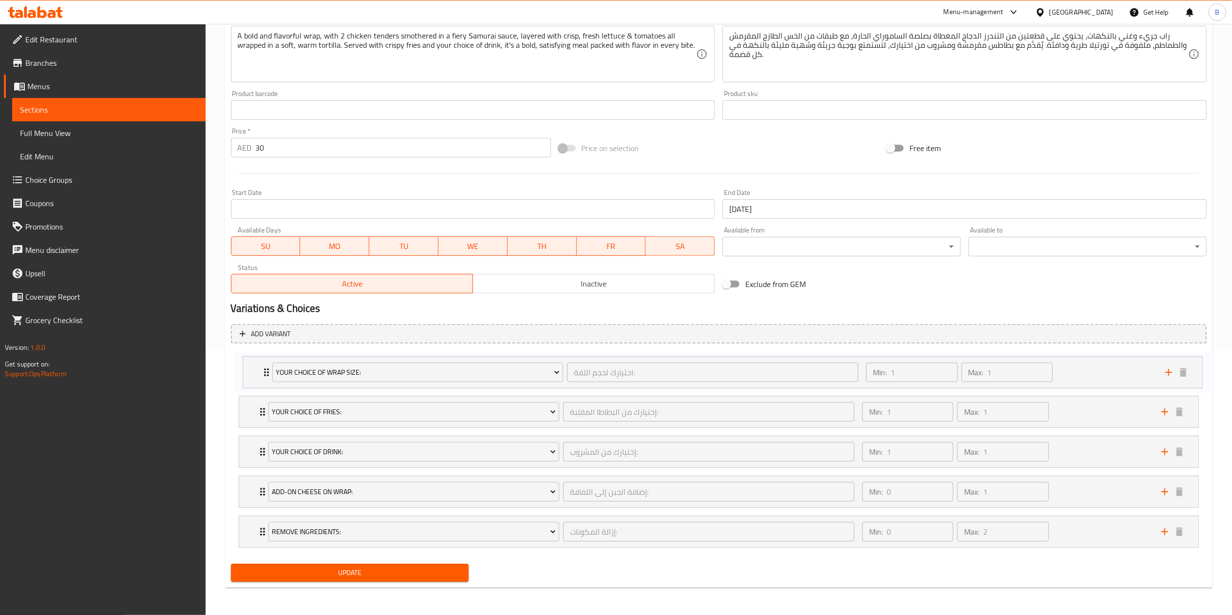
drag, startPoint x: 254, startPoint y: 422, endPoint x: 258, endPoint y: 369, distance: 53.3
click at [258, 369] on div "Your Choice Of Fries: إختيارك من البطاطا المقلية: ​ Min: 1 ​ Max: 1 ​ Natural-C…" at bounding box center [719, 451] width 976 height 200
click at [369, 461] on span "Update" at bounding box center [350, 572] width 223 height 12
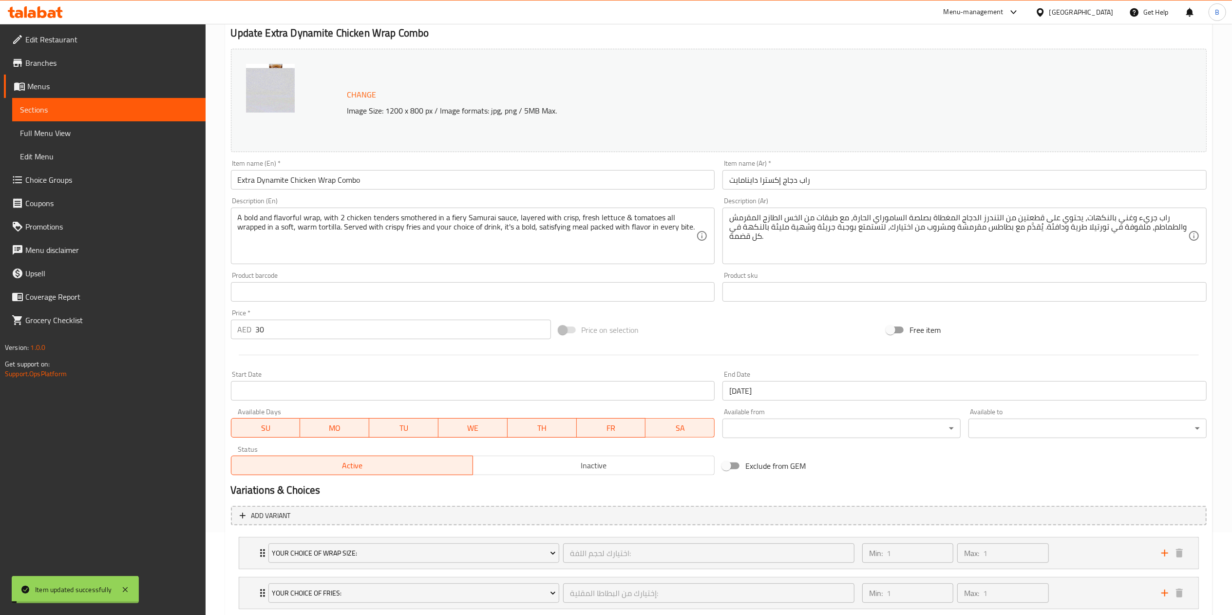
scroll to position [0, 0]
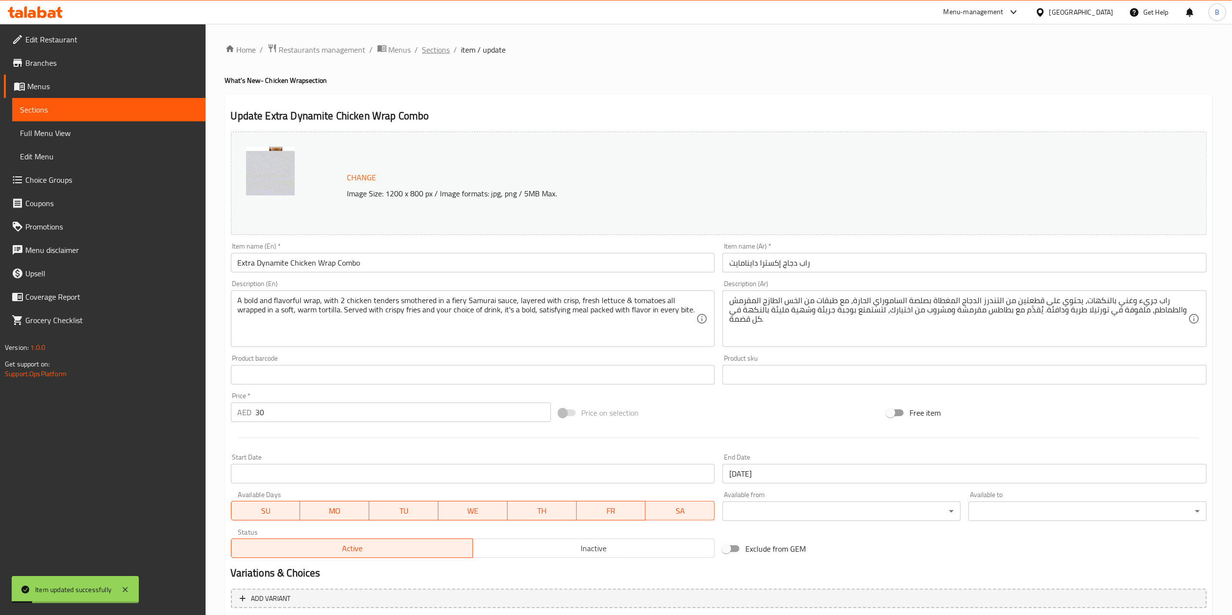
click at [438, 49] on span "Sections" at bounding box center [436, 50] width 28 height 12
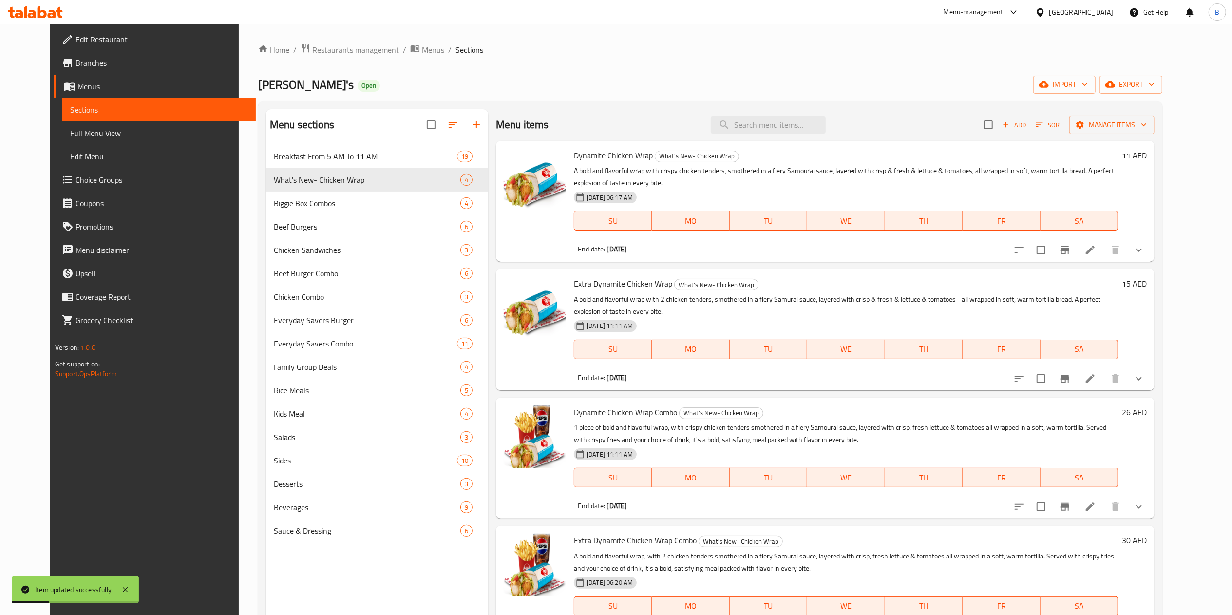
click at [341, 52] on span "Restaurants management" at bounding box center [355, 50] width 87 height 12
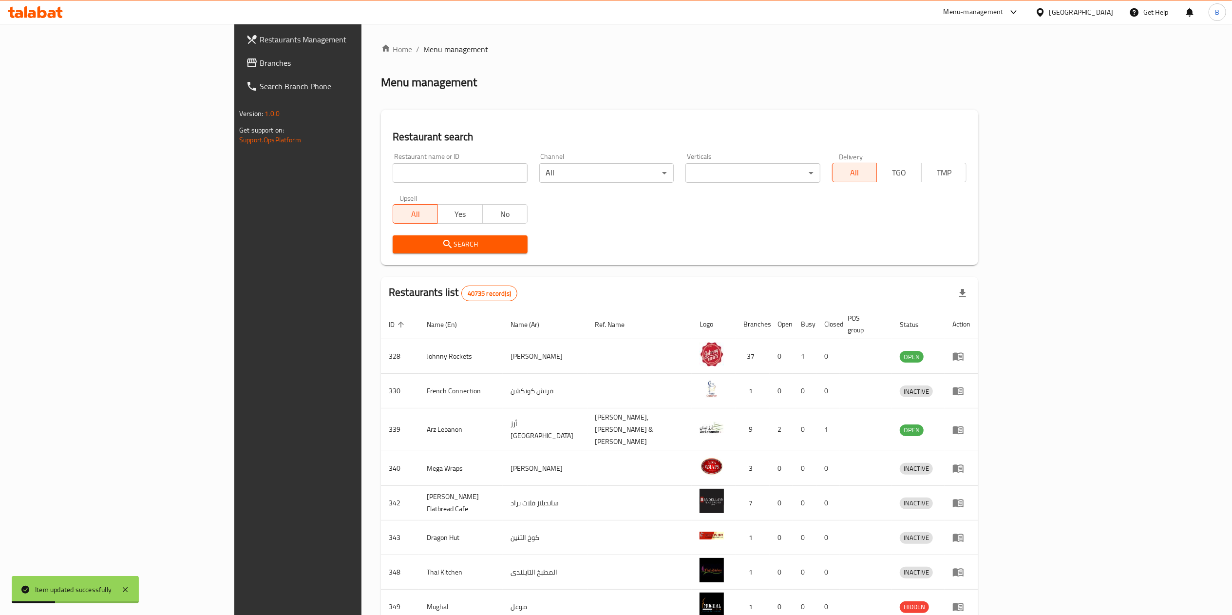
click at [393, 176] on input "search" at bounding box center [460, 172] width 134 height 19
type input "[PERSON_NAME]"
click button "Search" at bounding box center [460, 244] width 134 height 18
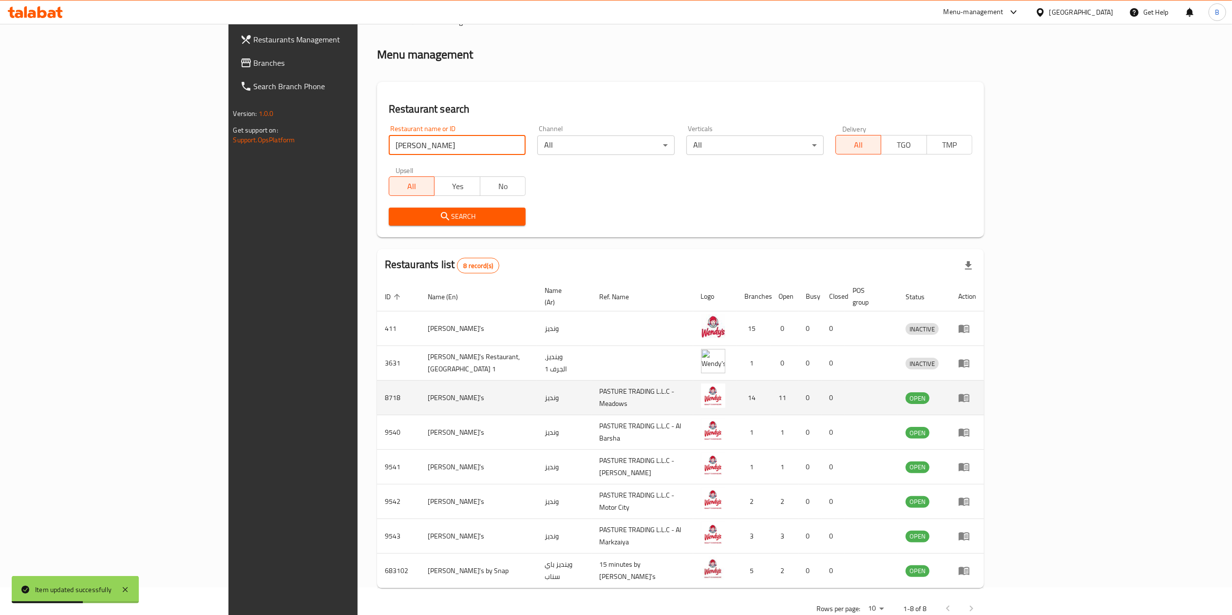
scroll to position [43, 0]
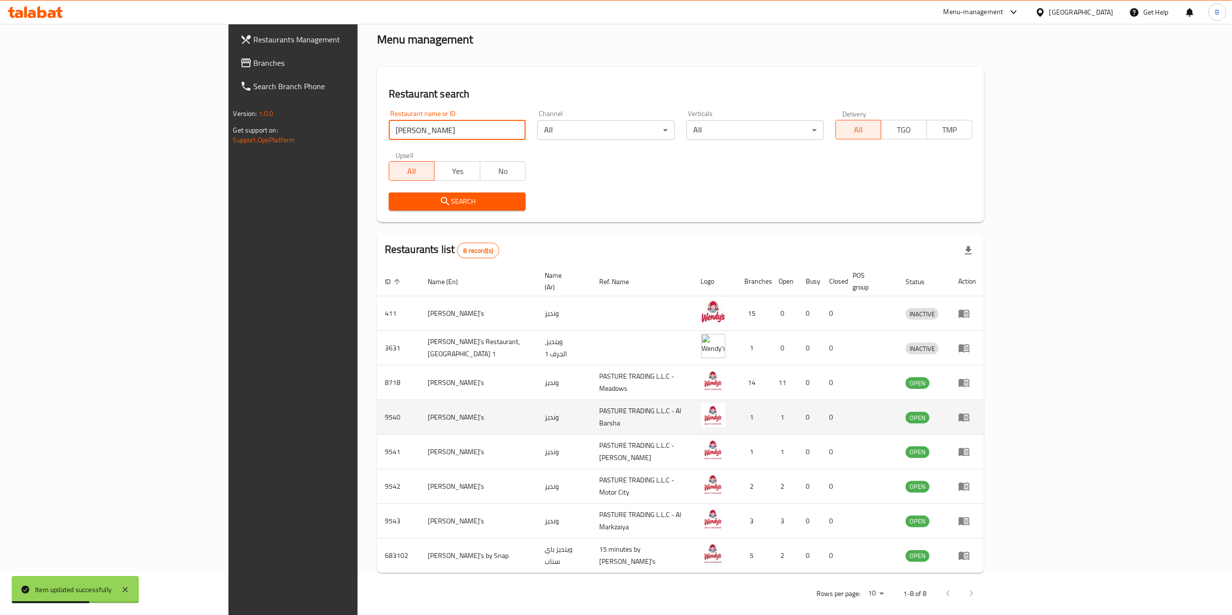
click at [935, 412] on td "enhanced table" at bounding box center [967, 417] width 34 height 35
click at [935, 411] on icon "enhanced table" at bounding box center [964, 417] width 12 height 12
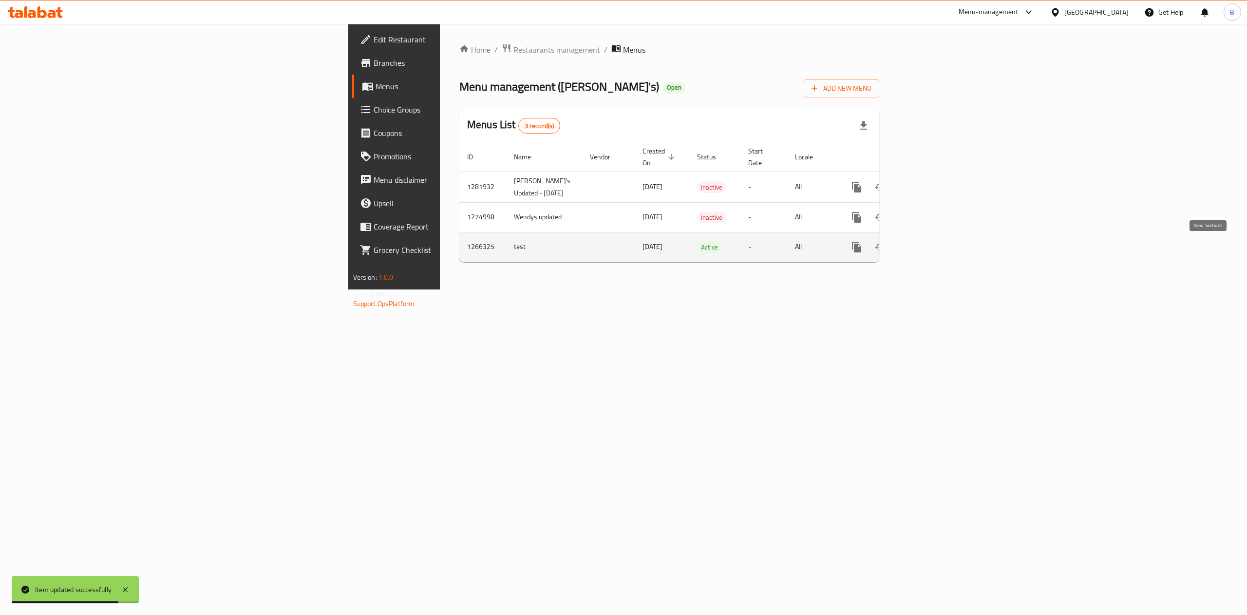
click at [935, 252] on link "enhanced table" at bounding box center [926, 246] width 23 height 23
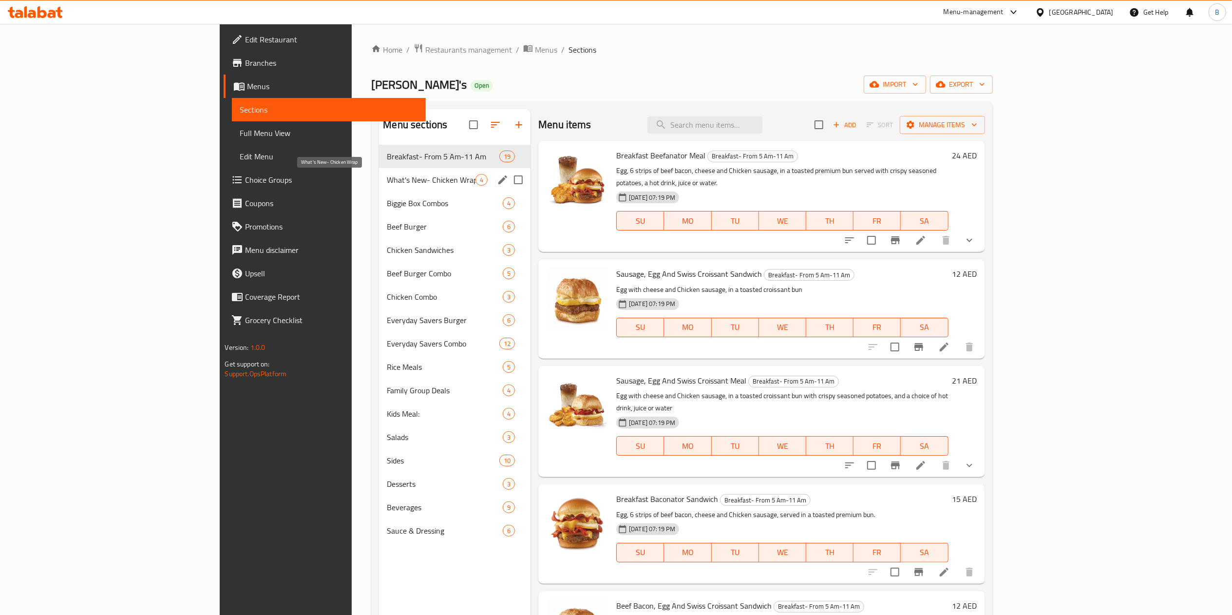
click at [387, 183] on span "What's New- Chicken Wrap" at bounding box center [431, 180] width 89 height 12
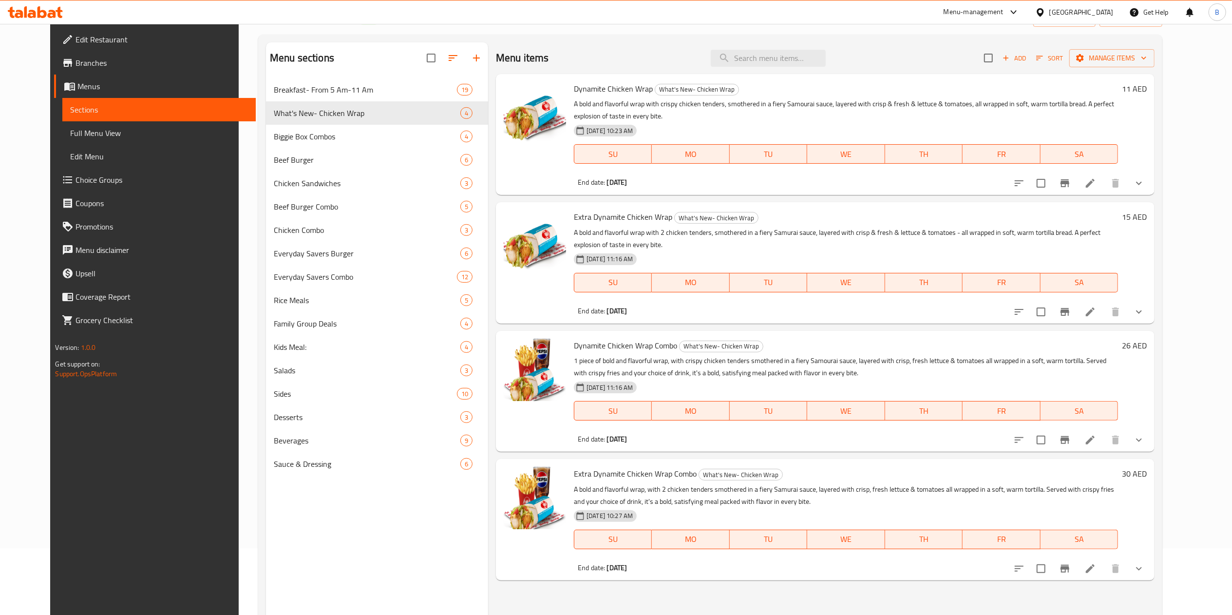
scroll to position [97, 0]
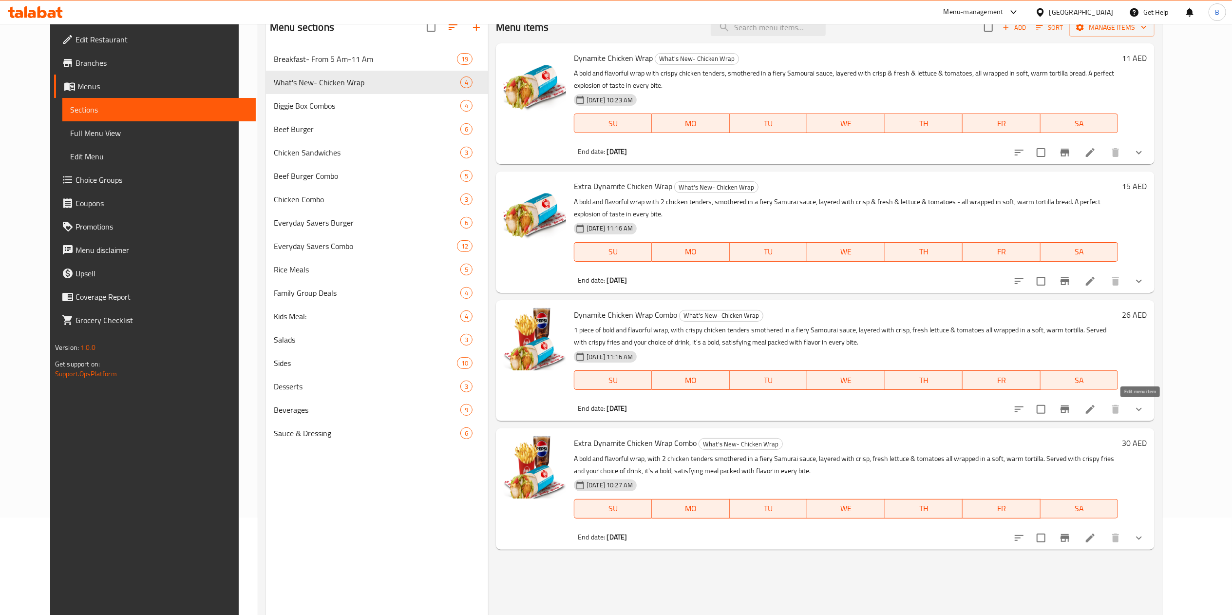
click at [935, 404] on icon at bounding box center [1090, 409] width 12 height 12
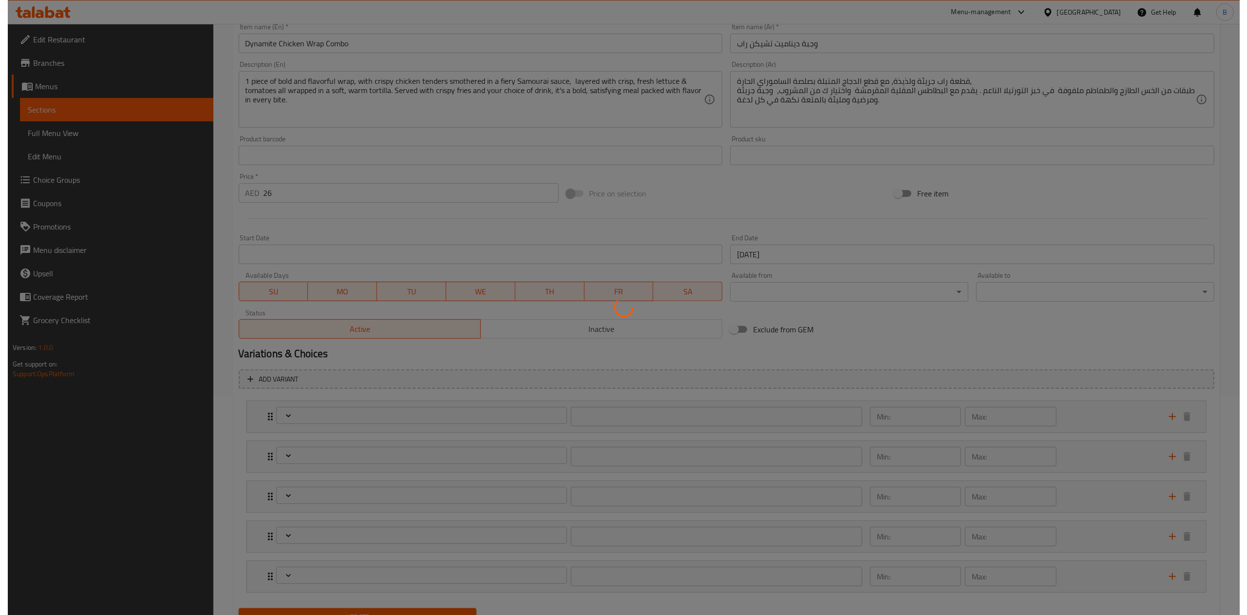
scroll to position [265, 0]
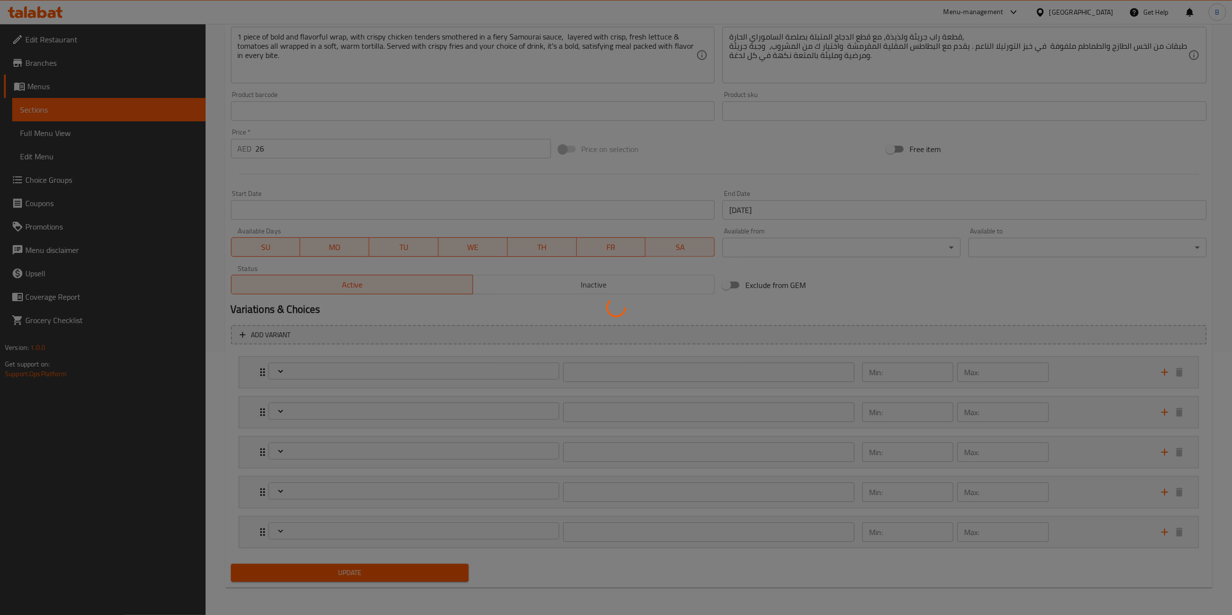
type input "اختيارك من البطاطا المقلية:"
type input "1"
type input "اختيارك لحجم اللفة:"
type input "1"
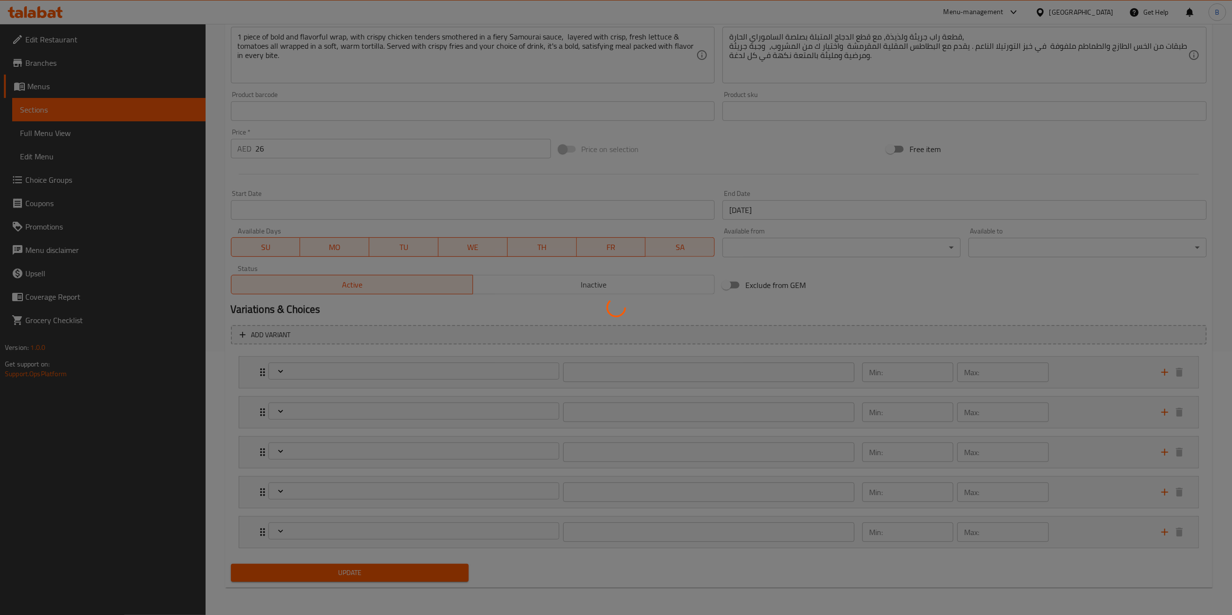
type input "1"
type input "إختيارك للمشروب"
type input "1"
type input "إضافة الجبن إلى اللفافة:"
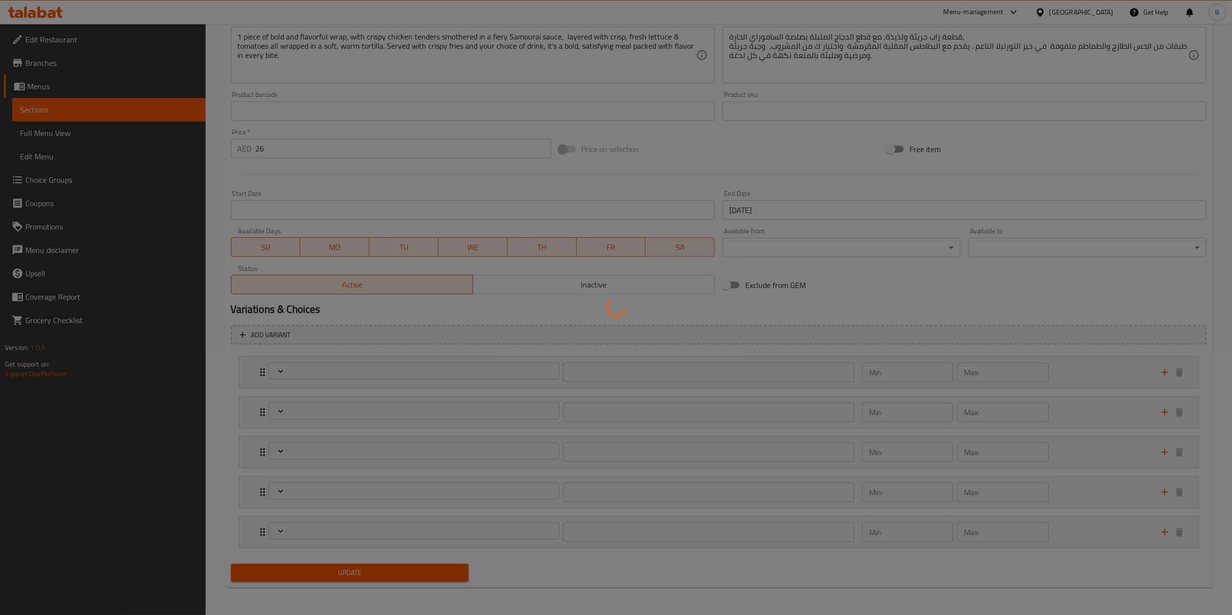
type input "0"
type input "1"
type input "إزالة المكونات:"
type input "0"
type input "2"
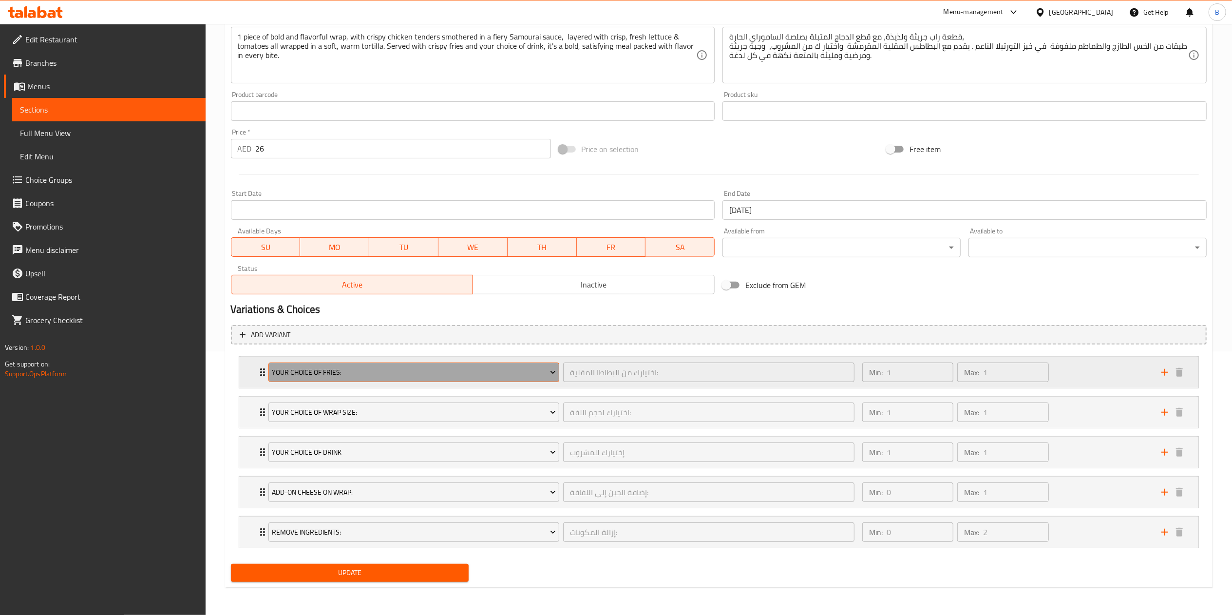
click at [364, 377] on span "Your Choice Of Fries:" at bounding box center [414, 372] width 284 height 12
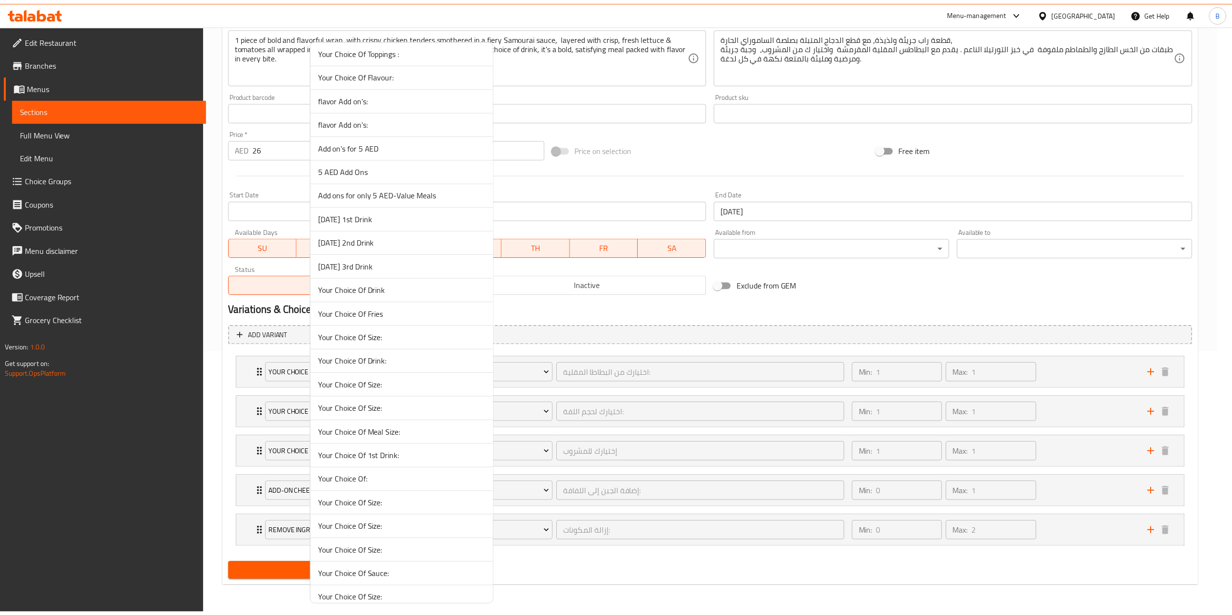
scroll to position [2495, 0]
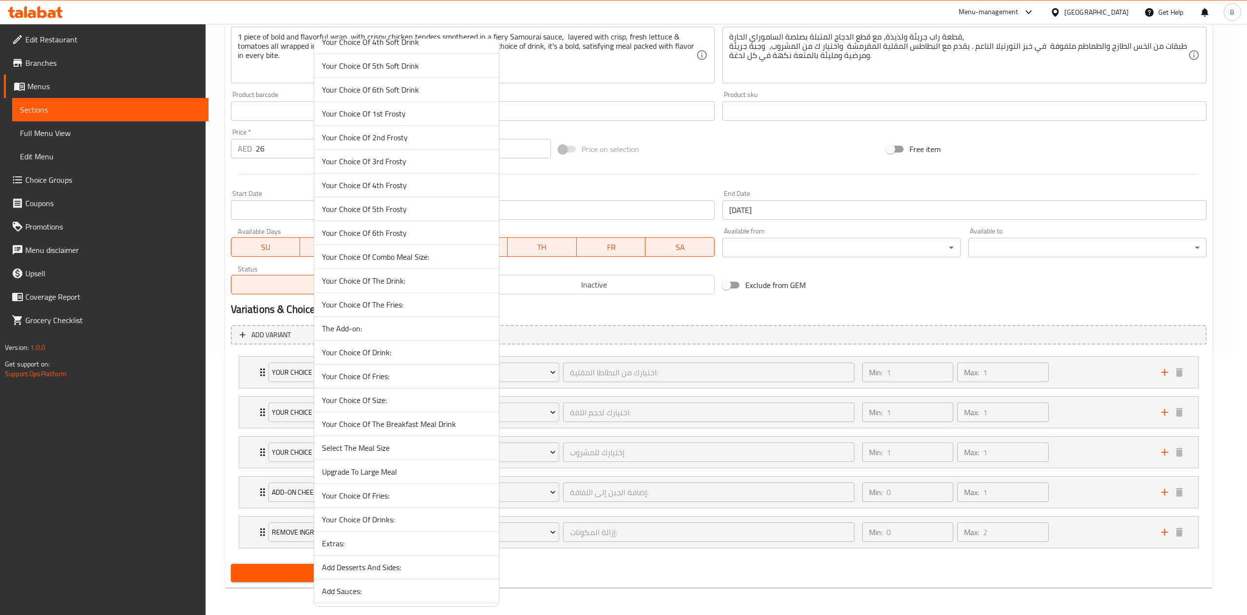
click at [449, 461] on span "Your Choice Of Fries:" at bounding box center [406, 496] width 169 height 12
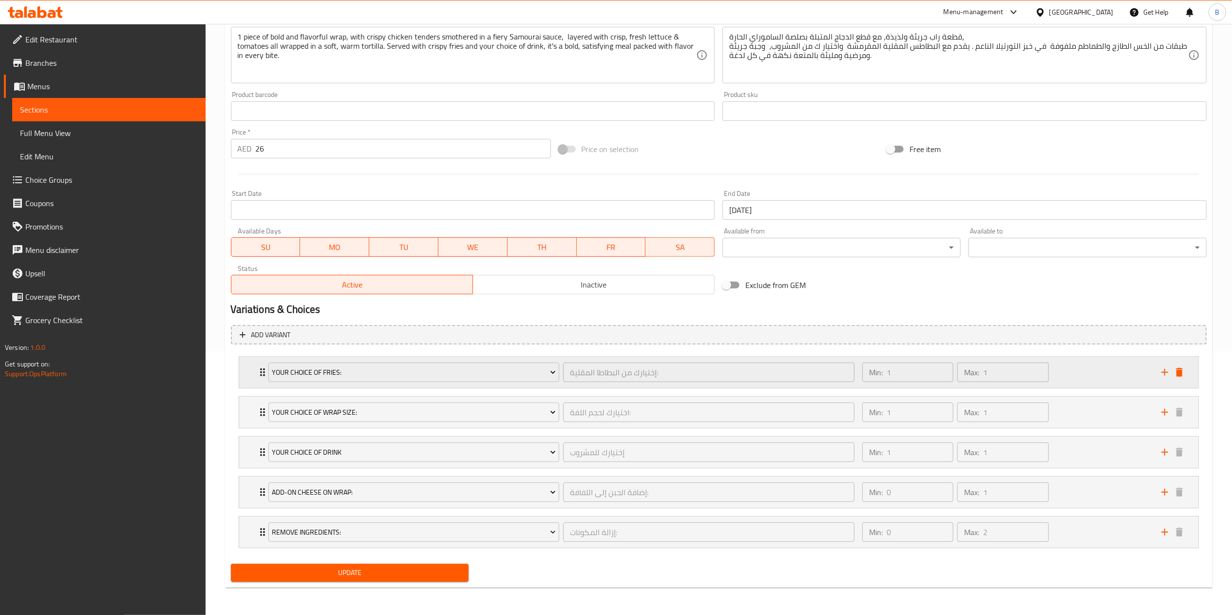
click at [249, 367] on div "Your Choice Of Fries: إختيارك من البطاطا المقلية: ​ Min: 1 ​ Max: 1 ​" at bounding box center [718, 372] width 959 height 31
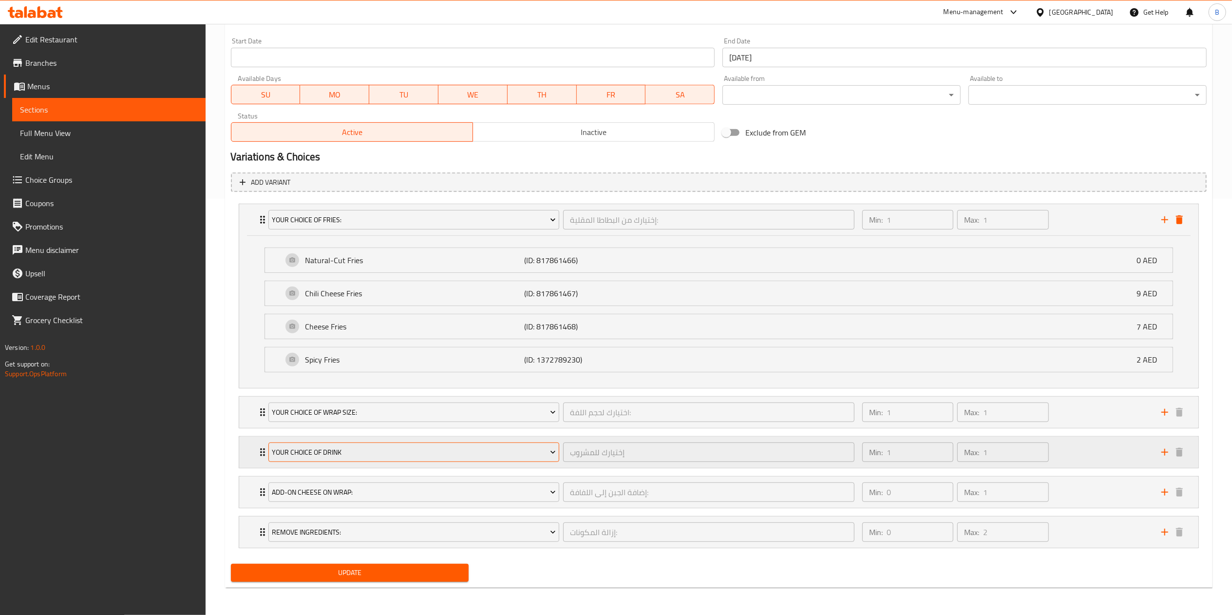
scroll to position [419, 0]
click at [422, 461] on div "Add variant Your Choice Of Fries: إختيارك من البطاطا المقلية: ​ Min: 1 ​ Max: 1…" at bounding box center [718, 365] width 983 height 392
drag, startPoint x: 422, startPoint y: 572, endPoint x: 396, endPoint y: 598, distance: 36.2
click at [421, 461] on span "Update" at bounding box center [350, 572] width 223 height 12
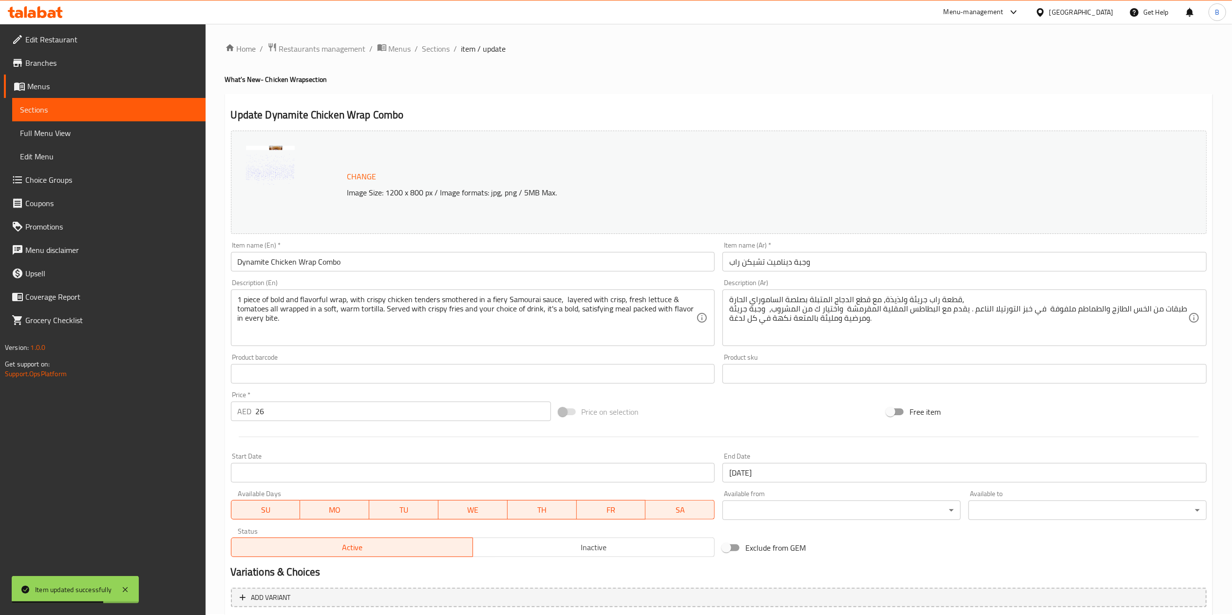
scroll to position [0, 0]
click at [436, 48] on span "Sections" at bounding box center [436, 50] width 28 height 12
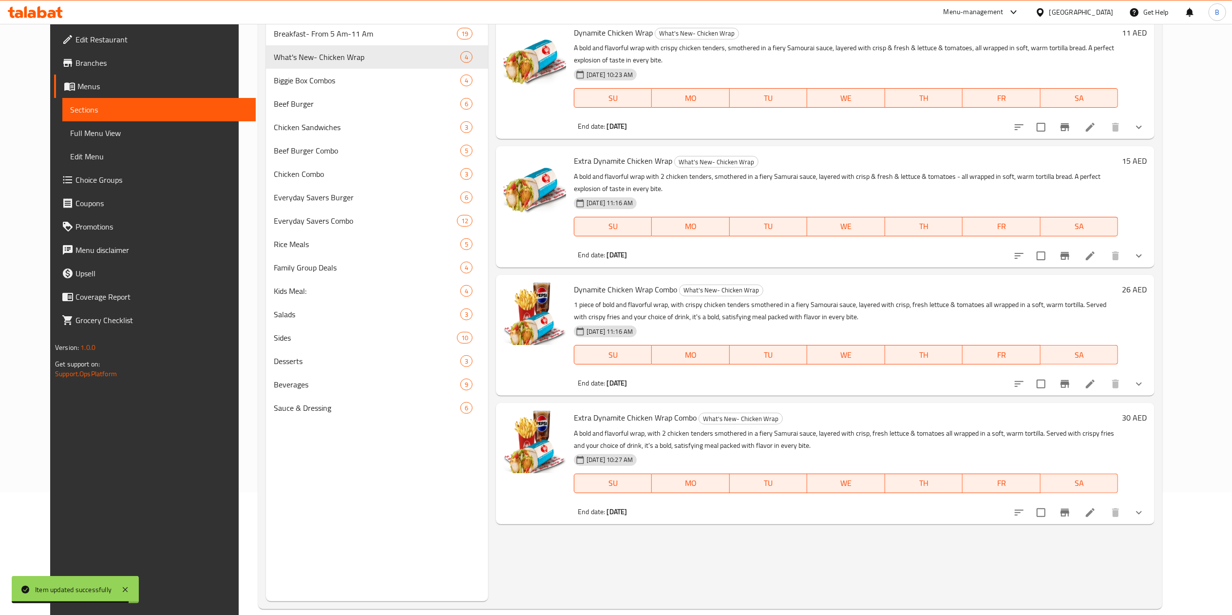
scroll to position [137, 0]
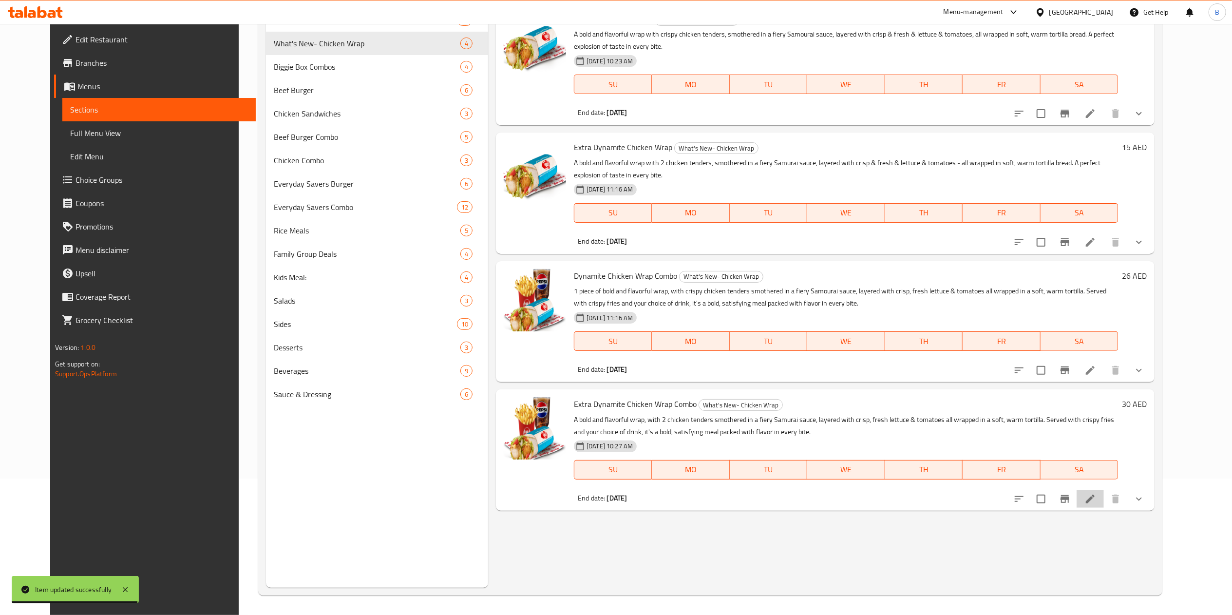
click at [935, 461] on li at bounding box center [1089, 499] width 27 height 18
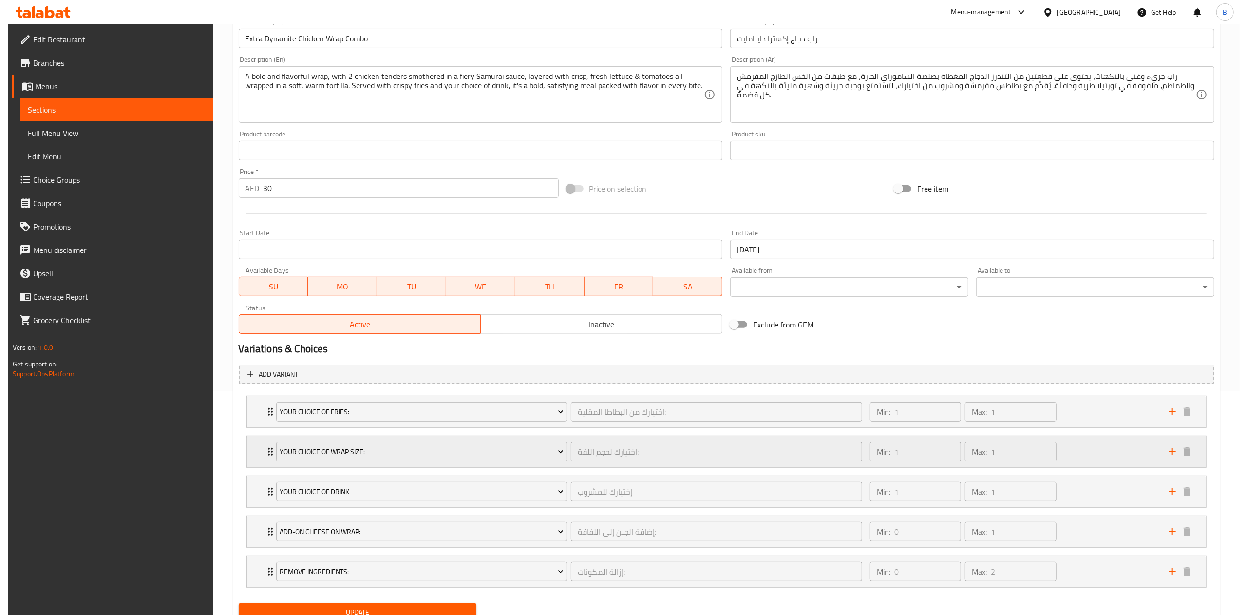
scroll to position [266, 0]
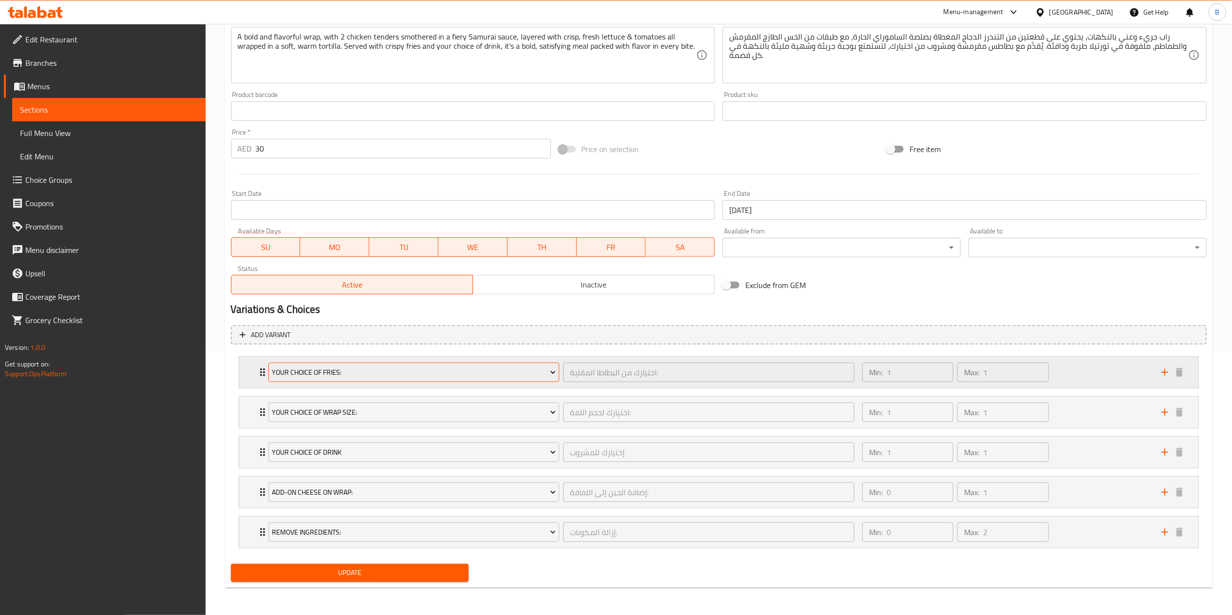
click at [386, 375] on span "Your Choice Of Fries:" at bounding box center [414, 372] width 284 height 12
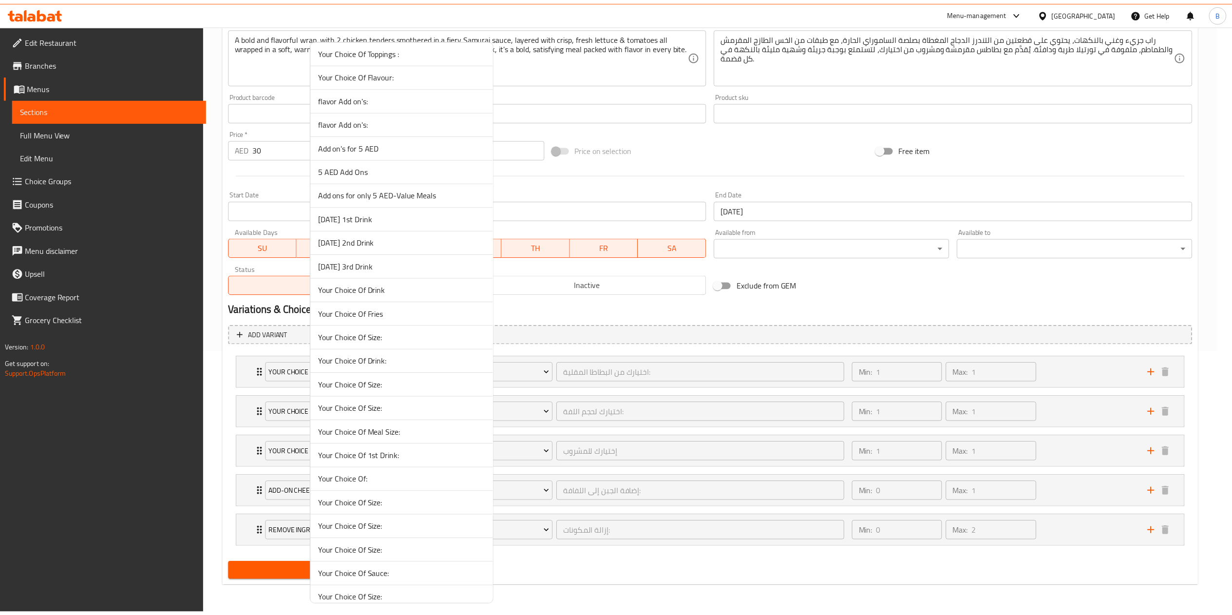
scroll to position [2495, 0]
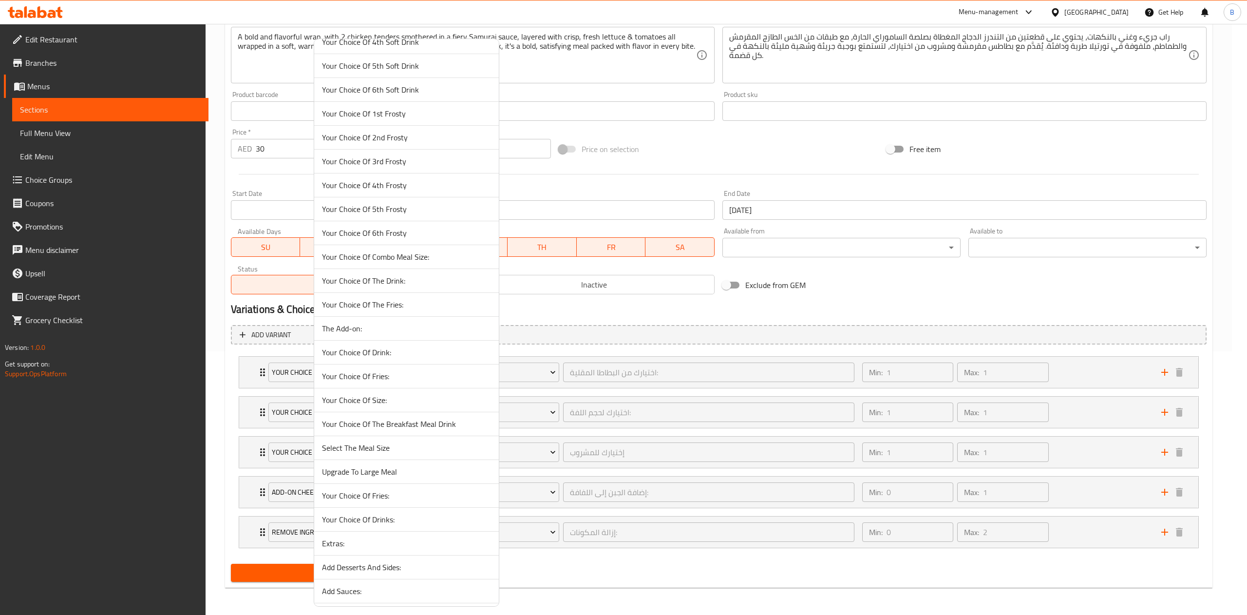
click at [388, 461] on li "Your Choice Of Fries:" at bounding box center [406, 496] width 185 height 24
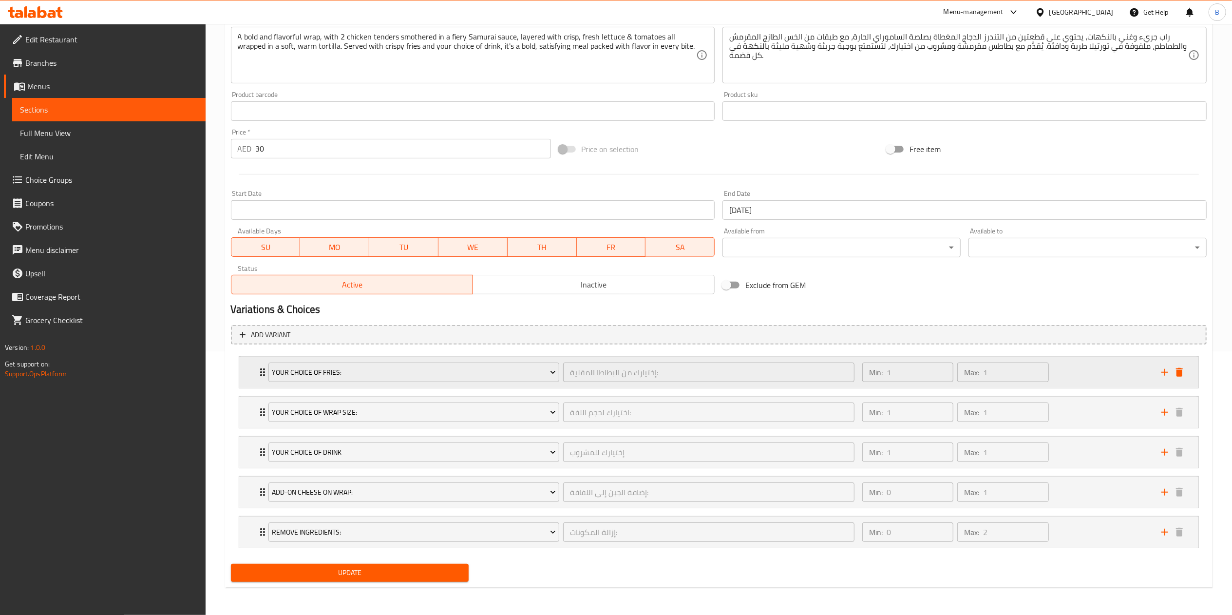
click at [257, 375] on icon "Expand" at bounding box center [263, 372] width 12 height 12
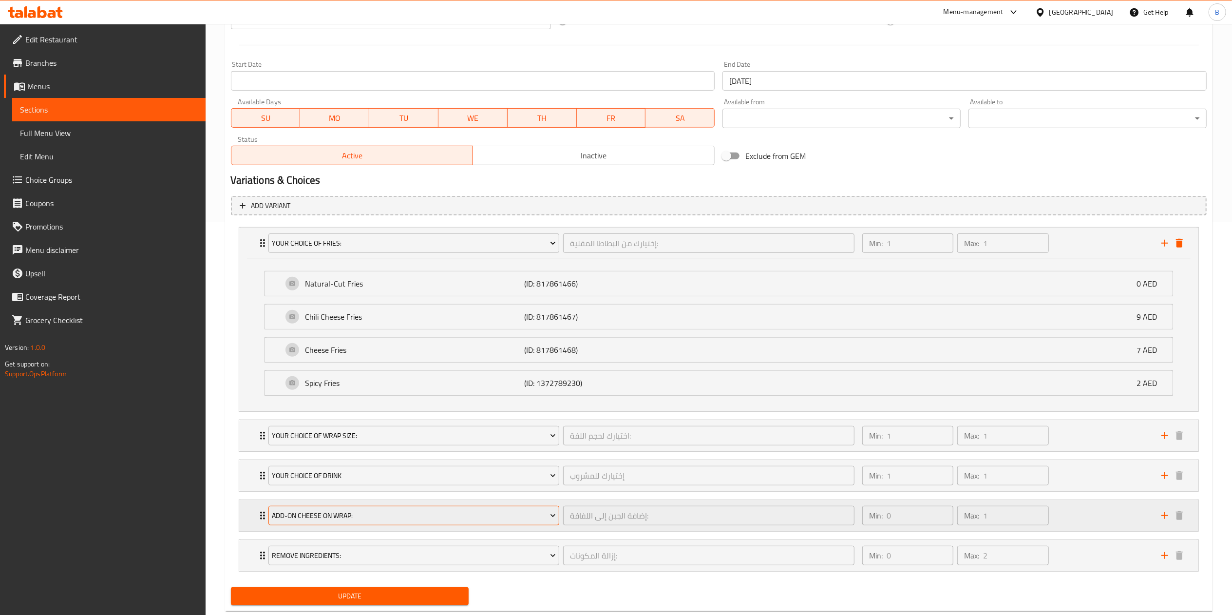
scroll to position [419, 0]
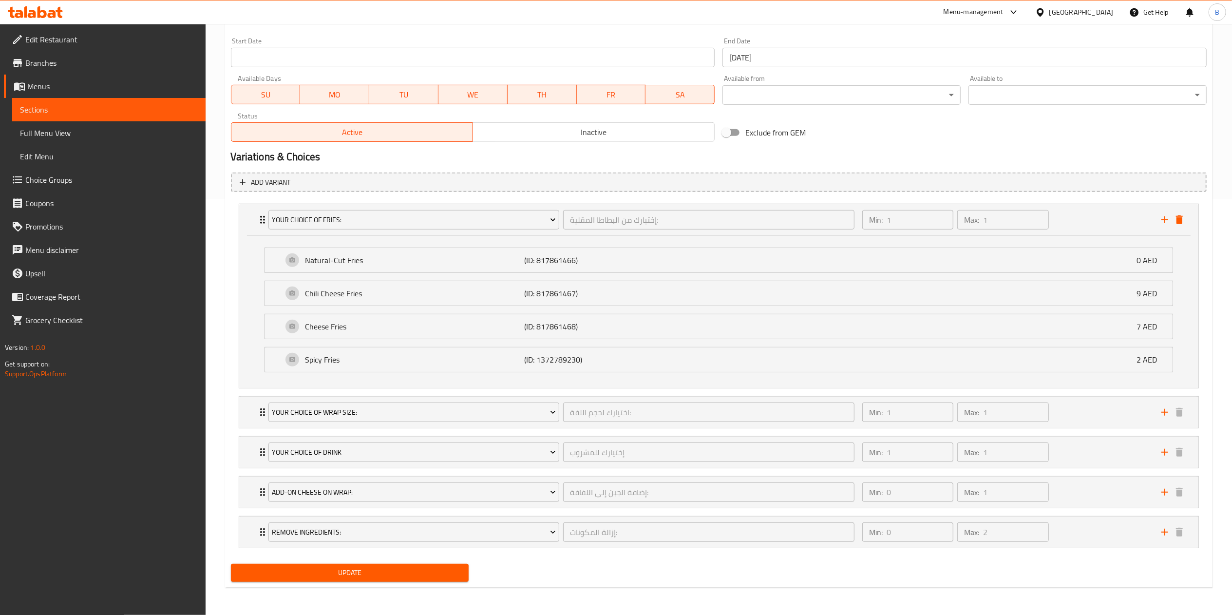
click at [404, 461] on button "Update" at bounding box center [350, 573] width 238 height 18
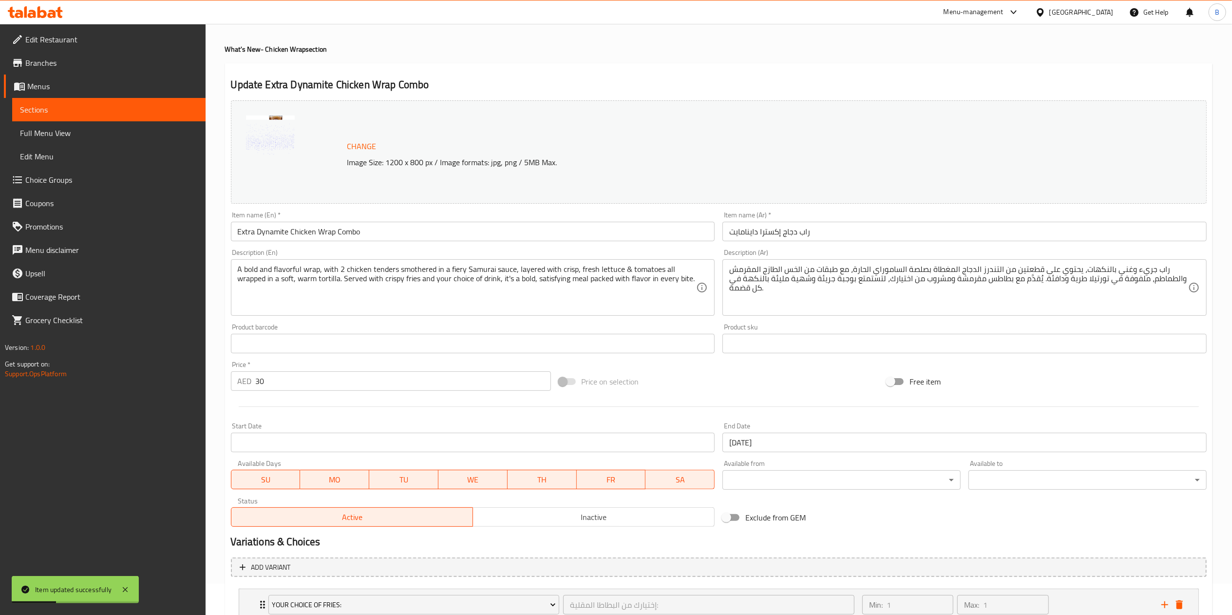
scroll to position [30, 0]
click at [87, 185] on span "Choice Groups" at bounding box center [111, 180] width 172 height 12
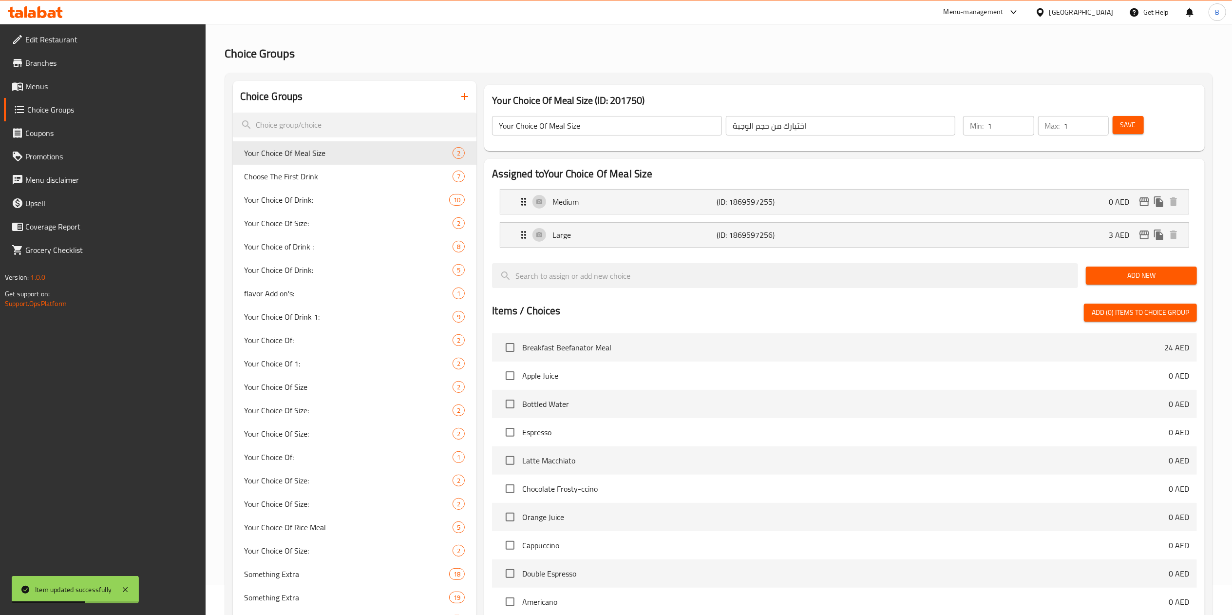
click at [339, 120] on div at bounding box center [616, 307] width 1232 height 615
click at [339, 120] on input "search" at bounding box center [355, 125] width 244 height 25
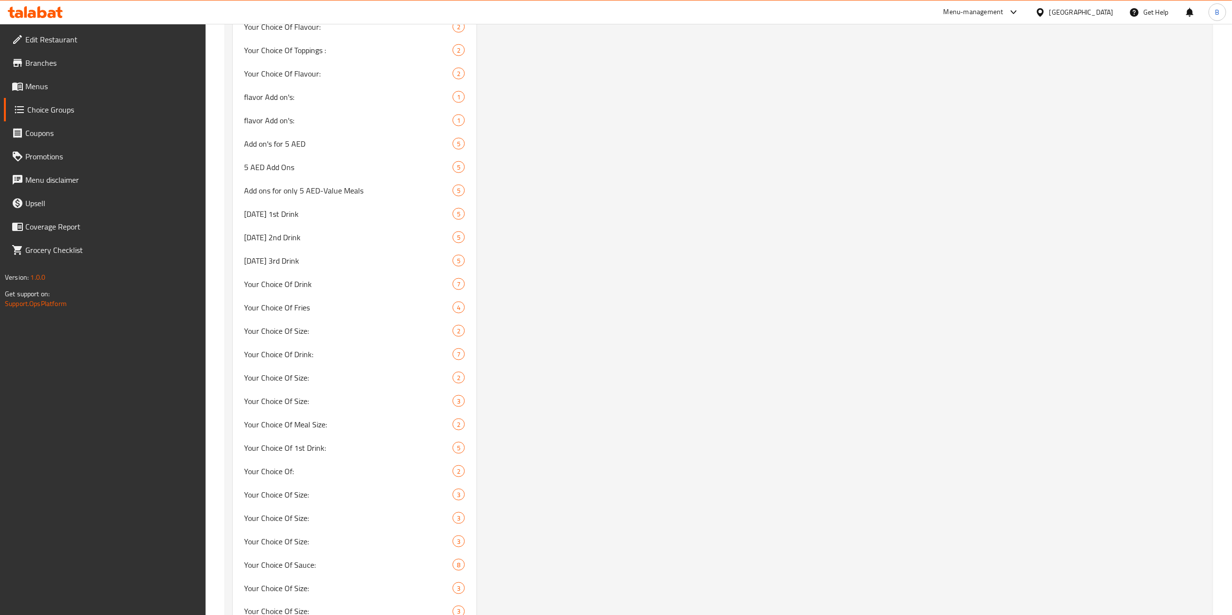
scroll to position [2564, 0]
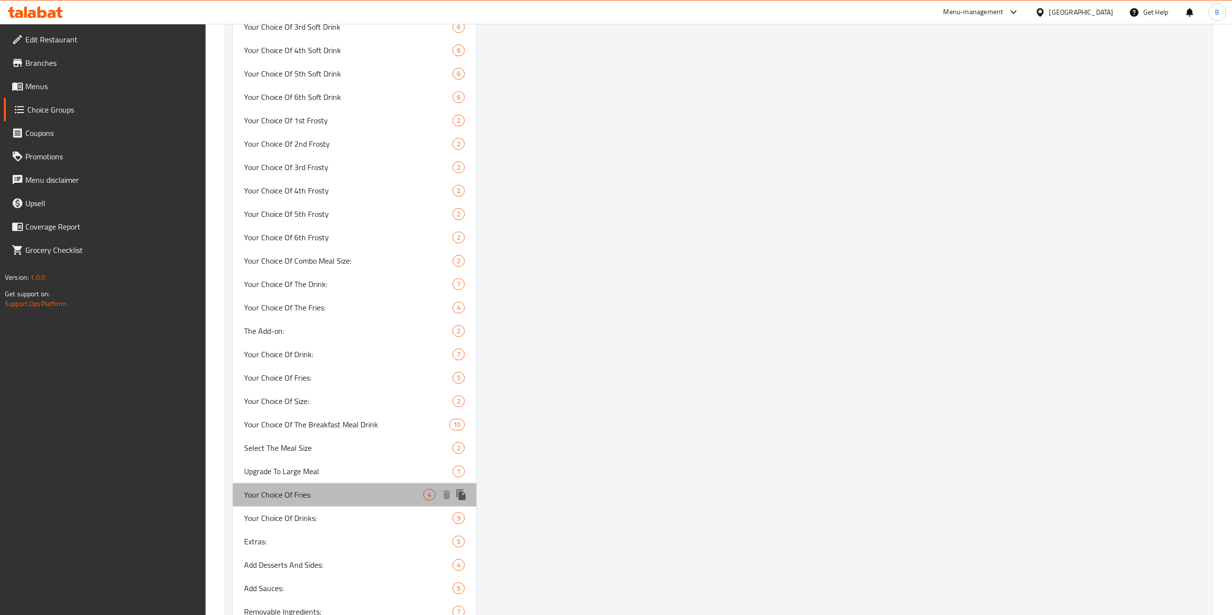
click at [358, 461] on span "Your Choice Of Fries:" at bounding box center [334, 495] width 179 height 12
type input "Your Choice Of Fries:"
type input "إختيارك من البطاطا المقلية:"
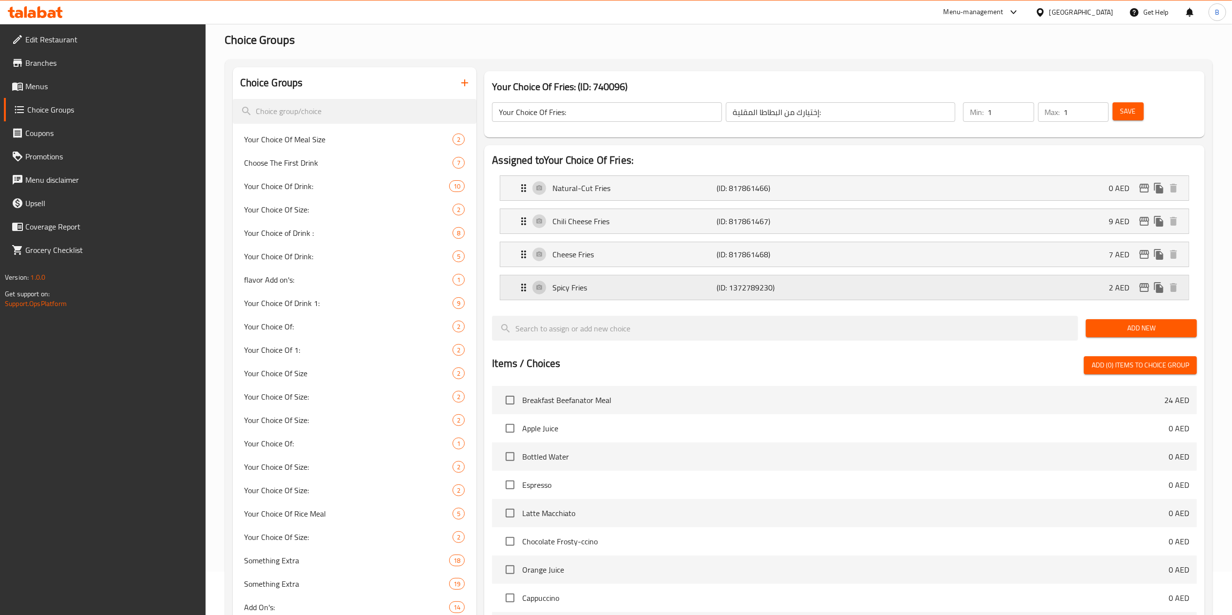
scroll to position [31, 0]
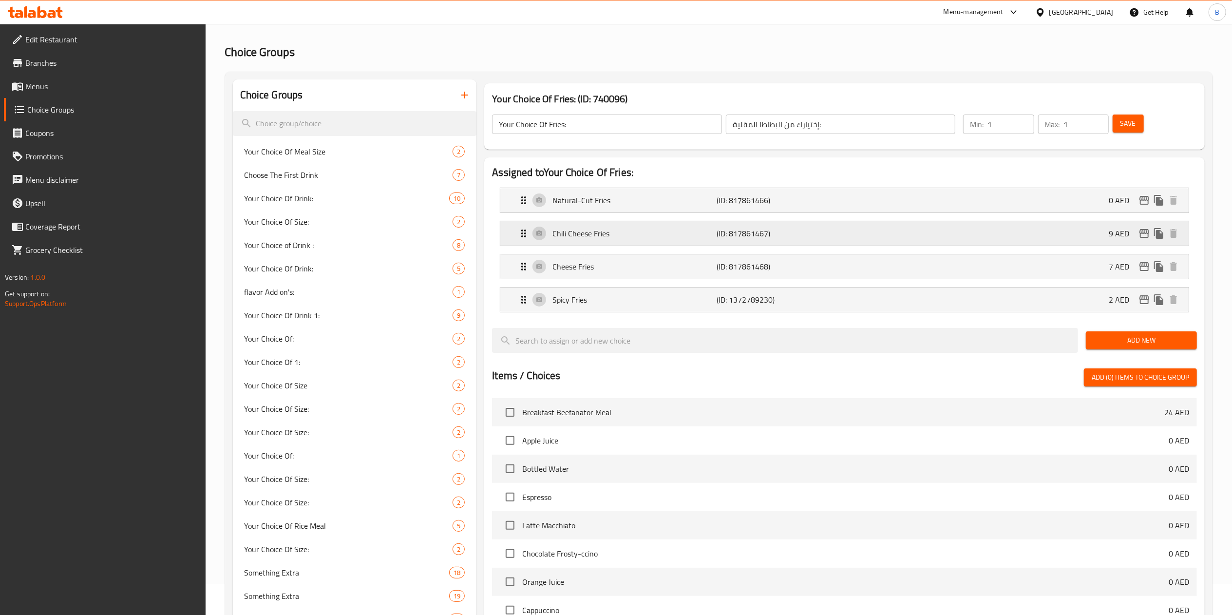
click at [623, 235] on p "Chili Cheese Fries" at bounding box center [634, 233] width 164 height 12
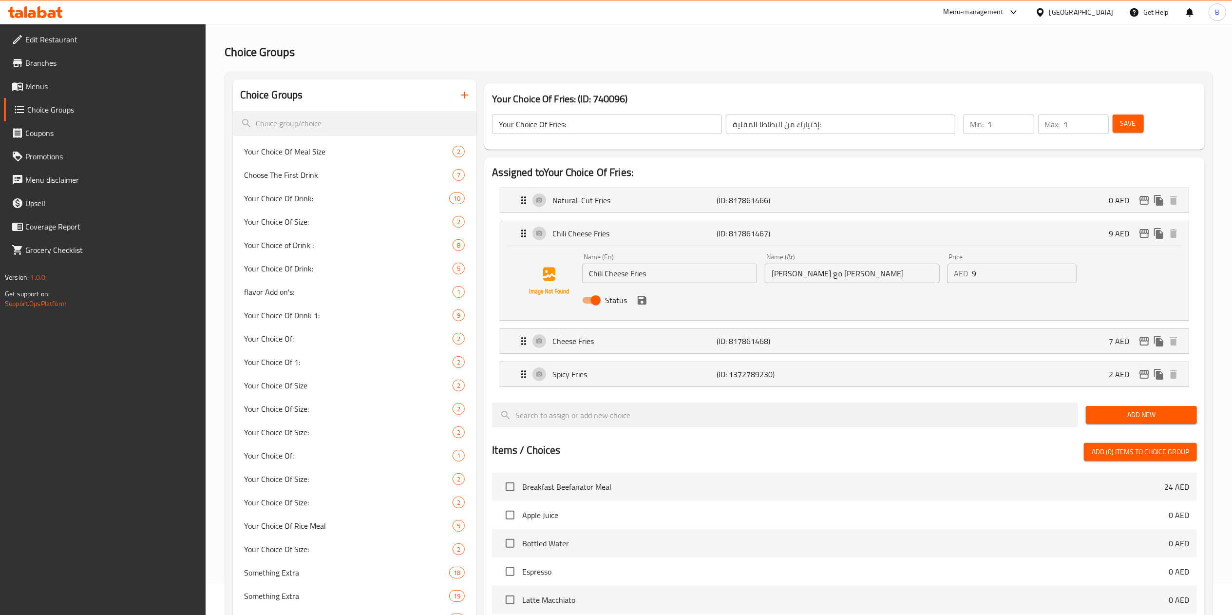
click at [587, 278] on input "Chili Cheese Fries" at bounding box center [669, 273] width 175 height 19
click at [641, 309] on div "Status" at bounding box center [851, 300] width 547 height 26
click at [644, 301] on icon "save" at bounding box center [642, 300] width 9 height 9
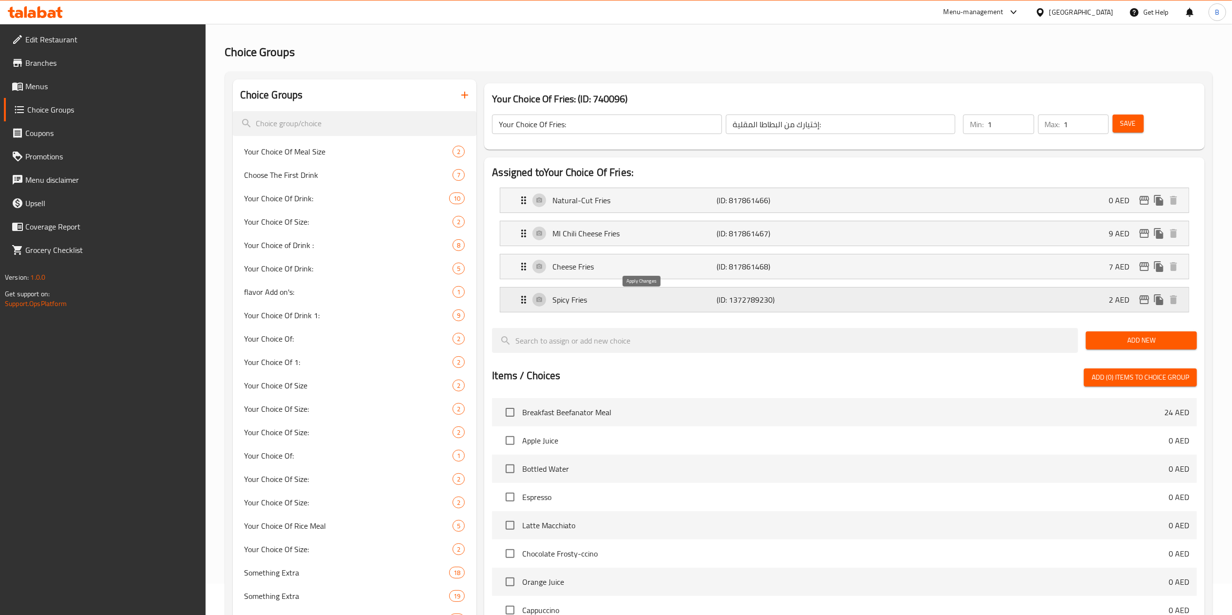
type input "MI Chili Cheese Fries"
click at [935, 117] on span "Save" at bounding box center [1128, 123] width 16 height 12
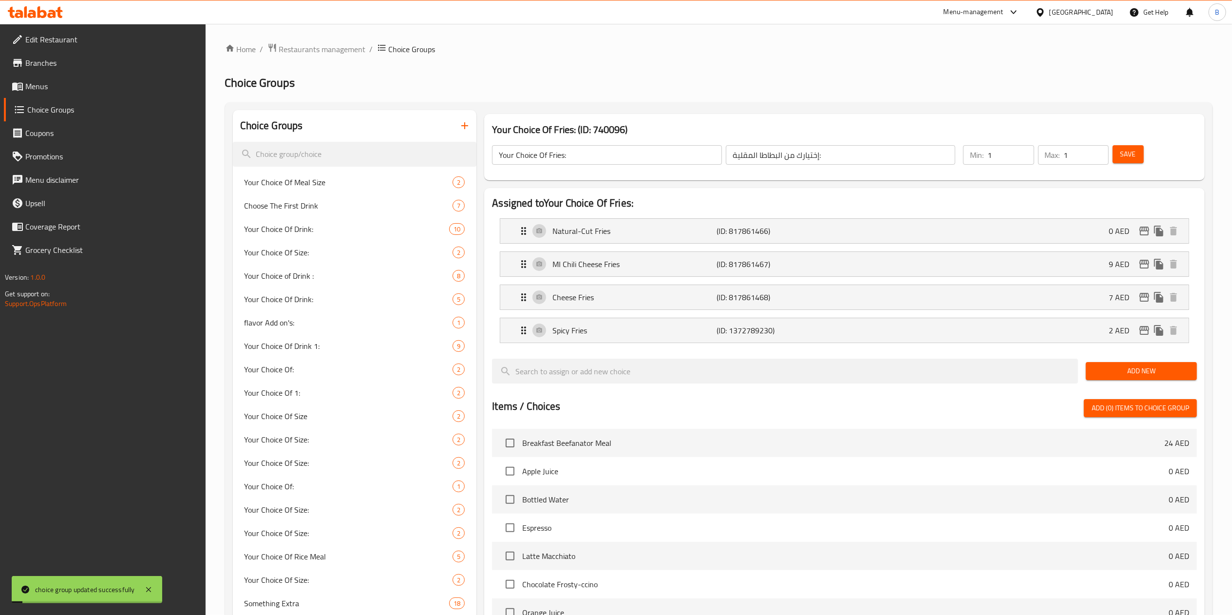
scroll to position [0, 0]
click at [41, 91] on span "Menus" at bounding box center [111, 86] width 172 height 12
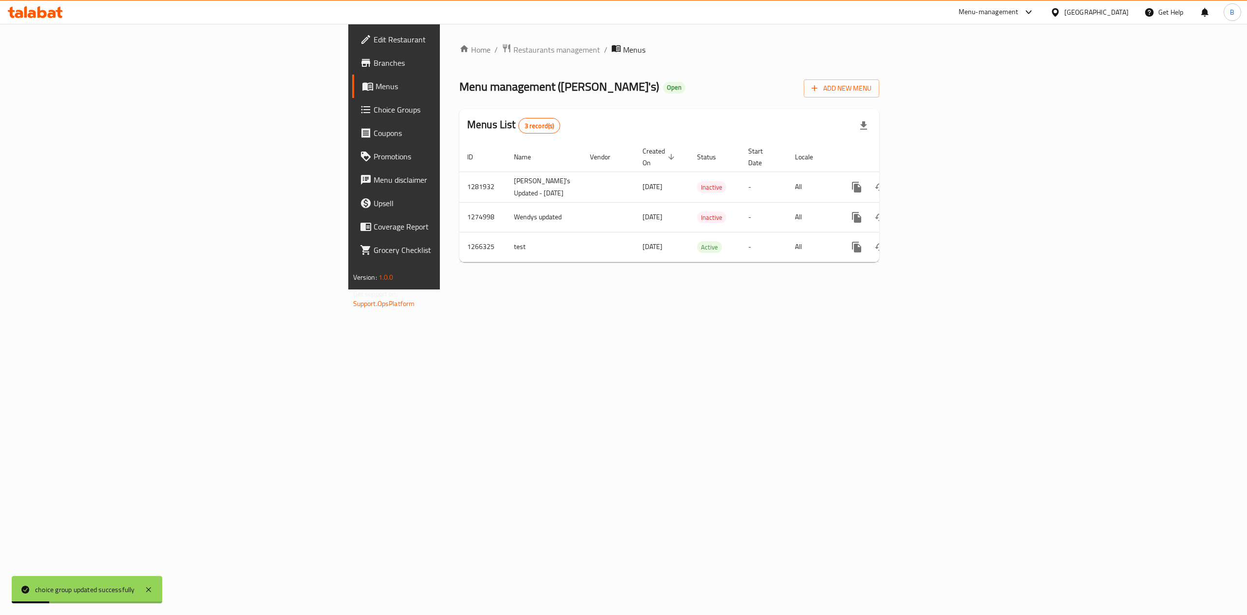
drag, startPoint x: 1213, startPoint y: 249, endPoint x: 1216, endPoint y: 257, distance: 9.0
click at [935, 251] on link "enhanced table" at bounding box center [926, 246] width 23 height 23
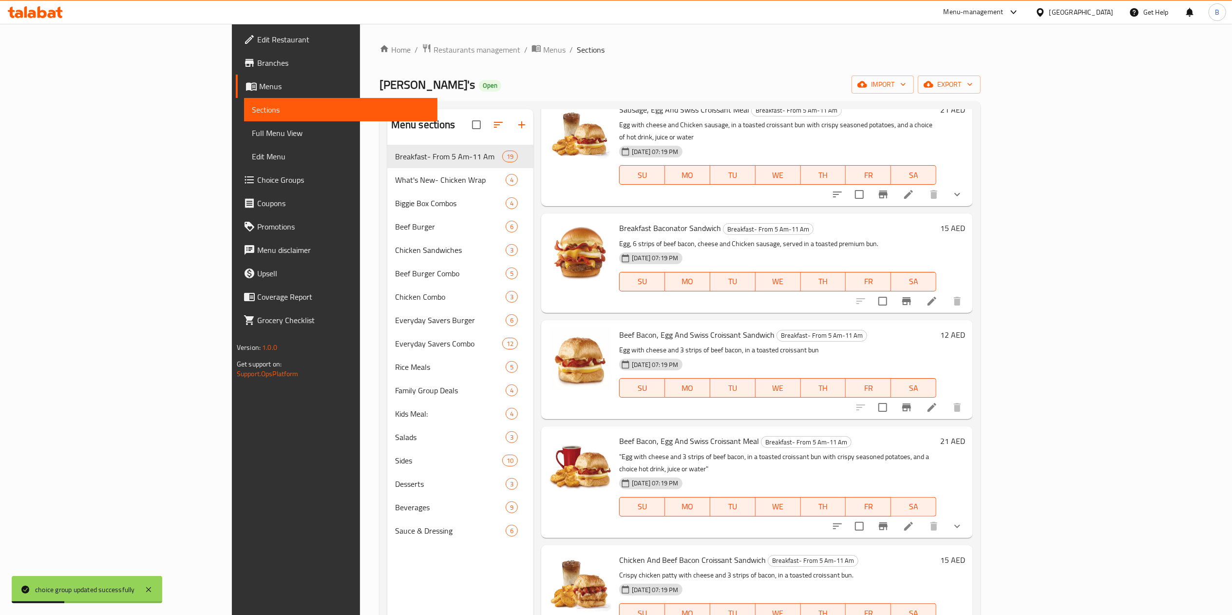
scroll to position [292, 0]
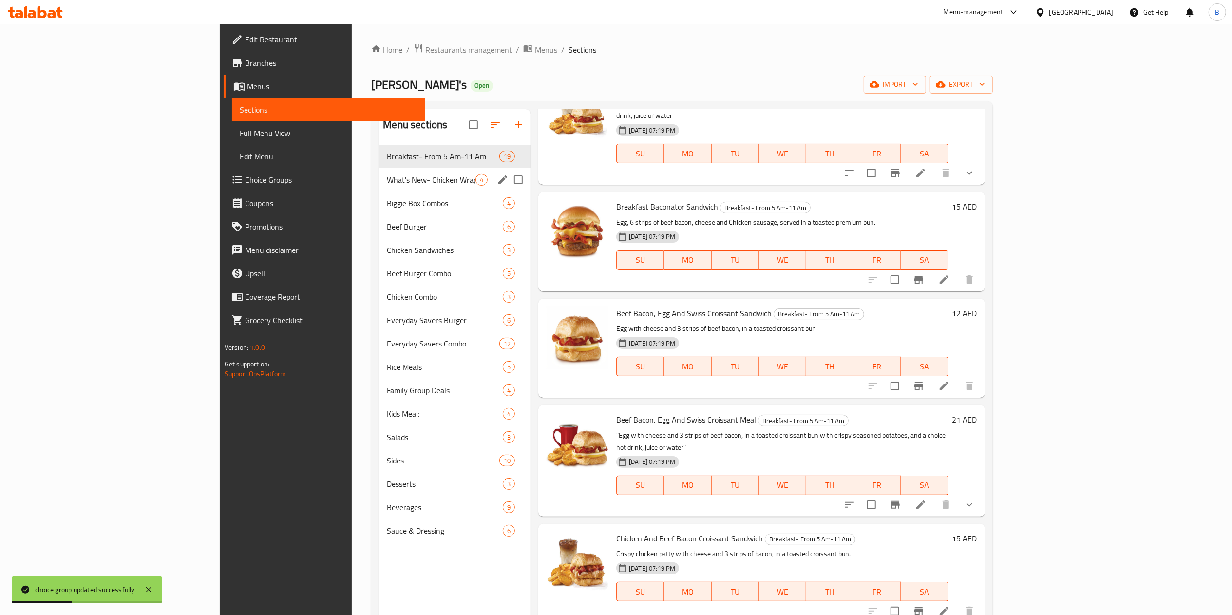
drag, startPoint x: 361, startPoint y: 187, endPoint x: 371, endPoint y: 190, distance: 10.3
click at [379, 186] on div "What's New- Chicken Wrap 4" at bounding box center [454, 179] width 151 height 23
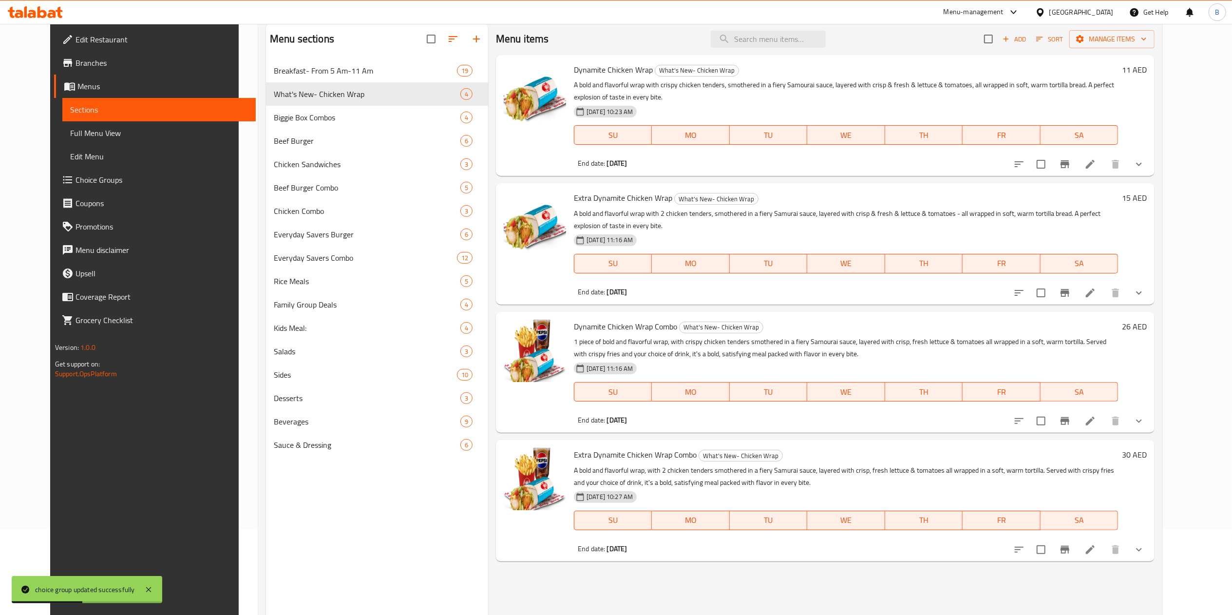
scroll to position [137, 0]
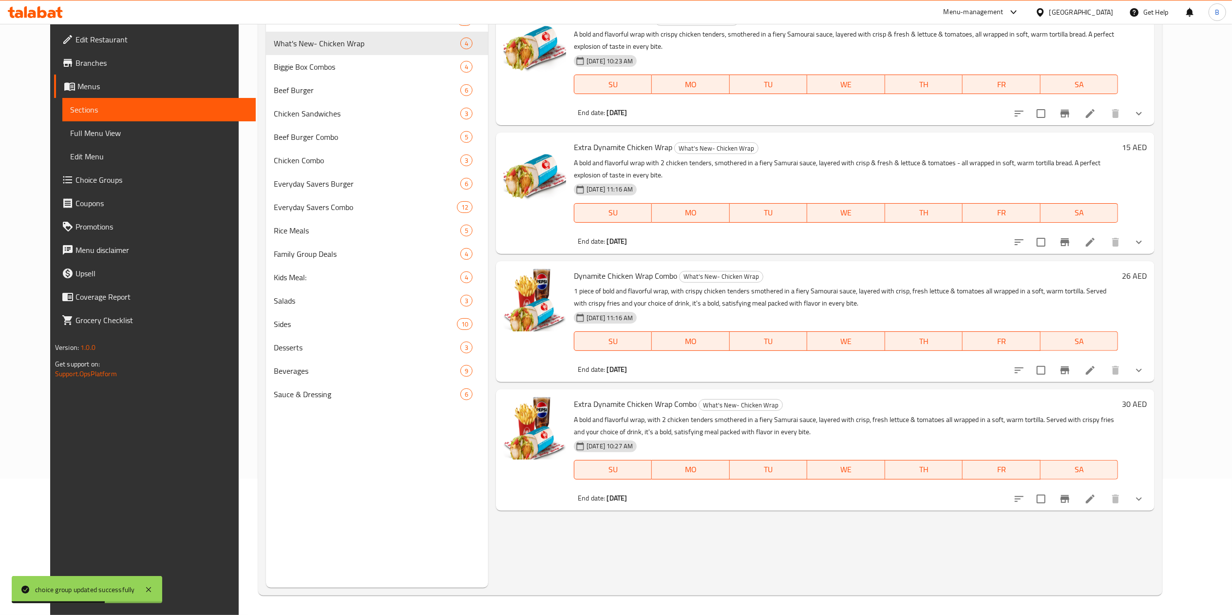
click at [935, 369] on li at bounding box center [1089, 370] width 27 height 18
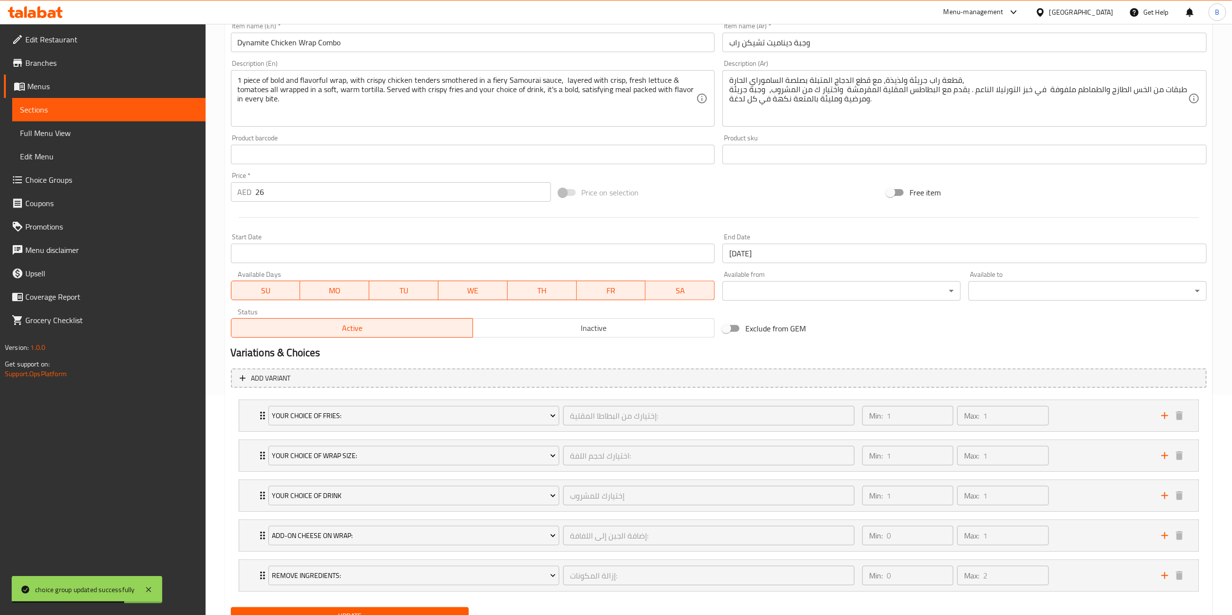
scroll to position [266, 0]
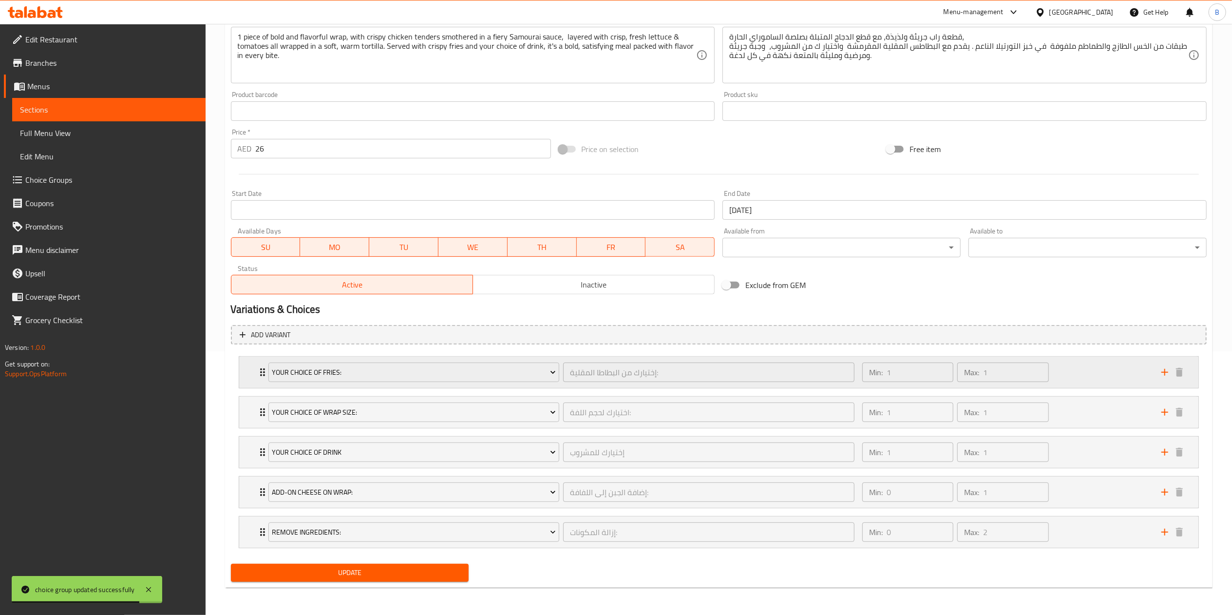
click at [261, 362] on div "Your Choice Of Fries: إختيارك من البطاطا المقلية: ​ Min: 1 ​ Max: 1 ​" at bounding box center [722, 372] width 930 height 31
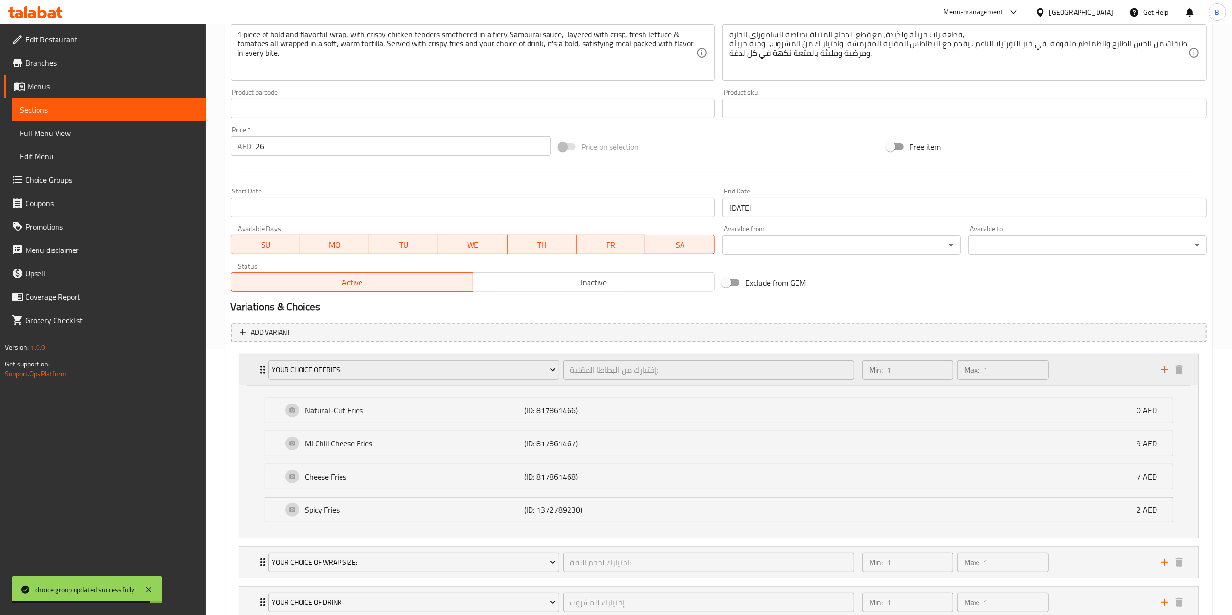
click at [263, 364] on div "Your Choice Of Fries: إختيارك من البطاطا المقلية: ​" at bounding box center [562, 369] width 598 height 31
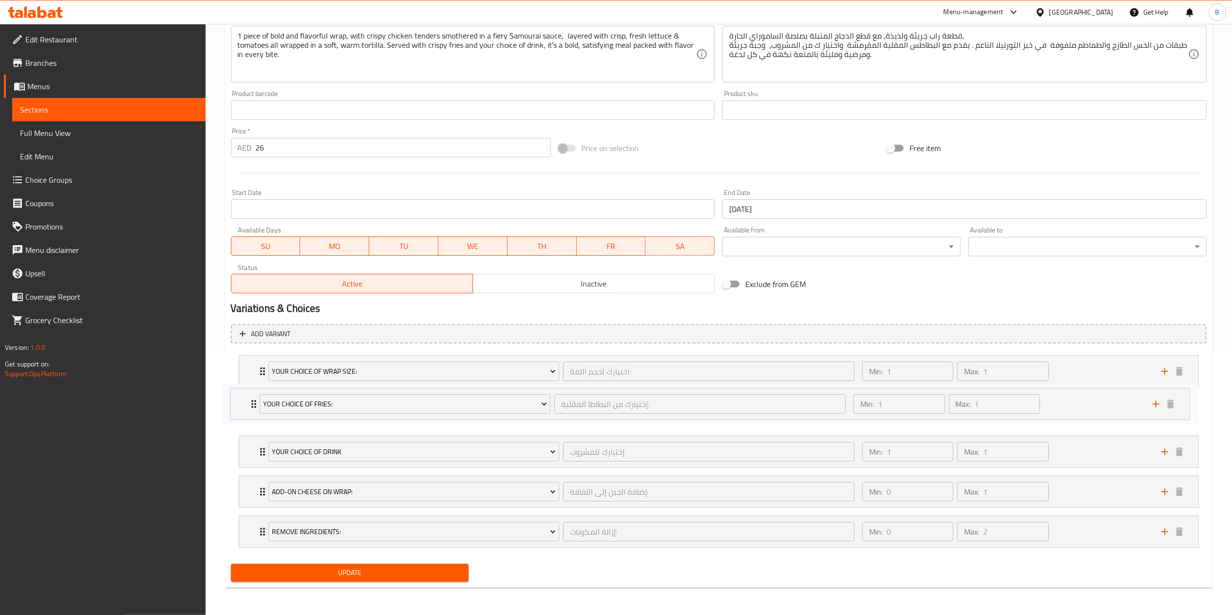
drag, startPoint x: 261, startPoint y: 364, endPoint x: 253, endPoint y: 409, distance: 45.5
click at [252, 411] on div "Your Choice Of Fries: إختيارك من البطاطا المقلية: ​ Min: 1 ​ Max: 1 ​ Natural-C…" at bounding box center [719, 451] width 976 height 200
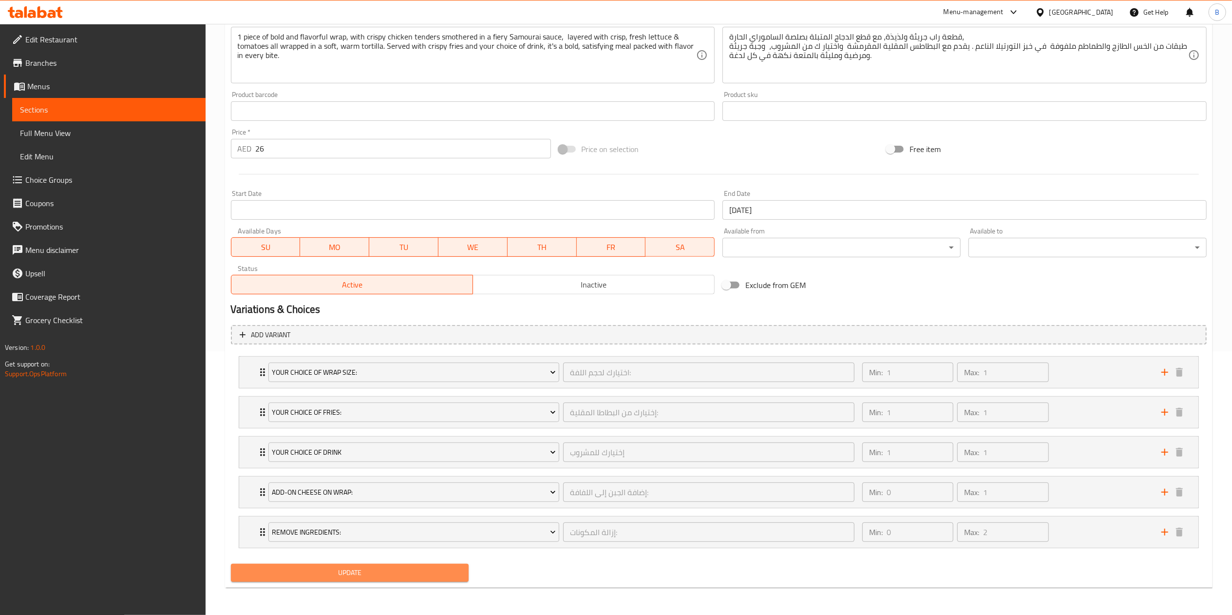
drag, startPoint x: 365, startPoint y: 576, endPoint x: 372, endPoint y: 566, distance: 11.5
click at [366, 461] on span "Update" at bounding box center [350, 572] width 223 height 12
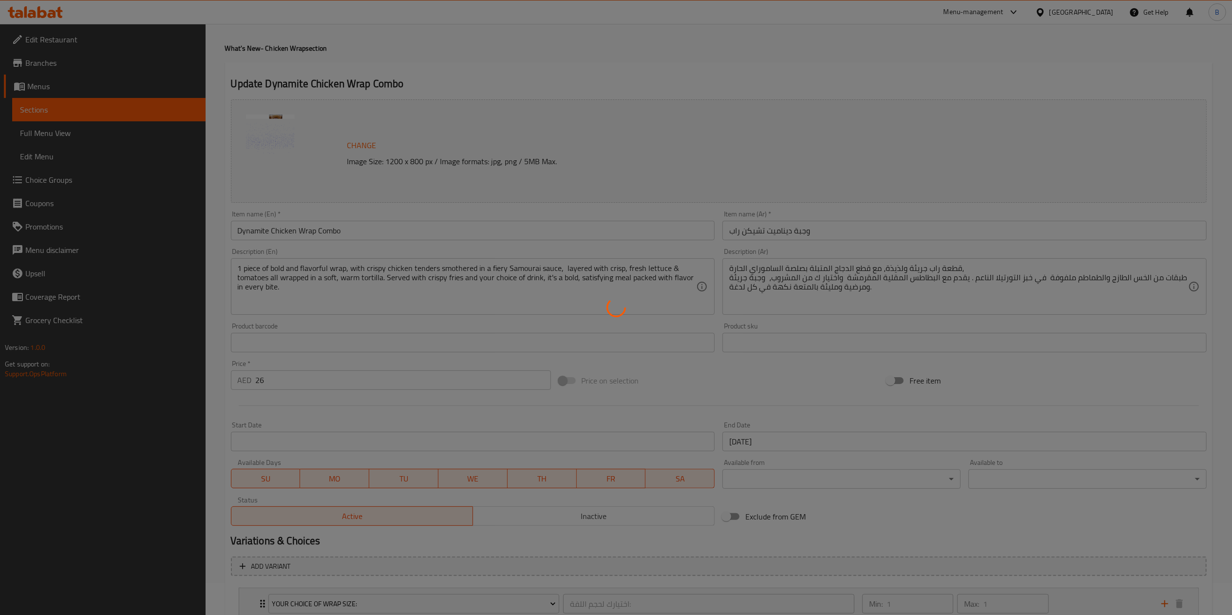
scroll to position [0, 0]
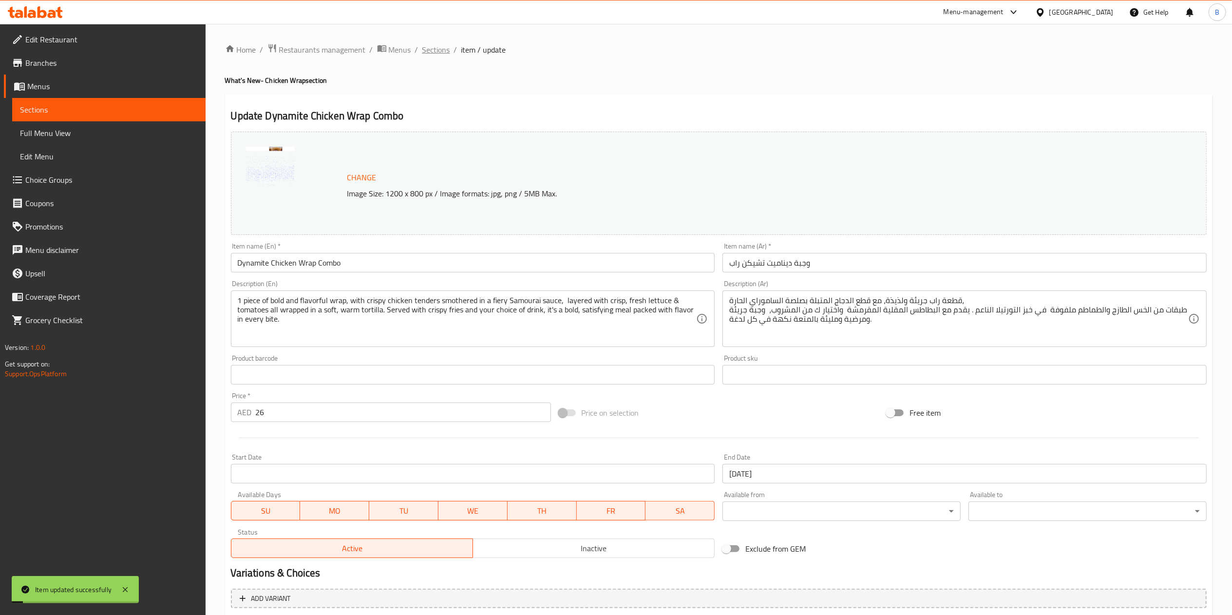
click at [443, 50] on span "Sections" at bounding box center [436, 50] width 28 height 12
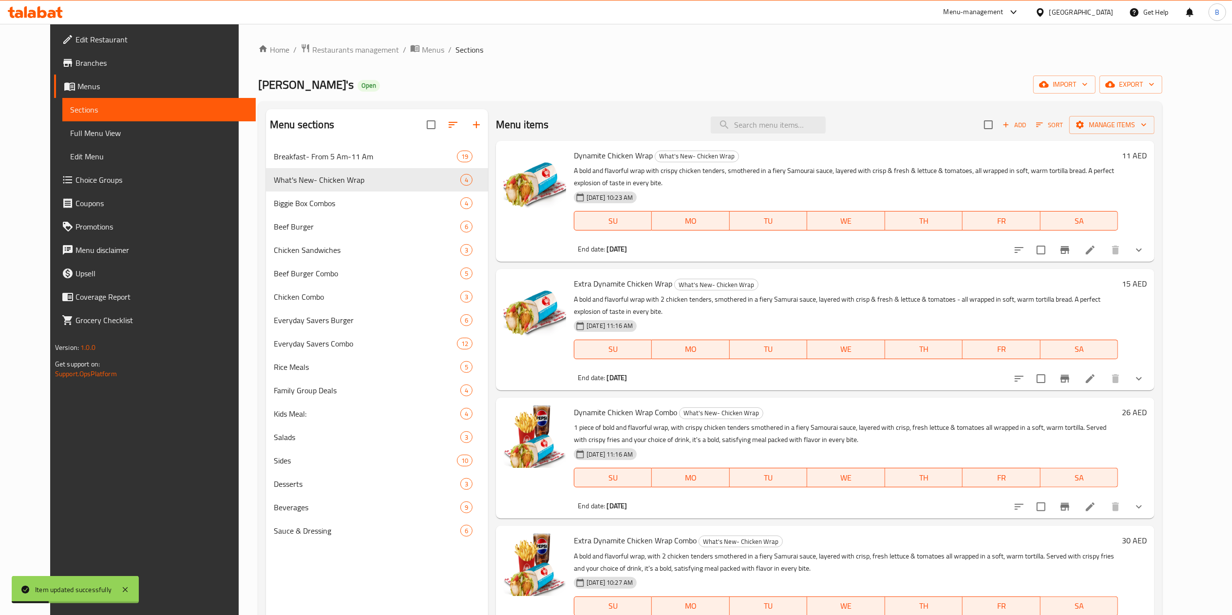
scroll to position [137, 0]
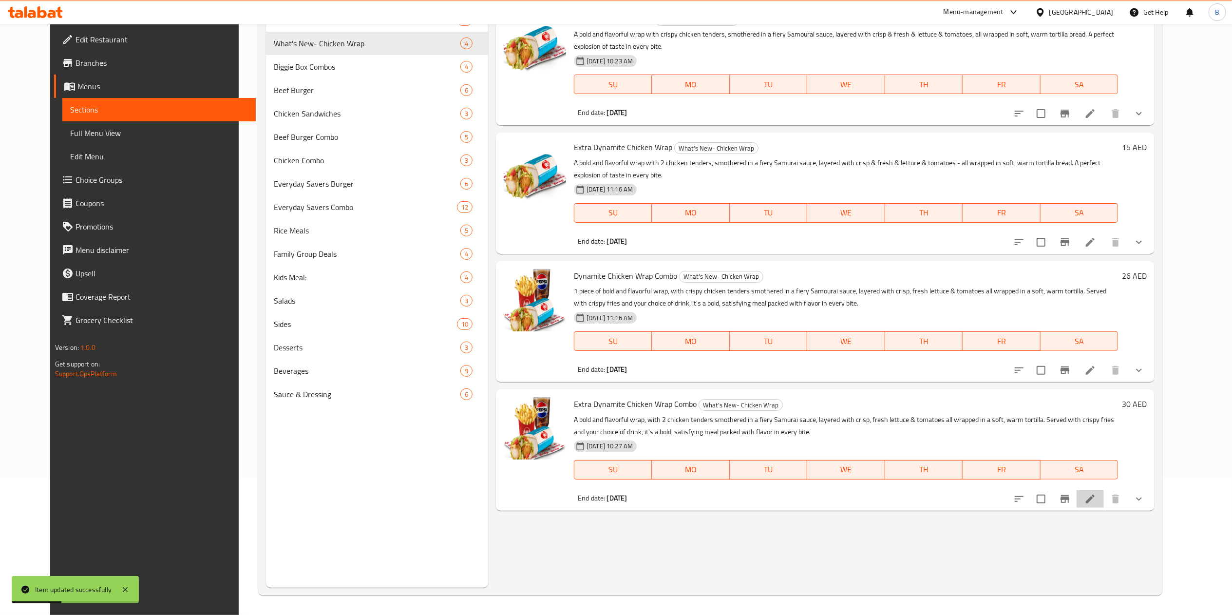
click at [935, 461] on li at bounding box center [1089, 499] width 27 height 18
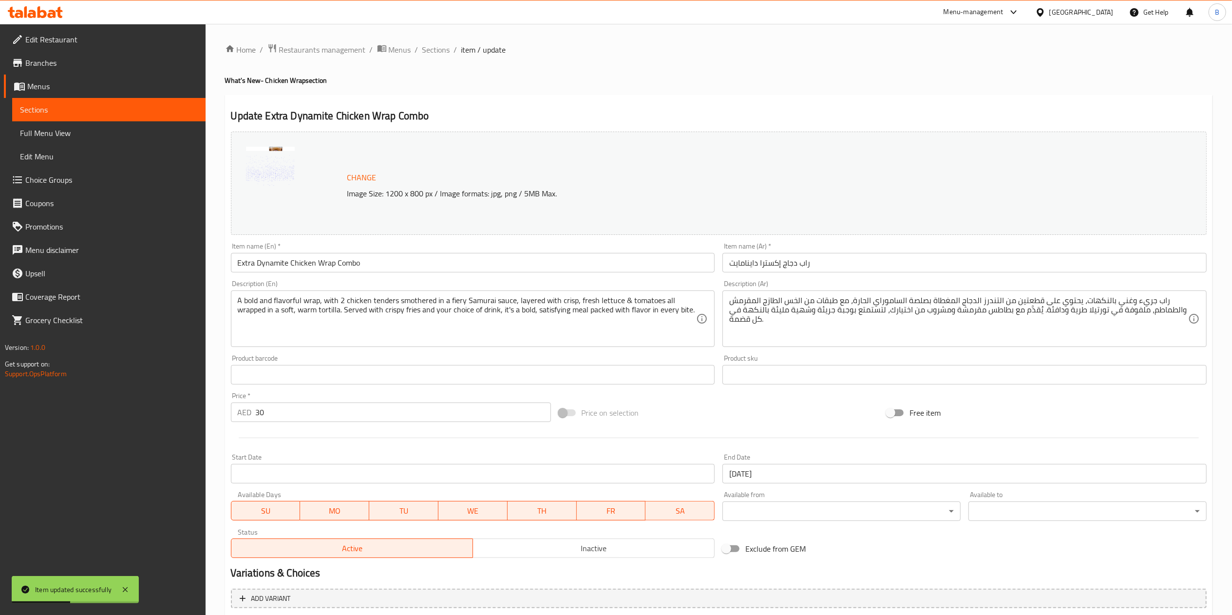
scroll to position [266, 0]
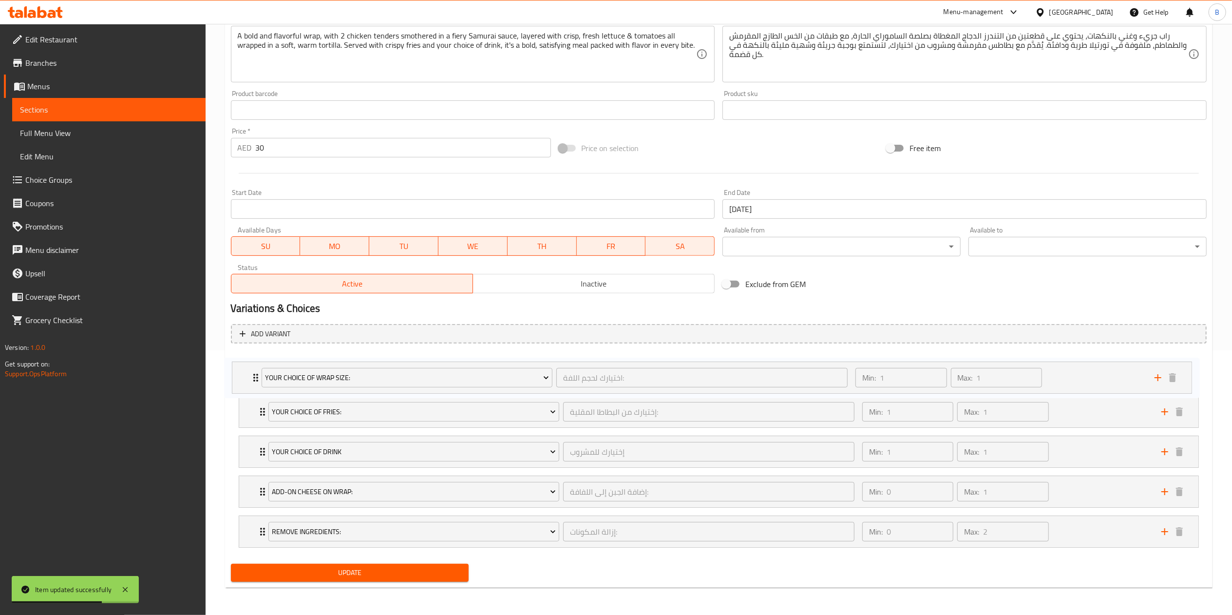
drag, startPoint x: 260, startPoint y: 407, endPoint x: 262, endPoint y: 372, distance: 35.1
click at [253, 370] on div "Your Choice Of Fries: إختيارك من البطاطا المقلية: ​ Min: 1 ​ Max: 1 ​ Natural-C…" at bounding box center [719, 451] width 976 height 200
click at [251, 388] on div "Your Choice Of Fries: إختيارك من البطاطا المقلية: ​ Min: 1 ​ Max: 1 ​" at bounding box center [718, 372] width 959 height 31
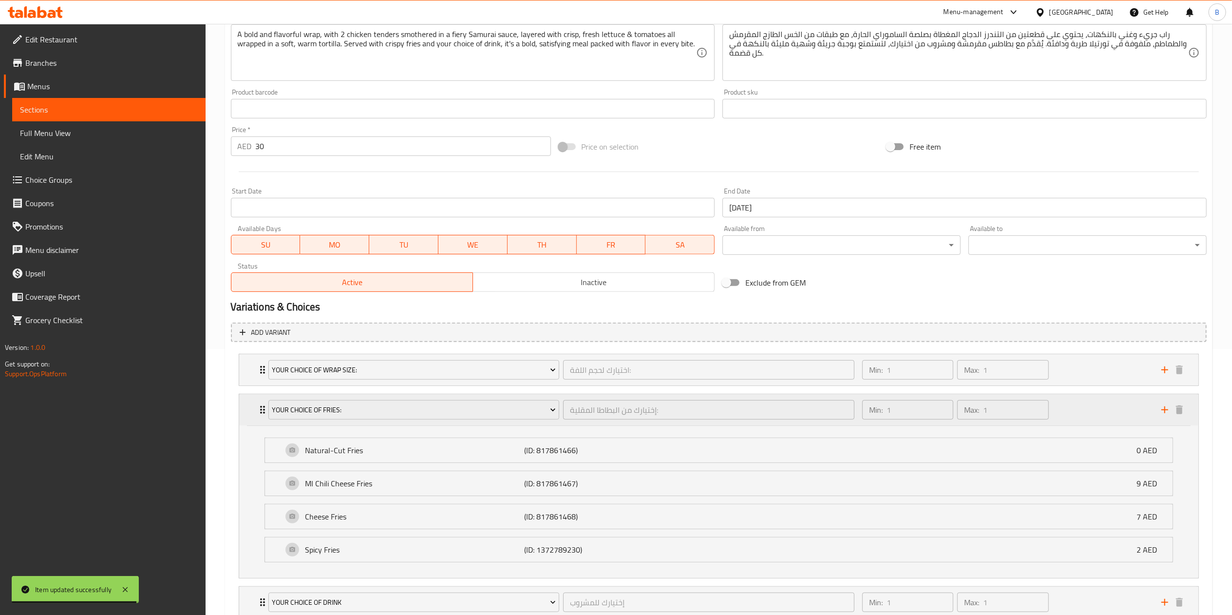
click at [257, 405] on icon "Expand" at bounding box center [263, 410] width 12 height 12
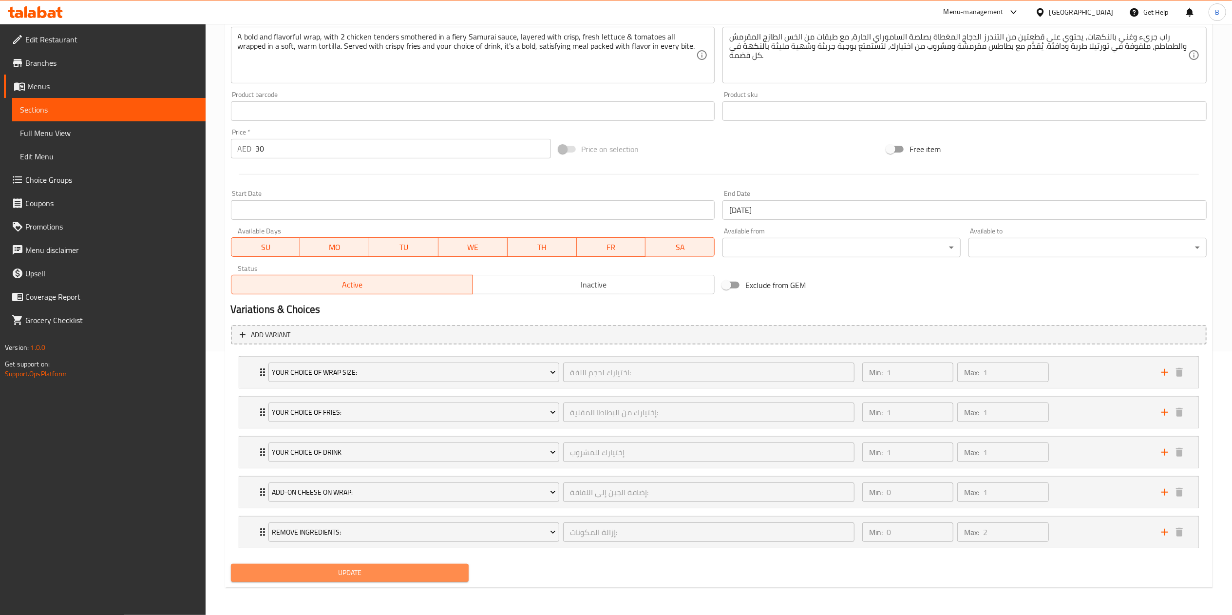
click at [298, 461] on span "Update" at bounding box center [350, 572] width 223 height 12
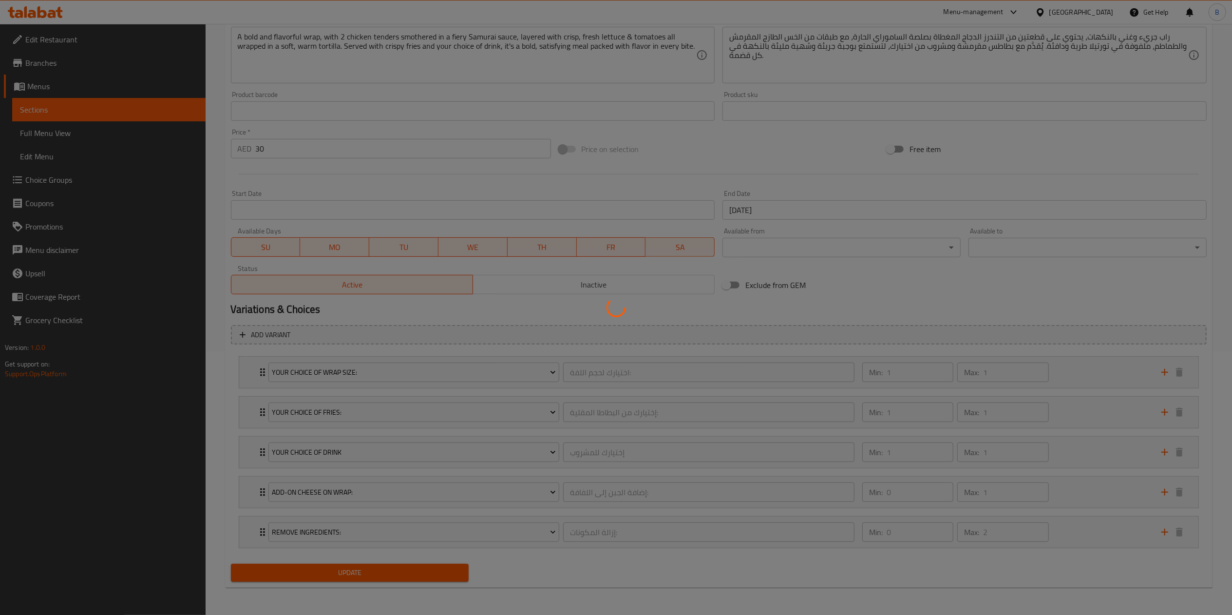
scroll to position [0, 0]
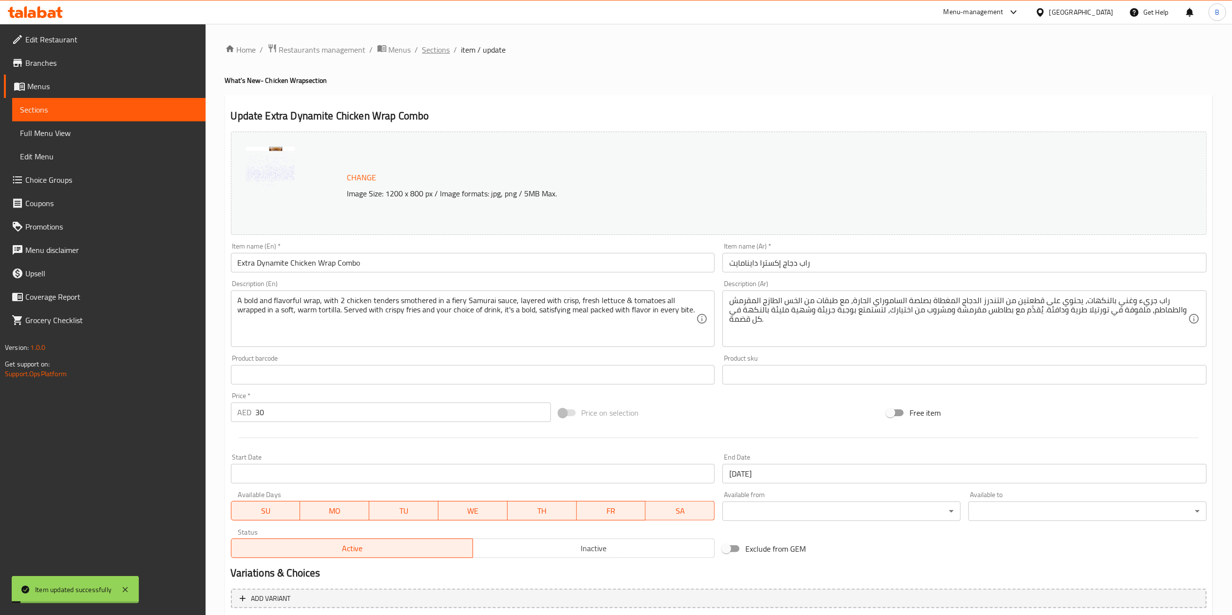
click at [441, 51] on span "Sections" at bounding box center [436, 50] width 28 height 12
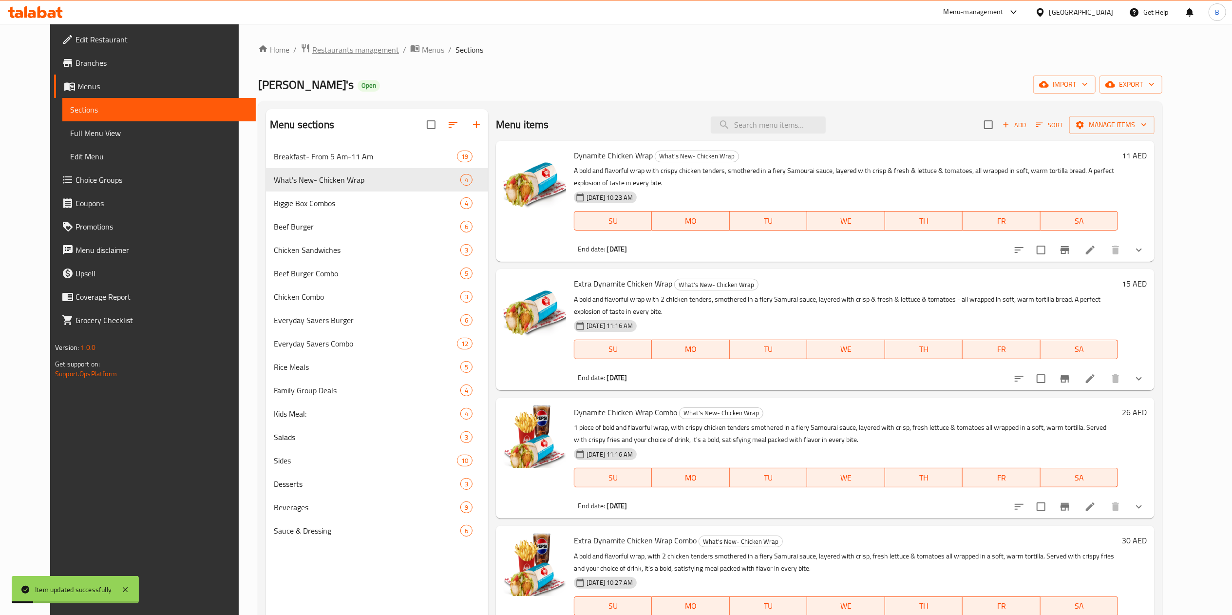
click at [353, 49] on span "Restaurants management" at bounding box center [355, 50] width 87 height 12
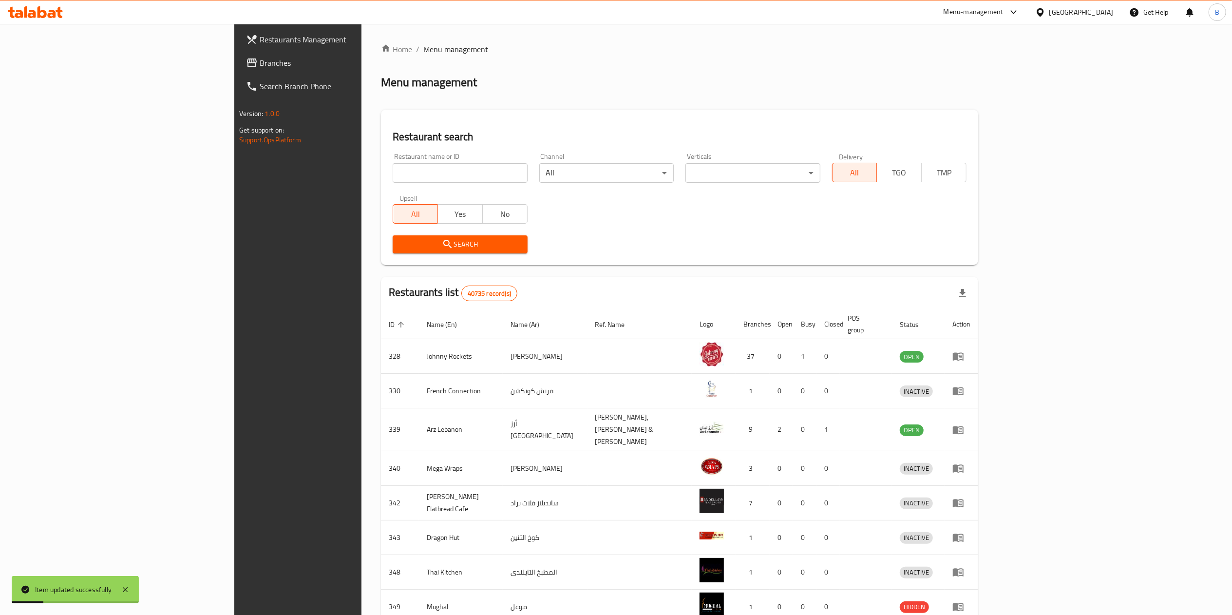
drag, startPoint x: 290, startPoint y: 169, endPoint x: 314, endPoint y: 172, distance: 24.1
click at [393, 170] on input "search" at bounding box center [460, 172] width 134 height 19
type input "[PERSON_NAME]"
click button "Search" at bounding box center [460, 244] width 134 height 18
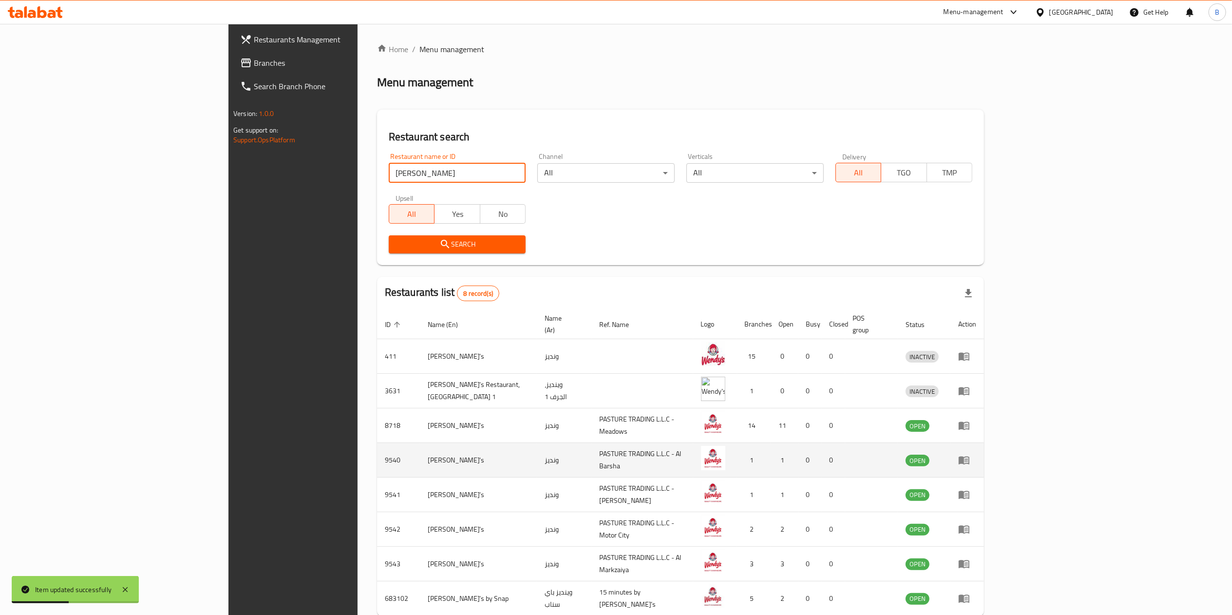
scroll to position [43, 0]
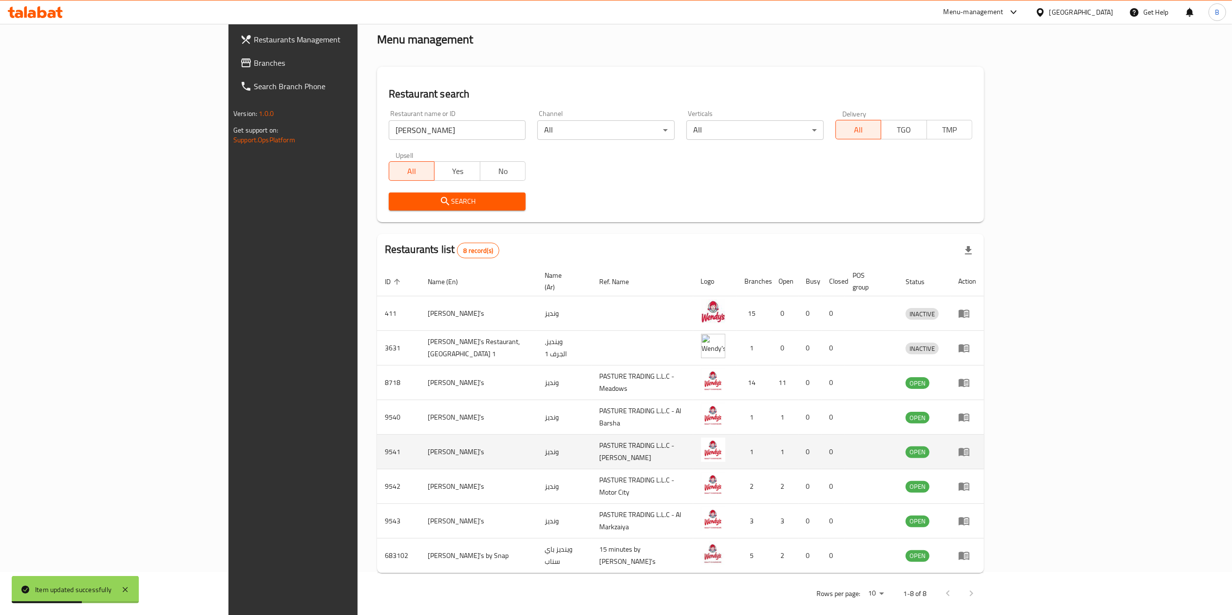
click at [935, 448] on icon "enhanced table" at bounding box center [964, 452] width 11 height 8
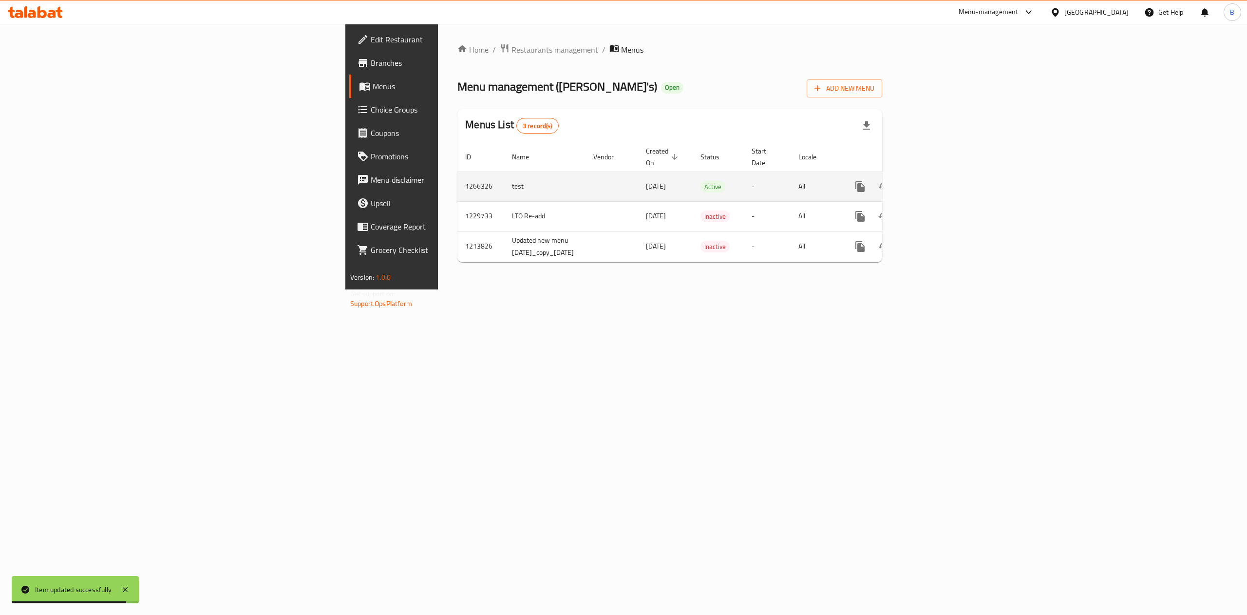
click at [935, 181] on icon "enhanced table" at bounding box center [930, 187] width 12 height 12
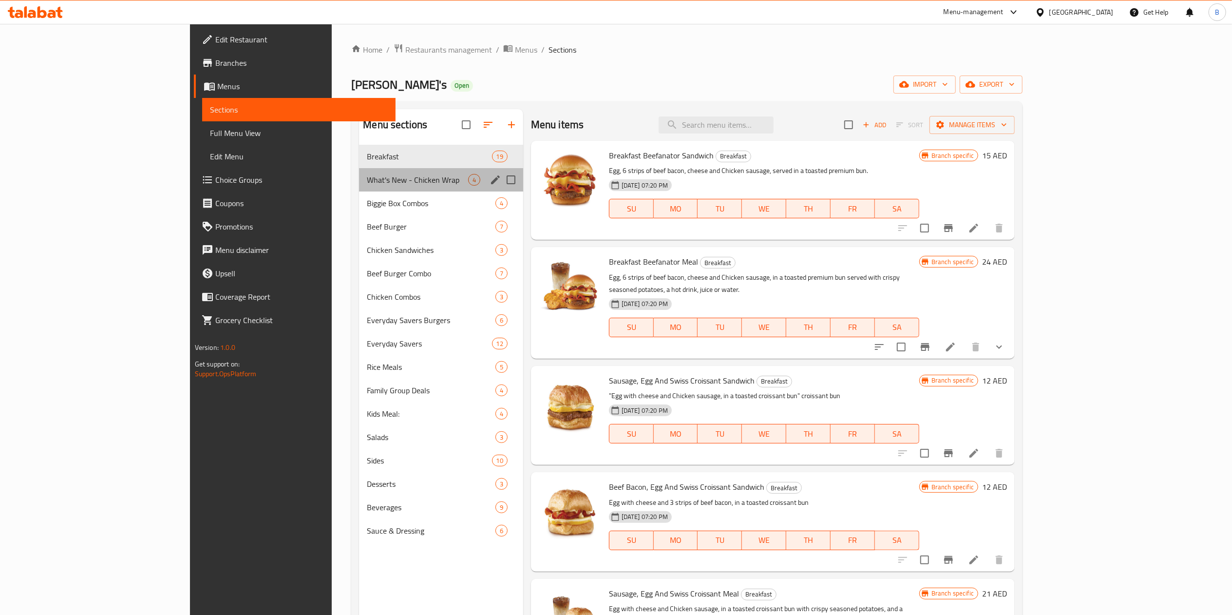
click at [359, 187] on div "What's New - Chicken Wrap 4" at bounding box center [441, 179] width 164 height 23
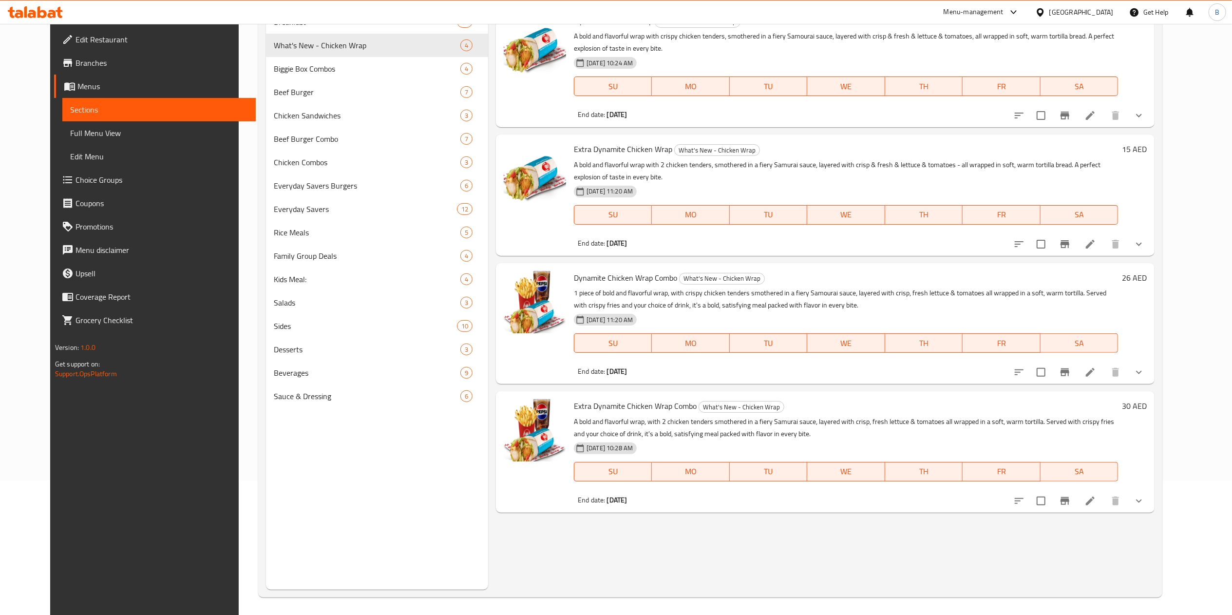
scroll to position [137, 0]
click at [935, 373] on li at bounding box center [1089, 370] width 27 height 18
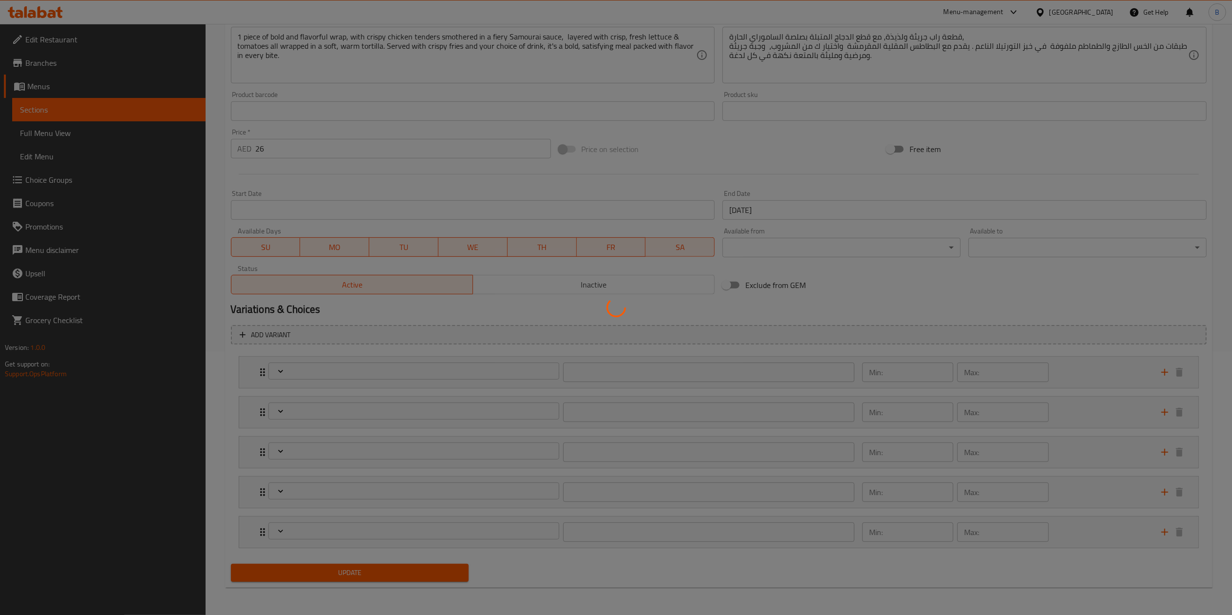
scroll to position [265, 0]
type input "اختيارك لحجم اللفة:"
type input "1"
type input "إختيارك من البطاطا المقلية:"
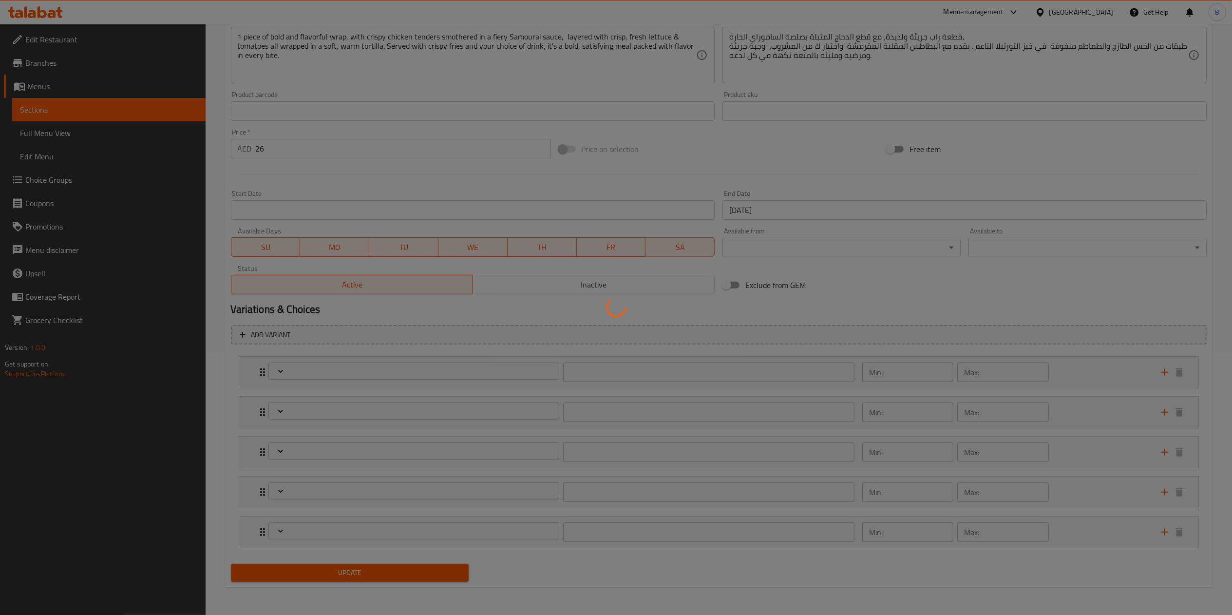
type input "1"
type input "اختيارك من المشروب:"
type input "1"
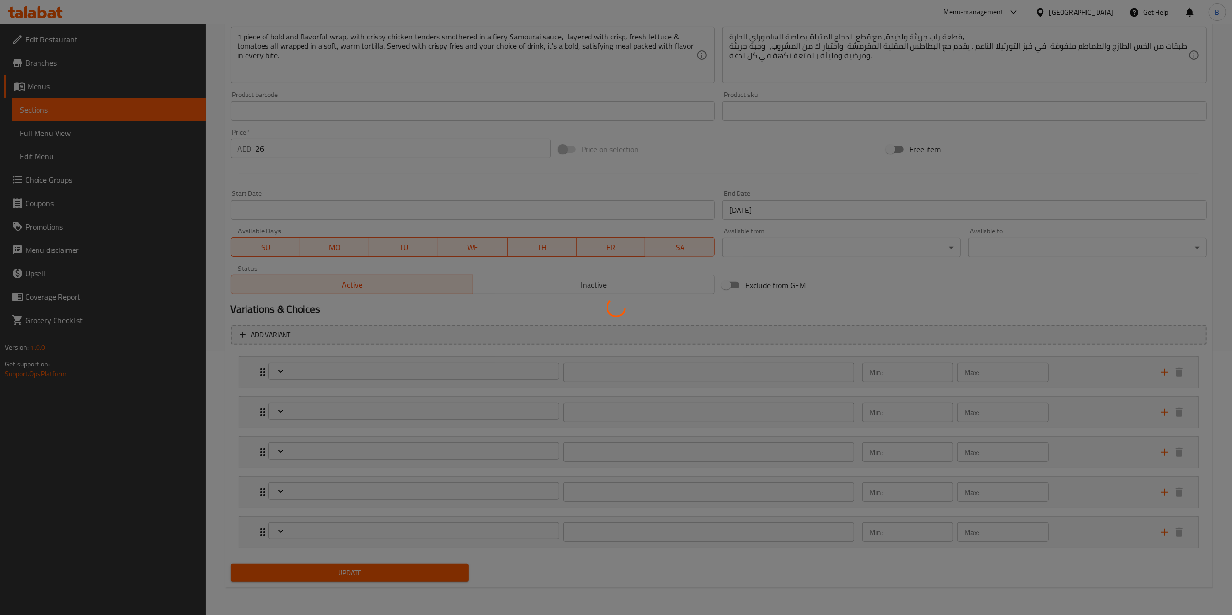
type input "إضافة الجبن على اللفافة:"
type input "0"
type input "1"
type input "إزالة المكونات:"
type input "0"
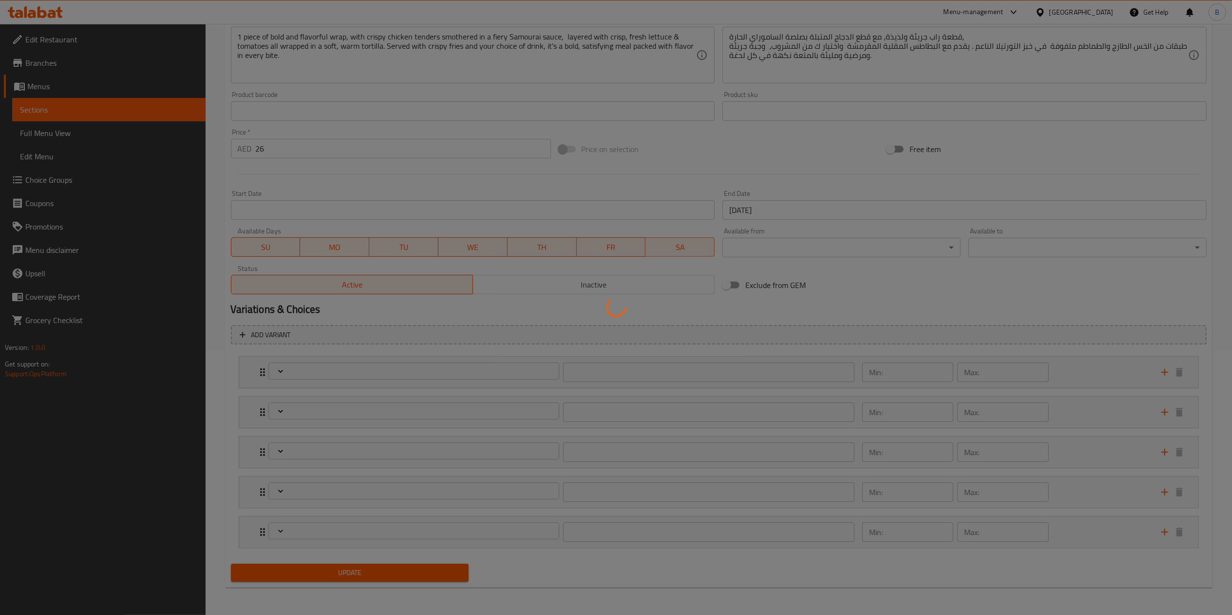
type input "2"
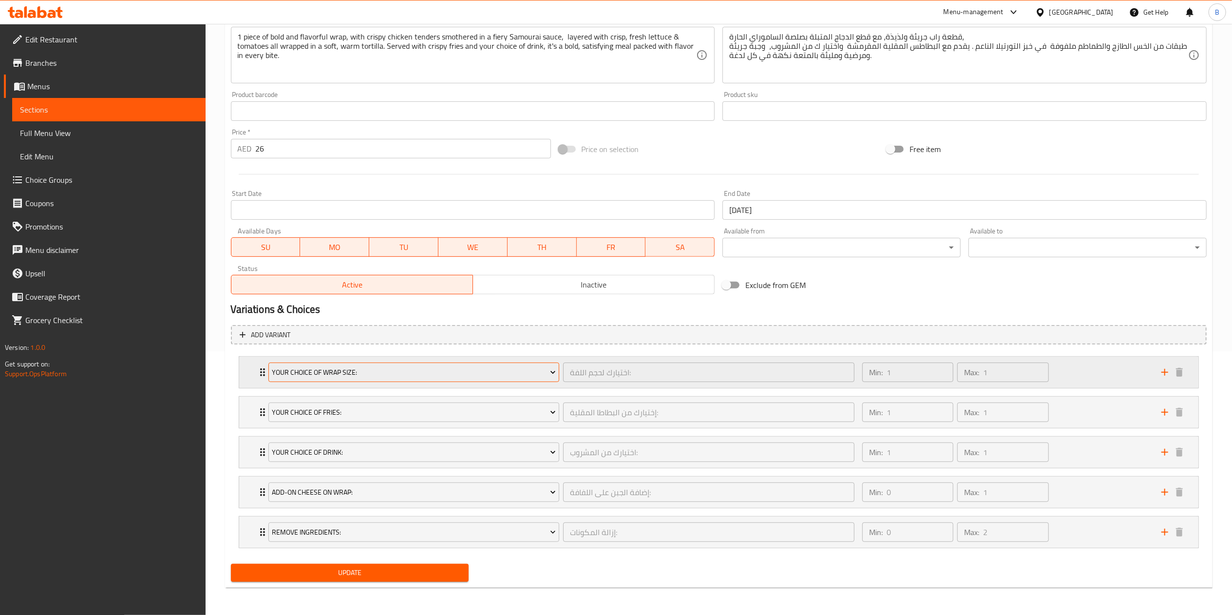
click at [306, 368] on span "Your Choice of Wrap Size:" at bounding box center [414, 372] width 284 height 12
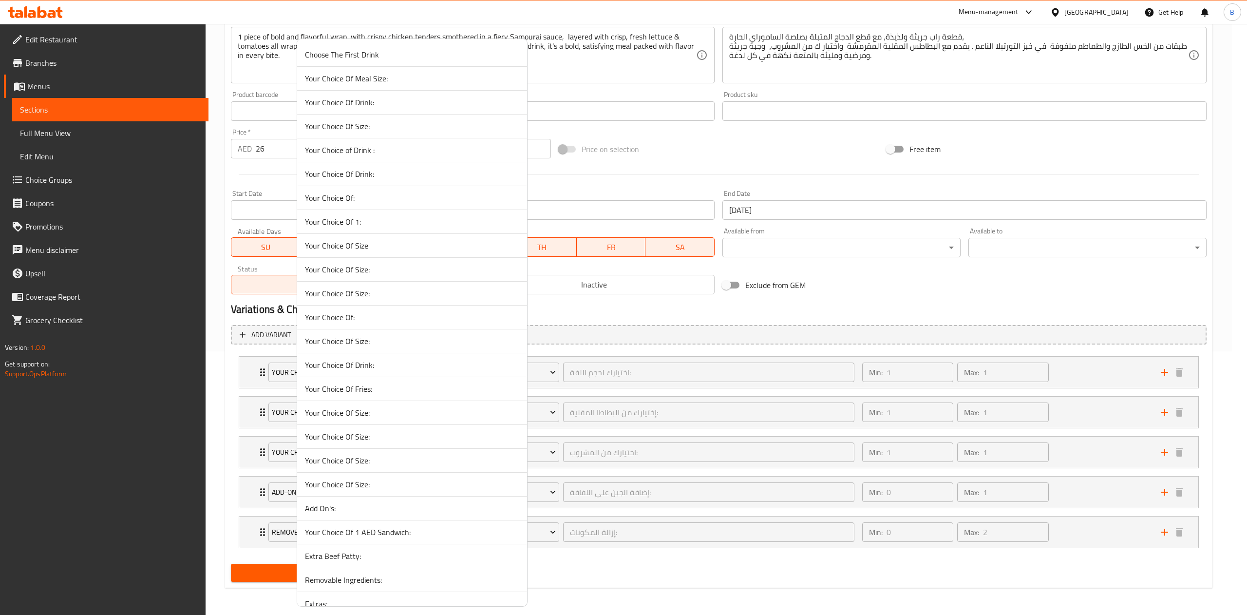
click at [257, 377] on div at bounding box center [623, 307] width 1247 height 615
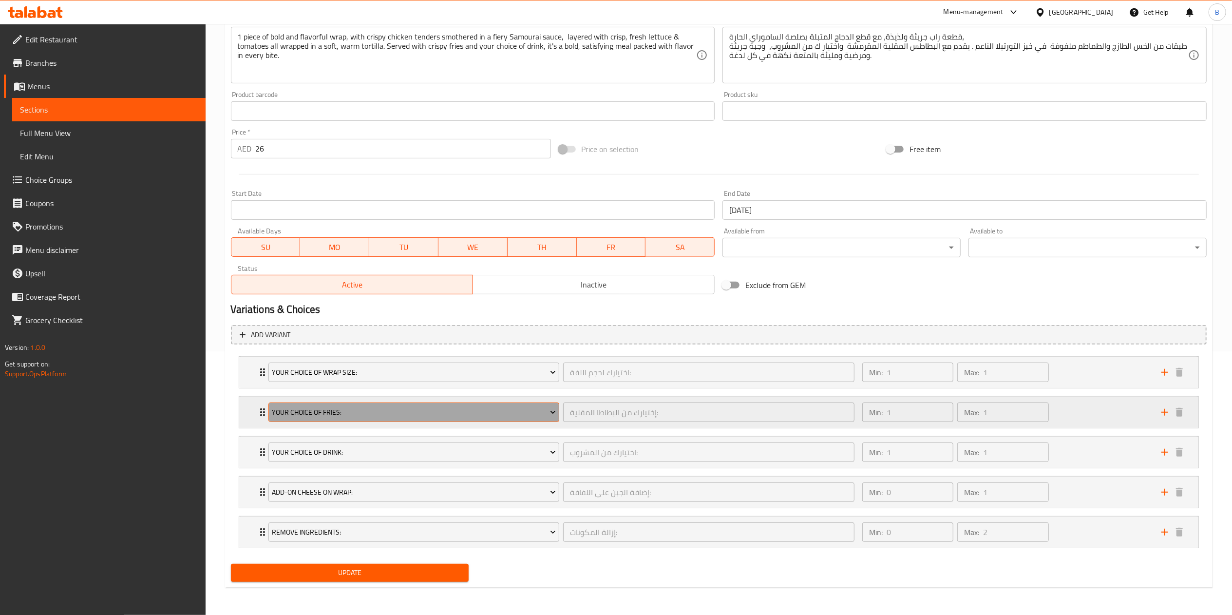
click at [373, 415] on span "Your Choice Of Fries:" at bounding box center [414, 412] width 284 height 12
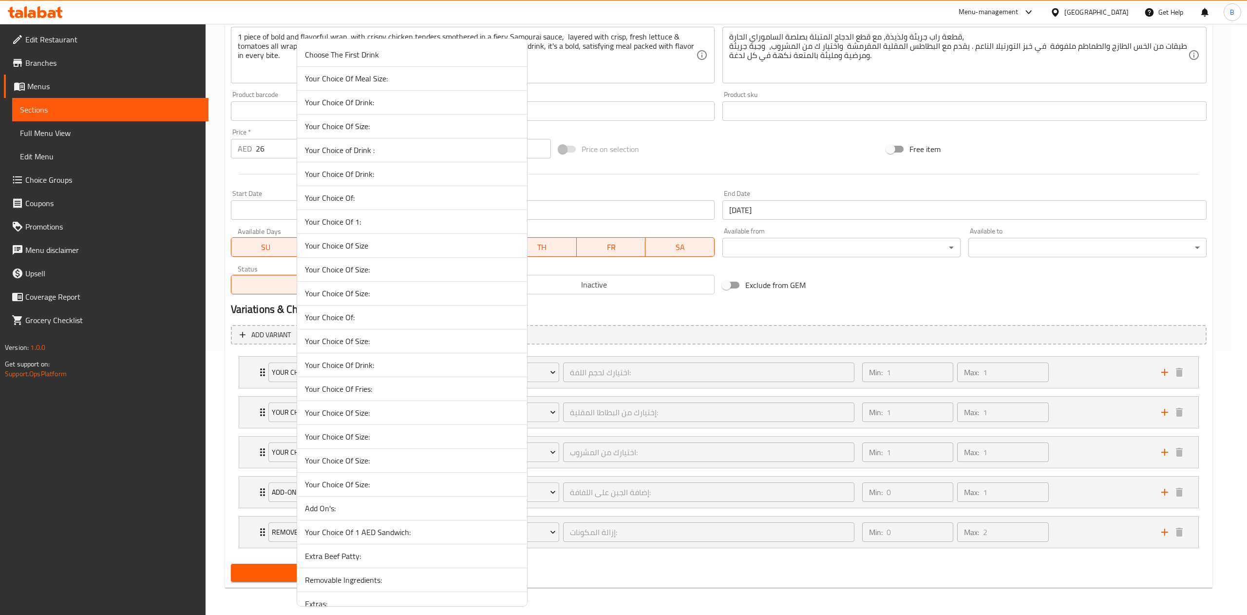
click at [725, 305] on div at bounding box center [623, 307] width 1247 height 615
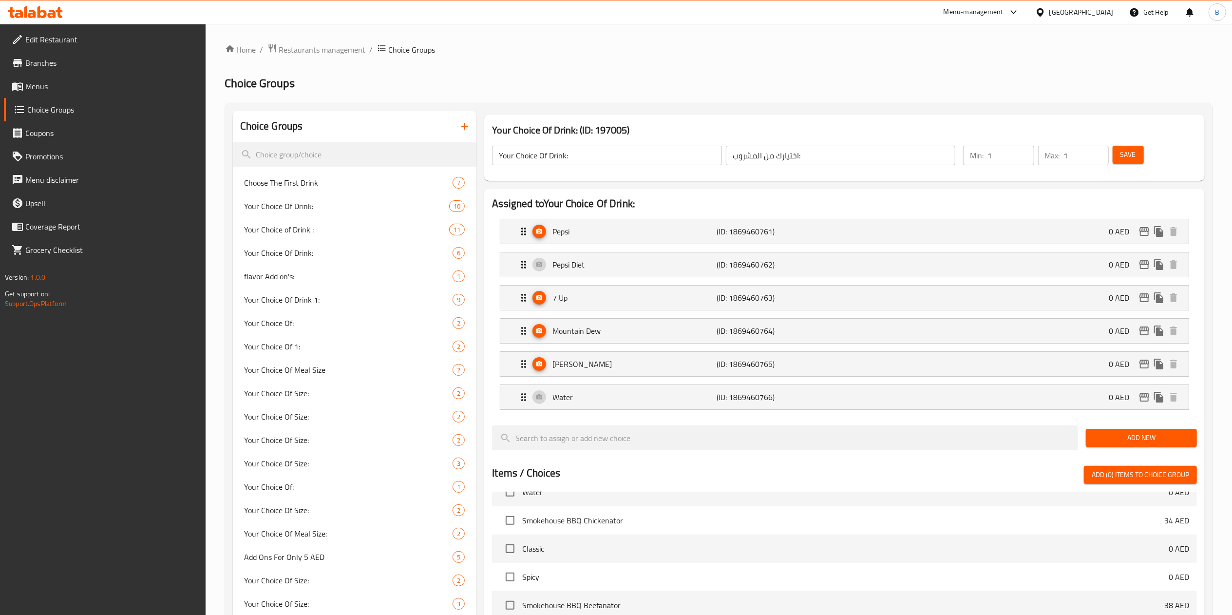
click at [63, 91] on span "Menus" at bounding box center [111, 86] width 172 height 12
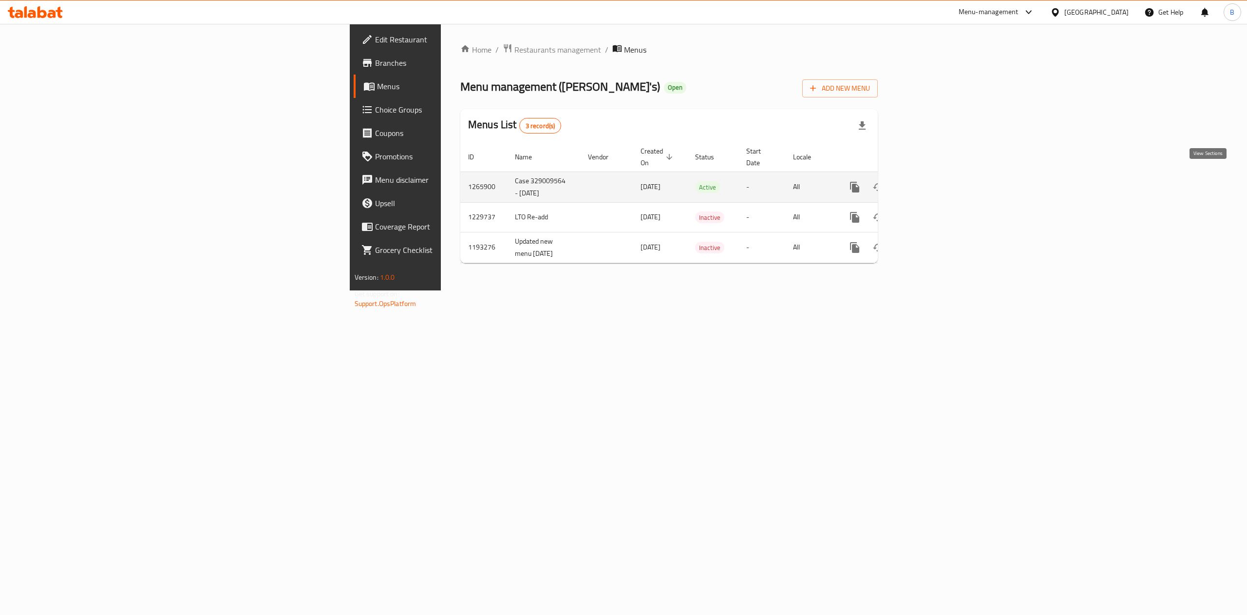
click at [931, 181] on icon "enhanced table" at bounding box center [925, 187] width 12 height 12
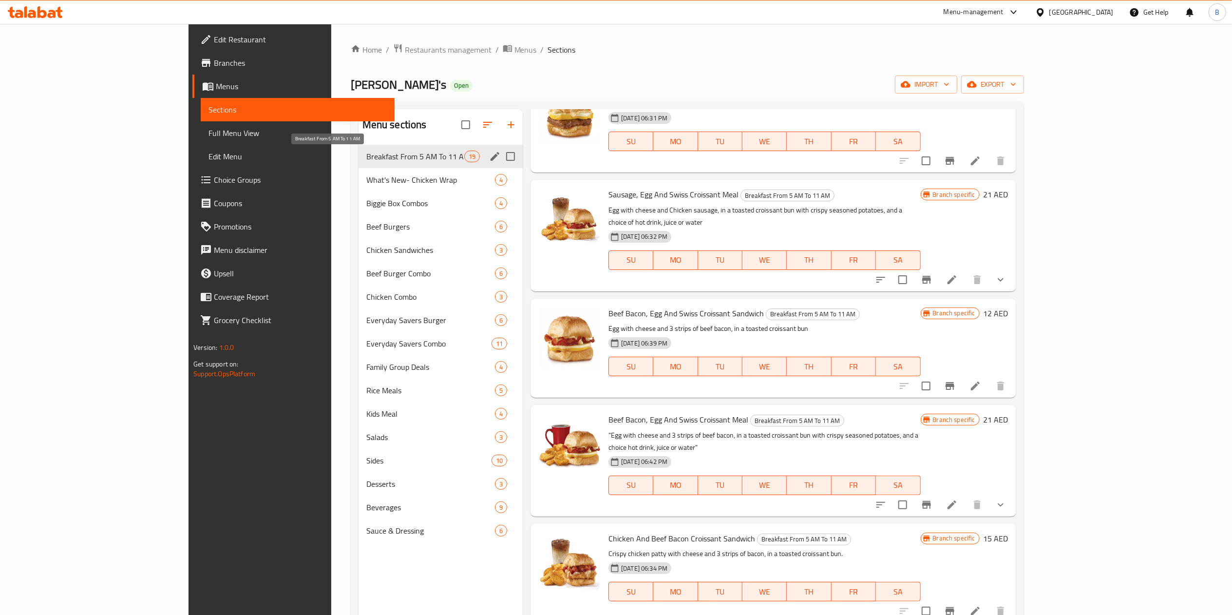
click at [358, 171] on div "What's New- Chicken Wrap 4" at bounding box center [440, 179] width 165 height 23
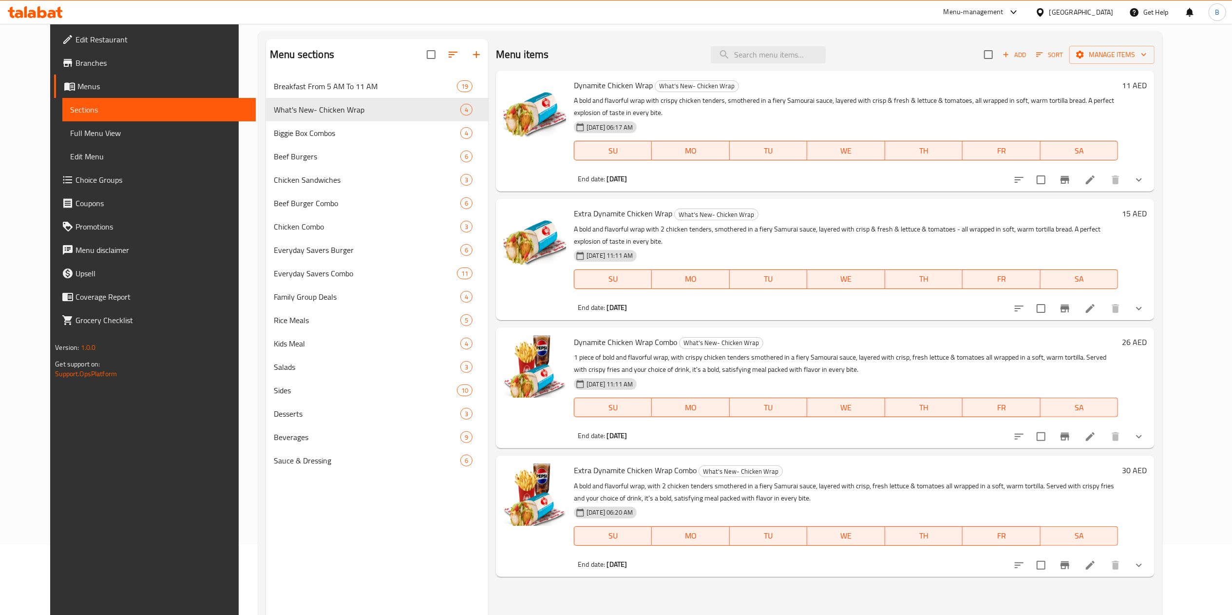
scroll to position [137, 0]
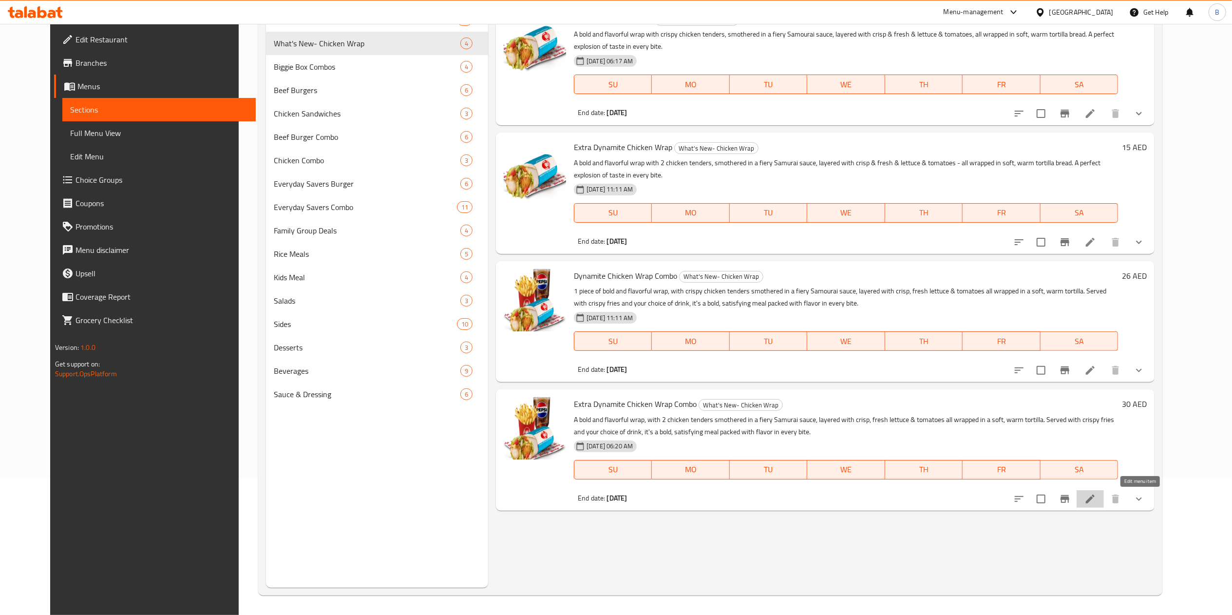
click at [1094, 499] on icon at bounding box center [1090, 498] width 9 height 9
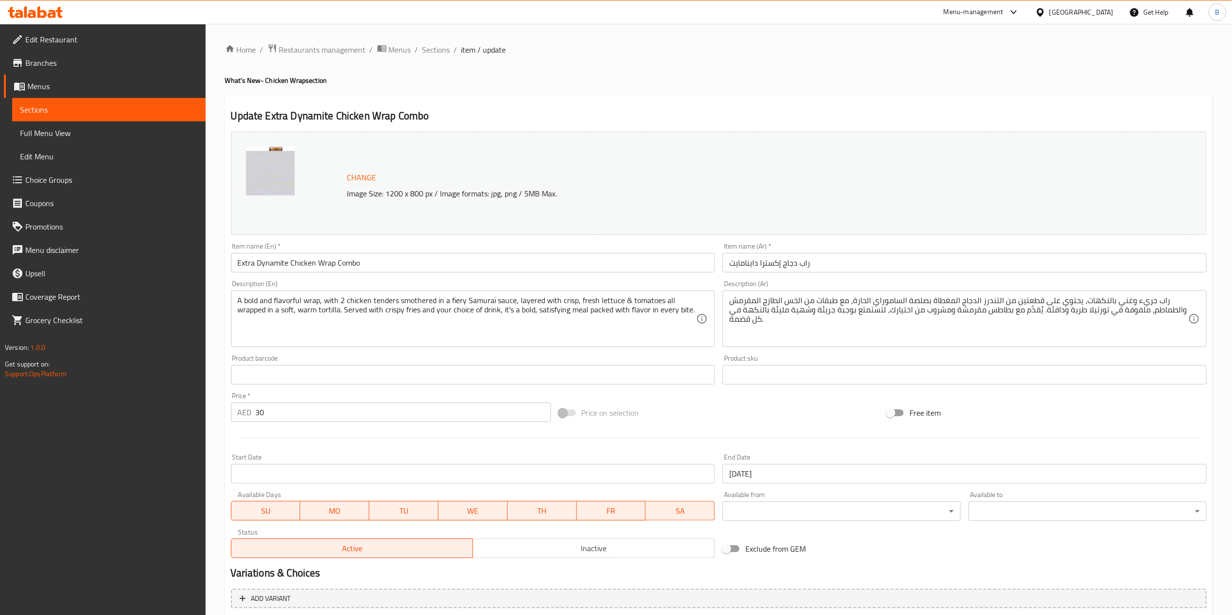
scroll to position [266, 0]
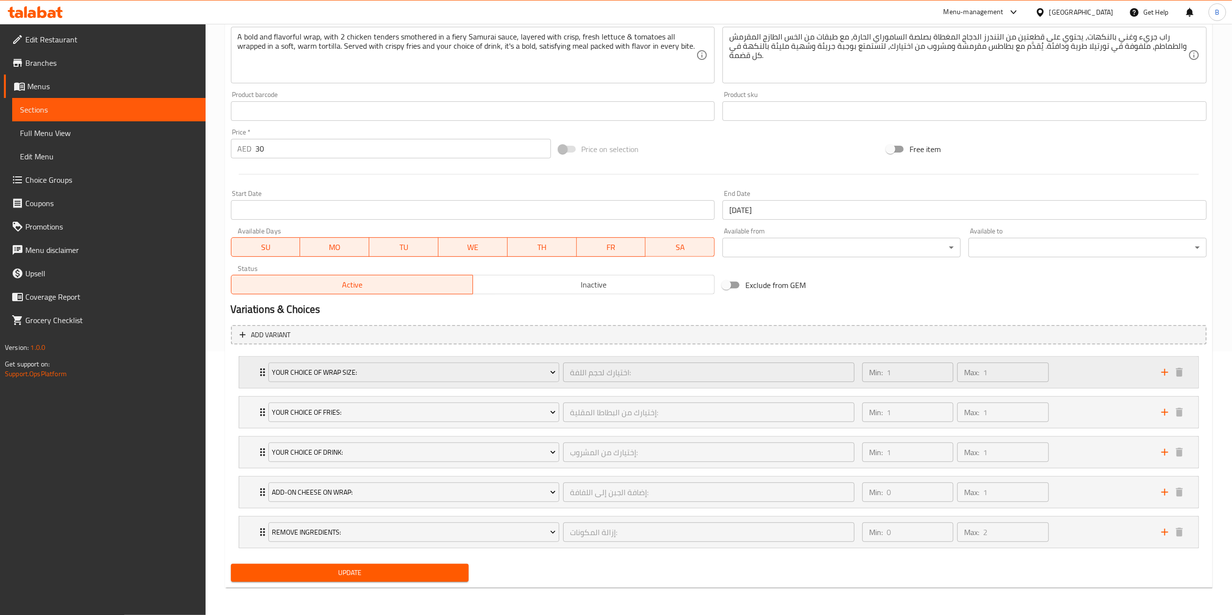
click at [255, 366] on div "Your Choice of Wrap Size: اختيارك لحجم اللفة: ​ Min: 1 ​ Max: 1 ​" at bounding box center [718, 372] width 959 height 31
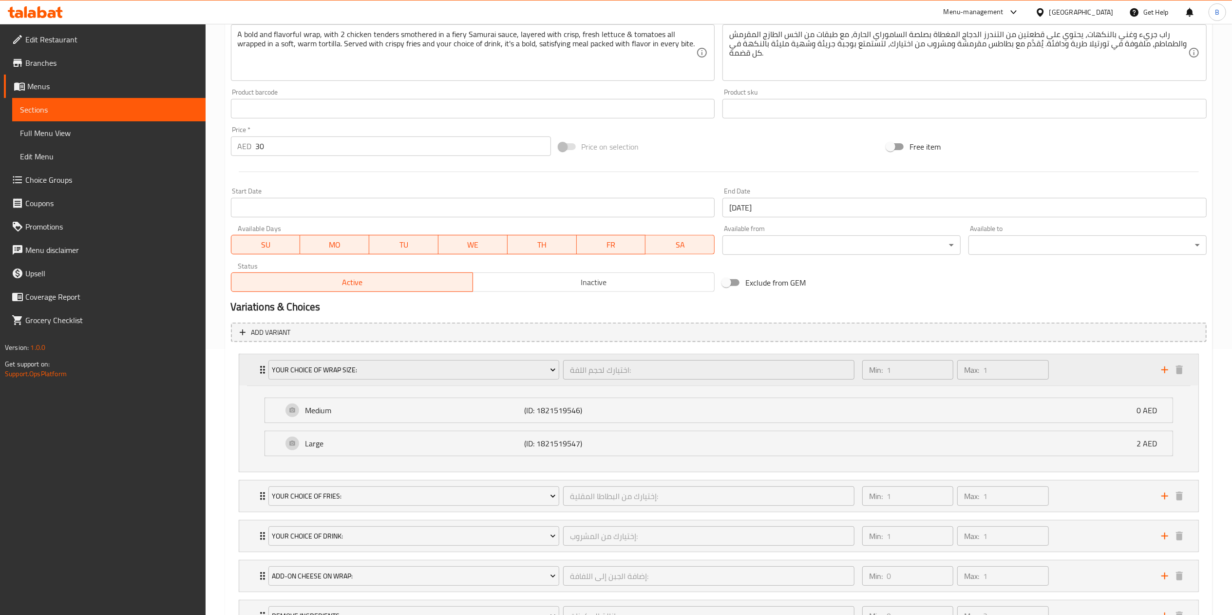
click at [259, 368] on icon "Expand" at bounding box center [263, 370] width 12 height 12
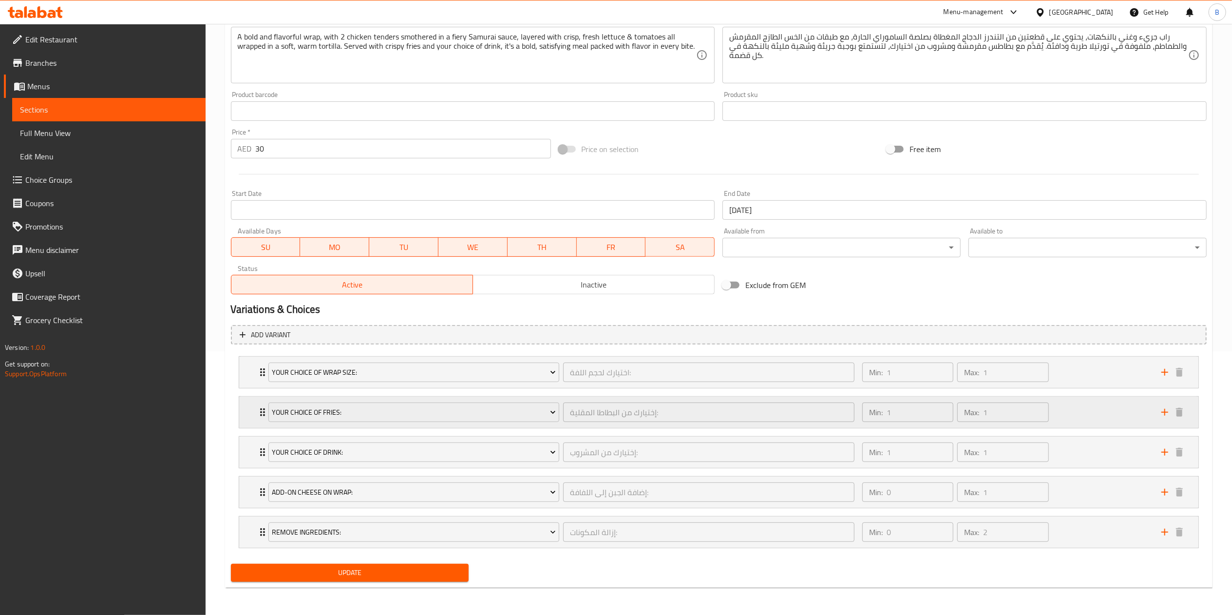
click at [254, 388] on div "Your Choice Of Fries: إختيارك من البطاطا المقلية: ​ Min: 1 ​ Max: 1 ​" at bounding box center [718, 372] width 959 height 31
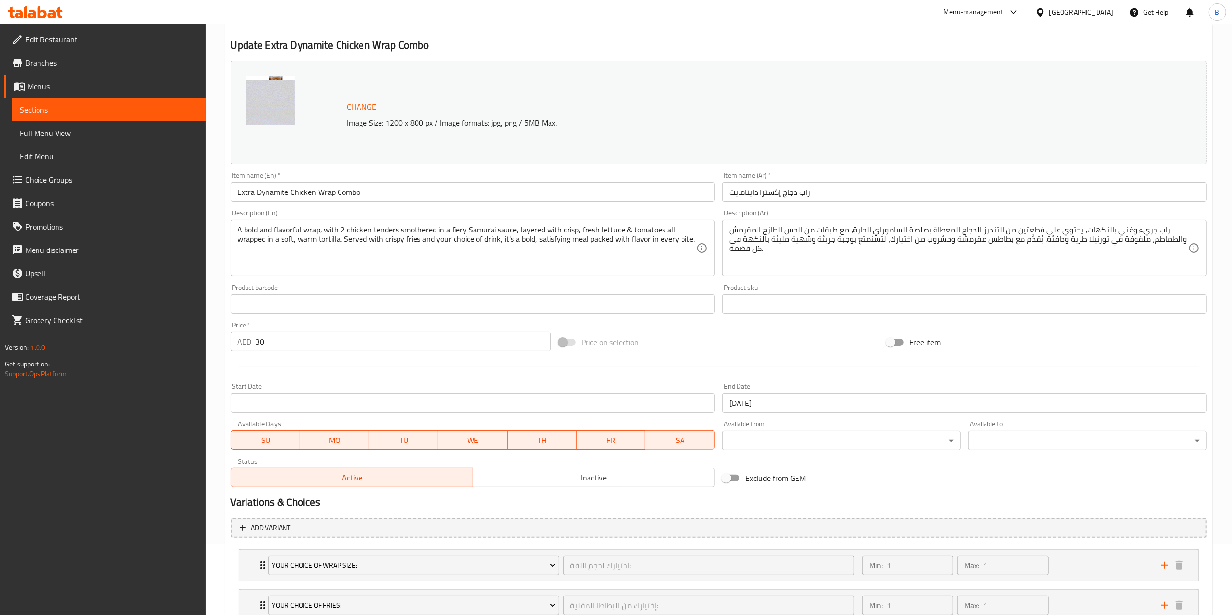
scroll to position [0, 0]
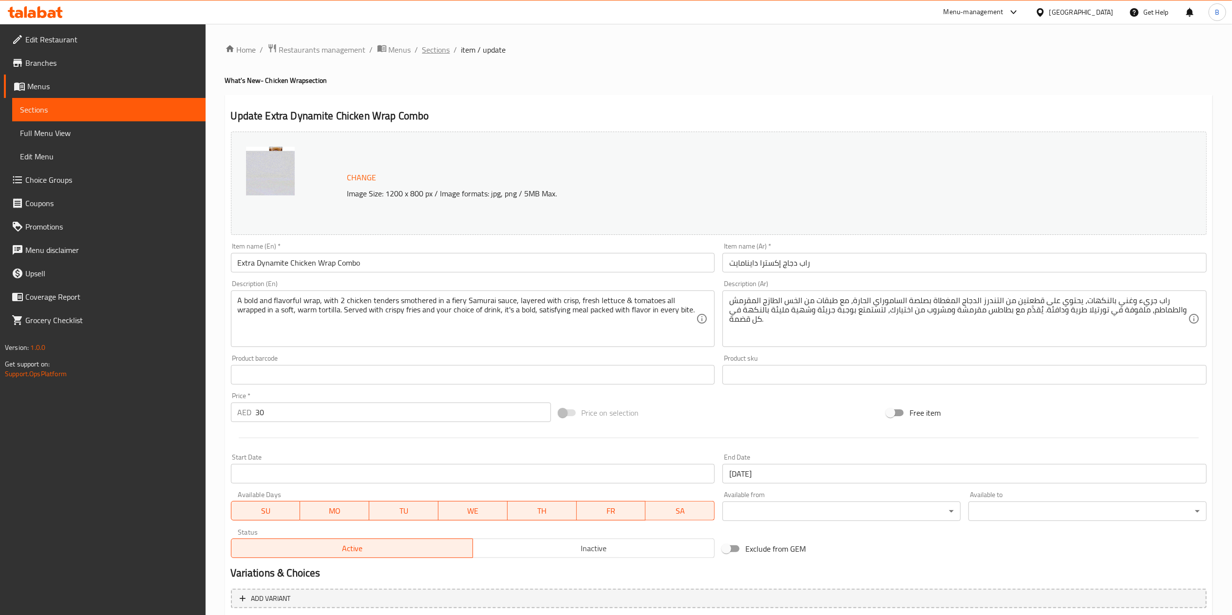
click at [433, 50] on span "Sections" at bounding box center [436, 50] width 28 height 12
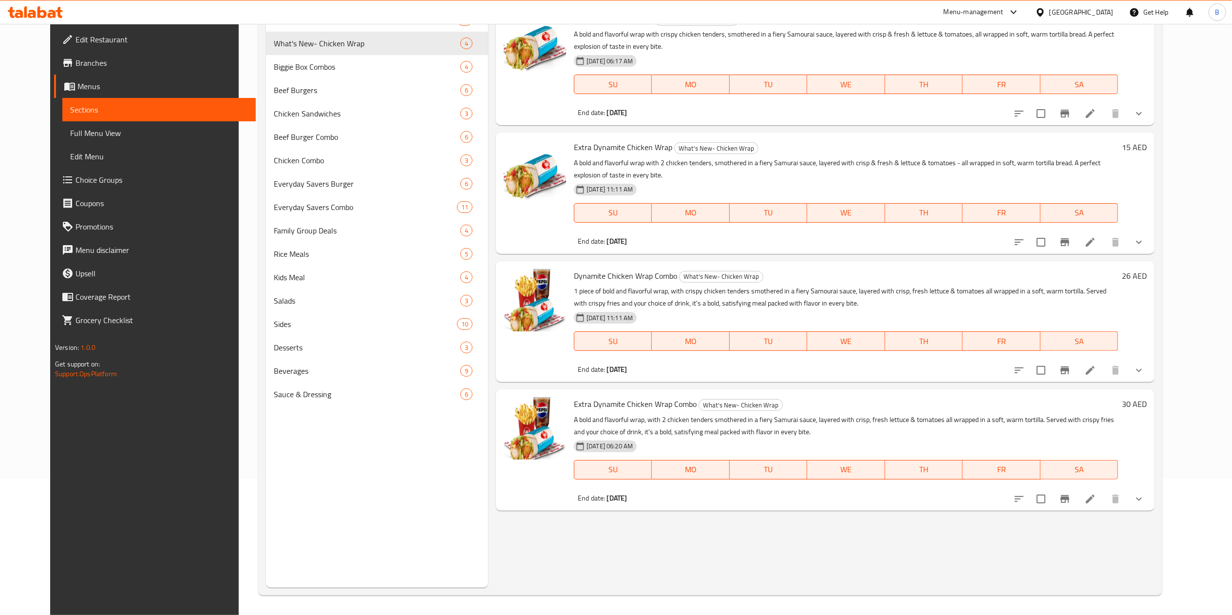
scroll to position [137, 0]
click at [1096, 371] on icon at bounding box center [1090, 370] width 12 height 12
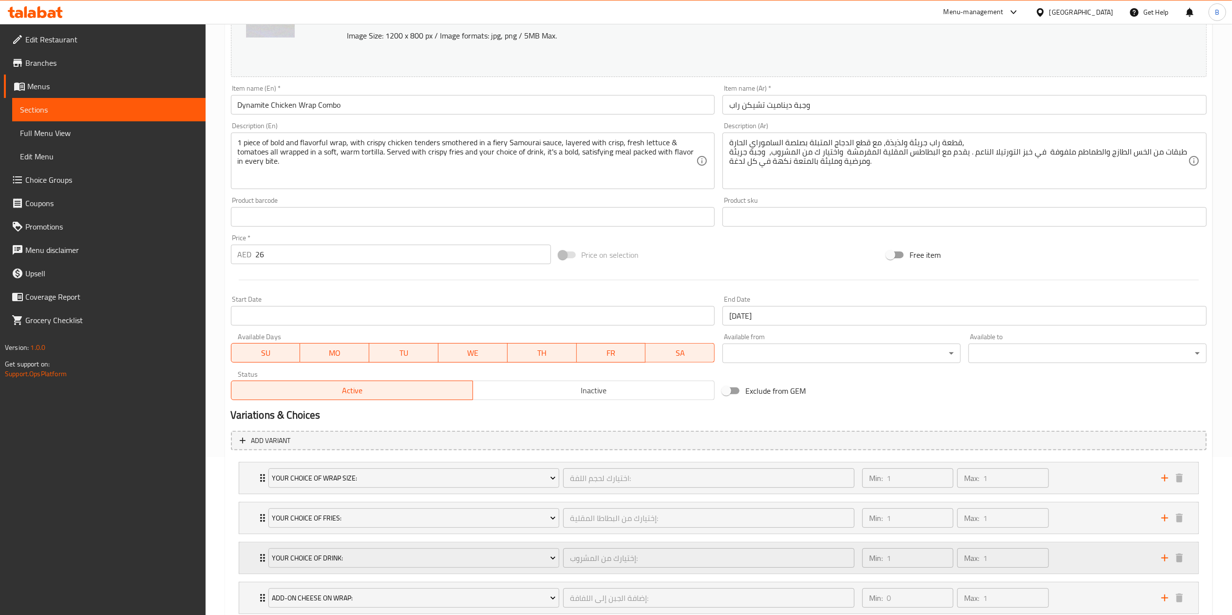
scroll to position [266, 0]
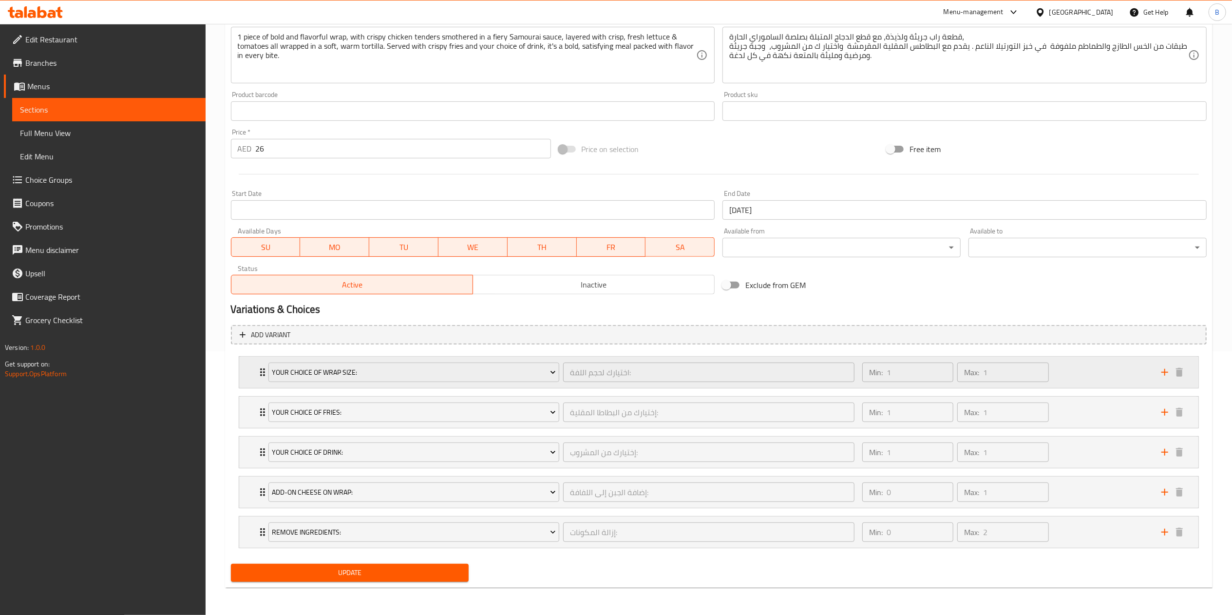
click at [258, 376] on div "Your Choice of Wrap Size: اختيارك لحجم اللفة: ​ Min: 1 ​ Max: 1 ​" at bounding box center [722, 372] width 930 height 31
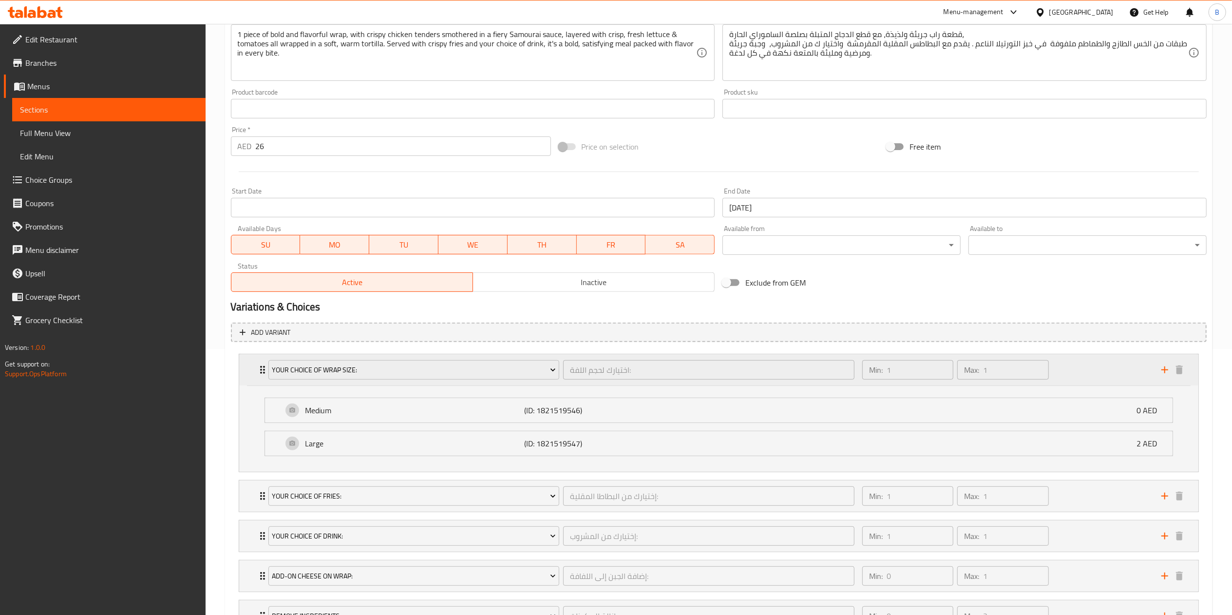
click at [258, 377] on div "Your Choice of Wrap Size: اختيارك لحجم اللفة: ​ Min: 1 ​ Max: 1 ​" at bounding box center [722, 369] width 930 height 31
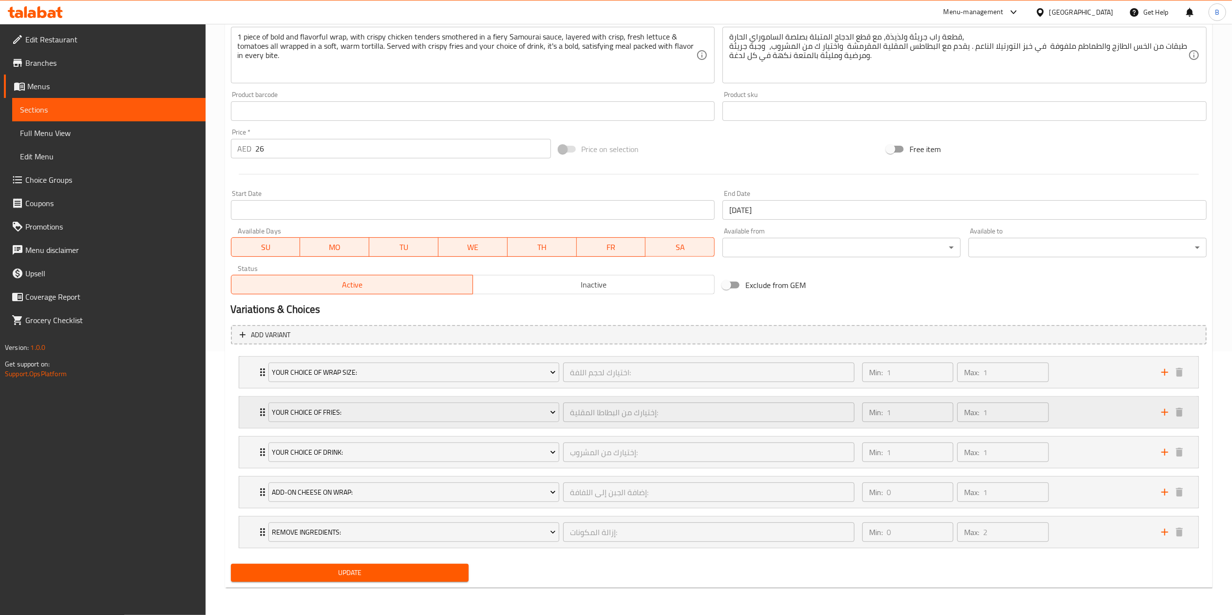
click at [252, 388] on div "Your Choice Of Fries: إختيارك من البطاطا المقلية: ​ Min: 1 ​ Max: 1 ​" at bounding box center [718, 372] width 959 height 31
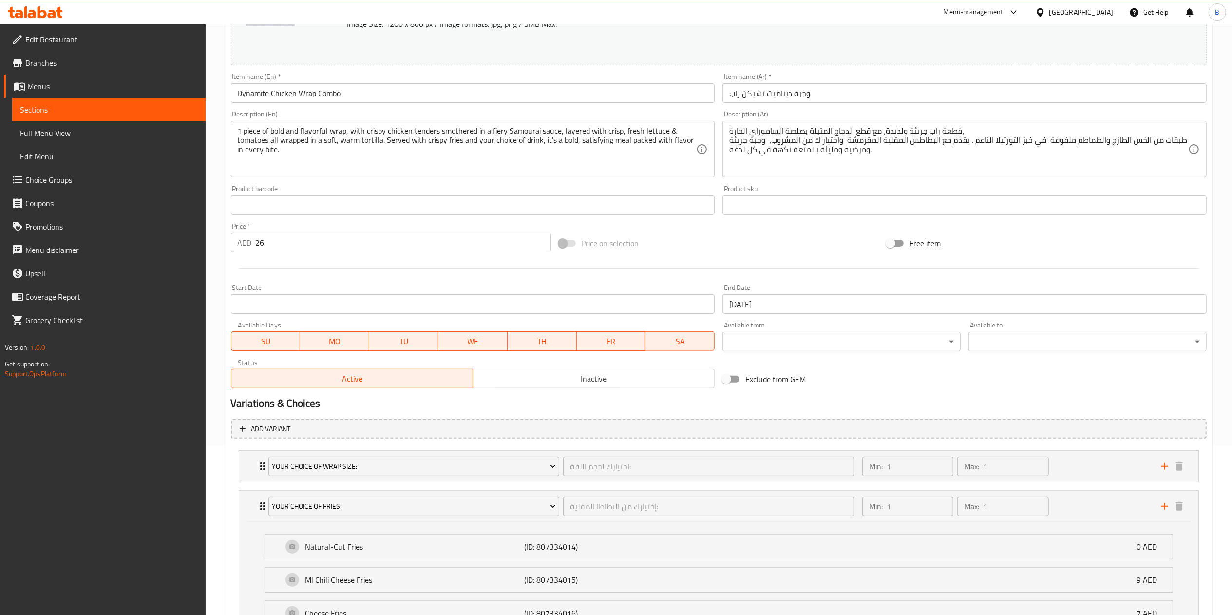
scroll to position [0, 0]
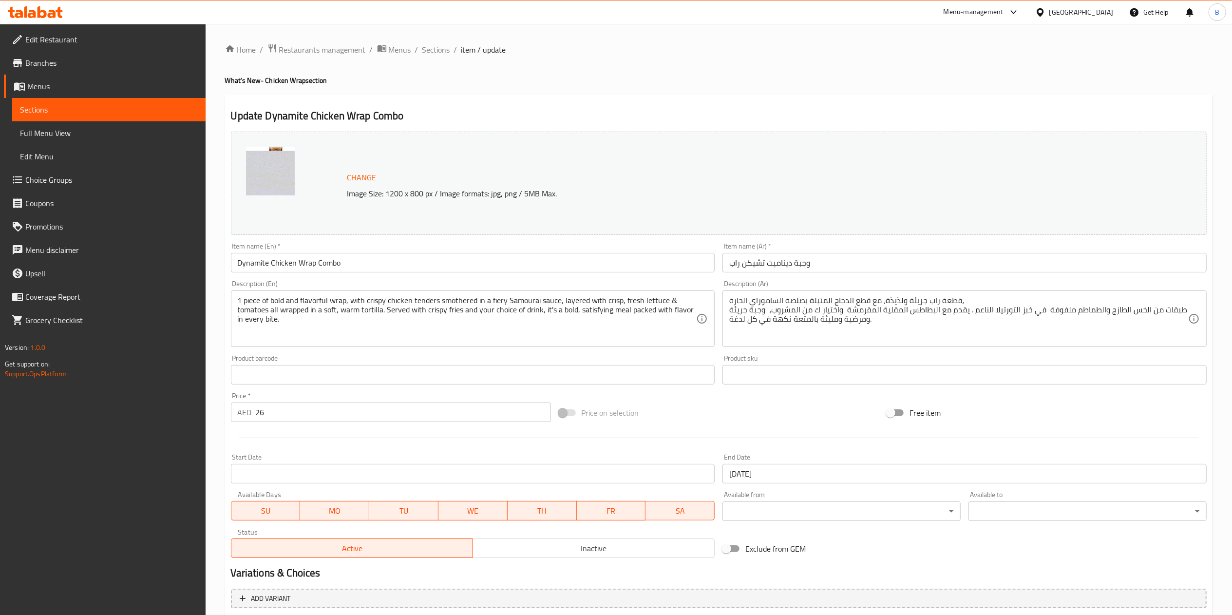
click at [449, 56] on ol "Home / Restaurants management / Menus / Sections / item / update" at bounding box center [718, 49] width 987 height 13
click at [440, 50] on span "Sections" at bounding box center [436, 50] width 28 height 12
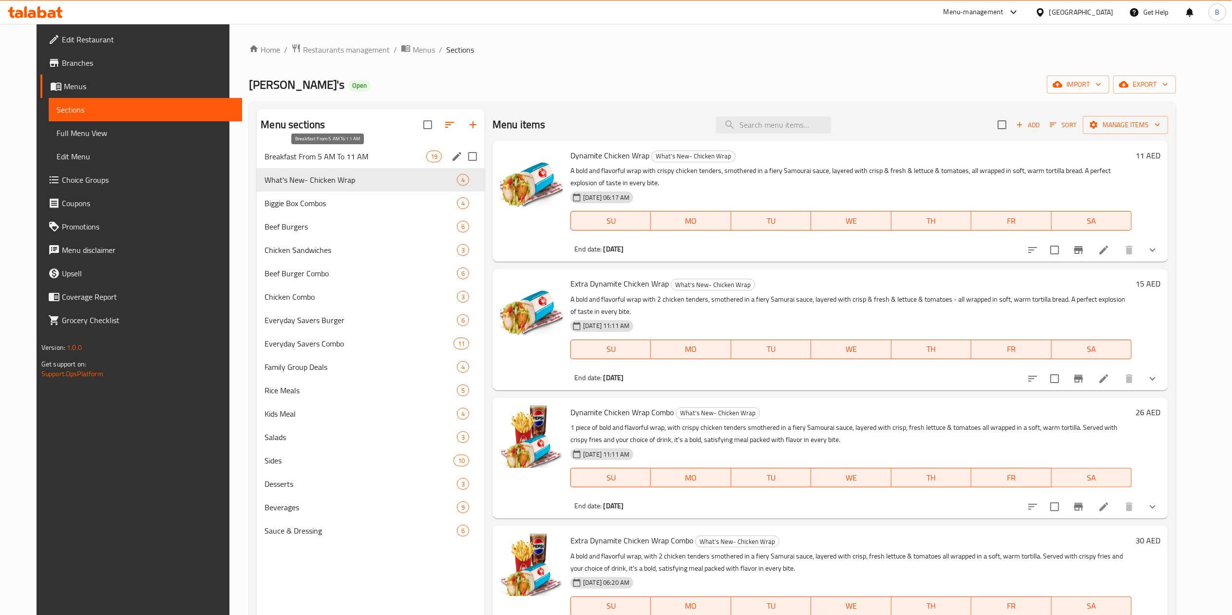
click at [340, 154] on span "Breakfast From 5 AM To 11 AM" at bounding box center [344, 157] width 161 height 12
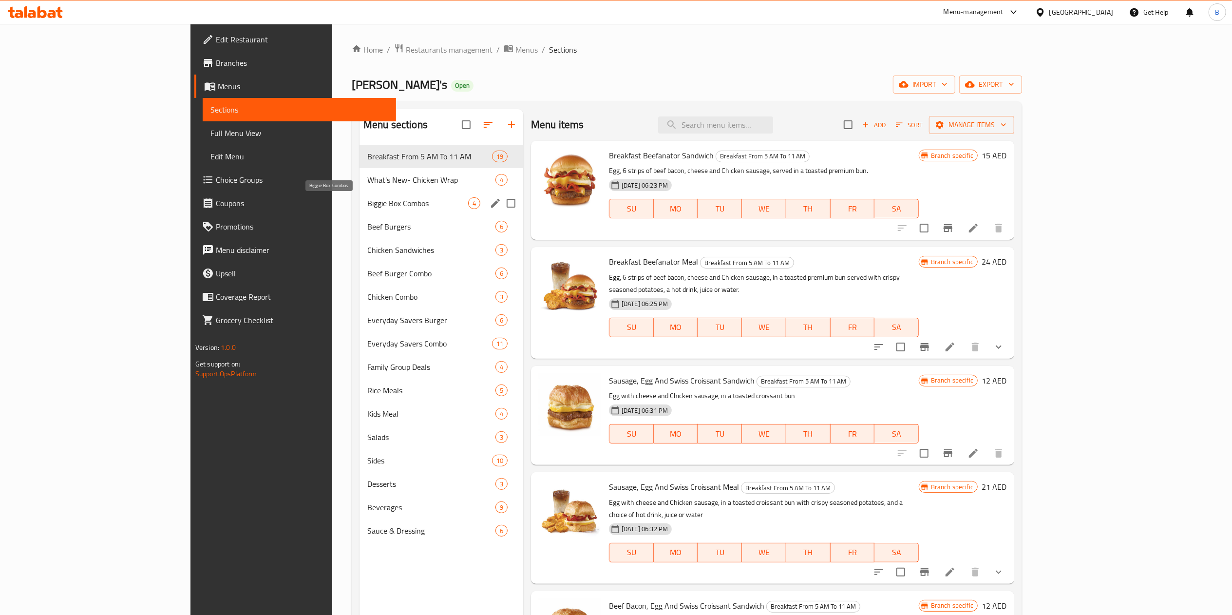
click at [363, 188] on div "What's New- Chicken Wrap 4" at bounding box center [441, 179] width 164 height 23
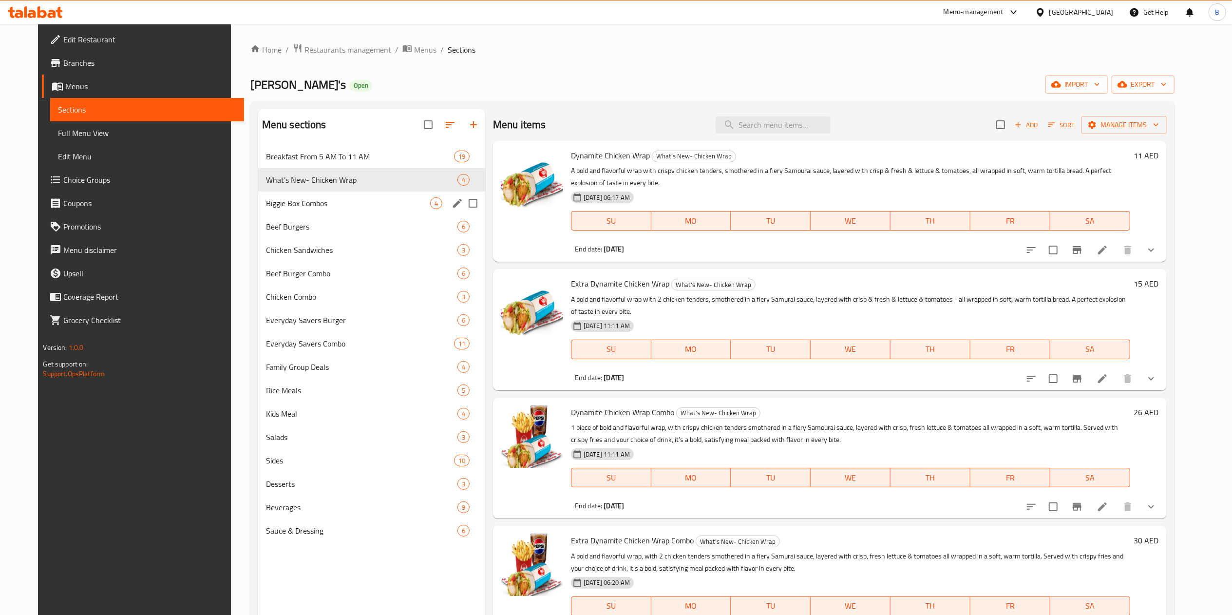
click at [302, 200] on span "Biggie Box Combos" at bounding box center [348, 203] width 164 height 12
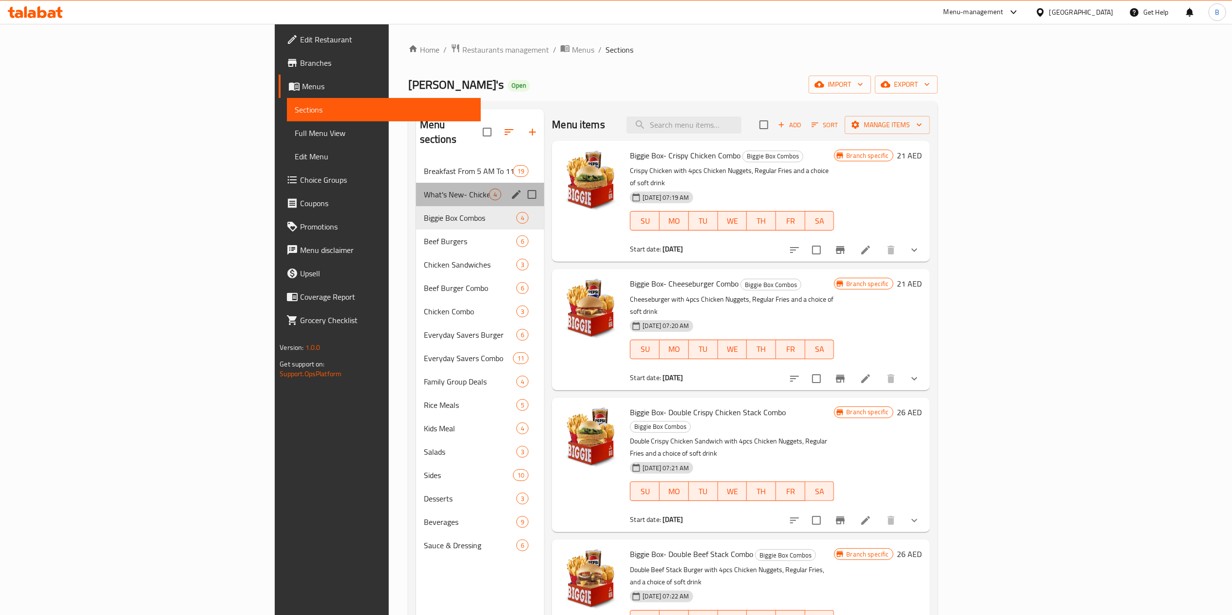
click at [416, 189] on div "What's New- Chicken Wrap 4" at bounding box center [480, 194] width 129 height 23
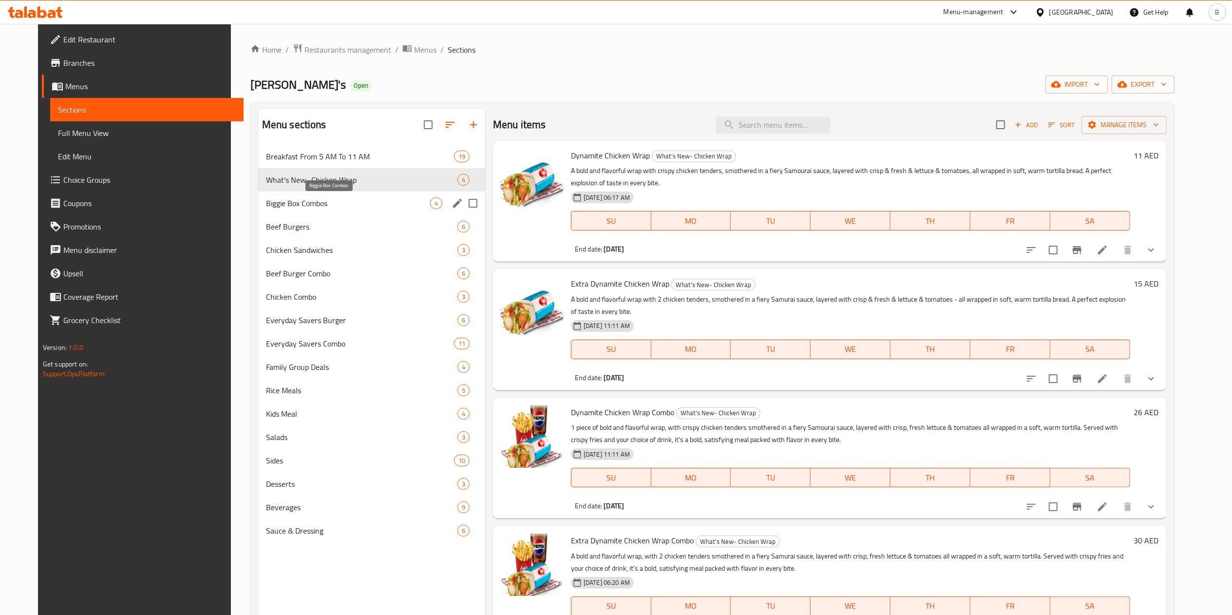
click at [316, 206] on span "Biggie Box Combos" at bounding box center [348, 203] width 164 height 12
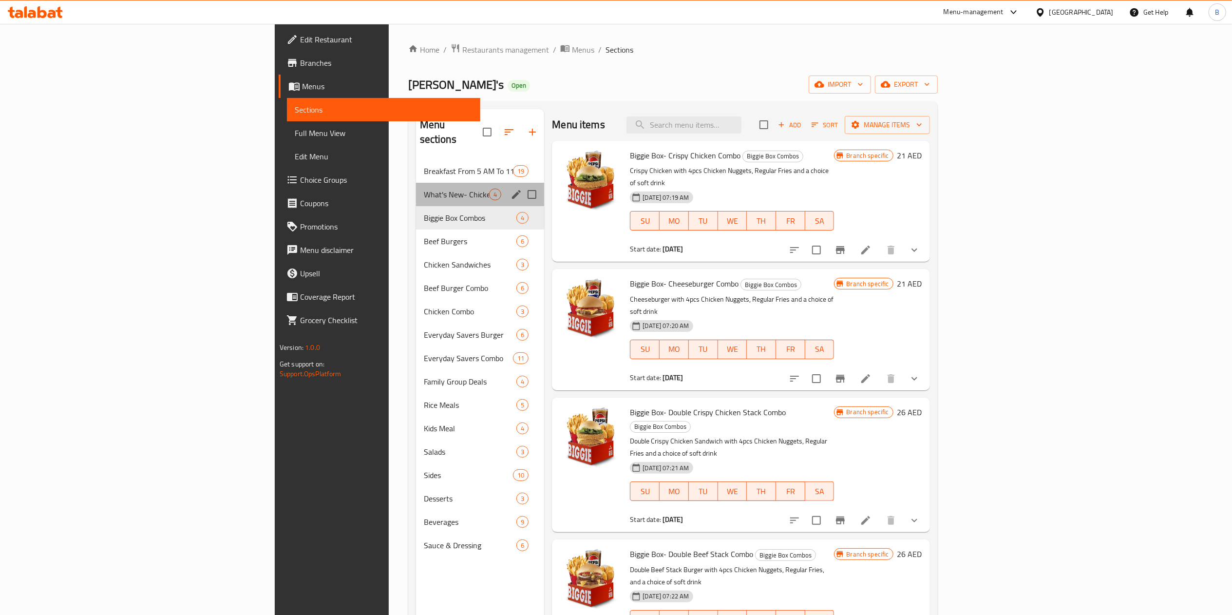
click at [416, 187] on div "What's New- Chicken Wrap 4" at bounding box center [480, 194] width 129 height 23
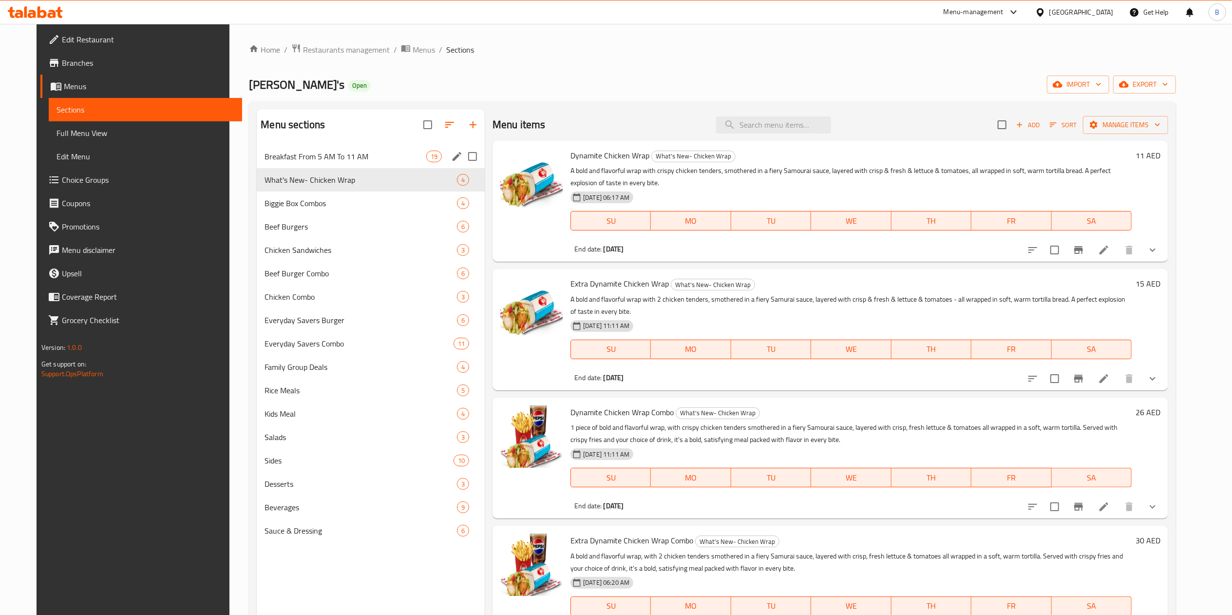
click at [320, 153] on span "Breakfast From 5 AM To 11 AM" at bounding box center [344, 157] width 161 height 12
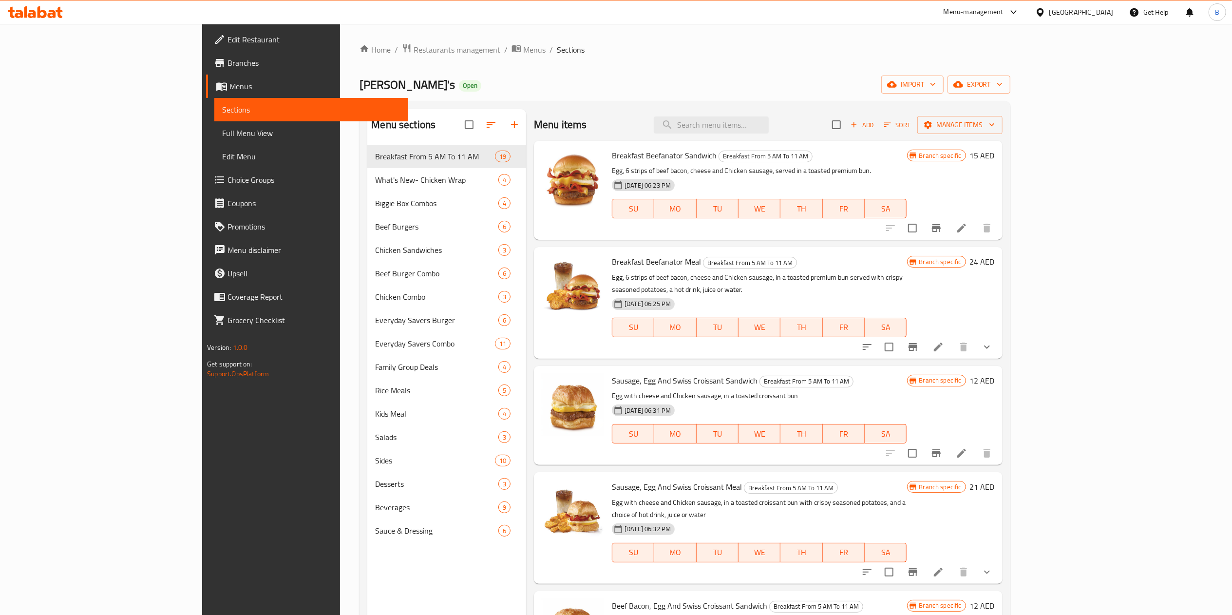
click at [396, 60] on div "Home / Restaurants management / Menus / Sections Wendy's Open import export Men…" at bounding box center [684, 387] width 650 height 688
click at [523, 50] on span "Menus" at bounding box center [534, 50] width 22 height 12
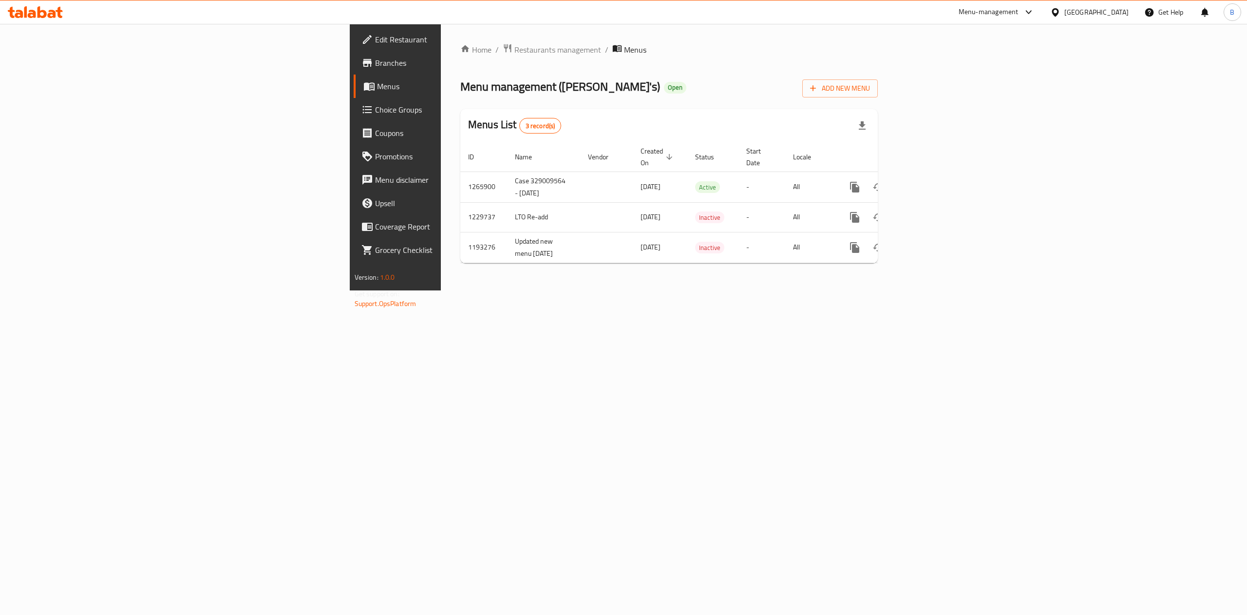
click at [662, 126] on div "Menus List 3 record(s)" at bounding box center [668, 125] width 417 height 33
click at [931, 181] on icon "enhanced table" at bounding box center [925, 187] width 12 height 12
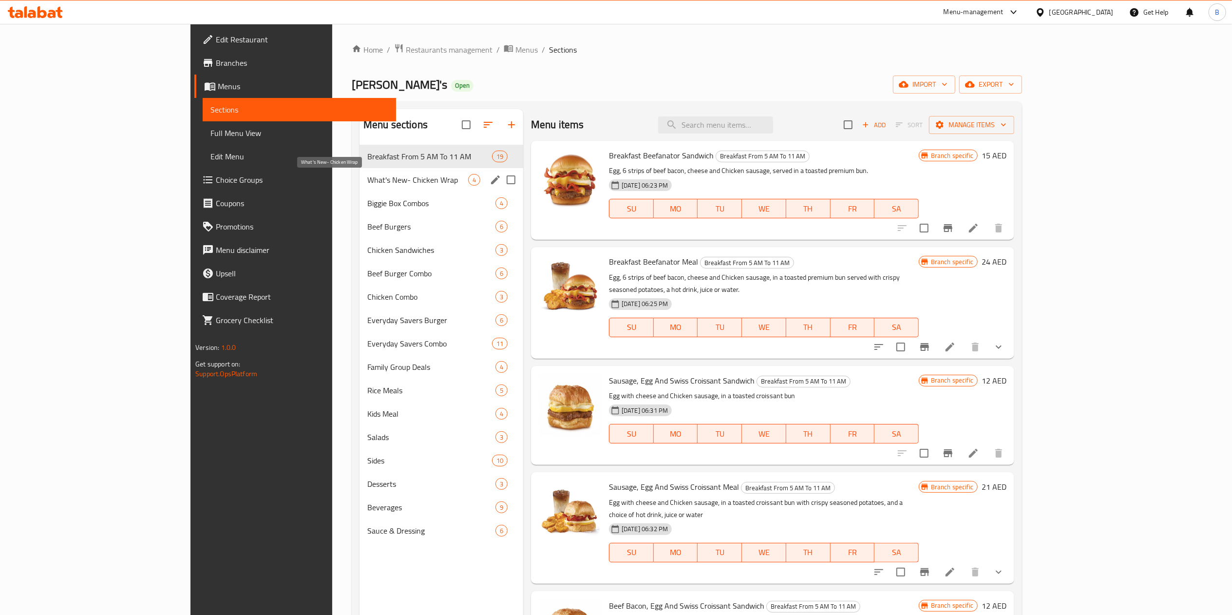
click at [367, 177] on span "What's New- Chicken Wrap" at bounding box center [417, 180] width 101 height 12
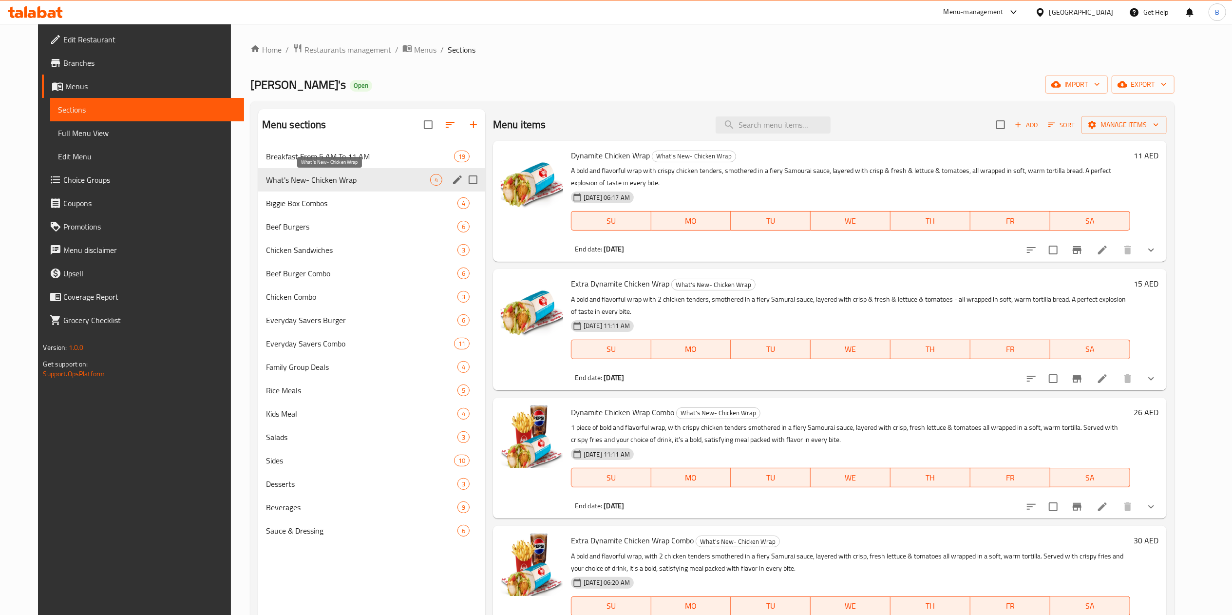
click at [302, 182] on span "What's New- Chicken Wrap" at bounding box center [348, 180] width 164 height 12
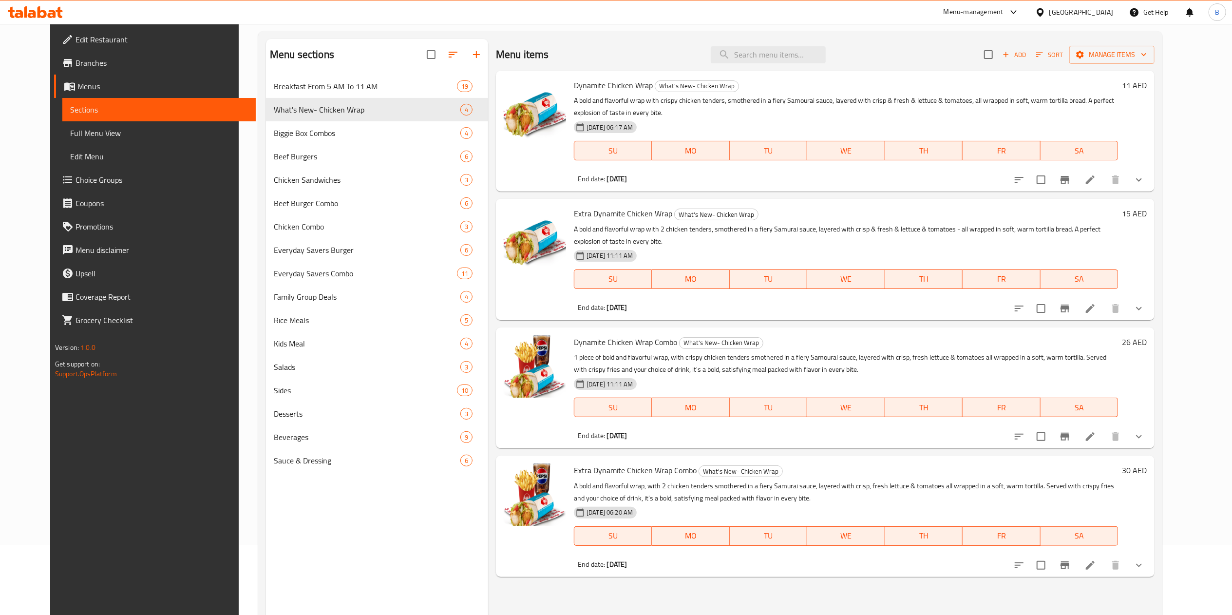
scroll to position [137, 0]
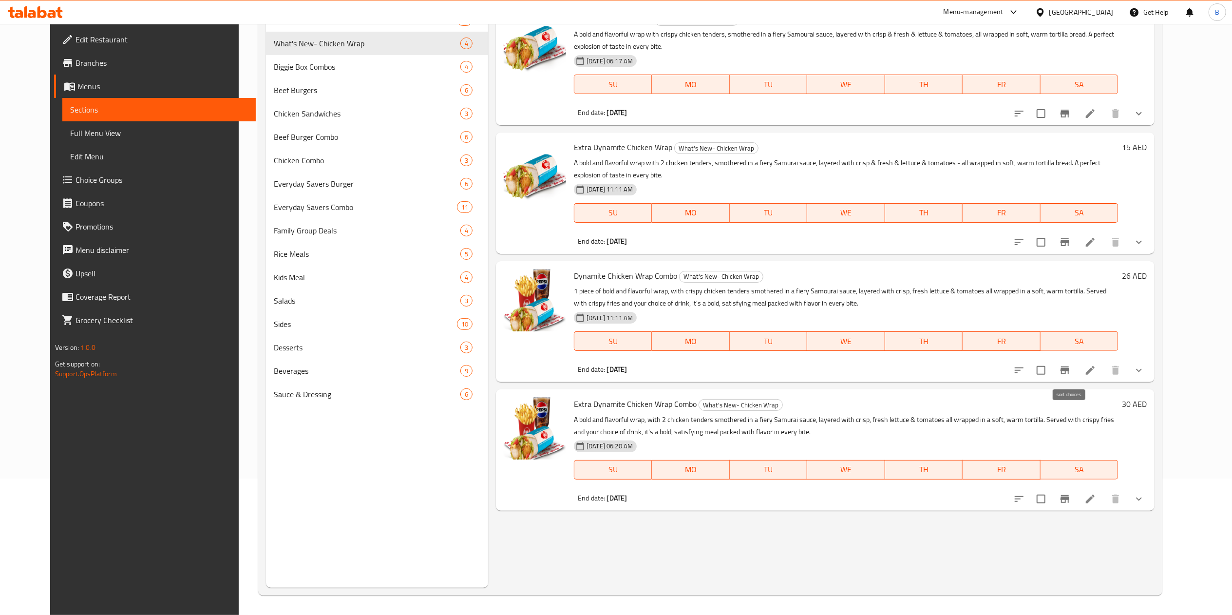
click at [1031, 370] on button "sort-choices" at bounding box center [1018, 369] width 23 height 23
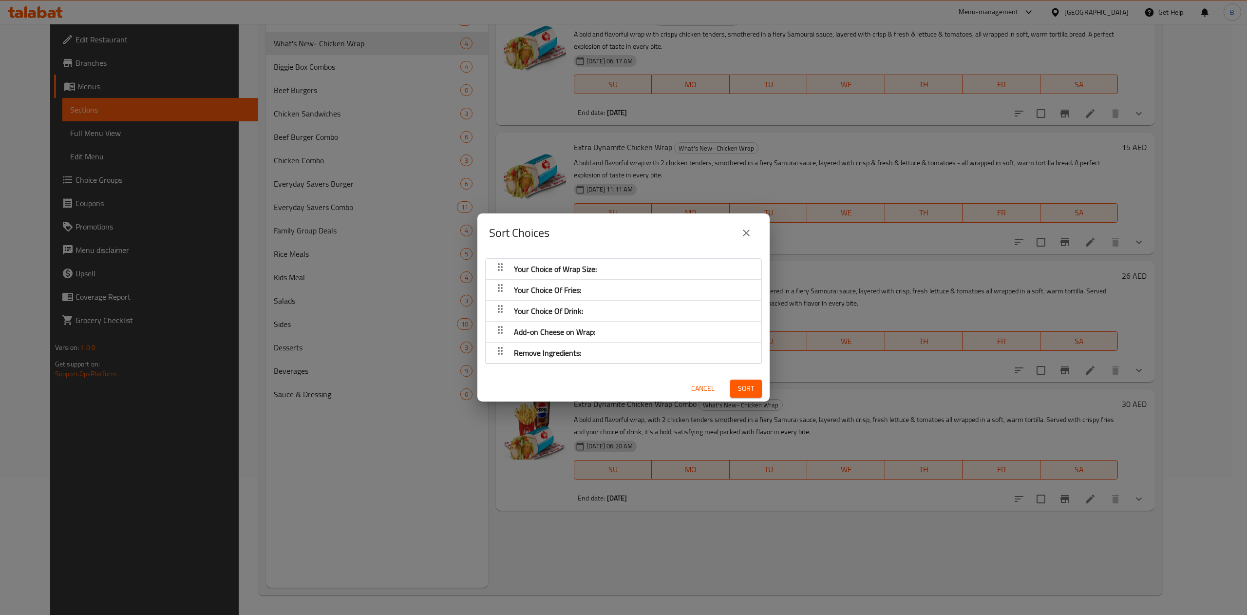
click at [749, 240] on button "close" at bounding box center [746, 232] width 23 height 23
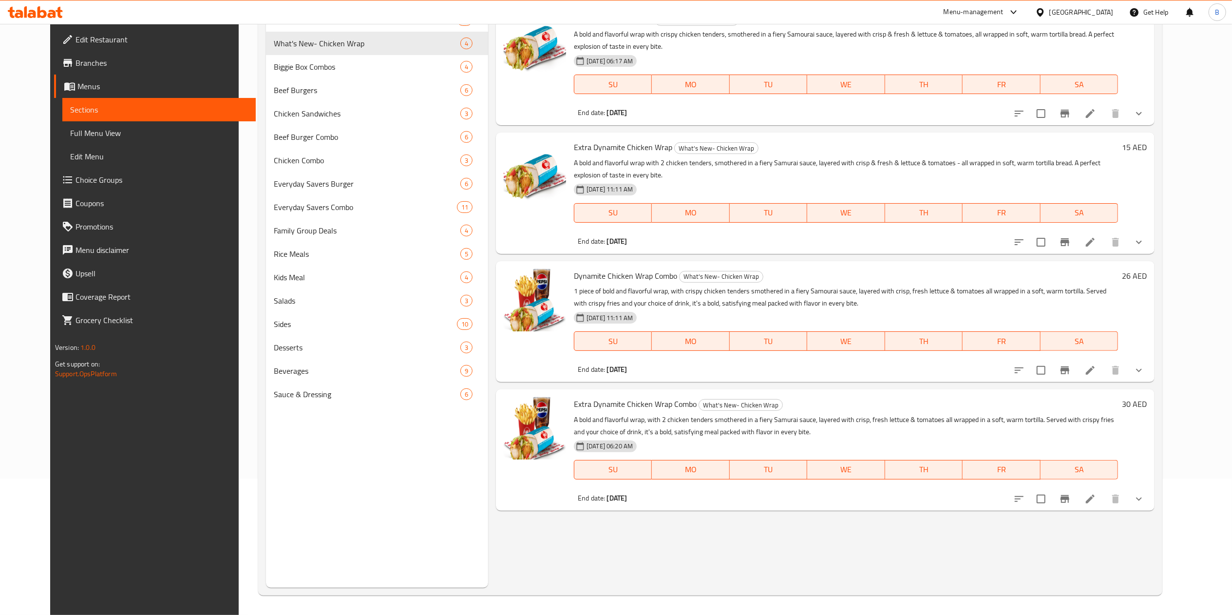
click at [1096, 370] on icon at bounding box center [1090, 370] width 12 height 12
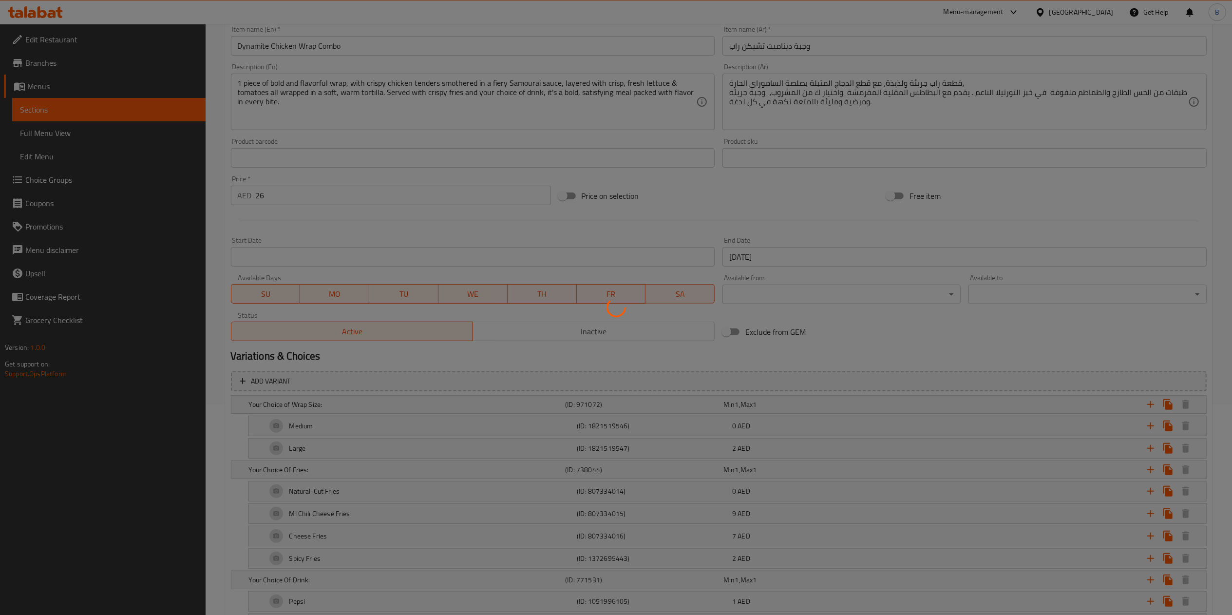
scroll to position [265, 0]
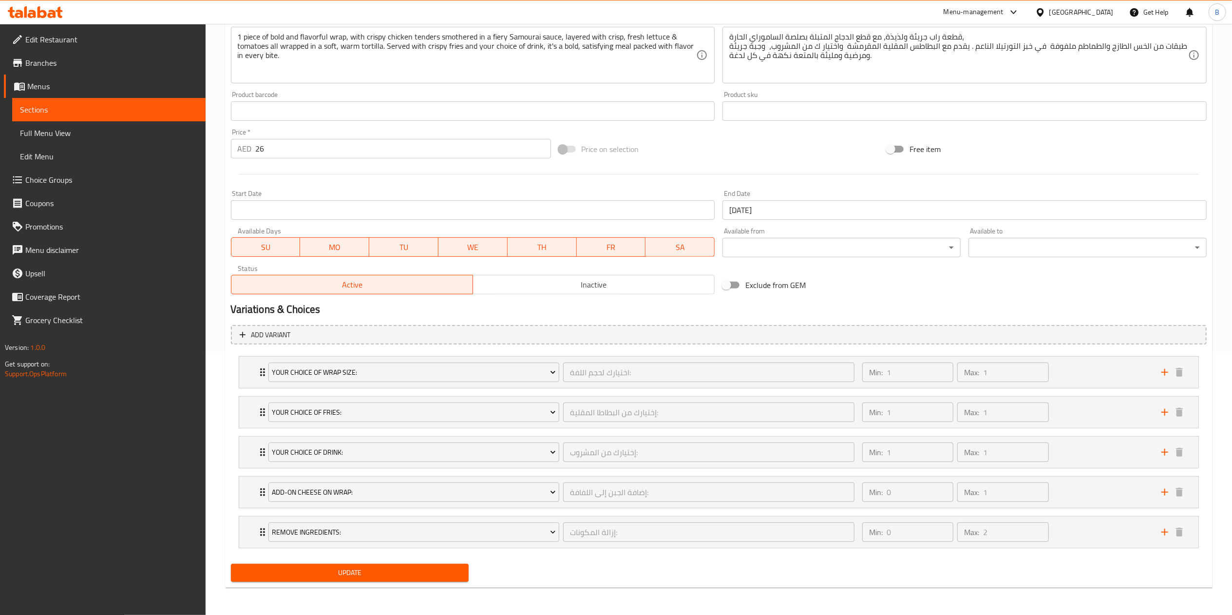
type input "اختيارك لحجم اللفة:"
type input "1"
type input "إختيارك من البطاطا المقلية:"
type input "1"
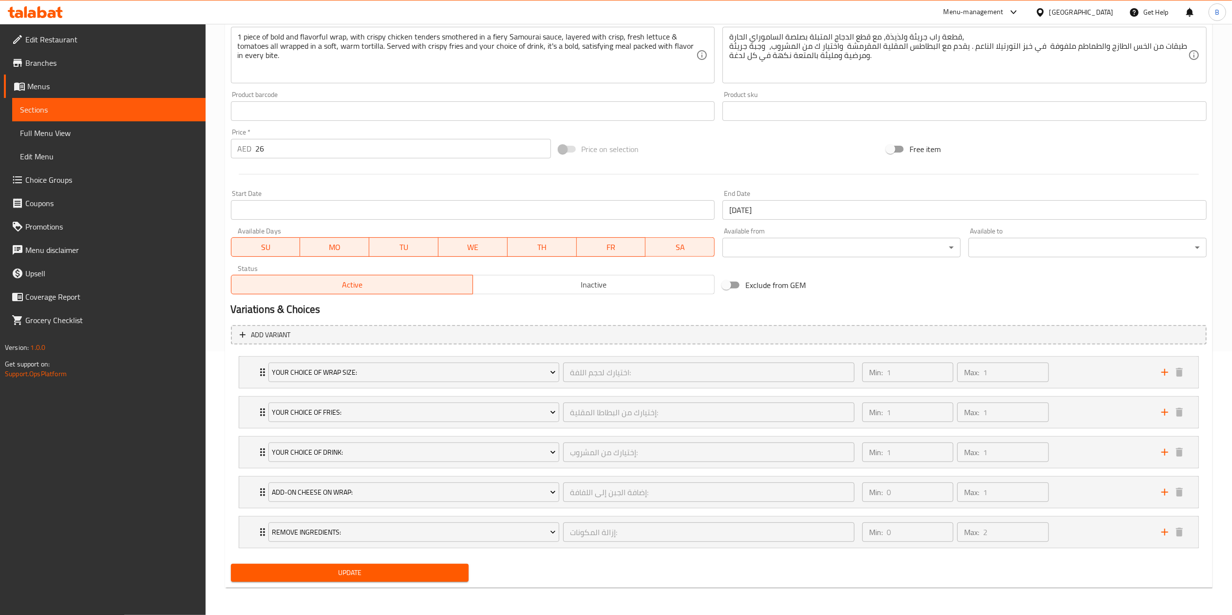
type input "1"
type input "إختيارك من المشروب:"
type input "1"
type input "إضافة الجبن إلى اللفافة:"
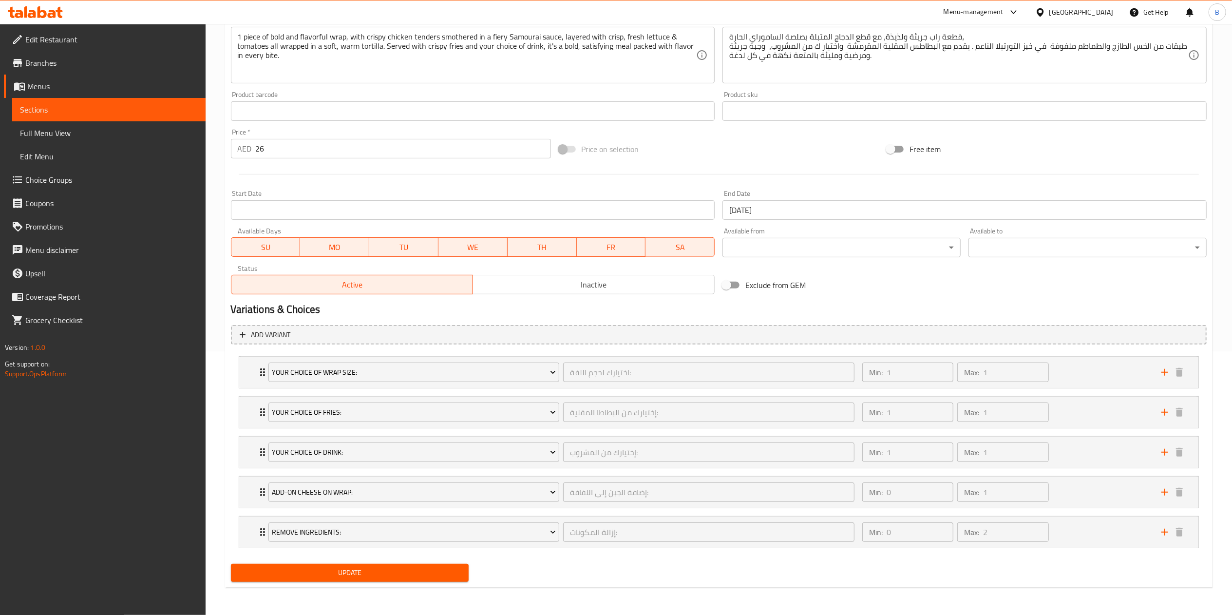
type input "0"
type input "1"
type input "إزالة المكونات:"
type input "0"
type input "2"
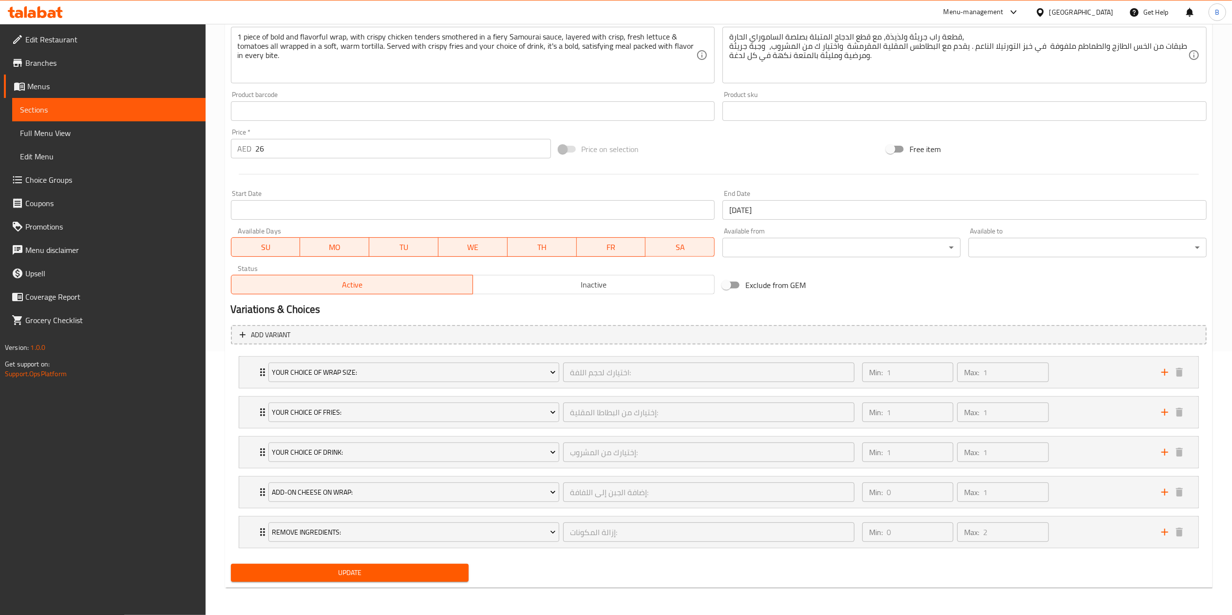
scroll to position [266, 0]
click at [248, 372] on div "Your Choice of Wrap Size: اختيارك لحجم اللفة: ​ Min: 1 ​ Max: 1 ​" at bounding box center [718, 372] width 959 height 31
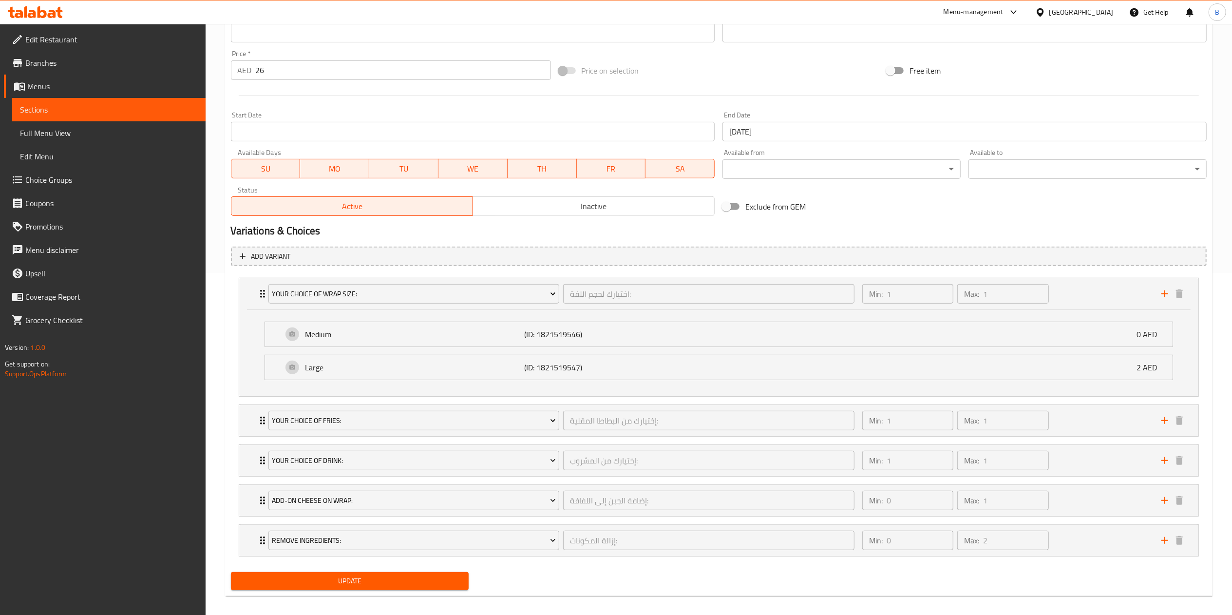
scroll to position [349, 0]
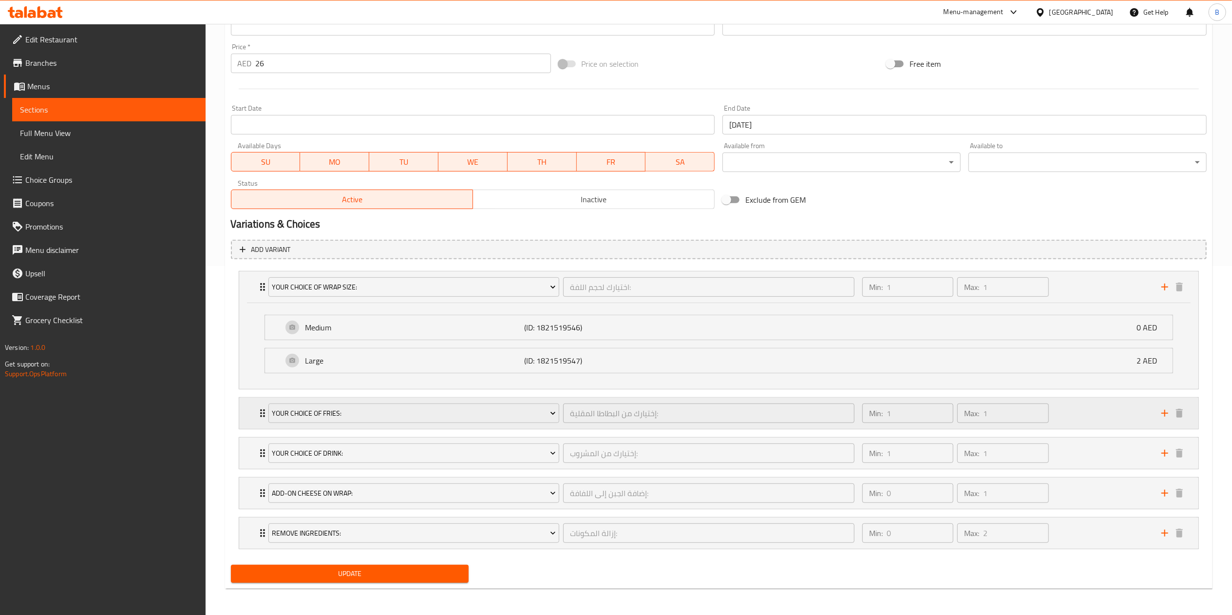
click at [257, 412] on icon "Expand" at bounding box center [263, 413] width 12 height 12
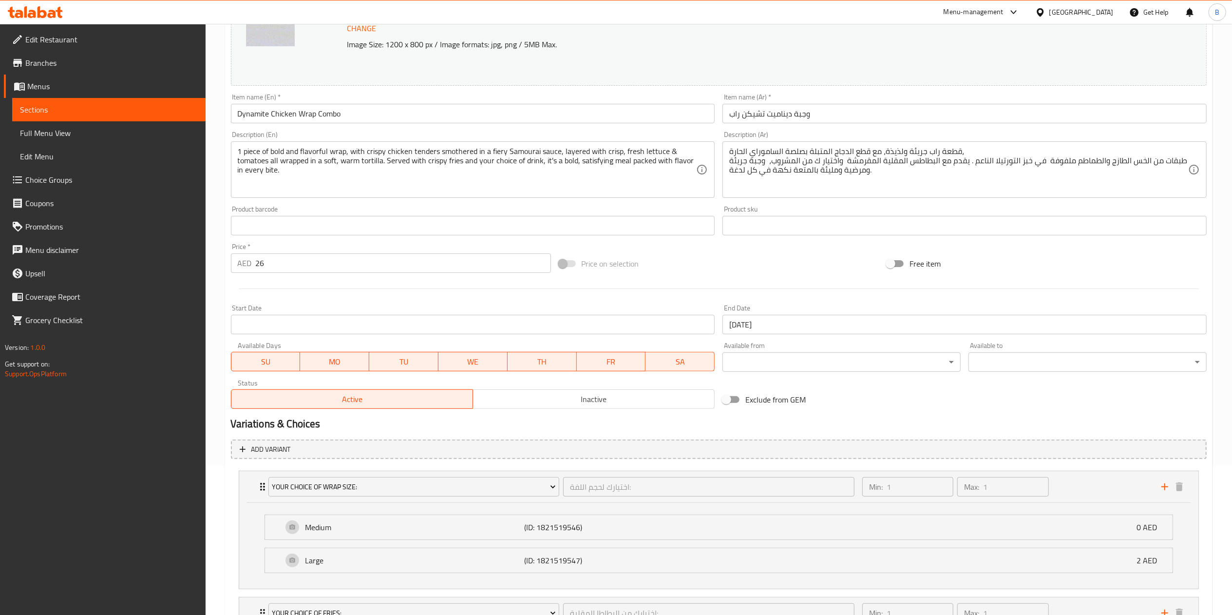
scroll to position [0, 0]
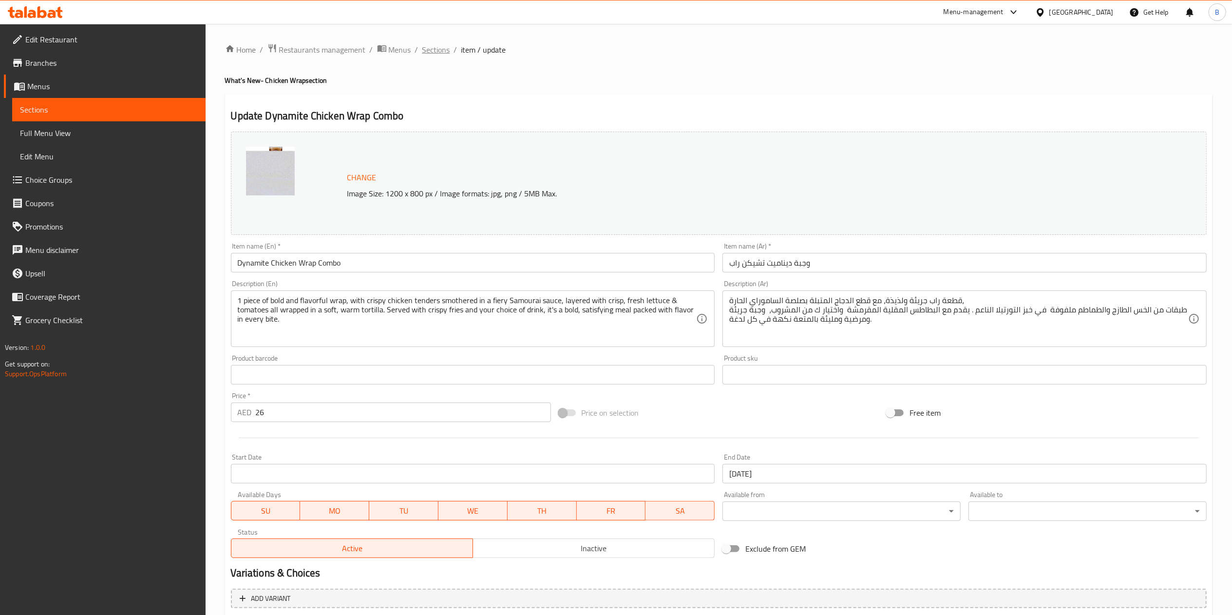
drag, startPoint x: 432, startPoint y: 44, endPoint x: 458, endPoint y: 63, distance: 33.1
click at [433, 45] on span "Sections" at bounding box center [436, 50] width 28 height 12
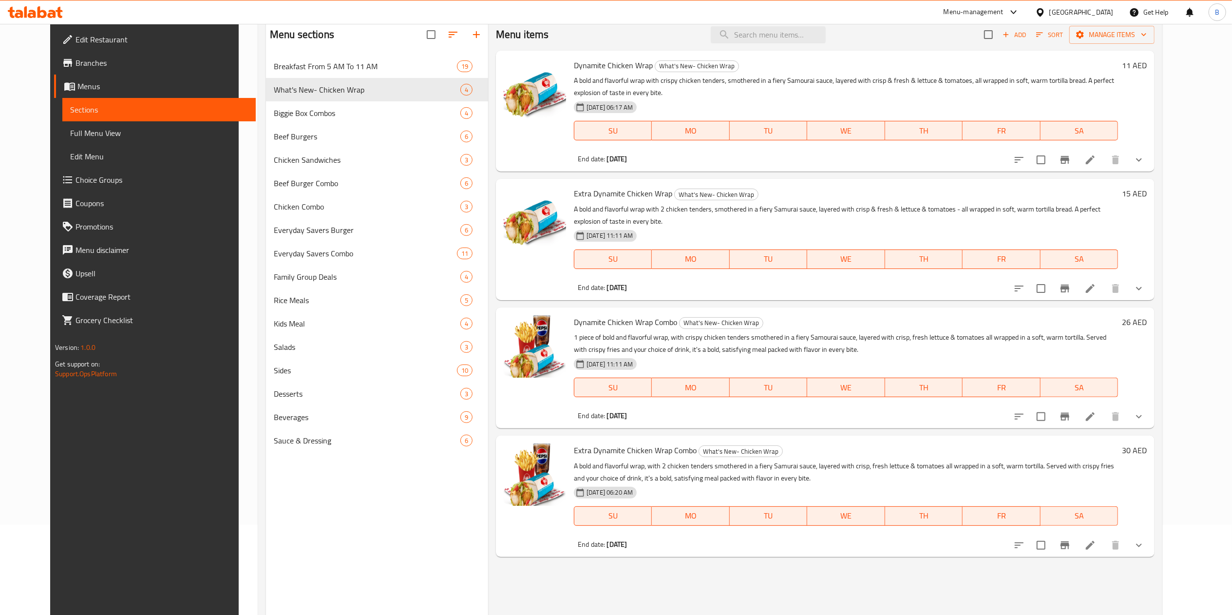
scroll to position [137, 0]
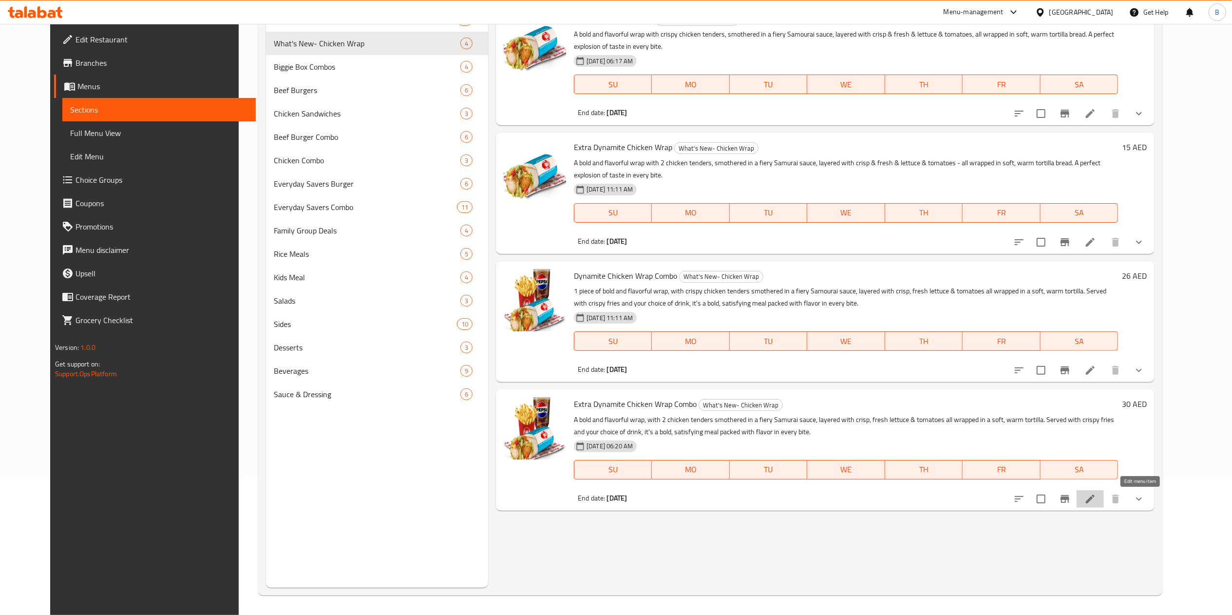
click at [1096, 496] on icon at bounding box center [1090, 499] width 12 height 12
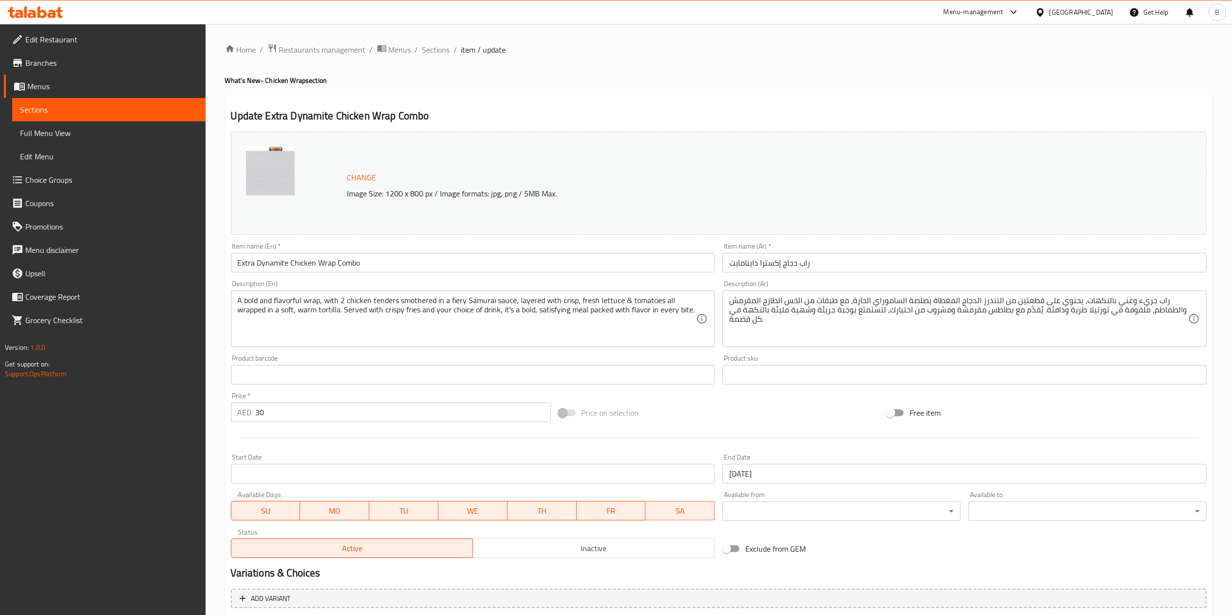
scroll to position [266, 0]
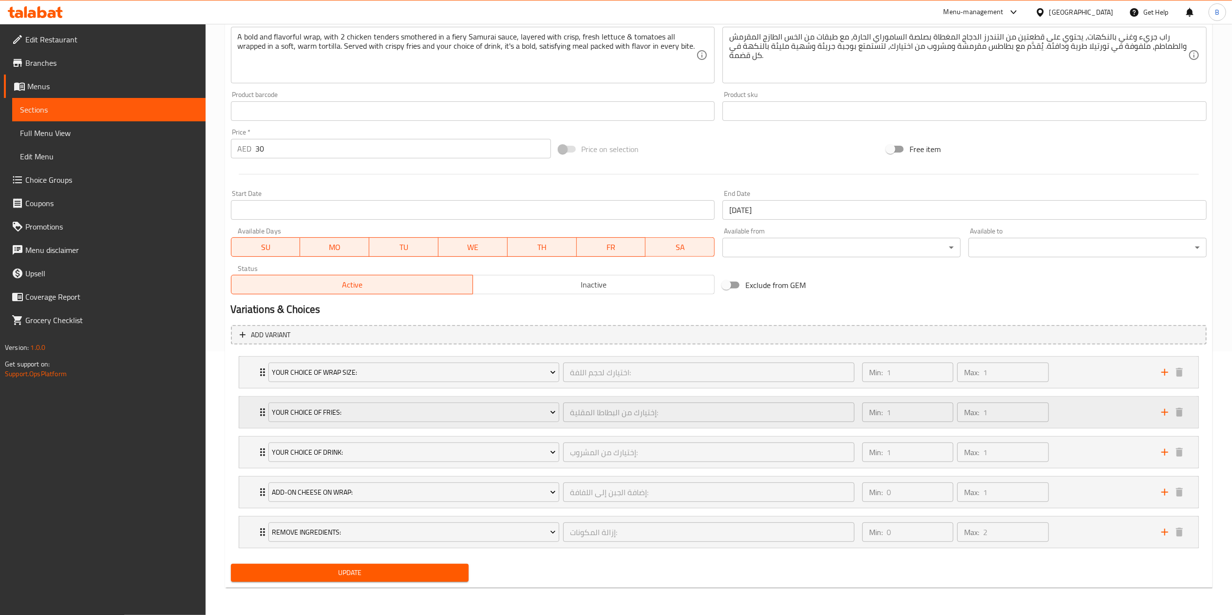
click at [247, 388] on div "Your Choice Of Fries: إختيارك من البطاطا المقلية: ​ Min: 1 ​ Max: 1 ​" at bounding box center [718, 372] width 959 height 31
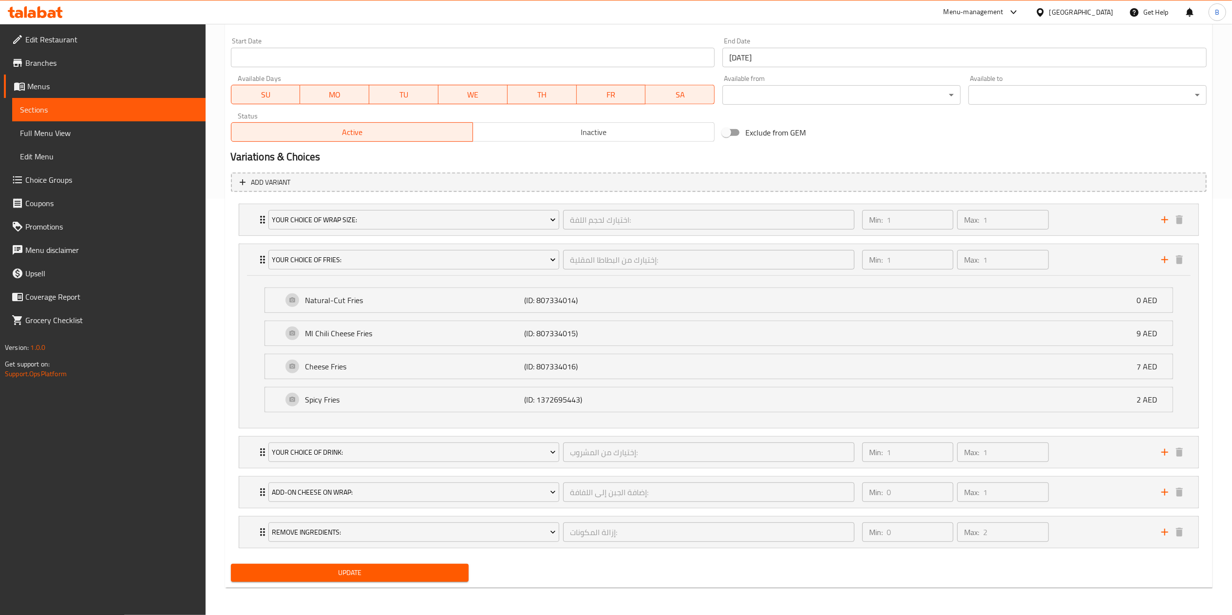
scroll to position [0, 0]
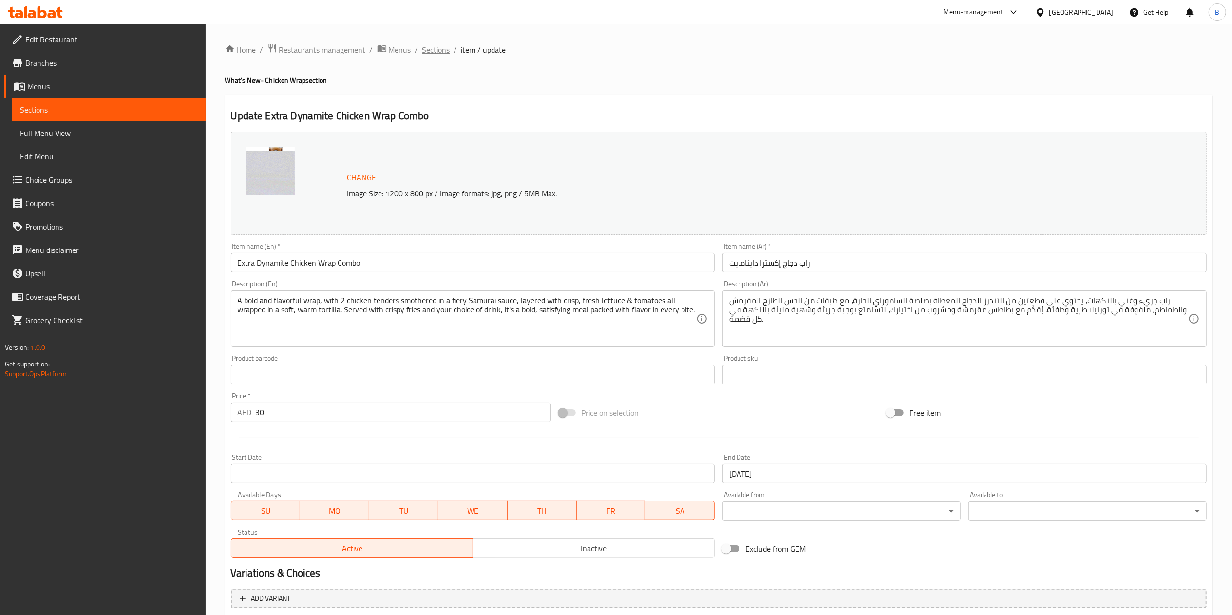
click at [439, 56] on span "Sections" at bounding box center [436, 50] width 28 height 12
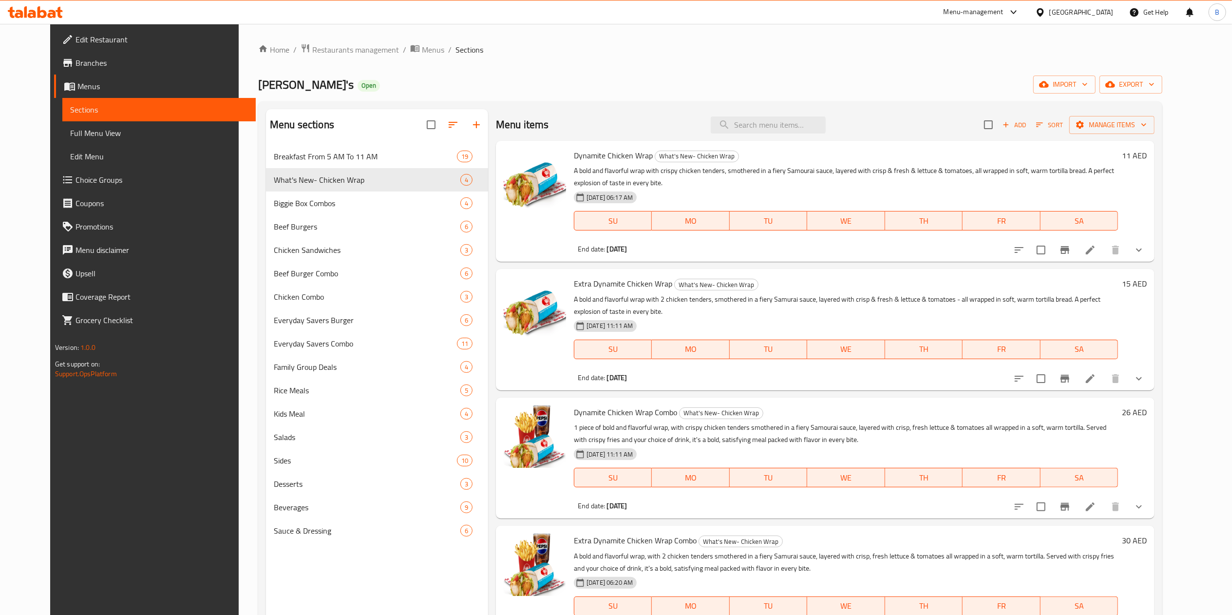
click at [75, 65] on span "Branches" at bounding box center [161, 63] width 172 height 12
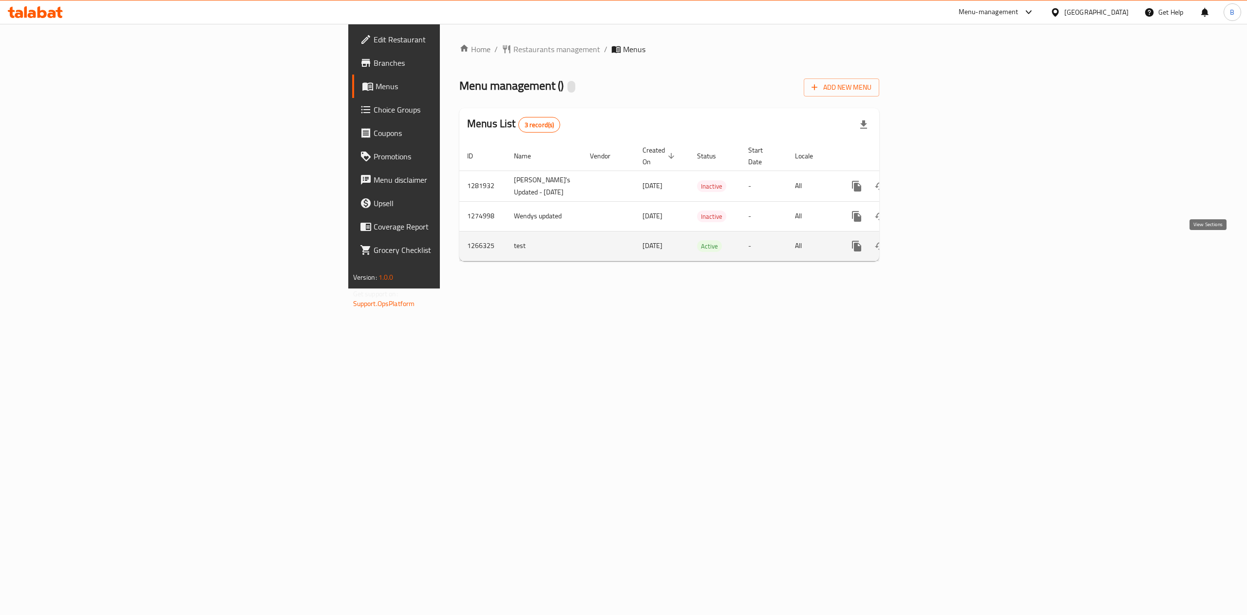
click at [931, 249] on icon "enhanced table" at bounding box center [927, 246] width 9 height 9
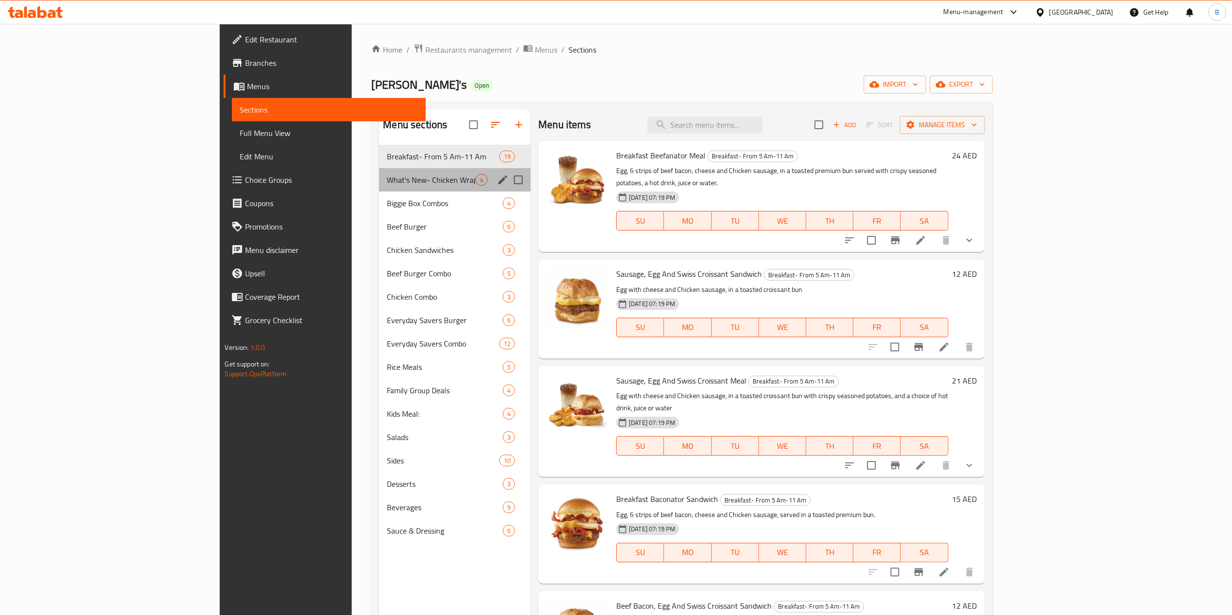
click at [379, 191] on div "What's New- Chicken Wrap 4" at bounding box center [454, 179] width 151 height 23
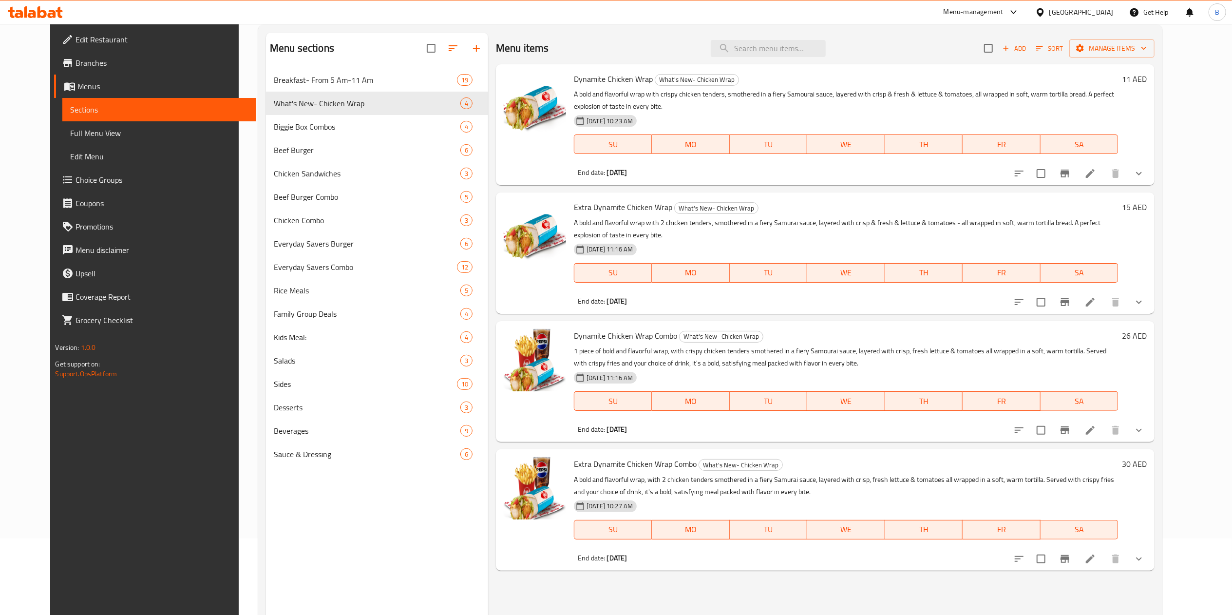
scroll to position [137, 0]
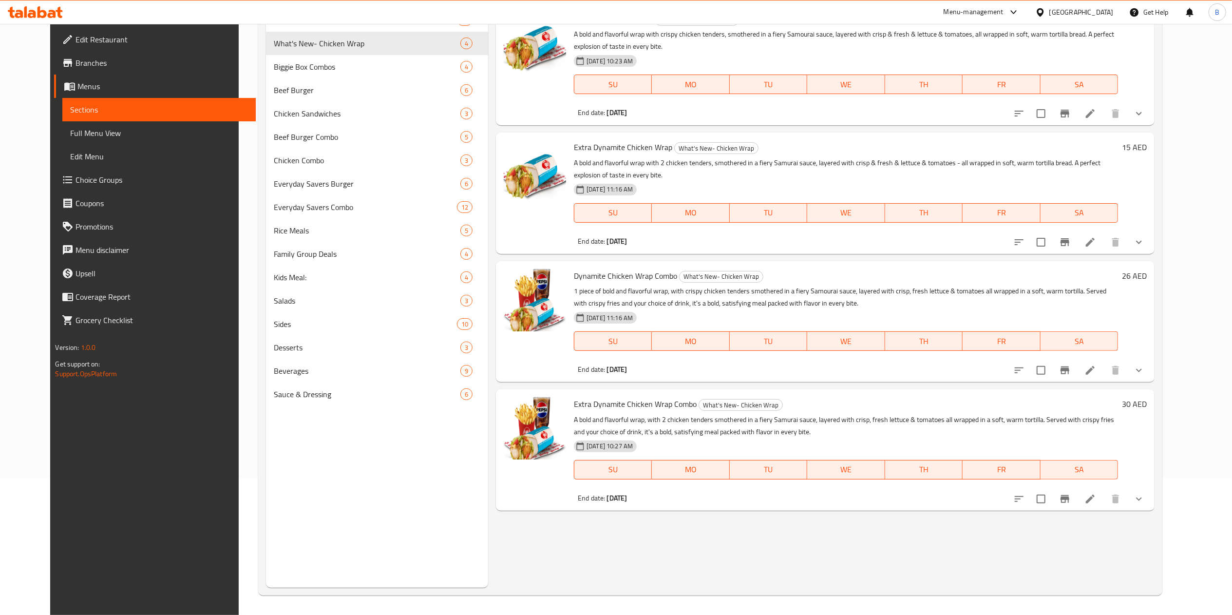
click at [1104, 366] on li at bounding box center [1089, 370] width 27 height 18
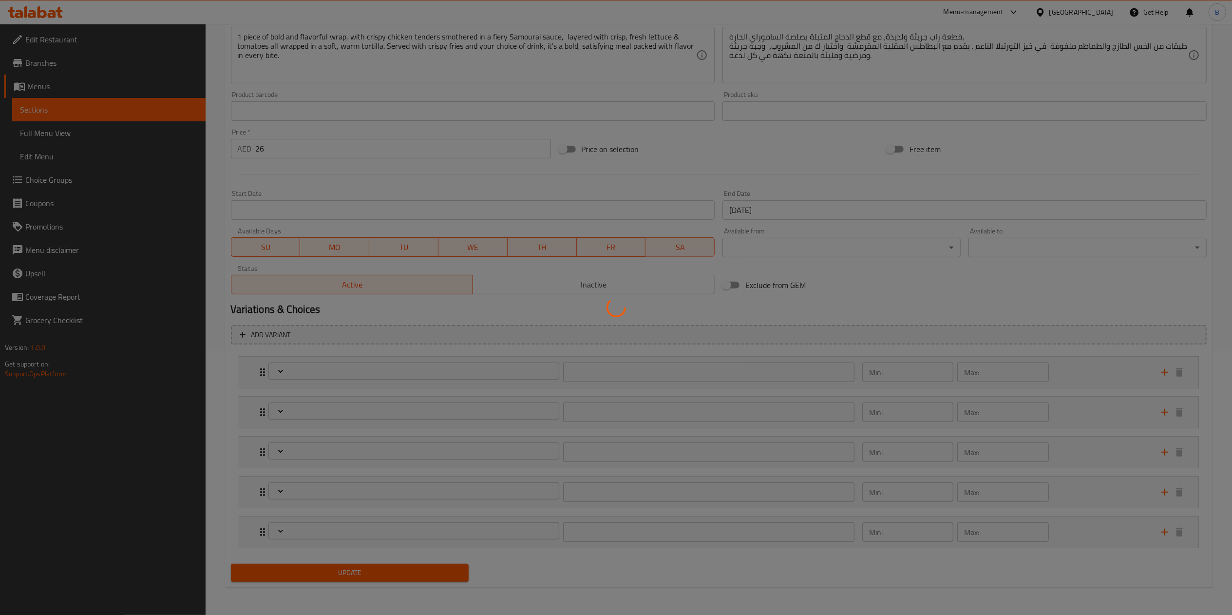
scroll to position [265, 0]
type input "اختيارك لحجم اللفة:"
type input "1"
type input "إختيارك من البطاطا المقلية:"
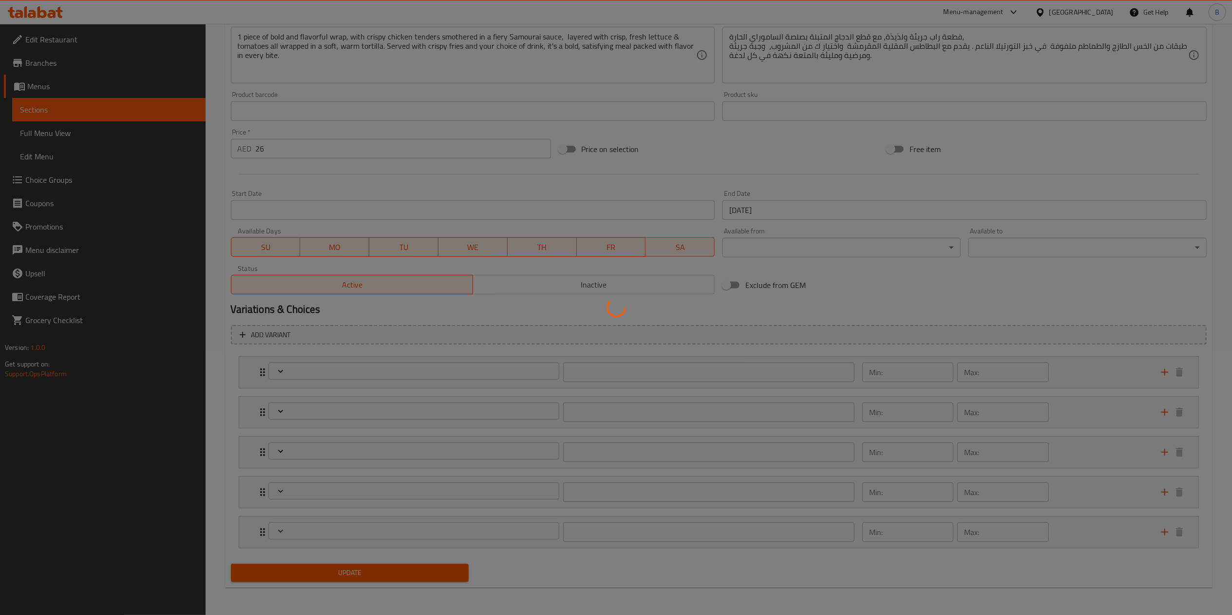
type input "1"
type input "إختيارك للمشروب"
type input "1"
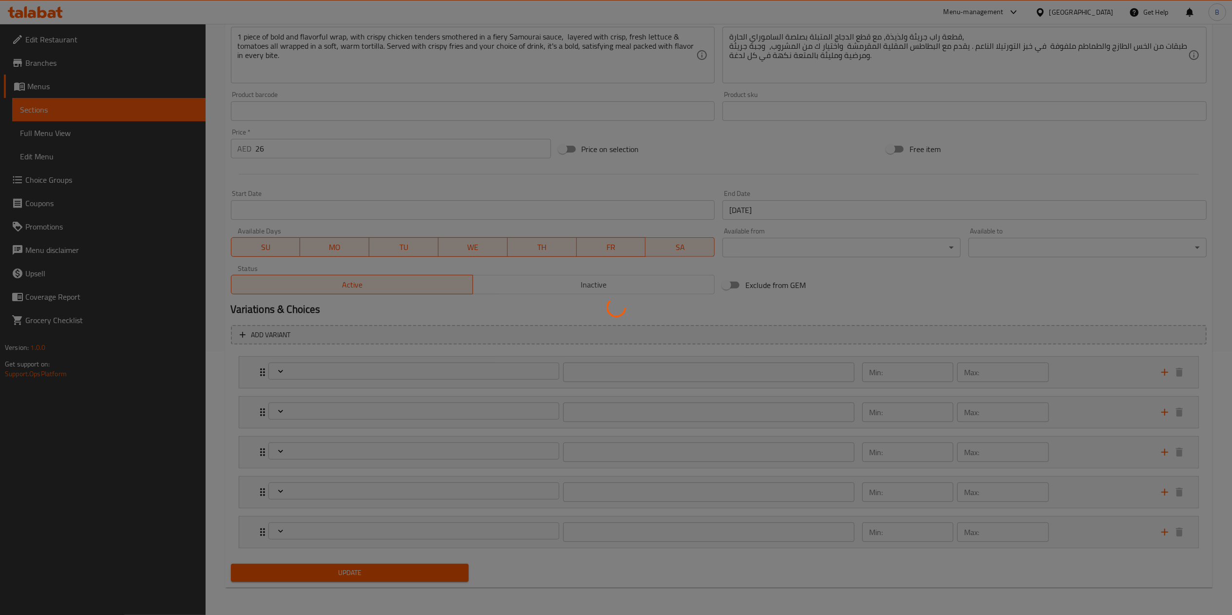
type input "إضافة الجبن إلى اللفافة:"
type input "0"
type input "1"
type input "إزالة المكونات:"
type input "0"
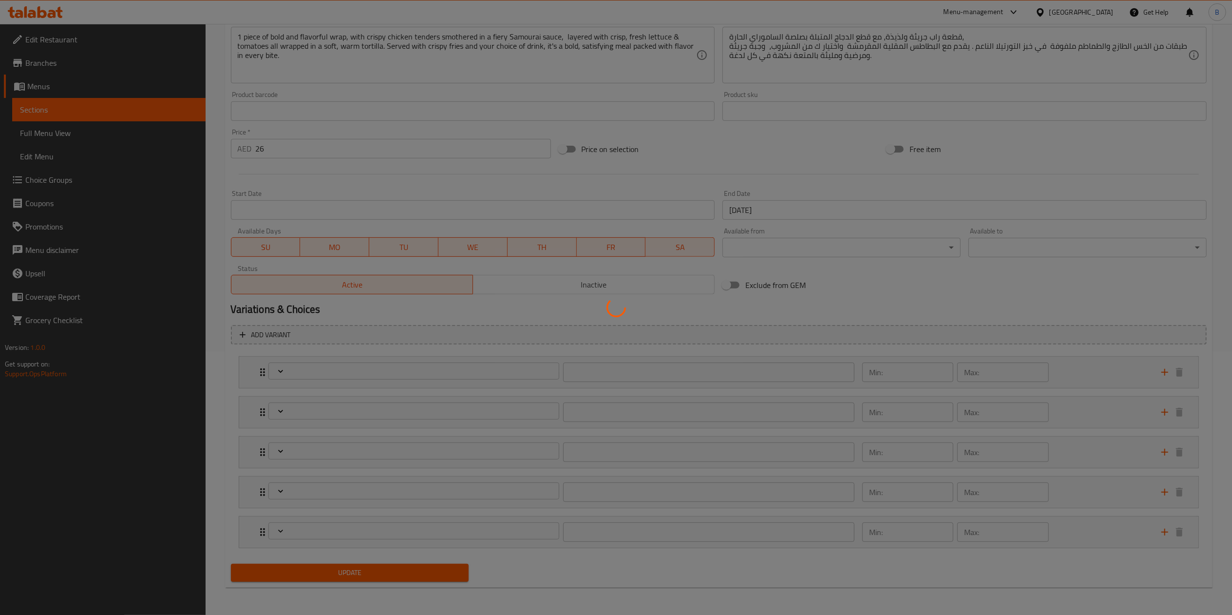
type input "2"
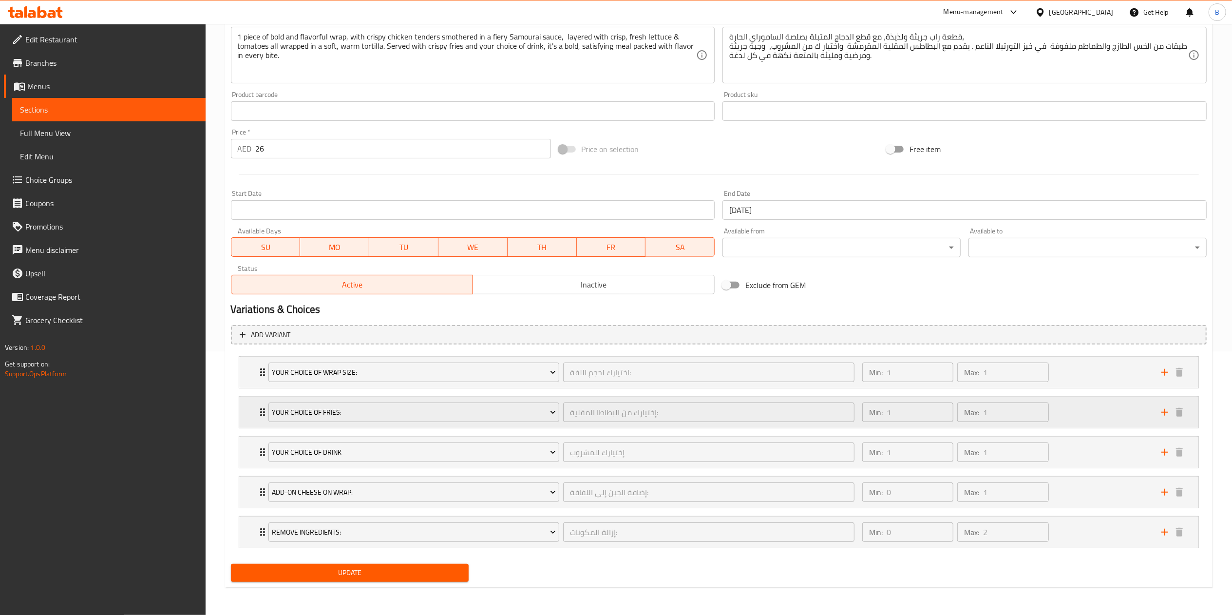
click at [253, 388] on div "Your Choice Of Fries: إختيارك من البطاطا المقلية: ​ Min: 1 ​ Max: 1 ​" at bounding box center [718, 372] width 959 height 31
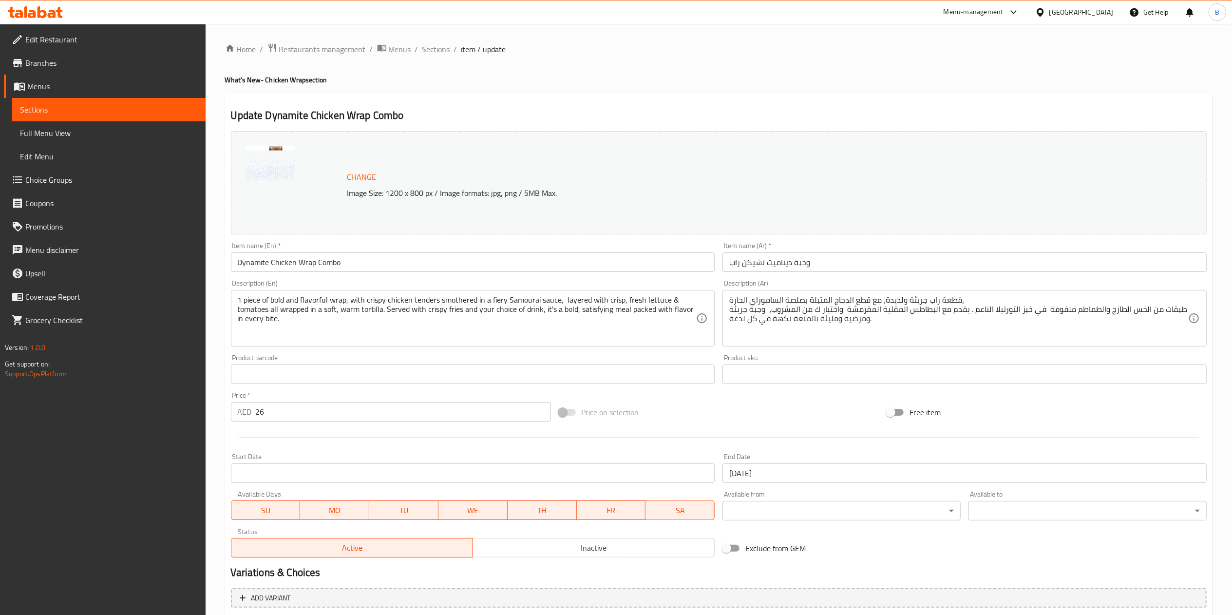
scroll to position [0, 0]
click at [430, 48] on span "Sections" at bounding box center [436, 50] width 28 height 12
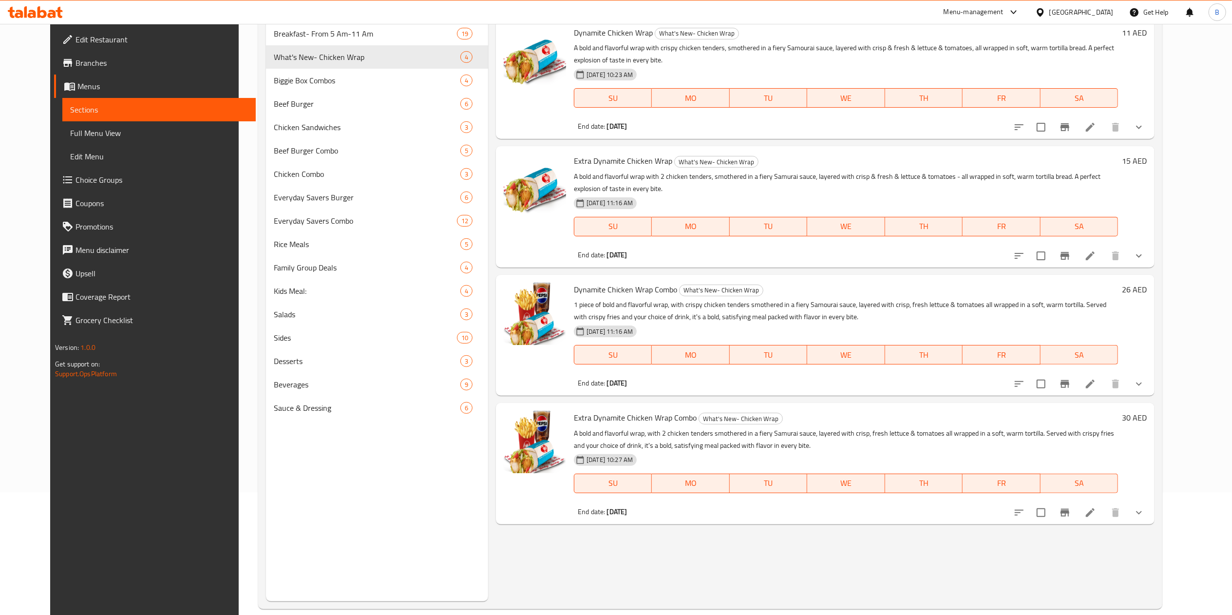
scroll to position [137, 0]
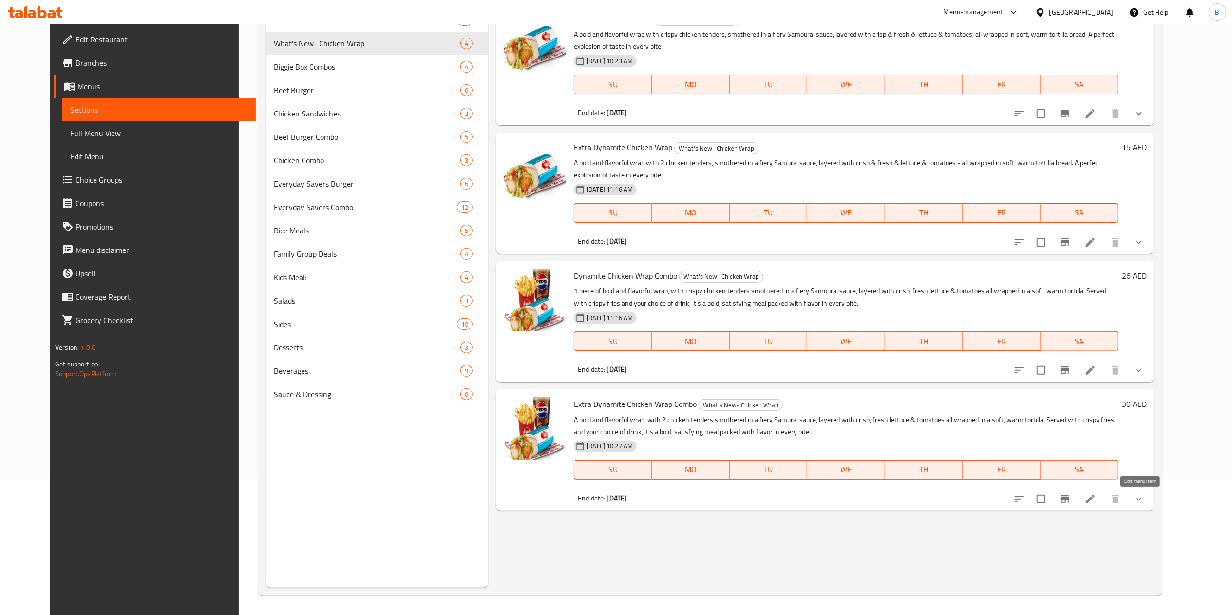
click at [1096, 498] on icon at bounding box center [1090, 499] width 12 height 12
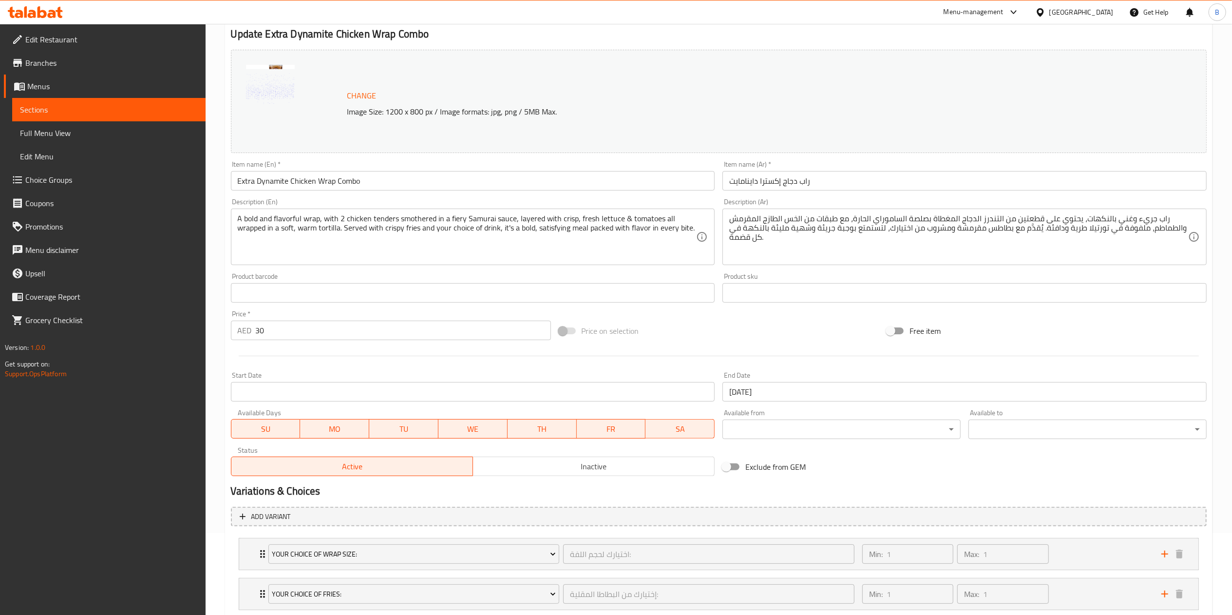
scroll to position [195, 0]
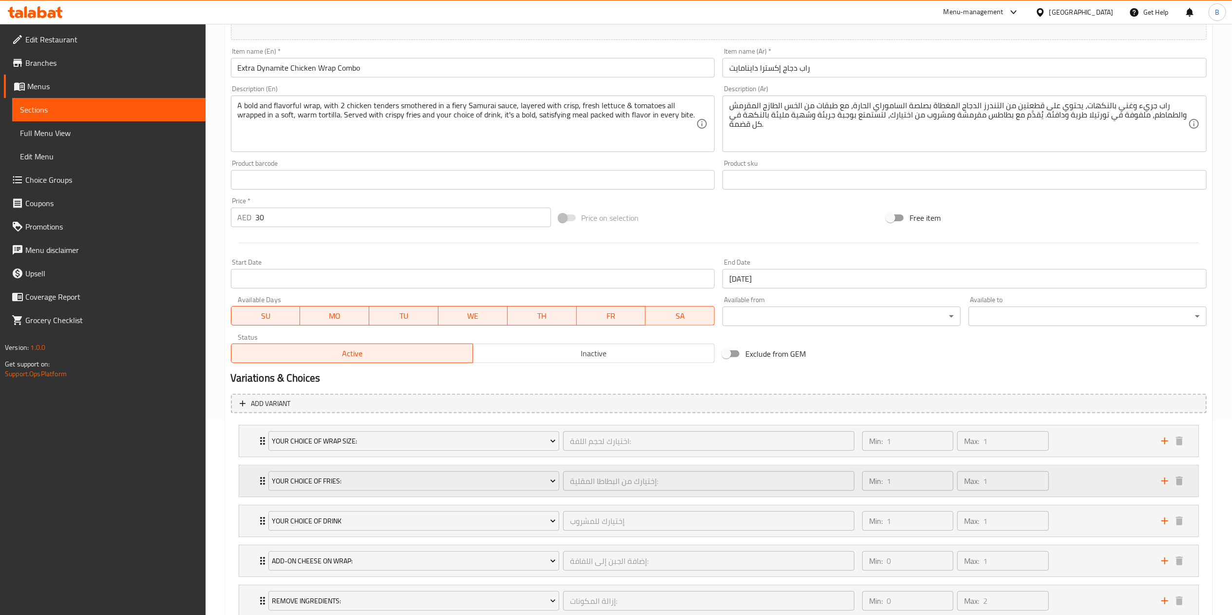
click at [244, 456] on div "Your Choice Of Fries: إختيارك من البطاطا المقلية: ​ Min: 1 ​ Max: 1 ​" at bounding box center [718, 440] width 959 height 31
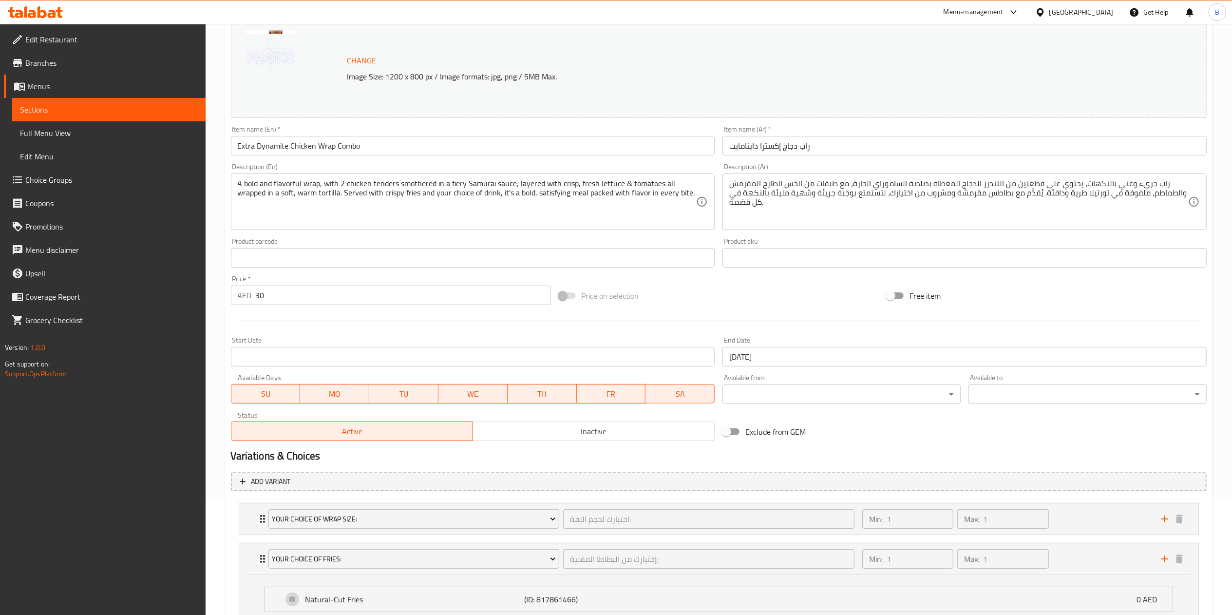
scroll to position [0, 0]
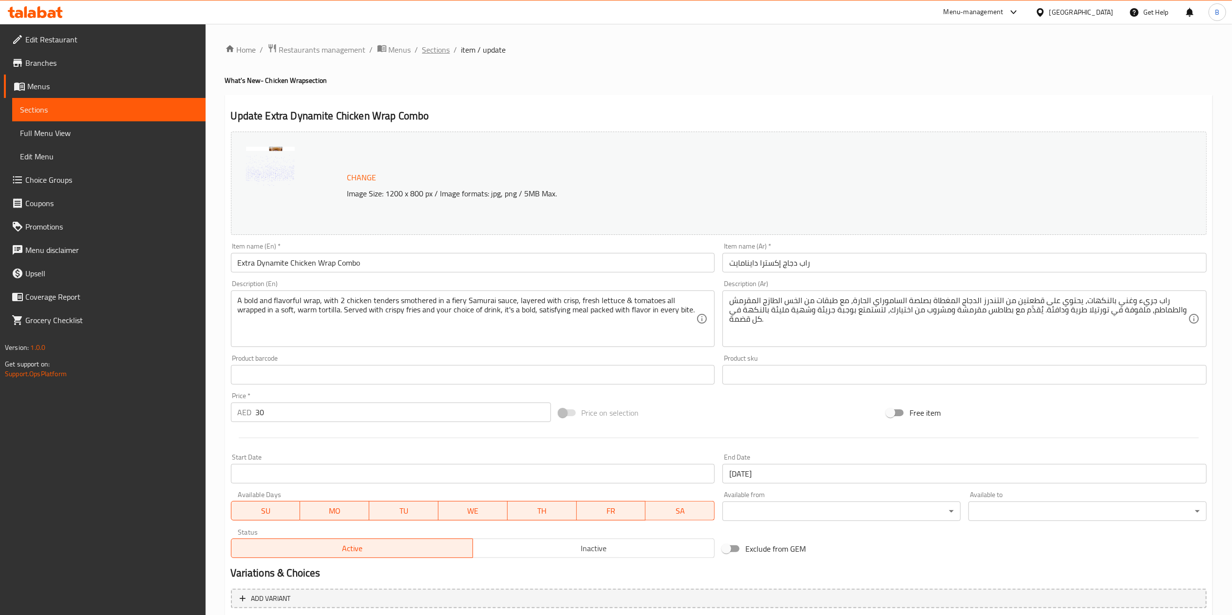
click at [445, 46] on span "Sections" at bounding box center [436, 50] width 28 height 12
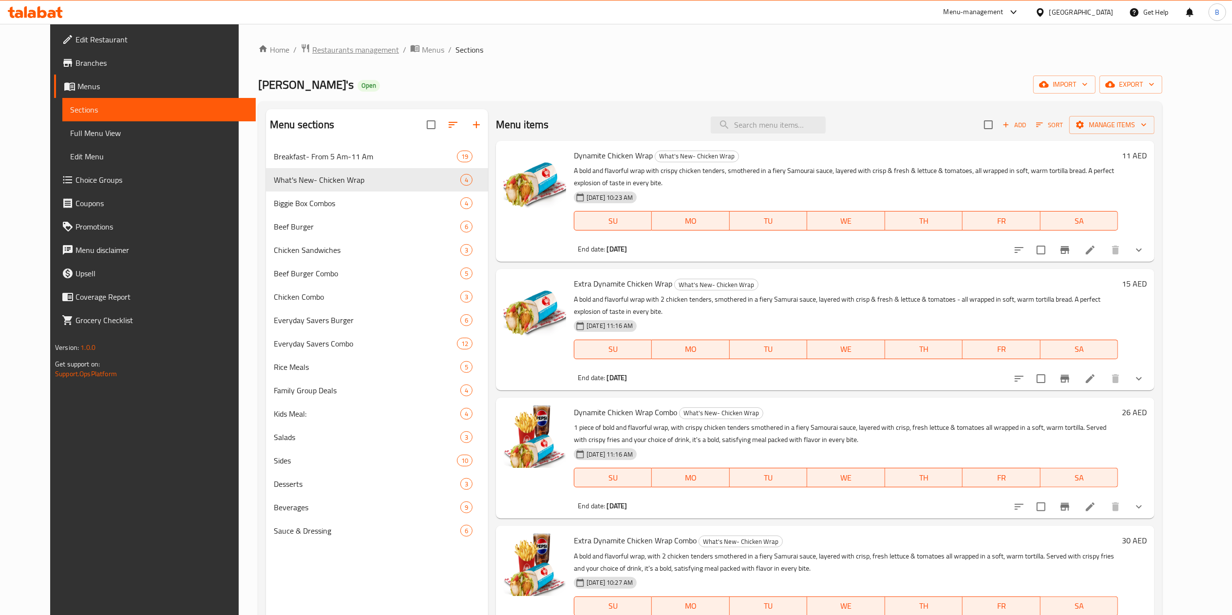
click at [343, 48] on span "Restaurants management" at bounding box center [355, 50] width 87 height 12
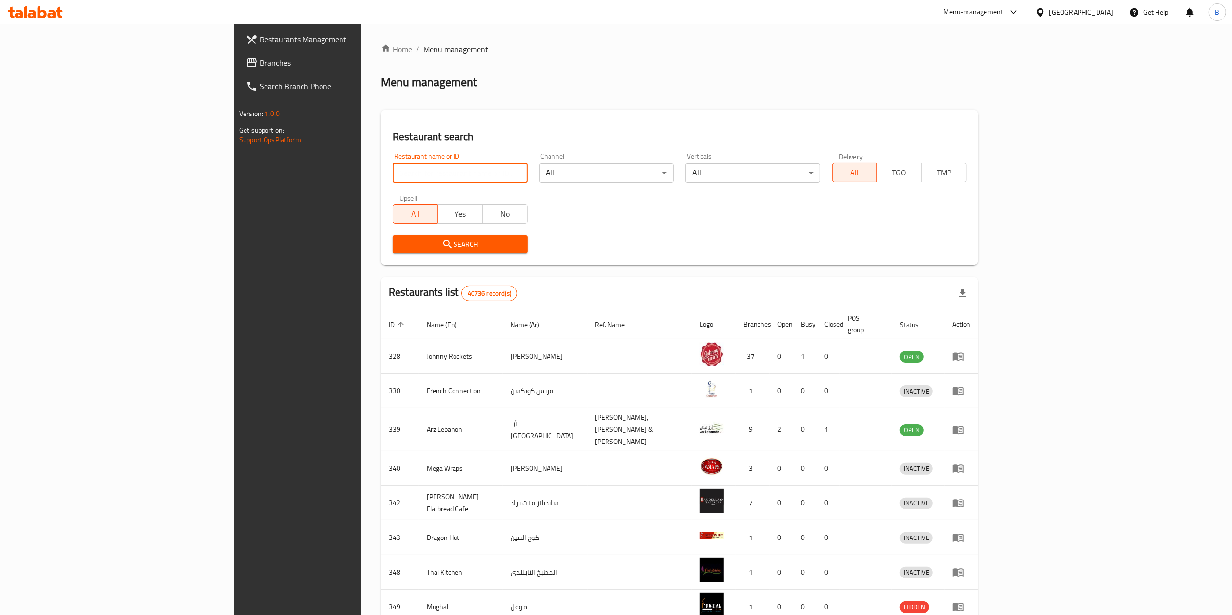
drag, startPoint x: 306, startPoint y: 180, endPoint x: 314, endPoint y: 182, distance: 7.6
click at [393, 180] on input "search" at bounding box center [460, 172] width 134 height 19
type input "wendy"
click button "Search" at bounding box center [460, 244] width 134 height 18
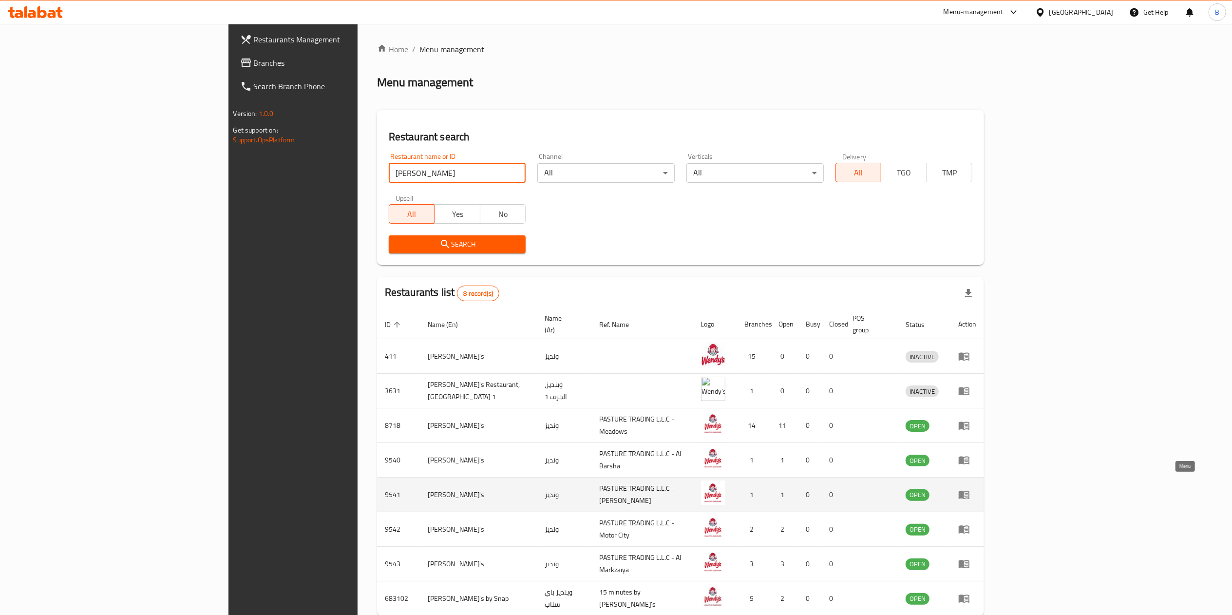
click at [970, 489] on icon "enhanced table" at bounding box center [964, 495] width 12 height 12
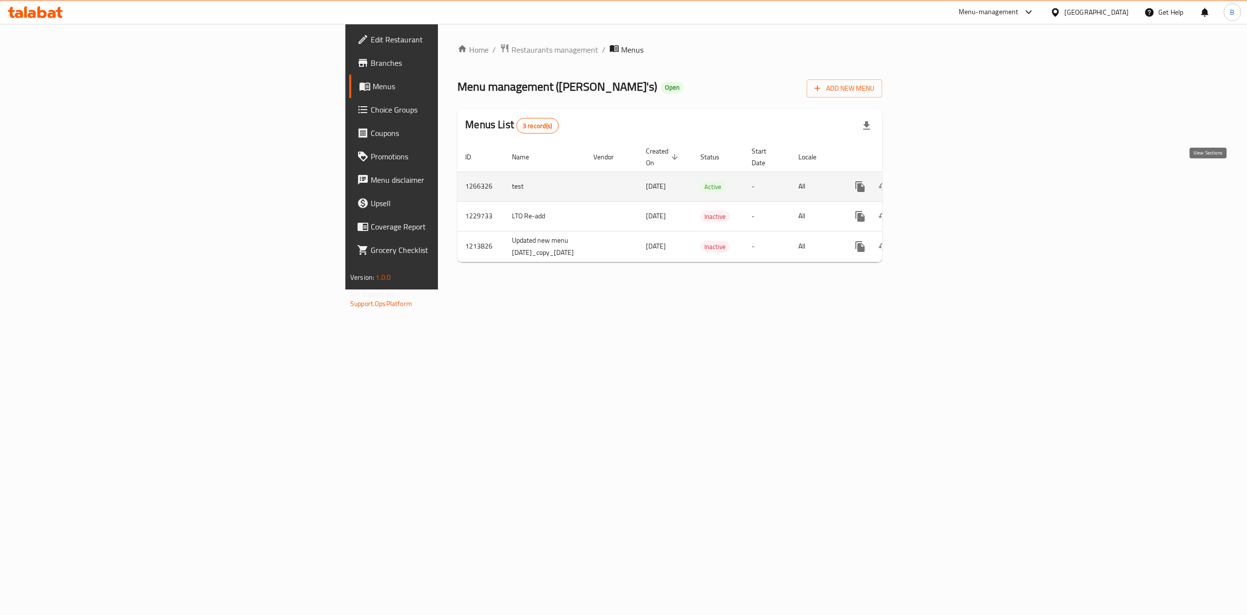
click at [942, 175] on link "enhanced table" at bounding box center [930, 186] width 23 height 23
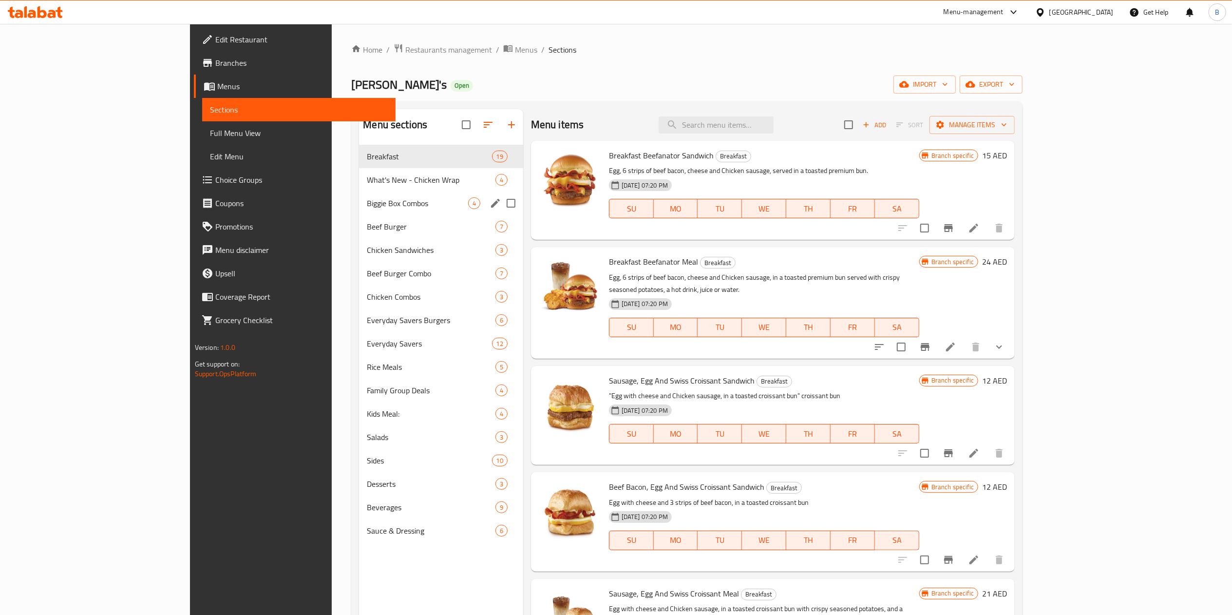
click at [367, 183] on span "What's New - Chicken Wrap" at bounding box center [431, 180] width 128 height 12
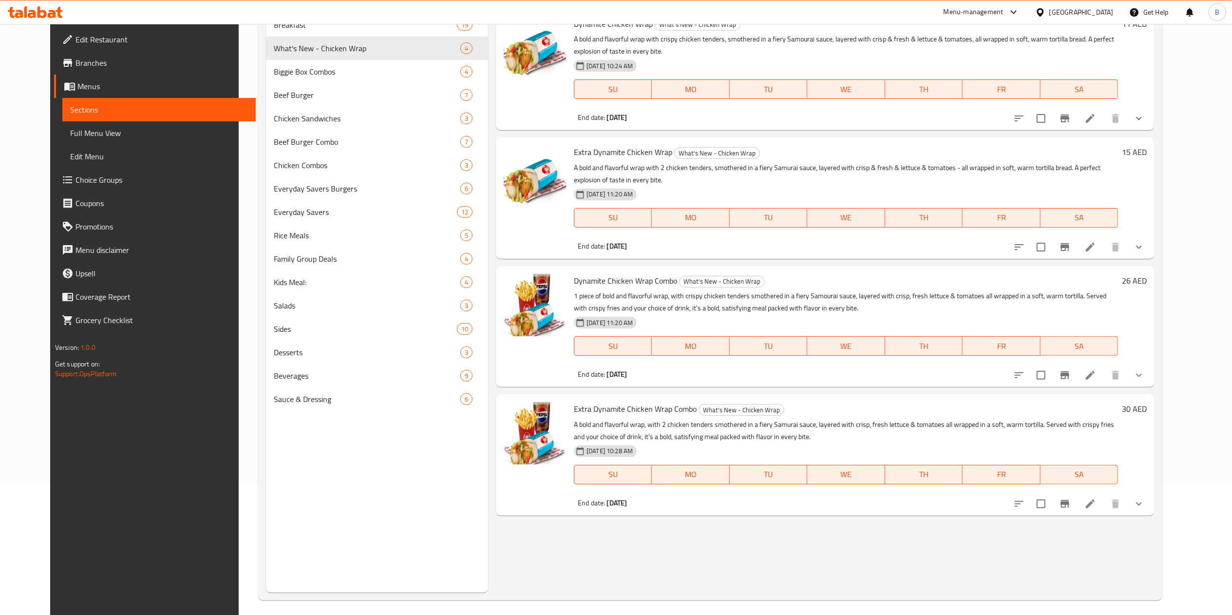
scroll to position [137, 0]
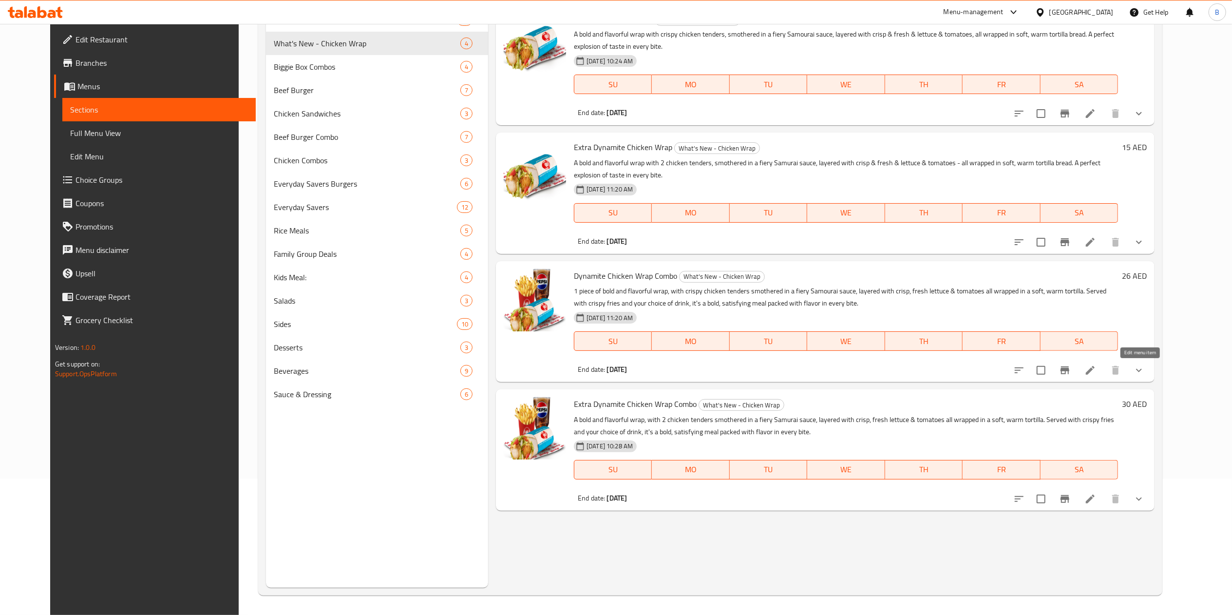
click at [1096, 374] on icon at bounding box center [1090, 370] width 12 height 12
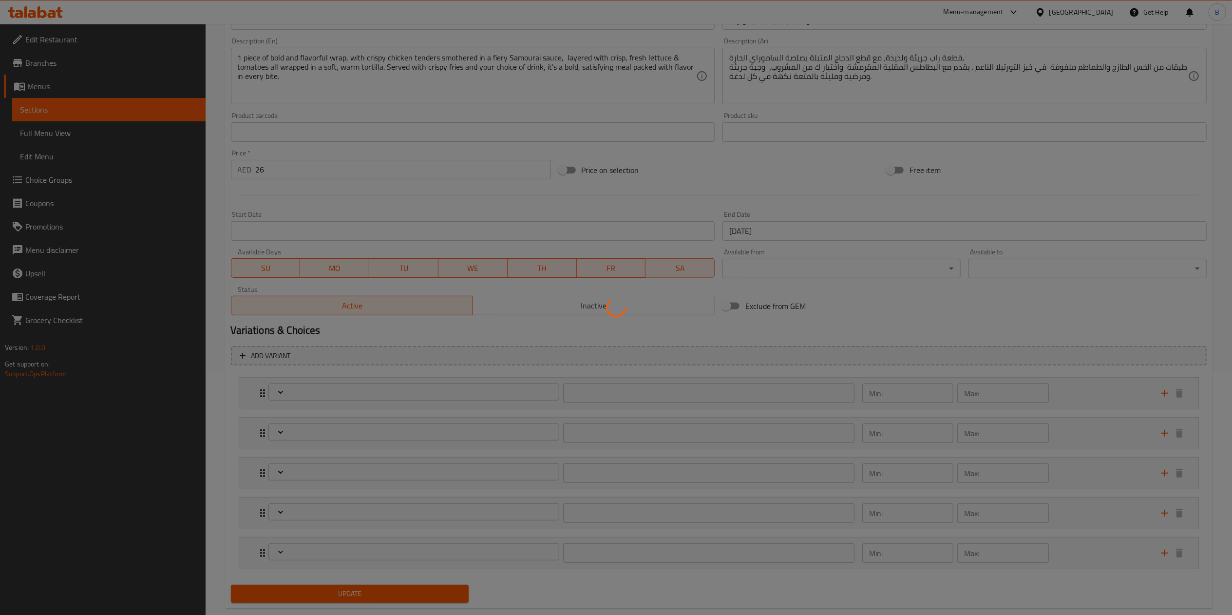
scroll to position [265, 0]
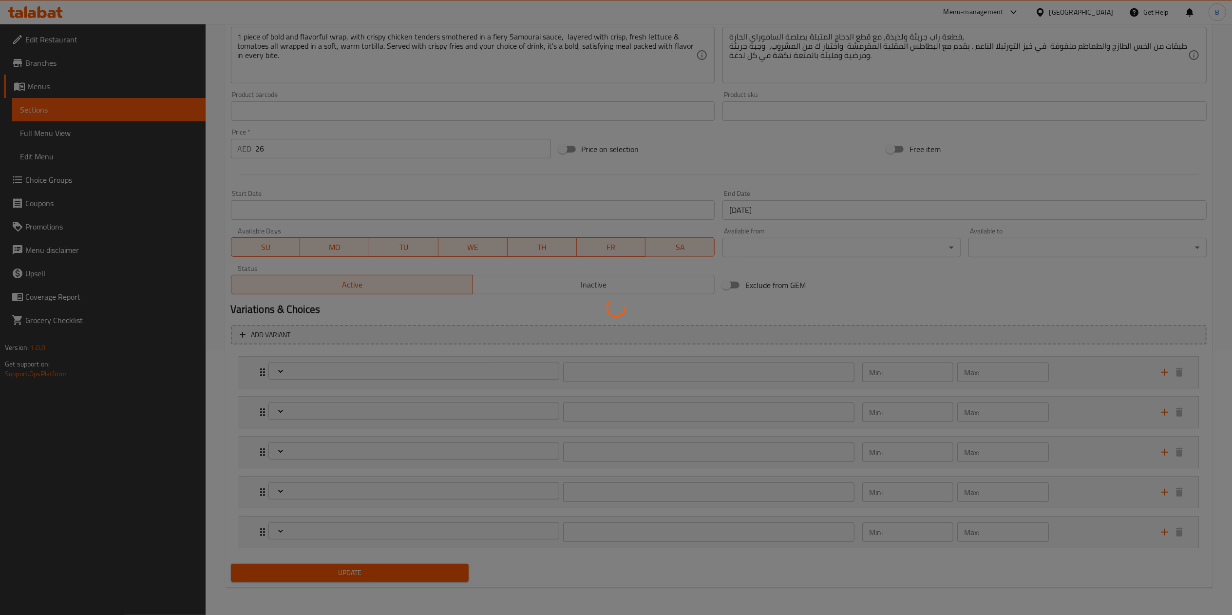
type input "اختيارك لحجم اللفة:"
type input "1"
type input "إختيارك من البطاطا المقلية:"
type input "1"
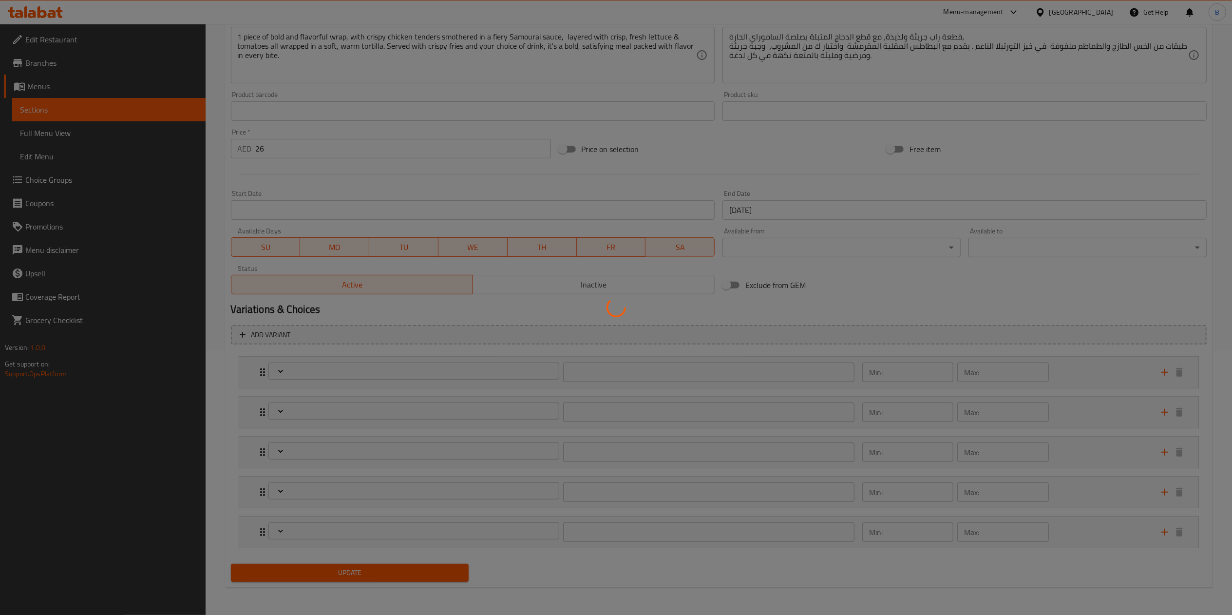
type input "1"
type input "اختيارك من المشروب:"
type input "1"
type input "إضافة الجبن على اللفافة:"
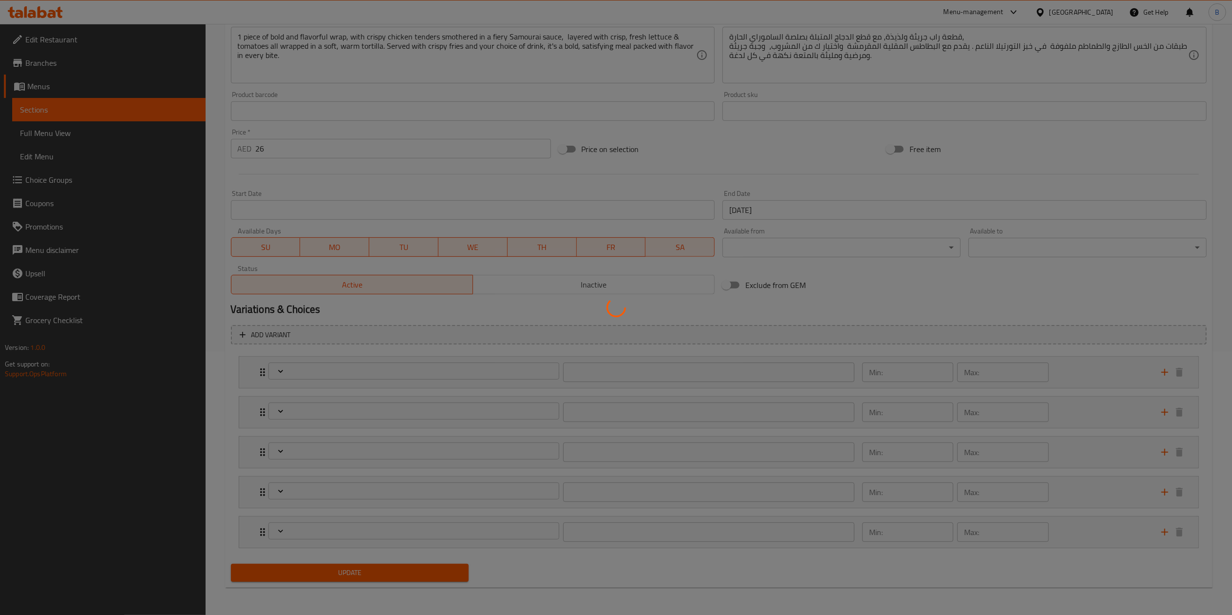
type input "0"
type input "1"
type input "إزالة المكونات:"
type input "0"
type input "2"
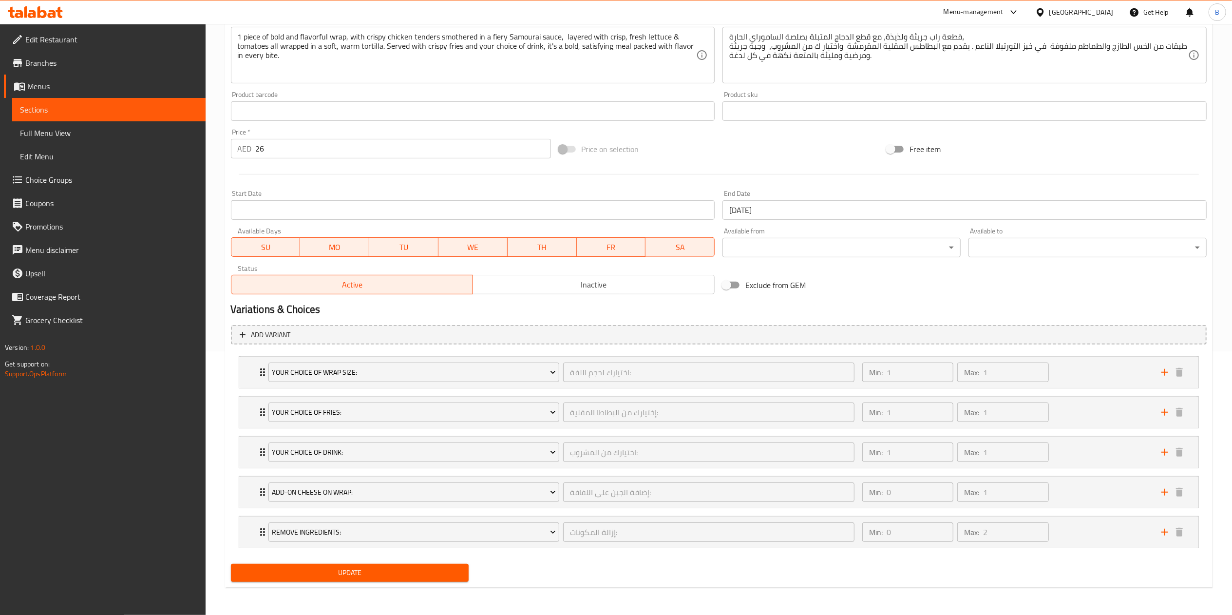
scroll to position [266, 0]
click at [252, 388] on div "Your Choice Of Fries: إختيارك من البطاطا المقلية: ​ Min: 1 ​ Max: 1 ​" at bounding box center [718, 372] width 959 height 31
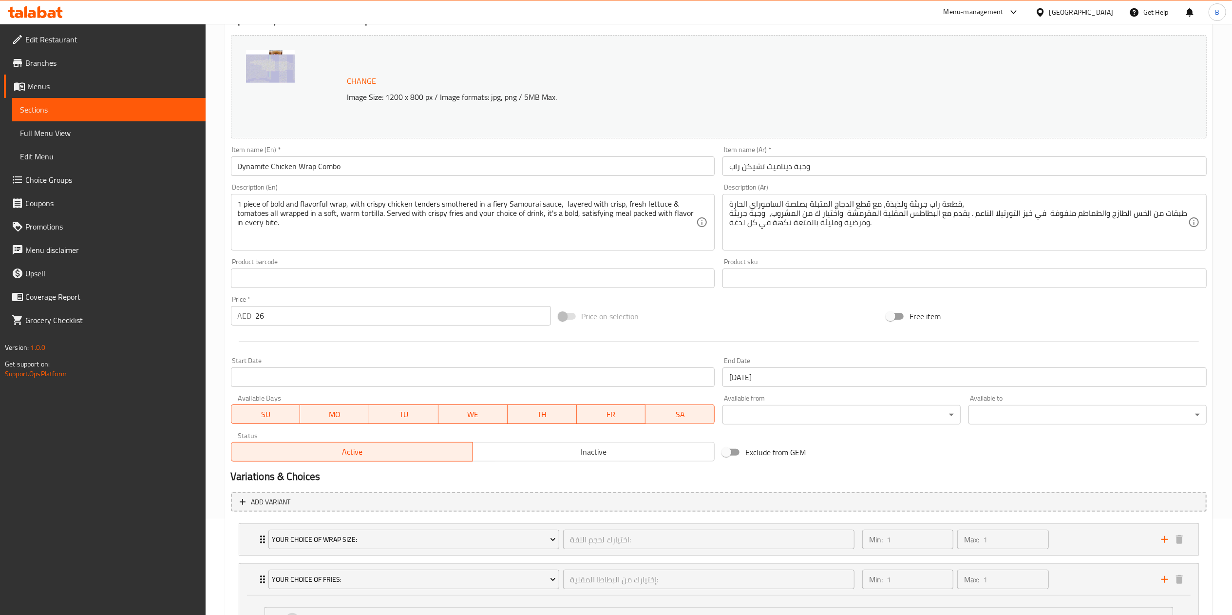
scroll to position [0, 0]
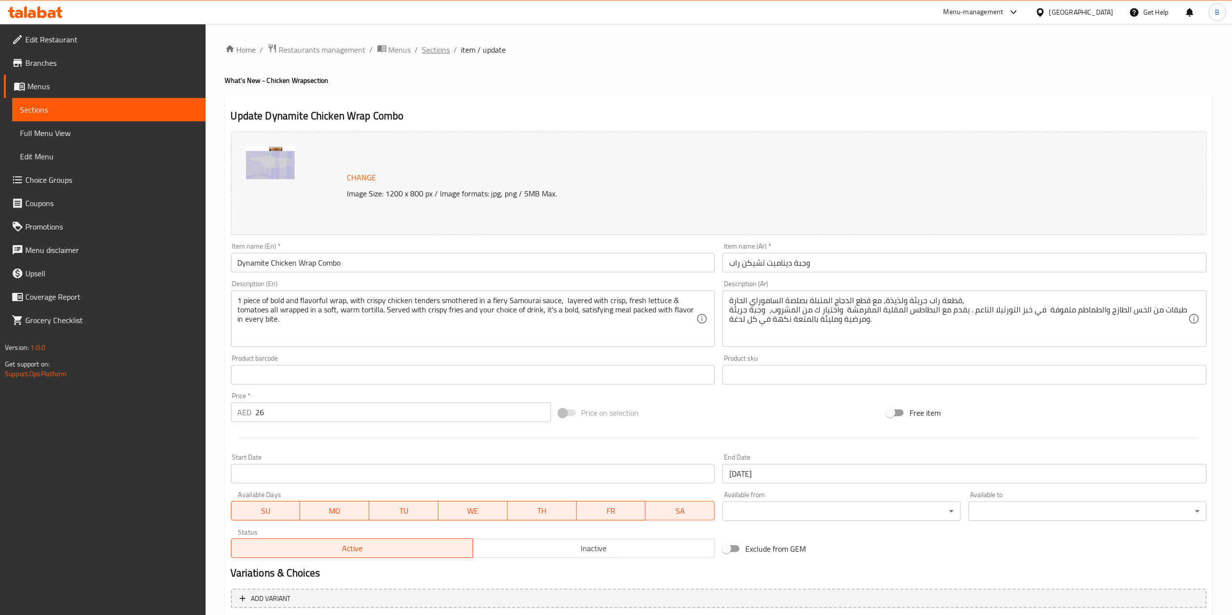
click at [433, 54] on span "Sections" at bounding box center [436, 50] width 28 height 12
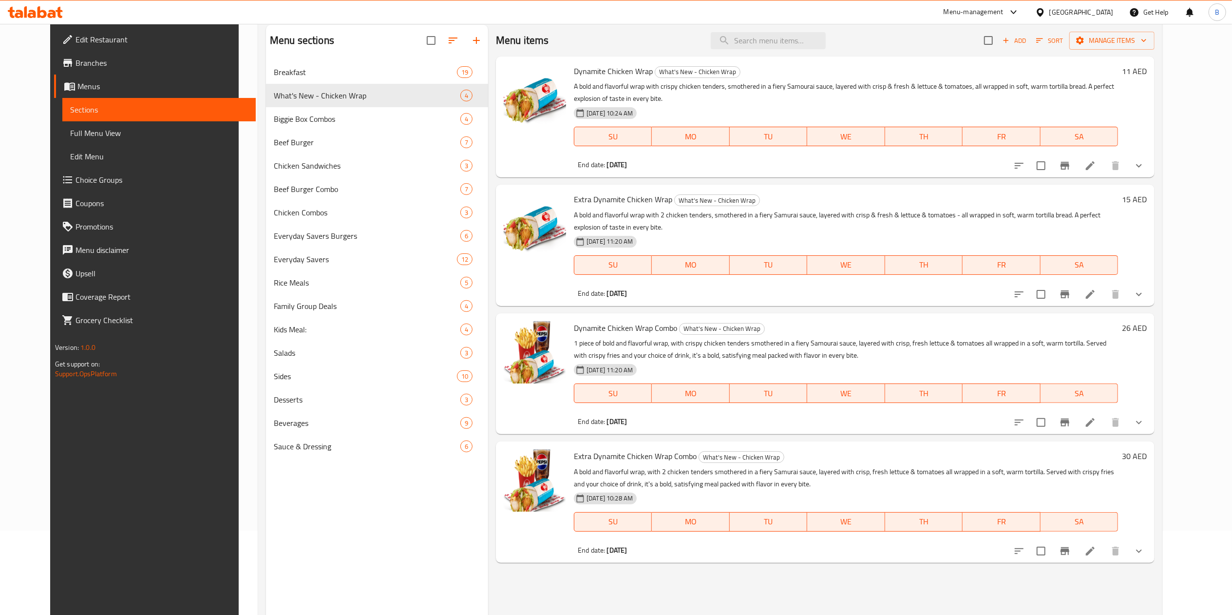
scroll to position [137, 0]
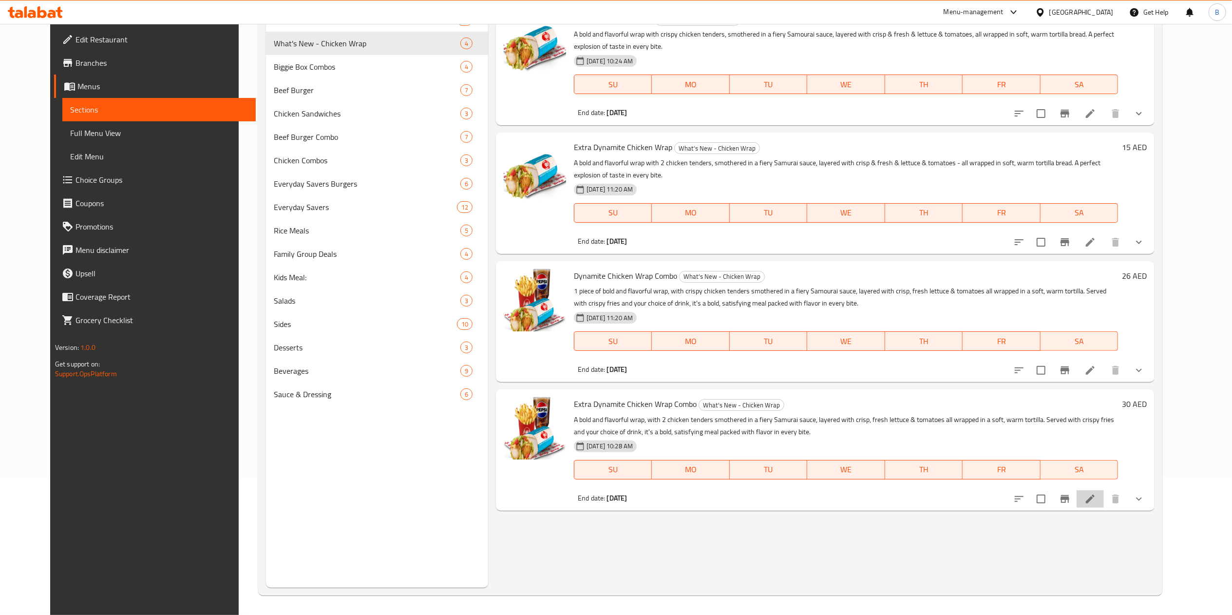
click at [1096, 496] on icon at bounding box center [1090, 499] width 12 height 12
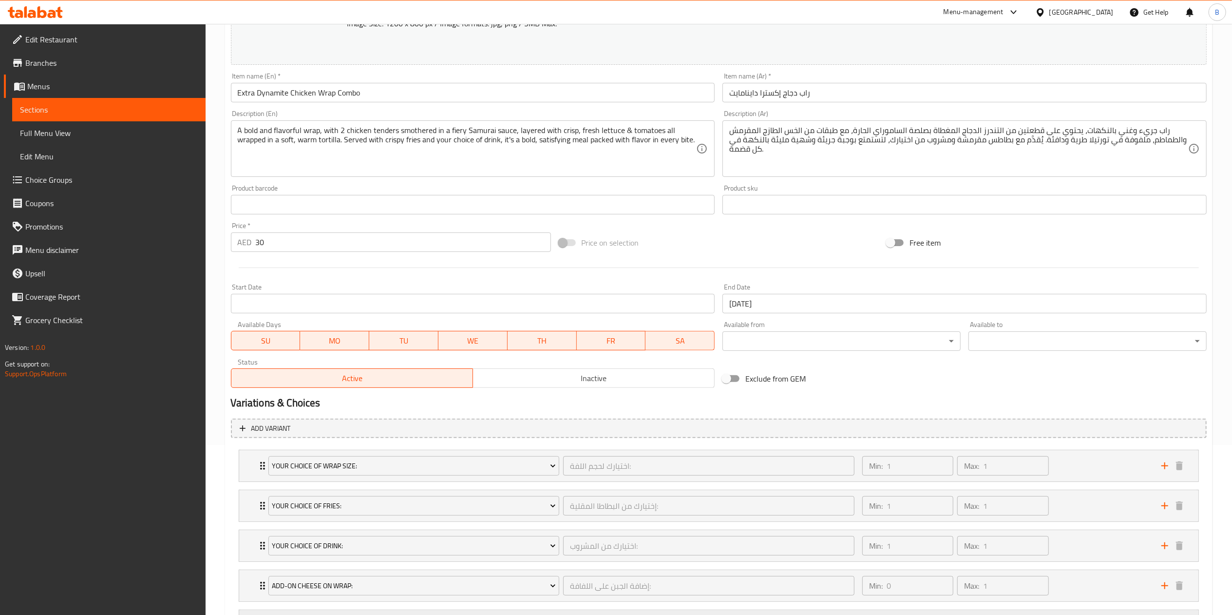
scroll to position [266, 0]
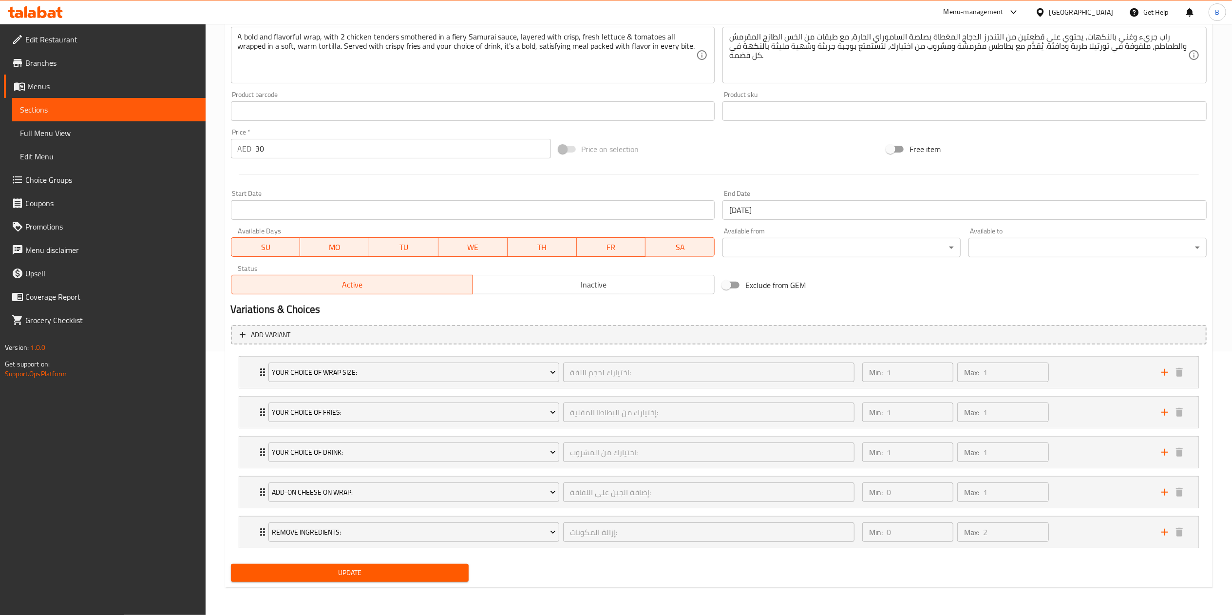
click at [238, 415] on li "Your Choice Of Fries: إختيارك من البطاطا المقلية: ​ Min: 1 ​ Max: 1 ​ Natural-C…" at bounding box center [719, 412] width 976 height 40
click at [250, 388] on div "Your Choice Of Fries: إختيارك من البطاطا المقلية: ​ Min: 1 ​ Max: 1 ​" at bounding box center [718, 372] width 959 height 31
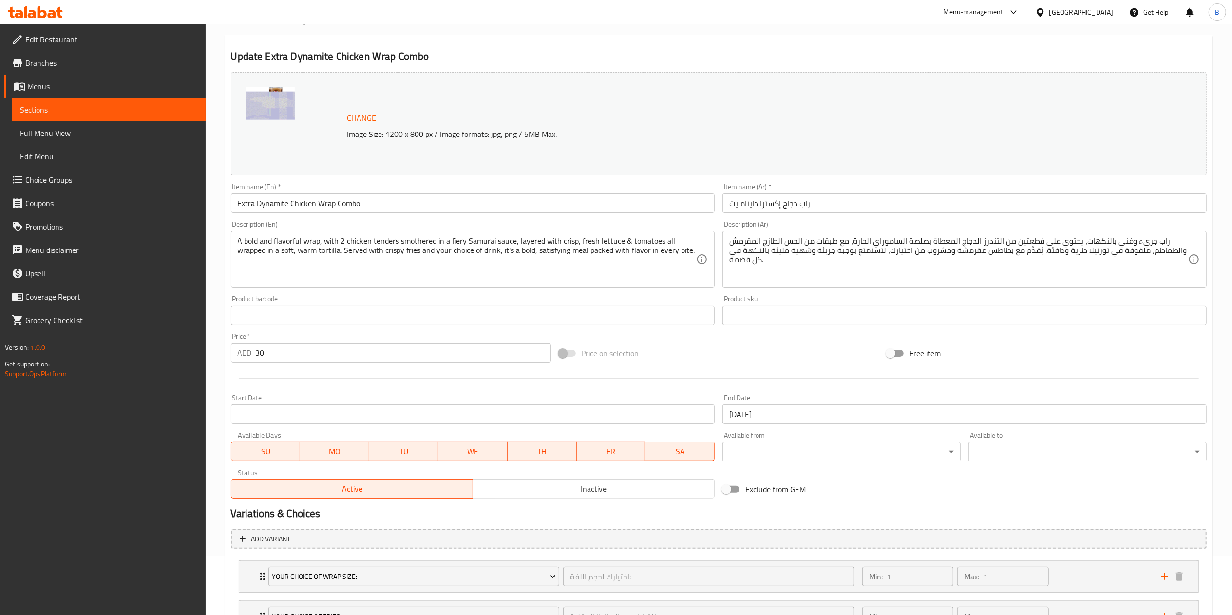
scroll to position [0, 0]
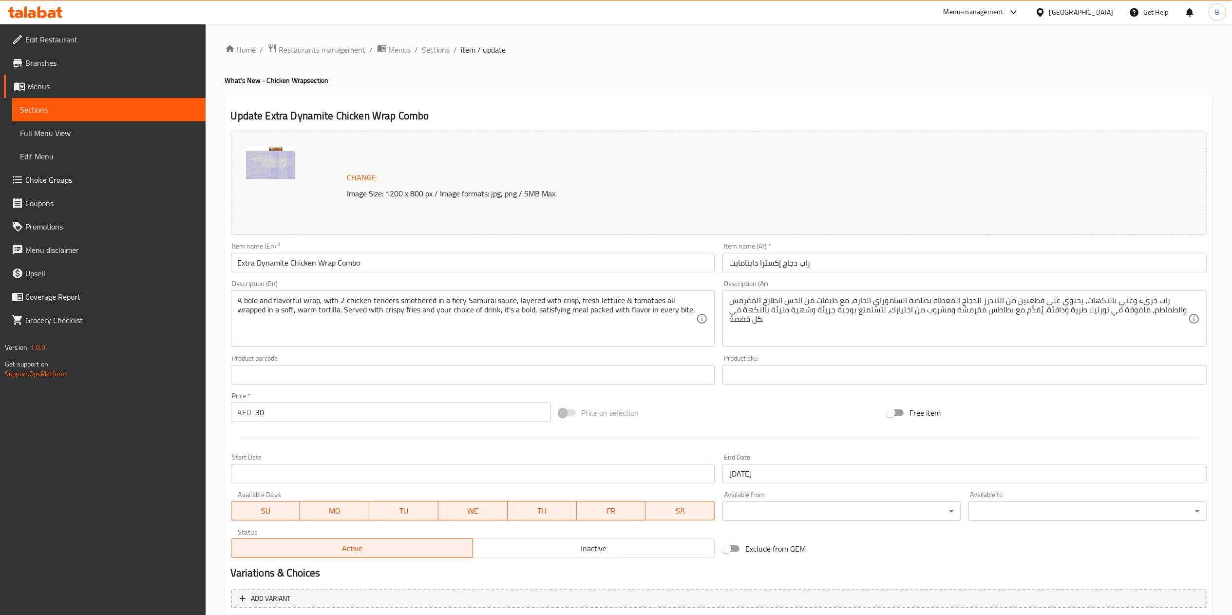
click at [358, 53] on span "Restaurants management" at bounding box center [322, 50] width 87 height 12
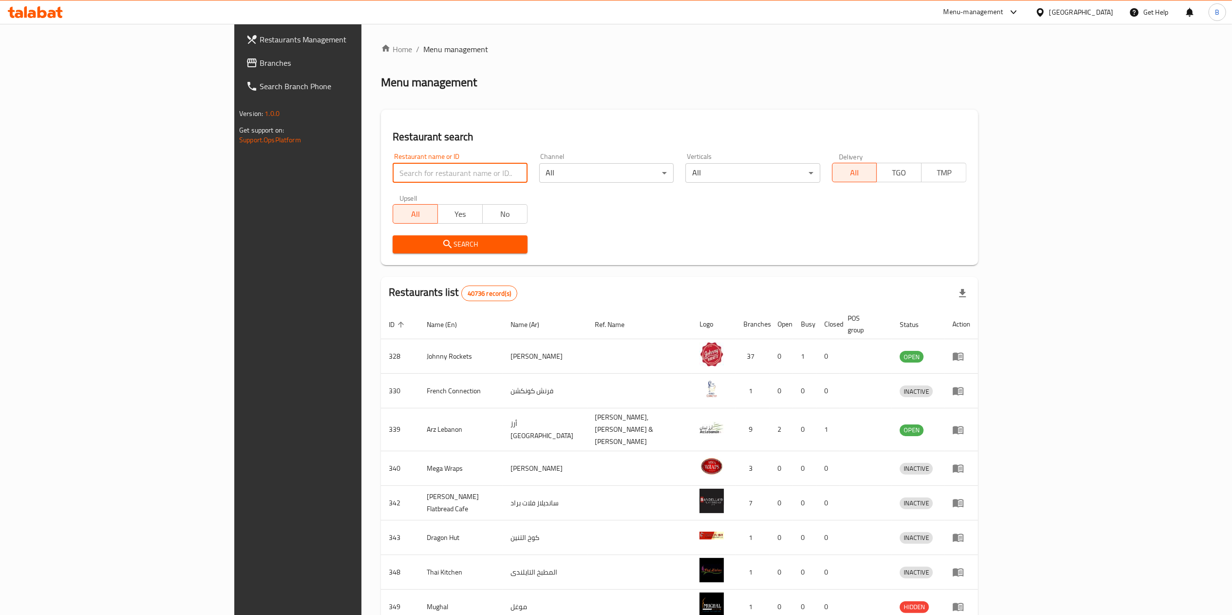
click at [393, 171] on input "search" at bounding box center [460, 172] width 134 height 19
type input "wendy"
click button "Search" at bounding box center [460, 244] width 134 height 18
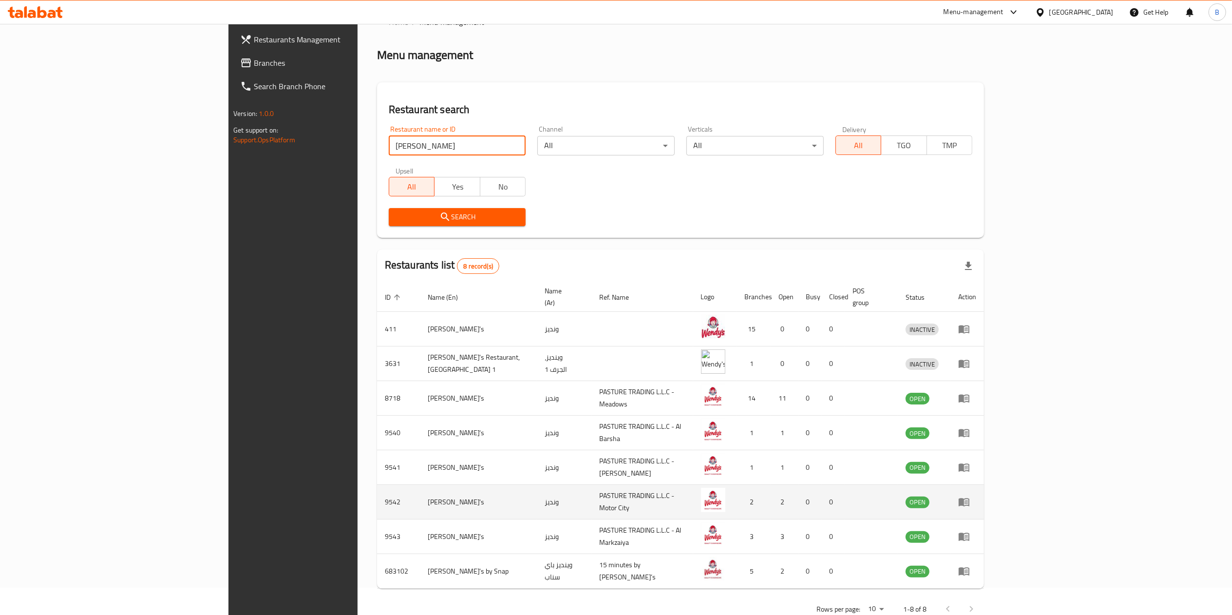
scroll to position [43, 0]
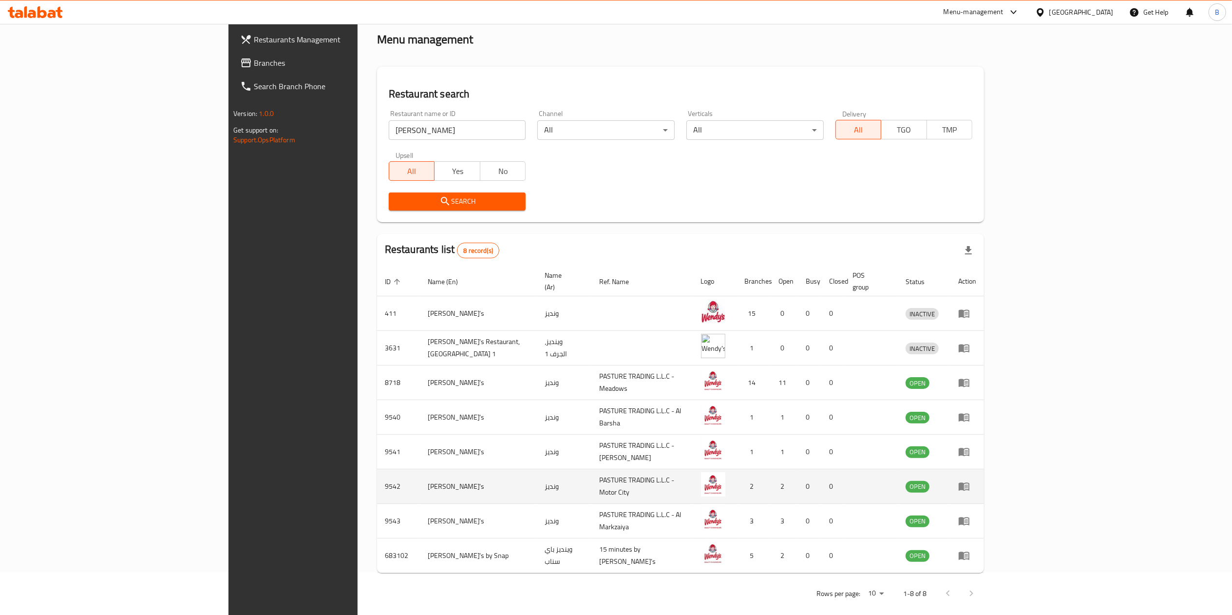
click at [984, 477] on td "enhanced table" at bounding box center [967, 486] width 34 height 35
click at [968, 485] on icon "enhanced table" at bounding box center [965, 487] width 3 height 4
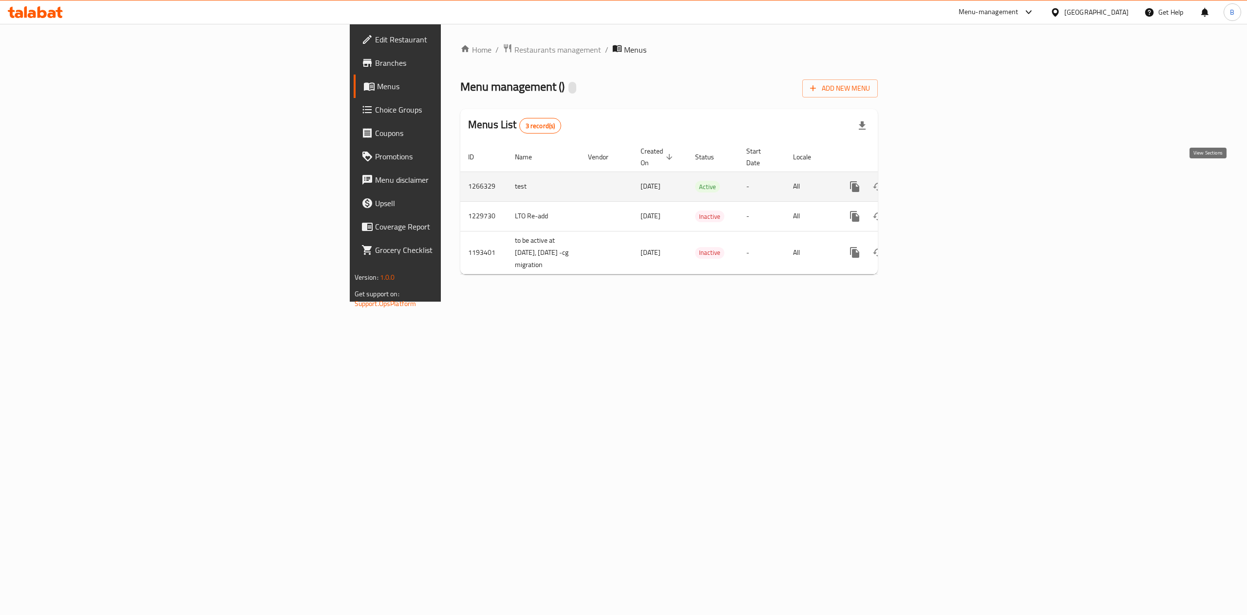
click at [937, 175] on link "enhanced table" at bounding box center [924, 186] width 23 height 23
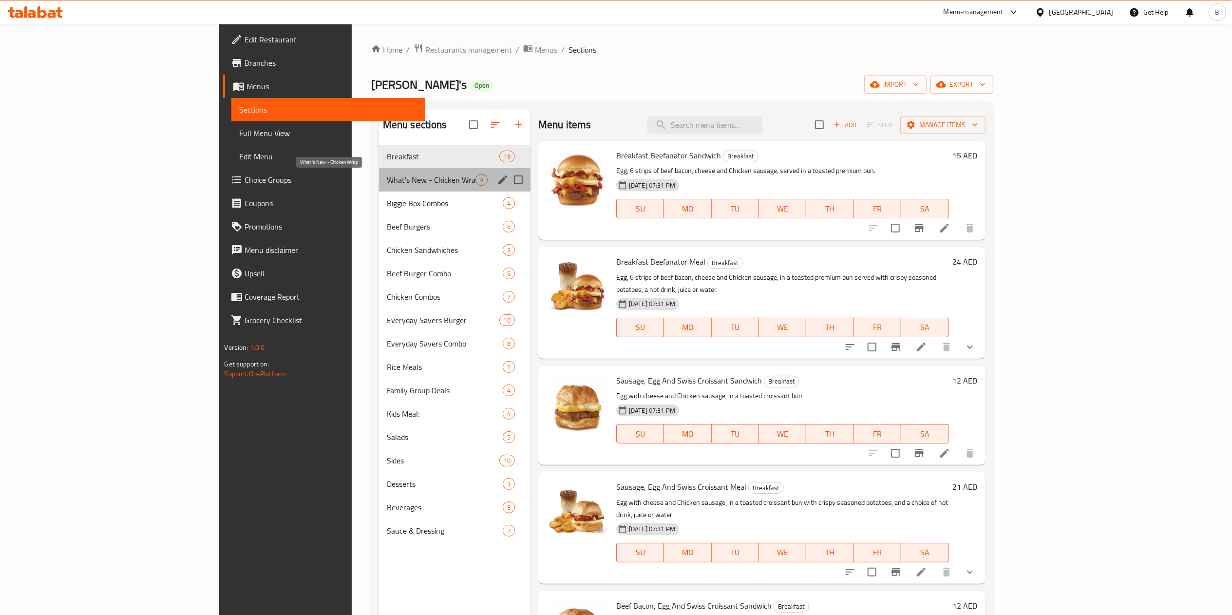
click at [387, 174] on span "What's New - Chicken Wrap" at bounding box center [431, 180] width 89 height 12
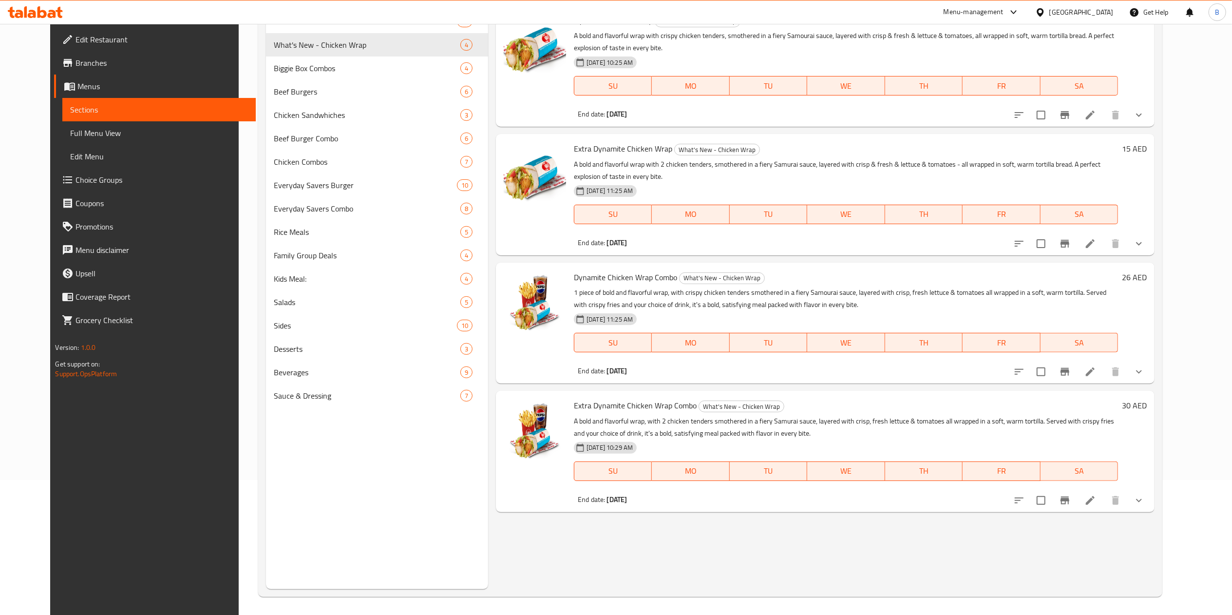
scroll to position [137, 0]
click at [1104, 373] on li at bounding box center [1089, 370] width 27 height 18
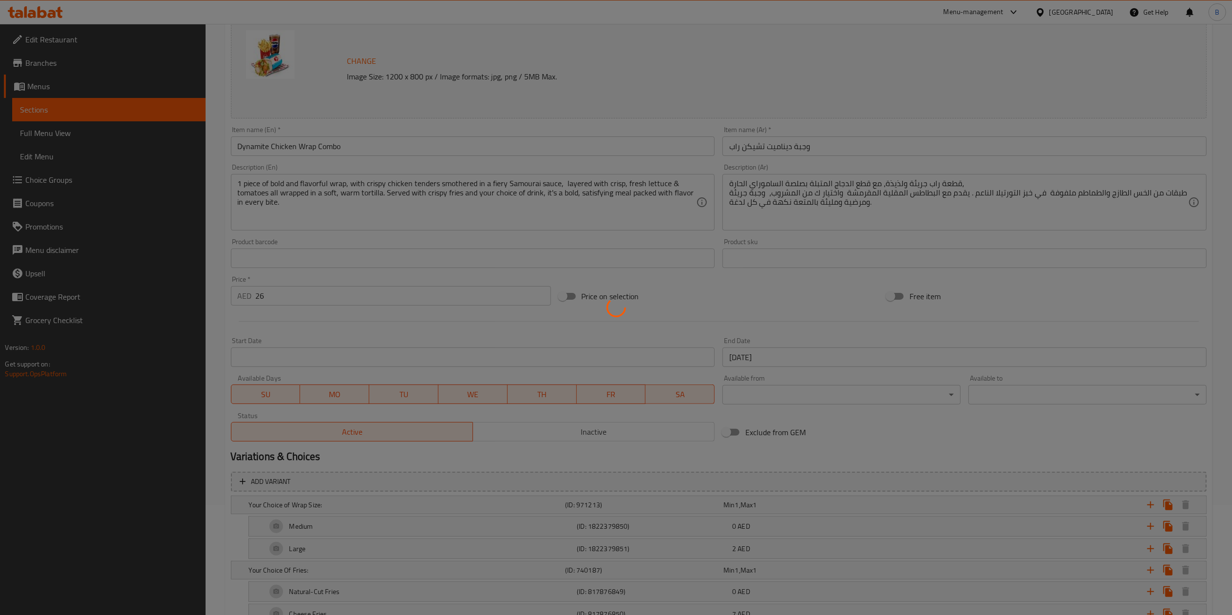
scroll to position [265, 0]
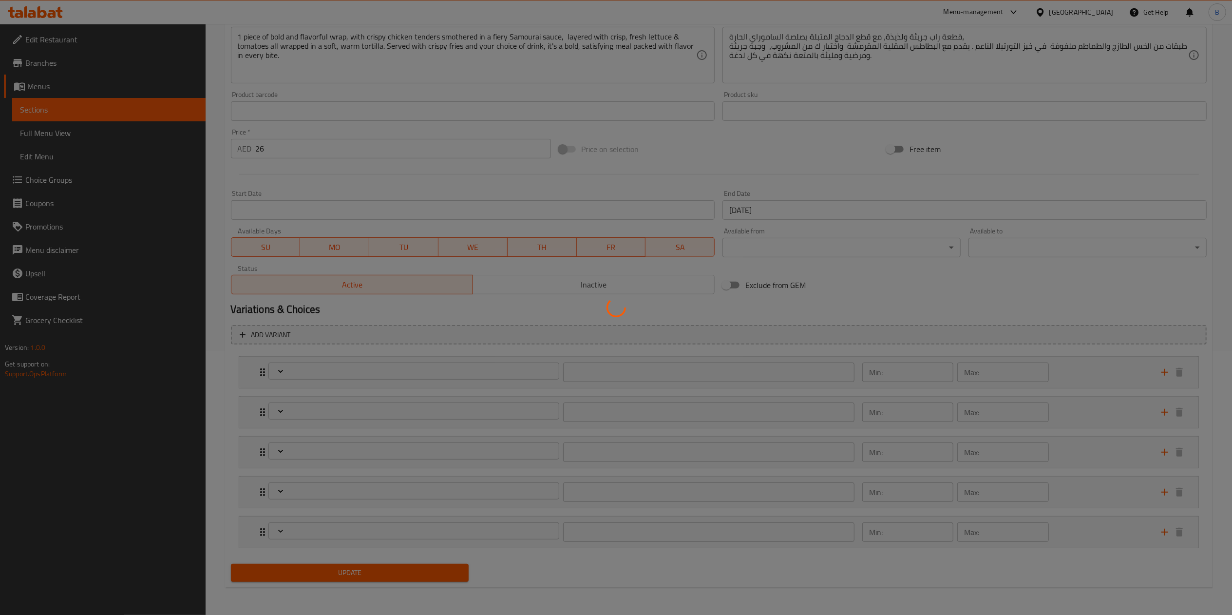
type input "اختيارك لحجم اللفة:"
type input "1"
type input "اختيارك من البطاطا المقلية:"
type input "1"
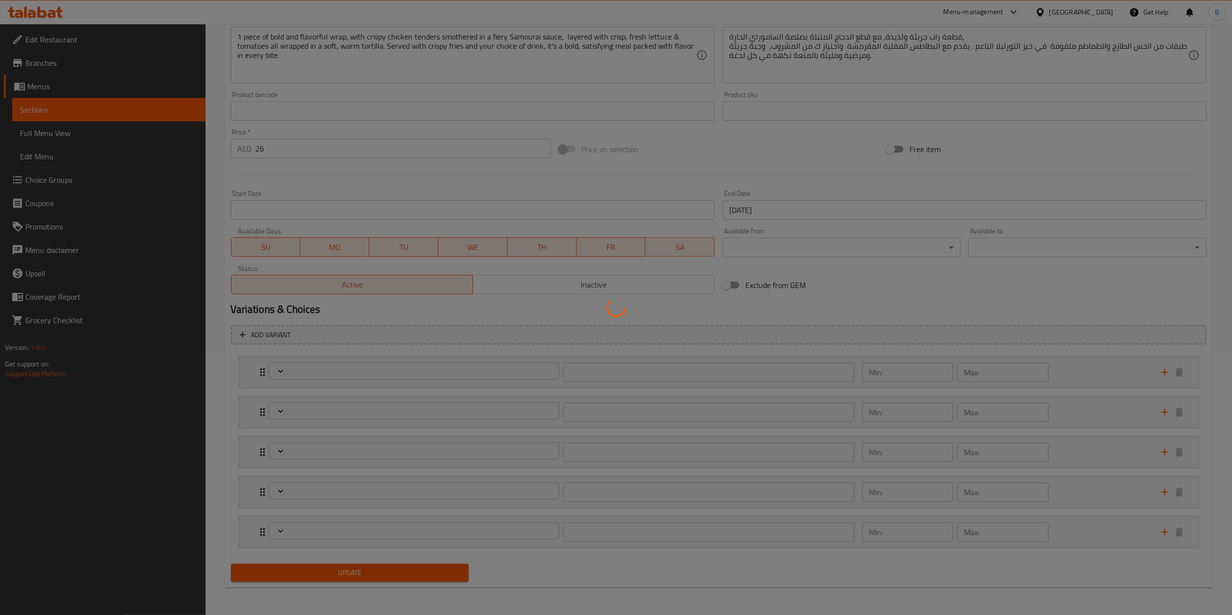
type input "1"
type input "اختيارك من المشروب:"
type input "1"
type input "إضافة الجبن على اللفافة:"
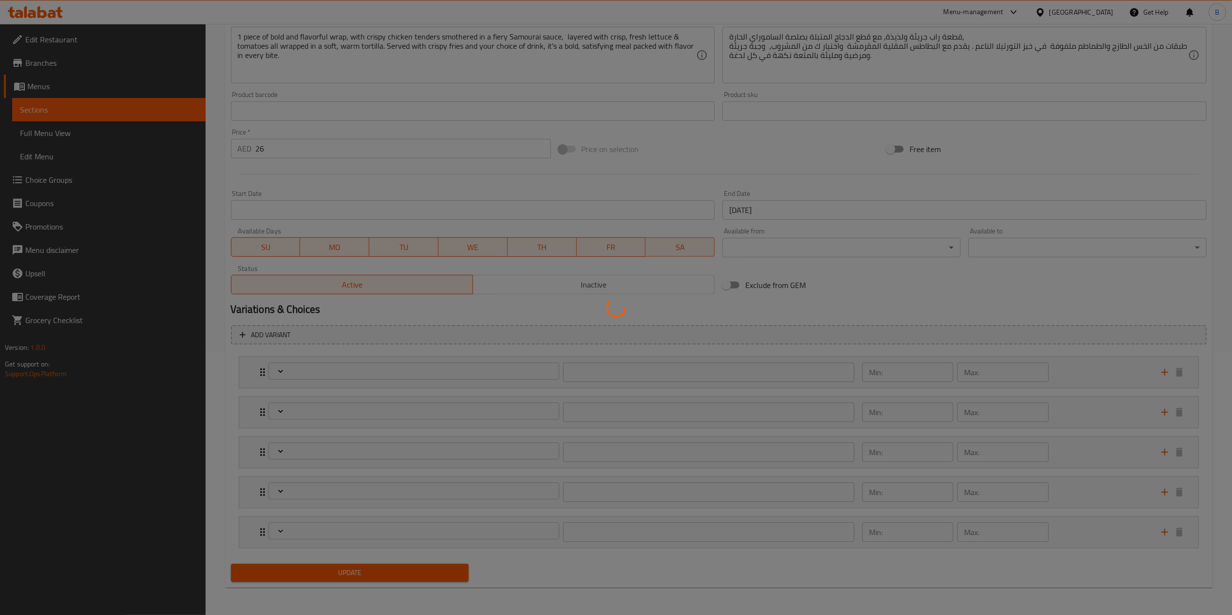
type input "0"
type input "1"
type input "إزالة المكونات:"
type input "0"
type input "2"
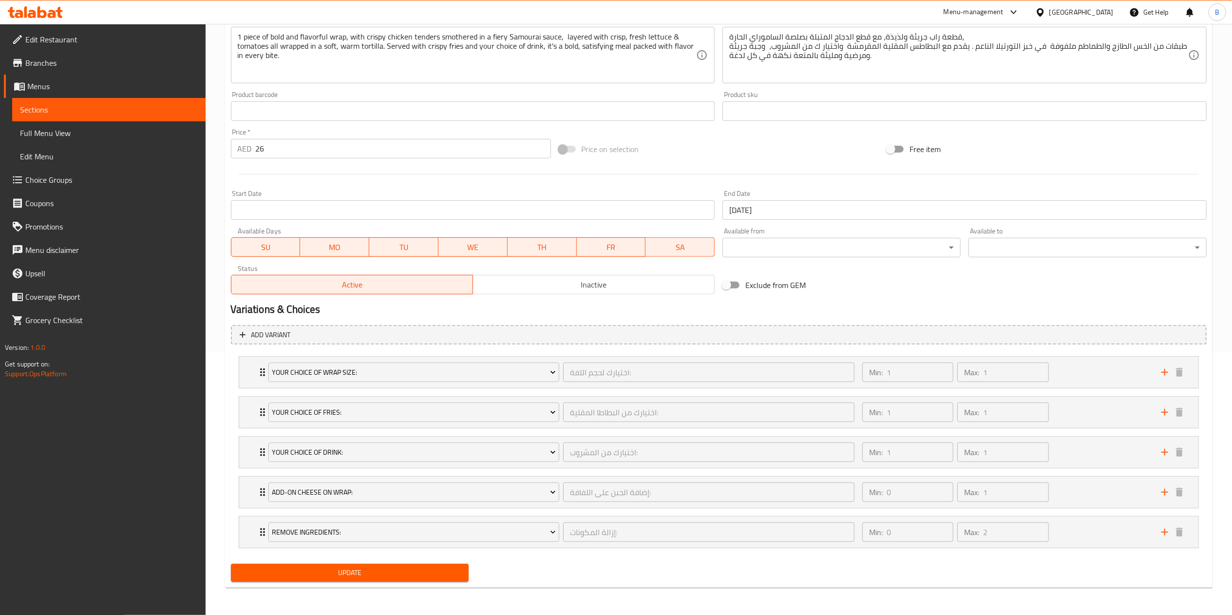
scroll to position [266, 0]
click at [262, 401] on div "Your Choice Of Fries: اختيارك من البطاطا المقلية: ​ Min: 1 ​ Max: 1 ​" at bounding box center [722, 411] width 930 height 31
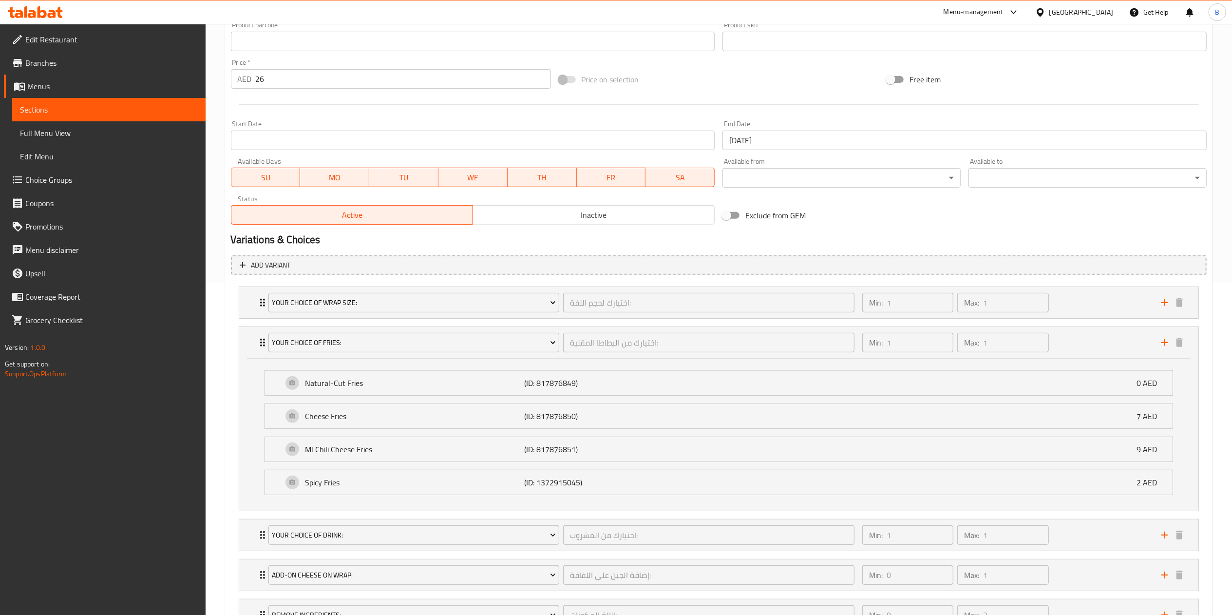
scroll to position [0, 0]
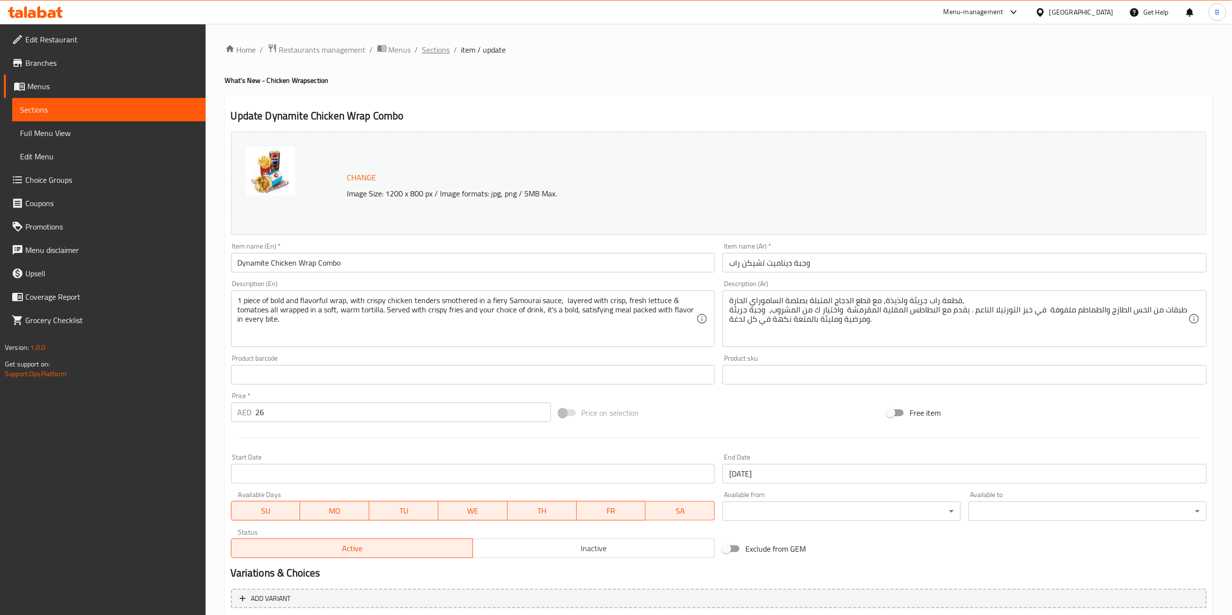
click at [447, 52] on span "Sections" at bounding box center [436, 50] width 28 height 12
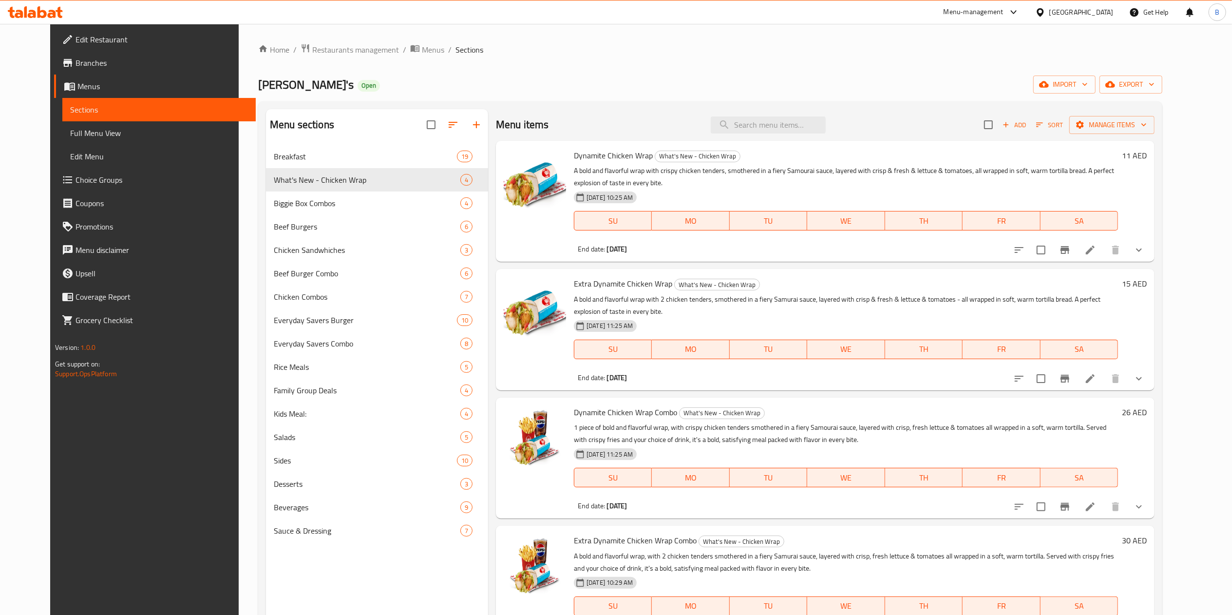
scroll to position [137, 0]
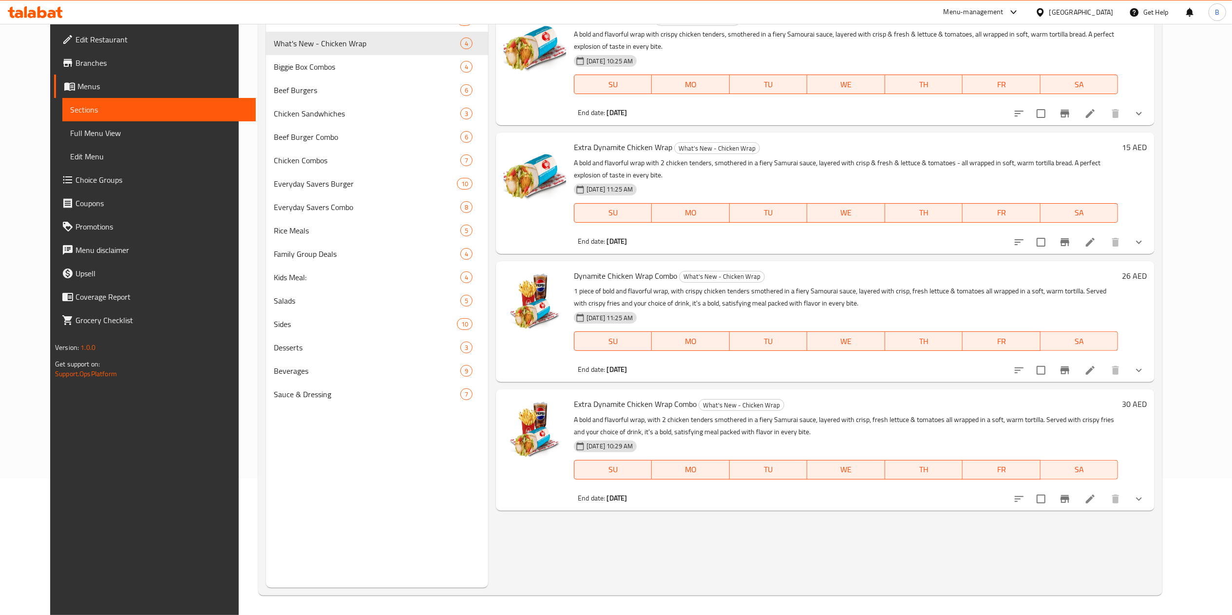
click at [1096, 503] on icon at bounding box center [1090, 499] width 12 height 12
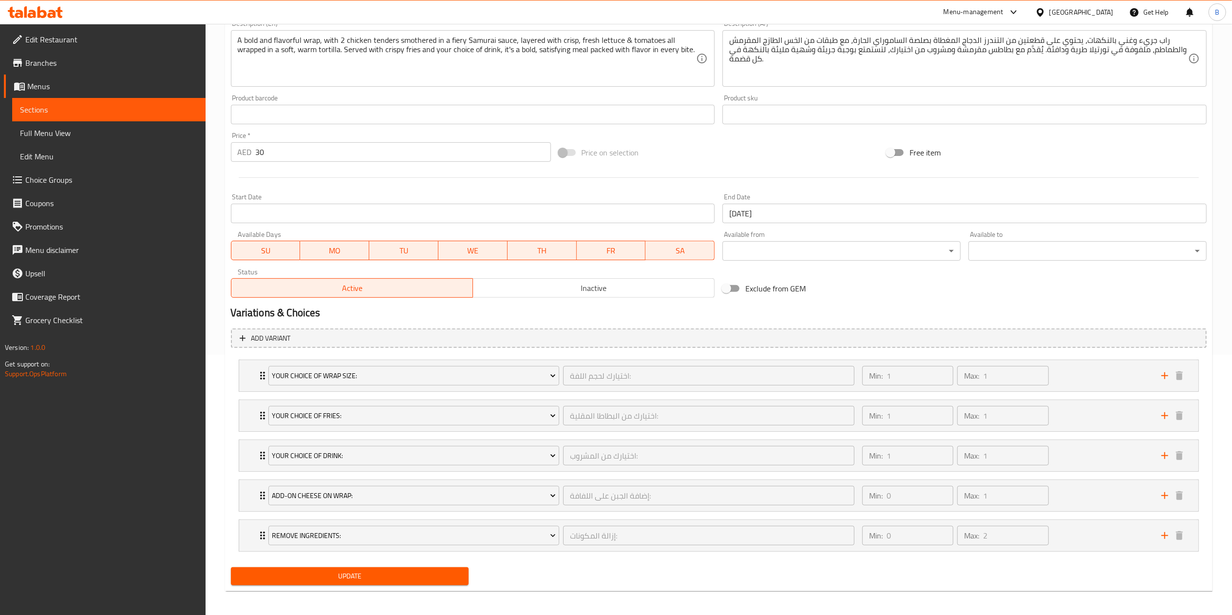
scroll to position [266, 0]
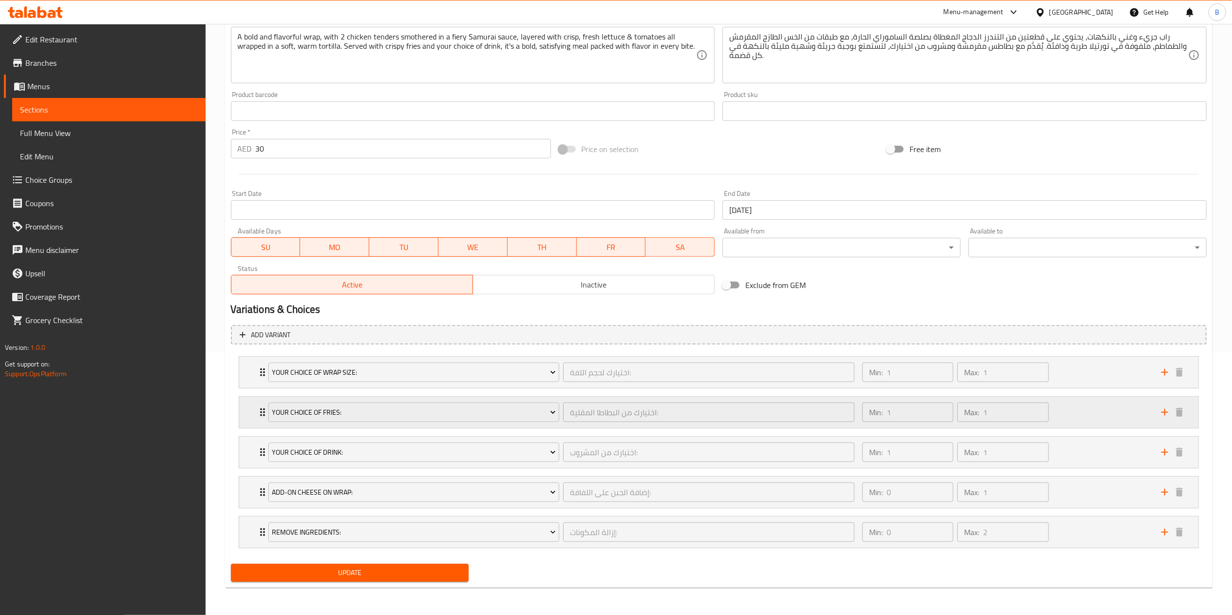
click at [252, 388] on div "Your Choice Of Fries: اختيارك من البطاطا المقلية: ​ Min: 1 ​ Max: 1 ​" at bounding box center [718, 372] width 959 height 31
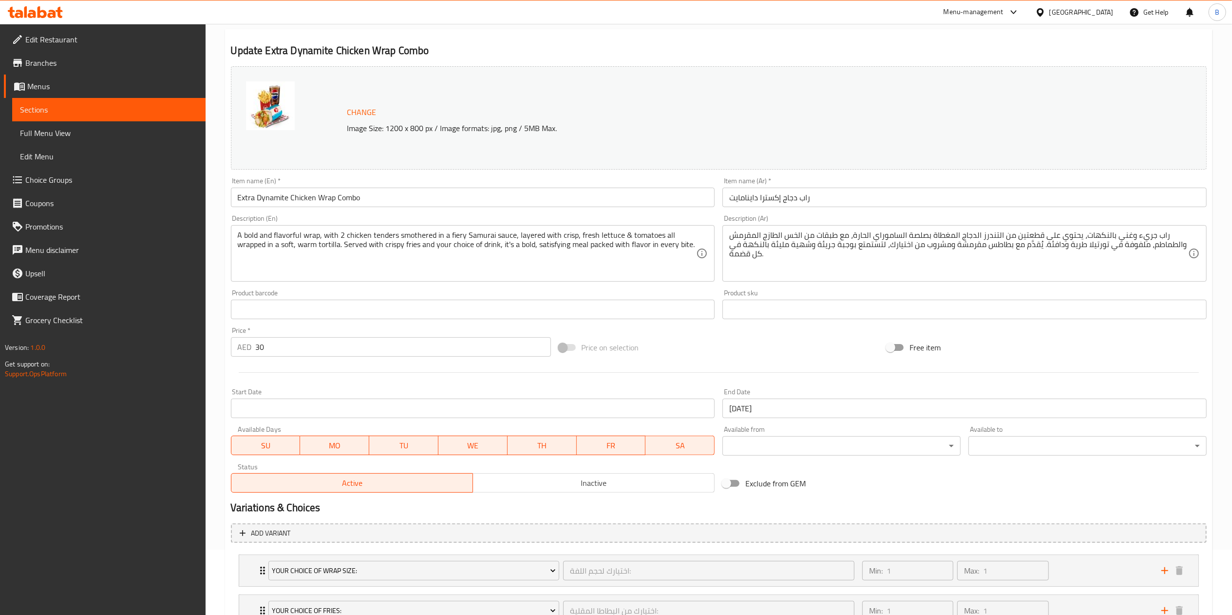
scroll to position [0, 0]
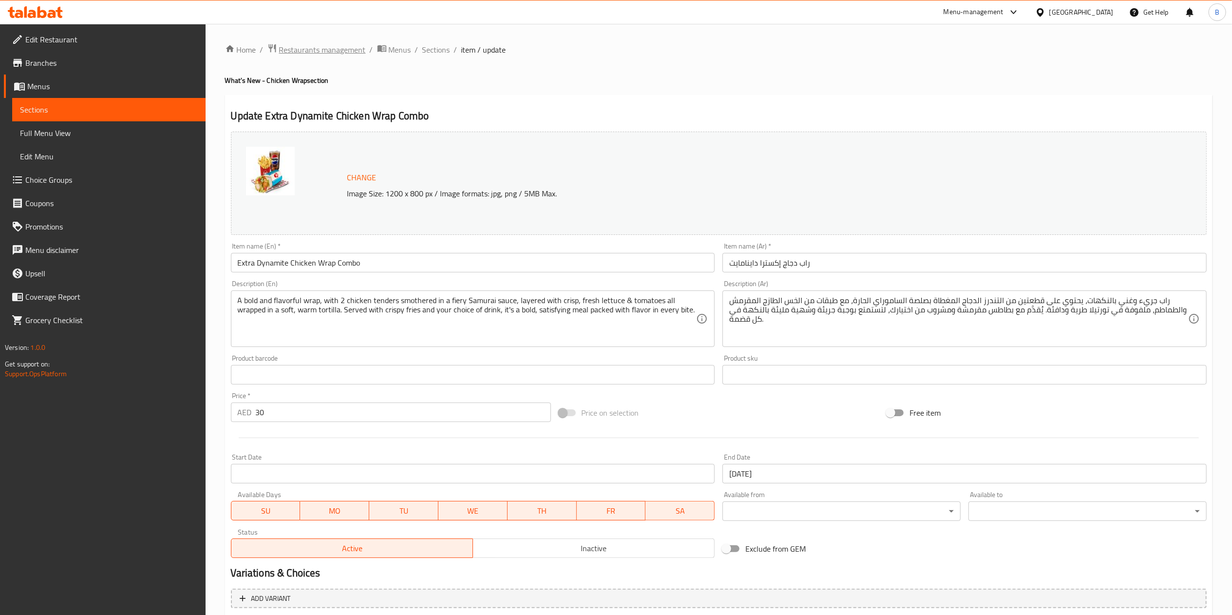
click at [320, 48] on span "Restaurants management" at bounding box center [322, 50] width 87 height 12
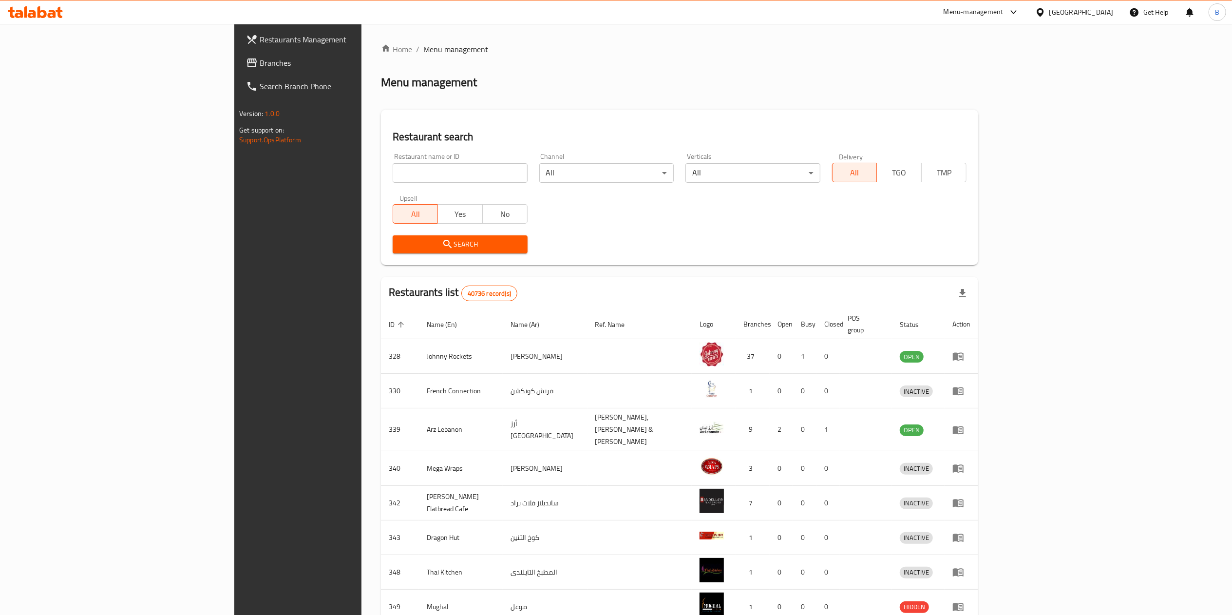
drag, startPoint x: 332, startPoint y: 177, endPoint x: 336, endPoint y: 183, distance: 7.4
click at [393, 176] on input "search" at bounding box center [460, 172] width 134 height 19
type input "wendy"
click button "Search" at bounding box center [460, 244] width 134 height 18
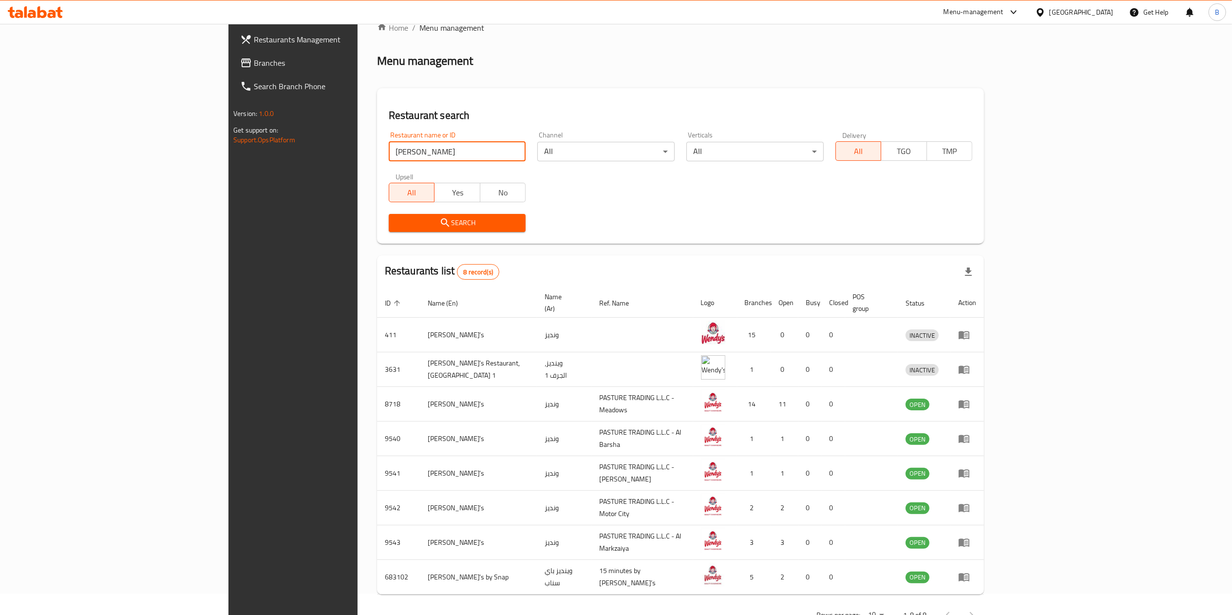
scroll to position [43, 0]
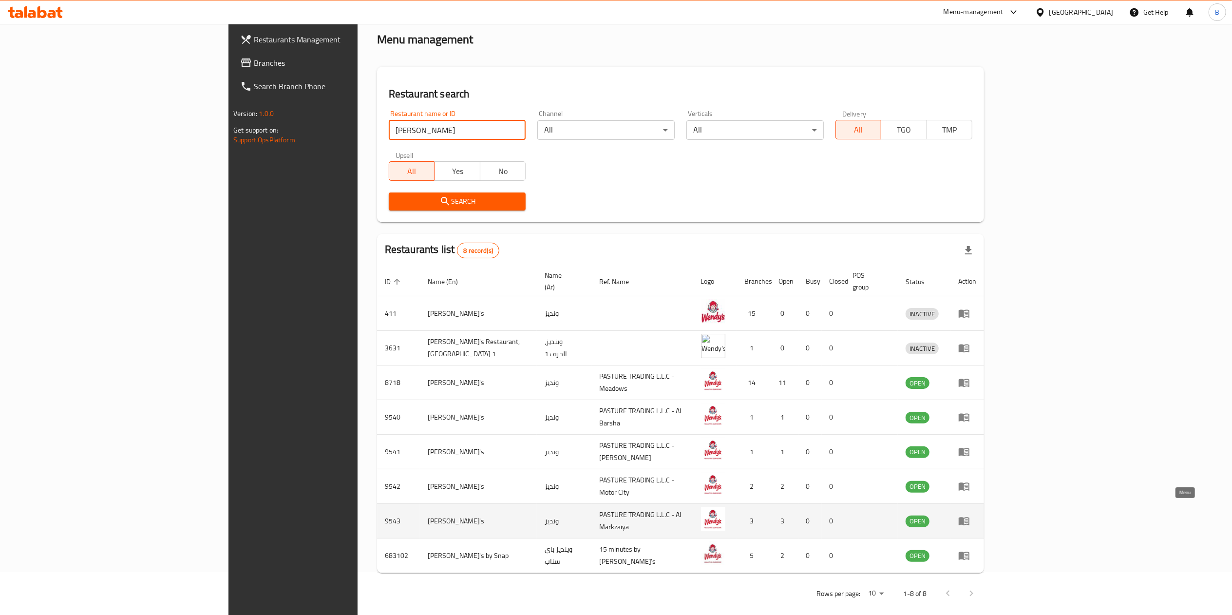
click at [969, 517] on icon "enhanced table" at bounding box center [964, 521] width 11 height 8
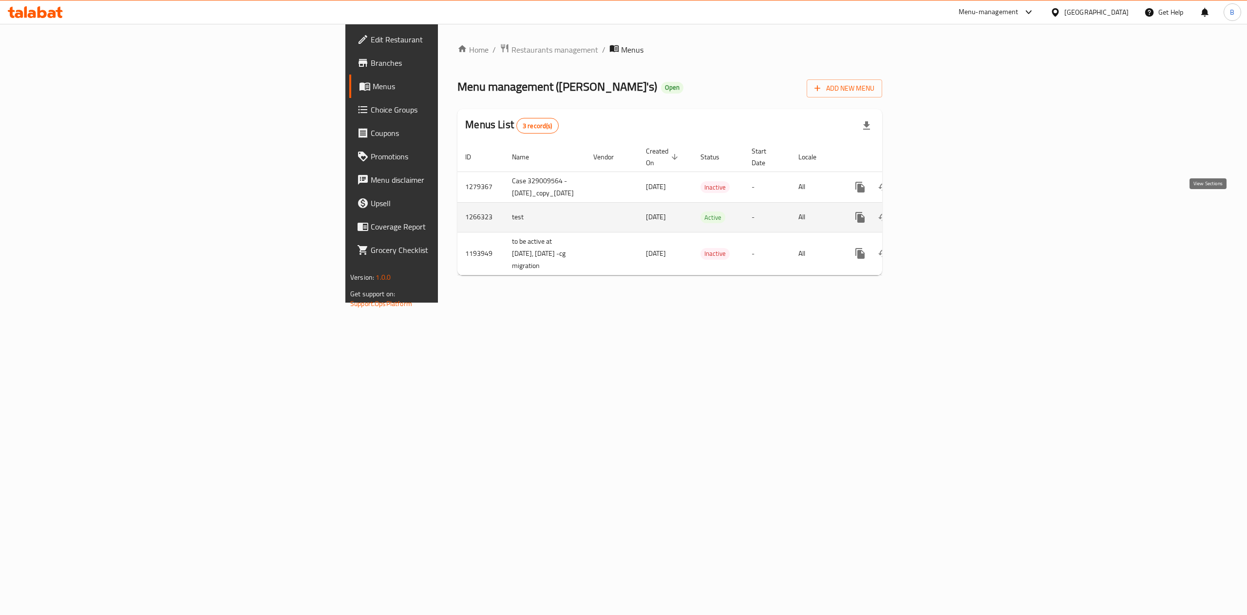
click at [942, 213] on link "enhanced table" at bounding box center [930, 217] width 23 height 23
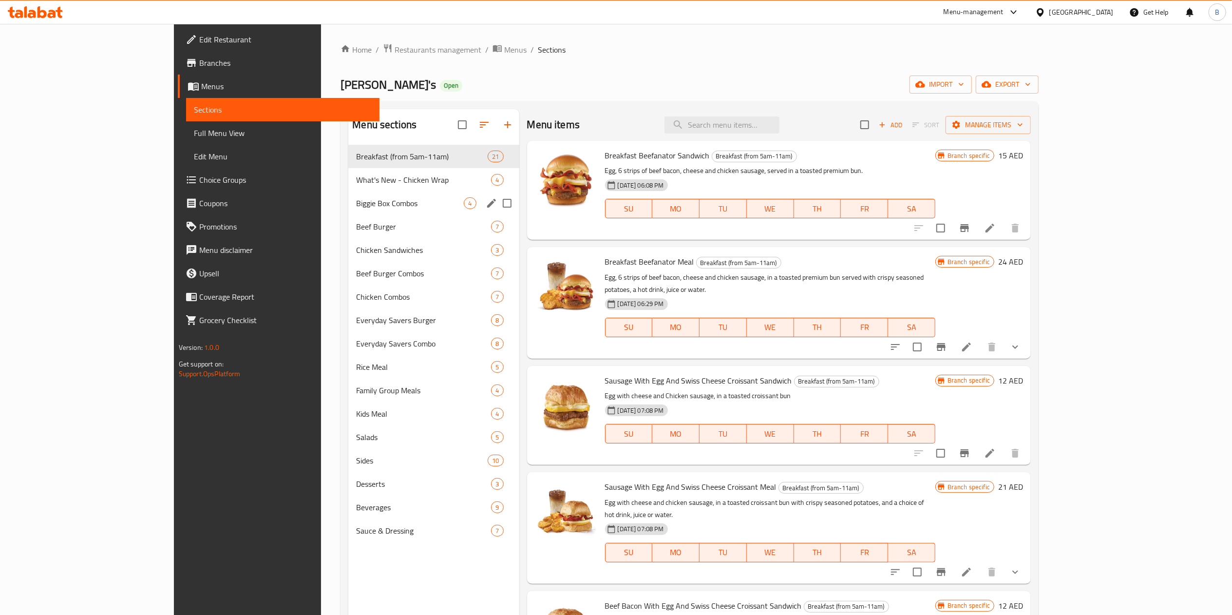
click at [356, 179] on span "What's New - Chicken Wrap" at bounding box center [423, 180] width 135 height 12
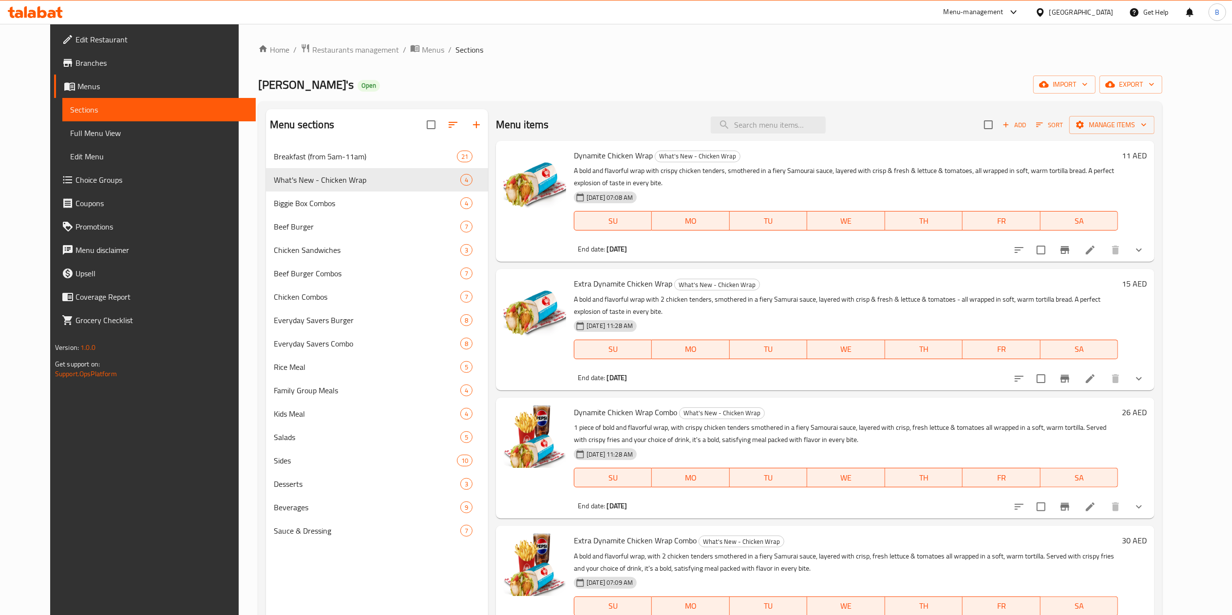
click at [1104, 257] on li at bounding box center [1089, 250] width 27 height 18
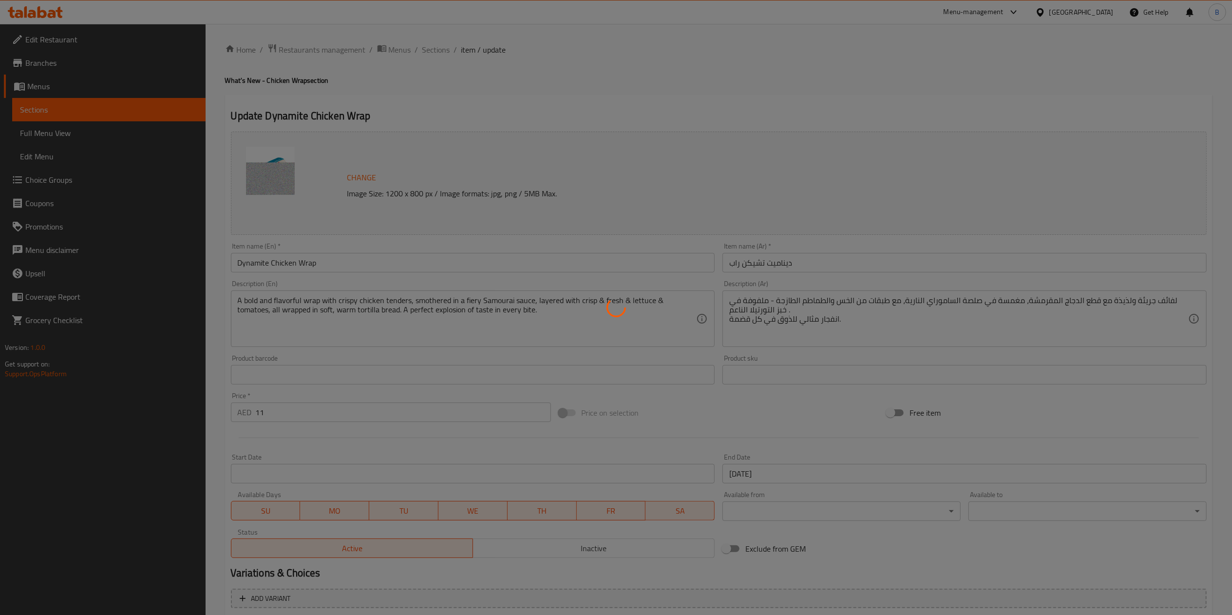
type input "إضافة الجبن على اللفافة:"
type input "0"
type input "1"
type input "إزالة المكونات:"
type input "0"
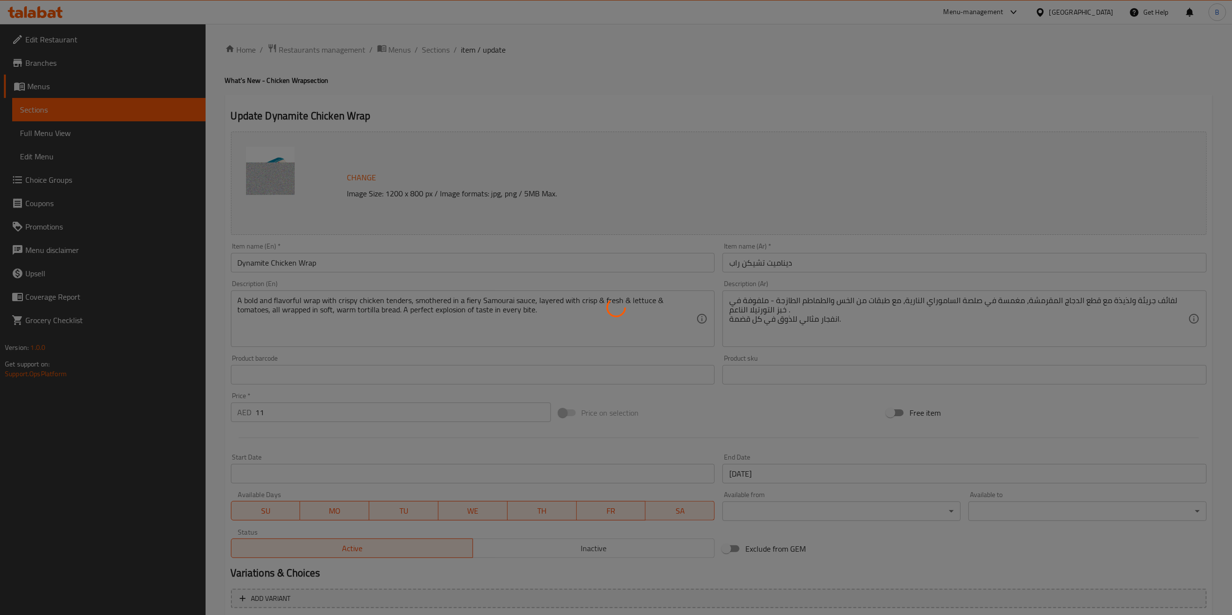
type input "2"
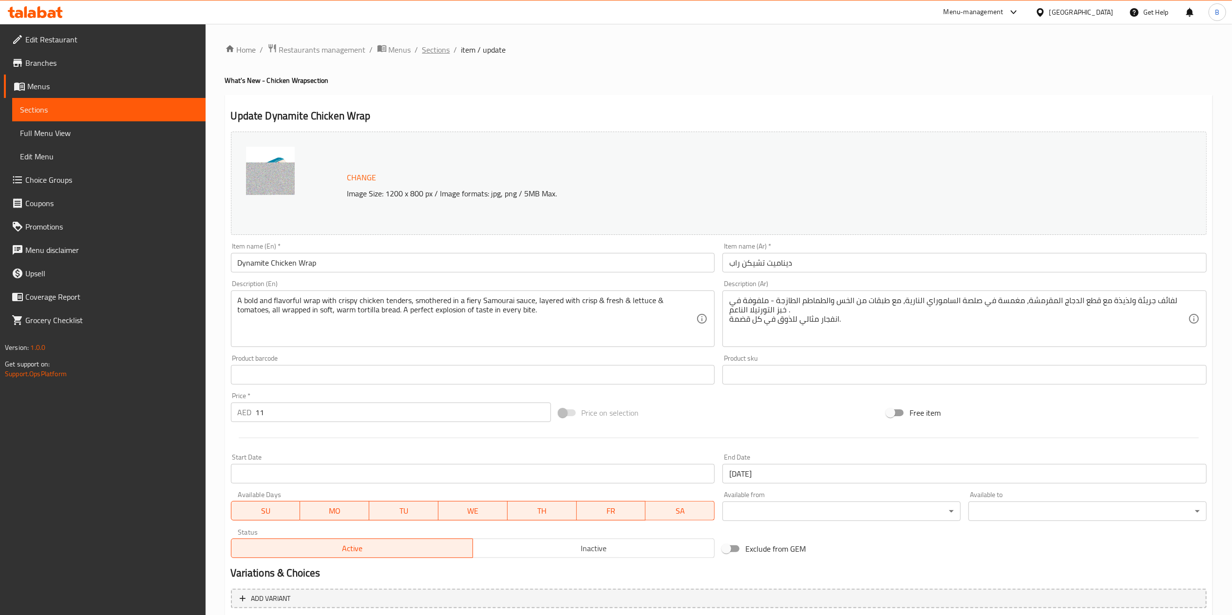
click at [435, 50] on span "Sections" at bounding box center [436, 50] width 28 height 12
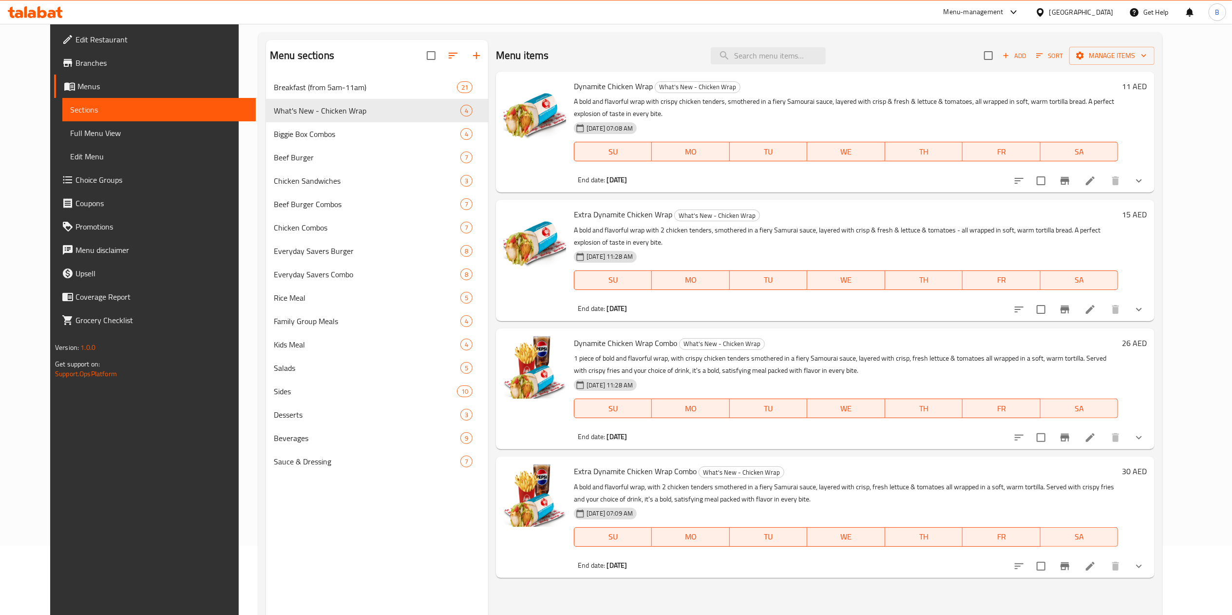
scroll to position [137, 0]
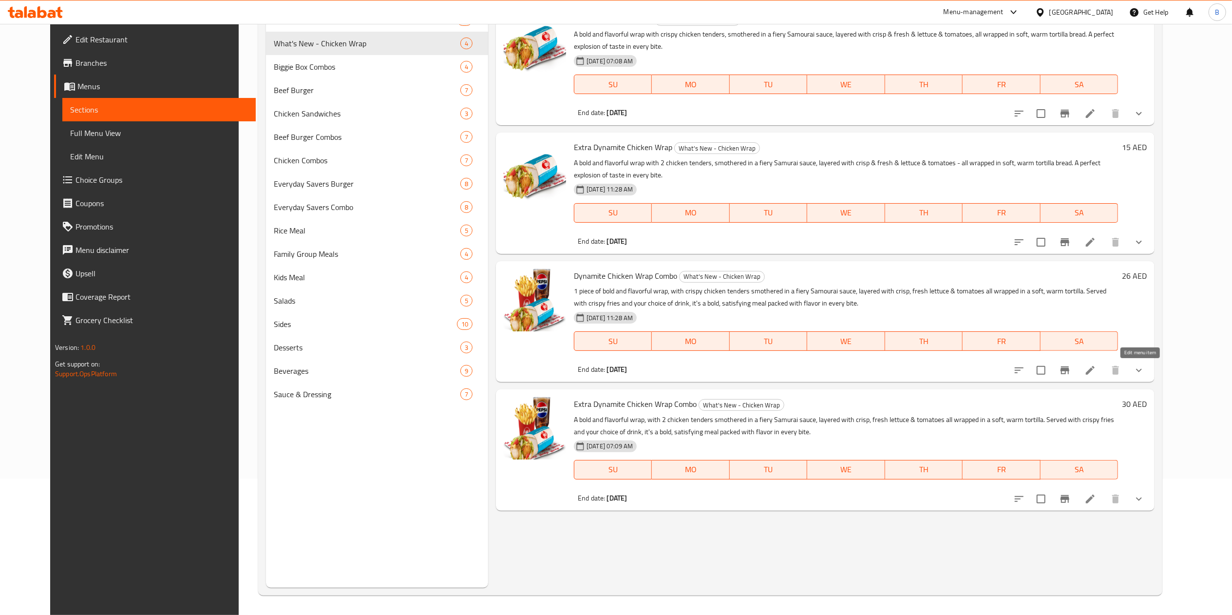
click at [1096, 374] on icon at bounding box center [1090, 370] width 12 height 12
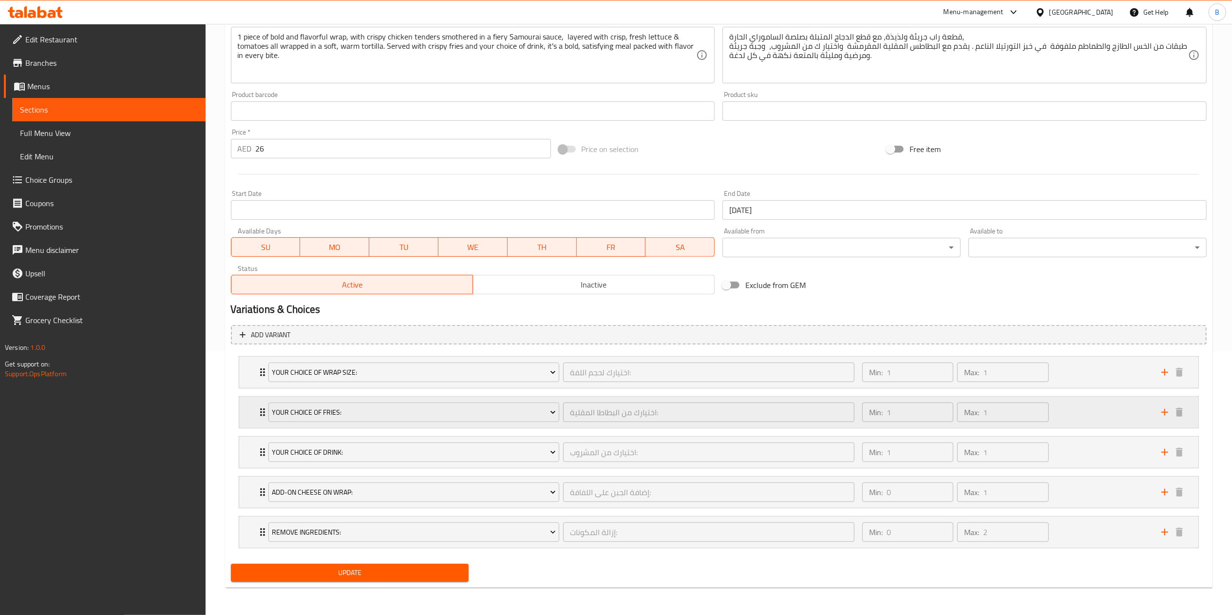
click at [258, 408] on icon "Expand" at bounding box center [263, 412] width 12 height 12
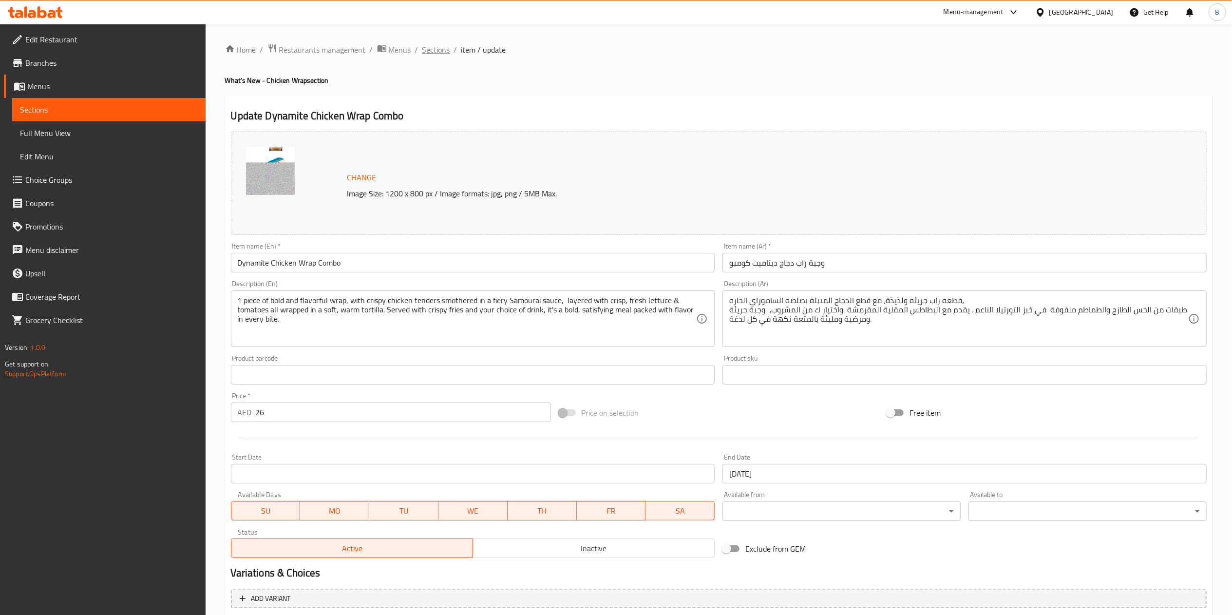
click at [448, 50] on span "Sections" at bounding box center [436, 50] width 28 height 12
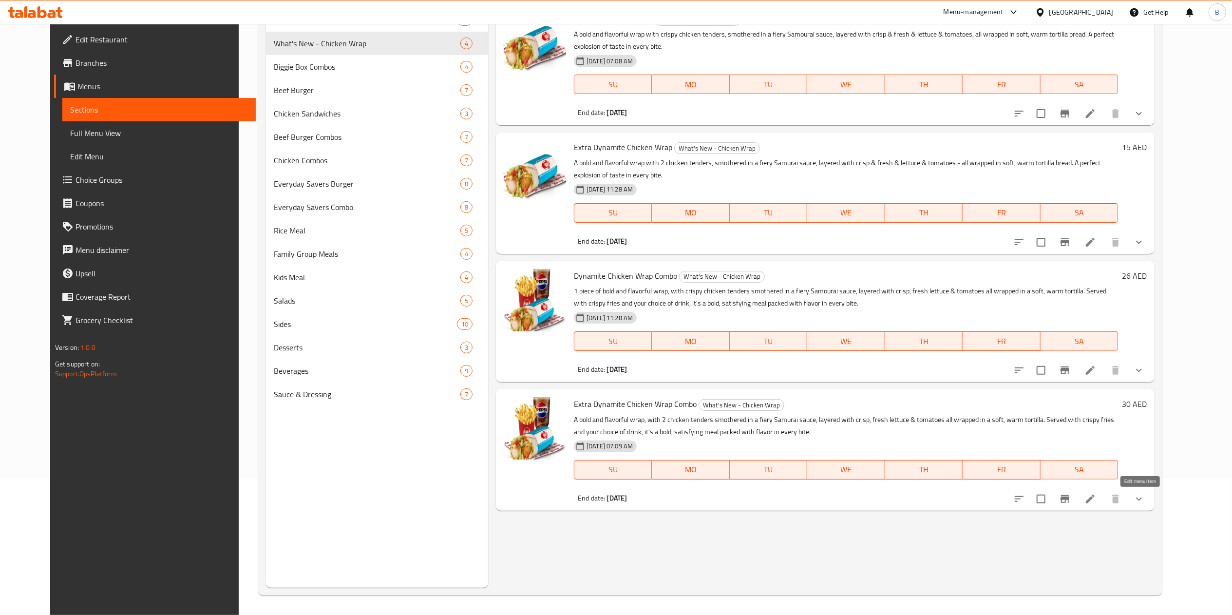
click at [1096, 500] on icon at bounding box center [1090, 499] width 12 height 12
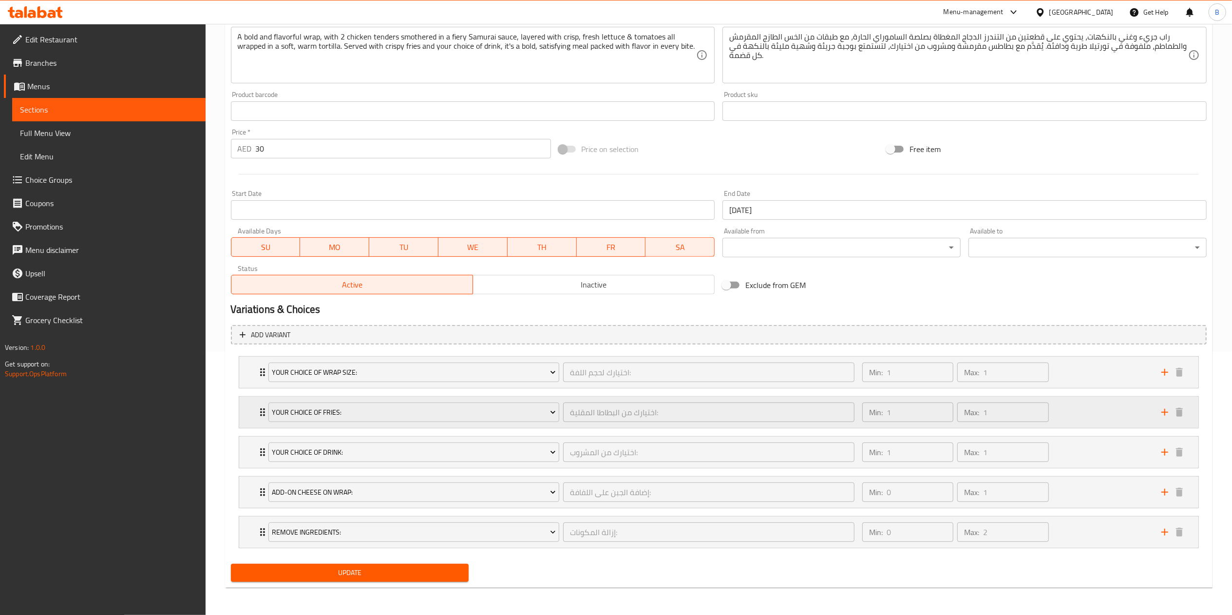
click at [258, 413] on icon "Expand" at bounding box center [263, 412] width 12 height 12
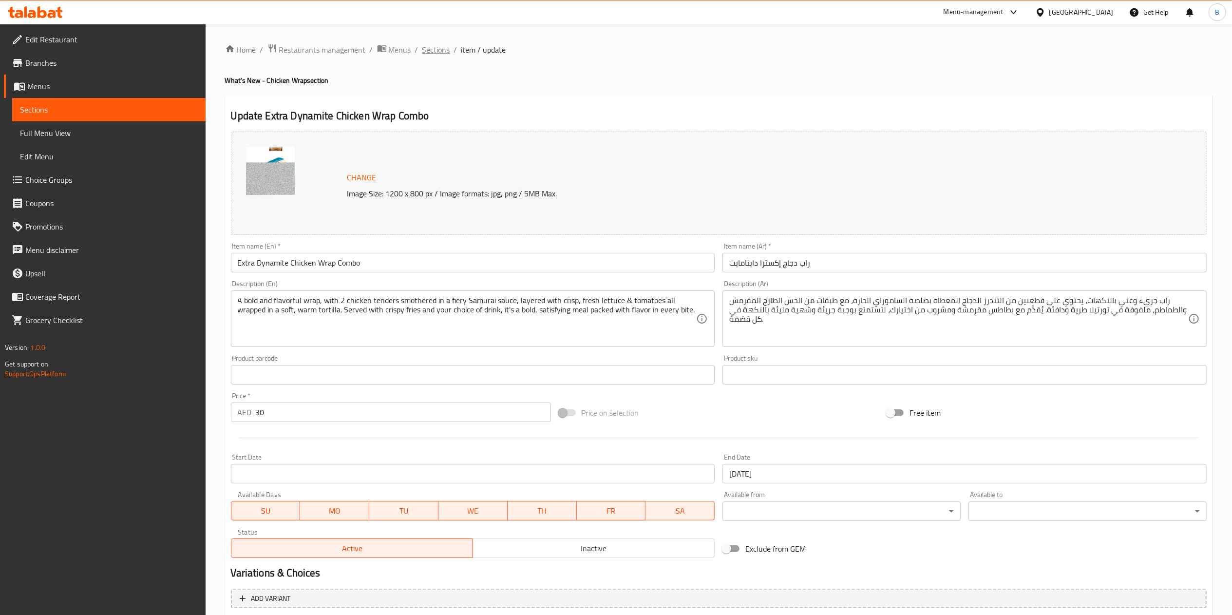
click at [424, 54] on span "Sections" at bounding box center [436, 50] width 28 height 12
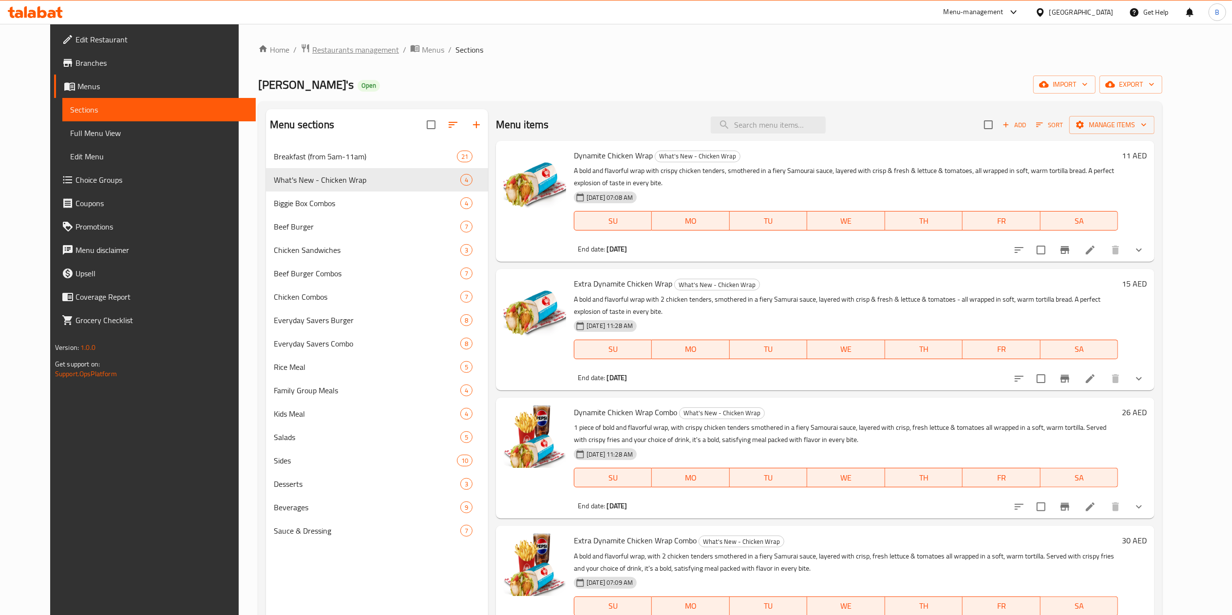
click at [312, 51] on span "Restaurants management" at bounding box center [355, 50] width 87 height 12
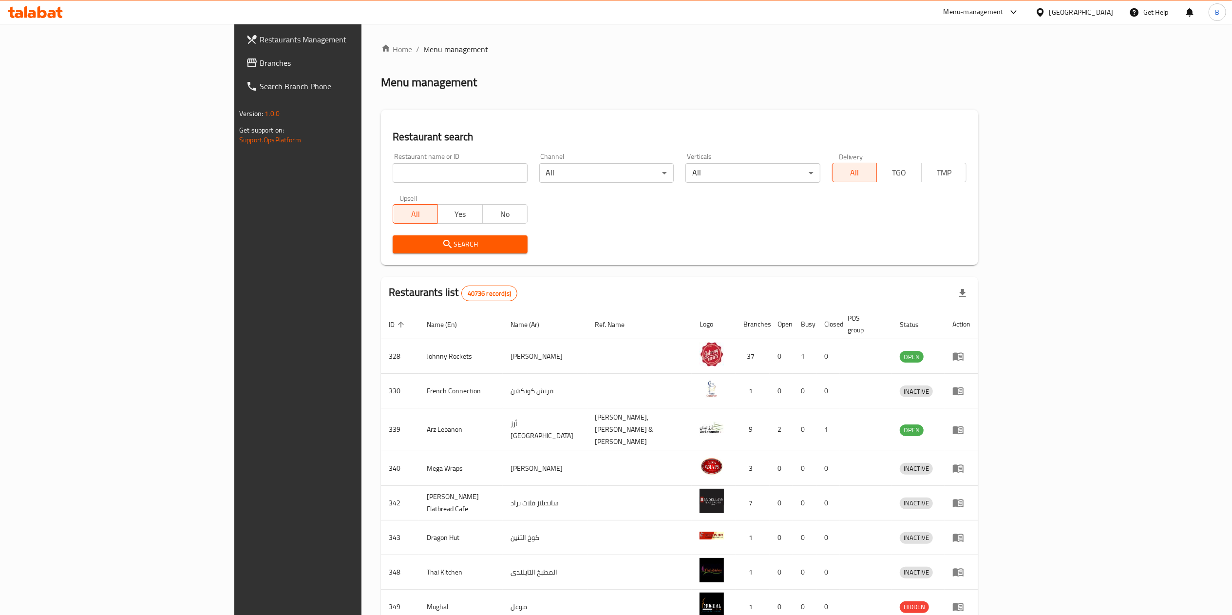
click at [393, 165] on input "search" at bounding box center [460, 172] width 134 height 19
type input "wendy"
click at [442, 218] on span "Yes" at bounding box center [460, 214] width 37 height 14
click at [442, 220] on span "Yes" at bounding box center [460, 214] width 37 height 14
click at [397, 213] on span "All" at bounding box center [415, 214] width 37 height 14
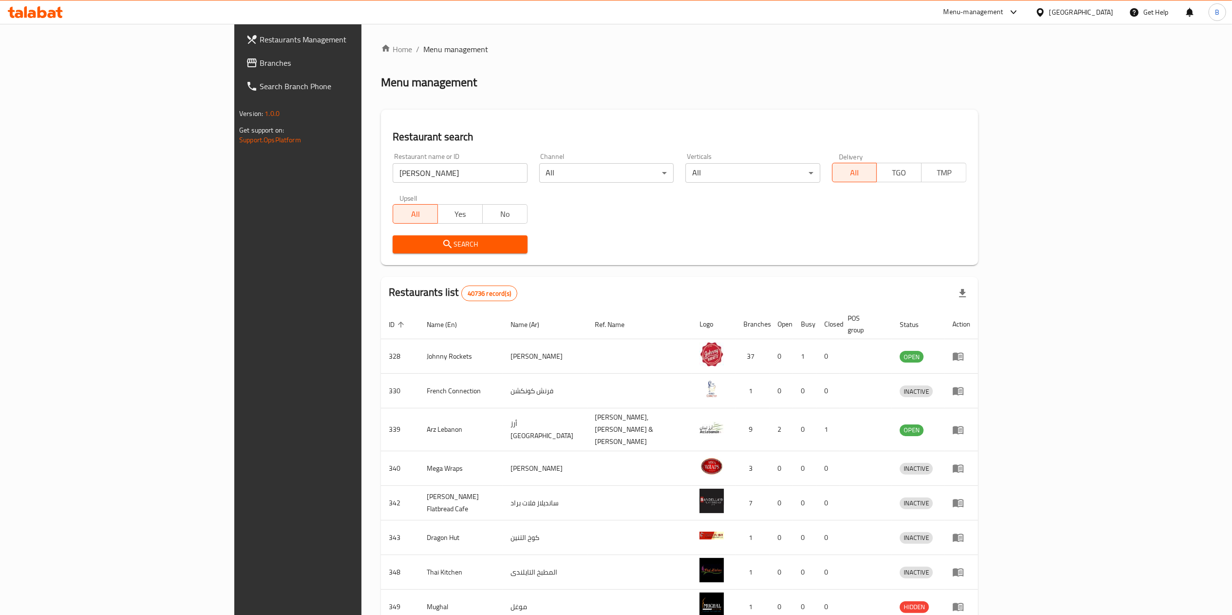
click at [393, 174] on input "wendy" at bounding box center [460, 172] width 134 height 19
click button "Search" at bounding box center [460, 244] width 134 height 18
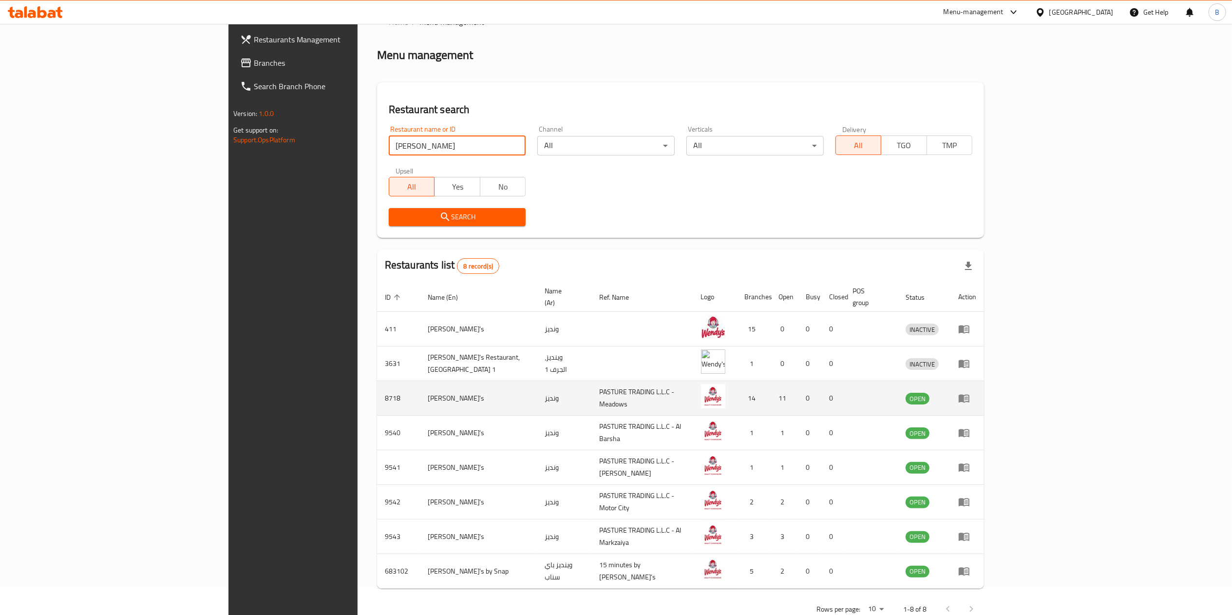
scroll to position [43, 0]
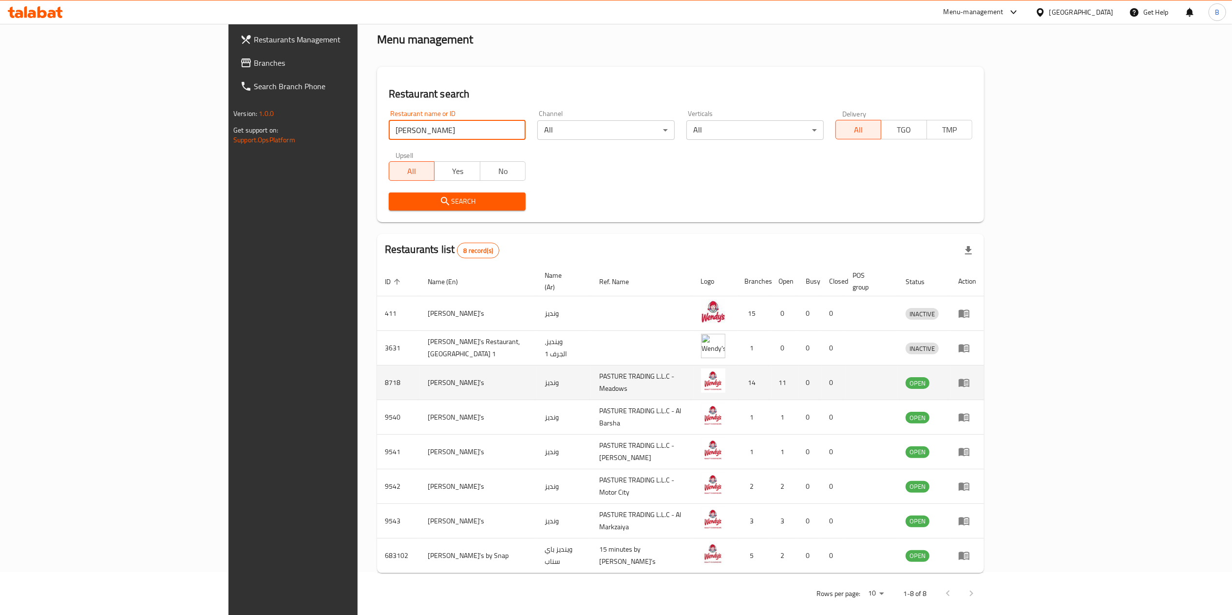
click at [976, 377] on link "enhanced table" at bounding box center [967, 383] width 18 height 12
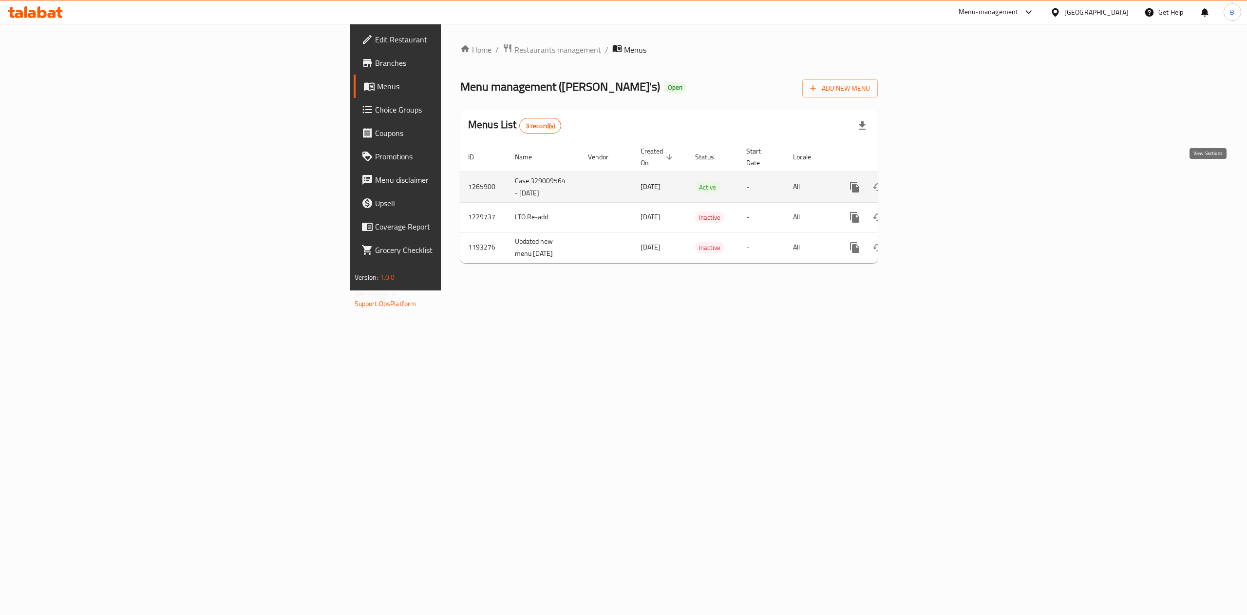
click at [931, 181] on icon "enhanced table" at bounding box center [925, 187] width 12 height 12
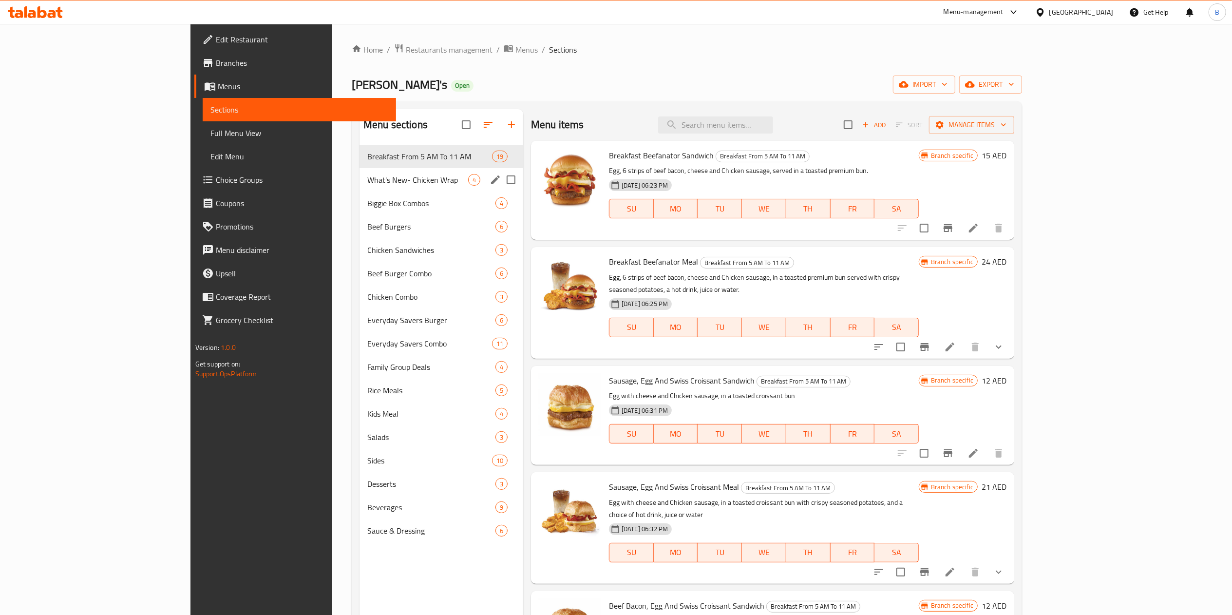
click at [359, 173] on div "What's New- Chicken Wrap 4" at bounding box center [441, 179] width 164 height 23
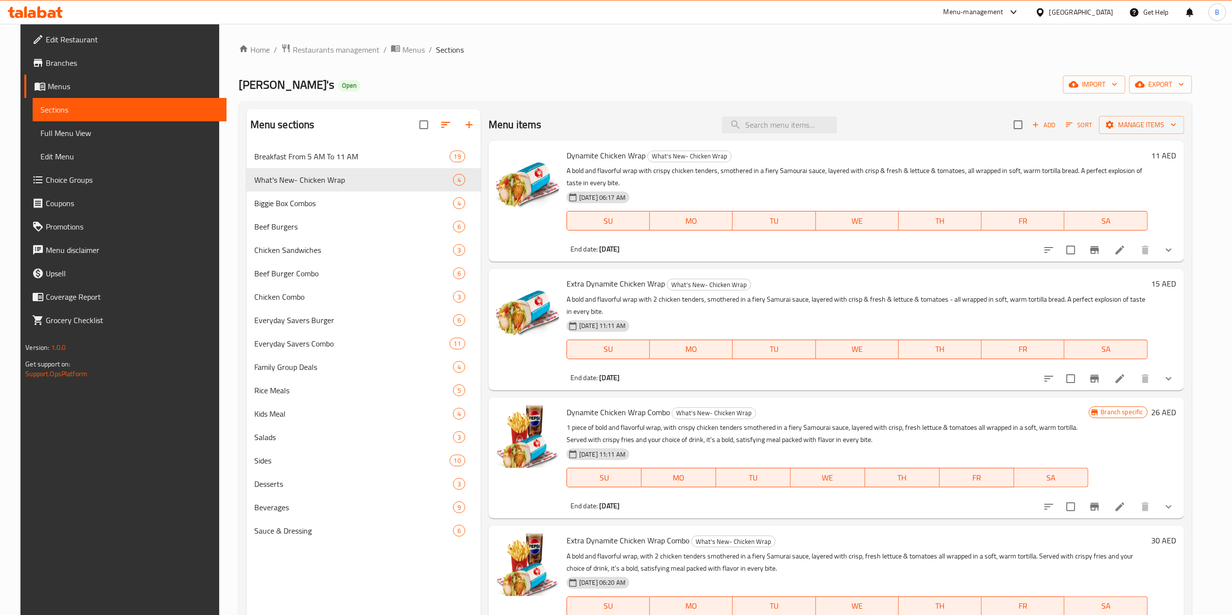
scroll to position [137, 0]
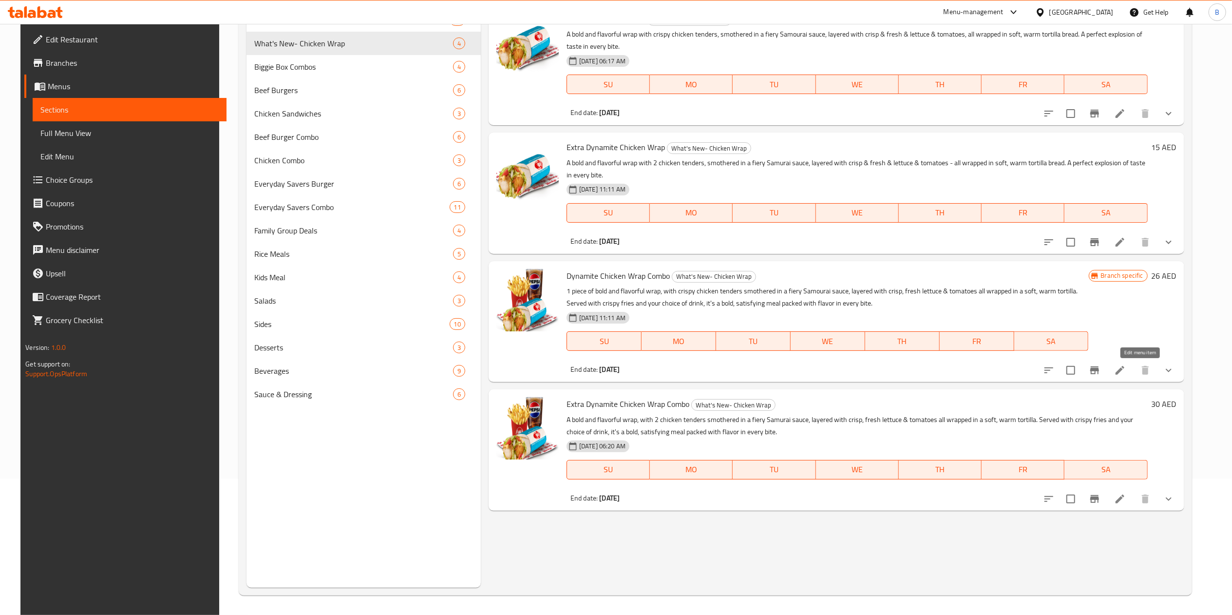
click at [1126, 367] on icon at bounding box center [1120, 370] width 12 height 12
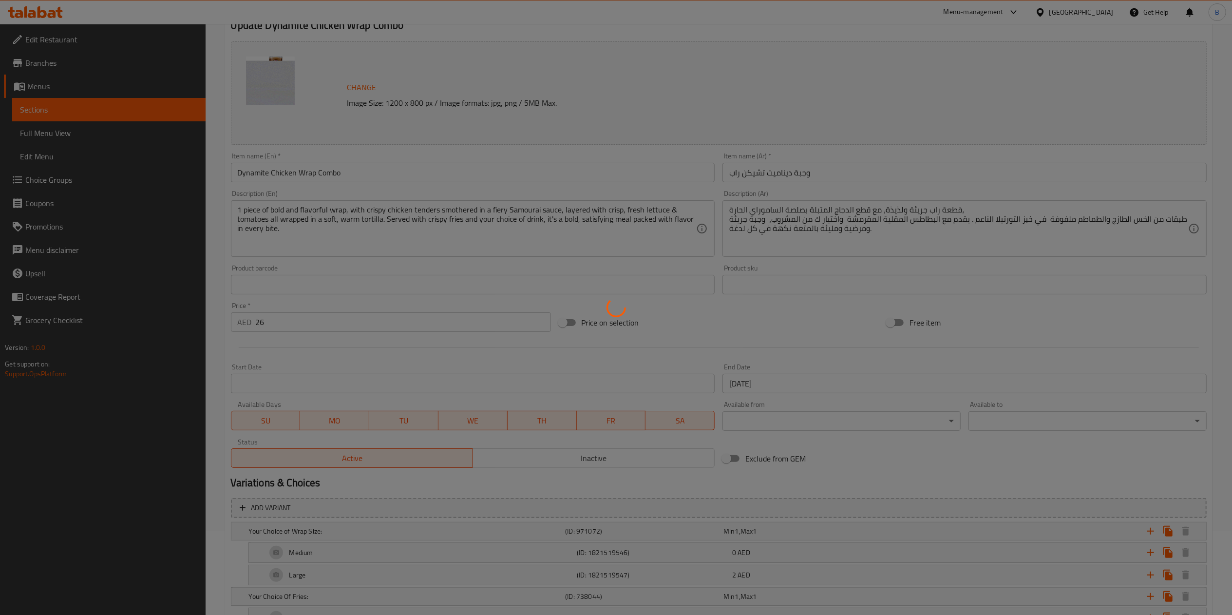
scroll to position [265, 0]
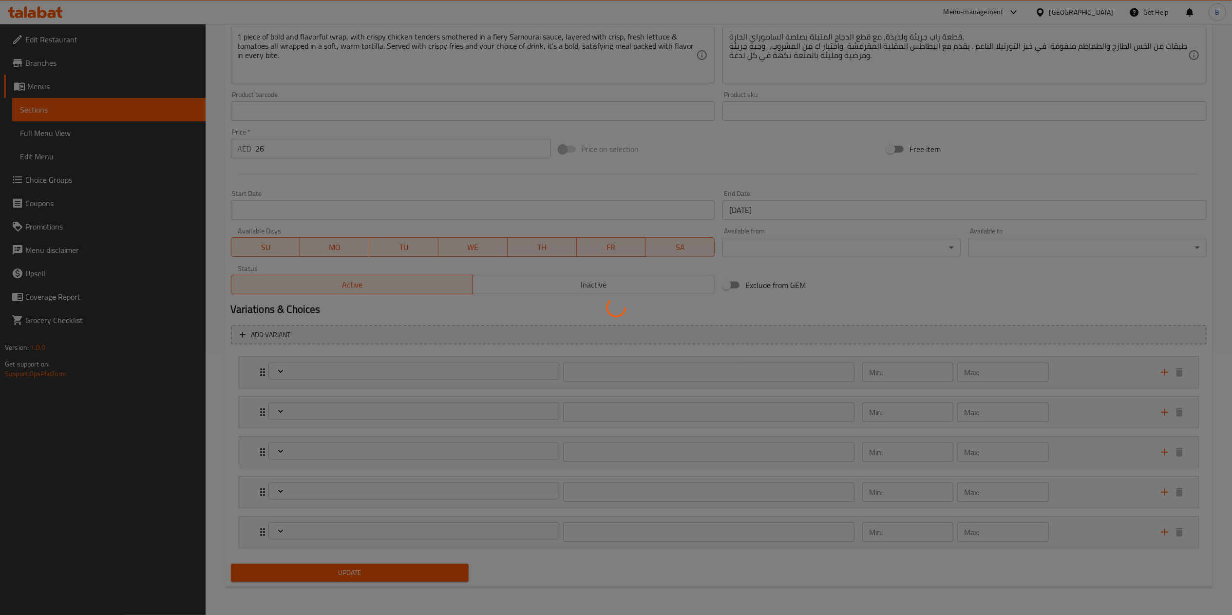
type input "اختيارك لحجم اللفة:"
type input "1"
type input "إختيارك من البطاطا المقلية:"
type input "1"
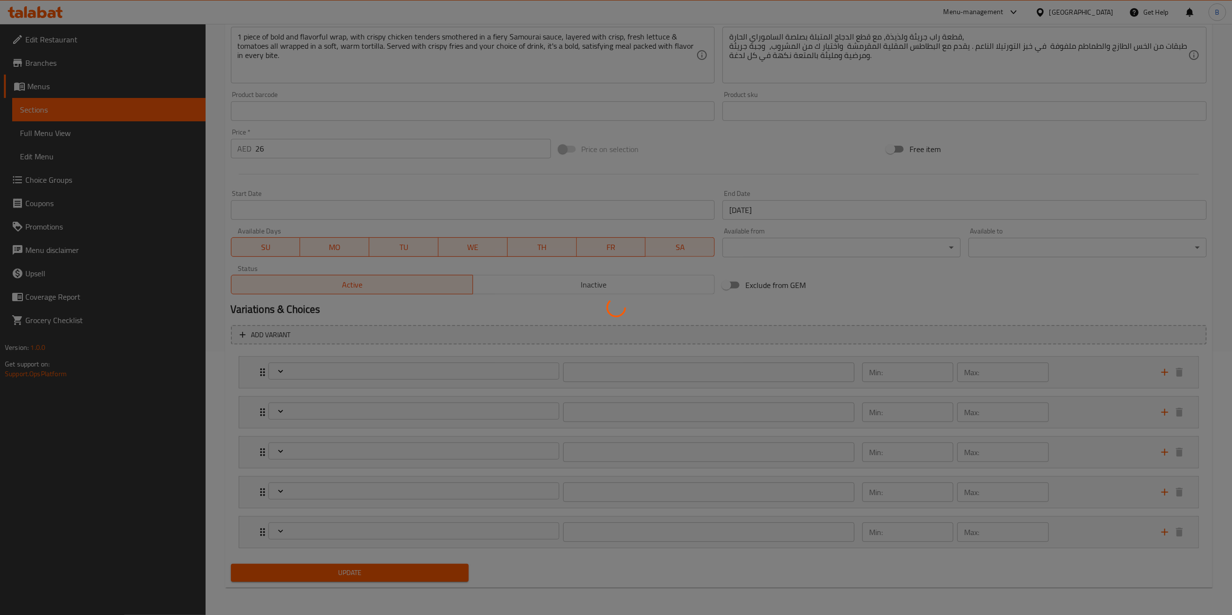
type input "1"
type input "إختيارك من المشروب:"
type input "1"
type input "إضافة الجبن إلى اللفافة:"
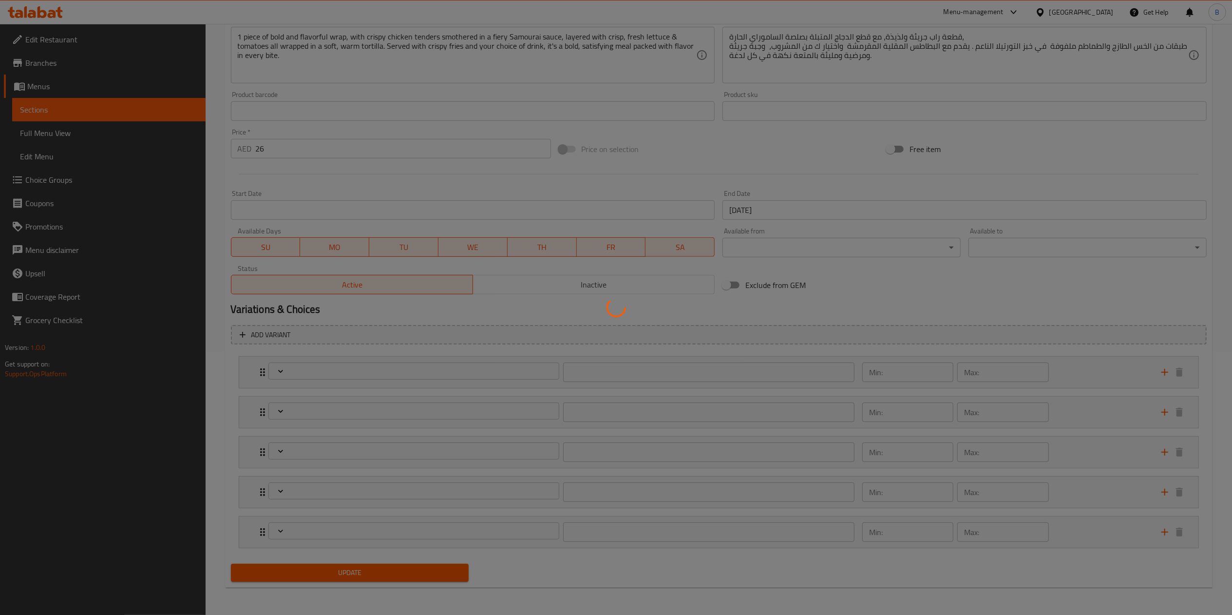
type input "0"
type input "1"
type input "إزالة المكونات:"
type input "0"
type input "2"
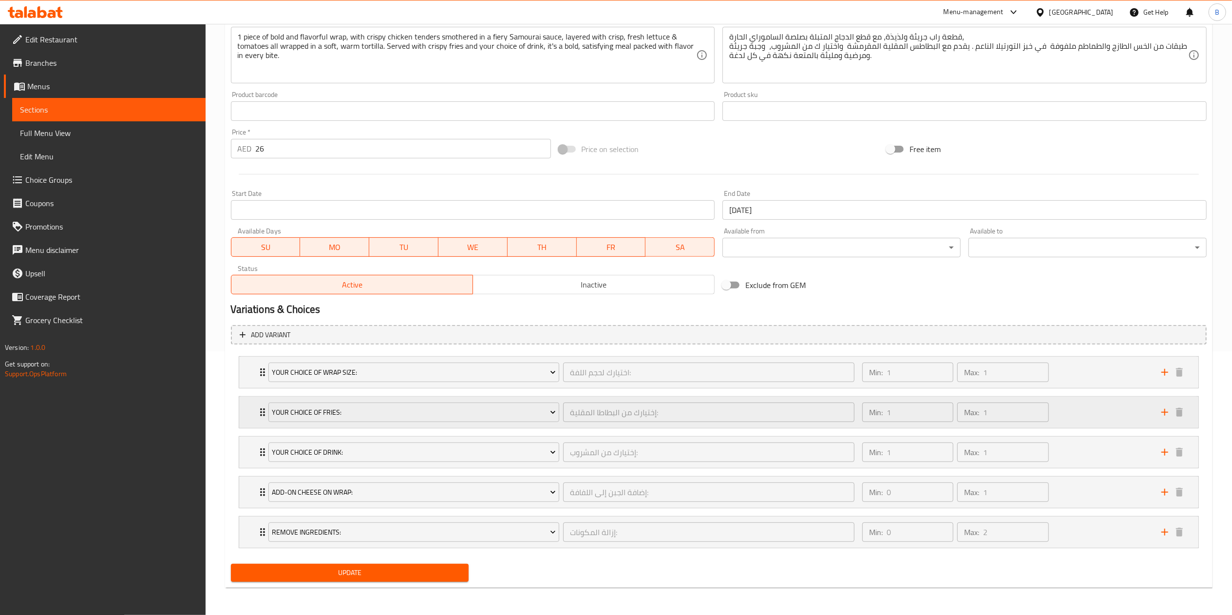
click at [257, 407] on icon "Expand" at bounding box center [263, 412] width 12 height 12
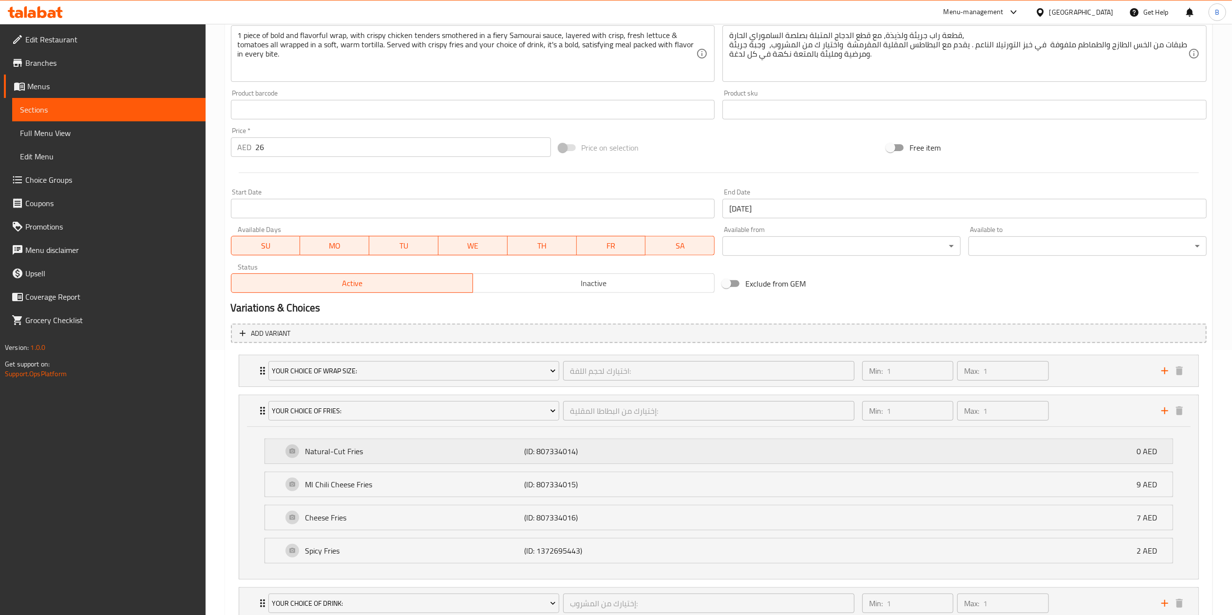
click at [636, 452] on p "(ID: 807334014)" at bounding box center [597, 451] width 146 height 12
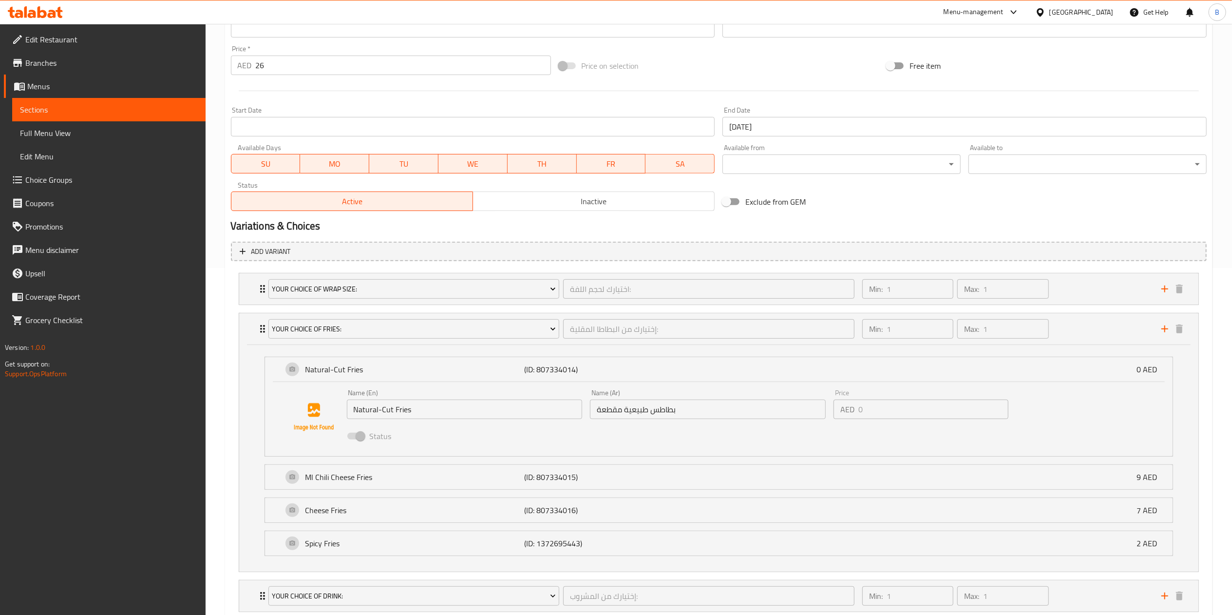
scroll to position [460, 0]
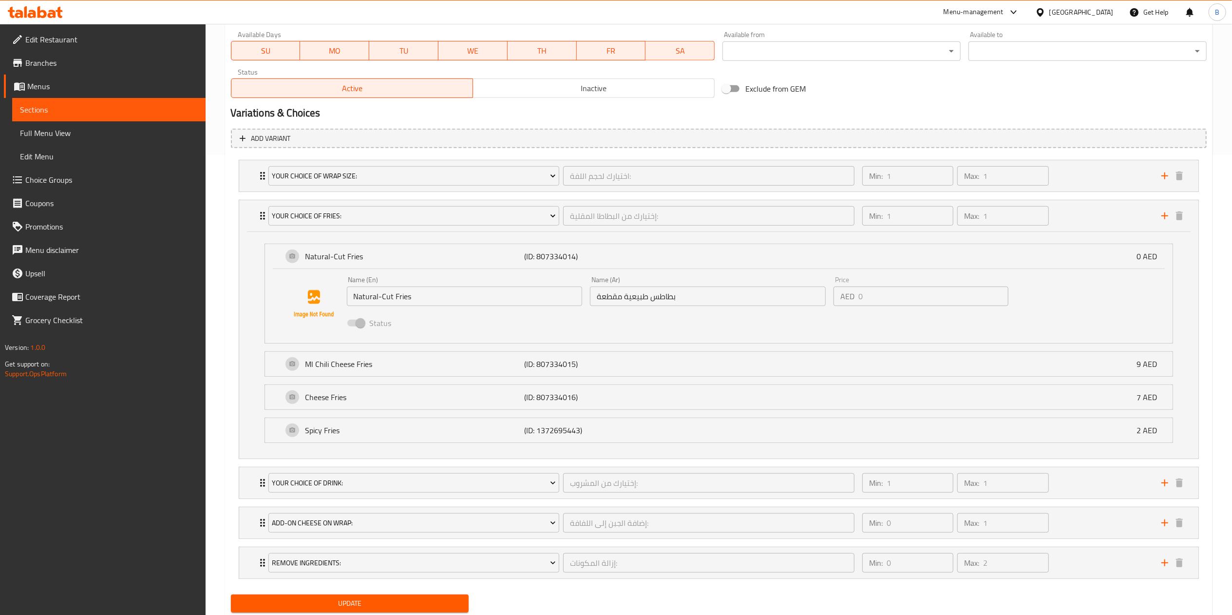
click at [612, 379] on li "Ml Chili Cheese Fries (ID: 807334015) 9 AED Name (En) Ml Chili Cheese Fries Nam…" at bounding box center [719, 363] width 924 height 33
click at [599, 374] on div "Ml Chili Cheese Fries (ID: 807334015) 9 AED" at bounding box center [722, 364] width 878 height 24
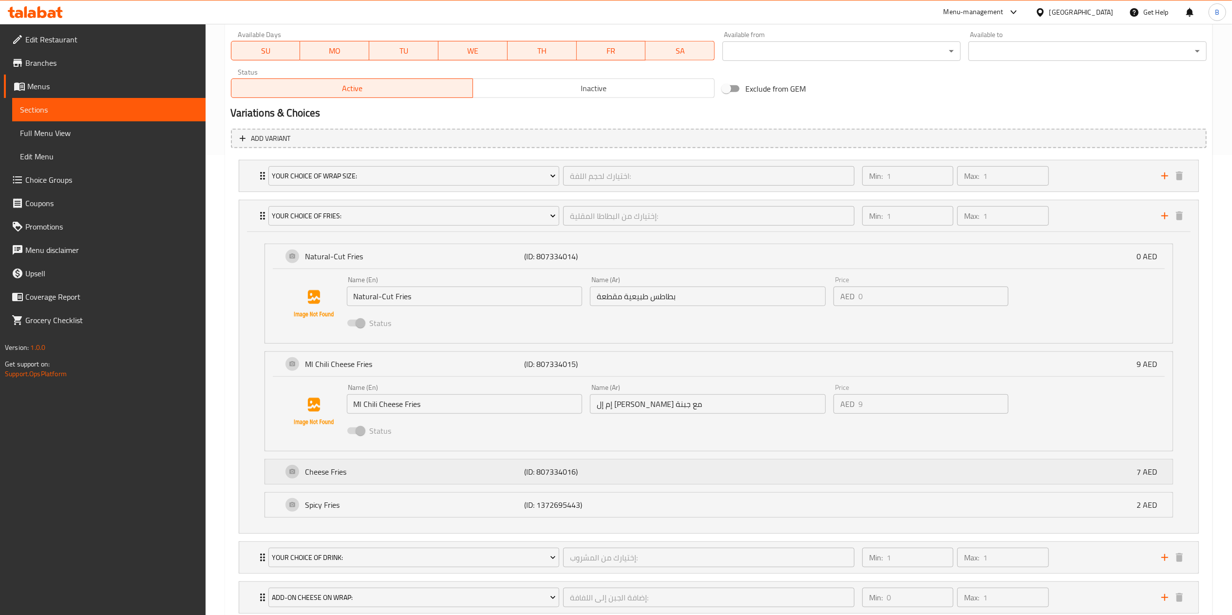
drag, startPoint x: 601, startPoint y: 477, endPoint x: 603, endPoint y: 482, distance: 5.2
click at [601, 477] on p "(ID: 807334016)" at bounding box center [597, 472] width 146 height 12
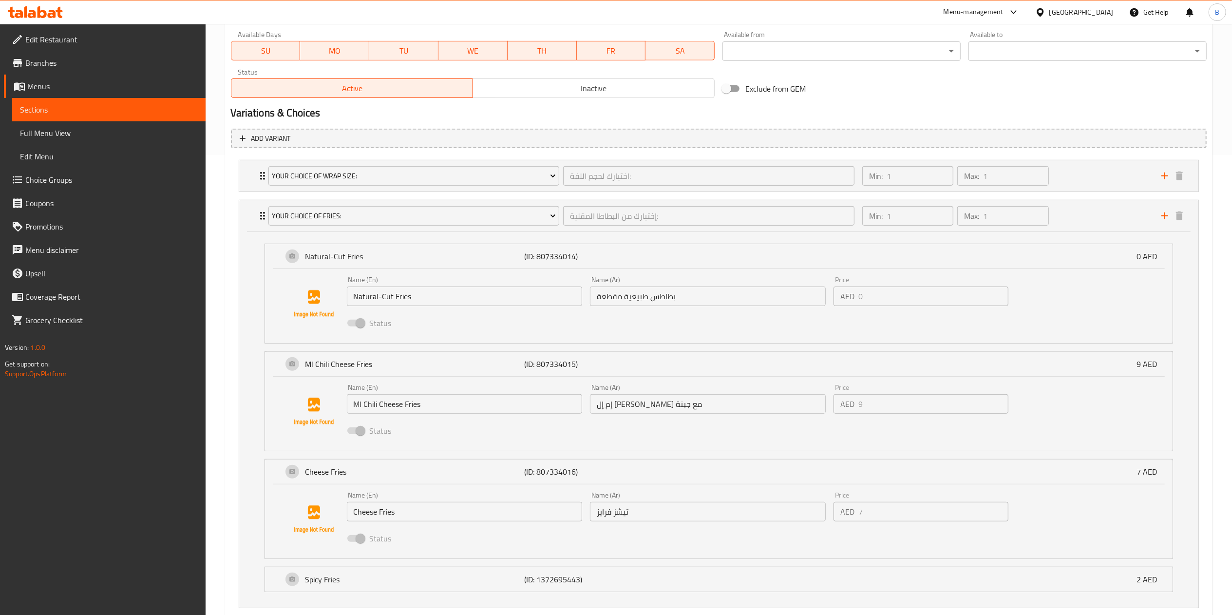
drag, startPoint x: 607, startPoint y: 553, endPoint x: 611, endPoint y: 568, distance: 15.1
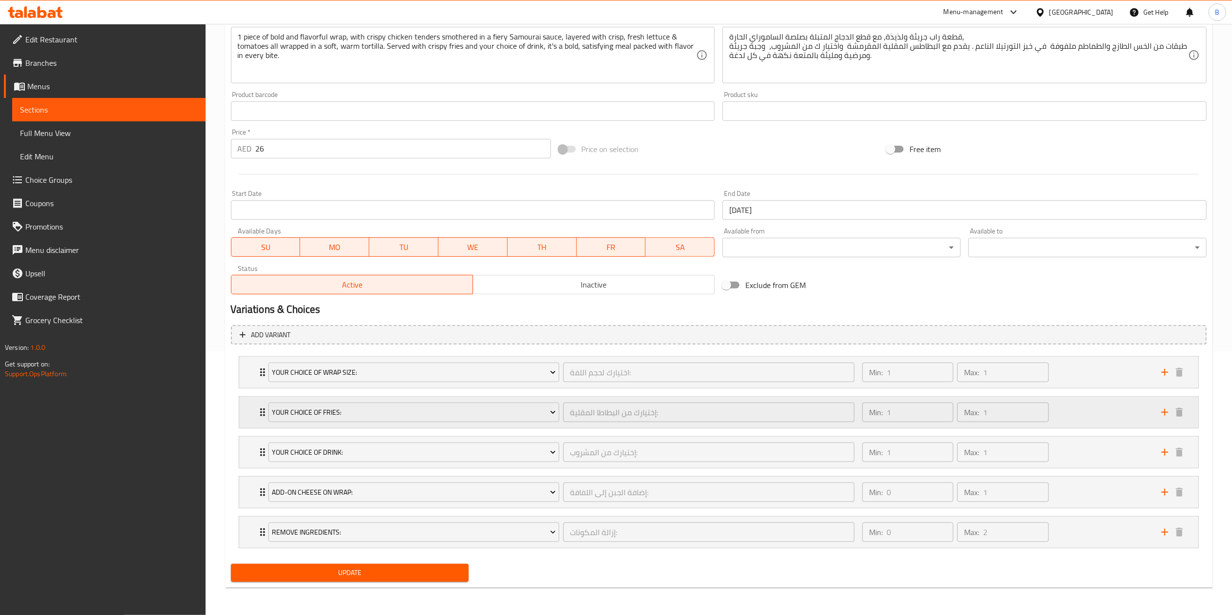
click at [260, 413] on icon "Expand" at bounding box center [263, 412] width 12 height 12
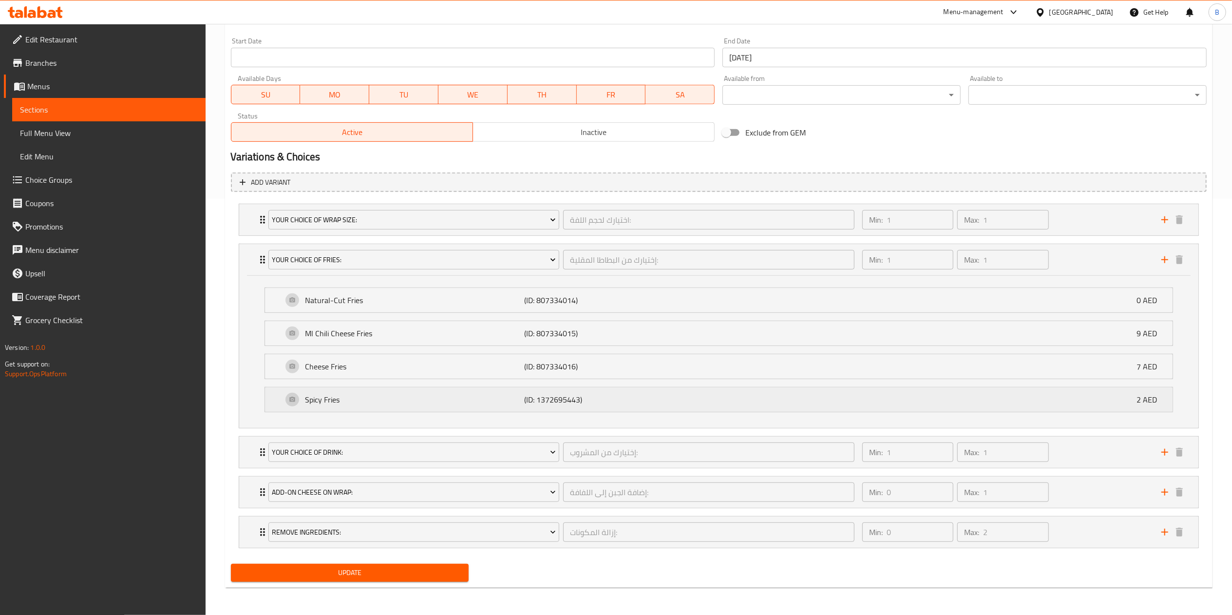
click at [656, 399] on p "(ID: 1372695443)" at bounding box center [597, 400] width 146 height 12
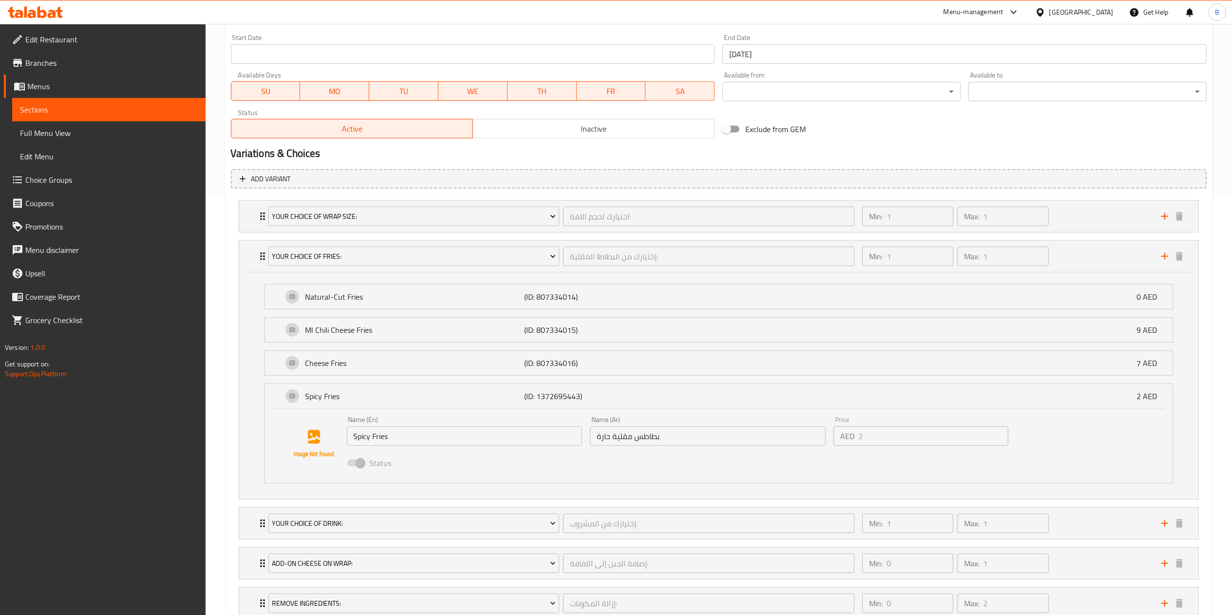
scroll to position [460, 0]
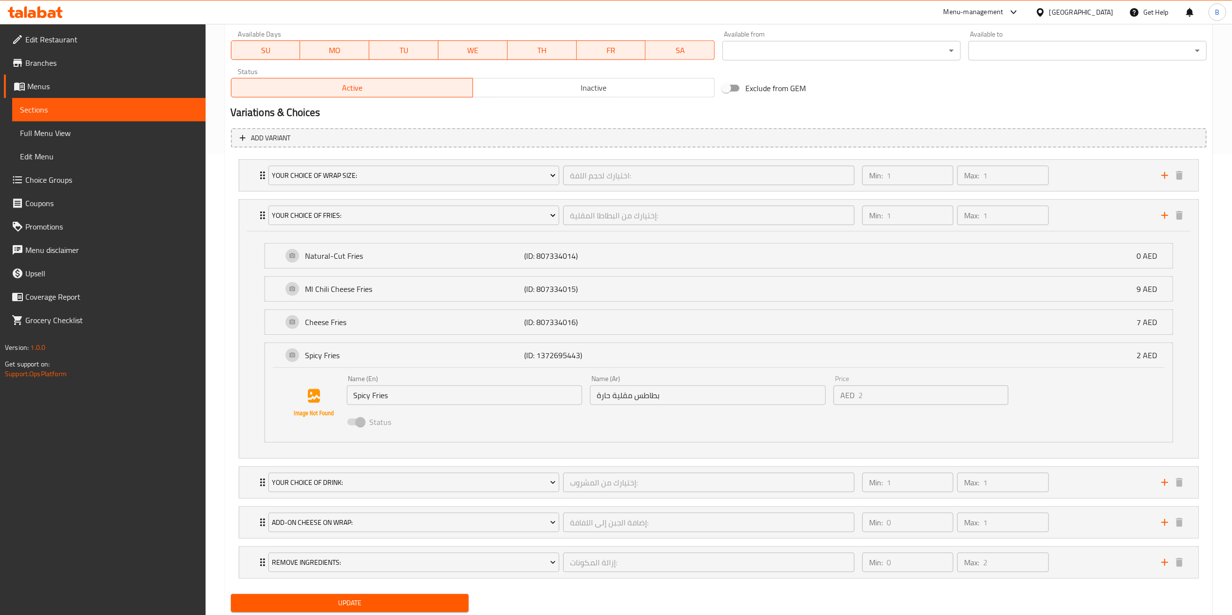
click at [675, 341] on li "Spicy Fries (ID: 1372695443) 2 AED Name (En) Spicy Fries Name (En) Name (Ar) بط…" at bounding box center [719, 393] width 924 height 108
click at [675, 329] on div "Cheese Fries (ID: 807334016) 7 AED" at bounding box center [722, 322] width 878 height 24
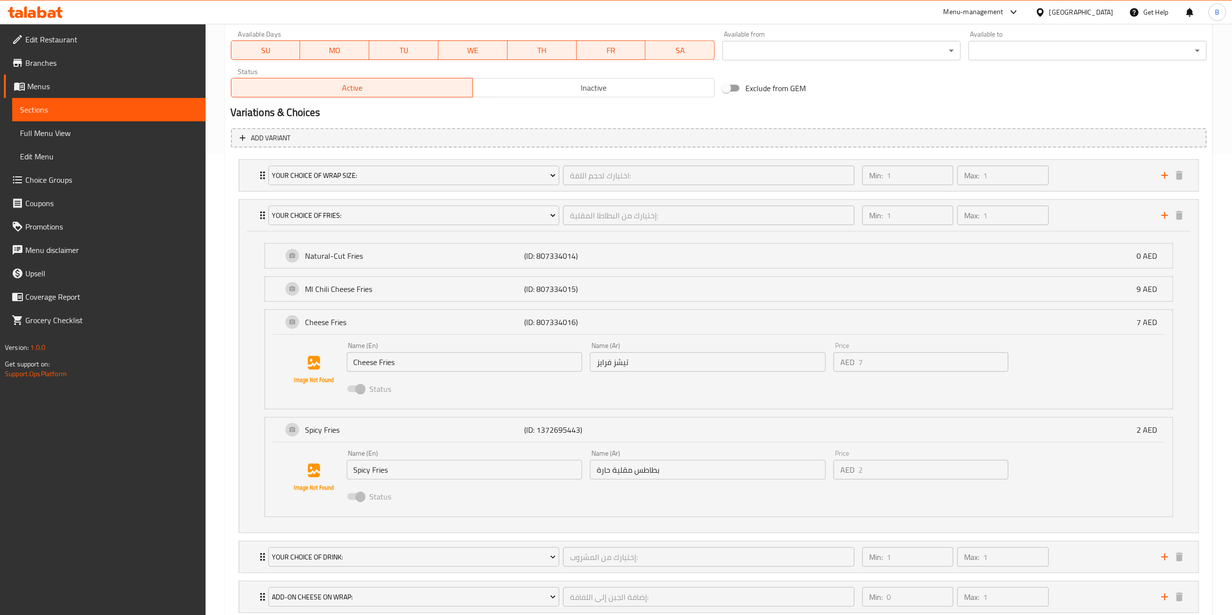
click at [687, 305] on li "Ml Chili Cheese Fries (ID: 807334015) 9 AED Name (En) Ml Chili Cheese Fries Nam…" at bounding box center [719, 288] width 924 height 33
click at [697, 292] on div "Ml Chili Cheese Fries (ID: 807334015) 9 AED" at bounding box center [722, 289] width 878 height 24
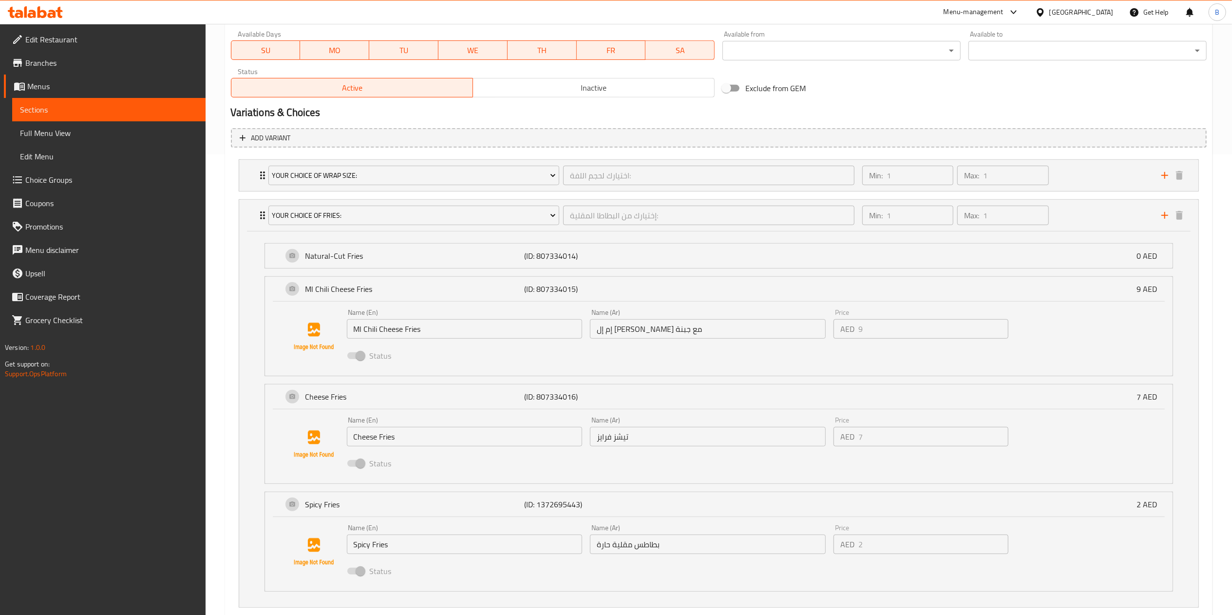
click at [707, 272] on li "Natural-Cut Fries (ID: 807334014) 0 AED Name (En) Natural-Cut Fries Name (En) N…" at bounding box center [719, 255] width 924 height 33
drag, startPoint x: 689, startPoint y: 263, endPoint x: 694, endPoint y: 280, distance: 17.9
click at [690, 263] on div "Natural-Cut Fries (ID: 807334014) 0 AED" at bounding box center [722, 256] width 878 height 24
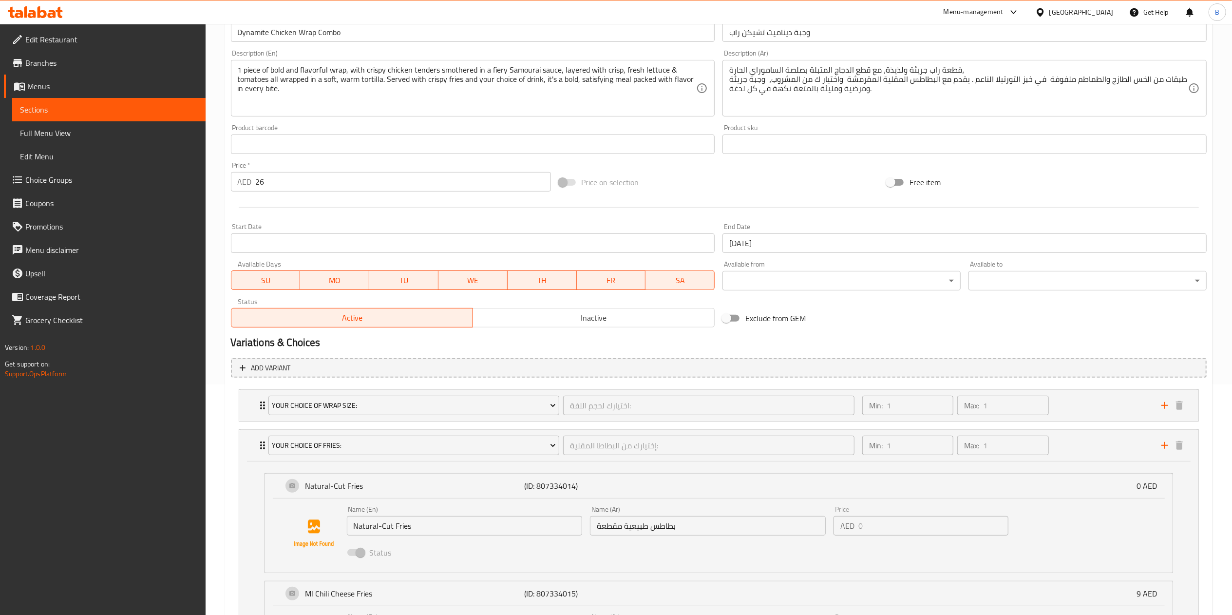
scroll to position [717, 0]
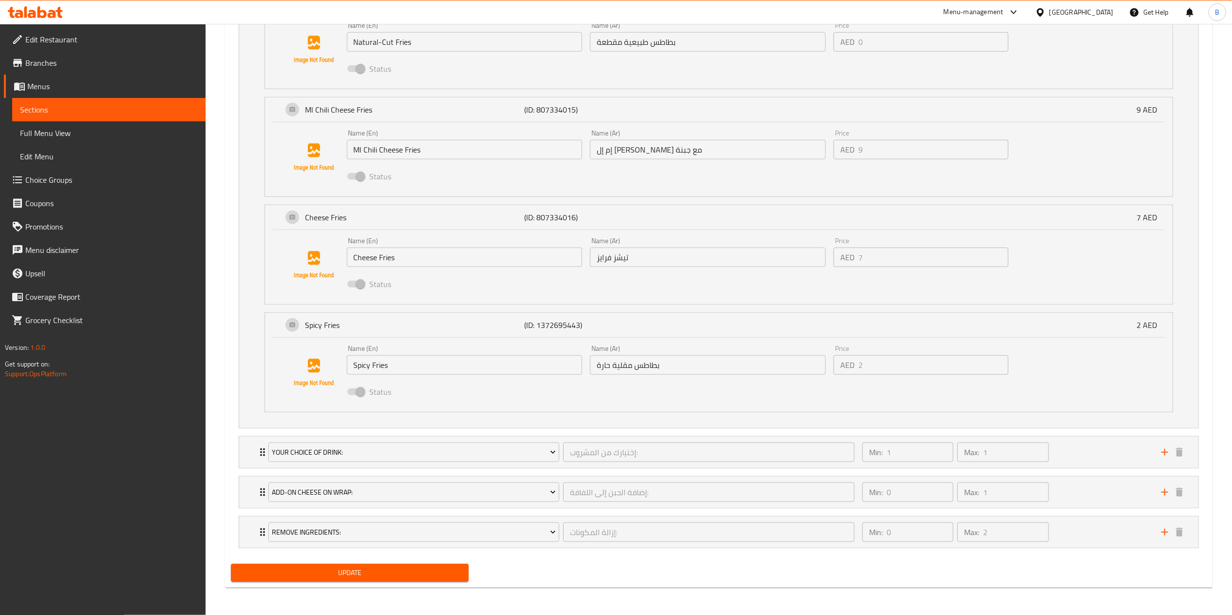
click at [350, 570] on span "Update" at bounding box center [350, 572] width 223 height 12
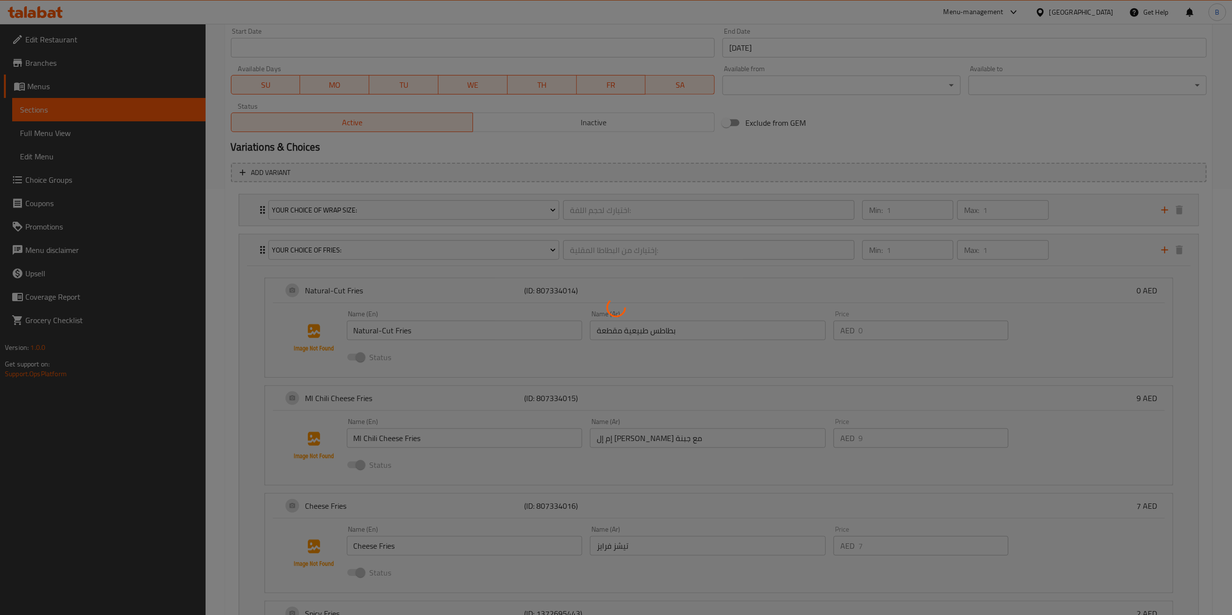
scroll to position [425, 0]
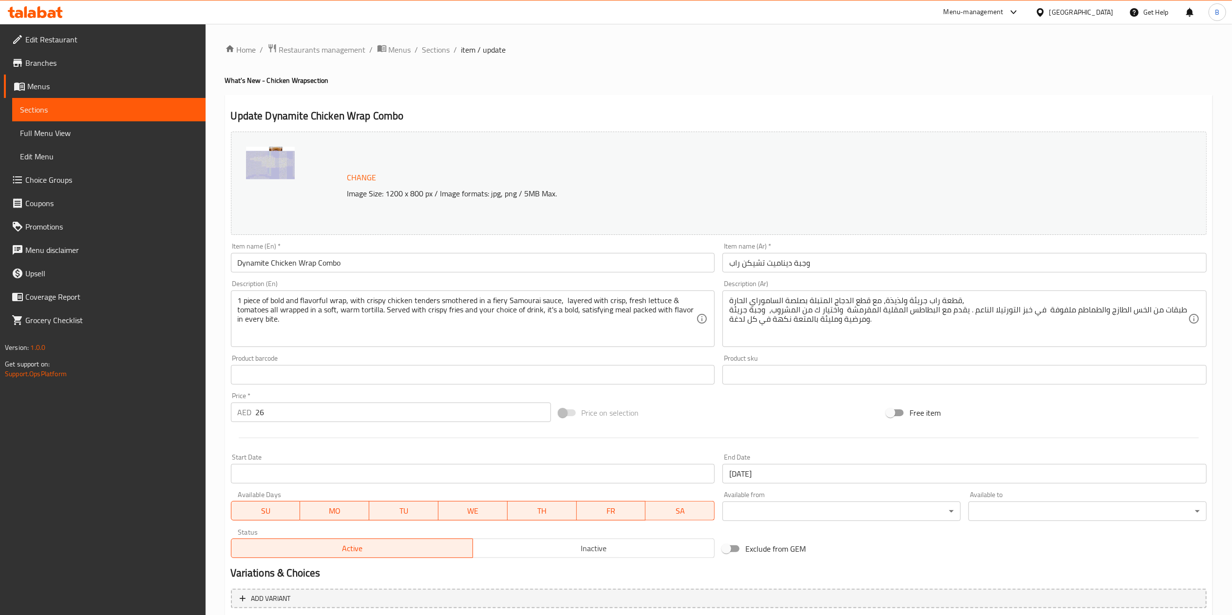
drag, startPoint x: 291, startPoint y: 62, endPoint x: 295, endPoint y: 57, distance: 6.8
click at [292, 58] on div "Home / Restaurants management / Menus / Sections / item / update What's New - C…" at bounding box center [718, 450] width 987 height 815
click at [295, 56] on span "Restaurants management" at bounding box center [322, 50] width 87 height 12
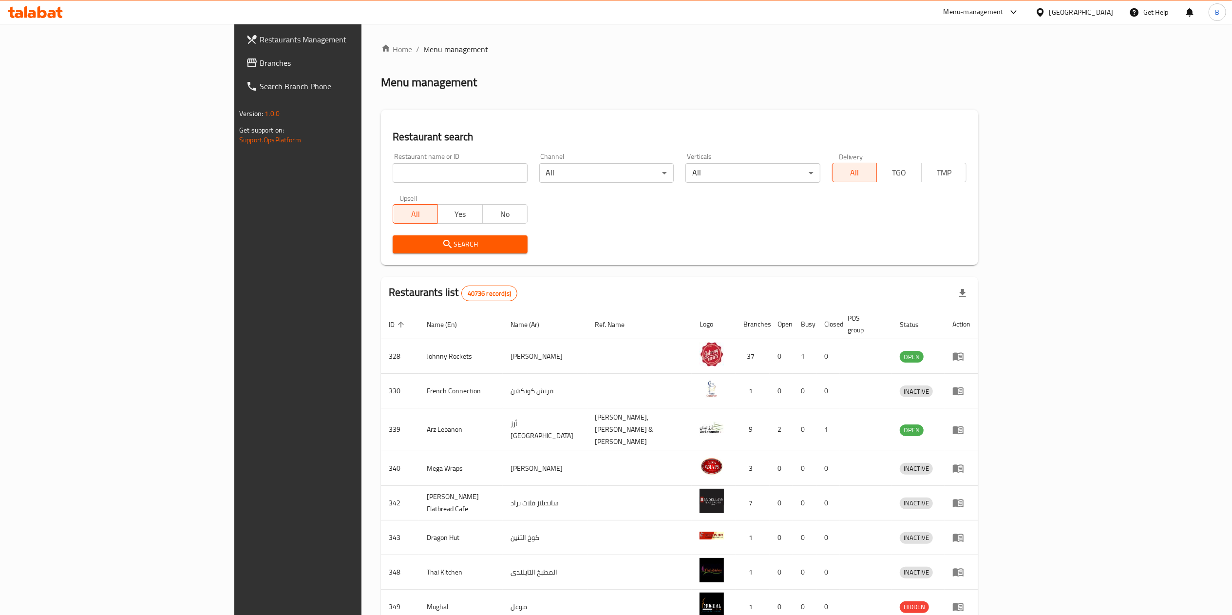
click at [238, 74] on link "Branches" at bounding box center [339, 62] width 202 height 23
